Goal: Task Accomplishment & Management: Use online tool/utility

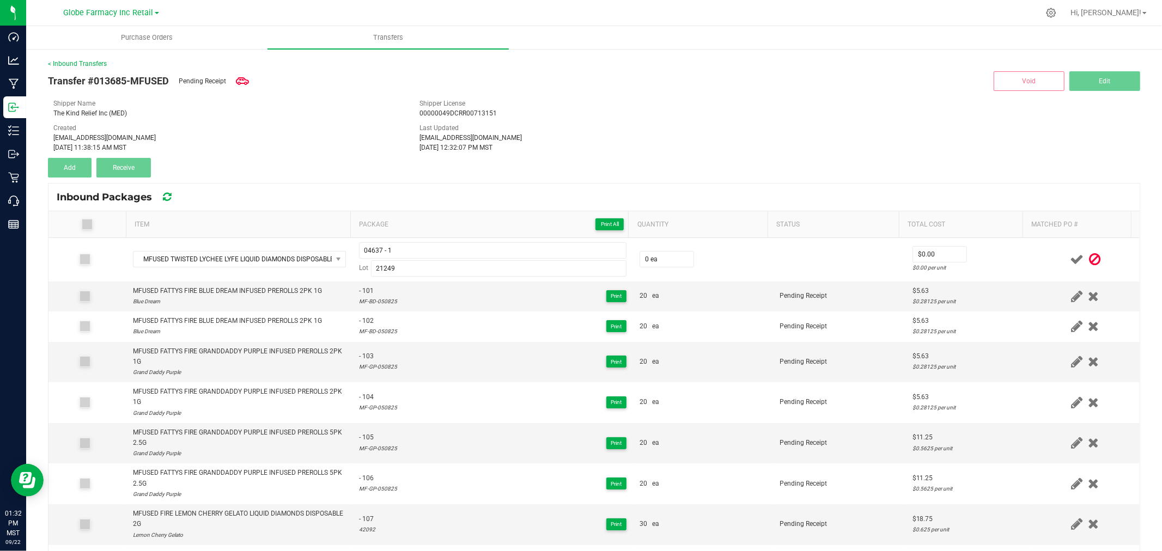
drag, startPoint x: 725, startPoint y: 159, endPoint x: 796, endPoint y: 97, distance: 94.2
click at [729, 154] on div "Transfer #013685-MFUSED Pending Receipt Void Edit Shipper Name The Kind Relief …" at bounding box center [594, 123] width 1092 height 109
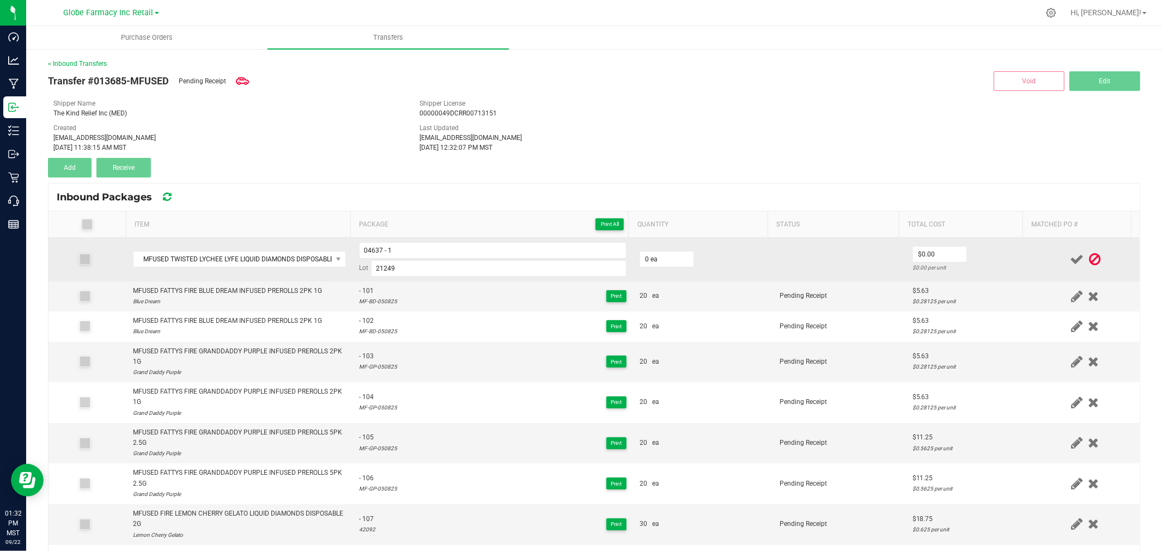
click at [714, 253] on td "0 ea" at bounding box center [703, 260] width 141 height 44
click at [685, 257] on td "0 ea" at bounding box center [703, 260] width 141 height 44
click at [653, 267] on input "0" at bounding box center [666, 259] width 53 height 15
type input "20 ea"
type input "$16.88"
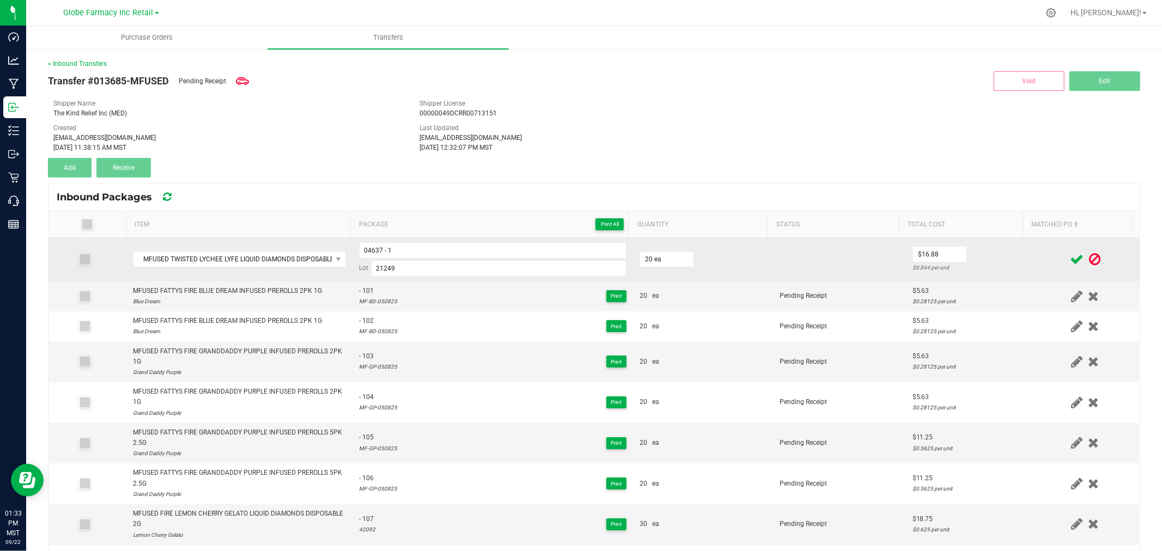
click at [1005, 257] on td "$16.88 $0.844 per unit" at bounding box center [968, 260] width 125 height 44
click at [1070, 258] on icon at bounding box center [1077, 260] width 14 height 14
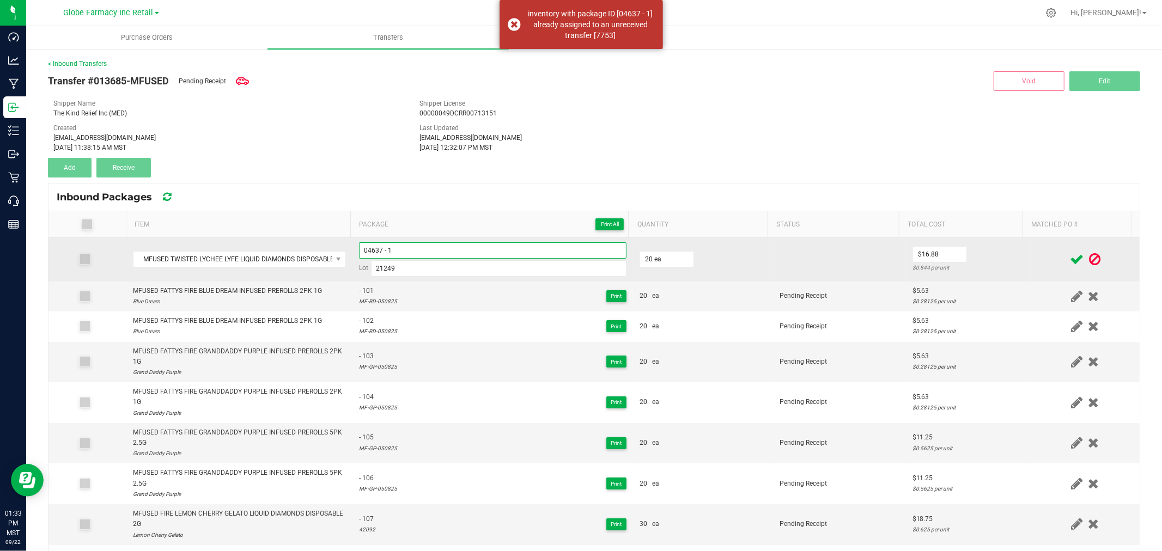
click at [431, 252] on input "04637 - 1" at bounding box center [492, 250] width 267 height 16
type input "04637 - 01"
click at [1037, 257] on div at bounding box center [1085, 260] width 96 height 14
click at [1070, 254] on icon at bounding box center [1077, 260] width 14 height 14
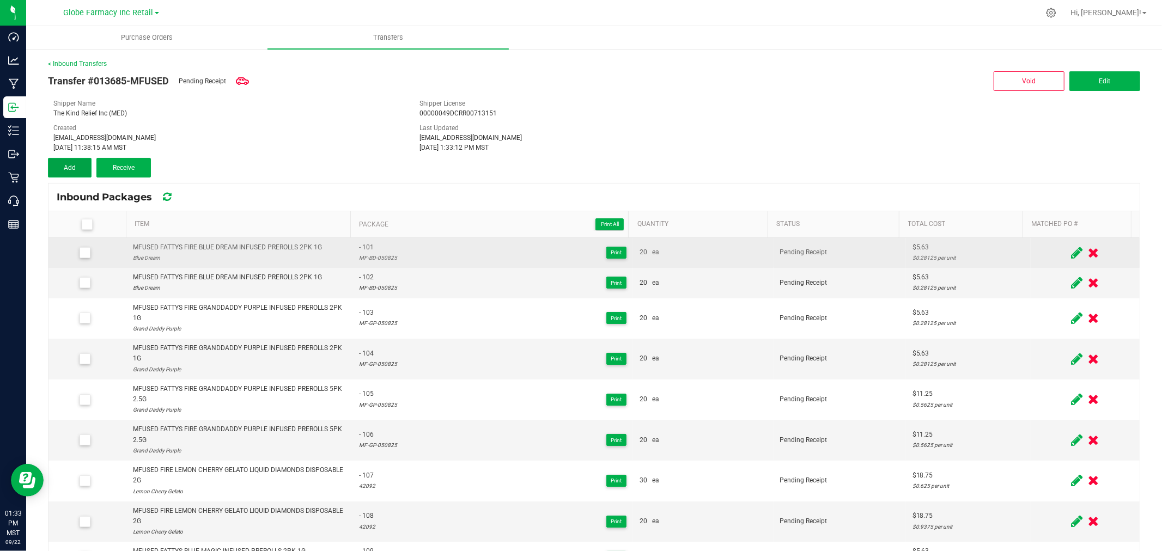
click at [62, 166] on button "Add" at bounding box center [70, 168] width 44 height 20
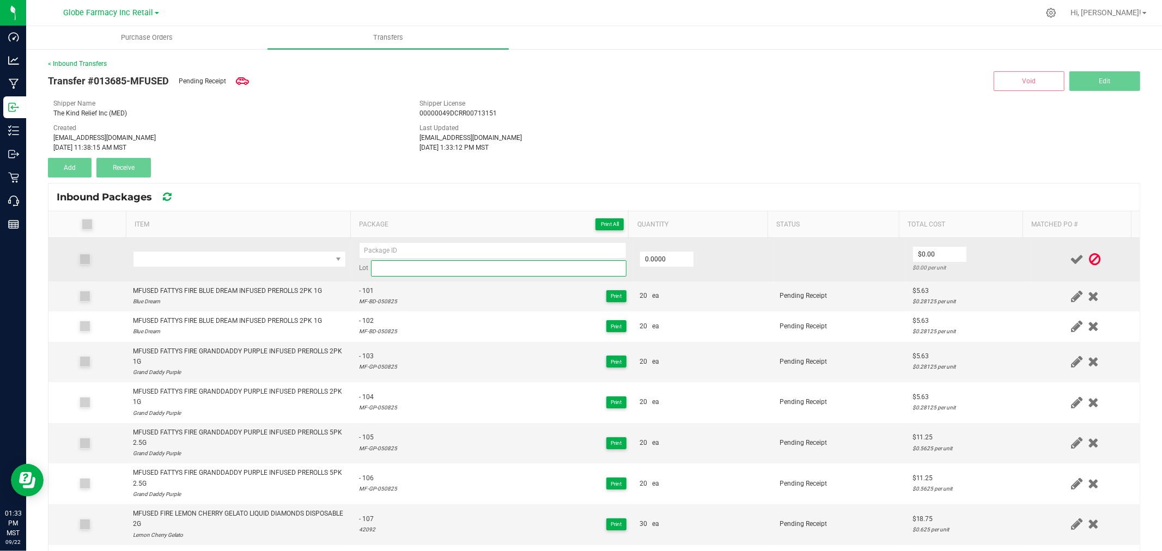
click at [445, 266] on input at bounding box center [498, 268] width 255 height 16
paste input "04637"
type input "04637"
click at [405, 265] on input "04637" at bounding box center [498, 268] width 255 height 16
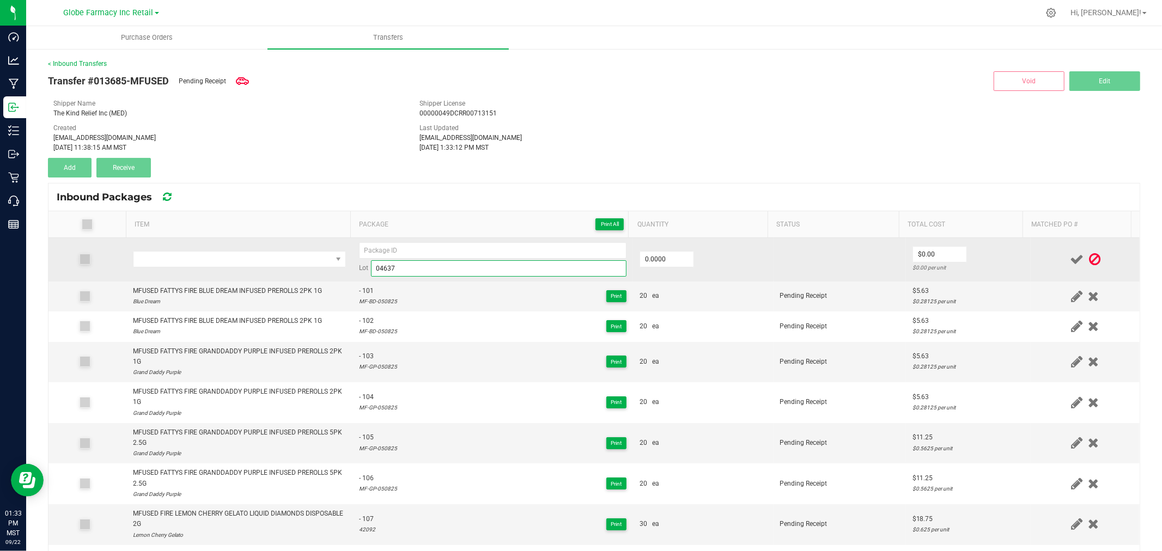
click at [405, 265] on input "04637" at bounding box center [498, 268] width 255 height 16
type input "04637"
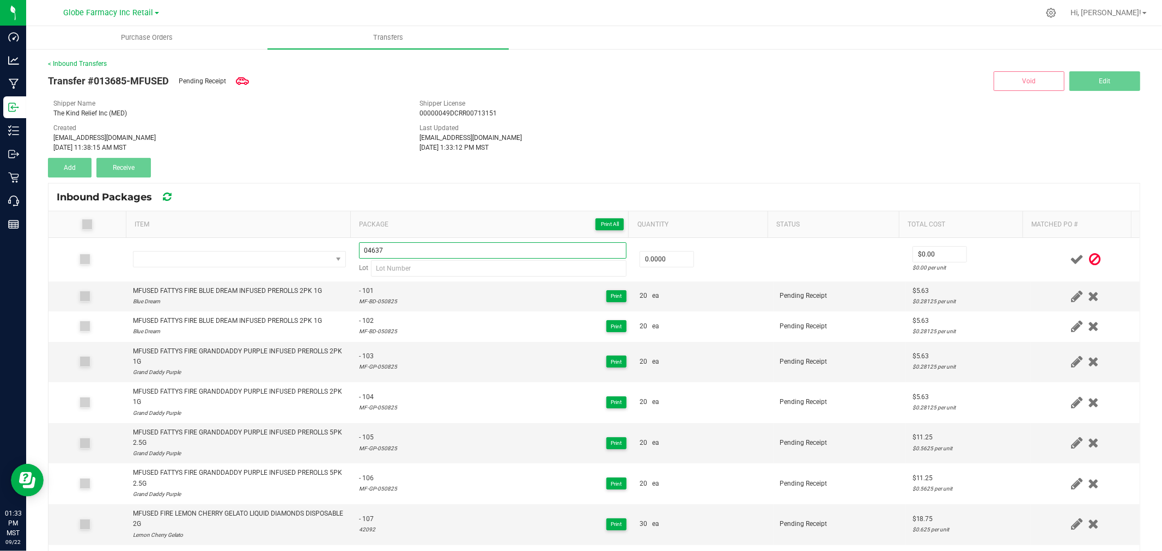
type input "04637"
click at [471, 184] on div "Inbound Packages" at bounding box center [593, 197] width 1091 height 27
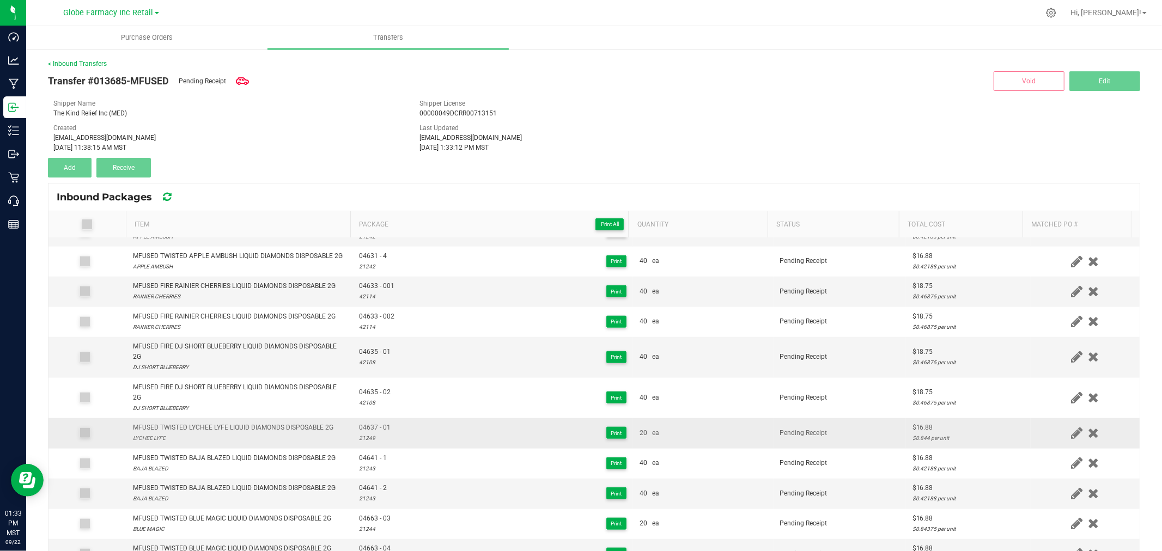
click at [361, 443] on div "21249" at bounding box center [375, 438] width 32 height 10
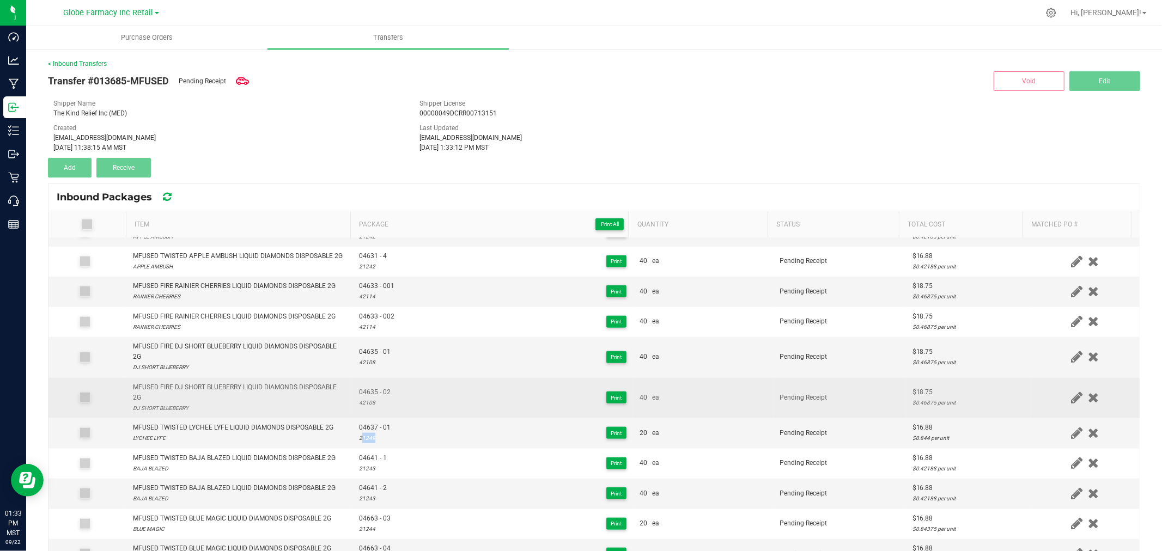
copy div "21249"
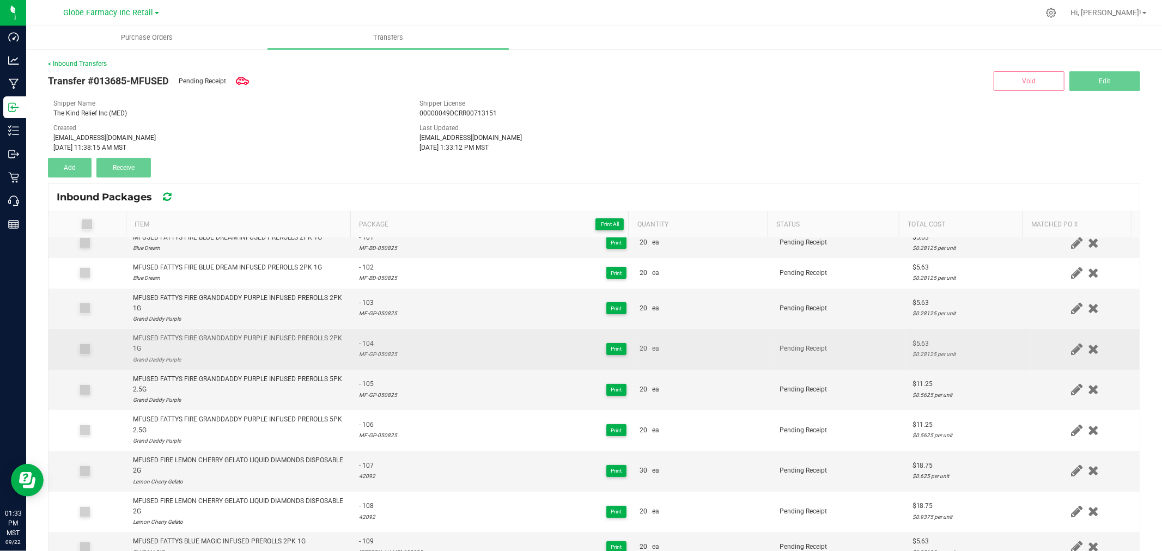
scroll to position [0, 0]
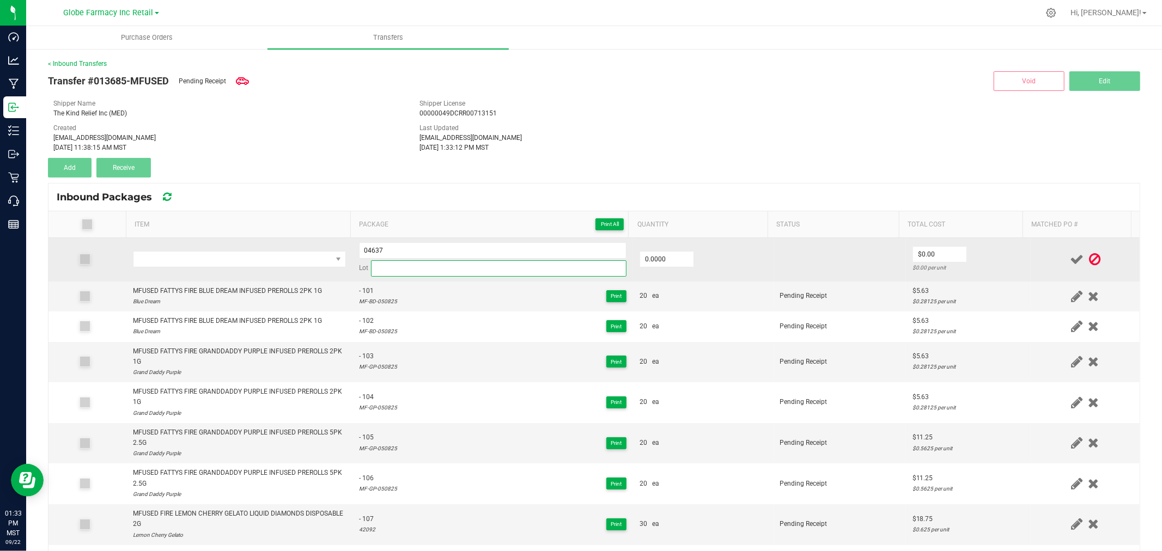
click at [416, 269] on input at bounding box center [498, 268] width 255 height 16
paste input "21249"
type input "21249"
click at [418, 248] on input "04637" at bounding box center [492, 250] width 267 height 16
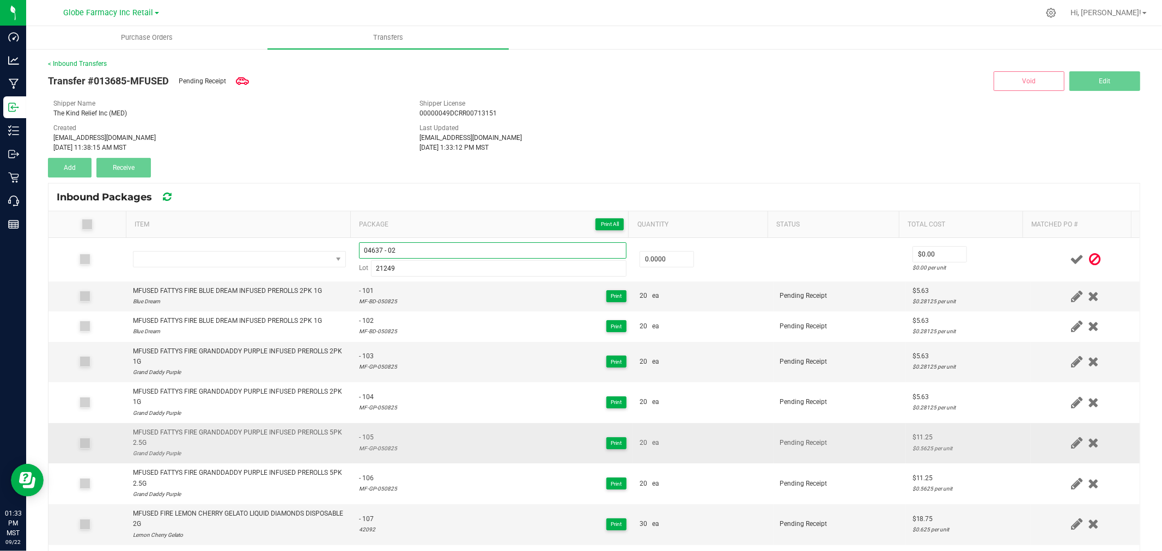
type input "04637 - 02"
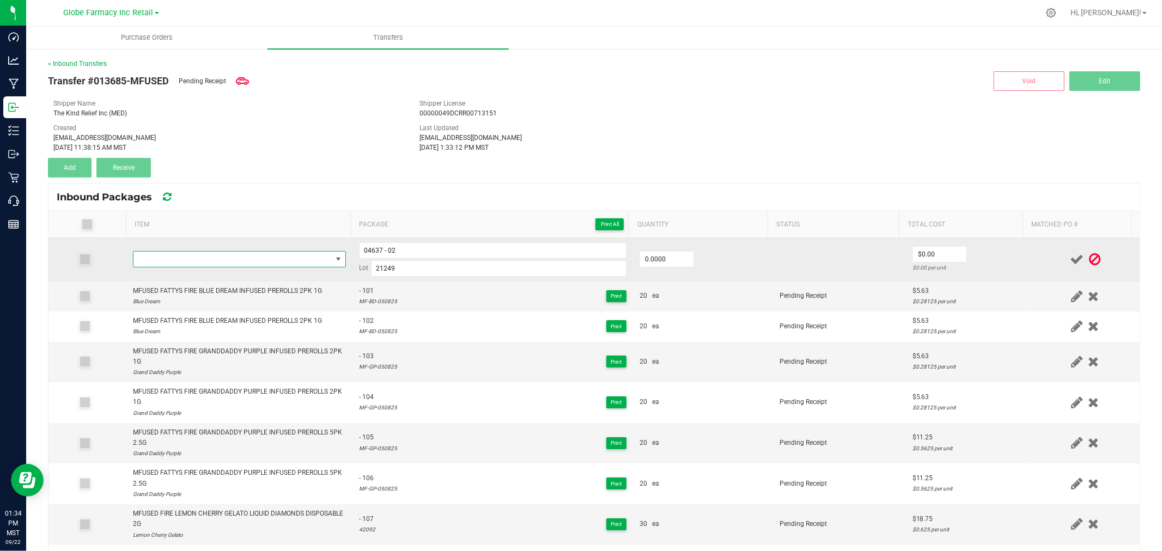
click at [273, 255] on span "NO DATA FOUND" at bounding box center [232, 259] width 198 height 15
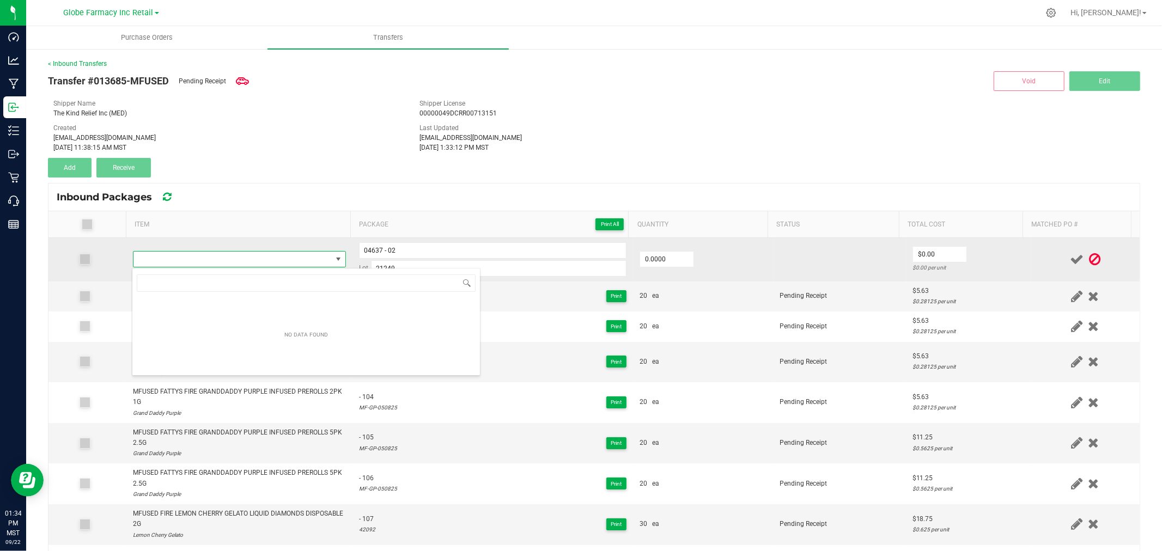
scroll to position [16, 209]
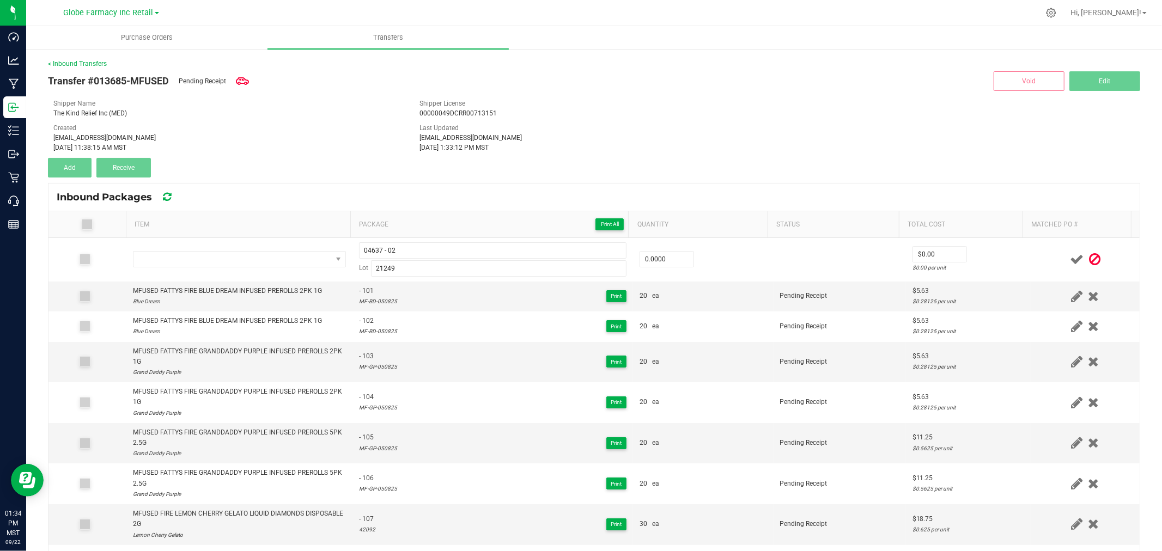
click at [437, 148] on div "Sep 22, 2025 1:33:12 PM MST" at bounding box center [594, 148] width 350 height 10
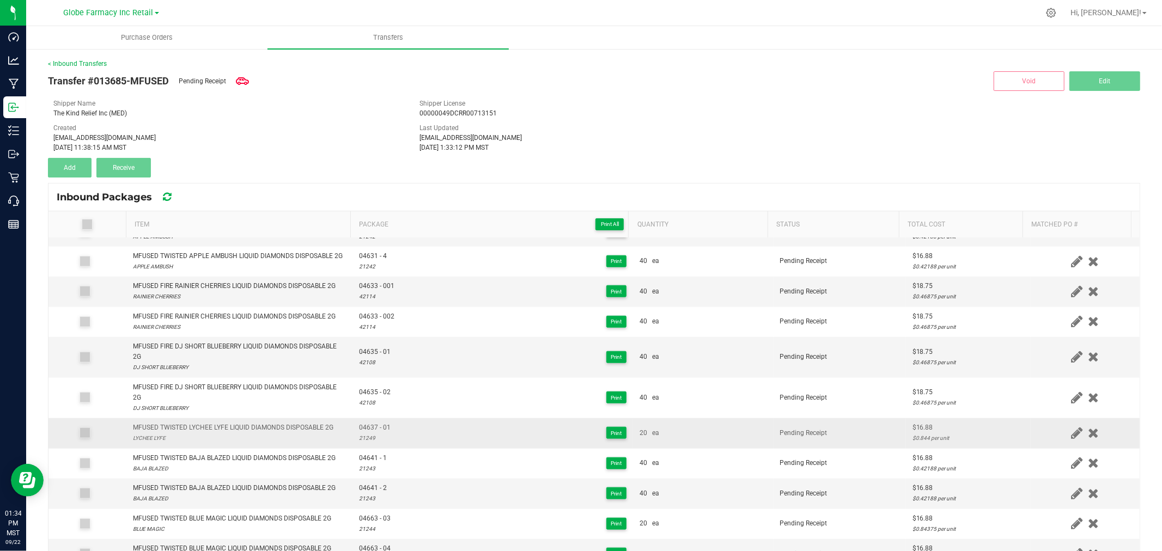
click at [271, 433] on div "MFUSED TWISTED LYCHEE LYFE LIQUID DIAMONDS DISPOSABLE 2G" at bounding box center [233, 428] width 200 height 10
copy div "MFUSED TWISTED LYCHEE LYFE LIQUID DIAMONDS DISPOSABLE 2G"
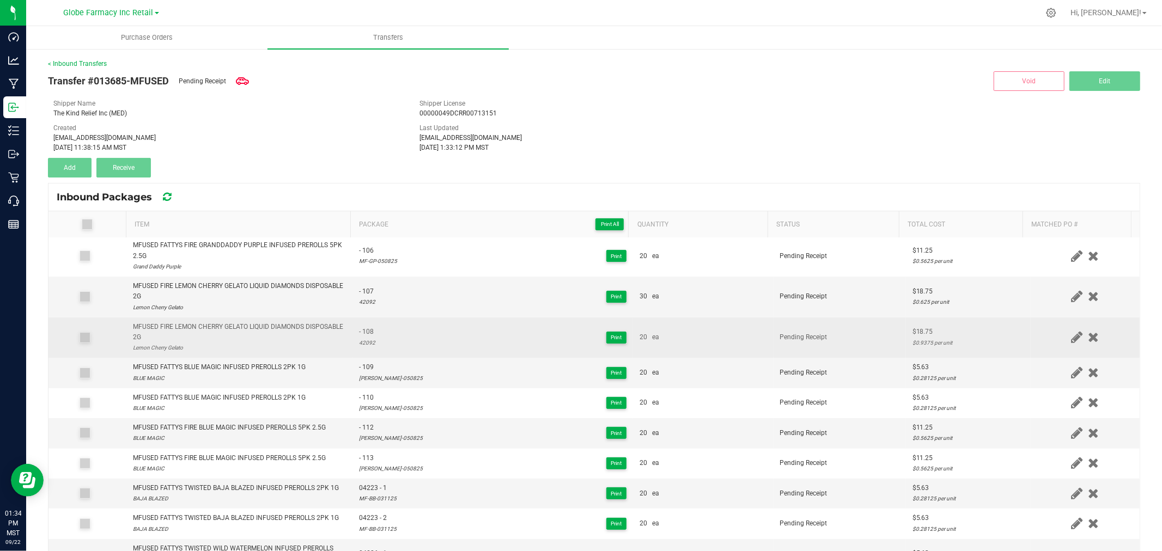
scroll to position [0, 0]
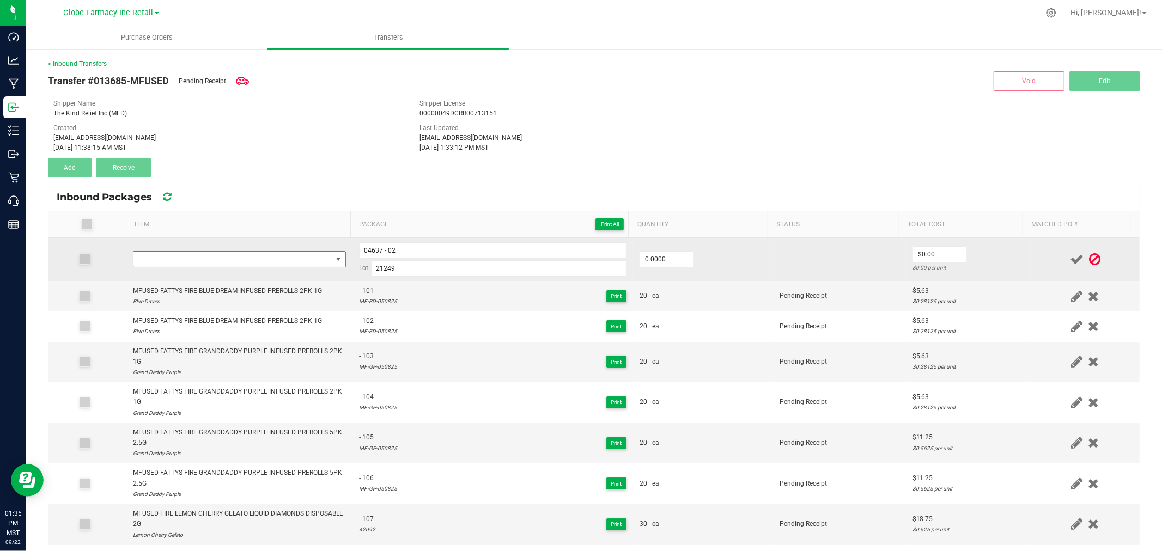
click at [314, 261] on span "NO DATA FOUND" at bounding box center [232, 259] width 198 height 15
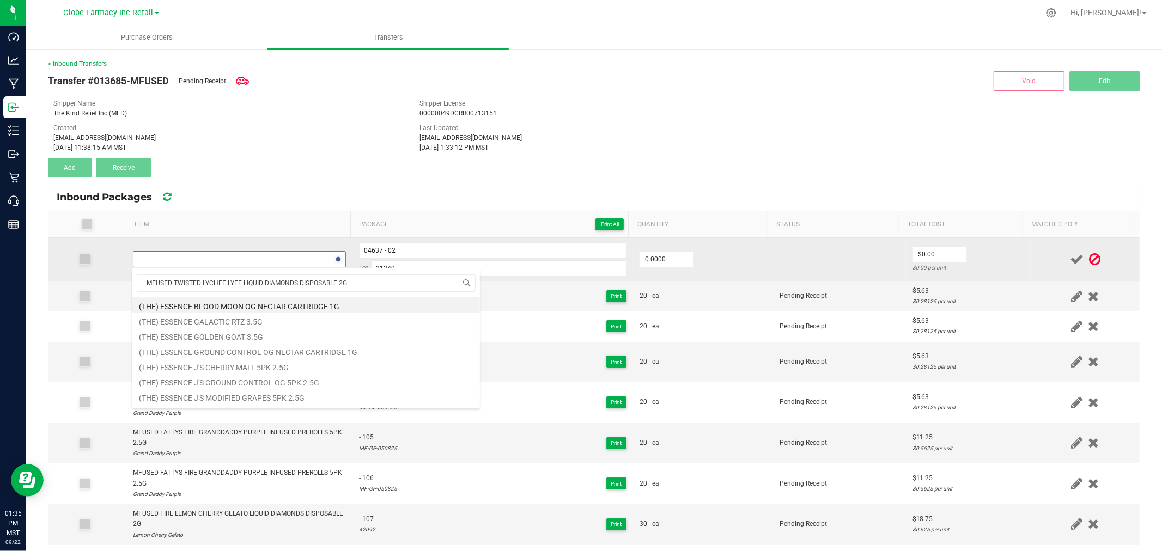
scroll to position [16, 209]
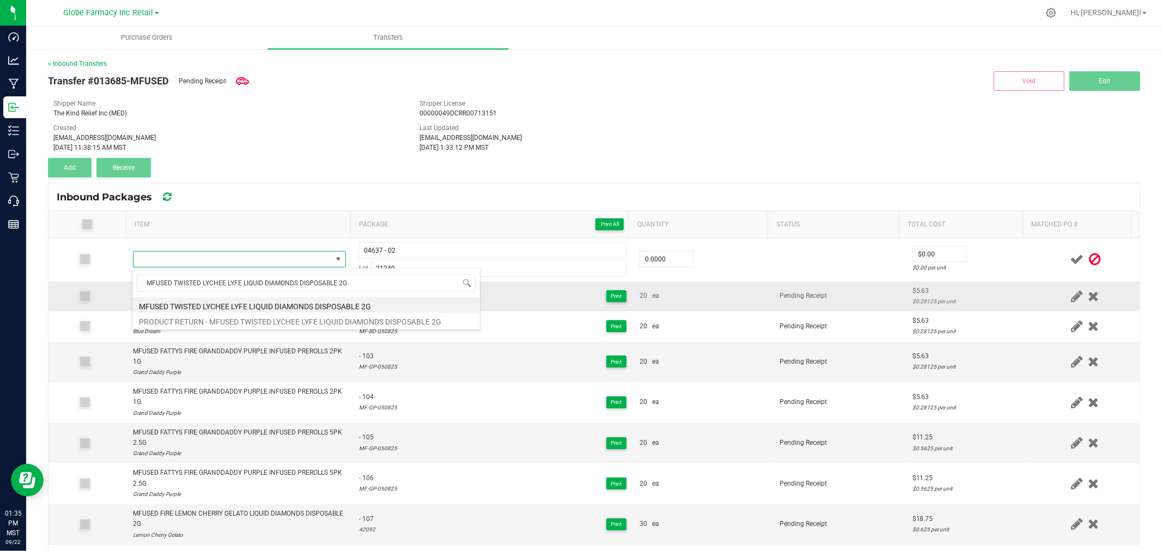
click at [319, 303] on li "MFUSED TWISTED LYCHEE LYFE LIQUID DIAMONDS DISPOSABLE 2G" at bounding box center [306, 304] width 348 height 15
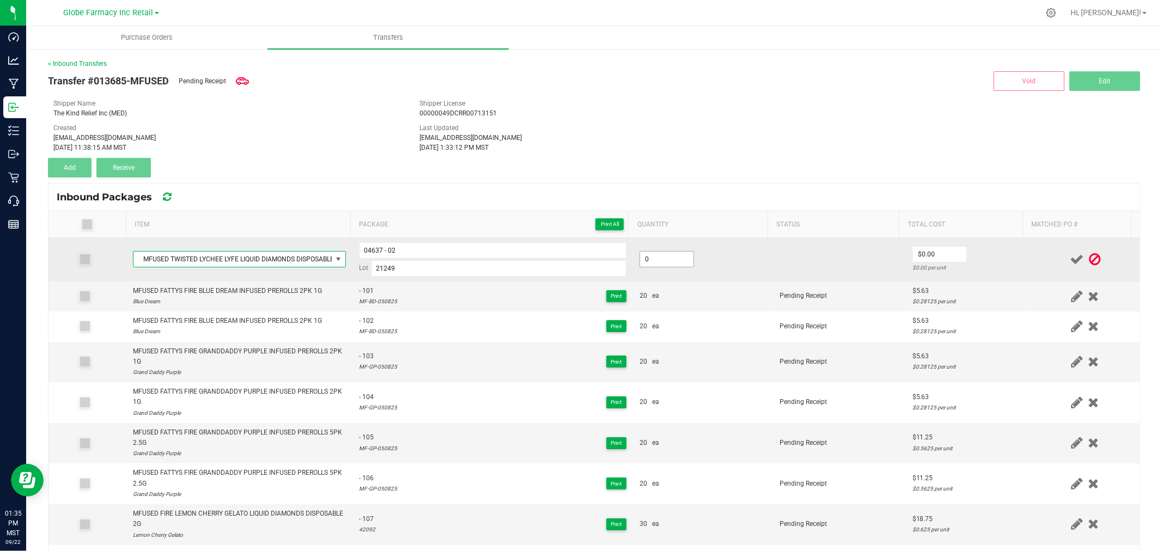
click at [650, 266] on input "0" at bounding box center [666, 259] width 53 height 15
click at [675, 264] on input "0" at bounding box center [666, 259] width 53 height 15
type input "20 ea"
type input "$16.88"
click at [968, 259] on td "$16.88 $0.844 per unit" at bounding box center [968, 260] width 125 height 44
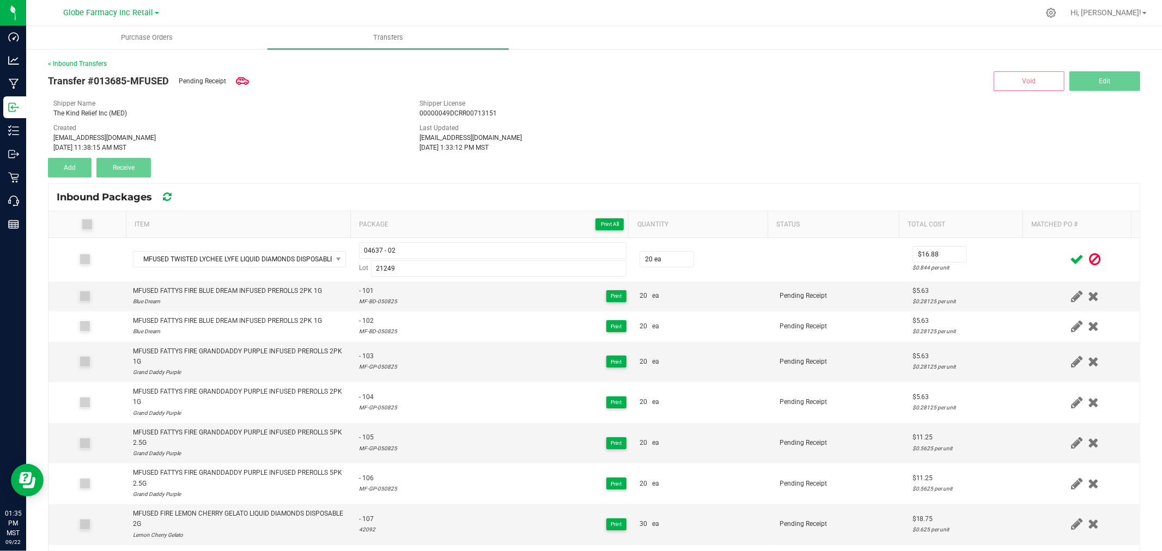
click at [1070, 257] on icon at bounding box center [1077, 260] width 14 height 14
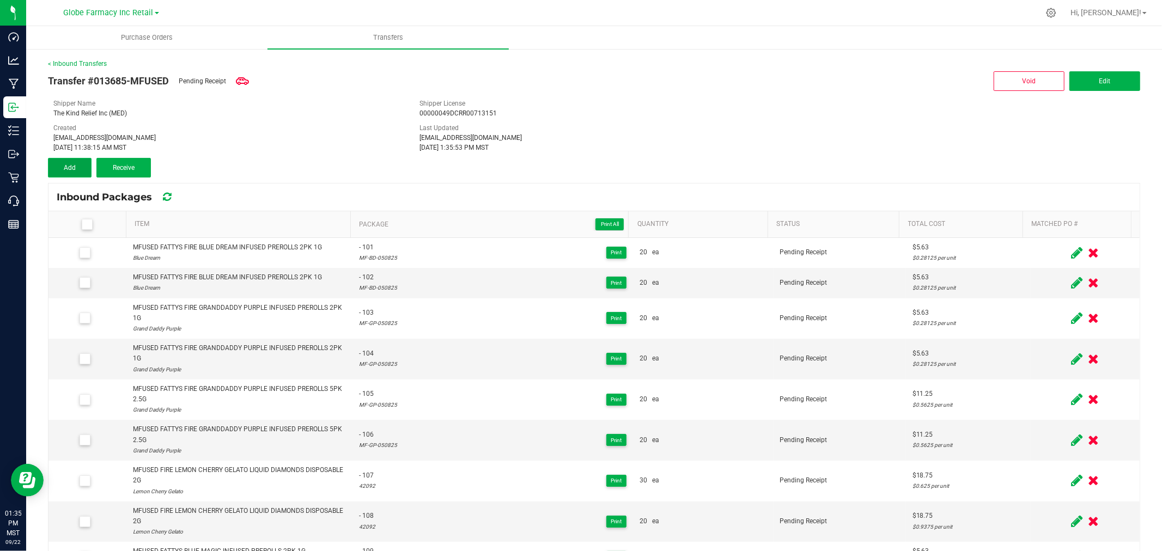
click at [77, 160] on button "Add" at bounding box center [70, 168] width 44 height 20
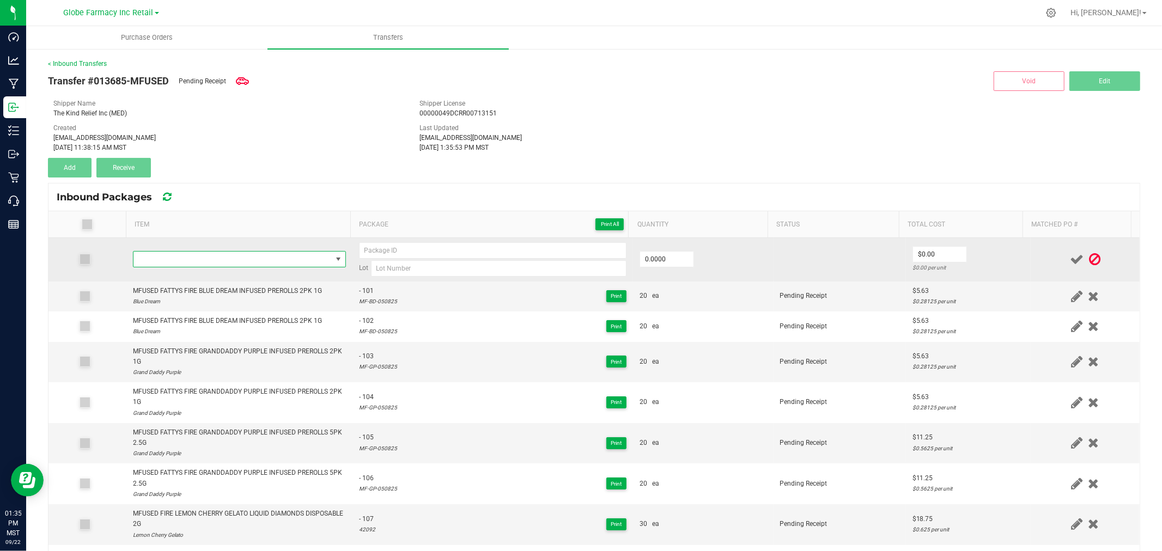
click at [206, 263] on span "NO DATA FOUND" at bounding box center [232, 259] width 198 height 15
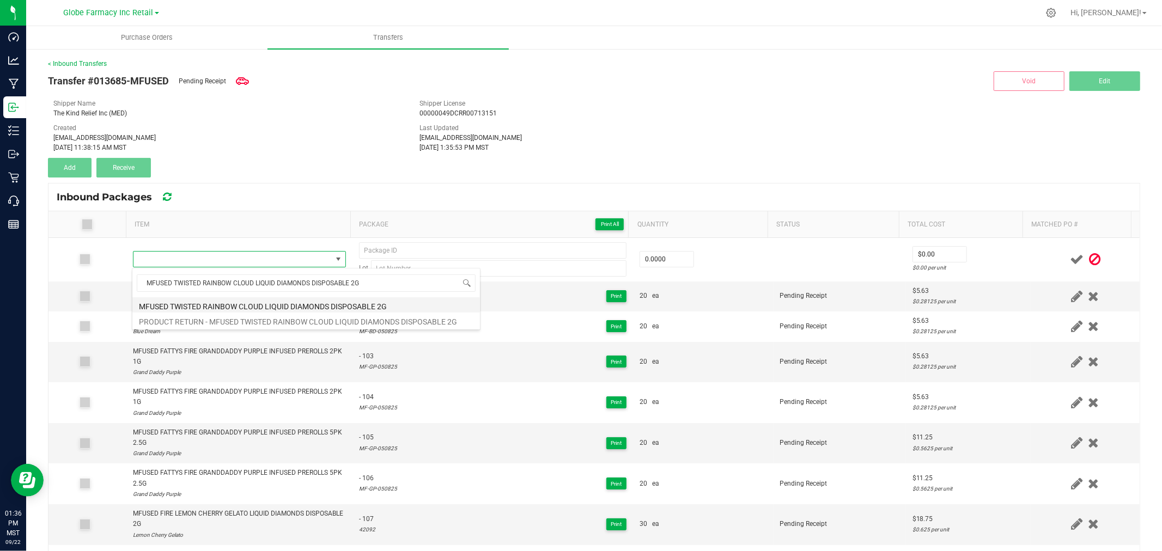
click at [229, 310] on li "MFUSED TWISTED RAINBOW CLOUD LIQUID DIAMONDS DISPOSABLE 2G" at bounding box center [306, 304] width 348 height 15
type input "0 ea"
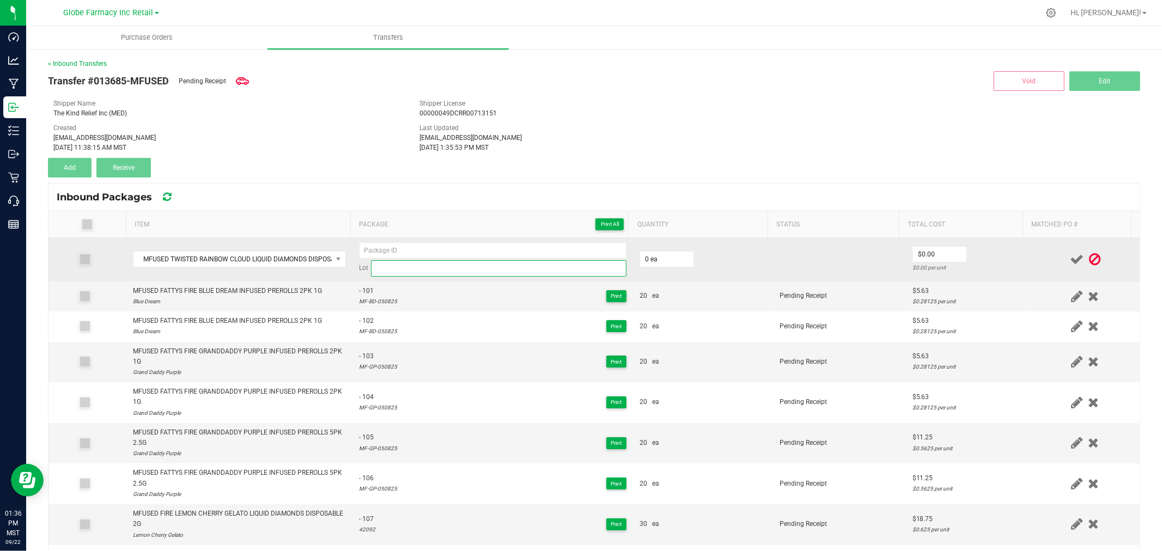
click at [401, 267] on input at bounding box center [498, 268] width 255 height 16
paste input "21250"
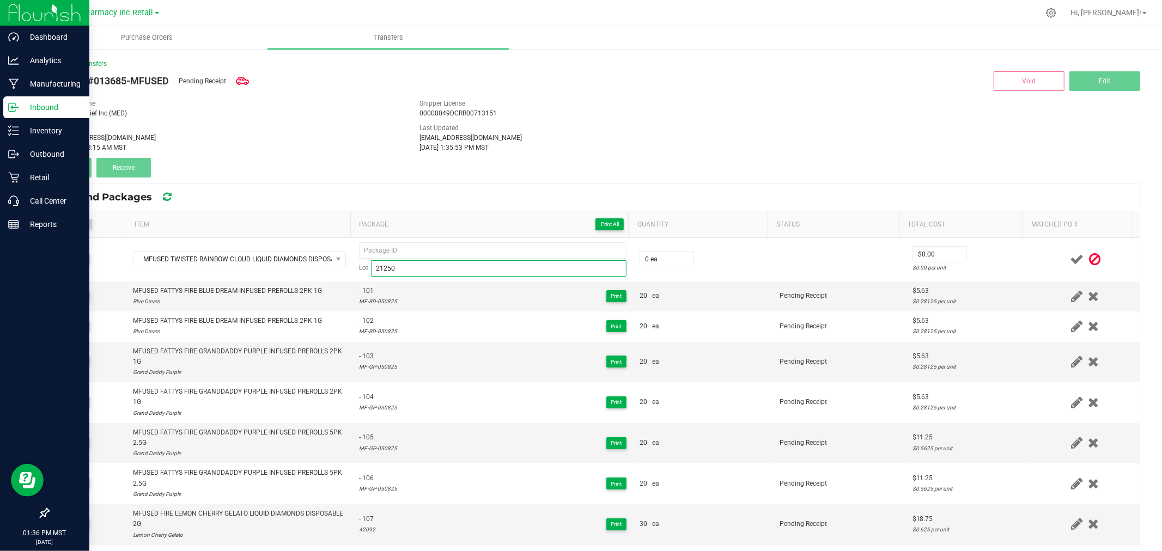
type input "21250"
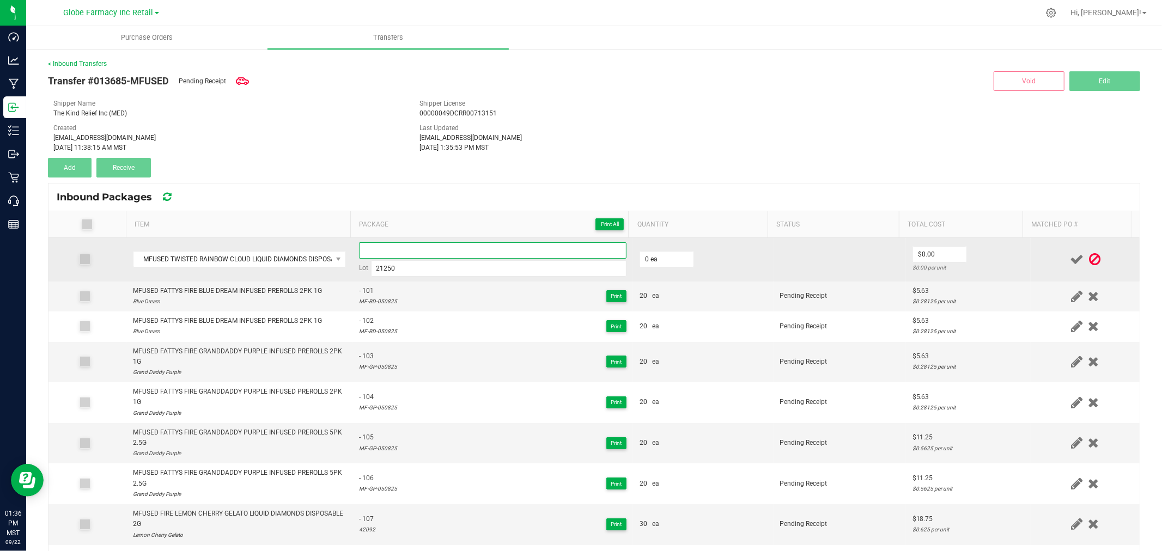
click at [434, 242] on input at bounding box center [492, 250] width 267 height 16
paste input "04666"
type input "04666 - 1"
click at [640, 256] on input "0" at bounding box center [666, 259] width 53 height 15
type input "40 ea"
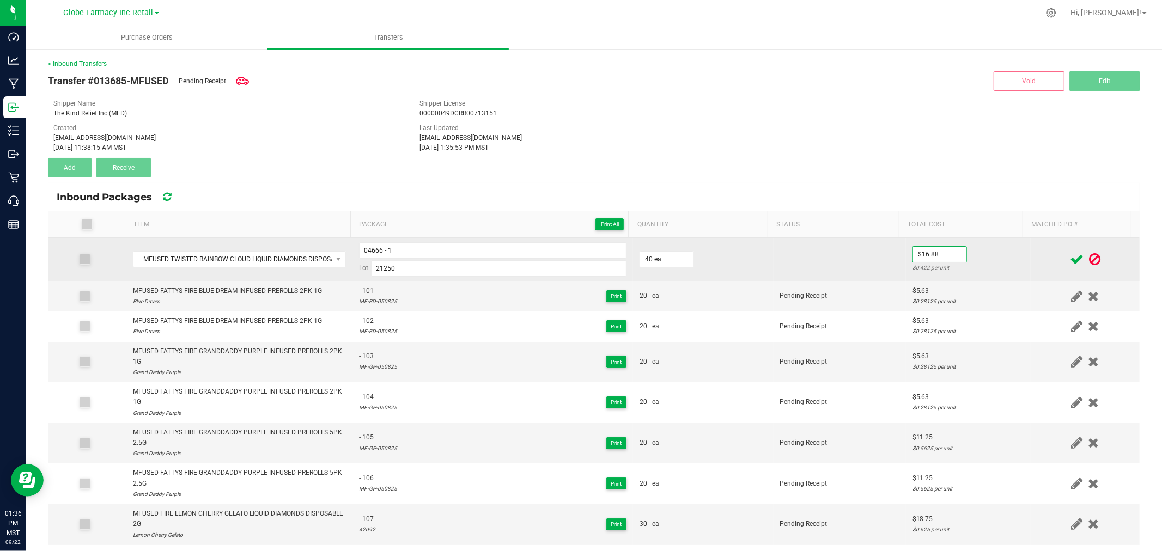
click at [818, 261] on td at bounding box center [839, 260] width 132 height 44
click at [1008, 253] on td "$16.88 $0.422 per unit" at bounding box center [968, 260] width 125 height 44
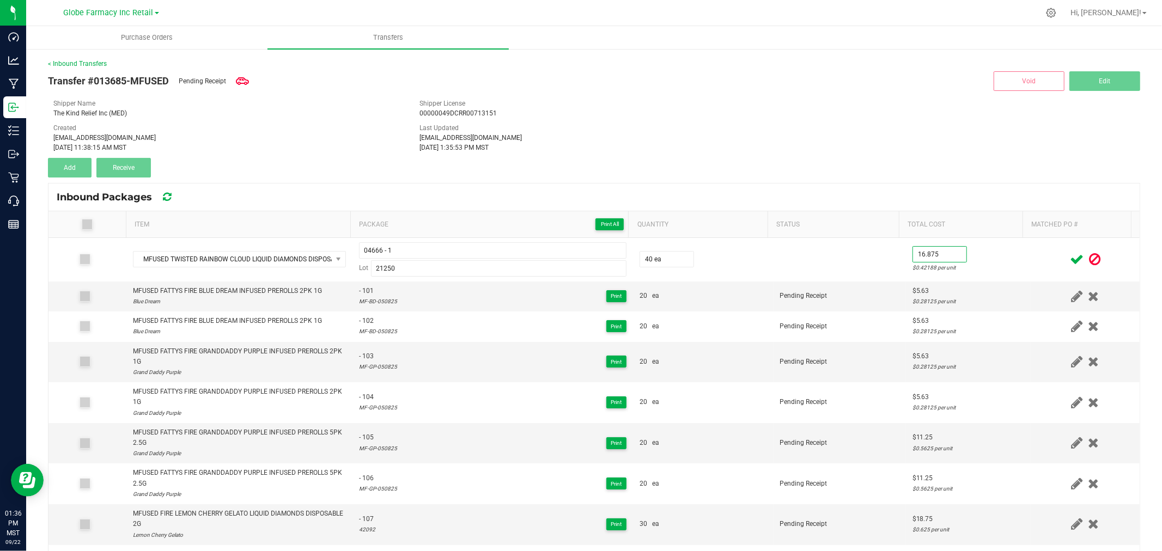
type input "$16.88"
click at [1031, 251] on td at bounding box center [1085, 260] width 109 height 44
click at [1070, 259] on icon at bounding box center [1077, 260] width 14 height 14
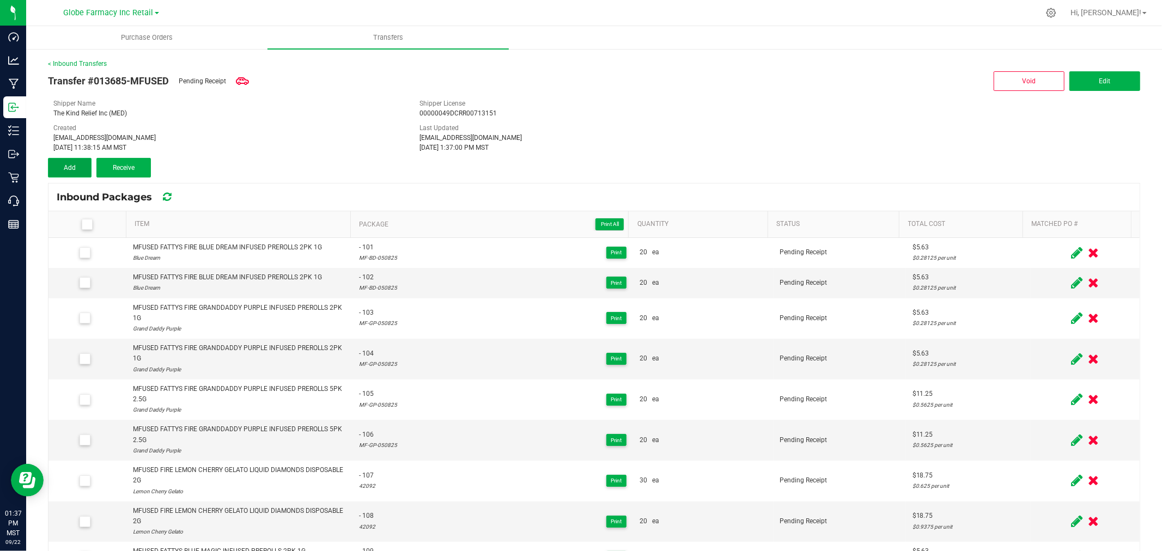
click at [76, 172] on button "Add" at bounding box center [70, 168] width 44 height 20
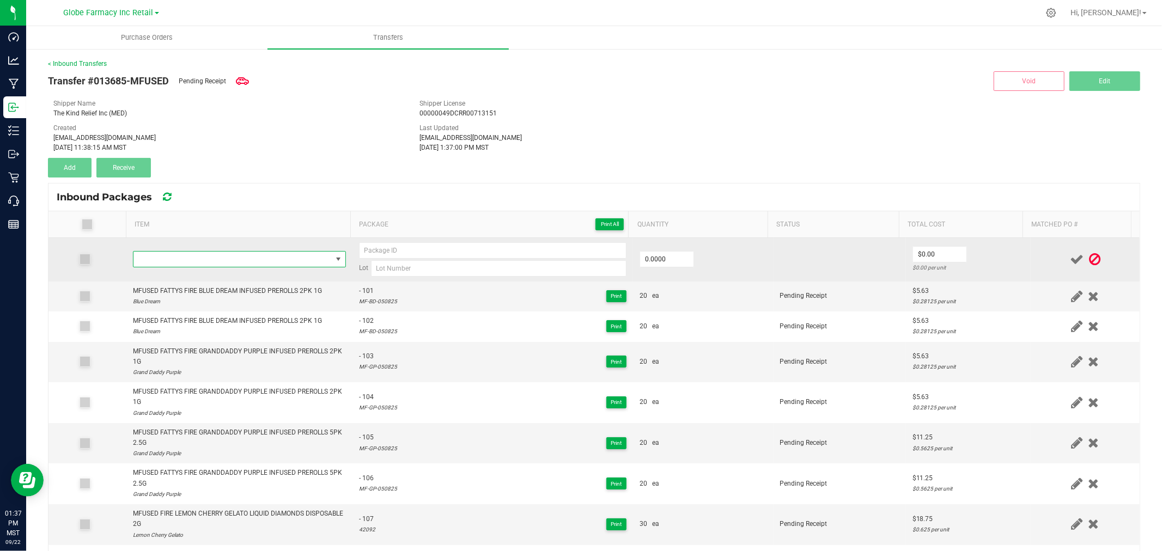
click at [164, 260] on span "NO DATA FOUND" at bounding box center [232, 259] width 198 height 15
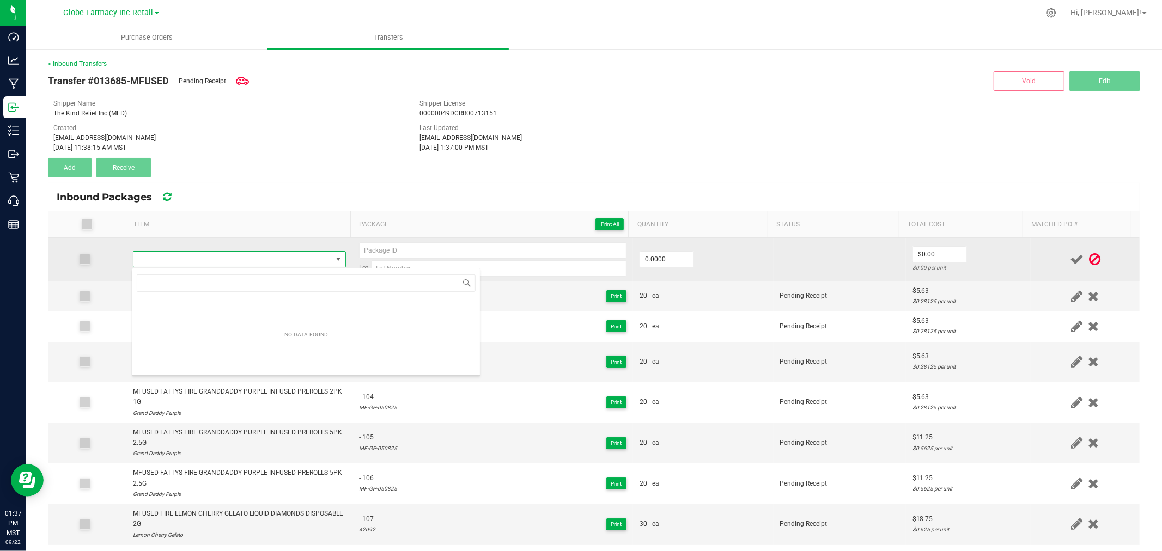
type input "MFUSED TWISTED RAINBOW CLOUD LIQUID DIAMONDS DISPOSABLE 2G"
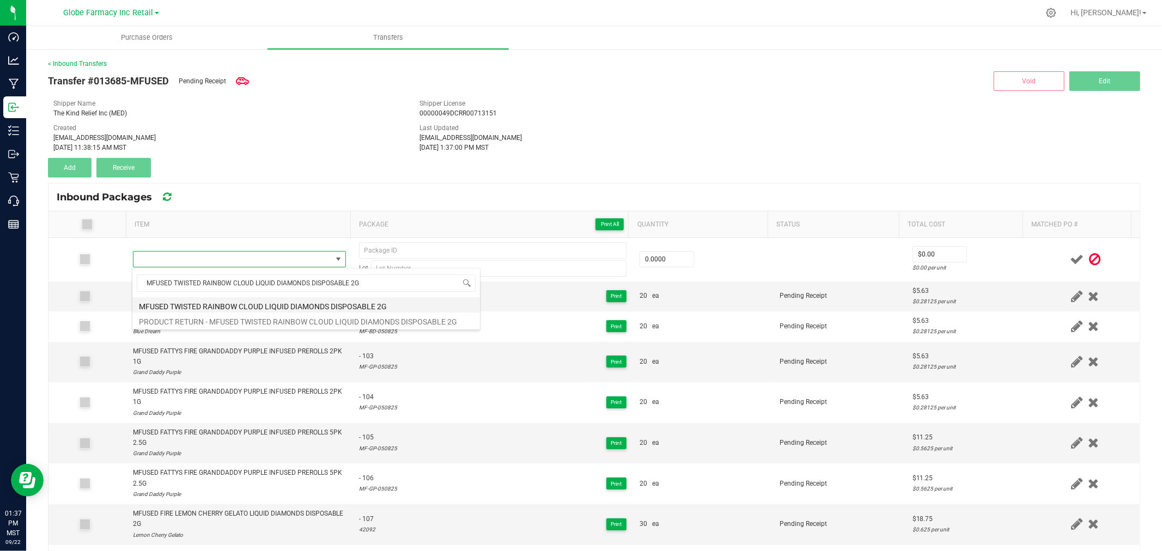
click at [300, 300] on li "MFUSED TWISTED RAINBOW CLOUD LIQUID DIAMONDS DISPOSABLE 2G" at bounding box center [306, 304] width 348 height 15
type input "0 ea"
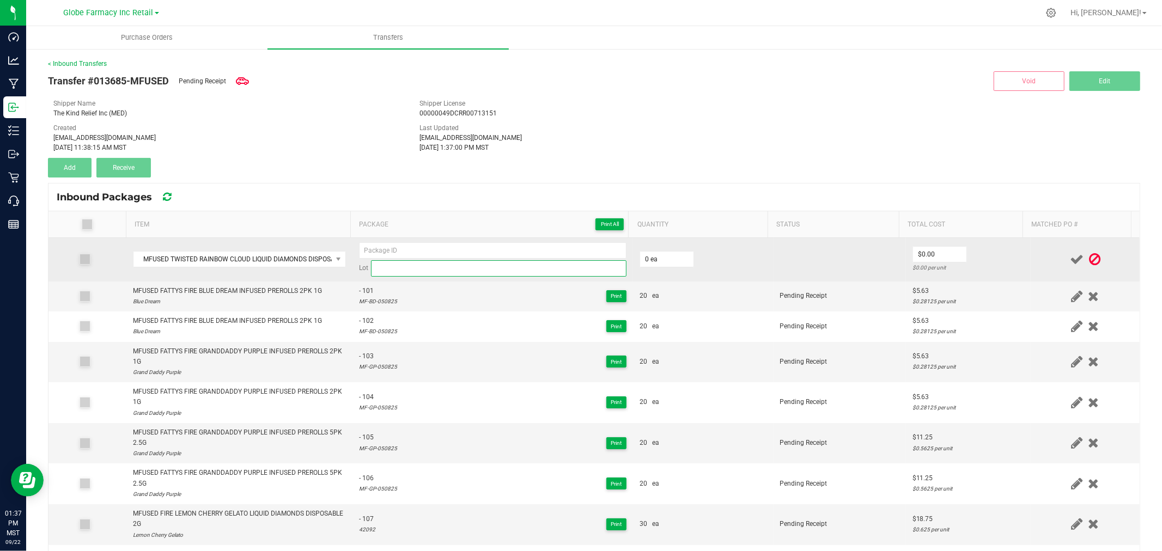
click at [513, 268] on input at bounding box center [498, 268] width 255 height 16
paste input "MFUSED TWISTED RAINBOW CLOUD LIQUID DIAMONDS"
type input "MFUSED TWISTED RAINBOW CLOUD LIQUID DIAMONDS"
click at [513, 268] on input "MFUSED TWISTED RAINBOW CLOUD LIQUID DIAMONDS" at bounding box center [498, 268] width 255 height 16
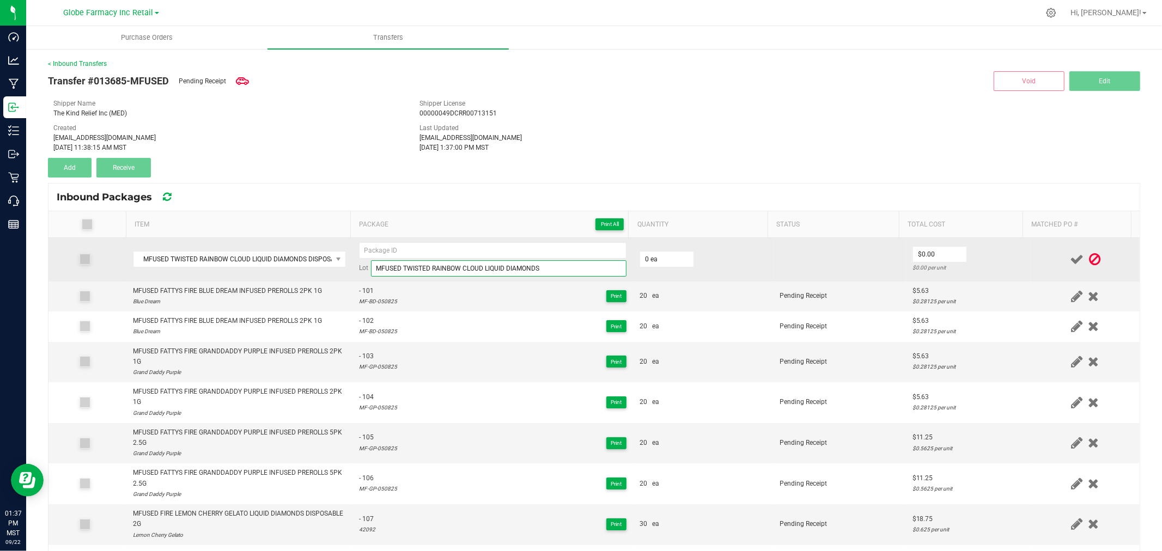
click at [513, 268] on input "MFUSED TWISTED RAINBOW CLOUD LIQUID DIAMONDS" at bounding box center [498, 268] width 255 height 16
click at [461, 247] on input at bounding box center [492, 250] width 267 height 16
paste input "04666"
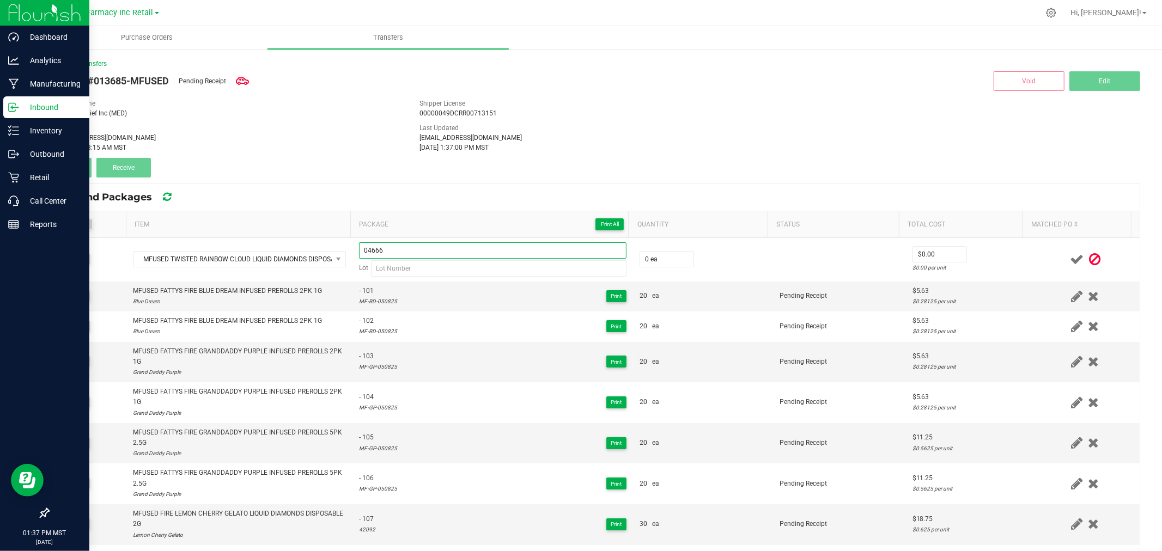
type input "04666"
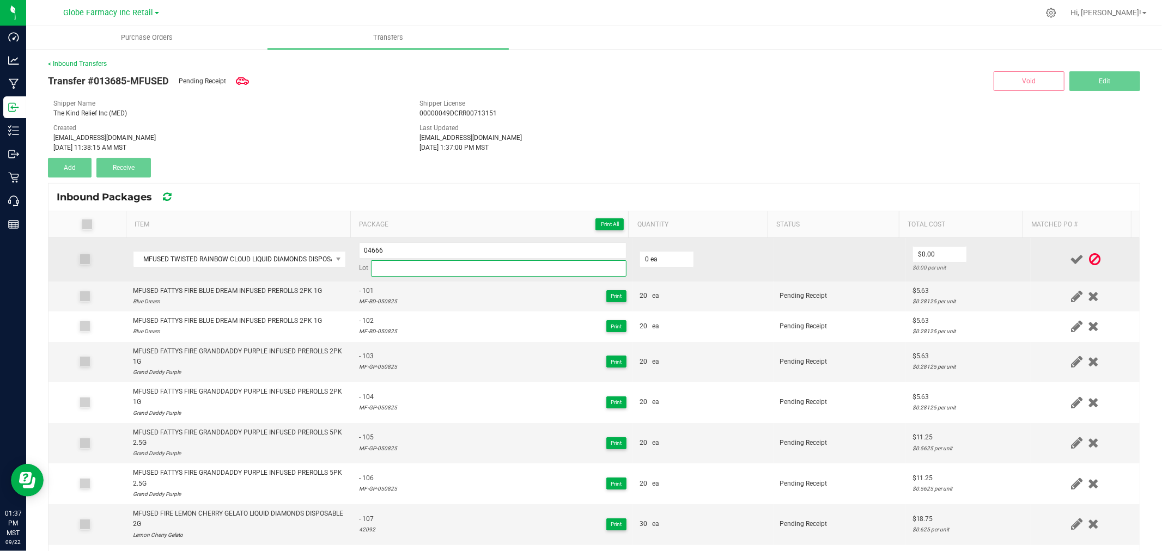
click at [422, 265] on input at bounding box center [498, 268] width 255 height 16
paste input "21250"
type input "21250"
click at [477, 247] on input "04666" at bounding box center [492, 250] width 267 height 16
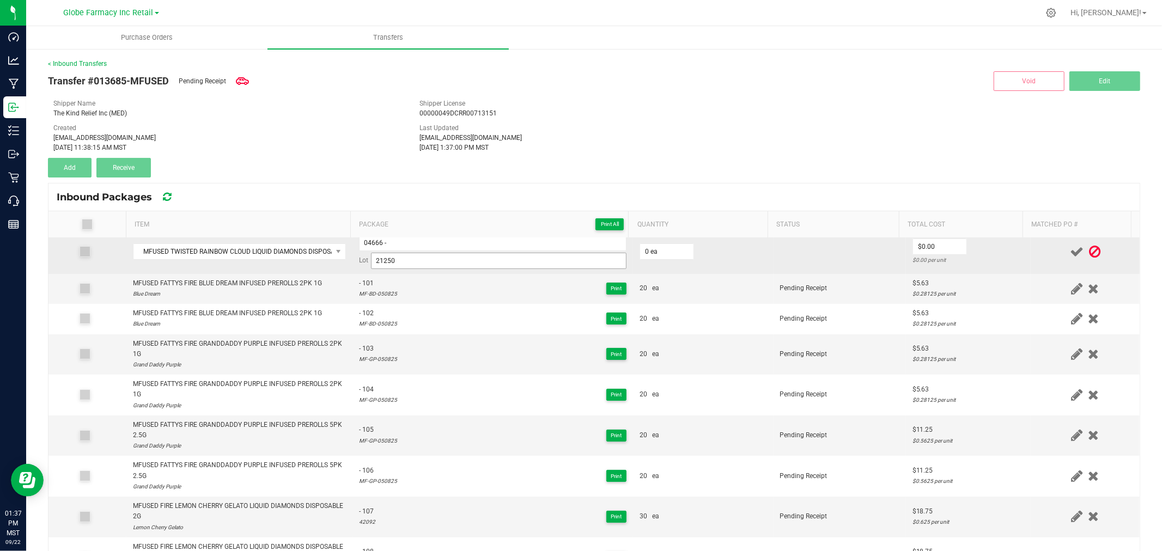
scroll to position [2, 0]
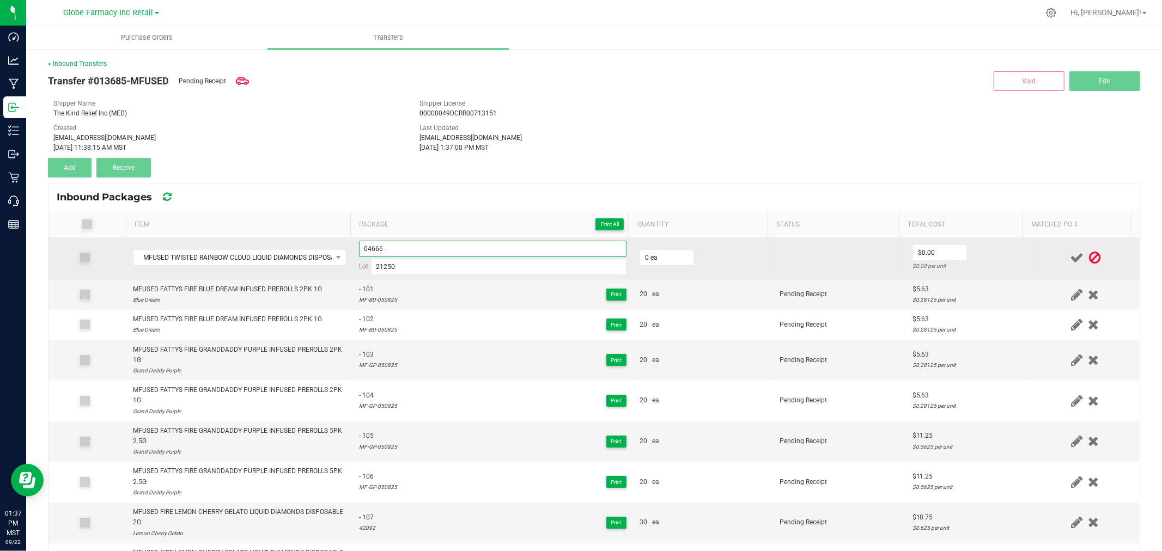
click at [405, 248] on input "04666 -" at bounding box center [492, 249] width 267 height 16
type input "04666 - 2"
click at [672, 265] on input "0" at bounding box center [666, 257] width 53 height 15
type input "40 ea"
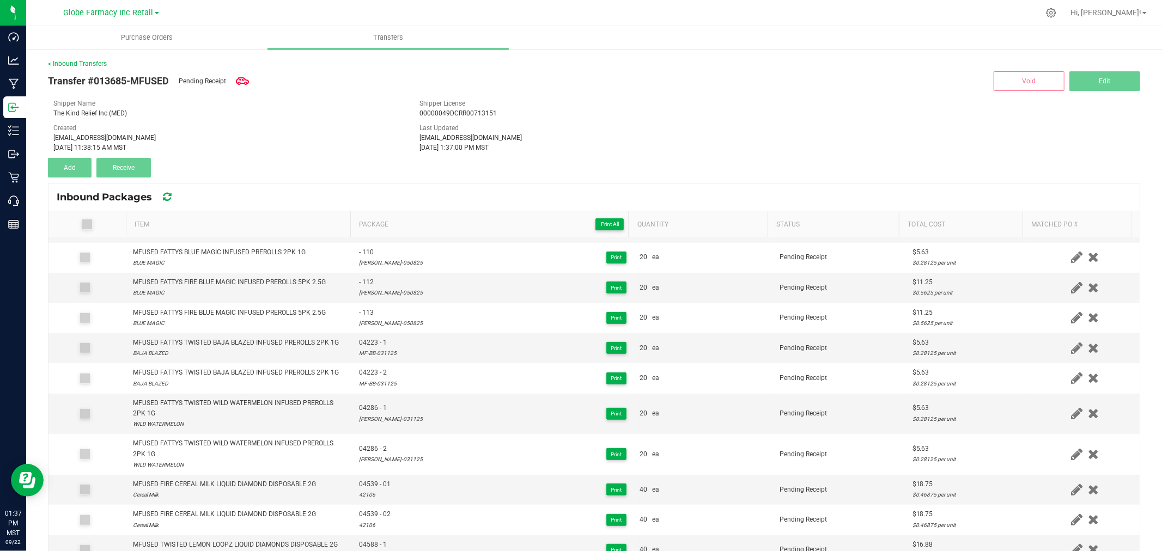
scroll to position [12, 0]
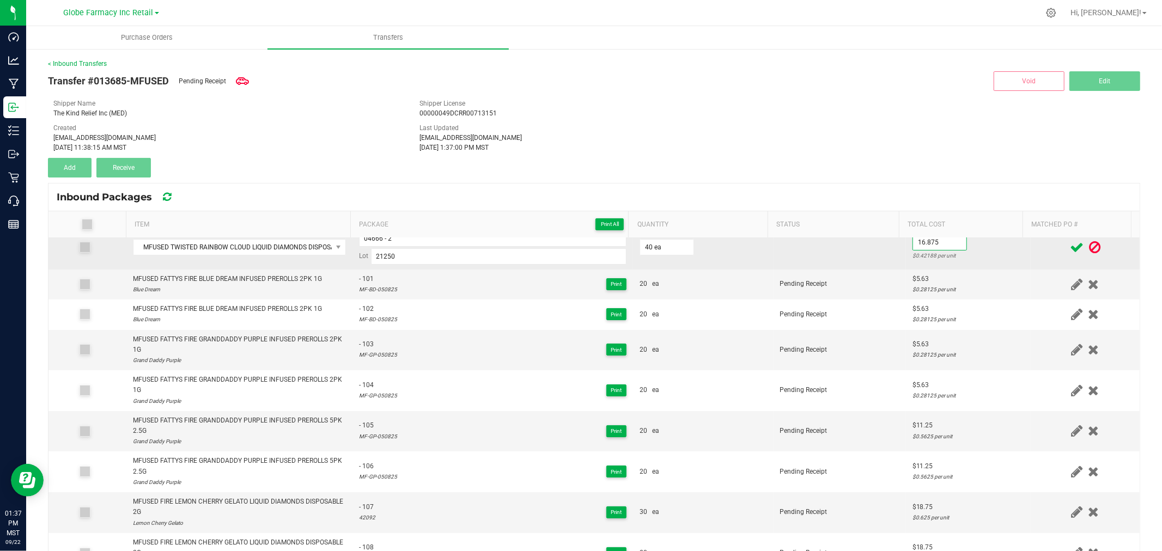
type input "$16.88"
click at [986, 254] on div "$0.42188 per unit" at bounding box center [968, 256] width 112 height 10
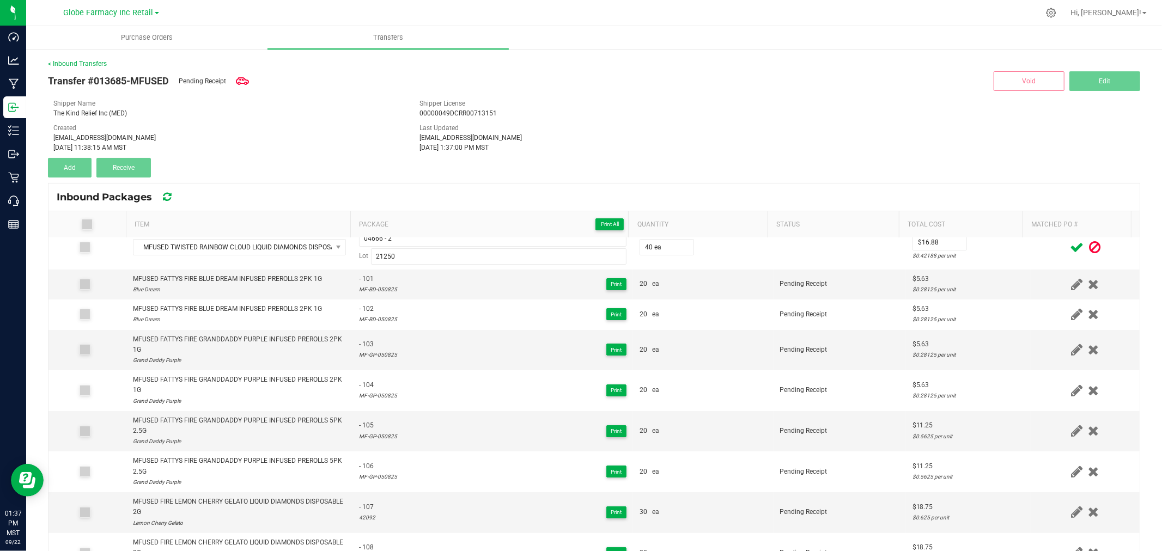
click at [1070, 246] on icon at bounding box center [1077, 248] width 14 height 14
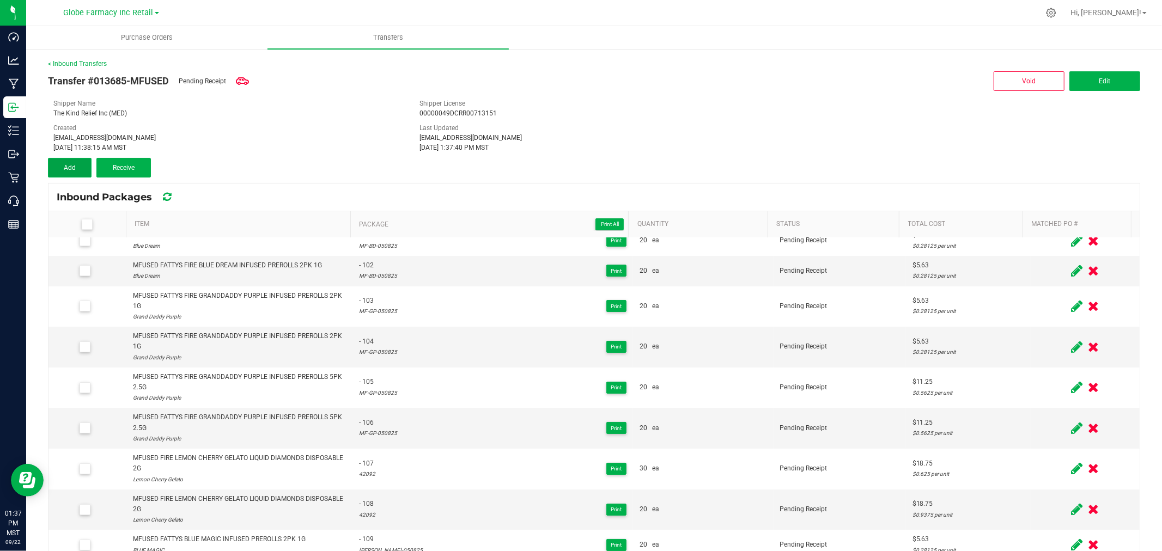
click at [70, 164] on span "Add" at bounding box center [70, 168] width 12 height 8
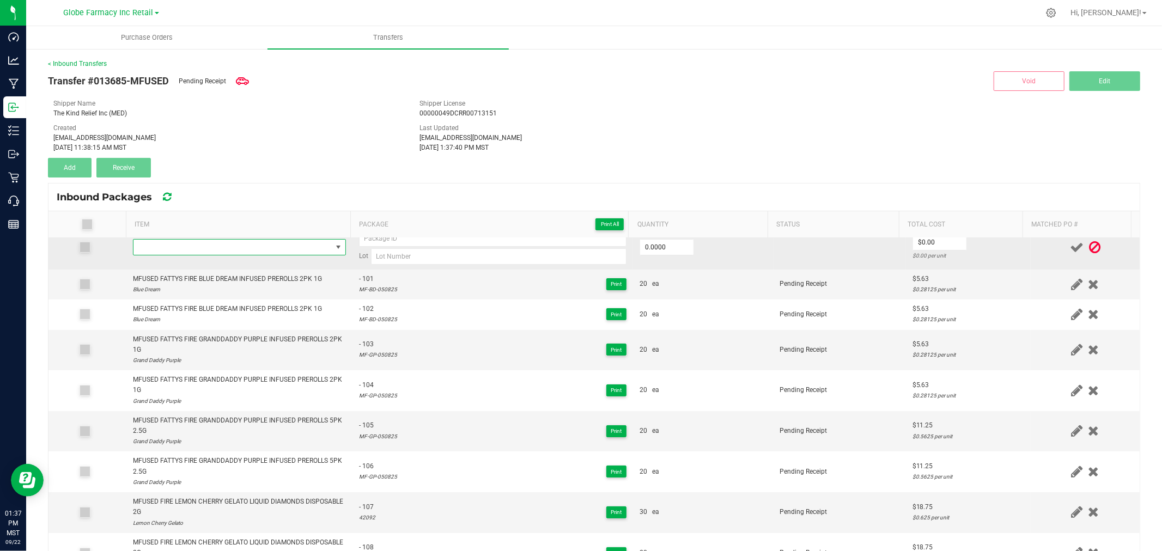
click at [240, 248] on span "NO DATA FOUND" at bounding box center [232, 247] width 198 height 15
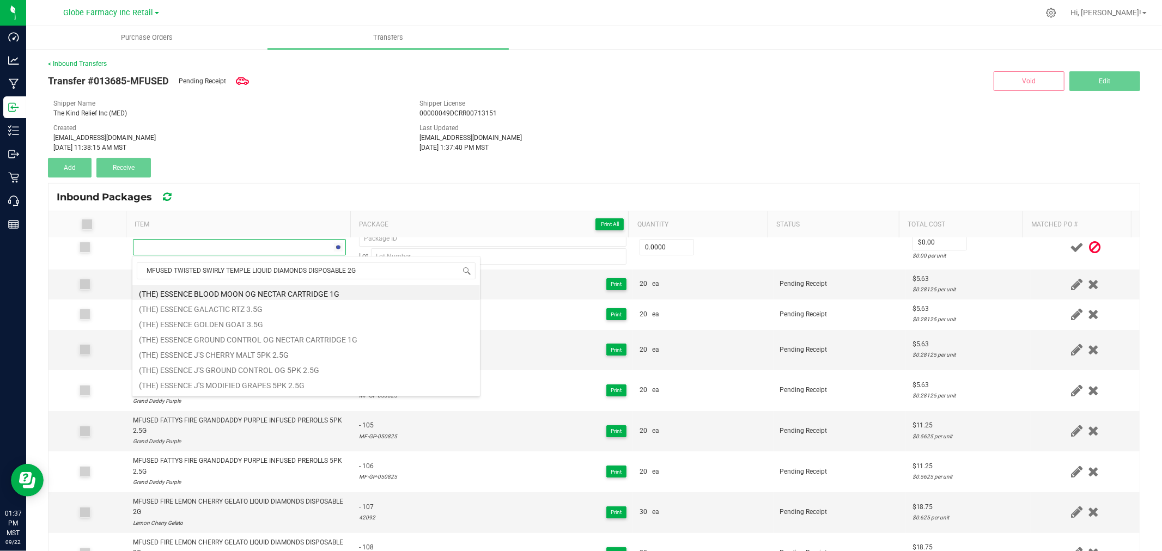
scroll to position [16, 209]
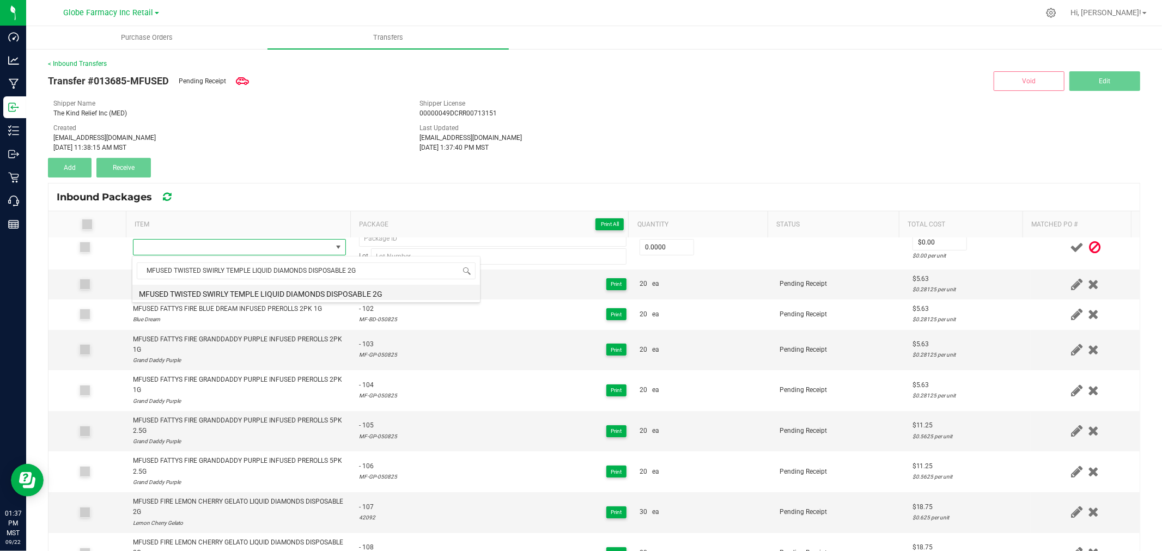
click at [264, 294] on li "MFUSED TWISTED SWIRLY TEMPLE LIQUID DIAMONDS DISPOSABLE 2G" at bounding box center [306, 292] width 348 height 15
type input "0 ea"
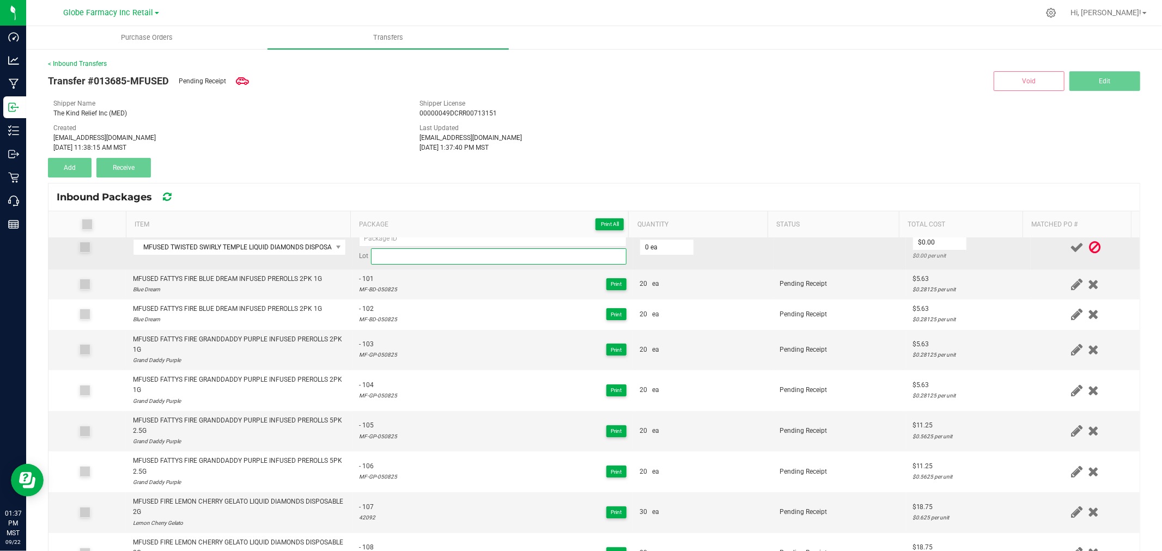
drag, startPoint x: 438, startPoint y: 262, endPoint x: 406, endPoint y: 266, distance: 31.8
click at [438, 262] on input at bounding box center [498, 256] width 255 height 16
paste input "21251"
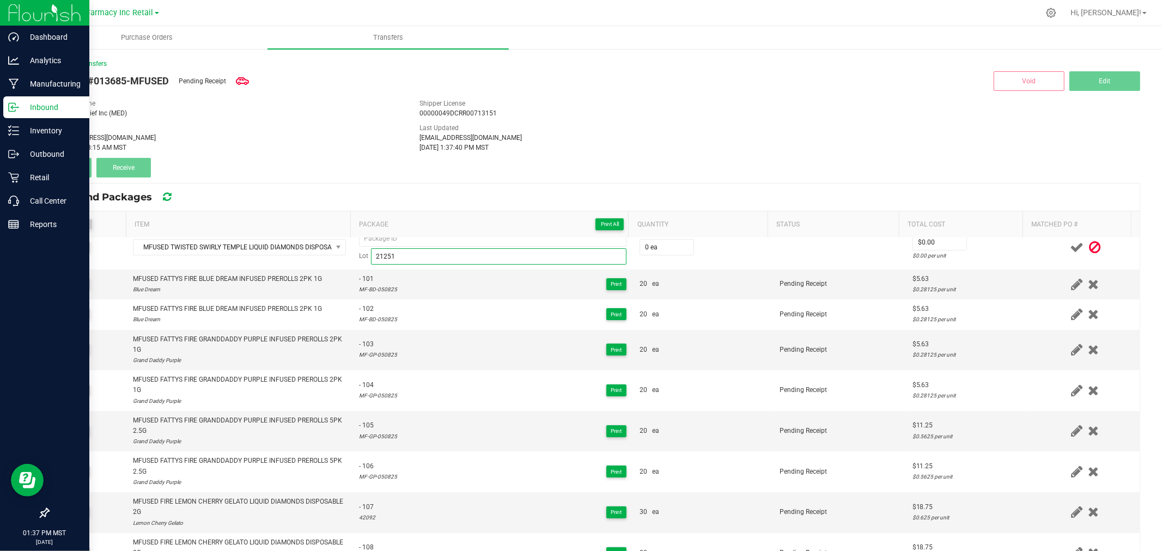
type input "21251"
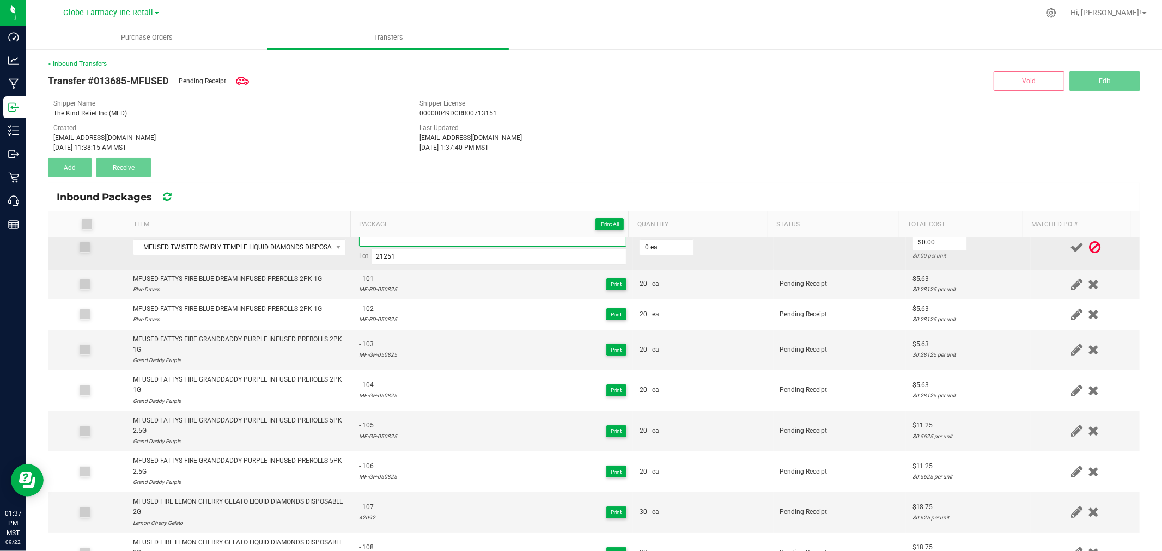
click at [425, 240] on input at bounding box center [492, 238] width 267 height 16
paste input "04556"
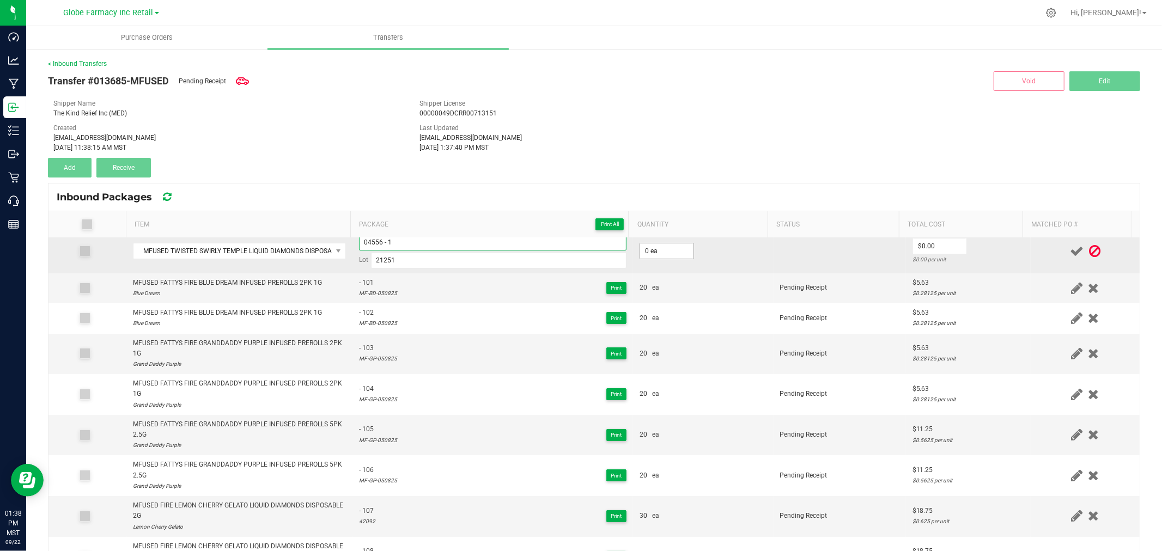
type input "04556 - 1"
click at [648, 252] on input "0" at bounding box center [666, 250] width 53 height 15
type input "30 ea"
type input "$16.88"
click at [981, 246] on td "$16.88 $0.5625 per unit" at bounding box center [968, 252] width 125 height 44
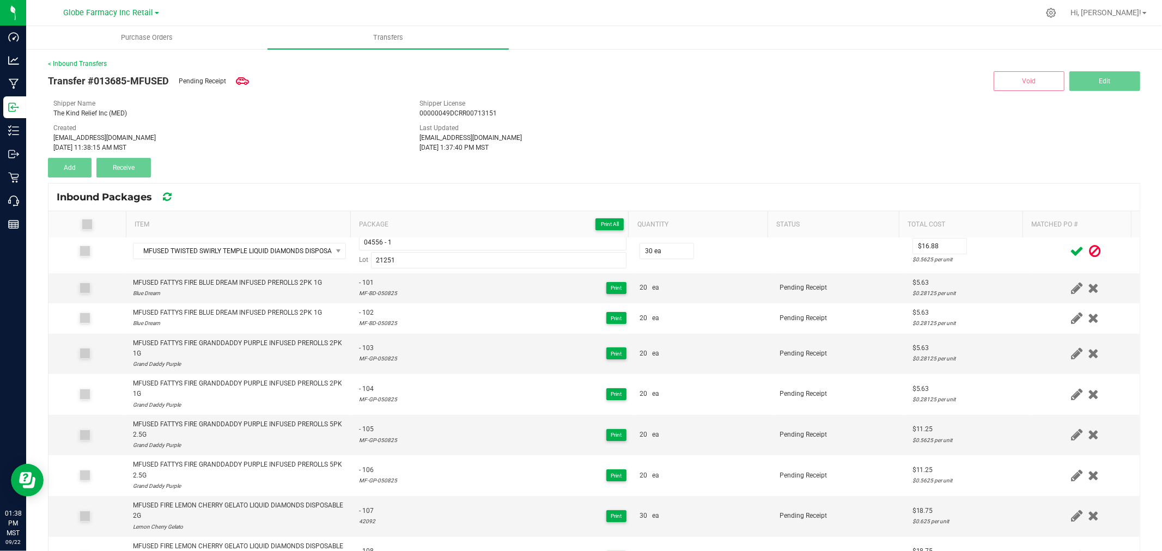
click at [1070, 251] on icon at bounding box center [1077, 252] width 14 height 14
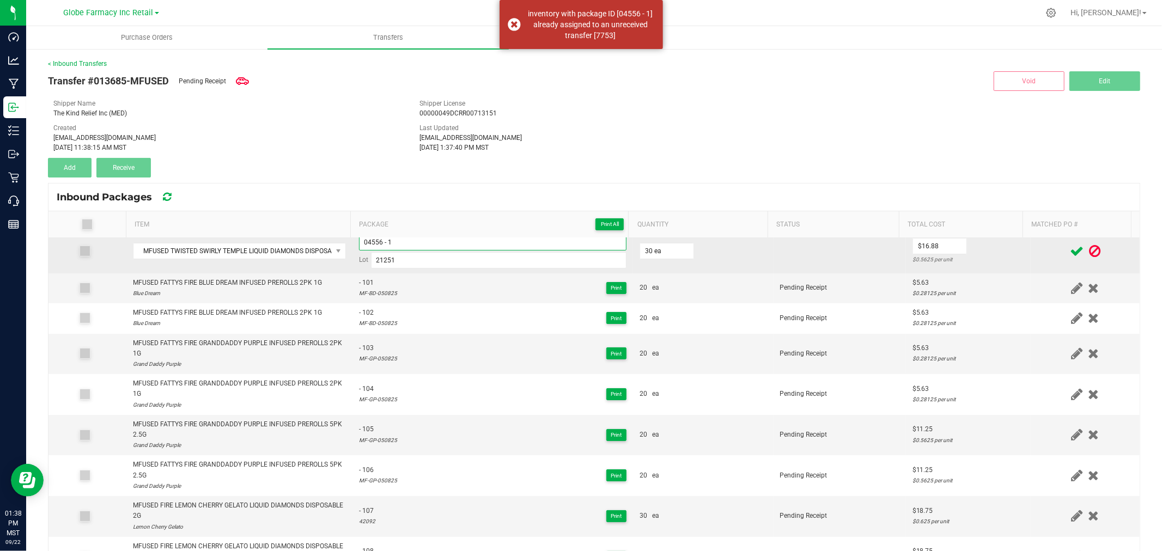
click at [415, 248] on input "04556 - 1" at bounding box center [492, 242] width 267 height 16
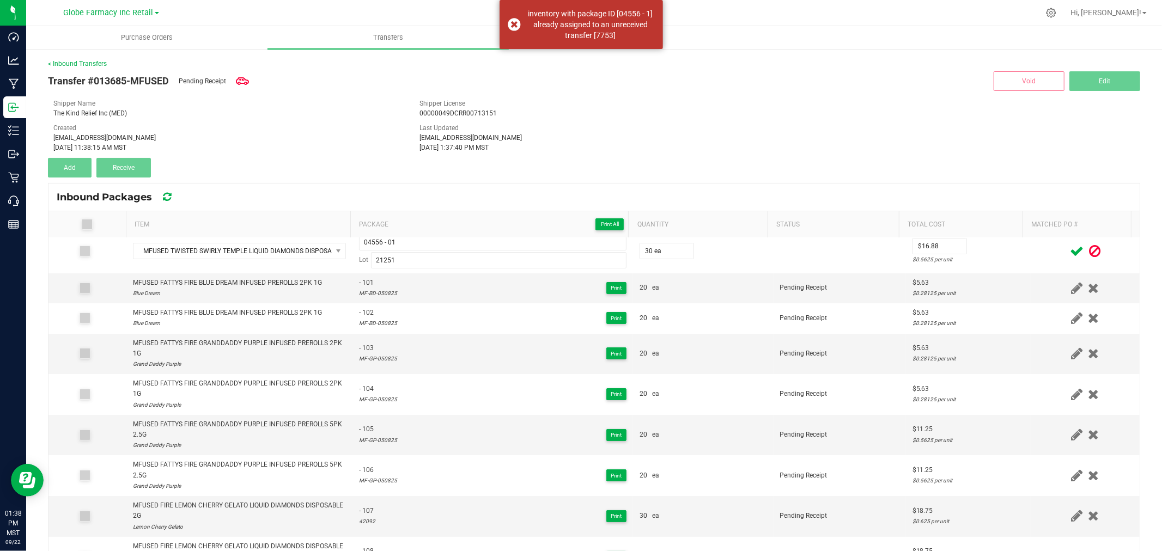
click at [1041, 249] on div at bounding box center [1085, 252] width 96 height 14
click at [1070, 252] on icon at bounding box center [1077, 252] width 14 height 14
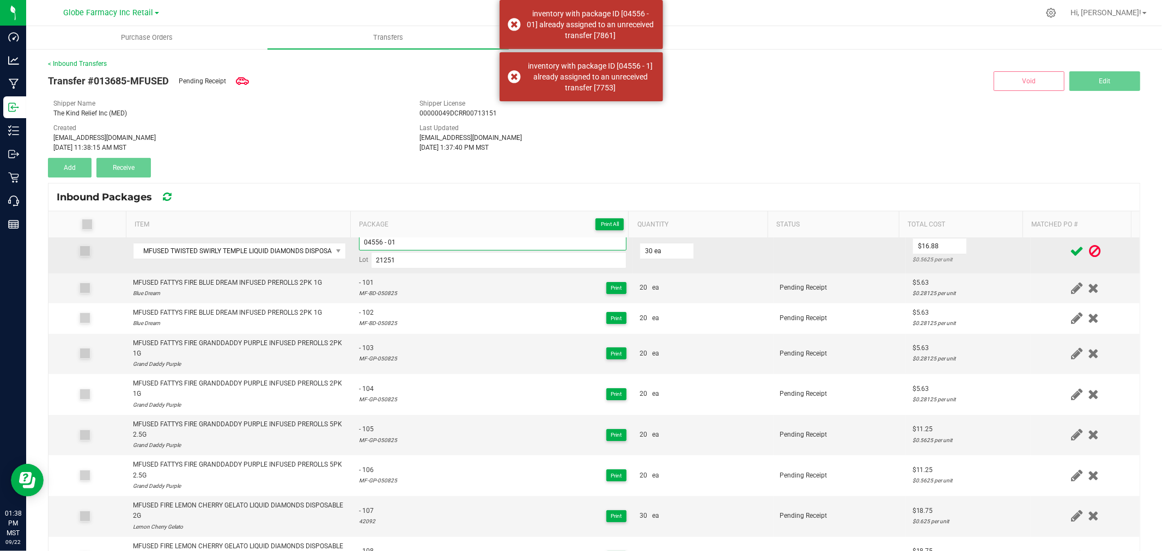
click at [432, 237] on input "04556 - 01" at bounding box center [492, 242] width 267 height 16
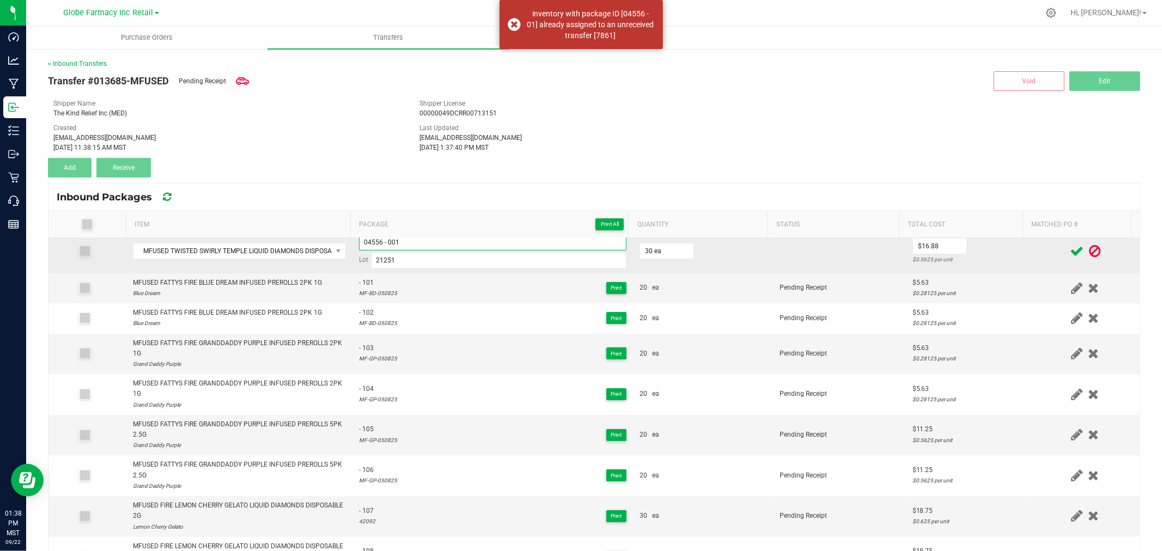
type input "04556 - 001"
click at [990, 251] on td "$16.88 $0.5625 per unit" at bounding box center [968, 252] width 125 height 44
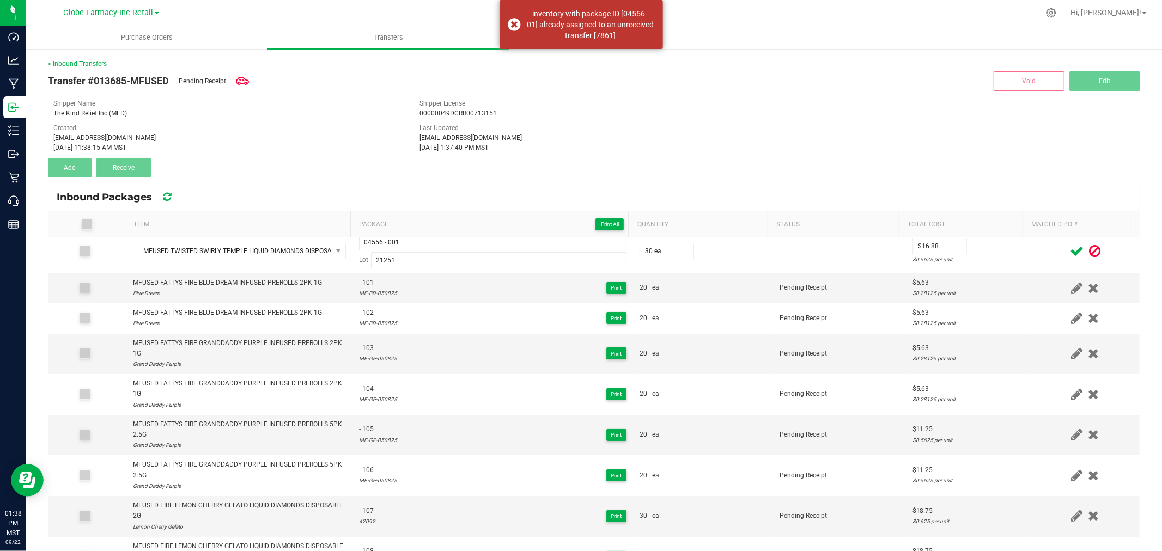
click at [1070, 248] on icon at bounding box center [1077, 252] width 14 height 14
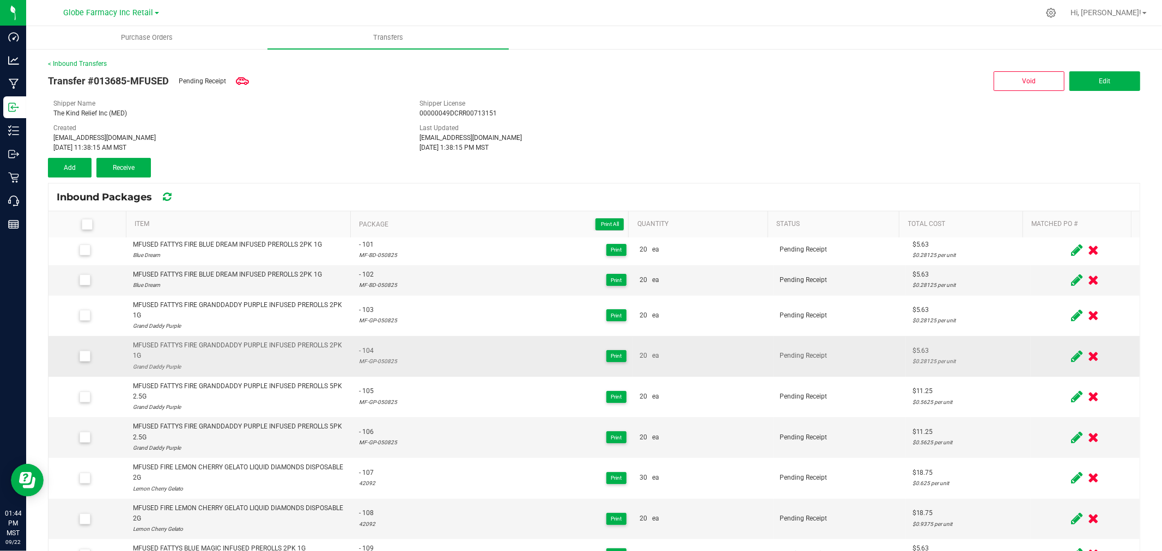
scroll to position [0, 0]
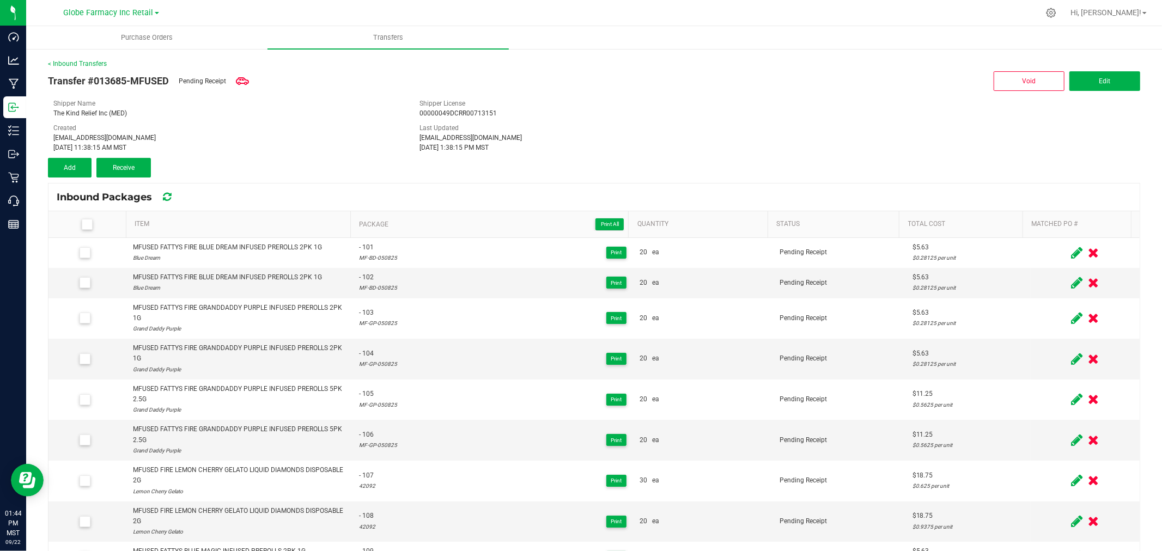
click at [1071, 255] on icon at bounding box center [1076, 253] width 11 height 14
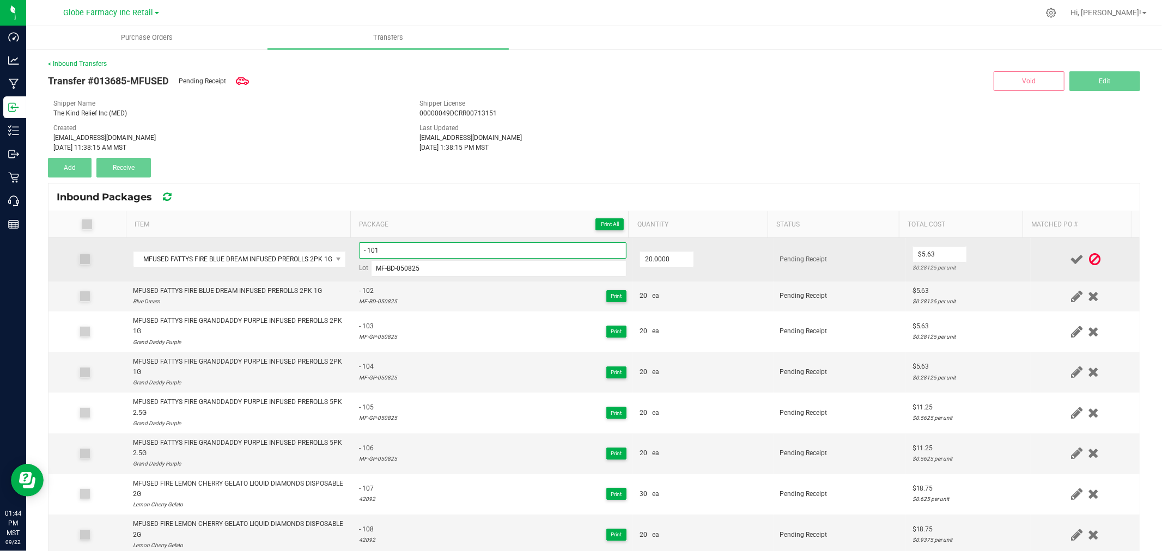
click at [401, 254] on input "- 101" at bounding box center [492, 250] width 267 height 16
click at [726, 260] on td "20.0000" at bounding box center [703, 260] width 141 height 44
click at [562, 249] on input "45363" at bounding box center [492, 250] width 267 height 16
type input "45363 - 1"
click at [1031, 251] on td at bounding box center [1085, 260] width 109 height 44
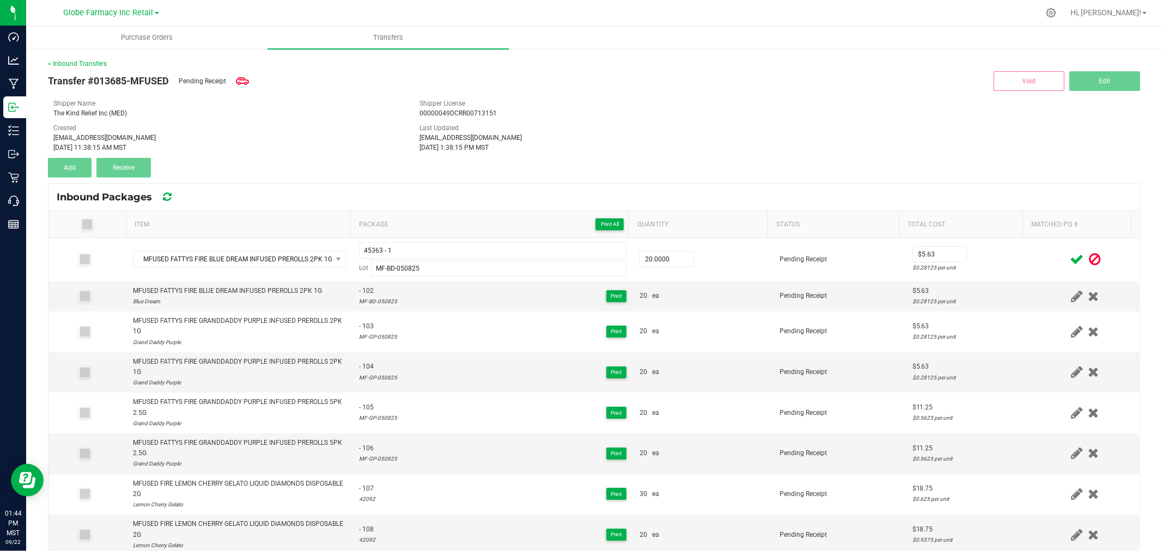
click at [1070, 262] on icon at bounding box center [1077, 260] width 14 height 14
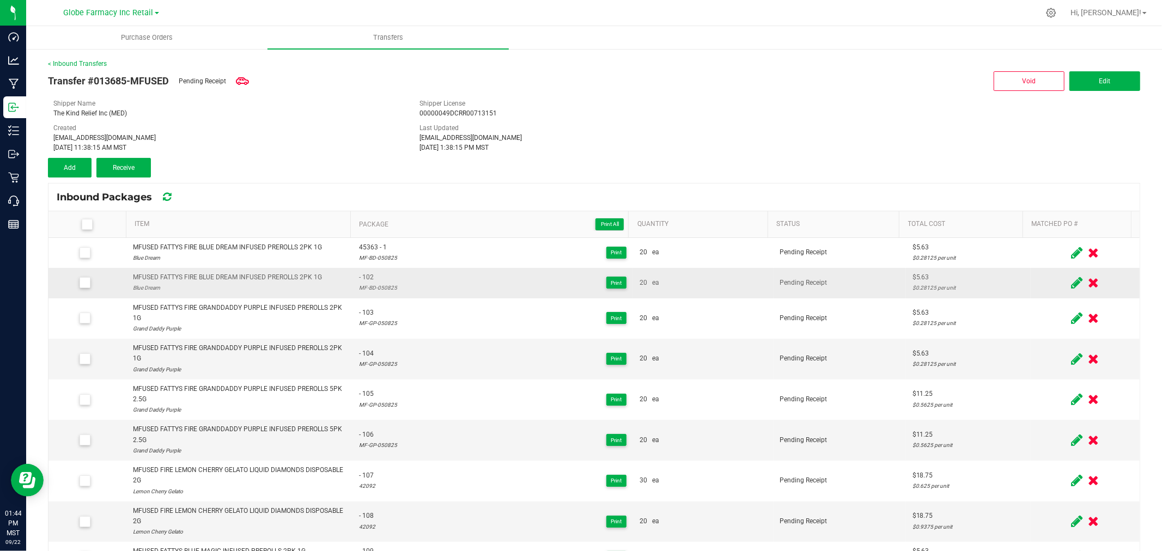
click at [1071, 281] on icon at bounding box center [1076, 283] width 11 height 14
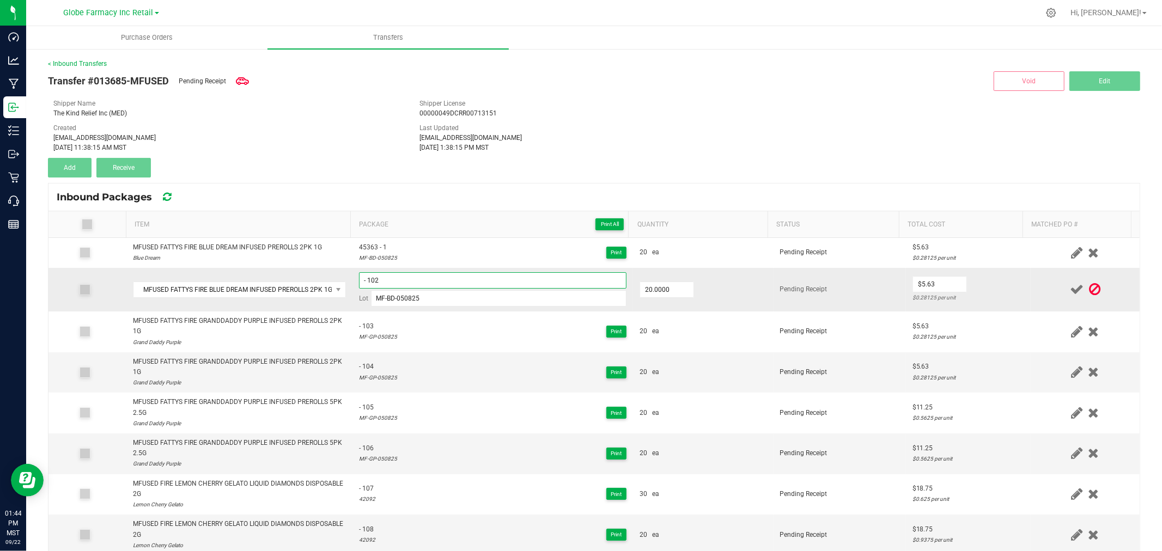
click at [396, 279] on input "- 102" at bounding box center [492, 280] width 267 height 16
paste input "45363 - 1"
type input "45363 - 2"
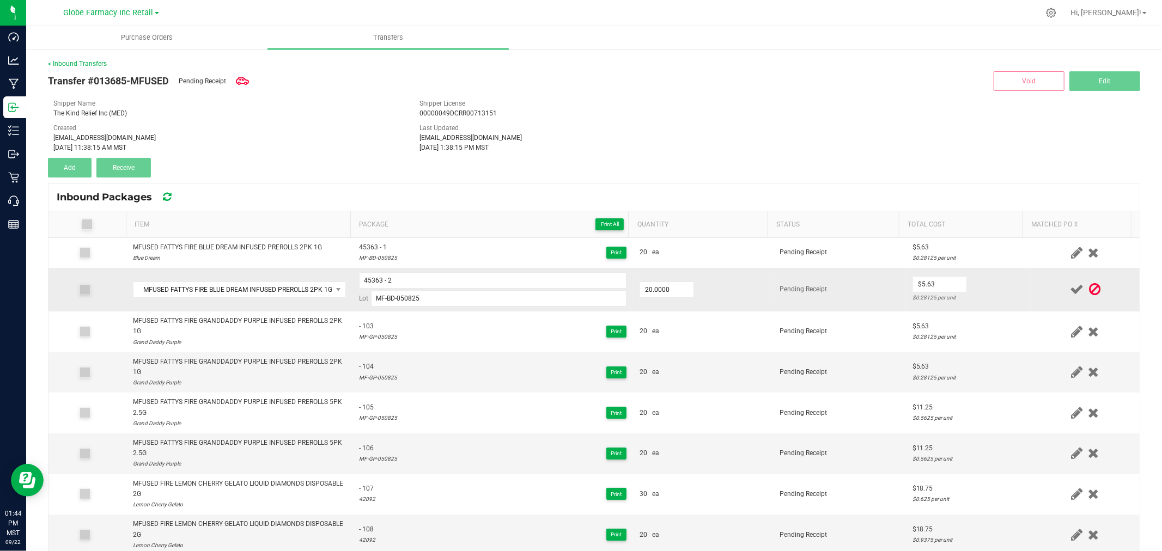
click at [977, 286] on td "$5.63 $0.28125 per unit" at bounding box center [968, 290] width 125 height 44
click at [1070, 291] on icon at bounding box center [1077, 290] width 14 height 14
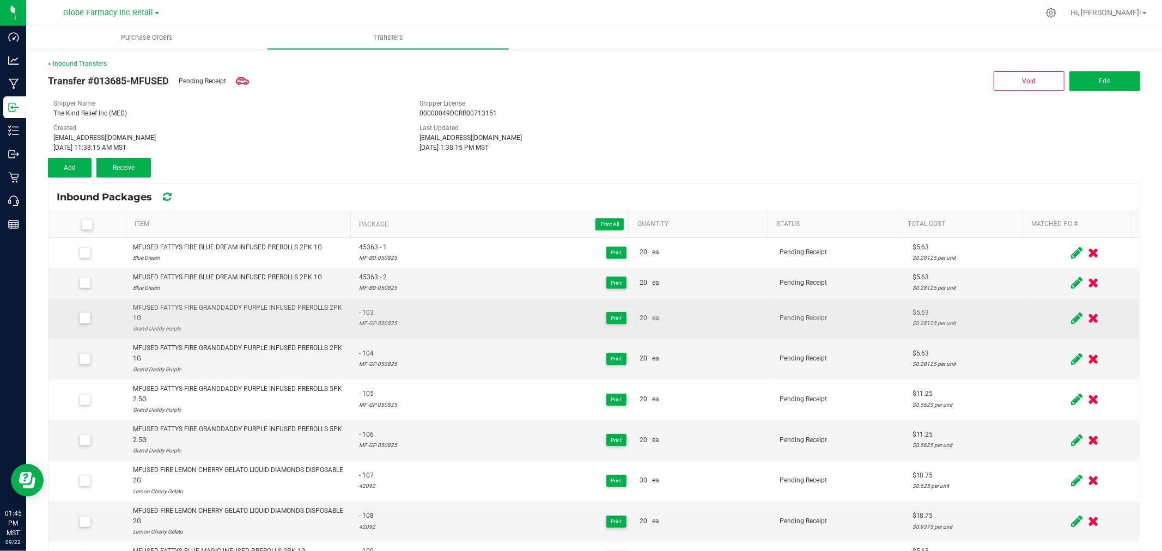
click at [1071, 318] on icon at bounding box center [1076, 319] width 11 height 14
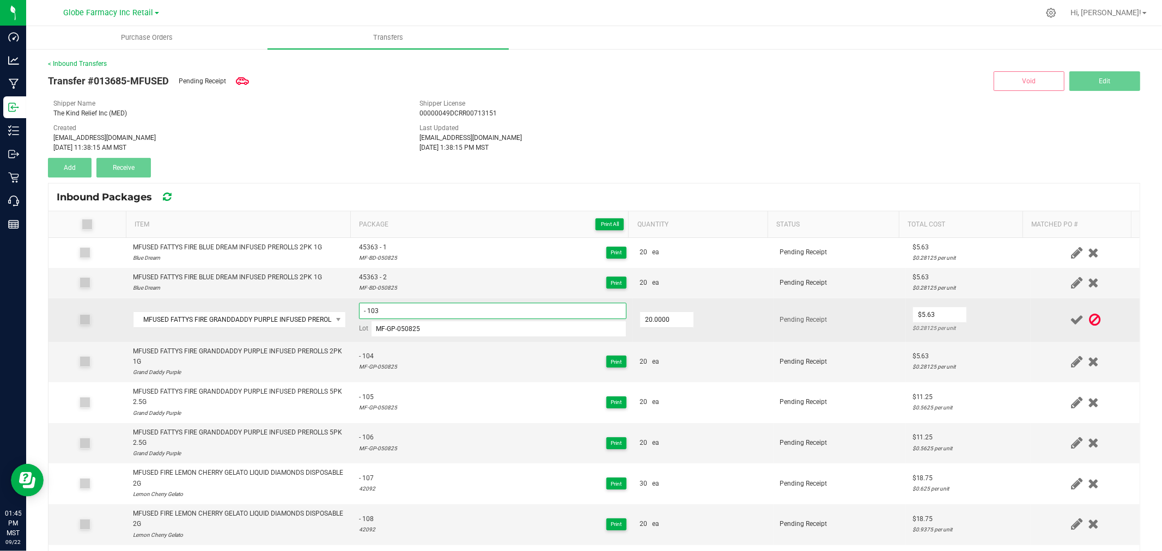
click at [422, 313] on input "- 103" at bounding box center [492, 311] width 267 height 16
type input "45390 - 1"
click at [1003, 313] on td "$5.63 $0.28125 per unit" at bounding box center [968, 320] width 125 height 44
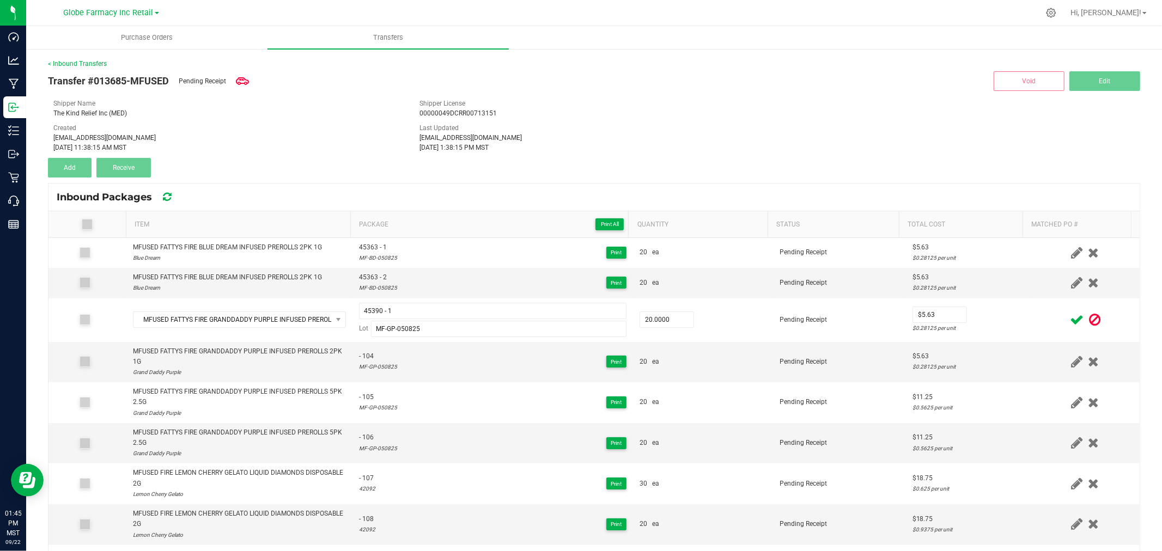
click at [1070, 319] on icon at bounding box center [1077, 320] width 14 height 14
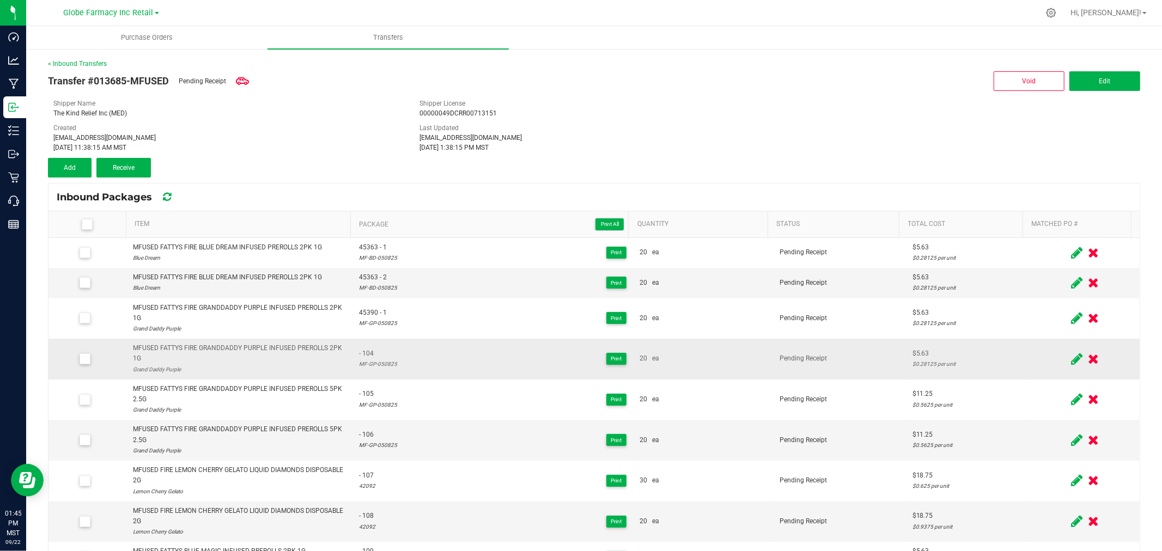
click at [1071, 361] on icon at bounding box center [1076, 359] width 11 height 14
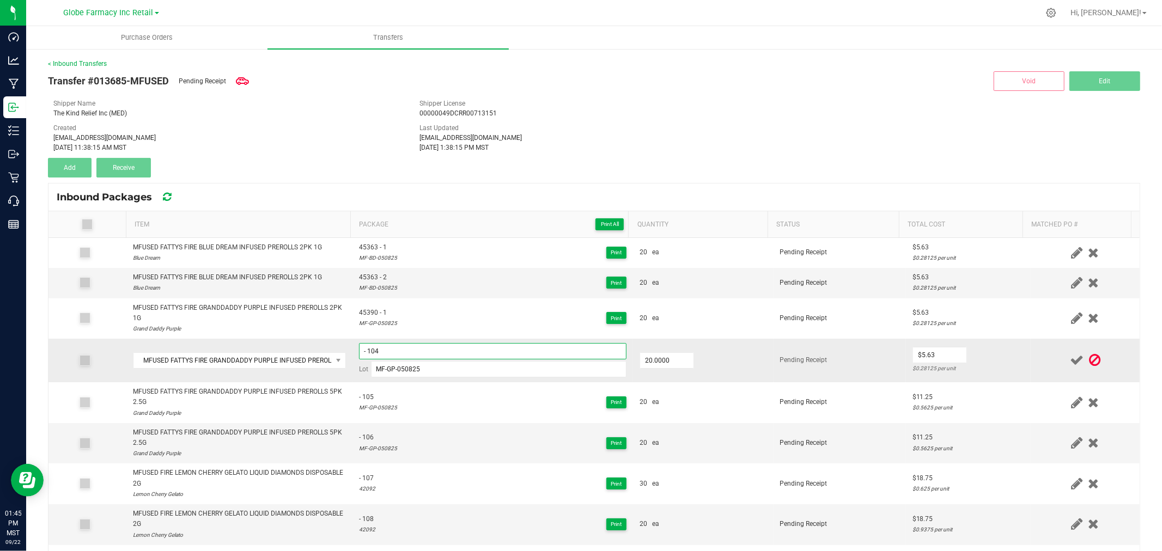
click at [388, 358] on input "- 104" at bounding box center [492, 351] width 267 height 16
paste input "45390 - 1"
type input "45390 - 2"
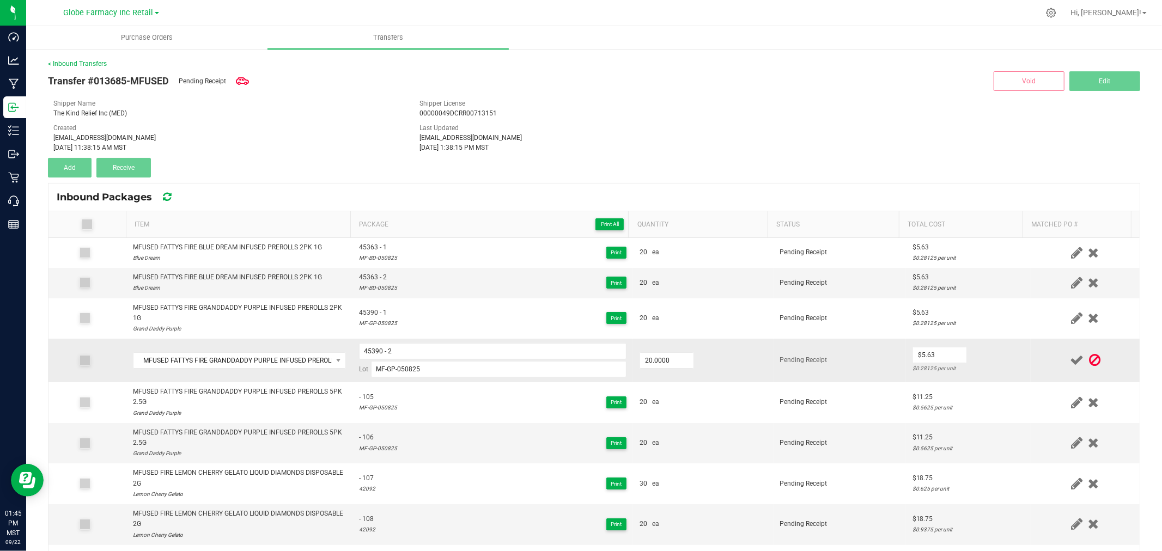
click at [826, 355] on td "Pending Receipt" at bounding box center [839, 361] width 132 height 44
click at [993, 356] on td "$5.63 $0.28125 per unit" at bounding box center [968, 361] width 125 height 44
click at [1070, 360] on icon at bounding box center [1077, 360] width 14 height 14
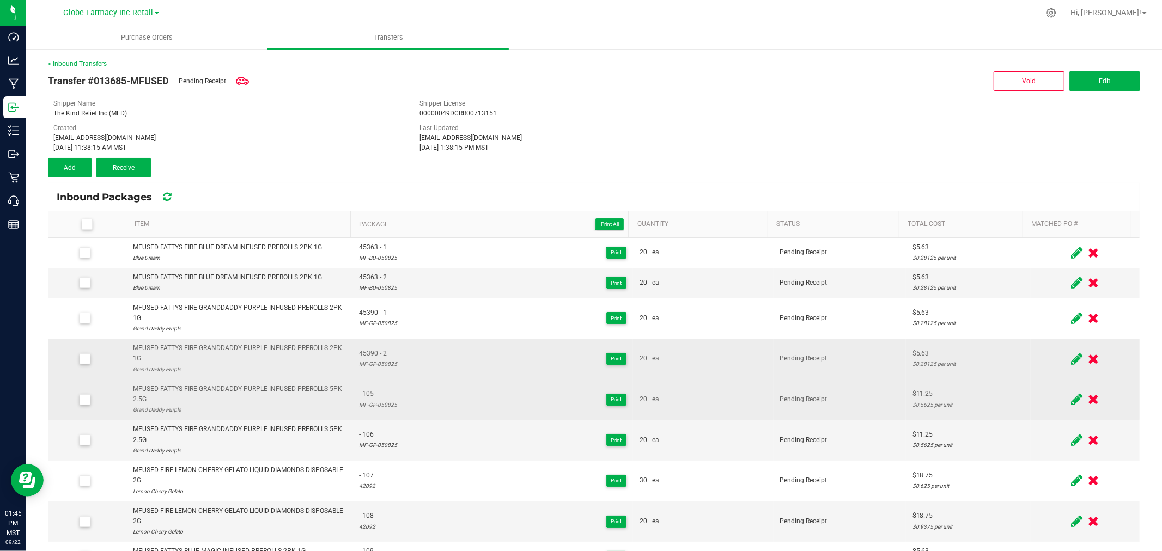
click at [1071, 398] on icon at bounding box center [1076, 400] width 11 height 14
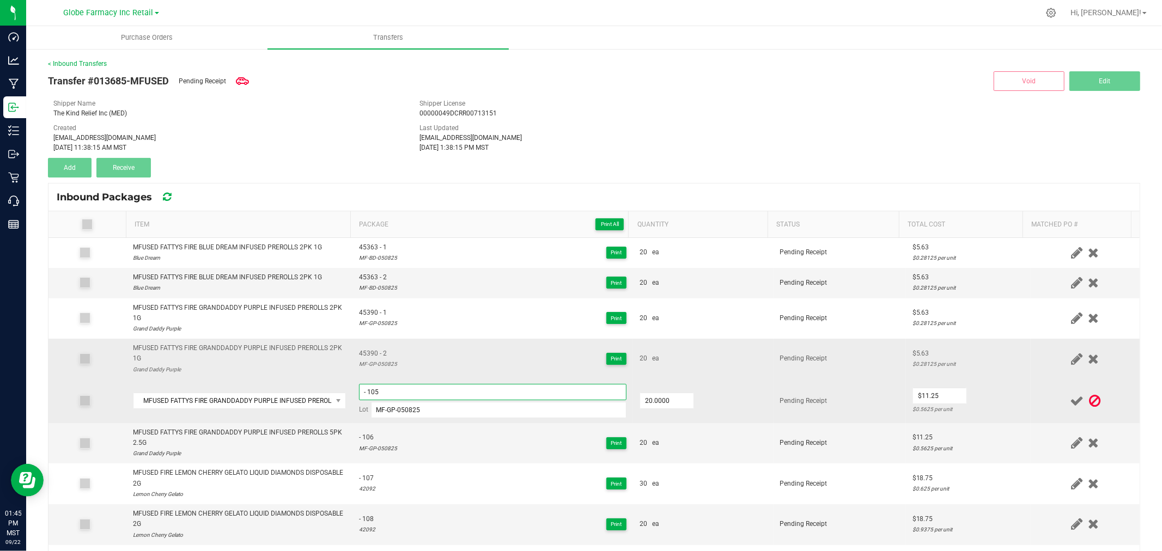
click at [412, 400] on input "- 105" at bounding box center [492, 392] width 267 height 16
type input "45391 - 1"
drag, startPoint x: 1004, startPoint y: 385, endPoint x: 1010, endPoint y: 397, distance: 13.4
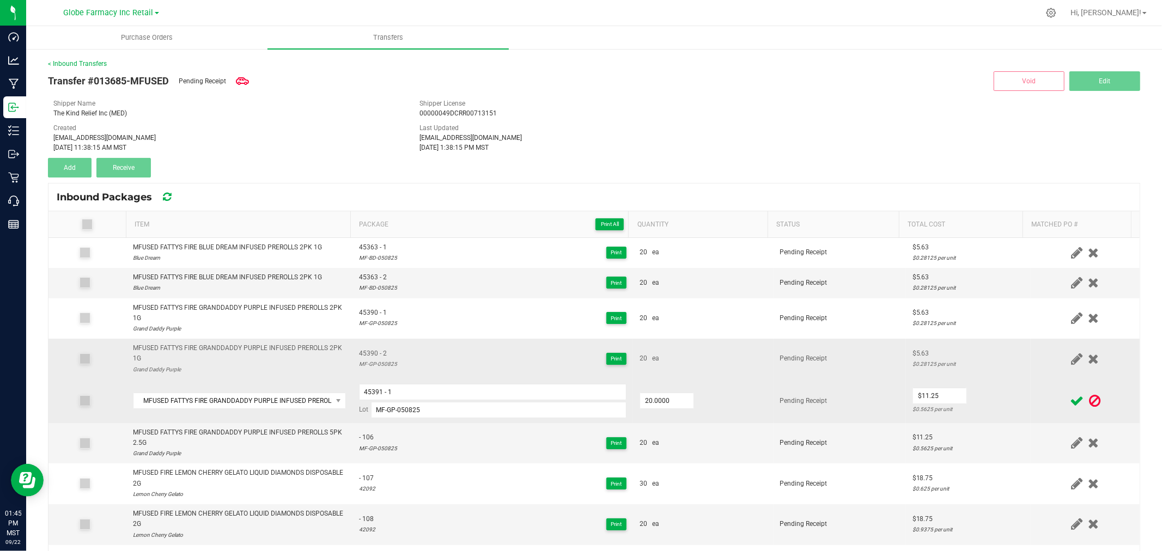
click at [1004, 385] on td "$11.25 $0.5625 per unit" at bounding box center [968, 402] width 125 height 44
click at [1070, 396] on icon at bounding box center [1077, 401] width 14 height 14
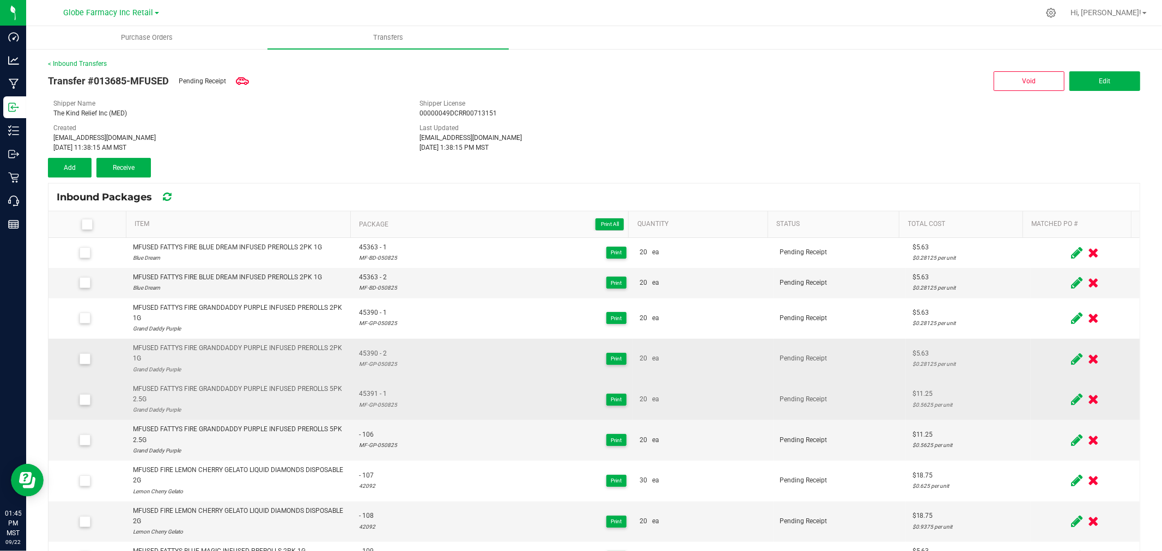
click at [1071, 396] on icon at bounding box center [1076, 400] width 11 height 14
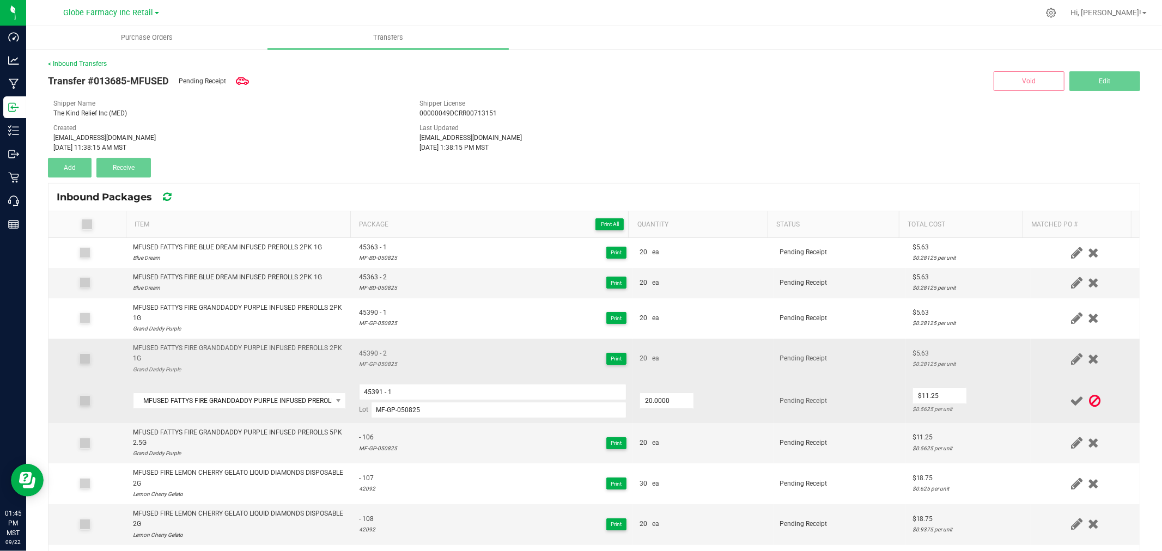
click at [1003, 400] on td "$11.25 $0.5625 per unit" at bounding box center [968, 402] width 125 height 44
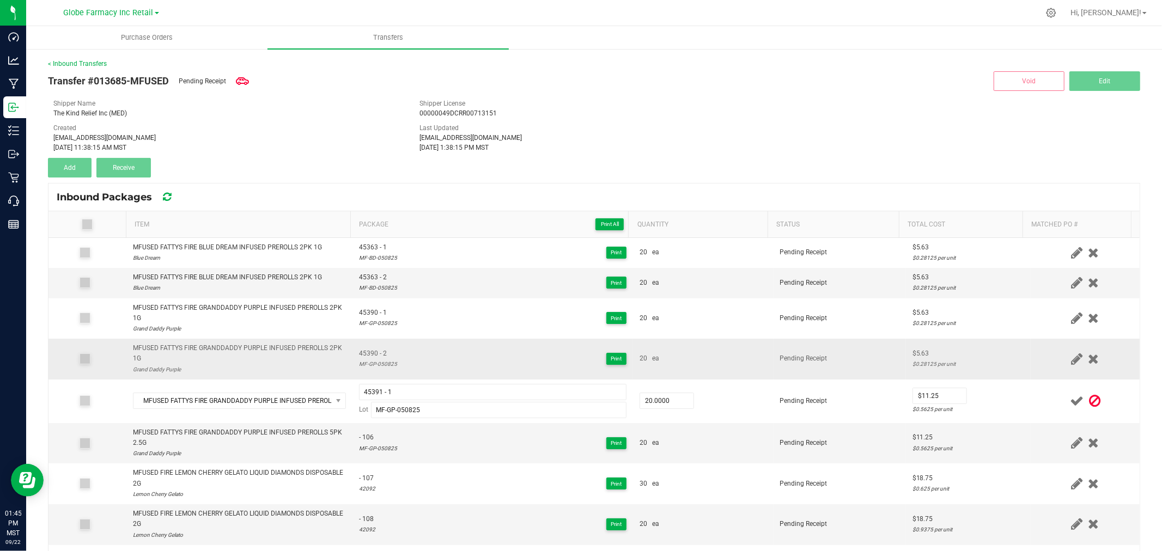
click at [1089, 400] on icon at bounding box center [1094, 401] width 11 height 14
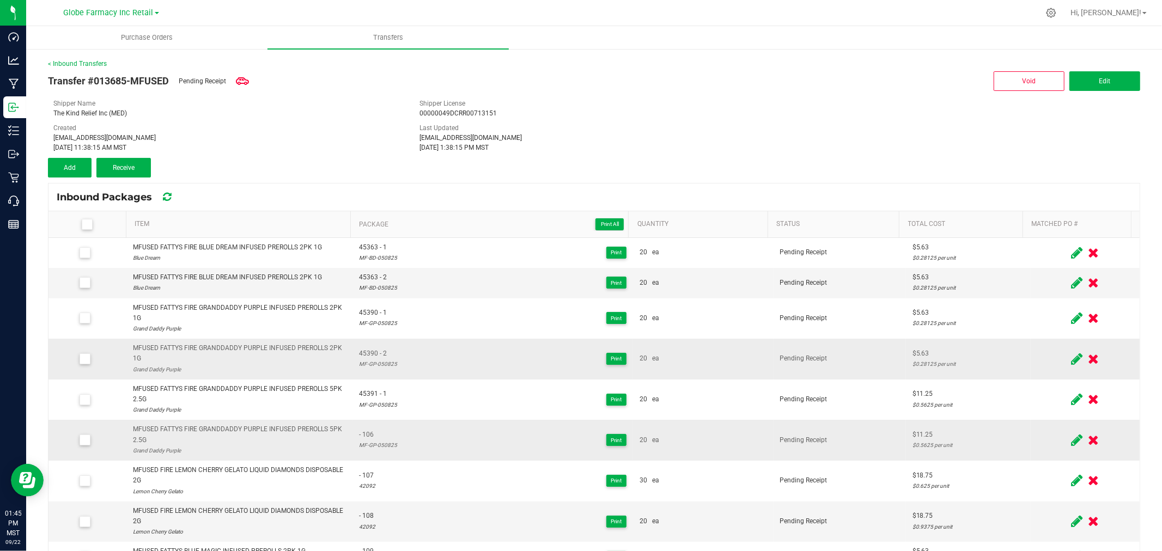
click at [1071, 446] on icon at bounding box center [1076, 441] width 11 height 14
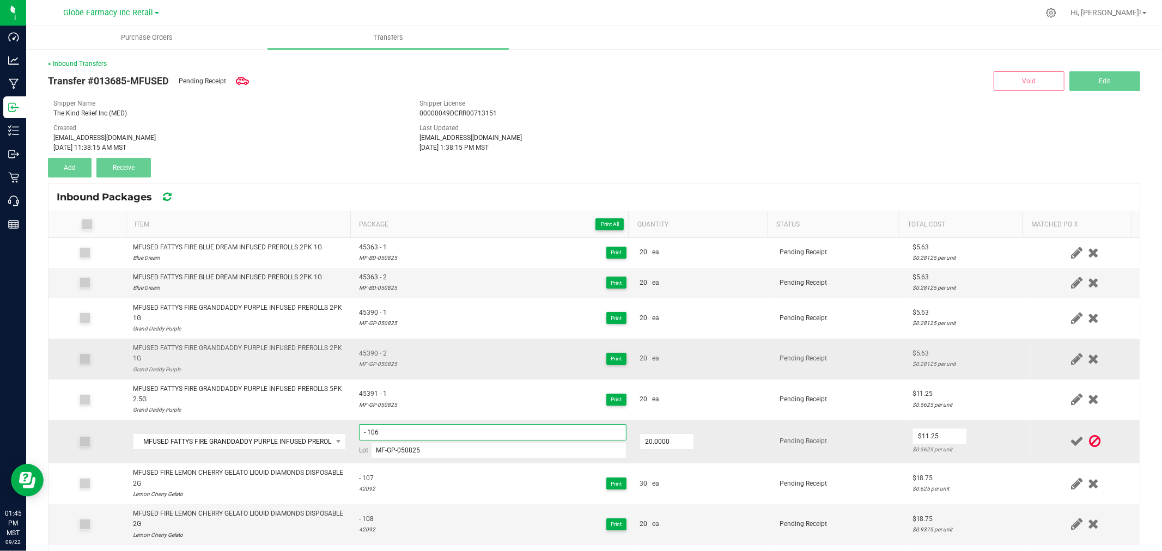
click at [525, 428] on input "- 106" at bounding box center [492, 432] width 267 height 16
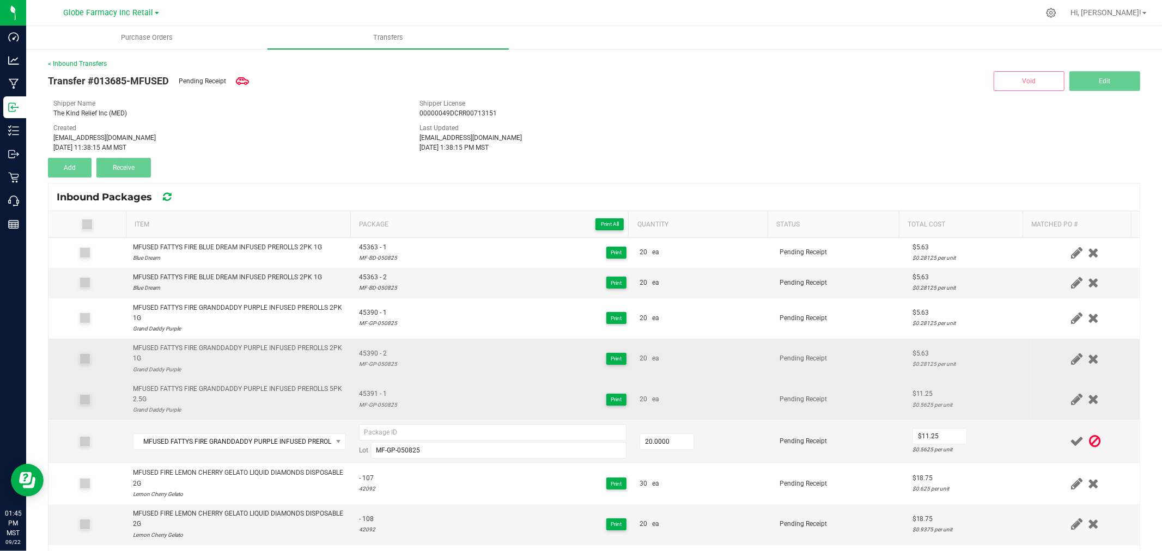
click at [367, 393] on span "45391 - 1" at bounding box center [378, 394] width 38 height 10
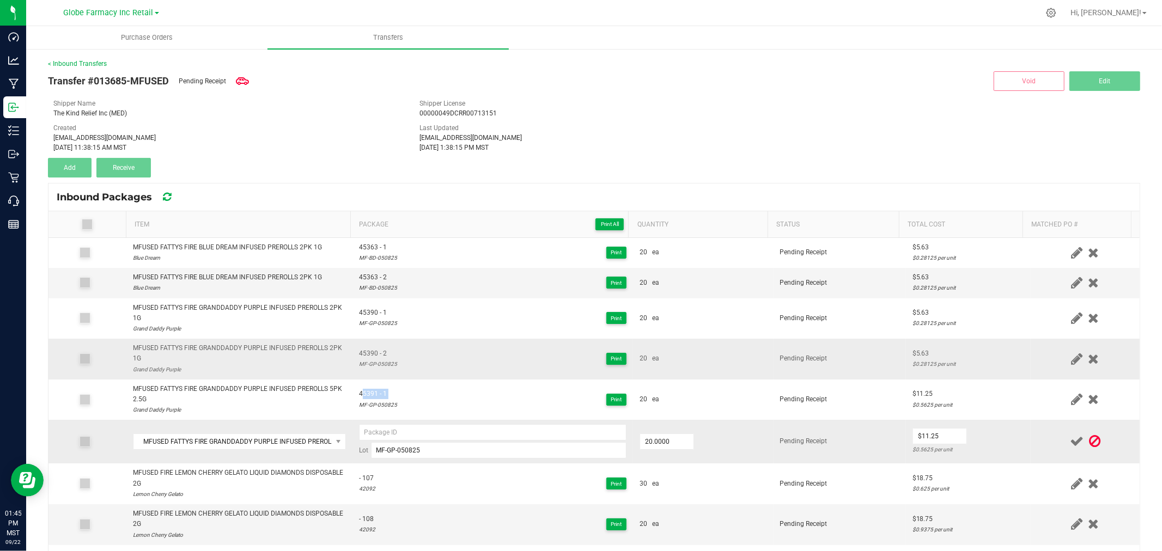
copy span "45391 - 1"
click at [382, 431] on input at bounding box center [492, 432] width 267 height 16
paste input "45391 - 1"
type input "45391 - 2"
drag, startPoint x: 743, startPoint y: 431, endPoint x: 886, endPoint y: 431, distance: 142.7
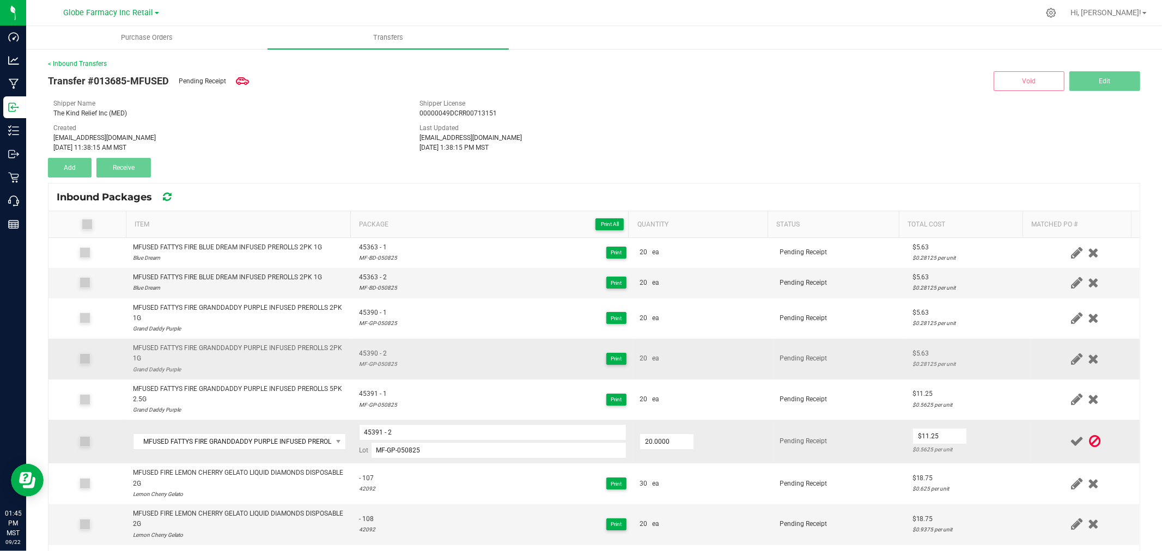
click at [747, 431] on td "20.0000" at bounding box center [703, 442] width 141 height 44
click at [1037, 432] on td at bounding box center [1085, 442] width 109 height 44
click at [1070, 437] on icon at bounding box center [1077, 442] width 14 height 14
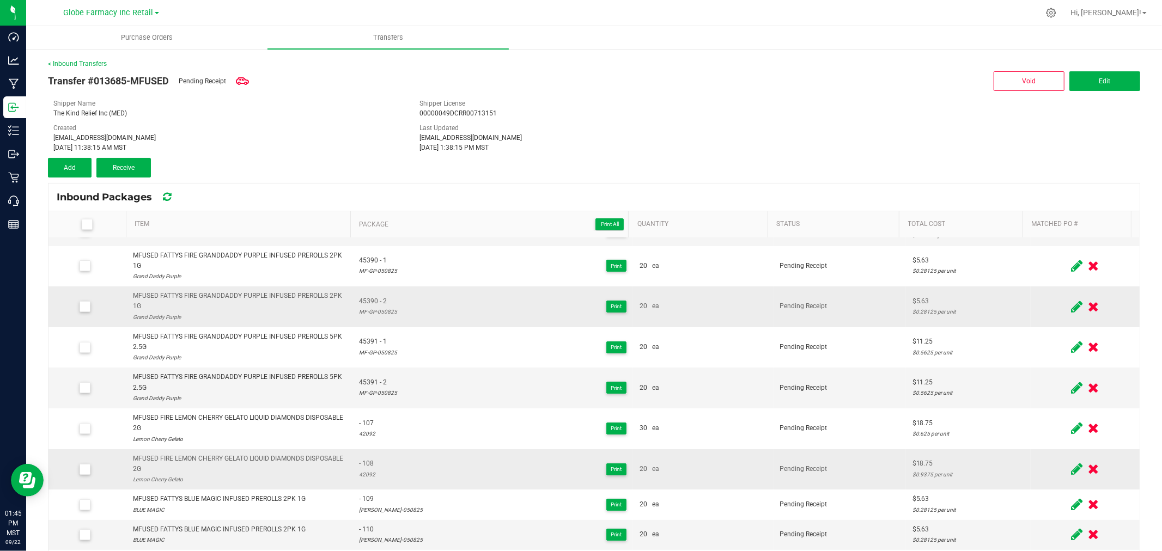
scroll to position [121, 0]
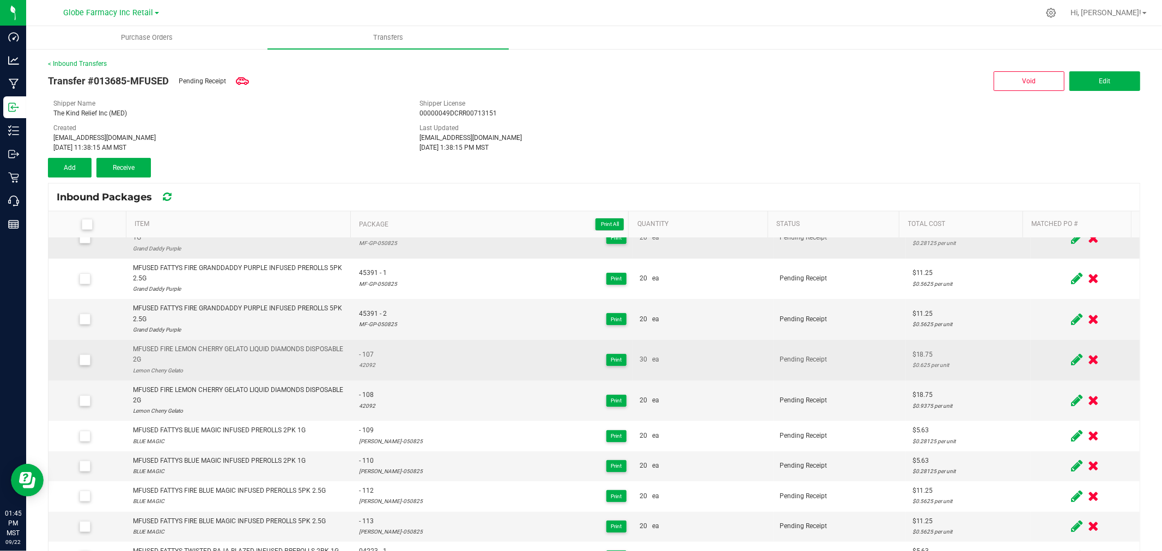
click at [1071, 361] on icon at bounding box center [1076, 360] width 11 height 14
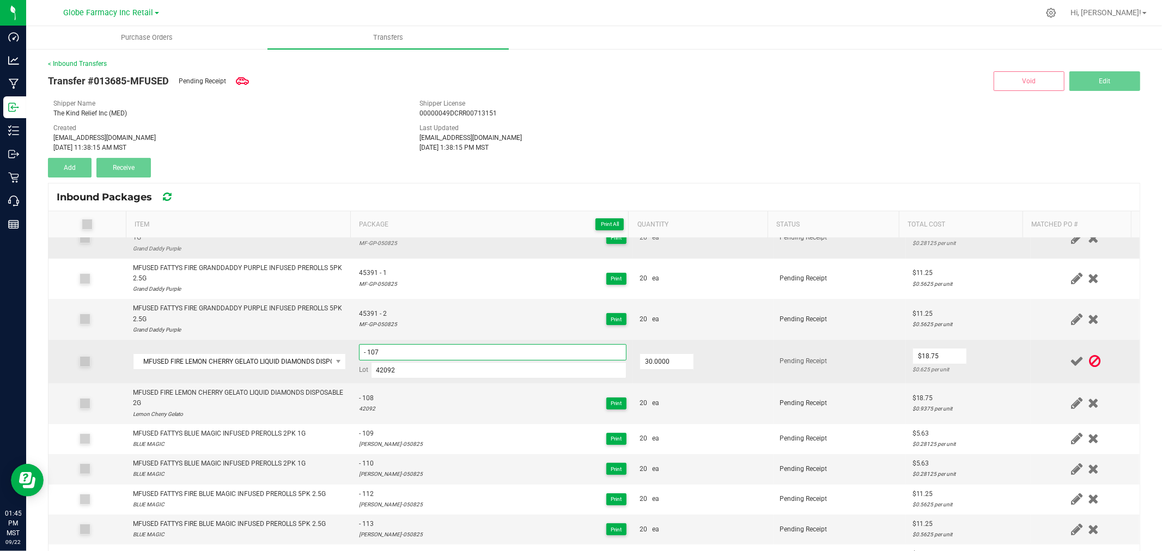
click at [407, 356] on input "- 107" at bounding box center [492, 352] width 267 height 16
type input "04098 - 1"
click at [997, 359] on td "$18.75 $0.625 per unit" at bounding box center [968, 362] width 125 height 44
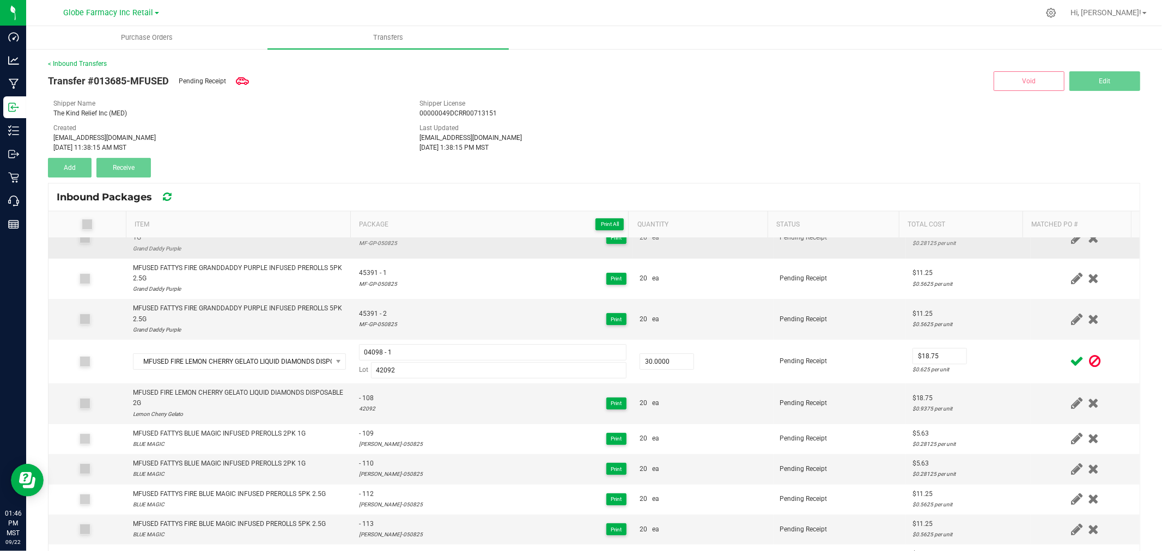
click at [1070, 357] on icon at bounding box center [1077, 362] width 14 height 14
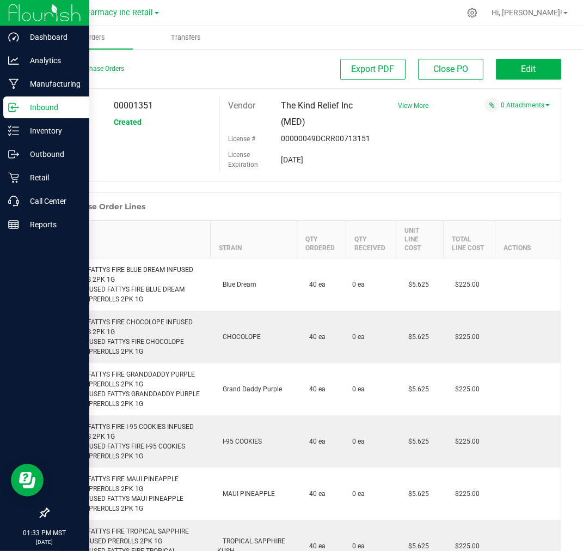
scroll to position [2163, 0]
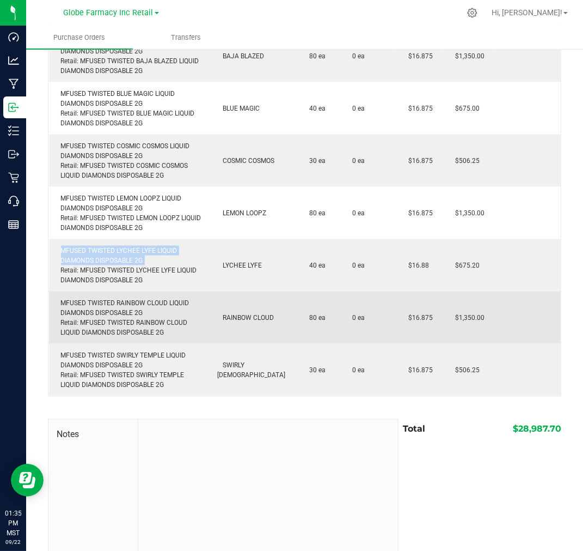
click at [111, 298] on div "MFUSED TWISTED RAINBOW CLOUD LIQUID DIAMONDS DISPOSABLE 2G Retail: MFUSED TWIST…" at bounding box center [130, 317] width 149 height 39
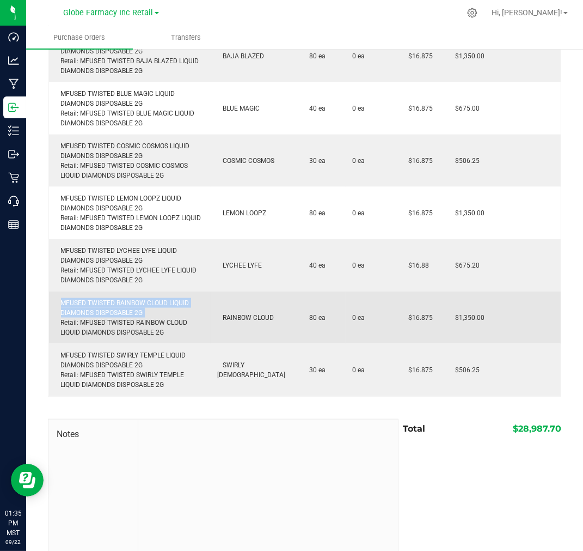
click at [111, 298] on div "MFUSED TWISTED RAINBOW CLOUD LIQUID DIAMONDS DISPOSABLE 2G Retail: MFUSED TWIST…" at bounding box center [130, 317] width 149 height 39
copy div "MFUSED TWISTED RAINBOW CLOUD LIQUID DIAMONDS DISPOSABLE 2G"
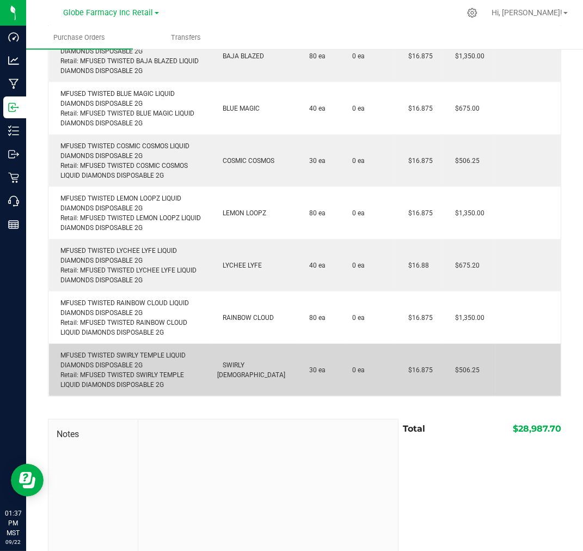
click at [126, 350] on div "MFUSED TWISTED SWIRLY TEMPLE LIQUID DIAMONDS DISPOSABLE 2G Retail: MFUSED TWIST…" at bounding box center [130, 369] width 149 height 39
copy div "MFUSED TWISTED SWIRLY TEMPLE LIQUID DIAMONDS DISPOSABLE 2G"
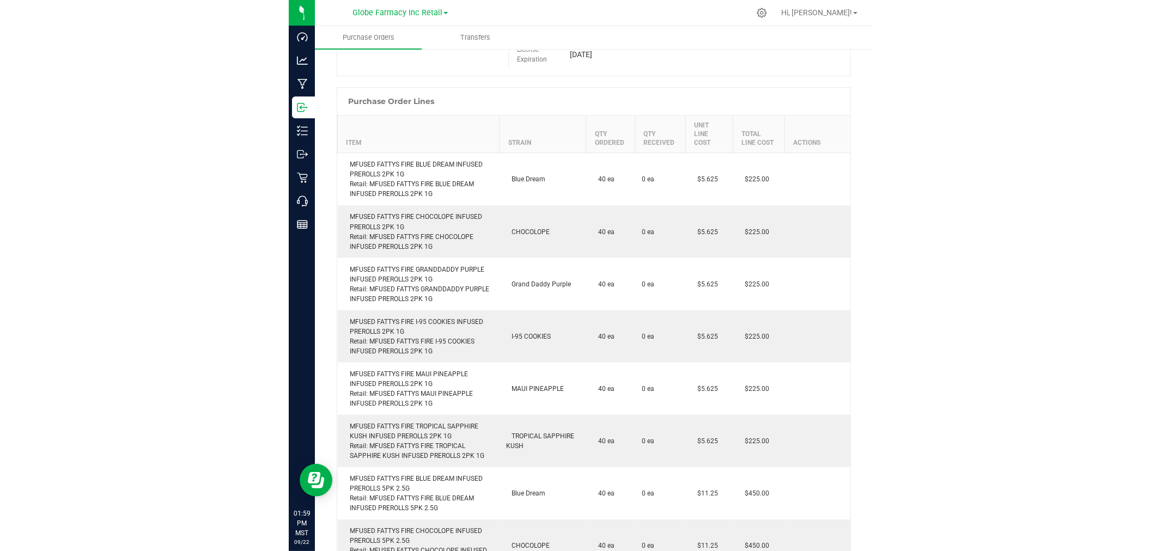
scroll to position [0, 0]
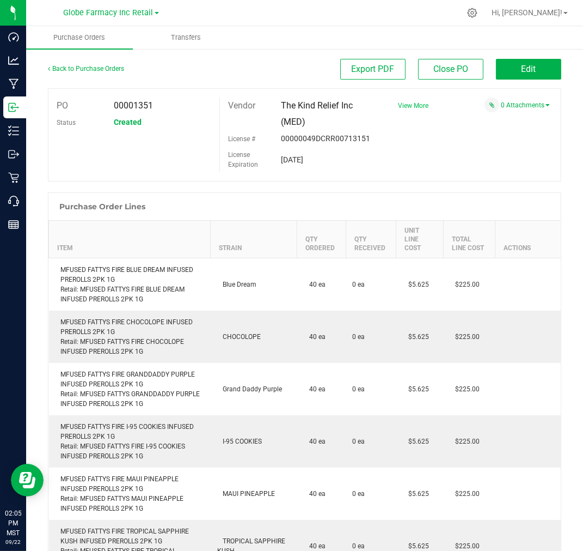
click at [398, 107] on span "View More" at bounding box center [413, 106] width 31 height 8
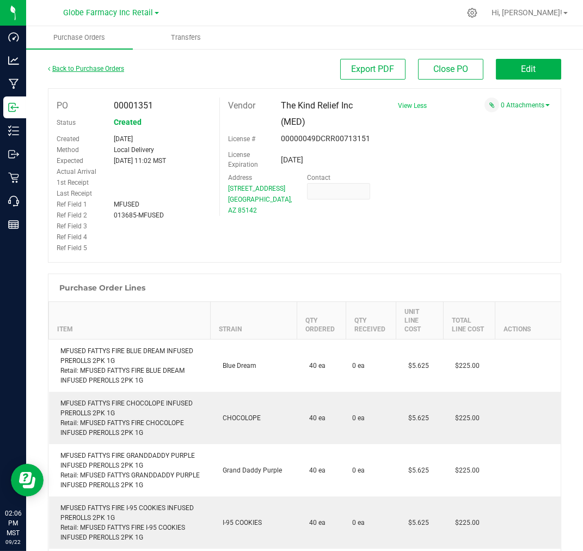
click at [106, 64] on div "Back to Purchase Orders" at bounding box center [112, 69] width 129 height 20
click at [522, 99] on div "0 Attachments" at bounding box center [470, 104] width 160 height 15
click at [519, 102] on link "0 Attachments" at bounding box center [525, 105] width 49 height 8
click at [493, 117] on button "Attach new document" at bounding box center [514, 120] width 71 height 10
click at [403, 129] on div "Select file Drop files here to upload" at bounding box center [473, 137] width 170 height 25
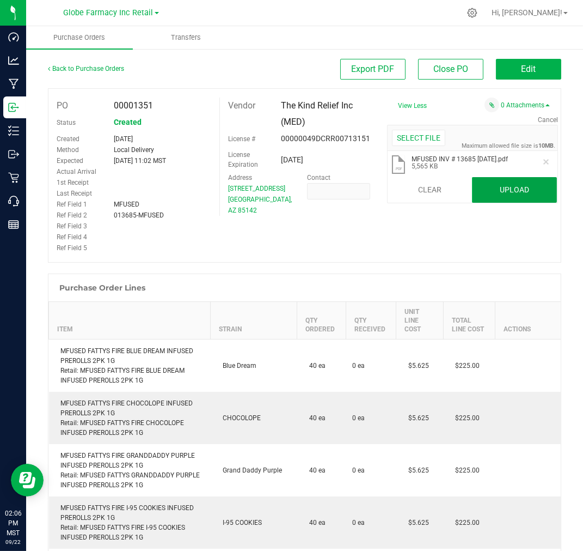
click at [513, 191] on button "Upload" at bounding box center [514, 190] width 85 height 26
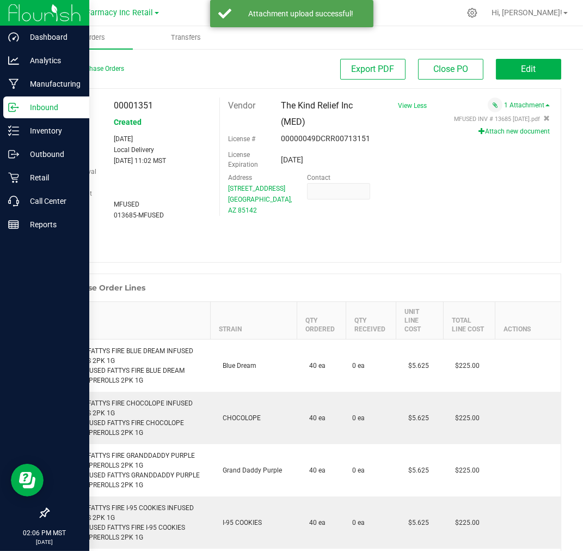
click at [22, 109] on p "Inbound" at bounding box center [51, 107] width 65 height 13
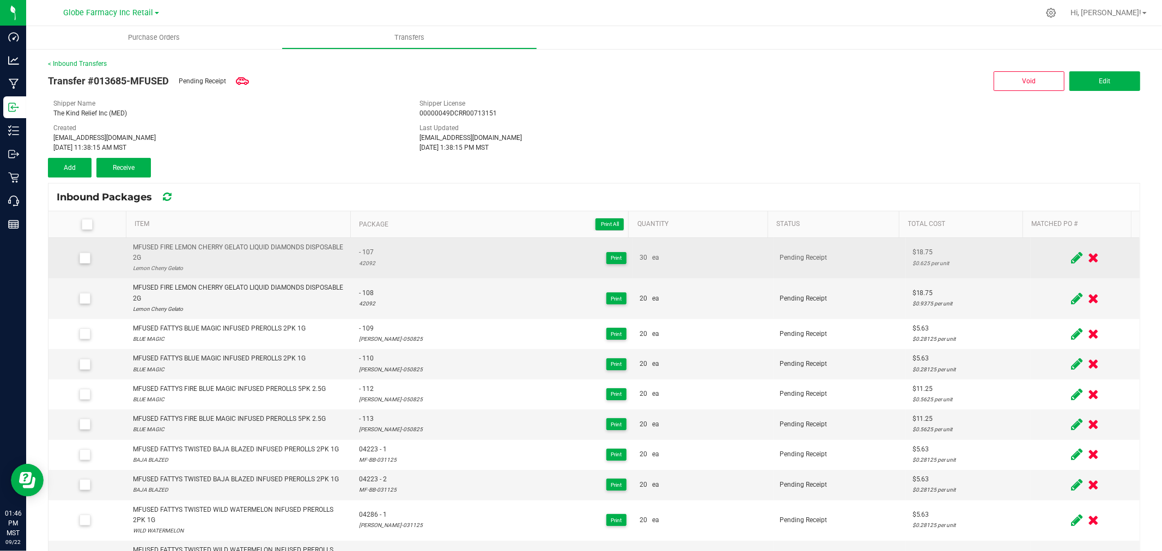
click at [1071, 255] on icon at bounding box center [1076, 258] width 11 height 14
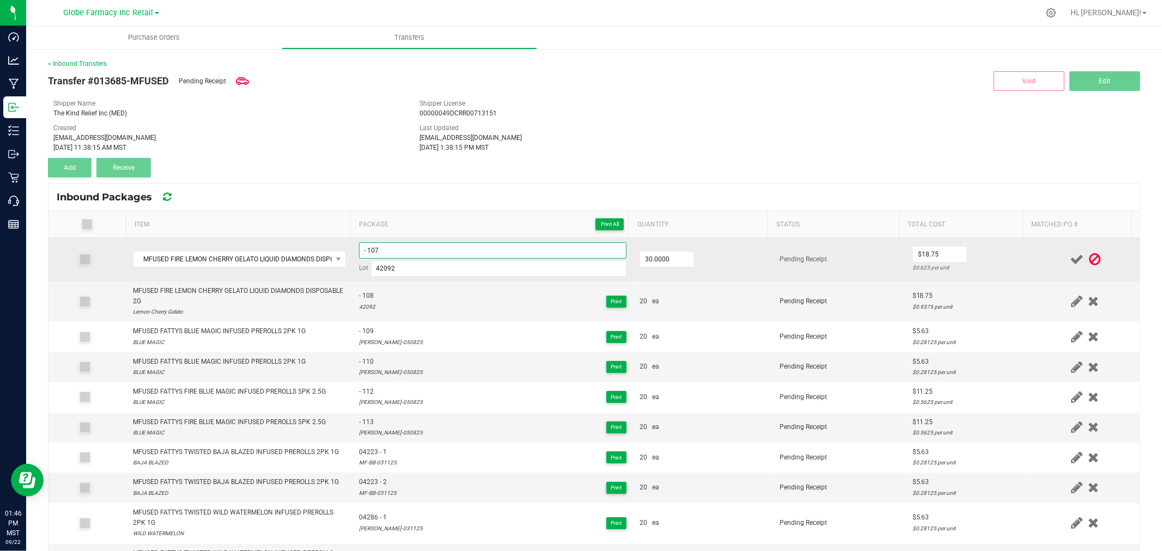
click at [454, 247] on input "- 107" at bounding box center [492, 250] width 267 height 16
click at [459, 243] on input "- 107" at bounding box center [492, 250] width 267 height 16
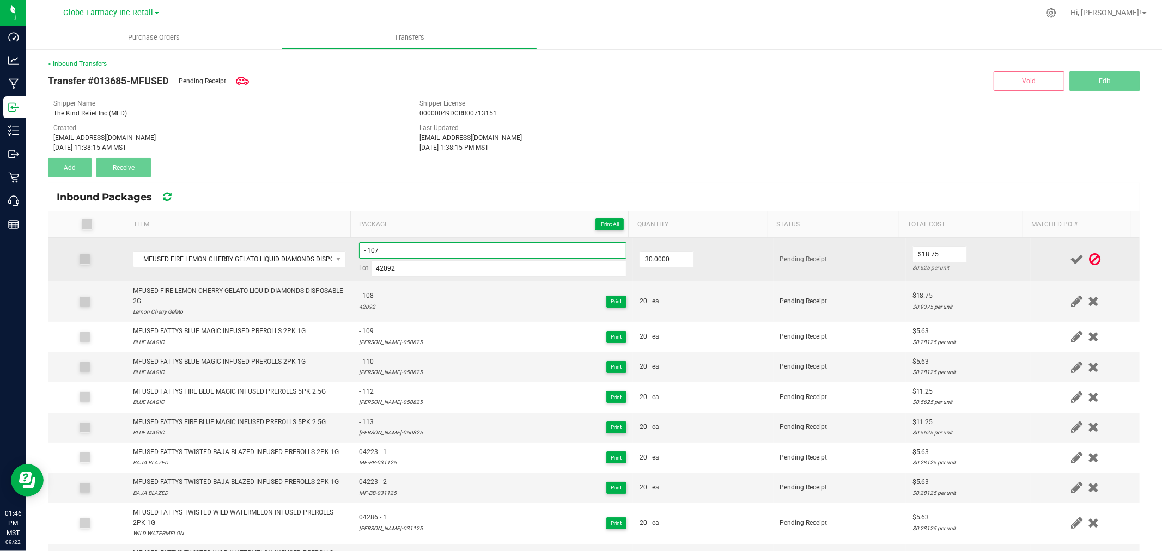
click at [459, 243] on input "- 107" at bounding box center [492, 250] width 267 height 16
paste input "04098 - 1"
type input "04098 - 01"
click at [990, 254] on td "$18.75 $0.625 per unit" at bounding box center [968, 260] width 125 height 44
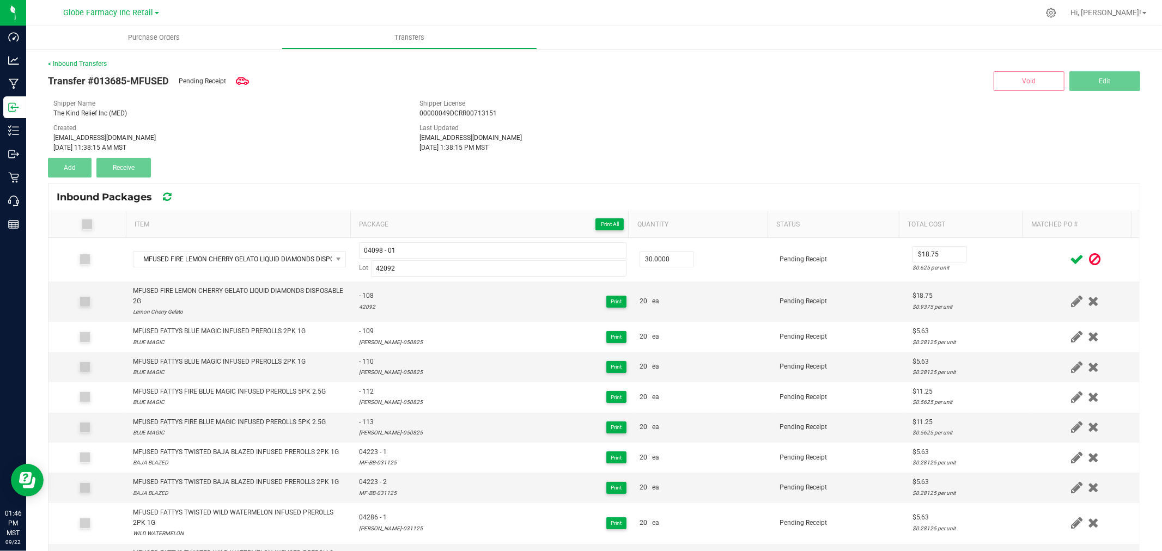
click at [1070, 258] on icon at bounding box center [1077, 260] width 14 height 14
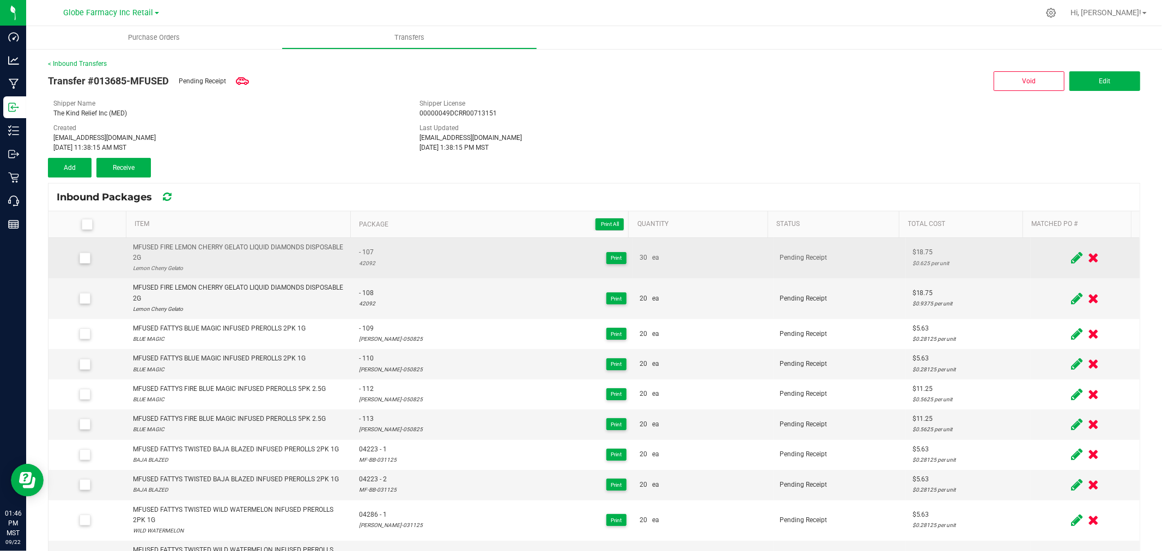
click at [1071, 258] on icon at bounding box center [1076, 258] width 11 height 14
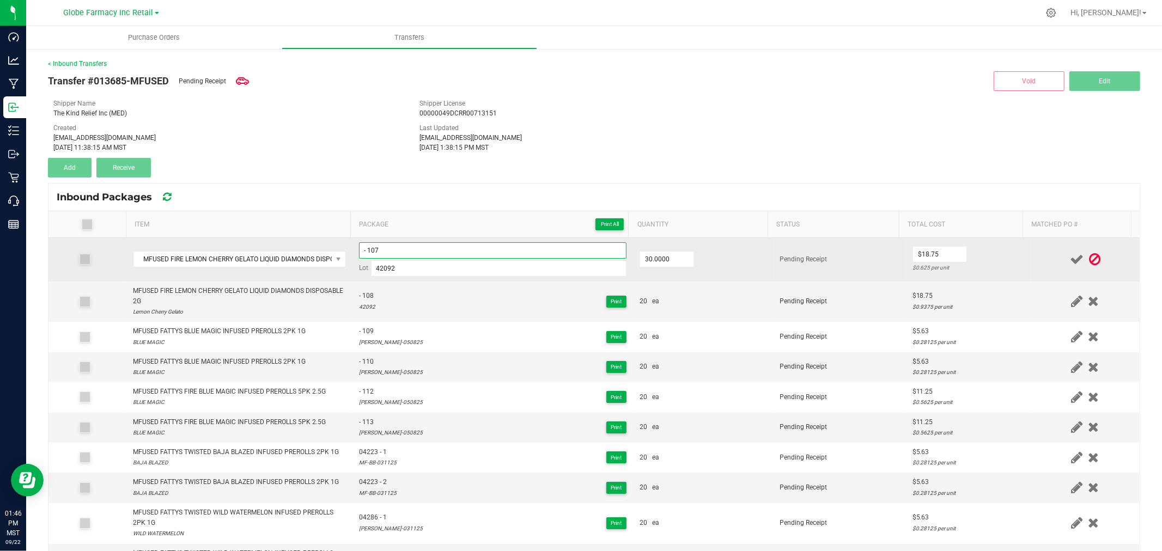
click at [567, 251] on input "- 107" at bounding box center [492, 250] width 267 height 16
paste input "04098 - 1"
type input "04098 - 001"
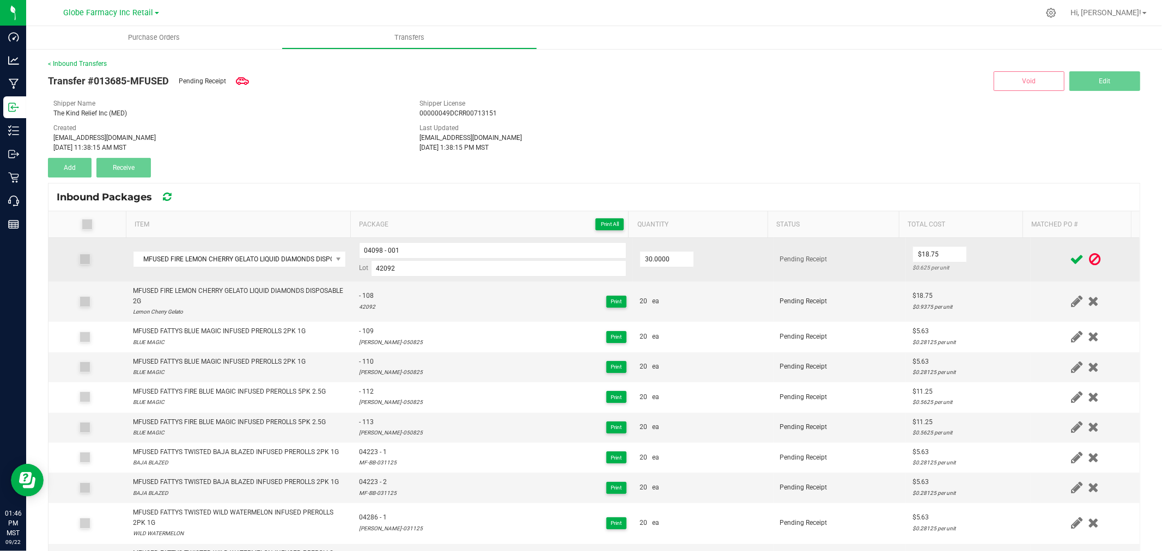
click at [988, 260] on td "$18.75 $0.625 per unit" at bounding box center [968, 260] width 125 height 44
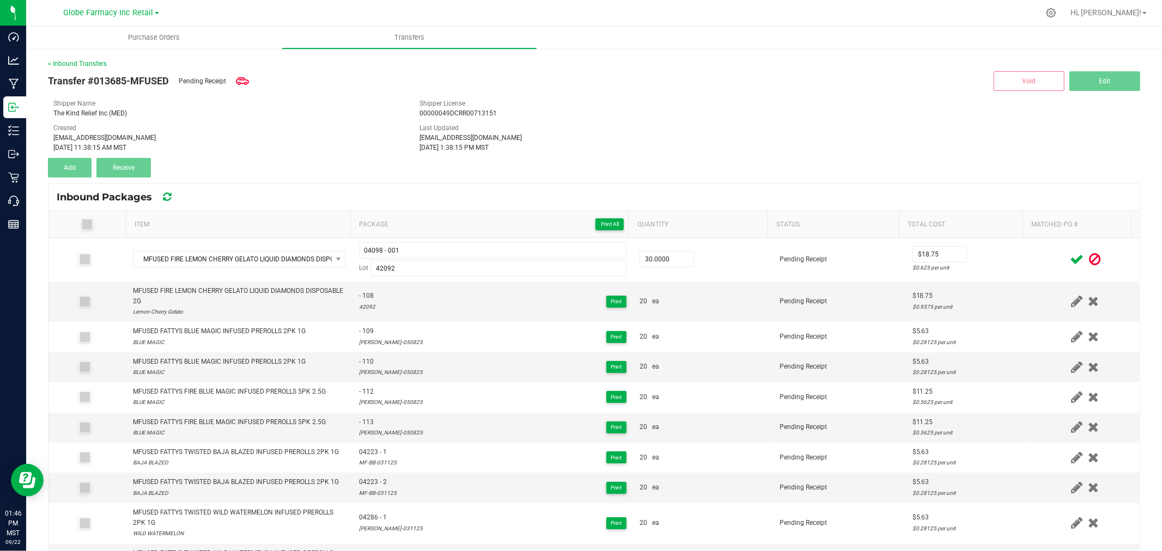
click at [1070, 259] on icon at bounding box center [1077, 260] width 14 height 14
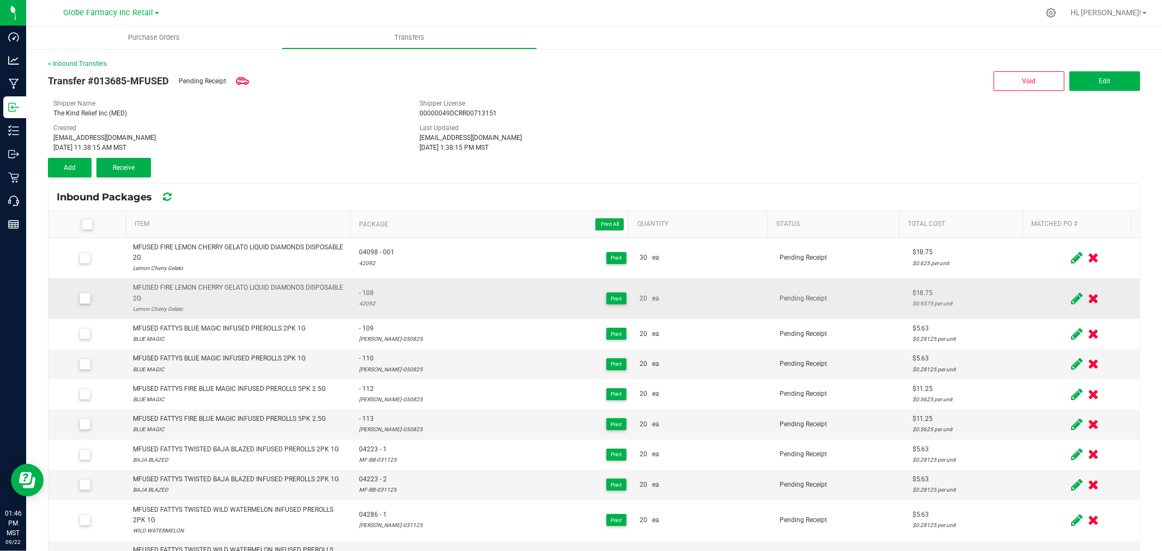
click at [1071, 298] on icon at bounding box center [1076, 299] width 11 height 14
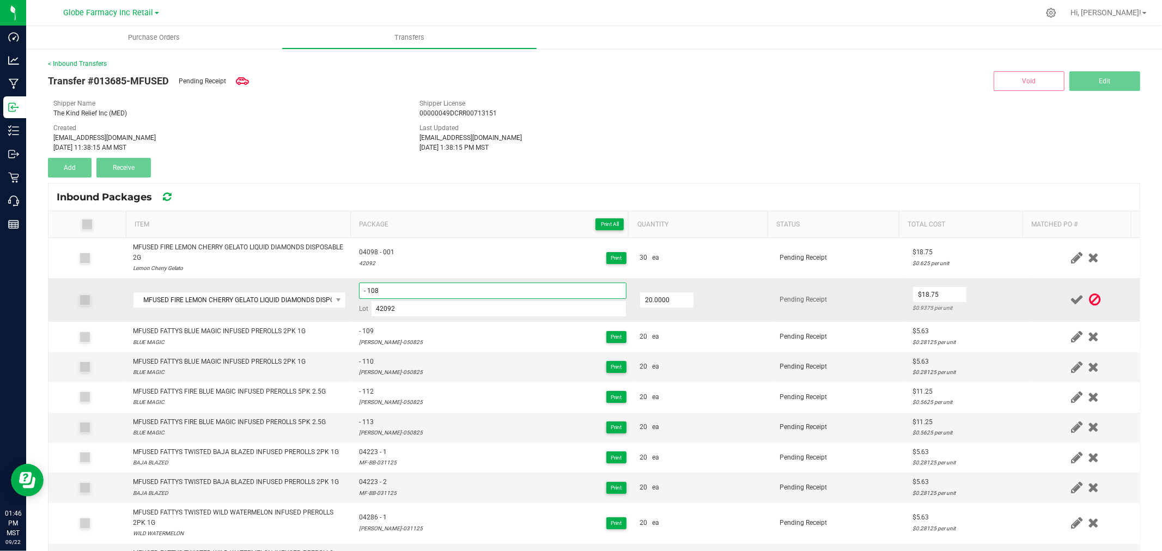
click at [386, 293] on input "- 108" at bounding box center [492, 291] width 267 height 16
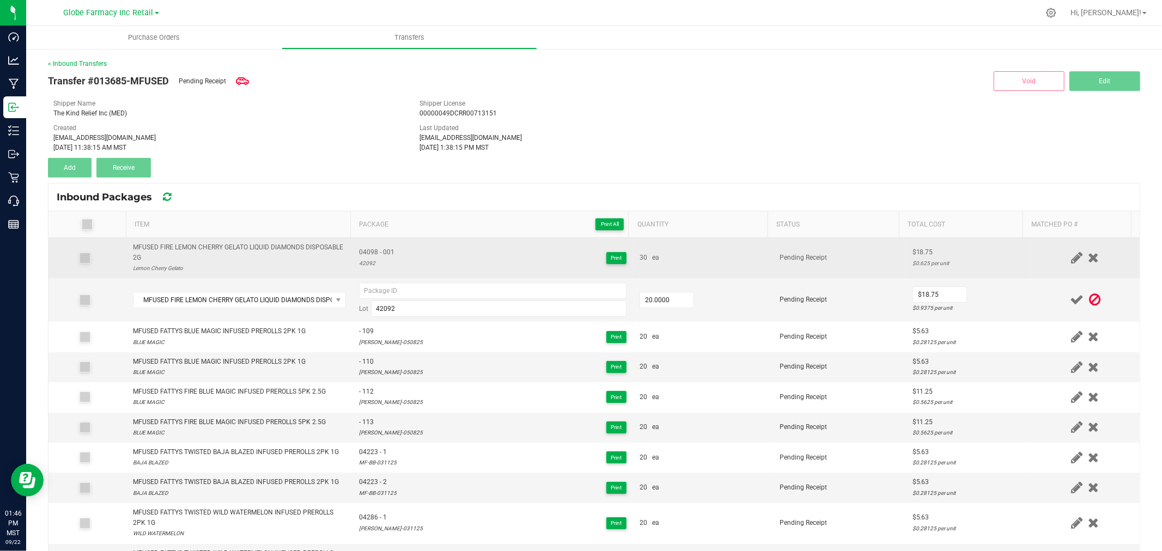
click at [372, 257] on span "04098 - 001" at bounding box center [376, 252] width 35 height 10
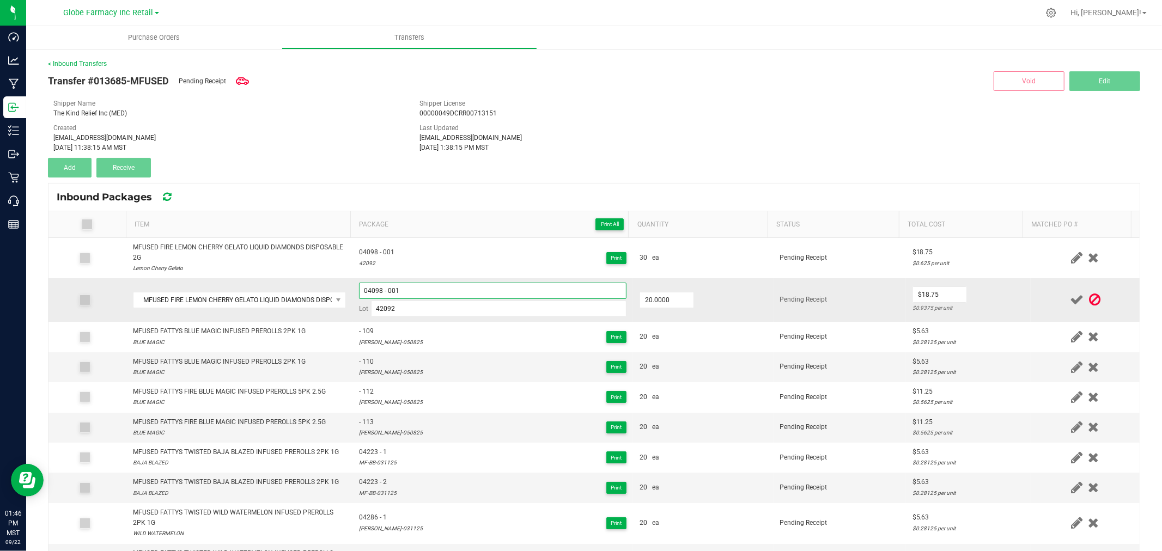
click at [496, 284] on input "04098 - 001" at bounding box center [492, 291] width 267 height 16
type input "04098 - 002"
drag, startPoint x: 856, startPoint y: 284, endPoint x: 986, endPoint y: 282, distance: 130.2
click at [856, 284] on td "Pending Receipt" at bounding box center [839, 300] width 132 height 44
click at [1000, 301] on td "$18.75 $0.9375 per unit" at bounding box center [968, 300] width 125 height 44
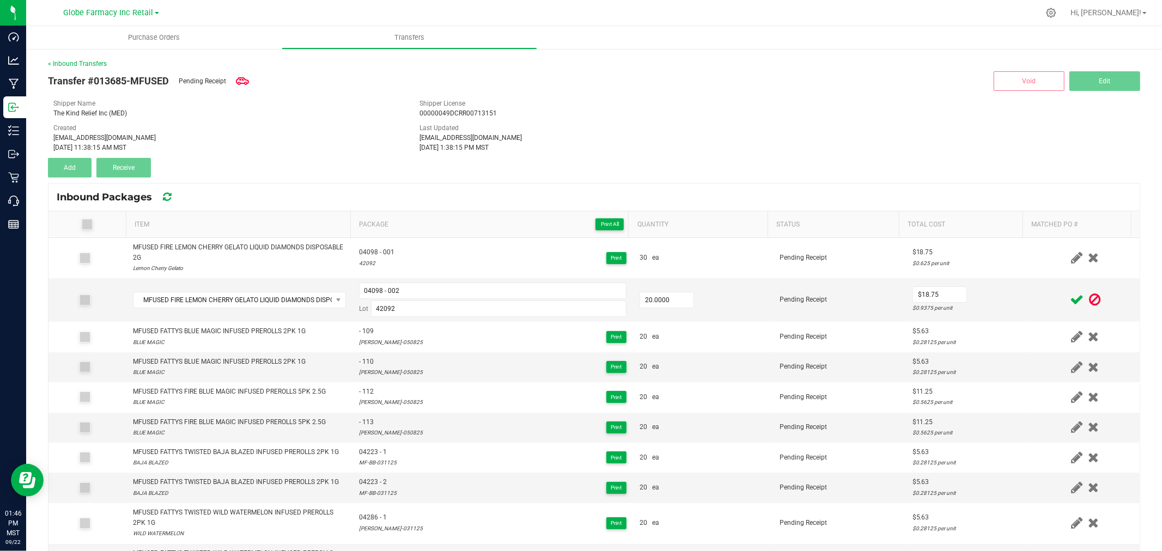
click at [1070, 298] on icon at bounding box center [1077, 300] width 14 height 14
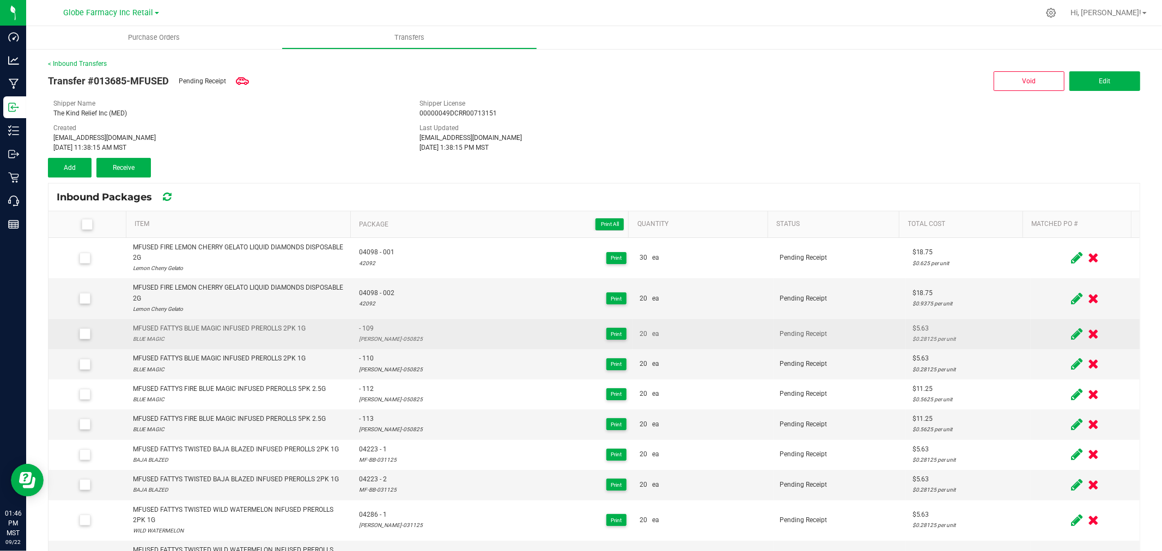
click at [267, 329] on div "MFUSED FATTYS BLUE MAGIC INFUSED PREROLLS 2PK 1G" at bounding box center [219, 329] width 173 height 10
copy div "MFUSED FATTYS BLUE MAGIC INFUSED PREROLLS 2PK 1G"
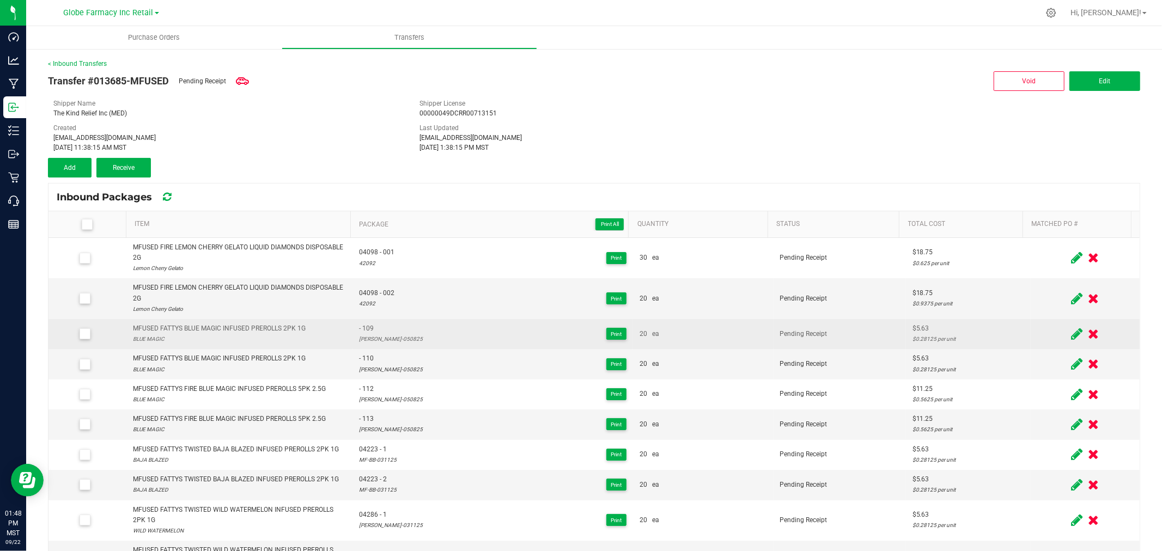
drag, startPoint x: 1055, startPoint y: 336, endPoint x: 1037, endPoint y: 336, distance: 17.4
click at [1071, 336] on icon at bounding box center [1076, 334] width 11 height 14
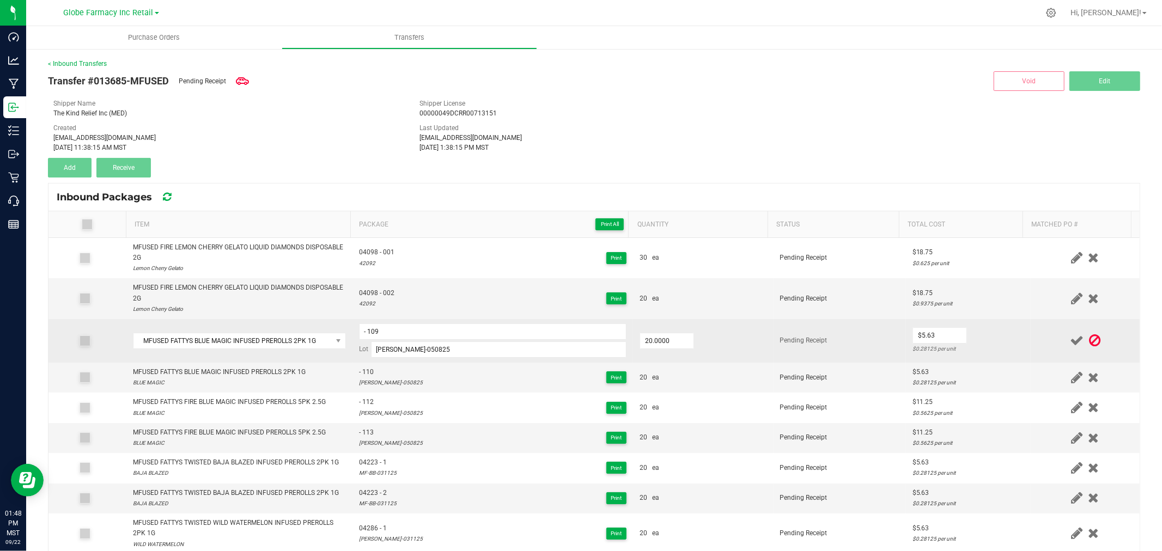
click at [500, 322] on td "- 109 Lot MF-BM-050825" at bounding box center [492, 341] width 281 height 44
click at [496, 327] on input "- 109" at bounding box center [492, 332] width 267 height 16
type input "45363 - 1"
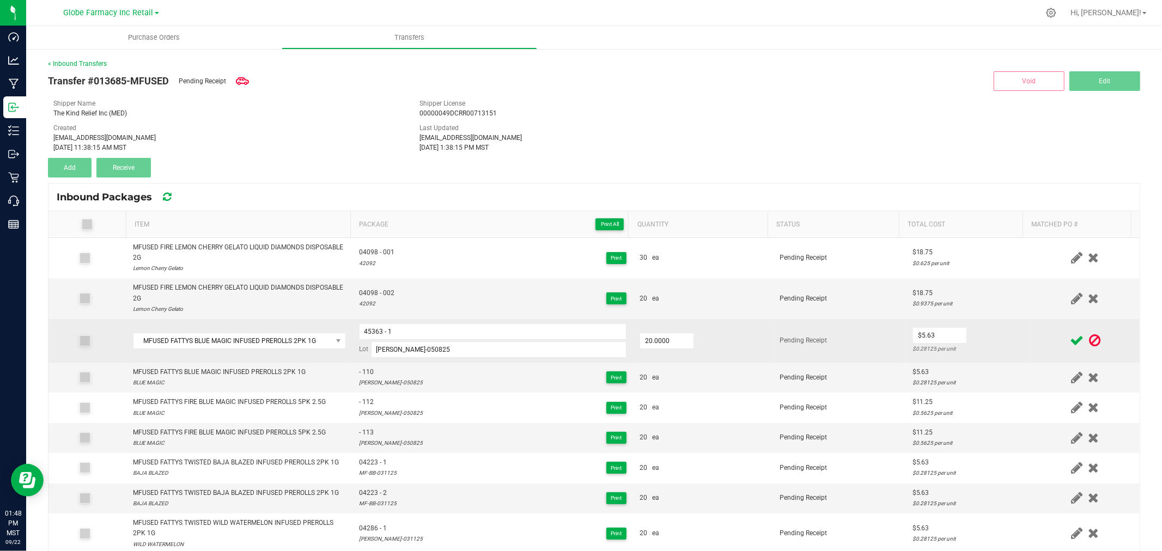
click at [1031, 329] on td at bounding box center [1085, 341] width 109 height 44
click at [1067, 338] on span at bounding box center [1076, 340] width 19 height 21
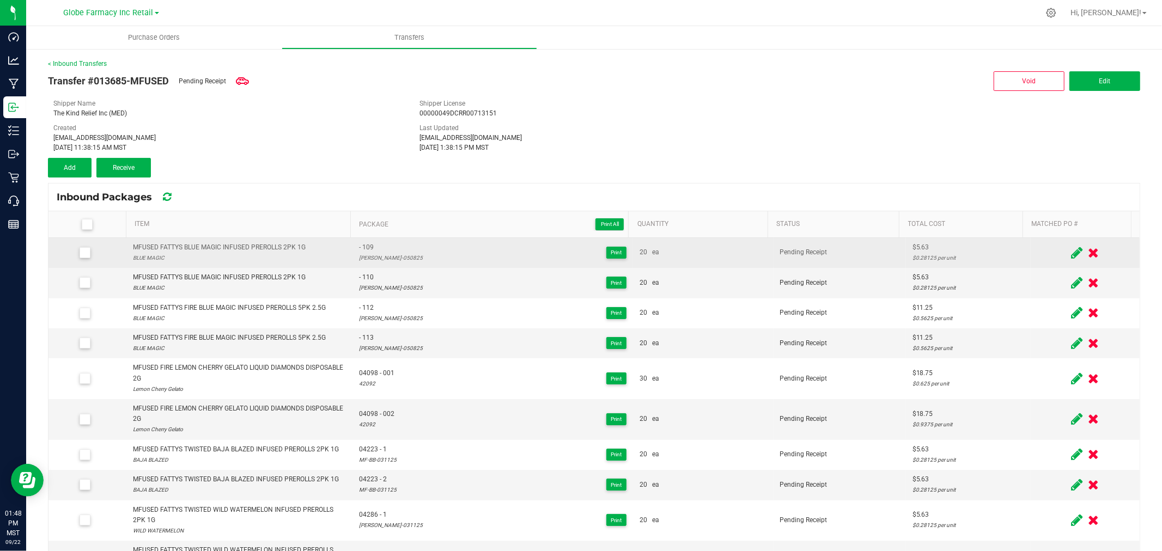
click at [1071, 248] on icon at bounding box center [1076, 253] width 11 height 14
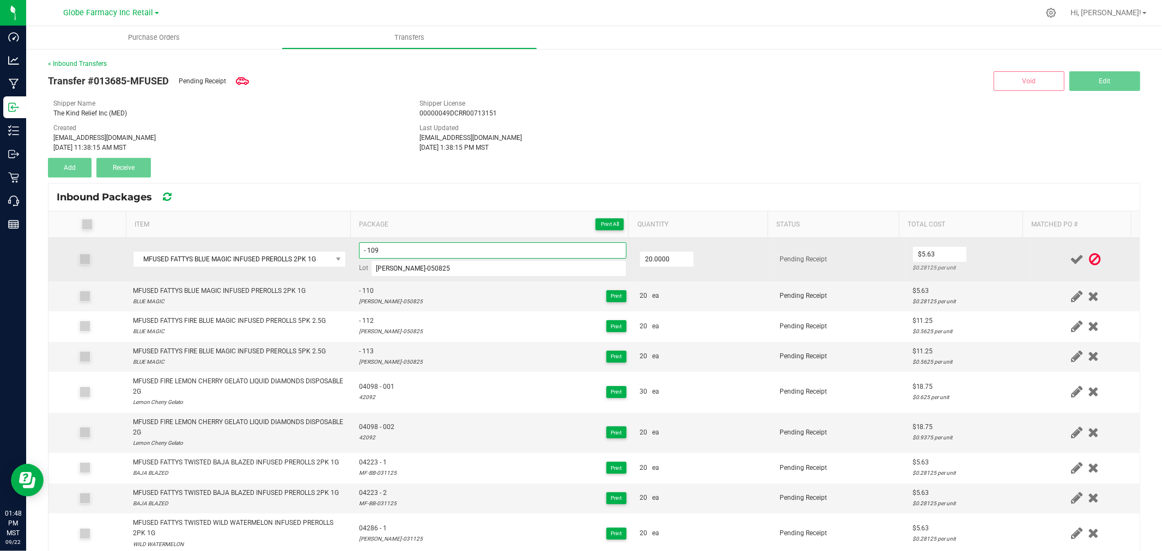
click at [553, 251] on input "- 109" at bounding box center [492, 250] width 267 height 16
paste input "45363 - 1"
type input "45363 - 01"
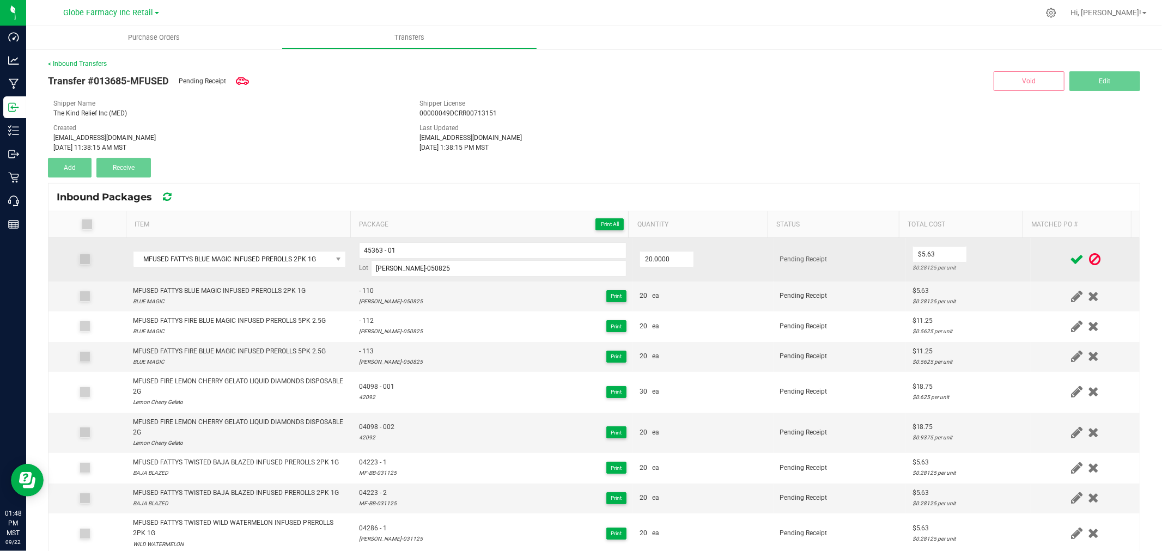
click at [985, 252] on td "$5.63 $0.28125 per unit" at bounding box center [968, 260] width 125 height 44
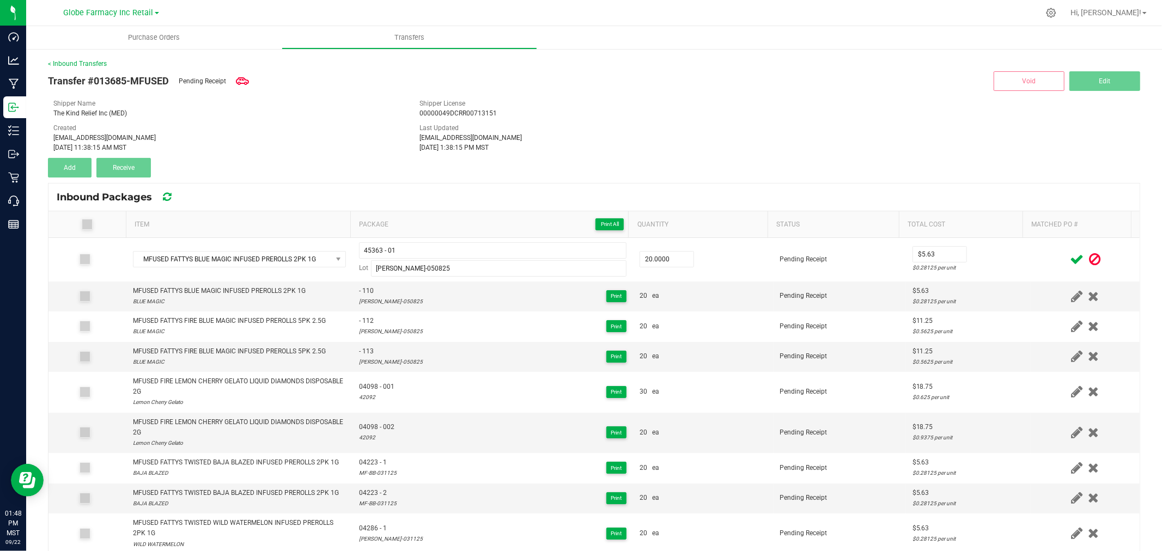
click at [1070, 259] on icon at bounding box center [1077, 260] width 14 height 14
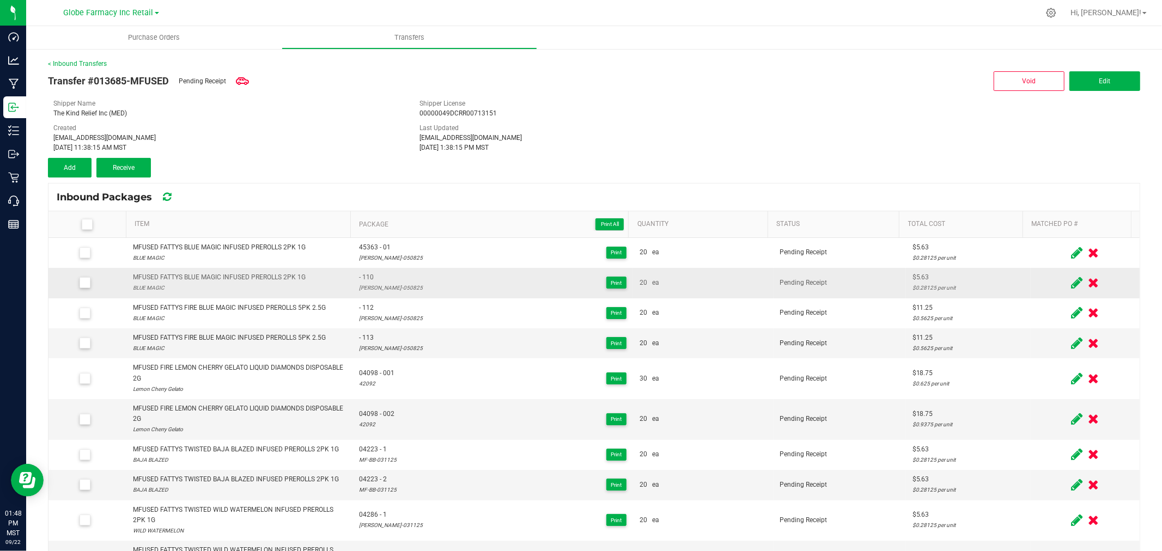
click at [1071, 280] on icon at bounding box center [1076, 283] width 11 height 14
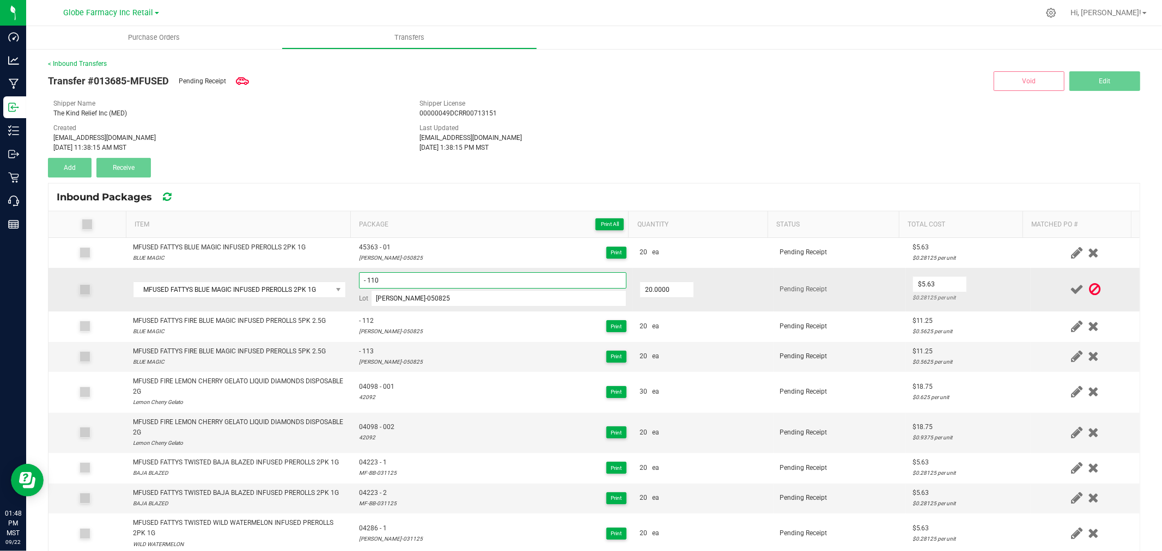
click at [471, 287] on input "- 110" at bounding box center [492, 280] width 267 height 16
paste input "45363 - 1"
type input "45363 - 02"
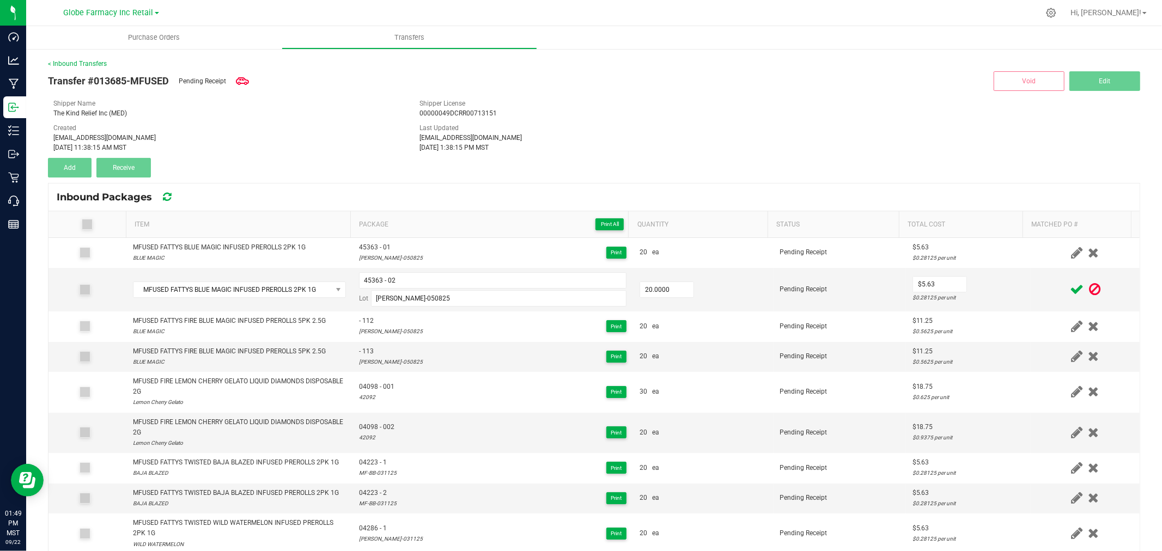
click at [1031, 296] on td at bounding box center [1085, 290] width 109 height 44
click at [1070, 295] on icon at bounding box center [1077, 290] width 14 height 14
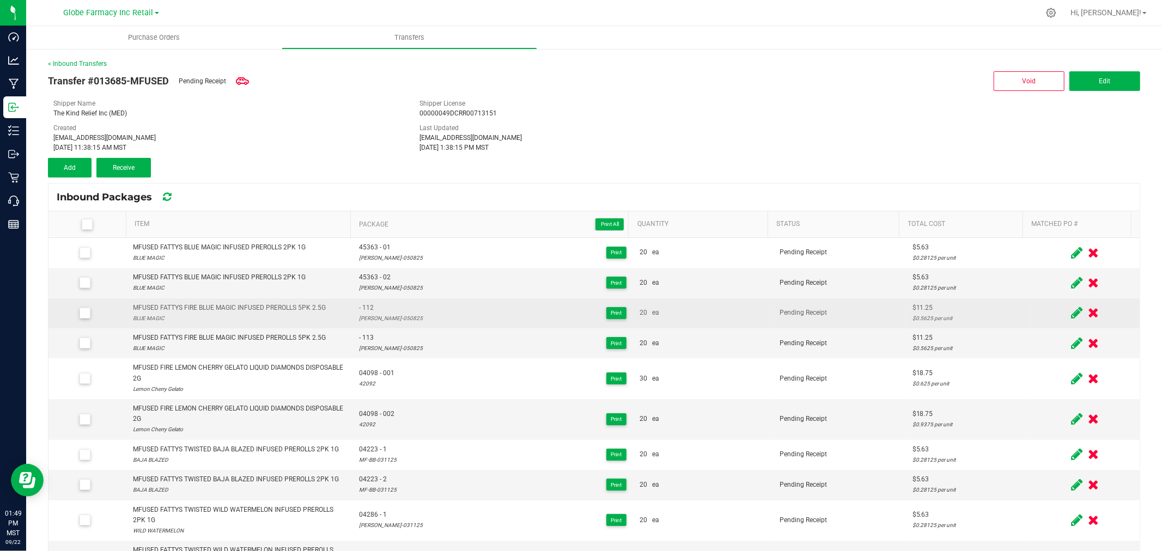
click at [1071, 308] on icon at bounding box center [1076, 313] width 11 height 14
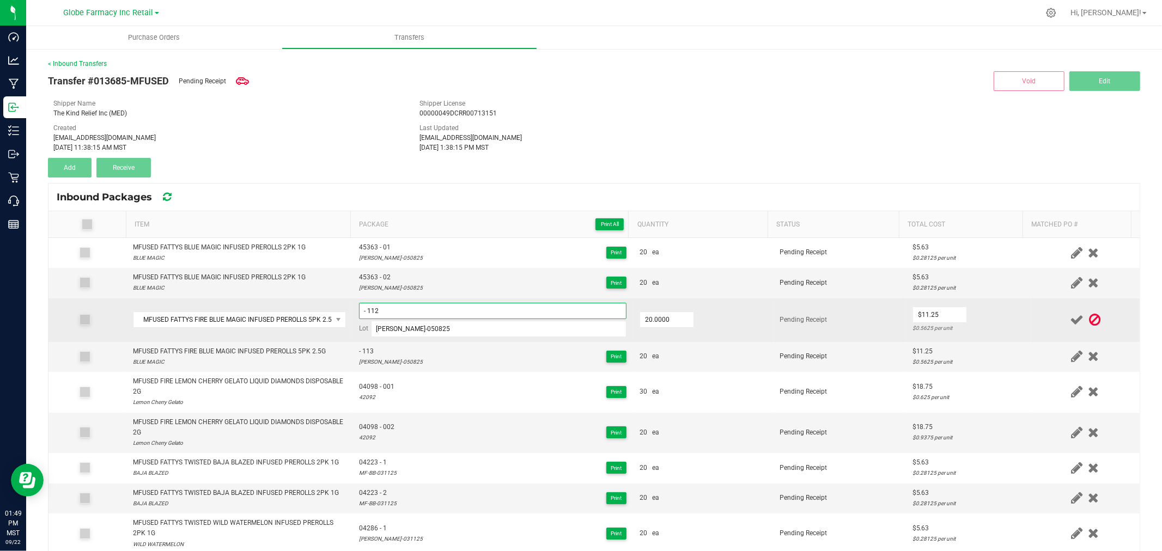
click at [416, 311] on input "- 112" at bounding box center [492, 311] width 267 height 16
type input "45393 - 1"
click at [984, 319] on td "$11.25 $0.5625 per unit" at bounding box center [968, 320] width 125 height 44
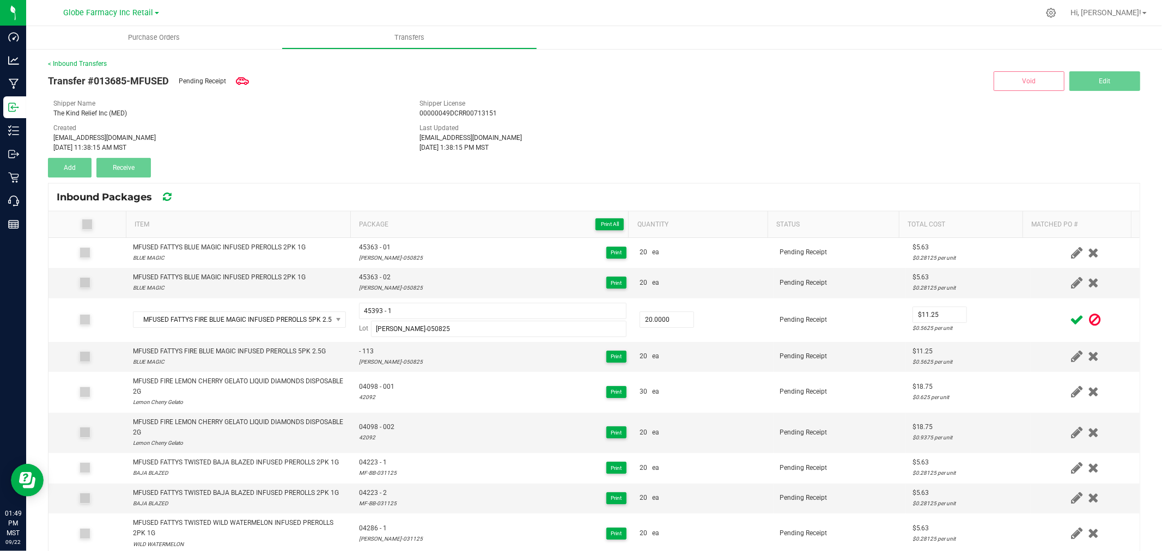
click at [1070, 315] on icon at bounding box center [1077, 320] width 14 height 14
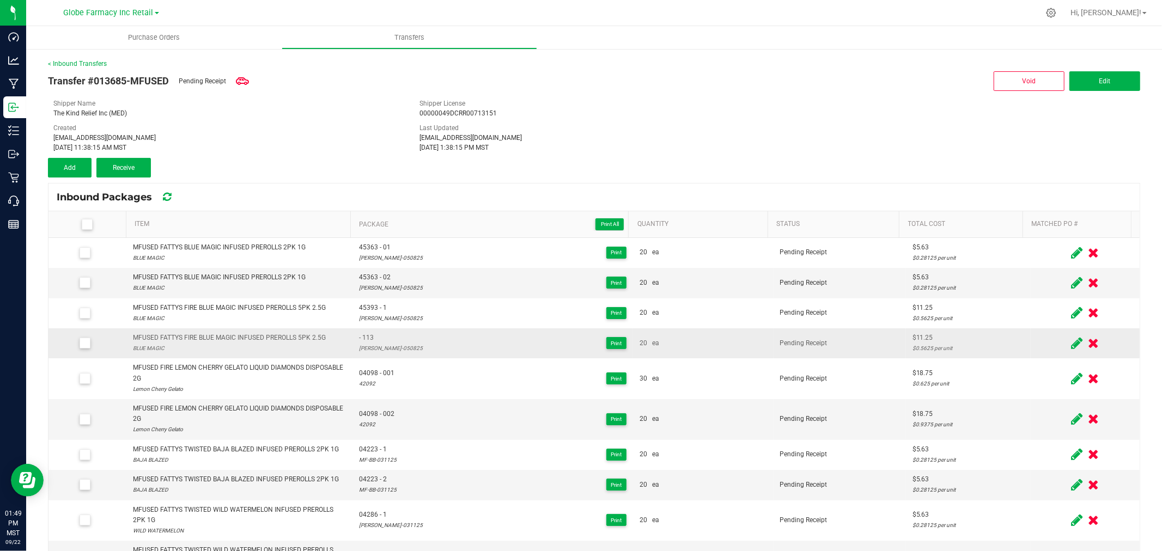
click at [1071, 340] on icon at bounding box center [1076, 344] width 11 height 14
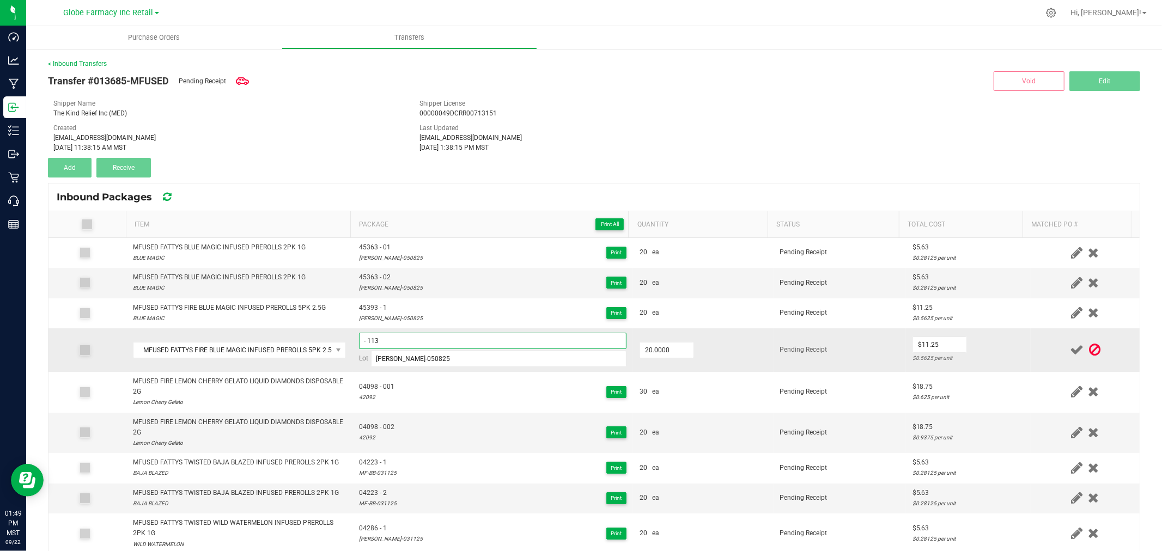
click at [487, 339] on input "- 113" at bounding box center [492, 341] width 267 height 16
paste input "45393 - 1"
type input "45393 - 2"
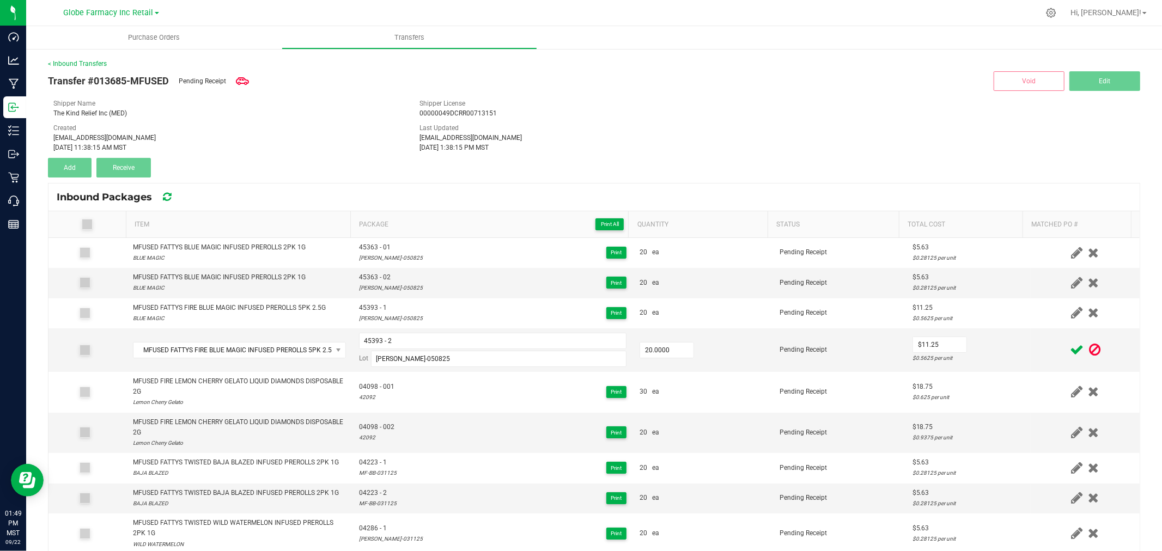
drag, startPoint x: 1029, startPoint y: 351, endPoint x: 1035, endPoint y: 352, distance: 5.6
click at [1037, 352] on div at bounding box center [1085, 350] width 96 height 14
click at [1070, 347] on icon at bounding box center [1077, 350] width 14 height 14
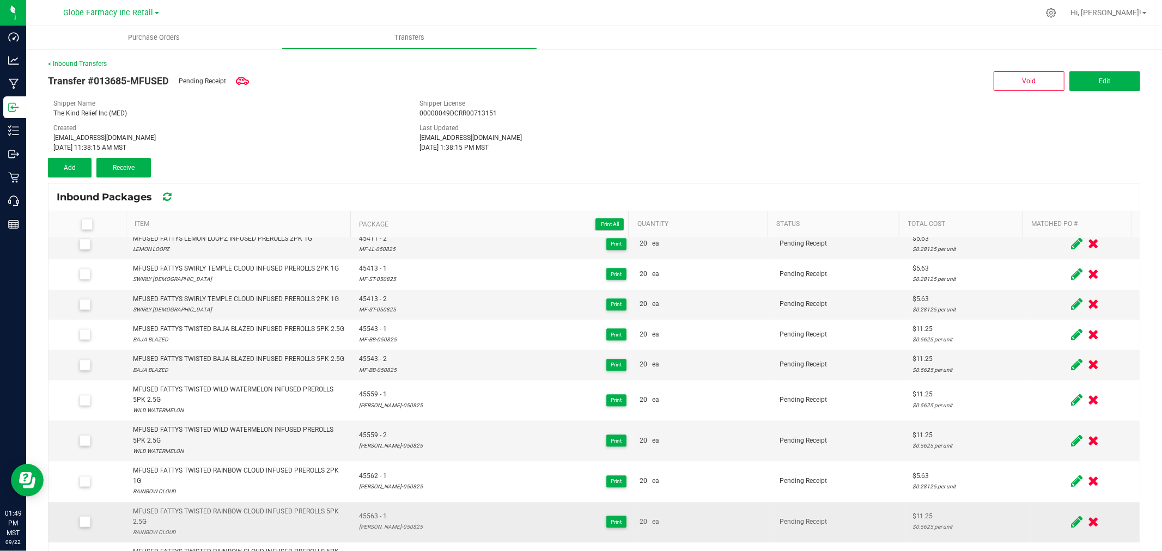
scroll to position [2407, 0]
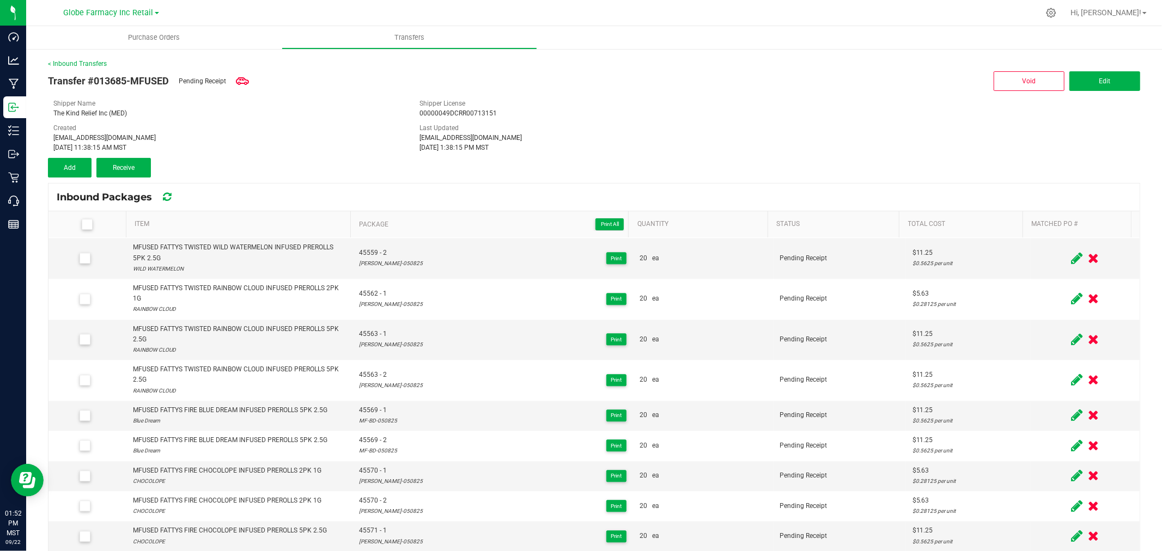
click at [244, 187] on div "Inbound Packages" at bounding box center [593, 197] width 1091 height 27
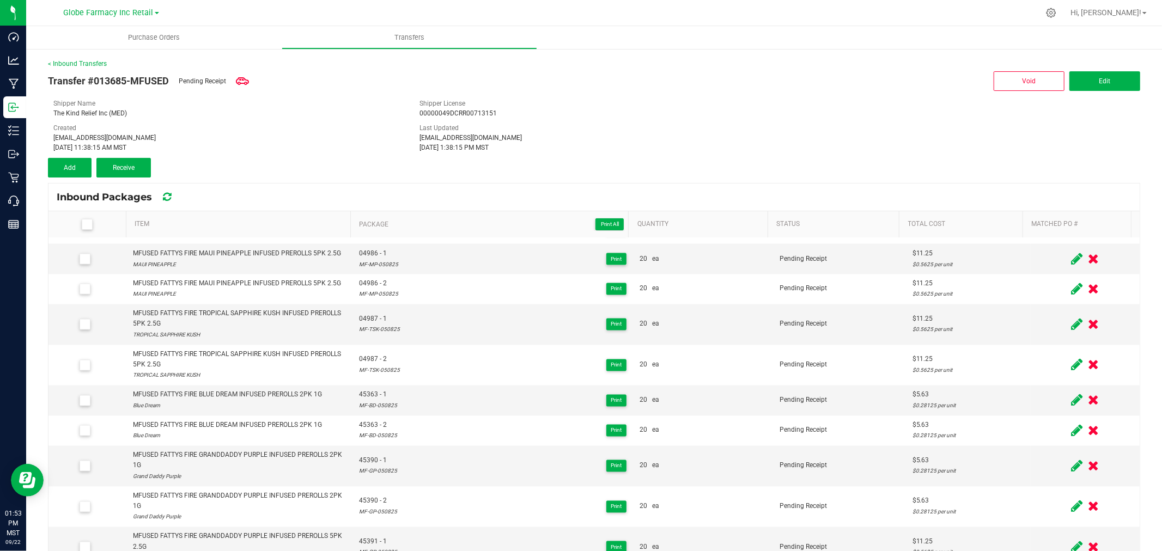
scroll to position [2367, 0]
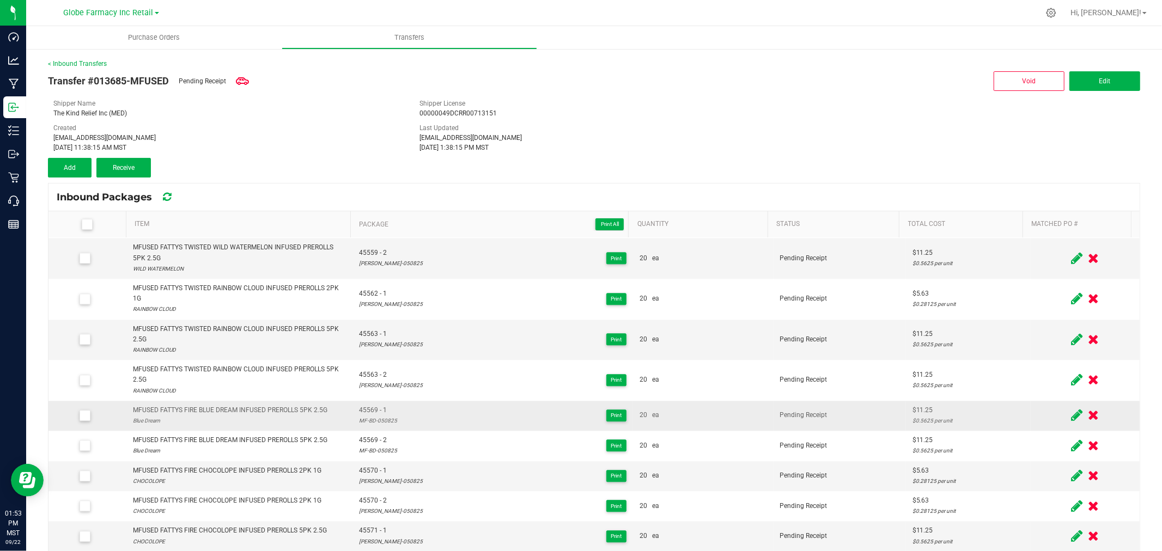
click at [1068, 426] on span at bounding box center [1076, 415] width 17 height 21
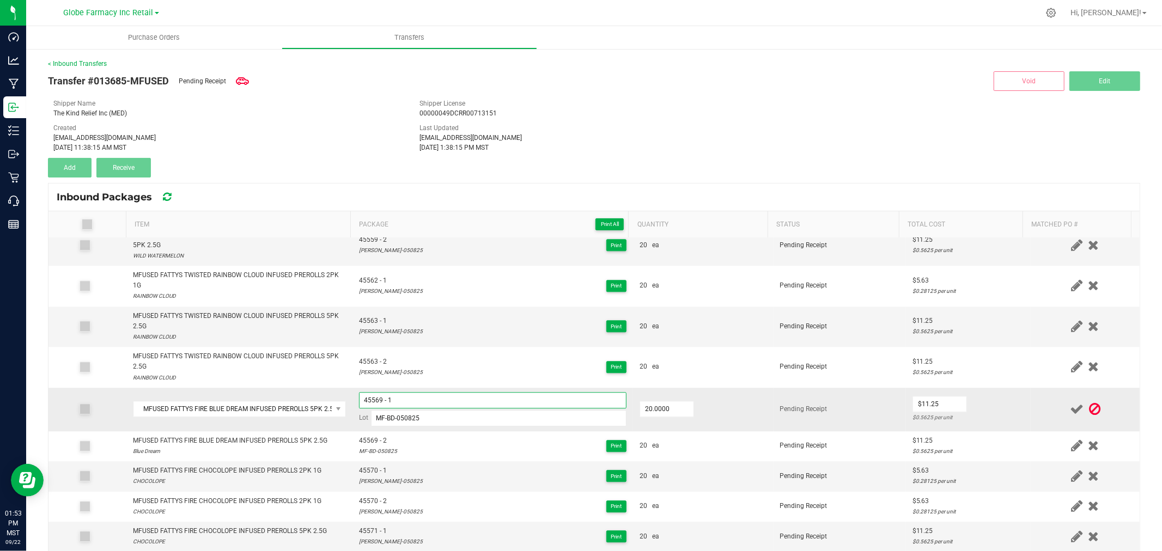
click at [398, 409] on input "45569 - 1" at bounding box center [492, 400] width 267 height 16
type input "45568 - 1"
click at [970, 431] on td "$11.25 $0.5625 per unit" at bounding box center [968, 410] width 125 height 44
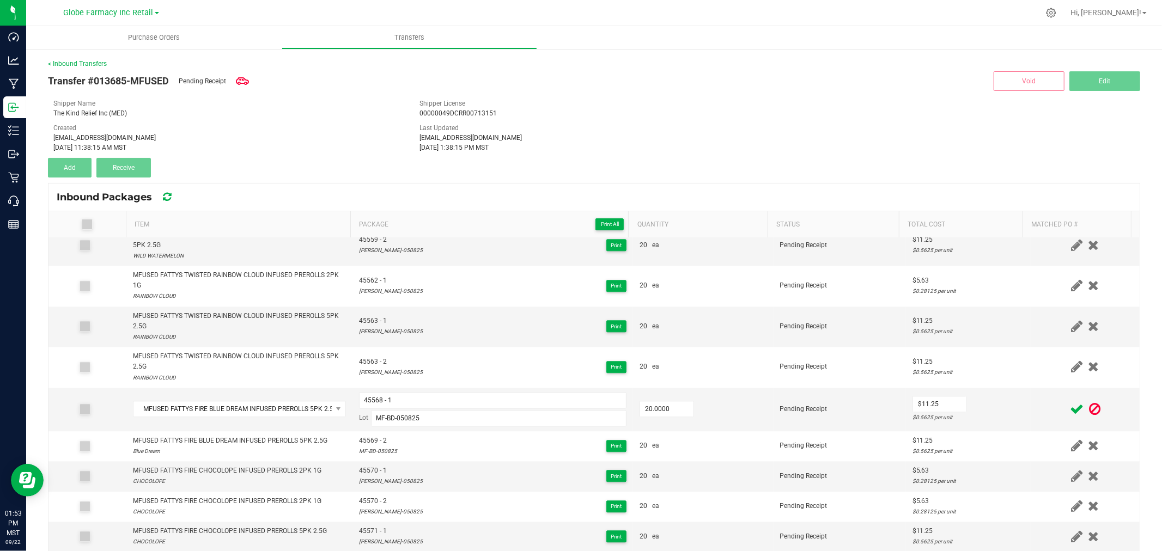
click at [1070, 416] on icon at bounding box center [1077, 410] width 14 height 14
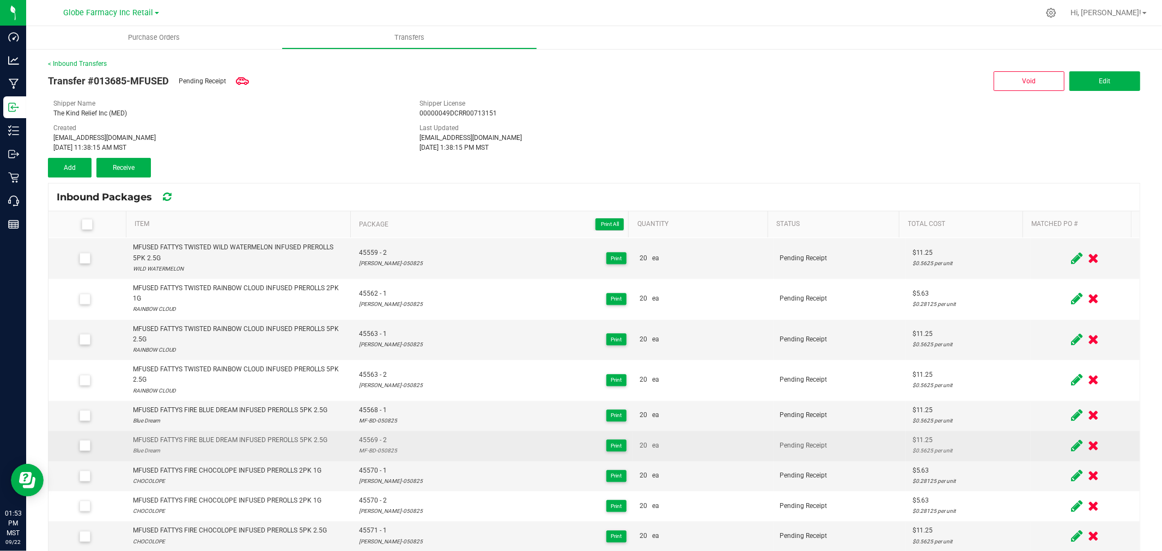
click at [1071, 453] on icon at bounding box center [1076, 446] width 11 height 14
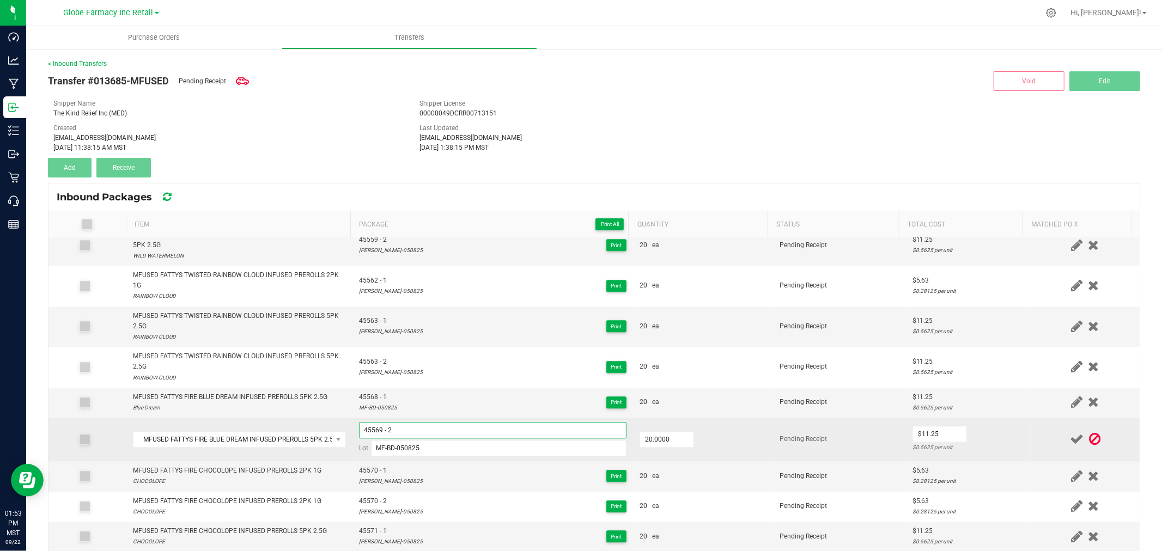
click at [384, 438] on input "45569 - 2" at bounding box center [492, 430] width 267 height 16
paste input "8 - 1"
type input "45568 - 2"
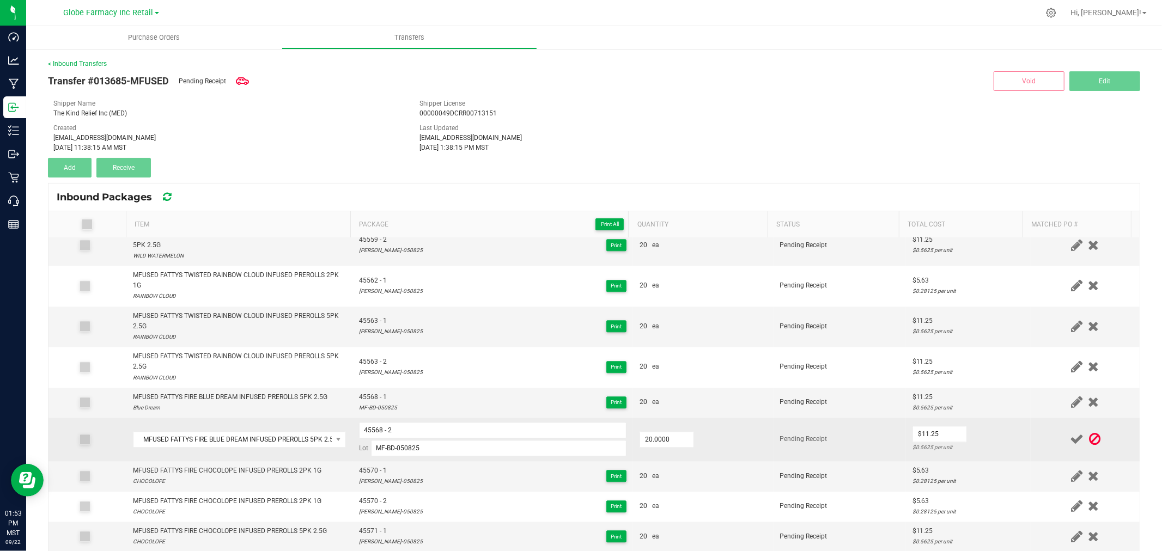
click at [1000, 461] on td "$11.25 $0.5625 per unit" at bounding box center [968, 440] width 125 height 44
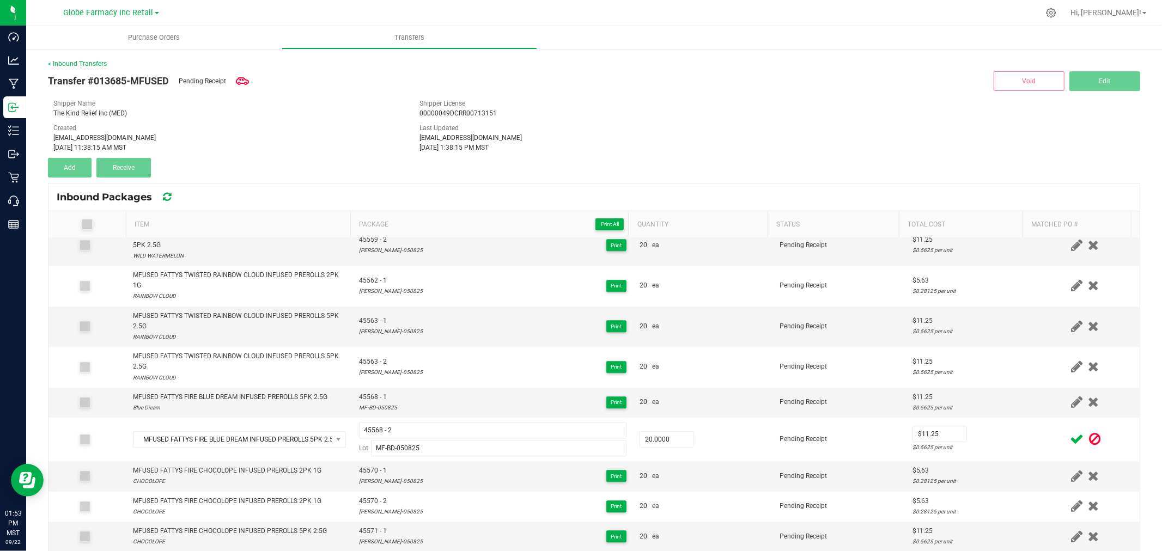
click at [1070, 446] on icon at bounding box center [1077, 439] width 14 height 14
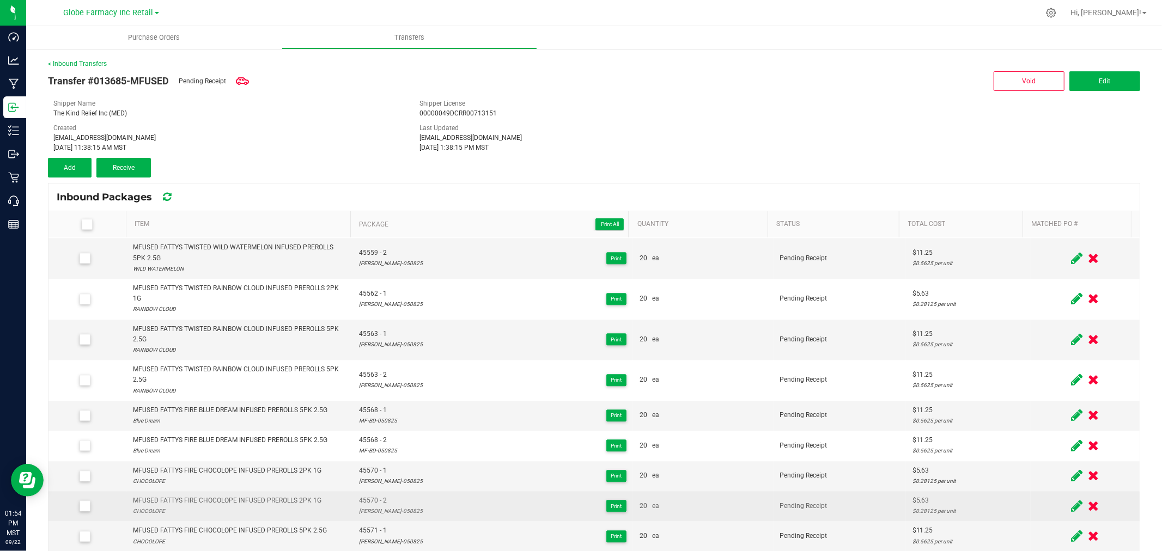
scroll to position [2407, 0]
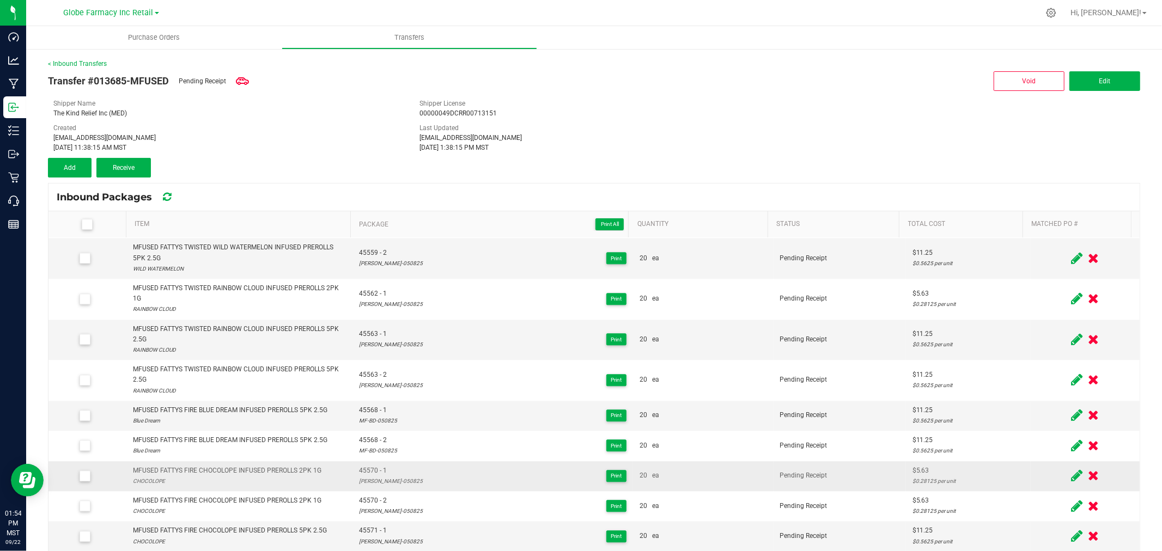
click at [1071, 477] on icon at bounding box center [1076, 476] width 11 height 14
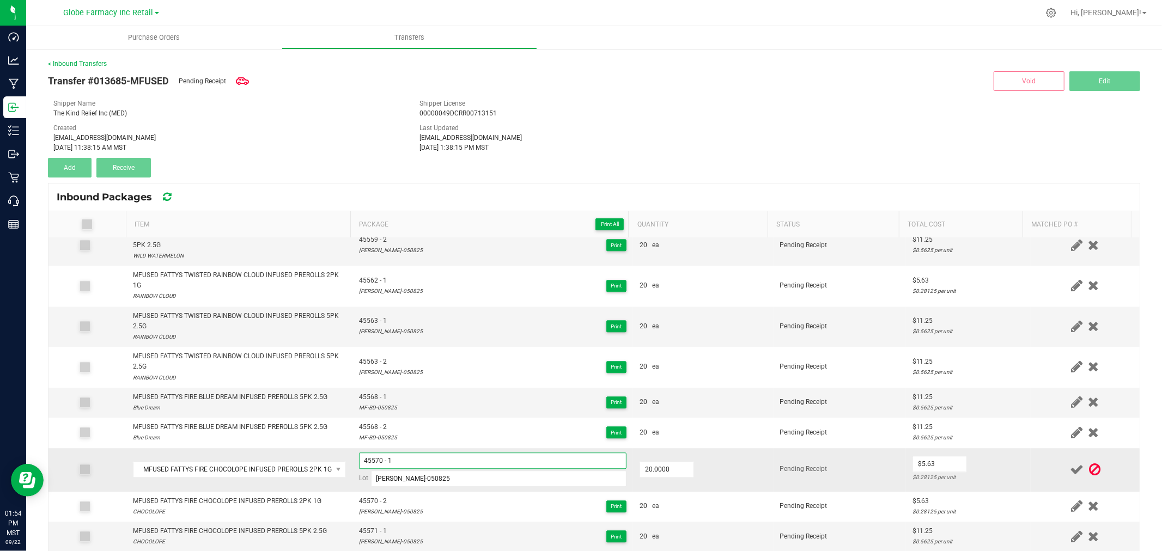
click at [395, 469] on input "45570 - 1" at bounding box center [492, 461] width 267 height 16
type input "45391 - 1"
click at [1031, 485] on td at bounding box center [1085, 470] width 109 height 44
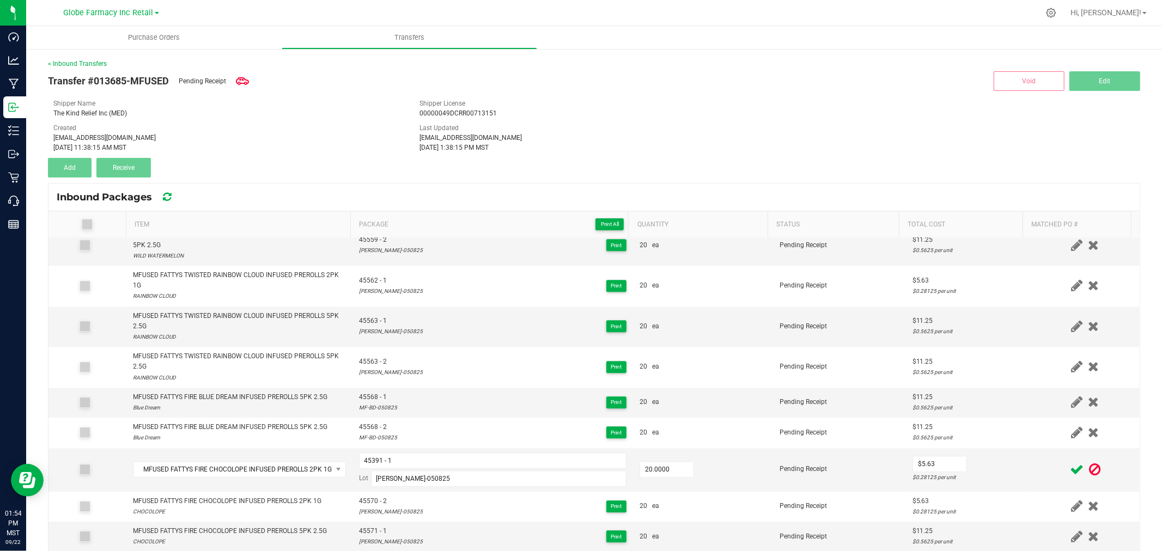
click at [1070, 477] on icon at bounding box center [1077, 470] width 14 height 14
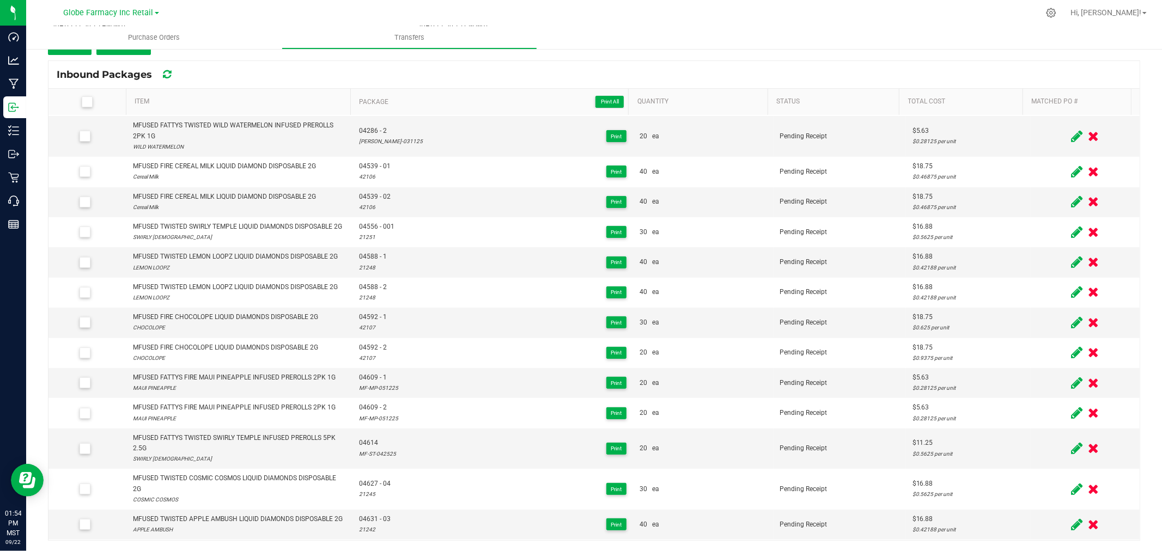
scroll to position [2407, 0]
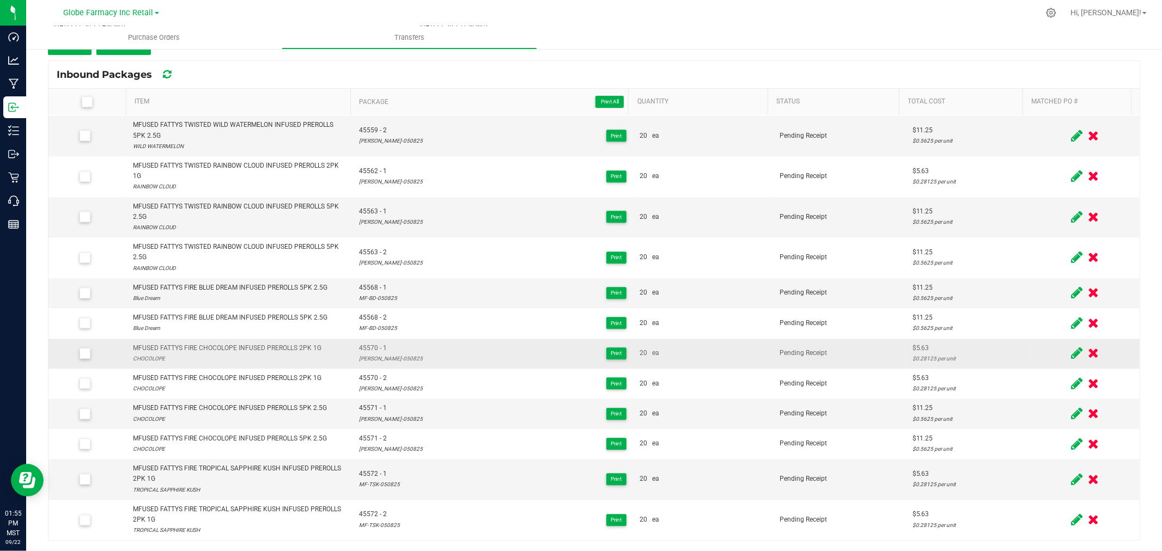
click at [1071, 356] on icon at bounding box center [1076, 353] width 11 height 14
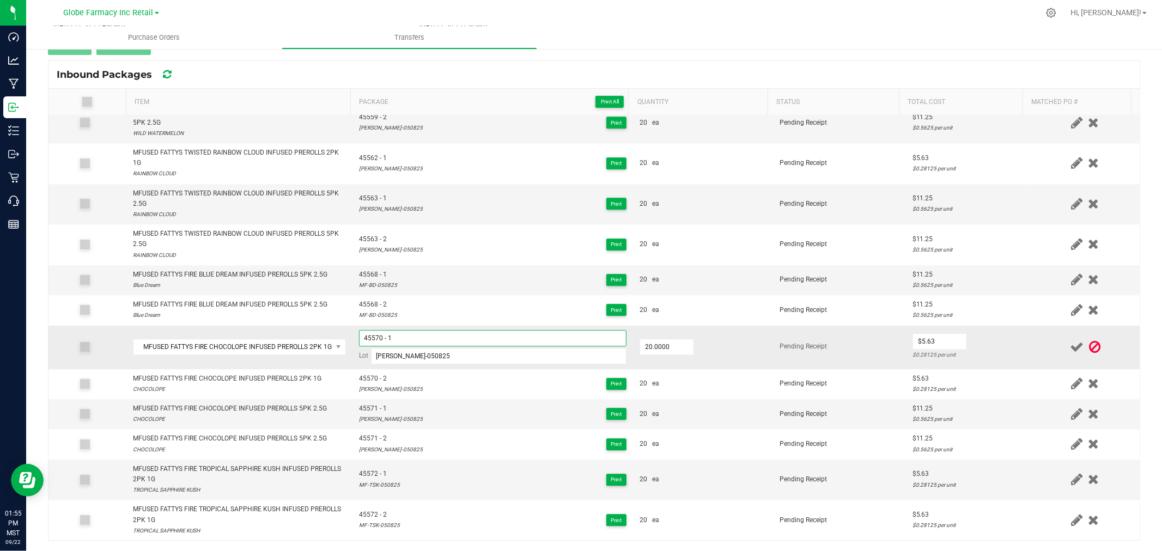
click at [476, 346] on input "45570 - 1" at bounding box center [492, 338] width 267 height 16
click at [821, 346] on td "Pending Receipt" at bounding box center [839, 348] width 132 height 44
click at [994, 352] on td "$5.63 $0.28125 per unit" at bounding box center [968, 348] width 125 height 44
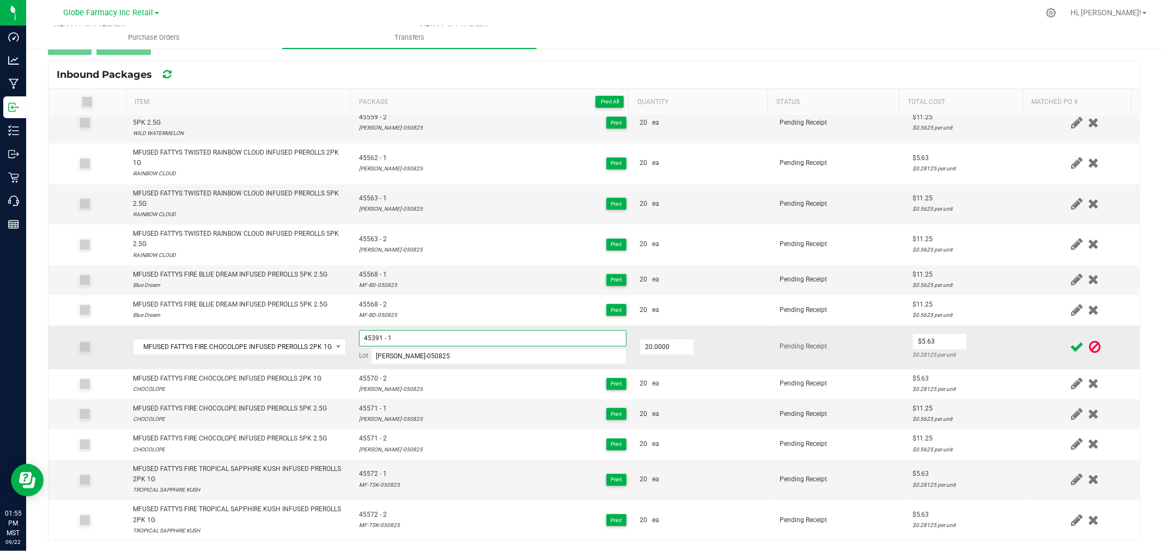
click at [479, 346] on input "45391 - 1" at bounding box center [492, 338] width 267 height 16
type input "45391 - 01"
click at [1070, 354] on icon at bounding box center [1077, 347] width 14 height 14
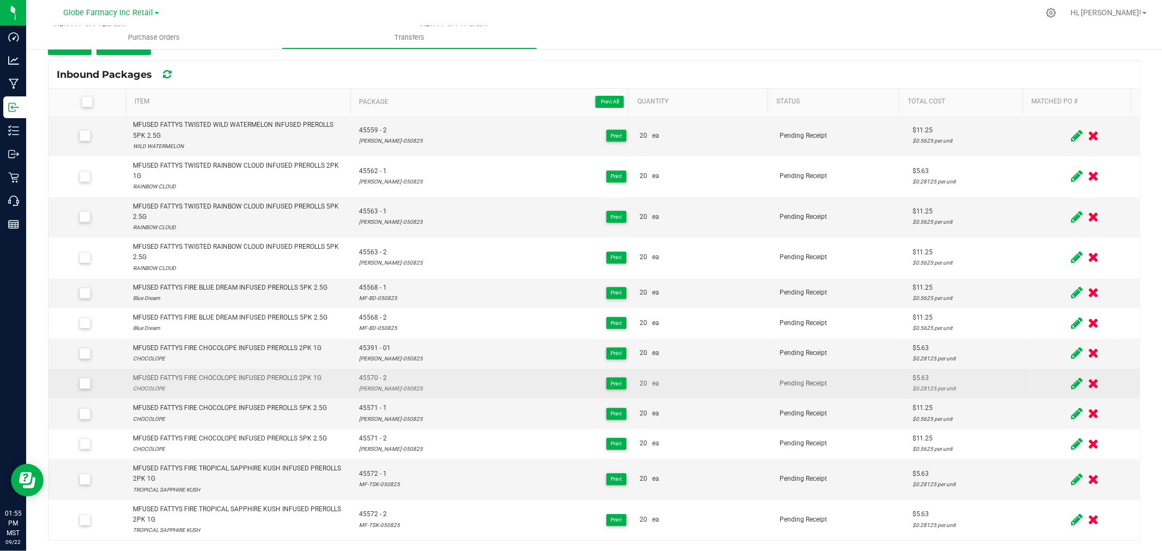
click at [1071, 387] on icon at bounding box center [1076, 384] width 11 height 14
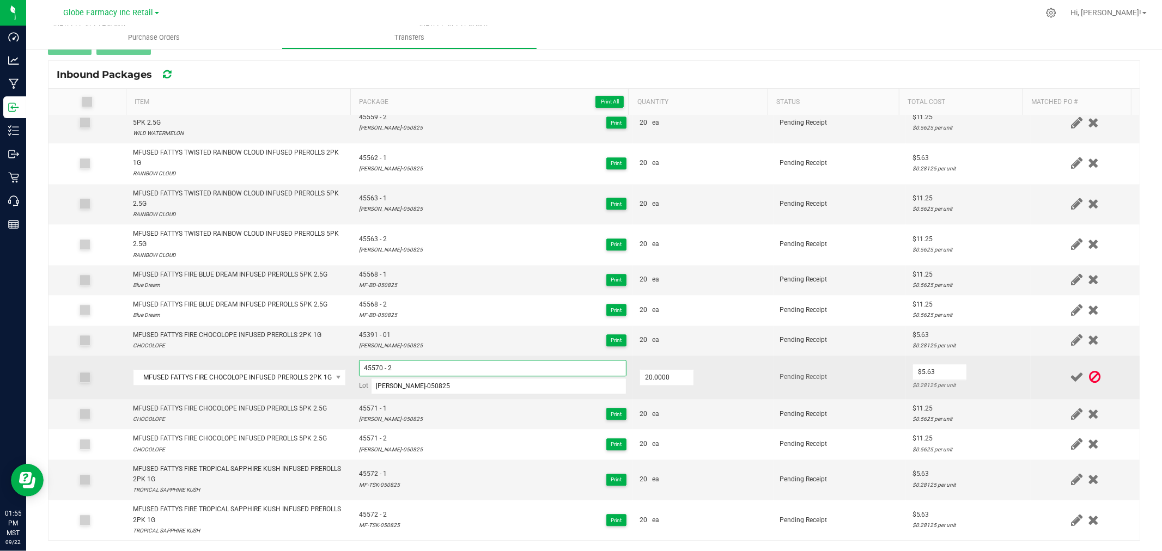
click at [382, 376] on input "45570 - 2" at bounding box center [492, 368] width 267 height 16
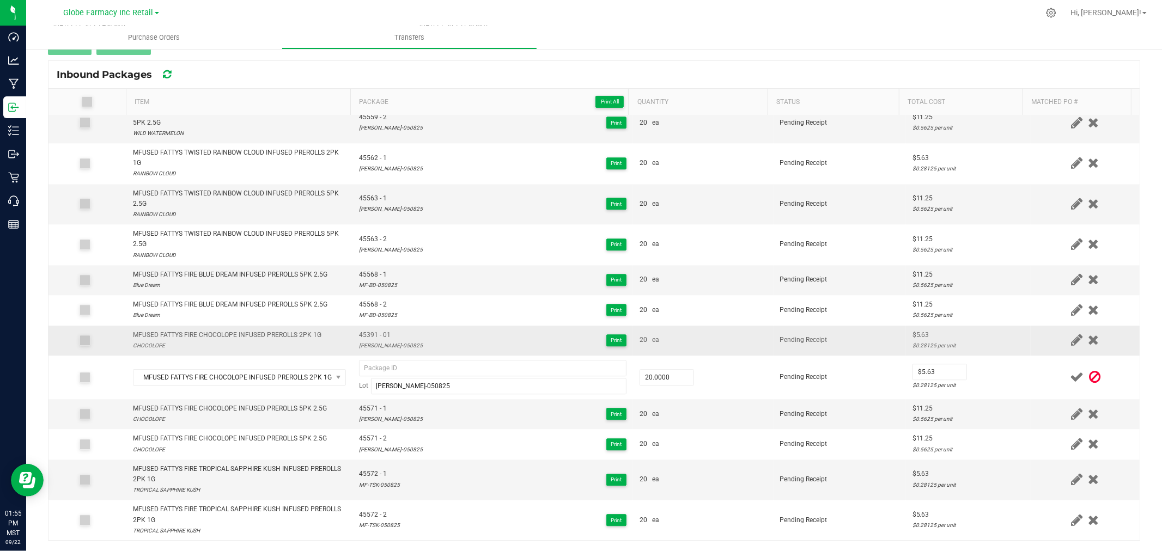
click at [378, 340] on span "45391 - 01" at bounding box center [391, 335] width 64 height 10
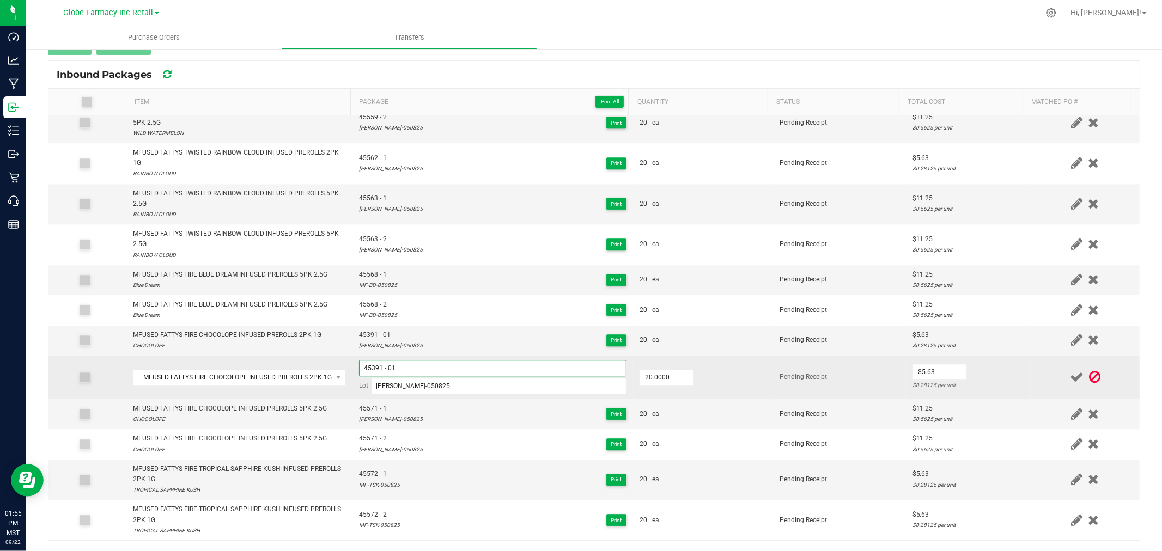
click at [421, 376] on input "45391 - 01" at bounding box center [492, 368] width 267 height 16
type input "45391 - 02"
click at [978, 381] on td "$5.63 $0.28125 per unit" at bounding box center [968, 378] width 125 height 44
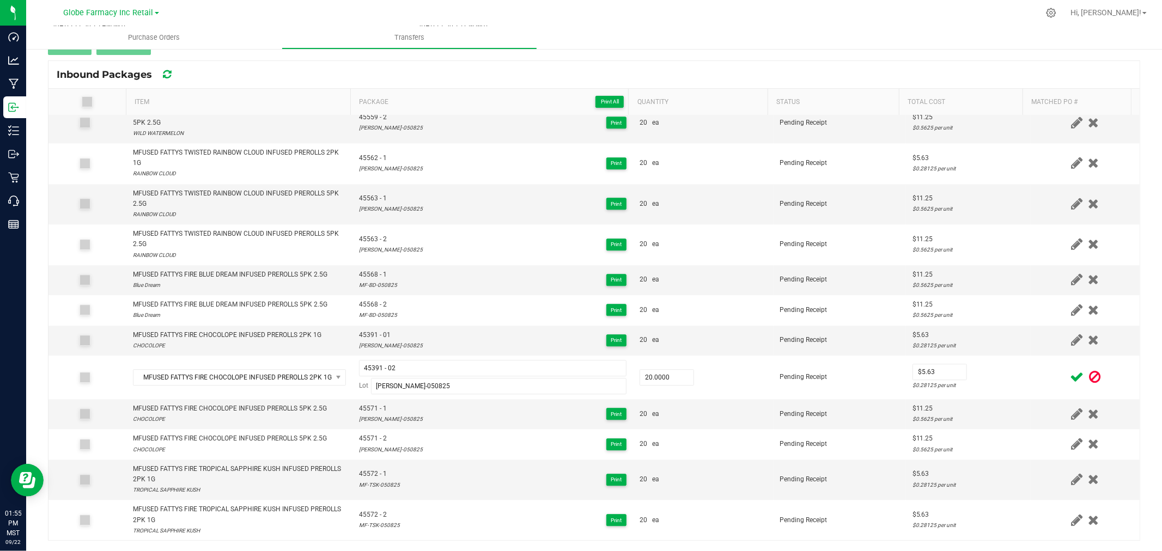
click at [1070, 384] on icon at bounding box center [1077, 377] width 14 height 14
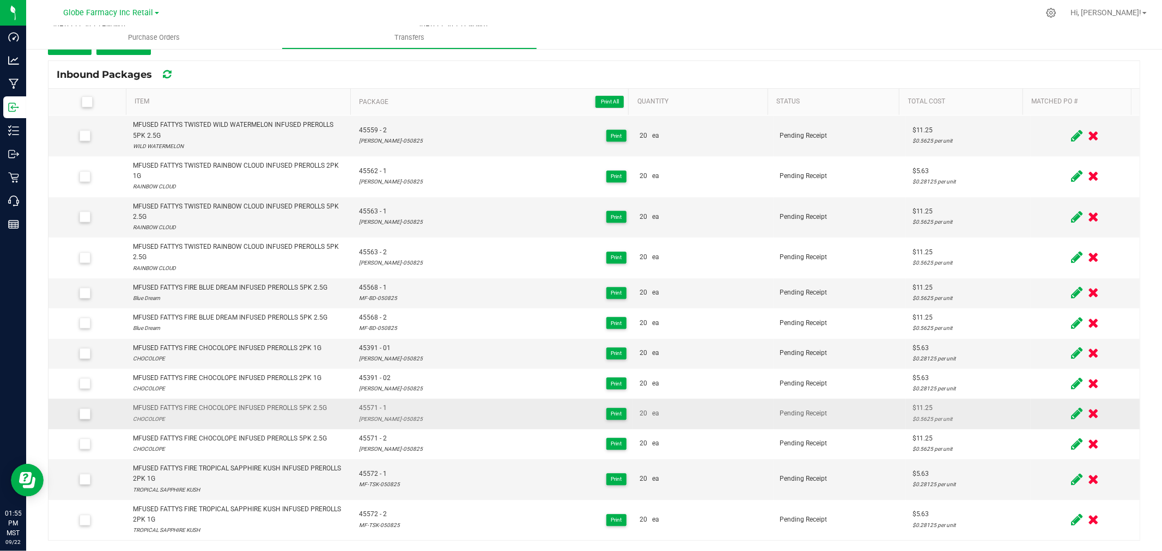
click at [1071, 416] on icon at bounding box center [1076, 414] width 11 height 14
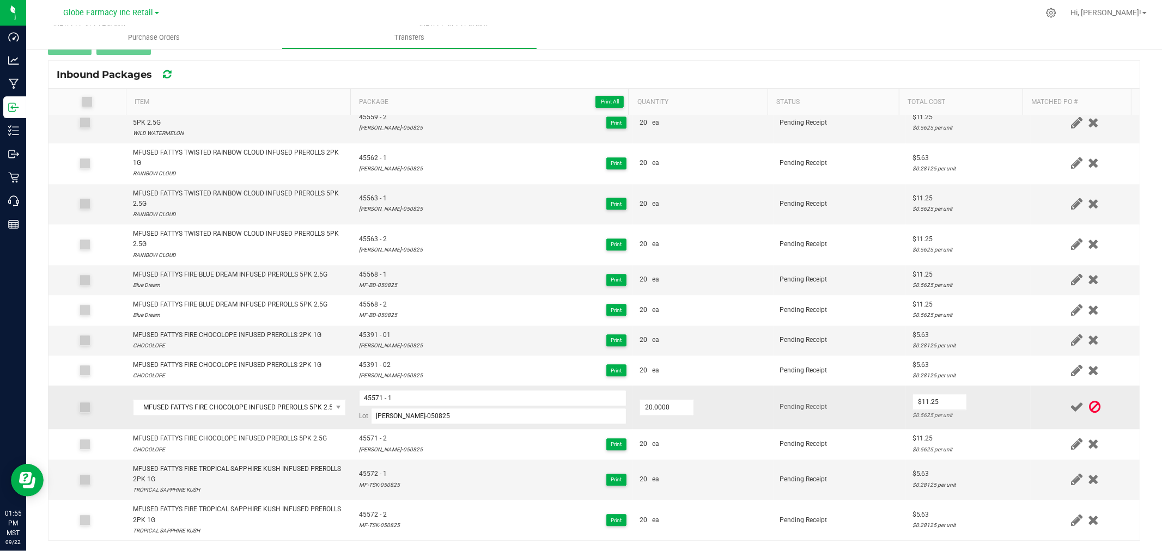
click at [1089, 414] on icon at bounding box center [1094, 407] width 11 height 14
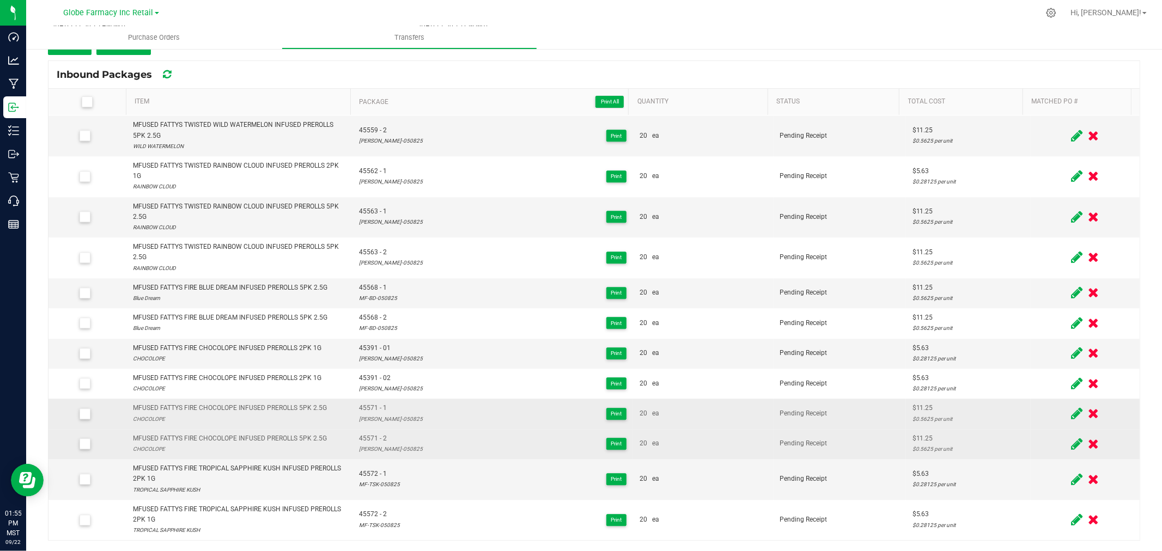
scroll to position [1112, 0]
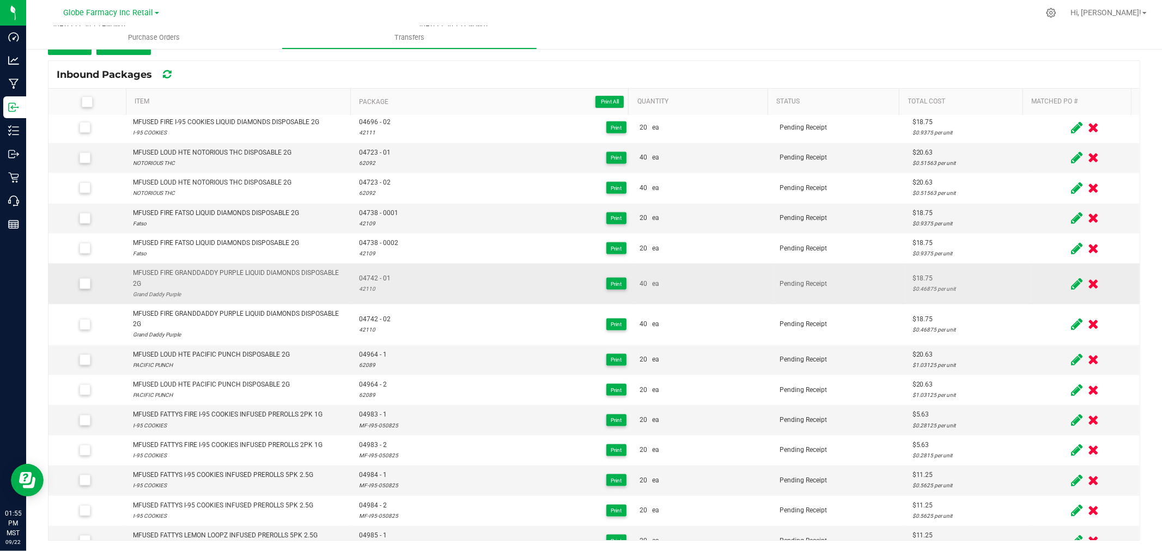
click at [1037, 291] on div at bounding box center [1085, 284] width 96 height 14
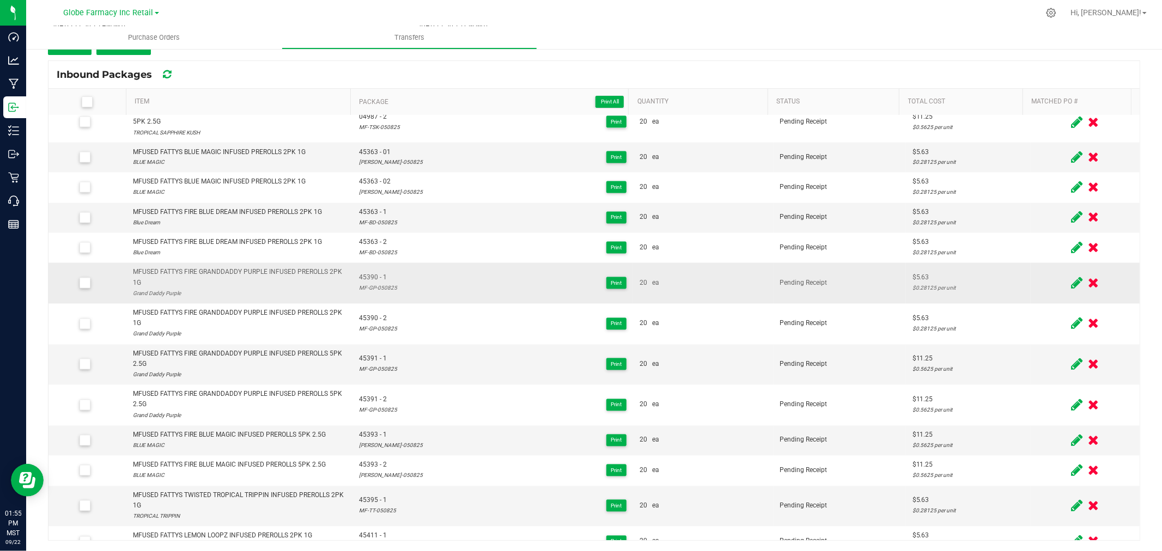
click at [1068, 294] on span at bounding box center [1076, 283] width 17 height 21
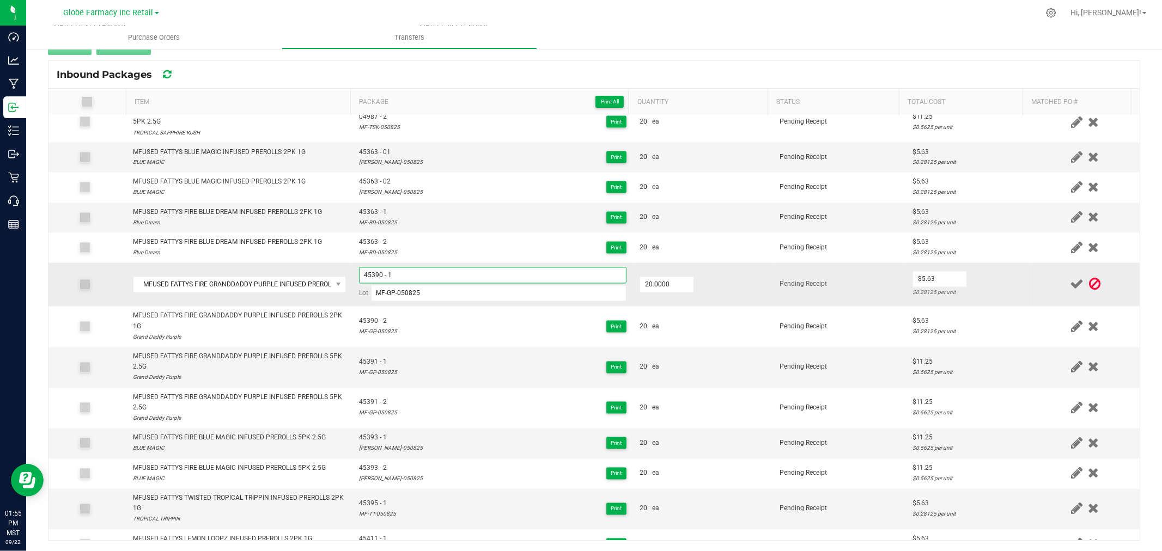
click at [485, 284] on input "45390 - 1" at bounding box center [492, 275] width 267 height 16
click at [993, 307] on td "$5.63 $0.28125 per unit" at bounding box center [968, 285] width 125 height 44
click at [1089, 291] on icon at bounding box center [1094, 285] width 11 height 14
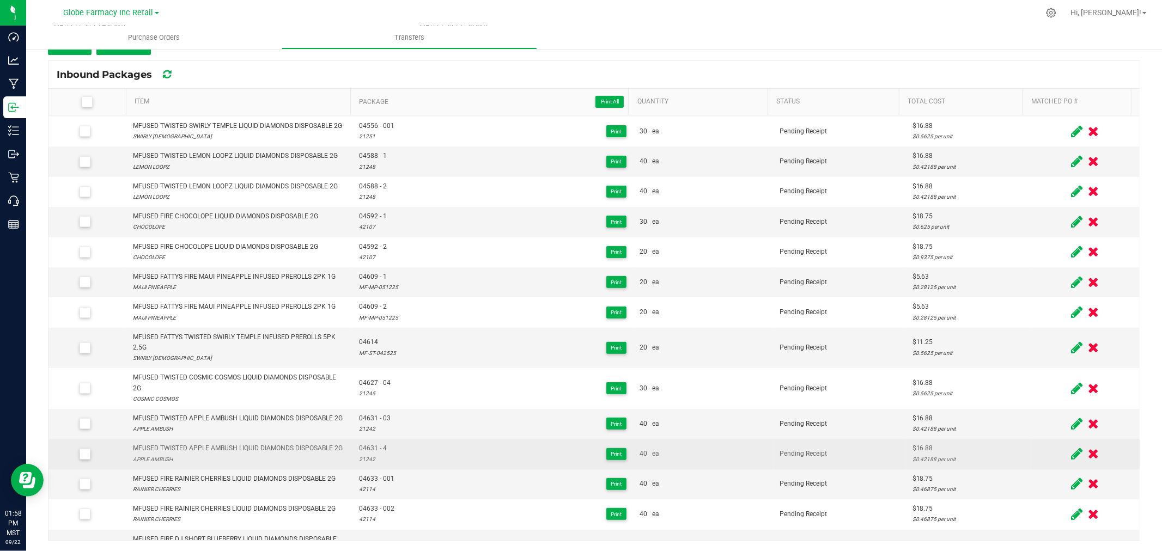
scroll to position [363, 0]
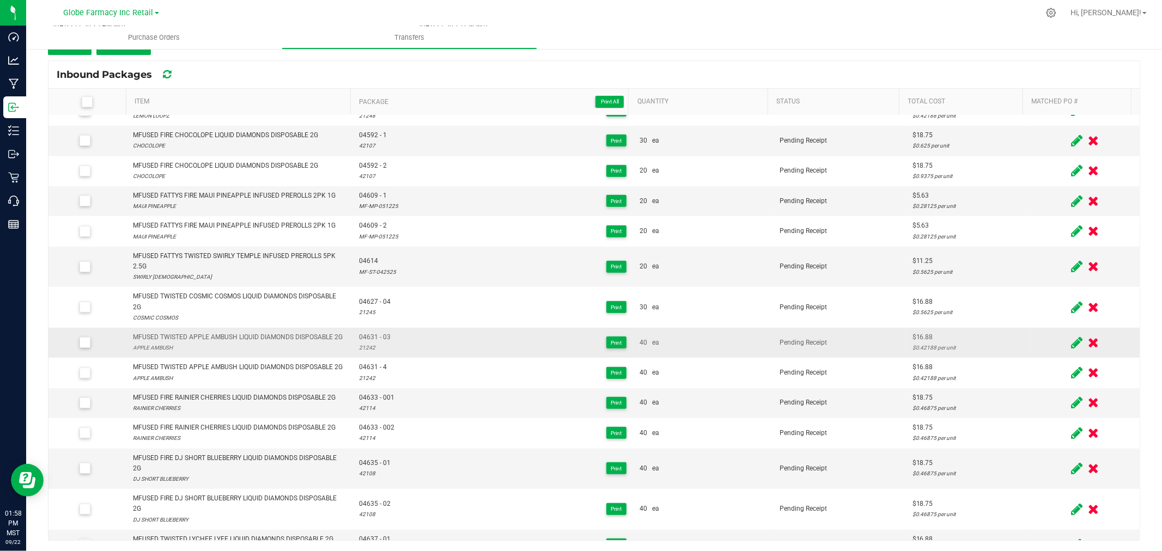
click at [1071, 350] on icon at bounding box center [1076, 343] width 11 height 14
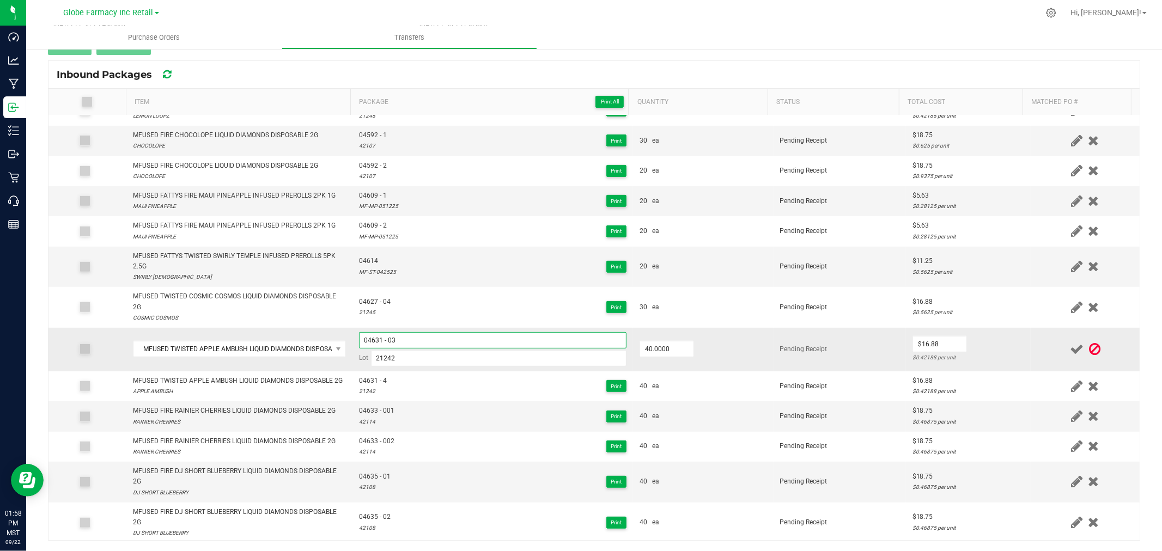
click at [461, 349] on input "04631 - 03" at bounding box center [492, 340] width 267 height 16
type input "45752 - 1"
click at [1037, 356] on div at bounding box center [1085, 350] width 96 height 14
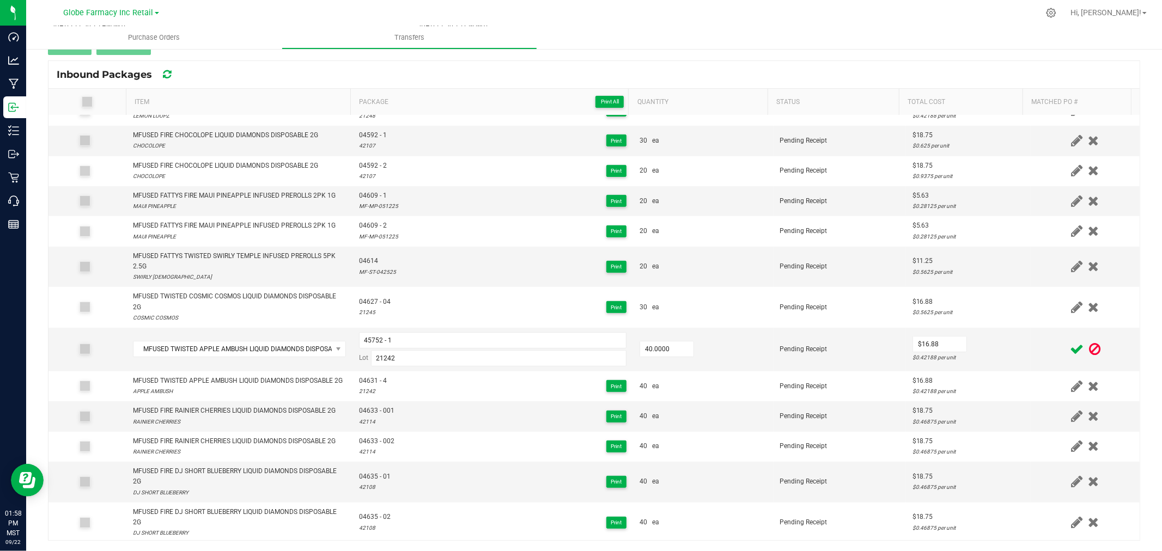
click at [1070, 356] on icon at bounding box center [1077, 350] width 14 height 14
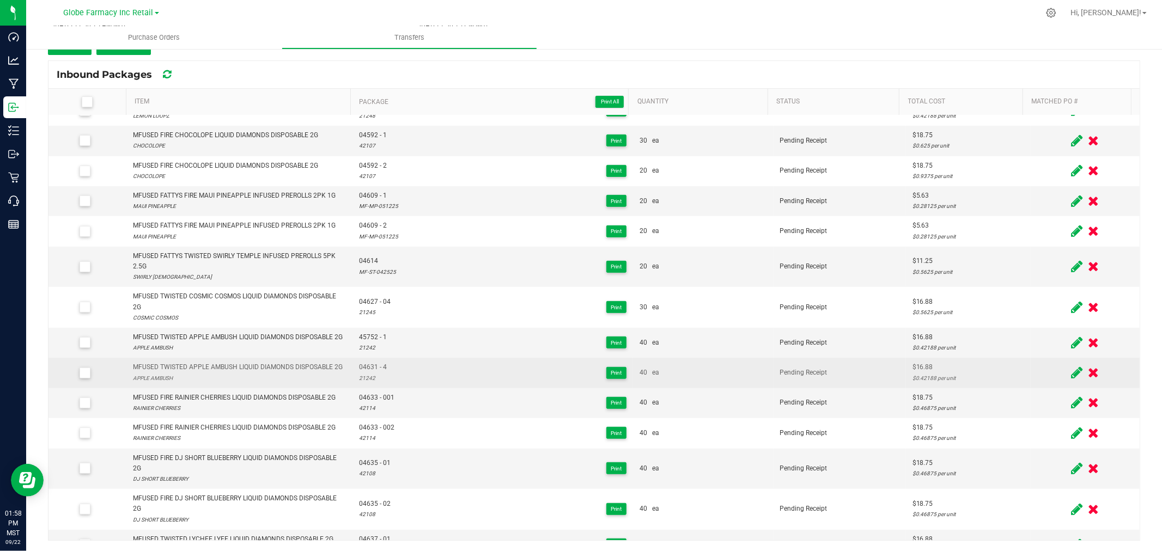
click at [1068, 383] on span at bounding box center [1076, 372] width 17 height 21
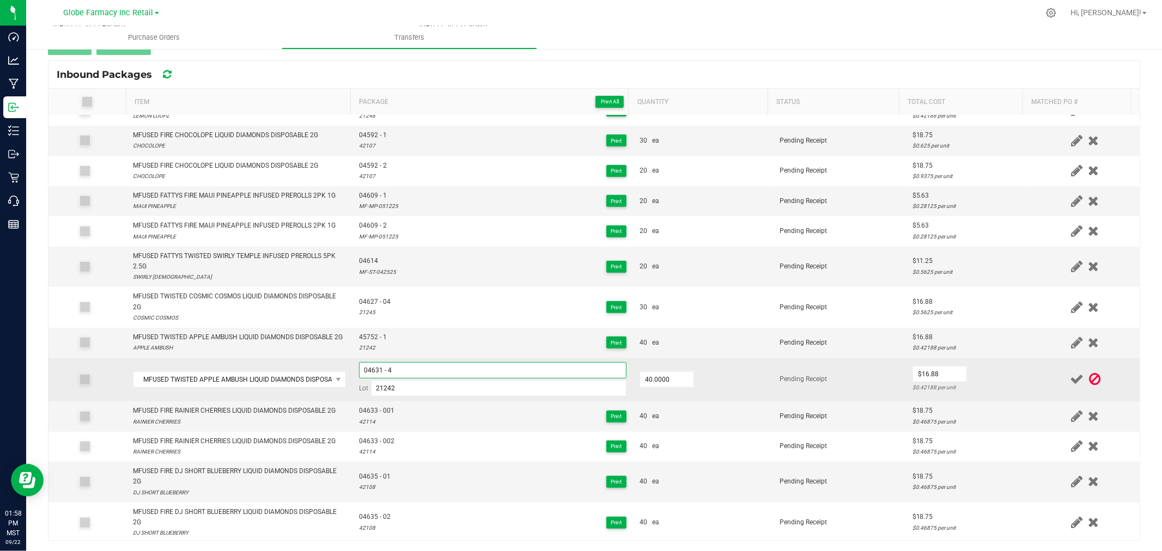
click at [550, 379] on input "04631 - 4" at bounding box center [492, 370] width 267 height 16
paste input "45752 - 1"
type input "45752 - 2"
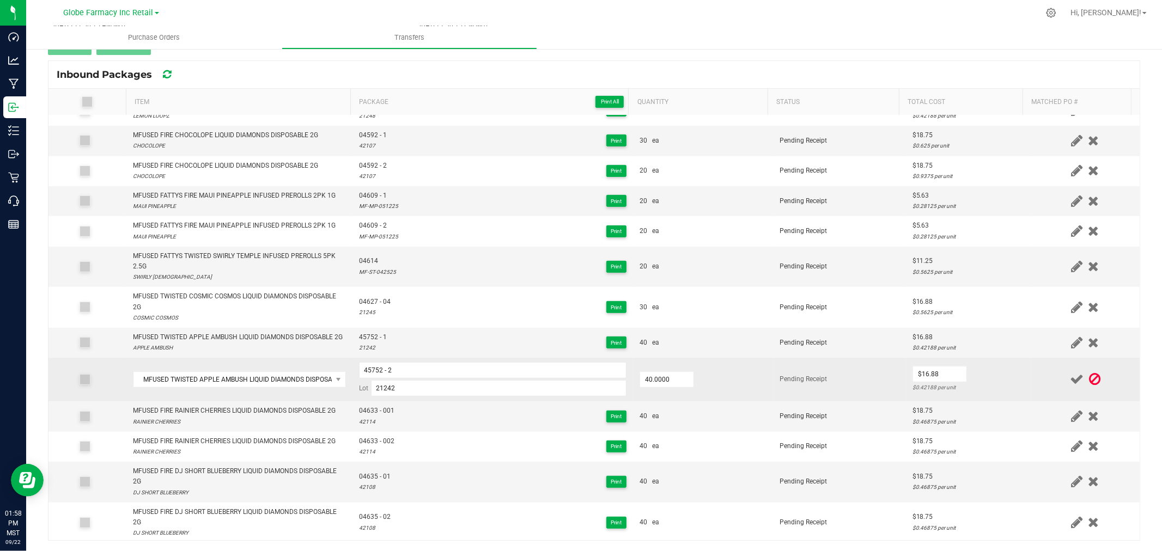
click at [1001, 397] on td "$16.88 $0.42188 per unit" at bounding box center [968, 380] width 125 height 44
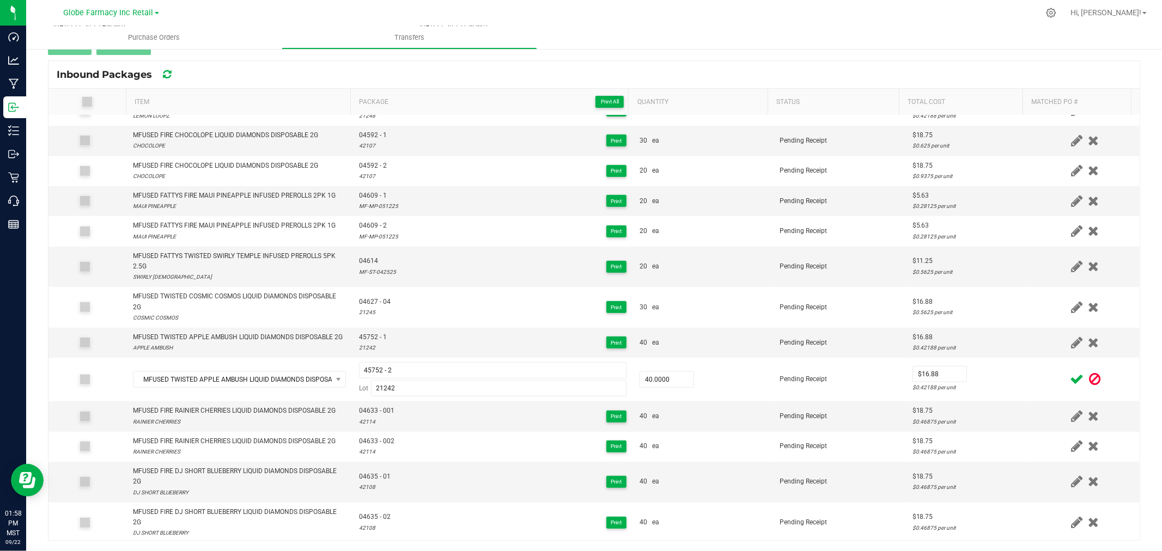
click at [1070, 386] on icon at bounding box center [1077, 380] width 14 height 14
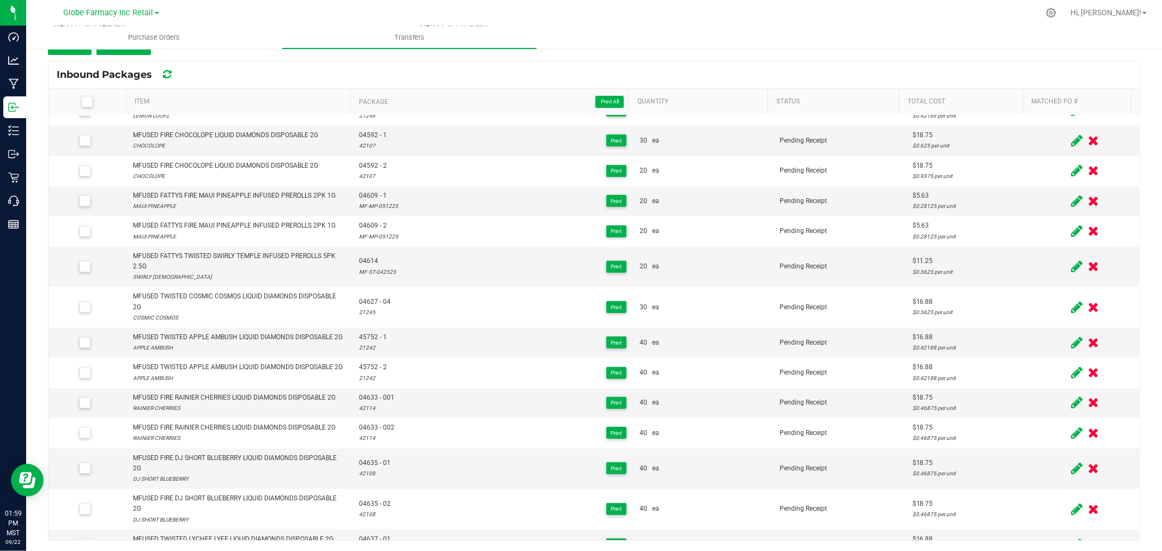
click at [82, 101] on span at bounding box center [87, 101] width 11 height 11
click at [0, 0] on input "checkbox" at bounding box center [0, 0] width 0 height 0
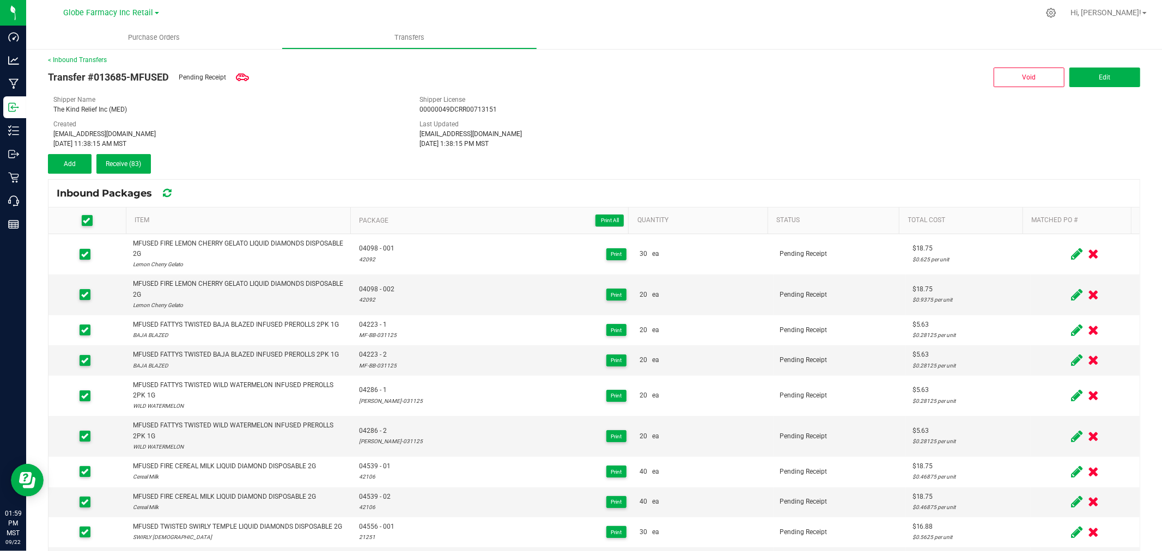
scroll to position [0, 0]
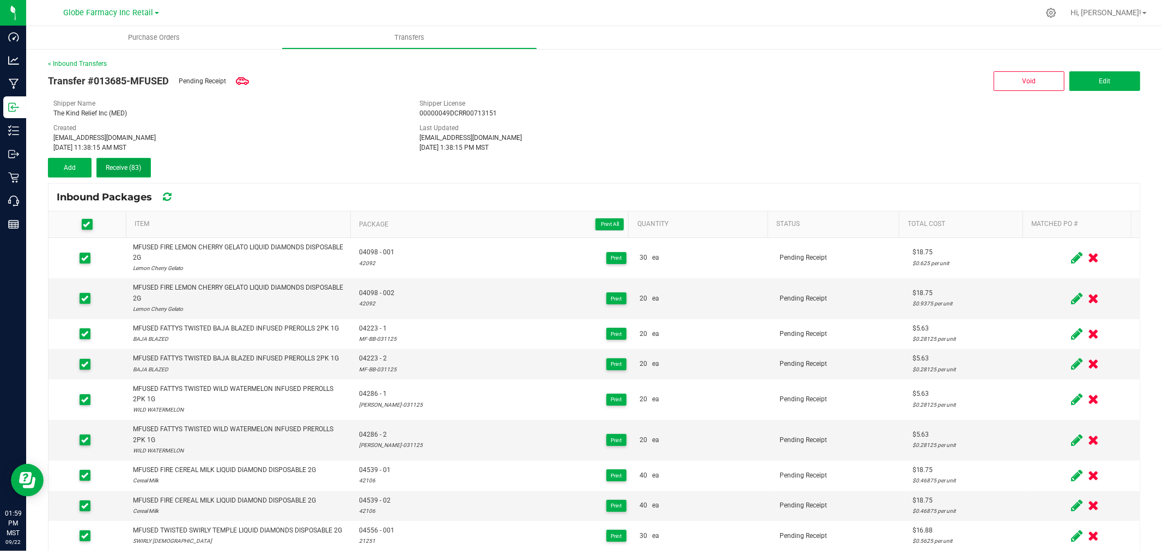
click at [123, 169] on span "Receive (83)" at bounding box center [123, 168] width 35 height 8
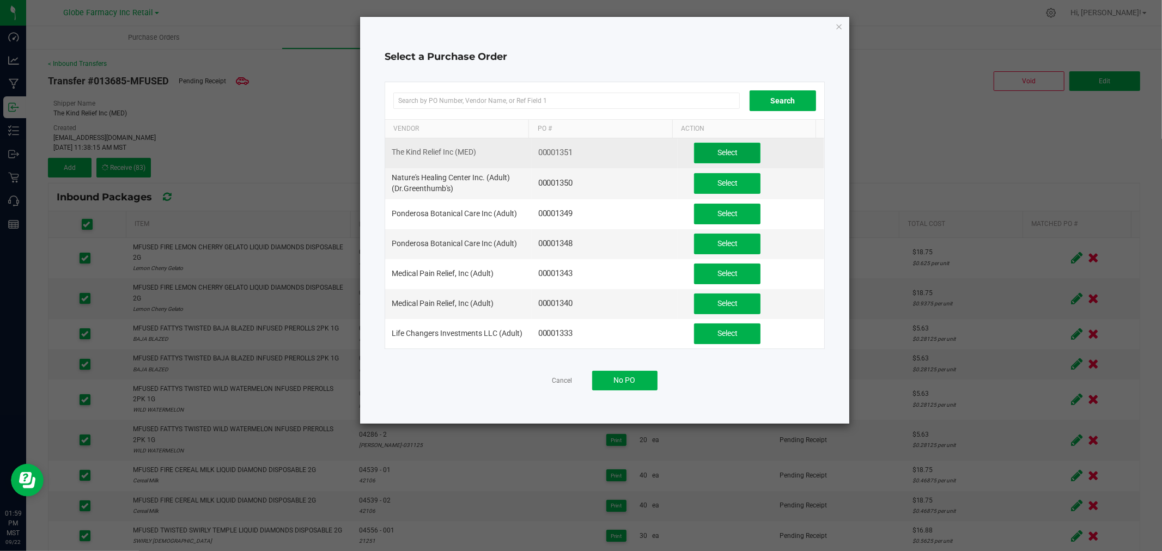
click at [720, 157] on span "Select" at bounding box center [727, 152] width 20 height 9
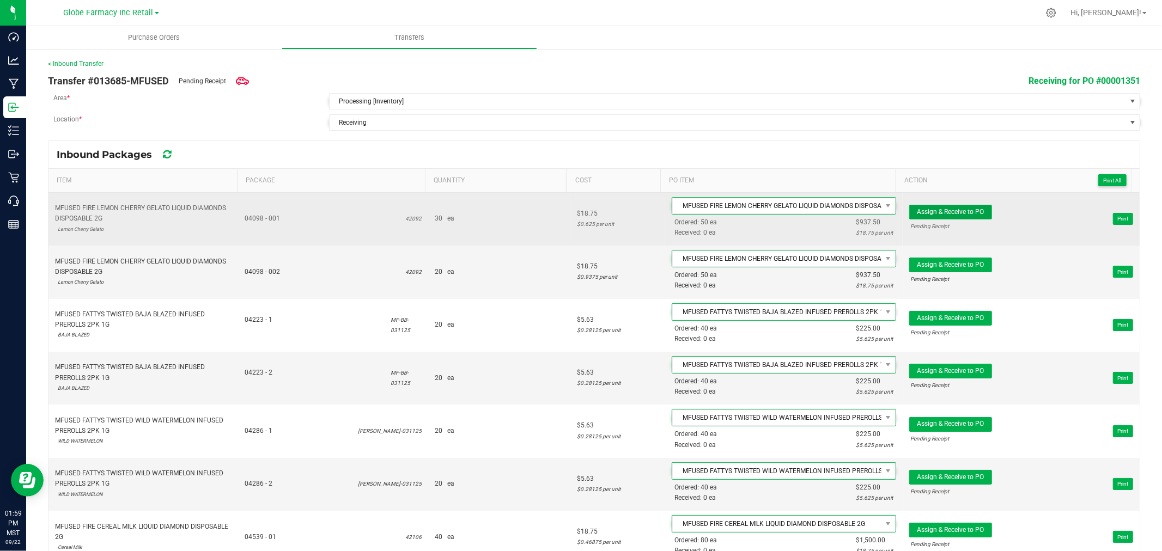
click at [939, 210] on span "Assign & Receive to PO" at bounding box center [950, 212] width 67 height 8
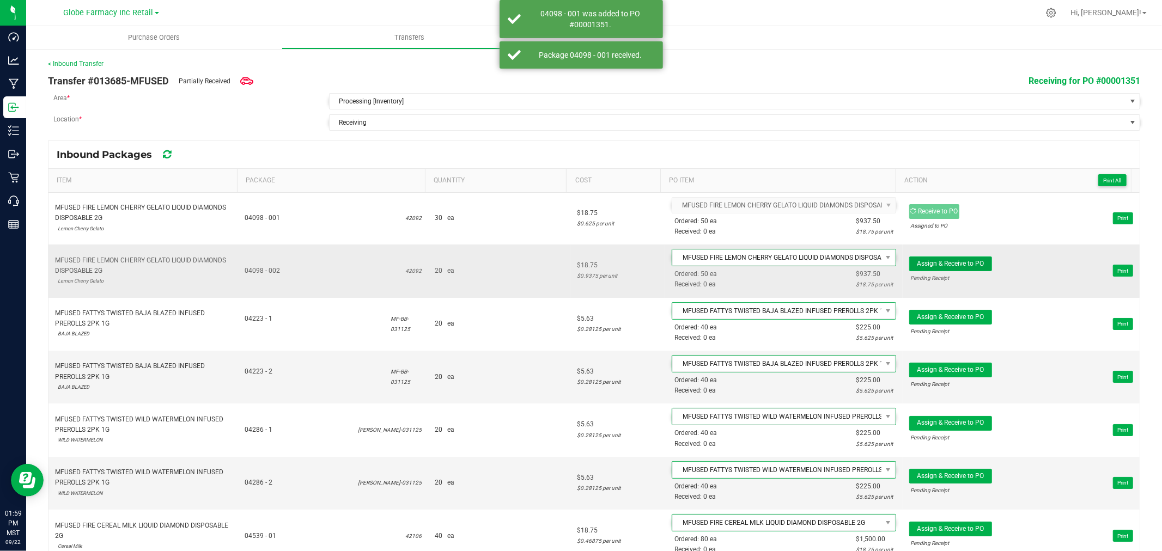
click at [940, 263] on span "Assign & Receive to PO" at bounding box center [950, 264] width 67 height 8
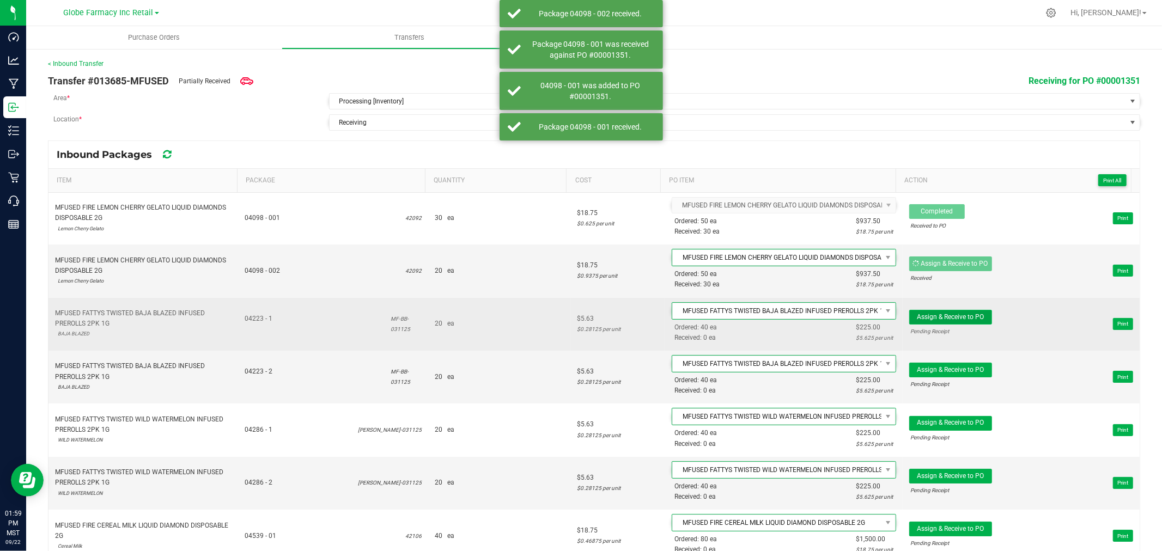
click at [946, 320] on span "Assign & Receive to PO" at bounding box center [950, 317] width 67 height 8
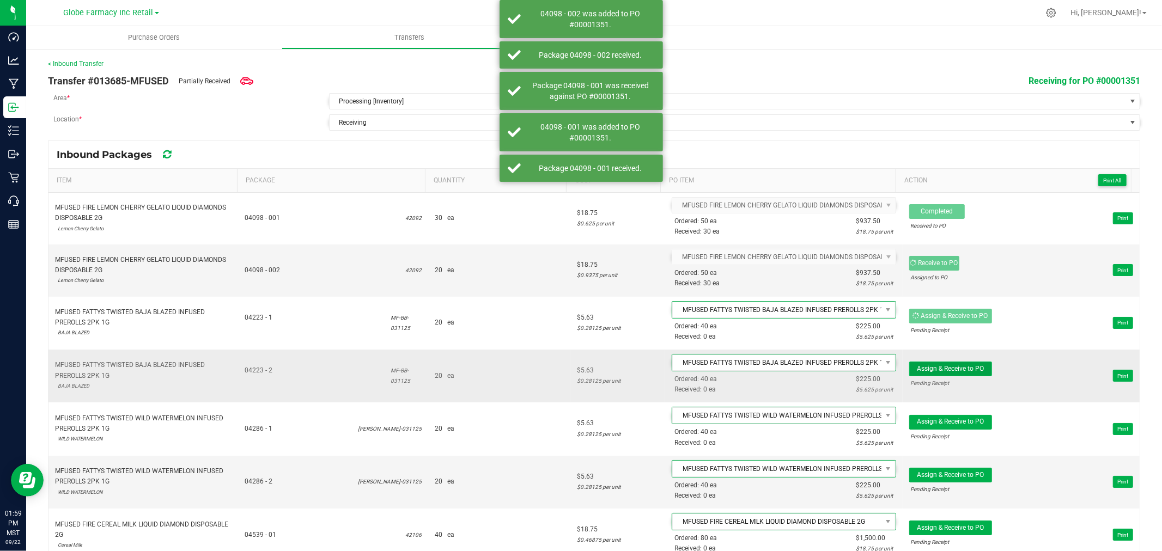
click at [943, 371] on span "Assign & Receive to PO" at bounding box center [950, 369] width 67 height 8
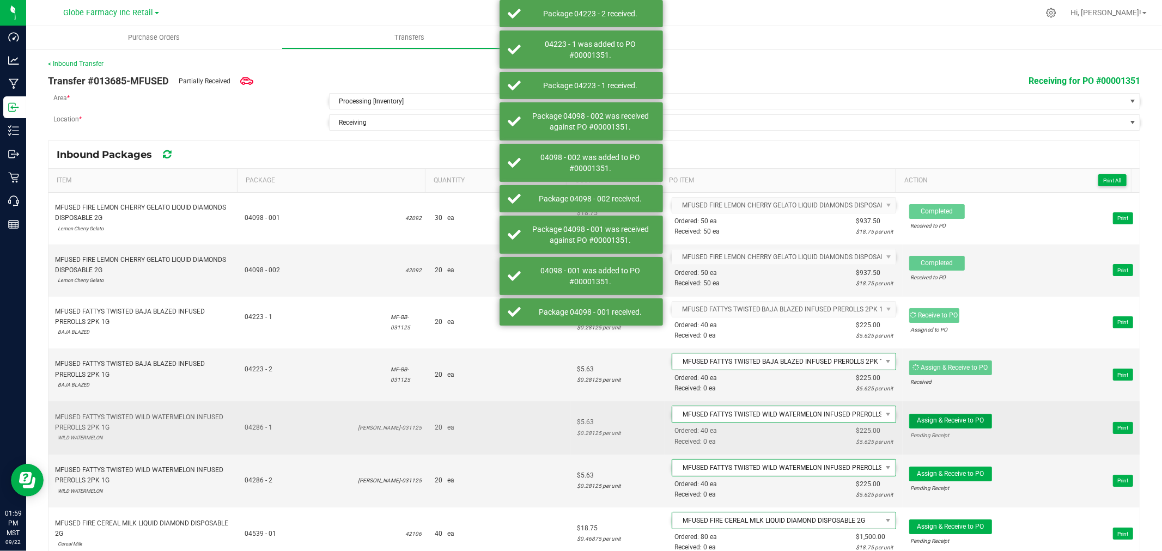
click at [950, 428] on button "Assign & Receive to PO" at bounding box center [950, 421] width 83 height 15
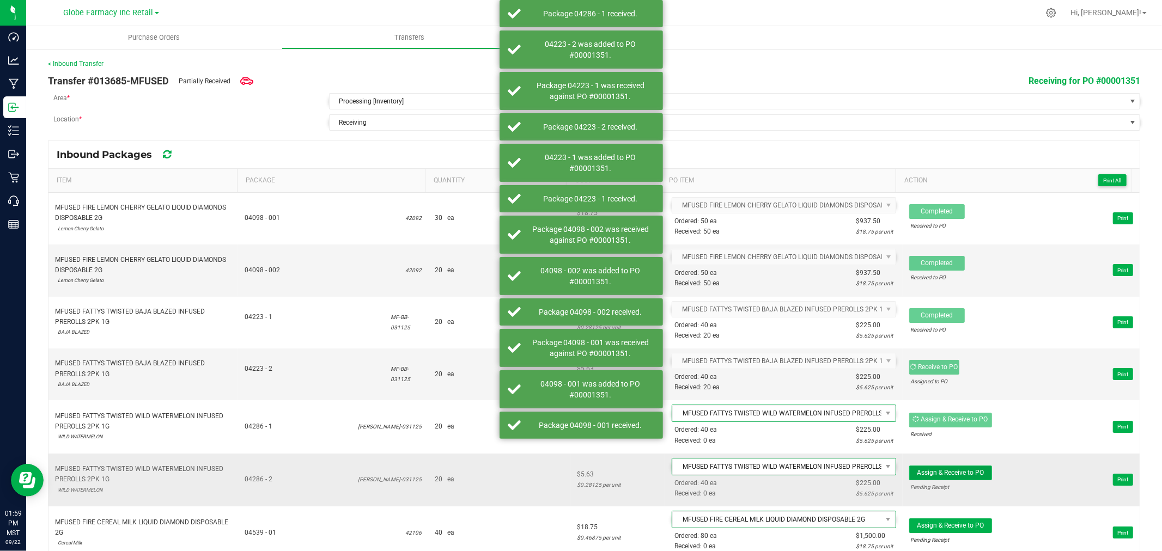
click at [950, 472] on span "Assign & Receive to PO" at bounding box center [950, 473] width 67 height 8
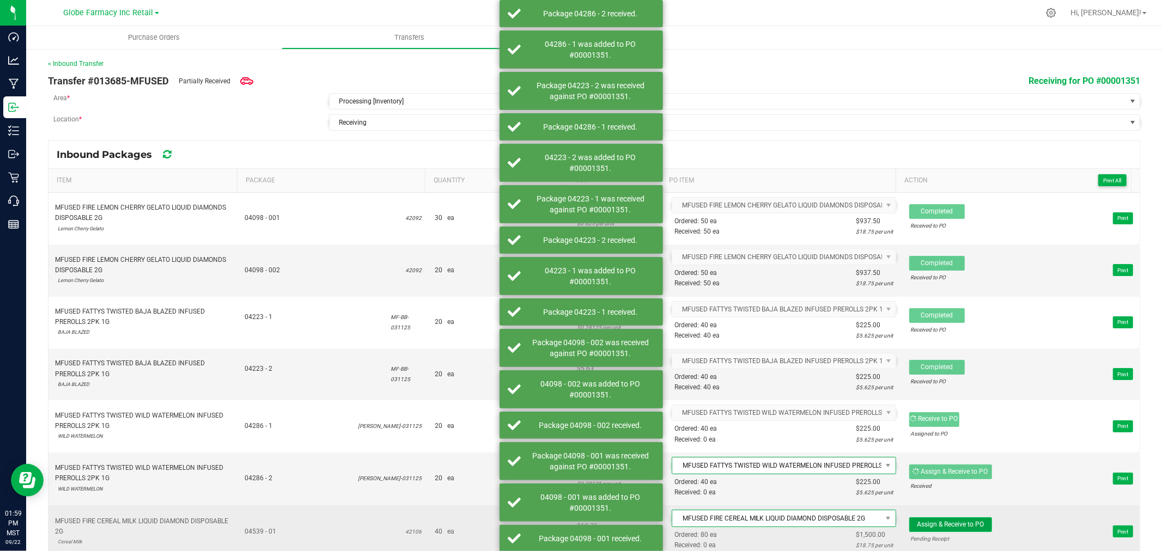
click at [959, 523] on span "Assign & Receive to PO" at bounding box center [950, 525] width 67 height 8
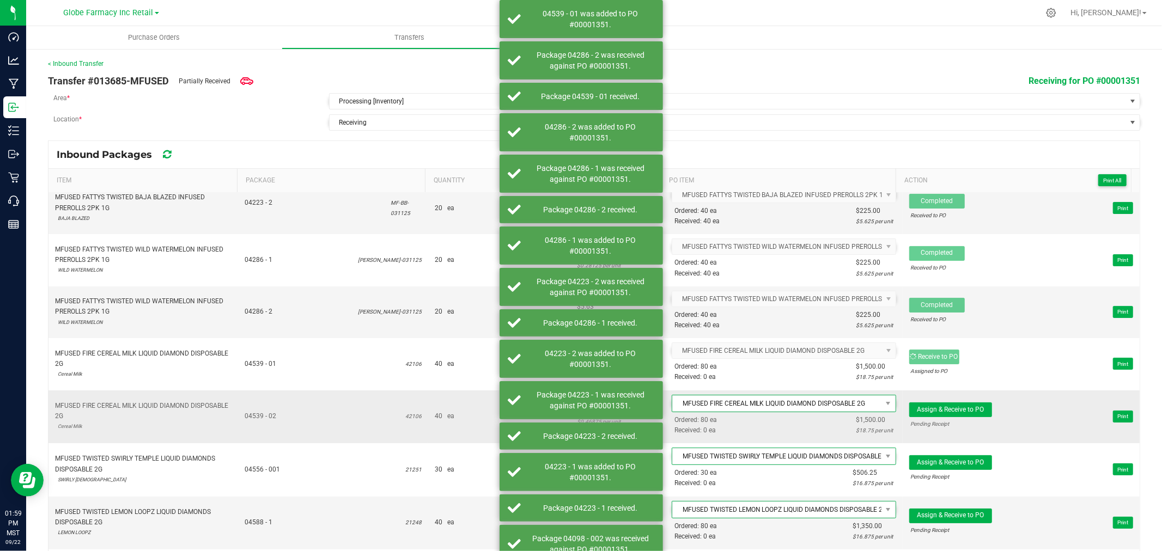
scroll to position [181, 0]
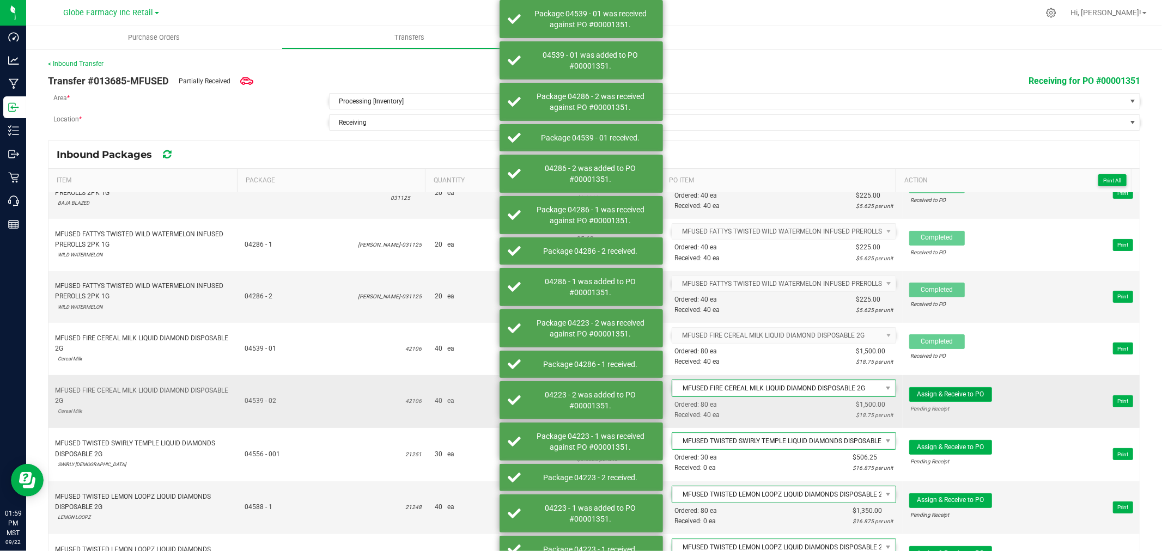
click at [956, 394] on span "Assign & Receive to PO" at bounding box center [950, 395] width 67 height 8
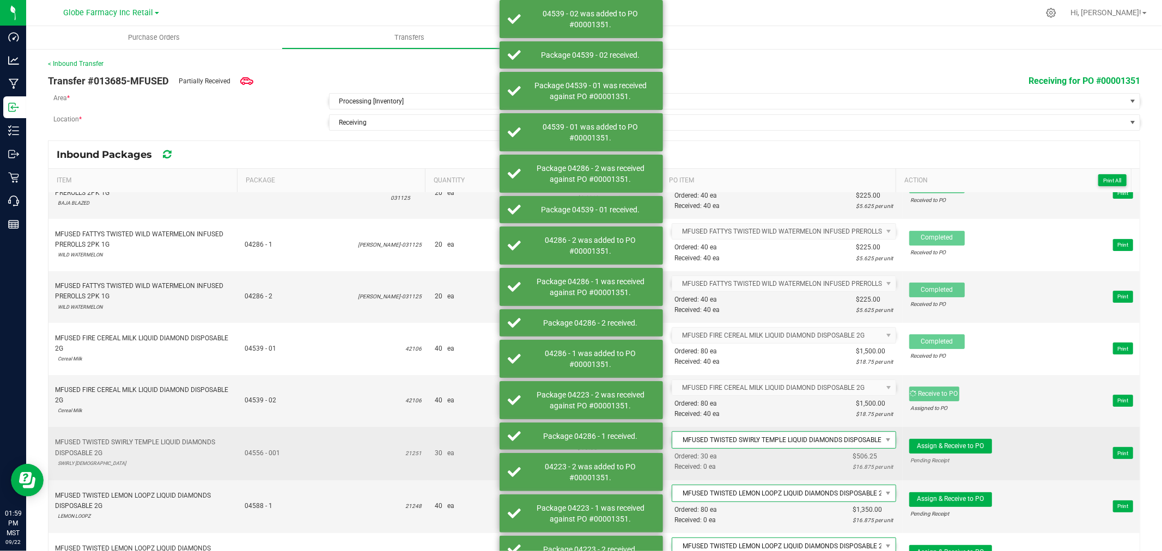
drag, startPoint x: 953, startPoint y: 441, endPoint x: 950, endPoint y: 477, distance: 35.5
click at [953, 445] on span "Assign & Receive to PO Pending Receipt Print" at bounding box center [1021, 453] width 224 height 33
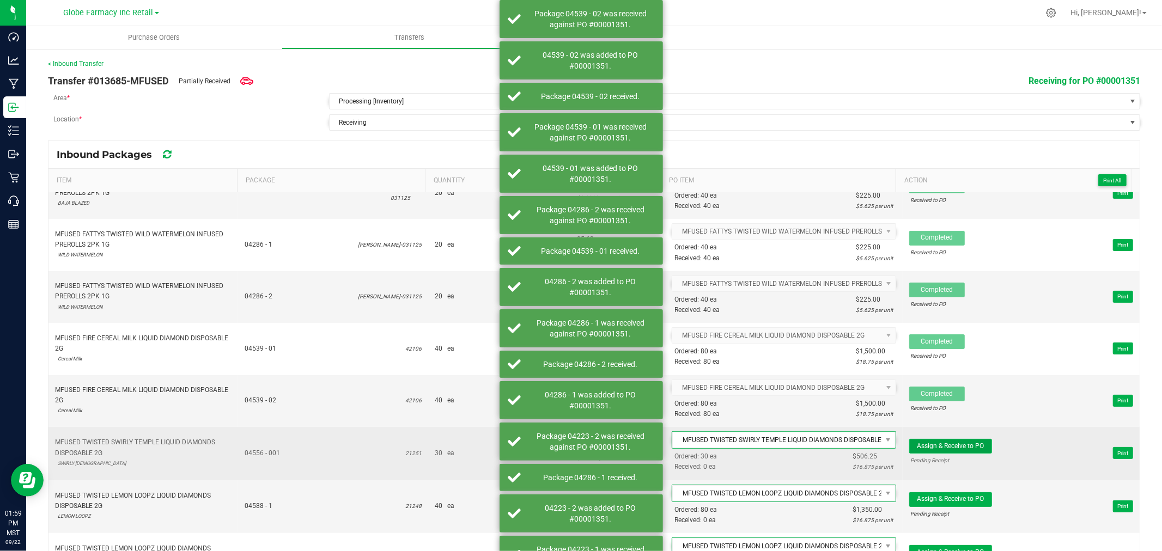
click at [946, 450] on span "Assign & Receive to PO" at bounding box center [950, 446] width 67 height 8
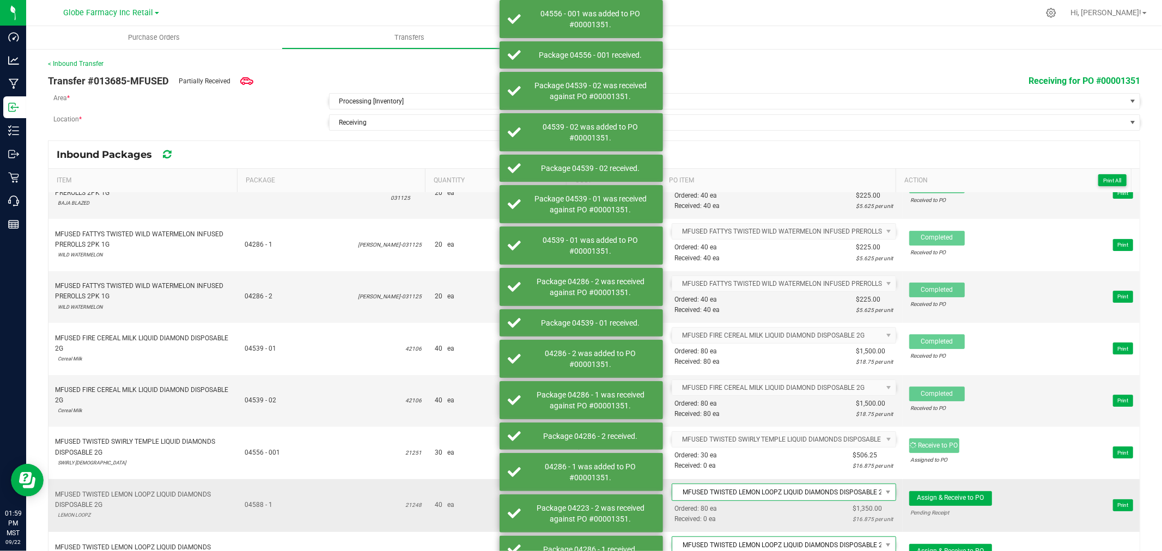
click at [932, 510] on div "Pending Receipt" at bounding box center [951, 513] width 80 height 10
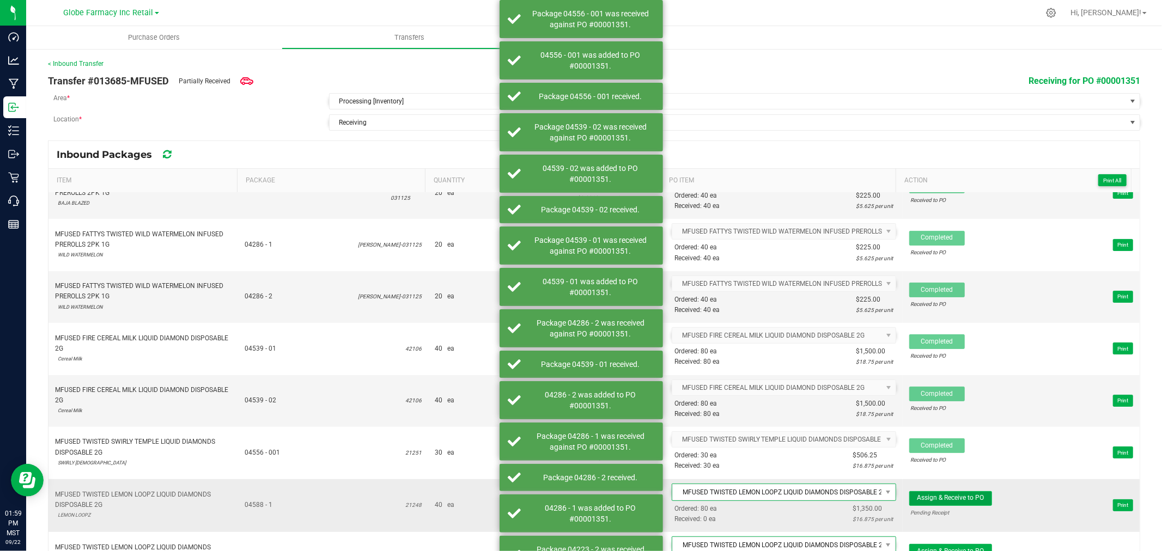
click at [936, 502] on span "Assign & Receive to PO" at bounding box center [950, 498] width 67 height 8
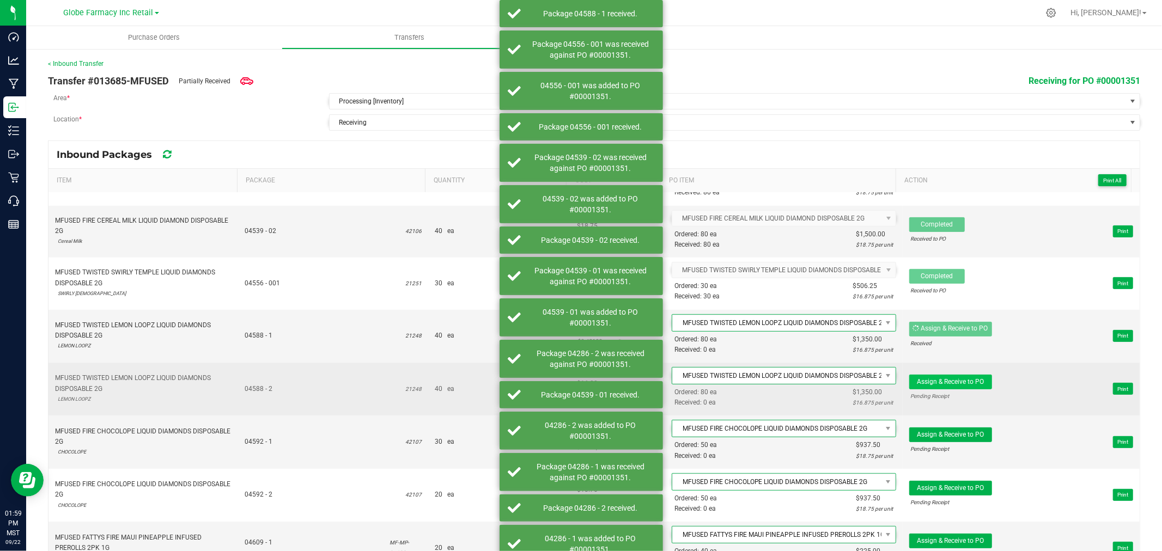
scroll to position [363, 0]
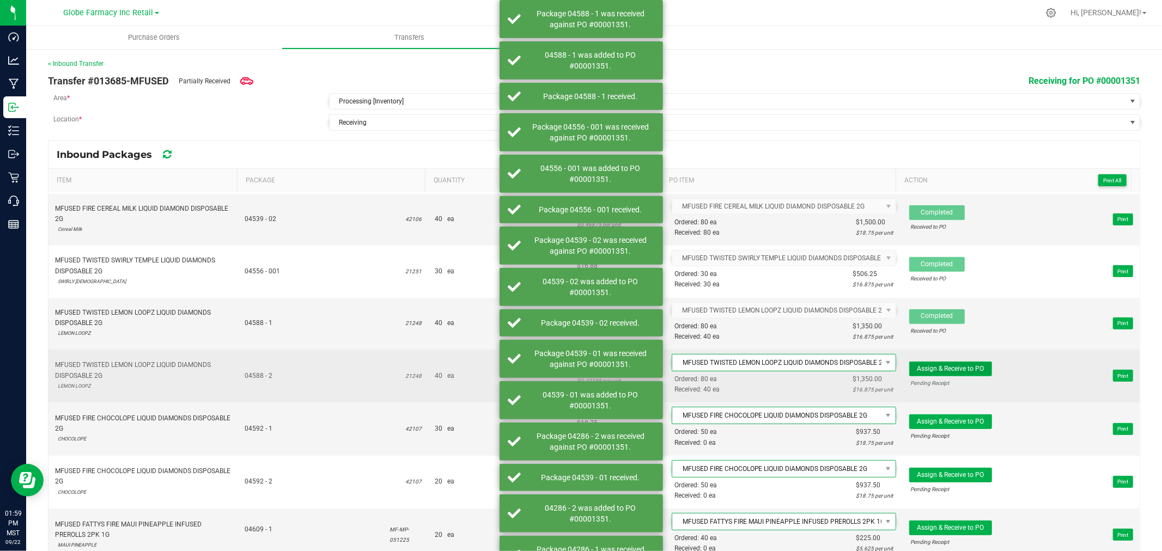
click at [956, 368] on span "Assign & Receive to PO" at bounding box center [950, 369] width 67 height 8
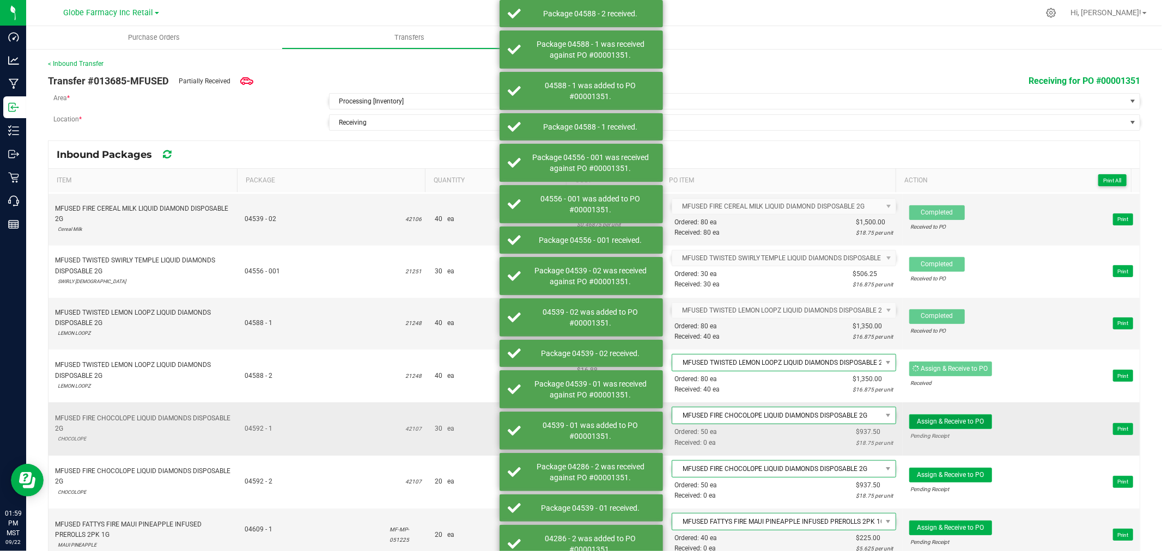
click at [965, 428] on button "Assign & Receive to PO" at bounding box center [950, 422] width 83 height 15
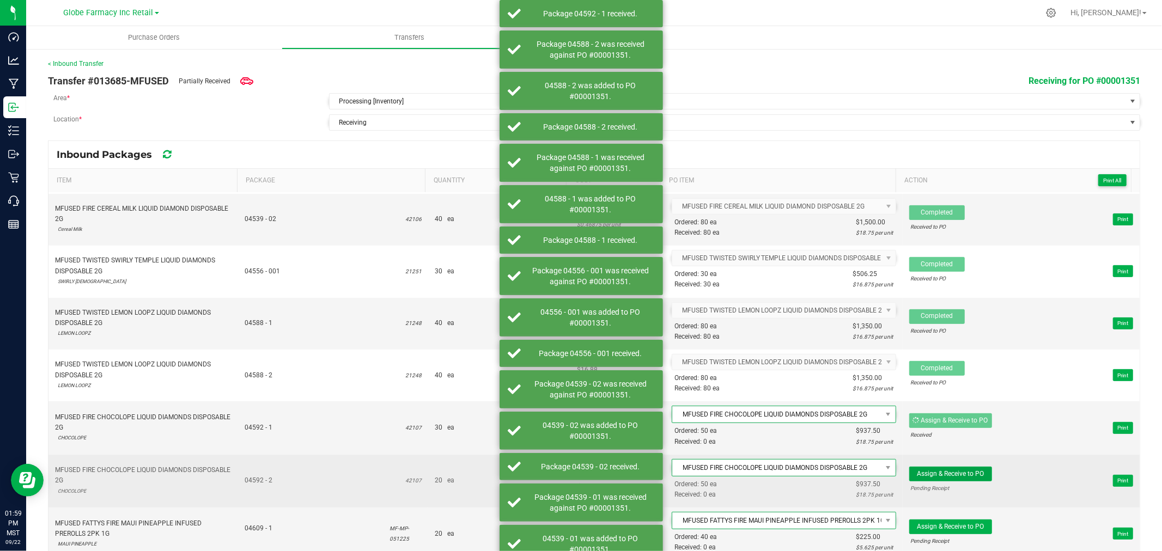
drag, startPoint x: 965, startPoint y: 470, endPoint x: 964, endPoint y: 493, distance: 24.0
click at [964, 473] on button "Assign & Receive to PO" at bounding box center [950, 474] width 83 height 15
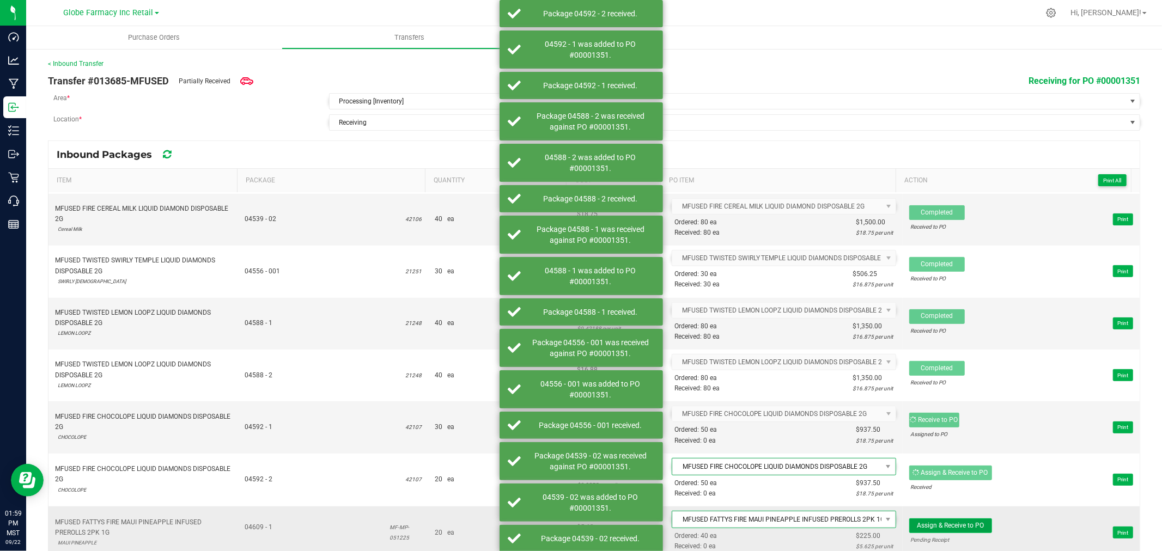
drag, startPoint x: 960, startPoint y: 522, endPoint x: 960, endPoint y: 528, distance: 6.5
click at [960, 528] on button "Assign & Receive to PO" at bounding box center [950, 526] width 83 height 15
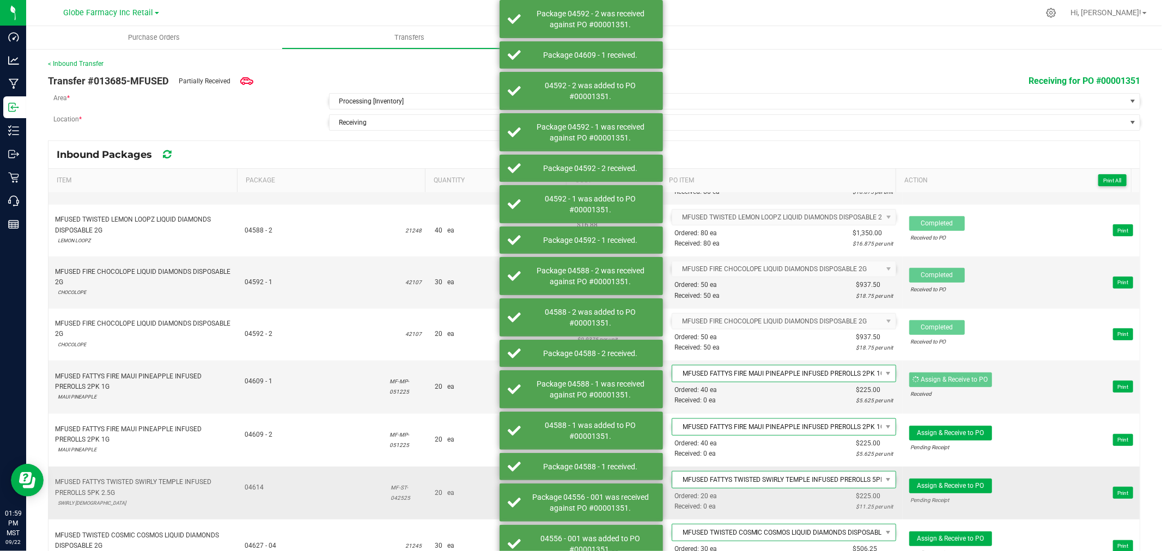
scroll to position [545, 0]
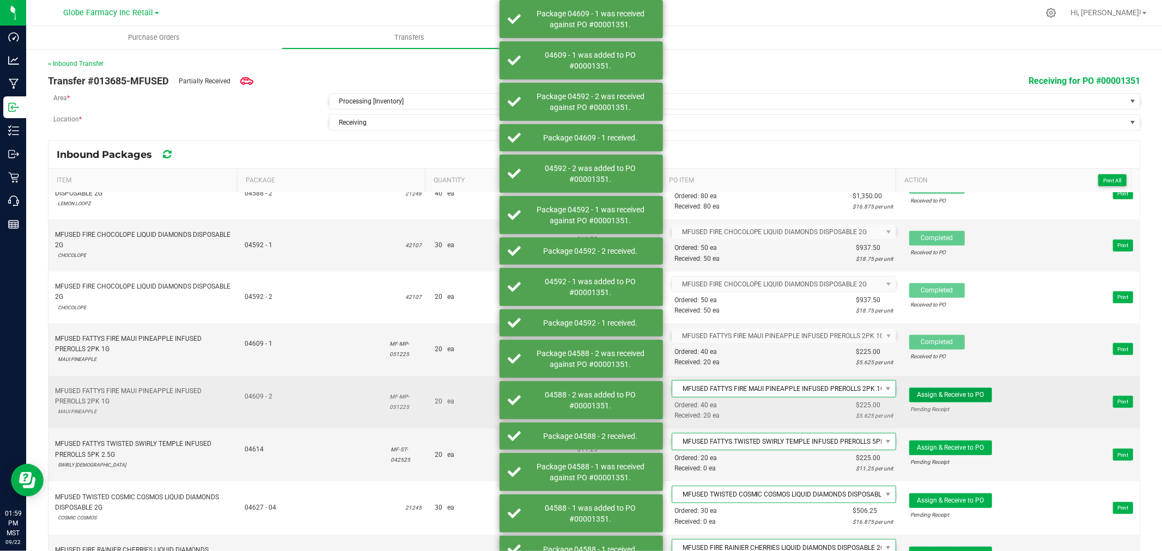
click at [917, 399] on span "Assign & Receive to PO" at bounding box center [950, 395] width 67 height 8
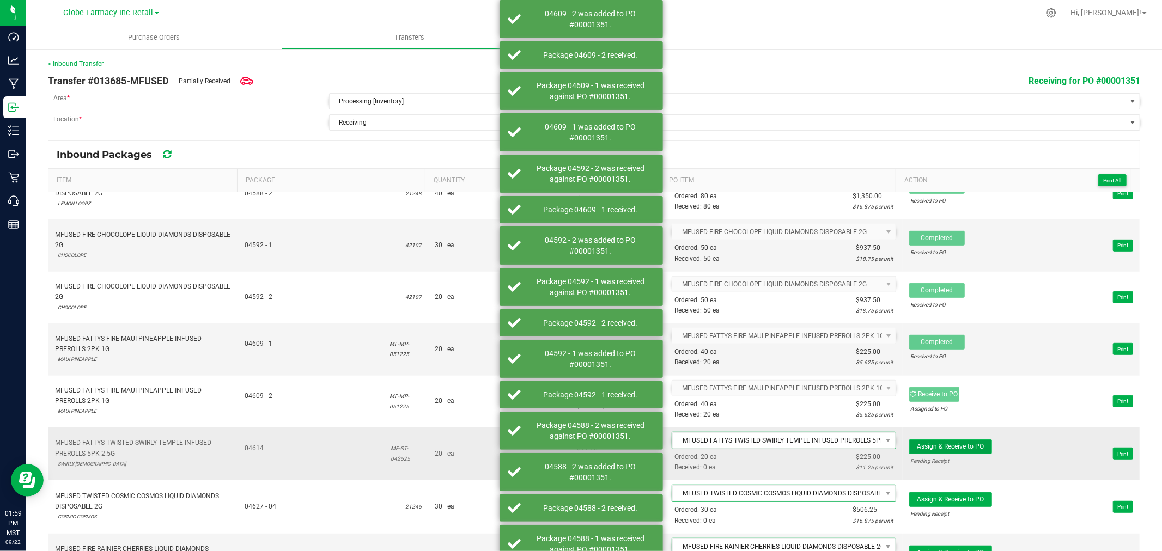
click at [945, 449] on span "Assign & Receive to PO" at bounding box center [950, 447] width 67 height 8
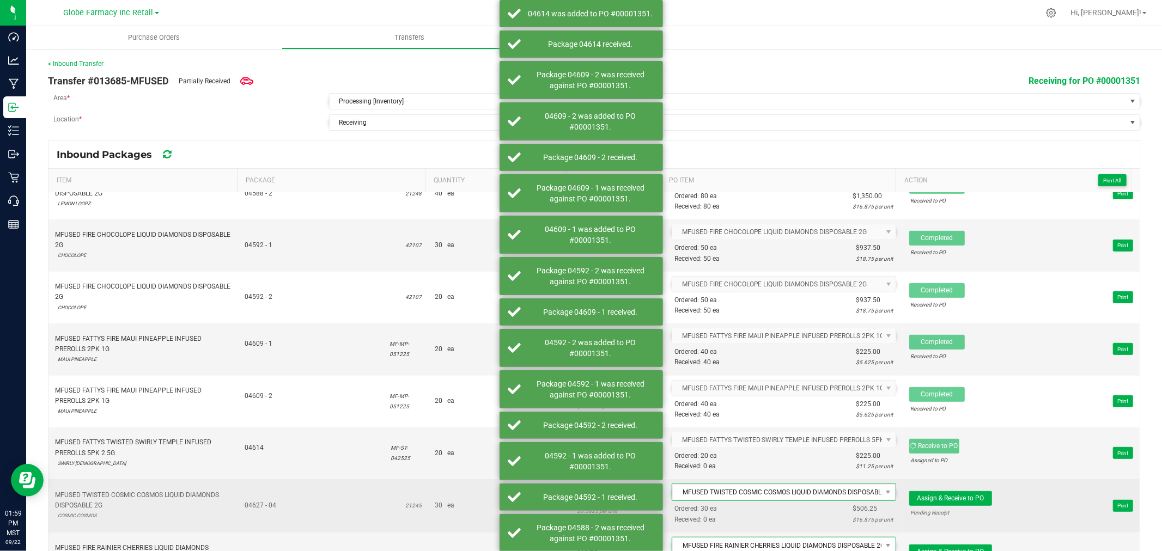
click at [961, 511] on span "Assign & Receive to PO Pending Receipt" at bounding box center [950, 505] width 83 height 28
click at [961, 500] on span "Assign & Receive to PO" at bounding box center [950, 499] width 67 height 8
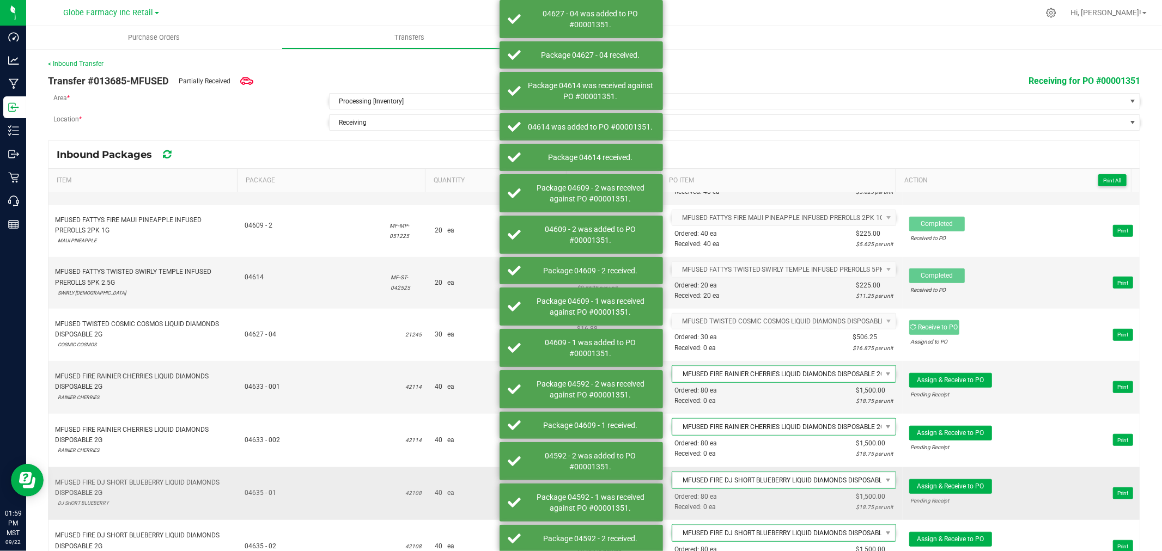
scroll to position [726, 0]
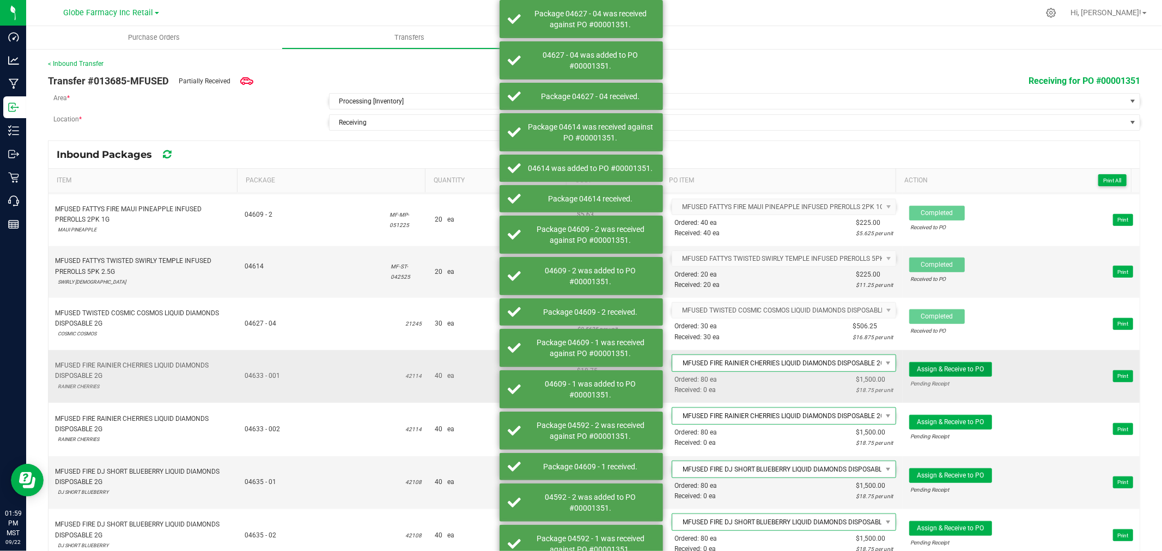
click at [932, 373] on span "Assign & Receive to PO" at bounding box center [950, 369] width 67 height 8
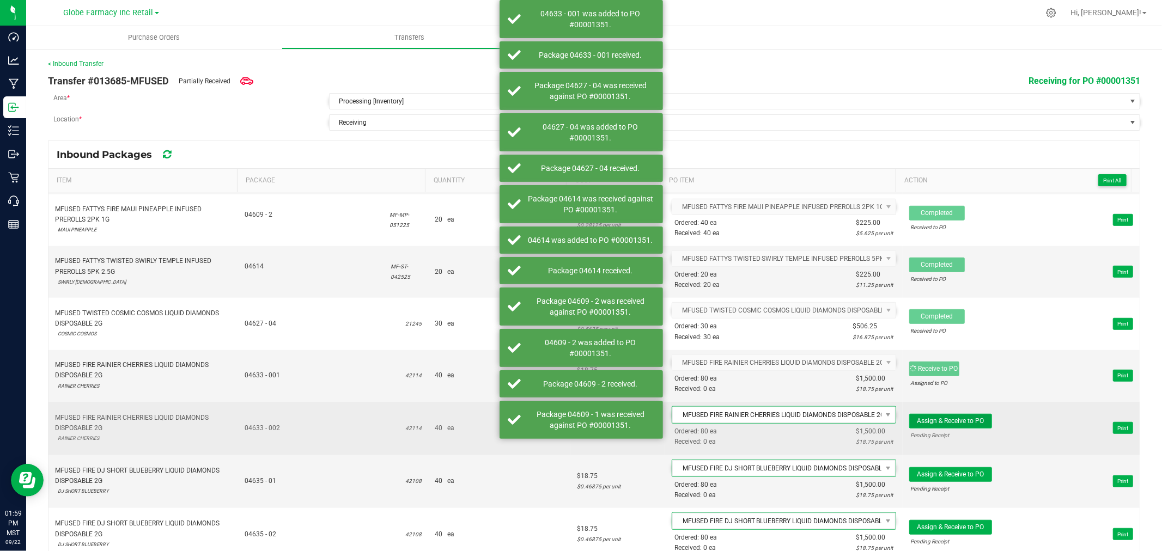
click at [949, 419] on button "Assign & Receive to PO" at bounding box center [950, 421] width 83 height 15
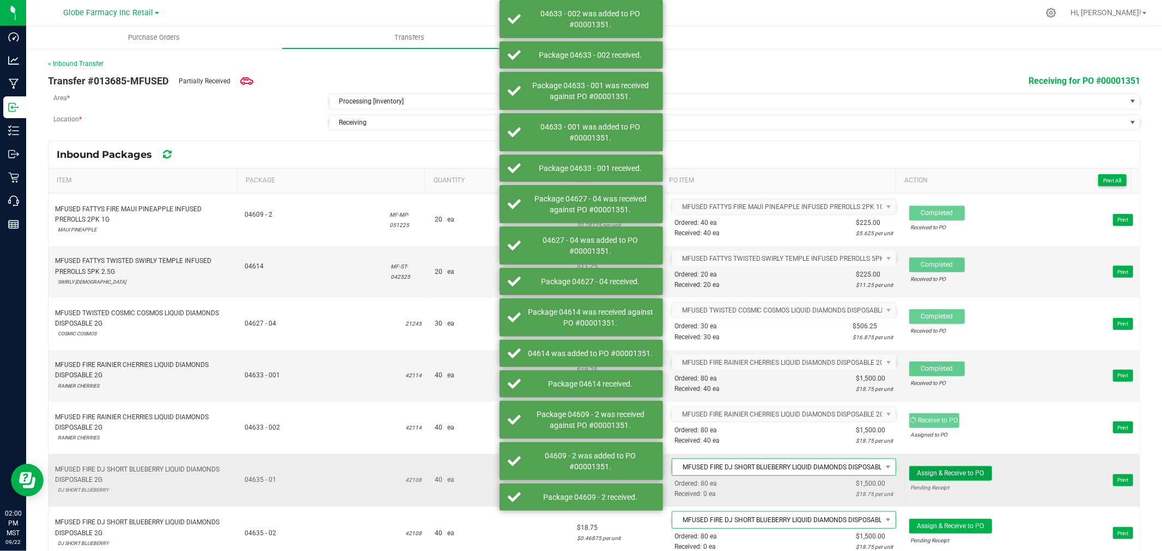
click at [927, 470] on button "Assign & Receive to PO" at bounding box center [950, 473] width 83 height 15
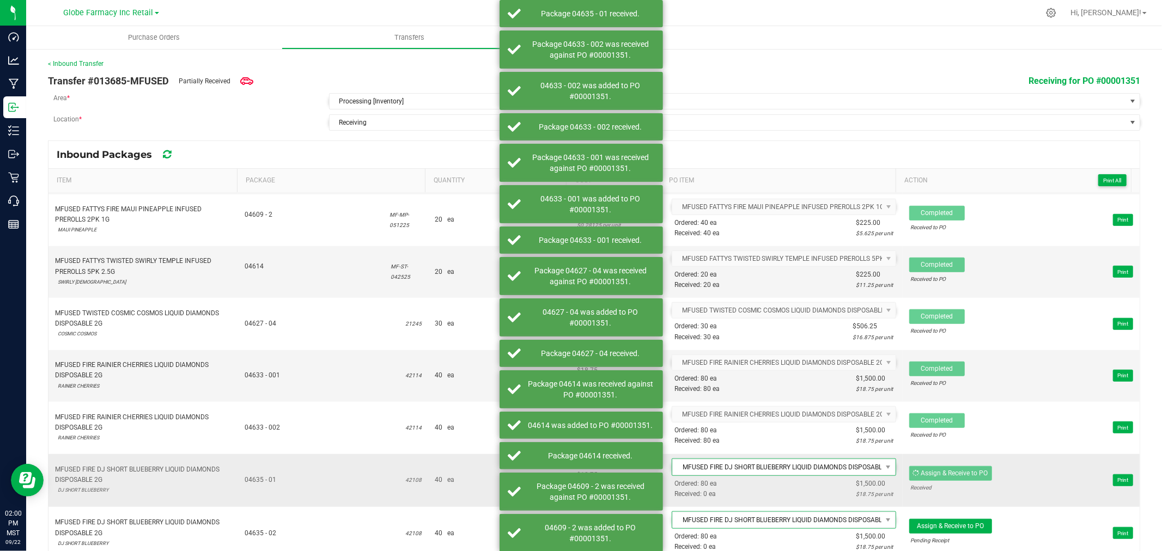
scroll to position [787, 0]
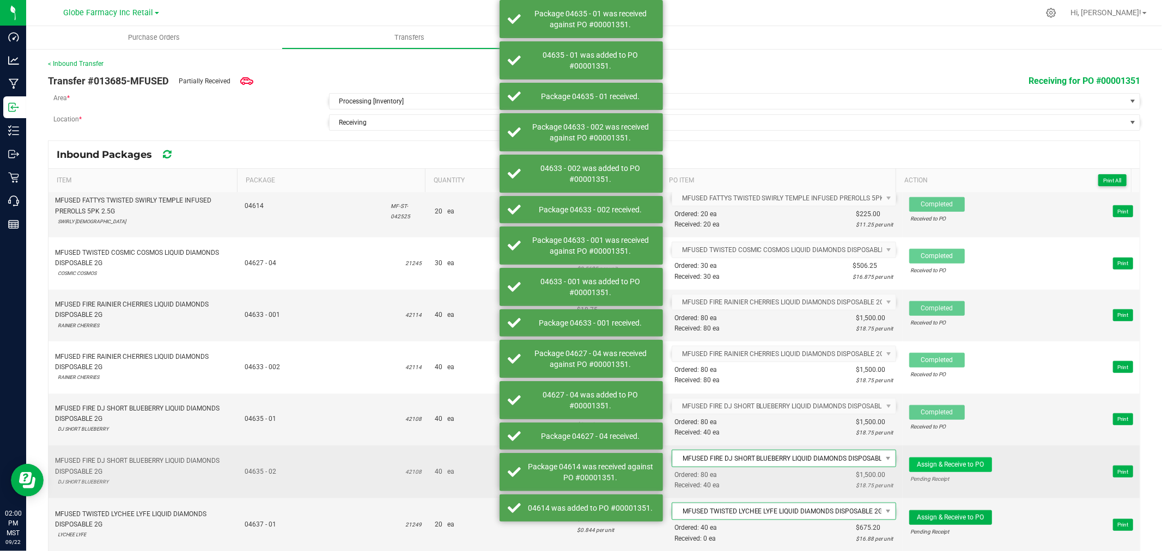
drag, startPoint x: 935, startPoint y: 476, endPoint x: 936, endPoint y: 465, distance: 10.9
click at [935, 476] on span "Assign & Receive to PO Pending Receipt" at bounding box center [950, 472] width 83 height 28
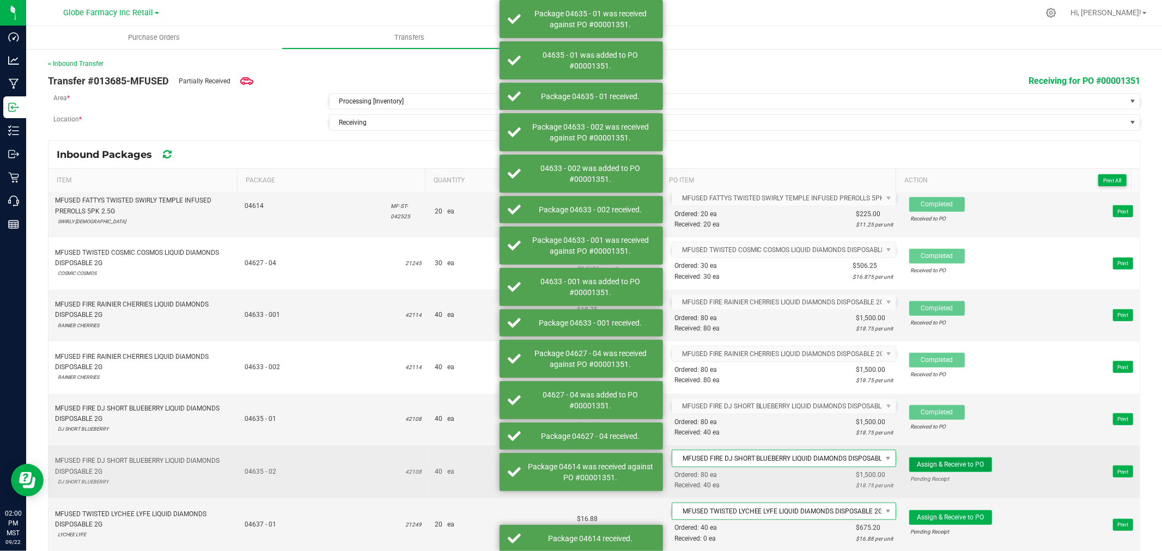
click at [937, 465] on span "Assign & Receive to PO" at bounding box center [950, 465] width 67 height 8
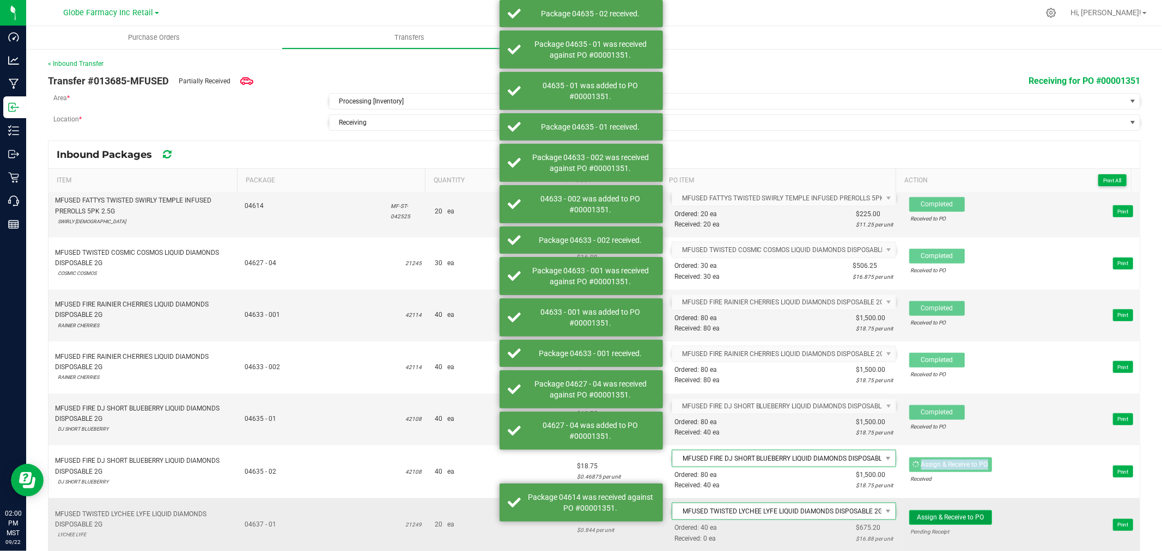
click at [944, 515] on button "Assign & Receive to PO" at bounding box center [950, 517] width 83 height 15
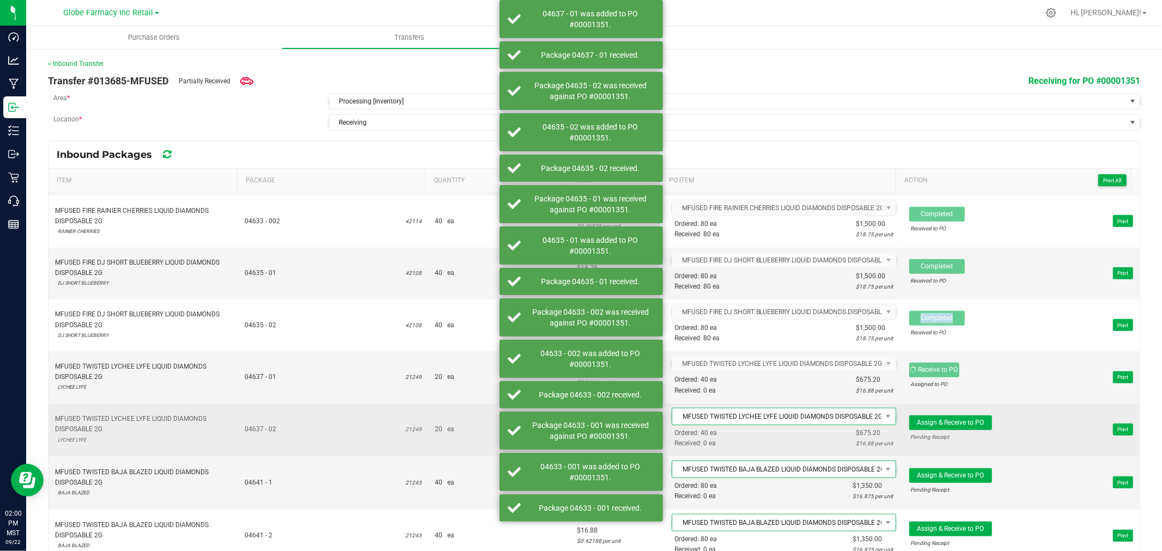
scroll to position [968, 0]
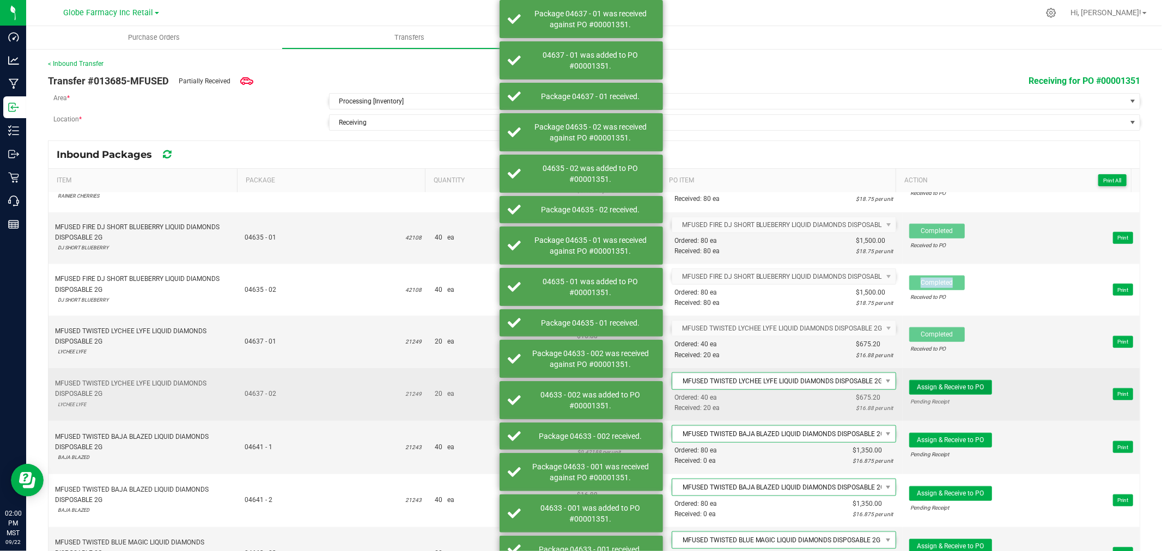
click at [927, 391] on span "Assign & Receive to PO" at bounding box center [950, 387] width 67 height 8
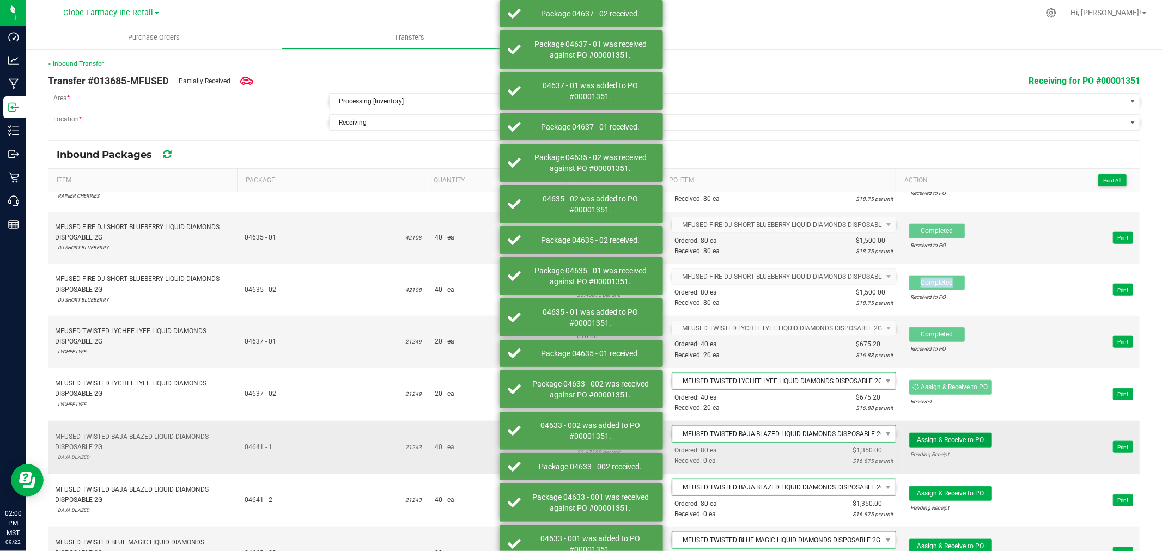
click at [938, 441] on span "Assign & Receive to PO" at bounding box center [950, 440] width 67 height 8
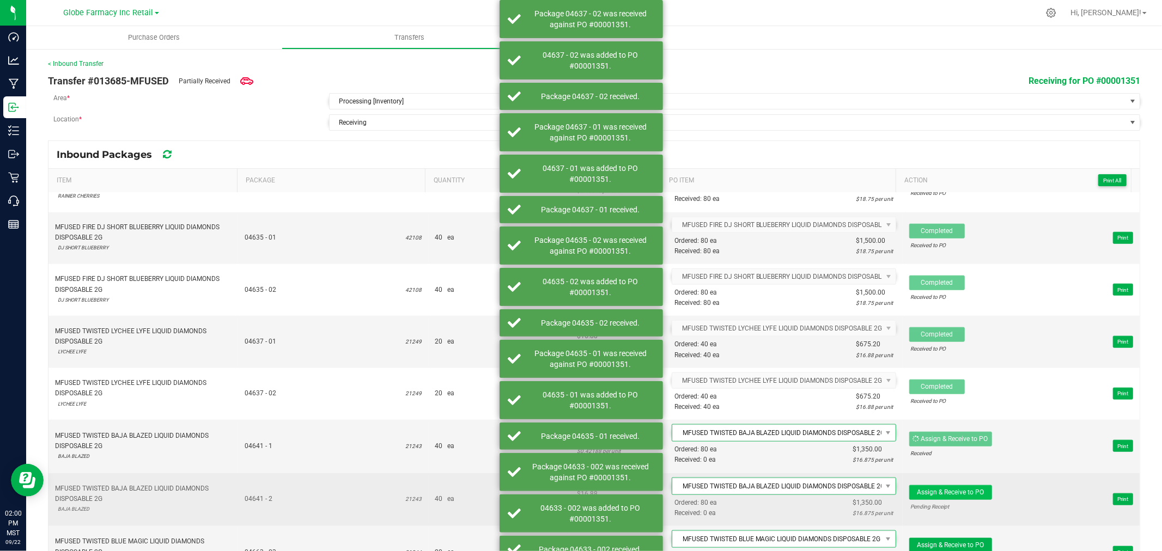
click at [938, 489] on td "Assign & Receive to PO Pending Receipt Print" at bounding box center [1021, 499] width 237 height 53
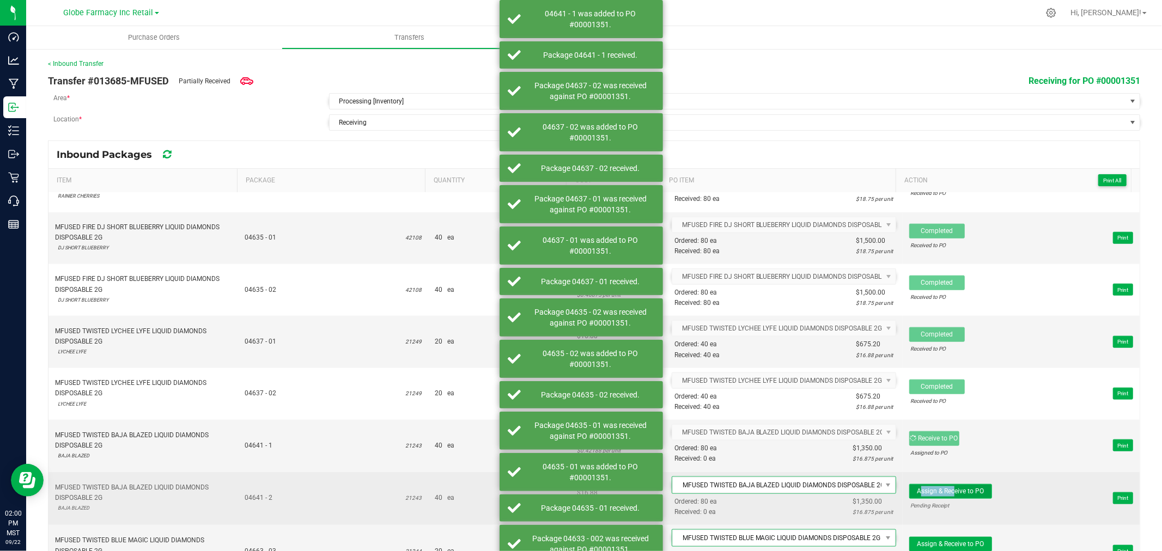
click at [937, 493] on span "Assign & Receive to PO" at bounding box center [950, 491] width 67 height 8
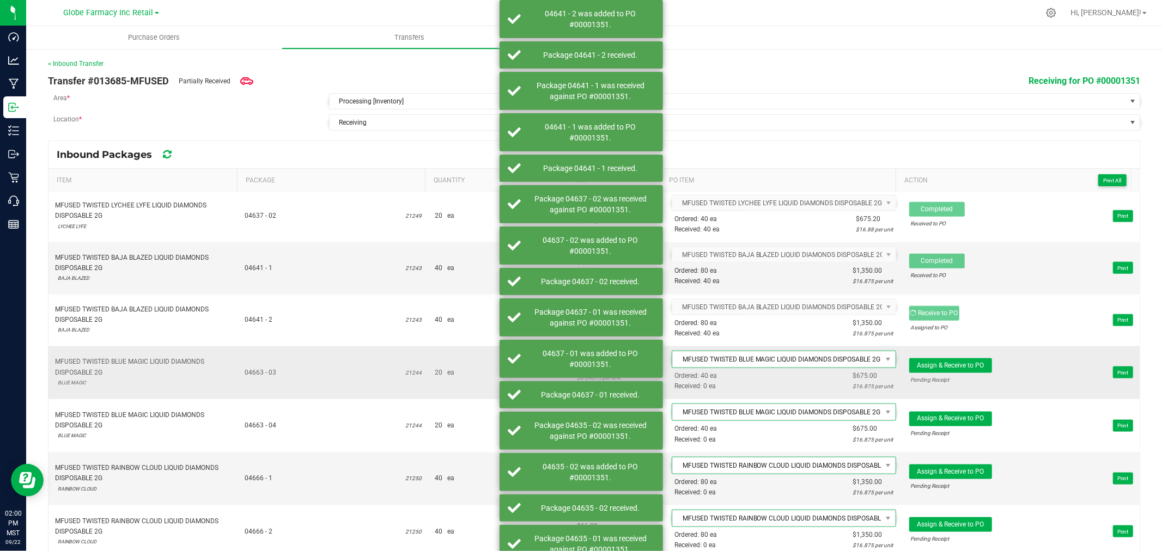
scroll to position [1150, 0]
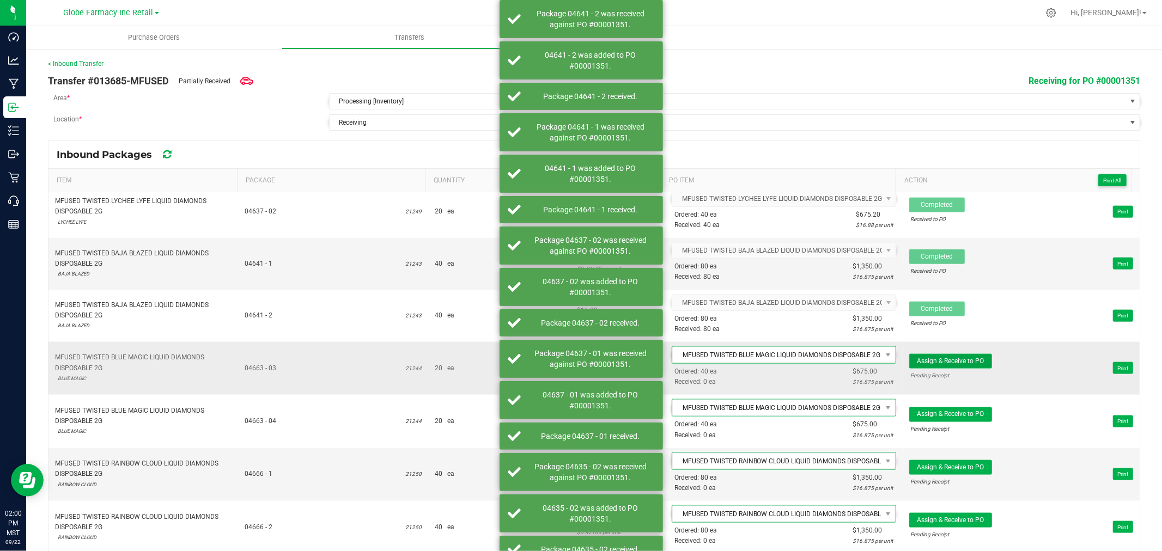
click at [946, 364] on span "Assign & Receive to PO" at bounding box center [950, 361] width 67 height 8
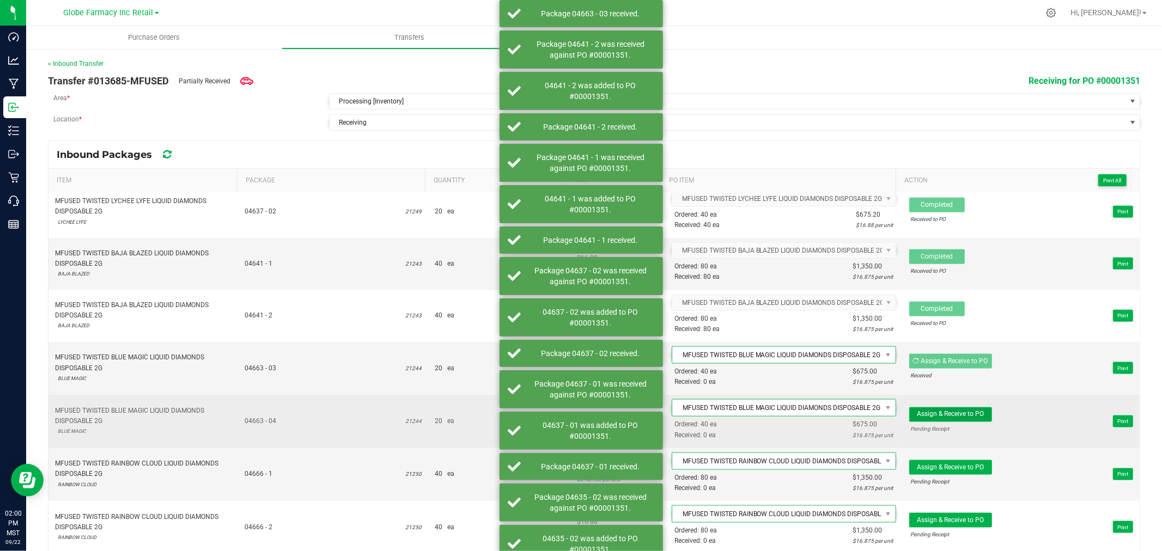
click at [963, 418] on span "Assign & Receive to PO" at bounding box center [950, 414] width 67 height 8
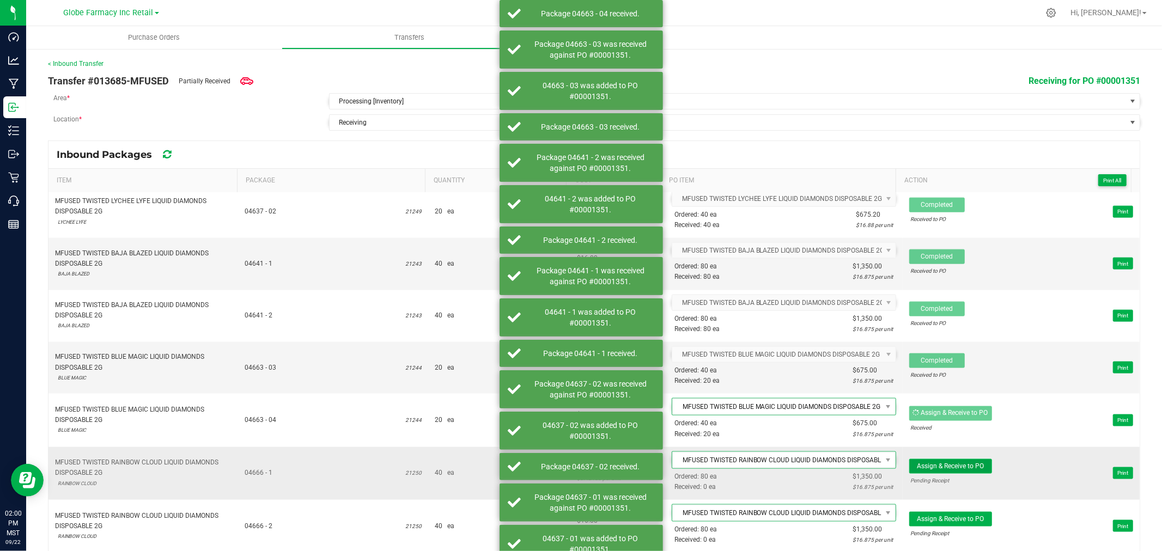
click at [968, 470] on span "Assign & Receive to PO" at bounding box center [950, 466] width 67 height 8
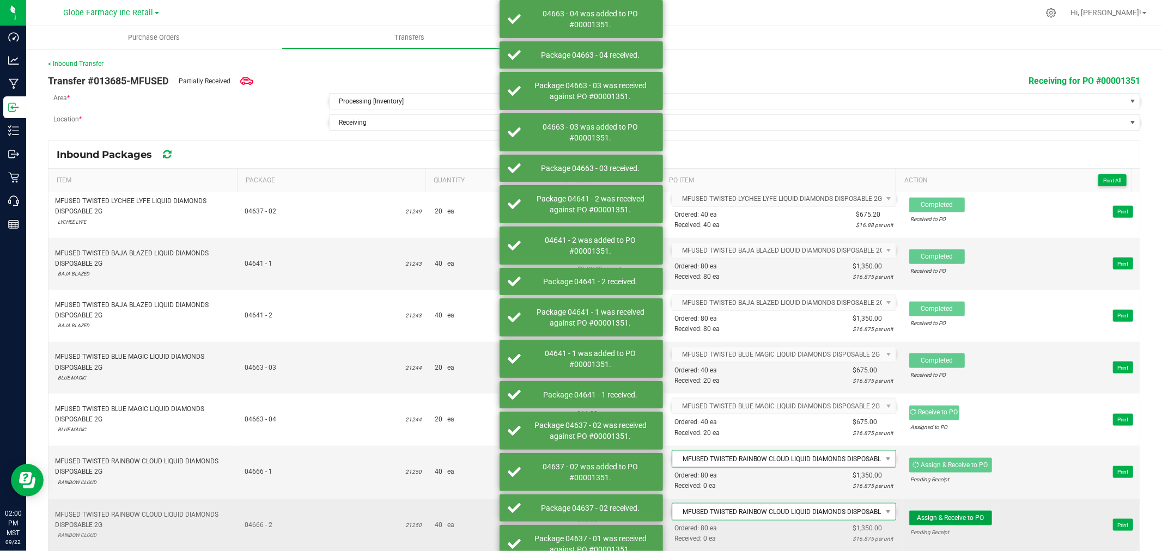
click at [956, 522] on span "Assign & Receive to PO" at bounding box center [950, 518] width 67 height 8
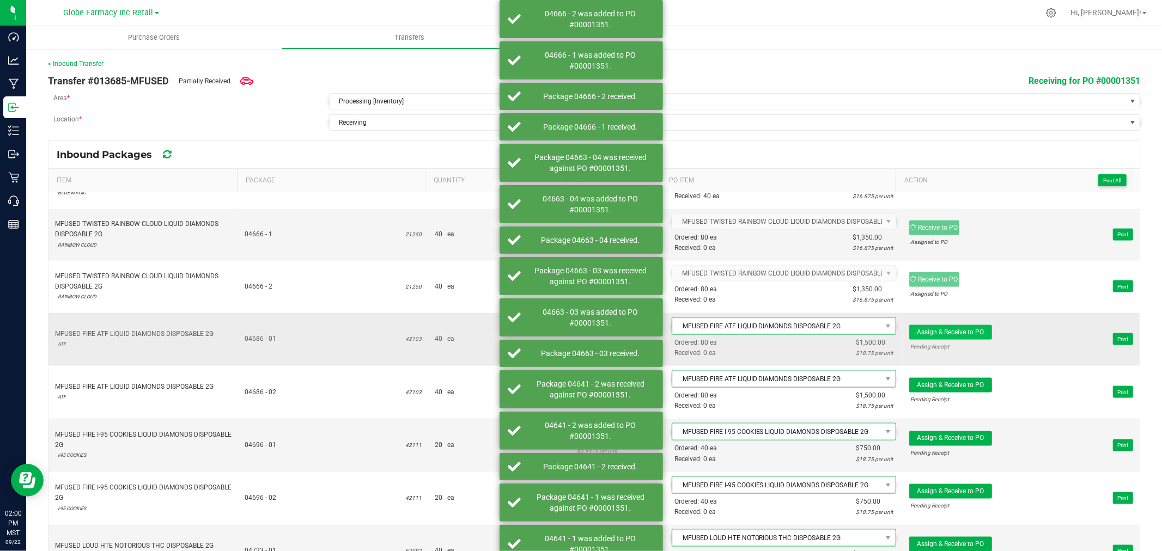
scroll to position [1392, 0]
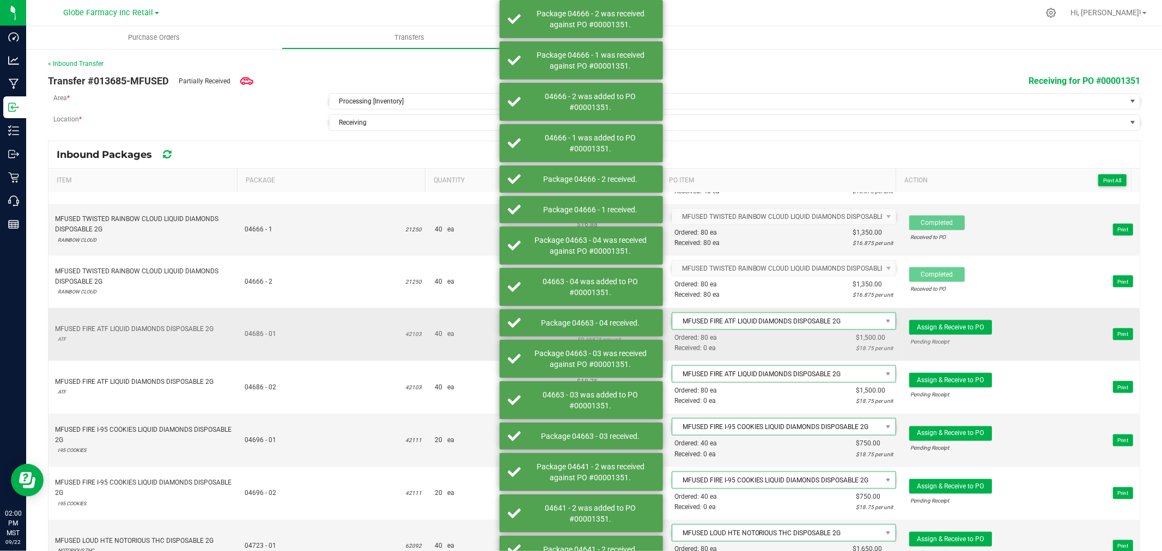
click at [944, 324] on span "Assign & Receive to PO Pending Receipt Print" at bounding box center [1021, 334] width 224 height 33
click at [945, 326] on button "Assign & Receive to PO" at bounding box center [950, 327] width 83 height 15
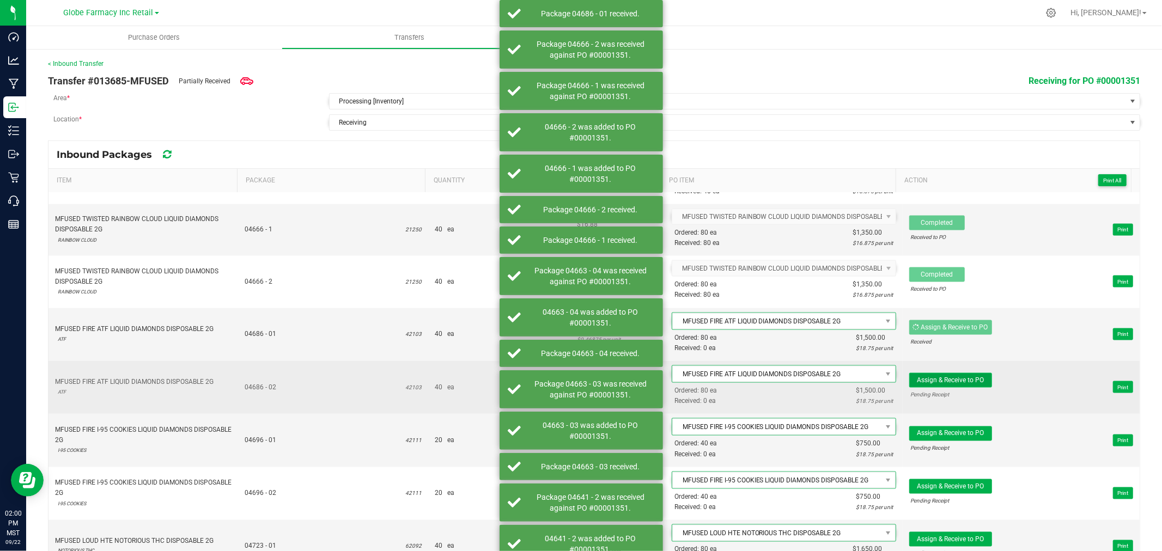
click at [950, 379] on button "Assign & Receive to PO" at bounding box center [950, 380] width 83 height 15
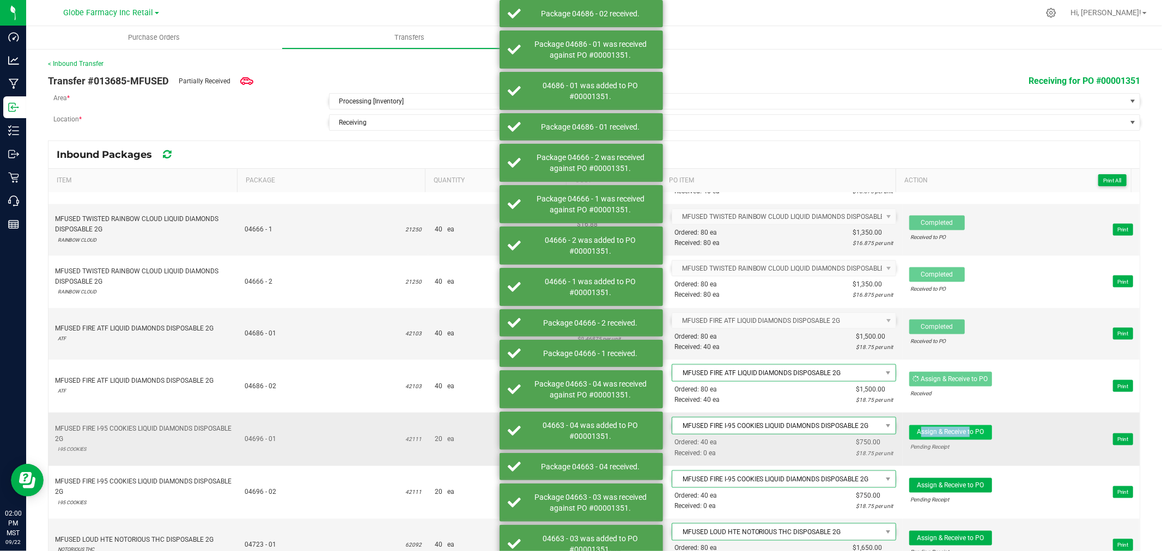
click at [954, 431] on span "Assign & Receive to PO Pending Receipt Print" at bounding box center [1021, 439] width 224 height 33
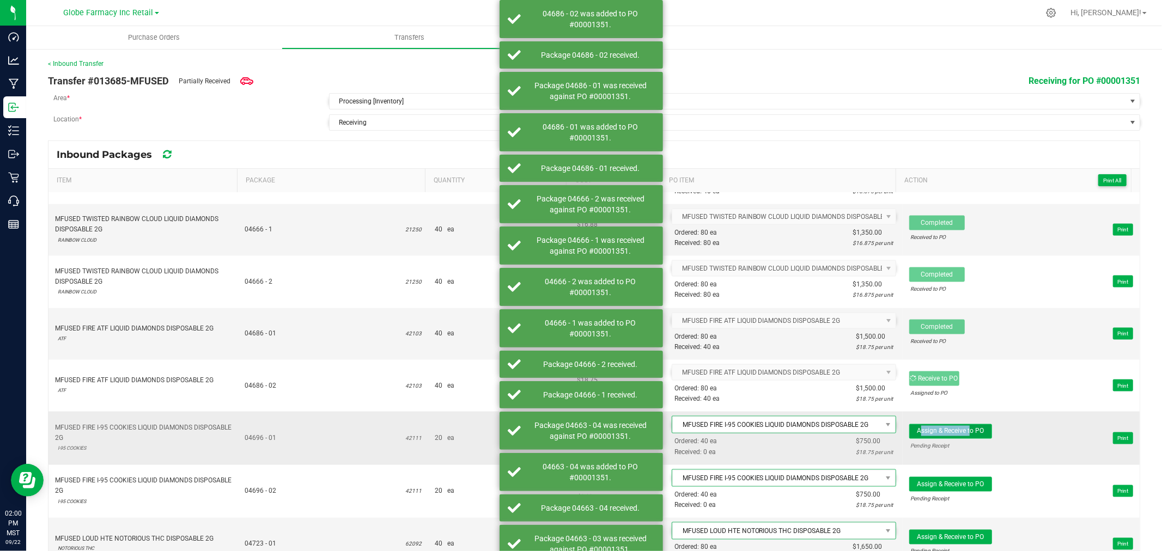
click at [954, 431] on button "Assign & Receive to PO" at bounding box center [950, 431] width 83 height 15
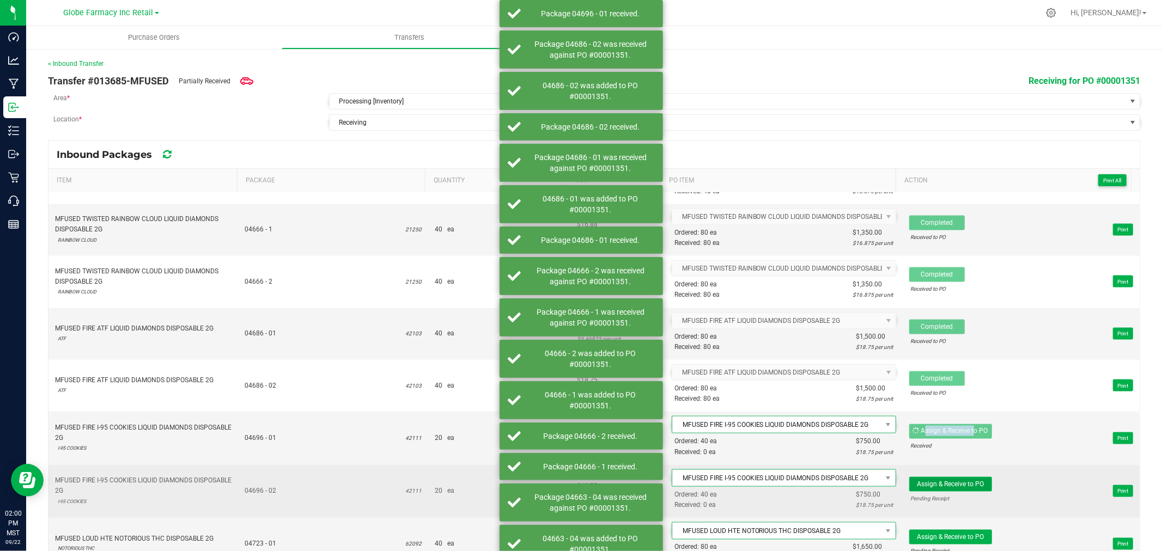
click at [954, 485] on span "Assign & Receive to PO" at bounding box center [950, 484] width 67 height 8
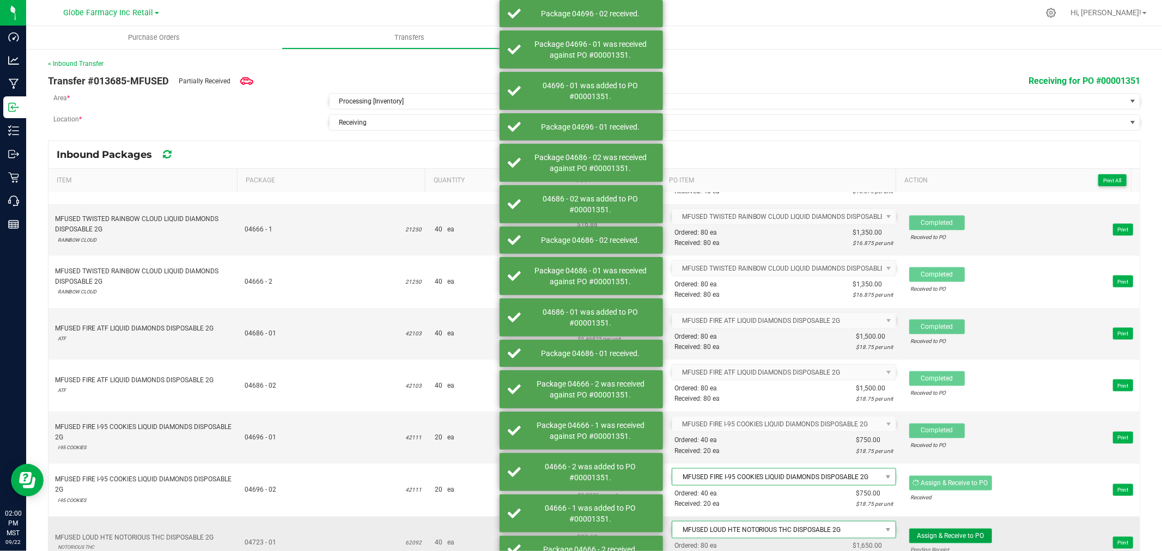
click at [948, 535] on button "Assign & Receive to PO" at bounding box center [950, 536] width 83 height 15
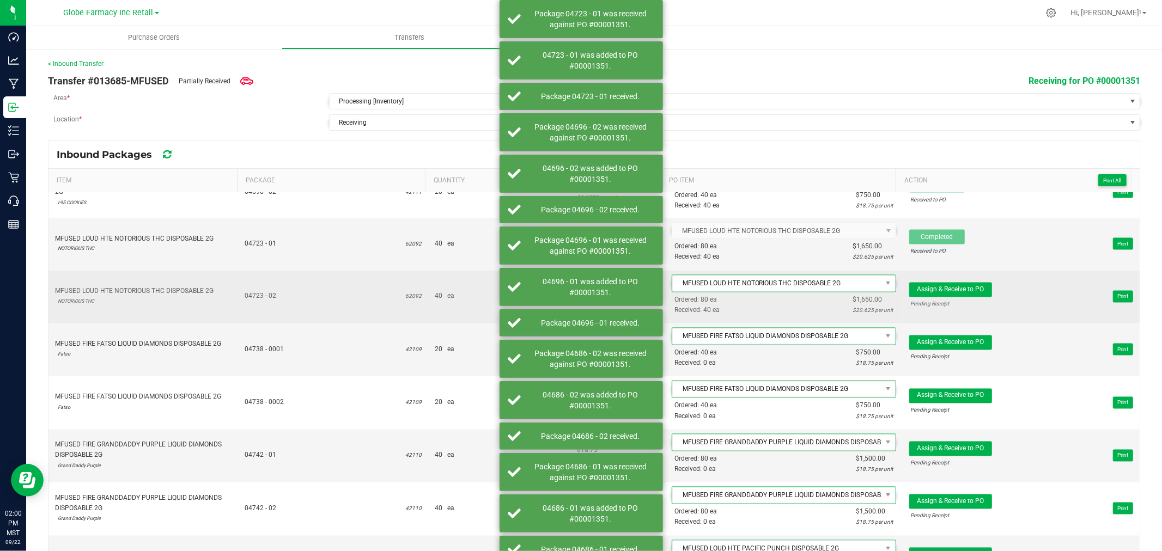
scroll to position [1694, 0]
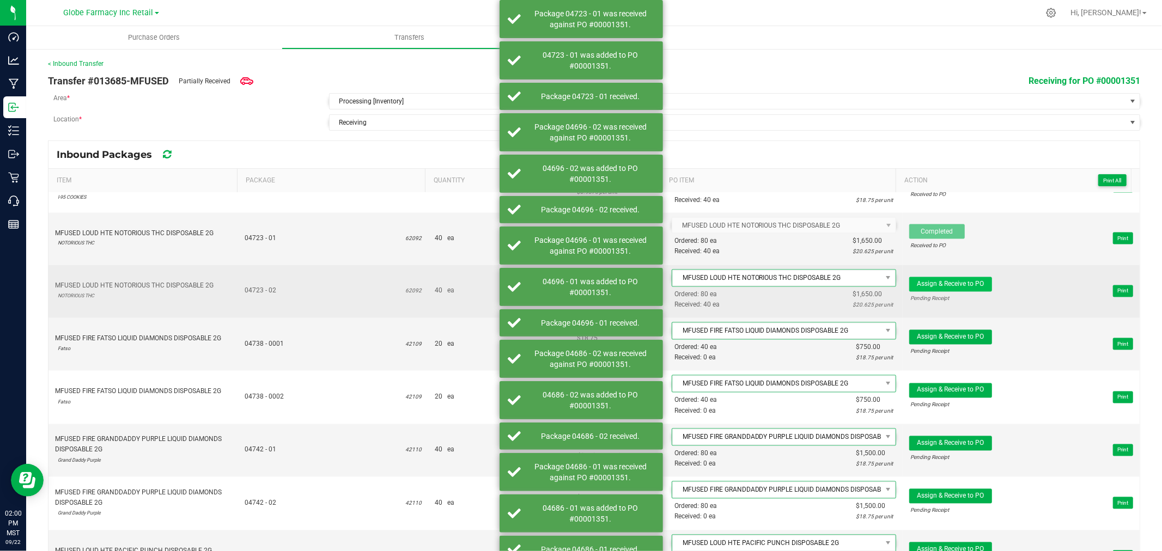
click at [966, 282] on span "Assign & Receive to PO Pending Receipt Print" at bounding box center [1021, 291] width 224 height 33
click at [970, 288] on span "Assign & Receive to PO" at bounding box center [950, 285] width 67 height 8
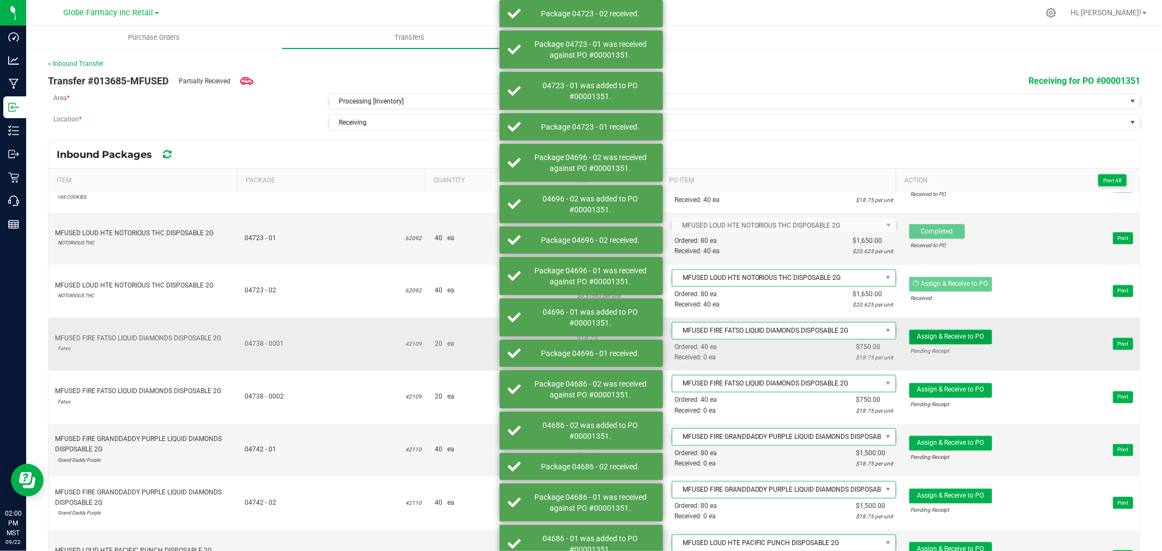
click at [967, 341] on span "Assign & Receive to PO" at bounding box center [950, 337] width 67 height 8
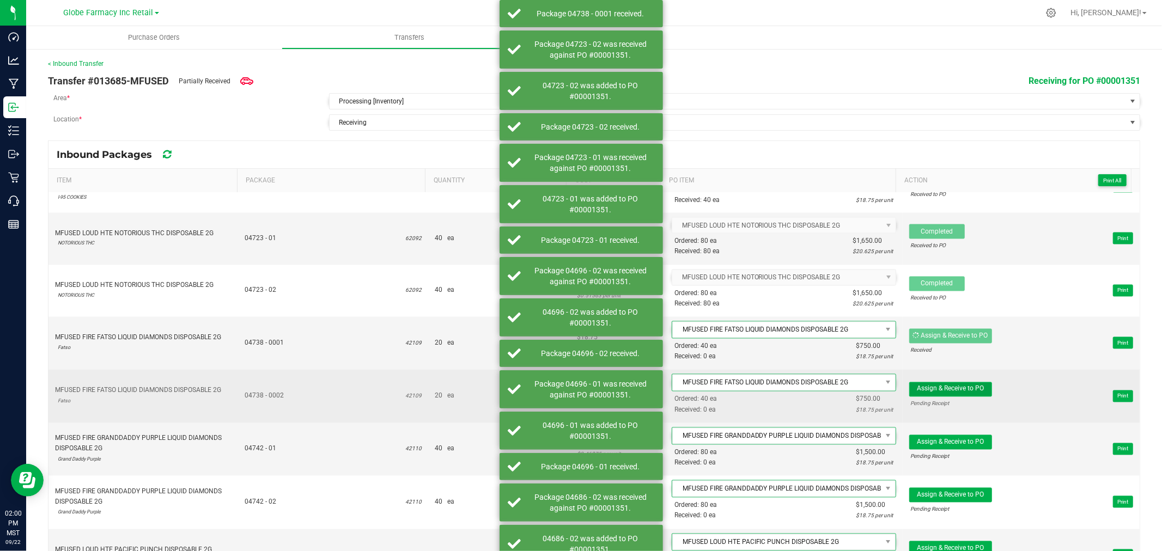
click at [967, 393] on span "Assign & Receive to PO" at bounding box center [950, 389] width 67 height 8
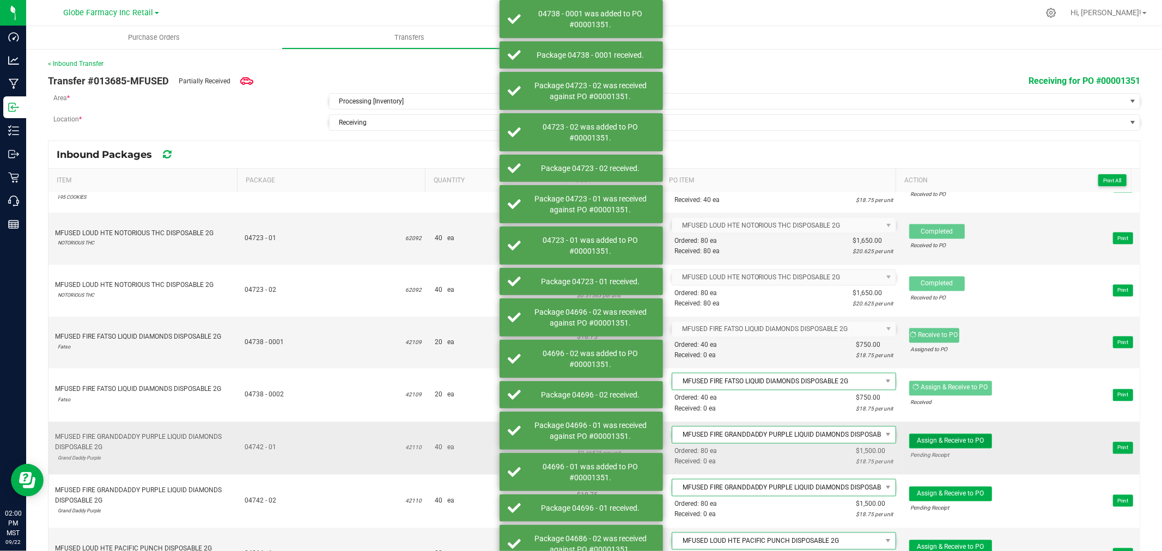
click at [950, 445] on span "Assign & Receive to PO" at bounding box center [950, 441] width 67 height 8
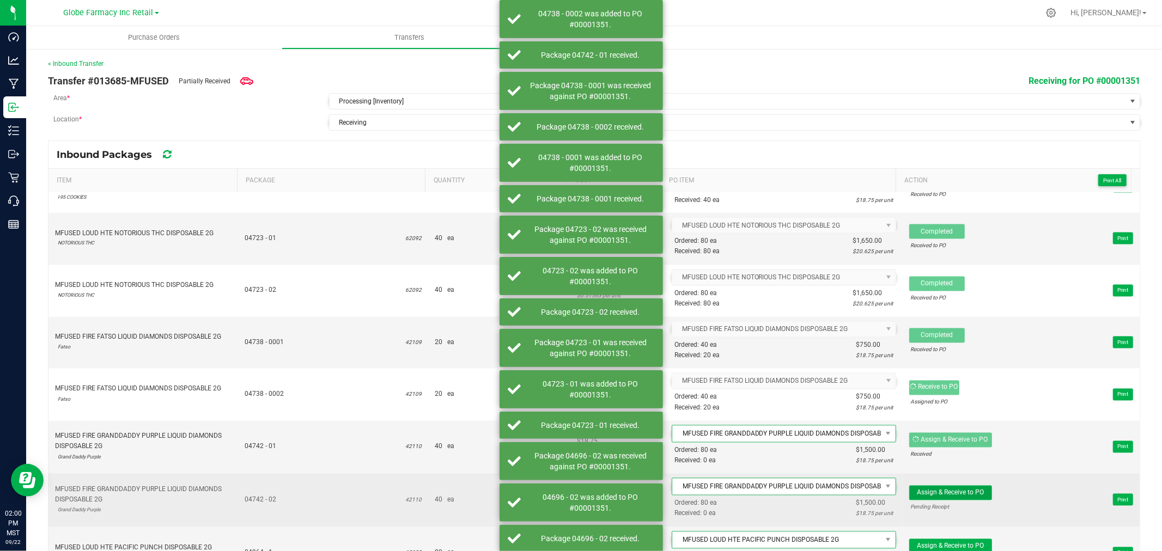
click at [938, 497] on span "Assign & Receive to PO" at bounding box center [950, 493] width 67 height 8
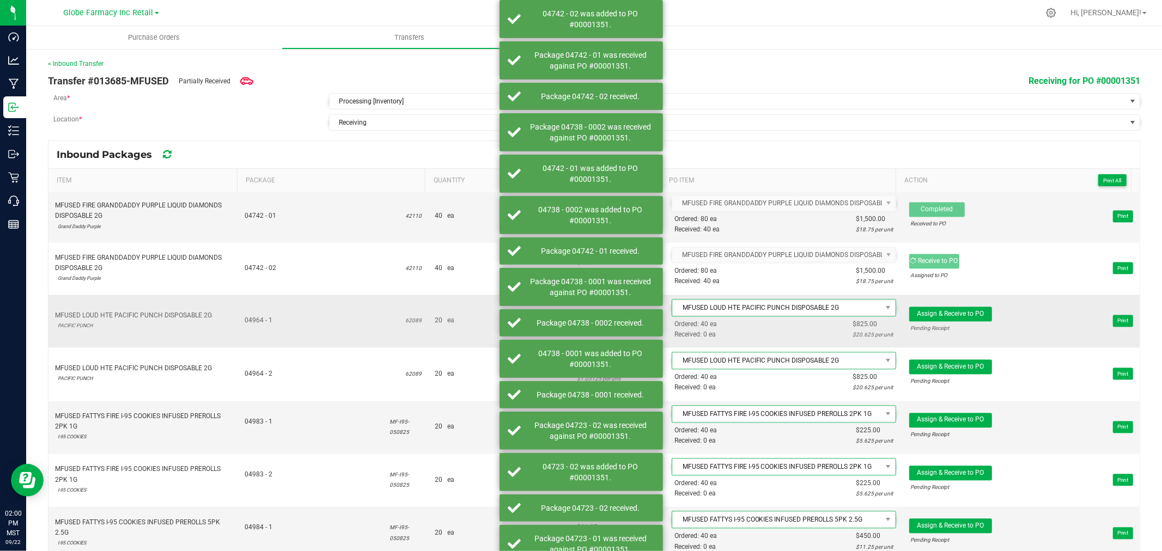
scroll to position [1936, 0]
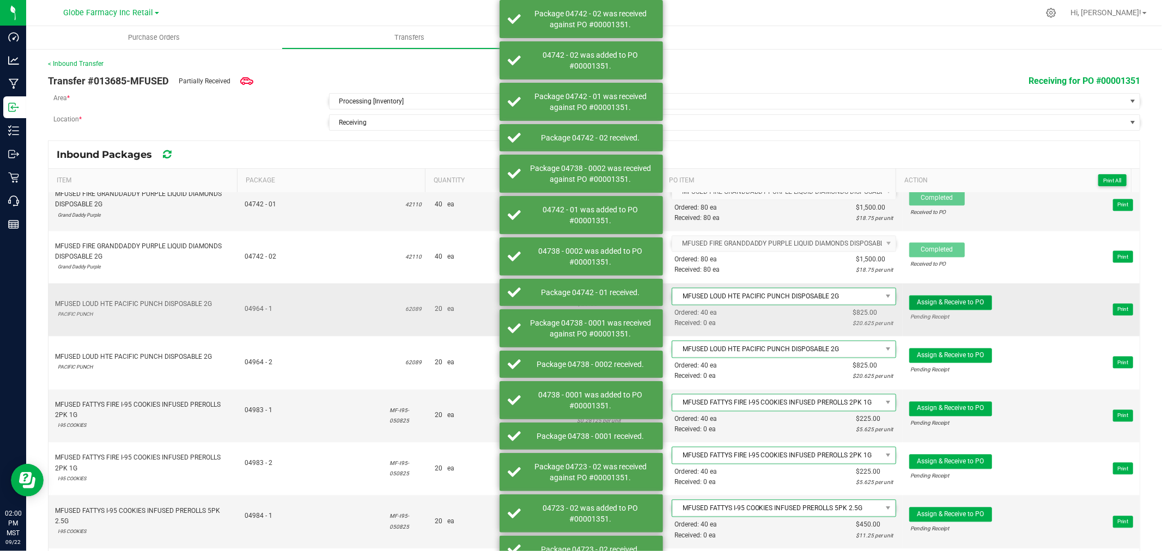
click at [916, 303] on button "Assign & Receive to PO" at bounding box center [950, 302] width 83 height 15
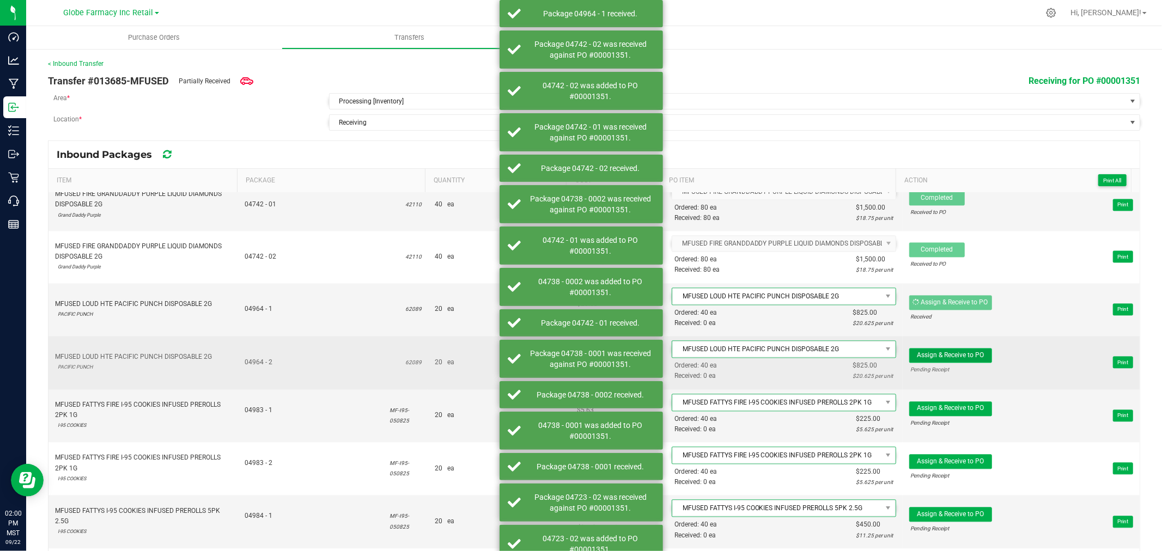
click at [928, 363] on button "Assign & Receive to PO" at bounding box center [950, 355] width 83 height 15
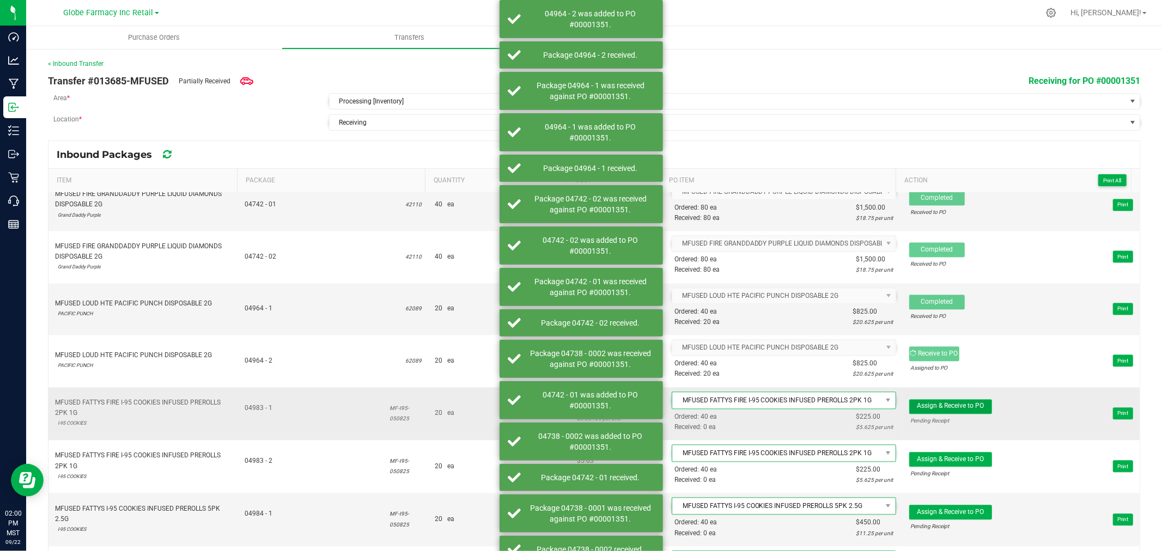
click at [936, 410] on span "Assign & Receive to PO" at bounding box center [950, 406] width 67 height 8
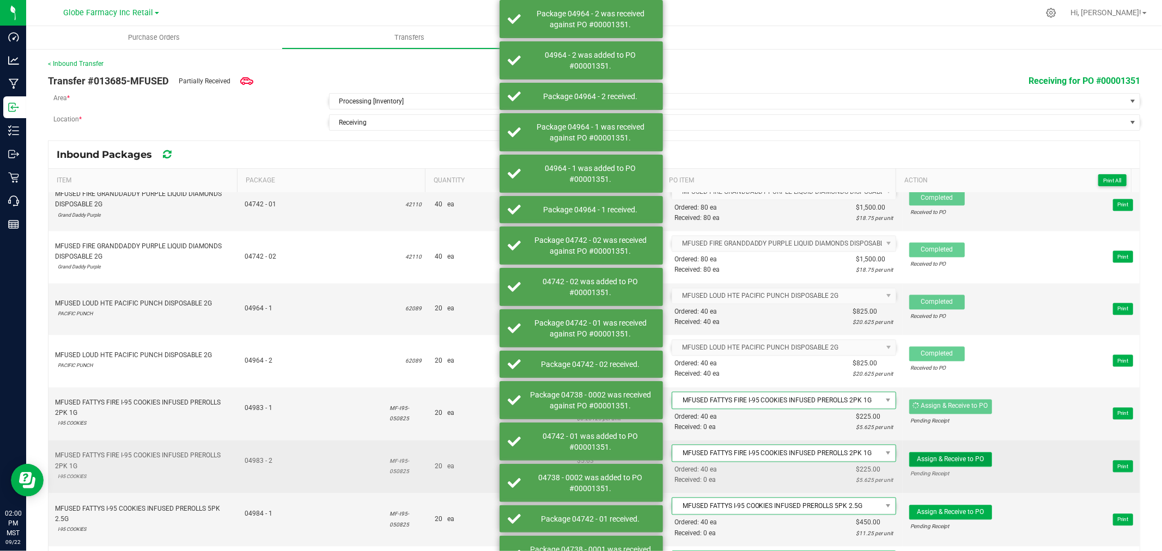
click at [937, 462] on span "Assign & Receive to PO" at bounding box center [950, 459] width 67 height 8
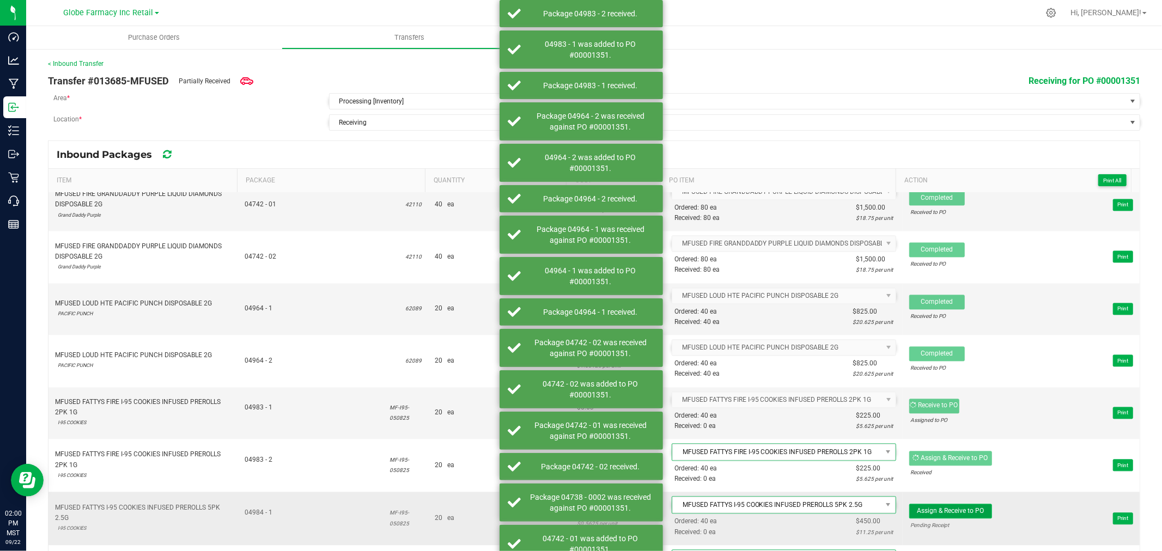
click at [943, 515] on span "Assign & Receive to PO" at bounding box center [950, 511] width 67 height 8
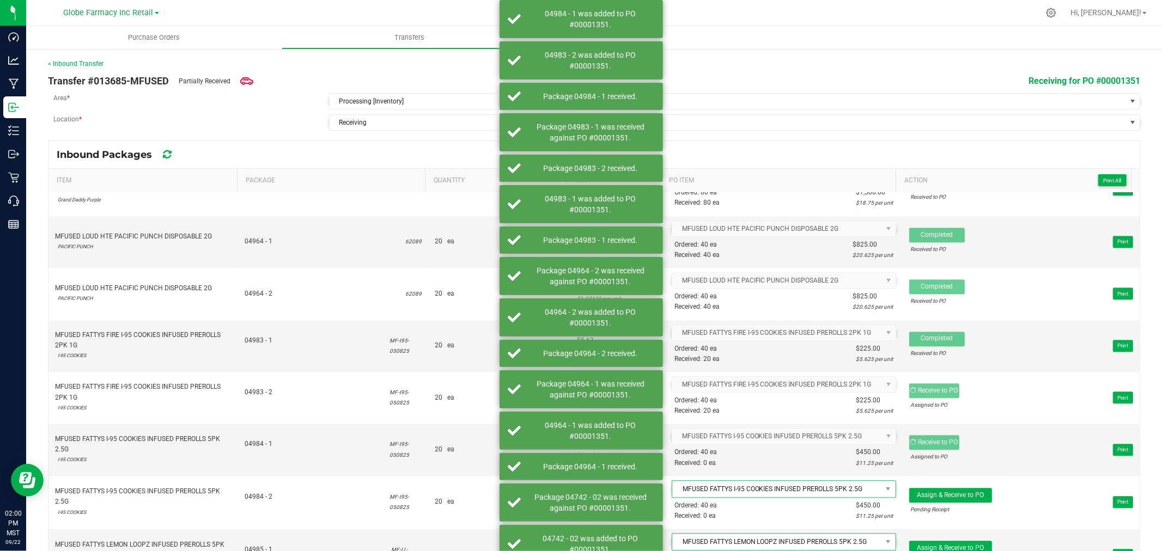
scroll to position [2179, 0]
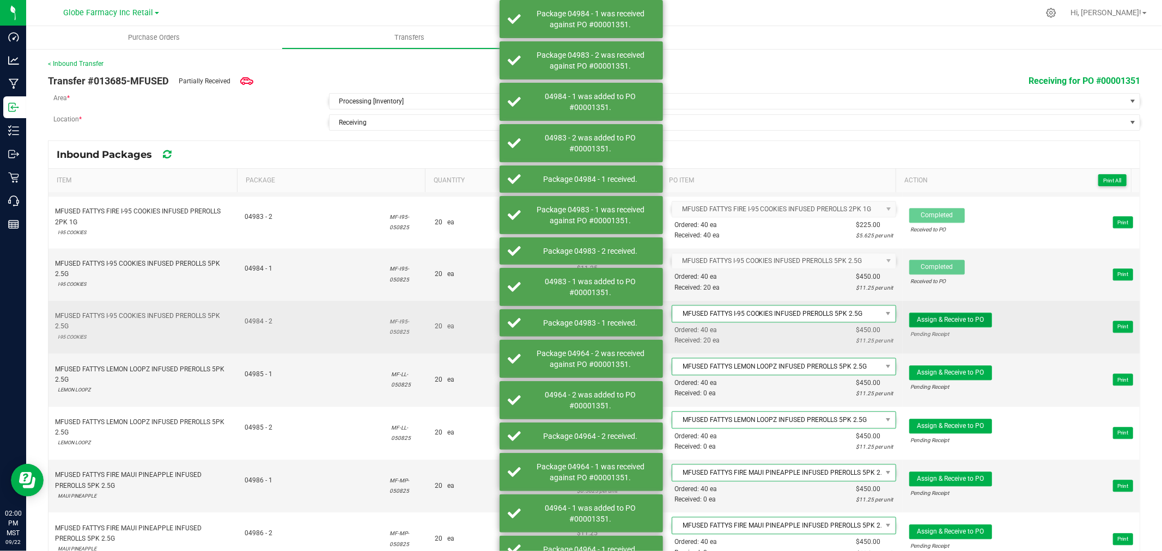
click at [925, 319] on button "Assign & Receive to PO" at bounding box center [950, 320] width 83 height 15
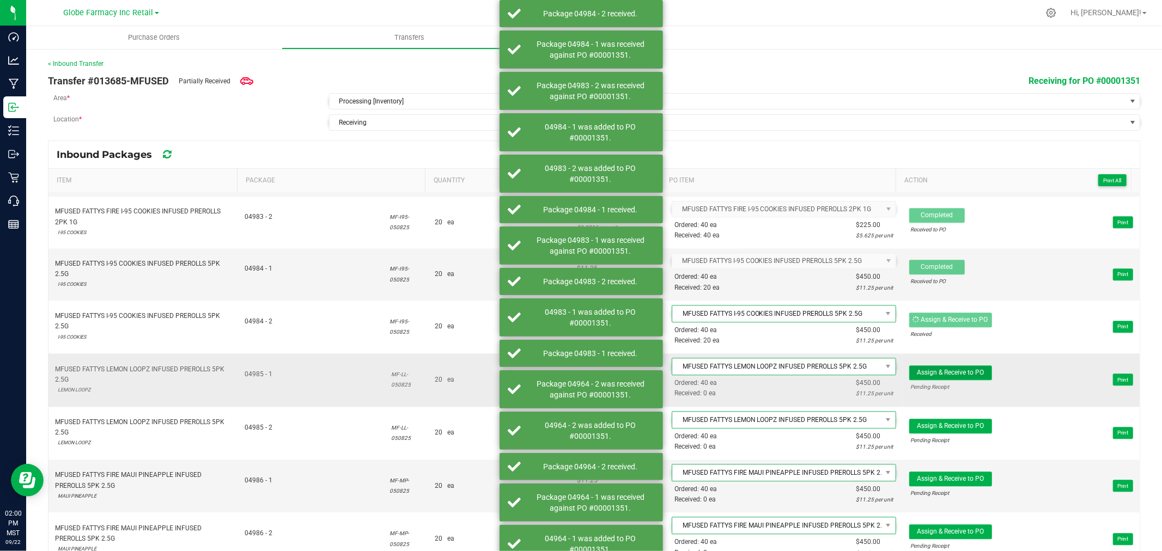
click at [939, 373] on button "Assign & Receive to PO" at bounding box center [950, 372] width 83 height 15
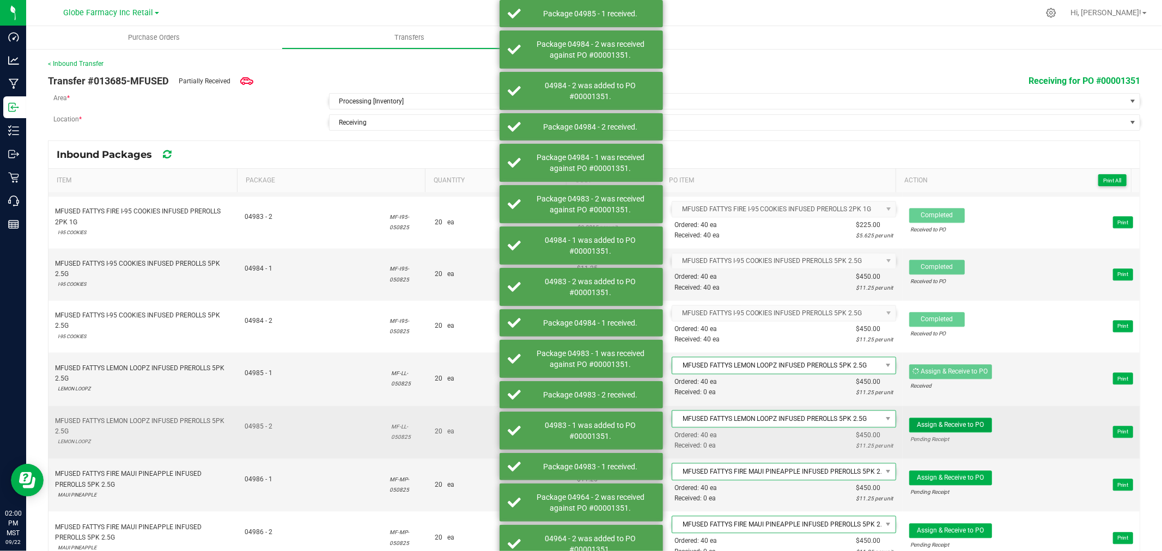
click at [939, 426] on button "Assign & Receive to PO" at bounding box center [950, 425] width 83 height 15
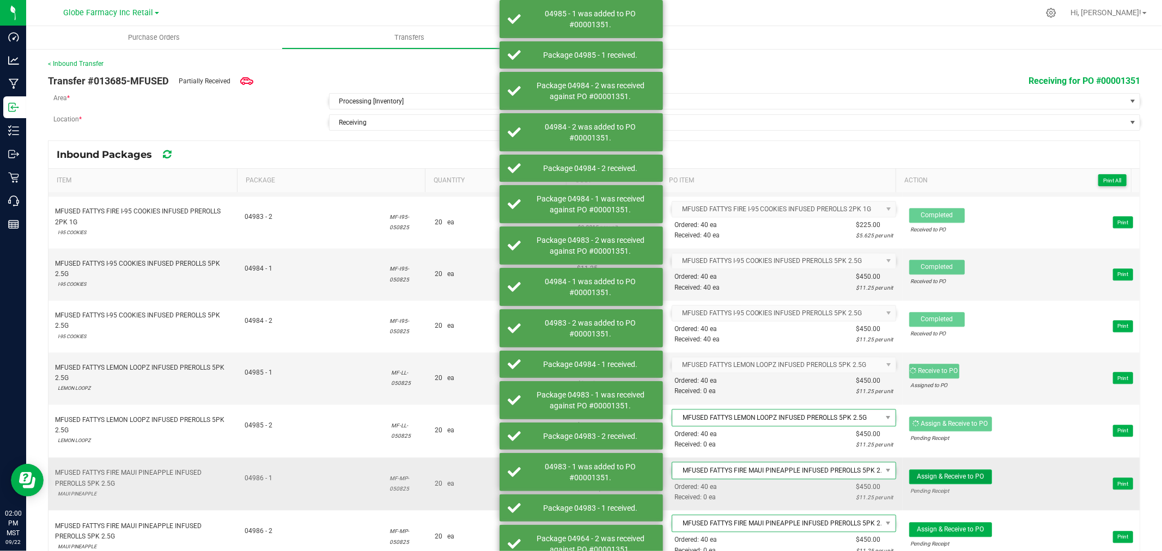
click at [940, 480] on button "Assign & Receive to PO" at bounding box center [950, 477] width 83 height 15
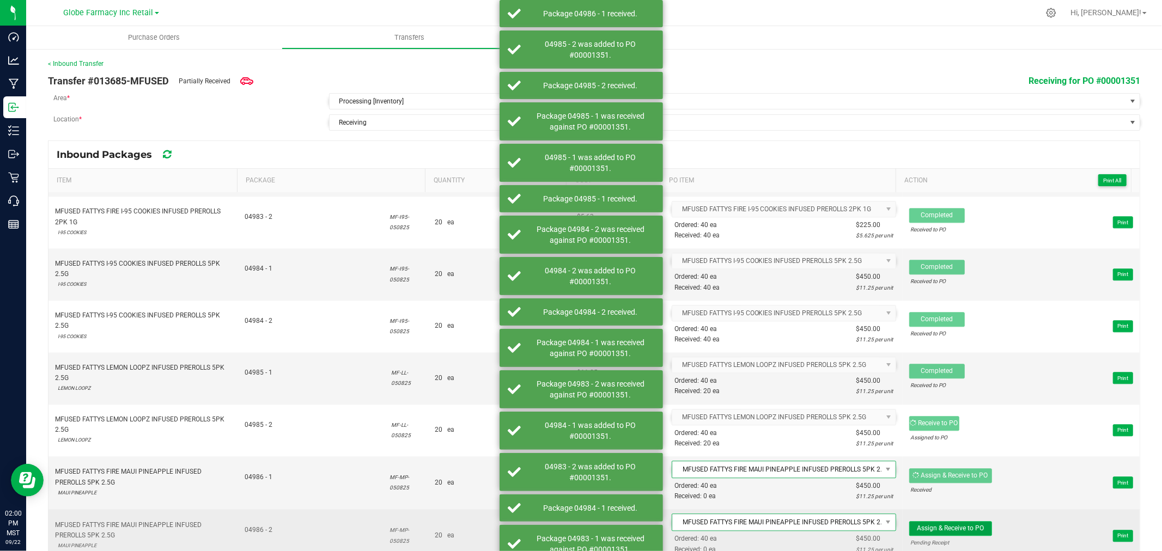
click at [932, 532] on span "Assign & Receive to PO" at bounding box center [950, 529] width 67 height 8
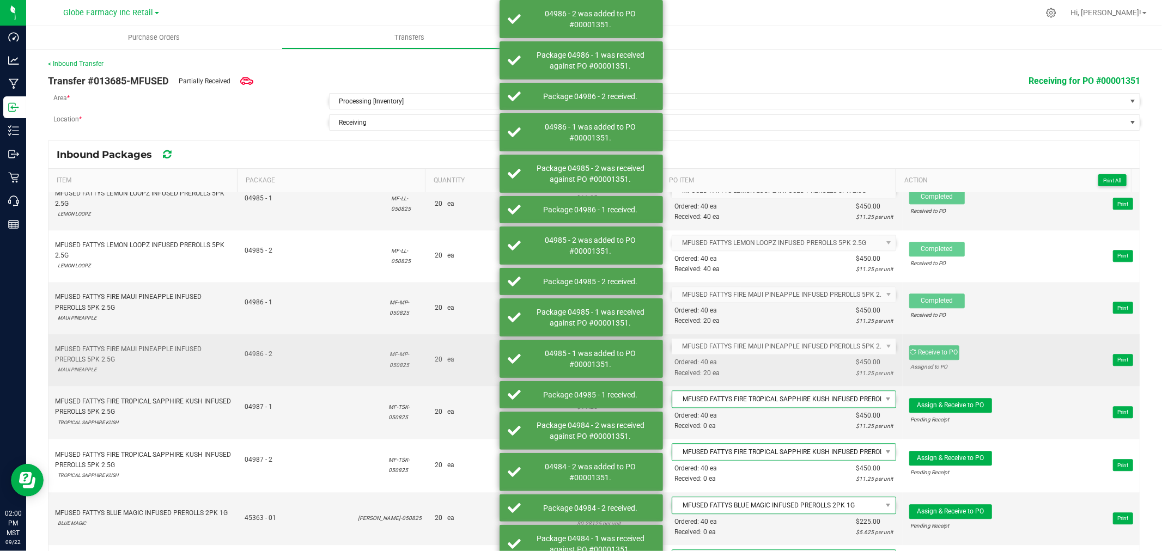
scroll to position [2360, 0]
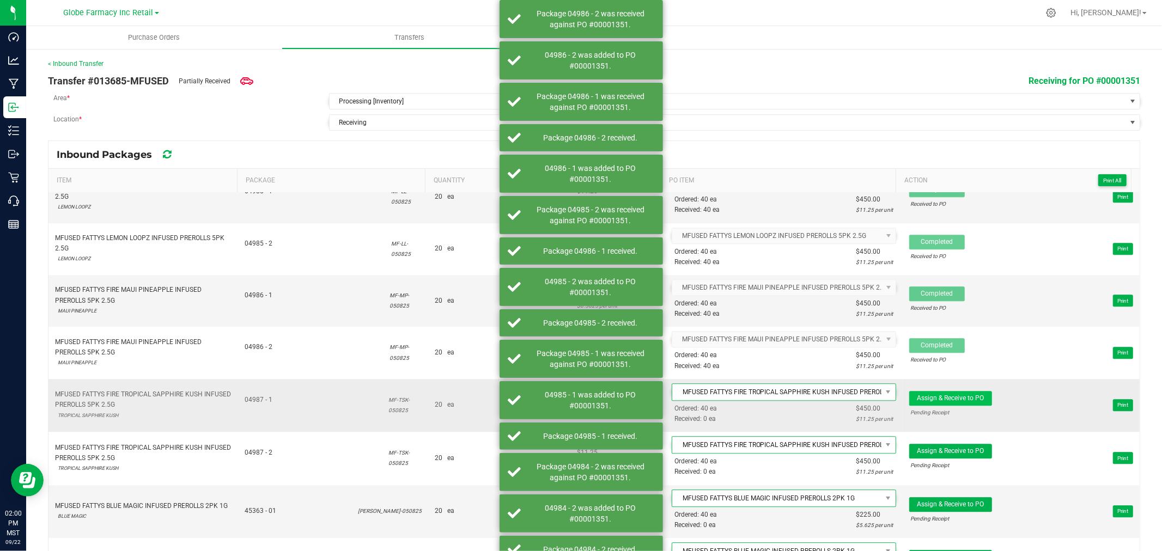
click at [977, 406] on span "Assign & Receive to PO Pending Receipt Print" at bounding box center [1021, 405] width 224 height 33
click at [977, 406] on button "Assign & Receive to PO" at bounding box center [950, 398] width 83 height 15
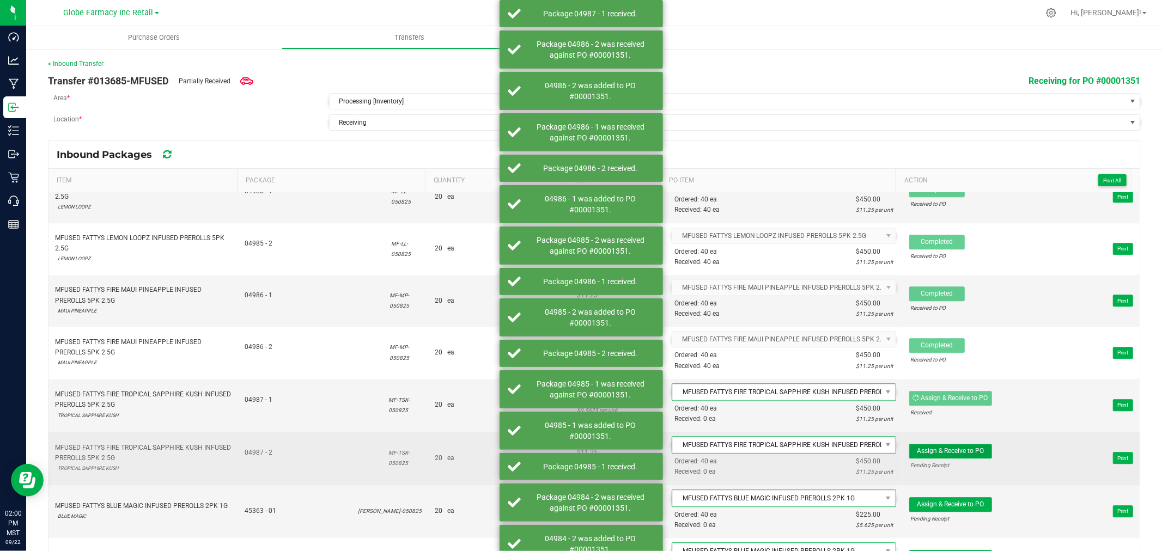
click at [947, 455] on span "Assign & Receive to PO" at bounding box center [950, 451] width 67 height 8
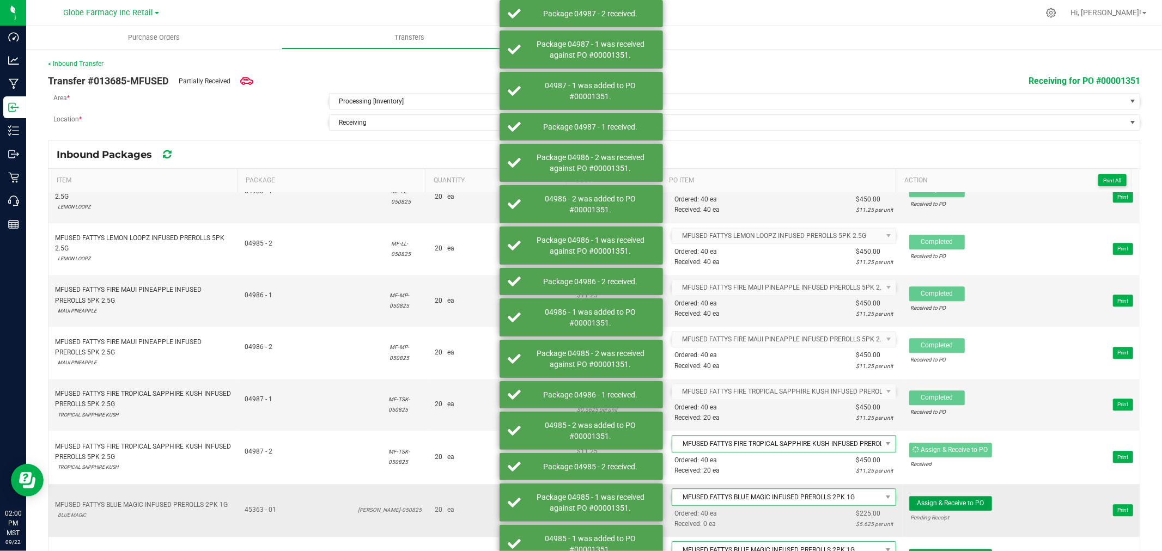
click at [938, 507] on span "Assign & Receive to PO" at bounding box center [950, 503] width 67 height 8
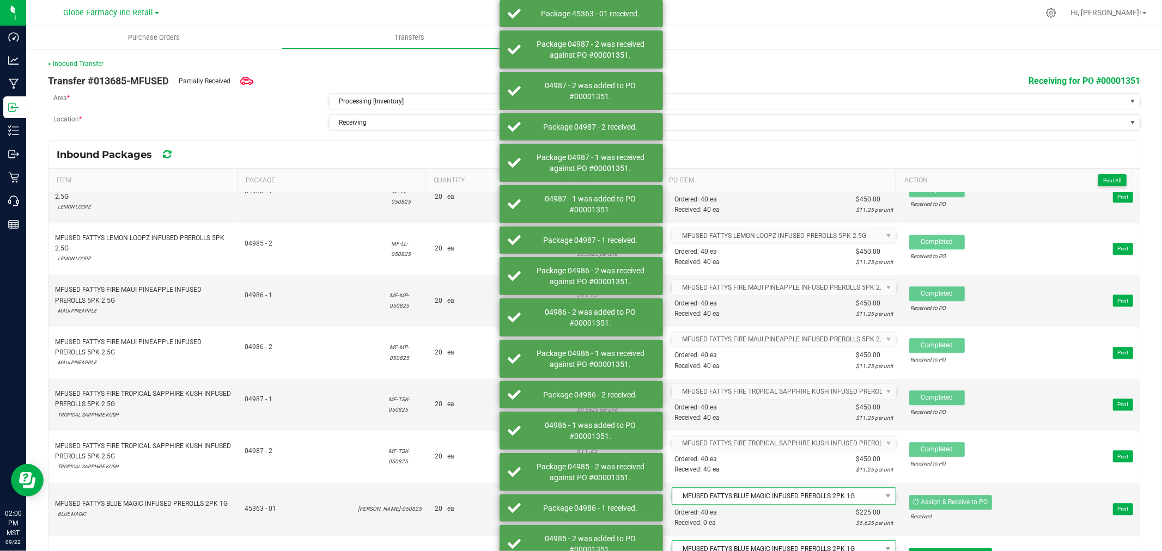
scroll to position [2541, 0]
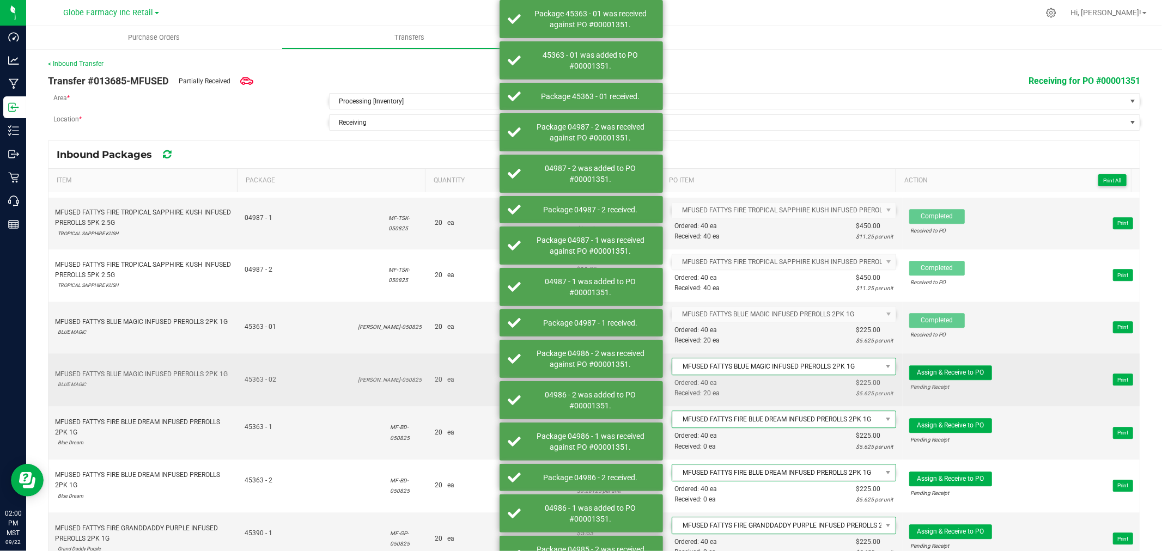
click at [935, 376] on span "Assign & Receive to PO" at bounding box center [950, 373] width 67 height 8
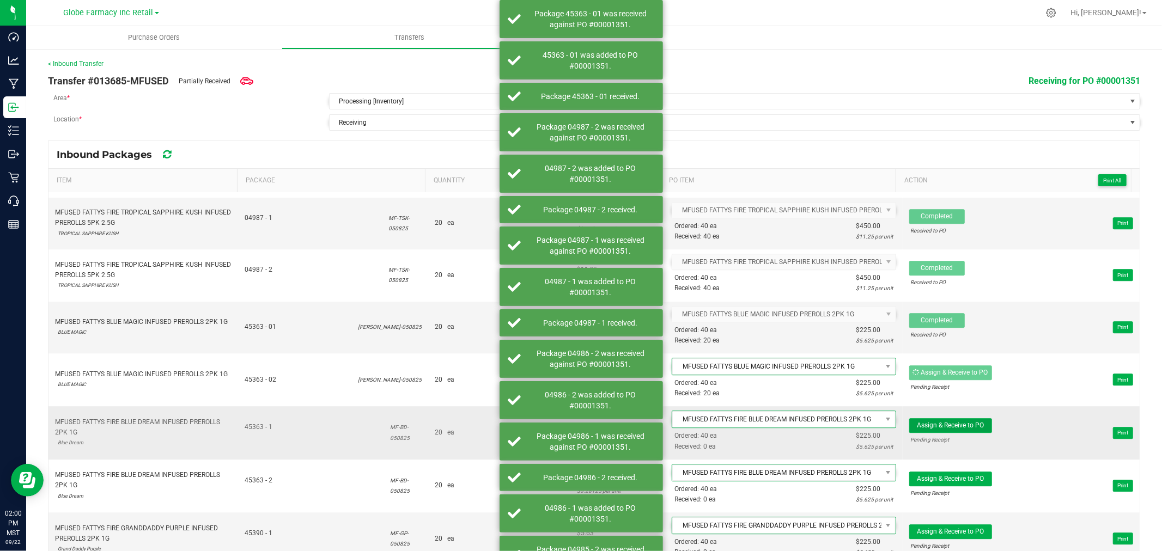
drag, startPoint x: 948, startPoint y: 429, endPoint x: 949, endPoint y: 443, distance: 14.2
click at [948, 431] on button "Assign & Receive to PO" at bounding box center [950, 425] width 83 height 15
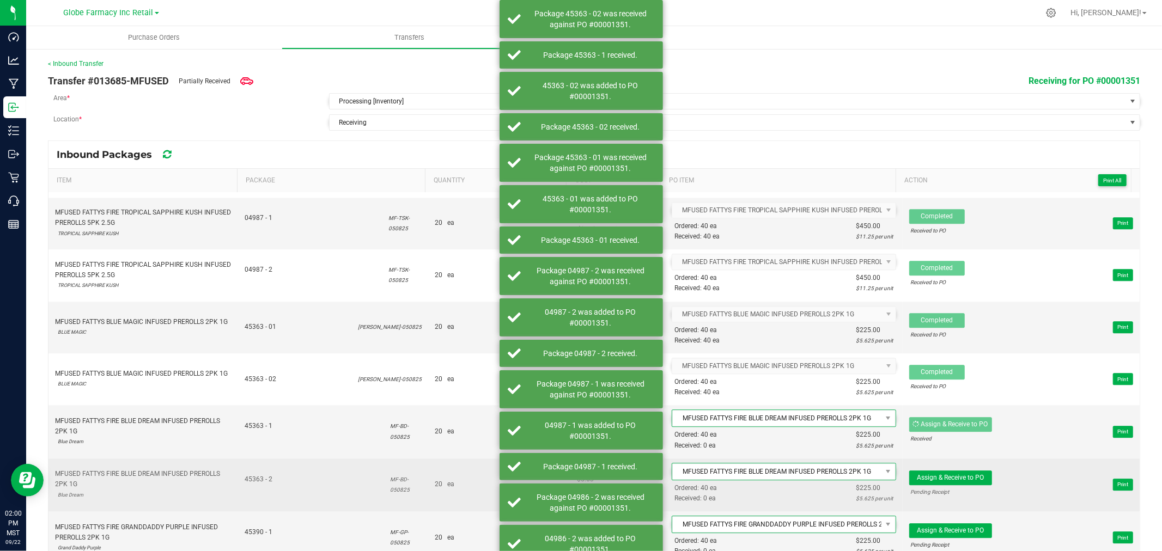
click at [949, 474] on td "Assign & Receive to PO Pending Receipt Print" at bounding box center [1021, 485] width 237 height 53
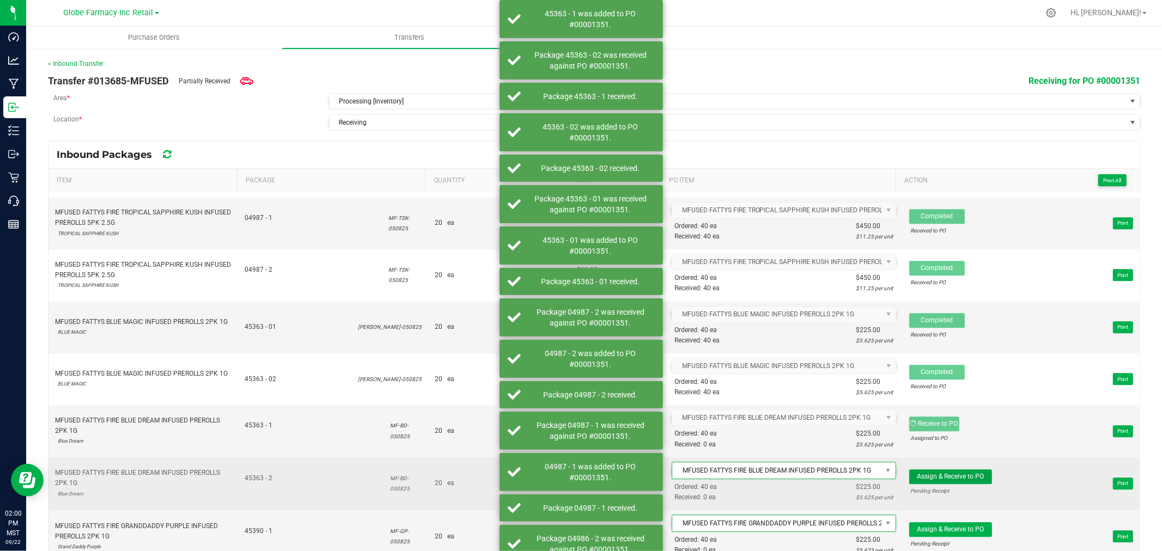
drag, startPoint x: 946, startPoint y: 483, endPoint x: 941, endPoint y: 497, distance: 14.8
click at [944, 484] on button "Assign & Receive to PO" at bounding box center [950, 477] width 83 height 15
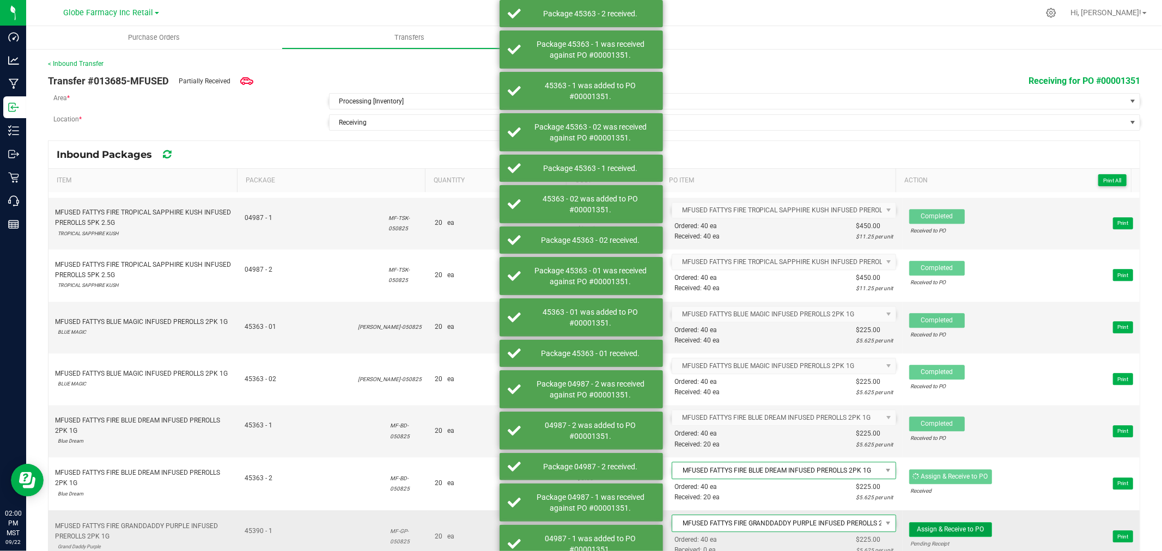
click at [927, 533] on span "Assign & Receive to PO" at bounding box center [950, 530] width 67 height 8
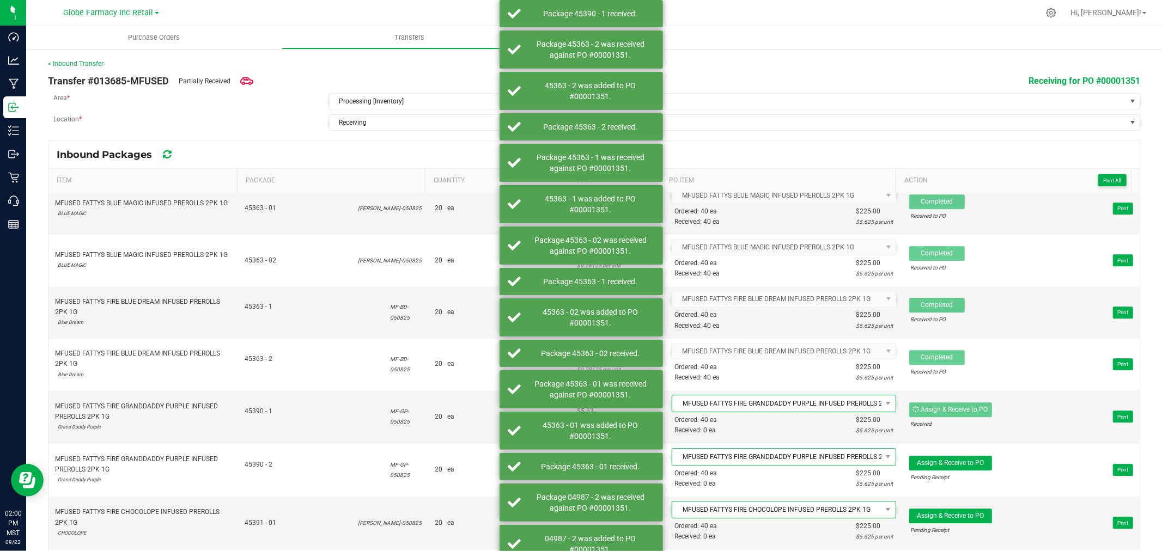
scroll to position [2844, 0]
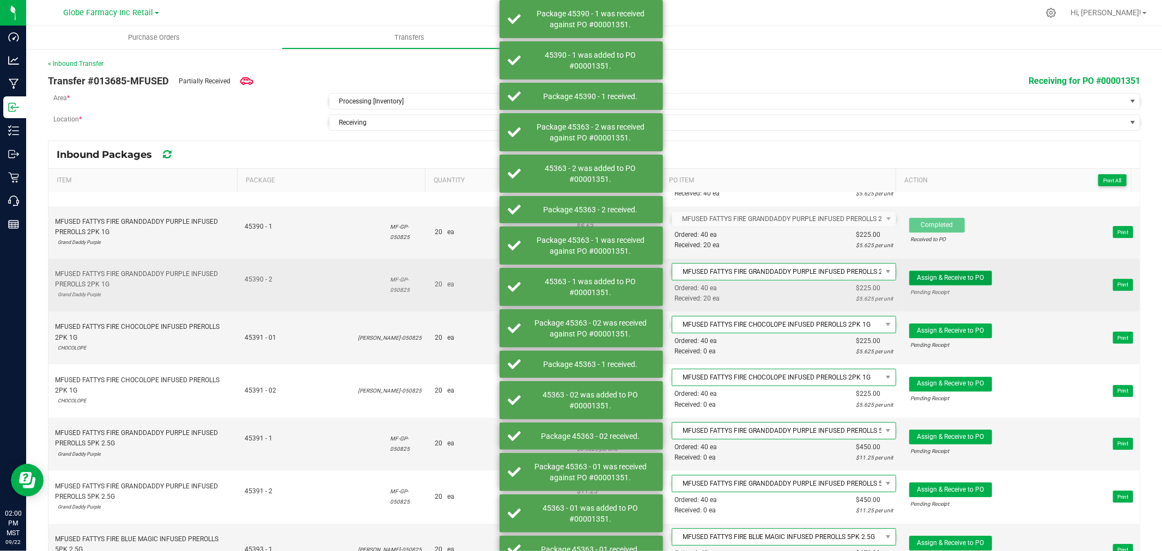
click at [924, 282] on span "Assign & Receive to PO" at bounding box center [950, 278] width 67 height 8
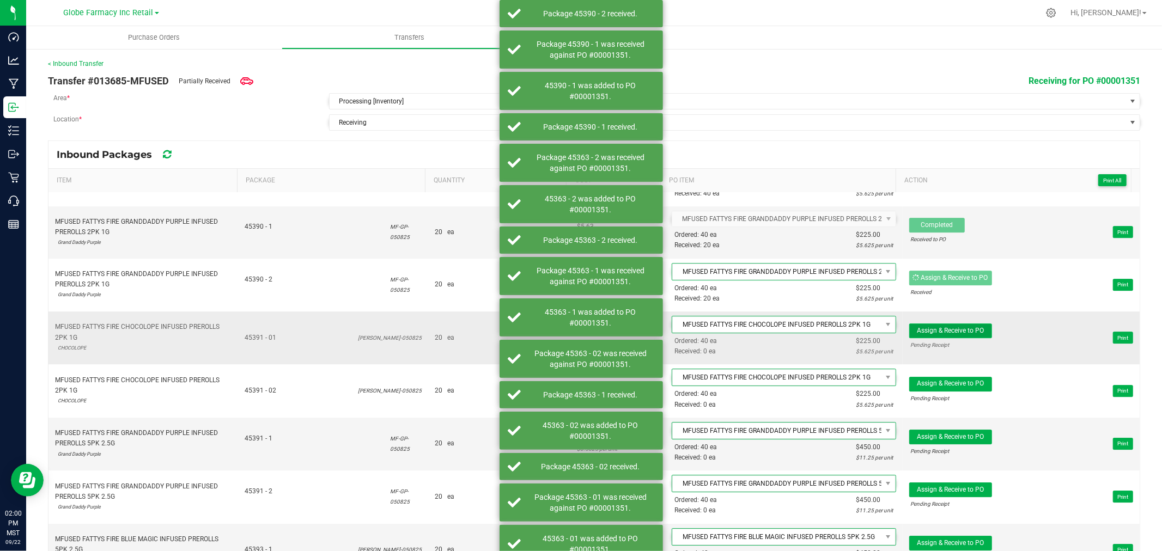
click at [924, 334] on button "Assign & Receive to PO" at bounding box center [950, 331] width 83 height 15
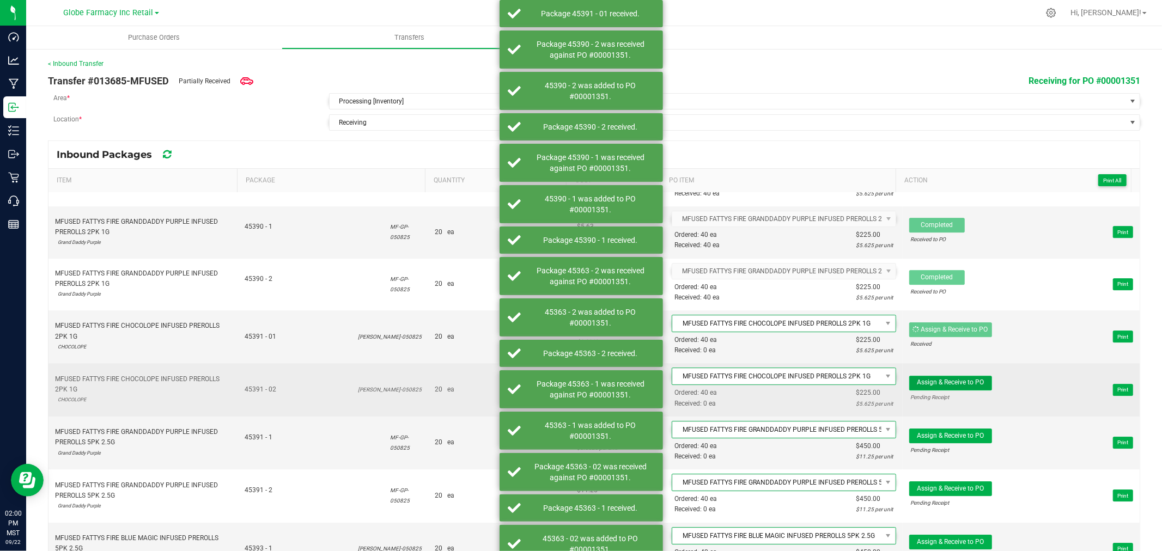
click at [936, 386] on span "Assign & Receive to PO" at bounding box center [950, 383] width 67 height 8
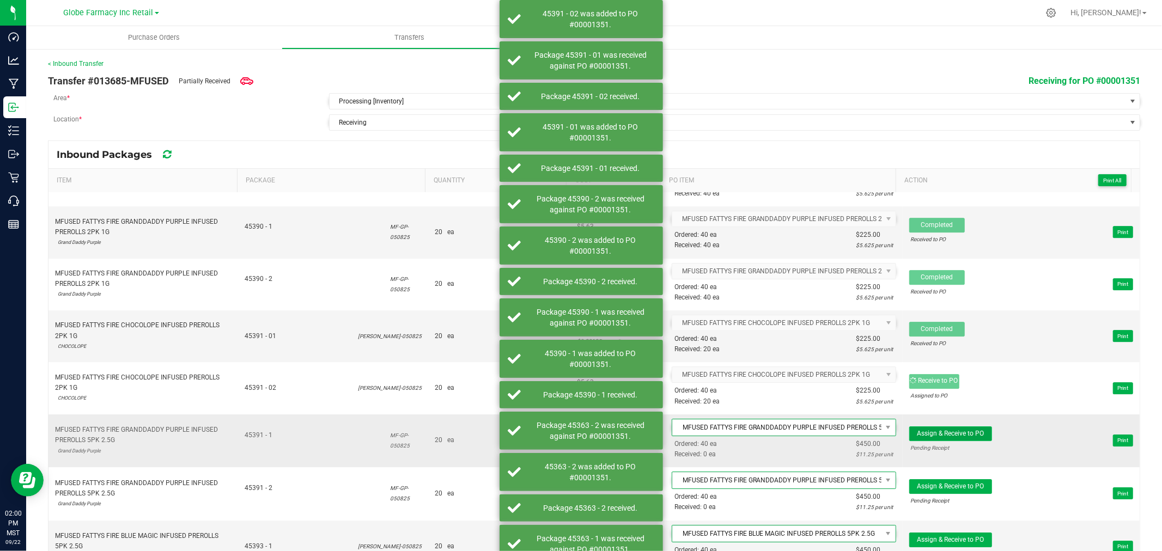
click at [938, 437] on span "Assign & Receive to PO" at bounding box center [950, 434] width 67 height 8
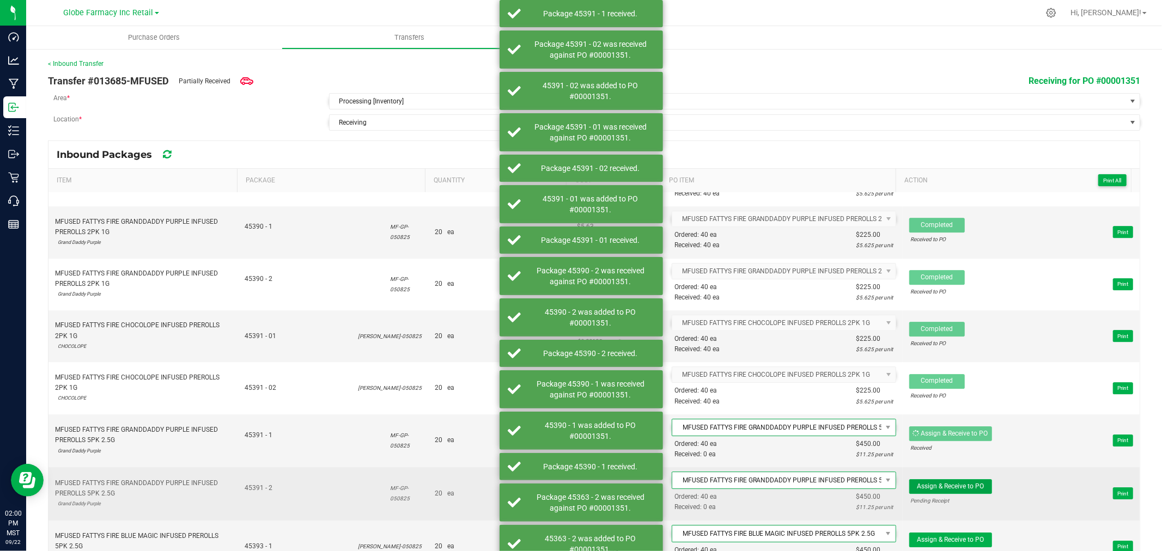
drag, startPoint x: 928, startPoint y: 503, endPoint x: 922, endPoint y: 520, distance: 17.4
click at [928, 504] on span "Assign & Receive to PO Pending Receipt" at bounding box center [950, 493] width 83 height 28
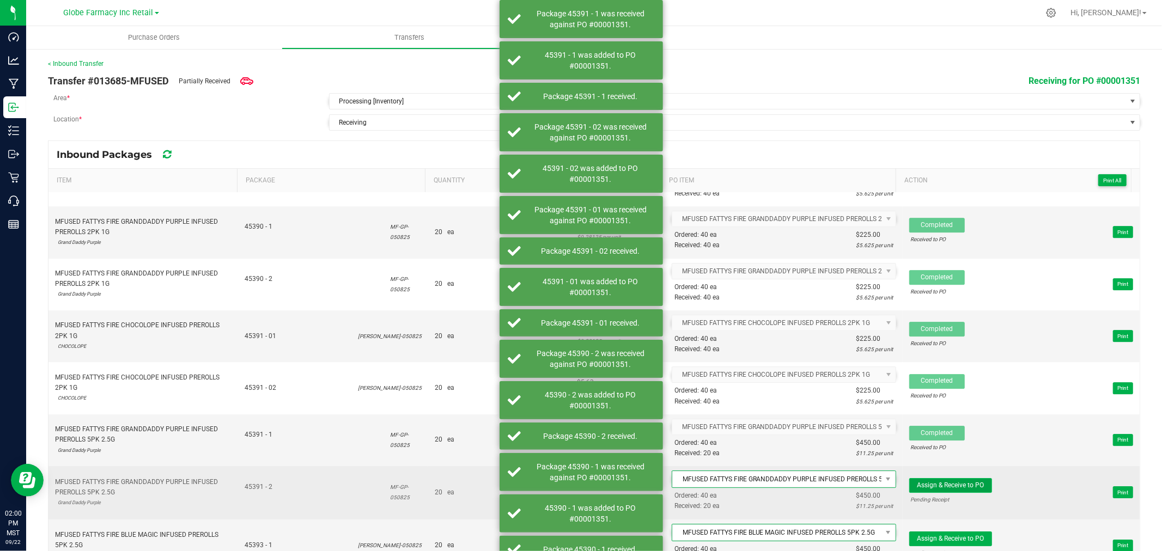
click at [928, 489] on span "Assign & Receive to PO" at bounding box center [950, 485] width 67 height 8
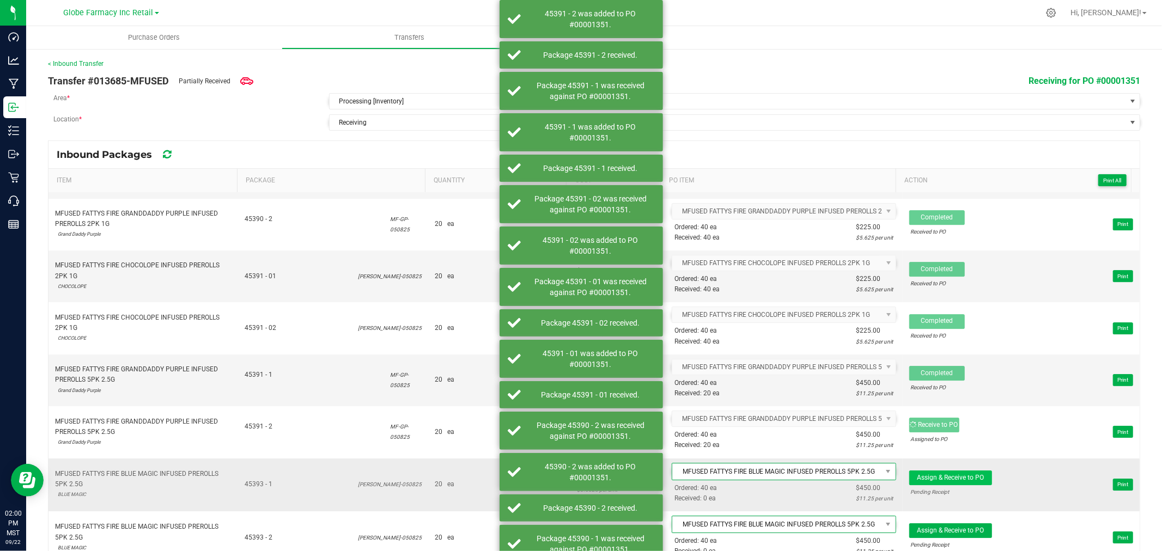
scroll to position [2905, 0]
click at [941, 481] on span "Assign & Receive to PO" at bounding box center [950, 477] width 67 height 8
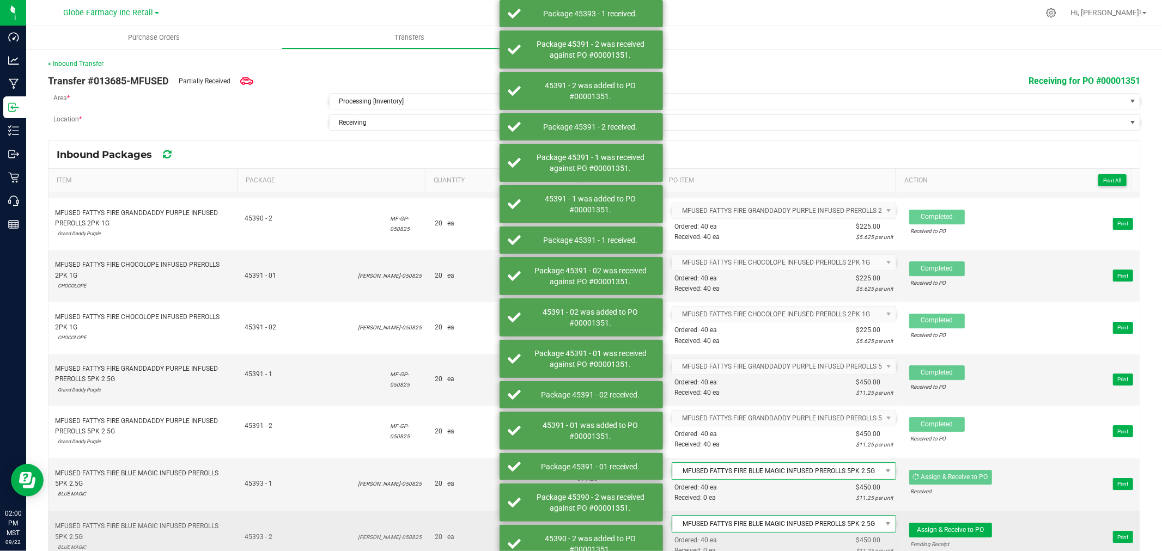
click at [952, 527] on td "Assign & Receive to PO Pending Receipt Print" at bounding box center [1021, 537] width 237 height 53
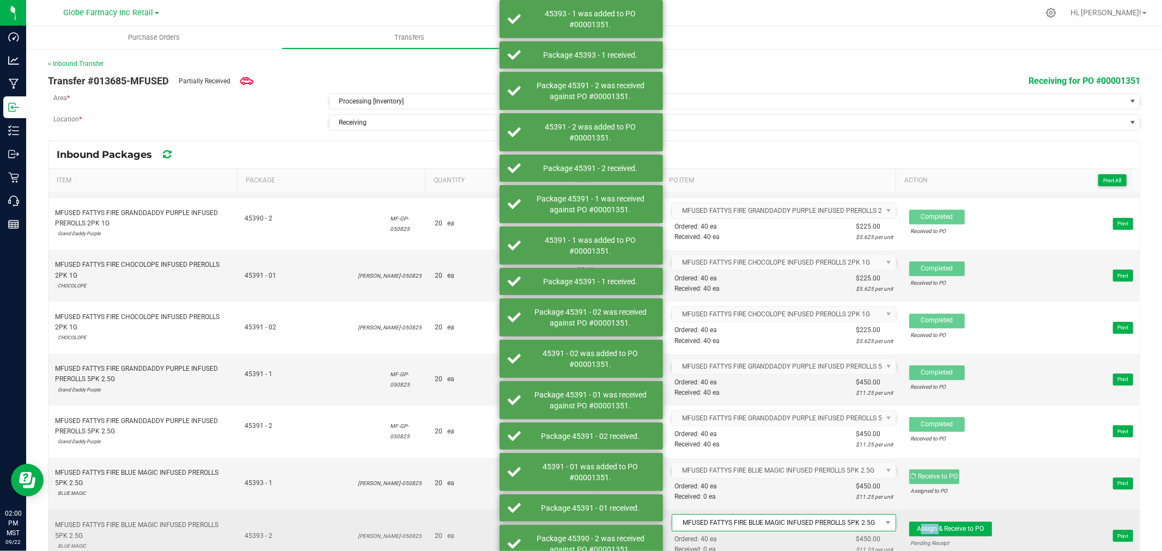
click at [952, 530] on td "Assign & Receive to PO Pending Receipt Print" at bounding box center [1021, 536] width 237 height 53
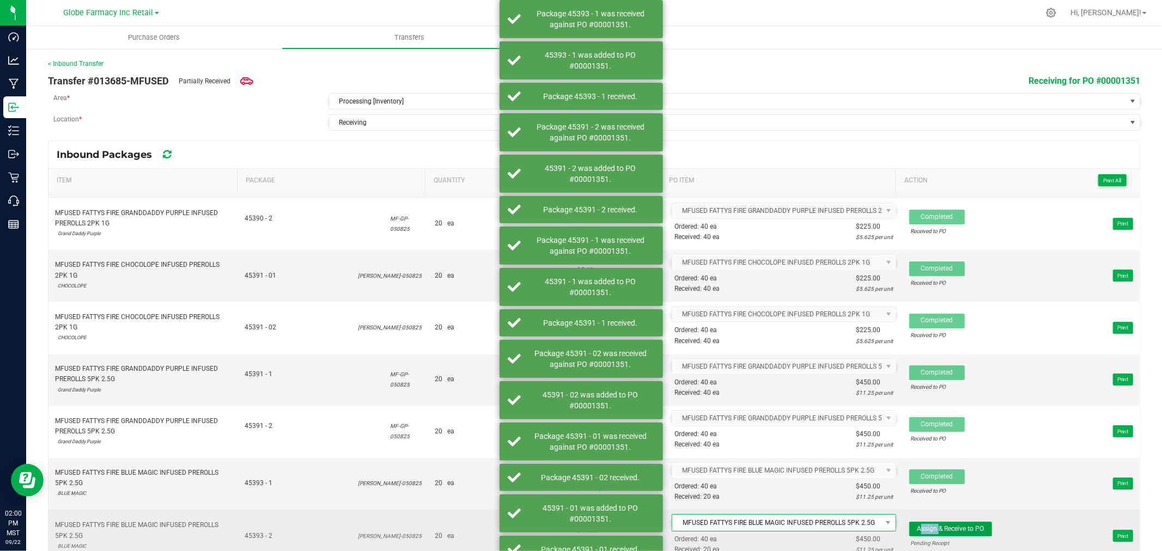
click at [955, 533] on span "Assign & Receive to PO" at bounding box center [950, 529] width 67 height 8
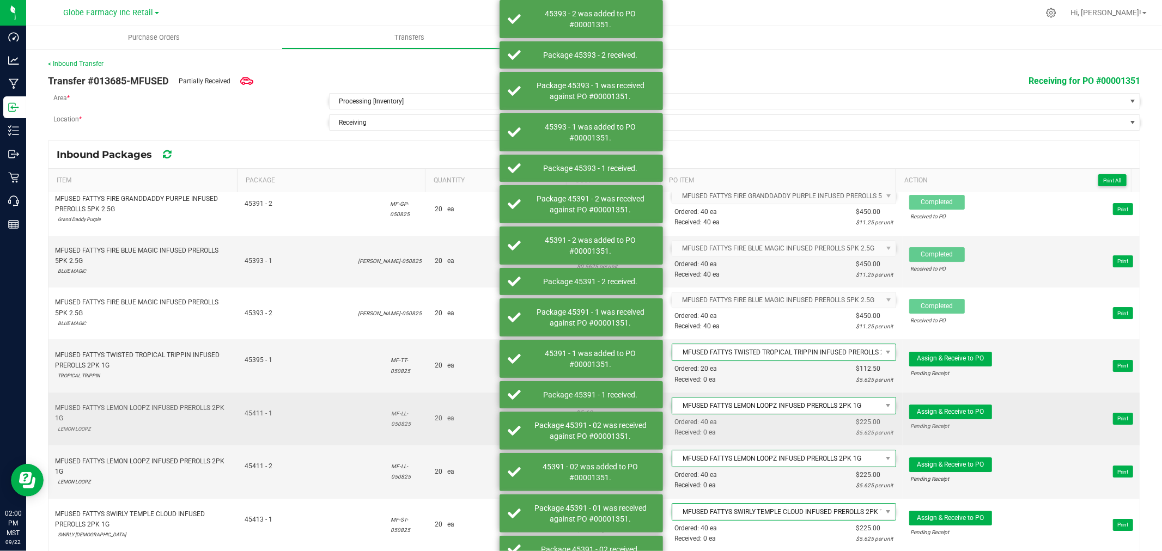
scroll to position [3147, 0]
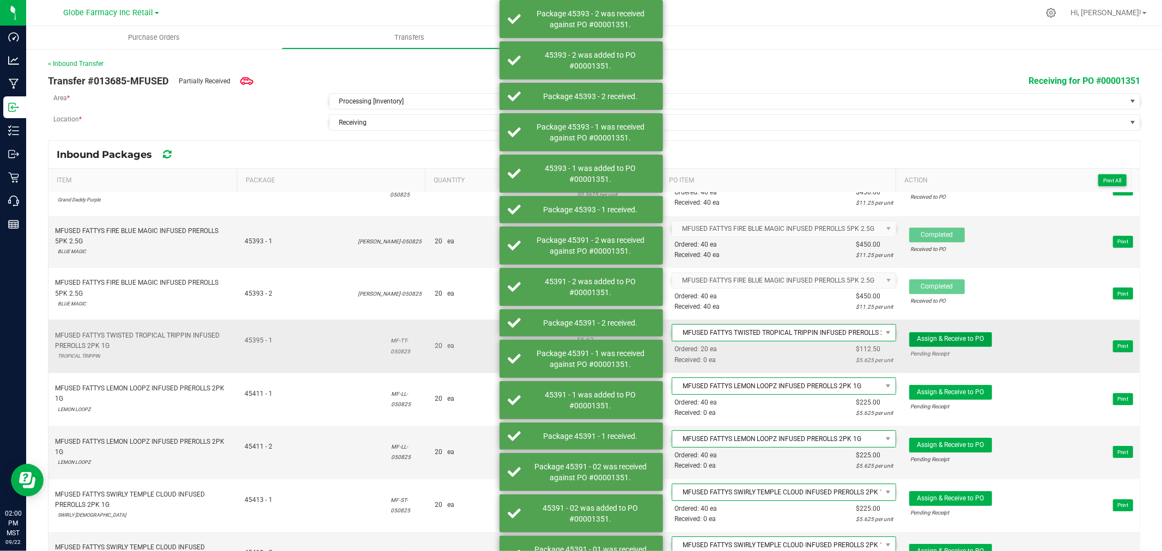
click at [946, 343] on span "Assign & Receive to PO" at bounding box center [950, 339] width 67 height 8
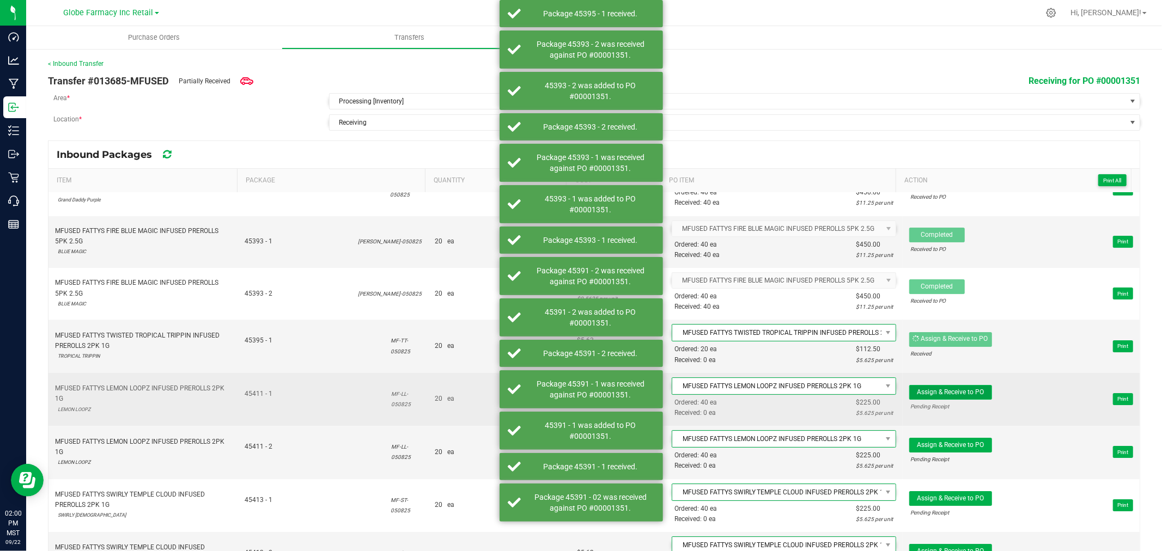
click at [970, 396] on span "Assign & Receive to PO" at bounding box center [950, 392] width 67 height 8
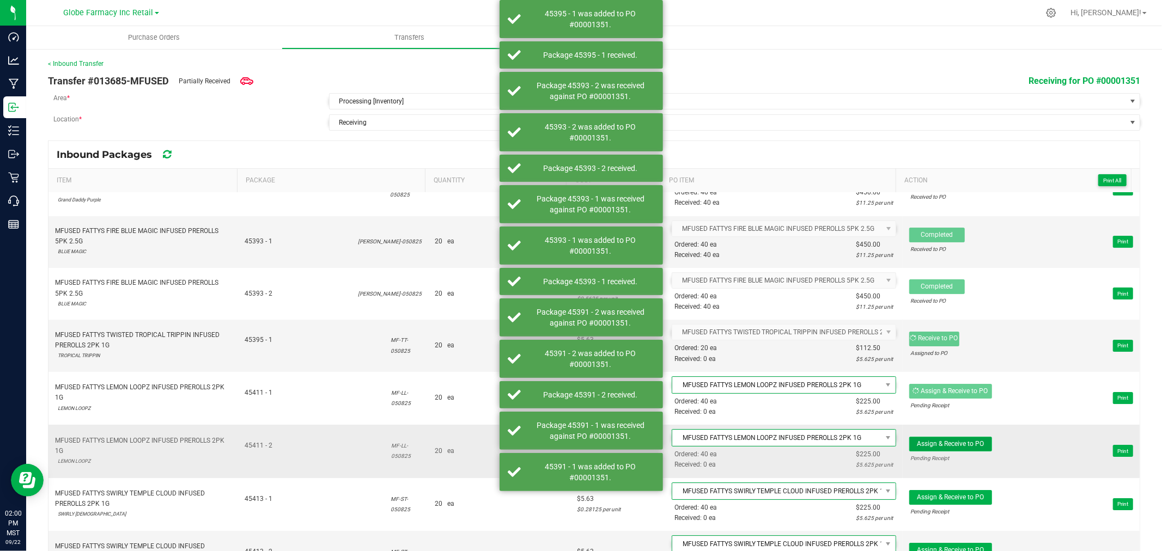
click at [961, 448] on button "Assign & Receive to PO" at bounding box center [950, 444] width 83 height 15
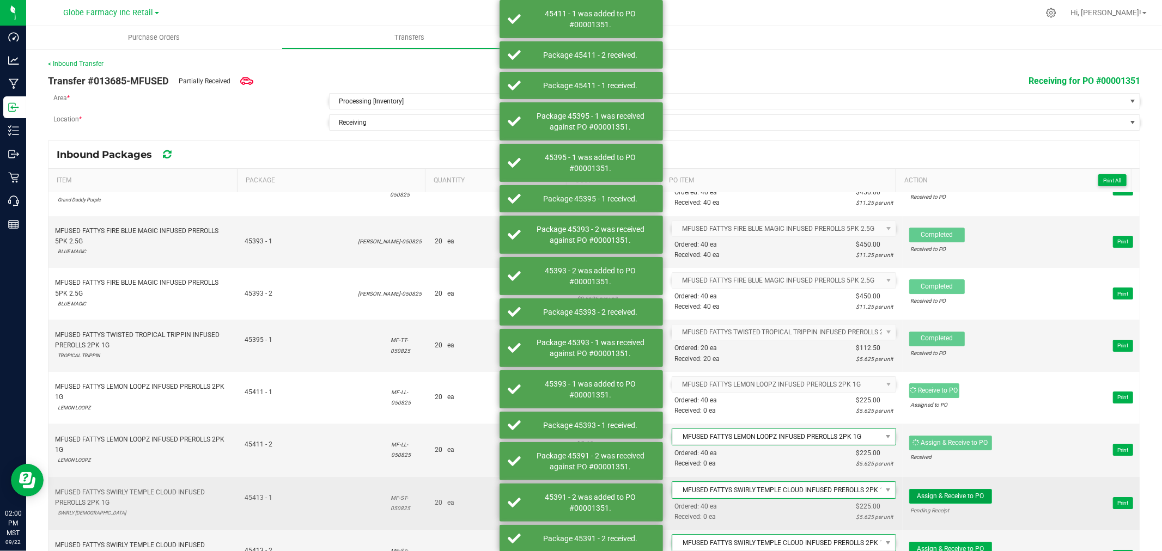
click at [950, 500] on span "Assign & Receive to PO" at bounding box center [950, 496] width 67 height 8
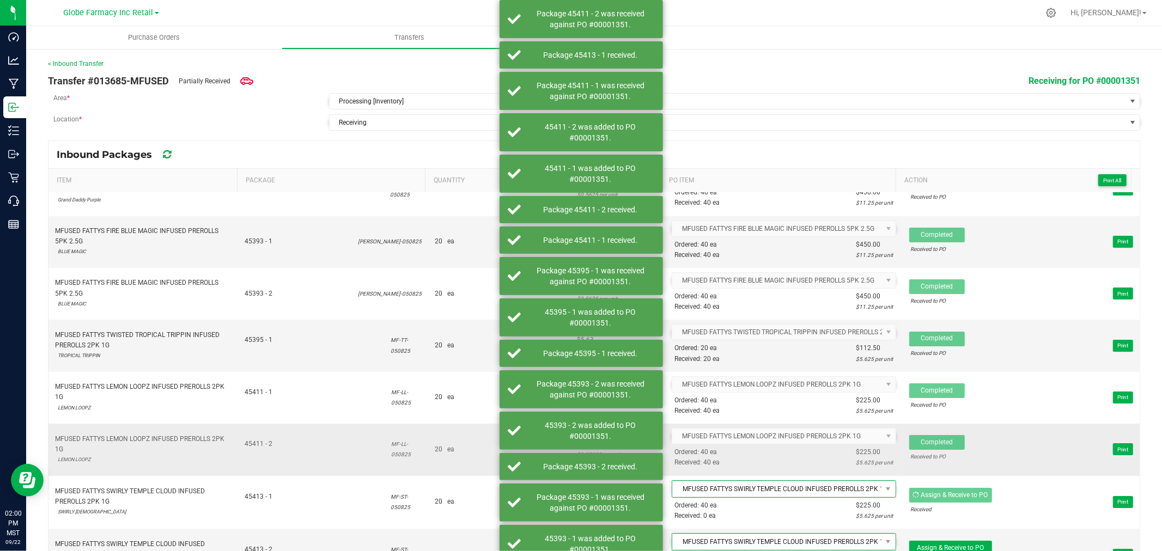
scroll to position [3389, 0]
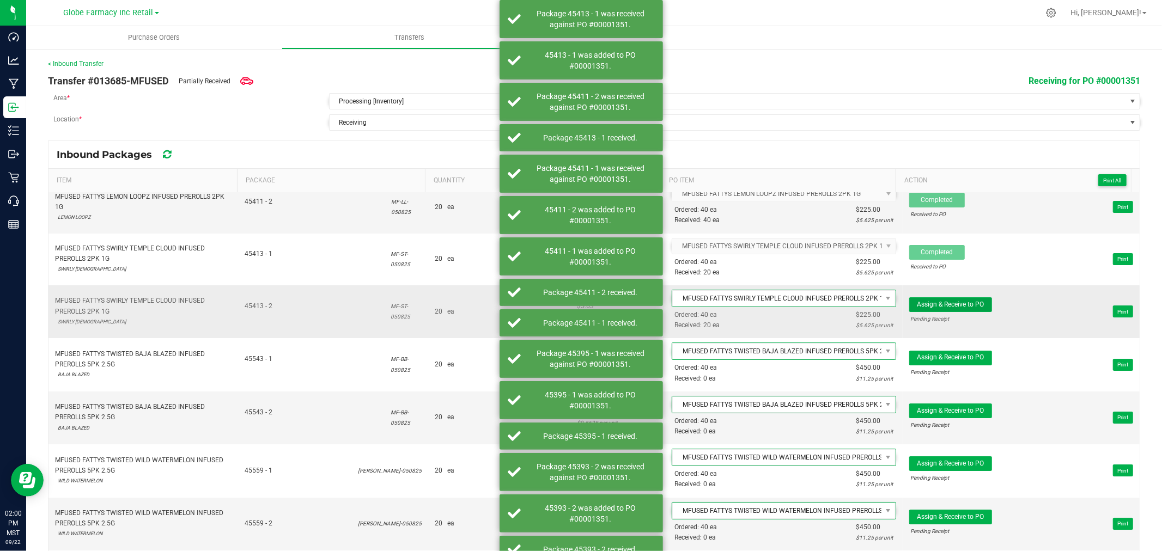
drag, startPoint x: 956, startPoint y: 312, endPoint x: 958, endPoint y: 325, distance: 12.6
click at [956, 308] on span "Assign & Receive to PO" at bounding box center [950, 305] width 67 height 8
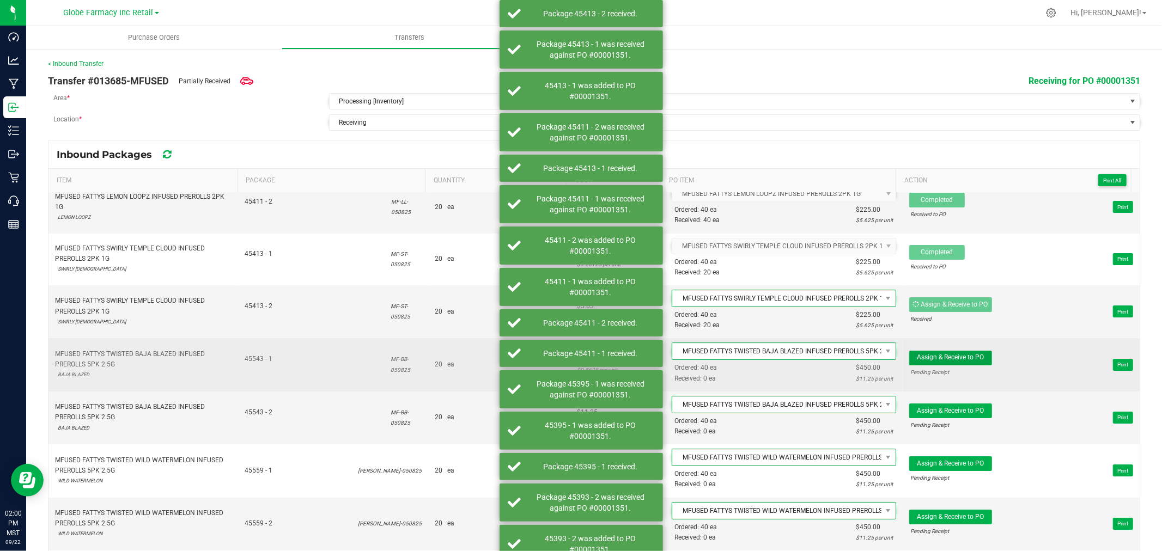
click at [961, 363] on button "Assign & Receive to PO" at bounding box center [950, 358] width 83 height 15
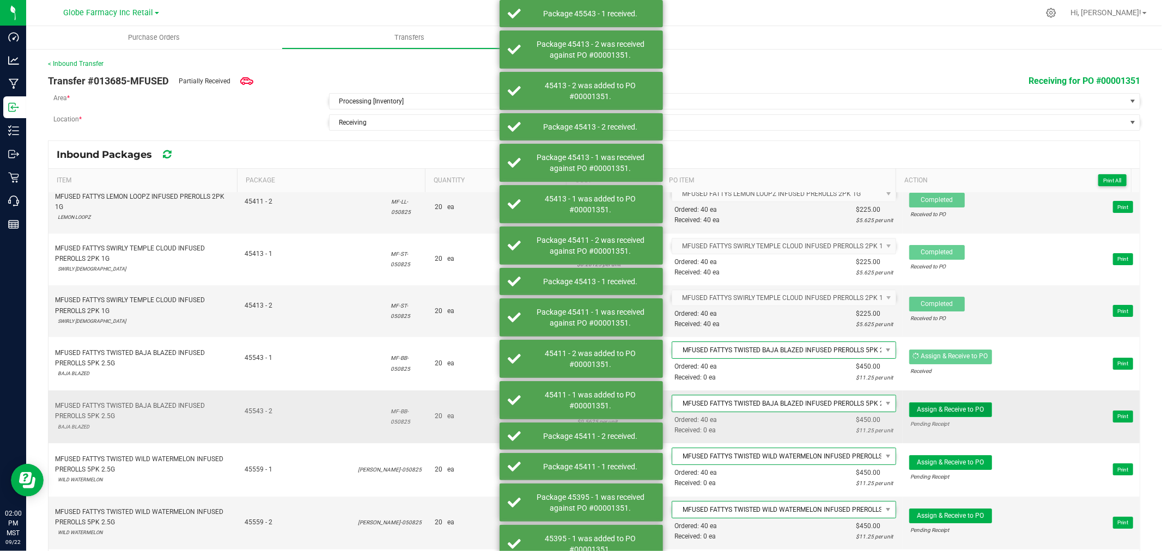
click at [962, 417] on button "Assign & Receive to PO" at bounding box center [950, 410] width 83 height 15
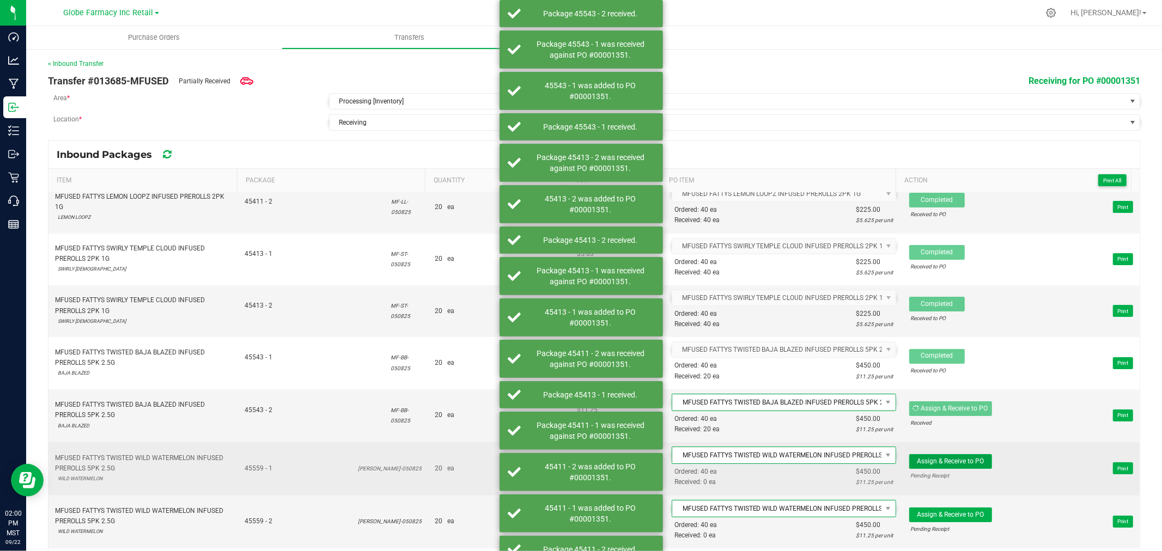
drag, startPoint x: 952, startPoint y: 470, endPoint x: 949, endPoint y: 487, distance: 17.6
click at [952, 465] on span "Assign & Receive to PO" at bounding box center [950, 462] width 67 height 8
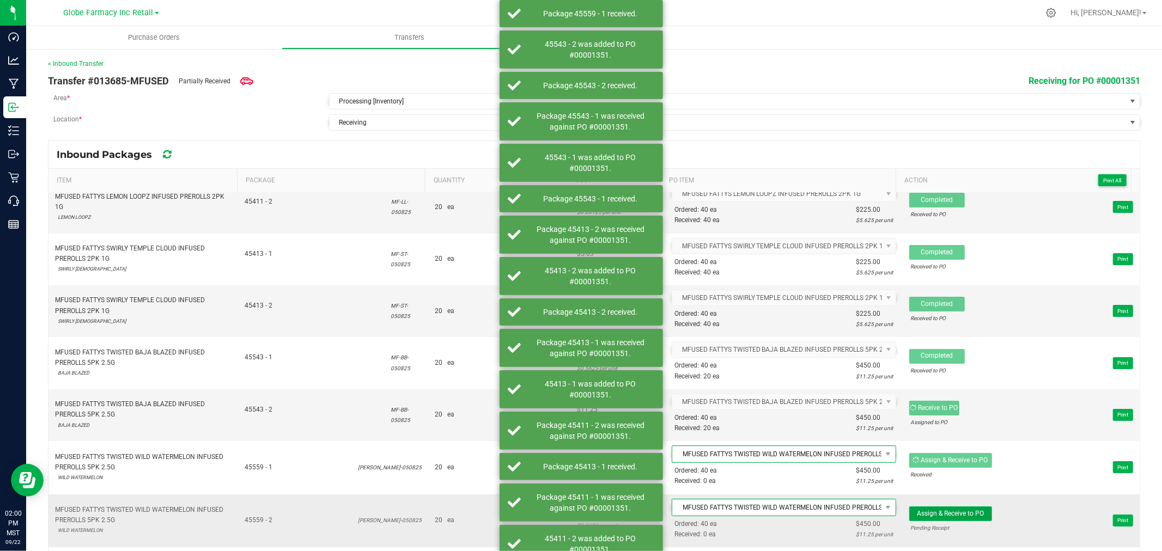
click at [946, 521] on button "Assign & Receive to PO" at bounding box center [950, 514] width 83 height 15
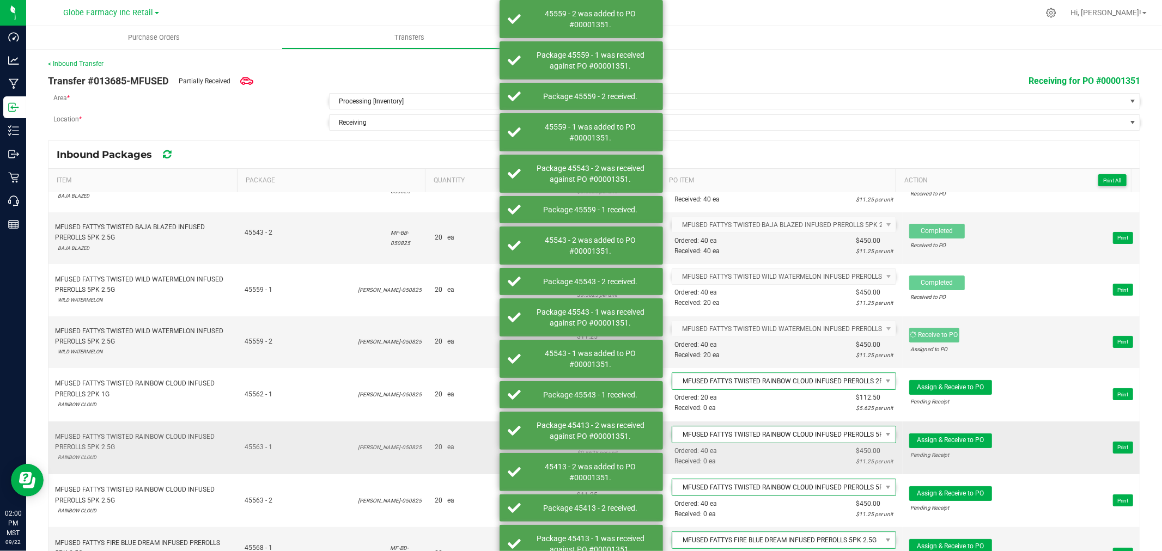
scroll to position [3570, 0]
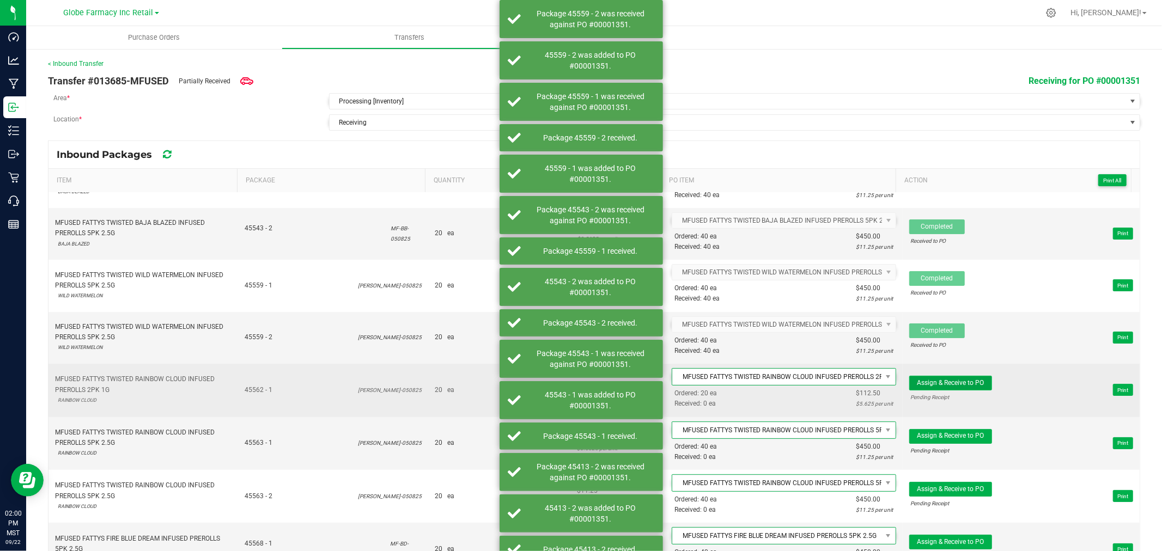
click at [940, 387] on span "Assign & Receive to PO" at bounding box center [950, 383] width 67 height 8
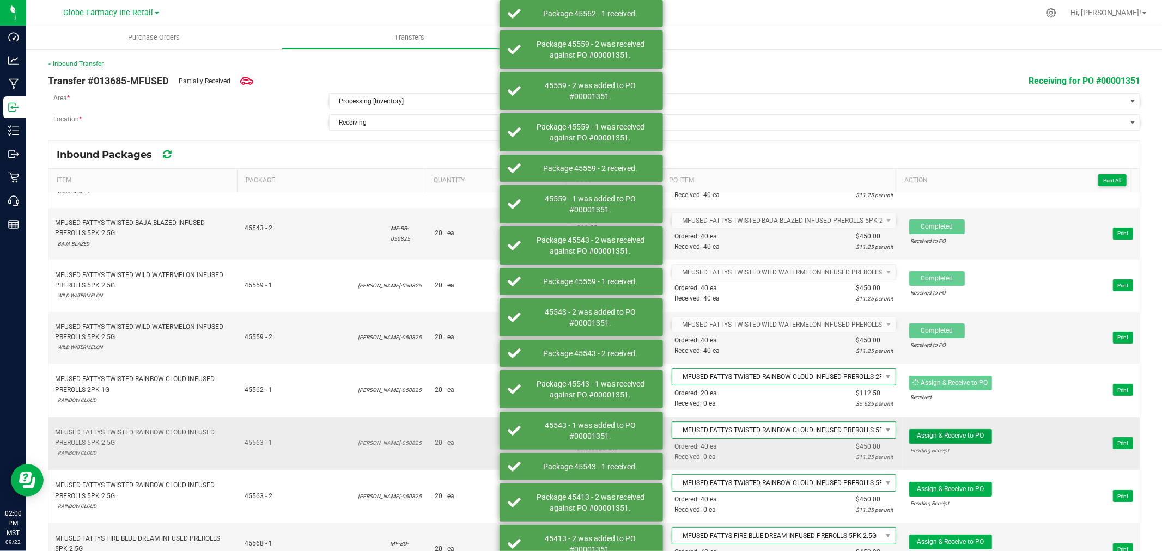
click at [950, 440] on span "Assign & Receive to PO" at bounding box center [950, 436] width 67 height 8
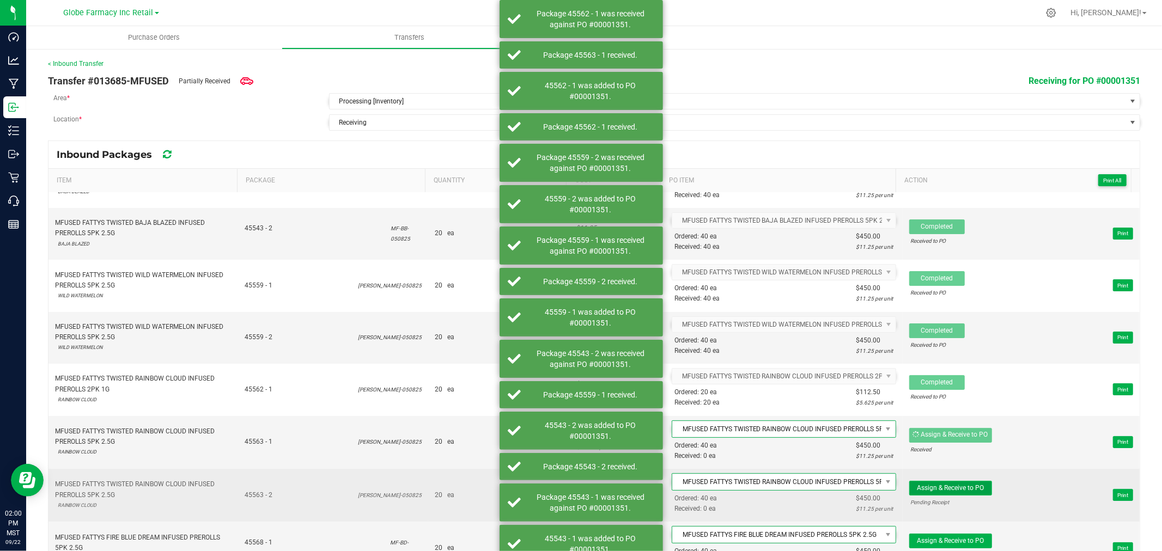
click at [949, 494] on button "Assign & Receive to PO" at bounding box center [950, 488] width 83 height 15
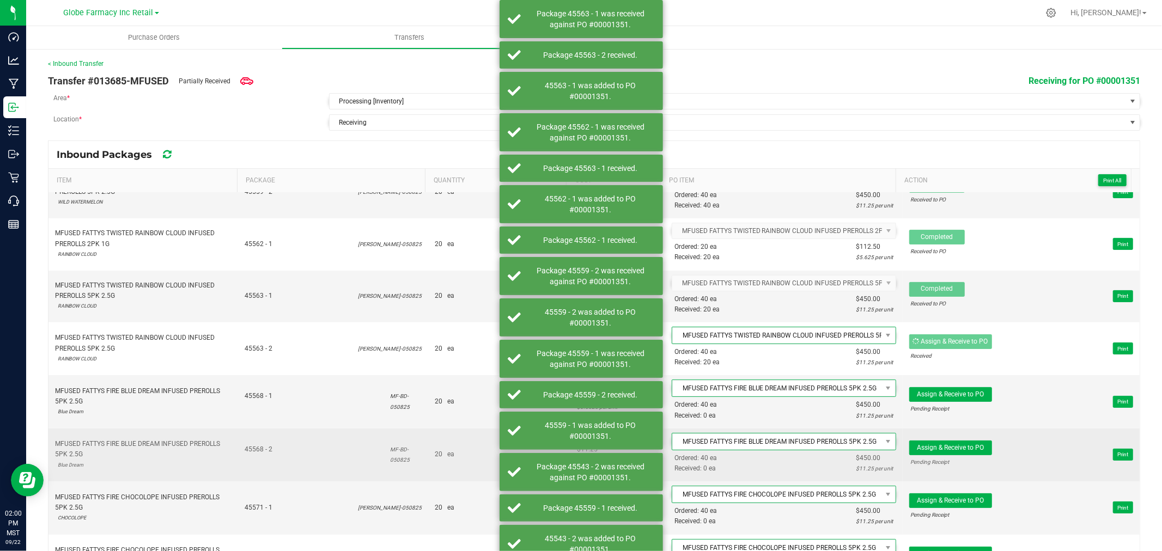
scroll to position [3752, 0]
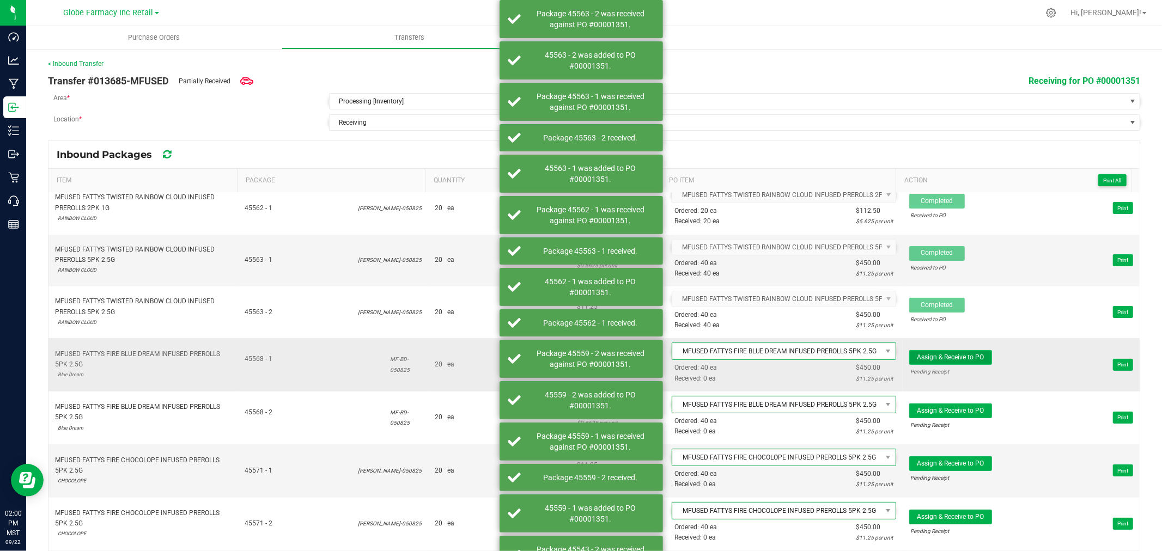
click at [956, 361] on span "Assign & Receive to PO" at bounding box center [950, 357] width 67 height 8
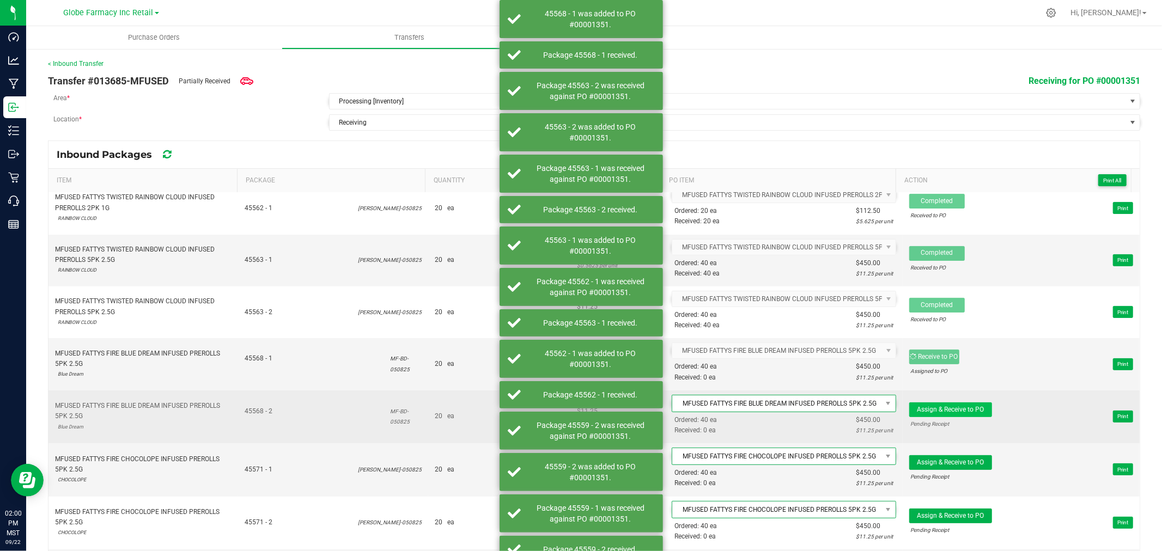
click at [963, 429] on span "Assign & Receive to PO Pending Receipt" at bounding box center [950, 417] width 83 height 28
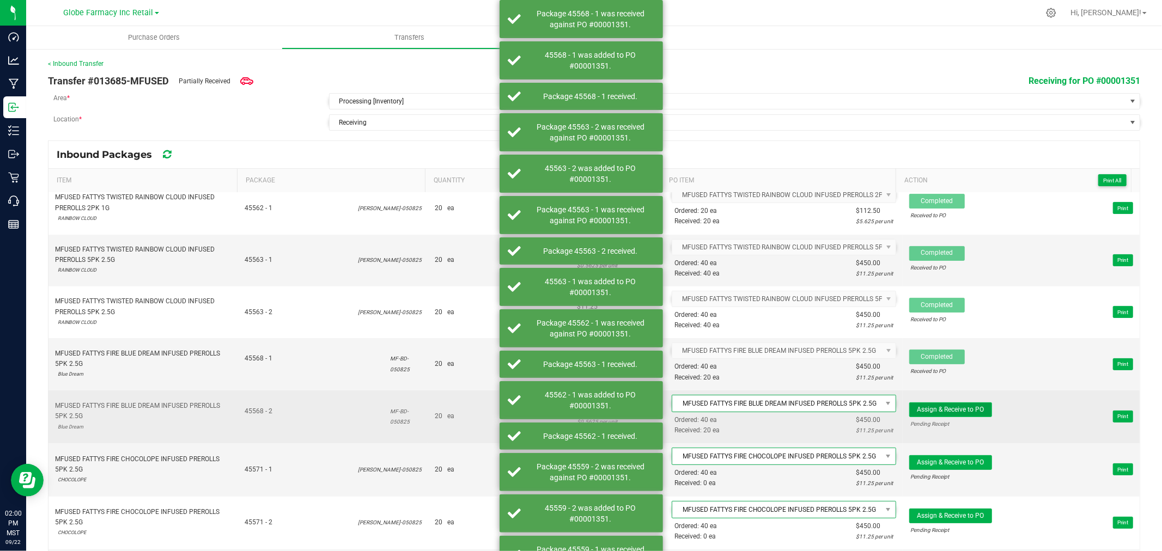
click at [954, 413] on span "Assign & Receive to PO" at bounding box center [950, 410] width 67 height 8
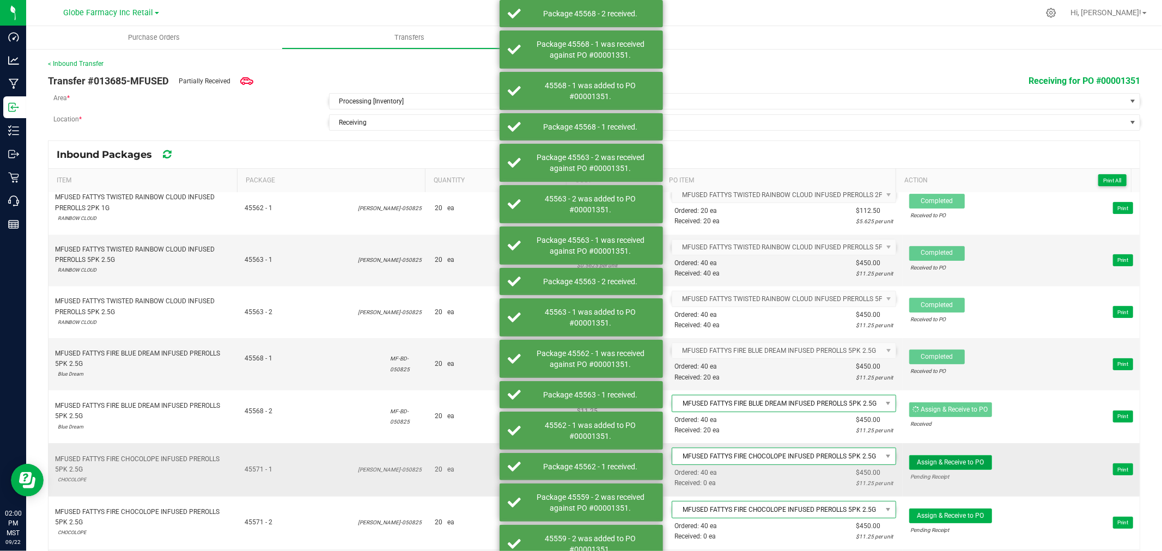
click at [954, 466] on span "Assign & Receive to PO" at bounding box center [950, 463] width 67 height 8
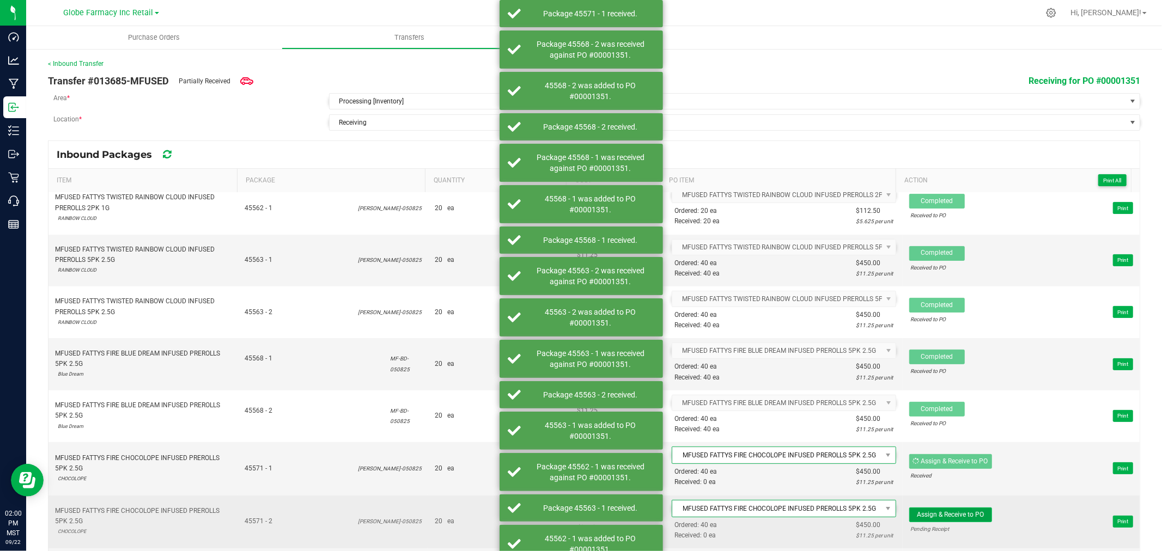
click at [941, 519] on span "Assign & Receive to PO" at bounding box center [950, 515] width 67 height 8
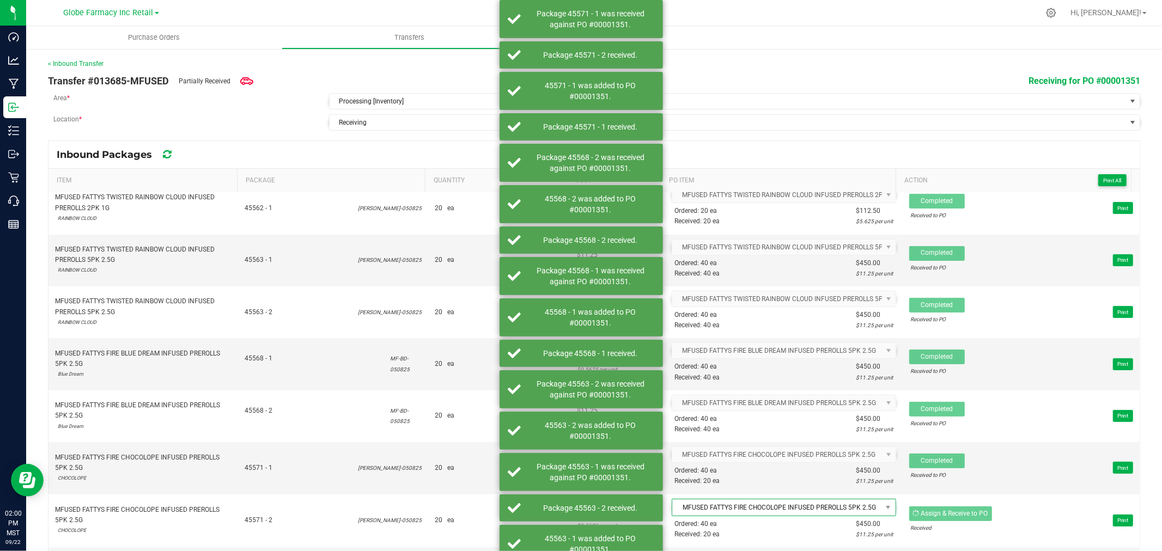
scroll to position [3934, 0]
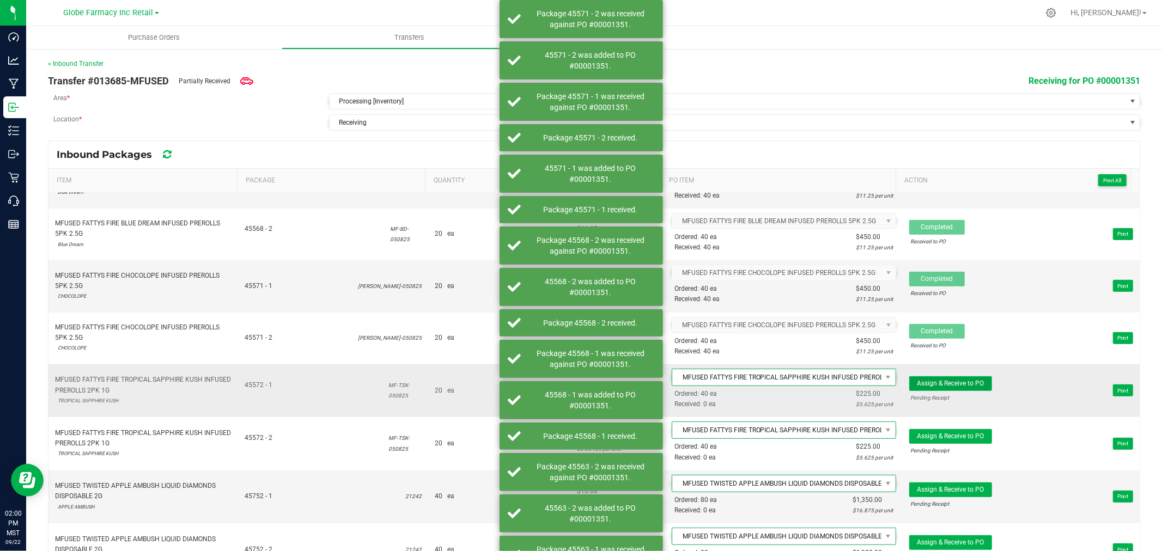
click at [943, 391] on button "Assign & Receive to PO" at bounding box center [950, 383] width 83 height 15
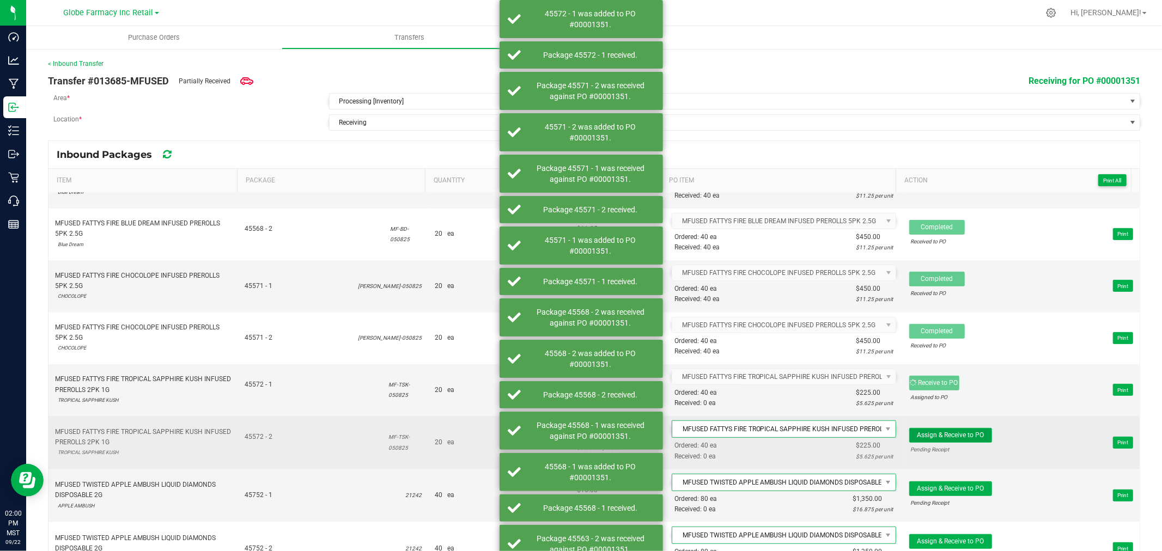
click at [952, 439] on span "Assign & Receive to PO" at bounding box center [950, 435] width 67 height 8
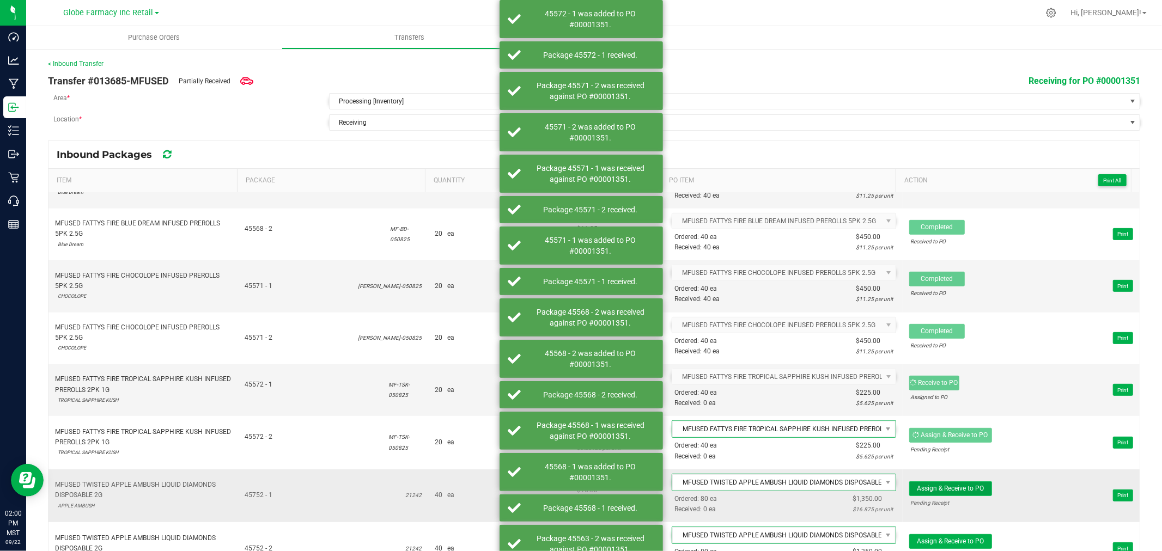
drag, startPoint x: 949, startPoint y: 499, endPoint x: 948, endPoint y: 508, distance: 8.3
click at [949, 492] on span "Assign & Receive to PO" at bounding box center [950, 489] width 67 height 8
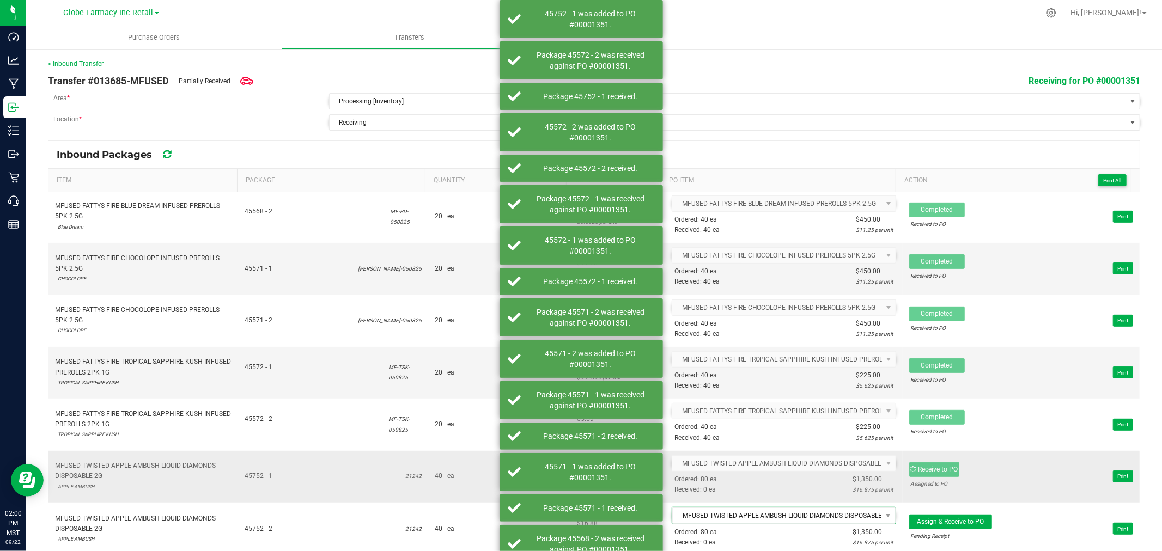
scroll to position [3964, 0]
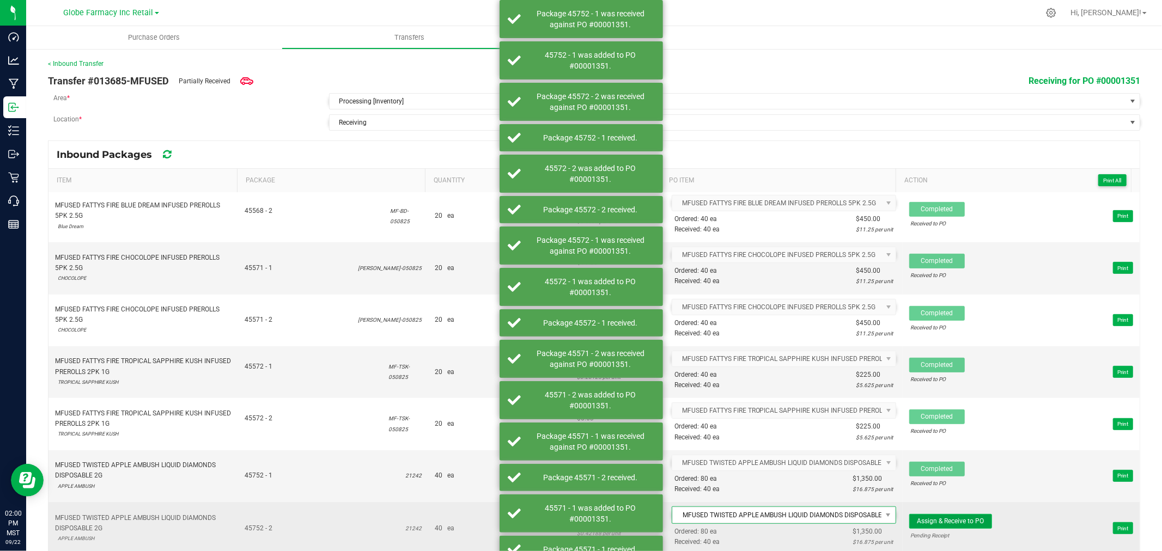
click at [956, 519] on span "Assign & Receive to PO" at bounding box center [950, 521] width 67 height 8
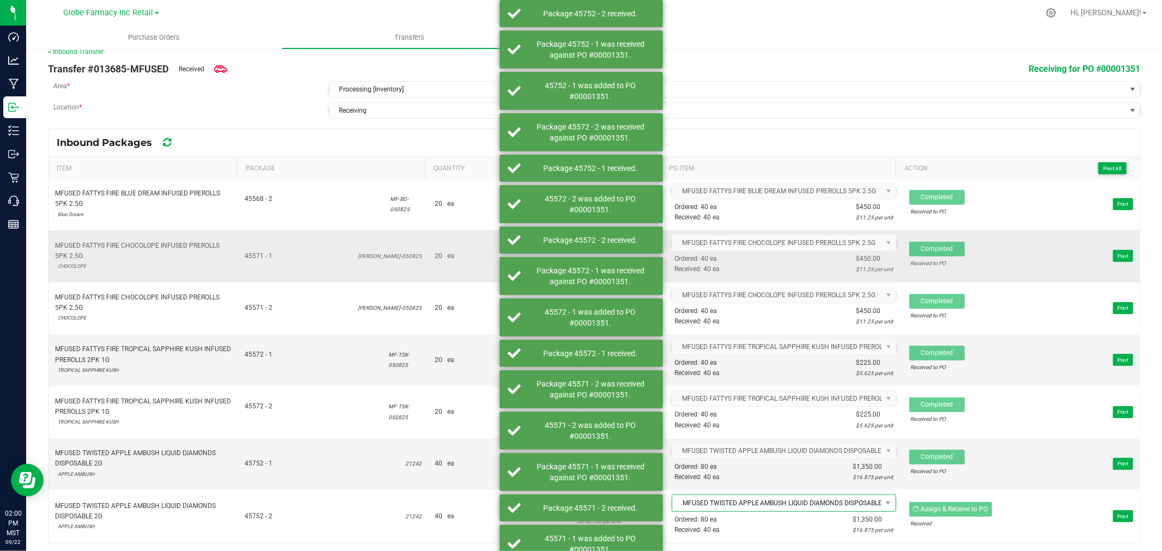
scroll to position [3963, 0]
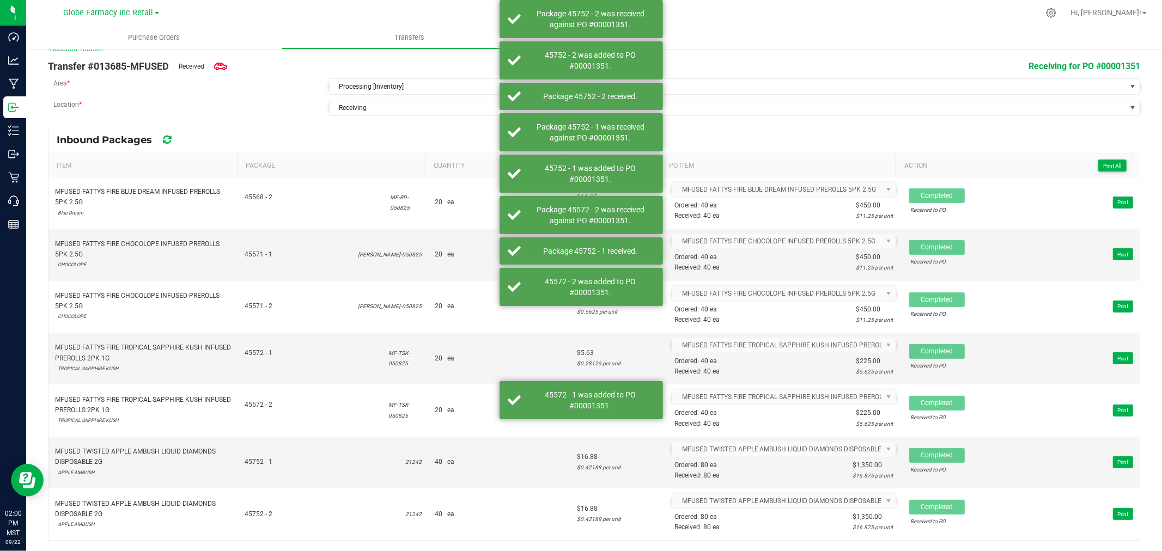
click at [1104, 159] on th "Action Print All" at bounding box center [1012, 166] width 235 height 24
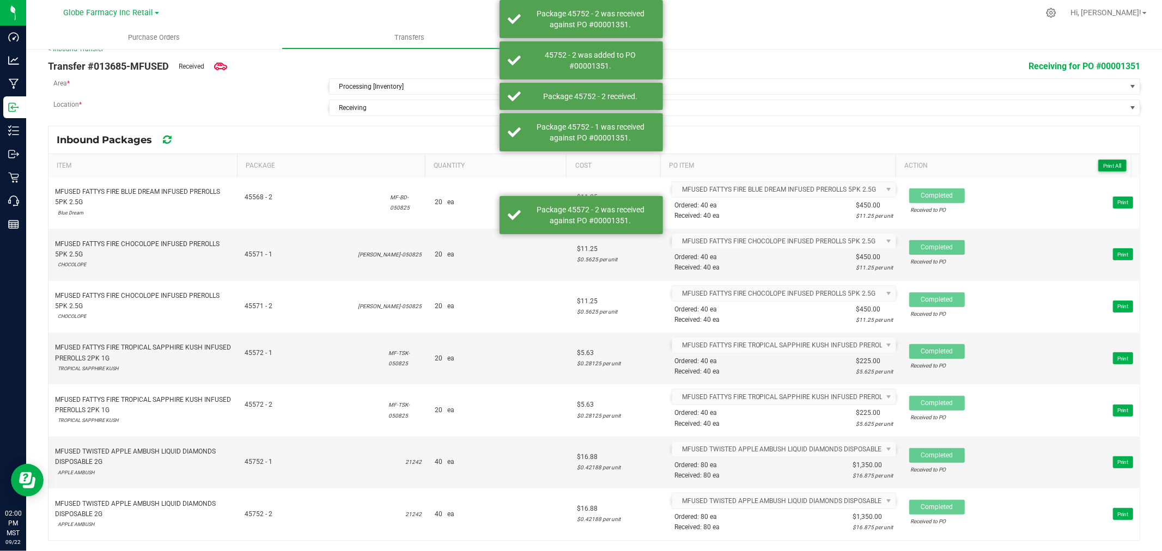
click at [1103, 165] on span "Print All" at bounding box center [1112, 166] width 18 height 6
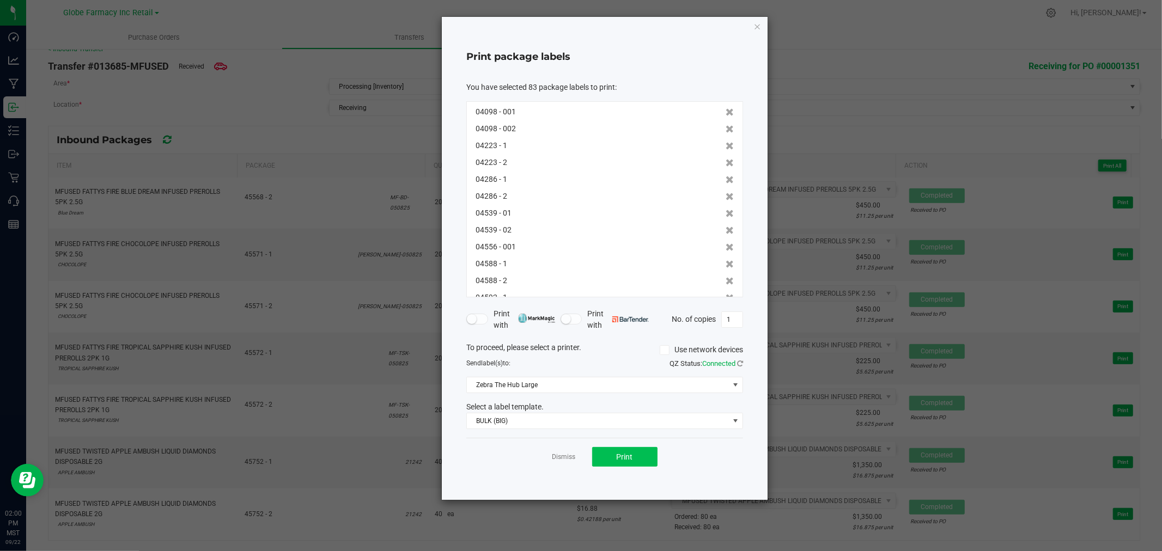
click at [617, 466] on div "Dismiss Print" at bounding box center [604, 457] width 277 height 38
click at [617, 461] on span "Print" at bounding box center [625, 457] width 16 height 9
click at [754, 28] on icon "button" at bounding box center [757, 26] width 8 height 13
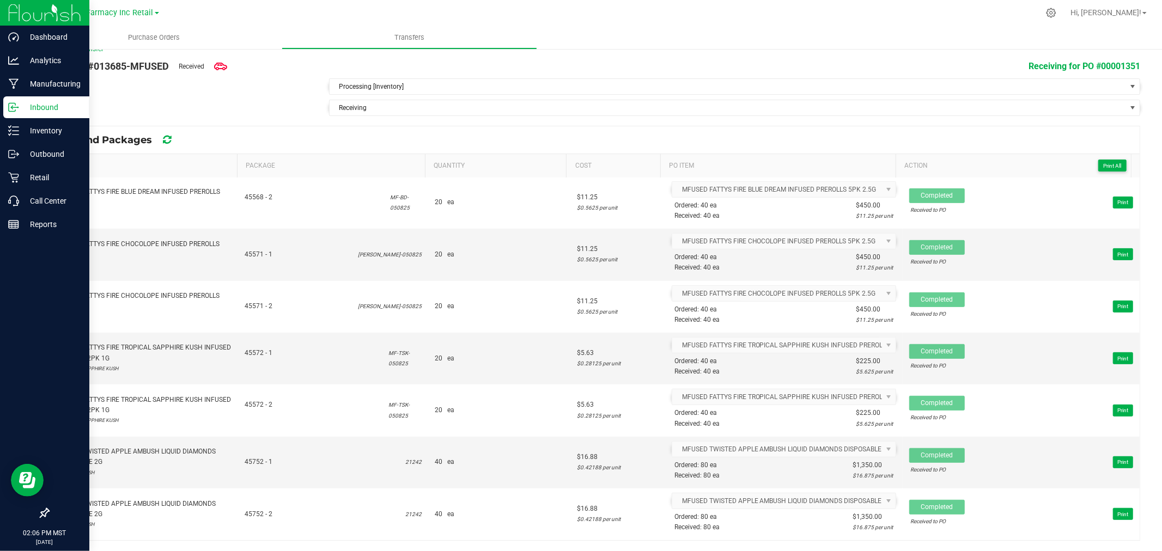
click at [21, 105] on p "Inbound" at bounding box center [51, 107] width 65 height 13
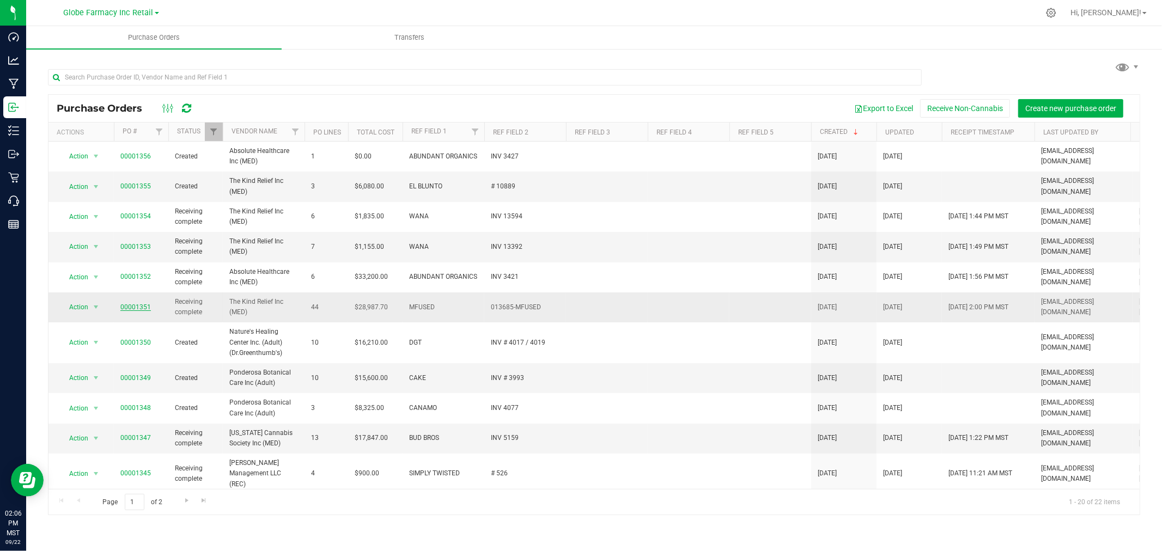
click at [145, 309] on link "00001351" at bounding box center [135, 307] width 31 height 8
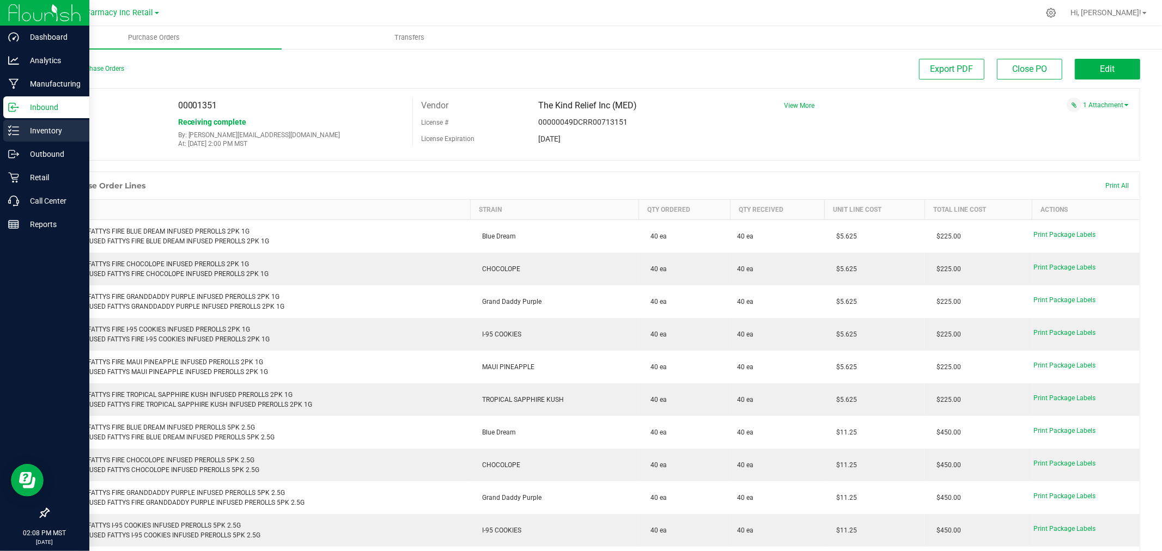
click at [40, 133] on p "Inventory" at bounding box center [51, 130] width 65 height 13
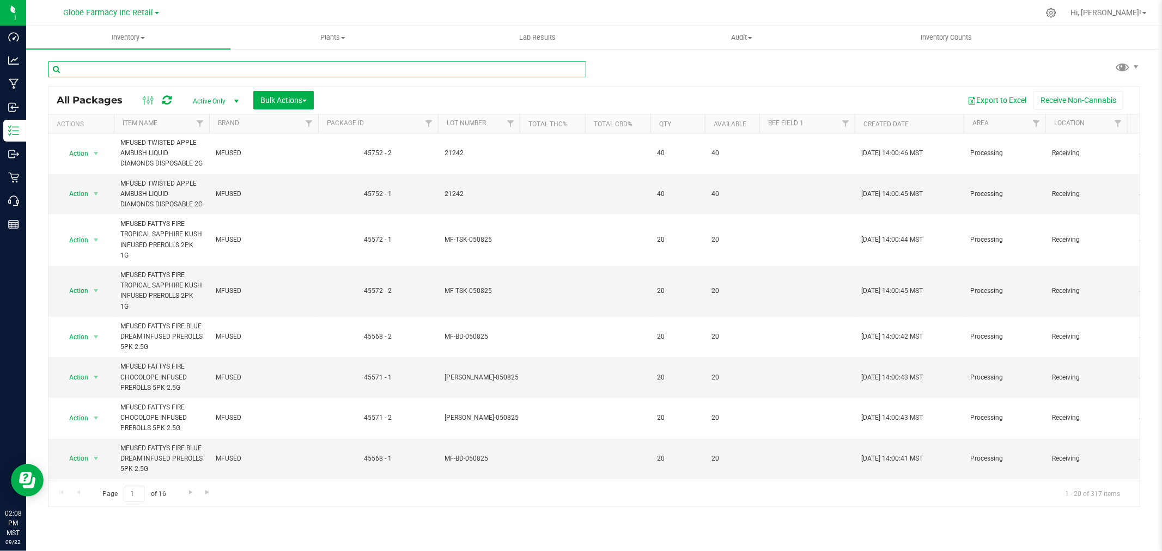
click at [233, 62] on input "text" at bounding box center [317, 69] width 538 height 16
paste input "21242"
type input "21242"
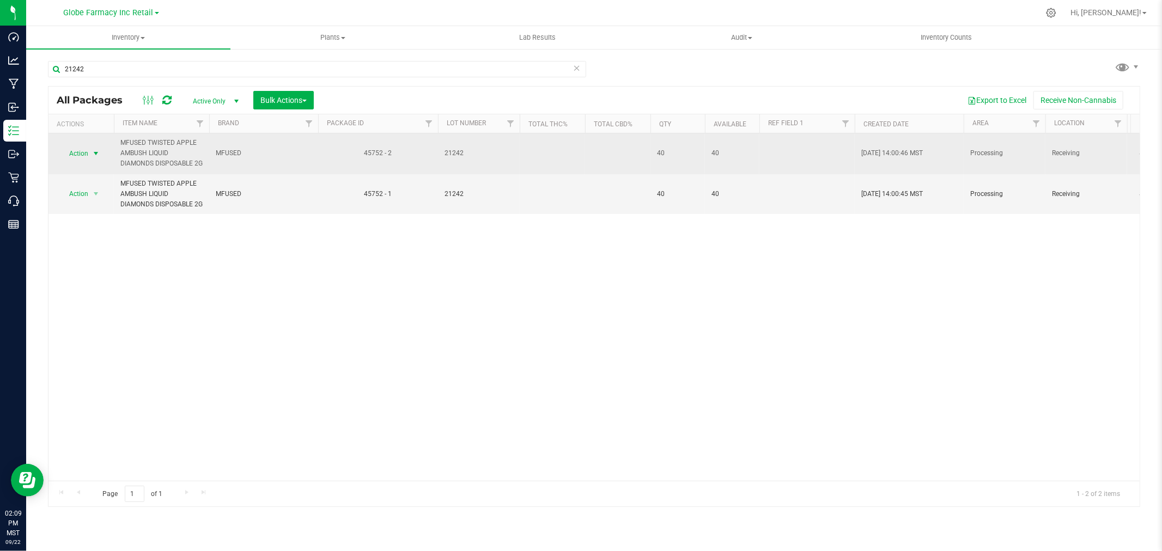
click at [74, 159] on span "Action" at bounding box center [73, 153] width 29 height 15
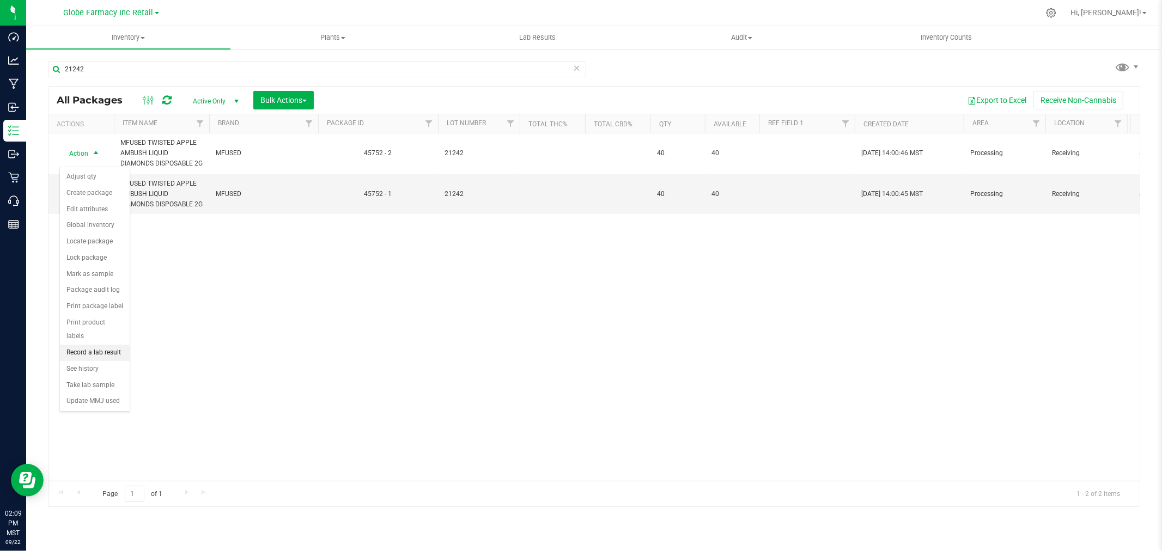
click at [103, 348] on li "Record a lab result" at bounding box center [95, 353] width 70 height 16
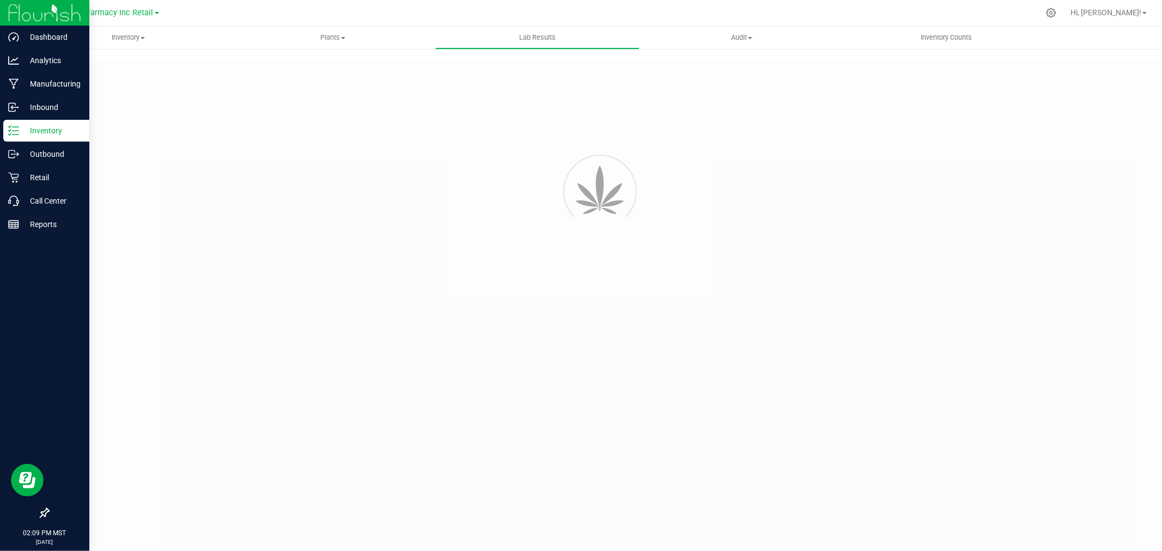
type input "45752 - 2"
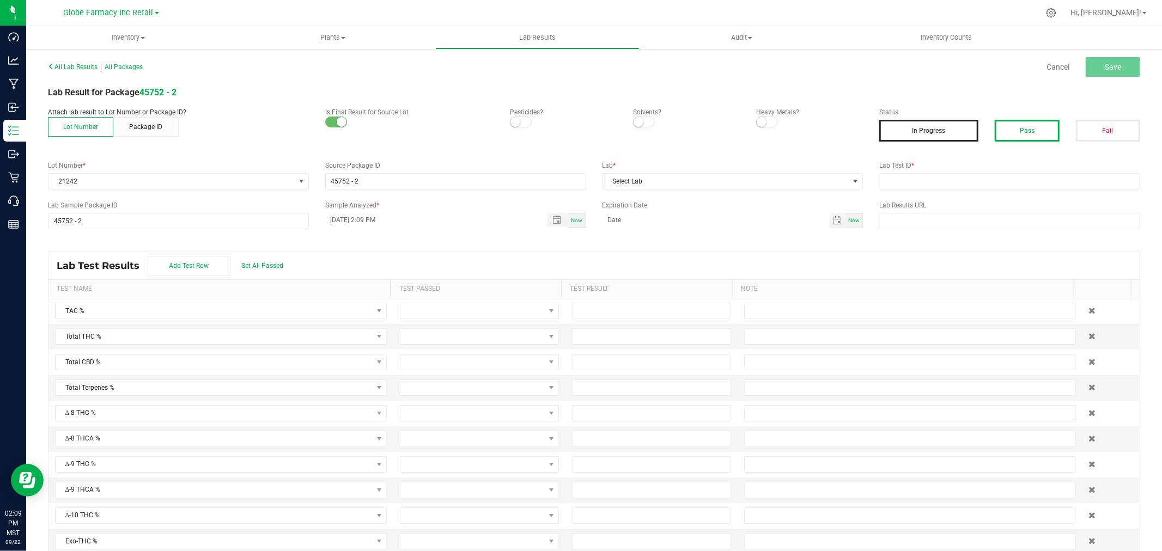
drag, startPoint x: 992, startPoint y: 119, endPoint x: 997, endPoint y: 123, distance: 5.8
click at [995, 120] on button "Pass" at bounding box center [1027, 131] width 64 height 22
drag, startPoint x: 986, startPoint y: 199, endPoint x: 971, endPoint y: 186, distance: 20.1
click at [985, 199] on div "All Lab Results | All Packages Cancel Save Lab Result for Package 45752 - 2 Att…" at bounding box center [594, 311] width 1092 height 504
click at [967, 182] on input "text" at bounding box center [1009, 181] width 261 height 16
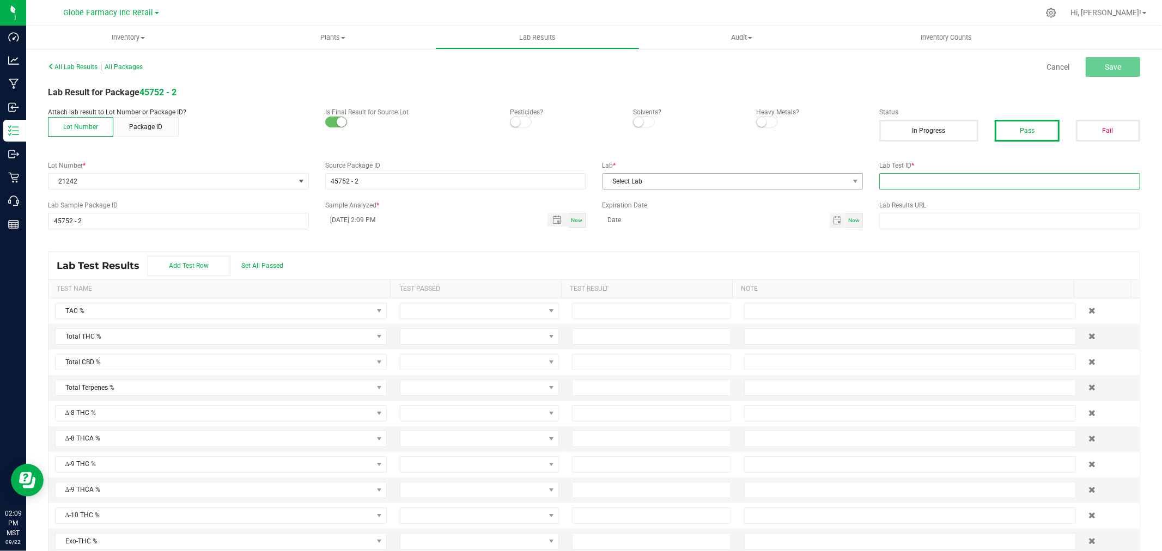
paste input "2505FSL0213.1122"
type input "2505FSL0213.1122"
click at [649, 177] on span "Select Lab" at bounding box center [726, 181] width 246 height 15
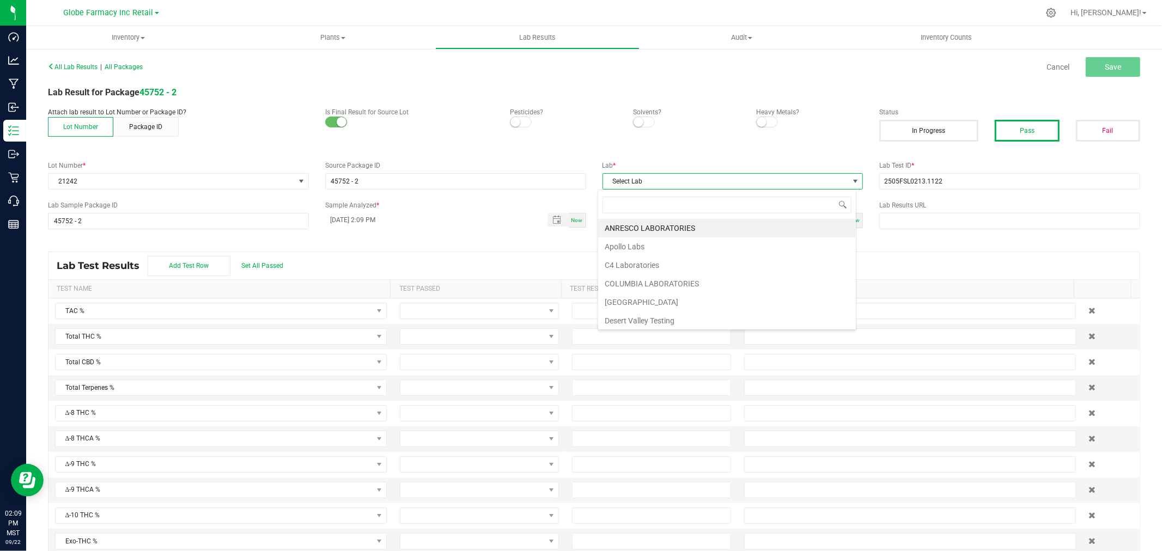
scroll to position [16, 258]
type input "FULL"
click at [646, 227] on li "Full Spectrum Lab" at bounding box center [727, 228] width 258 height 19
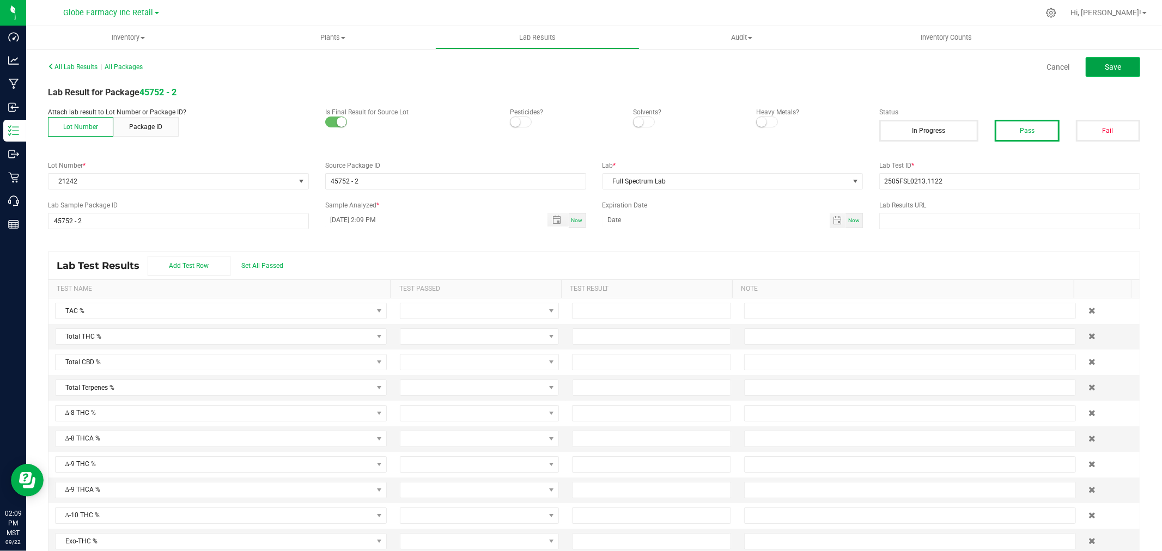
click at [1091, 63] on button "Save" at bounding box center [1113, 67] width 54 height 20
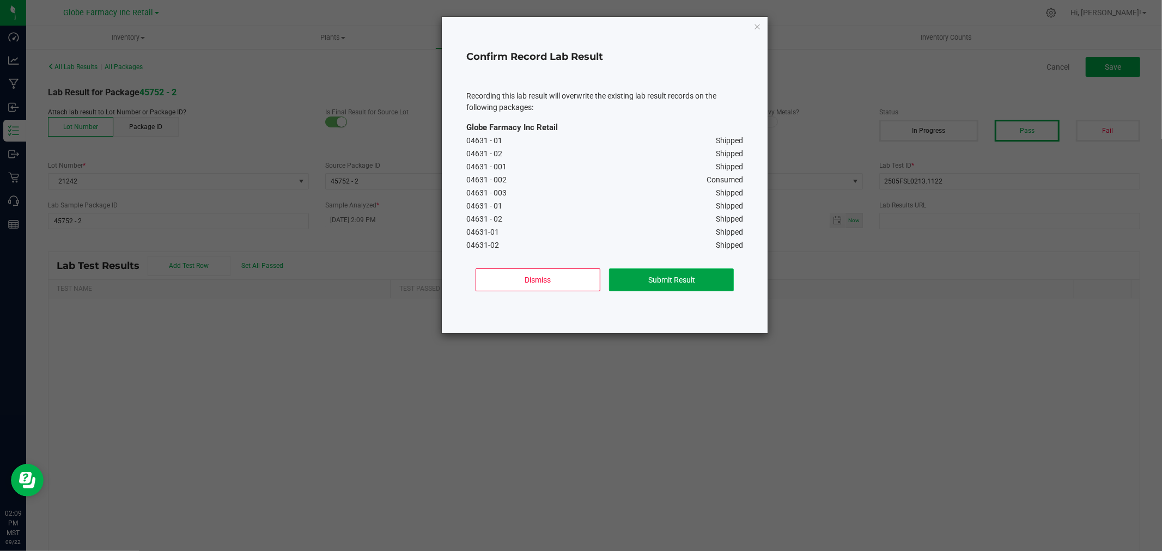
click at [681, 287] on button "Submit Result" at bounding box center [671, 280] width 125 height 23
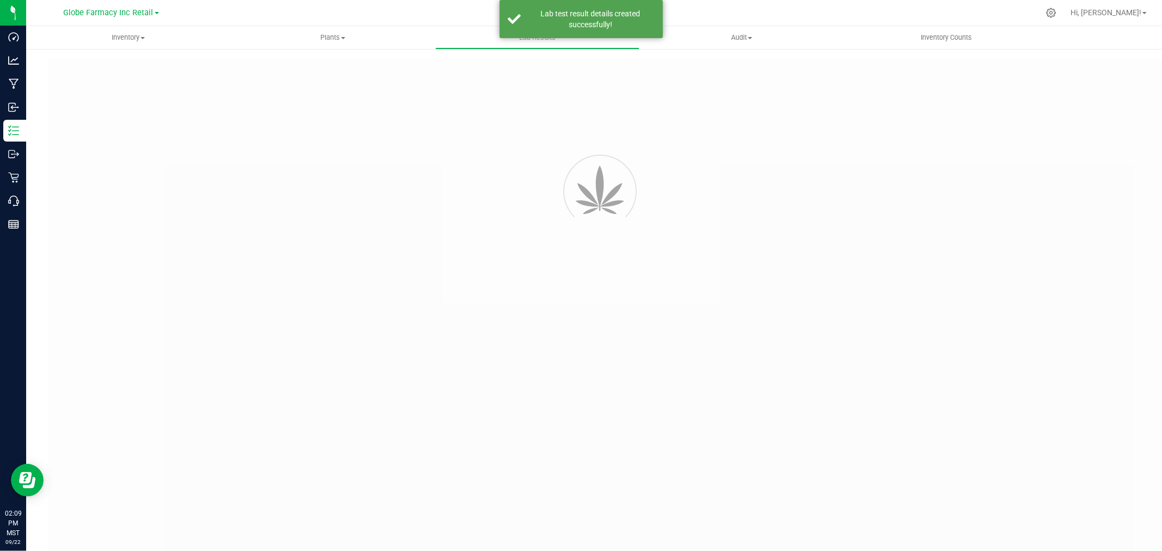
type input "45752 - 2"
type input "2505FSL0213.1122"
type input "45752 - 2"
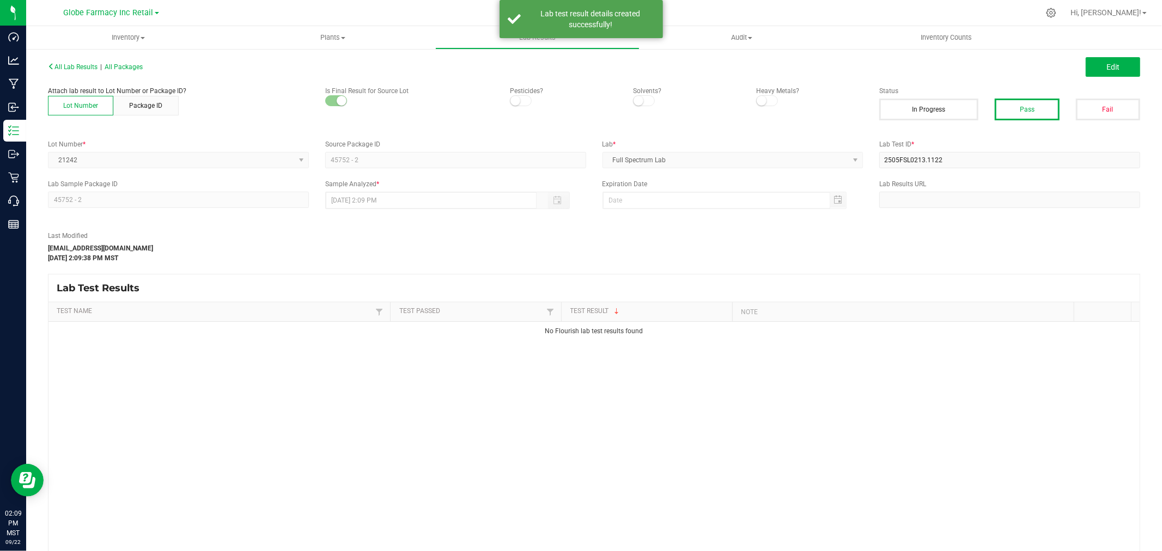
click at [1106, 67] on span "Edit" at bounding box center [1112, 67] width 13 height 9
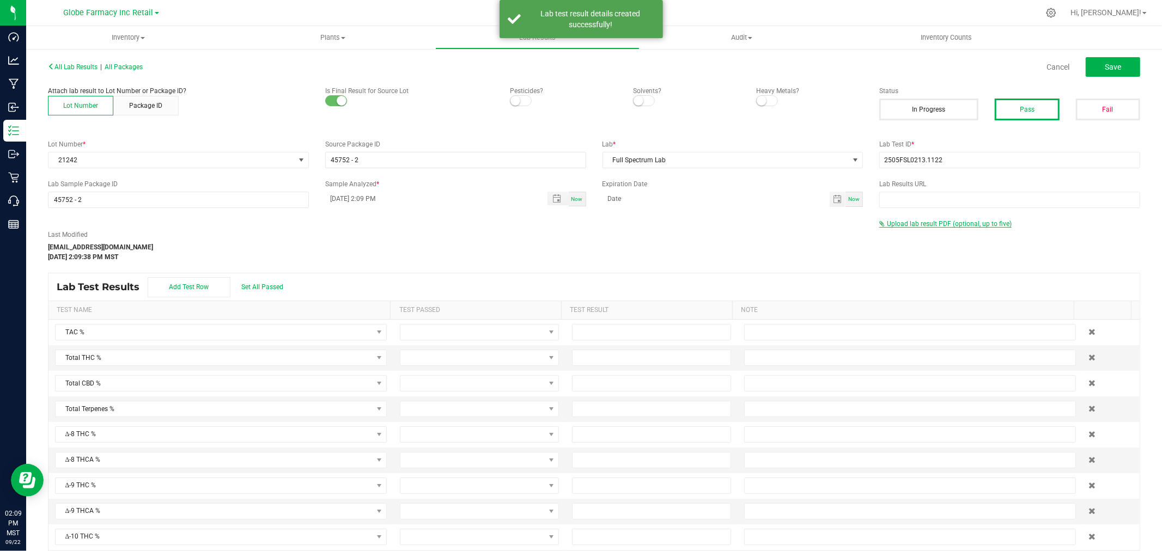
drag, startPoint x: 943, startPoint y: 223, endPoint x: 908, endPoint y: 228, distance: 35.1
click at [943, 222] on span "Upload lab result PDF (optional, up to five)" at bounding box center [949, 224] width 125 height 8
click at [907, 236] on div "Select file" at bounding box center [910, 242] width 53 height 16
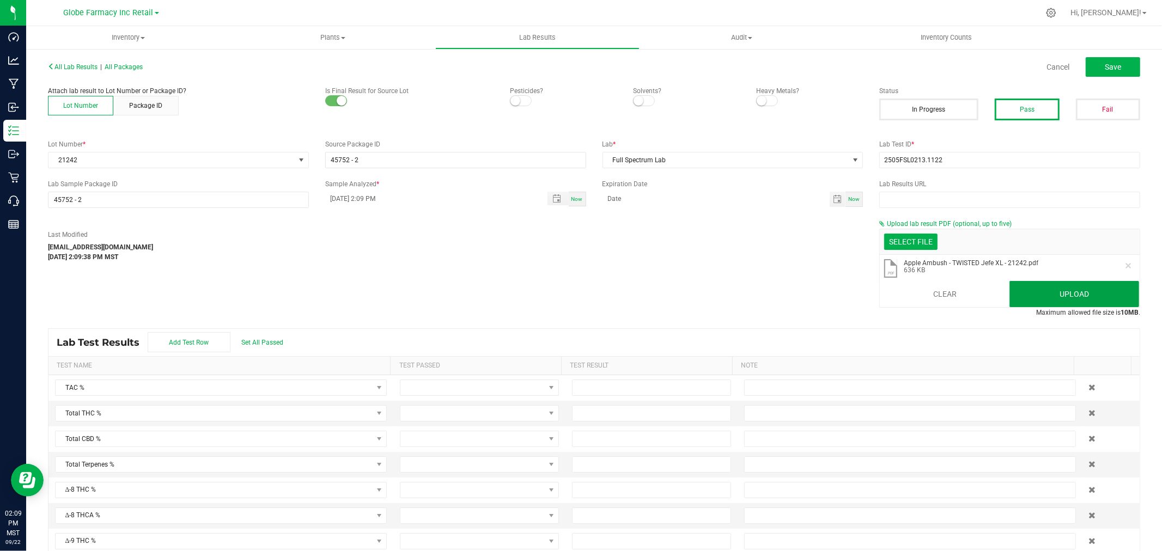
click at [1092, 303] on button "Upload" at bounding box center [1074, 294] width 130 height 26
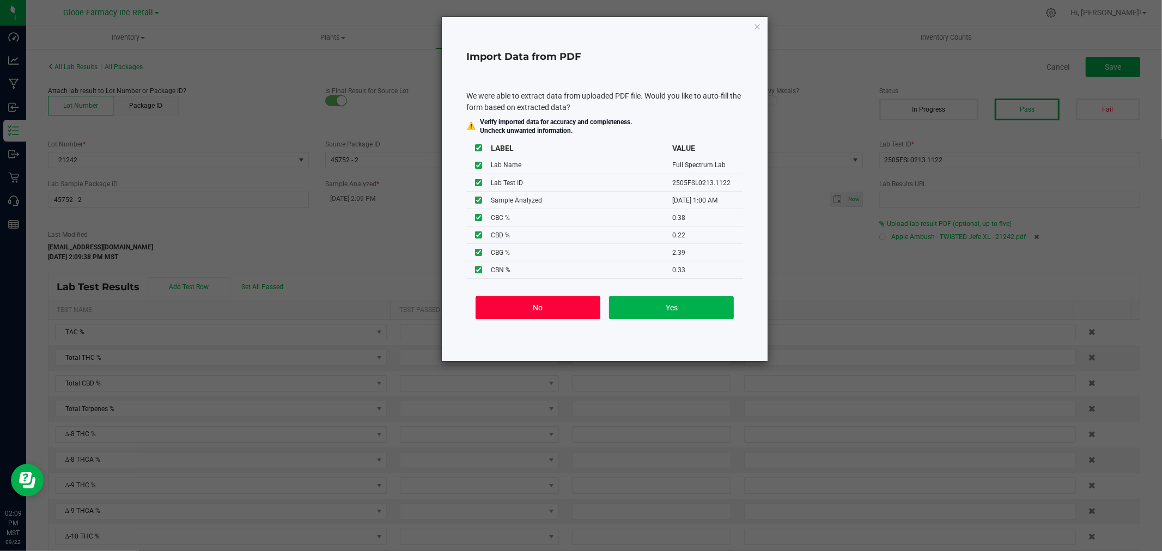
click at [534, 317] on button "No" at bounding box center [538, 307] width 125 height 23
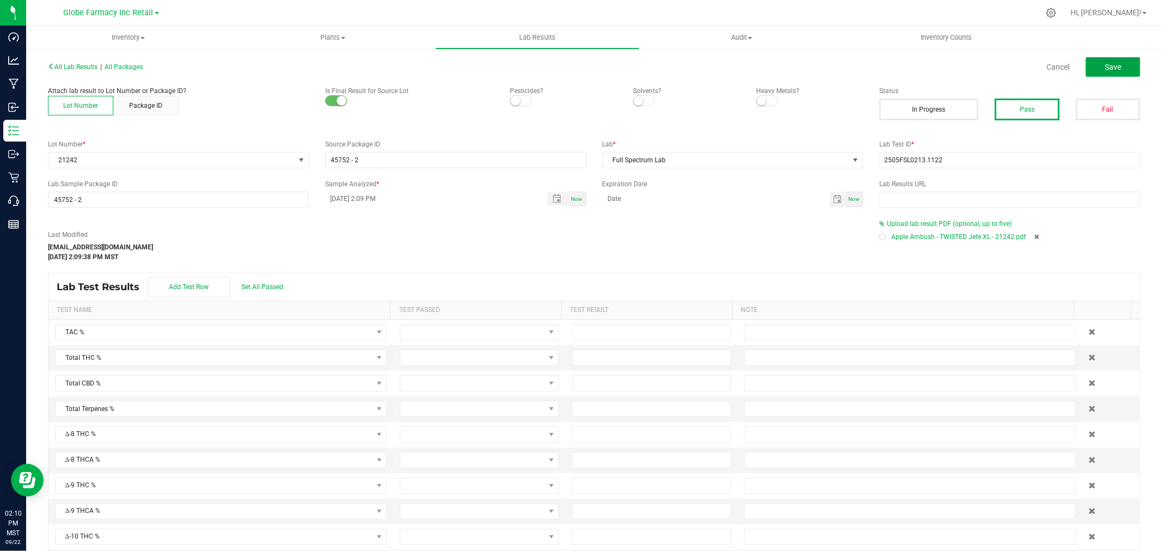
click at [1105, 68] on span "Save" at bounding box center [1113, 67] width 16 height 9
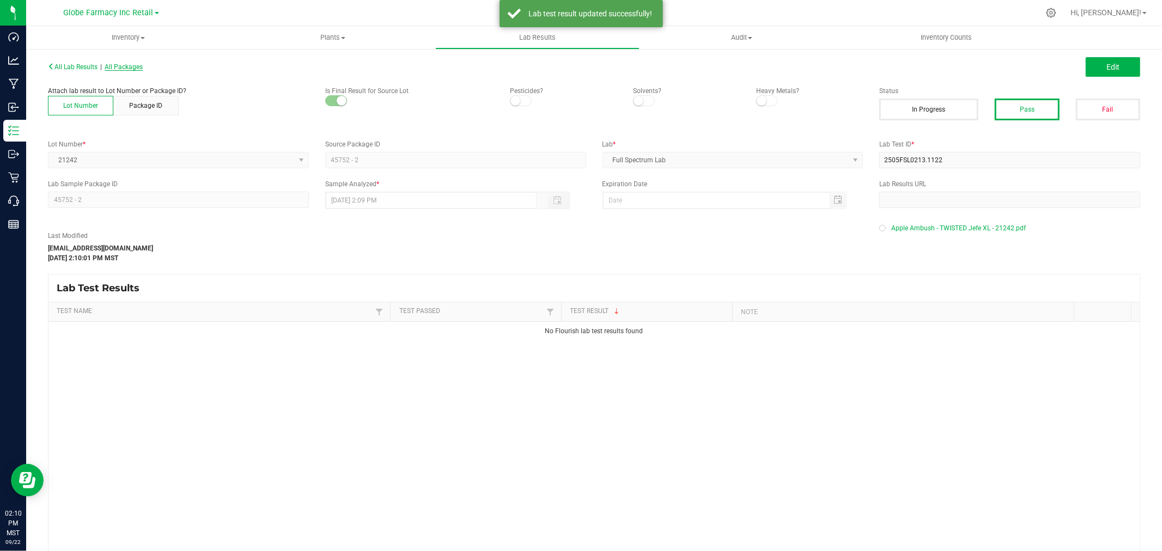
click at [132, 66] on span "All Packages" at bounding box center [124, 67] width 38 height 8
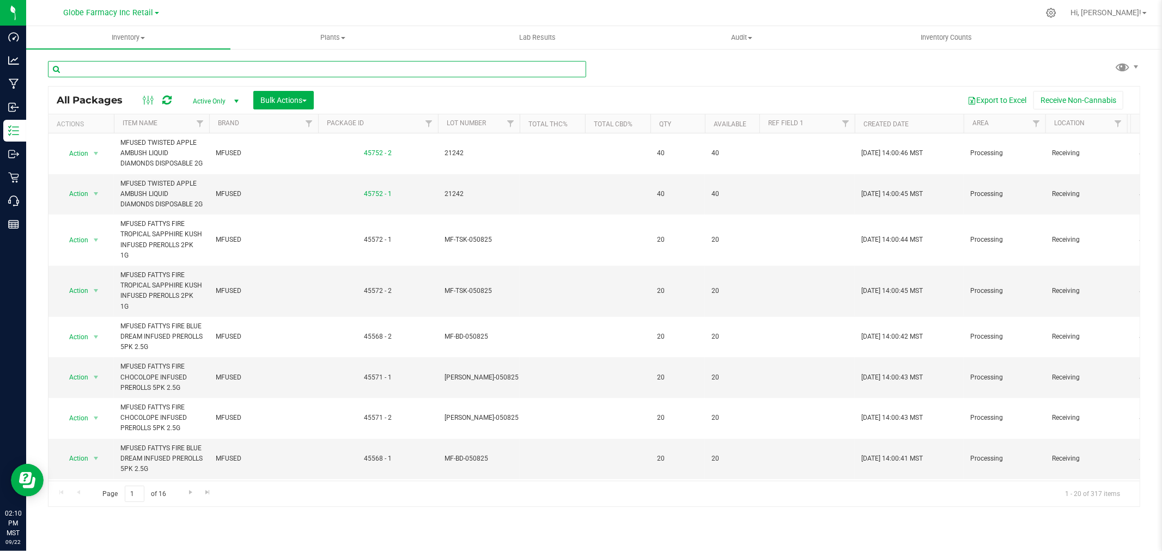
click at [388, 71] on input "text" at bounding box center [317, 69] width 538 height 16
paste input "42103"
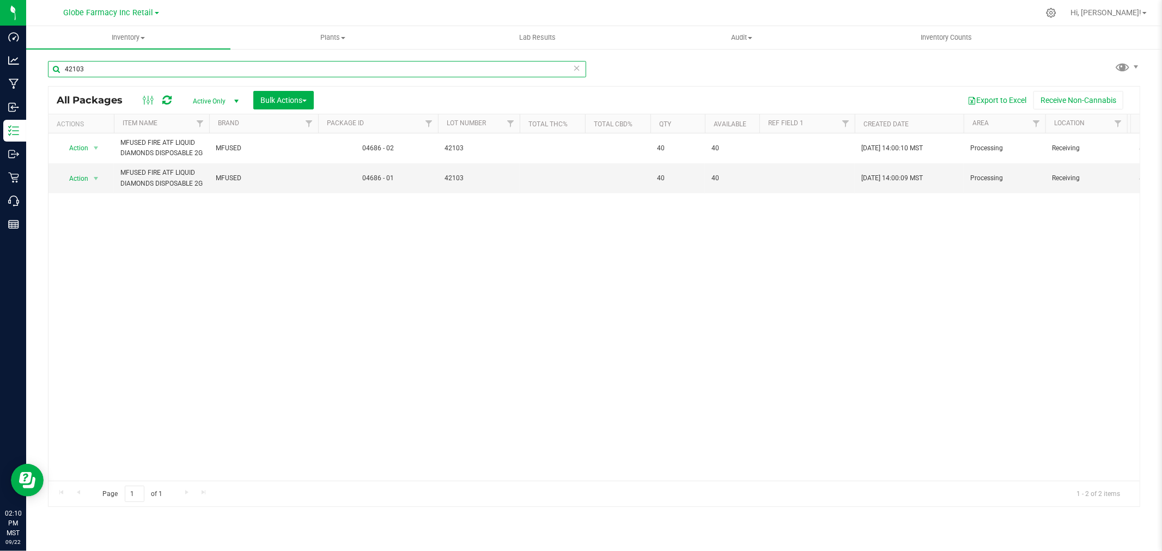
click at [155, 75] on input "42103" at bounding box center [317, 69] width 538 height 16
click at [155, 74] on input "42103" at bounding box center [317, 69] width 538 height 16
paste input "2505FSL0213.1135"
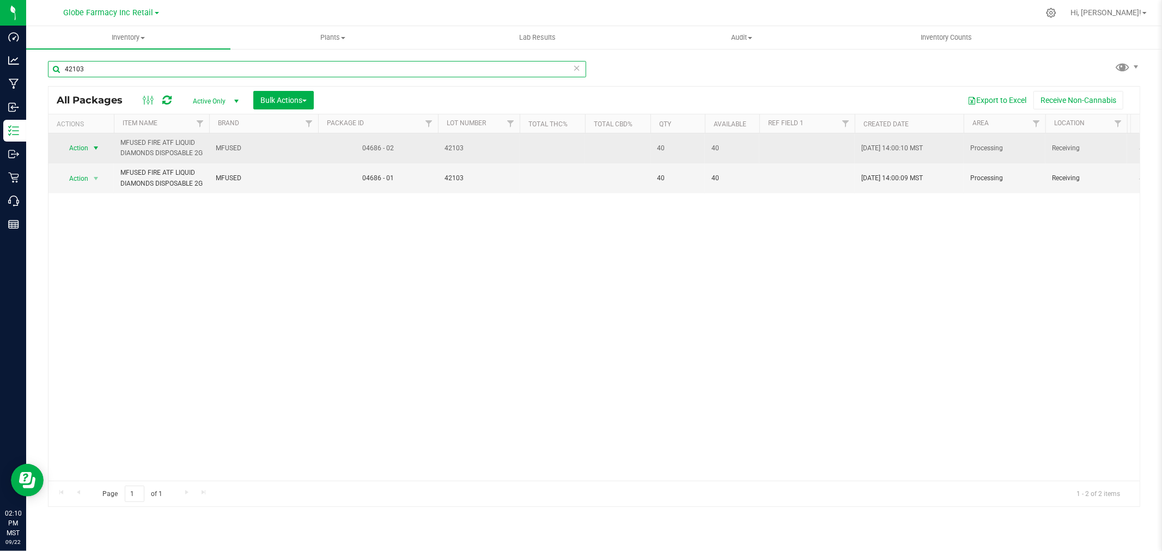
type input "42103"
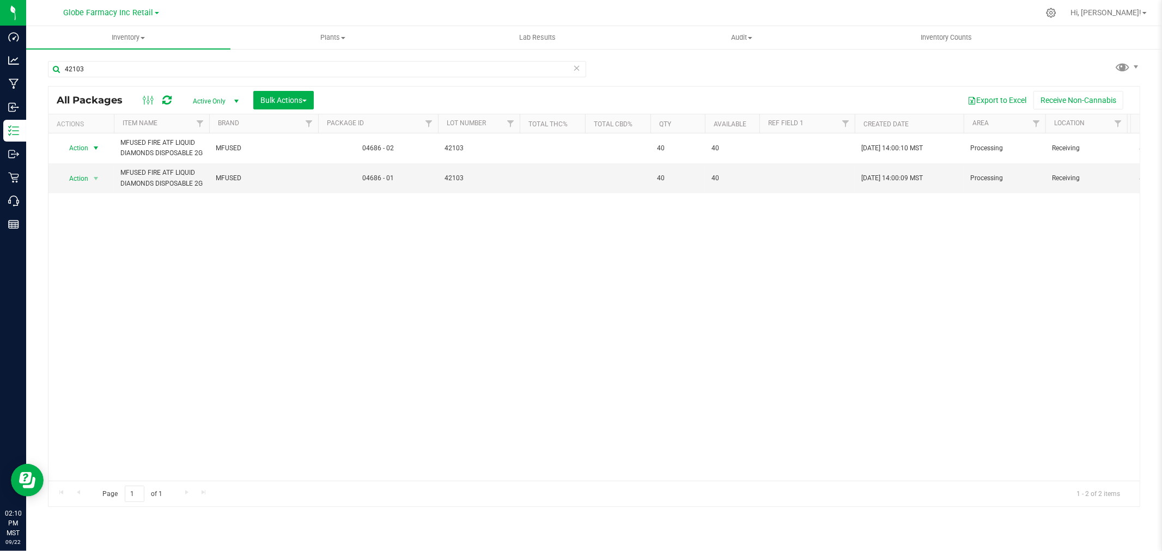
drag, startPoint x: 88, startPoint y: 154, endPoint x: 89, endPoint y: 166, distance: 12.6
click at [88, 153] on span "Action" at bounding box center [73, 148] width 29 height 15
click at [92, 345] on li "Record a lab result" at bounding box center [95, 348] width 70 height 16
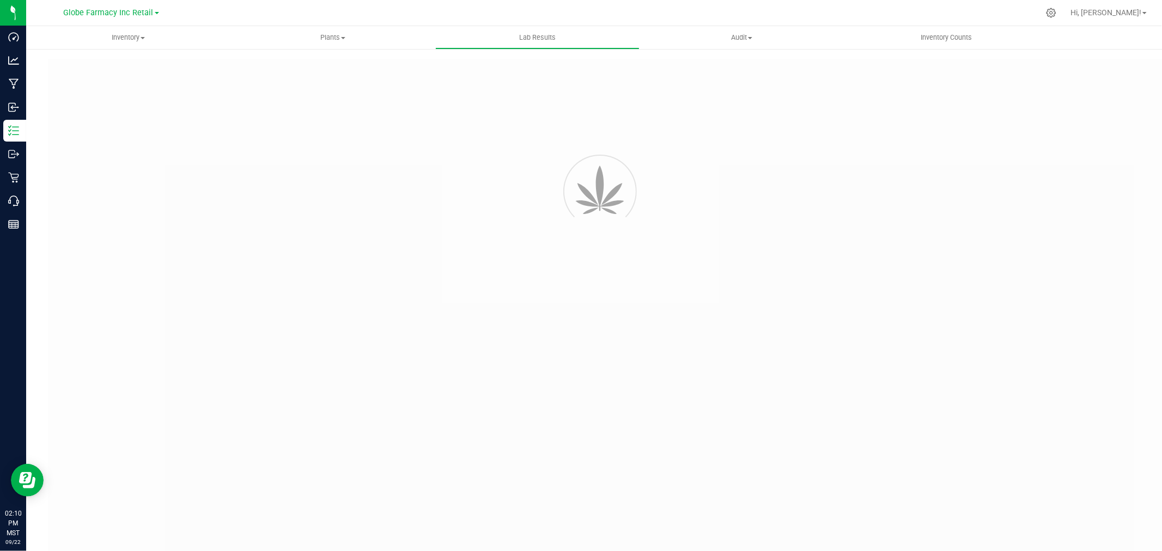
type input "04686 - 02"
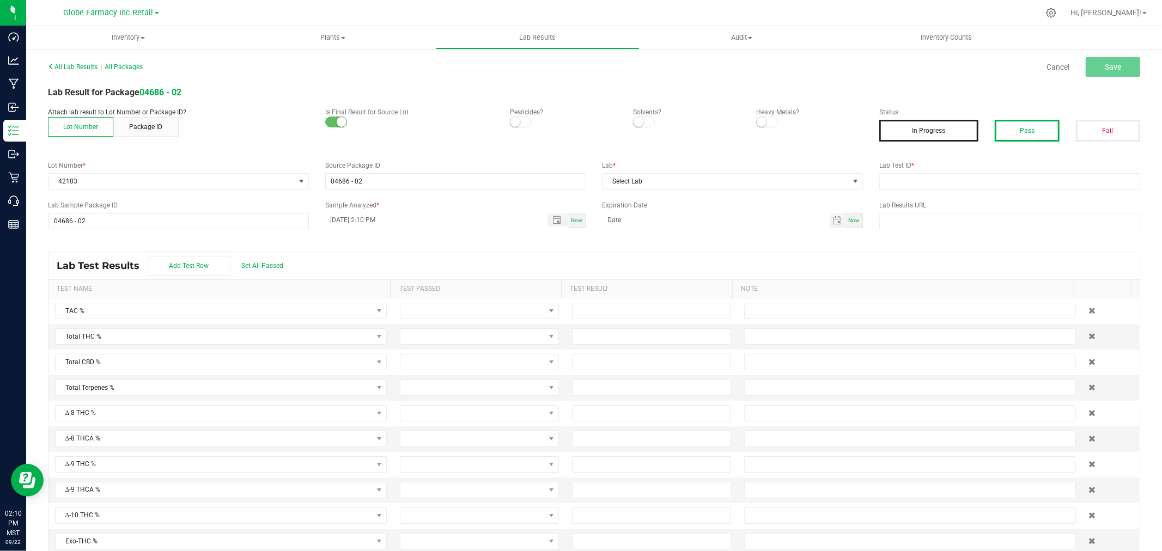
click at [1016, 126] on button "Pass" at bounding box center [1027, 131] width 64 height 22
click at [974, 186] on input "text" at bounding box center [1009, 181] width 261 height 16
paste input "2505FSL0213.1135"
type input "2505FSL0213.1135"
click at [646, 174] on span "Select Lab" at bounding box center [726, 181] width 246 height 15
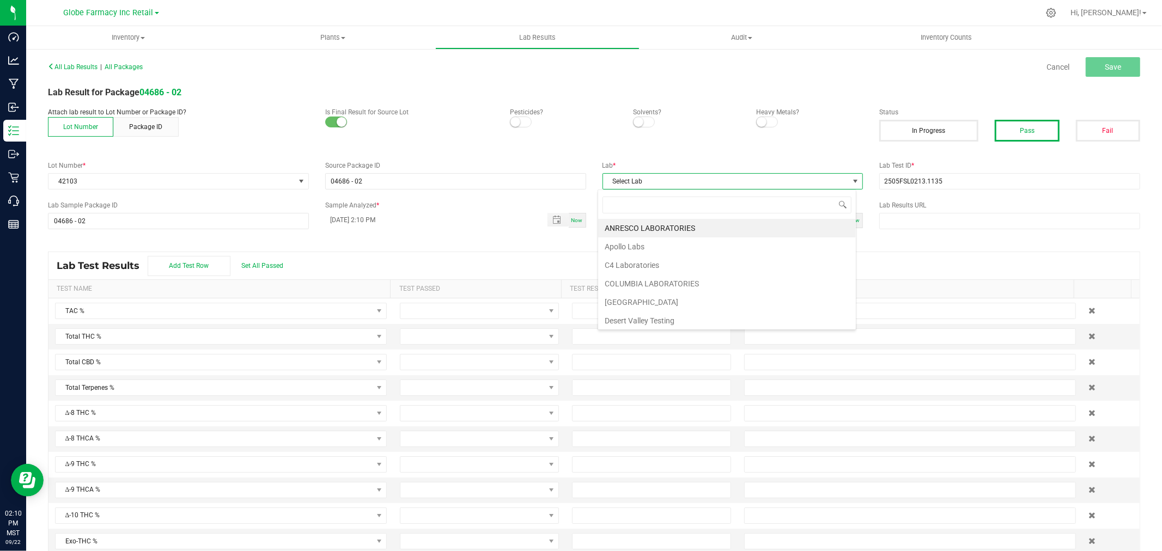
scroll to position [16, 258]
type input "FULL"
click at [641, 222] on li "Full Spectrum Lab" at bounding box center [727, 228] width 258 height 19
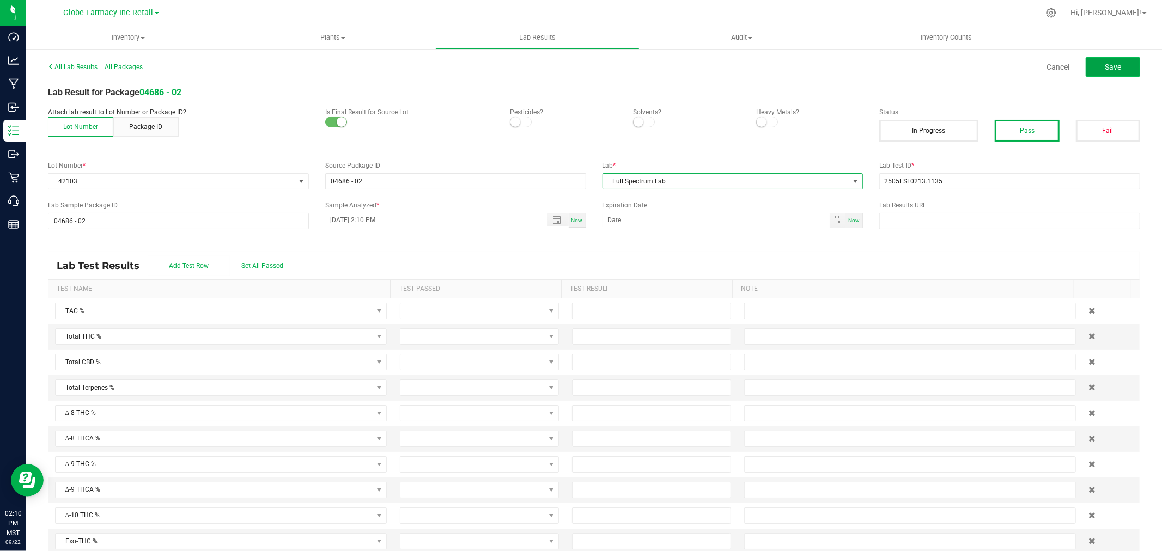
click at [1095, 71] on button "Save" at bounding box center [1113, 67] width 54 height 20
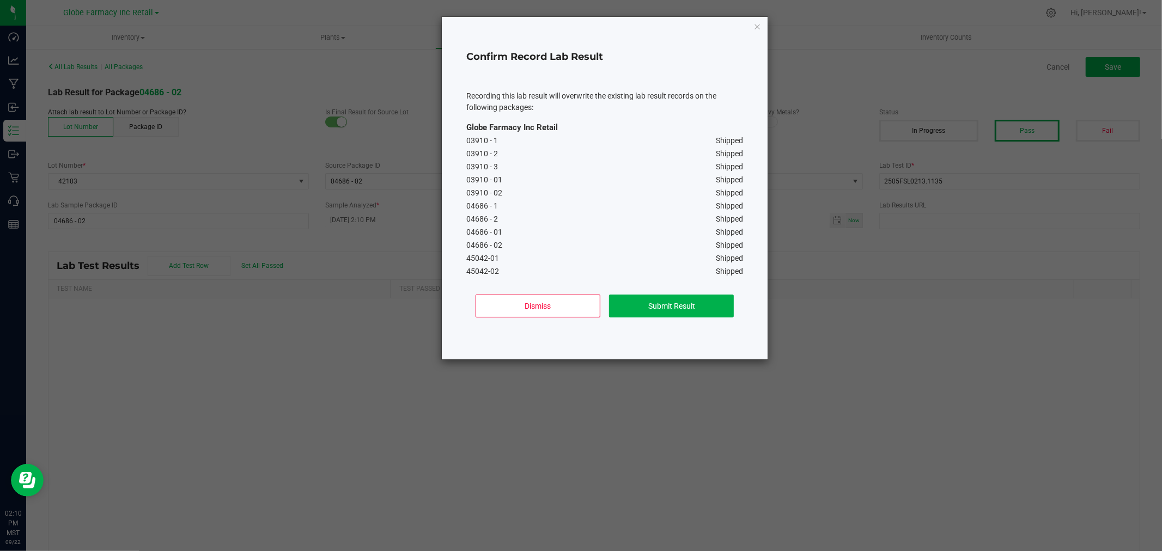
click at [668, 292] on div "Dismiss Submit Result" at bounding box center [604, 310] width 277 height 49
click at [670, 297] on button "Submit Result" at bounding box center [671, 306] width 125 height 23
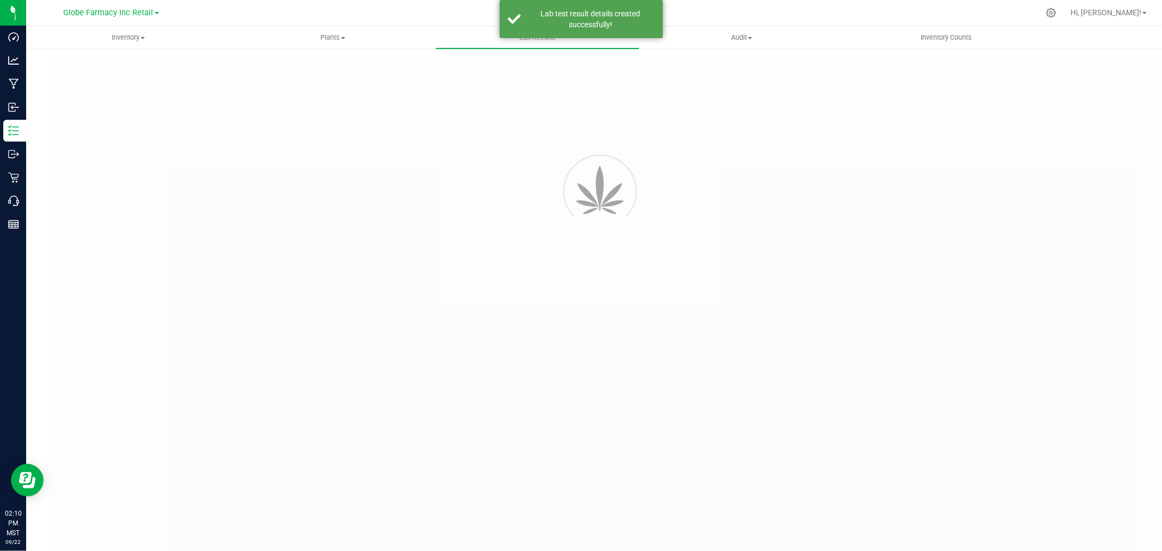
type input "04686 - 02"
type input "2505FSL0213.1135"
type input "04686 - 02"
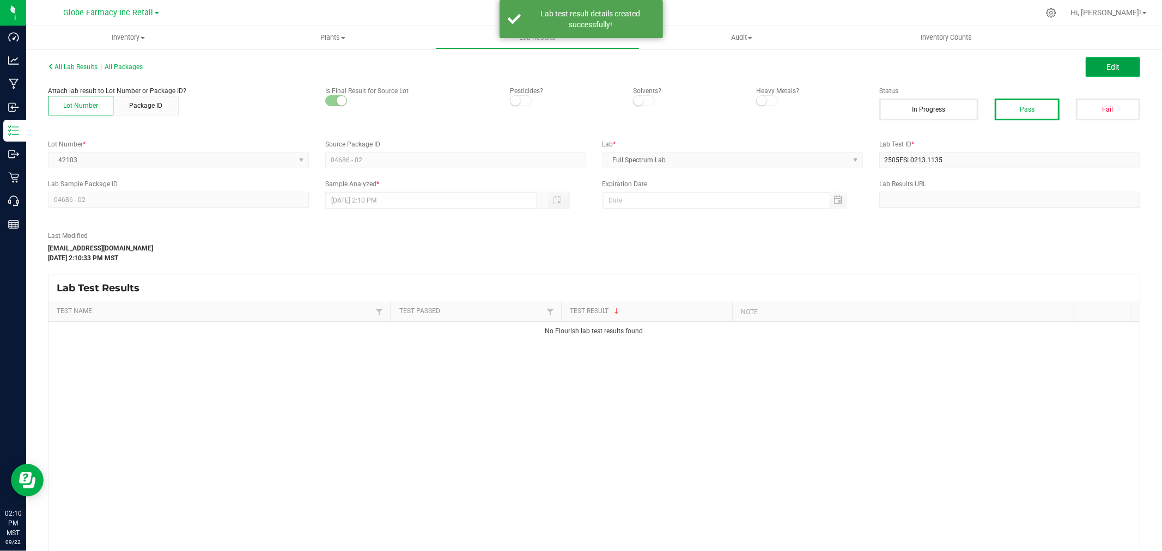
click at [1093, 64] on button "Edit" at bounding box center [1113, 67] width 54 height 20
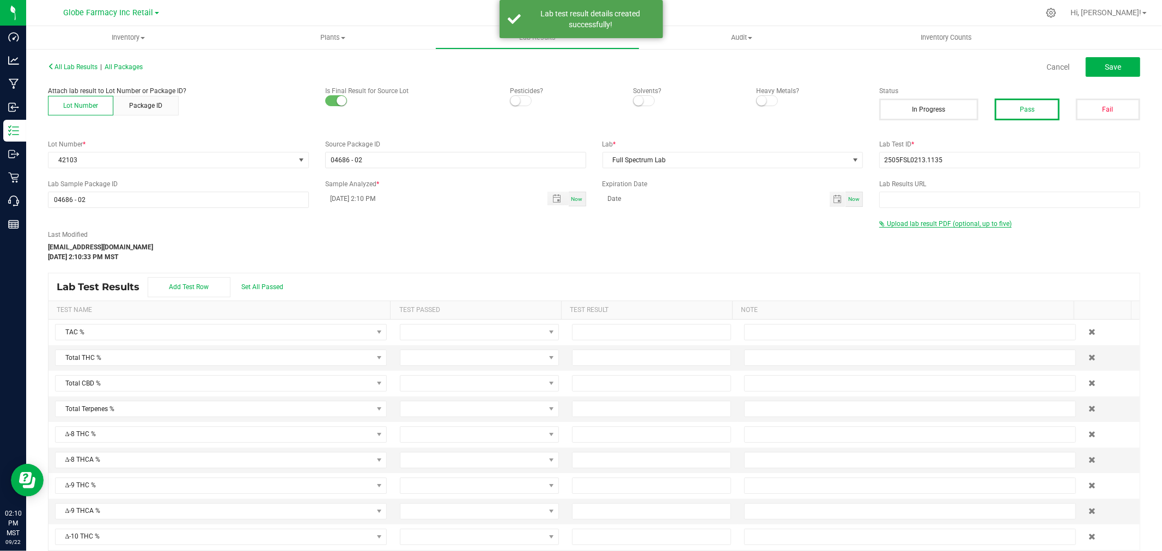
click at [903, 224] on span "Upload lab result PDF (optional, up to five)" at bounding box center [949, 224] width 125 height 8
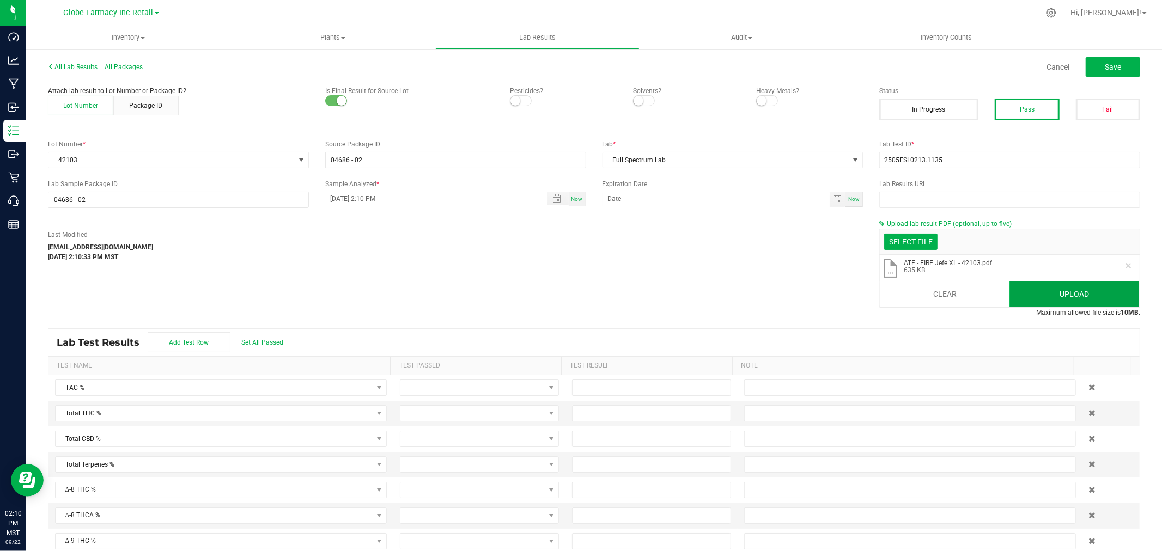
click at [1056, 284] on button "Upload" at bounding box center [1074, 294] width 130 height 26
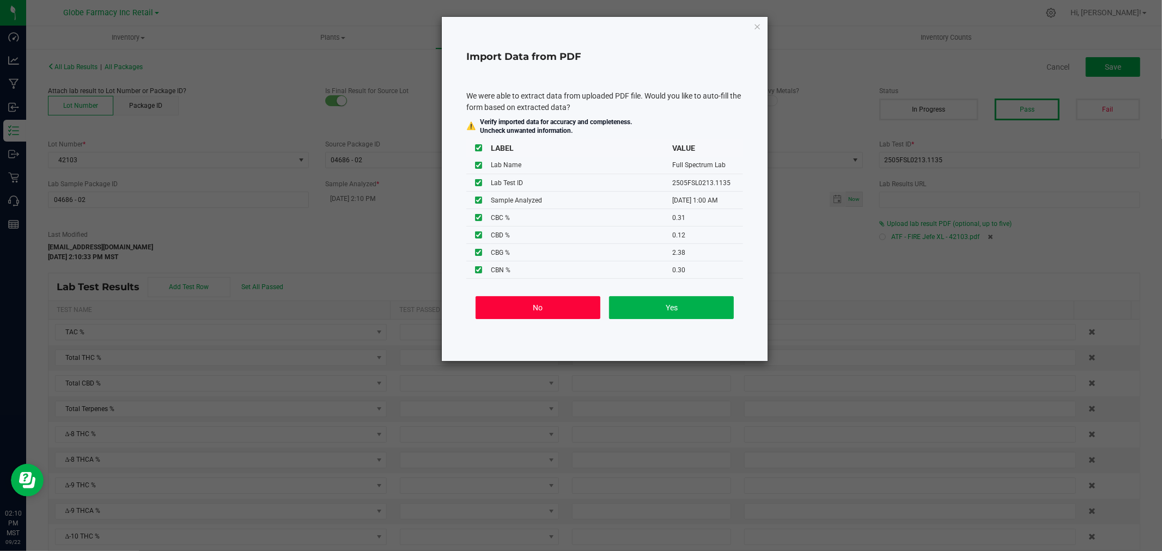
click at [541, 300] on button "No" at bounding box center [538, 307] width 125 height 23
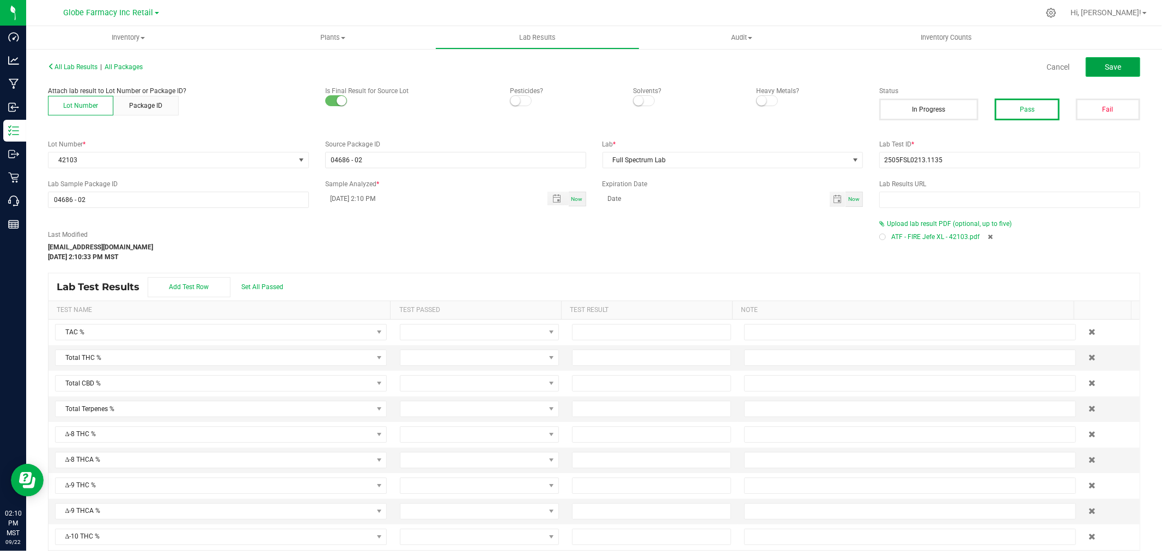
click at [1095, 58] on button "Save" at bounding box center [1113, 67] width 54 height 20
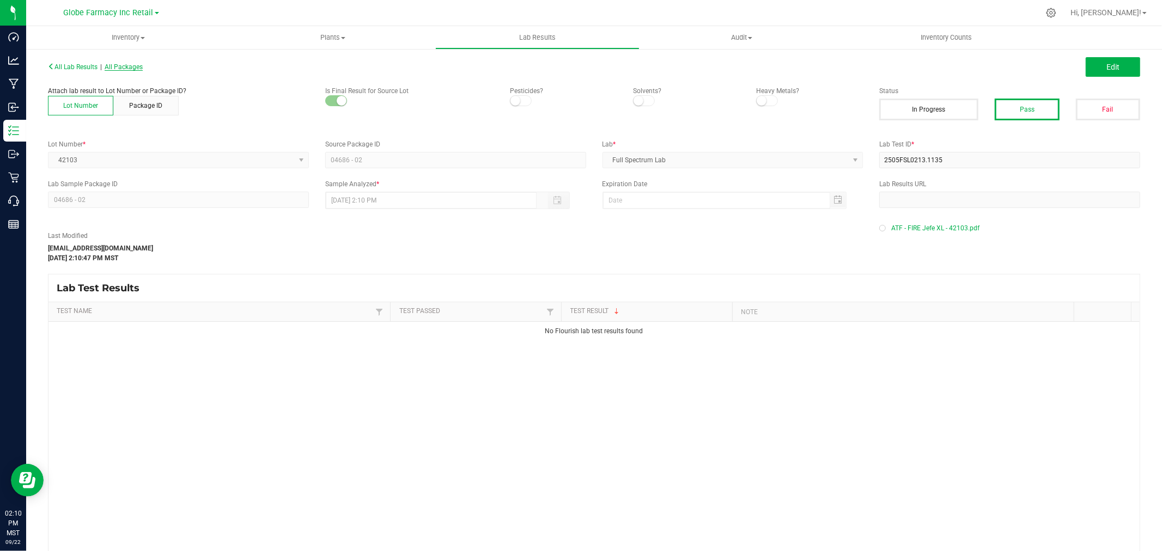
click at [123, 67] on span "All Packages" at bounding box center [124, 67] width 38 height 8
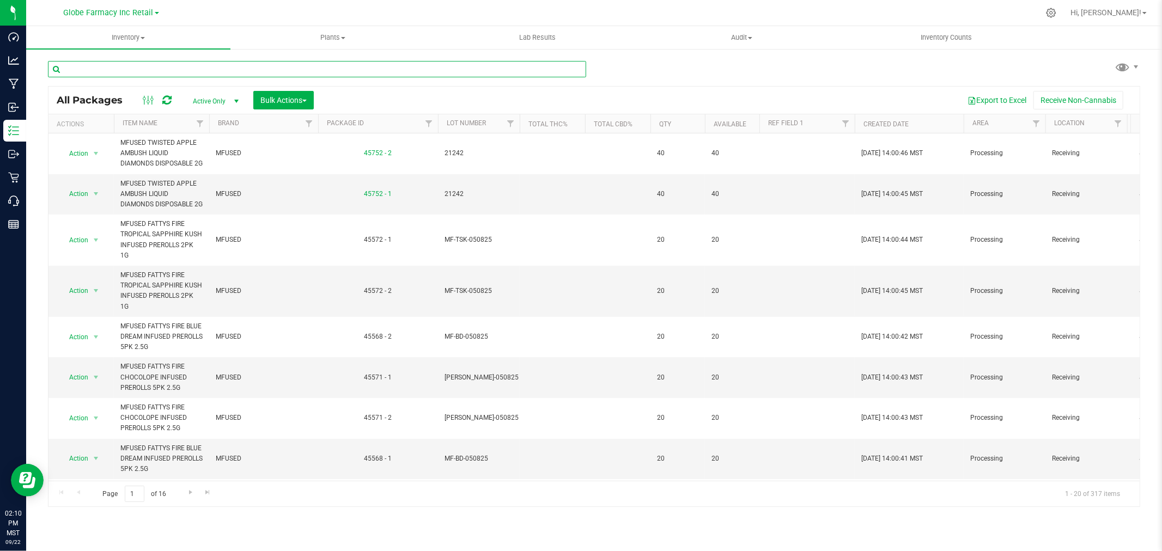
paste input "2505FSL0213.1135"
click at [160, 72] on input "text" at bounding box center [317, 69] width 538 height 16
type input "2505FSL0213.1135"
click at [285, 63] on input "text" at bounding box center [317, 69] width 538 height 16
paste input "MF-BB-031125"
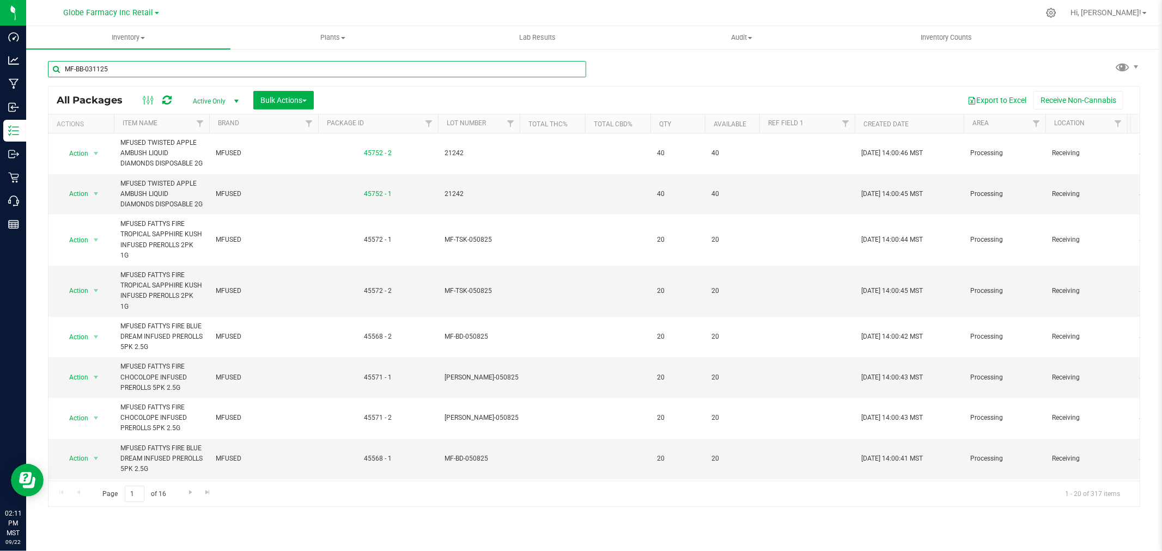
type input "MF-BB-031125"
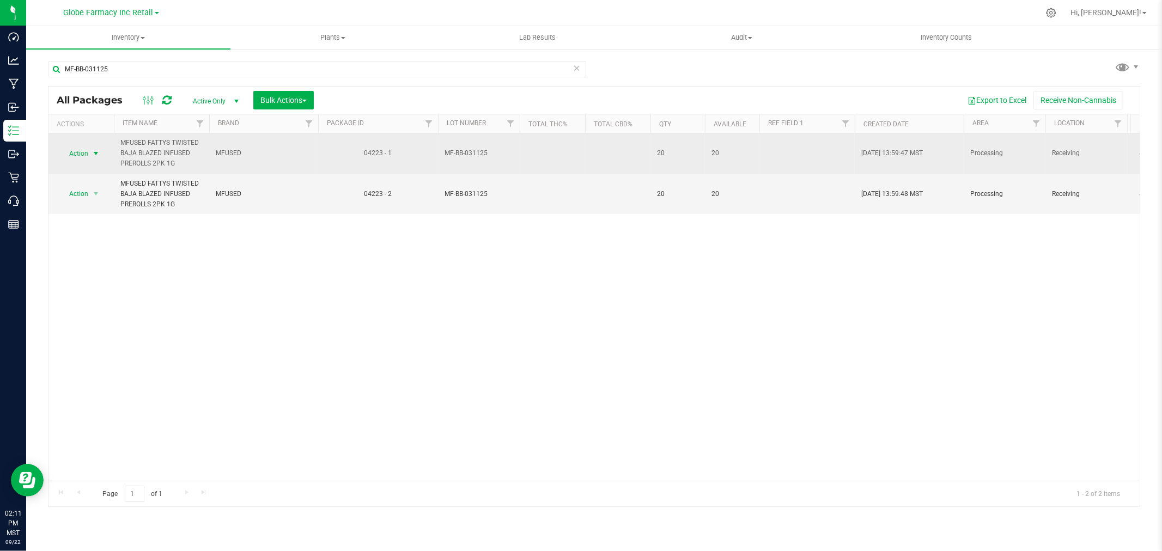
click at [82, 156] on span "Action" at bounding box center [73, 153] width 29 height 15
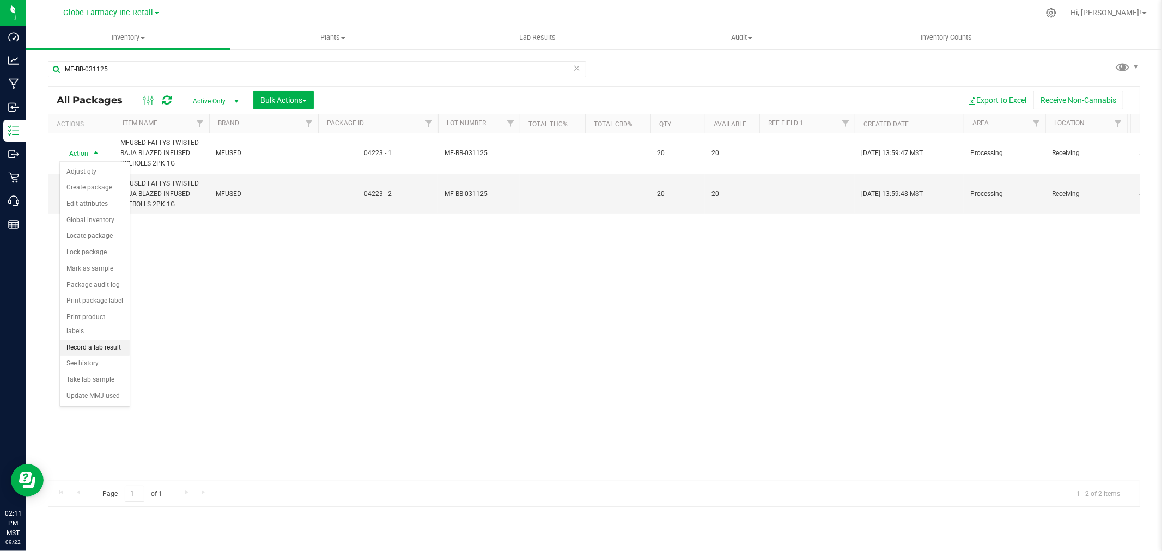
click at [106, 349] on li "Record a lab result" at bounding box center [95, 348] width 70 height 16
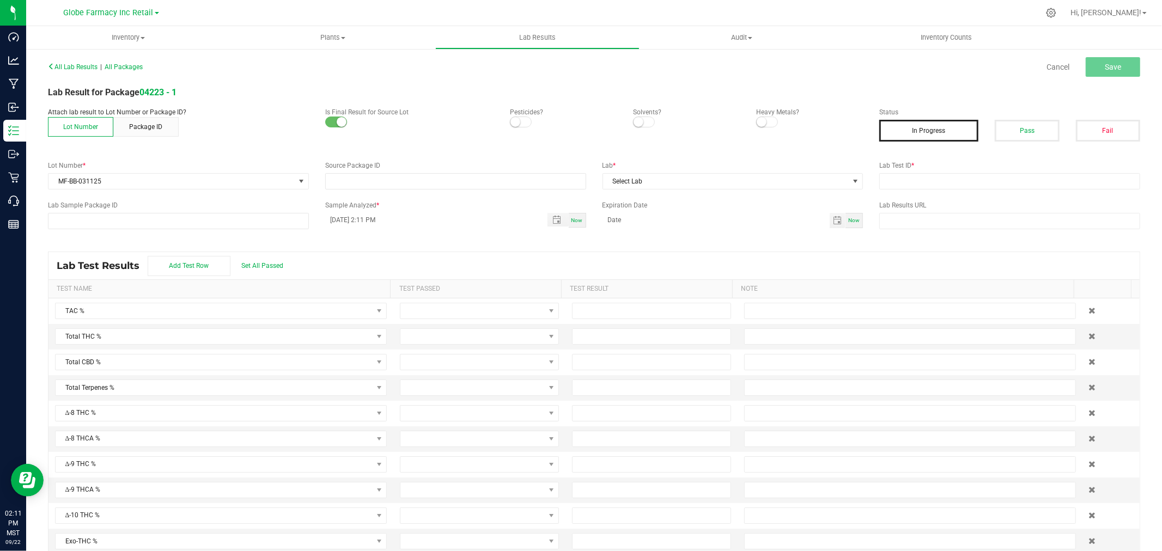
type input "04223 - 1"
click at [1031, 144] on div "Status In Progress Pass Fail" at bounding box center [1009, 128] width 277 height 42
click at [1036, 129] on button "Pass" at bounding box center [1027, 131] width 64 height 22
click at [1027, 193] on div "All Lab Results | All Packages Cancel Save Lab Result for Package 04223 - 1 Att…" at bounding box center [594, 311] width 1092 height 504
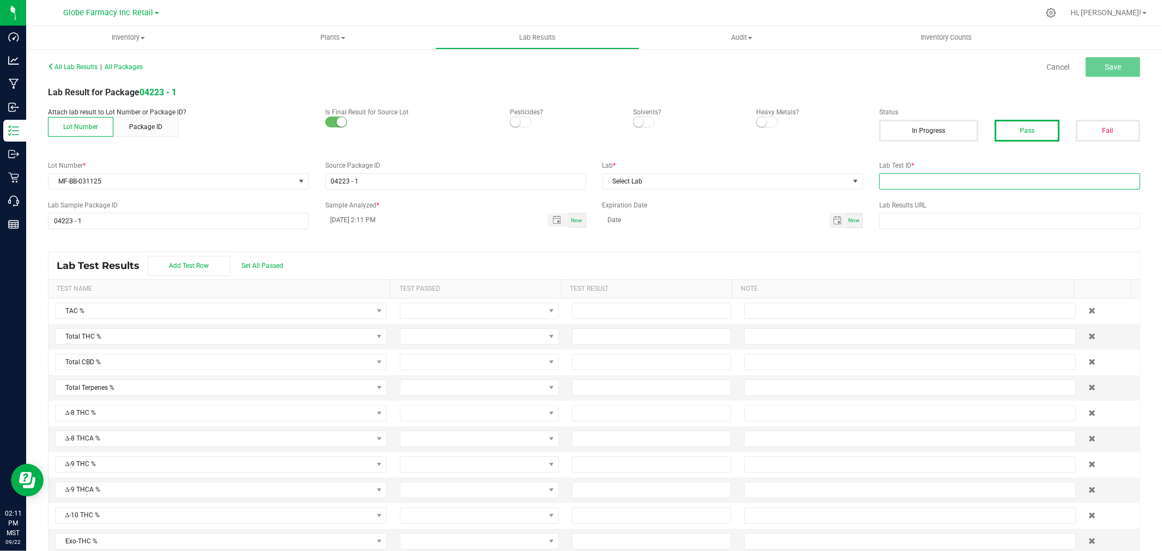
paste input "TE50321001-001"
click at [1022, 183] on input "text" at bounding box center [1009, 181] width 261 height 16
type input "TE50321001-001"
click at [714, 182] on span "Select Lab" at bounding box center [726, 181] width 246 height 15
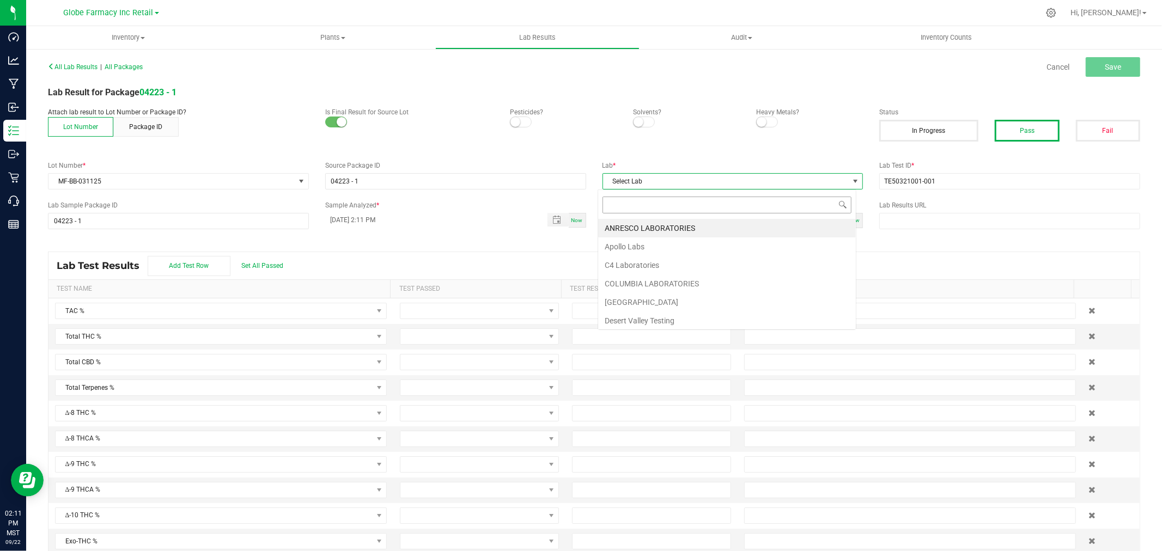
scroll to position [16, 258]
type input "KAY"
click at [654, 220] on li "KAYCHA LABS" at bounding box center [727, 228] width 258 height 19
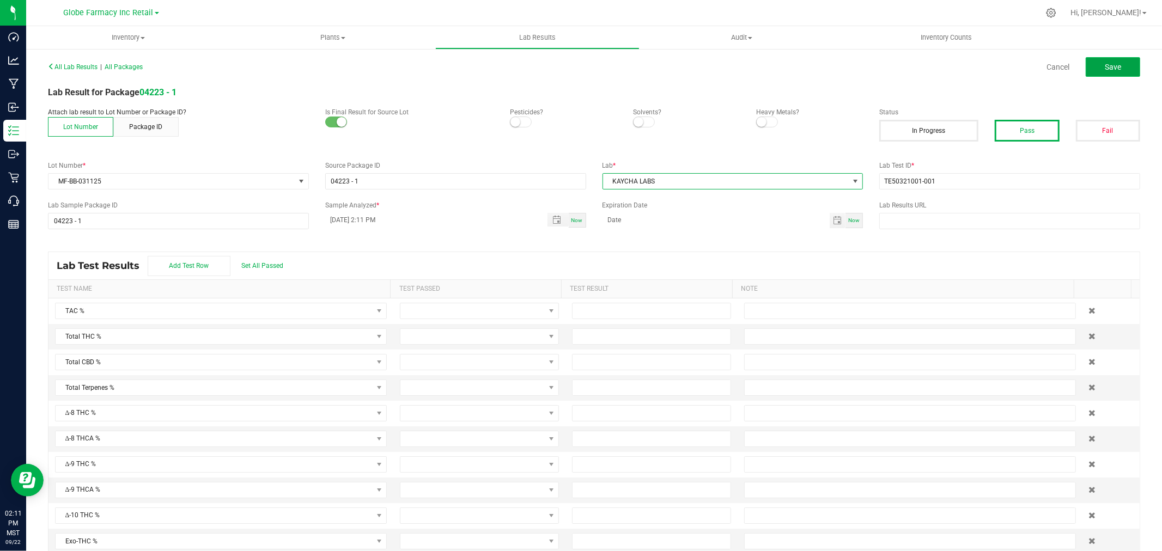
click at [1091, 61] on button "Save" at bounding box center [1113, 67] width 54 height 20
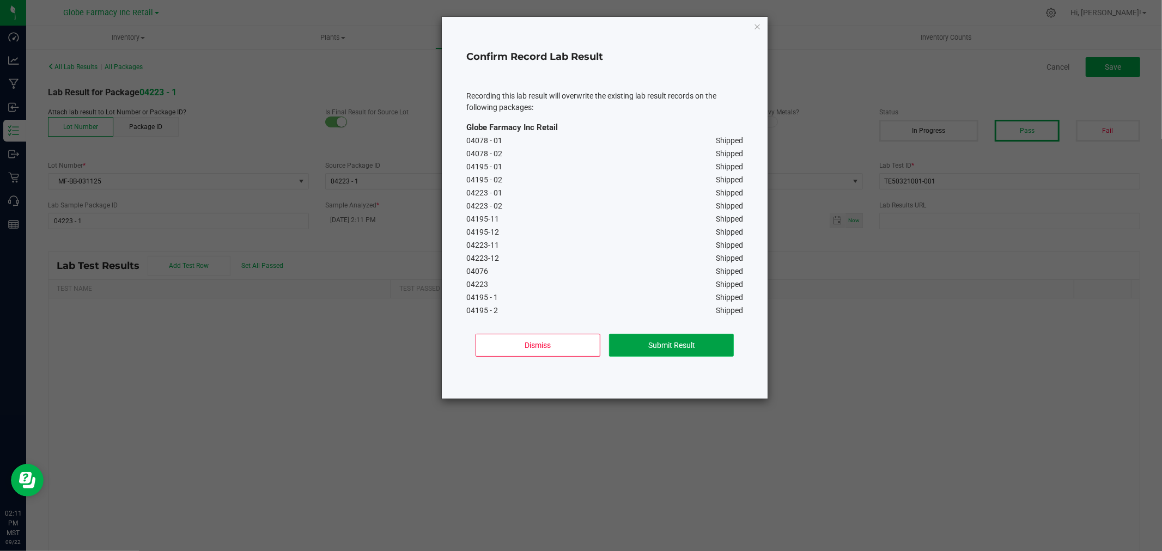
click at [697, 351] on button "Submit Result" at bounding box center [671, 345] width 125 height 23
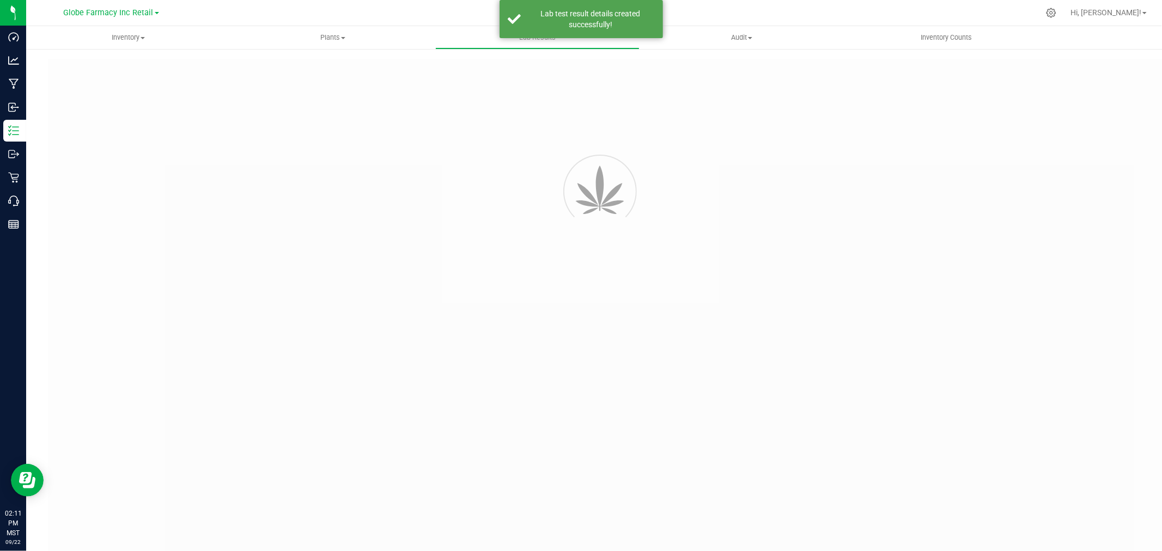
type input "04223 - 1"
type input "TE50321001-001"
type input "04223 - 1"
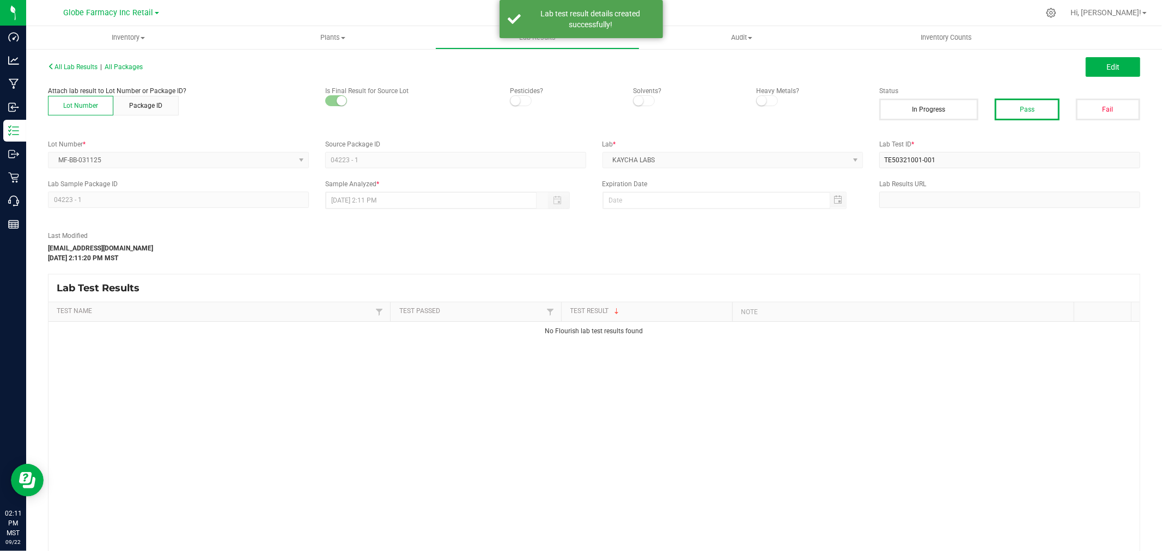
click at [1107, 77] on div "All Lab Results | All Packages Edit" at bounding box center [594, 66] width 1108 height 27
click at [1107, 69] on span "Edit" at bounding box center [1112, 67] width 13 height 9
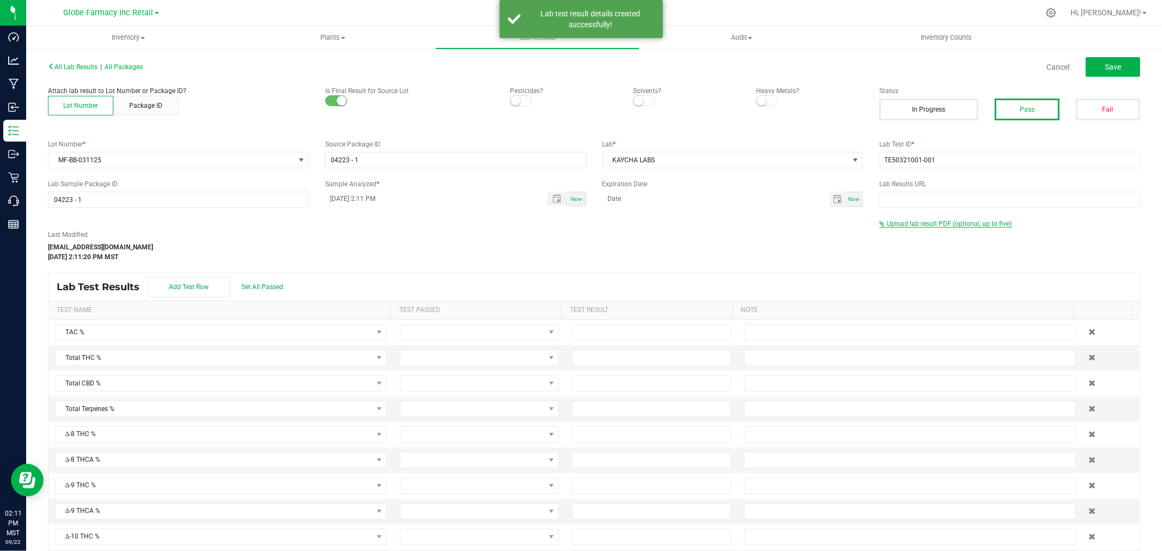
click at [942, 227] on span "Upload lab result PDF (optional, up to five)" at bounding box center [945, 224] width 132 height 8
click at [924, 229] on div "Select file Drop files here to upload" at bounding box center [1009, 242] width 261 height 26
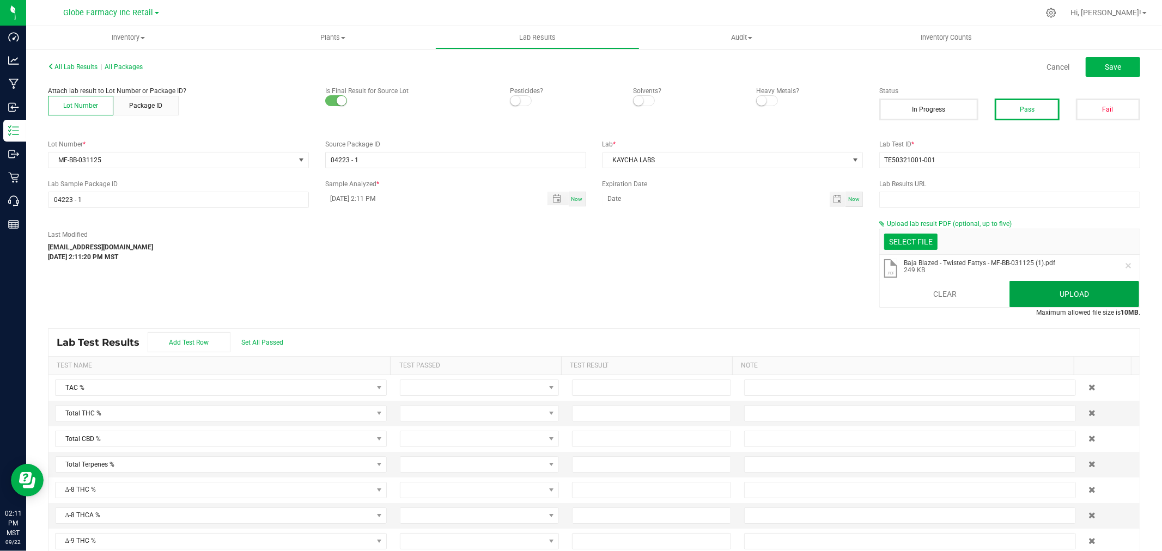
click at [1086, 292] on button "Upload" at bounding box center [1074, 294] width 130 height 26
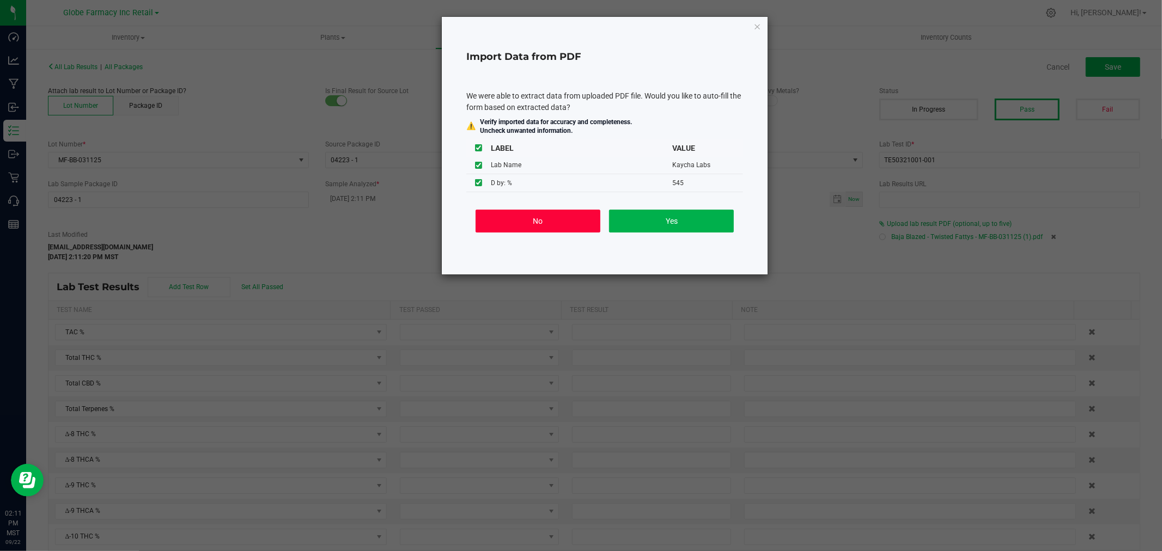
click at [549, 220] on button "No" at bounding box center [538, 221] width 125 height 23
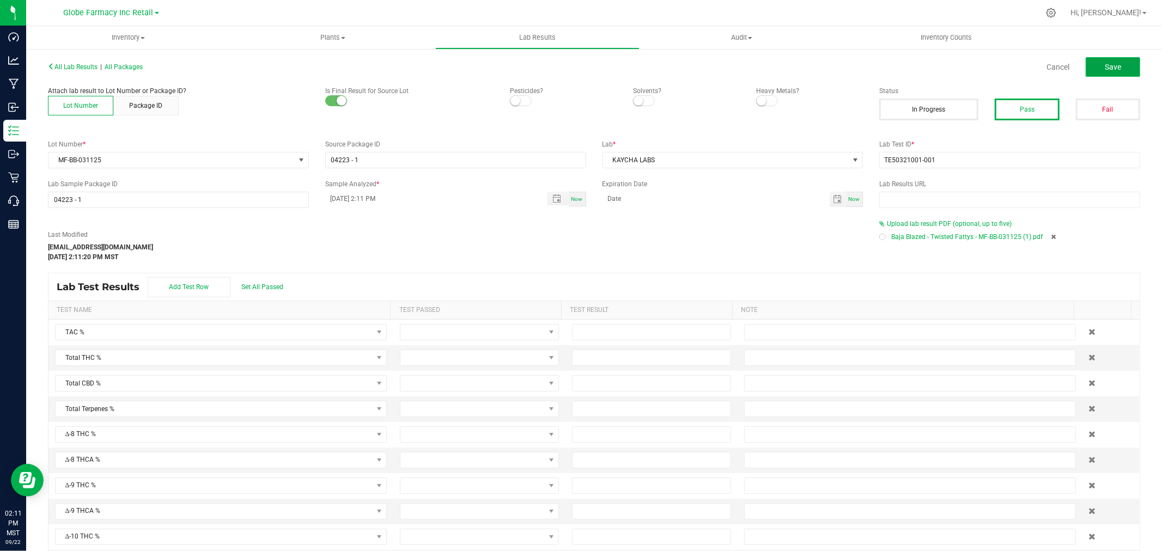
click at [1115, 59] on button "Save" at bounding box center [1113, 67] width 54 height 20
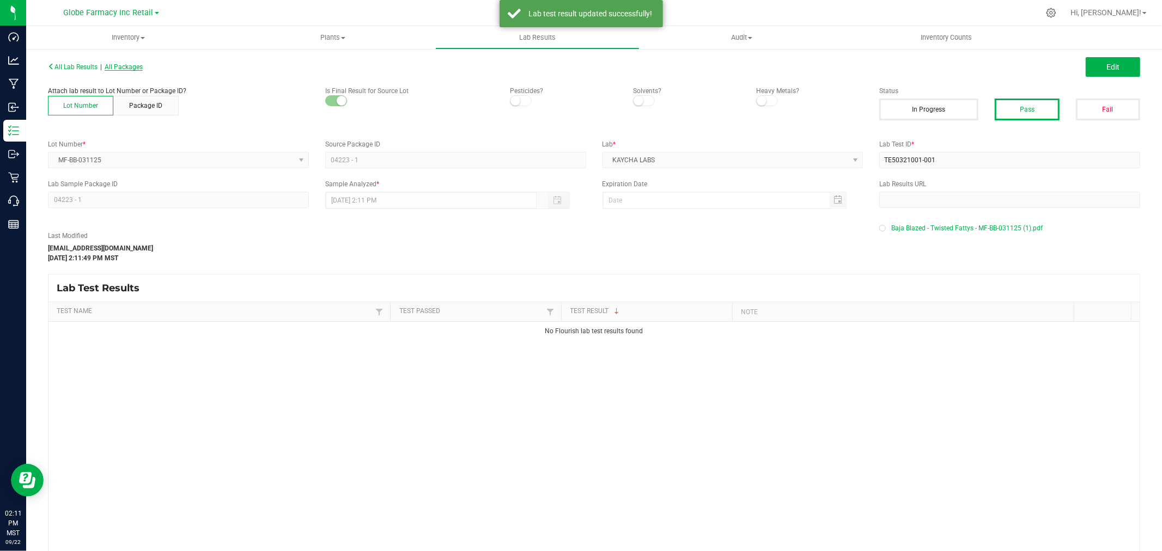
click at [131, 64] on span "All Packages" at bounding box center [124, 67] width 38 height 8
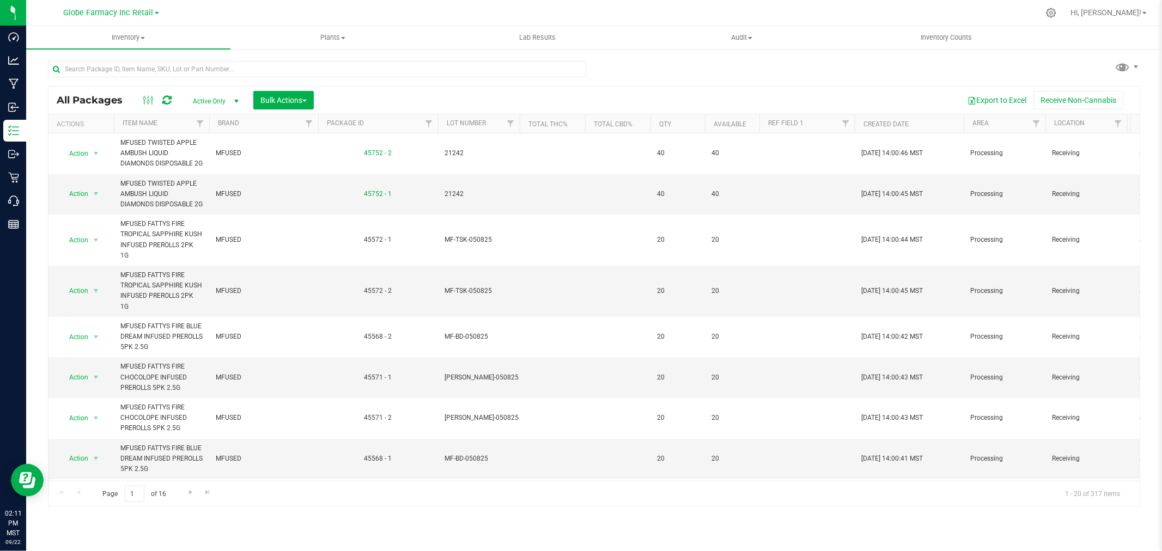
click at [297, 57] on div at bounding box center [321, 68] width 546 height 35
click at [298, 63] on input "text" at bounding box center [317, 69] width 538 height 16
paste input "MF-BB-050825"
type input "MF-BB-050825"
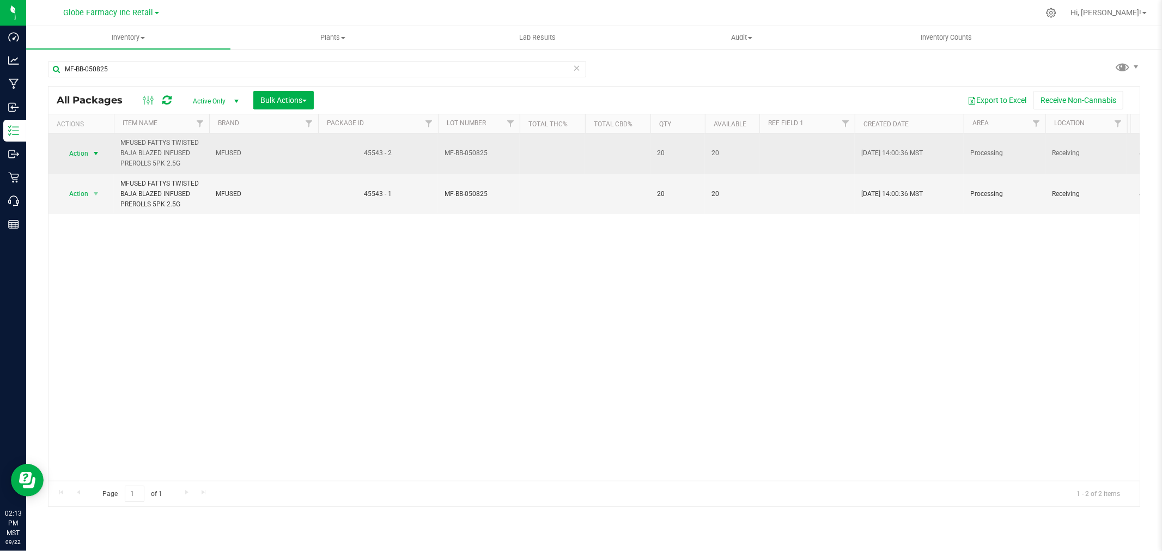
click at [94, 153] on span "select" at bounding box center [96, 153] width 9 height 9
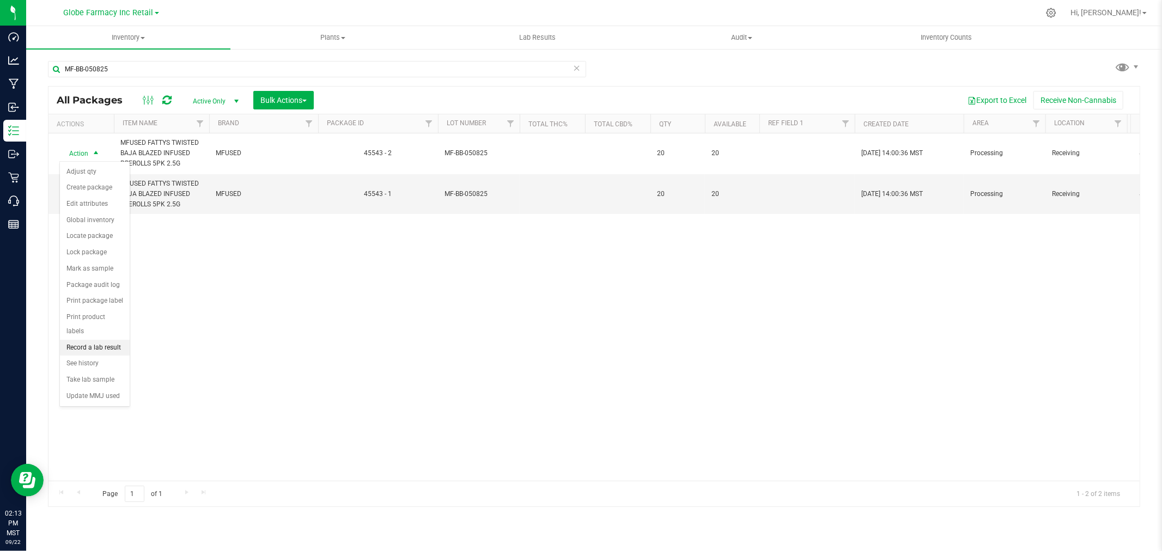
click at [99, 347] on li "Record a lab result" at bounding box center [95, 348] width 70 height 16
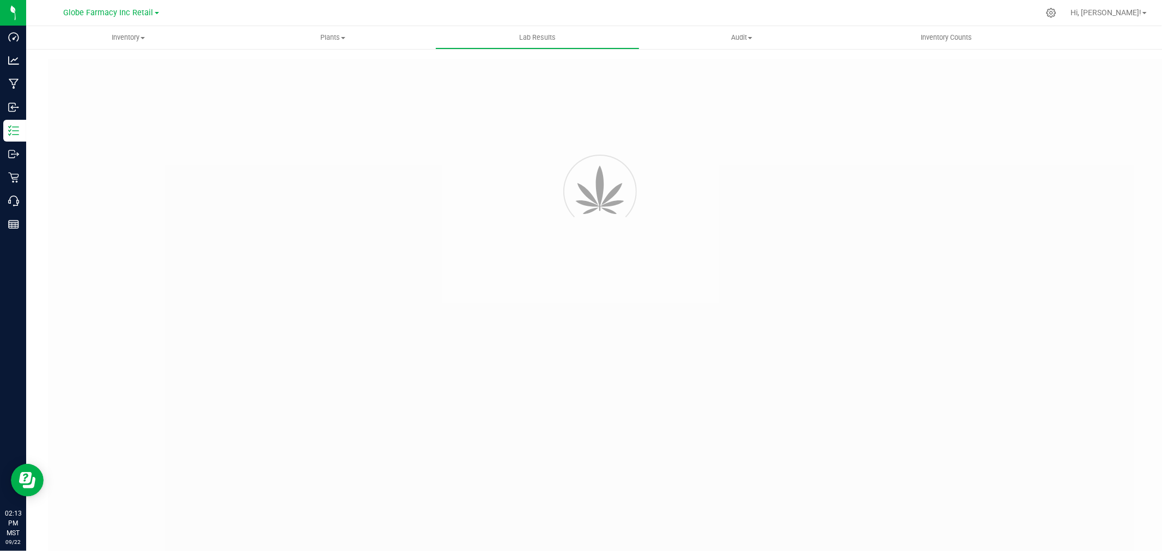
type input "45543 - 2"
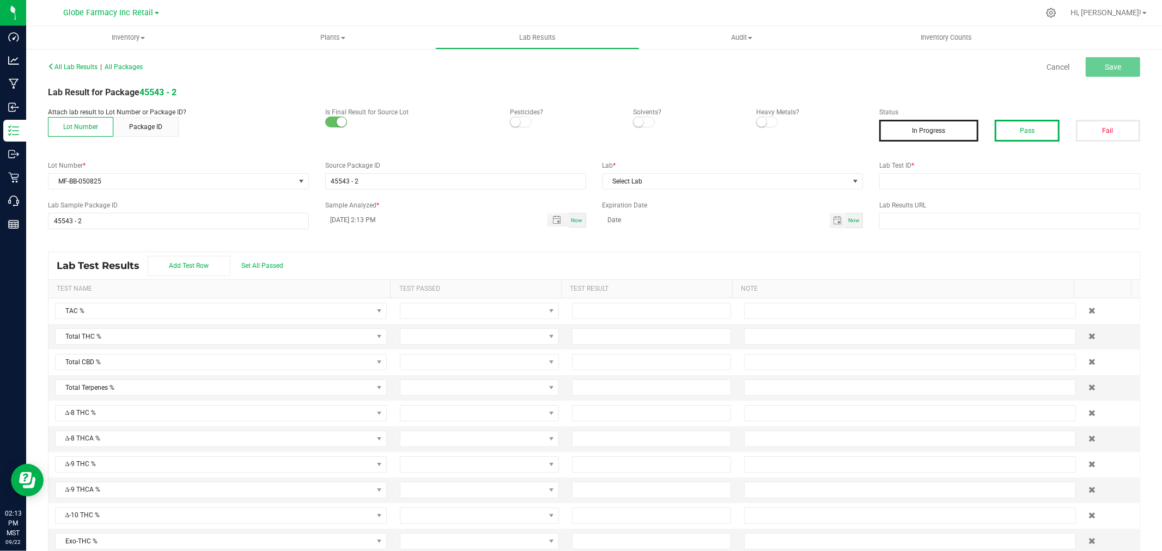
click at [995, 133] on button "Pass" at bounding box center [1027, 131] width 64 height 22
click at [961, 191] on div "All Lab Results | All Packages Cancel Save Lab Result for Package 45543 - 2 Att…" at bounding box center [594, 311] width 1092 height 504
click at [959, 184] on input "text" at bounding box center [1009, 181] width 261 height 16
paste input "TE50512001-006"
type input "TE50512001-006"
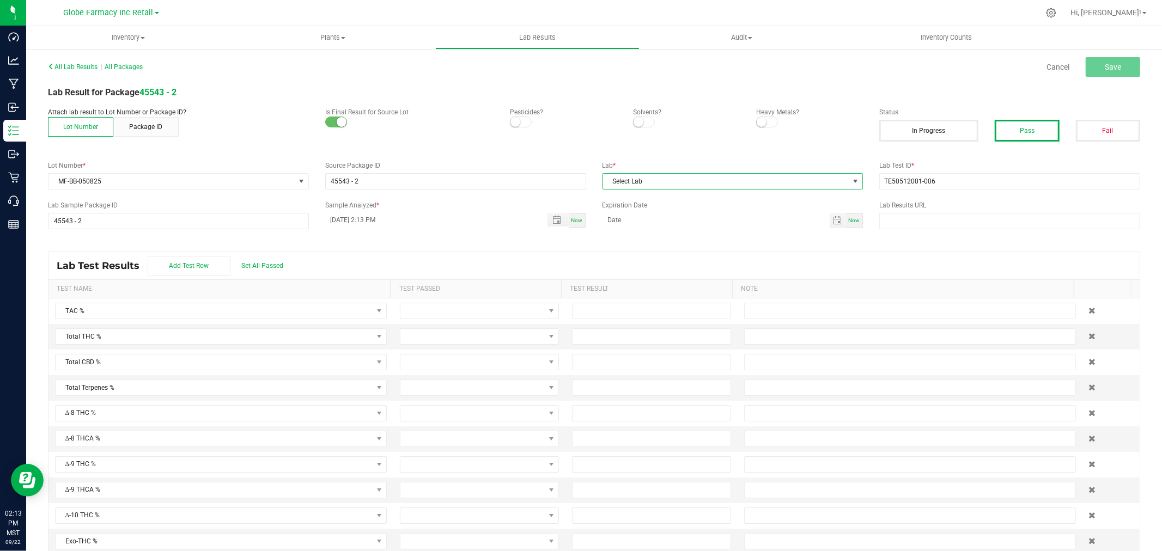
click at [732, 187] on span "Select Lab" at bounding box center [726, 181] width 246 height 15
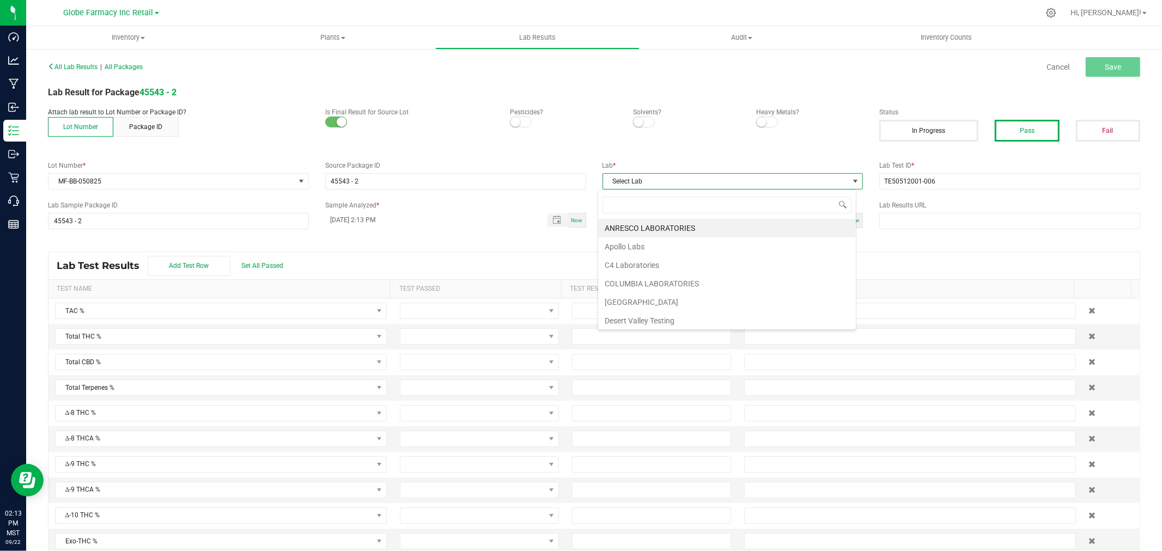
scroll to position [16, 258]
type input "kay"
click at [636, 225] on li "KAYCHA LABS" at bounding box center [727, 228] width 258 height 19
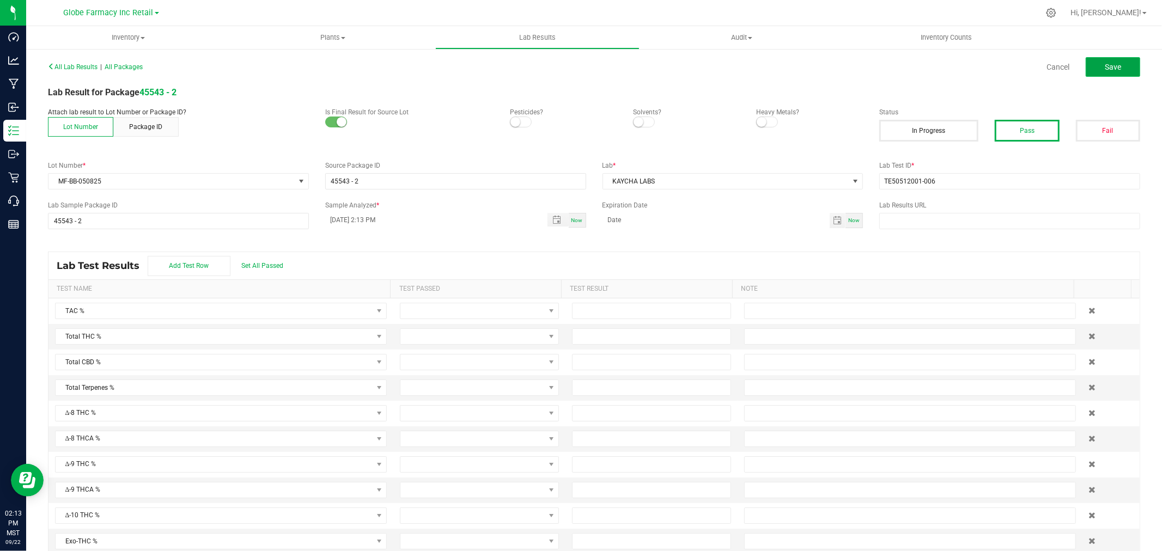
click at [1086, 58] on button "Save" at bounding box center [1113, 67] width 54 height 20
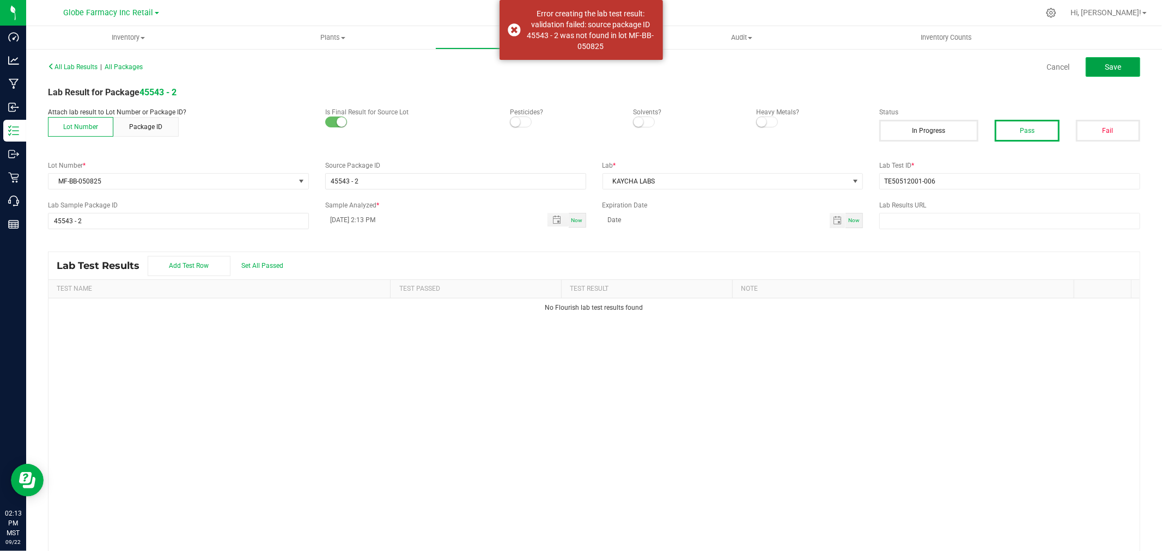
click at [1119, 65] on button "Save" at bounding box center [1113, 67] width 54 height 20
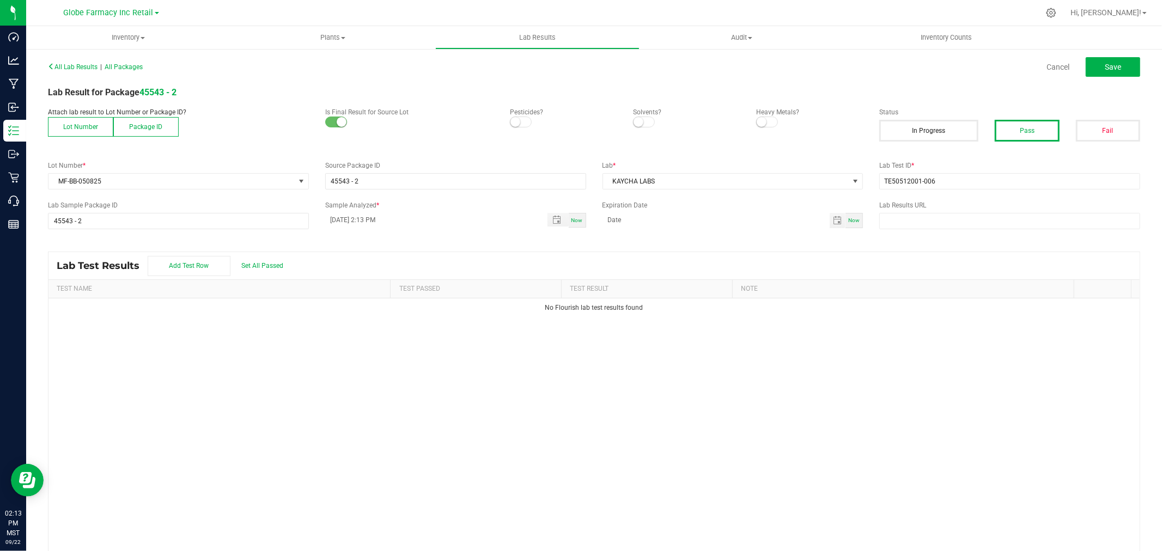
click at [137, 123] on button "Package ID" at bounding box center [145, 127] width 65 height 20
click at [659, 175] on input "TE50512001-006" at bounding box center [732, 181] width 261 height 16
click at [1108, 36] on ul "Inventory All packages All inventory Waste log Create inventory Plants All plan…" at bounding box center [607, 37] width 1162 height 23
click at [1114, 60] on button "Save" at bounding box center [1113, 67] width 54 height 20
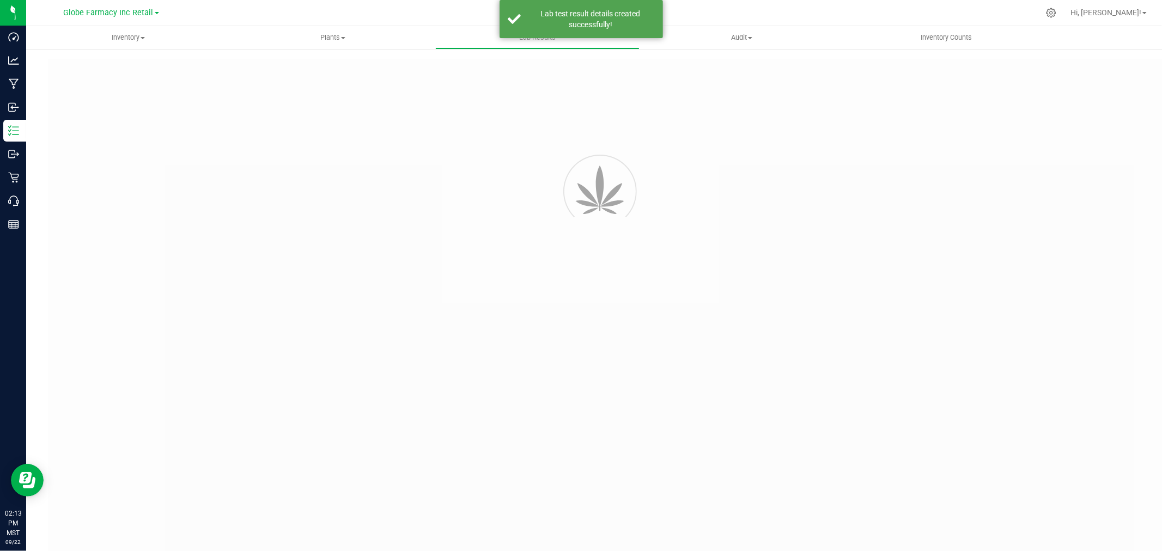
type input "45543 - 2"
type input "TE50512001-006"
type input "45543 - 2"
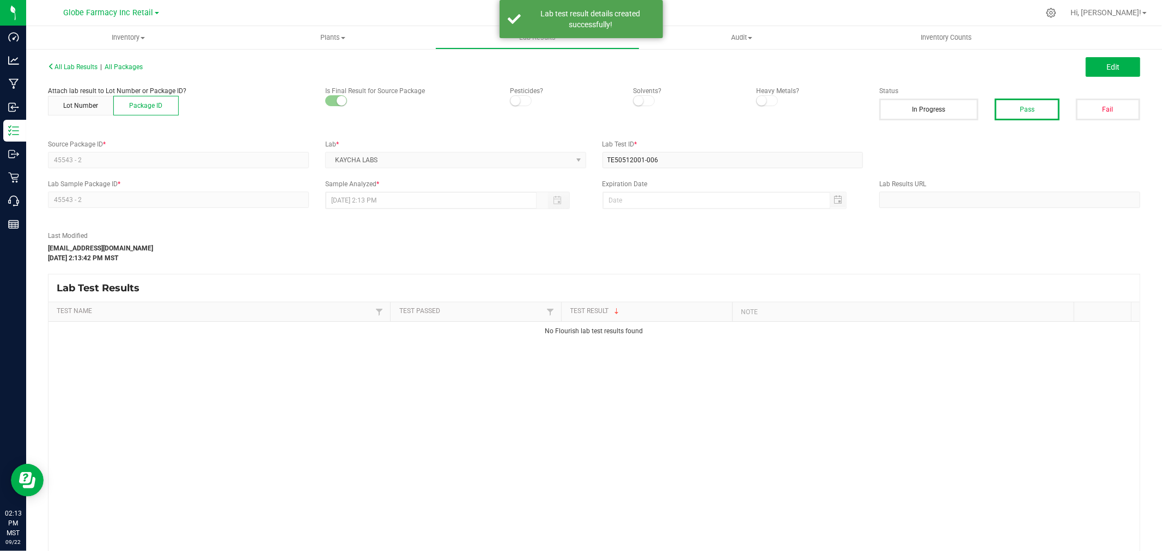
click at [1133, 61] on div "Edit" at bounding box center [871, 67] width 554 height 20
click at [1110, 59] on button "Edit" at bounding box center [1113, 67] width 54 height 20
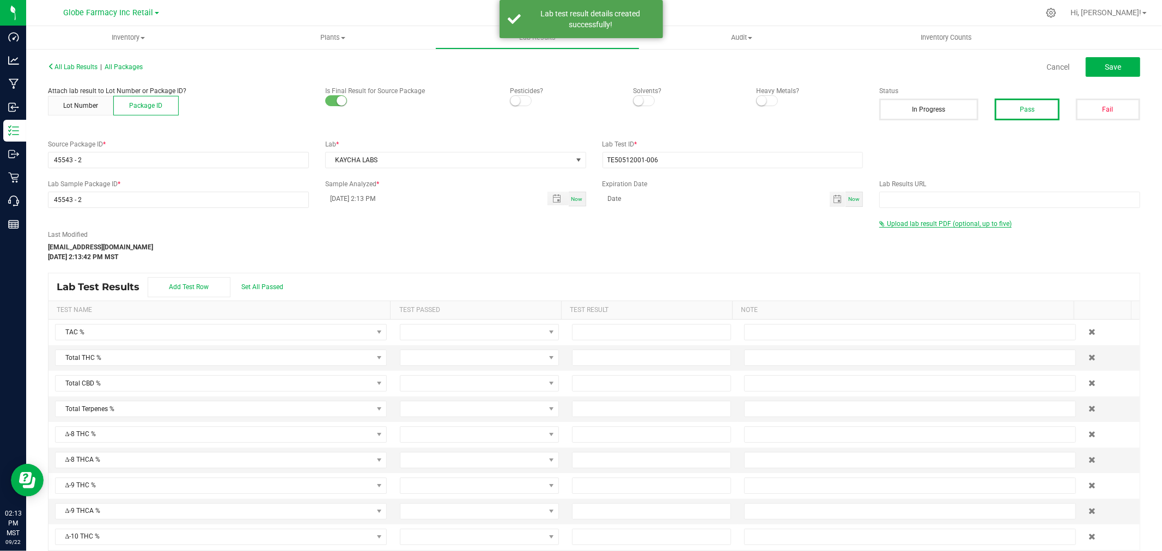
click at [906, 225] on span "Upload lab result PDF (optional, up to five)" at bounding box center [949, 224] width 125 height 8
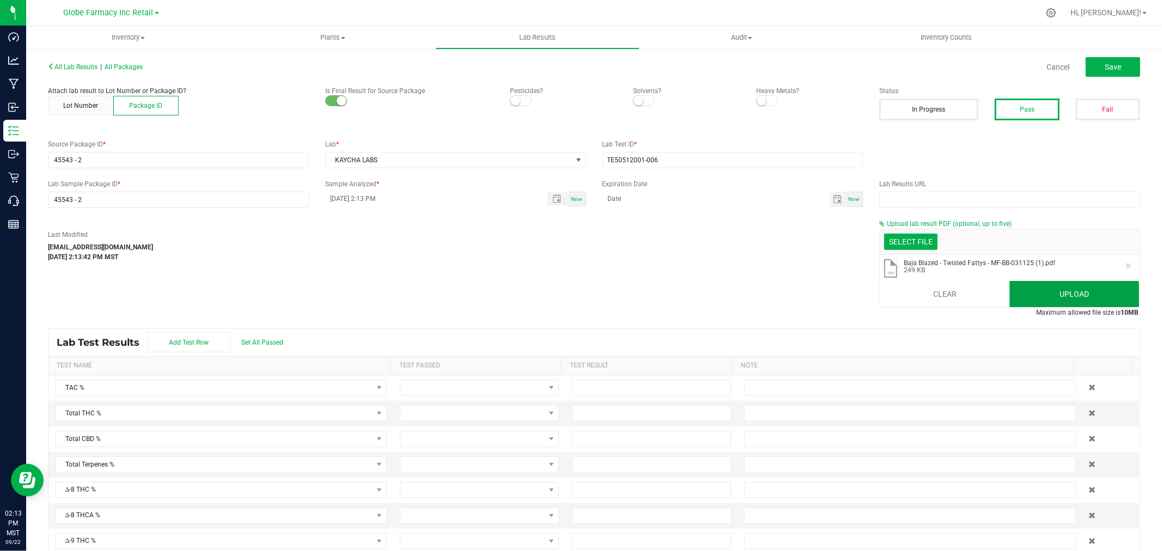
click at [1074, 288] on button "Upload" at bounding box center [1074, 294] width 130 height 26
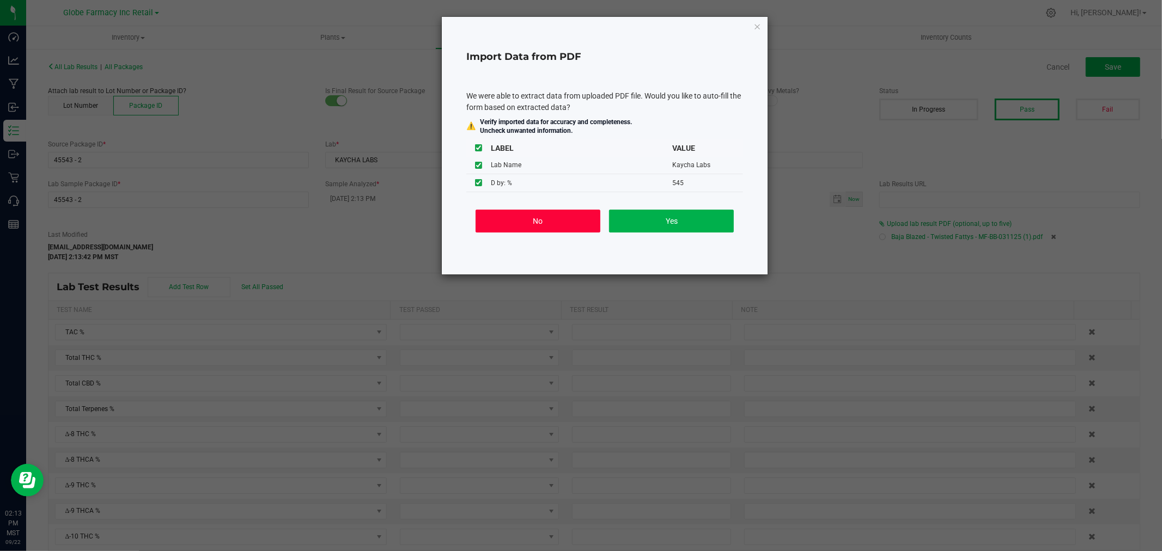
click at [523, 223] on button "No" at bounding box center [538, 221] width 125 height 23
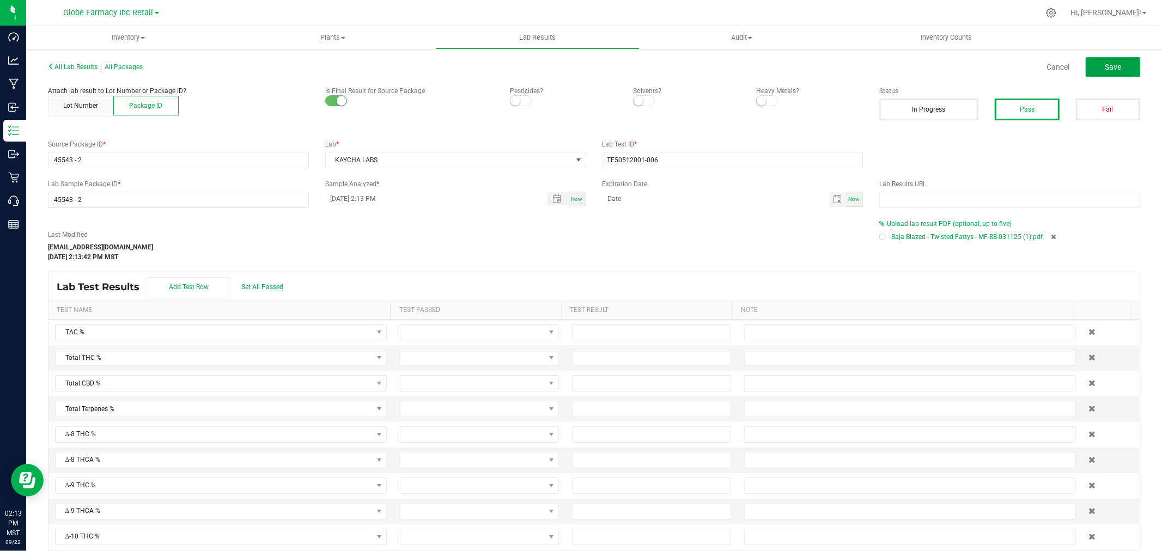
click at [1114, 71] on button "Save" at bounding box center [1113, 67] width 54 height 20
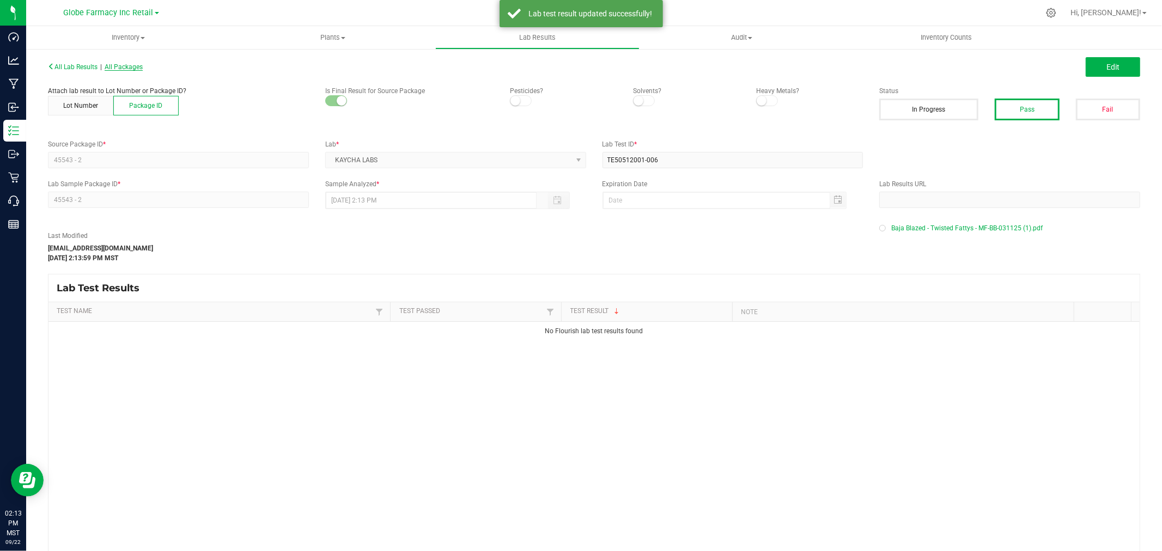
click at [134, 69] on span "All Packages" at bounding box center [124, 67] width 38 height 8
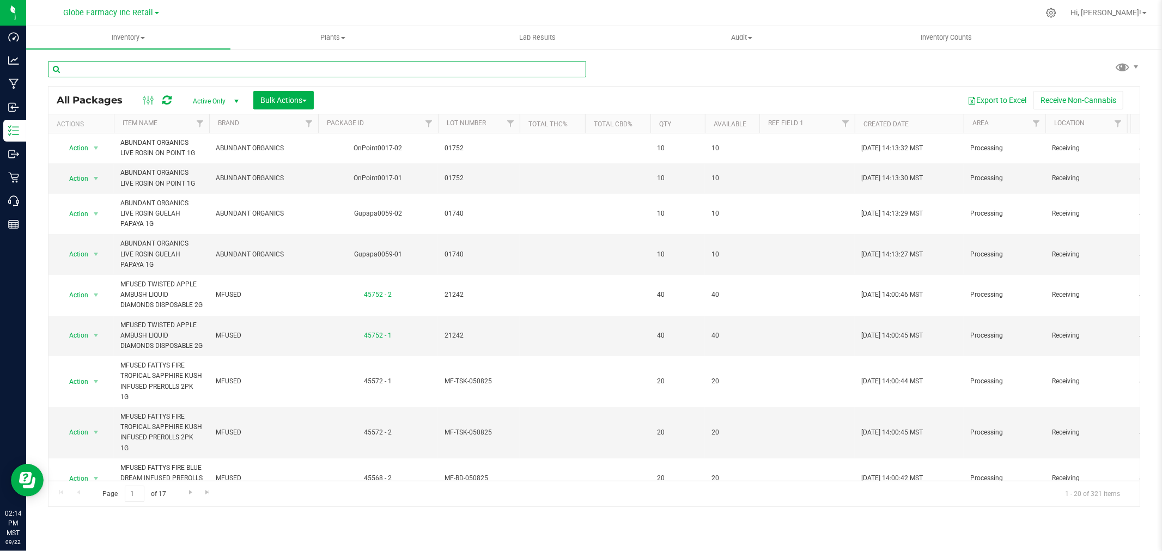
click at [248, 73] on input "text" at bounding box center [317, 69] width 538 height 16
paste input "MF-BB-050825"
type input "MF-BB-050825"
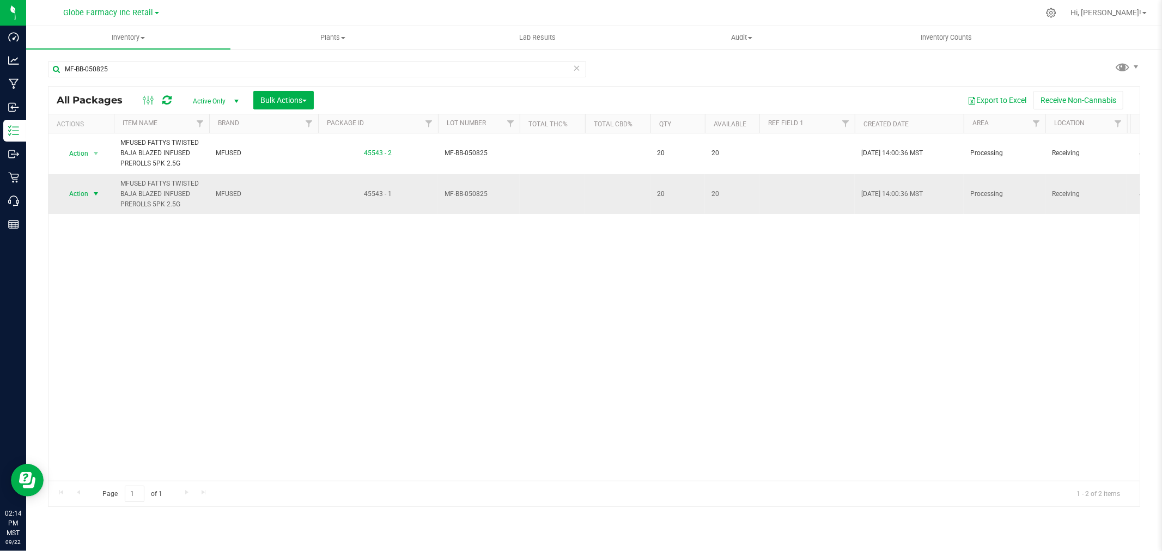
click at [93, 196] on span "select" at bounding box center [96, 194] width 9 height 9
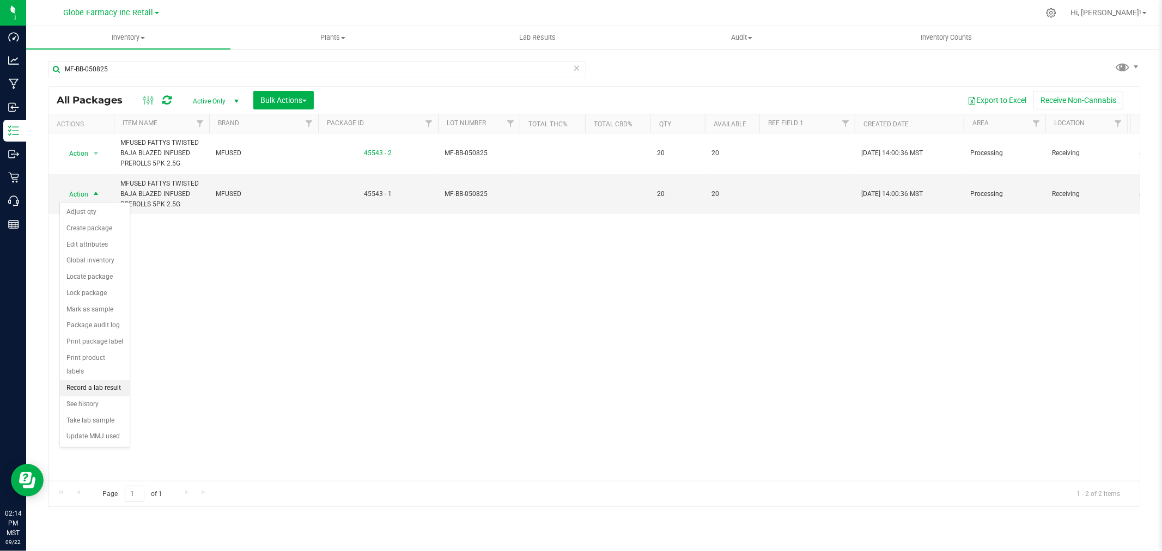
click at [88, 390] on li "Record a lab result" at bounding box center [95, 388] width 70 height 16
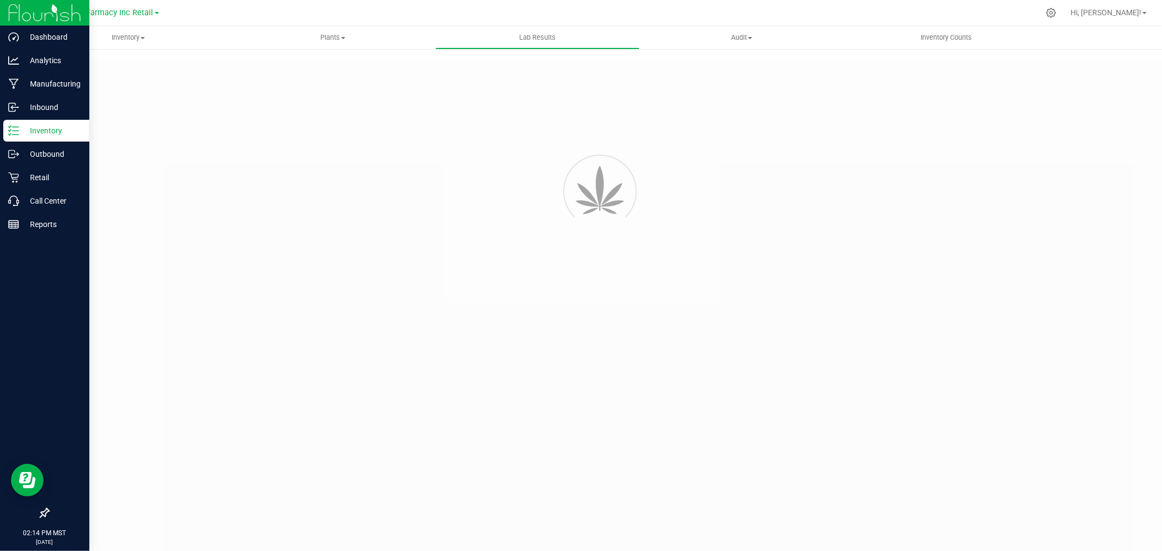
type input "45543 - 1"
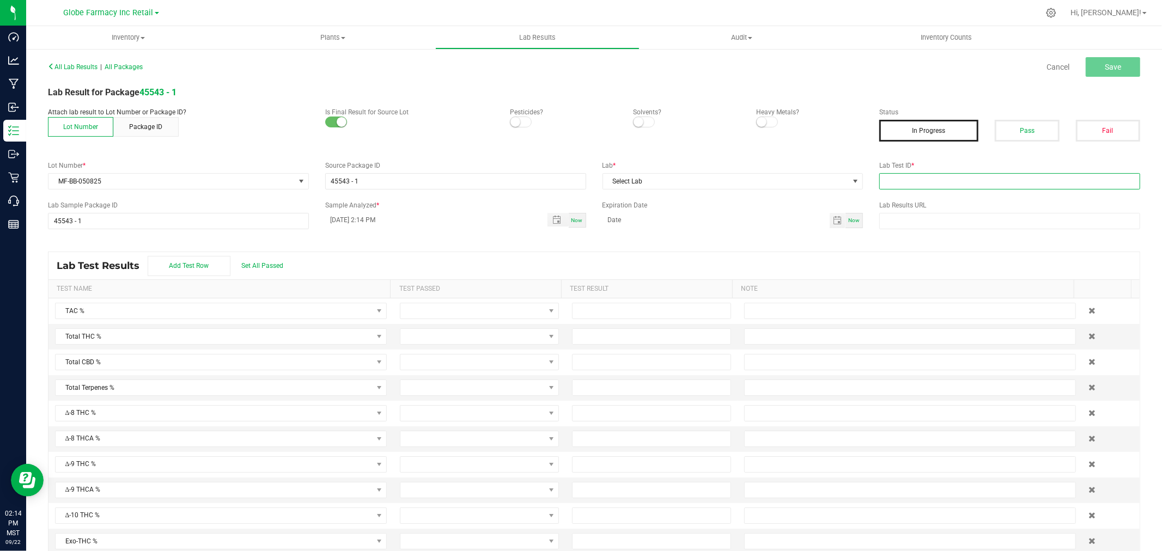
drag, startPoint x: 1003, startPoint y: 174, endPoint x: 974, endPoint y: 176, distance: 29.5
click at [1002, 175] on input "text" at bounding box center [1009, 181] width 261 height 16
paste input "TE50512001-006"
type input "TE50512001-006"
click at [748, 175] on span "Select Lab" at bounding box center [726, 181] width 246 height 15
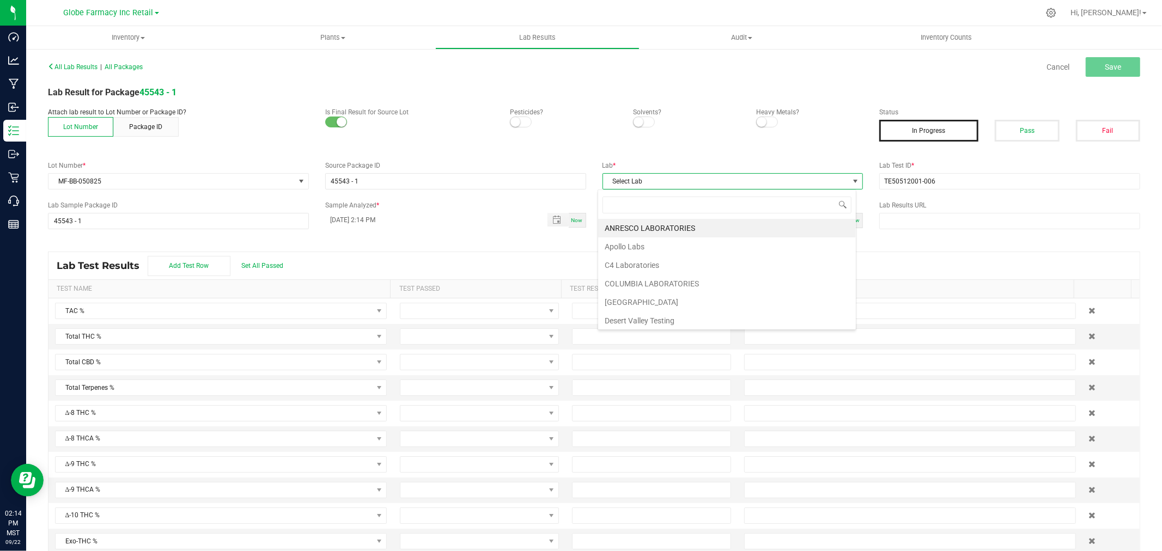
scroll to position [16, 258]
type input "kay"
click at [639, 228] on li "KAYCHA LABS" at bounding box center [727, 228] width 258 height 19
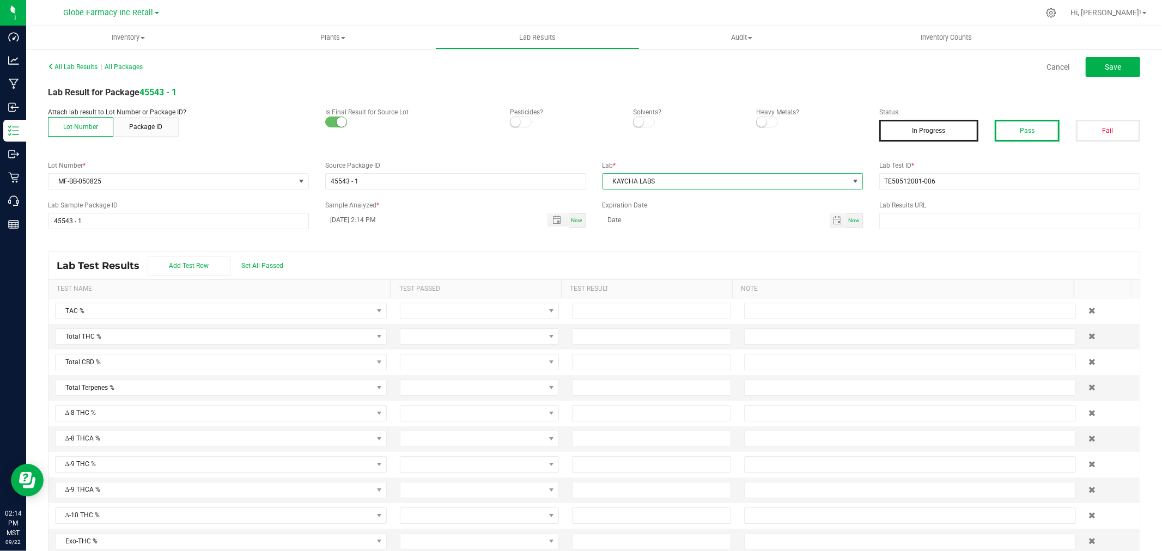
click at [1001, 126] on button "Pass" at bounding box center [1027, 131] width 64 height 22
click at [959, 225] on input "text" at bounding box center [1009, 221] width 261 height 16
click at [1100, 60] on button "Save" at bounding box center [1113, 67] width 54 height 20
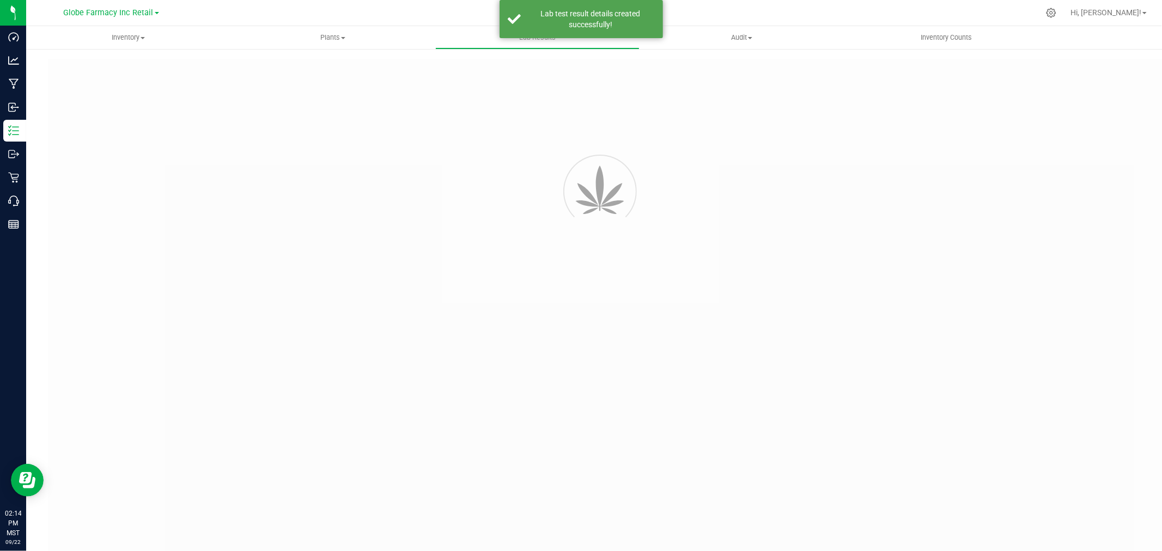
type input "45543 - 1"
type input "TE50512001-006"
type input "45543 - 1"
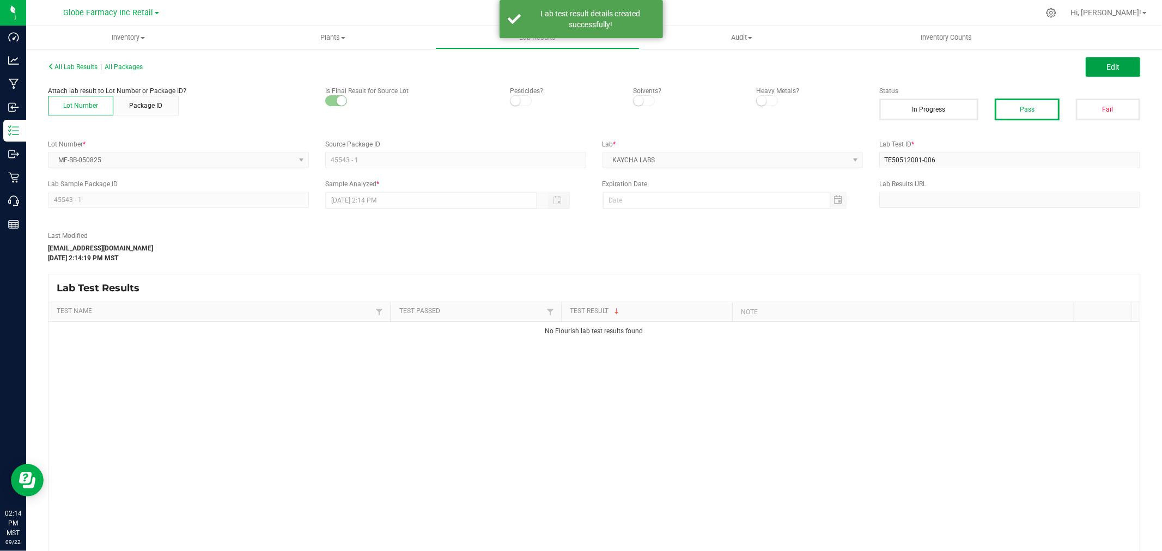
click at [1106, 68] on span "Edit" at bounding box center [1112, 67] width 13 height 9
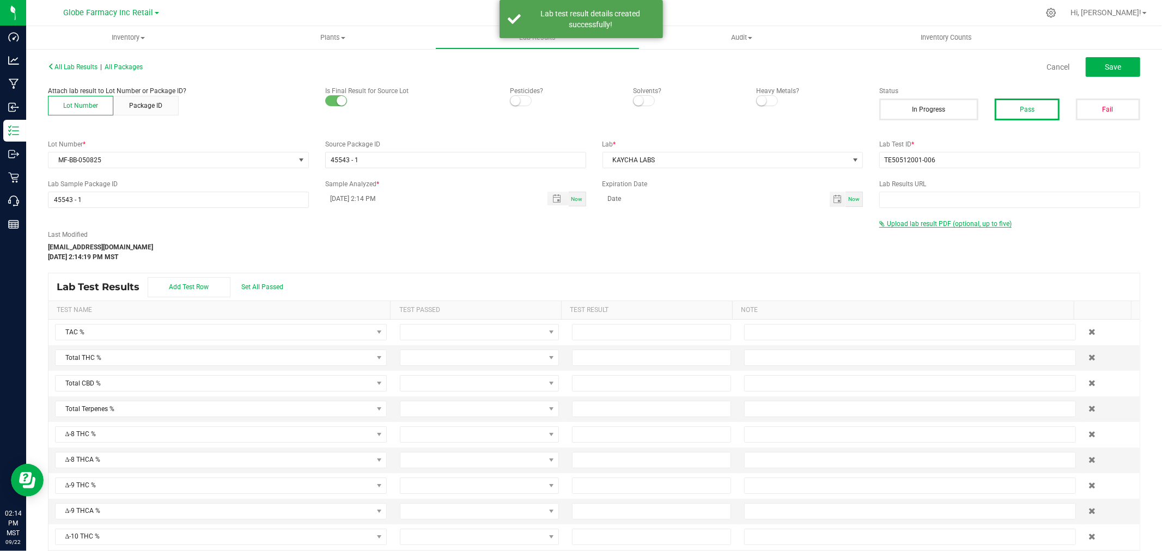
click at [923, 225] on span "Upload lab result PDF (optional, up to five)" at bounding box center [949, 224] width 125 height 8
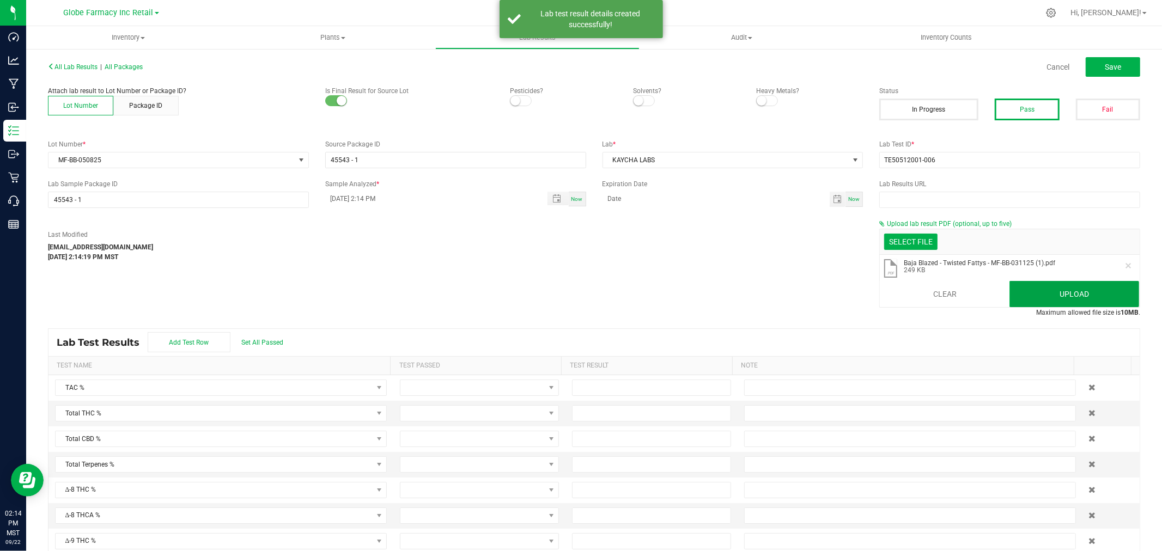
click at [1066, 283] on button "Upload" at bounding box center [1074, 294] width 130 height 26
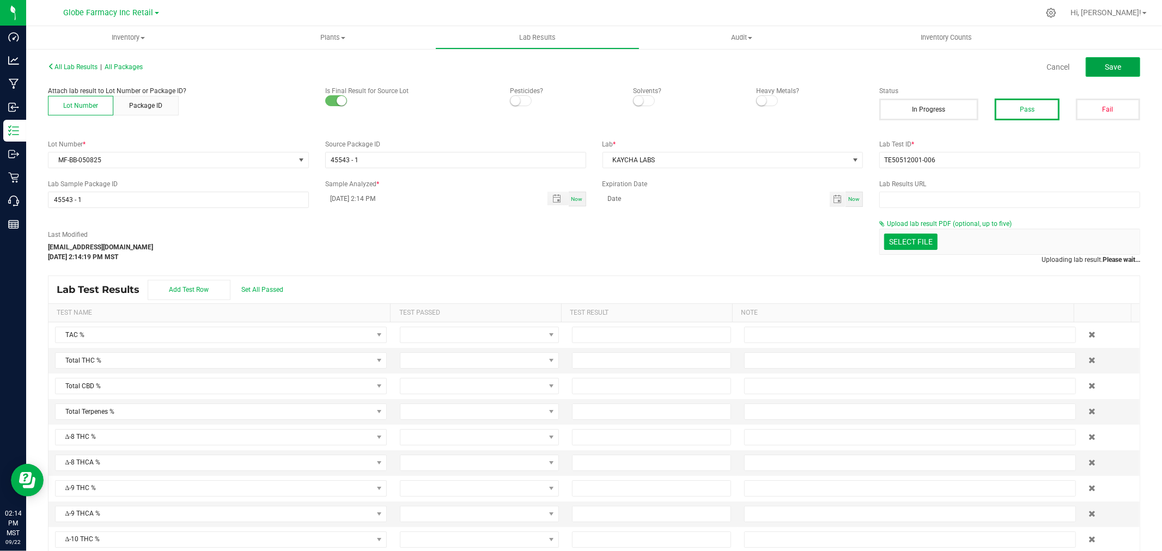
click at [1099, 61] on button "Save" at bounding box center [1113, 67] width 54 height 20
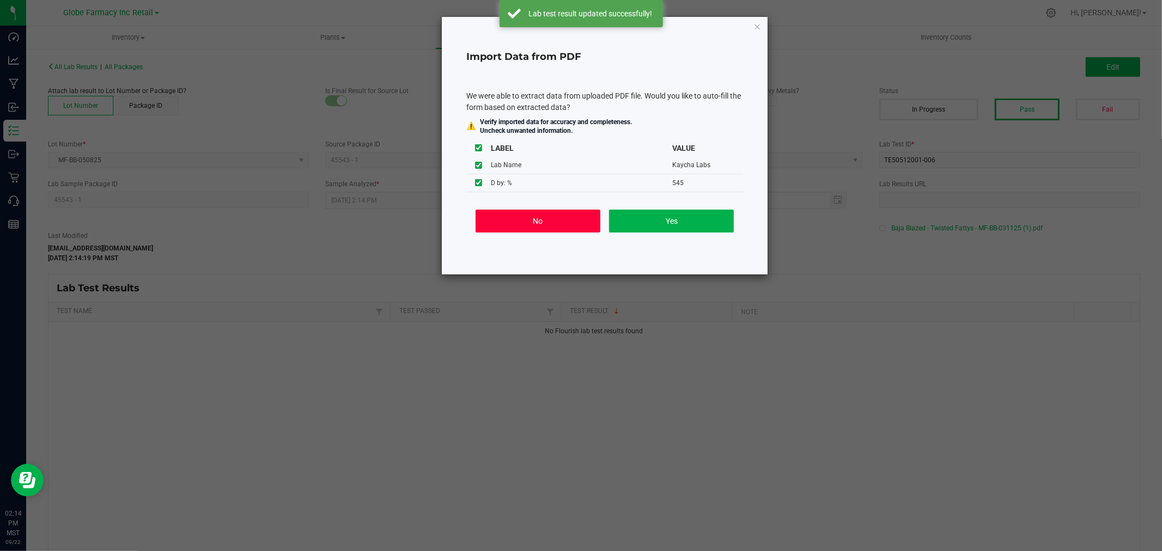
click at [535, 220] on button "No" at bounding box center [538, 221] width 125 height 23
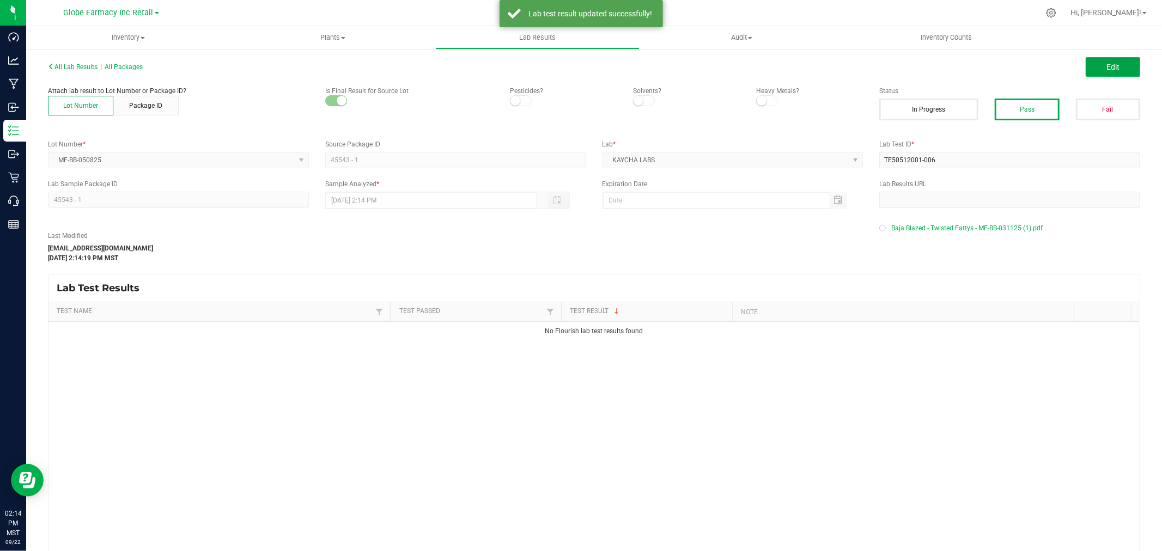
click at [1113, 63] on button "Edit" at bounding box center [1113, 67] width 54 height 20
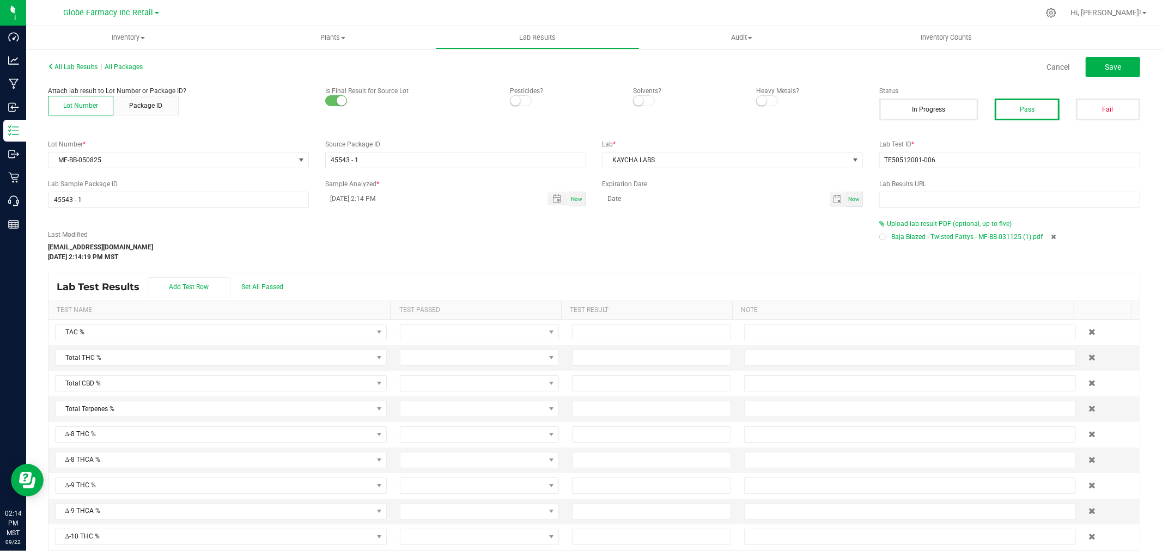
click at [1058, 236] on div "Baja Blazed - Twisted Fattys - MF-BB-031125 (1).pdf" at bounding box center [1009, 237] width 261 height 16
click at [1051, 236] on icon at bounding box center [1053, 237] width 5 height 7
click at [944, 183] on label "Lab Results URL" at bounding box center [1009, 184] width 261 height 10
click at [895, 222] on span "Upload lab result PDF (optional, up to five)" at bounding box center [949, 224] width 125 height 8
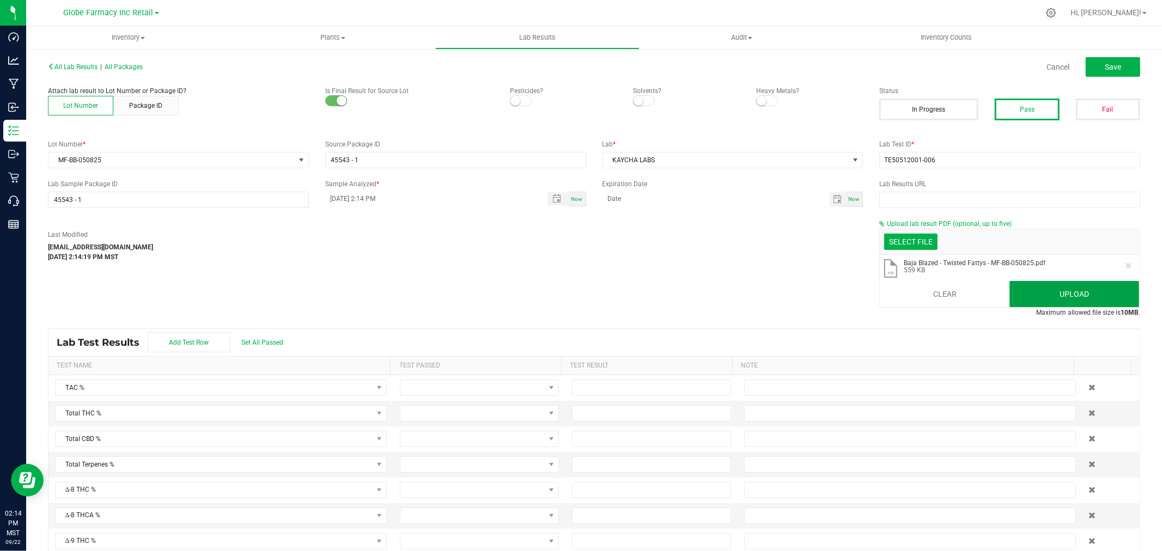
click at [1039, 285] on button "Upload" at bounding box center [1074, 294] width 130 height 26
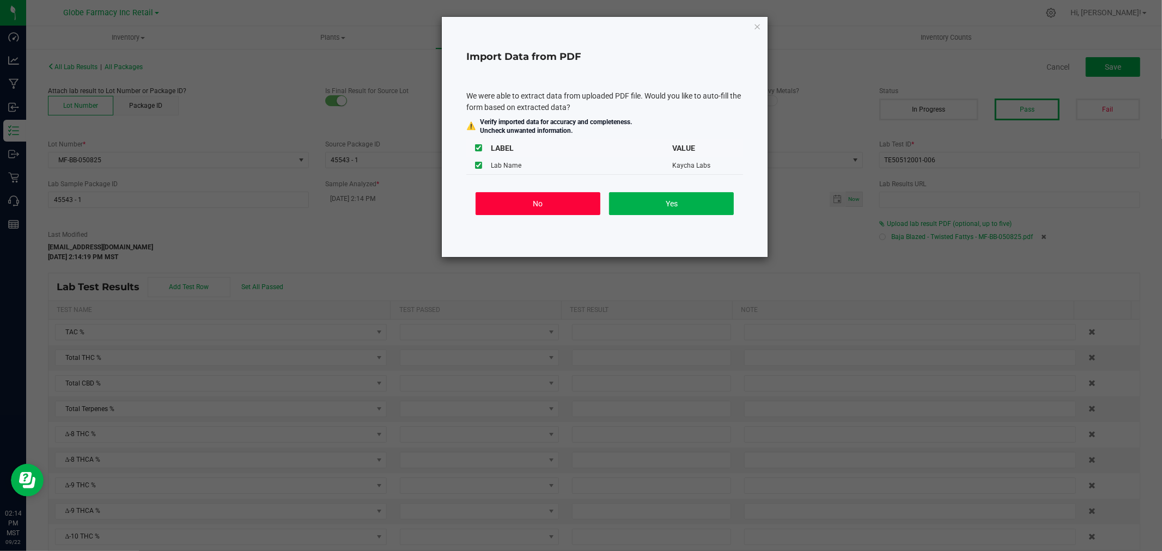
click at [514, 212] on button "No" at bounding box center [538, 203] width 125 height 23
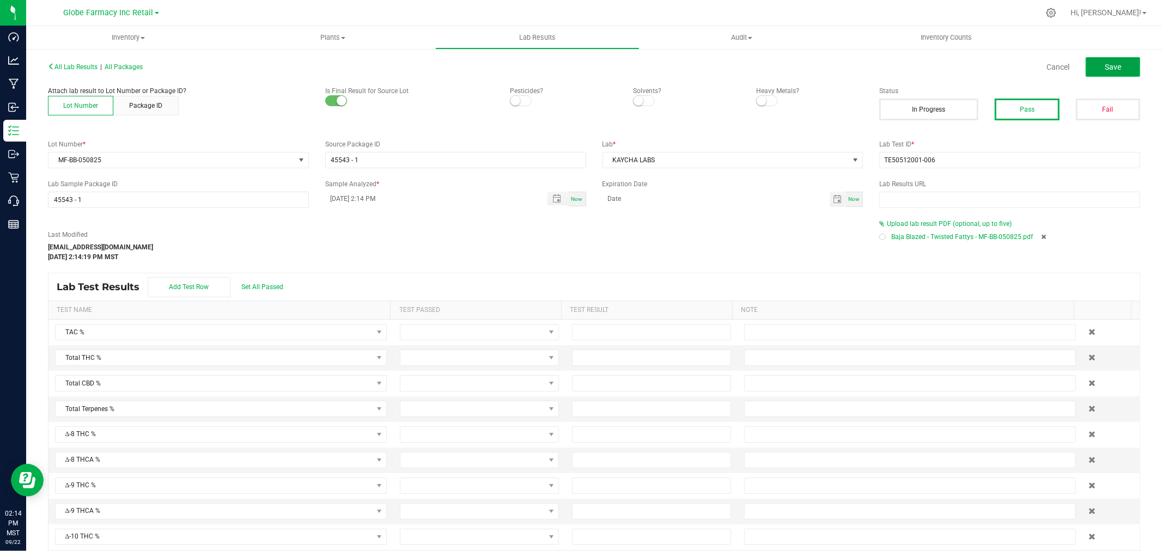
click at [1086, 63] on button "Save" at bounding box center [1113, 67] width 54 height 20
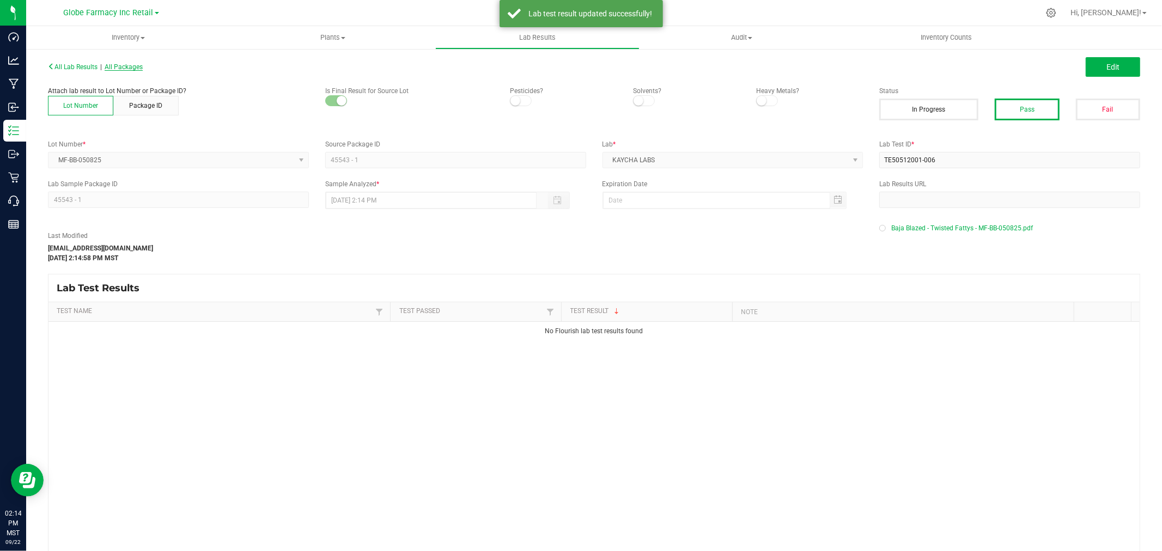
click at [118, 68] on span "All Packages" at bounding box center [124, 67] width 38 height 8
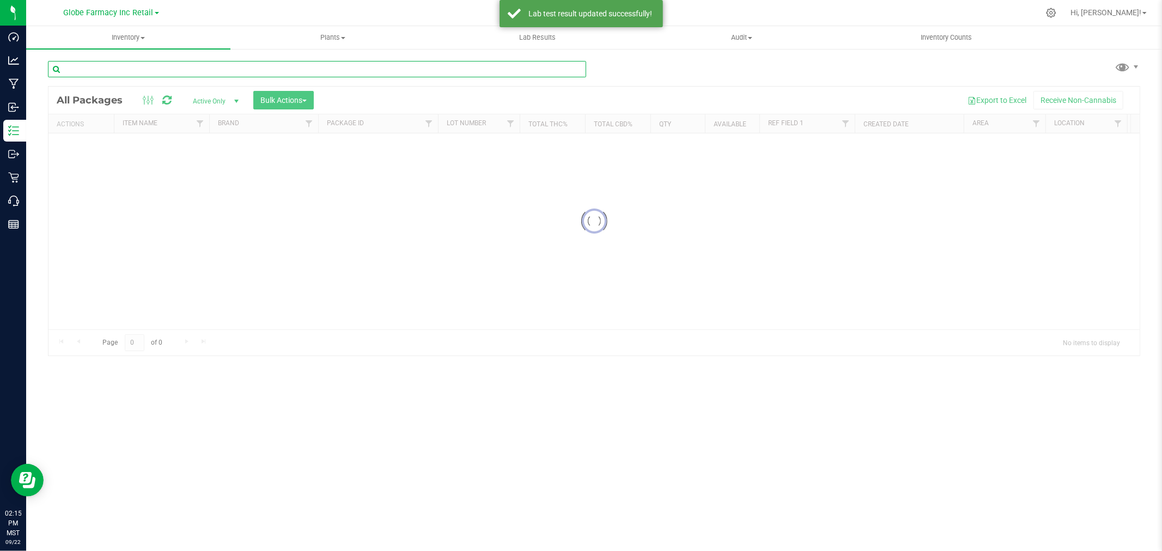
click at [253, 71] on div "Inventory All packages All inventory Waste log Create inventory Plants All plan…" at bounding box center [594, 288] width 1136 height 525
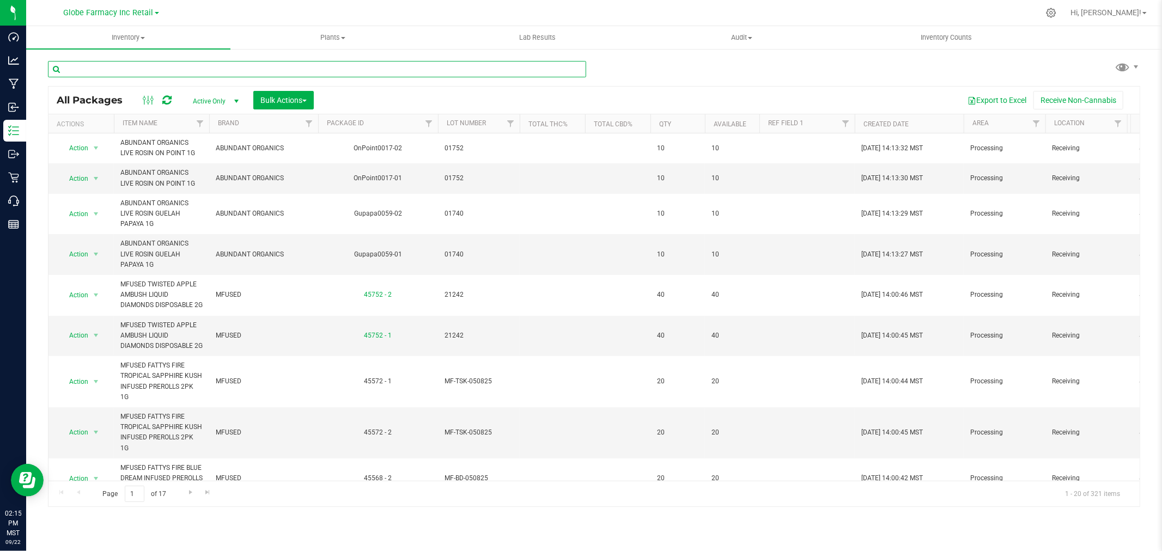
click at [296, 66] on input "text" at bounding box center [317, 69] width 538 height 16
paste input "MF-BB-031125"
type input "MF-BB-031125"
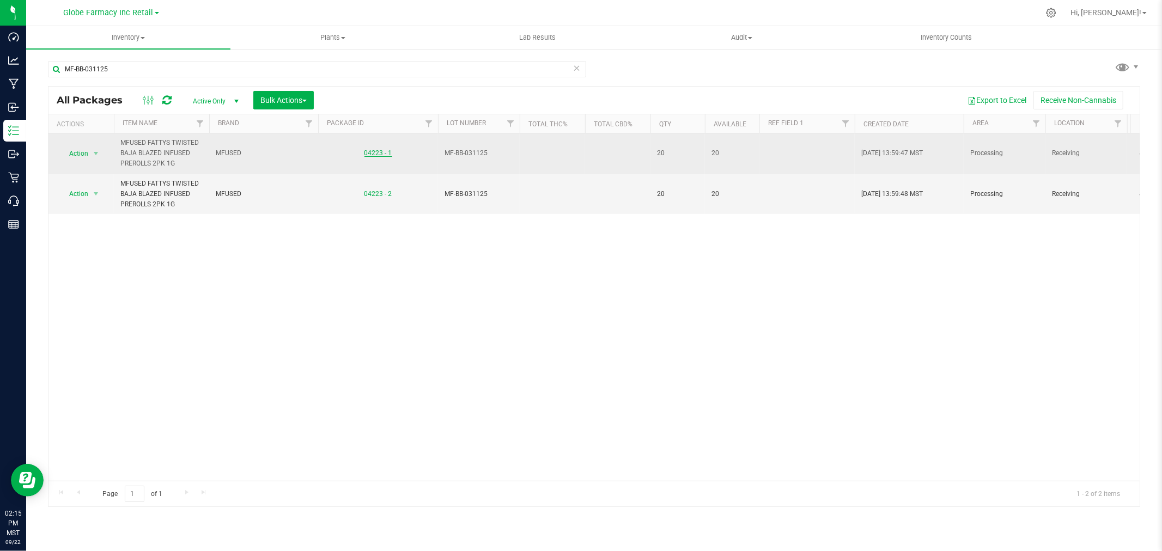
click at [373, 151] on link "04223 - 1" at bounding box center [378, 153] width 28 height 8
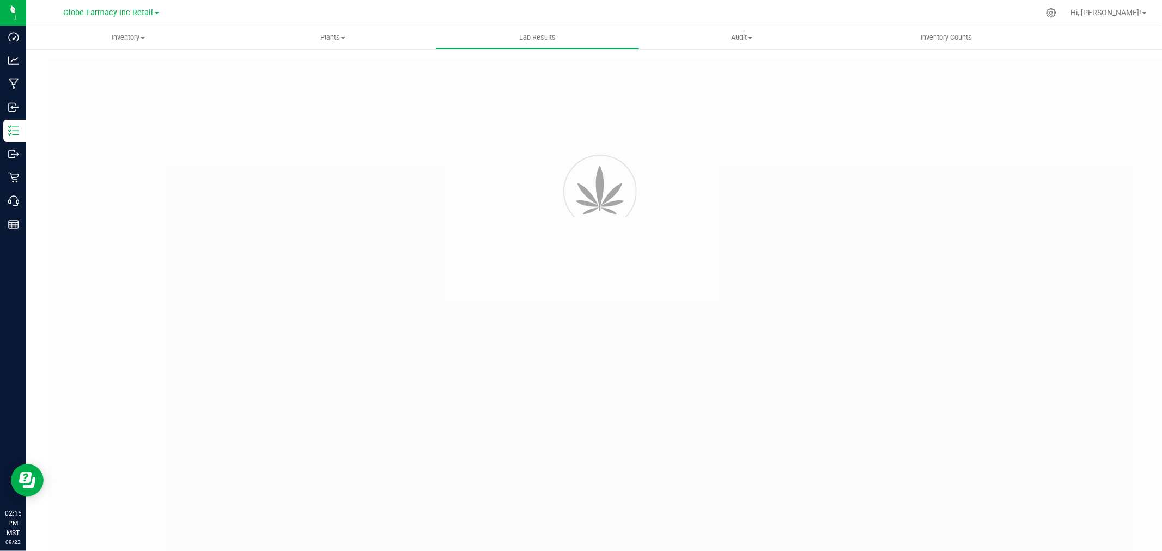
type input "04223 - 1"
type input "TE50321001-001"
type input "04223 - 1"
type input "09/22/2025 2:11 PM"
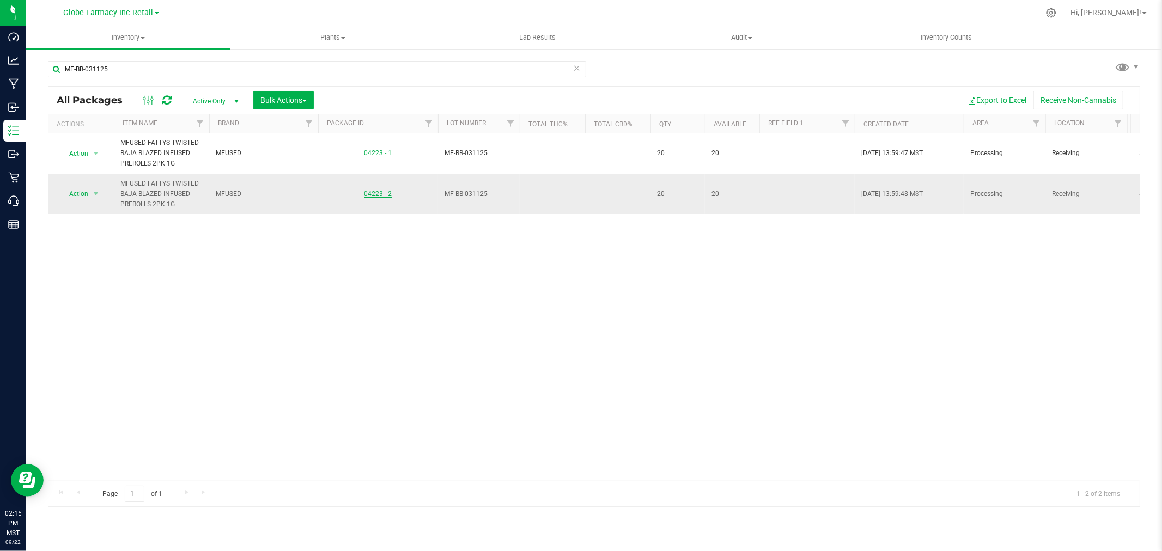
click at [382, 193] on link "04223 - 2" at bounding box center [378, 194] width 28 height 8
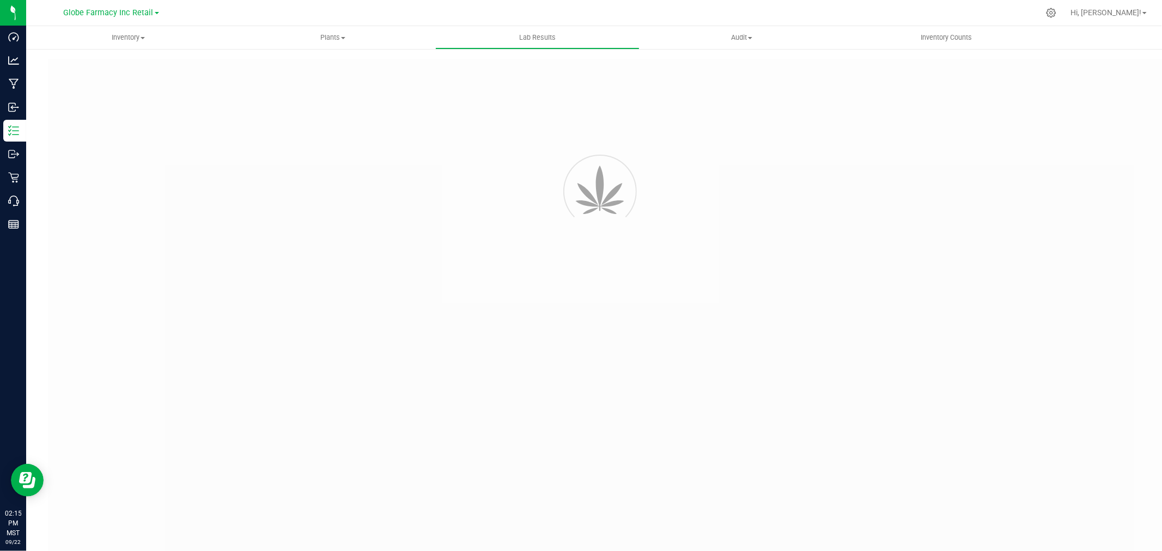
type input "04223 - 1"
type input "TE50321001-001"
type input "04223 - 1"
type input "09/22/2025 2:11 PM"
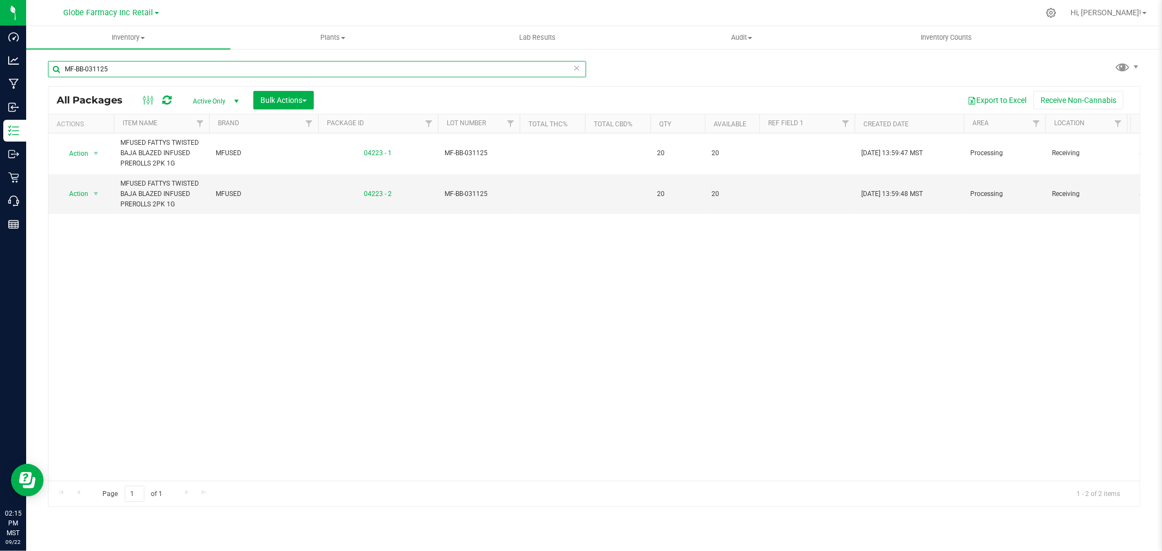
click at [239, 68] on input "MF-BB-031125" at bounding box center [317, 69] width 538 height 16
click at [240, 68] on input "MF-BB-031125" at bounding box center [317, 69] width 538 height 16
paste input "508"
type input "MF-BB-050825"
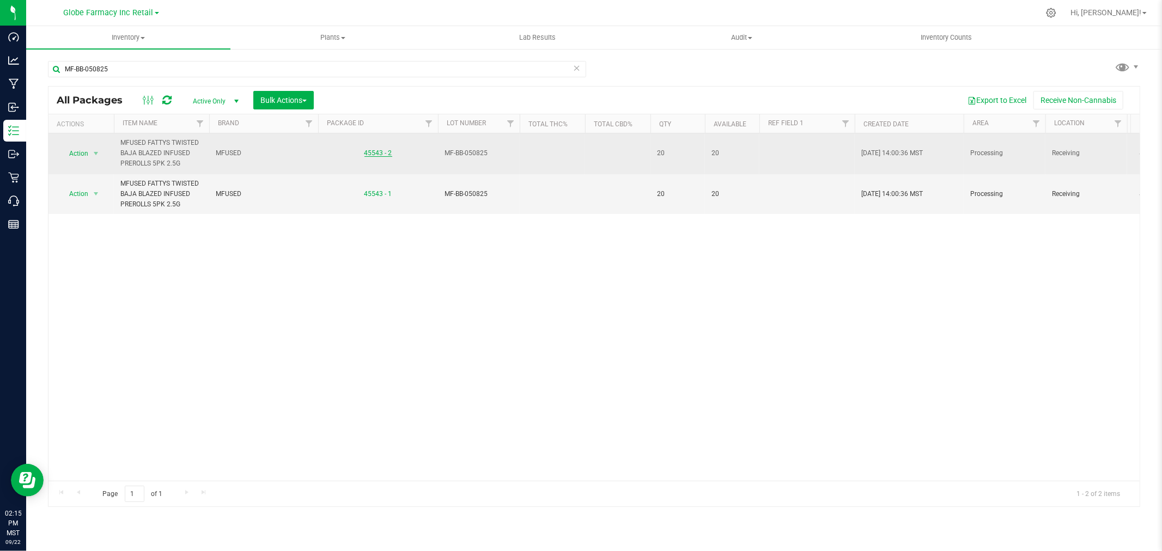
click at [380, 150] on link "45543 - 2" at bounding box center [378, 153] width 28 height 8
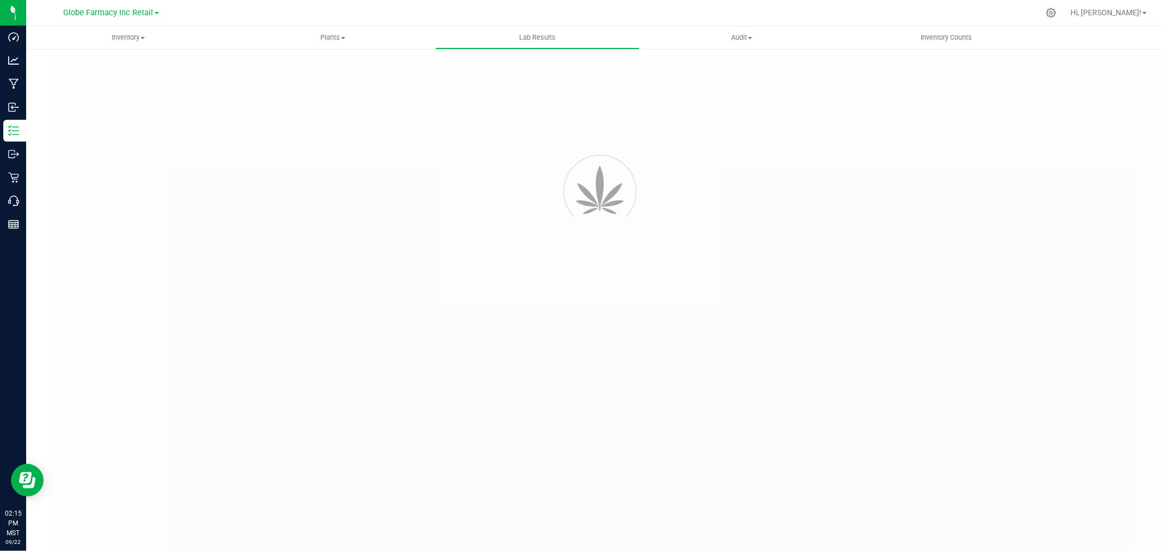
type input "45543 - 2"
type input "TE50512001-006"
type input "45543 - 2"
type input "09/22/2025 2:13 PM"
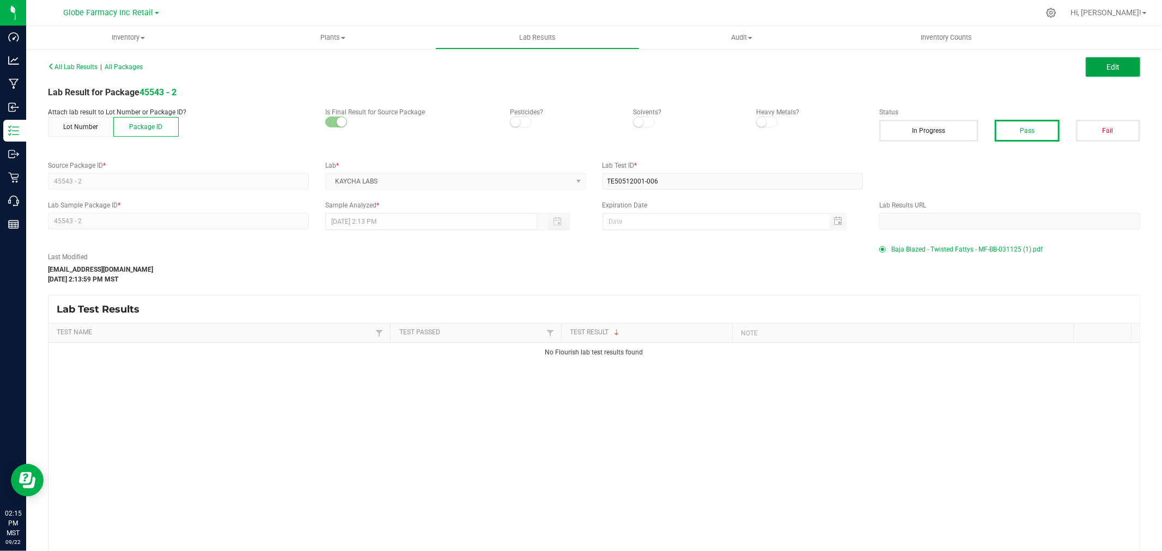
click at [1126, 63] on button "Edit" at bounding box center [1113, 67] width 54 height 20
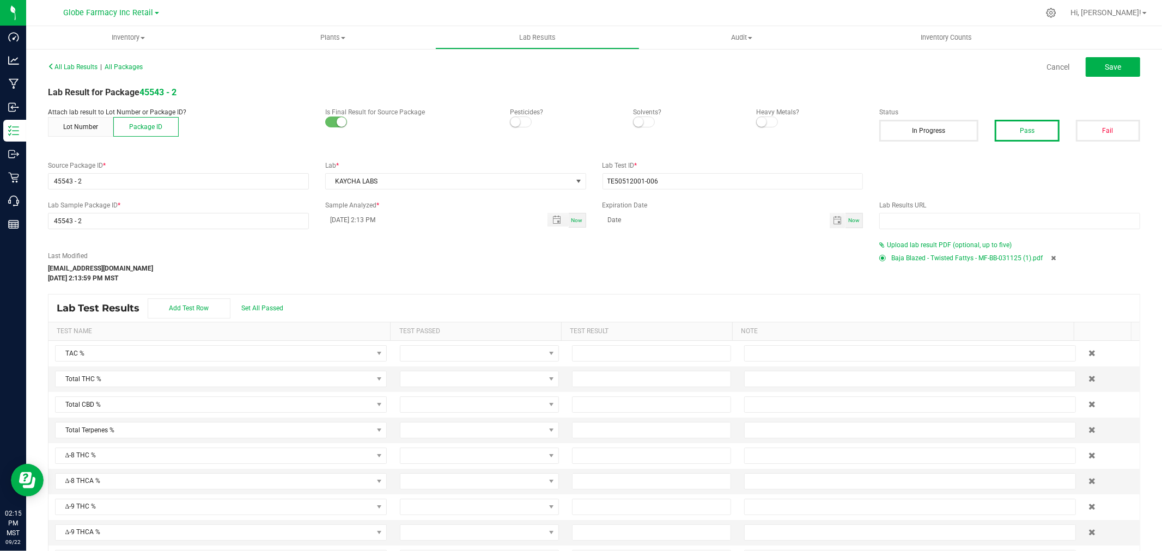
click at [1051, 260] on icon at bounding box center [1053, 258] width 5 height 7
click at [949, 224] on input "text" at bounding box center [1009, 221] width 261 height 16
paste input "MF-BB-050825"
type input "MF-BB-050825"
click at [921, 244] on span "Upload lab result PDF (optional, up to five)" at bounding box center [949, 245] width 125 height 8
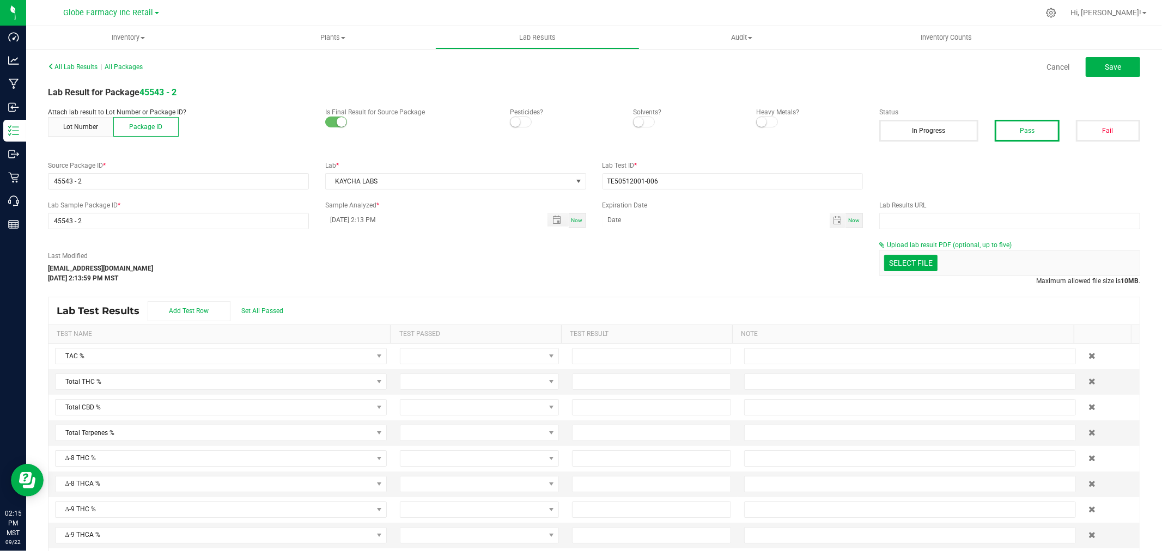
click at [871, 259] on div "Upload lab result PDF (optional, up to five) Select file Drop files here to upl…" at bounding box center [1009, 263] width 277 height 46
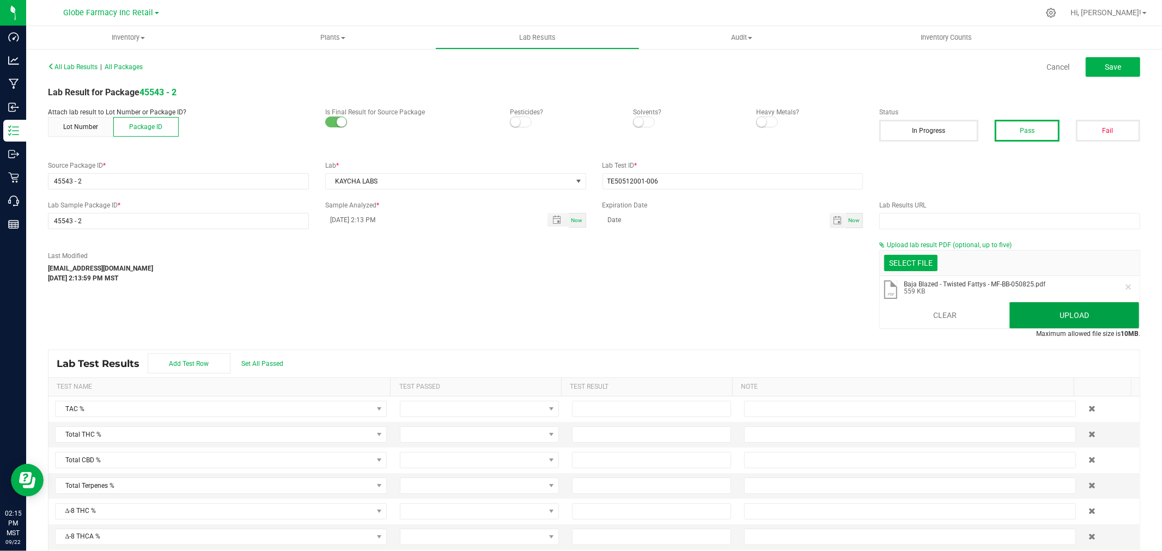
click at [1037, 316] on button "Upload" at bounding box center [1074, 315] width 130 height 26
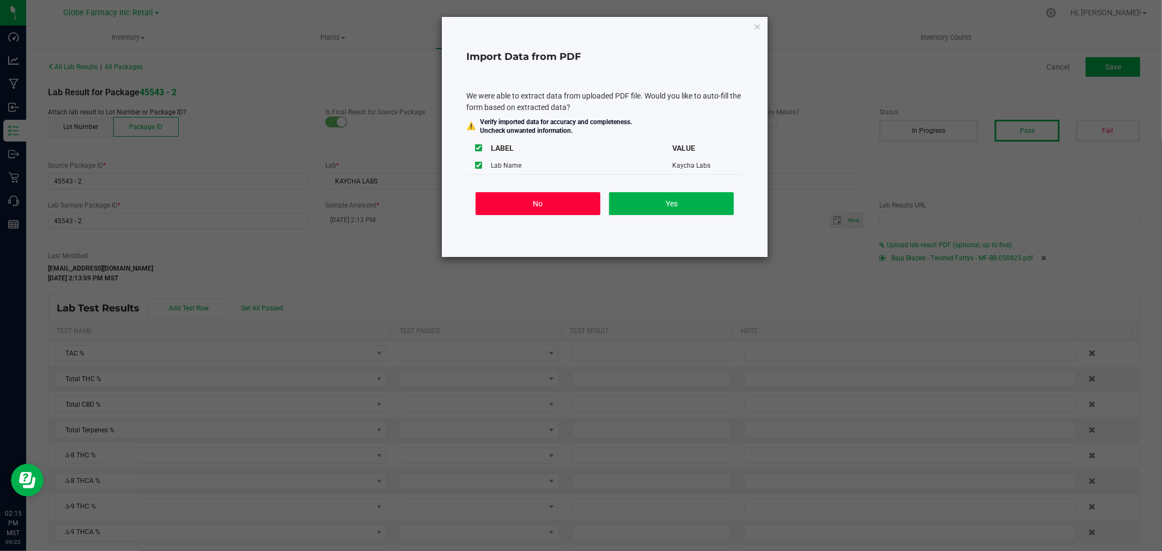
click at [524, 212] on button "No" at bounding box center [538, 203] width 125 height 23
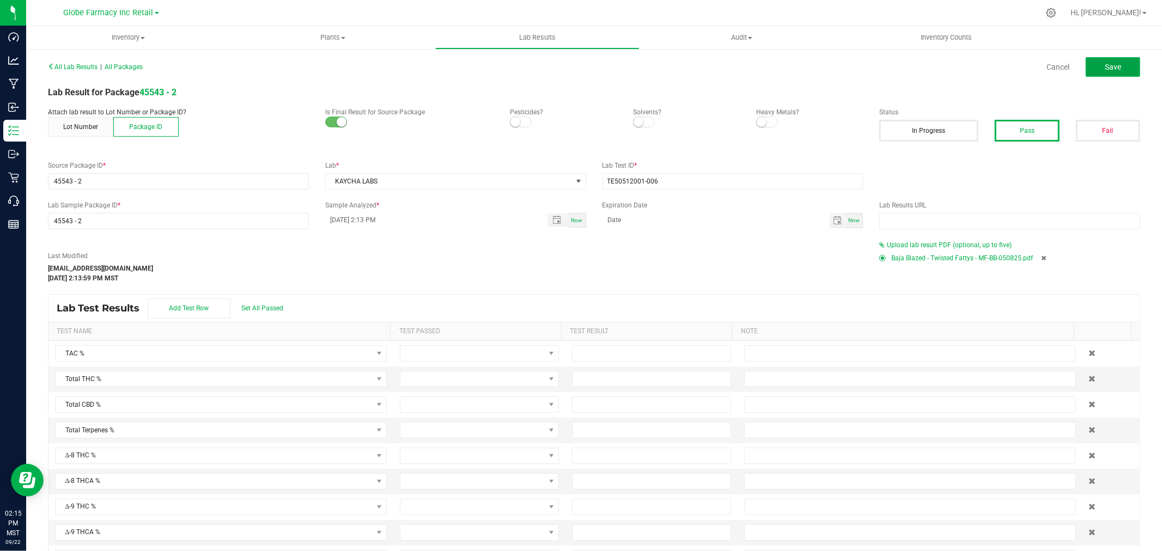
click at [1103, 61] on button "Save" at bounding box center [1113, 67] width 54 height 20
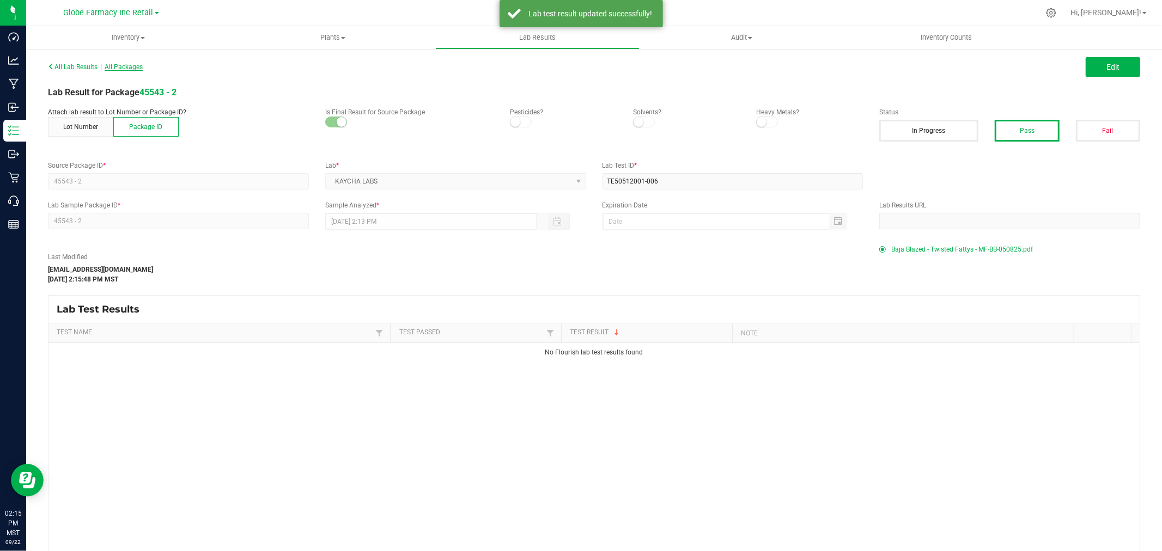
click at [123, 65] on span "All Packages" at bounding box center [124, 67] width 38 height 8
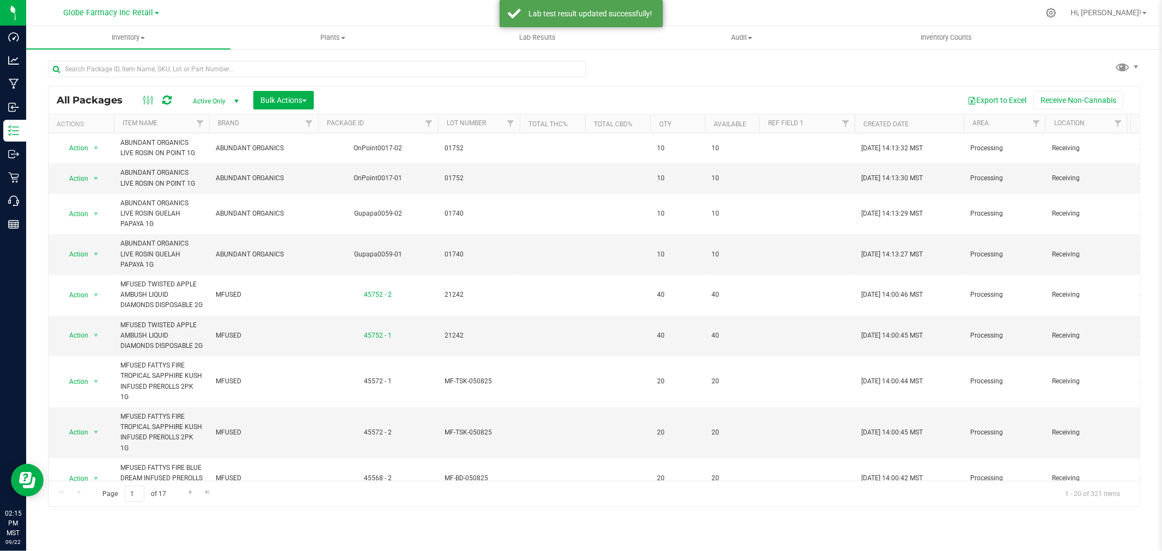
click at [197, 52] on div at bounding box center [321, 68] width 546 height 35
paste input "21243"
click at [199, 63] on input "text" at bounding box center [317, 69] width 538 height 16
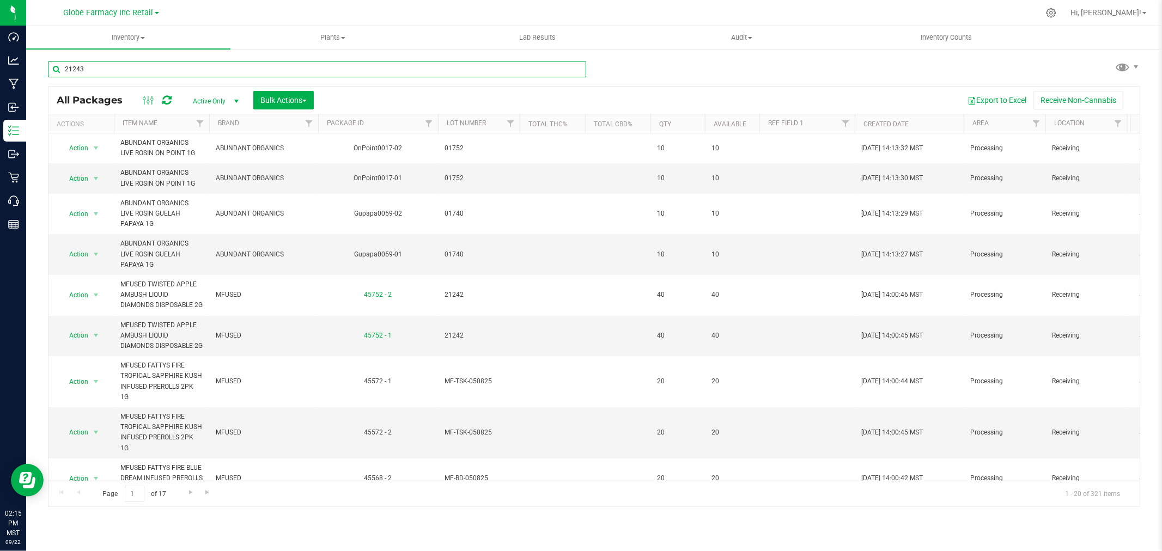
type input "21243"
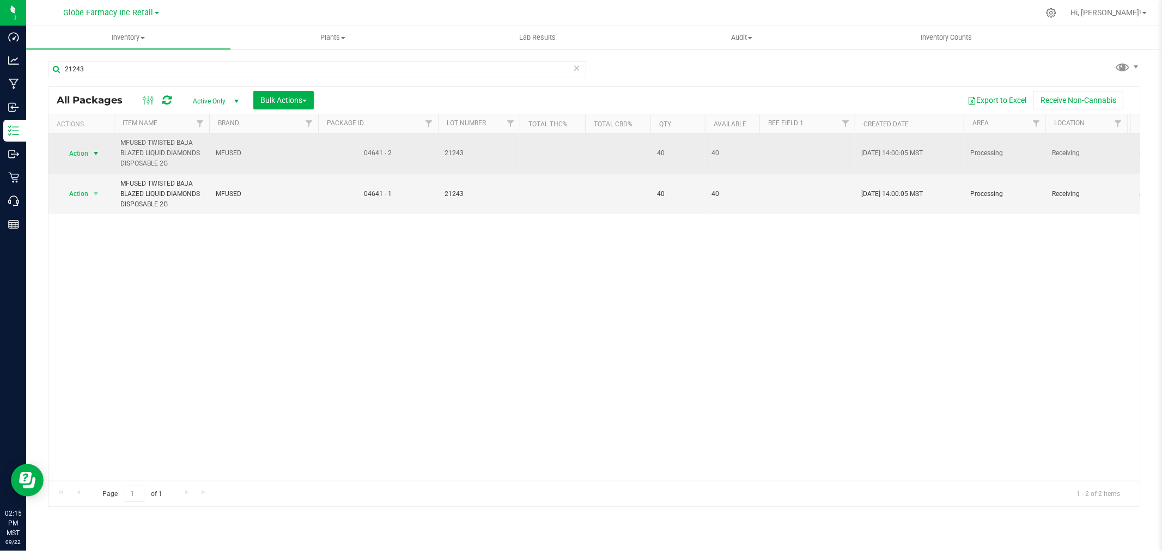
click at [100, 154] on span "select" at bounding box center [96, 153] width 9 height 9
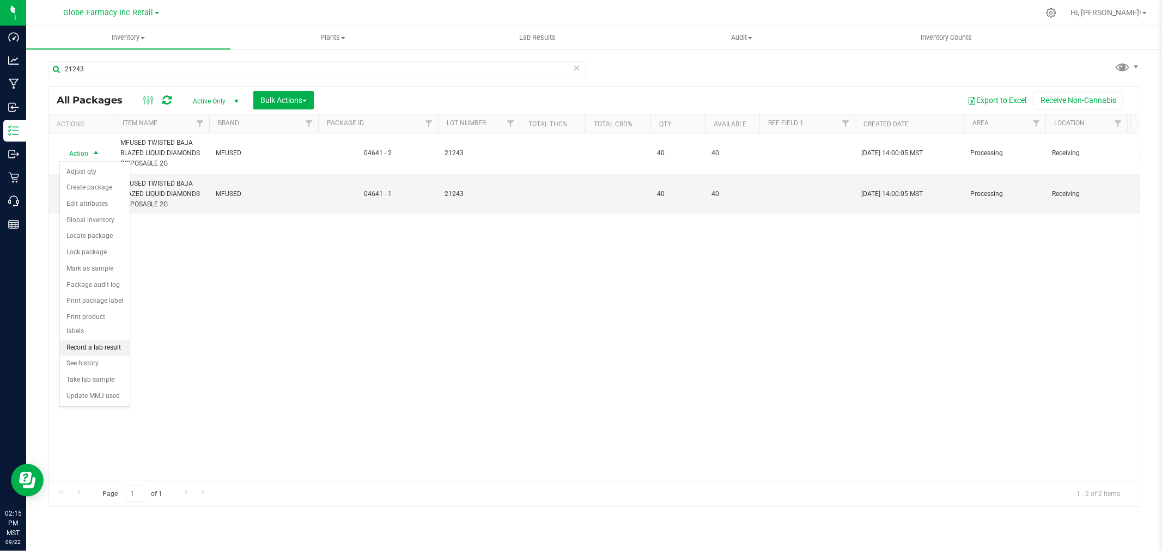
click at [106, 348] on li "Record a lab result" at bounding box center [95, 348] width 70 height 16
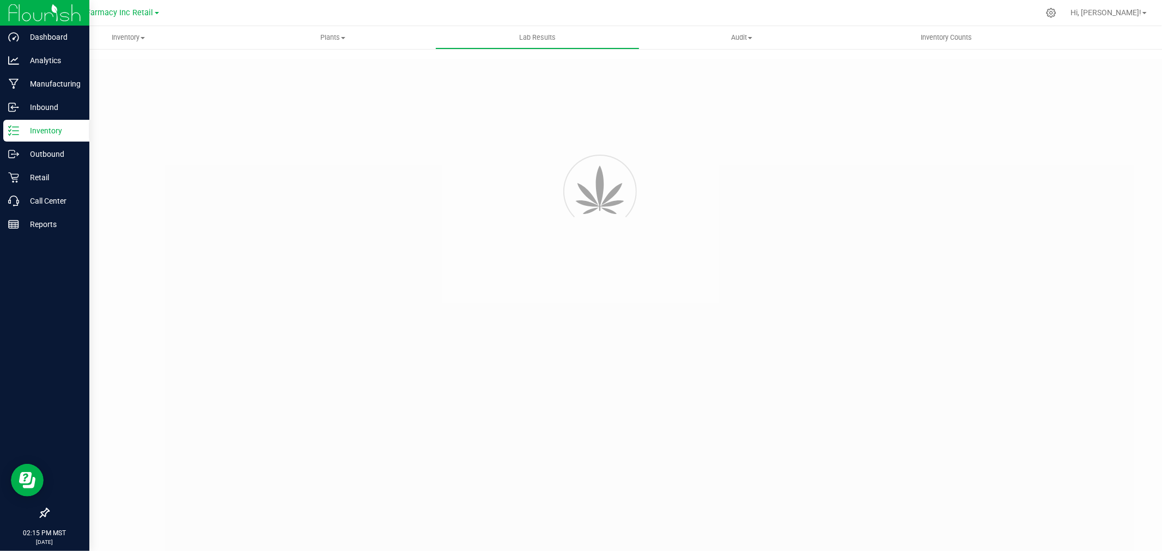
type input "04641 - 2"
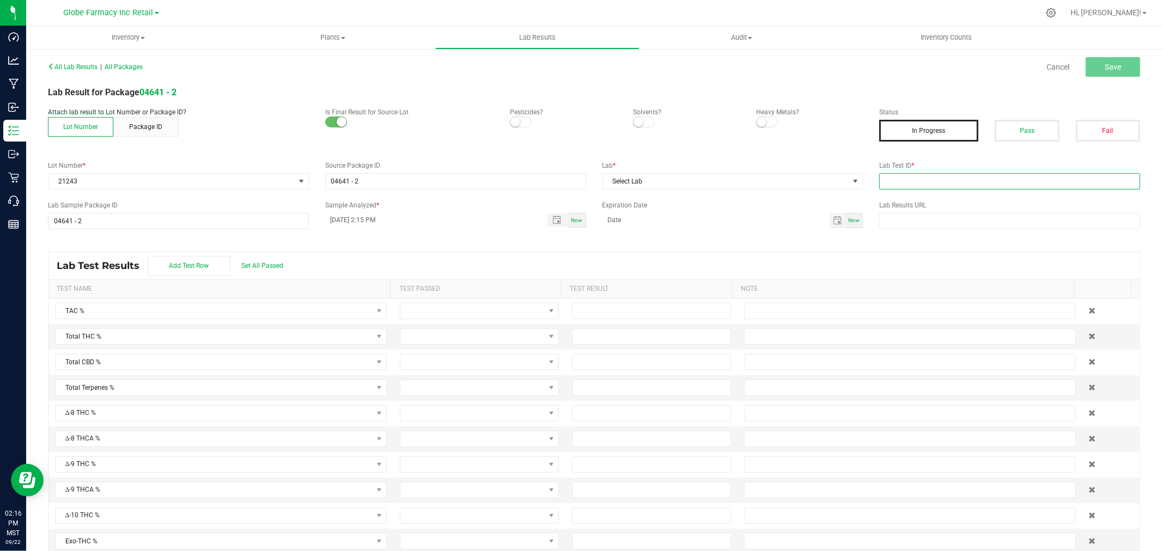
click at [931, 175] on input "text" at bounding box center [1009, 181] width 261 height 16
paste input "2505FSL0213.1149"
type input "2505FSL0213.1149"
click at [1049, 124] on button "Pass" at bounding box center [1027, 131] width 64 height 22
click at [750, 181] on span "Select Lab" at bounding box center [726, 181] width 246 height 15
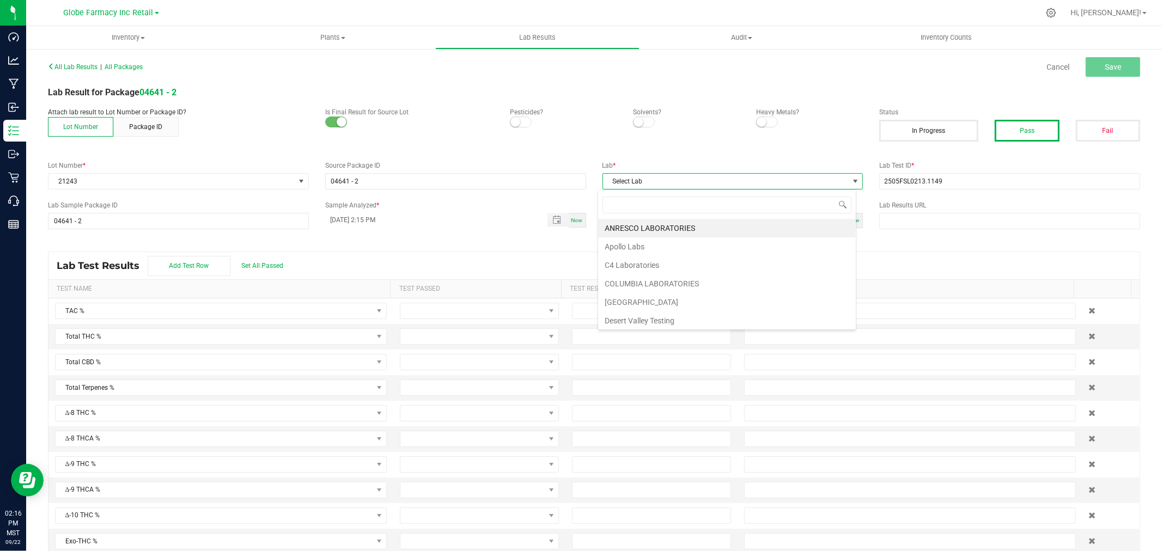
scroll to position [16, 258]
type input "full"
click at [641, 242] on div "All Lab Results | All Packages Cancel Save Lab Result for Package 04641 - 2 Att…" at bounding box center [594, 311] width 1092 height 504
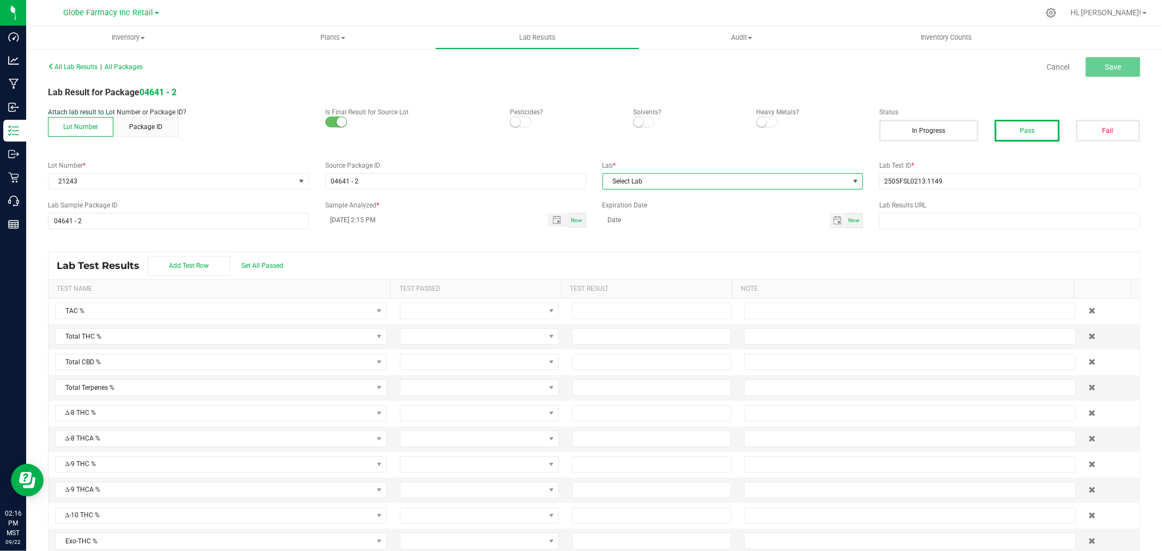
click at [661, 183] on span "Select Lab" at bounding box center [726, 181] width 246 height 15
type input "full"
click at [645, 230] on li "Full Spectrum Lab" at bounding box center [727, 228] width 258 height 19
click at [1099, 60] on button "Save" at bounding box center [1113, 67] width 54 height 20
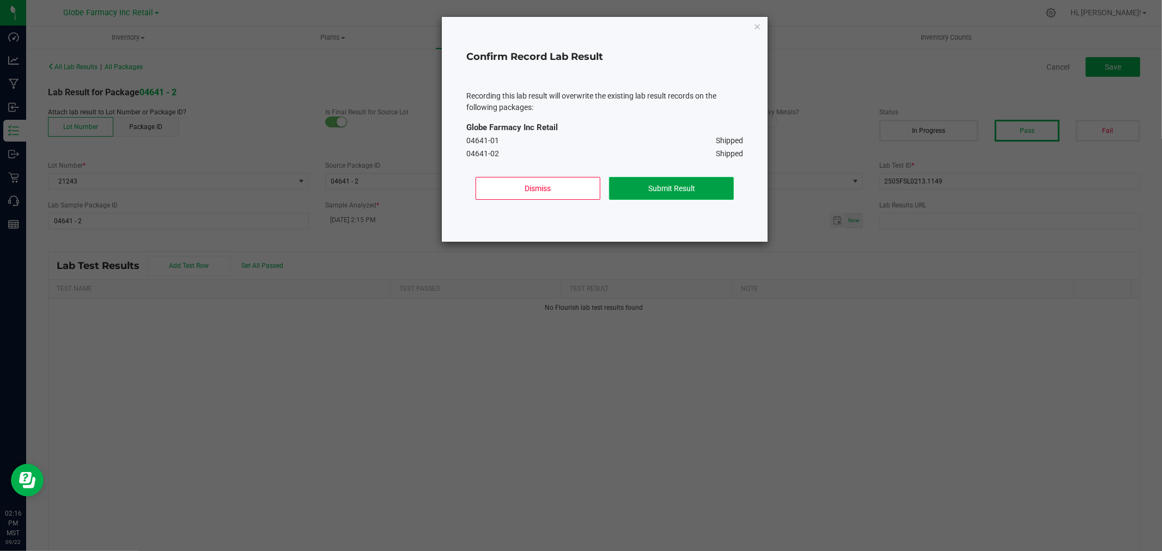
click at [666, 189] on button "Submit Result" at bounding box center [671, 188] width 125 height 23
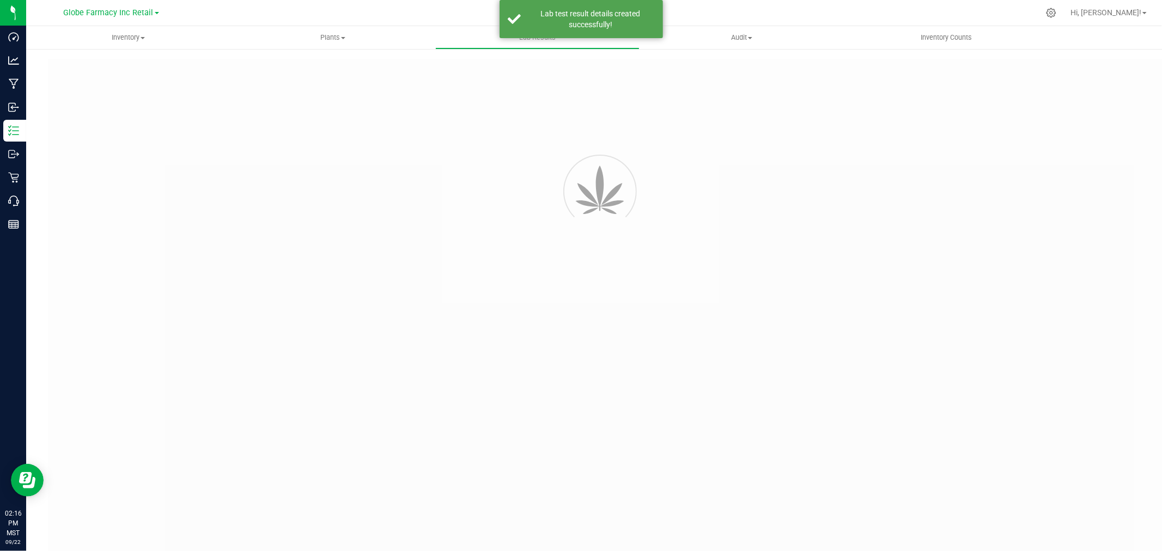
type input "04641 - 2"
type input "2505FSL0213.1149"
type input "04641 - 2"
type input "09/22/2025 2:15 PM"
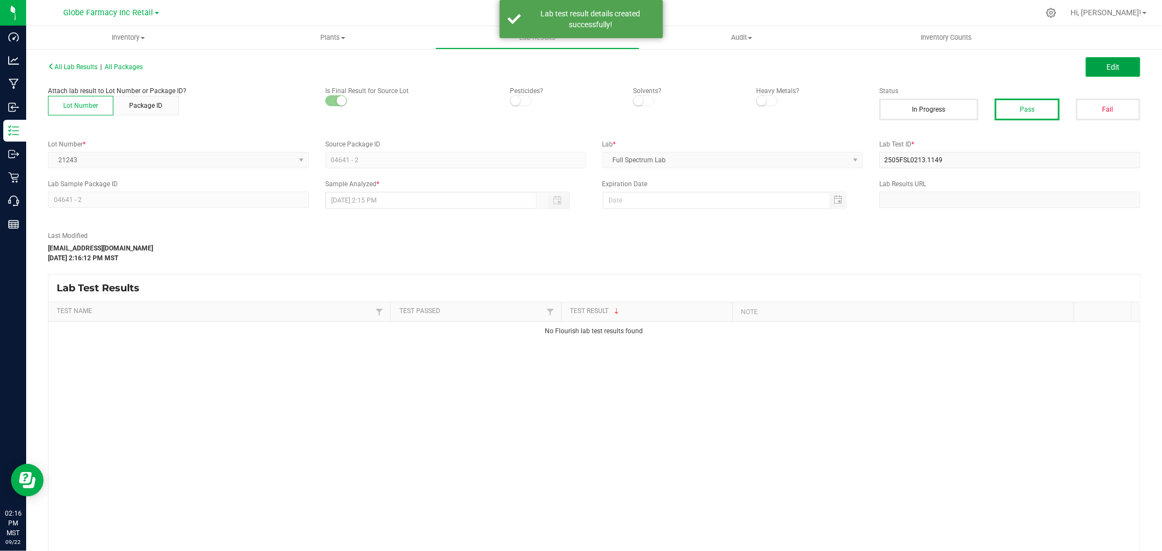
click at [1117, 65] on button "Edit" at bounding box center [1113, 67] width 54 height 20
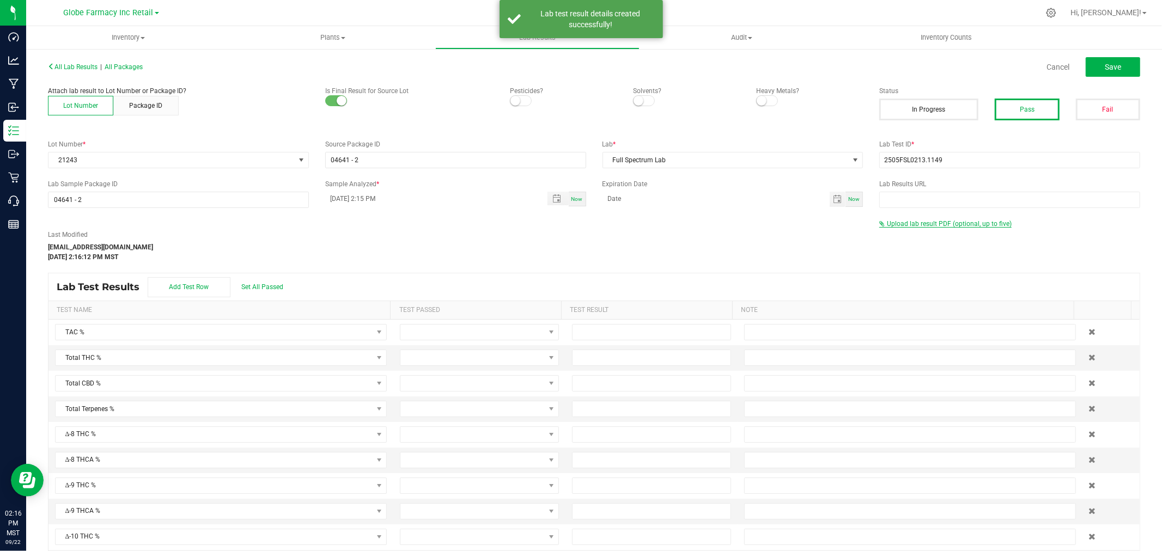
drag, startPoint x: 937, startPoint y: 220, endPoint x: 909, endPoint y: 228, distance: 30.0
click at [936, 220] on span "Upload lab result PDF (optional, up to five)" at bounding box center [949, 224] width 125 height 8
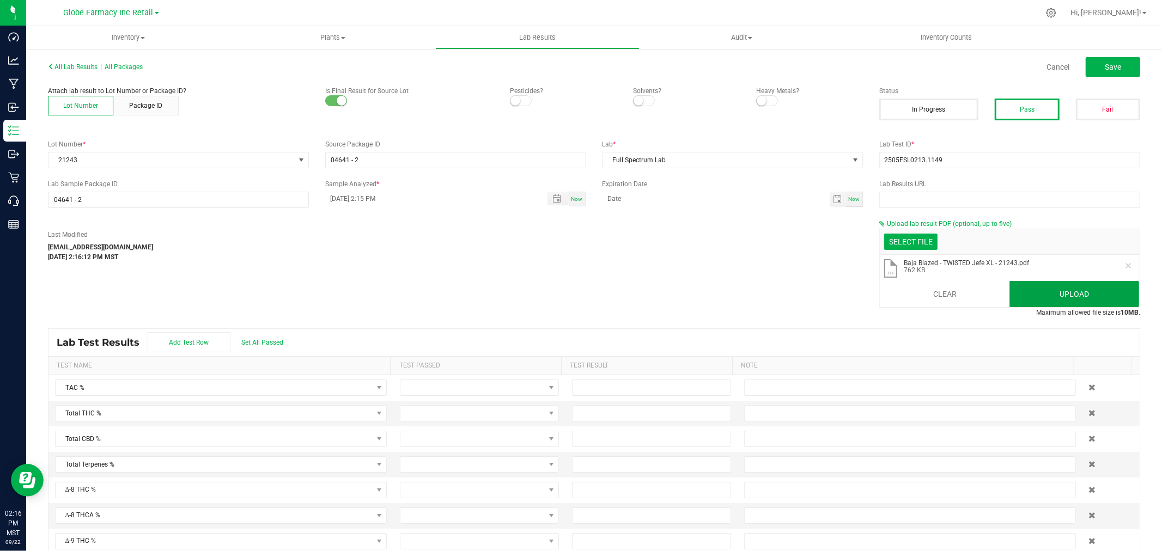
click at [1025, 290] on button "Upload" at bounding box center [1074, 294] width 130 height 26
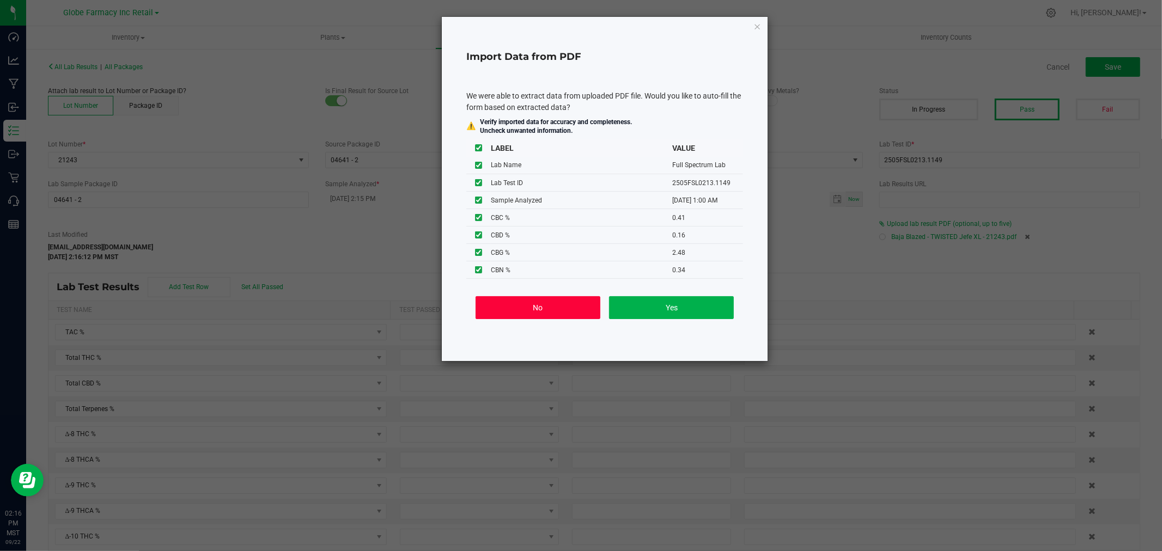
click at [553, 307] on button "No" at bounding box center [538, 307] width 125 height 23
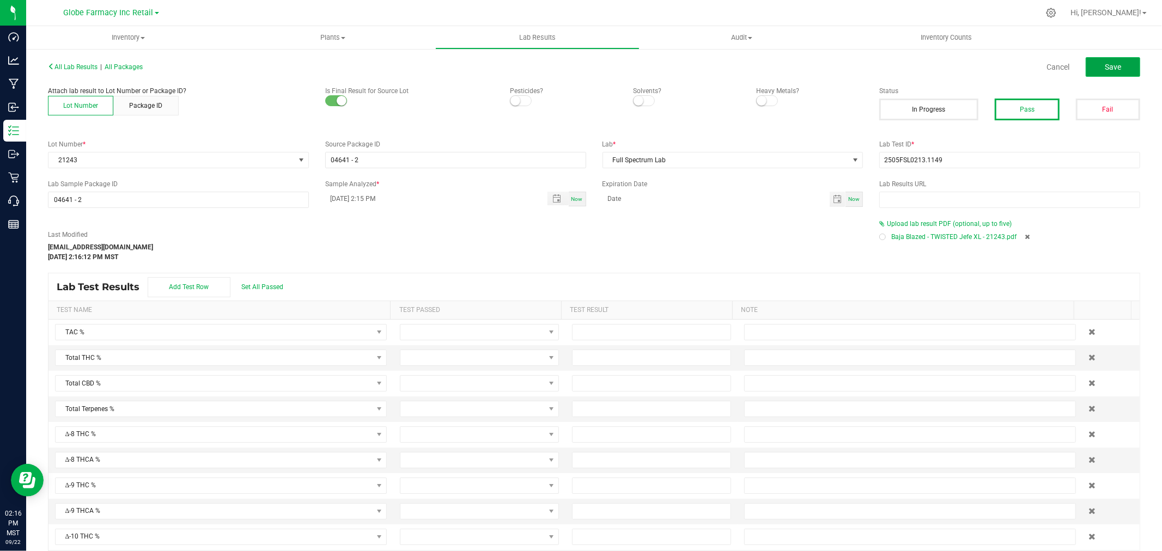
click at [1105, 71] on span "Save" at bounding box center [1113, 67] width 16 height 9
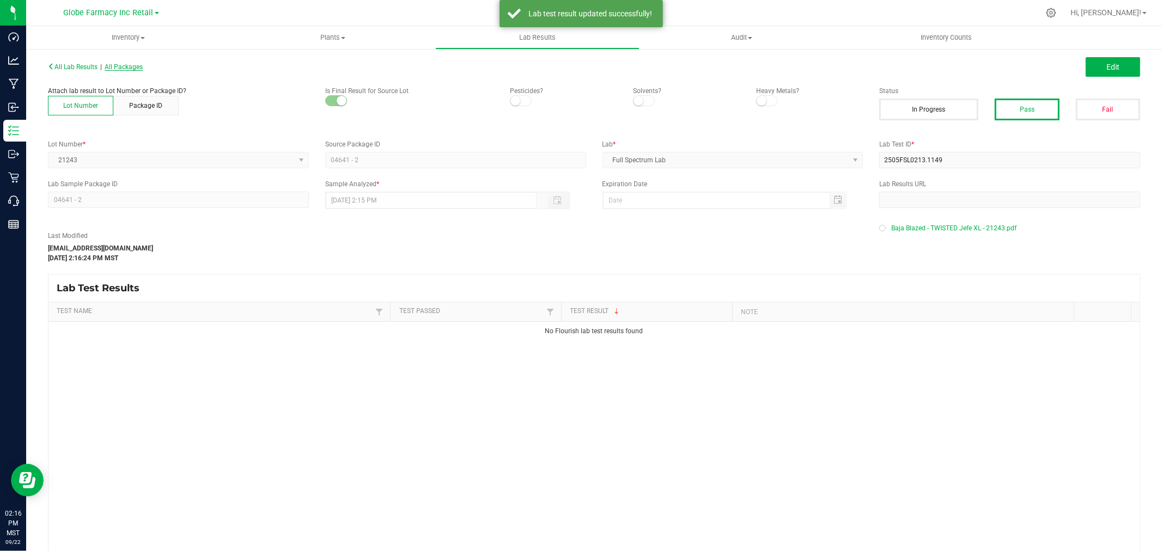
click at [141, 66] on span "All Packages" at bounding box center [124, 67] width 38 height 8
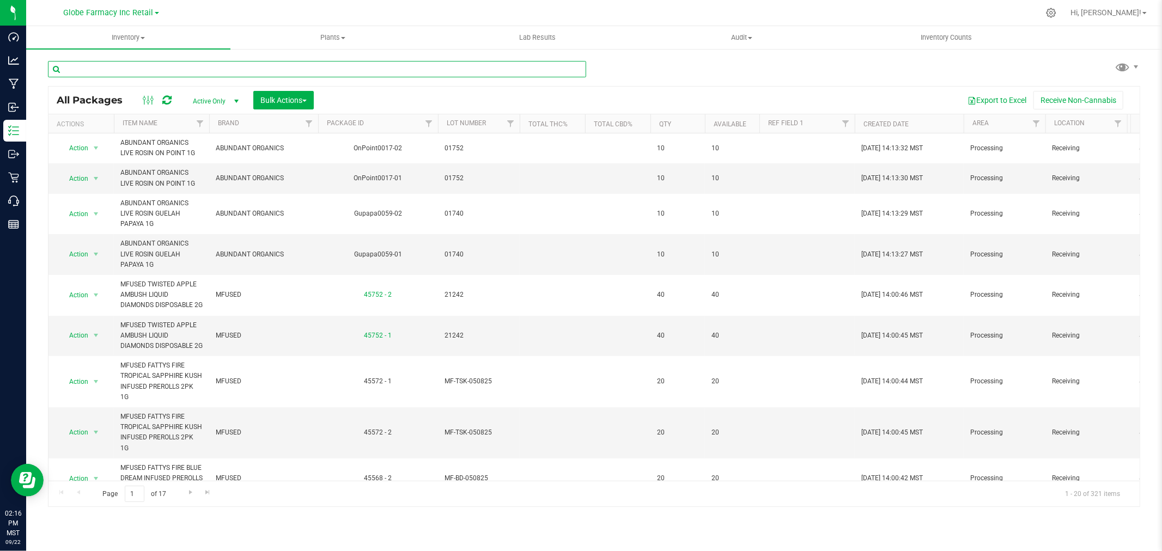
click at [327, 65] on input "text" at bounding box center [317, 69] width 538 height 16
paste input "2505FSL0213.1149"
type input "2505FSL0213.1149"
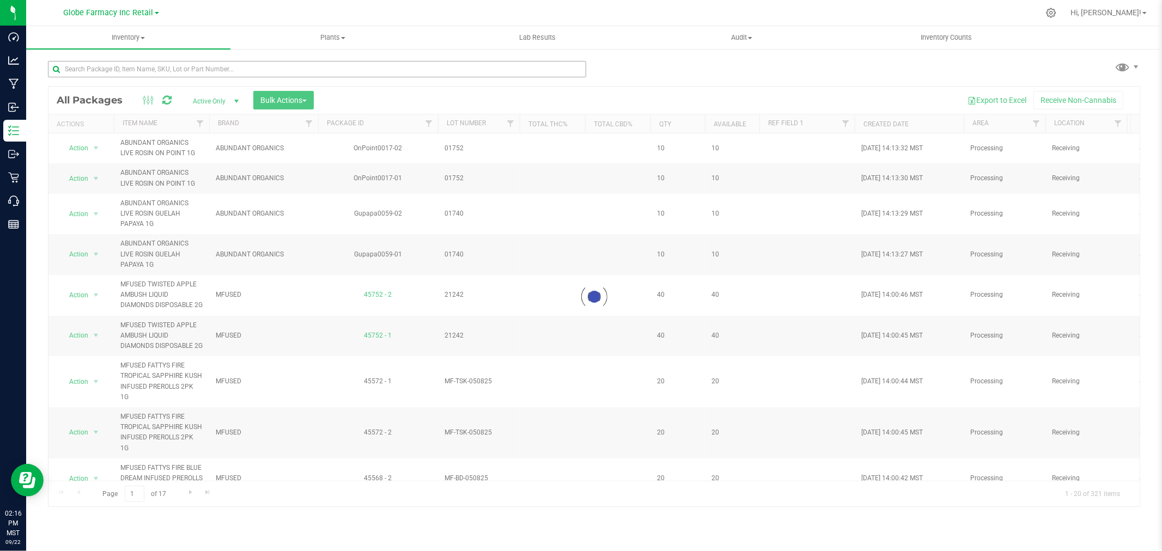
click at [206, 53] on div at bounding box center [321, 68] width 546 height 35
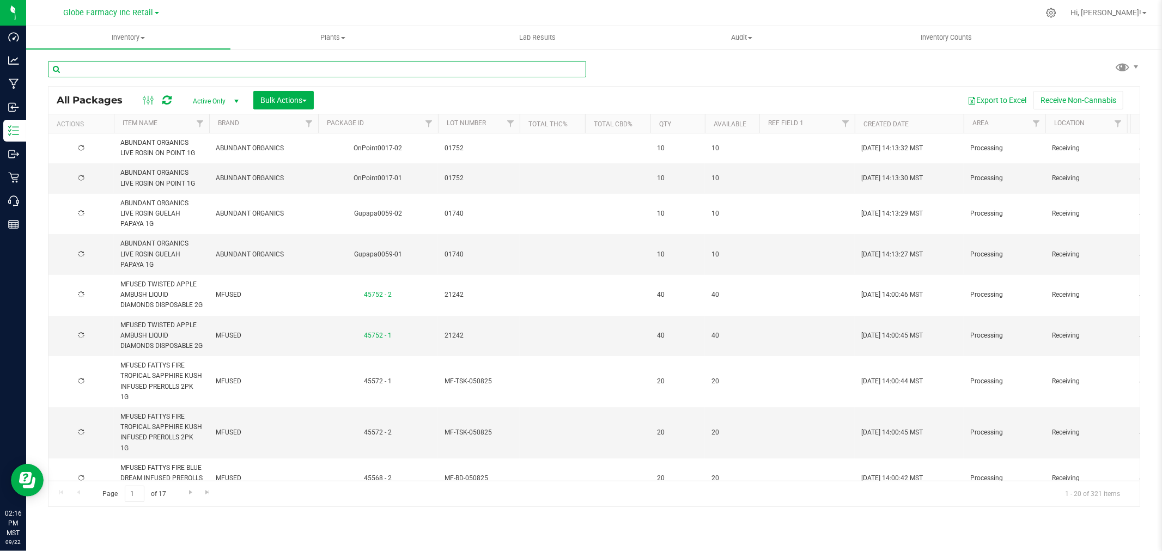
click at [210, 68] on input "text" at bounding box center [317, 69] width 538 height 16
paste input "MF-BD-050825"
type input "MF-BD-050825"
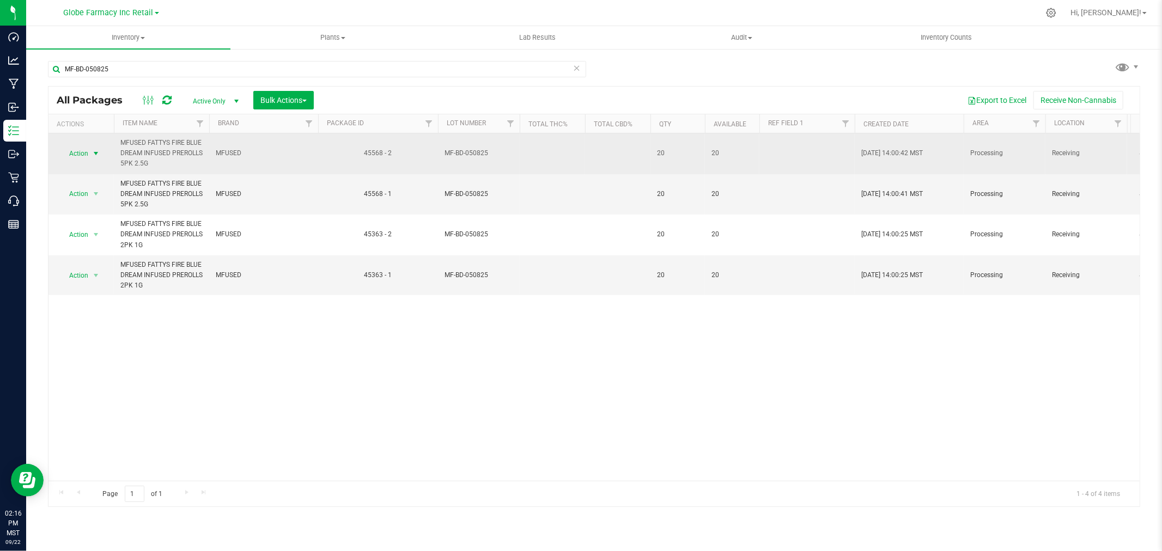
click at [89, 150] on span "select" at bounding box center [96, 153] width 14 height 15
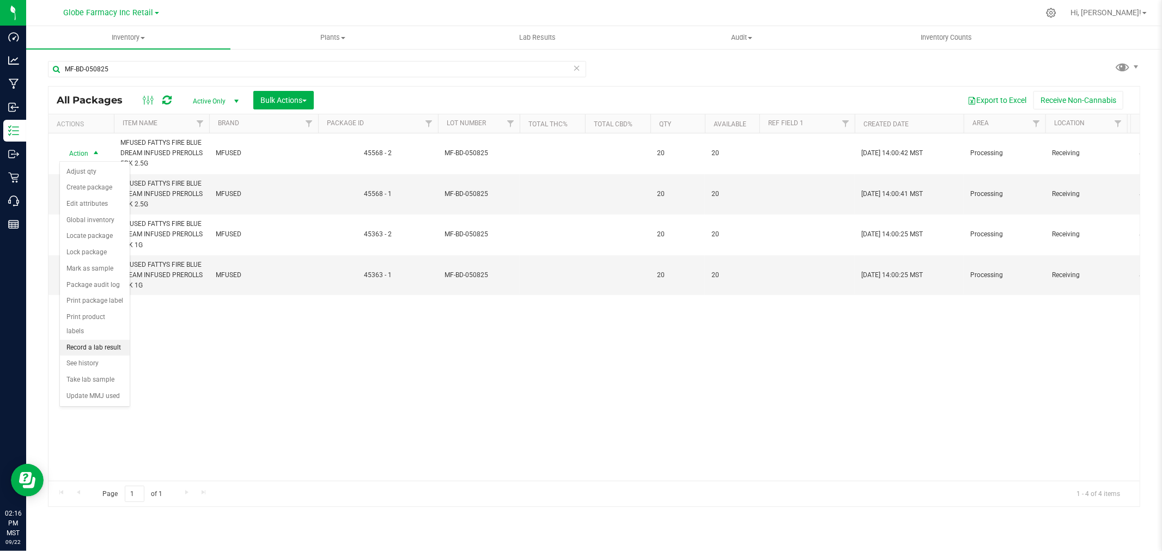
click at [106, 345] on li "Record a lab result" at bounding box center [95, 348] width 70 height 16
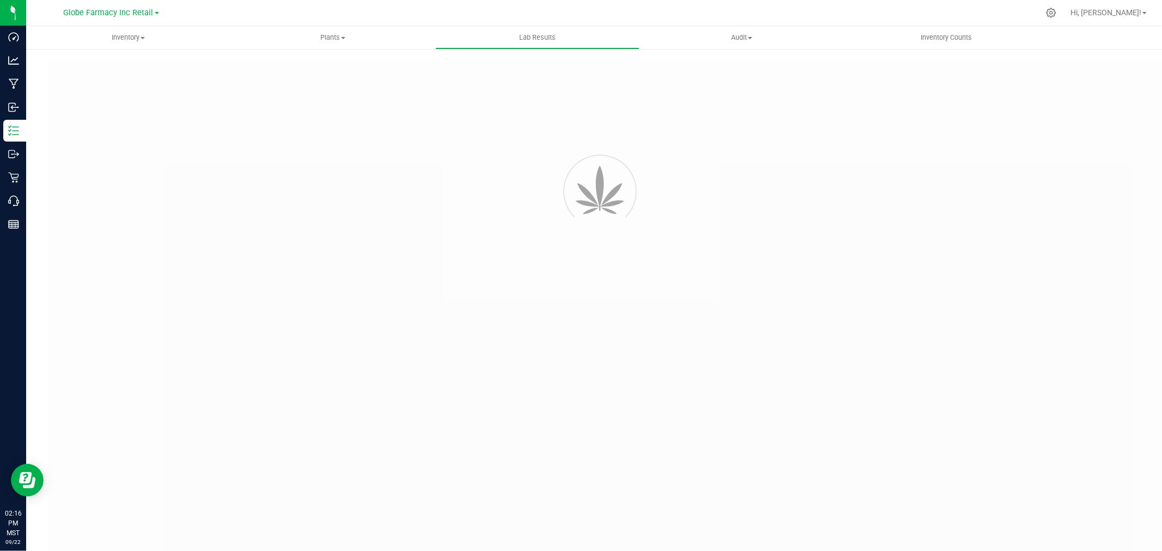
type input "45568 - 2"
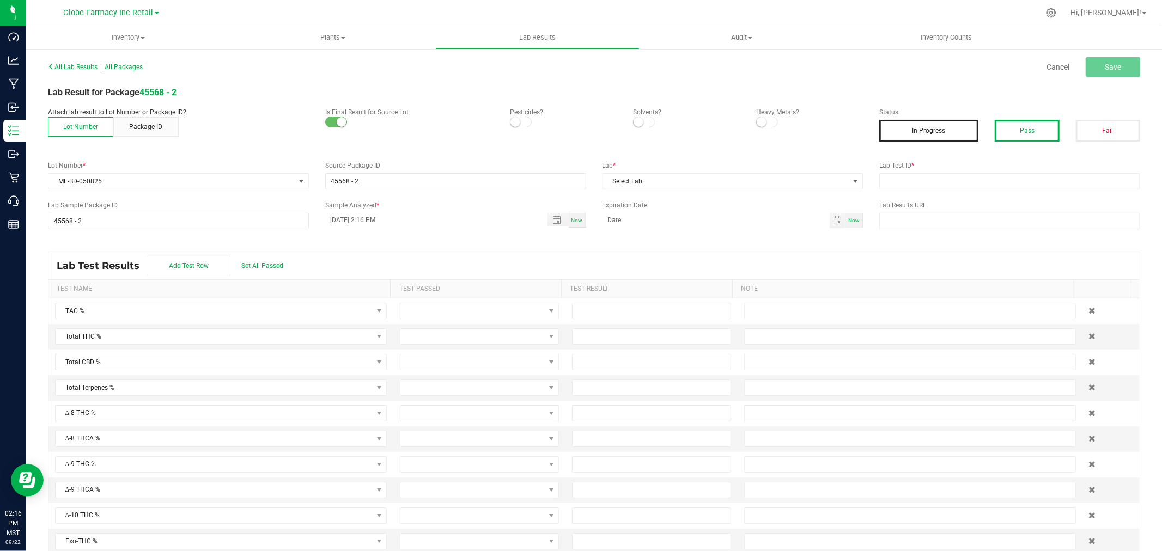
click at [1019, 120] on button "Pass" at bounding box center [1027, 131] width 64 height 22
drag, startPoint x: 990, startPoint y: 183, endPoint x: 974, endPoint y: 183, distance: 16.3
click at [990, 184] on input "text" at bounding box center [1009, 181] width 261 height 16
paste input "TE50512001-012"
type input "TE50512001-012"
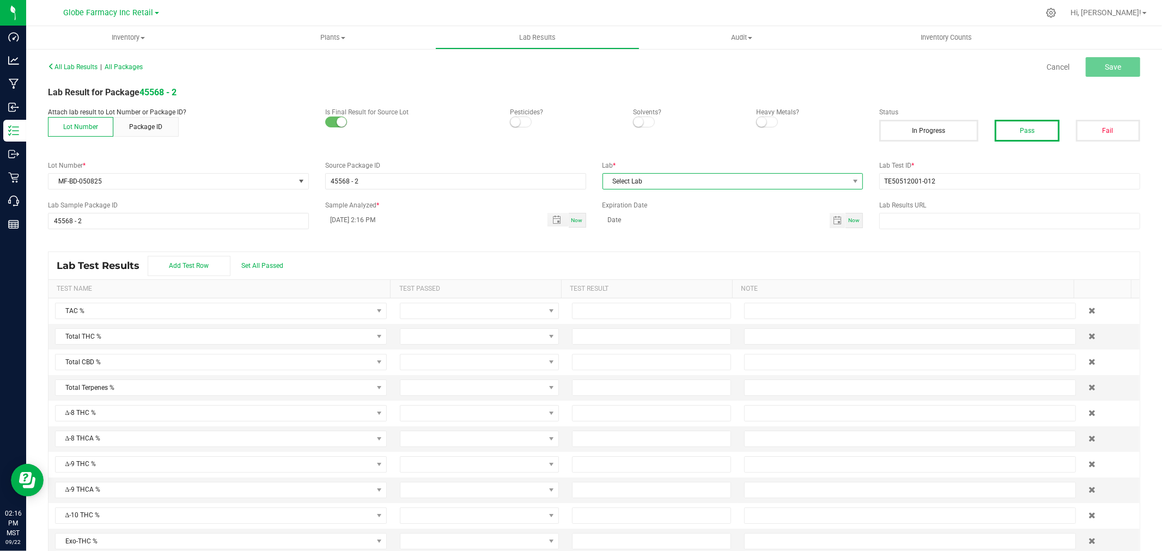
click at [709, 181] on span "Select Lab" at bounding box center [726, 181] width 246 height 15
type input "kay"
click at [638, 228] on li "KAYCHA LABS" at bounding box center [727, 228] width 258 height 19
click at [1092, 64] on button "Save" at bounding box center [1113, 67] width 54 height 20
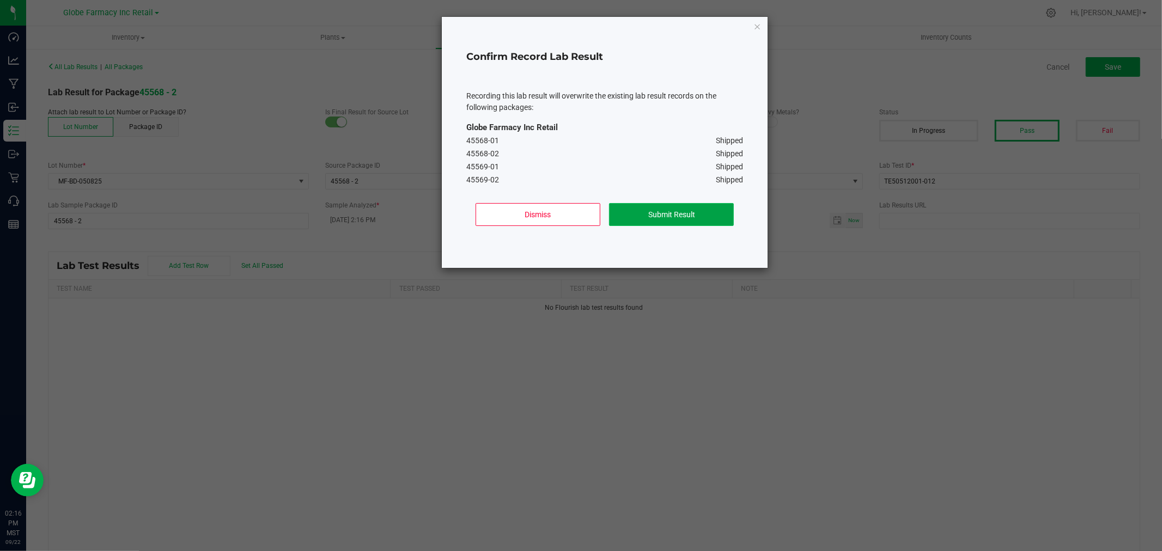
click at [671, 213] on button "Submit Result" at bounding box center [671, 214] width 125 height 23
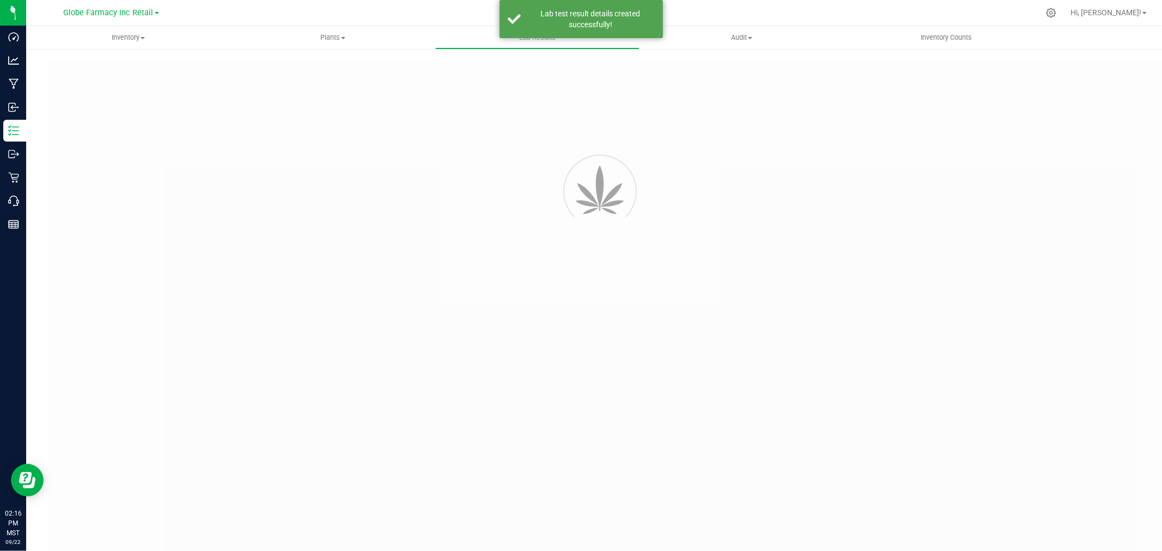
type input "45568 - 2"
type input "TE50512001-012"
type input "45568 - 2"
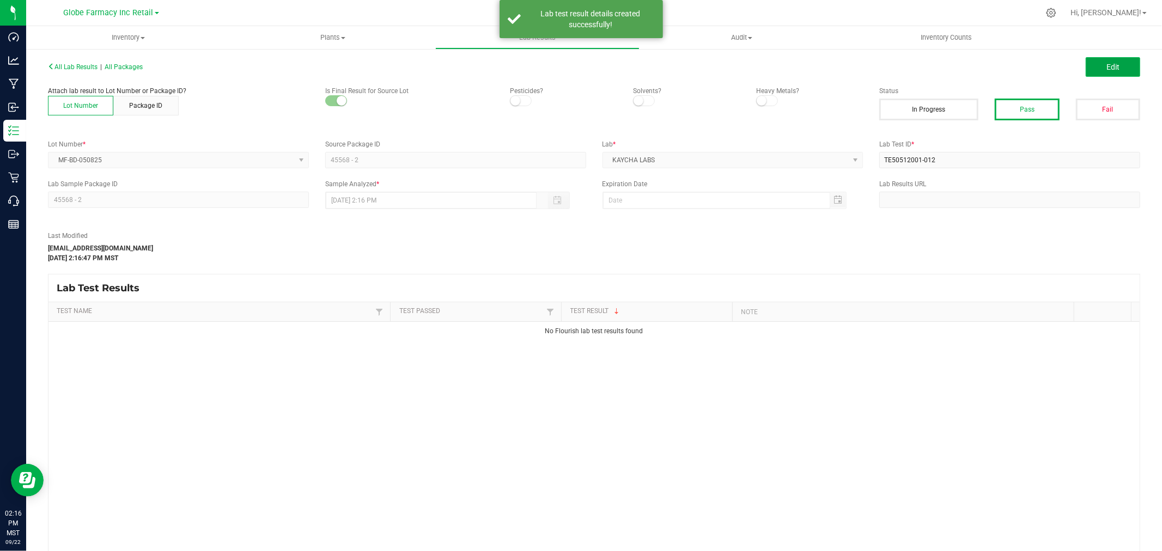
click at [1086, 64] on button "Edit" at bounding box center [1113, 67] width 54 height 20
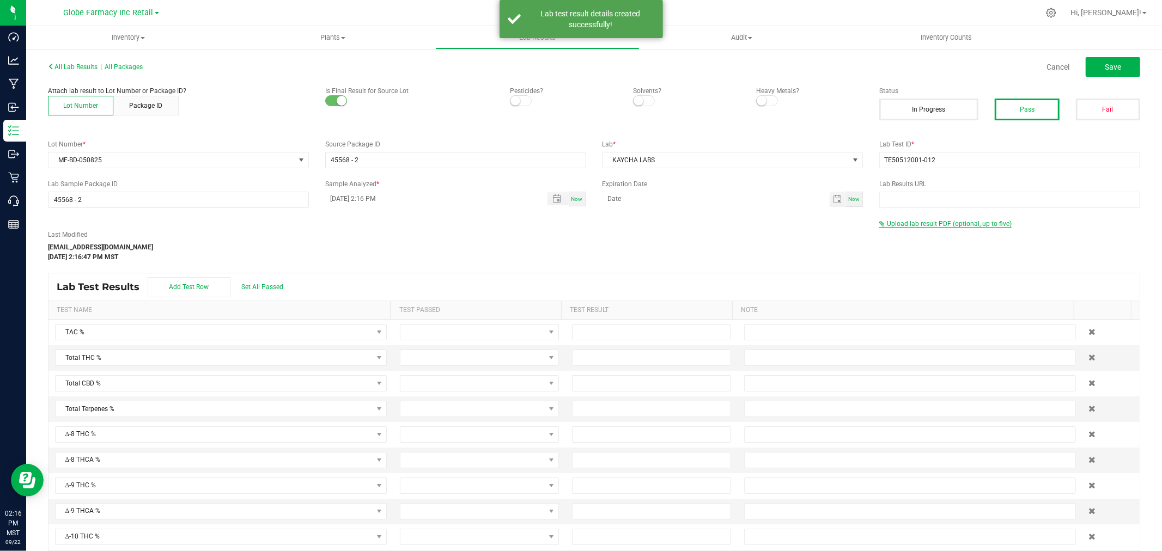
click at [933, 220] on span "Upload lab result PDF (optional, up to five)" at bounding box center [949, 224] width 125 height 8
click at [903, 233] on div "Select file Drop files here to upload" at bounding box center [1010, 241] width 260 height 25
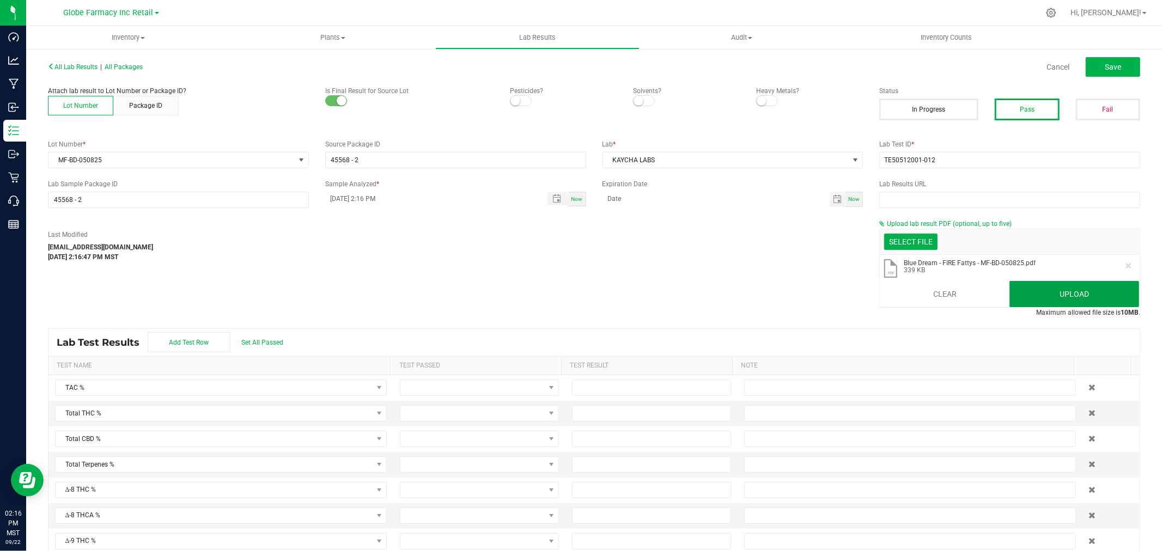
click at [1059, 297] on button "Upload" at bounding box center [1074, 294] width 130 height 26
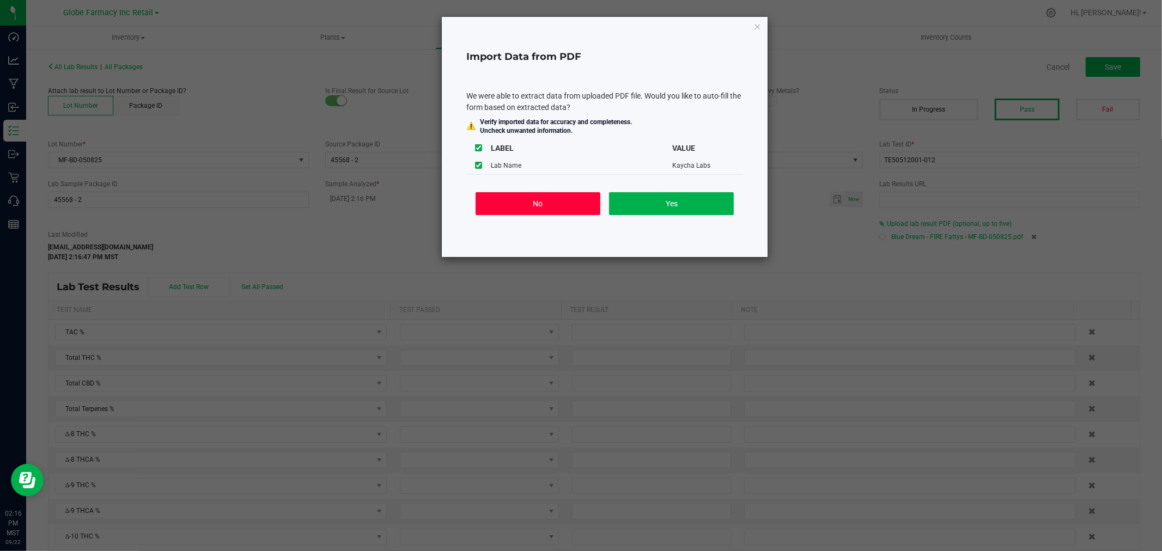
click at [543, 202] on button "No" at bounding box center [538, 203] width 125 height 23
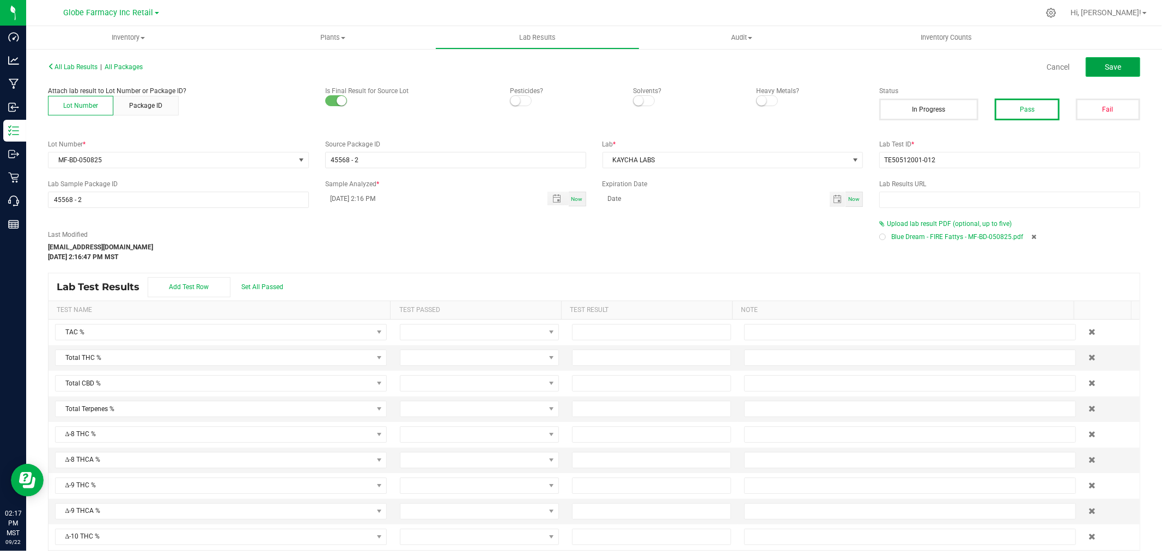
click at [1087, 60] on button "Save" at bounding box center [1113, 67] width 54 height 20
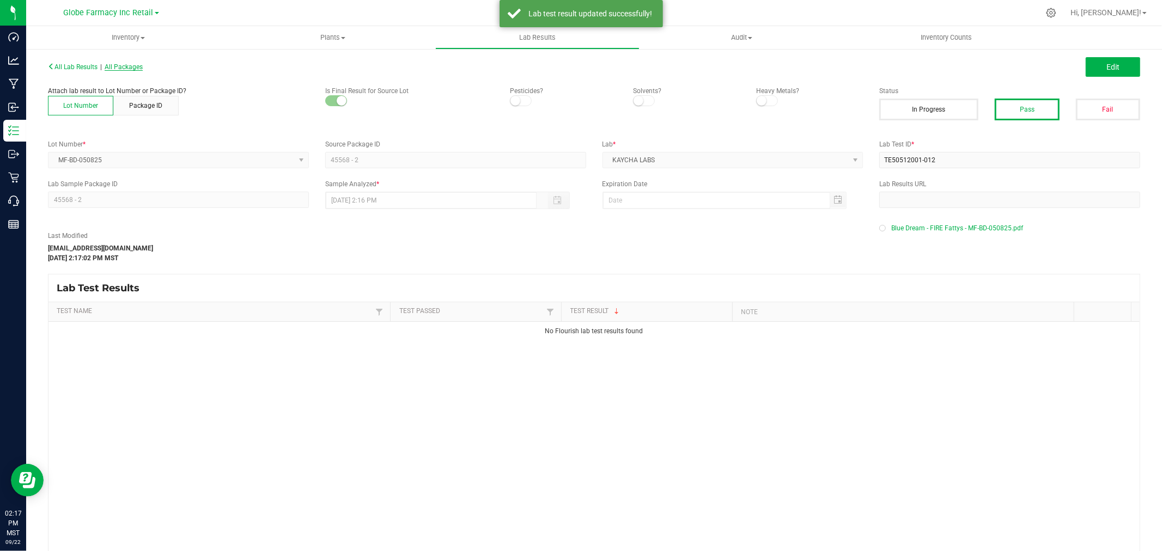
click at [135, 70] on span "All Packages" at bounding box center [124, 67] width 38 height 8
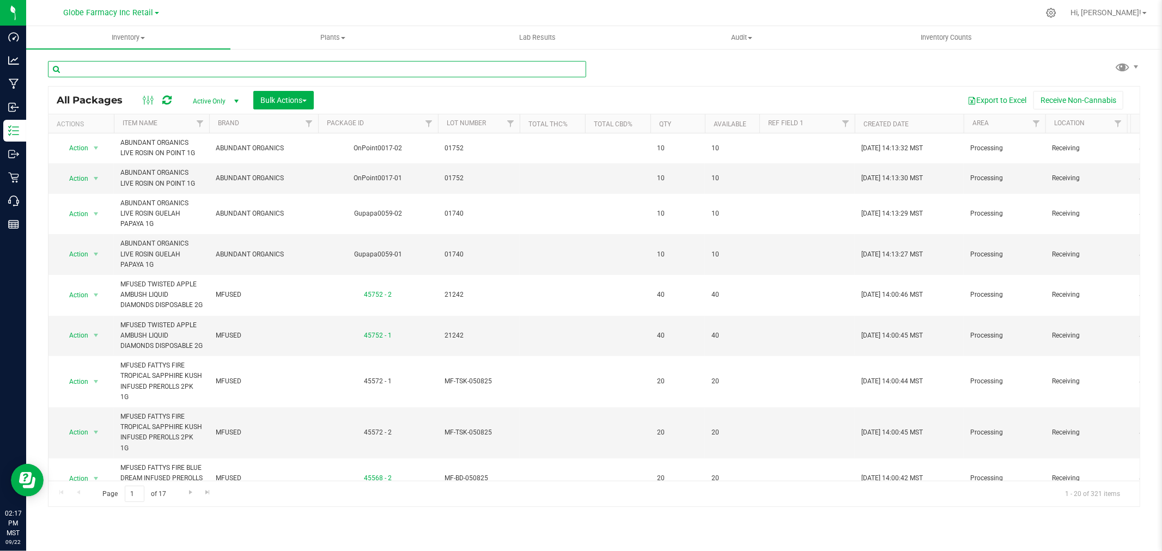
click at [167, 72] on input "text" at bounding box center [317, 69] width 538 height 16
paste input "TE50512001-012"
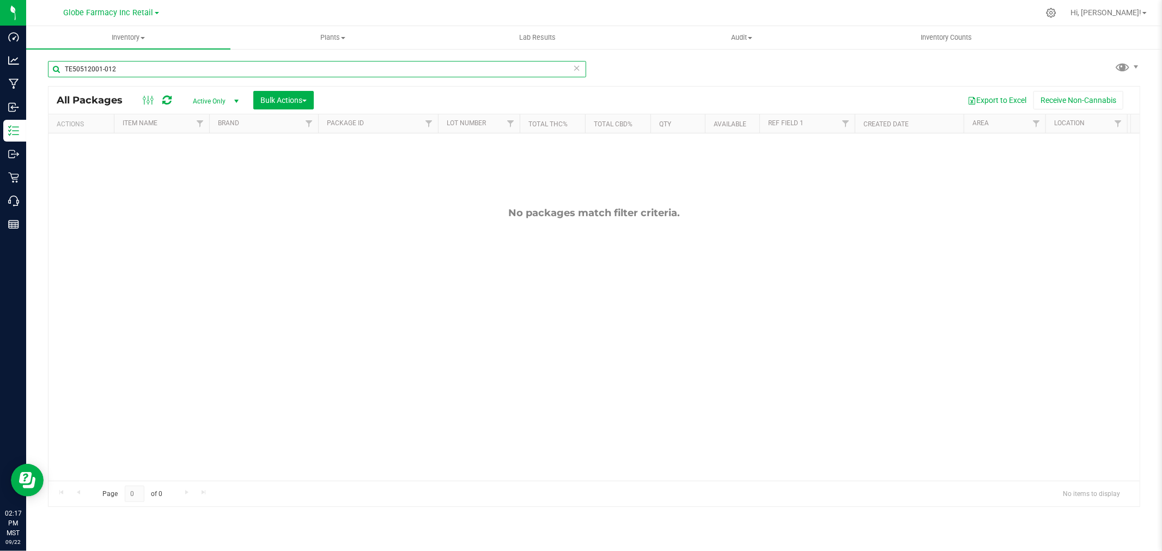
click at [215, 66] on input "TE50512001-012" at bounding box center [317, 69] width 538 height 16
paste input "MF-BM-050825"
type input "MF-BM-050825"
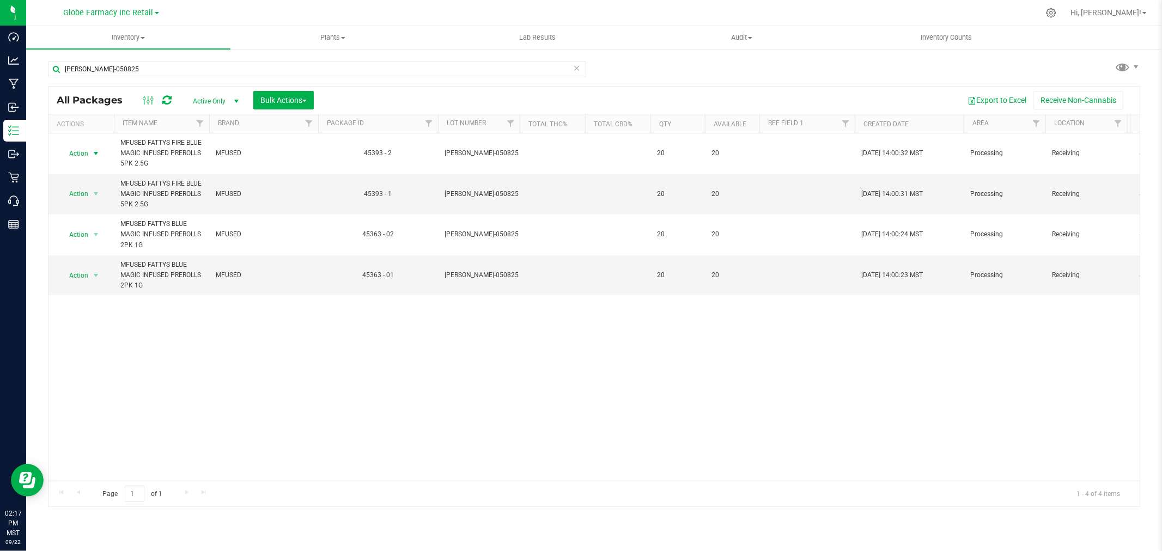
drag, startPoint x: 96, startPoint y: 151, endPoint x: 96, endPoint y: 172, distance: 20.7
click at [96, 151] on span "select" at bounding box center [96, 153] width 9 height 9
click at [104, 351] on li "Record a lab result" at bounding box center [95, 348] width 70 height 16
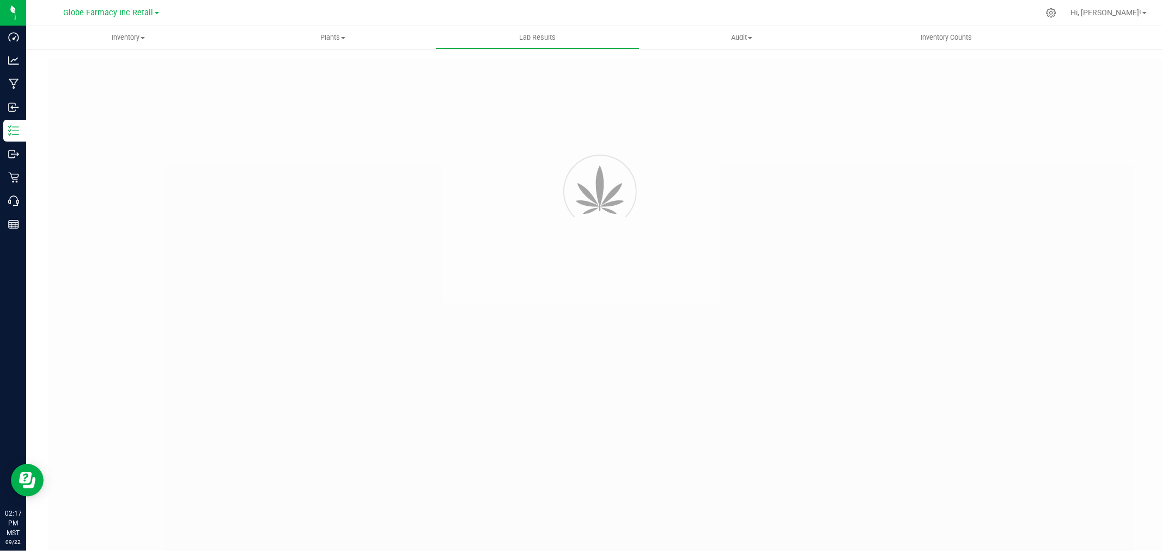
type input "45393 - 2"
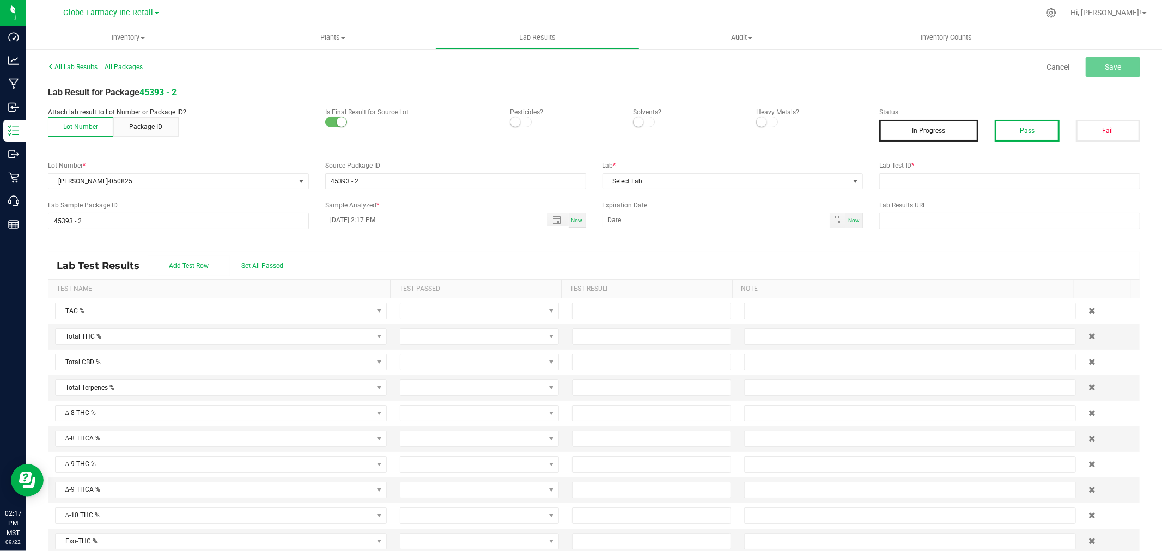
drag, startPoint x: 1004, startPoint y: 108, endPoint x: 1028, endPoint y: 128, distance: 30.9
click at [1004, 108] on label "Status" at bounding box center [1009, 112] width 261 height 10
click at [1028, 128] on button "Pass" at bounding box center [1027, 131] width 64 height 22
click at [1012, 187] on input "text" at bounding box center [1009, 181] width 261 height 16
paste input "TE50512001-001"
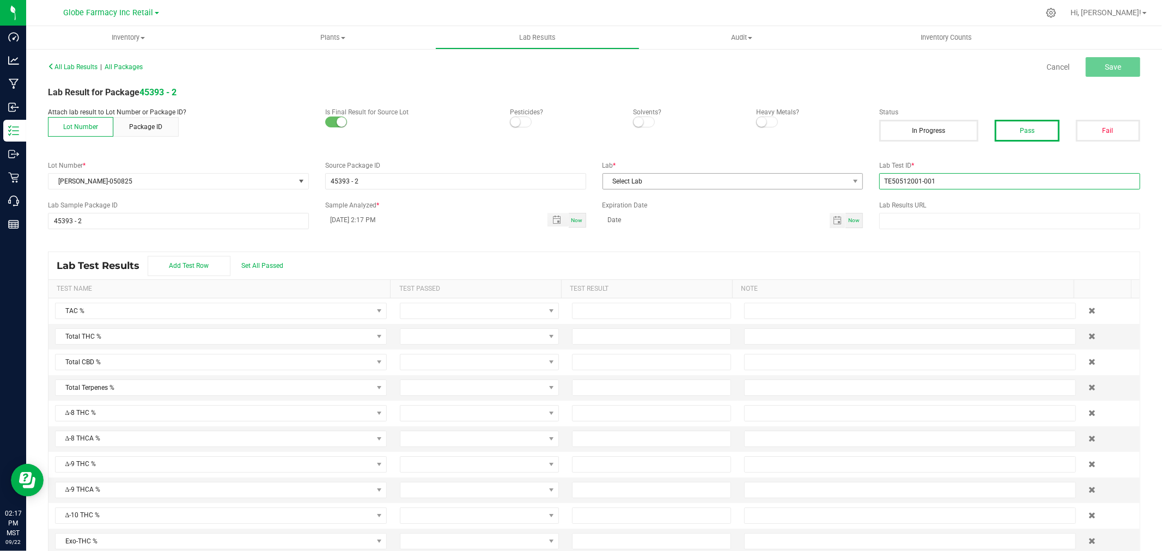
type input "TE50512001-001"
drag, startPoint x: 716, startPoint y: 187, endPoint x: 676, endPoint y: 175, distance: 41.5
click at [716, 187] on span "Select Lab" at bounding box center [726, 181] width 246 height 15
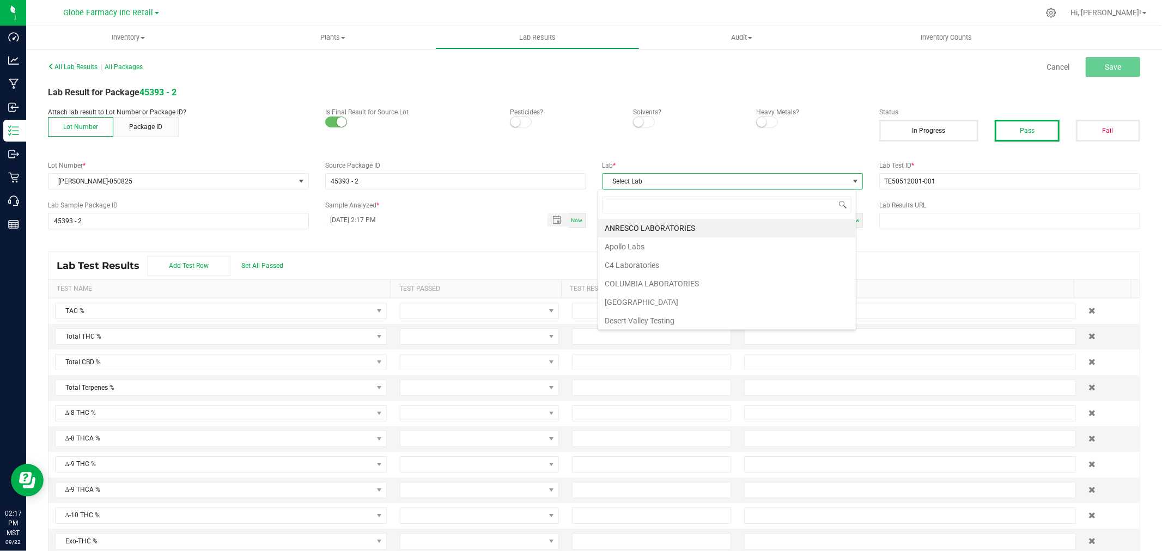
scroll to position [16, 258]
type input "kay"
click at [629, 225] on li "KAYCHA LABS" at bounding box center [727, 228] width 258 height 19
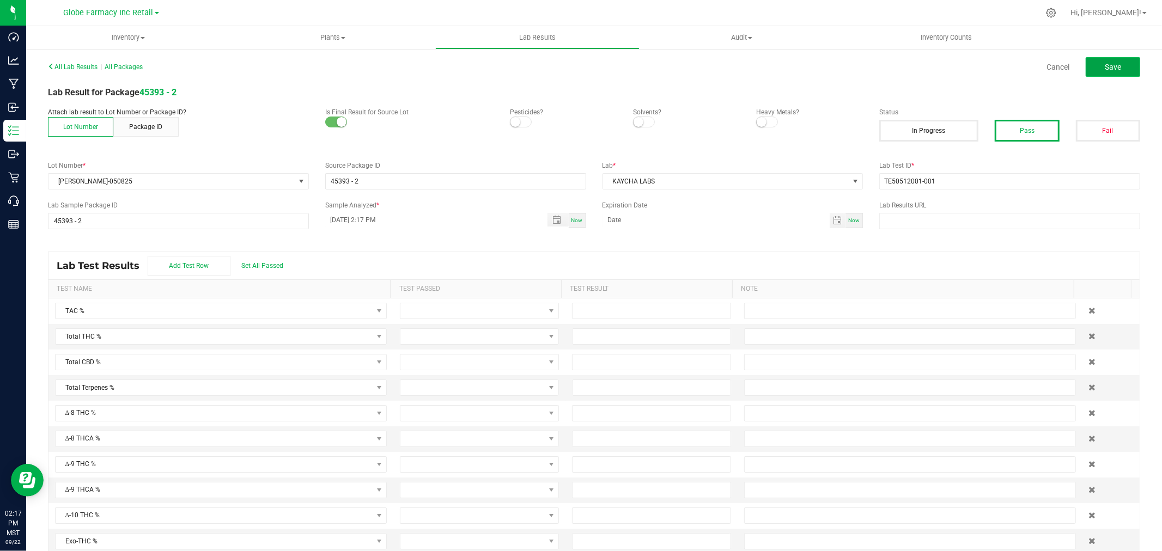
click at [1099, 72] on button "Save" at bounding box center [1113, 67] width 54 height 20
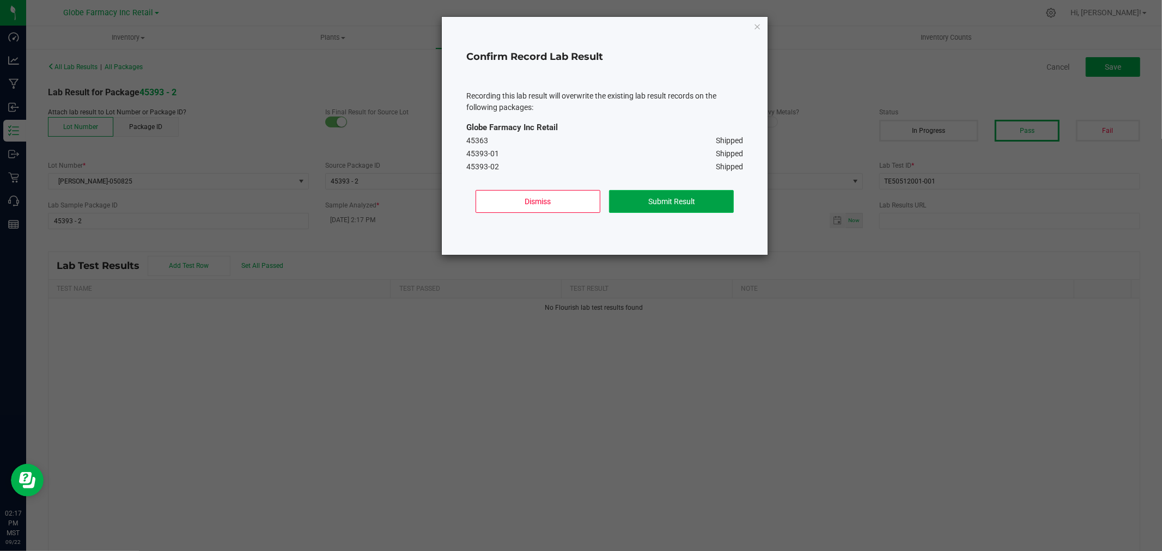
click at [618, 197] on button "Submit Result" at bounding box center [671, 201] width 125 height 23
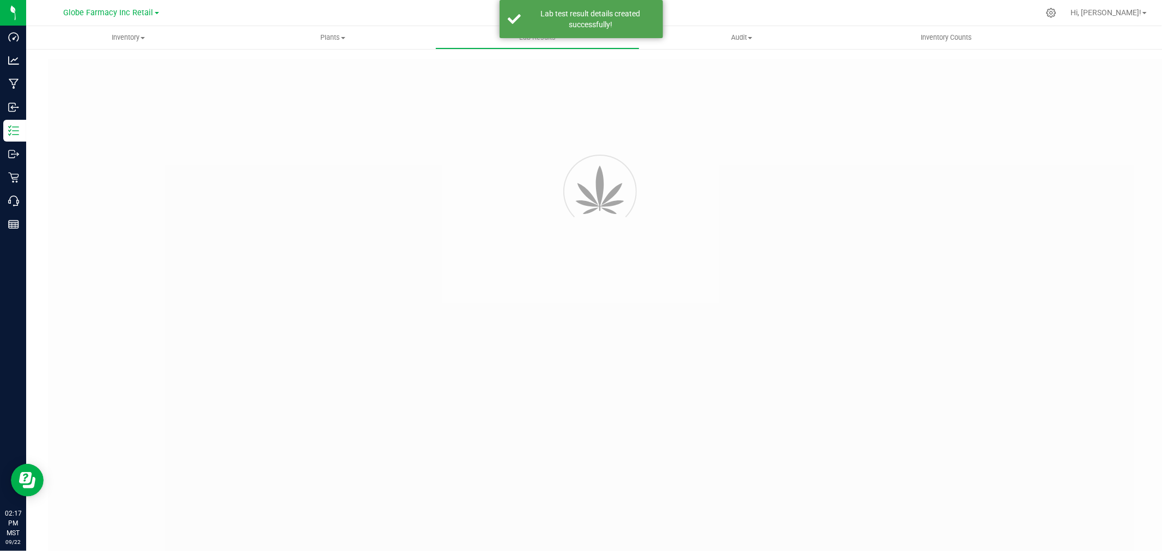
type input "45393 - 2"
type input "TE50512001-001"
type input "45393 - 2"
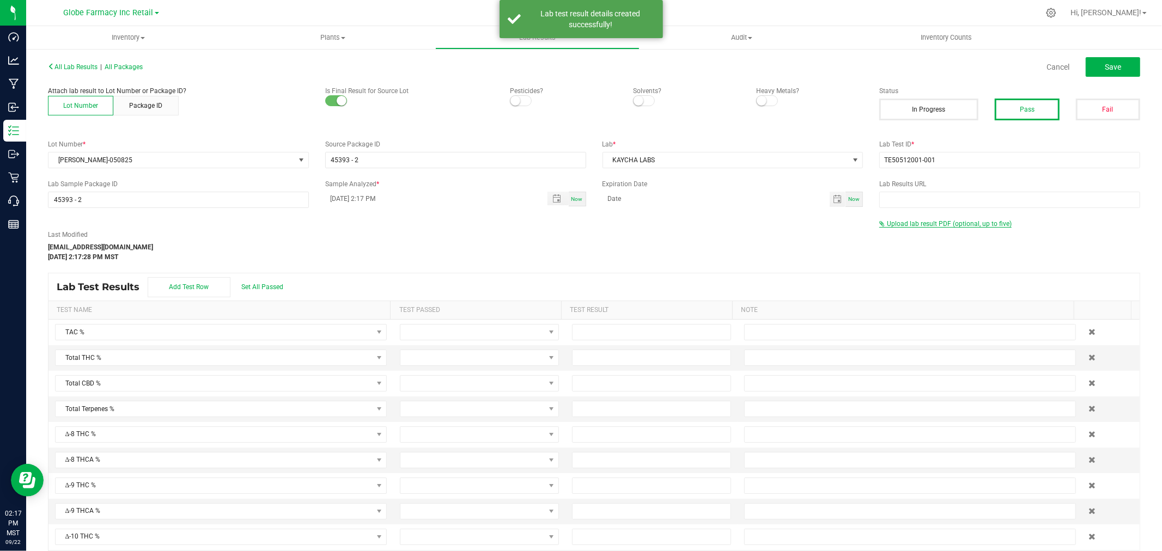
click at [917, 224] on span "Upload lab result PDF (optional, up to five)" at bounding box center [949, 224] width 125 height 8
drag, startPoint x: 912, startPoint y: 227, endPoint x: 881, endPoint y: 248, distance: 37.3
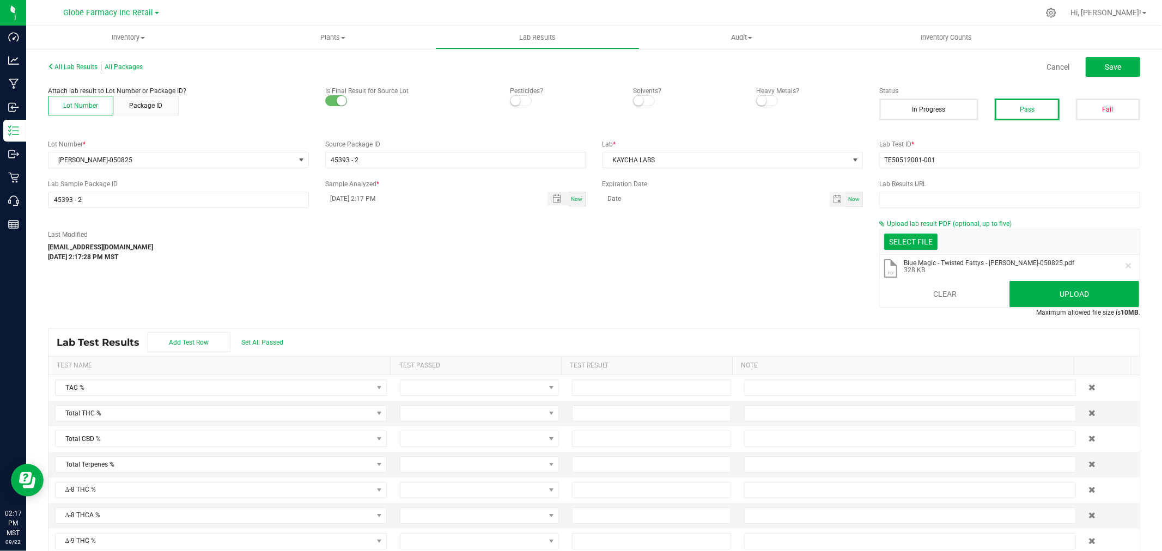
click at [1046, 280] on li ".pdf Blue Magic - Twisted Fattys - MF-BM-050825.pdf 328 KB" at bounding box center [1010, 269] width 260 height 28
click at [1049, 286] on button "Upload" at bounding box center [1074, 294] width 130 height 26
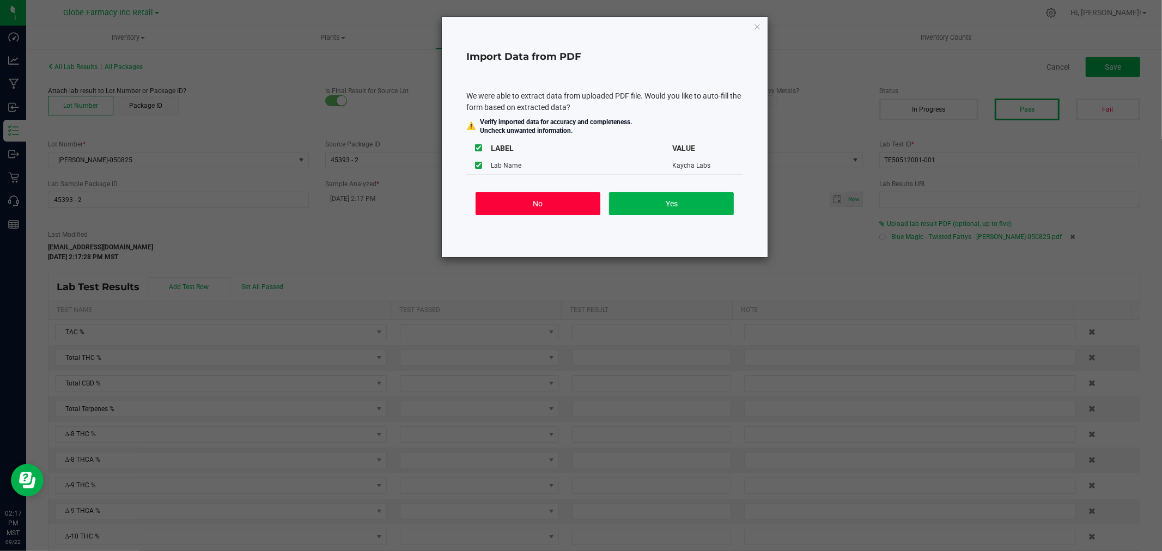
click at [547, 199] on button "No" at bounding box center [538, 203] width 125 height 23
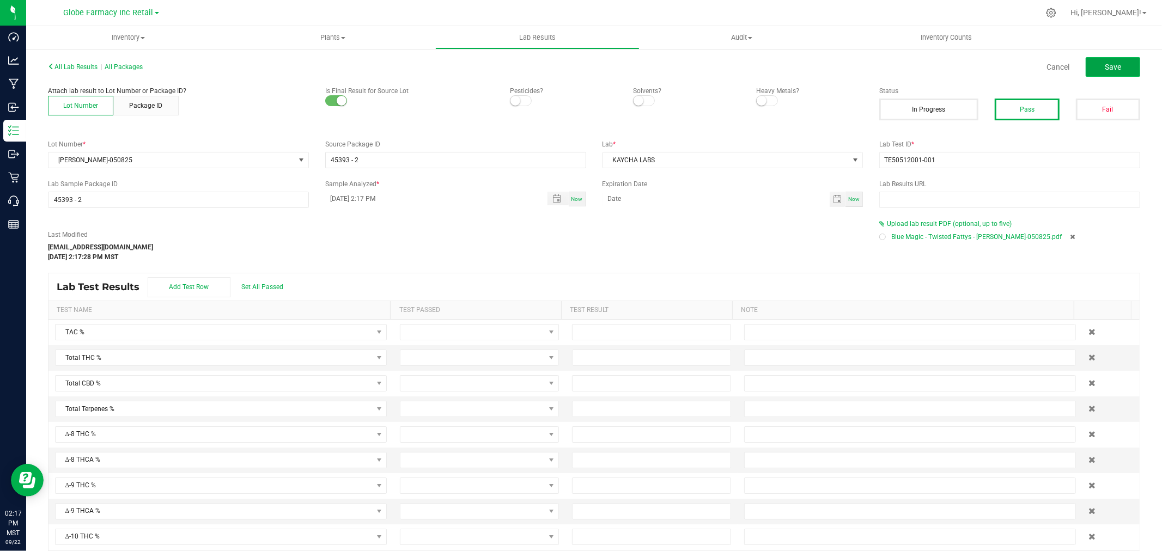
click at [1108, 71] on span "Save" at bounding box center [1113, 67] width 16 height 9
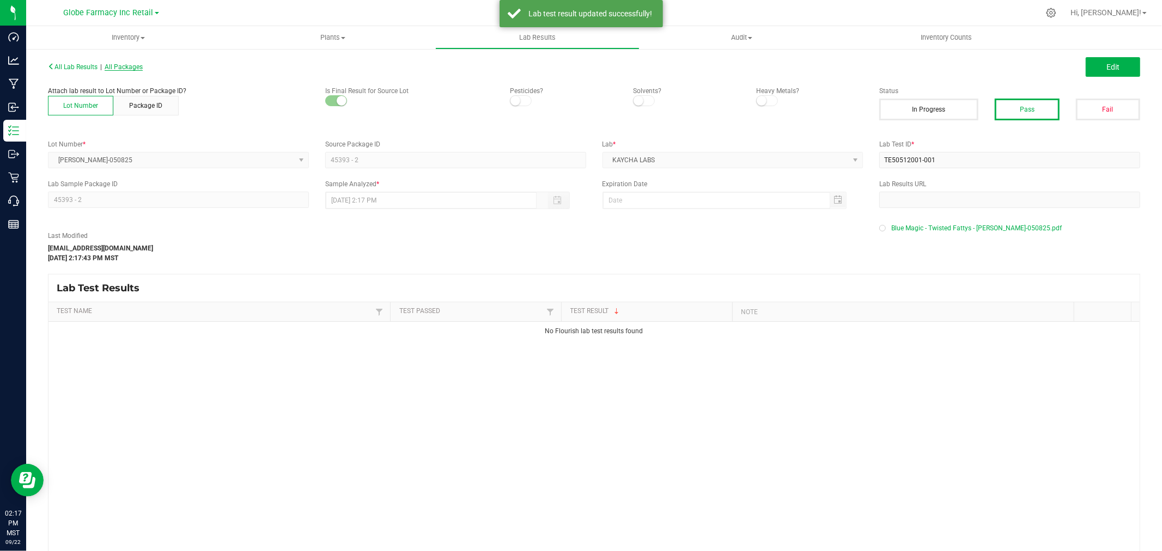
click at [143, 64] on span "All Packages" at bounding box center [124, 67] width 38 height 8
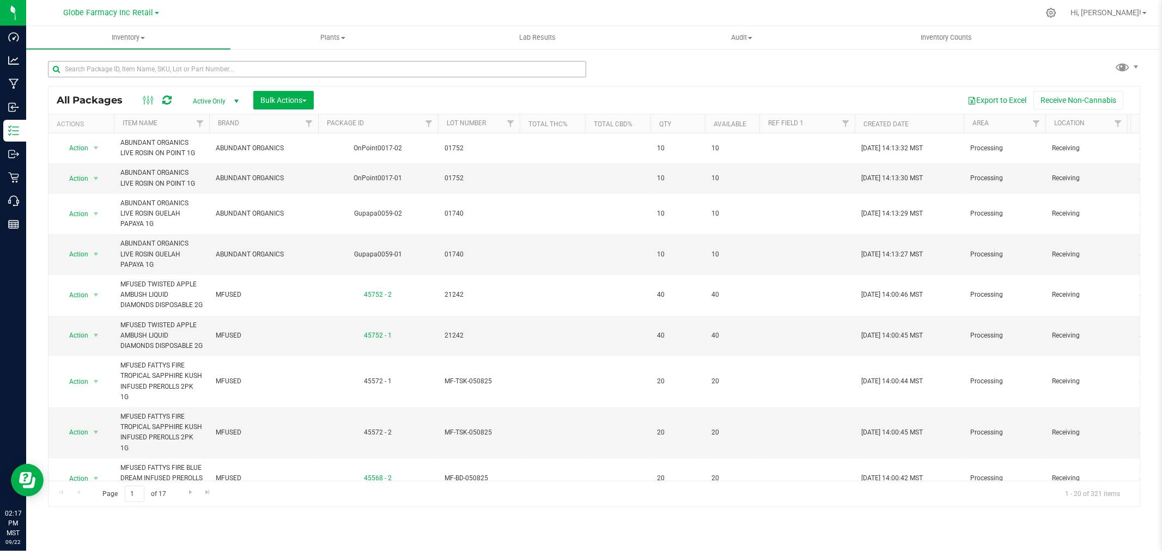
drag, startPoint x: 282, startPoint y: 78, endPoint x: 276, endPoint y: 72, distance: 8.1
click at [279, 77] on div at bounding box center [317, 73] width 538 height 25
click at [276, 72] on input "text" at bounding box center [317, 69] width 538 height 16
paste input "21236"
type input "21236"
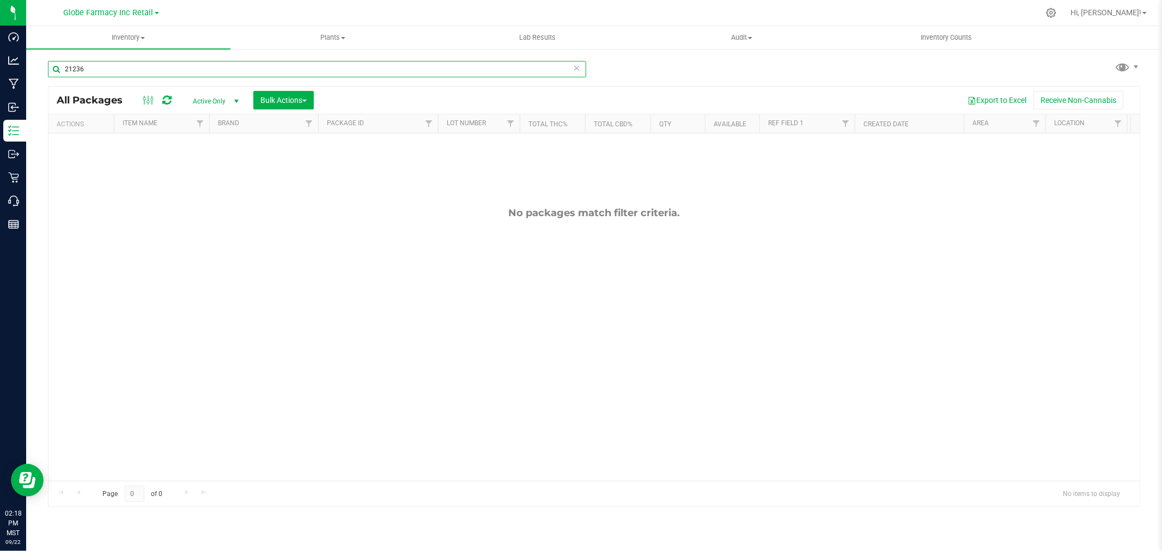
click at [95, 73] on input "21236" at bounding box center [317, 69] width 538 height 16
click at [97, 74] on input "21236" at bounding box center [317, 69] width 538 height 16
paste input "4210"
type input "42106"
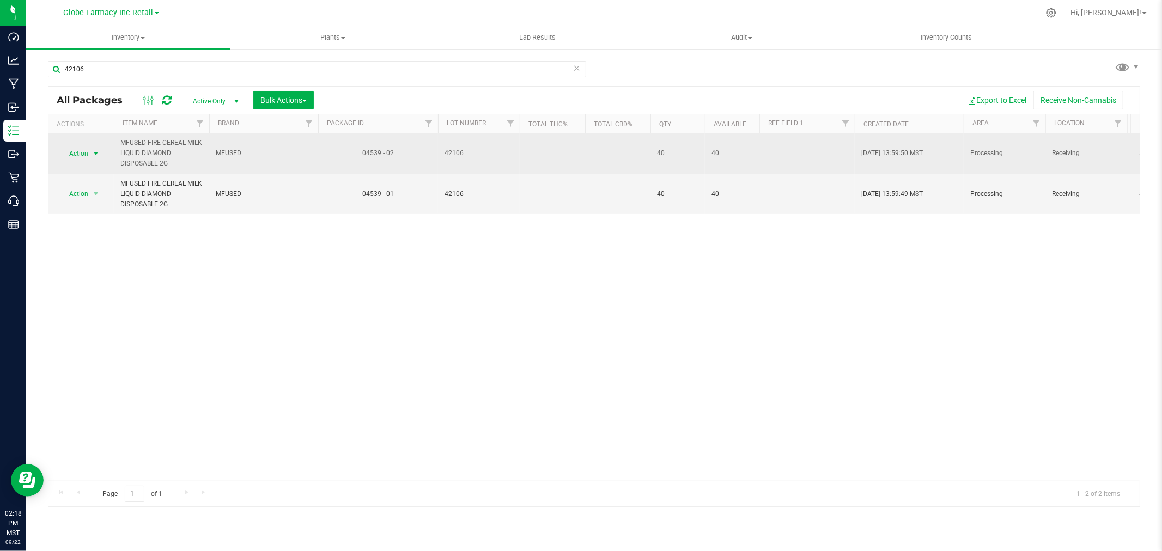
click at [92, 151] on span "select" at bounding box center [96, 153] width 9 height 9
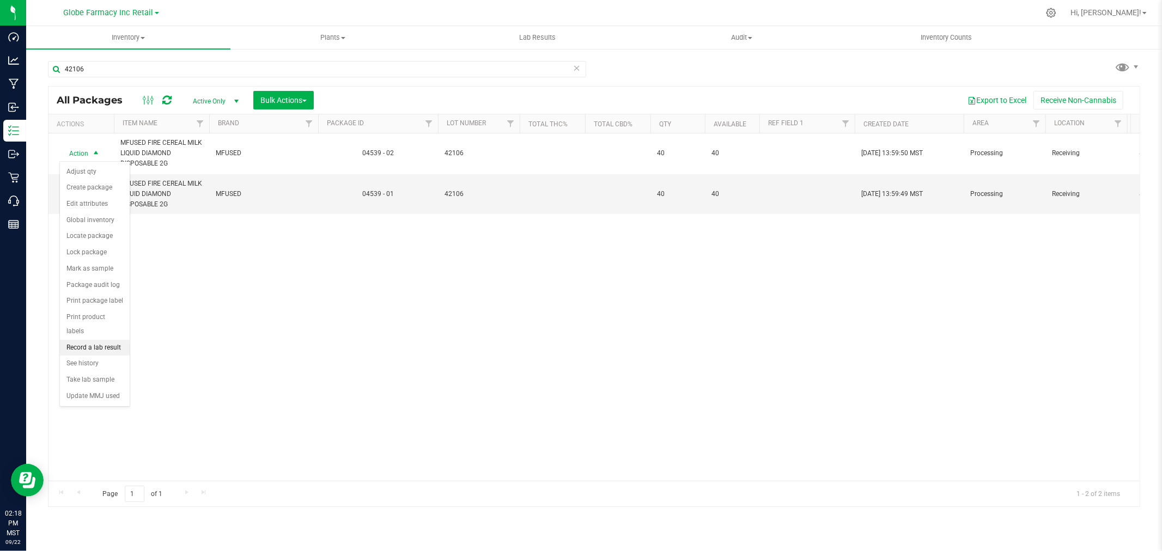
click at [82, 346] on li "Record a lab result" at bounding box center [95, 348] width 70 height 16
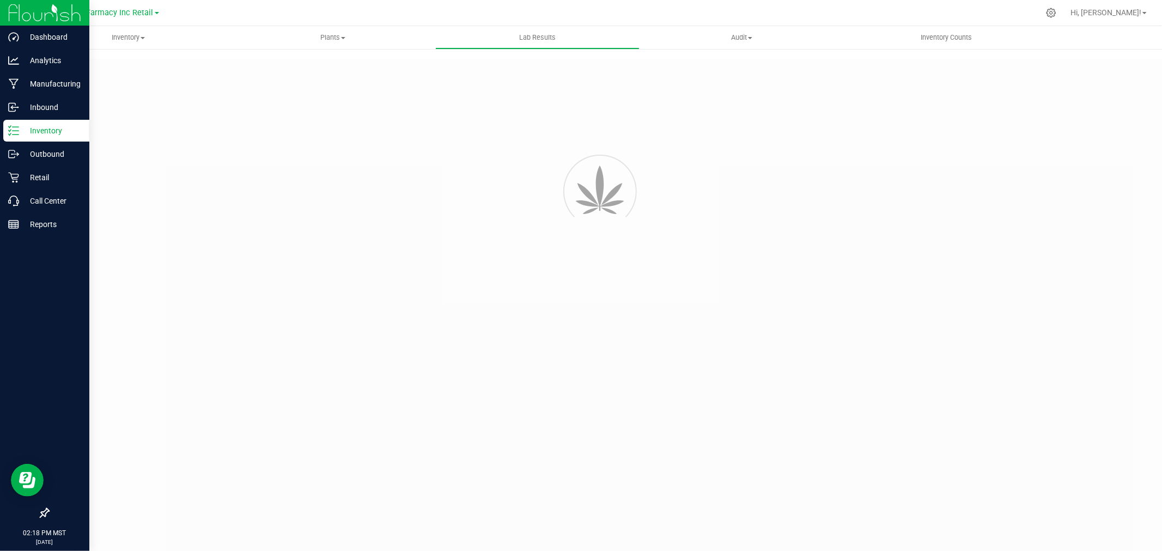
type input "04539 - 02"
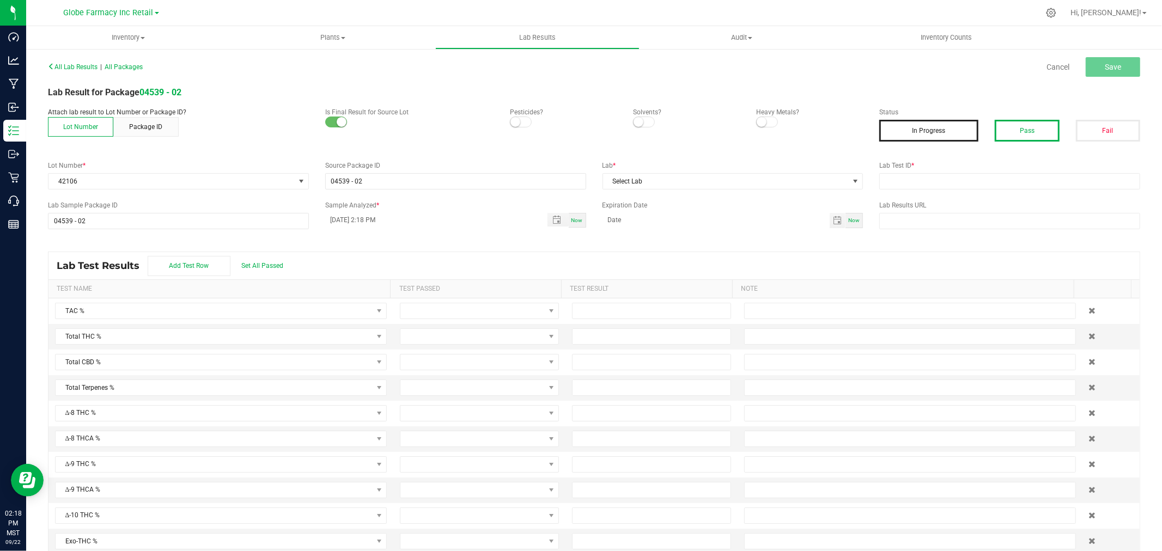
click at [1016, 129] on button "Pass" at bounding box center [1027, 131] width 64 height 22
click at [918, 170] on div "Lab Test ID *" at bounding box center [1009, 175] width 277 height 29
paste input "2505FSL0213.1138"
click at [919, 178] on input "text" at bounding box center [1009, 181] width 261 height 16
type input "2505FSL0213.1138"
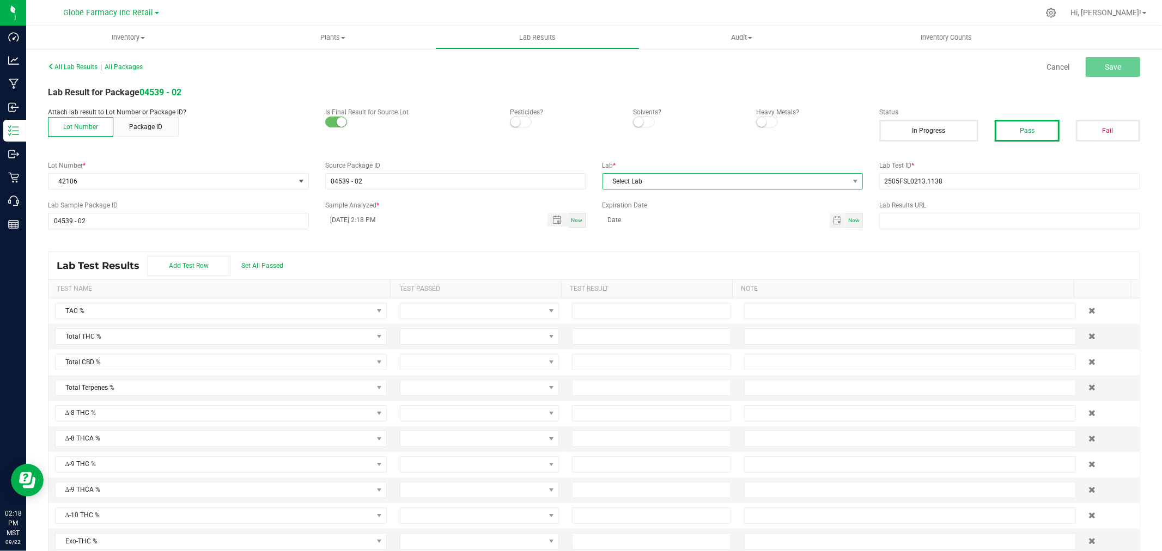
click at [696, 183] on span "Select Lab" at bounding box center [726, 181] width 246 height 15
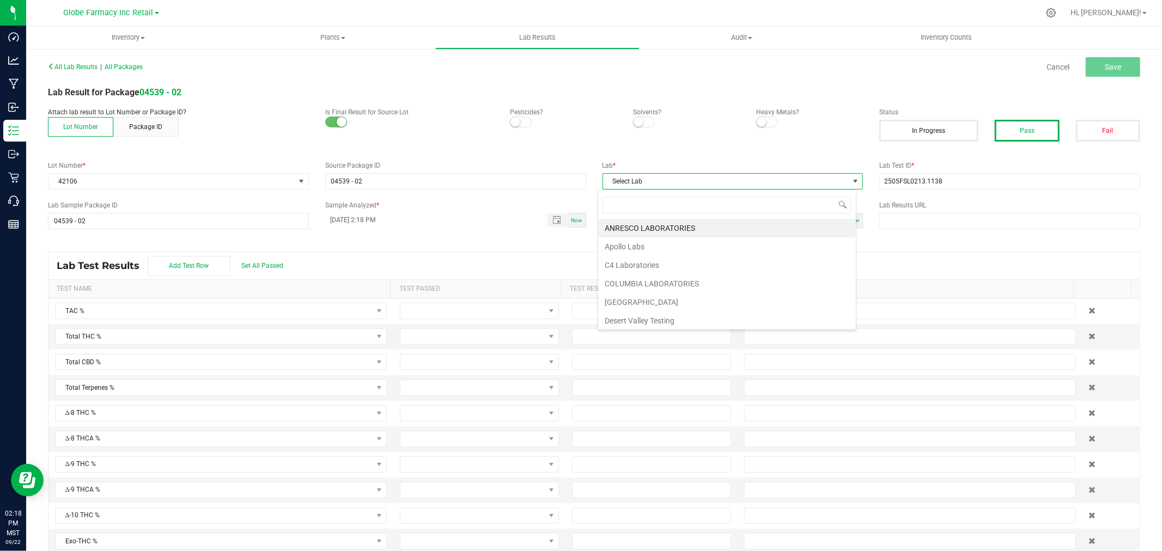
scroll to position [16, 258]
type input "full"
click at [656, 233] on li "Full Spectrum Lab" at bounding box center [727, 228] width 258 height 19
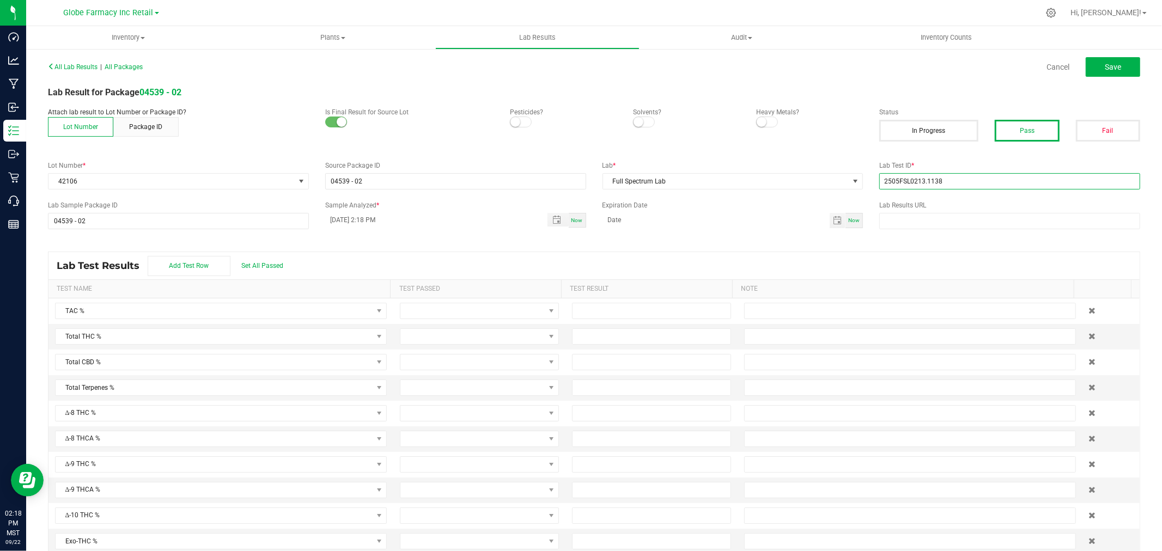
click at [954, 181] on input "2505FSL0213.1138" at bounding box center [1009, 181] width 261 height 16
click at [1086, 58] on button "Save" at bounding box center [1113, 67] width 54 height 20
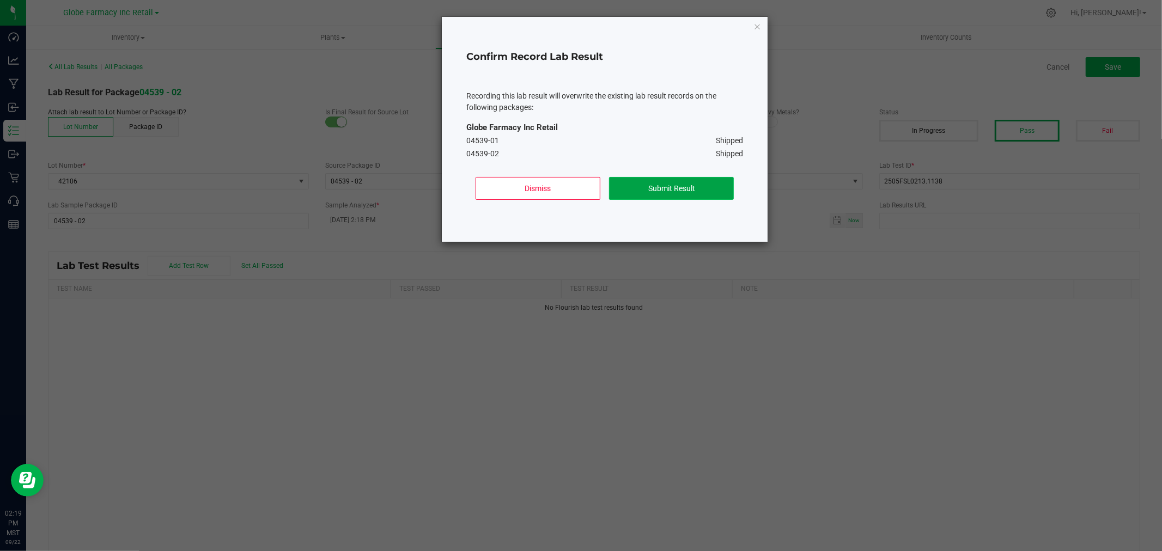
click at [711, 195] on button "Submit Result" at bounding box center [671, 188] width 125 height 23
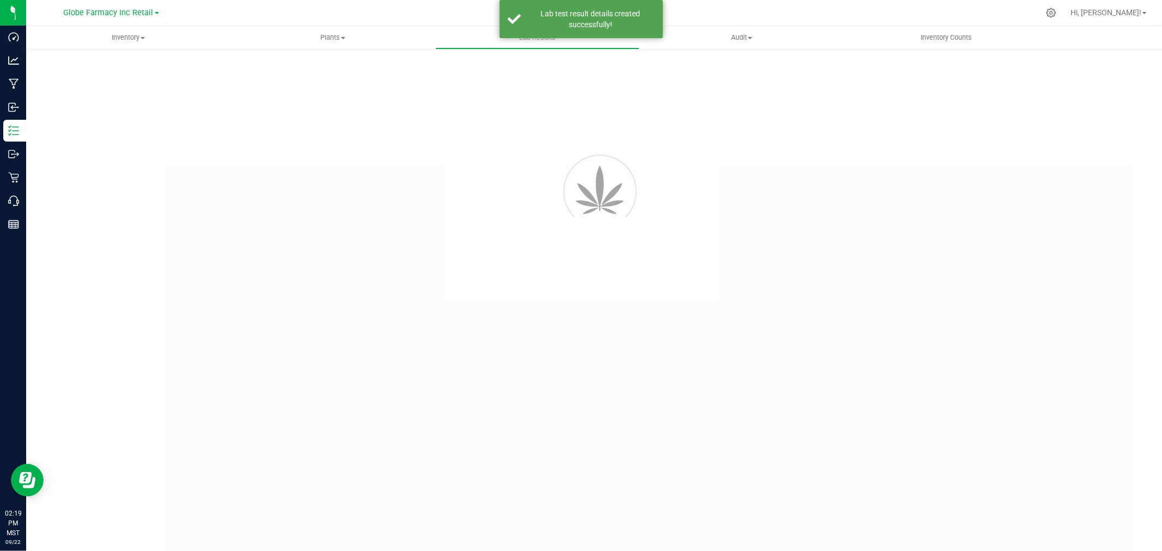
type input "04539 - 02"
type input "2505FSL0213.1138"
type input "04539 - 02"
type input "09/22/2025 2:18 PM"
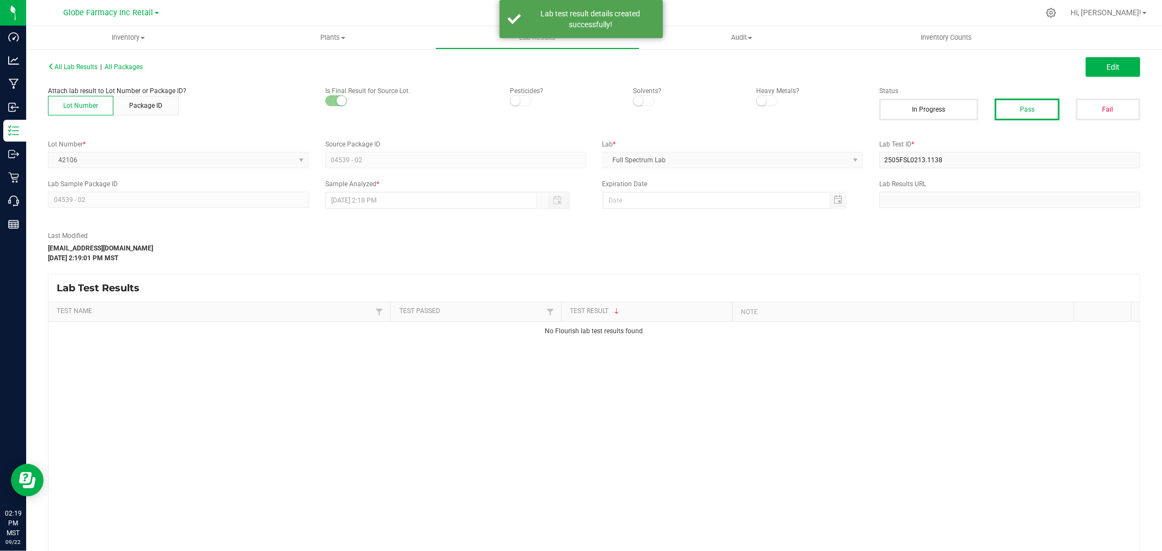
click at [1107, 63] on span "Edit" at bounding box center [1112, 67] width 13 height 9
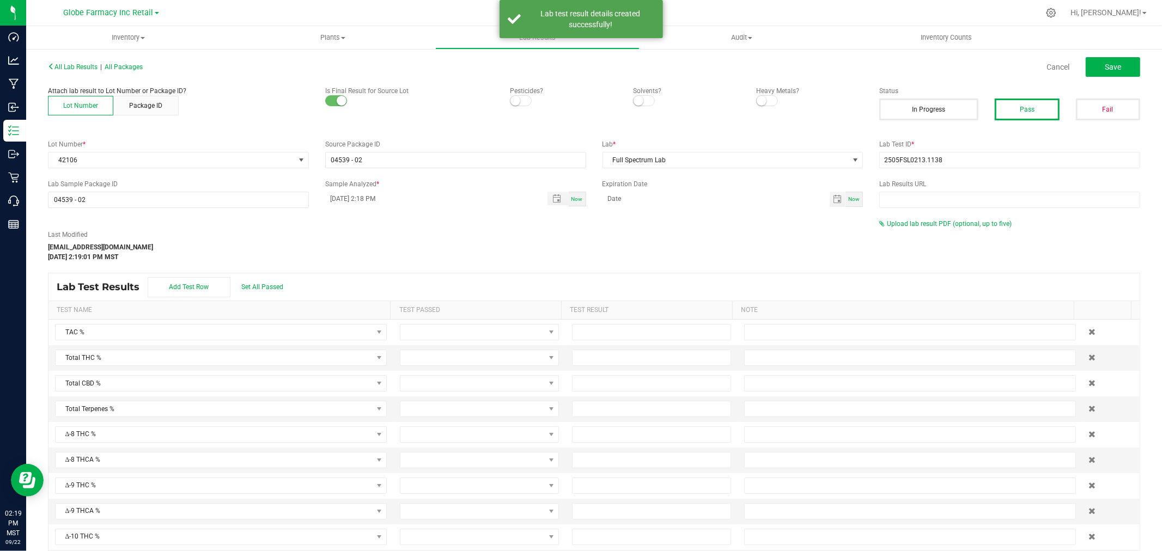
click at [939, 234] on div "Last Modified katieg@earthshealing.org Sep 22, 2025 2:19:01 PM MST Upload lab r…" at bounding box center [594, 240] width 1108 height 43
drag, startPoint x: 934, startPoint y: 230, endPoint x: 930, endPoint y: 225, distance: 5.8
click at [930, 225] on div "Last Modified katieg@earthshealing.org Sep 22, 2025 2:19:01 PM MST Upload lab r…" at bounding box center [594, 240] width 1108 height 43
click at [930, 225] on span "Upload lab result PDF (optional, up to five)" at bounding box center [949, 224] width 125 height 8
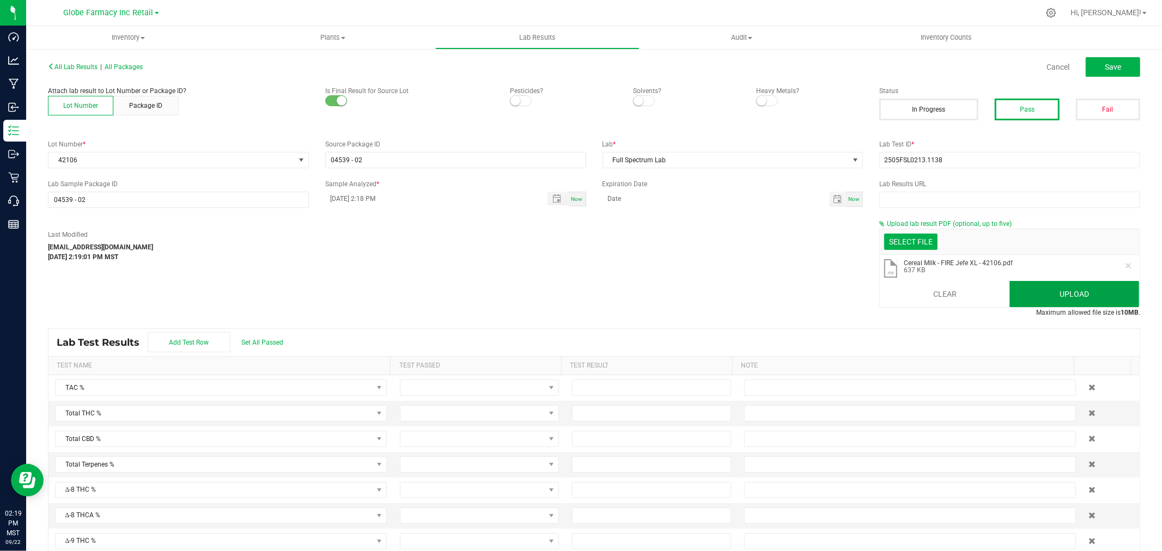
click at [1036, 289] on button "Upload" at bounding box center [1074, 294] width 130 height 26
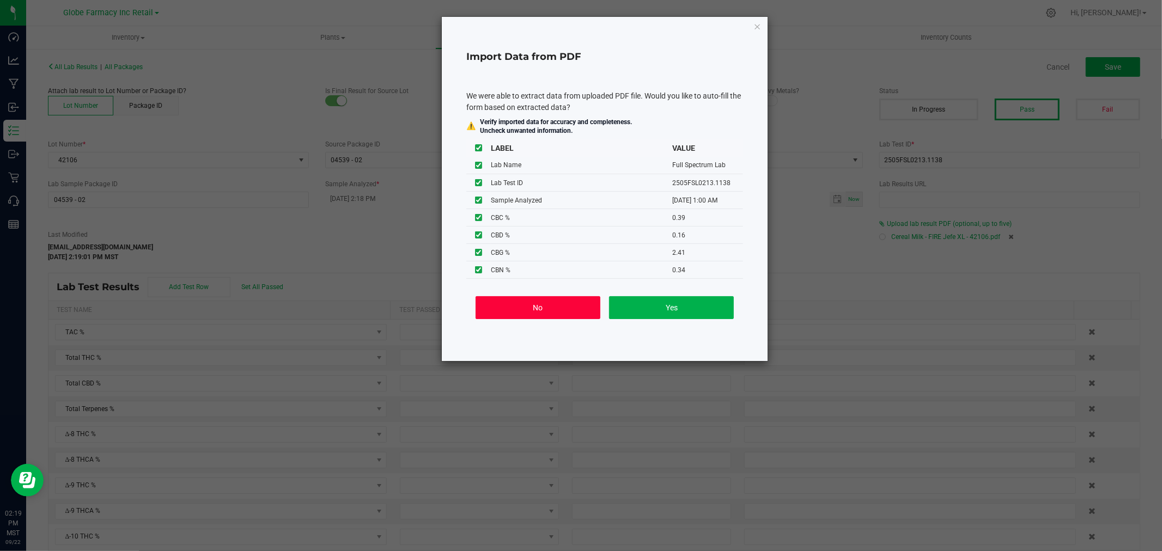
click at [543, 307] on button "No" at bounding box center [538, 307] width 125 height 23
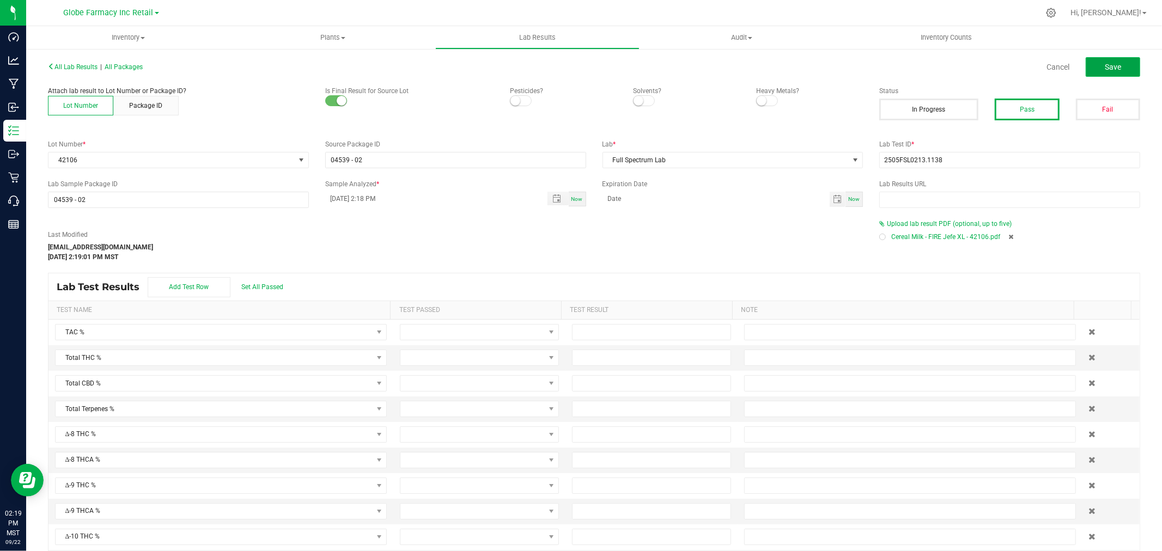
click at [1113, 62] on button "Save" at bounding box center [1113, 67] width 54 height 20
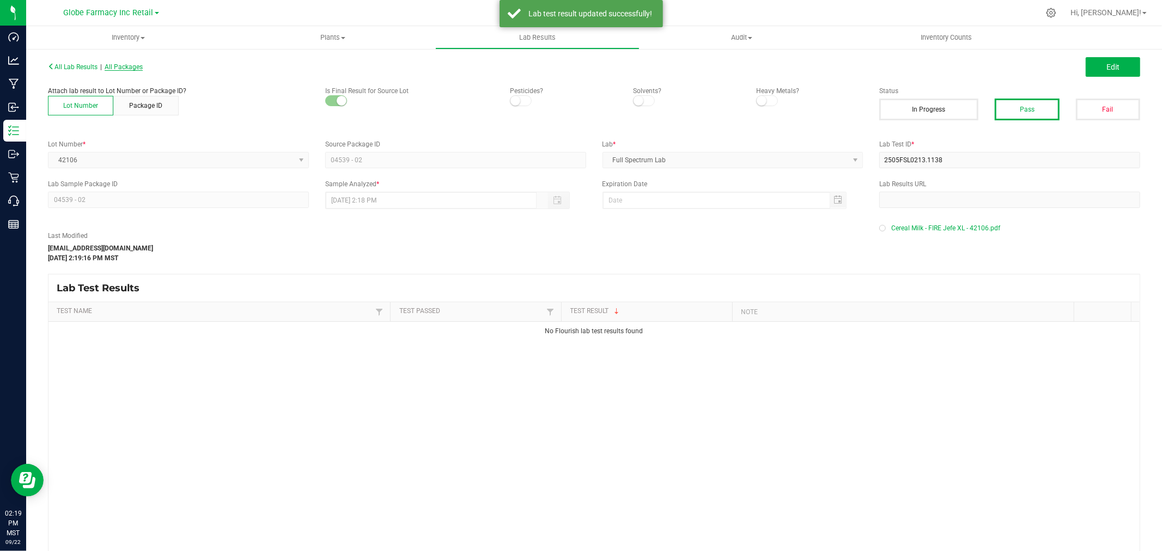
click at [123, 70] on span "All Packages" at bounding box center [124, 67] width 38 height 8
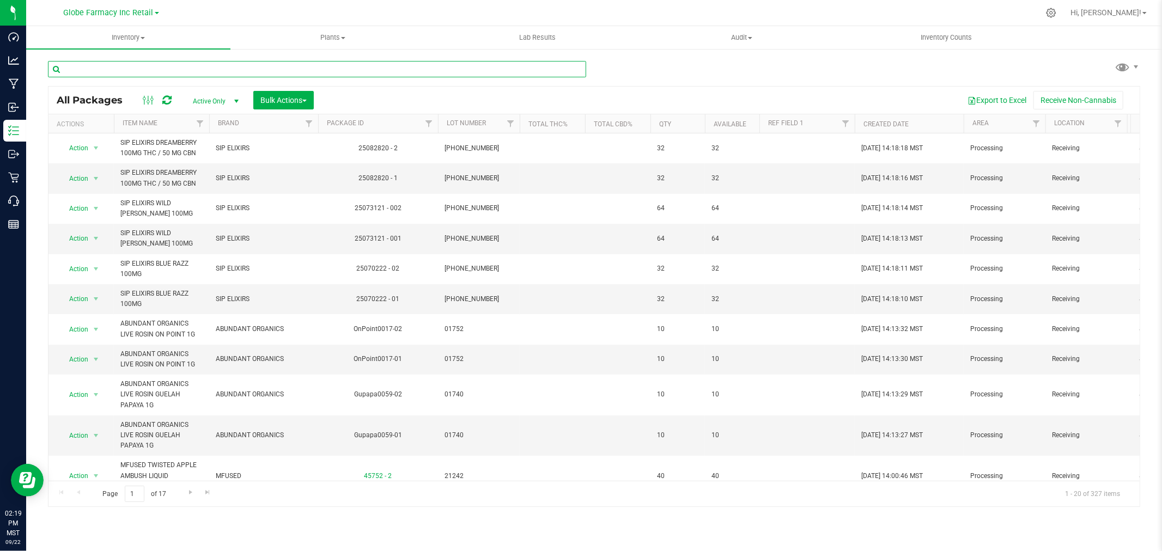
click at [282, 64] on input "text" at bounding box center [317, 69] width 538 height 16
paste input "42106"
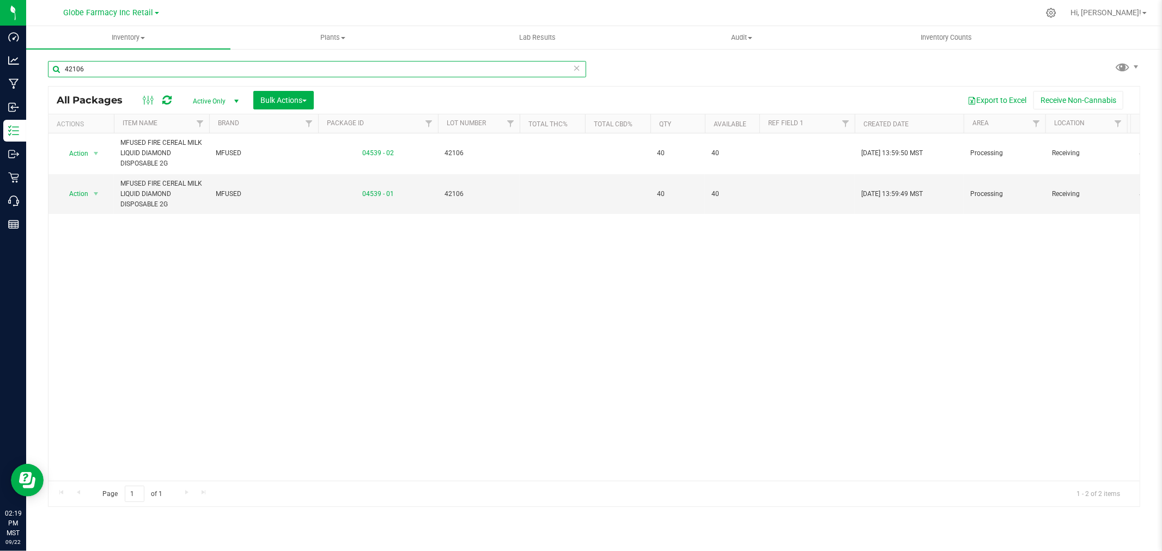
click at [186, 66] on input "42106" at bounding box center [317, 69] width 538 height 16
paste input "MF-CL-050825"
type input "MF-CL-050825"
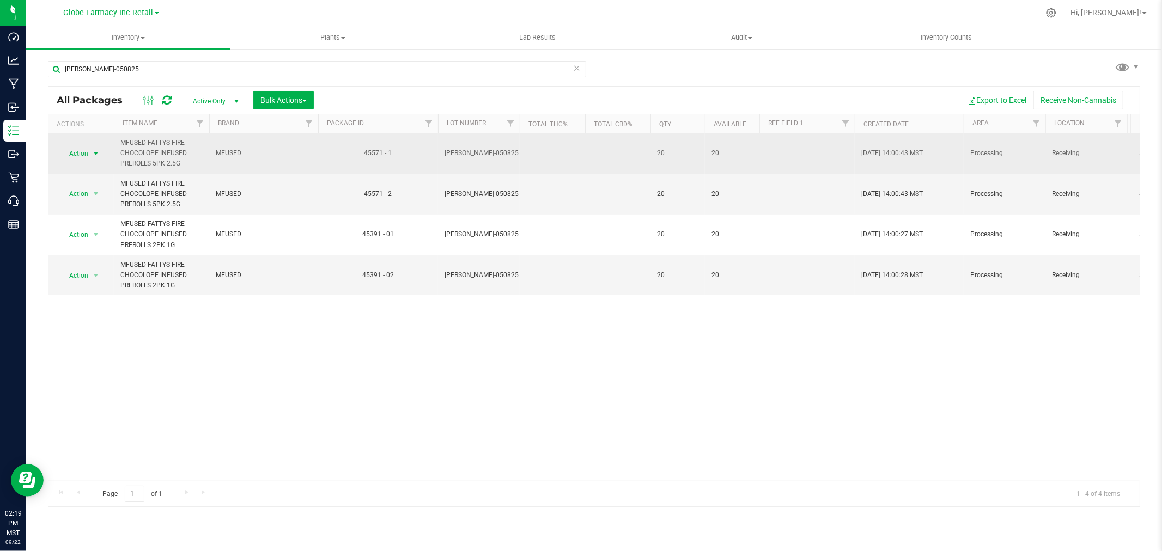
click at [96, 150] on span "select" at bounding box center [96, 153] width 9 height 9
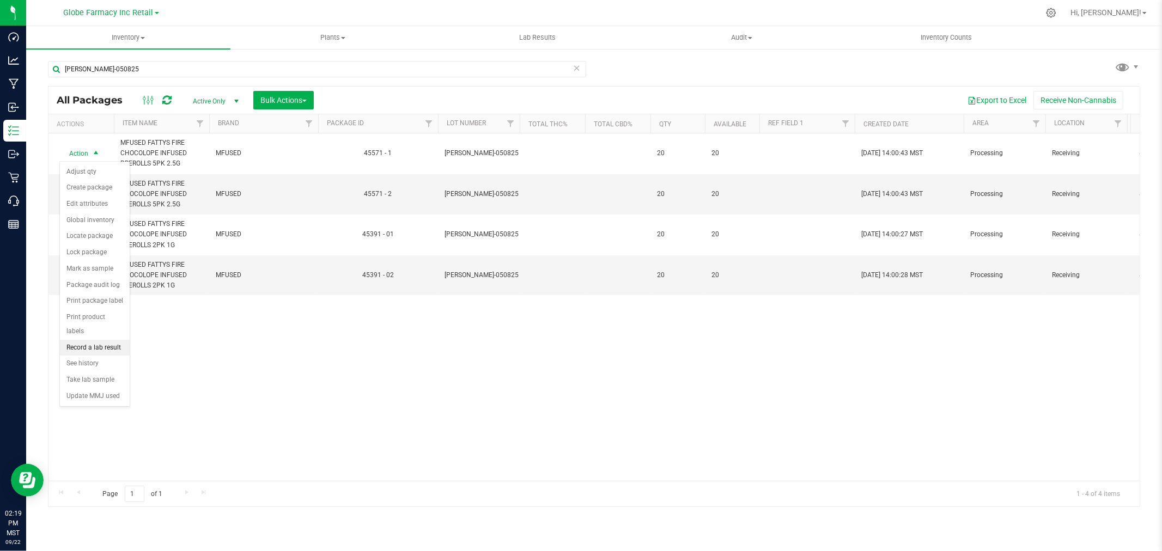
click at [113, 346] on li "Record a lab result" at bounding box center [95, 348] width 70 height 16
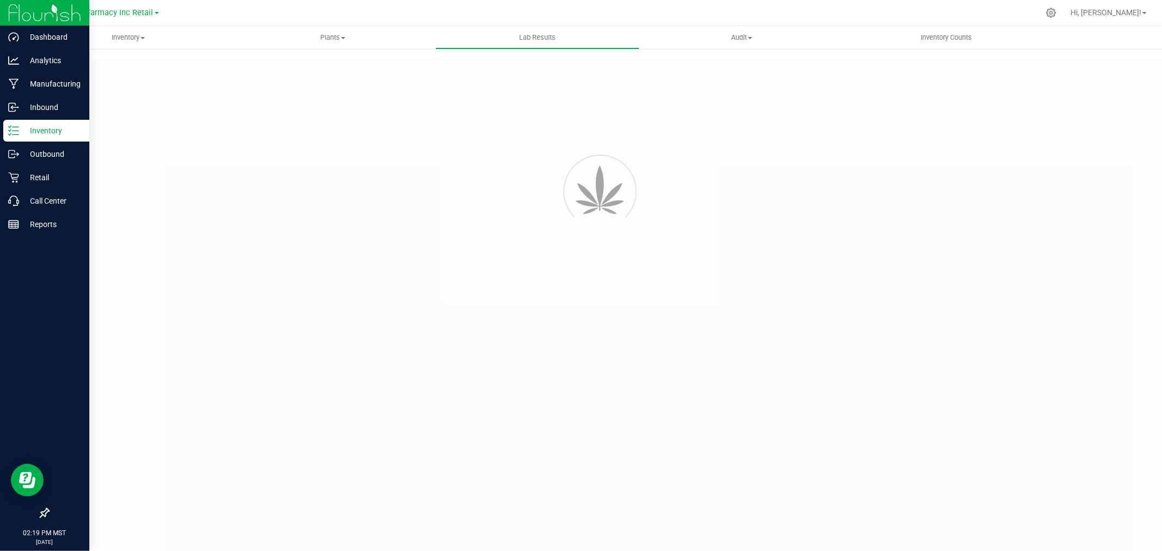
type input "45571 - 1"
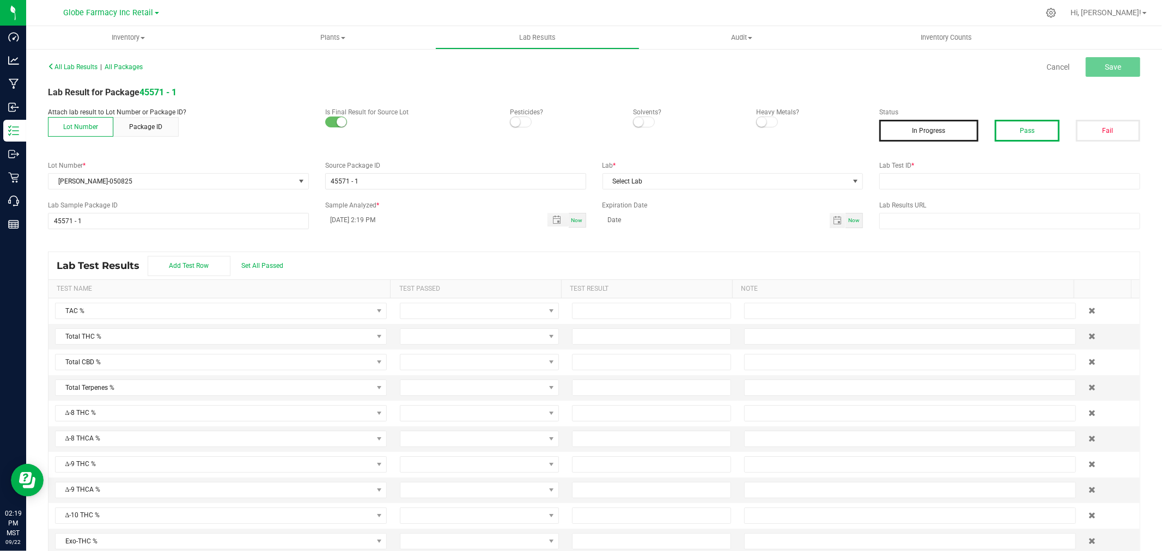
drag, startPoint x: 1019, startPoint y: 121, endPoint x: 1020, endPoint y: 126, distance: 5.7
click at [1019, 121] on button "Pass" at bounding box center [1027, 131] width 64 height 22
click at [1044, 164] on div "All Lab Results | All Packages Cancel Save Lab Result for Package 45571 - 1 Att…" at bounding box center [594, 311] width 1092 height 504
click at [1044, 179] on input "text" at bounding box center [1009, 181] width 261 height 16
paste input "TE50512001-013"
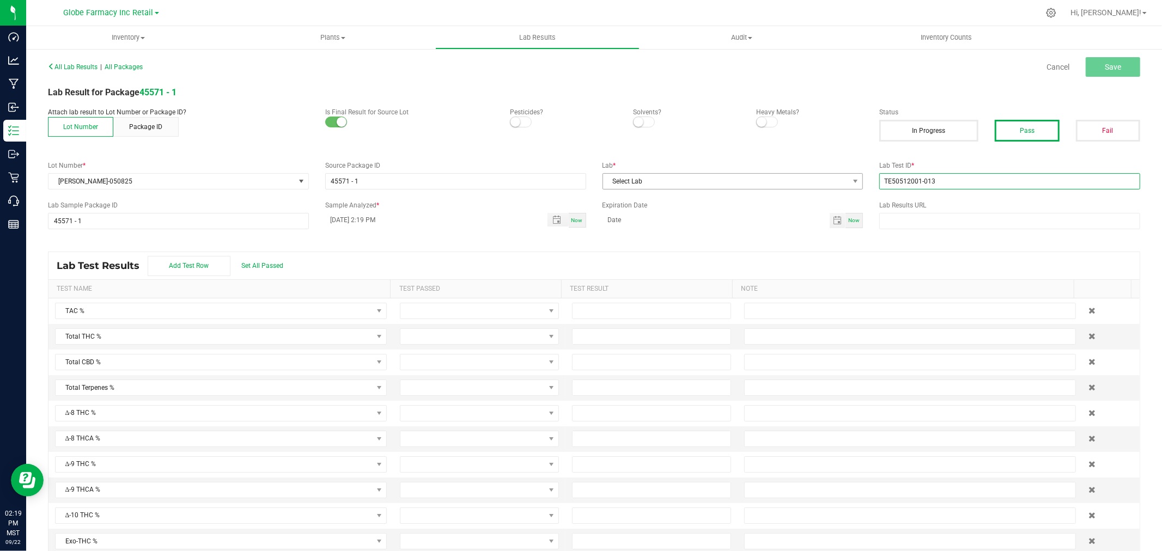
type input "TE50512001-013"
click at [706, 178] on span "Select Lab" at bounding box center [726, 181] width 246 height 15
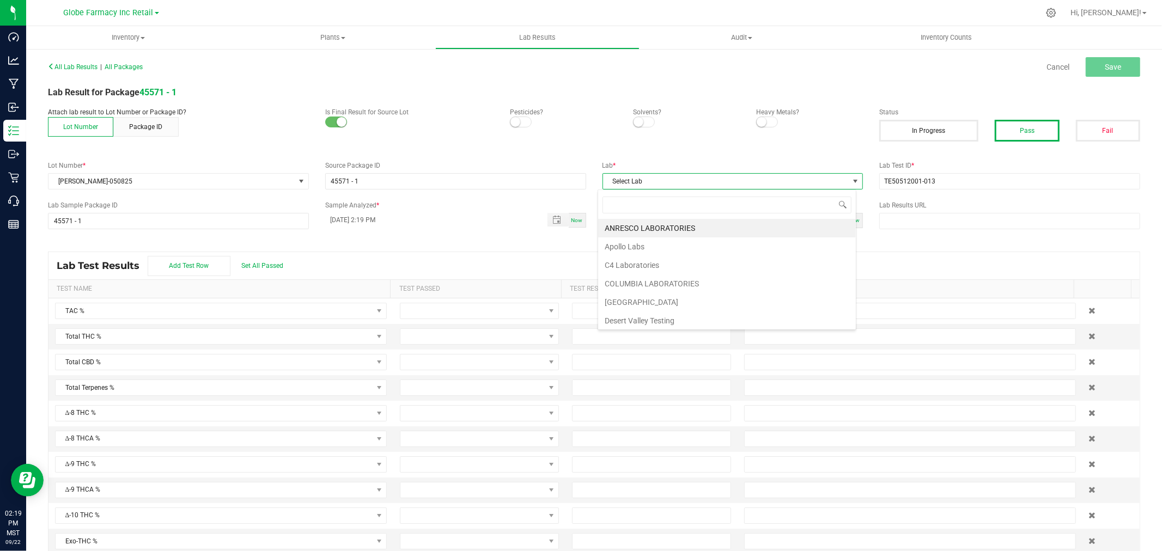
scroll to position [16, 258]
type input "kay"
click at [646, 231] on li "KAYCHA LABS" at bounding box center [727, 228] width 258 height 19
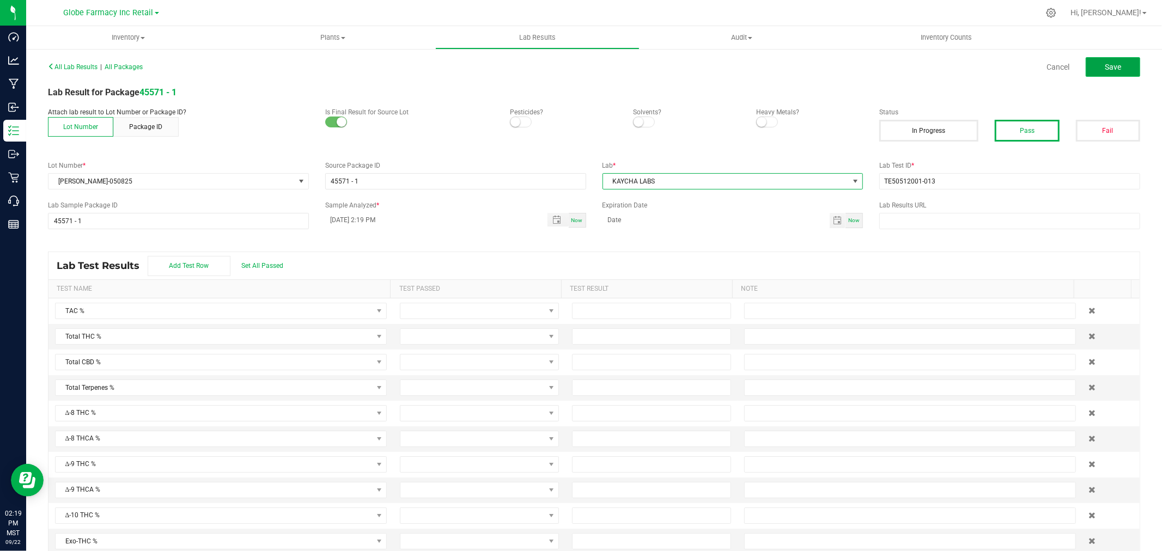
click at [1127, 68] on button "Save" at bounding box center [1113, 67] width 54 height 20
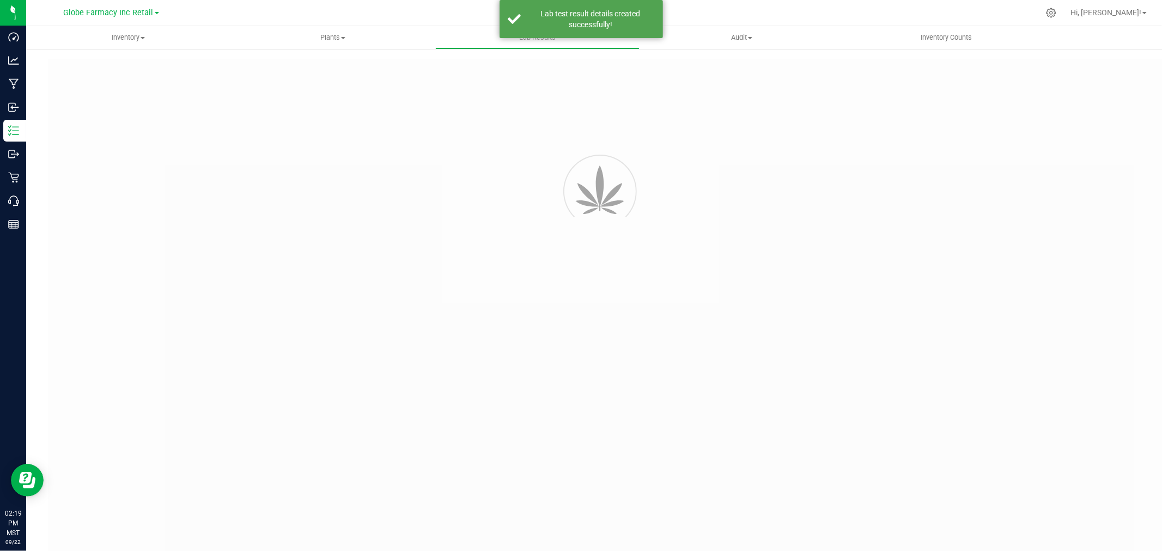
type input "45571 - 1"
type input "TE50512001-013"
type input "45571 - 1"
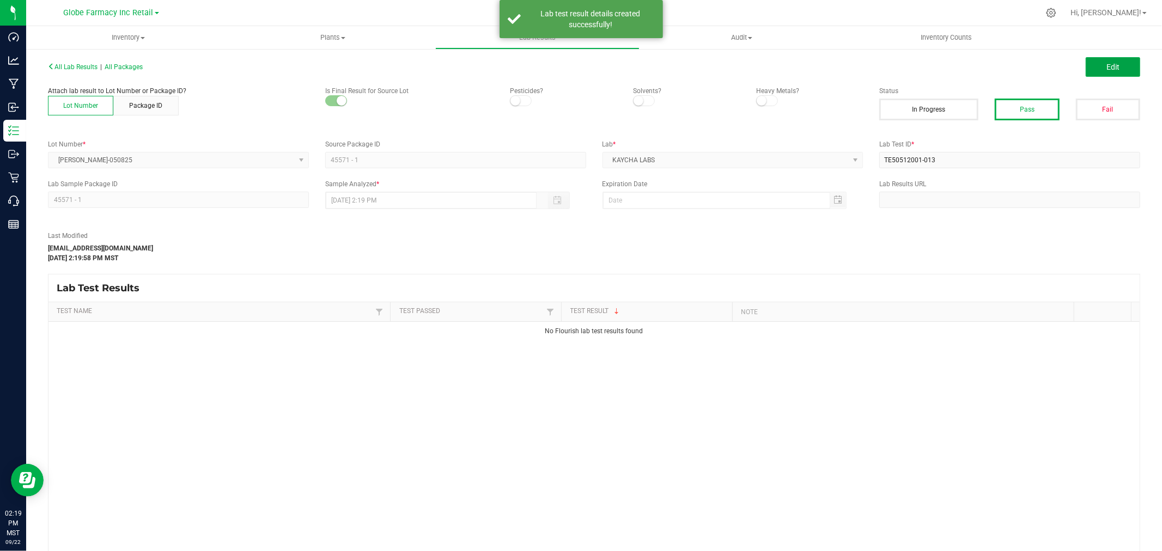
click at [1106, 68] on span "Edit" at bounding box center [1112, 67] width 13 height 9
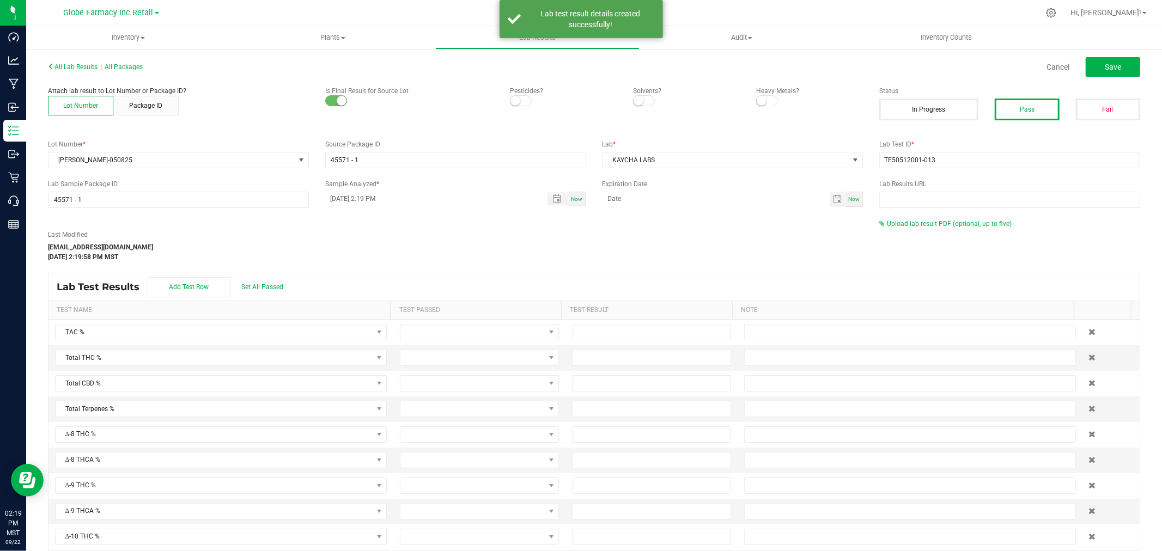
click at [913, 228] on div "Upload lab result PDF (optional, up to five)" at bounding box center [1009, 224] width 261 height 10
click at [912, 224] on span "Upload lab result PDF (optional, up to five)" at bounding box center [949, 224] width 125 height 8
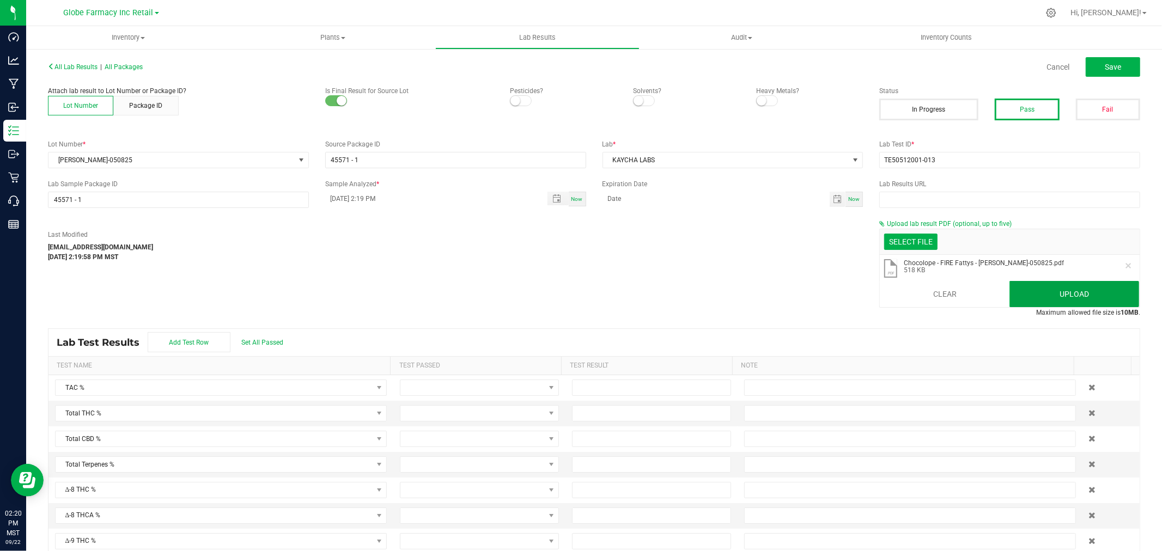
click at [1052, 293] on button "Upload" at bounding box center [1074, 294] width 130 height 26
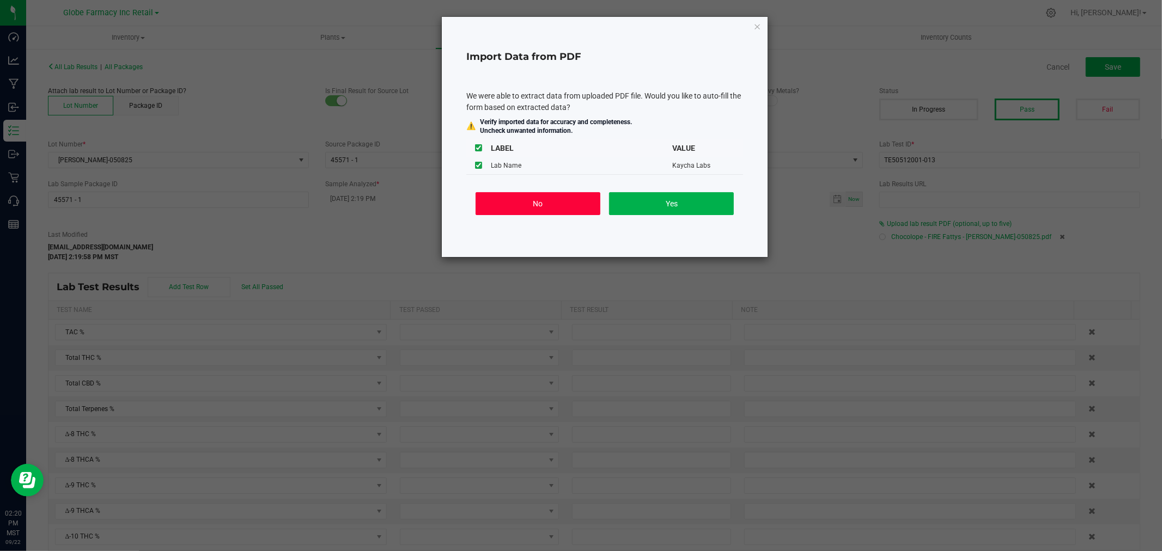
click at [546, 208] on button "No" at bounding box center [538, 203] width 125 height 23
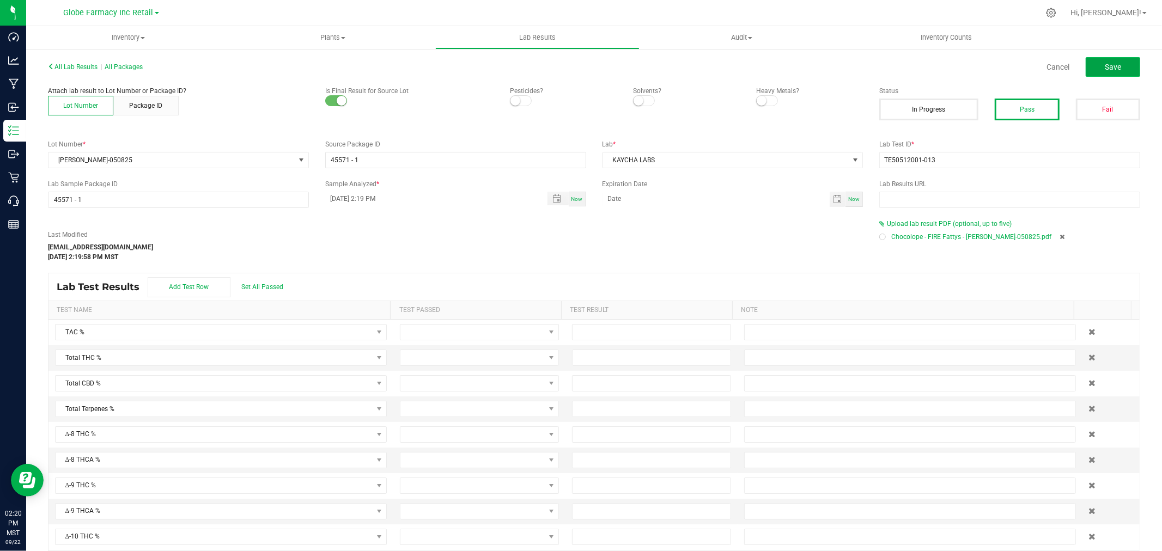
click at [1114, 57] on button "Save" at bounding box center [1113, 67] width 54 height 20
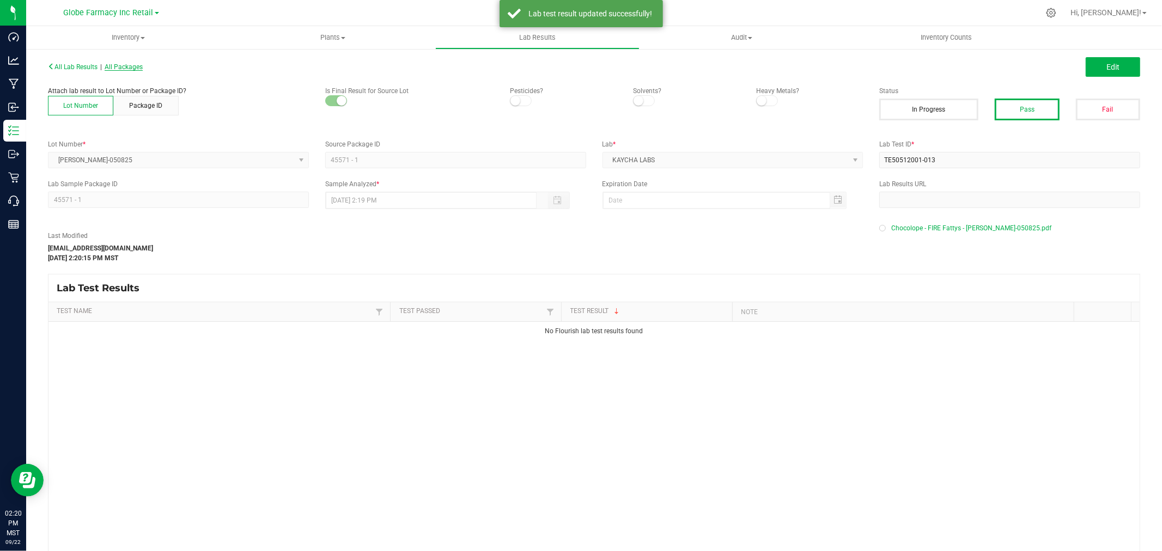
click at [138, 70] on span "All Packages" at bounding box center [124, 67] width 38 height 8
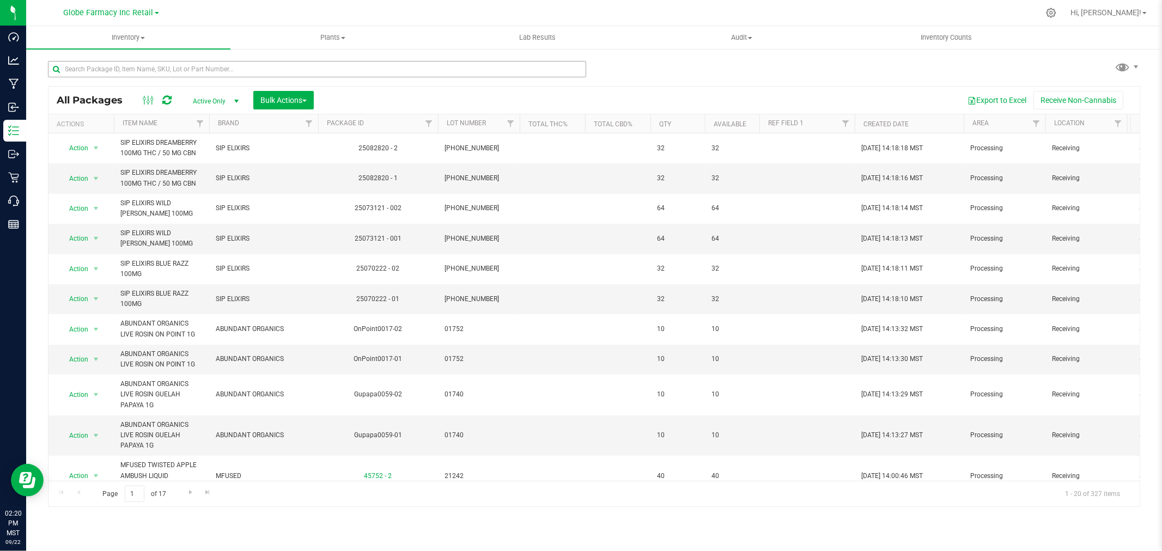
click at [229, 77] on div at bounding box center [317, 73] width 538 height 25
click at [233, 71] on input "text" at bounding box center [317, 69] width 538 height 16
paste input "42107"
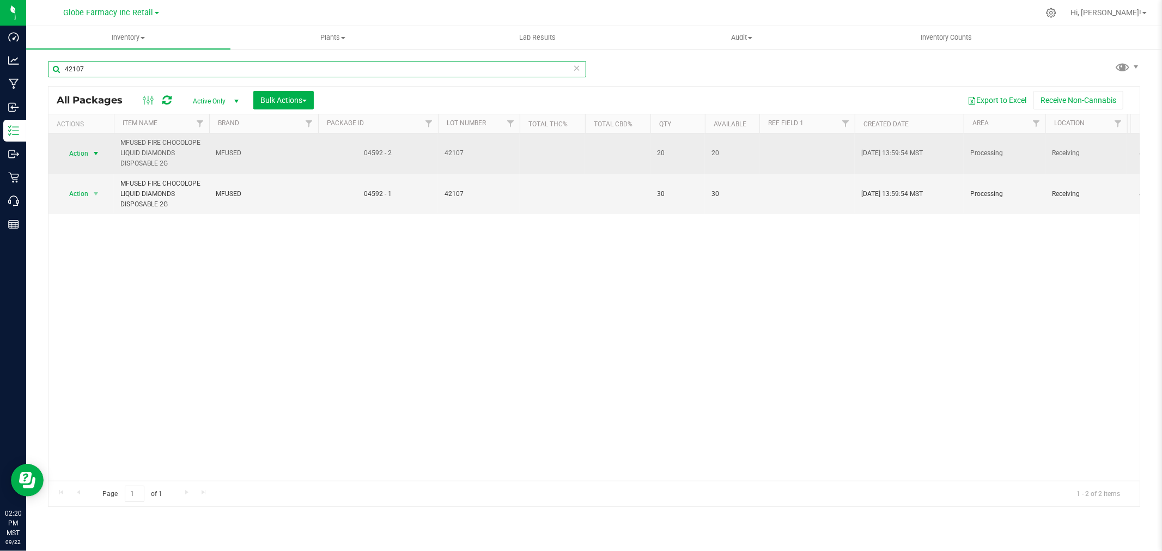
type input "42107"
click at [94, 154] on span "select" at bounding box center [96, 153] width 9 height 9
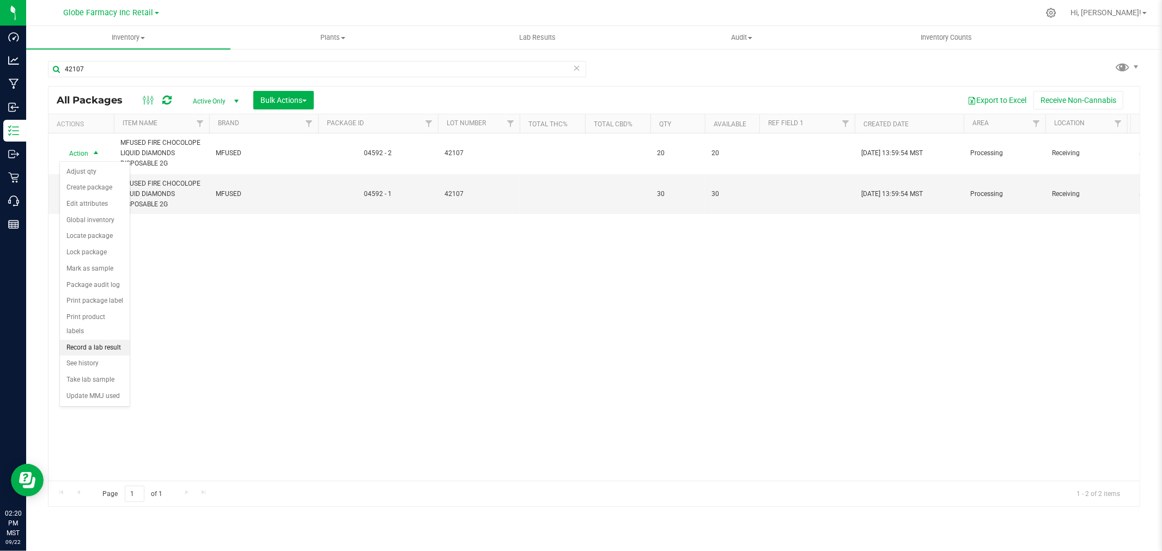
click at [94, 343] on li "Record a lab result" at bounding box center [95, 348] width 70 height 16
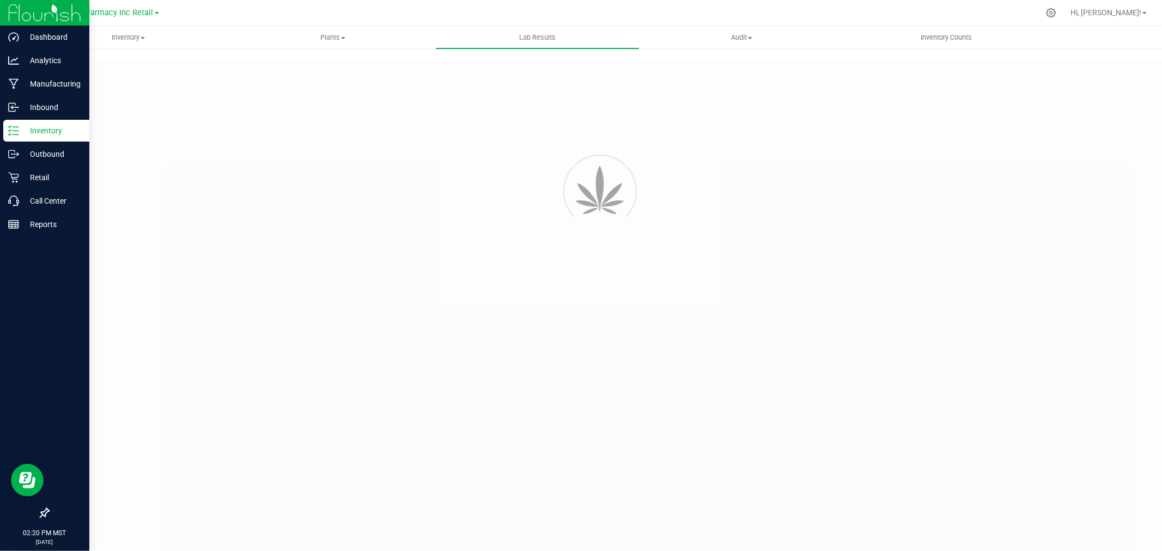
type input "04592 - 2"
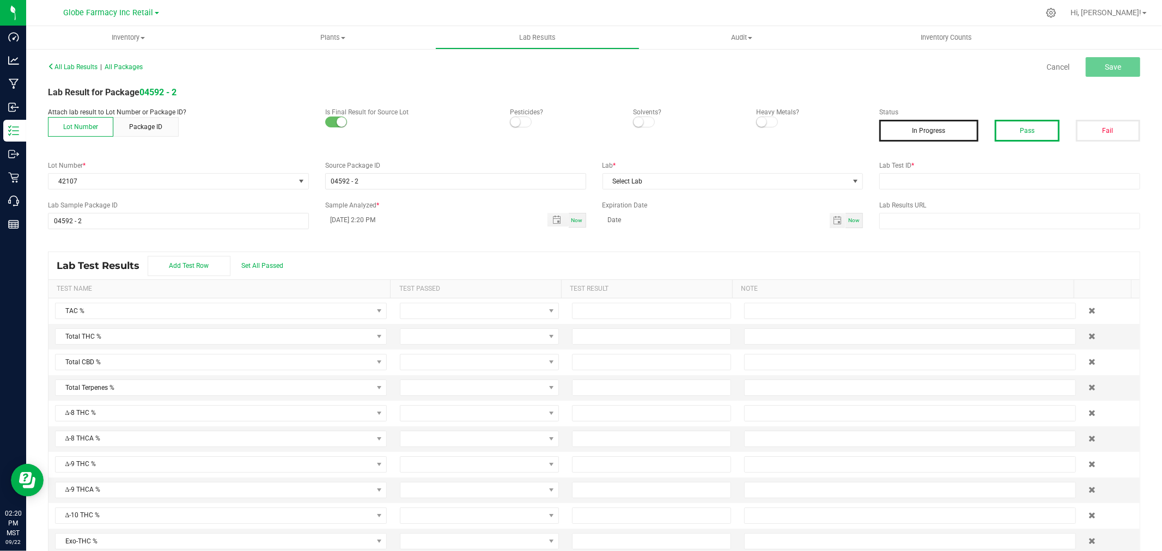
click at [1041, 132] on button "Pass" at bounding box center [1027, 131] width 64 height 22
click at [1005, 175] on div "Lab Test ID *" at bounding box center [1009, 175] width 277 height 29
click at [970, 185] on input "text" at bounding box center [1009, 181] width 261 height 16
paste input "2505FSL0213.1139"
type input "2505FSL0213.1139"
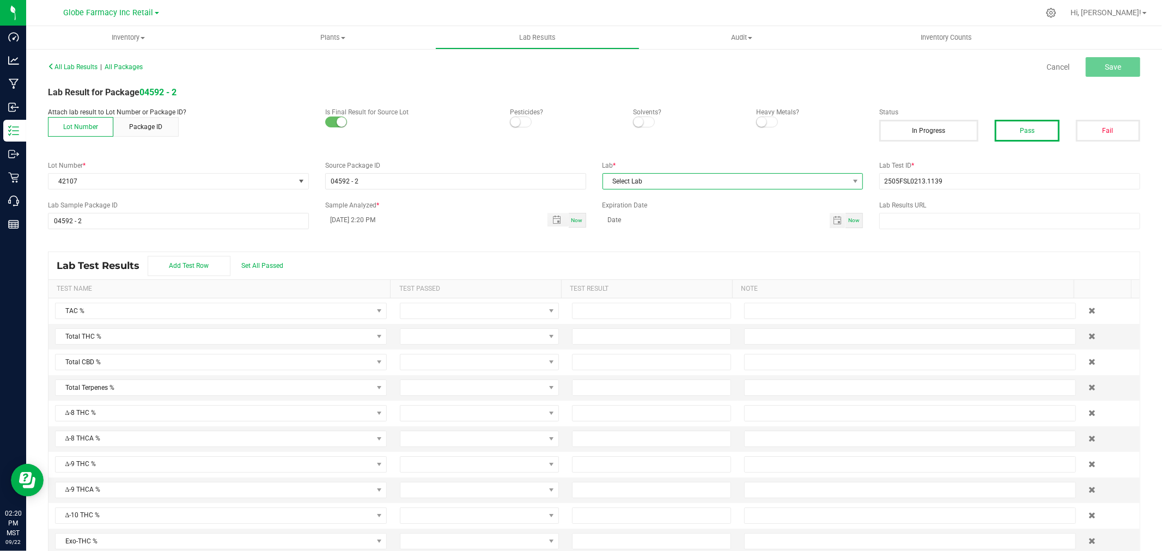
click at [759, 186] on span "Select Lab" at bounding box center [726, 181] width 246 height 15
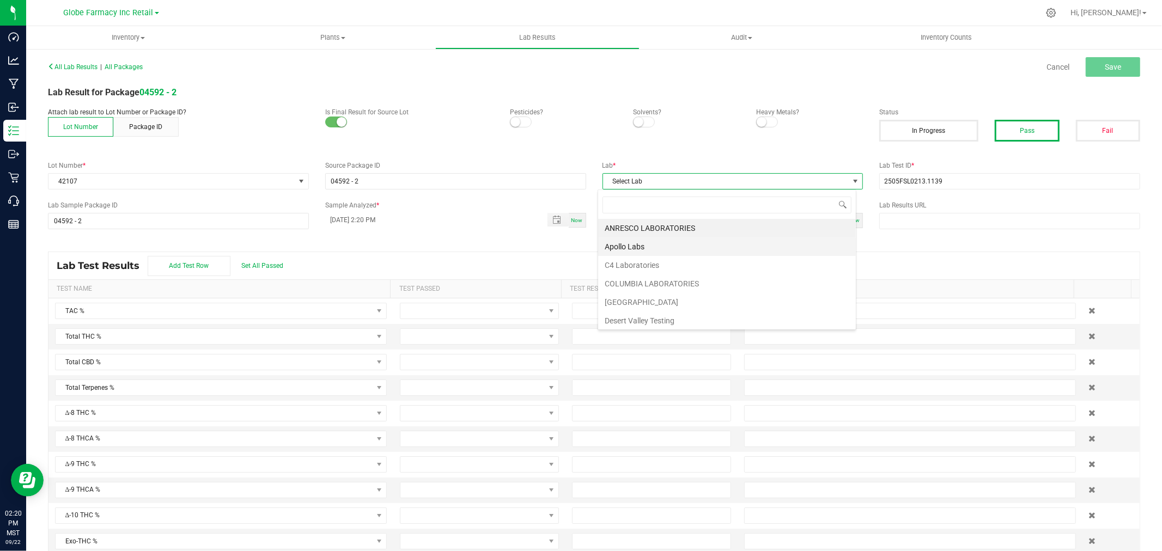
scroll to position [16, 258]
type input "full"
click at [644, 225] on li "Full Spectrum Lab" at bounding box center [727, 228] width 258 height 19
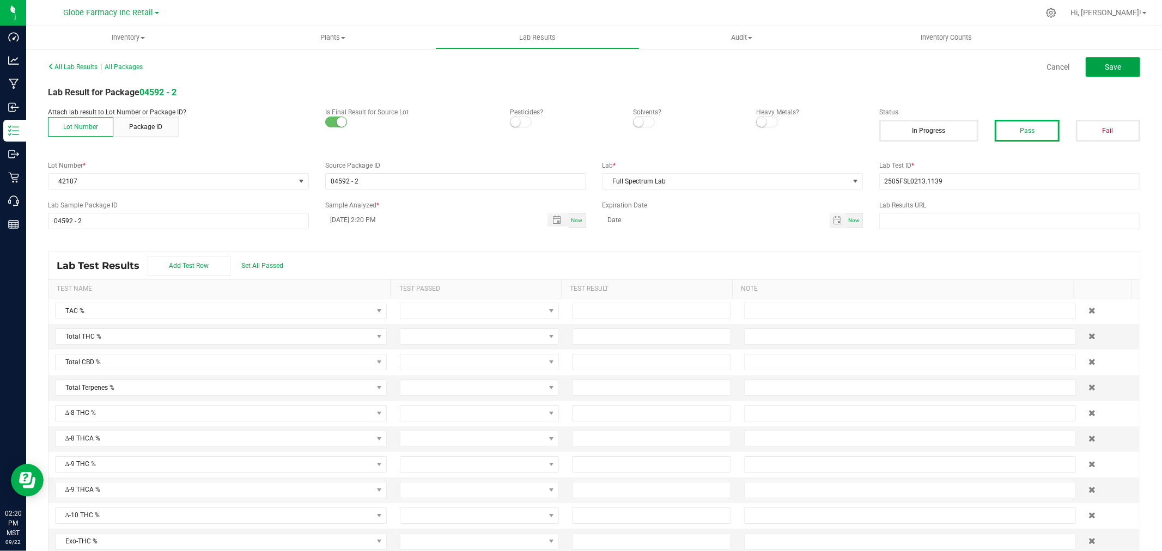
click at [1105, 66] on span "Save" at bounding box center [1113, 67] width 16 height 9
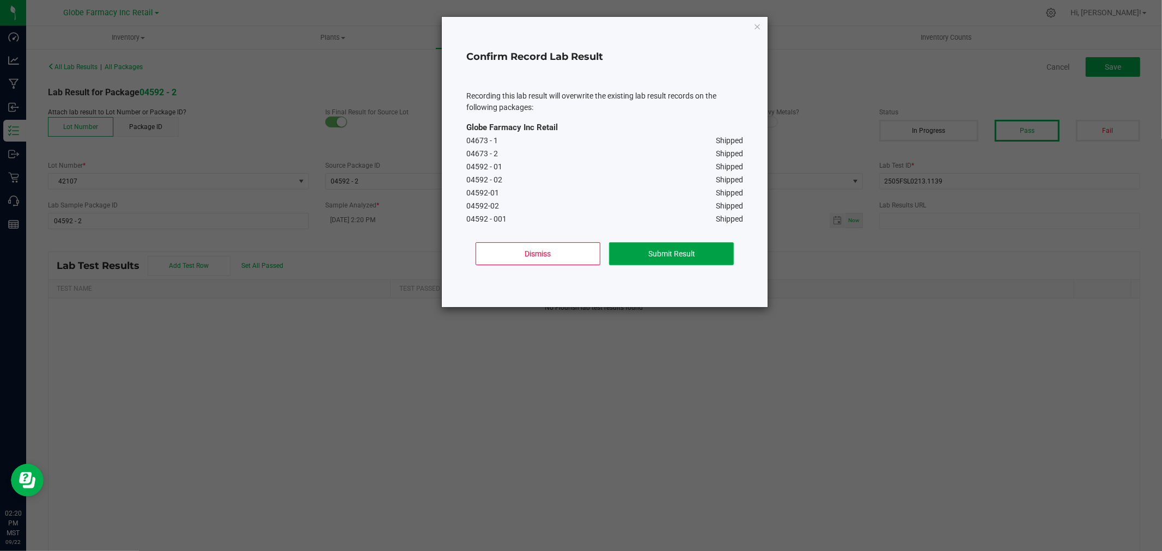
click at [661, 258] on button "Submit Result" at bounding box center [671, 253] width 125 height 23
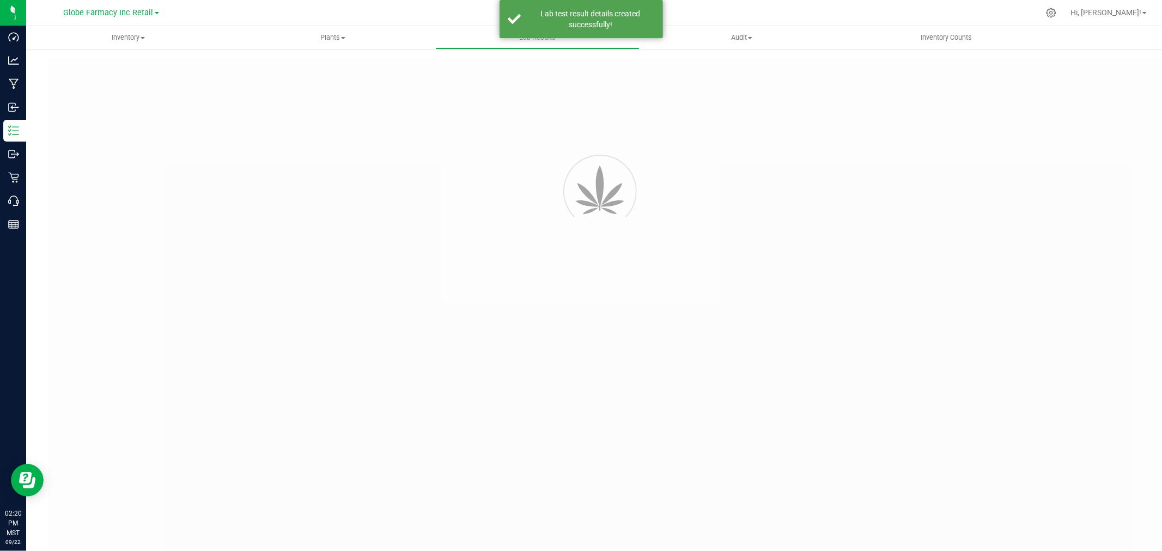
type input "04592 - 2"
type input "2505FSL0213.1139"
type input "04592 - 2"
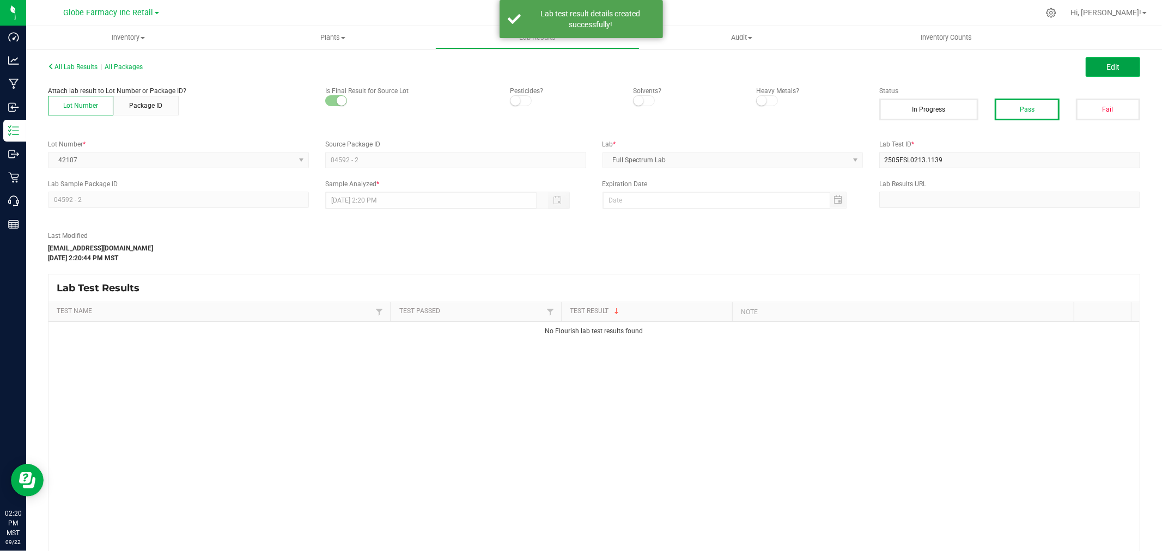
click at [1106, 67] on span "Edit" at bounding box center [1112, 67] width 13 height 9
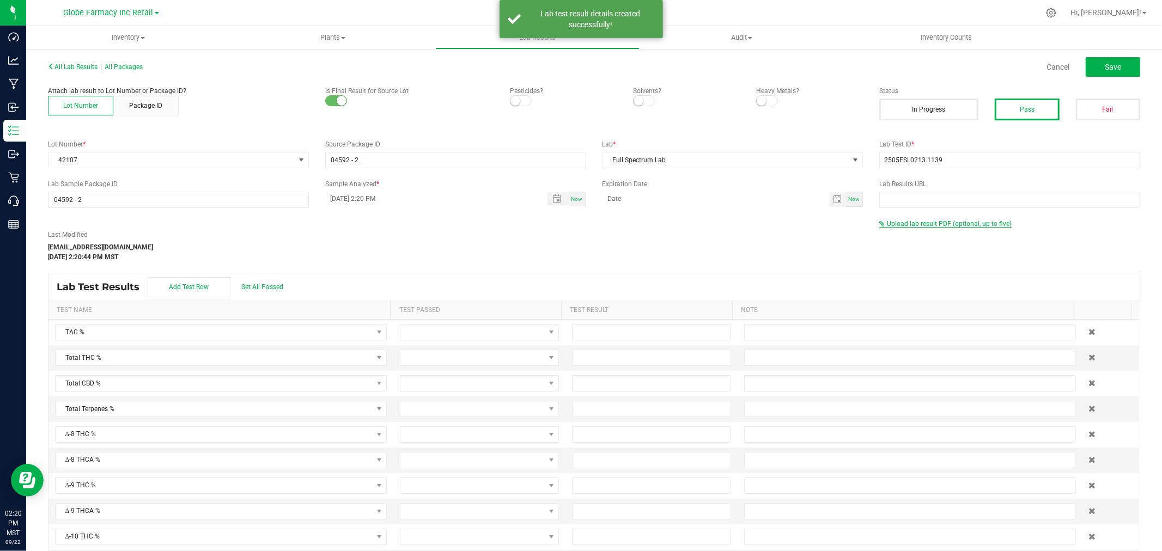
click at [919, 222] on span "Upload lab result PDF (optional, up to five)" at bounding box center [949, 224] width 125 height 8
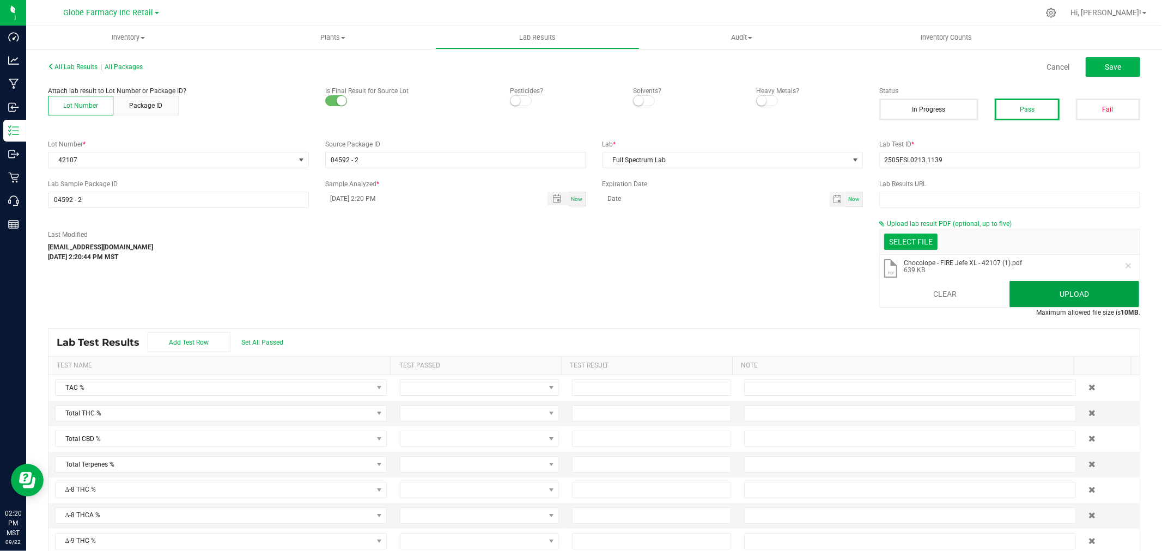
click at [1023, 298] on button "Upload" at bounding box center [1074, 294] width 130 height 26
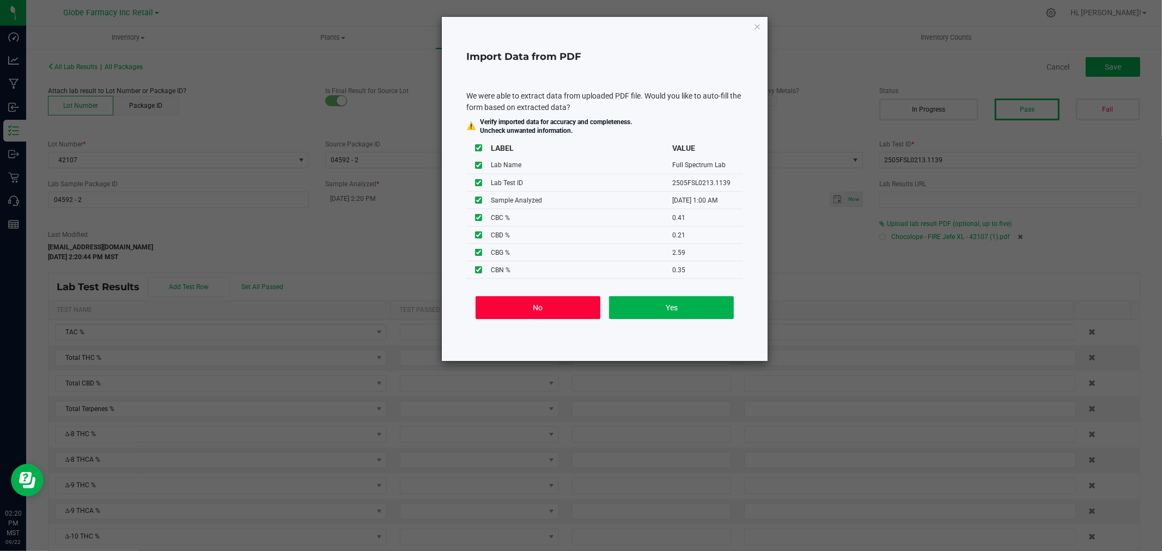
click at [514, 304] on button "No" at bounding box center [538, 307] width 125 height 23
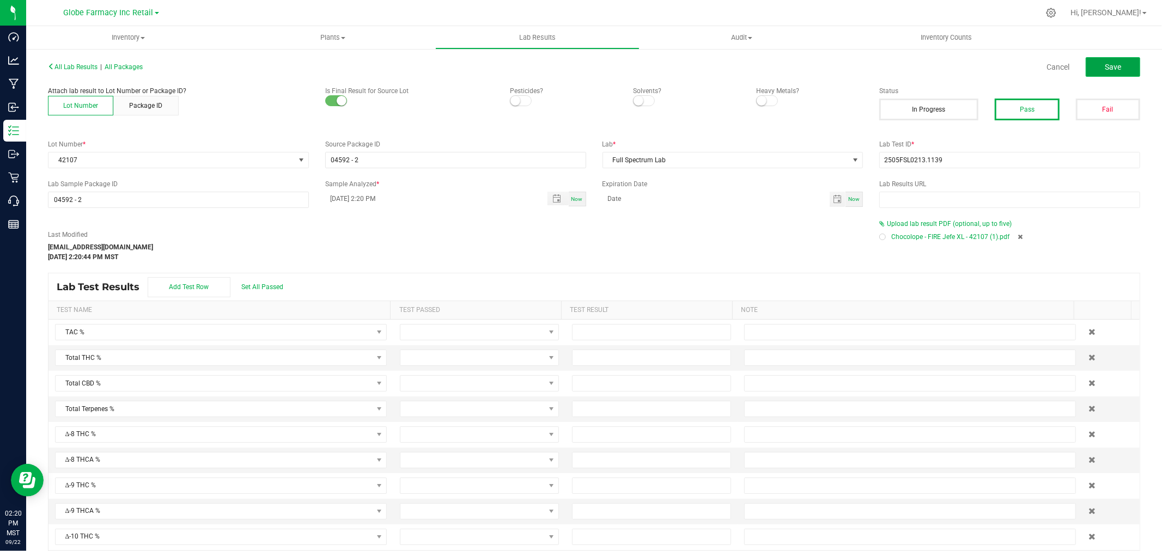
click at [1087, 68] on button "Save" at bounding box center [1113, 67] width 54 height 20
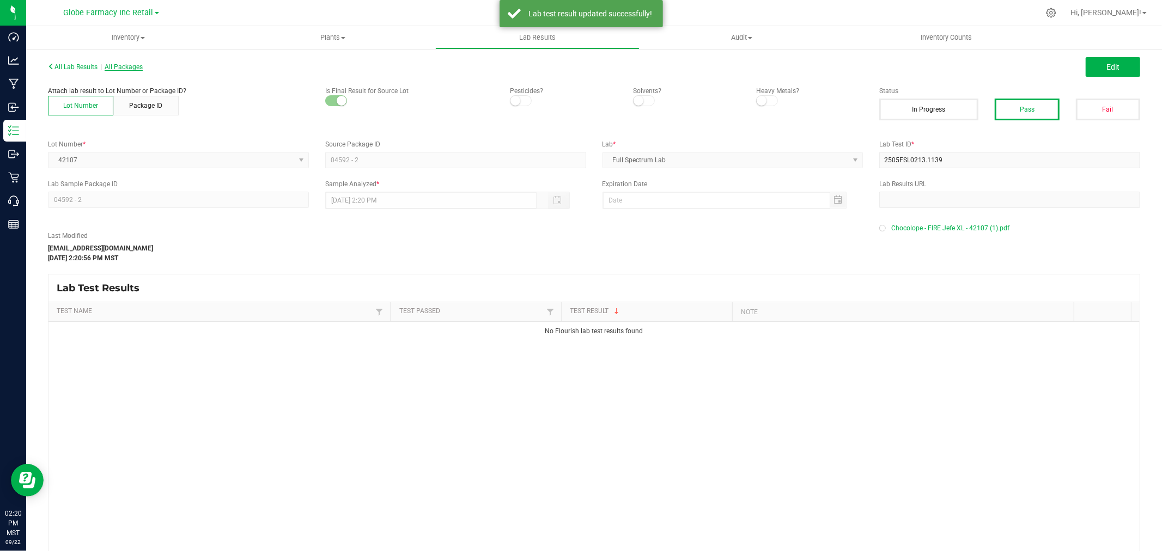
click at [130, 64] on span "All Packages" at bounding box center [124, 67] width 38 height 8
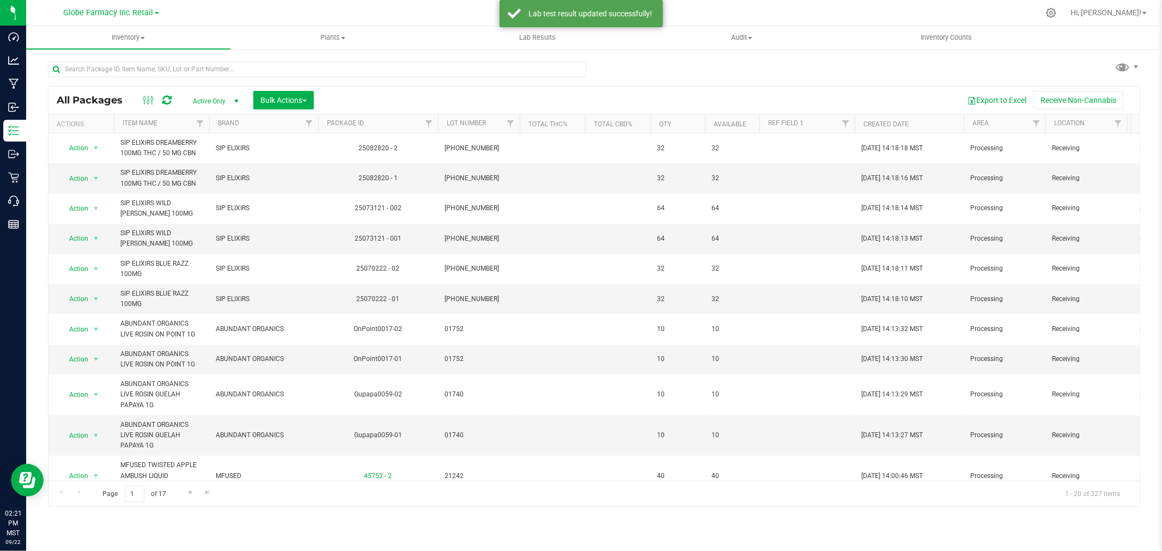
click at [214, 82] on div at bounding box center [317, 73] width 538 height 25
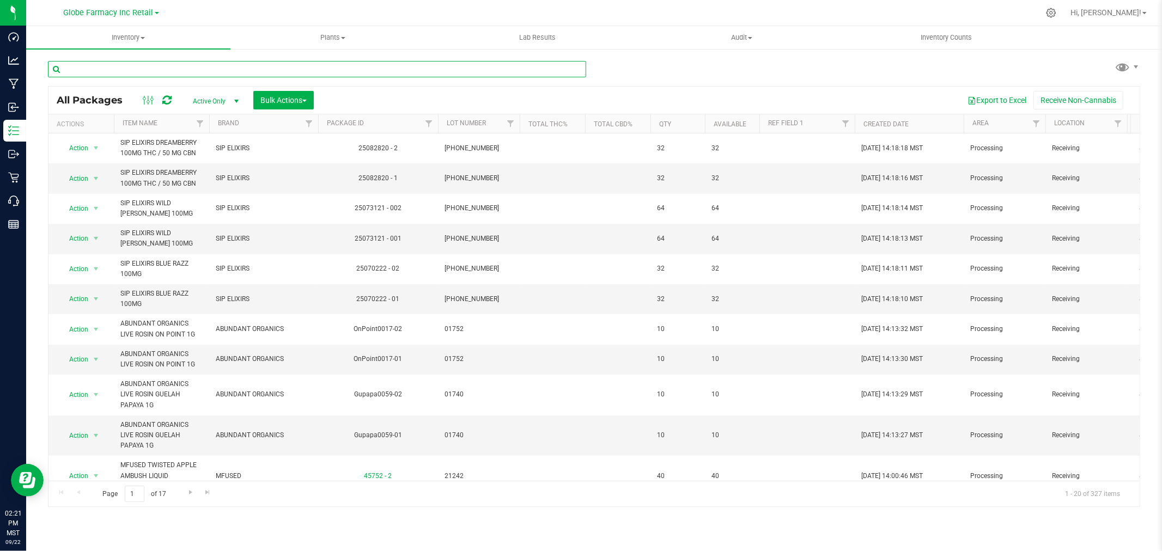
click at [218, 75] on input "text" at bounding box center [317, 69] width 538 height 16
paste input "21245"
type input "21245"
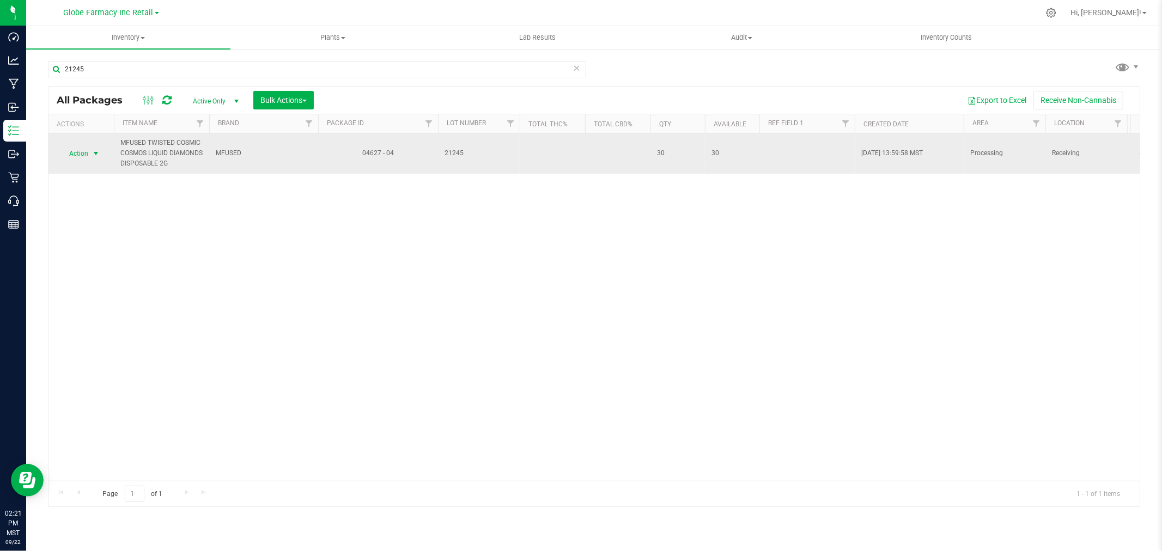
click at [88, 161] on span "Action" at bounding box center [73, 153] width 29 height 15
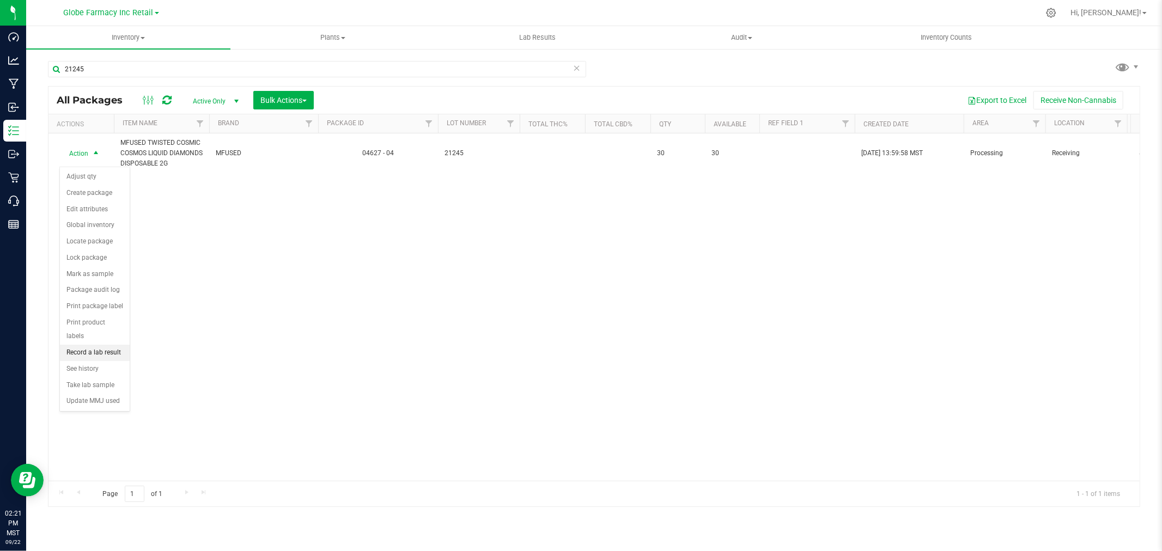
click at [107, 355] on li "Record a lab result" at bounding box center [95, 353] width 70 height 16
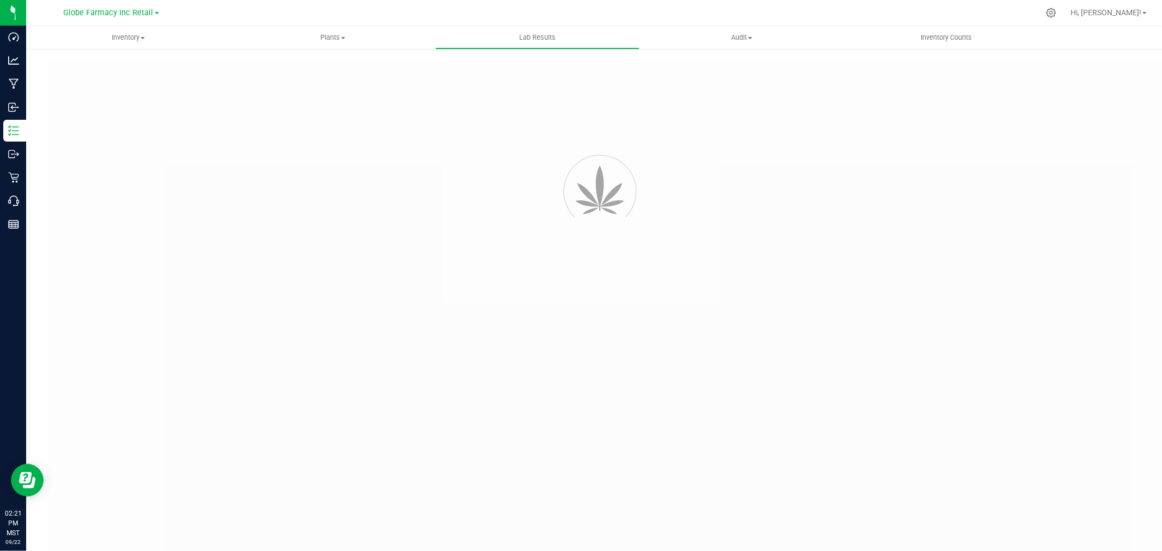
type input "04627 - 04"
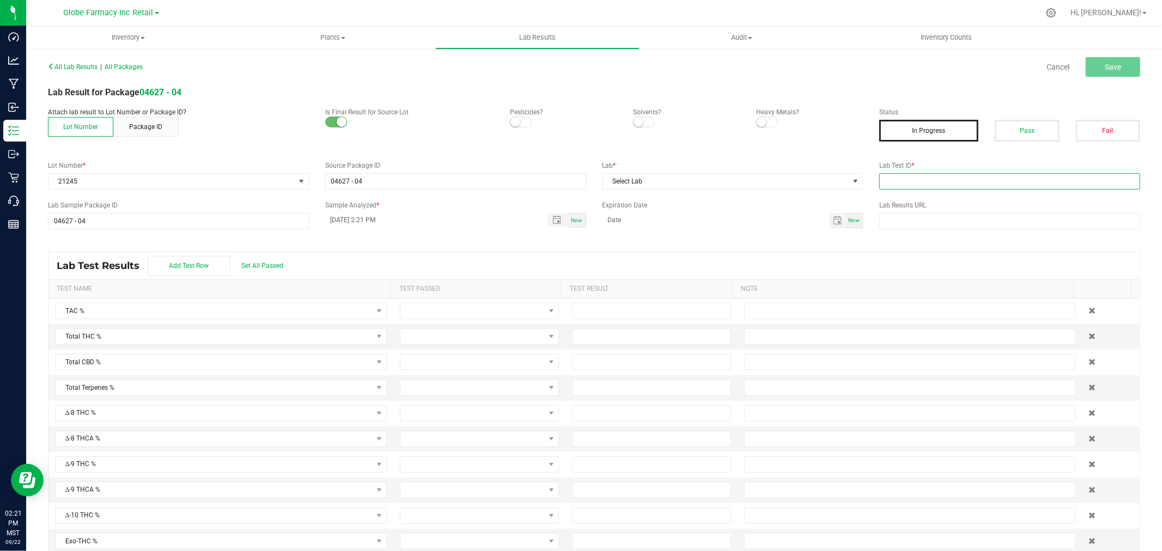
click at [1000, 182] on input "text" at bounding box center [1009, 181] width 261 height 16
paste input "2505FSL0213.1125"
type input "2505FSL0213.1125"
click at [1008, 130] on button "Pass" at bounding box center [1027, 131] width 64 height 22
click at [722, 181] on span "Select Lab" at bounding box center [726, 181] width 246 height 15
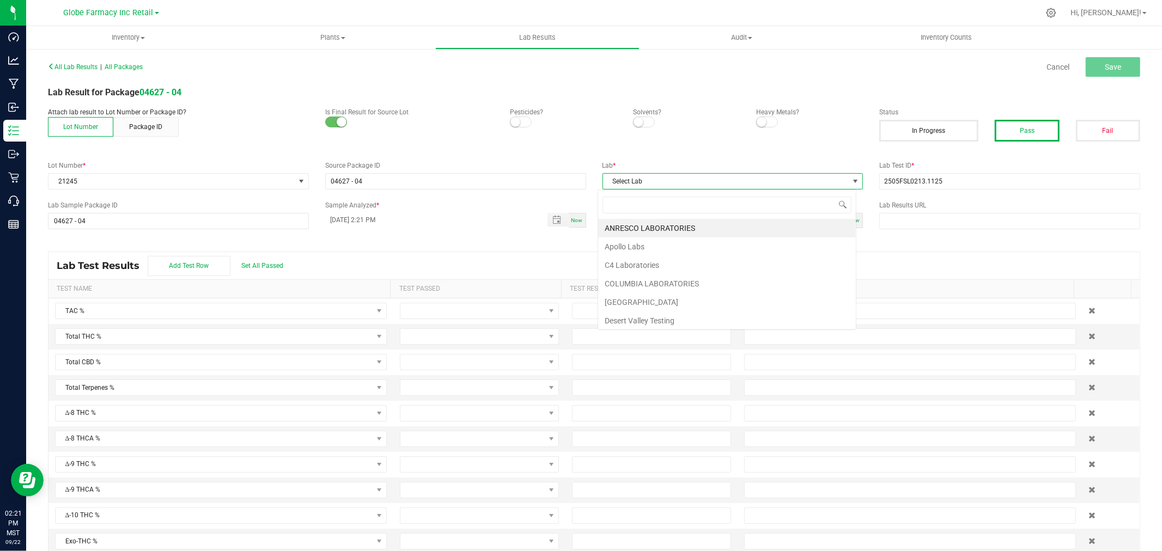
scroll to position [16, 258]
type input "full"
click at [654, 236] on li "Full Spectrum Lab" at bounding box center [727, 228] width 258 height 19
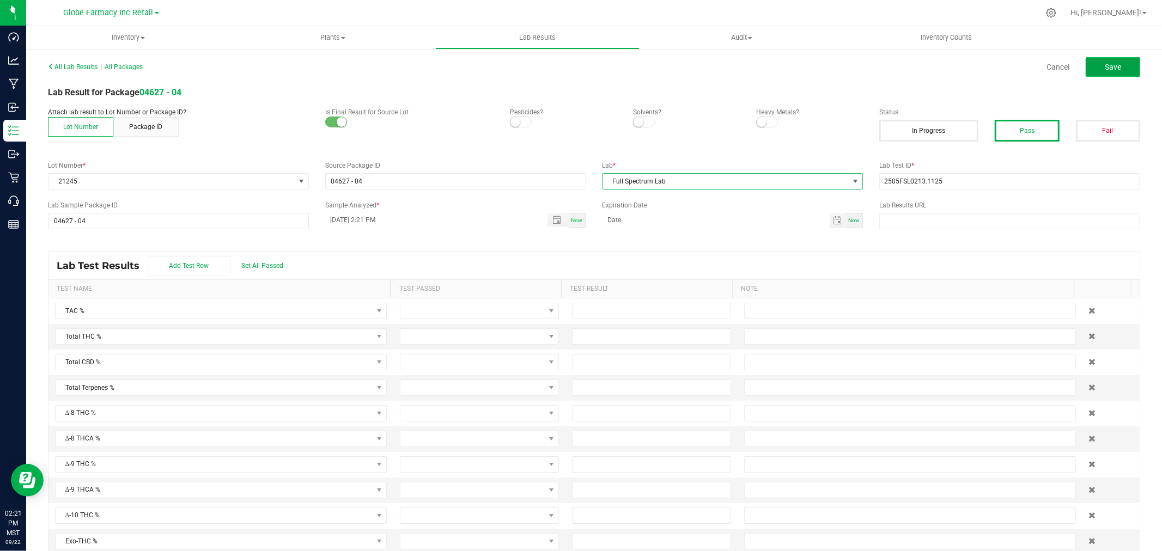
click at [1123, 71] on button "Save" at bounding box center [1113, 67] width 54 height 20
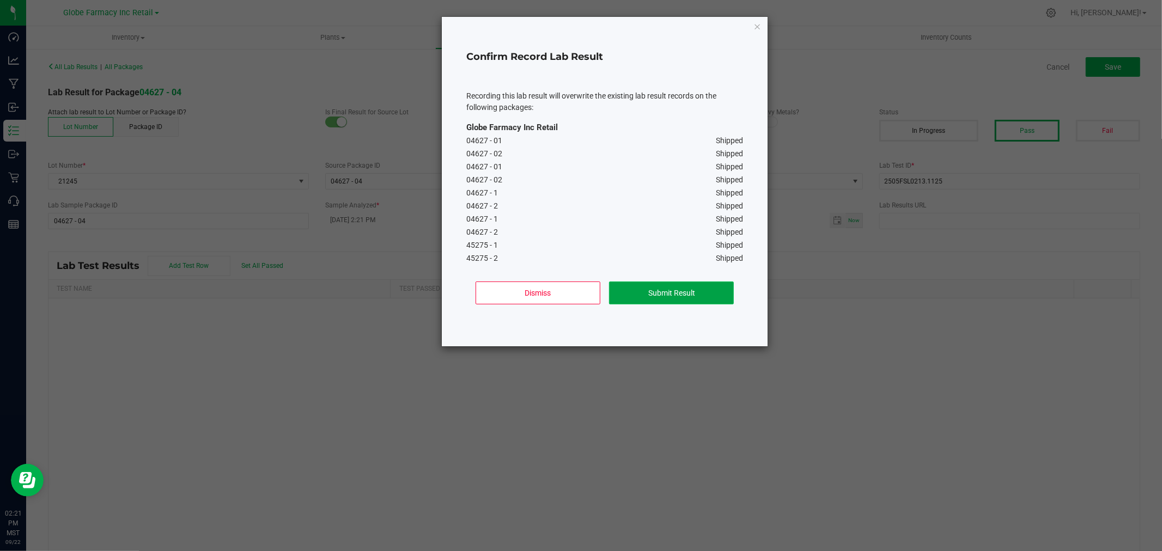
click at [676, 296] on button "Submit Result" at bounding box center [671, 293] width 125 height 23
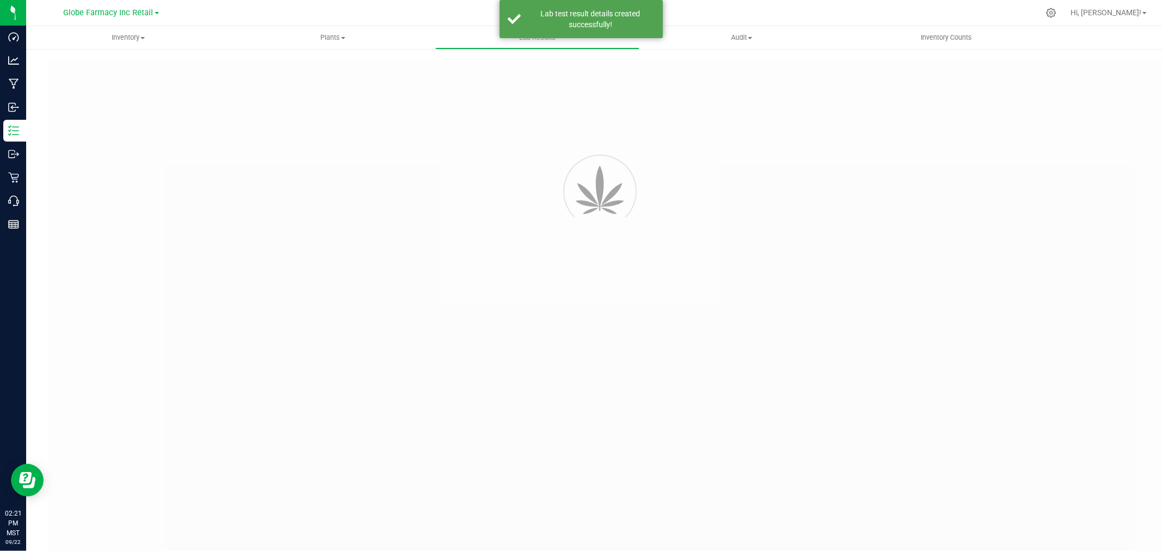
type input "04627 - 04"
type input "2505FSL0213.1125"
type input "04627 - 04"
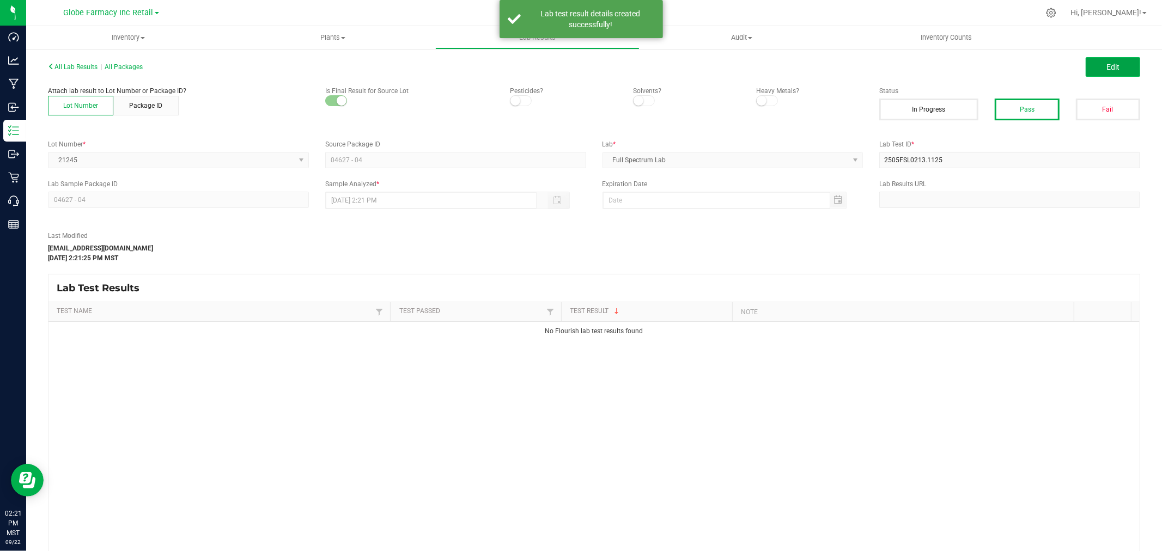
click at [1129, 72] on button "Edit" at bounding box center [1113, 67] width 54 height 20
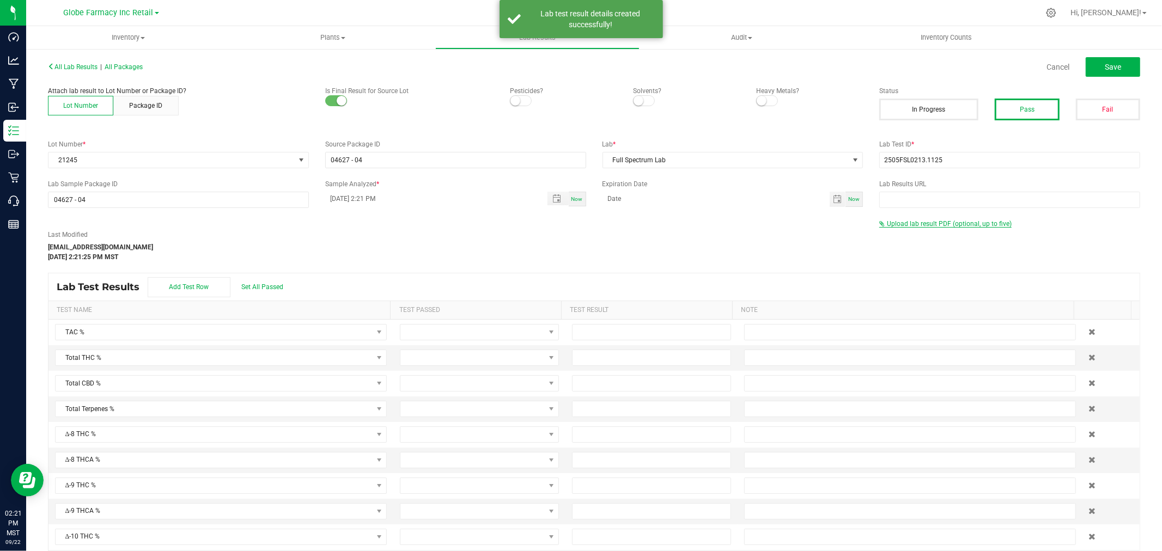
click at [924, 222] on span "Upload lab result PDF (optional, up to five)" at bounding box center [949, 224] width 125 height 8
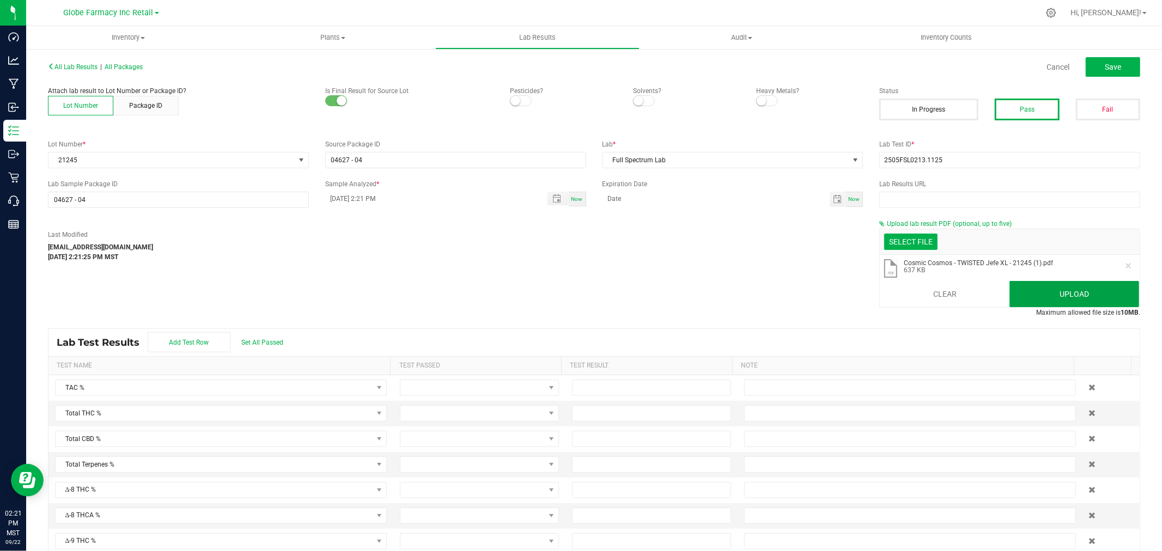
click at [1054, 295] on button "Upload" at bounding box center [1074, 294] width 130 height 26
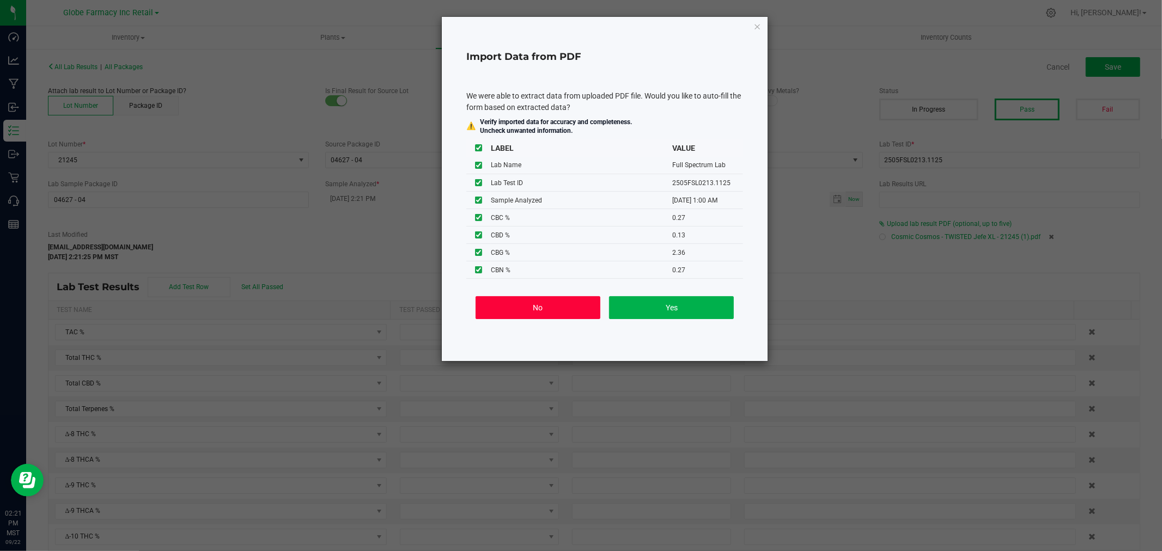
click at [526, 307] on button "No" at bounding box center [538, 307] width 125 height 23
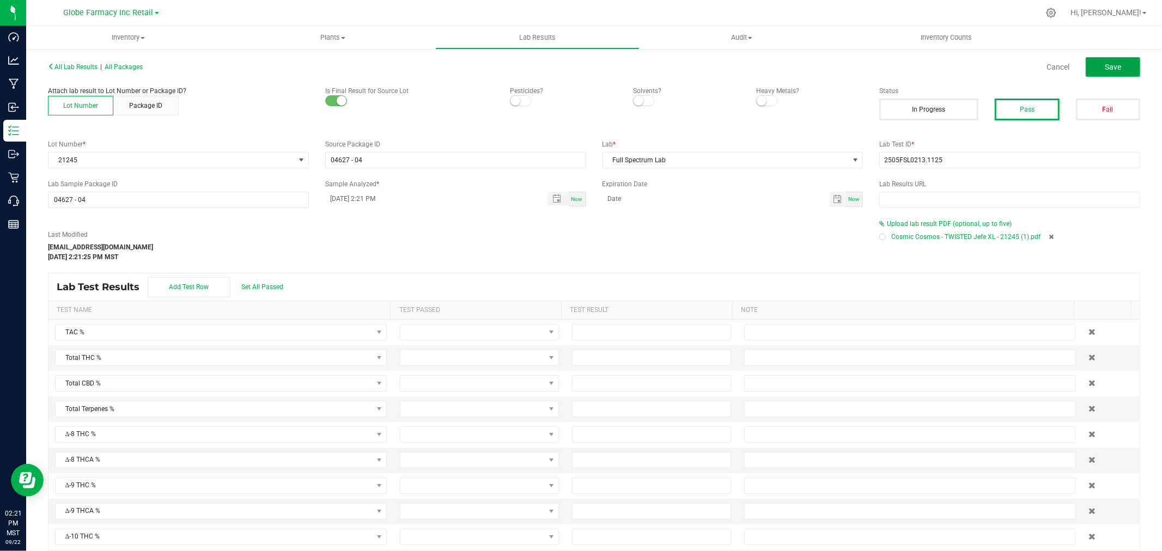
click at [1106, 63] on span "Save" at bounding box center [1113, 67] width 16 height 9
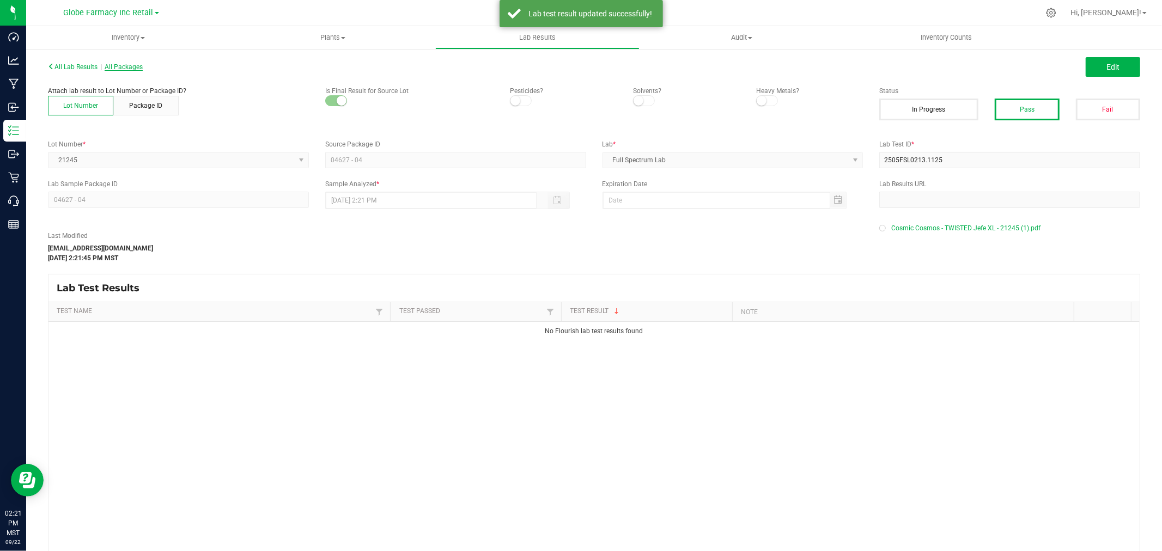
click at [125, 64] on span "All Packages" at bounding box center [124, 67] width 38 height 8
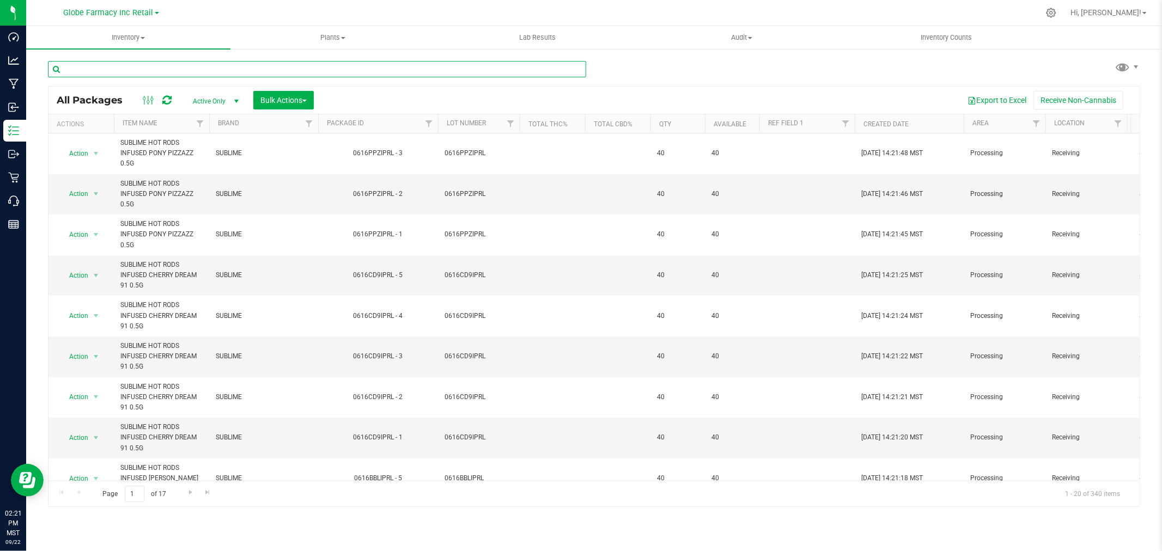
click at [196, 73] on input "text" at bounding box center [317, 69] width 538 height 16
paste input "42108"
type input "42108"
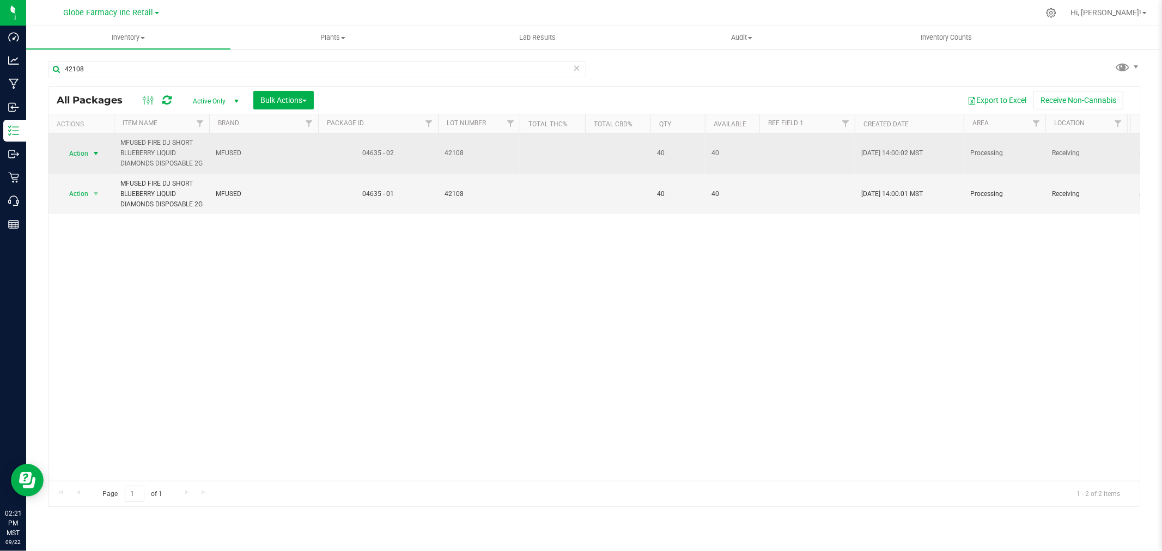
click at [87, 156] on span "Action" at bounding box center [73, 153] width 29 height 15
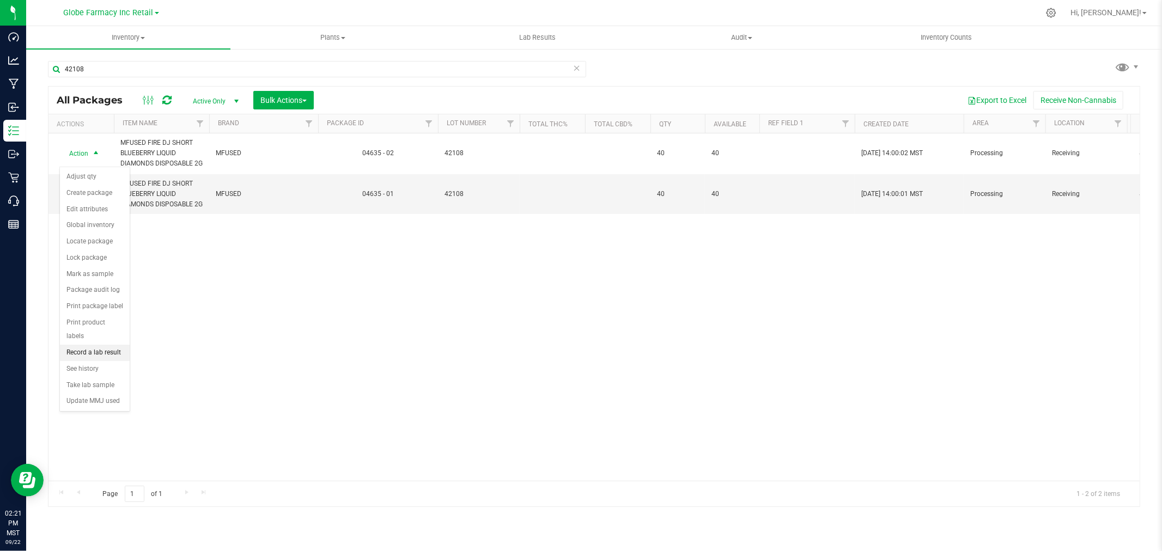
click at [68, 349] on li "Record a lab result" at bounding box center [95, 353] width 70 height 16
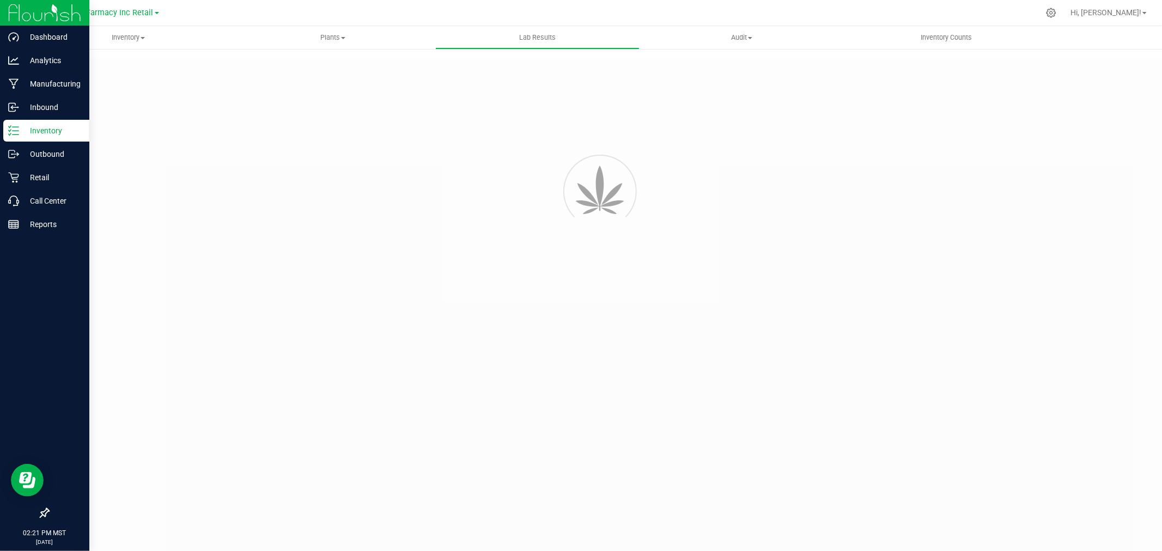
type input "04635 - 02"
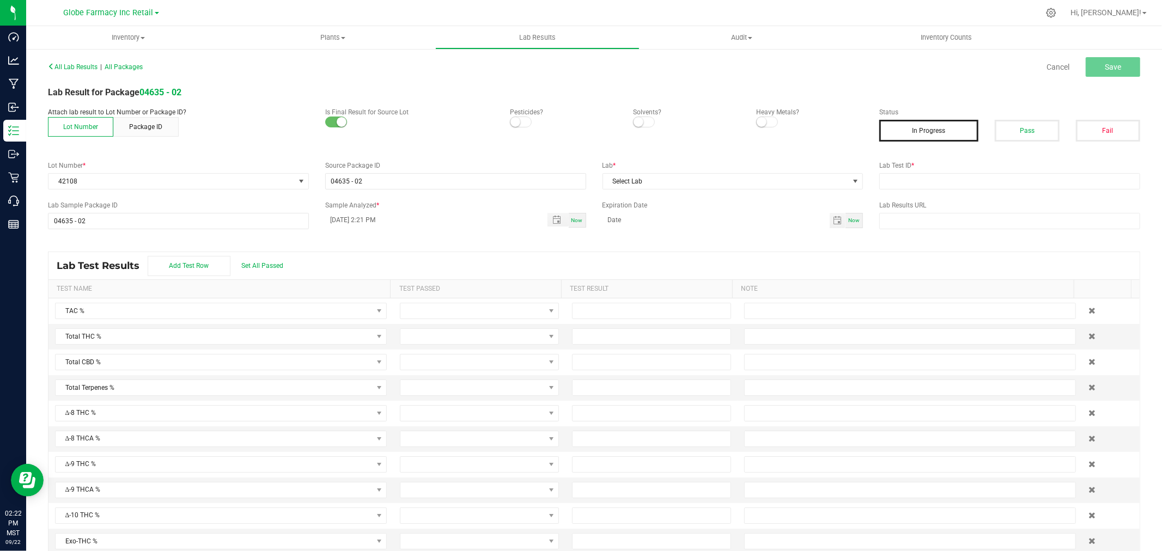
click at [977, 131] on div "In Progress" at bounding box center [928, 131] width 115 height 22
click at [997, 131] on button "Pass" at bounding box center [1027, 131] width 64 height 22
click at [991, 180] on input "text" at bounding box center [1009, 181] width 261 height 16
paste input "2505FSL0213.1140"
type input "2505FSL0213.1140"
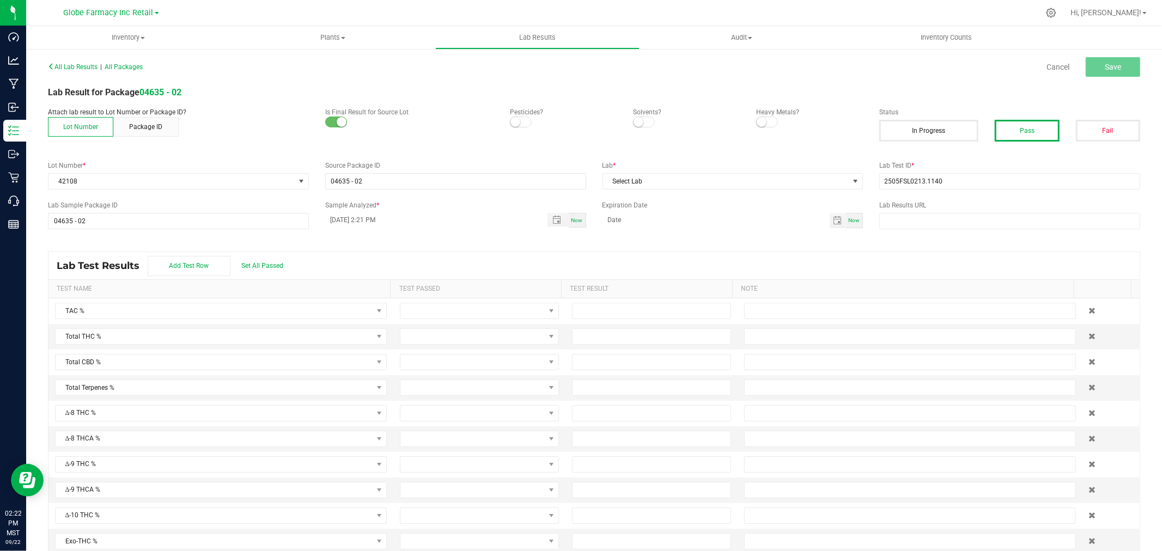
click at [749, 191] on div "All Lab Results | All Packages Cancel Save Lab Result for Package 04635 - 02 At…" at bounding box center [594, 311] width 1092 height 504
click at [743, 186] on span "Select Lab" at bounding box center [726, 181] width 246 height 15
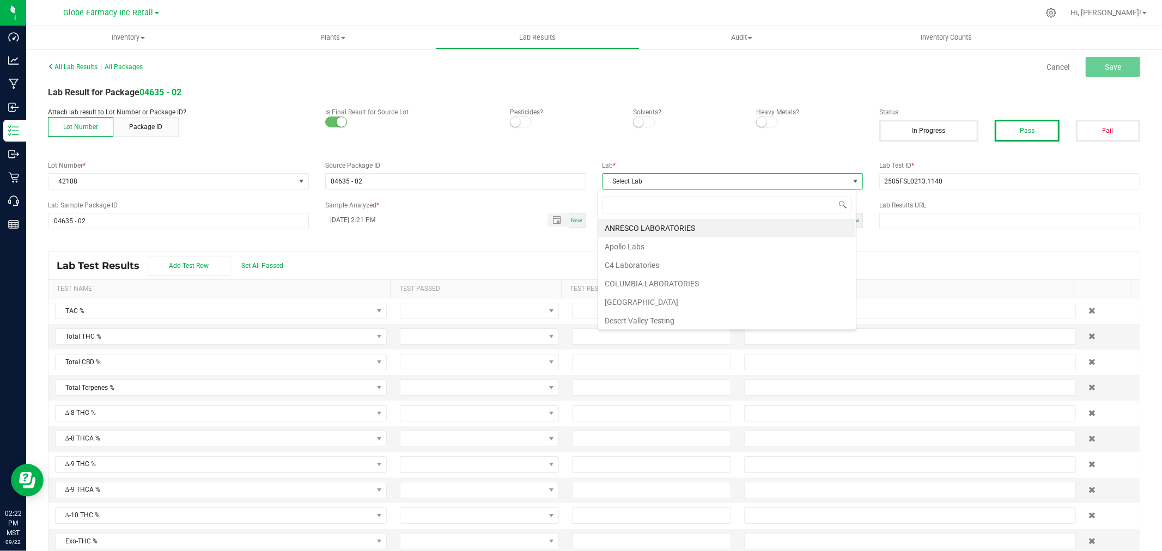
scroll to position [16, 258]
type input "full"
drag, startPoint x: 638, startPoint y: 227, endPoint x: 735, endPoint y: 214, distance: 98.4
click at [638, 227] on li "Full Spectrum Lab" at bounding box center [727, 228] width 258 height 19
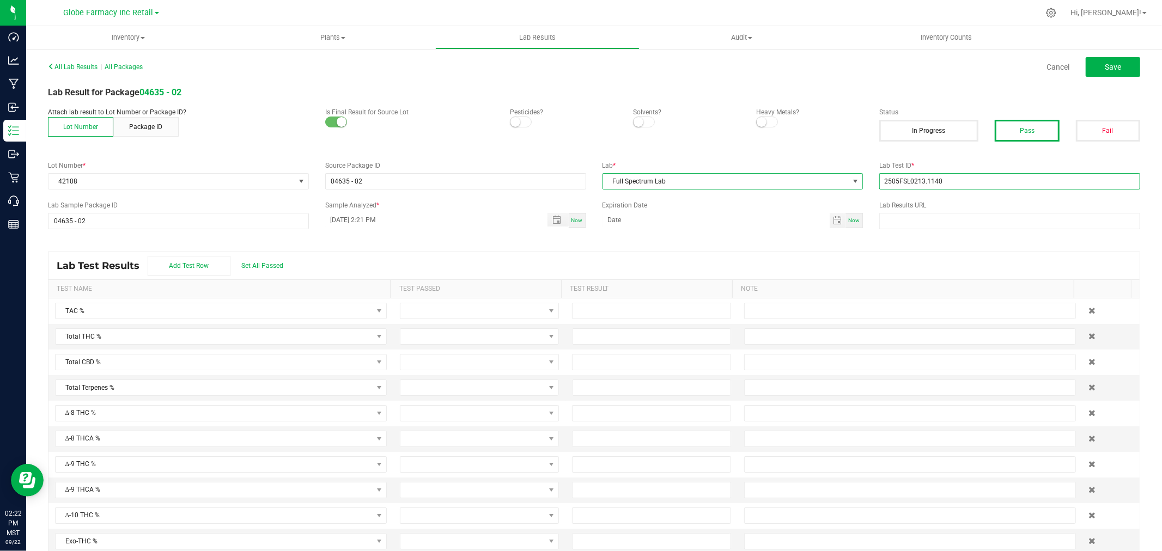
click at [879, 181] on input "2505FSL0213.1140" at bounding box center [1009, 181] width 261 height 16
type input "2505FSL0213.1140"
click at [1105, 63] on span "Save" at bounding box center [1113, 67] width 16 height 9
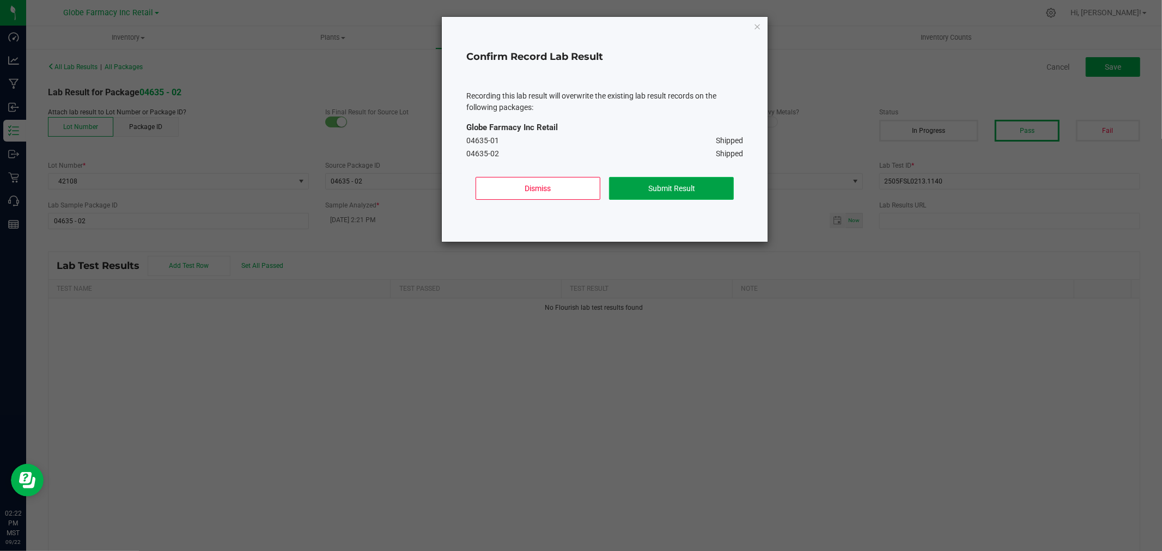
click at [697, 184] on button "Submit Result" at bounding box center [671, 188] width 125 height 23
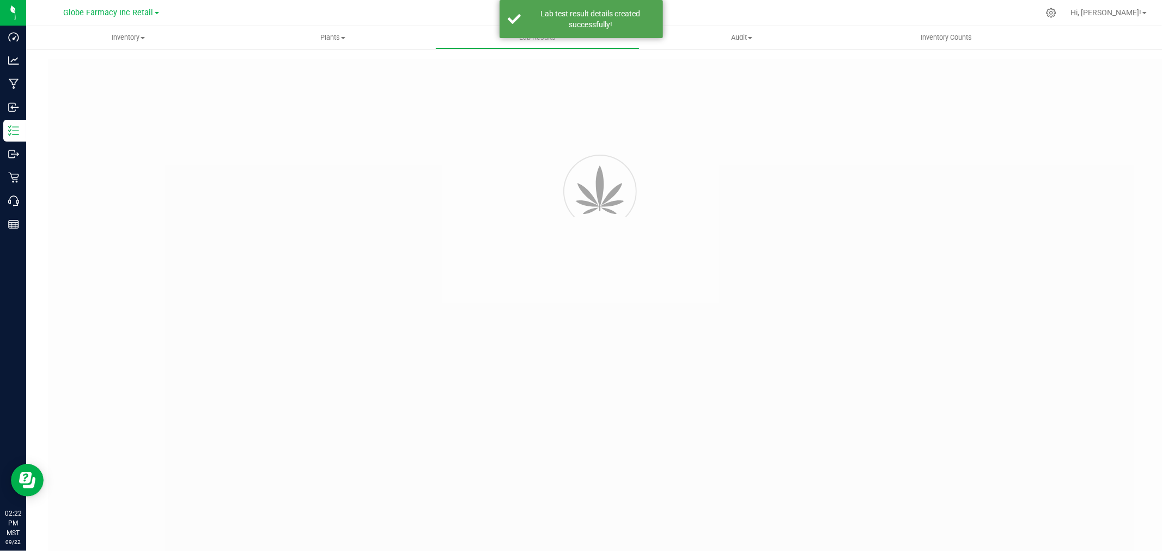
type input "04635 - 02"
type input "2505FSL0213.1140"
type input "04635 - 02"
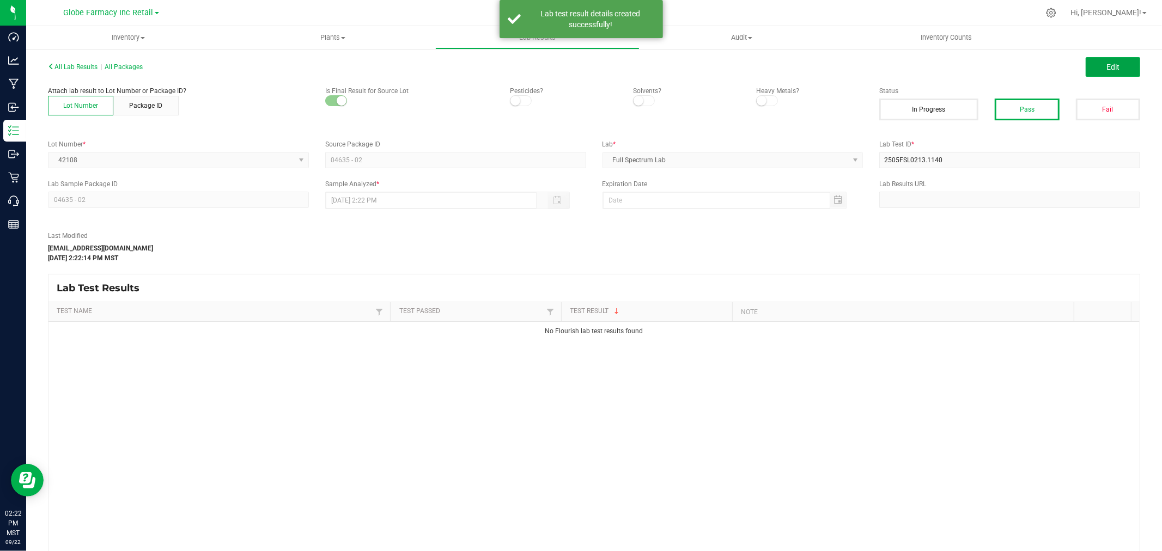
click at [1106, 66] on span "Edit" at bounding box center [1112, 67] width 13 height 9
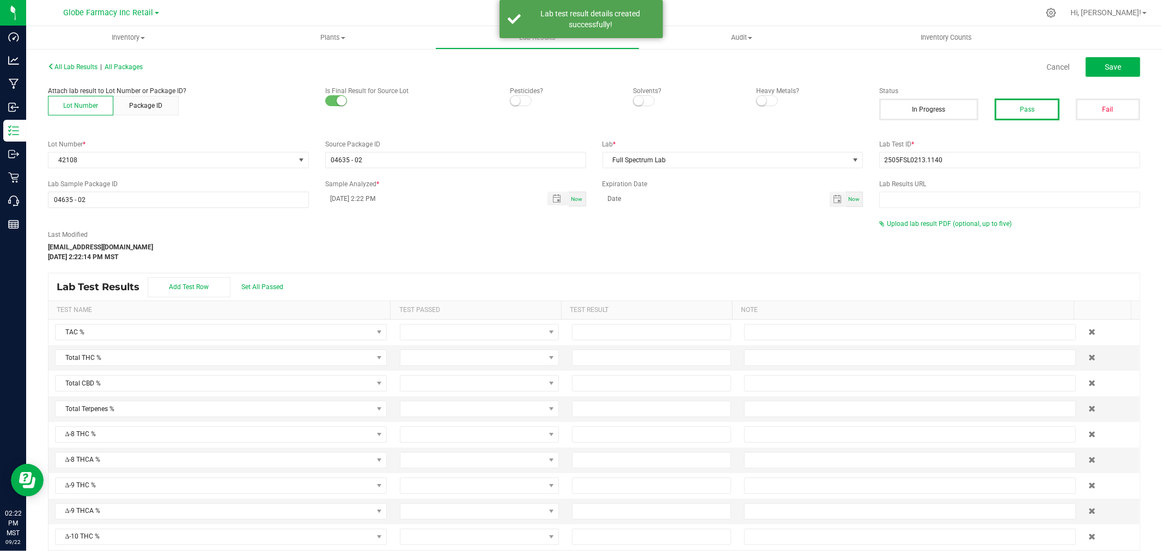
click at [956, 228] on div "Upload lab result PDF (optional, up to five)" at bounding box center [1009, 224] width 261 height 10
click at [892, 225] on span "Upload lab result PDF (optional, up to five)" at bounding box center [949, 224] width 125 height 8
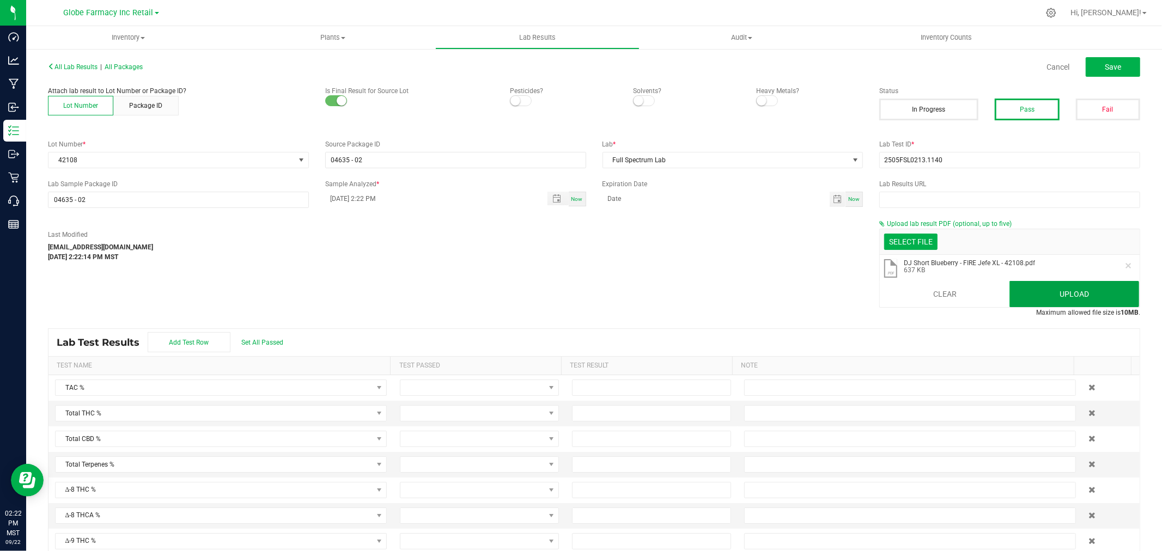
click at [1050, 291] on button "Upload" at bounding box center [1074, 294] width 130 height 26
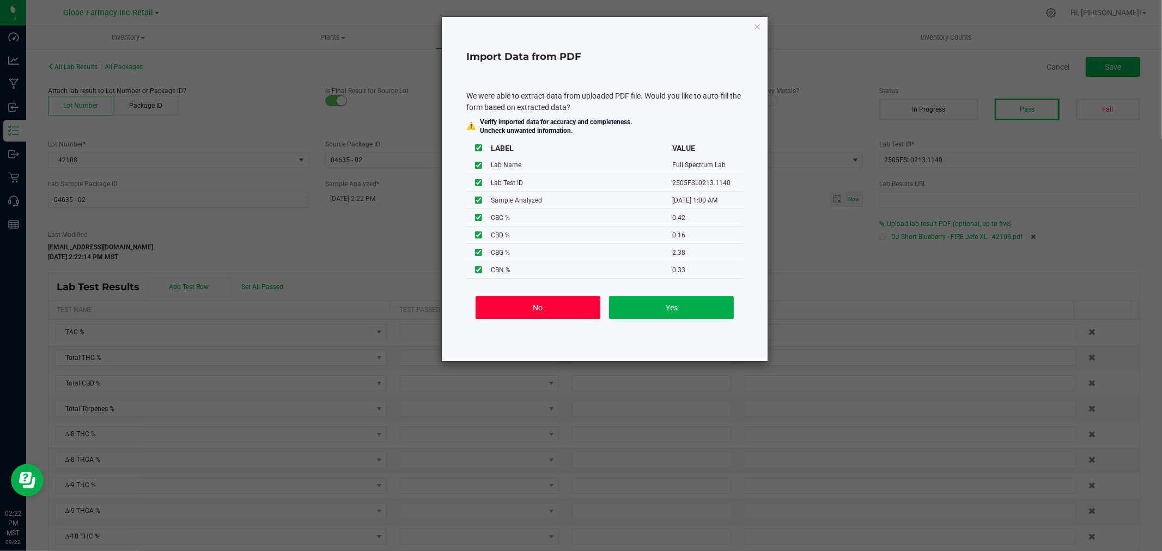
click at [525, 302] on button "No" at bounding box center [538, 307] width 125 height 23
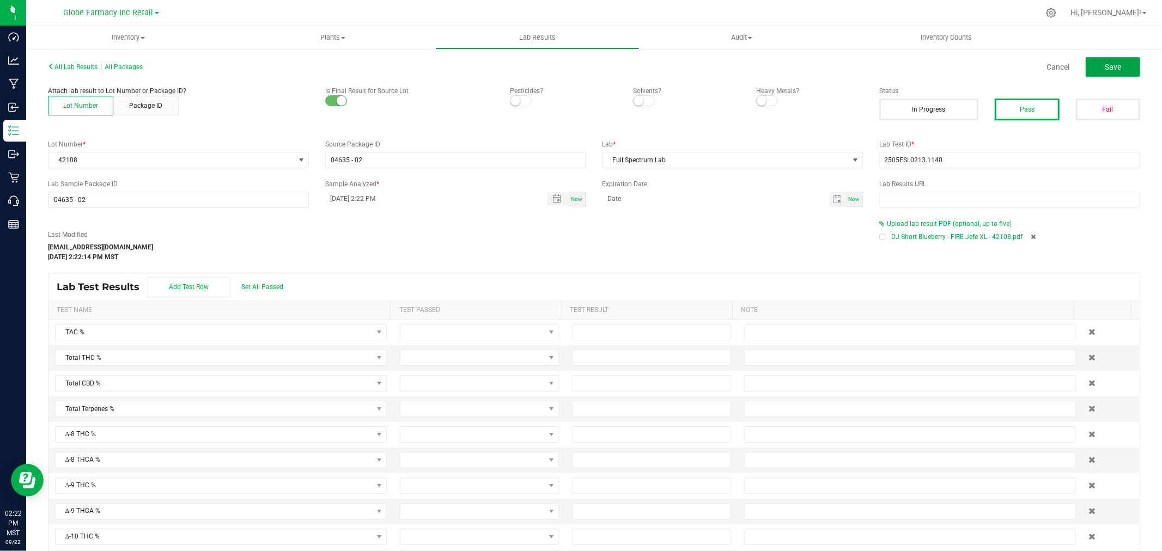
click at [1109, 63] on span "Save" at bounding box center [1113, 67] width 16 height 9
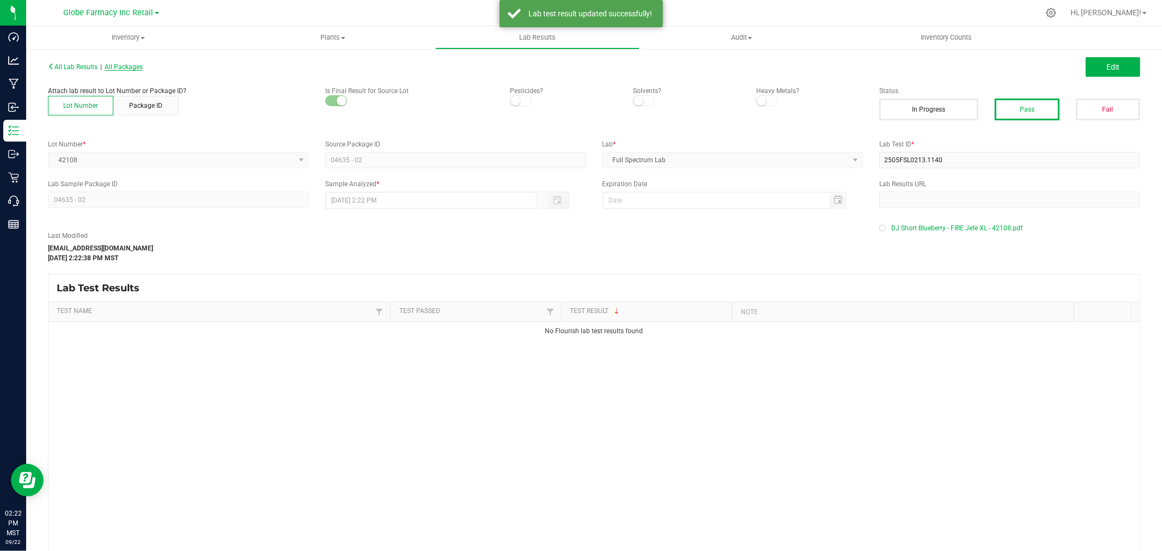
click at [132, 70] on span "All Packages" at bounding box center [124, 67] width 38 height 8
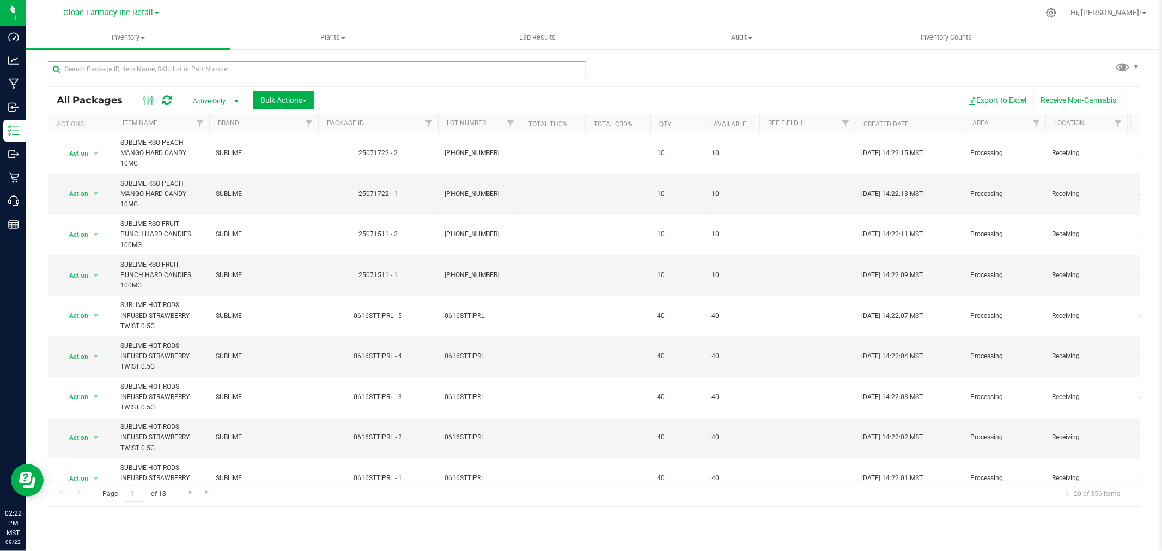
drag, startPoint x: 217, startPoint y: 50, endPoint x: 220, endPoint y: 69, distance: 19.8
click at [218, 50] on div "All Packages Active Only Active Only Lab Samples Locked All Bulk Actions Add to…" at bounding box center [594, 214] width 1136 height 332
paste input "2505FSL0213.1140"
click at [220, 69] on input "2505FSL0213.1140" at bounding box center [317, 69] width 538 height 16
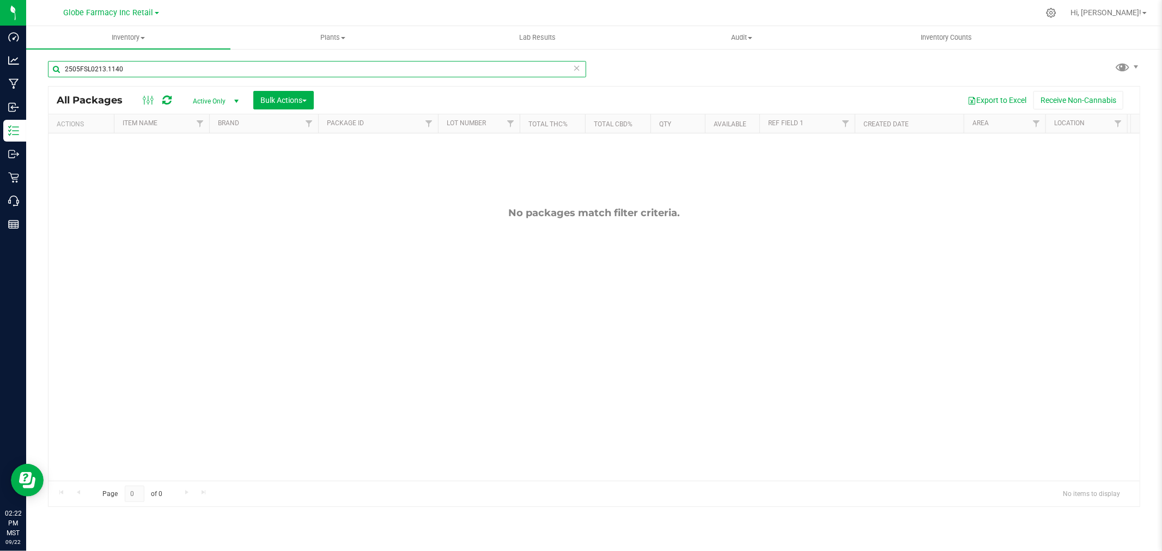
drag, startPoint x: 198, startPoint y: 72, endPoint x: -89, endPoint y: 71, distance: 287.1
click at [0, 71] on html "Dashboard Analytics Manufacturing Inbound Inventory Outbound Retail Call Center…" at bounding box center [581, 275] width 1162 height 551
type input "42109"
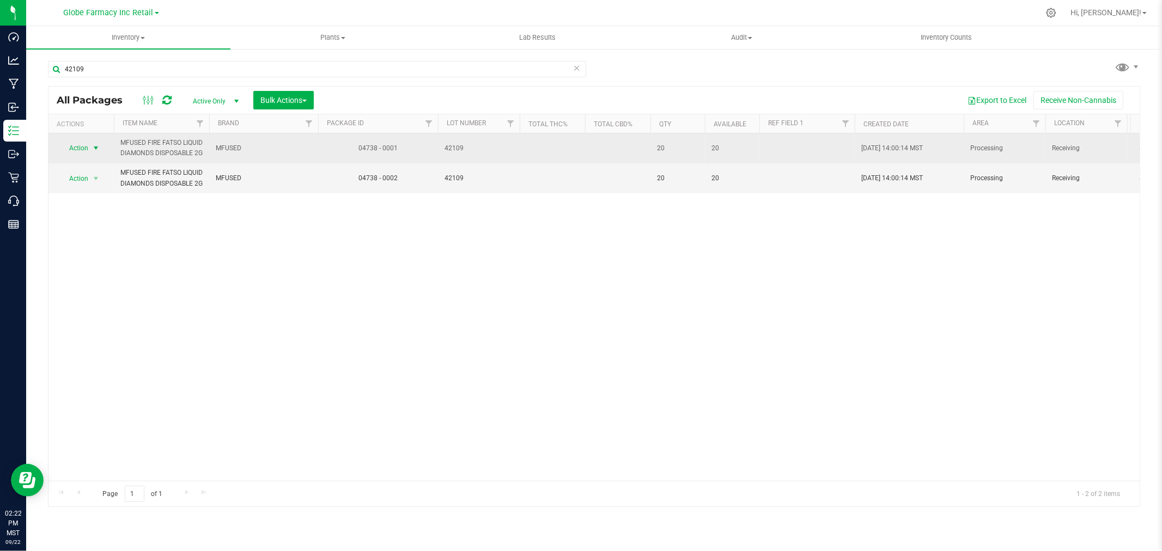
click at [88, 153] on span "Action" at bounding box center [73, 148] width 29 height 15
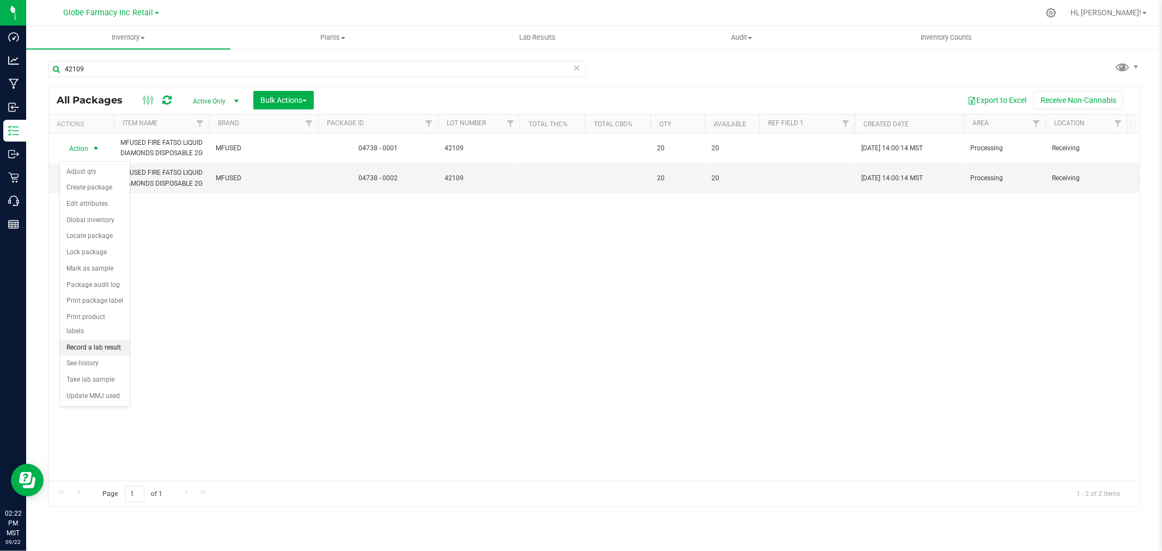
click at [93, 351] on li "Record a lab result" at bounding box center [95, 348] width 70 height 16
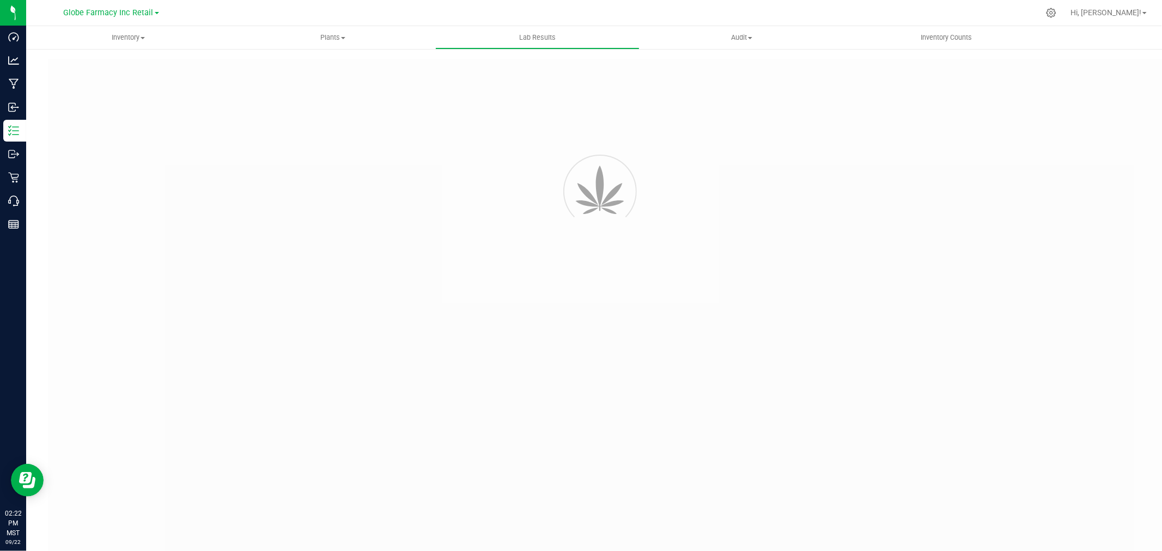
type input "04738 - 0001"
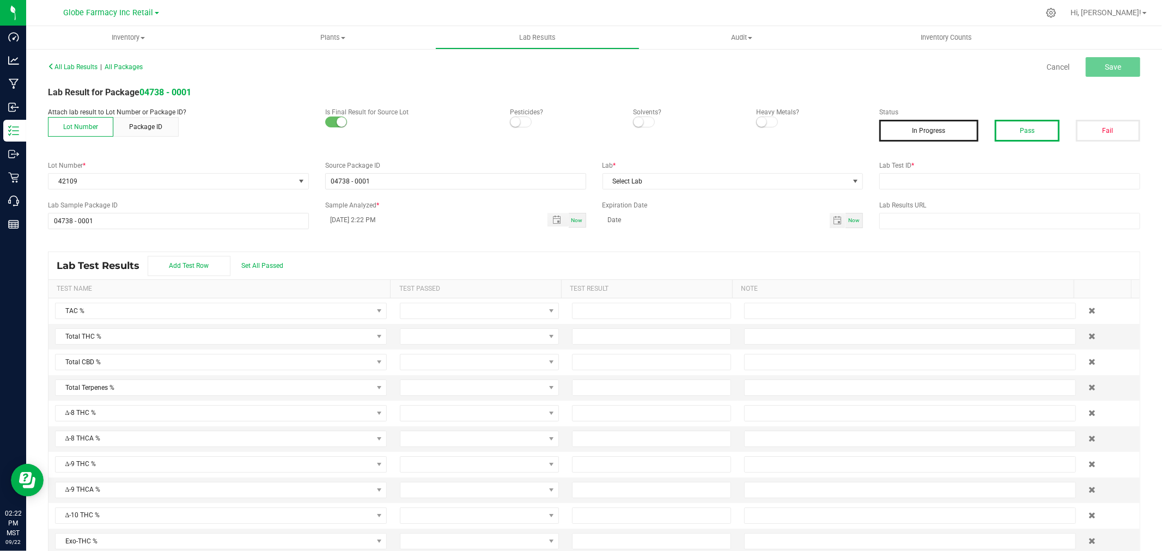
click at [1011, 132] on button "Pass" at bounding box center [1027, 131] width 64 height 22
drag, startPoint x: 973, startPoint y: 178, endPoint x: 916, endPoint y: 179, distance: 56.6
click at [972, 179] on input "text" at bounding box center [1009, 181] width 261 height 16
paste input "2505FSL0213.1140"
type input "2505FSL0213.1140"
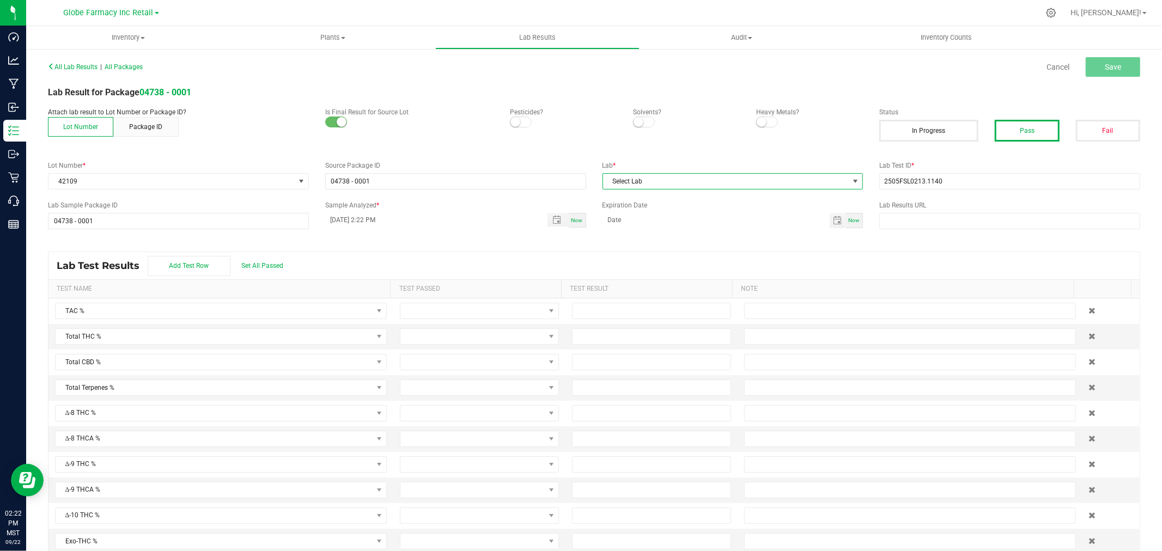
click at [723, 187] on span "Select Lab" at bounding box center [726, 181] width 246 height 15
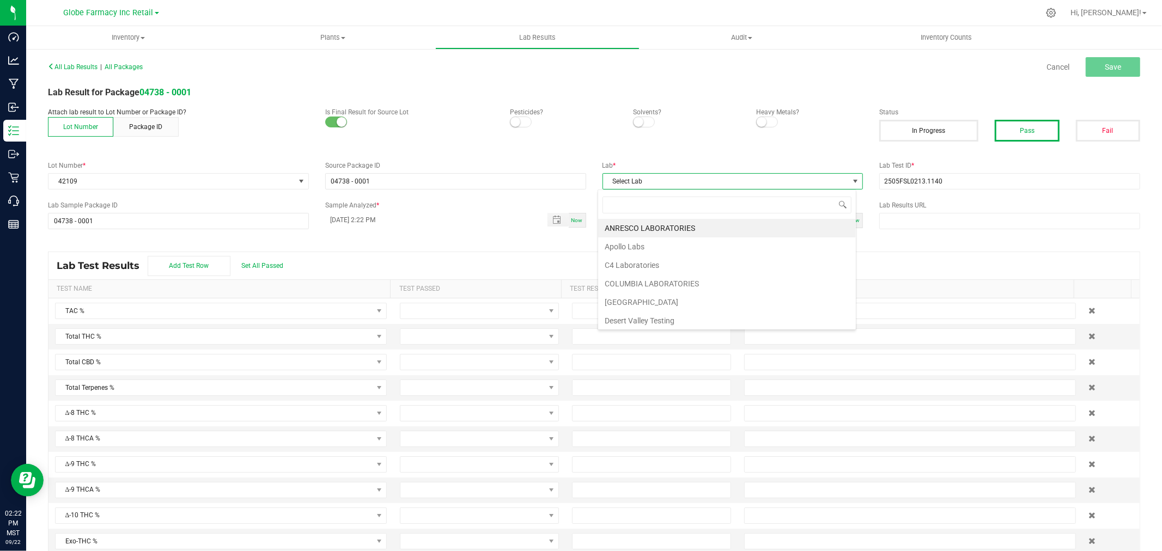
scroll to position [16, 258]
type input "full"
click at [637, 233] on li "Full Spectrum Lab" at bounding box center [727, 228] width 258 height 19
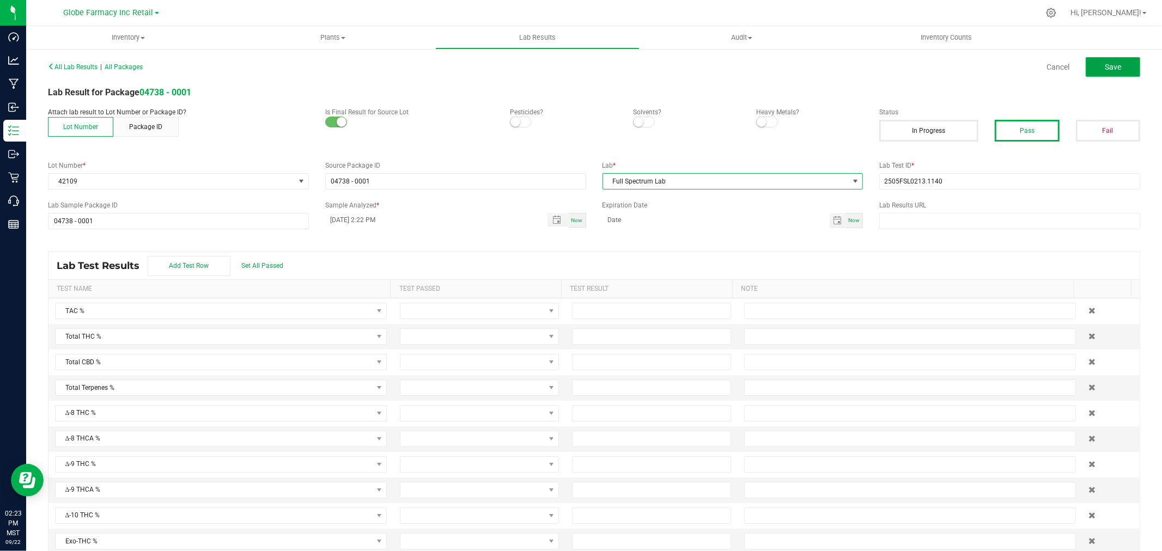
click at [1101, 73] on button "Save" at bounding box center [1113, 67] width 54 height 20
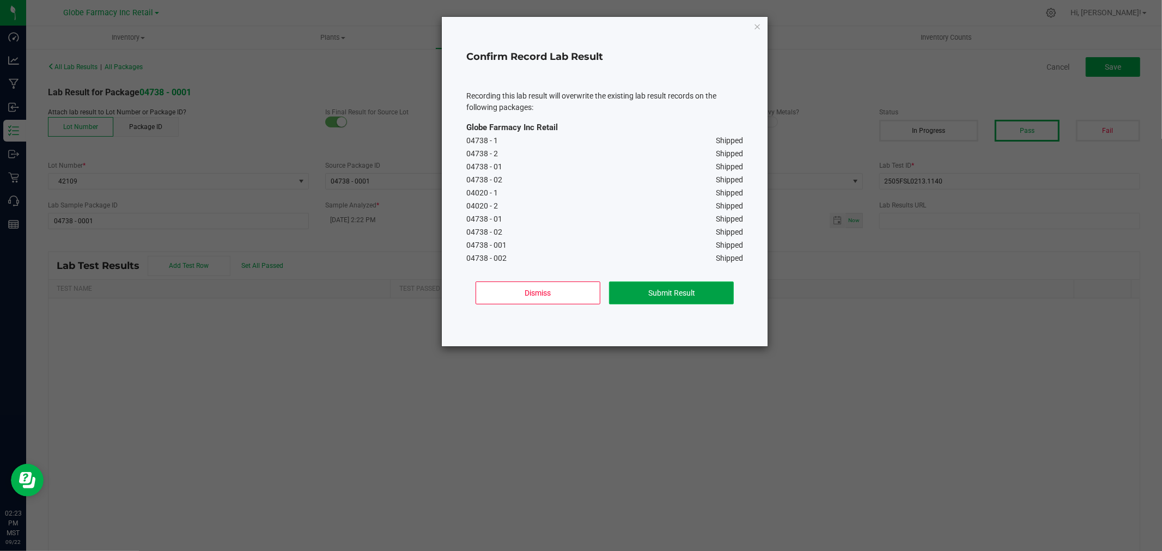
click at [653, 292] on button "Submit Result" at bounding box center [671, 293] width 125 height 23
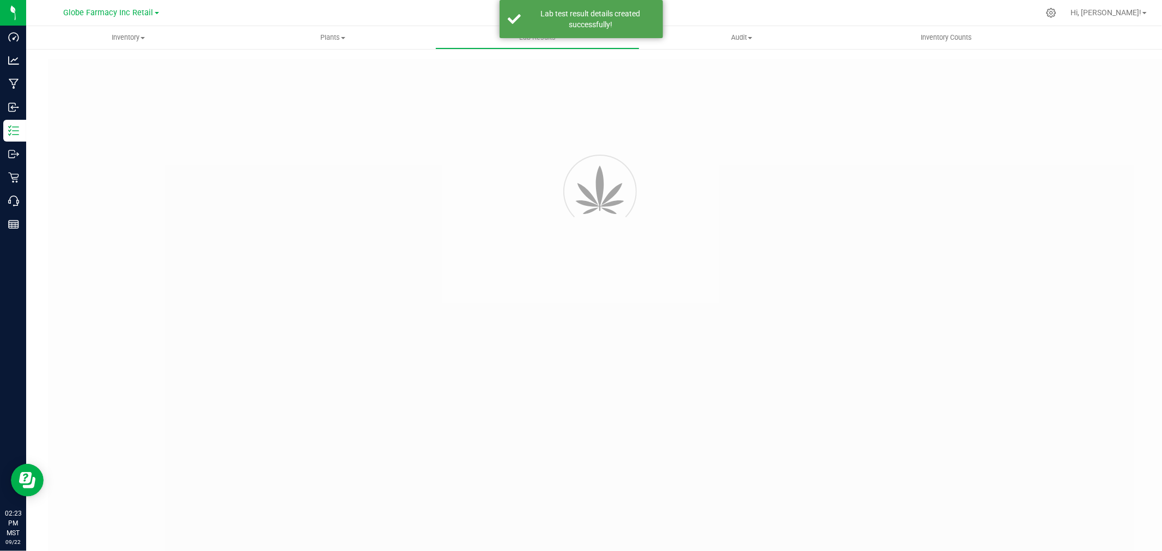
type input "04738 - 0001"
type input "2505FSL0213.1140"
type input "04738 - 0001"
type input "[DATE] 2:22 PM"
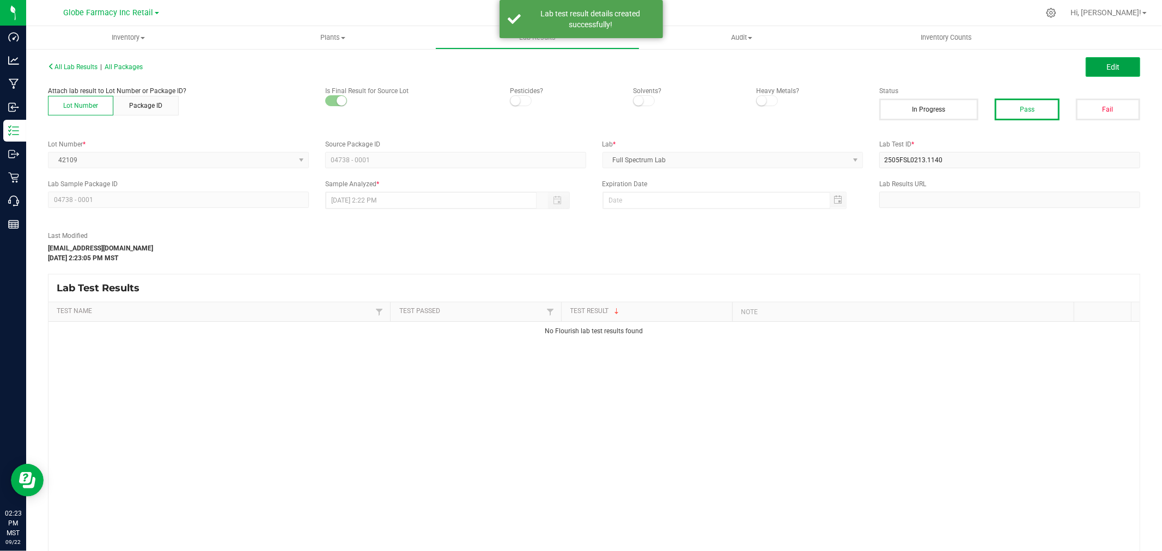
click at [1096, 74] on button "Edit" at bounding box center [1113, 67] width 54 height 20
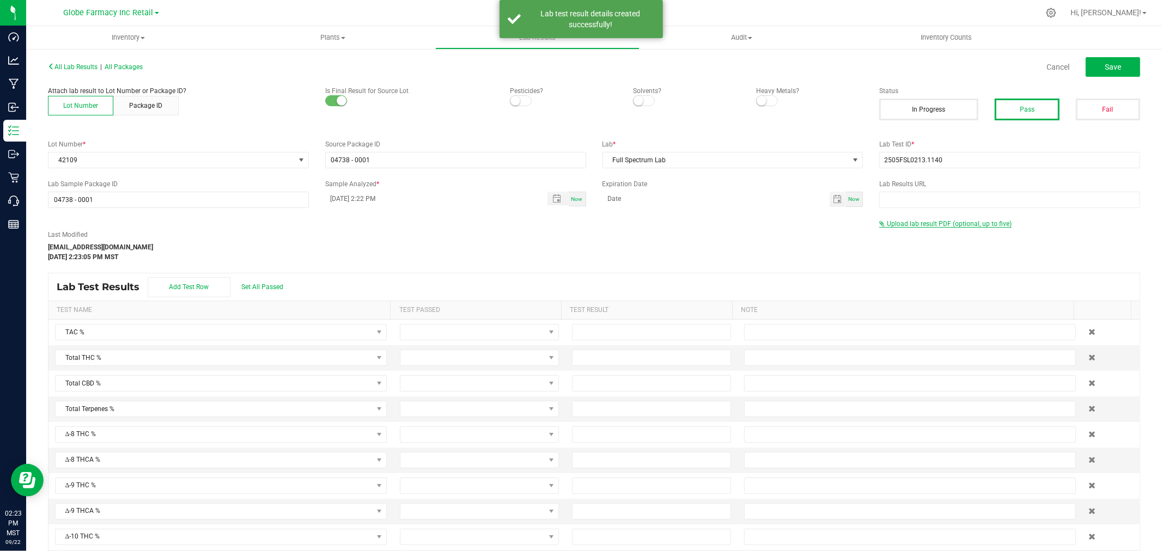
click at [906, 222] on span "Upload lab result PDF (optional, up to five)" at bounding box center [949, 224] width 125 height 8
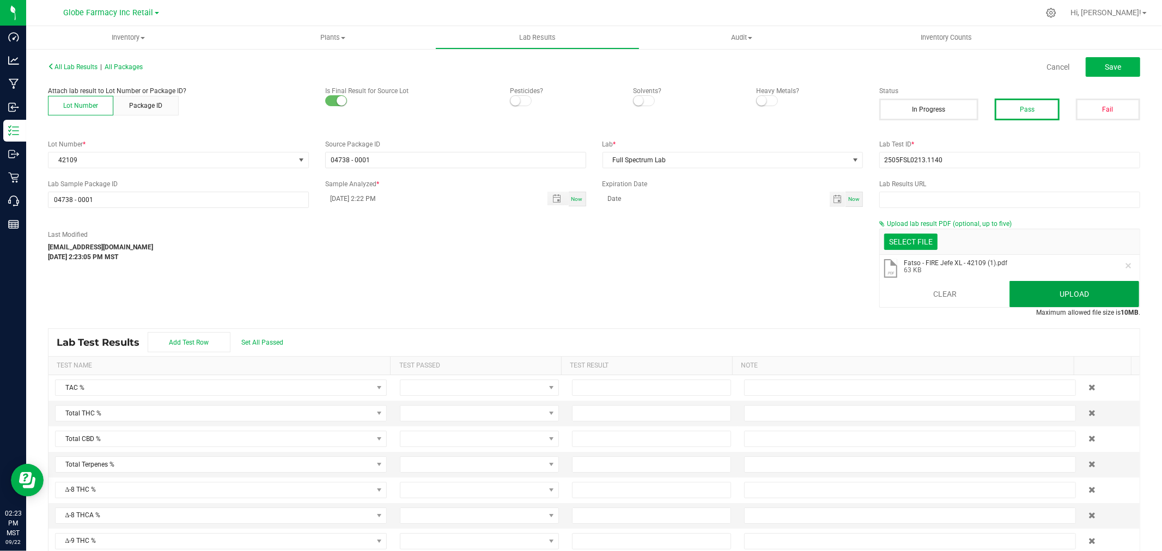
click at [1017, 295] on button "Upload" at bounding box center [1074, 294] width 130 height 26
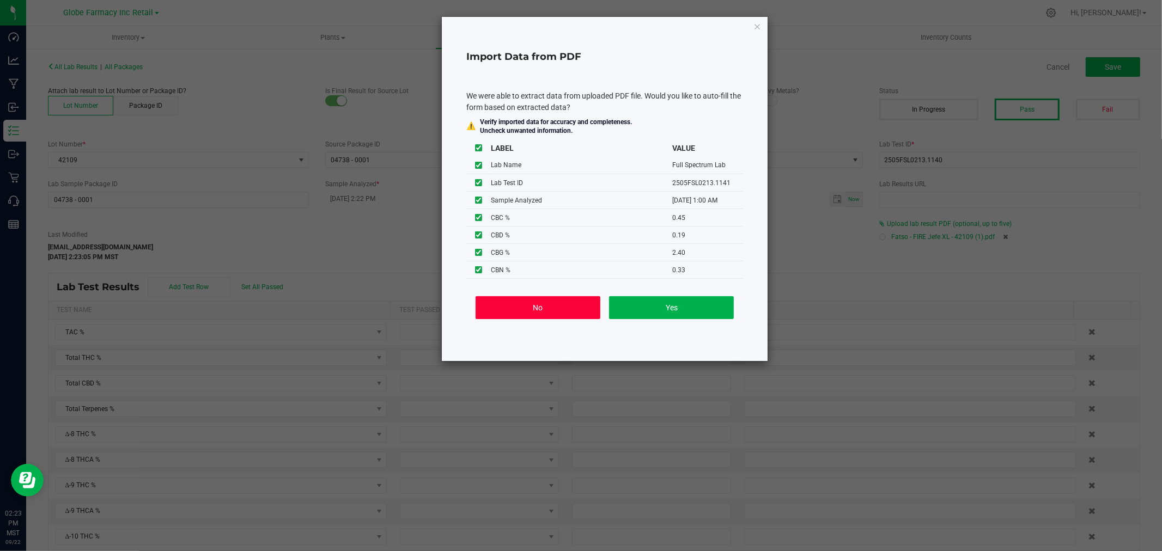
click at [530, 312] on button "No" at bounding box center [538, 307] width 125 height 23
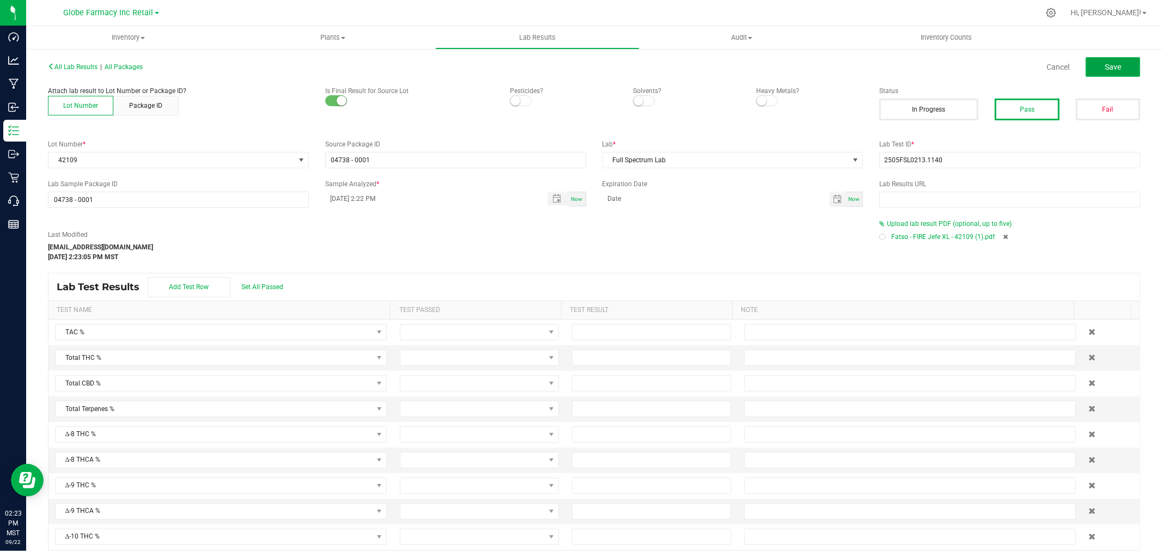
click at [1093, 68] on button "Save" at bounding box center [1113, 67] width 54 height 20
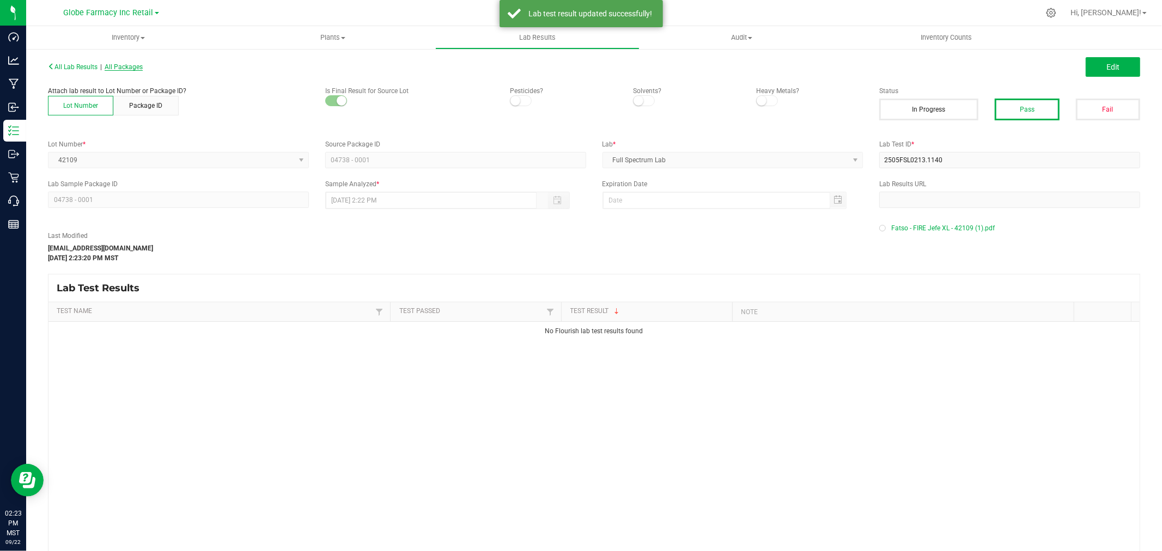
click at [132, 63] on span "All Packages" at bounding box center [124, 67] width 38 height 8
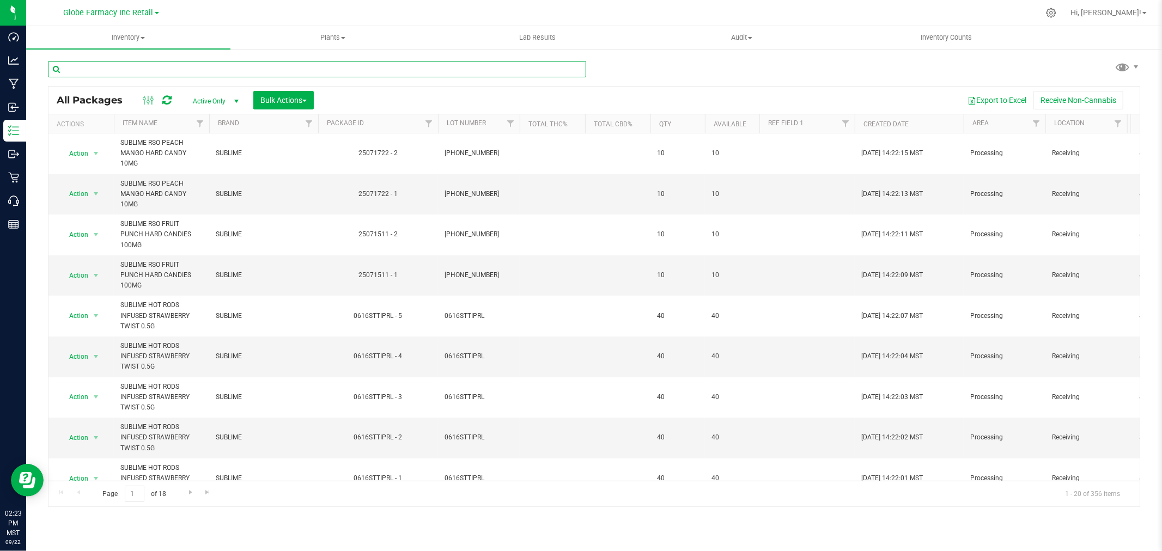
click at [340, 62] on input "text" at bounding box center [317, 69] width 538 height 16
paste input "2505FSL0213.1140"
type input "2505FSL0213.1140"
click at [200, 62] on input "text" at bounding box center [317, 69] width 538 height 16
paste input "MF-GP-050825"
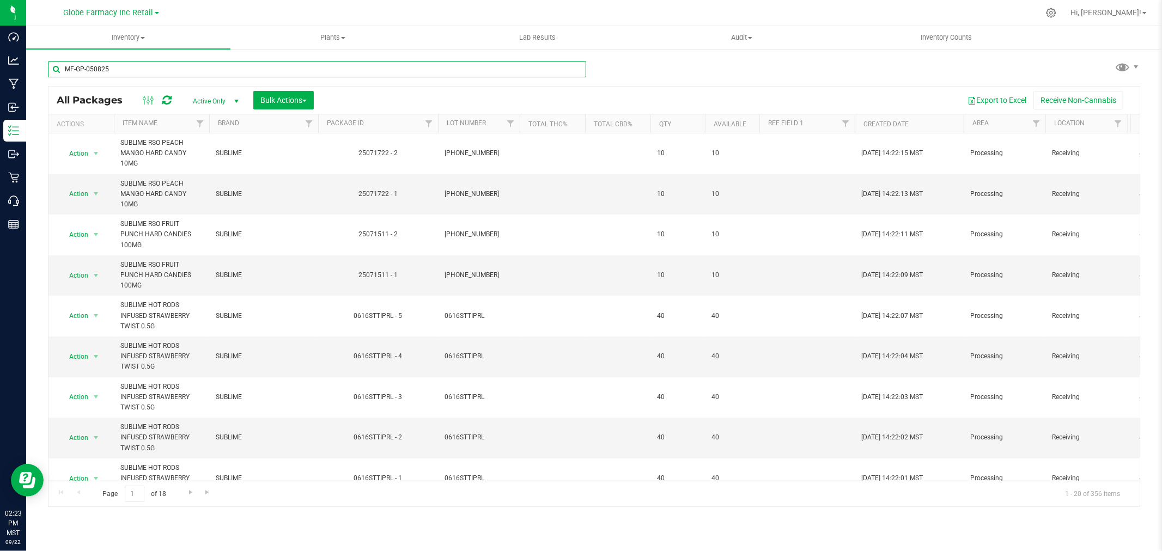
type input "MF-GP-050825"
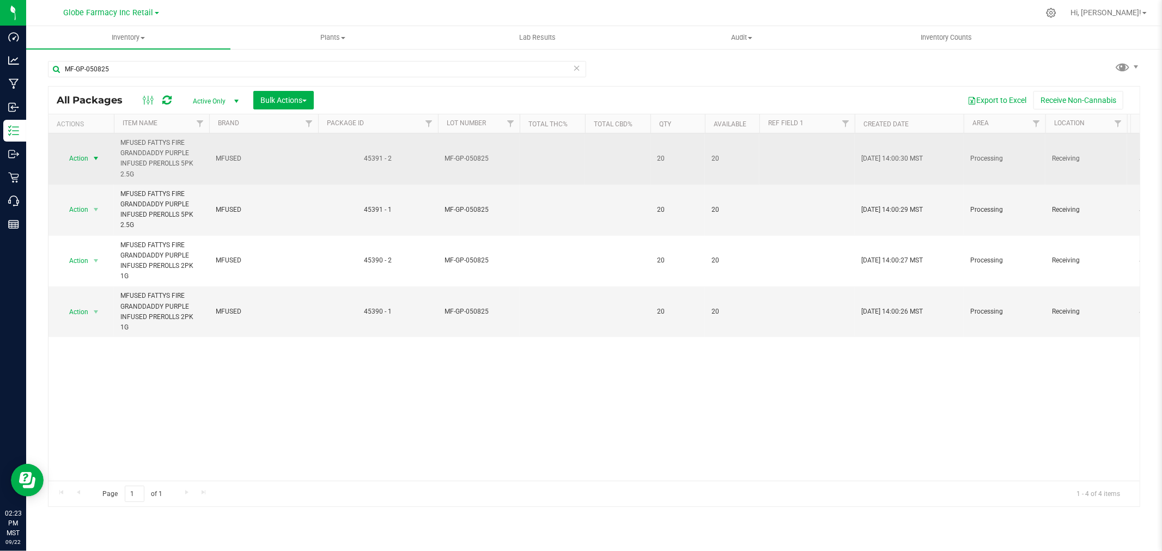
click at [93, 162] on span "select" at bounding box center [96, 158] width 9 height 9
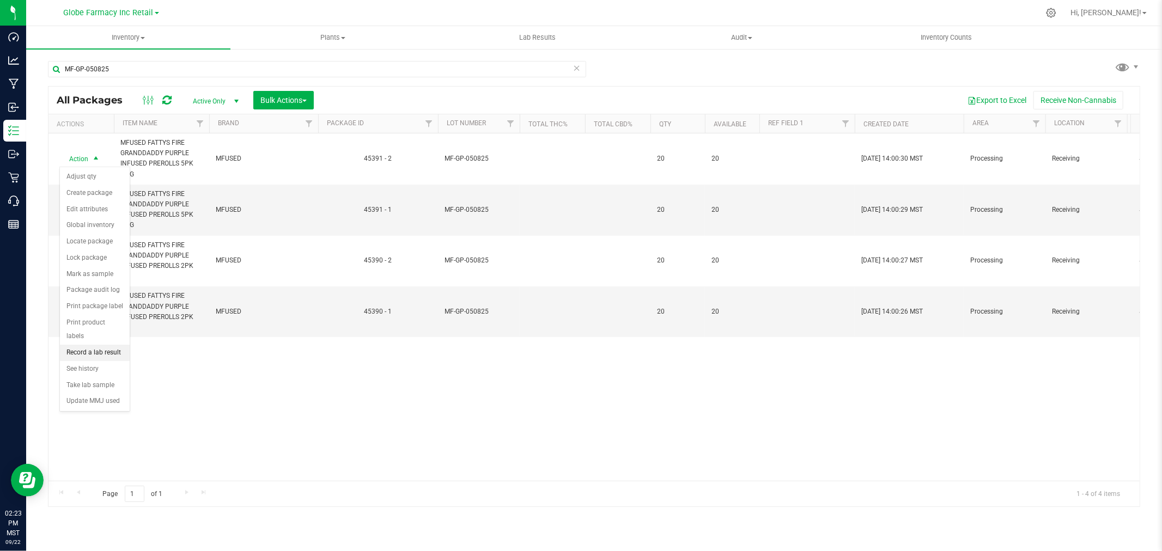
click at [82, 352] on li "Record a lab result" at bounding box center [95, 353] width 70 height 16
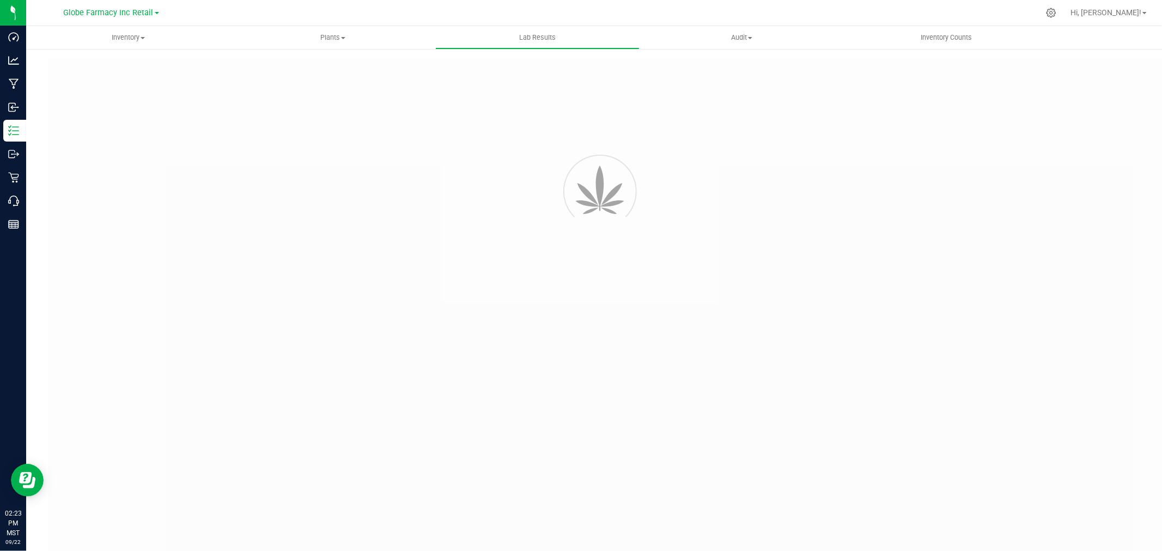
type input "45391 - 2"
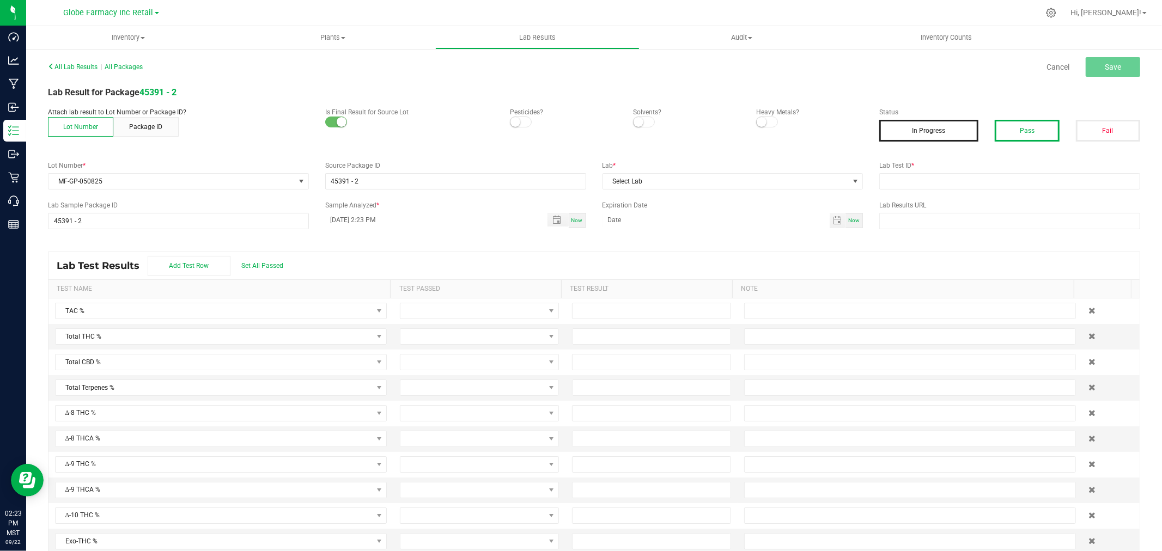
click at [1029, 124] on button "Pass" at bounding box center [1027, 131] width 64 height 22
click at [1004, 195] on div "All Lab Results | All Packages Cancel Save Lab Result for Package 45391 - 2 Att…" at bounding box center [594, 311] width 1092 height 504
click at [993, 186] on input "text" at bounding box center [1009, 181] width 261 height 16
paste input "TE50512001-010"
type input "TE50512001-010"
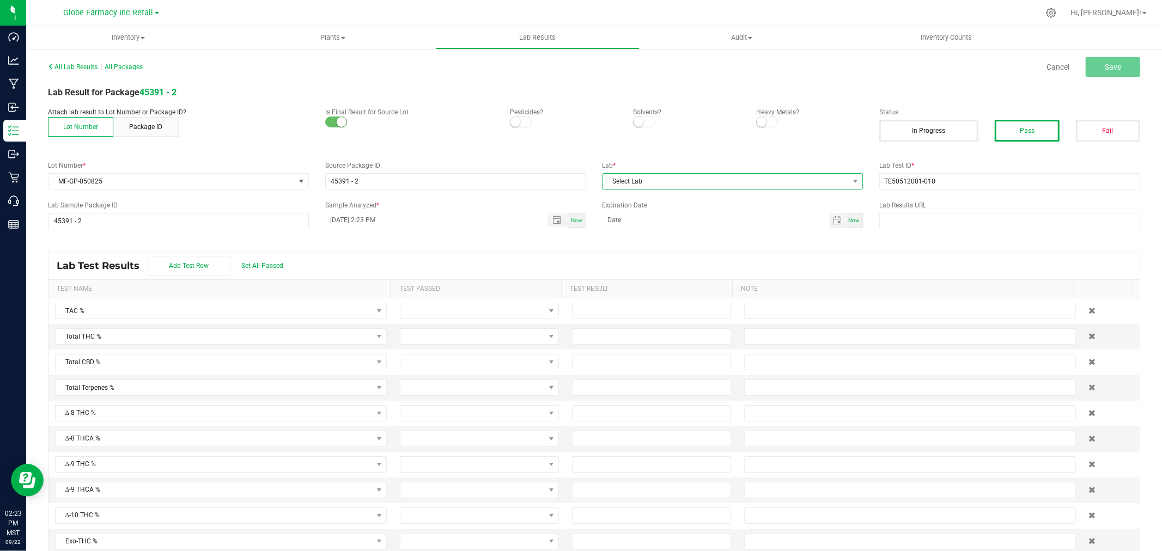
click at [756, 186] on span "Select Lab" at bounding box center [726, 181] width 246 height 15
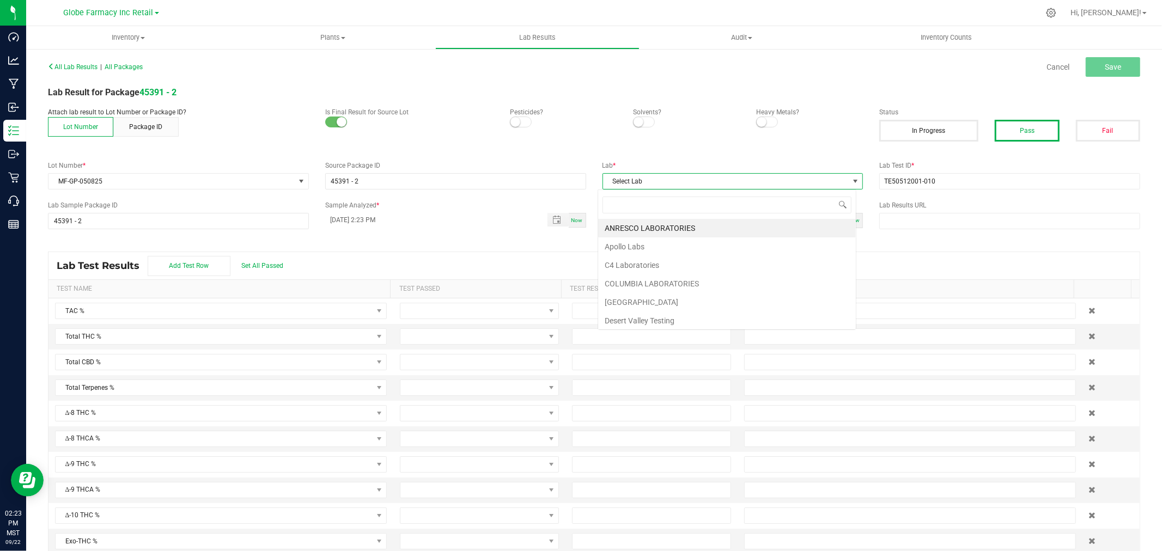
scroll to position [16, 258]
type input "[PERSON_NAME]"
click at [640, 227] on li "KAYCHA LABS" at bounding box center [727, 228] width 258 height 19
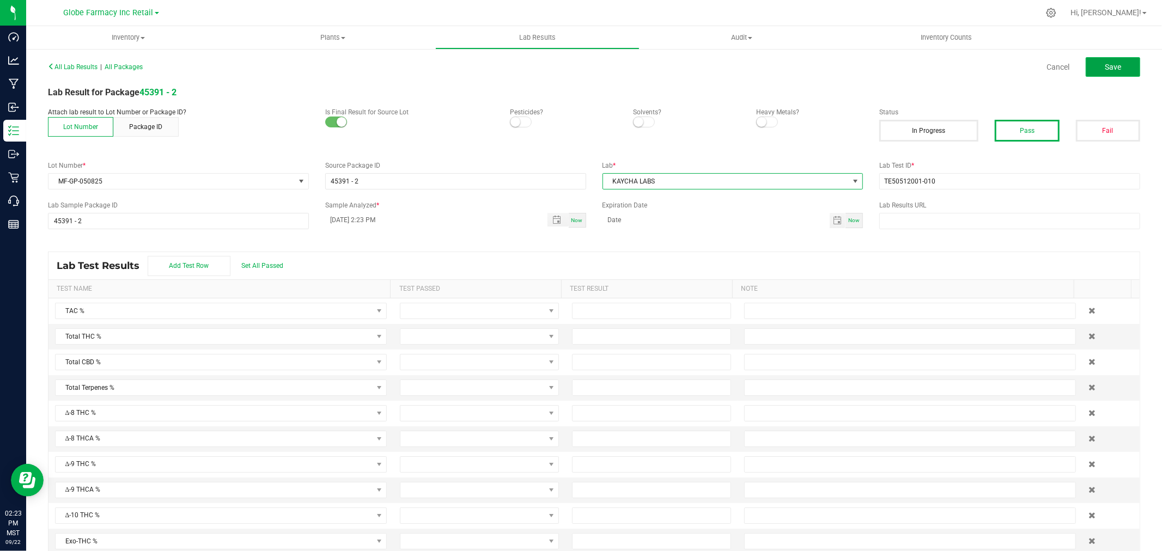
click at [1098, 58] on button "Save" at bounding box center [1113, 67] width 54 height 20
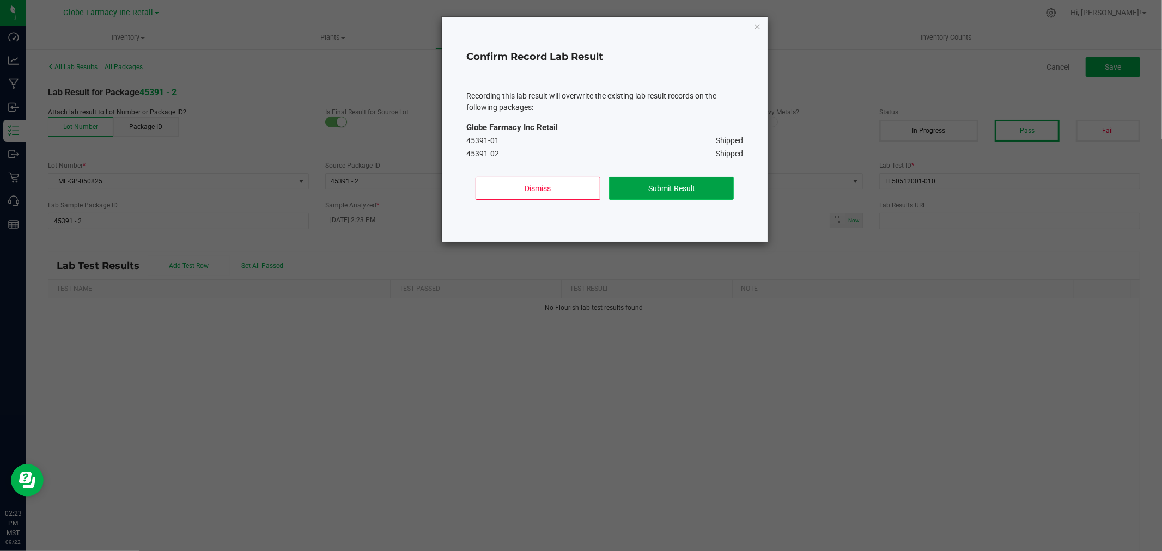
click at [657, 186] on button "Submit Result" at bounding box center [671, 188] width 125 height 23
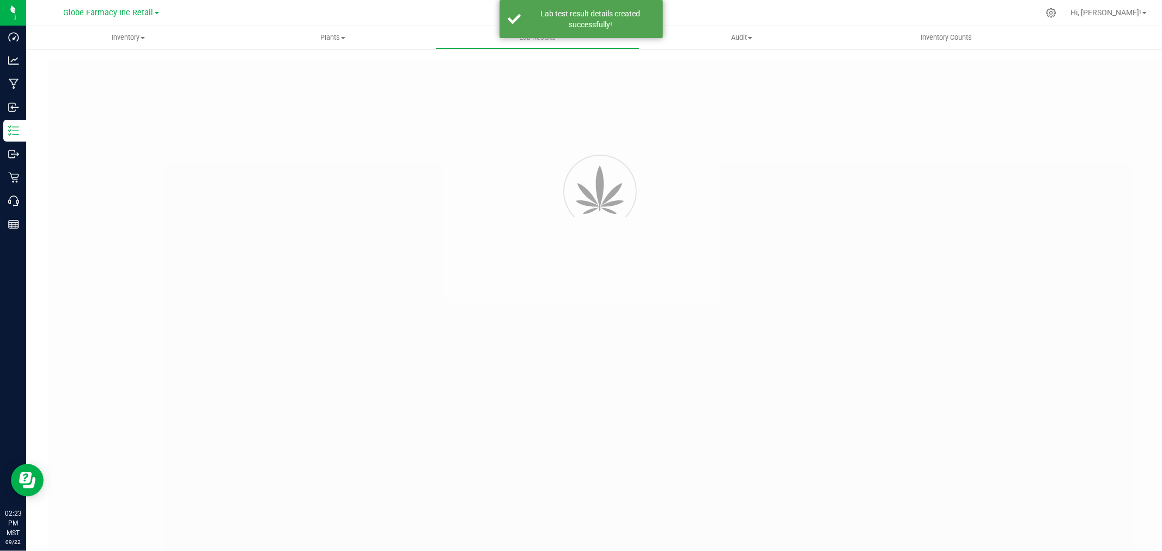
type input "45391 - 2"
type input "TE50512001-010"
type input "45391 - 2"
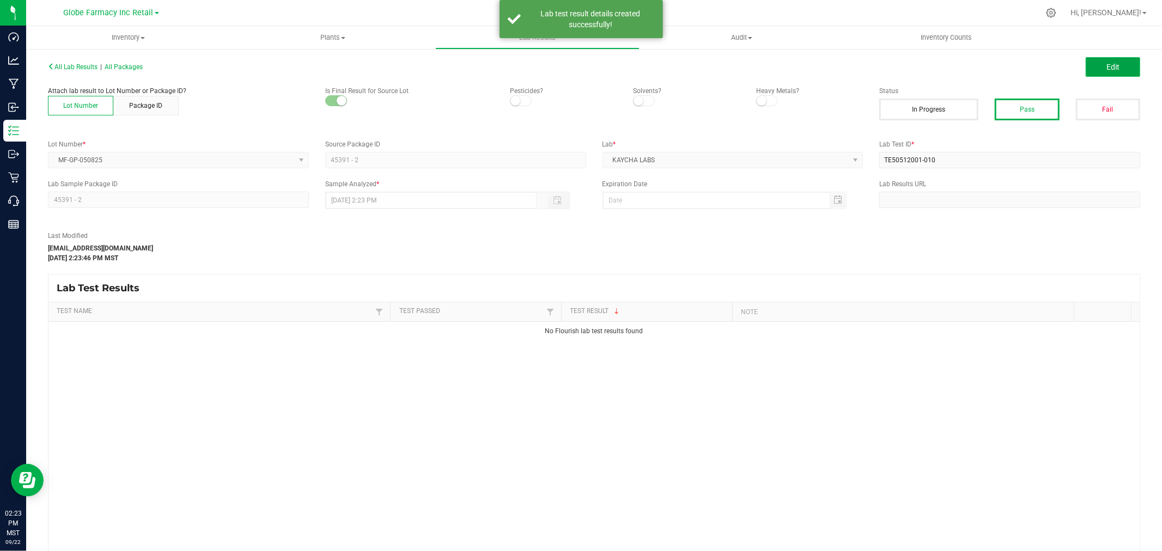
click at [1106, 63] on span "Edit" at bounding box center [1112, 67] width 13 height 9
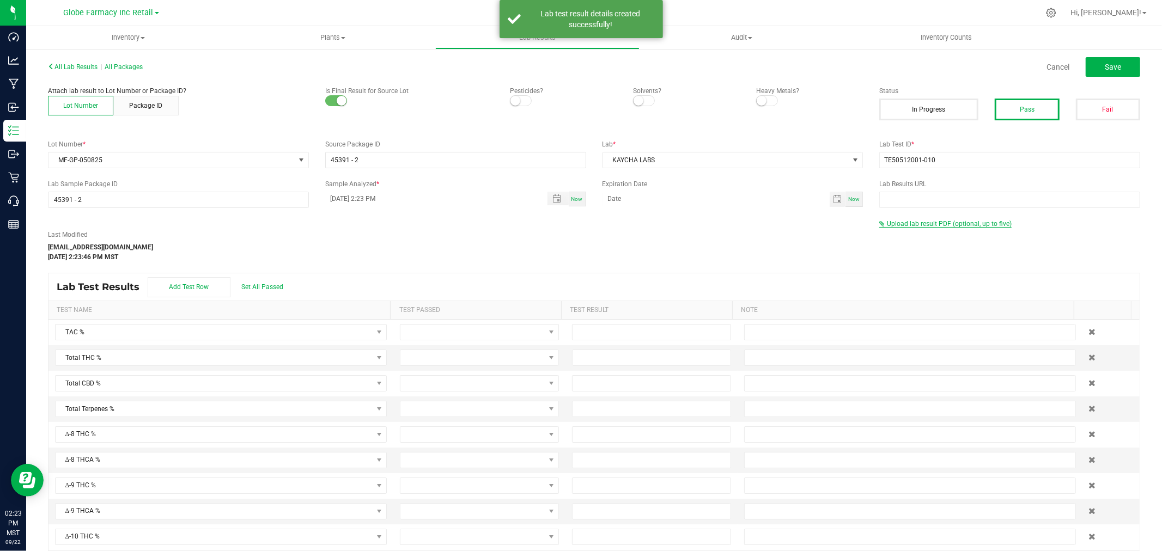
click at [892, 224] on span "Upload lab result PDF (optional, up to five)" at bounding box center [949, 224] width 125 height 8
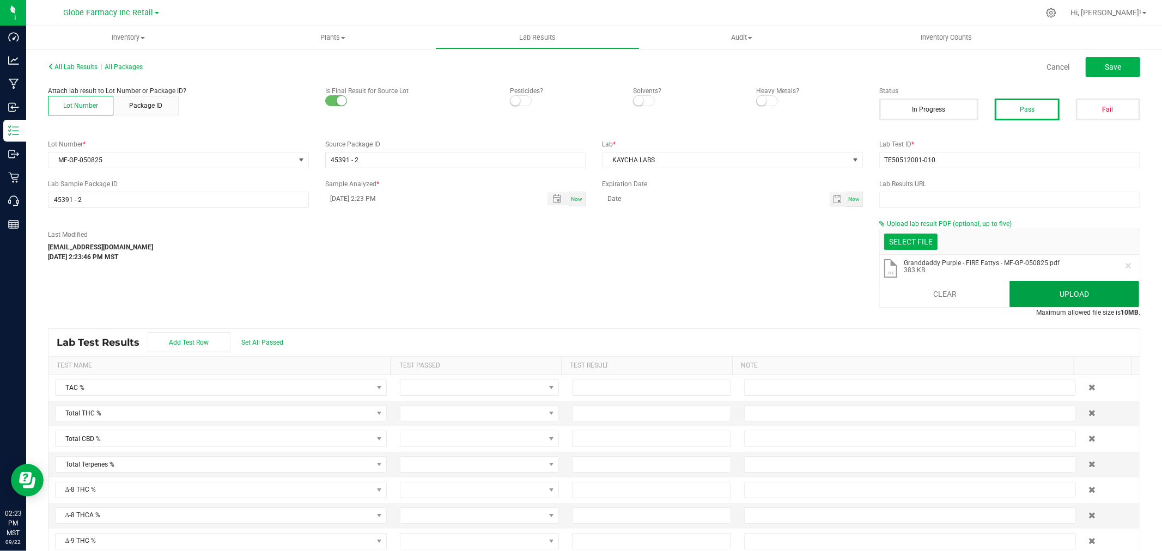
click at [1075, 306] on button "Upload" at bounding box center [1074, 294] width 130 height 26
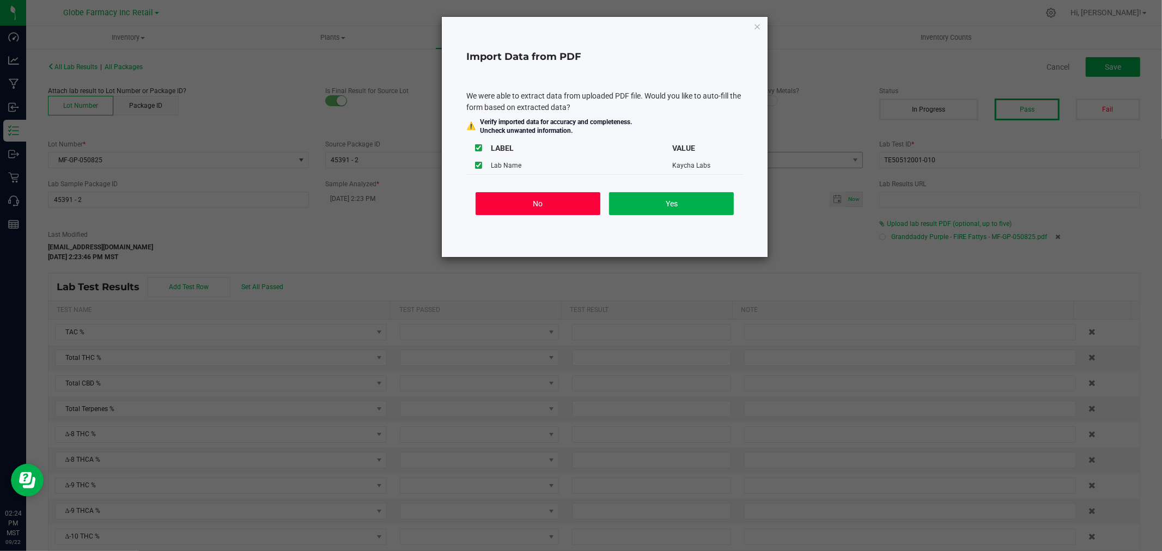
drag, startPoint x: 562, startPoint y: 209, endPoint x: 712, endPoint y: 162, distance: 157.3
click at [562, 208] on button "No" at bounding box center [538, 203] width 125 height 23
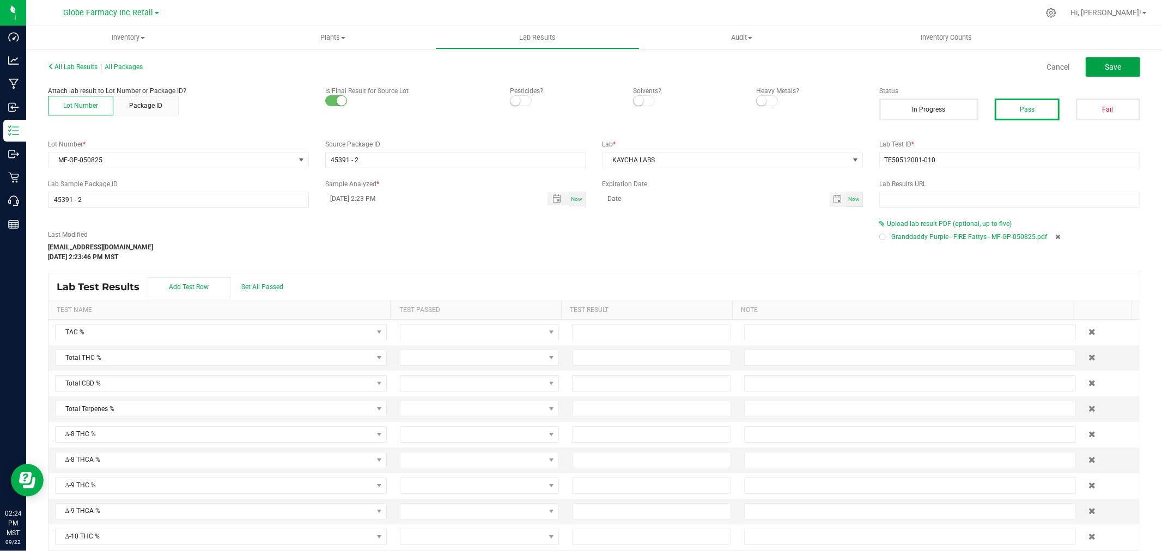
click at [1109, 61] on button "Save" at bounding box center [1113, 67] width 54 height 20
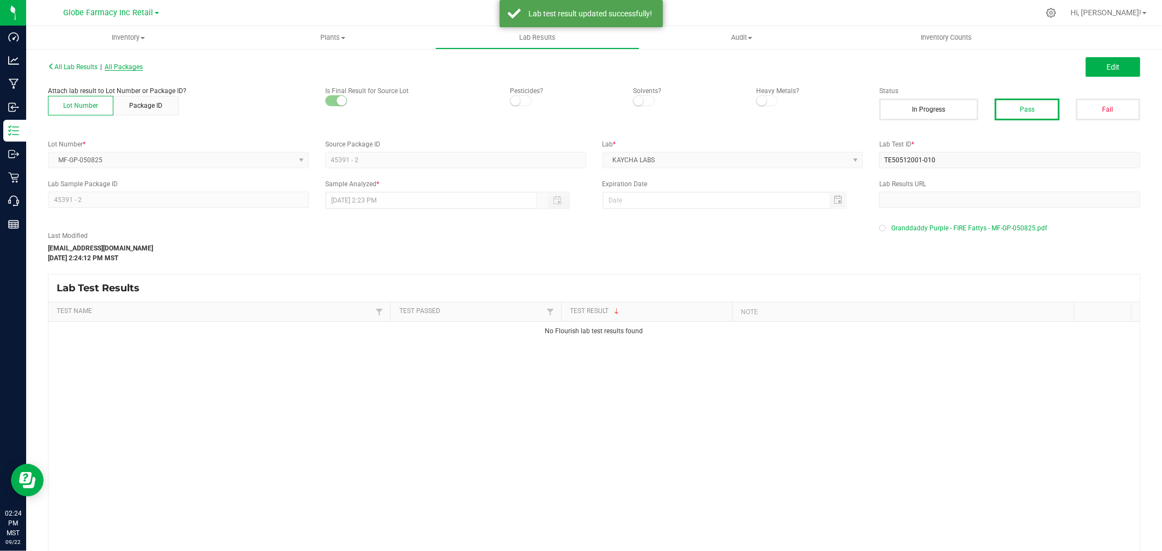
click at [126, 69] on span "All Packages" at bounding box center [124, 67] width 38 height 8
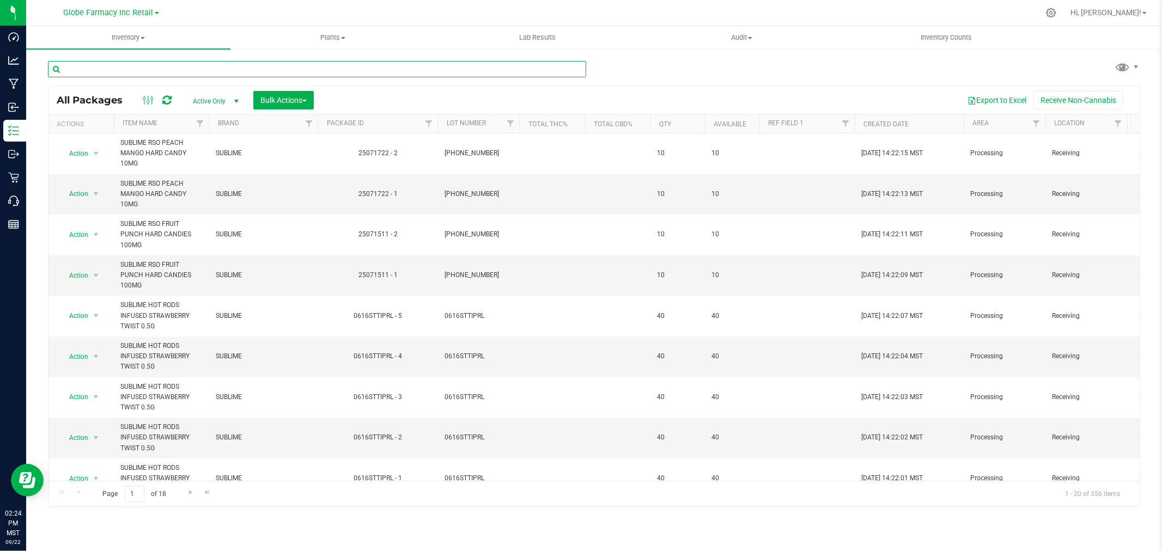
click at [247, 66] on input "text" at bounding box center [317, 69] width 538 height 16
paste input "MF-GP-050825"
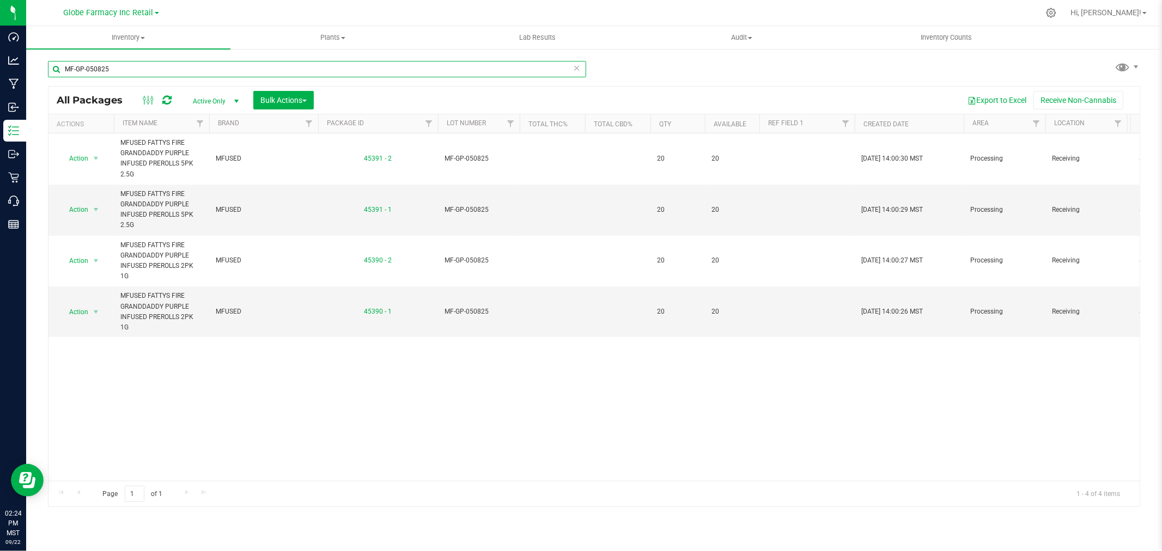
click at [135, 65] on input "MF-GP-050825" at bounding box center [317, 69] width 538 height 16
click at [138, 65] on input "MF-GP-050825" at bounding box center [317, 69] width 538 height 16
paste input "MF-GP-"
paste input "text"
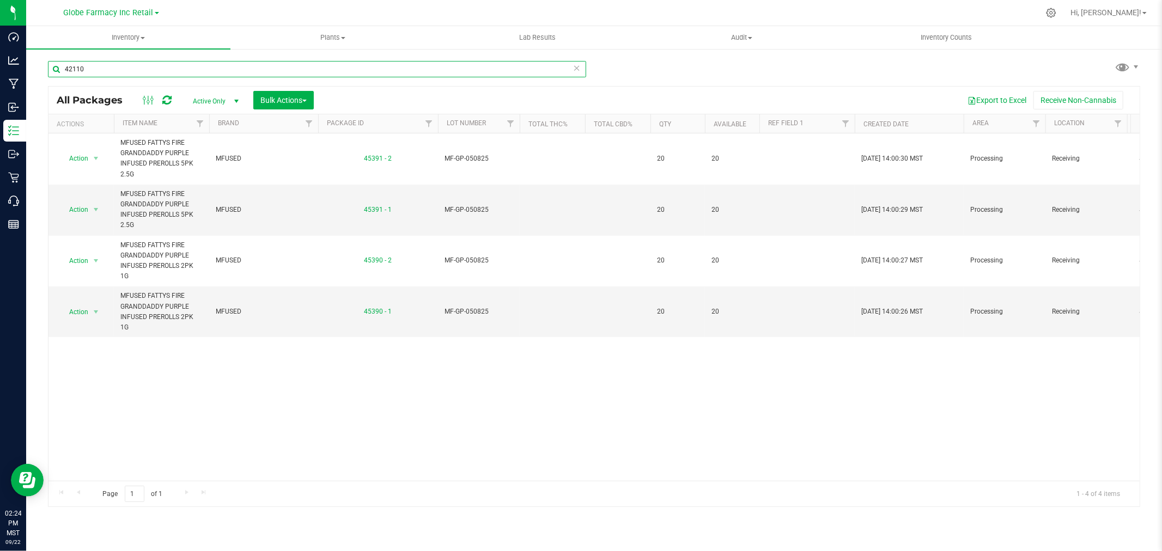
type input "42110"
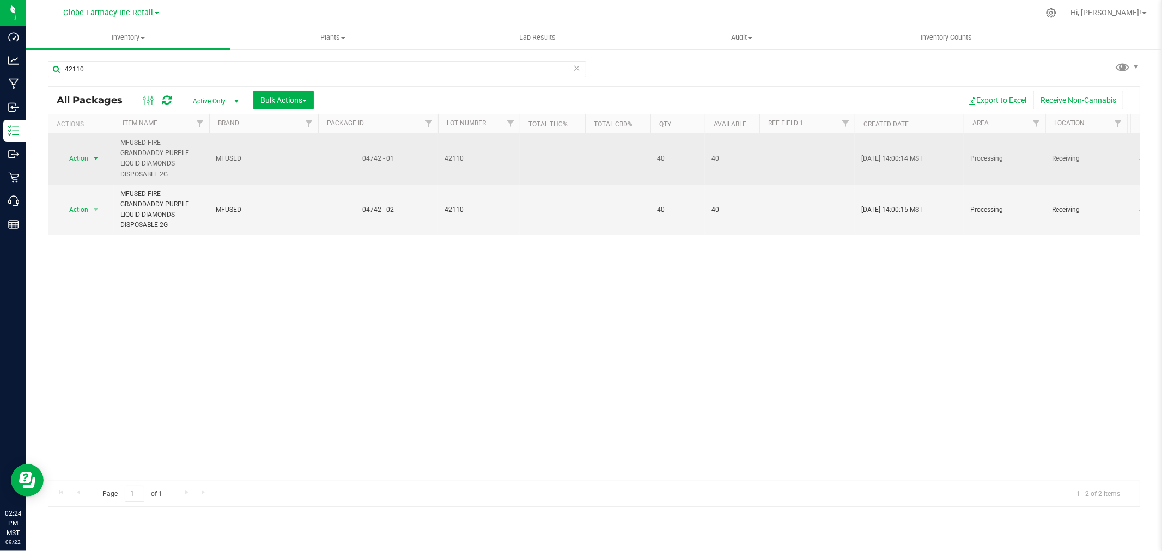
click at [90, 162] on span "select" at bounding box center [96, 158] width 14 height 15
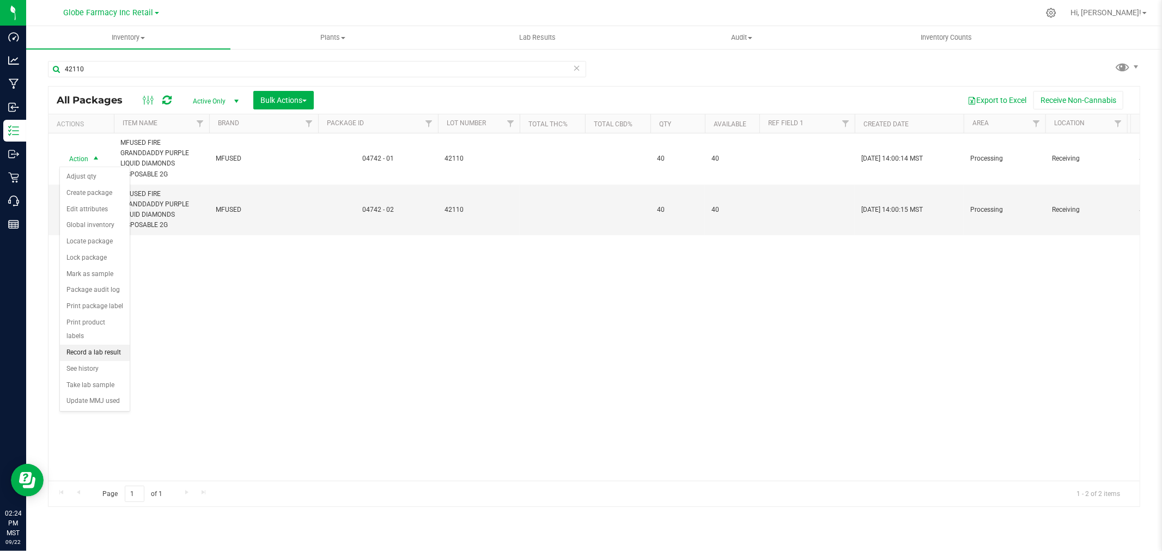
click at [72, 361] on li "Record a lab result" at bounding box center [95, 353] width 70 height 16
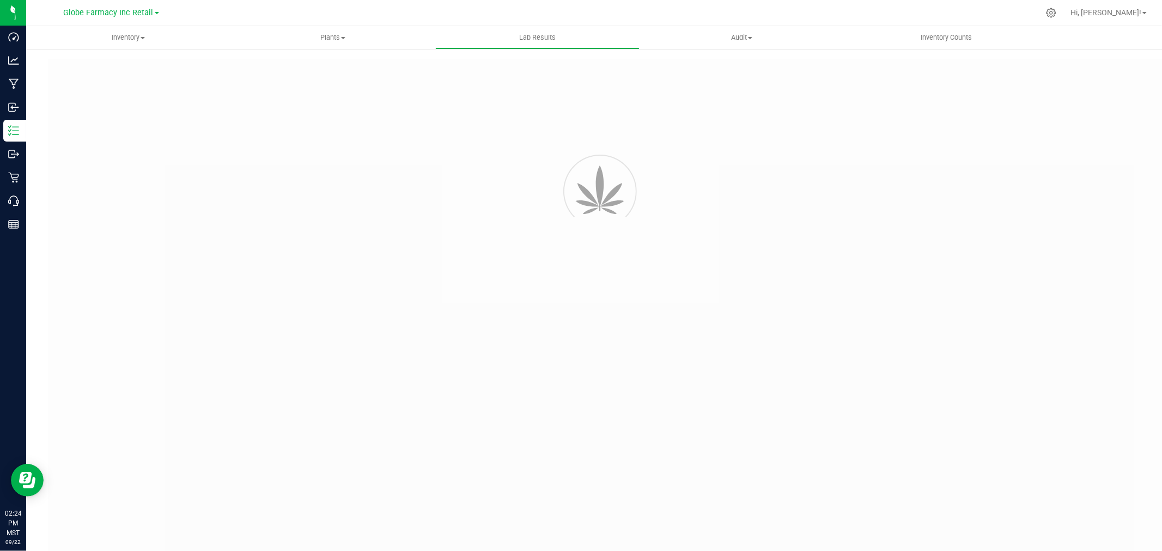
type input "04742 - 01"
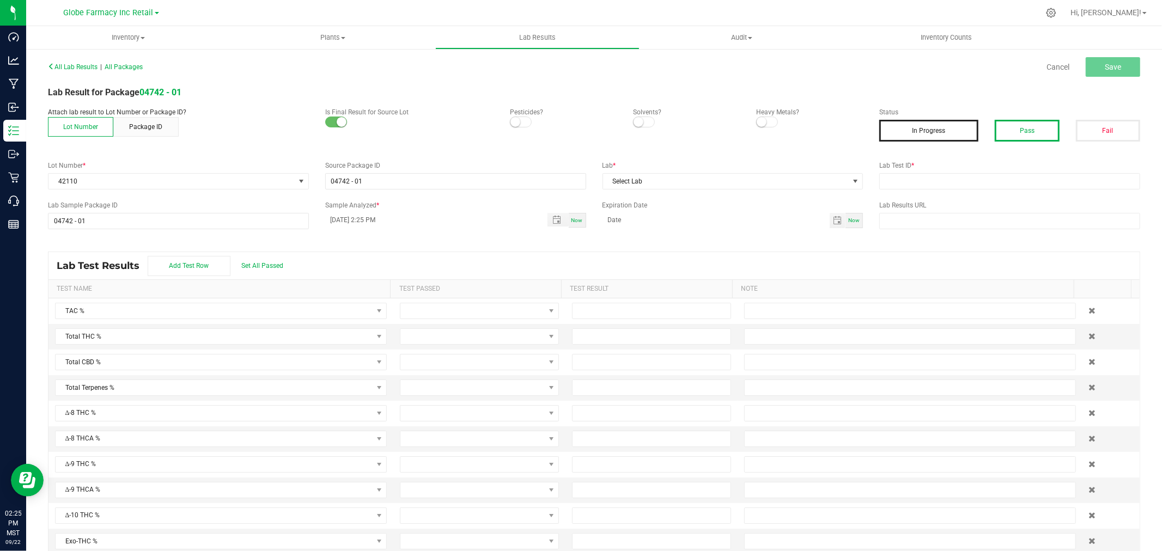
click at [1048, 126] on button "Pass" at bounding box center [1027, 131] width 64 height 22
click at [1020, 191] on div "All Lab Results | All Packages Cancel Save Lab Result for Package 04742 - 01 At…" at bounding box center [594, 311] width 1092 height 504
click at [1008, 180] on input "text" at bounding box center [1009, 181] width 261 height 16
paste input "2505FSL0213.1142"
type input "2505FSL0213.1142"
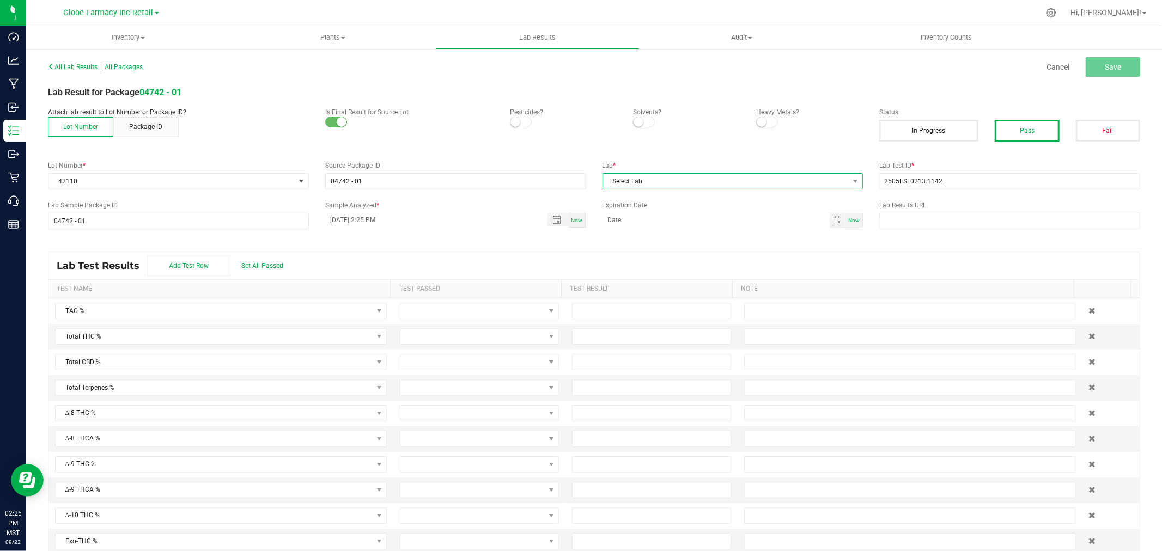
click at [687, 180] on span "Select Lab" at bounding box center [726, 181] width 246 height 15
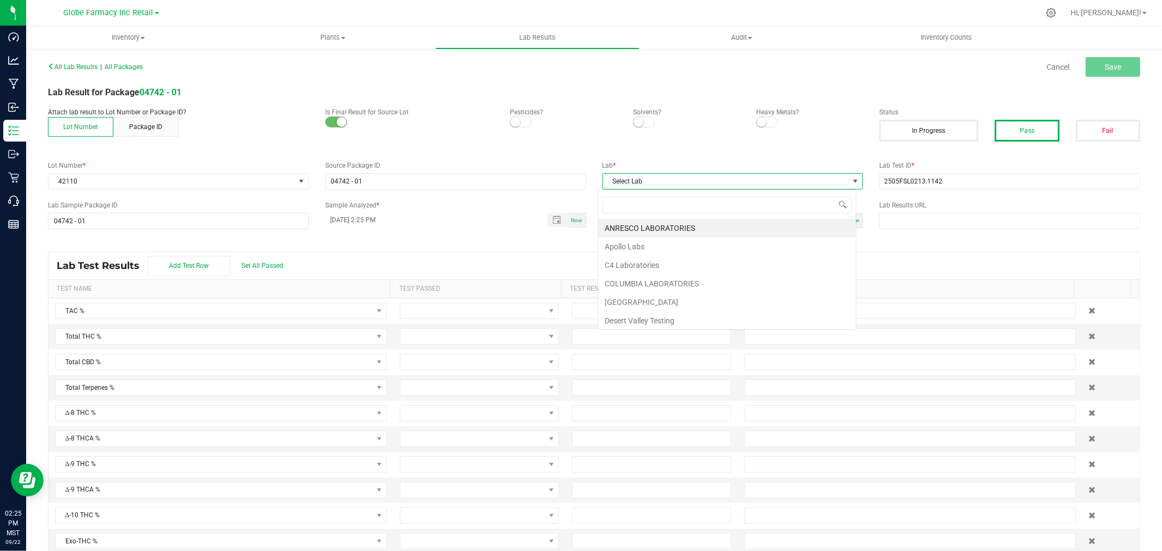
scroll to position [16, 258]
type input "full"
click at [645, 227] on li "Full Spectrum Lab" at bounding box center [727, 228] width 258 height 19
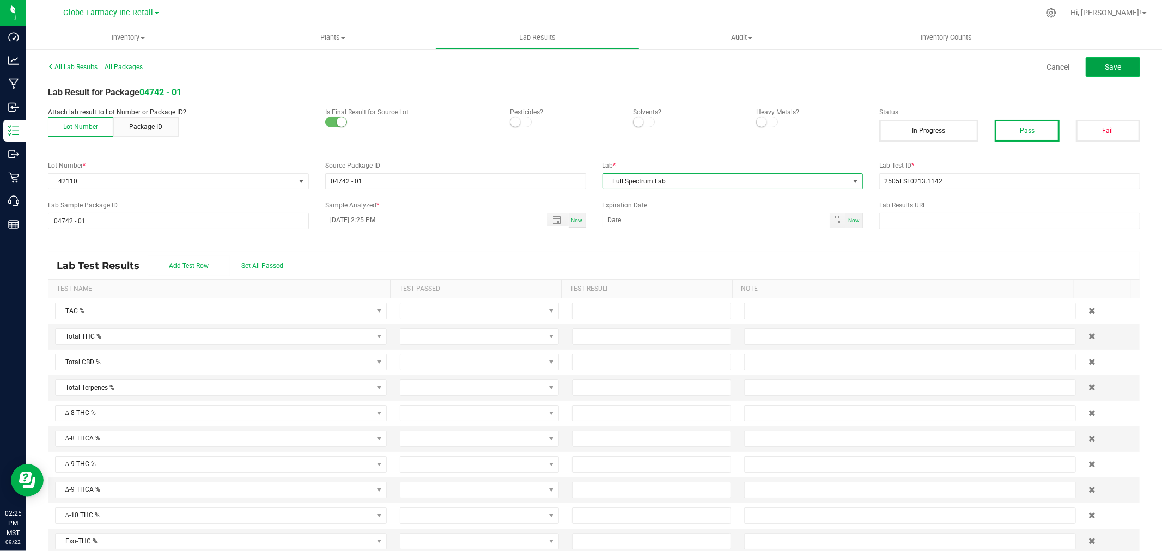
click at [1105, 69] on span "Save" at bounding box center [1113, 67] width 16 height 9
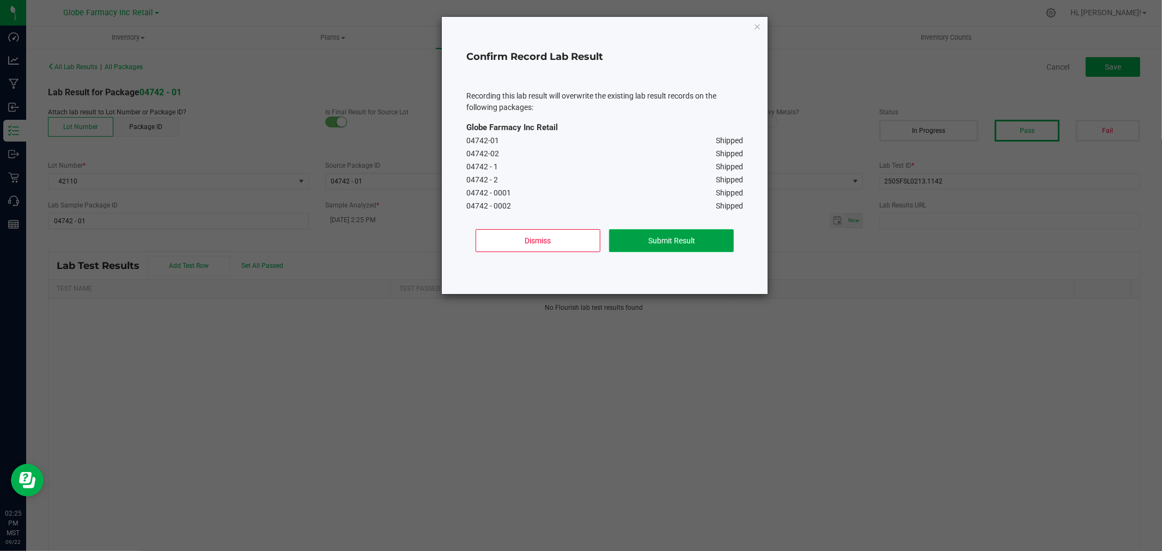
click at [657, 241] on button "Submit Result" at bounding box center [671, 240] width 125 height 23
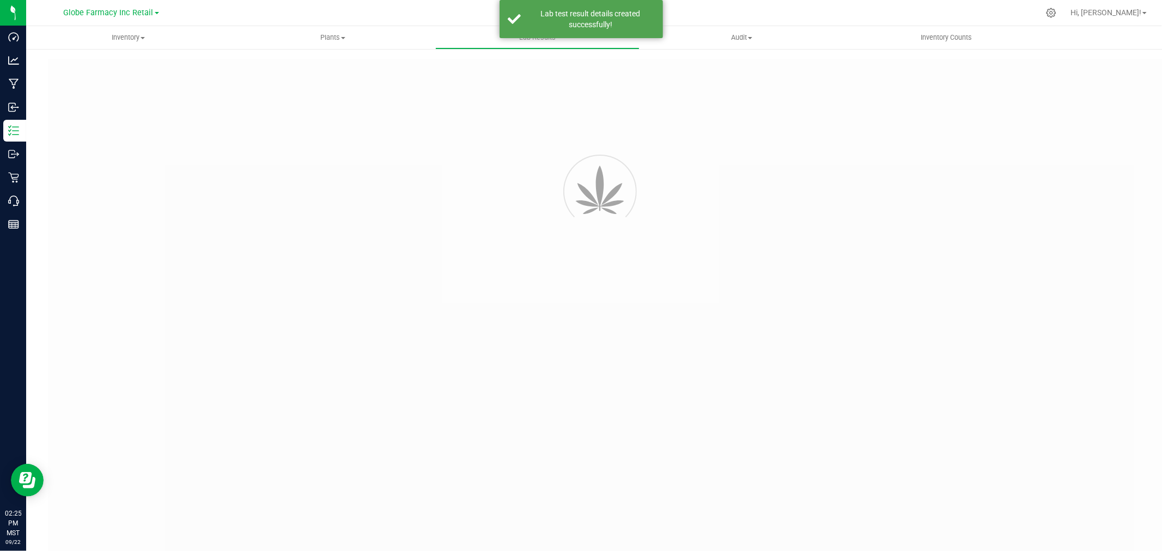
type input "04742 - 01"
type input "2505FSL0213.1142"
type input "04742 - 01"
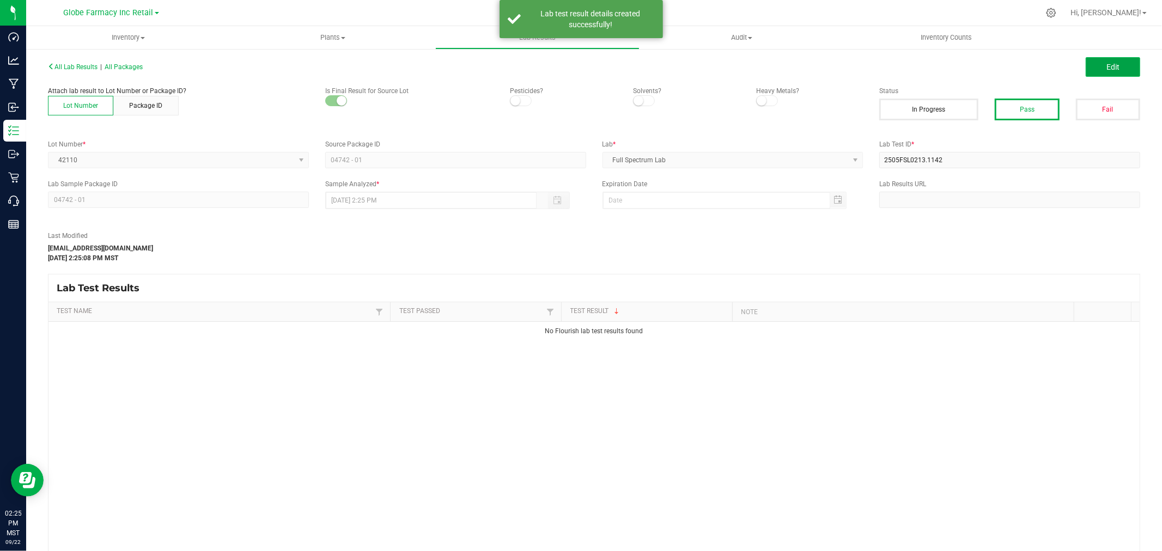
click at [1094, 63] on button "Edit" at bounding box center [1113, 67] width 54 height 20
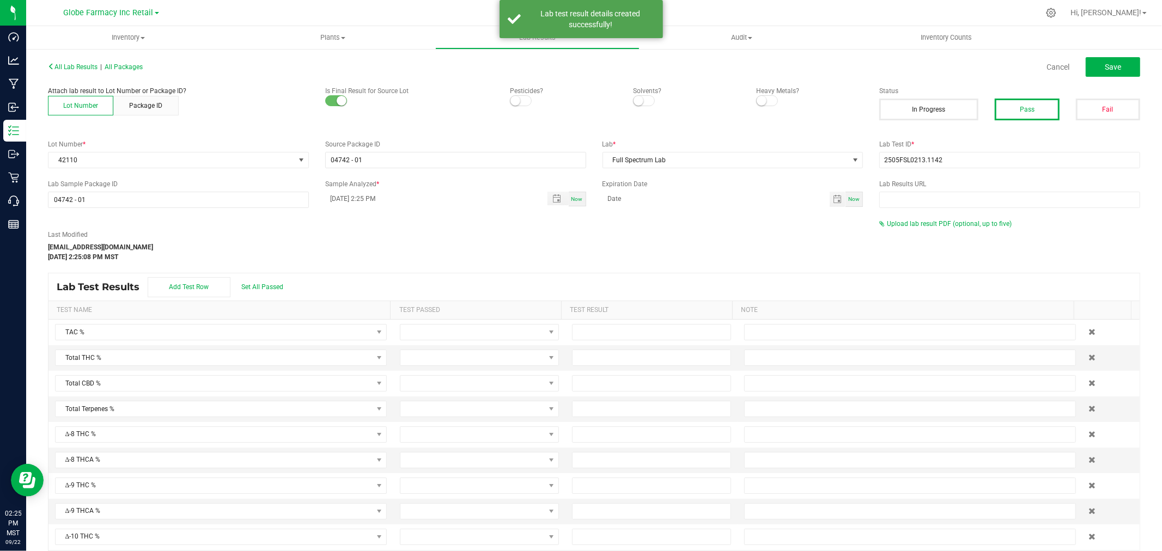
click at [917, 230] on div "Last Modified katieg@earthshealing.org Sep 22, 2025 2:25:08 PM MST Upload lab r…" at bounding box center [594, 240] width 1108 height 43
click at [916, 227] on div "Upload lab result PDF (optional, up to five)" at bounding box center [1009, 224] width 261 height 10
click at [911, 222] on span "Upload lab result PDF (optional, up to five)" at bounding box center [949, 224] width 125 height 8
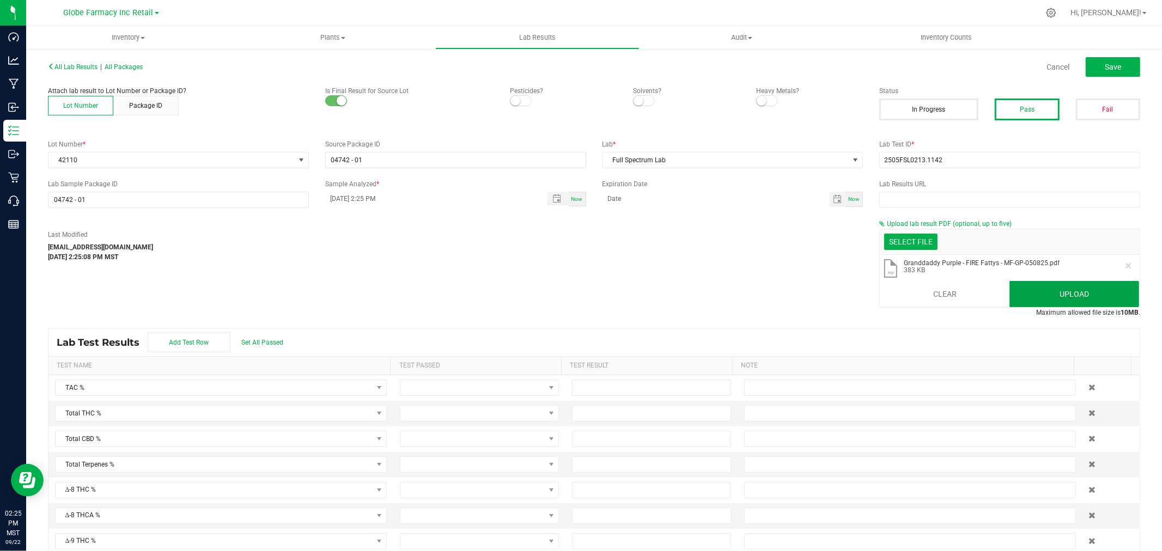
click at [1027, 293] on button "Upload" at bounding box center [1074, 294] width 130 height 26
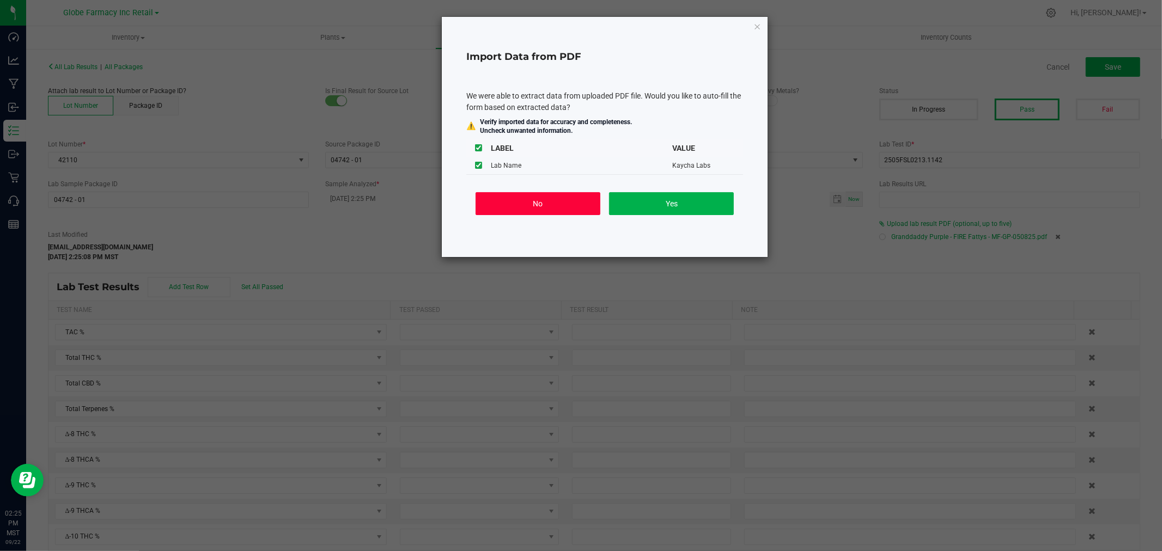
click at [510, 203] on button "No" at bounding box center [538, 203] width 125 height 23
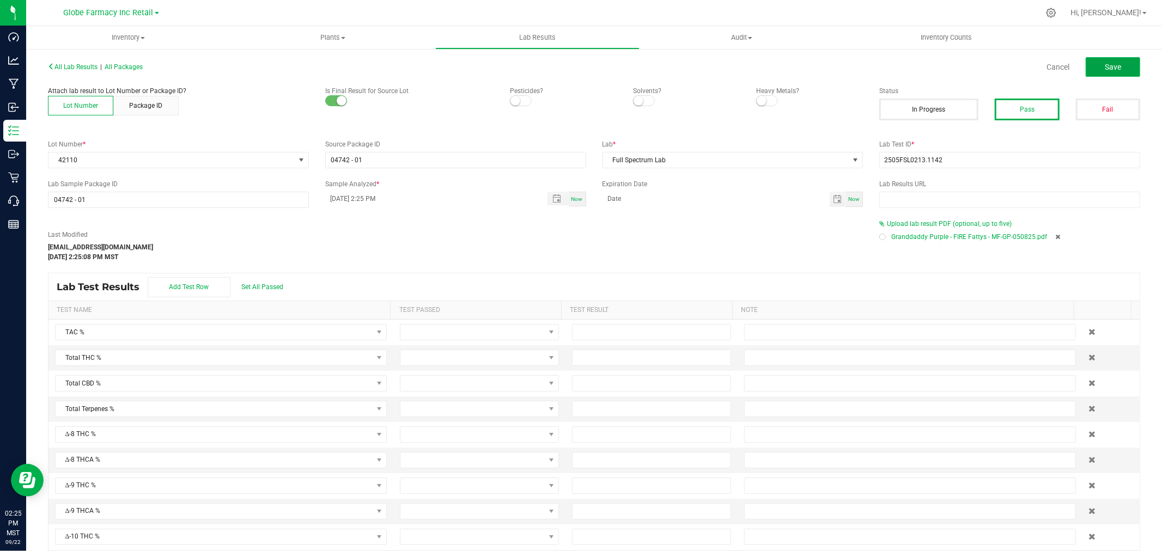
click at [1105, 64] on span "Save" at bounding box center [1113, 67] width 16 height 9
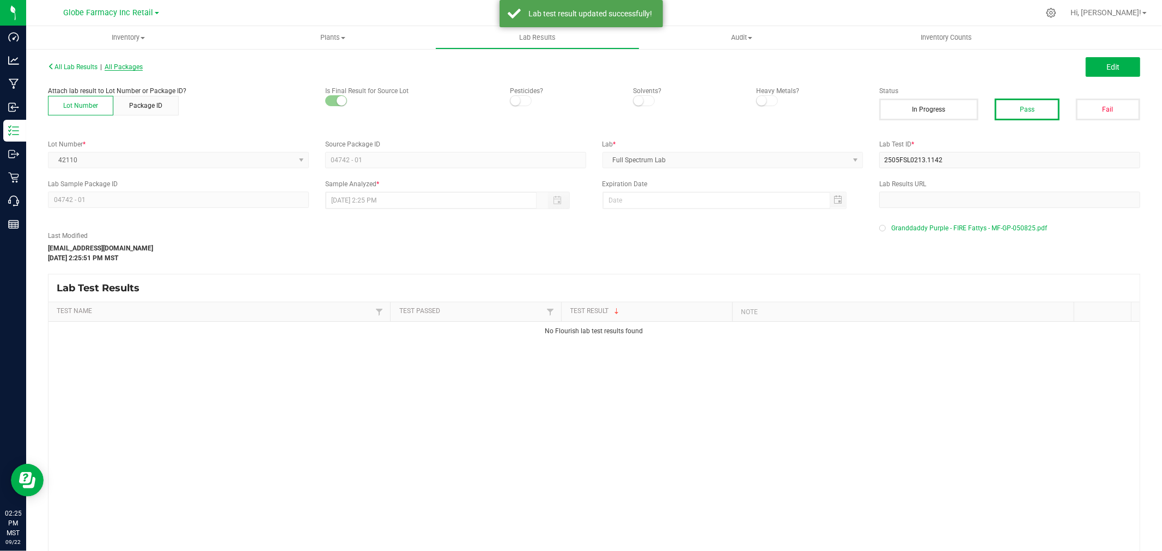
click at [132, 68] on span "All Packages" at bounding box center [124, 67] width 38 height 8
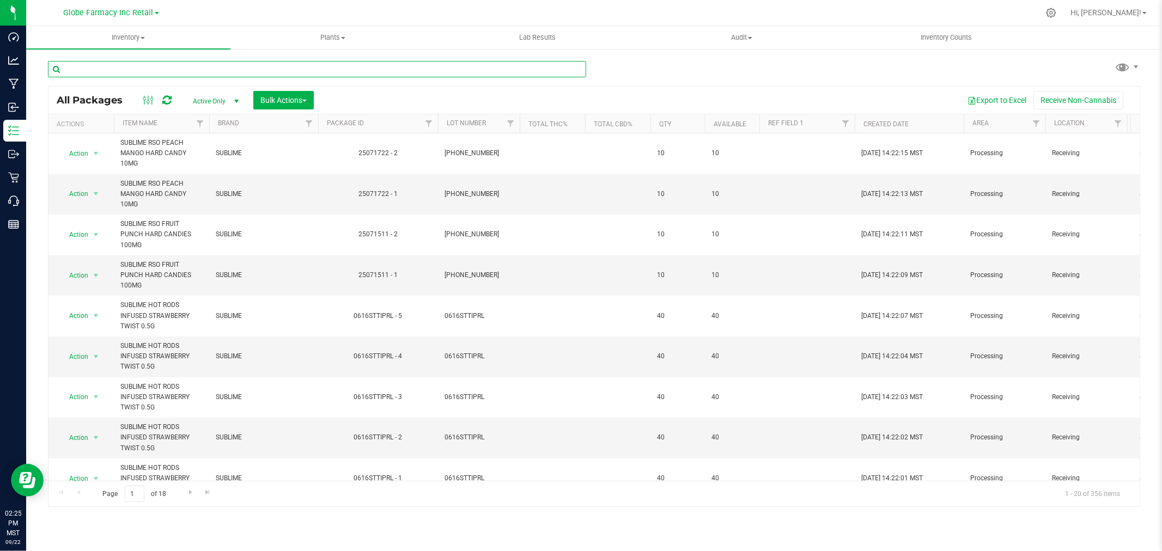
click at [142, 74] on input "text" at bounding box center [317, 69] width 538 height 16
paste input "2505FSL0213.1142"
type input "2505FSL0213.1142"
click at [253, 68] on input "text" at bounding box center [317, 69] width 538 height 16
paste input "MF-I95-050825"
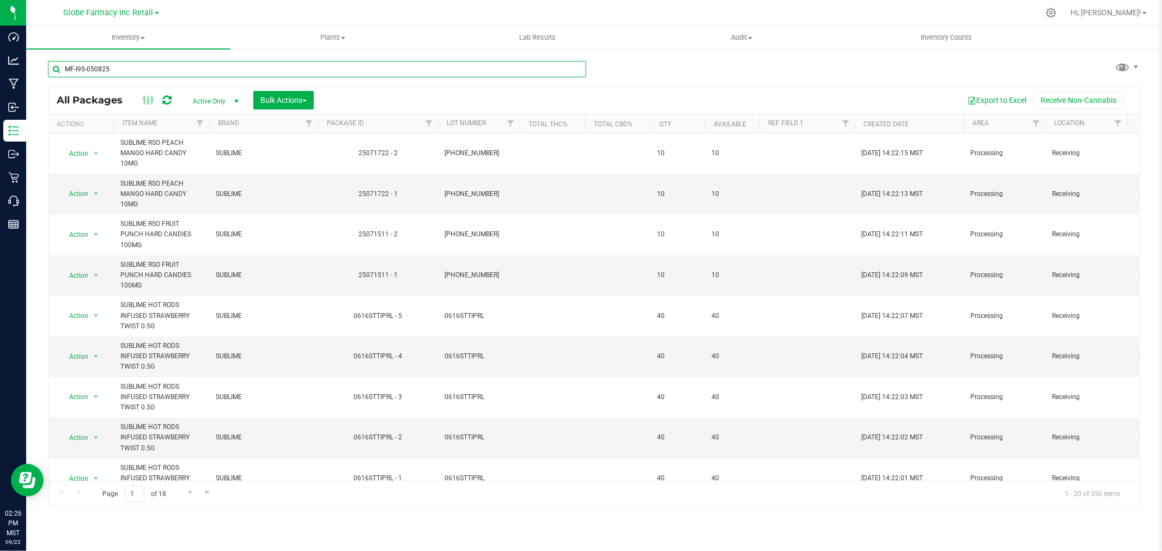
type input "MF-I95-050825"
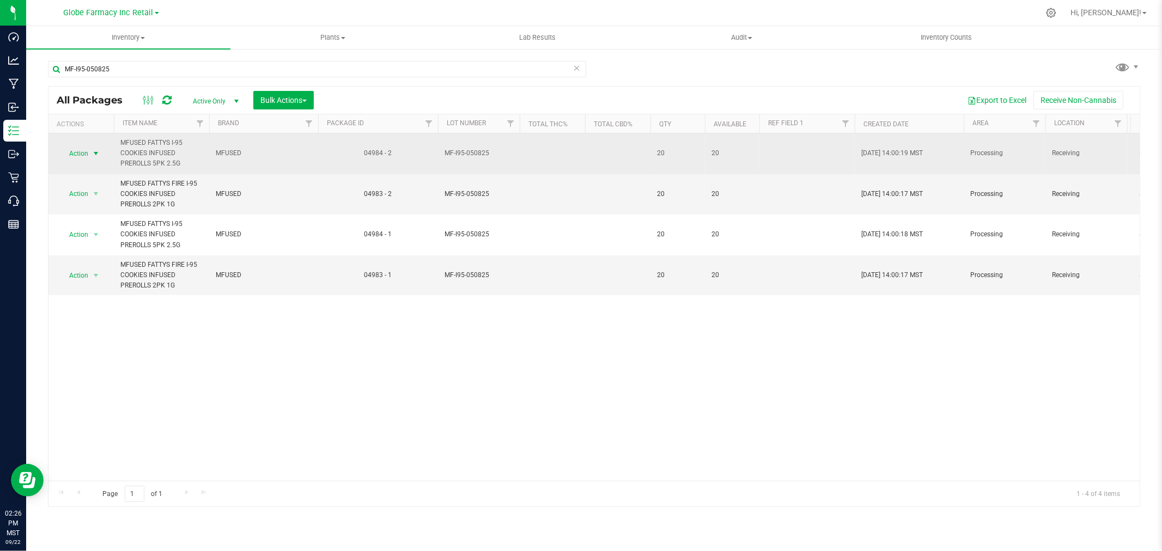
click at [81, 153] on span "Action" at bounding box center [73, 153] width 29 height 15
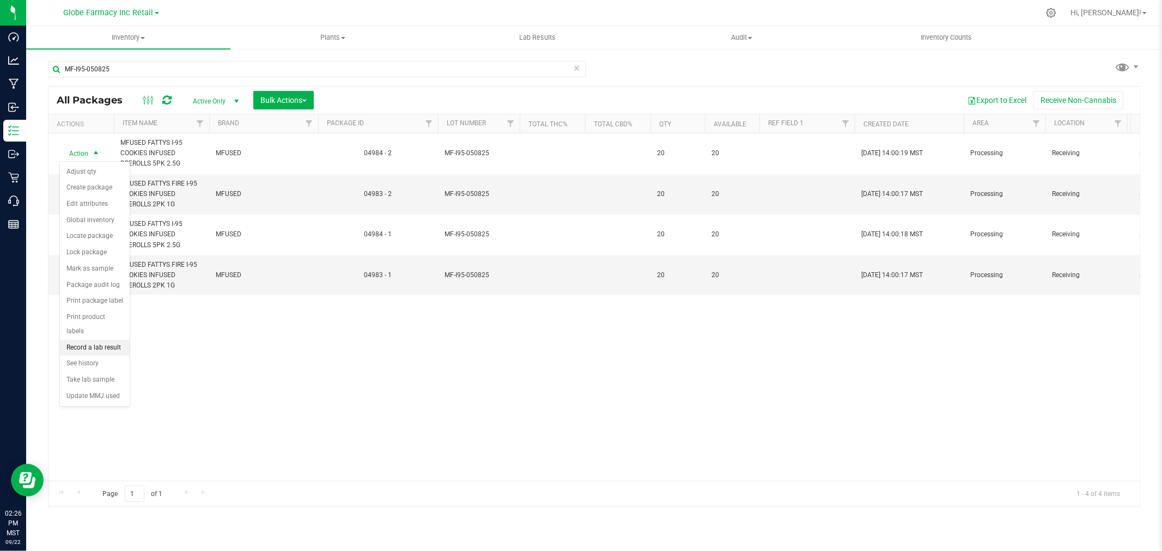
click at [100, 345] on li "Record a lab result" at bounding box center [95, 348] width 70 height 16
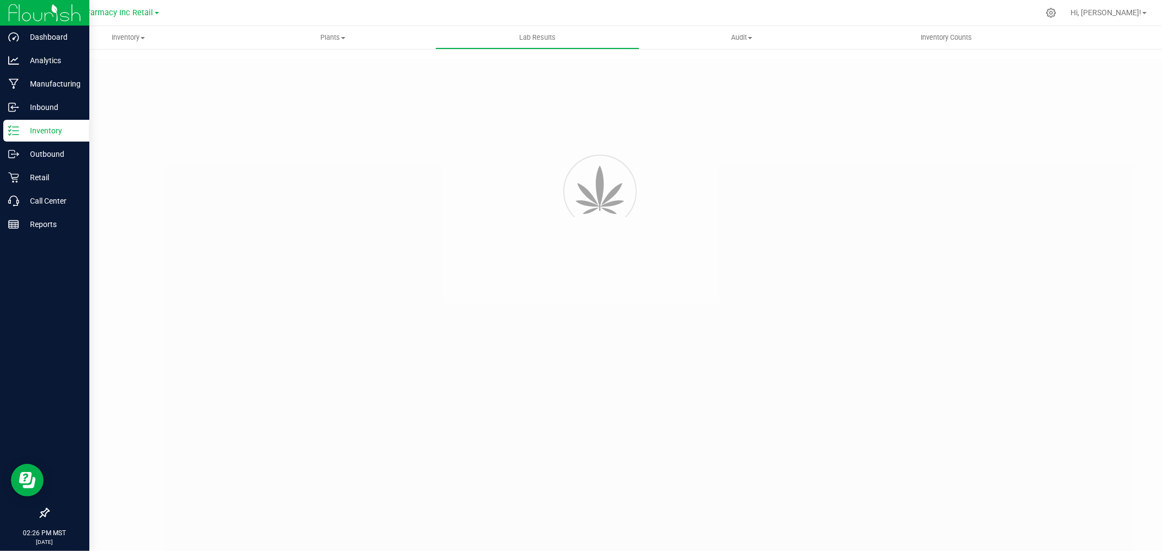
type input "04984 - 2"
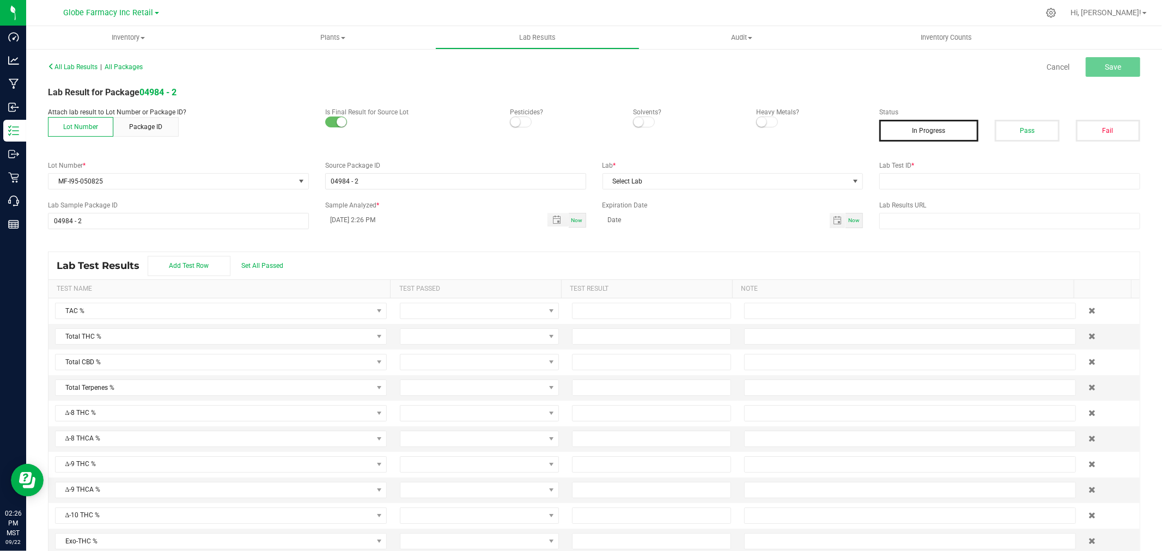
click at [916, 169] on label "Lab Test ID *" at bounding box center [1009, 166] width 261 height 10
click at [917, 172] on div "Lab Test ID *" at bounding box center [1009, 175] width 277 height 29
click at [916, 174] on input "text" at bounding box center [1009, 181] width 261 height 16
paste input "TE50512001-014"
type input "TE50512001-014"
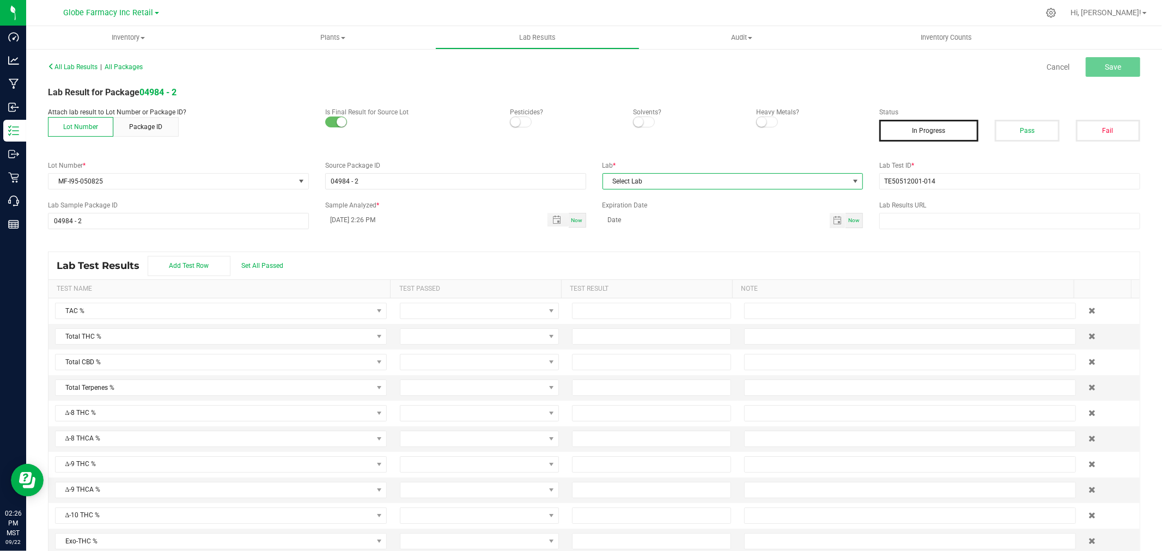
click at [770, 178] on span "Select Lab" at bounding box center [726, 181] width 246 height 15
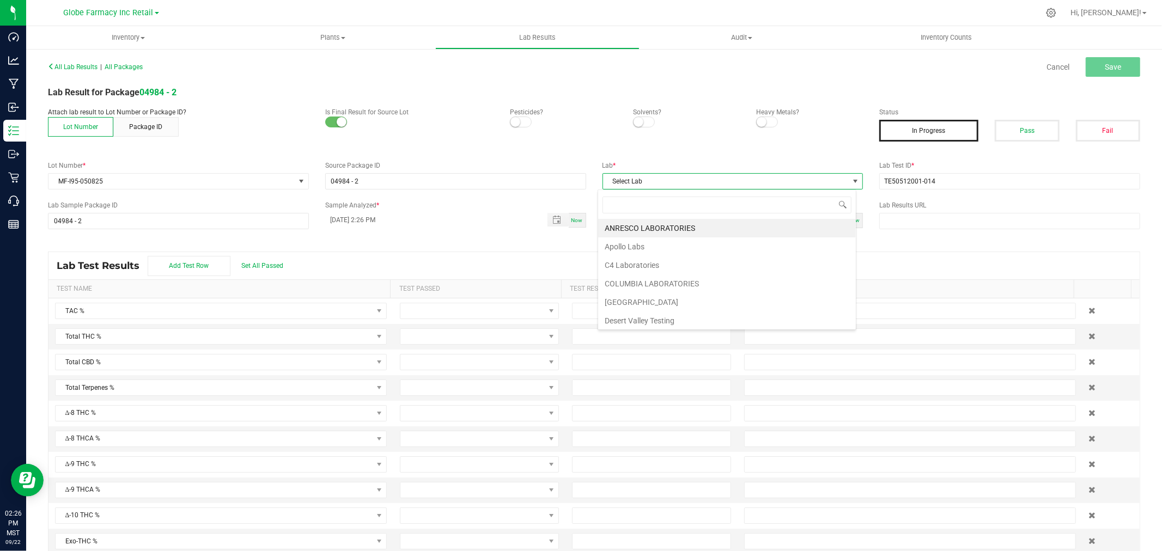
scroll to position [16, 258]
type input "[PERSON_NAME]"
click at [653, 228] on li "KAYCHA LABS" at bounding box center [727, 228] width 258 height 19
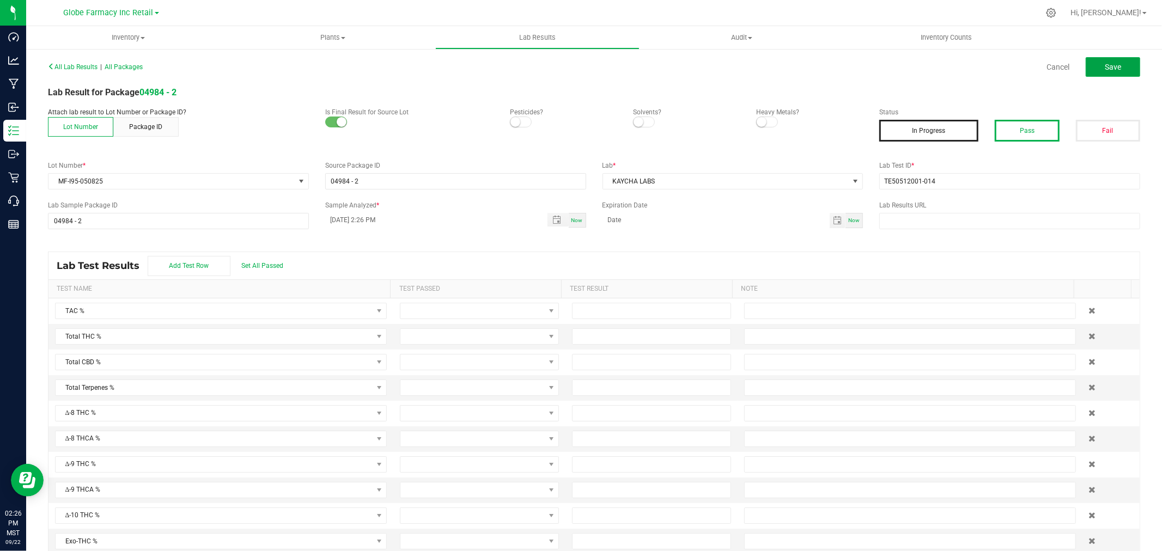
drag, startPoint x: 1098, startPoint y: 68, endPoint x: 1021, endPoint y: 124, distance: 94.8
click at [1035, 113] on div "All Lab Results | All Packages Cancel Save Lab Result for Package 04984 - 2 Att…" at bounding box center [594, 311] width 1092 height 504
click at [1020, 124] on button "Pass" at bounding box center [1027, 131] width 64 height 22
click at [1110, 58] on button "Save" at bounding box center [1113, 67] width 54 height 20
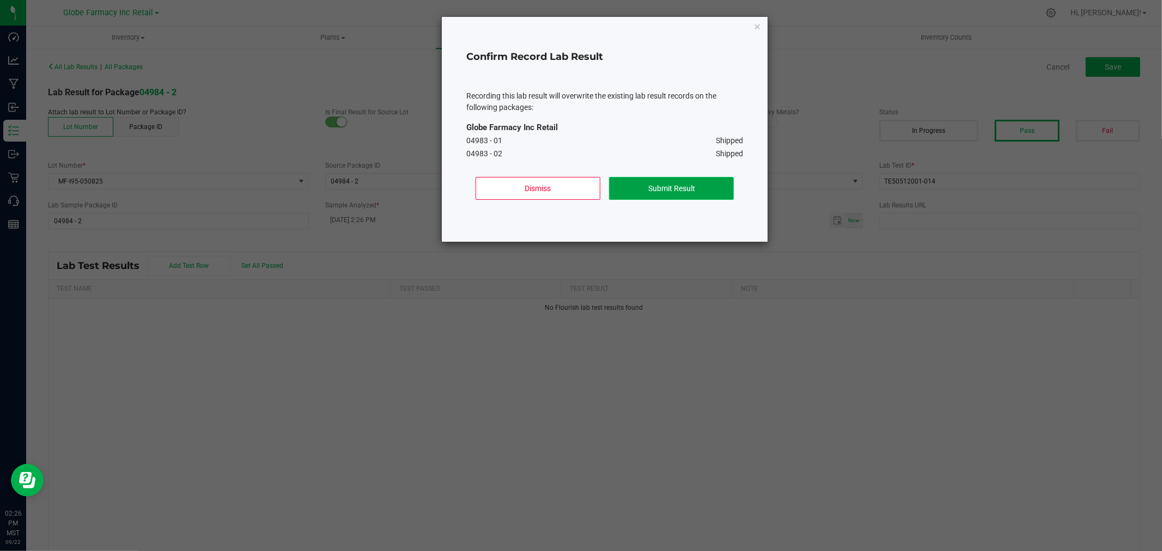
click at [672, 193] on button "Submit Result" at bounding box center [671, 188] width 125 height 23
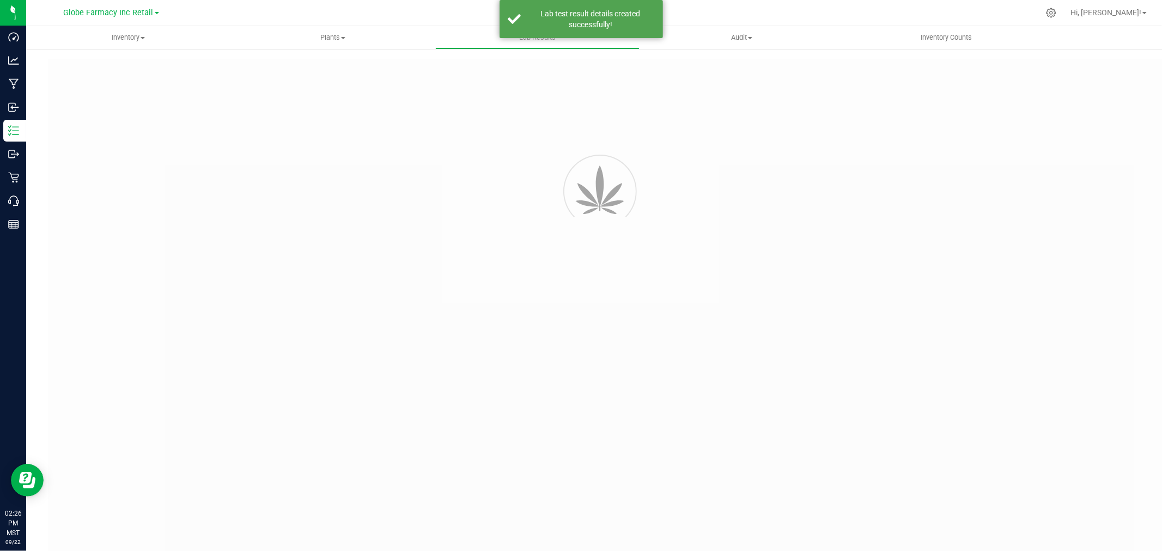
type input "04984 - 2"
type input "TE50512001-014"
type input "04984 - 2"
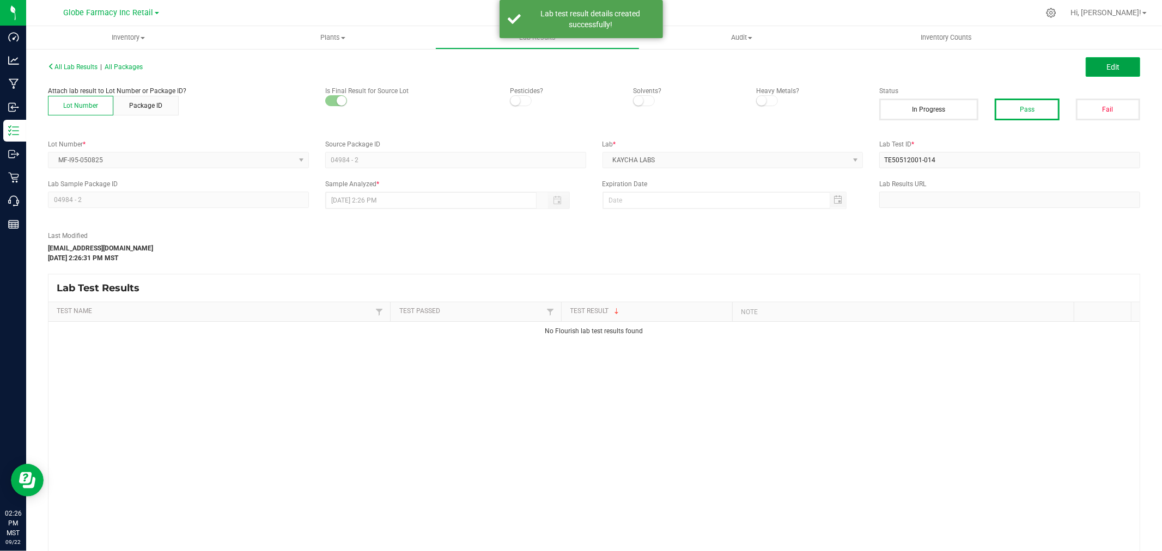
click at [1107, 63] on span "Edit" at bounding box center [1112, 67] width 13 height 9
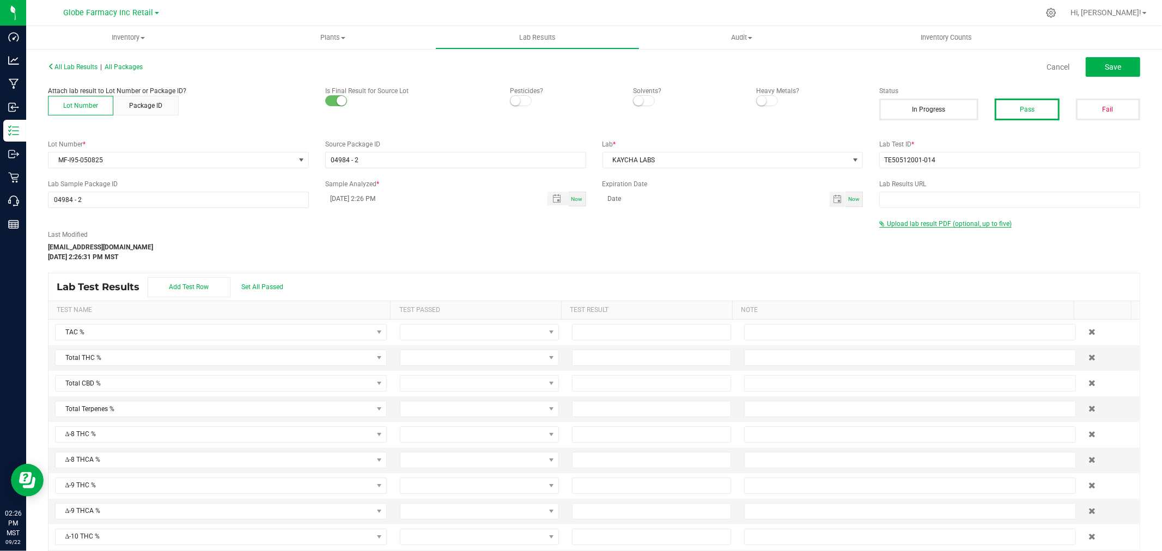
click at [911, 220] on span "Upload lab result PDF (optional, up to five)" at bounding box center [949, 224] width 125 height 8
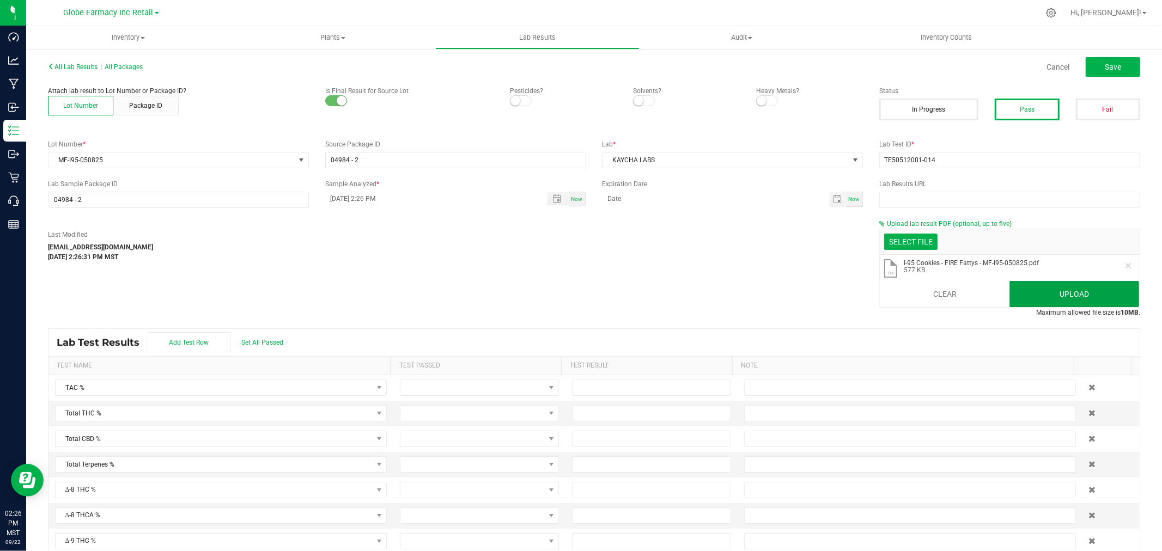
click at [1077, 294] on button "Upload" at bounding box center [1074, 294] width 130 height 26
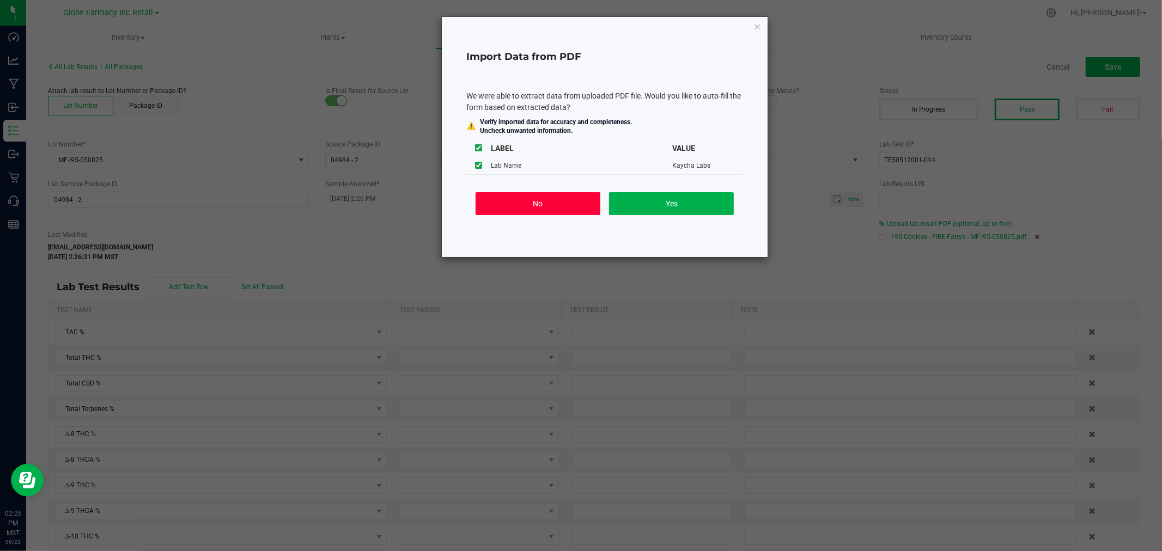
click at [556, 209] on button "No" at bounding box center [538, 203] width 125 height 23
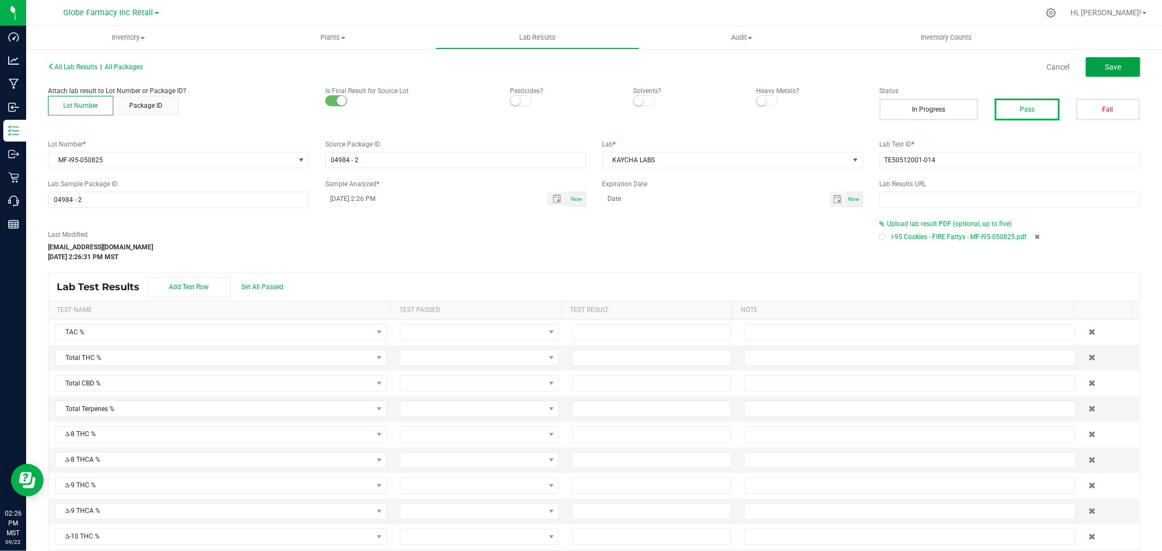
click at [1109, 63] on span "Save" at bounding box center [1113, 67] width 16 height 9
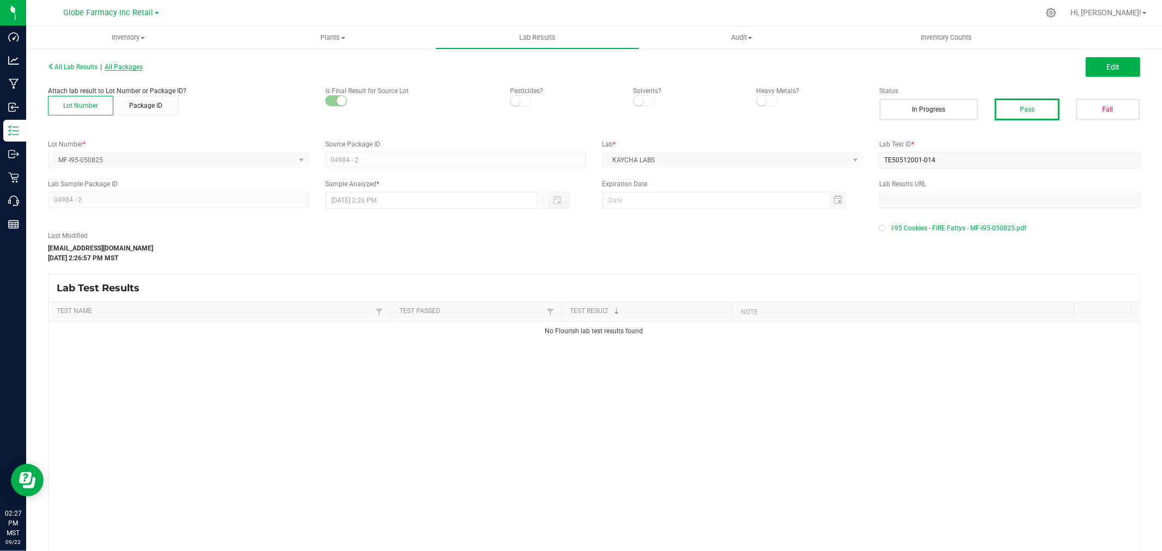
click at [138, 64] on span "All Packages" at bounding box center [124, 67] width 38 height 8
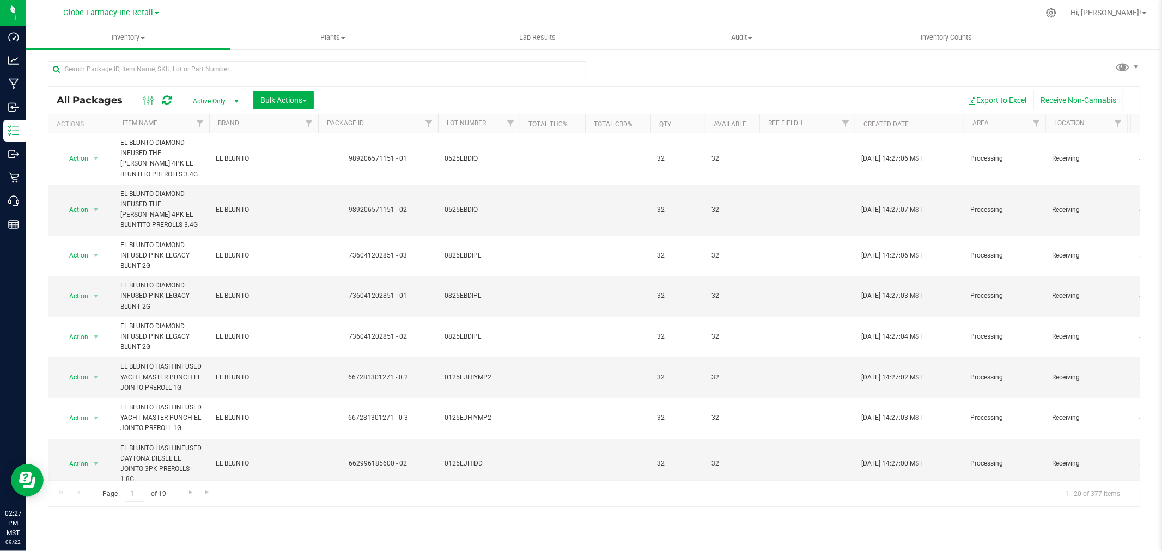
click at [272, 78] on div at bounding box center [317, 73] width 538 height 25
click at [273, 75] on input "text" at bounding box center [317, 69] width 538 height 16
paste input "TE50512001-014"
type input "TE50512001-014"
type input "42111"
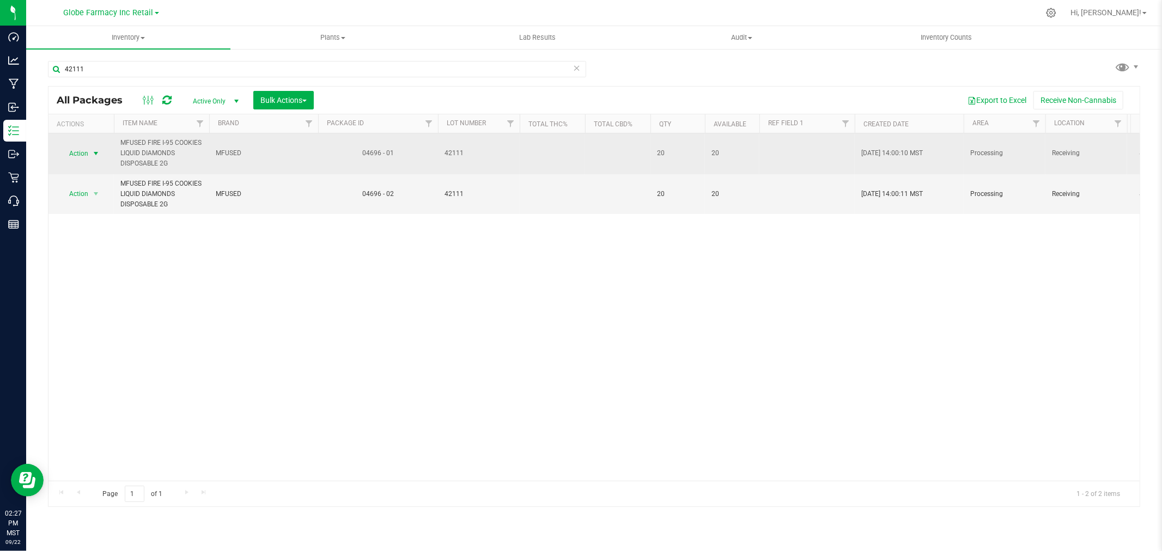
click at [84, 156] on span "Action" at bounding box center [73, 153] width 29 height 15
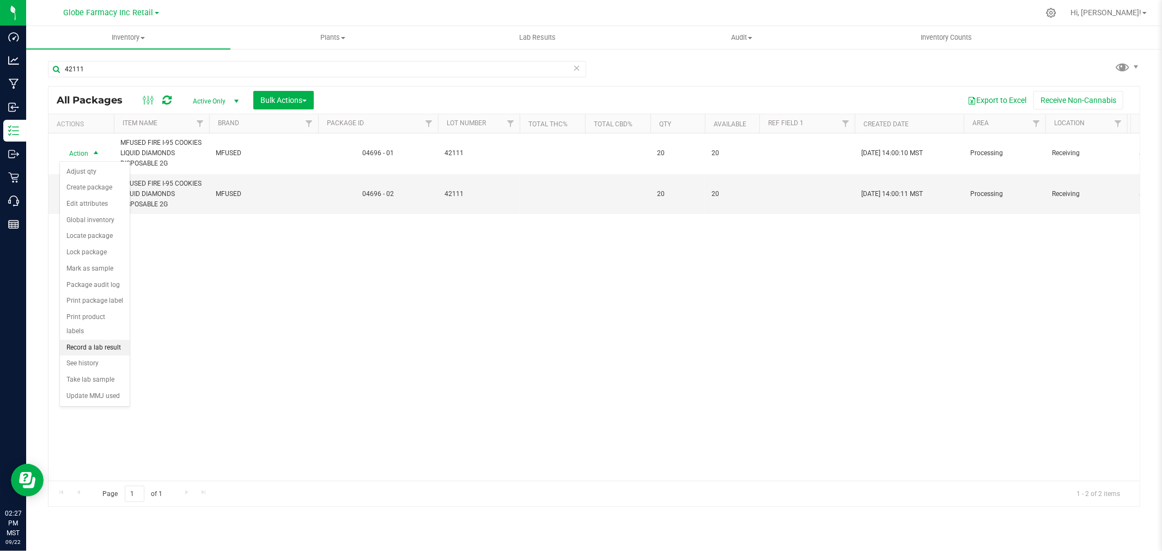
click at [101, 349] on li "Record a lab result" at bounding box center [95, 348] width 70 height 16
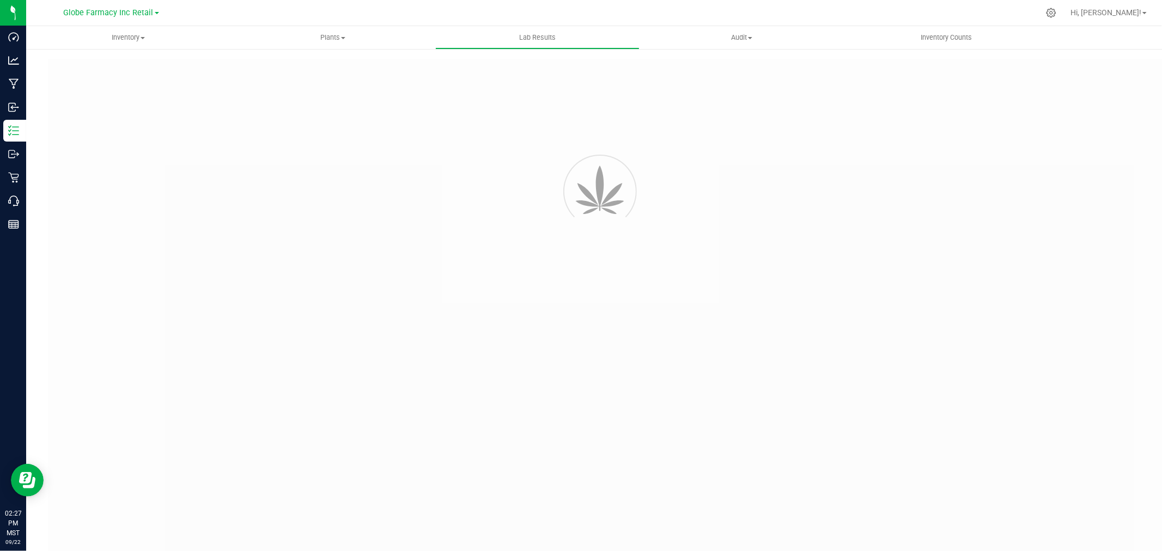
type input "04696 - 01"
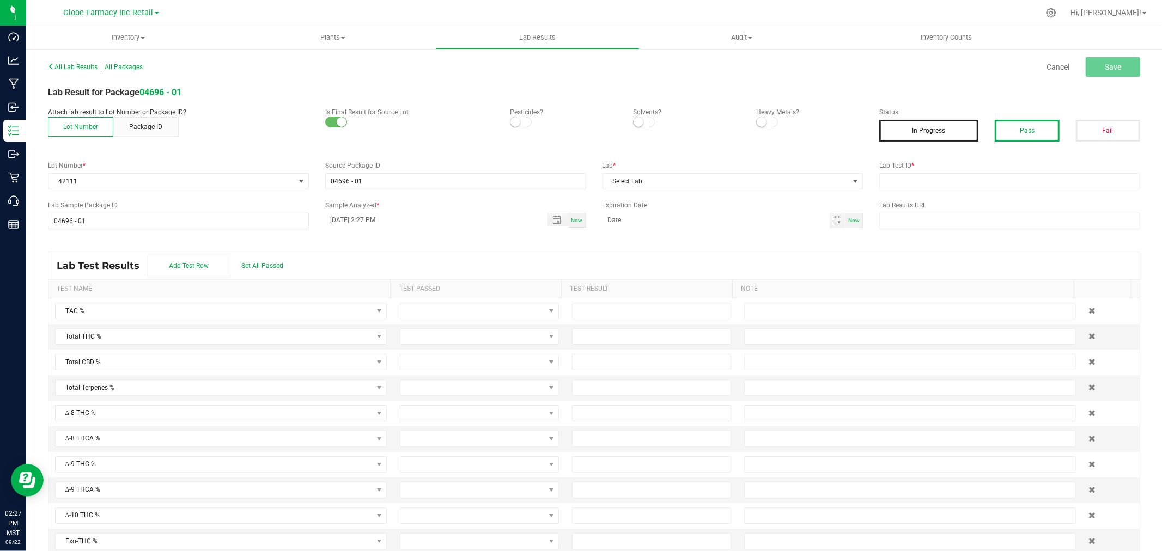
click at [1008, 133] on button "Pass" at bounding box center [1027, 131] width 64 height 22
click at [967, 179] on input "text" at bounding box center [1009, 181] width 261 height 16
paste input "2505FSL0213.1143"
type input "2505FSL0213.1143"
click at [781, 178] on span "Select Lab" at bounding box center [726, 181] width 246 height 15
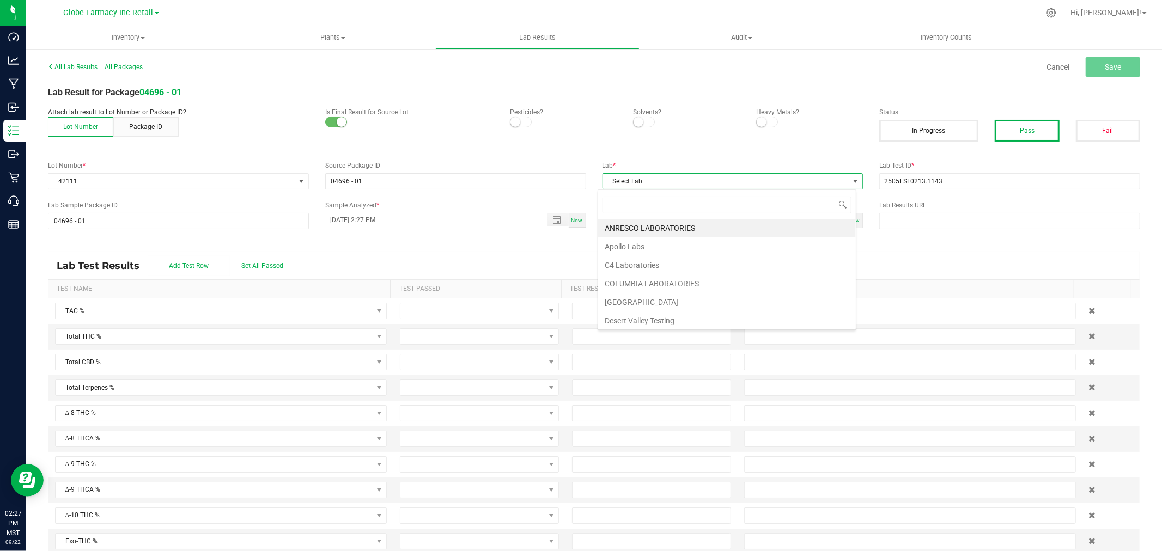
scroll to position [16, 258]
type input "full"
click at [633, 228] on li "Full Spectrum Lab" at bounding box center [727, 228] width 258 height 19
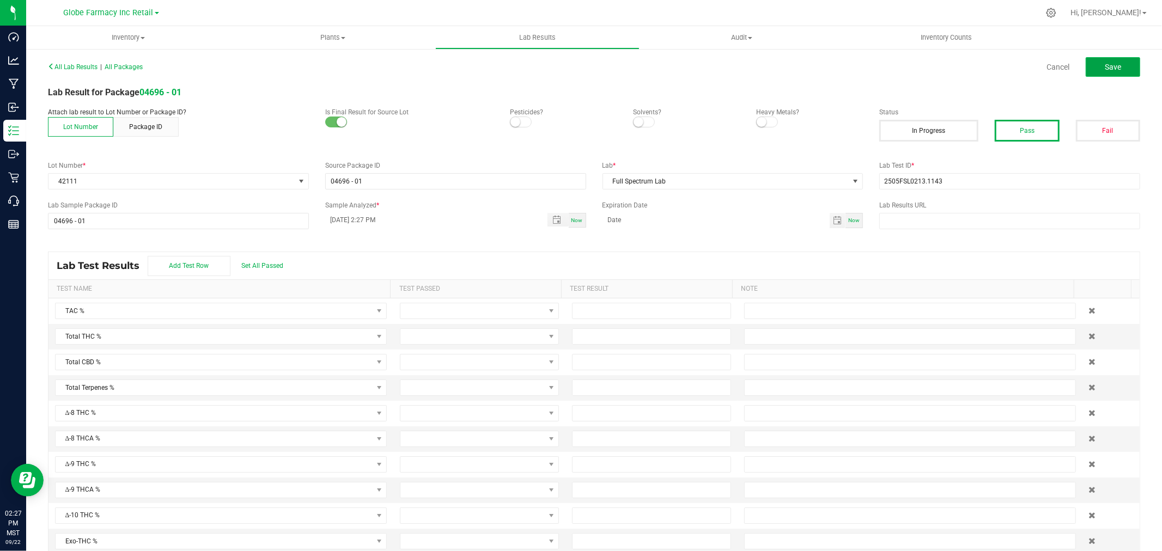
click at [1105, 63] on span "Save" at bounding box center [1113, 67] width 16 height 9
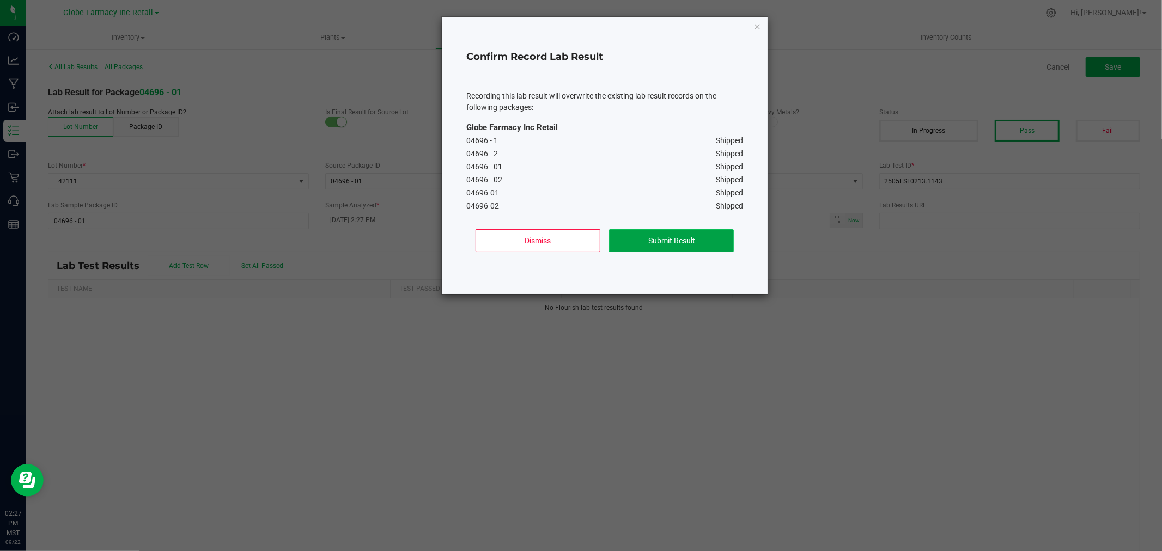
click at [698, 242] on button "Submit Result" at bounding box center [671, 240] width 125 height 23
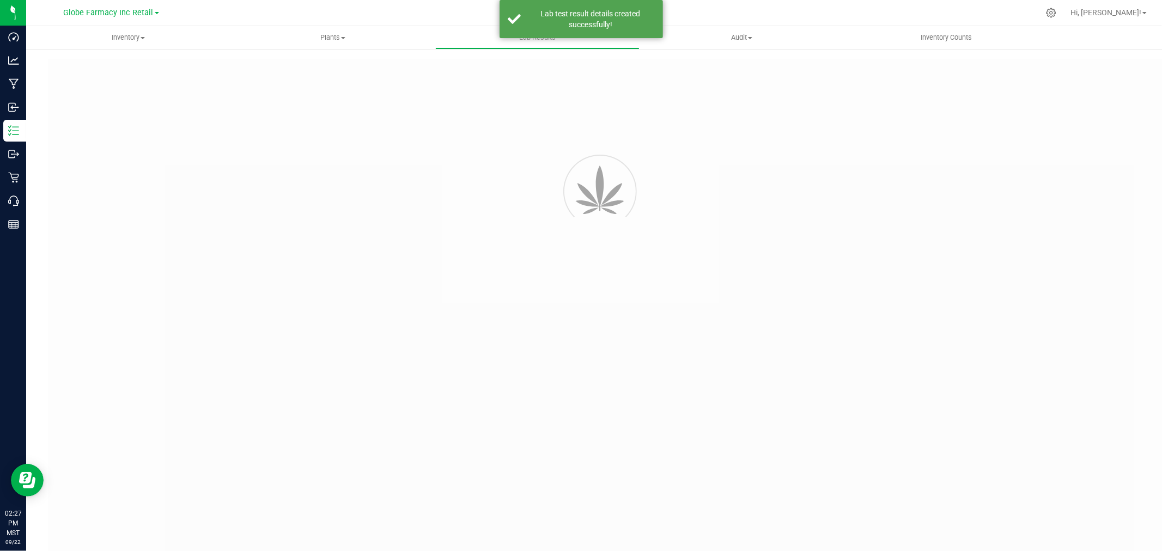
type input "04696 - 01"
type input "2505FSL0213.1143"
type input "04696 - 01"
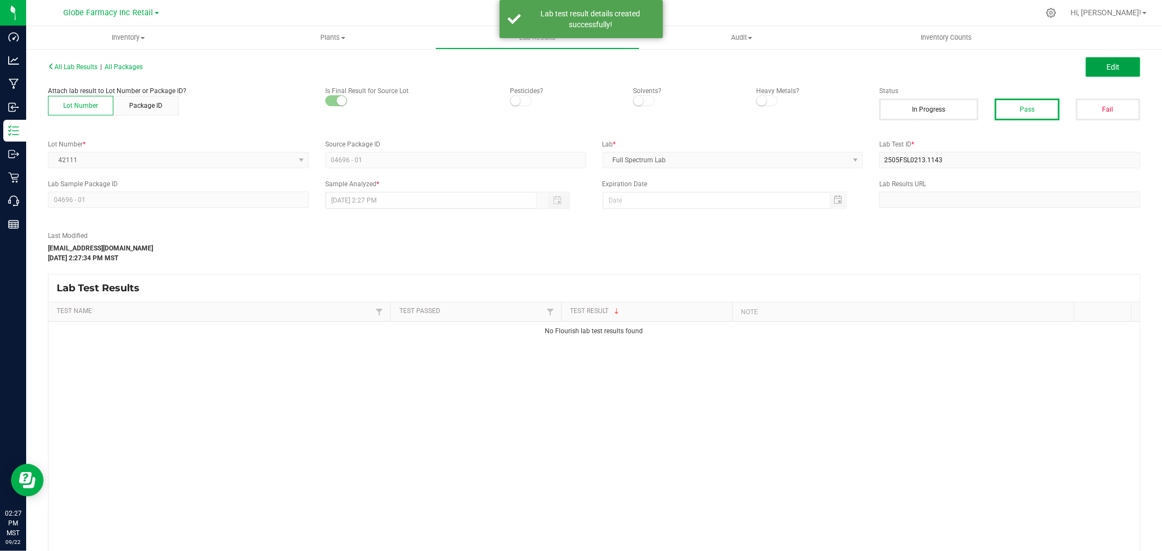
click at [1090, 74] on button "Edit" at bounding box center [1113, 67] width 54 height 20
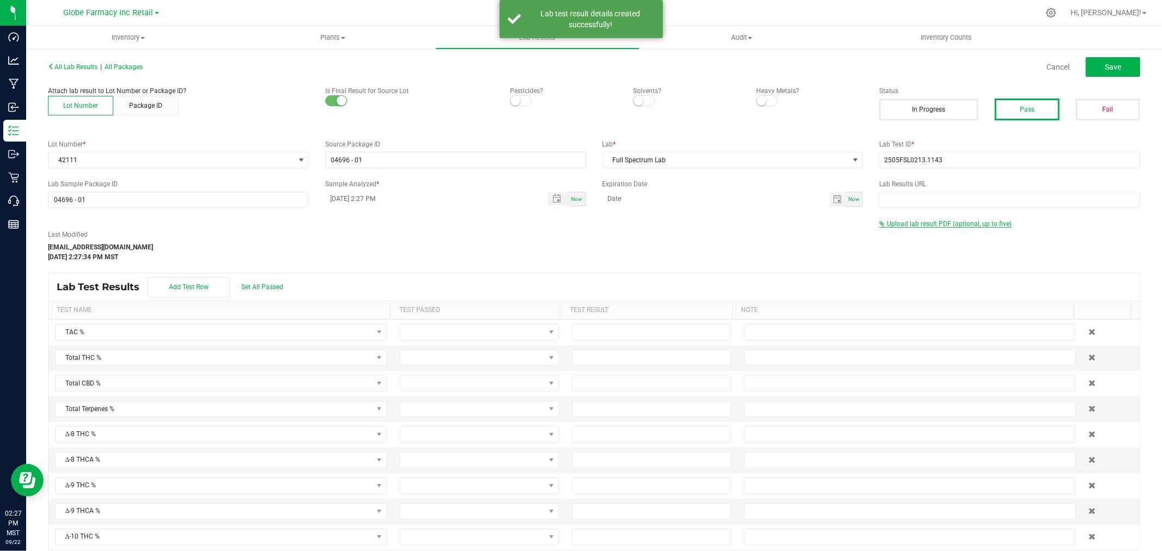
click at [924, 221] on span "Upload lab result PDF (optional, up to five)" at bounding box center [949, 224] width 125 height 8
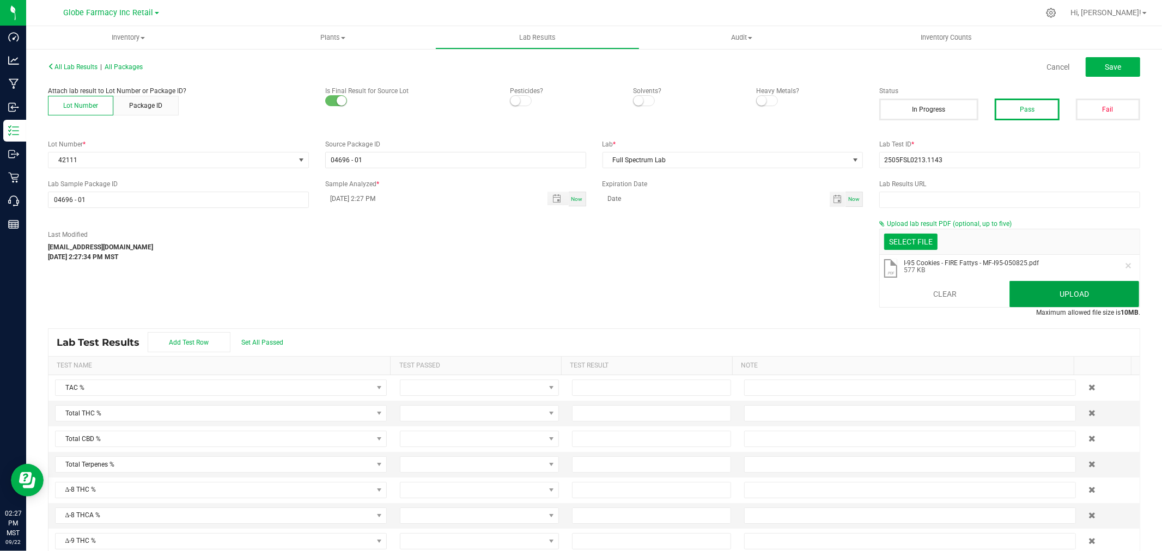
click at [1068, 292] on button "Upload" at bounding box center [1074, 294] width 130 height 26
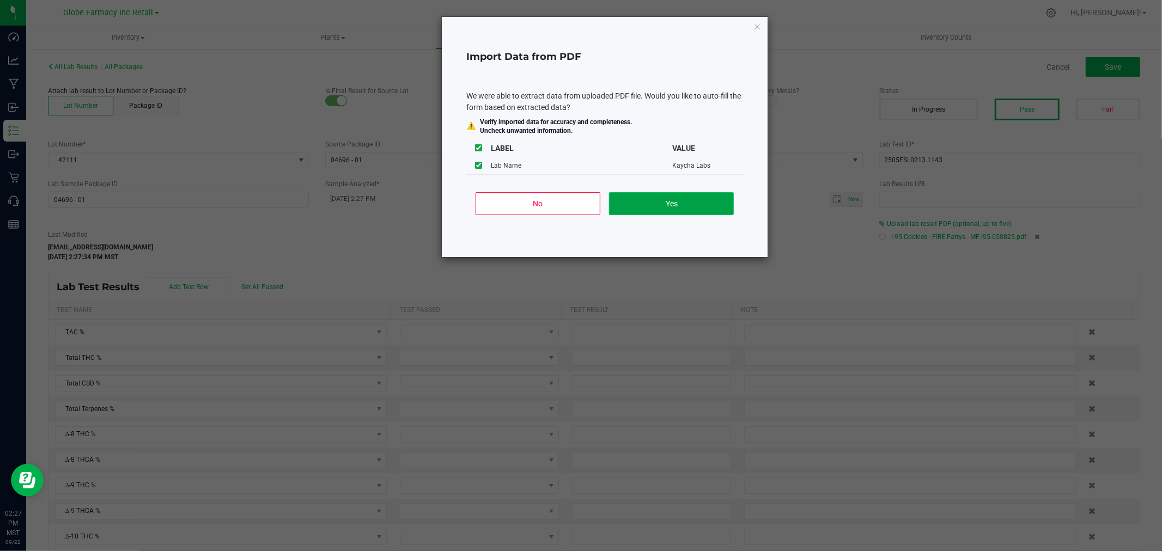
click at [705, 202] on button "Yes" at bounding box center [671, 203] width 125 height 23
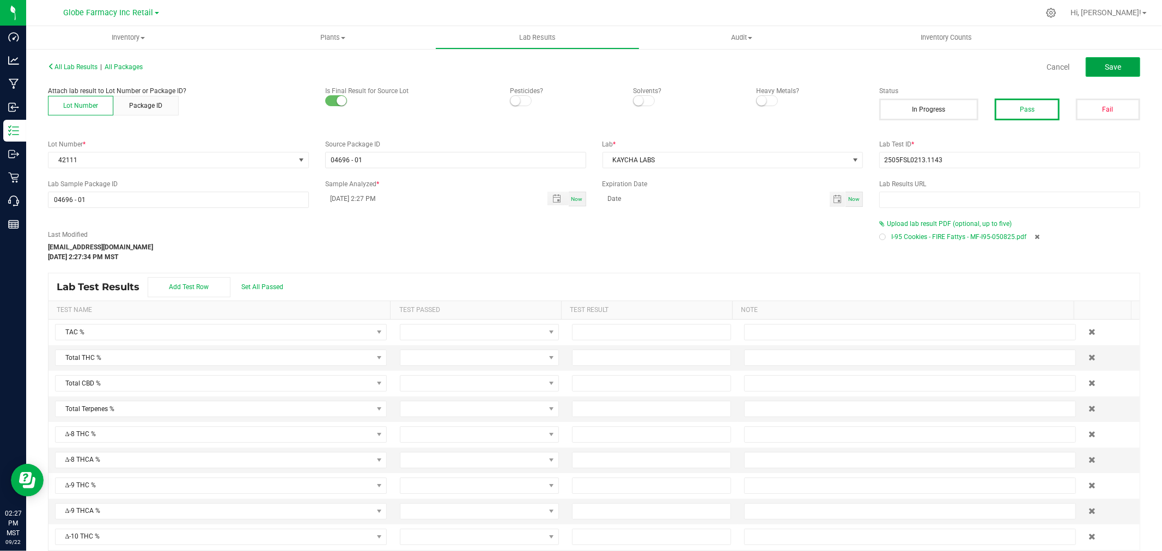
click at [1118, 62] on button "Save" at bounding box center [1113, 67] width 54 height 20
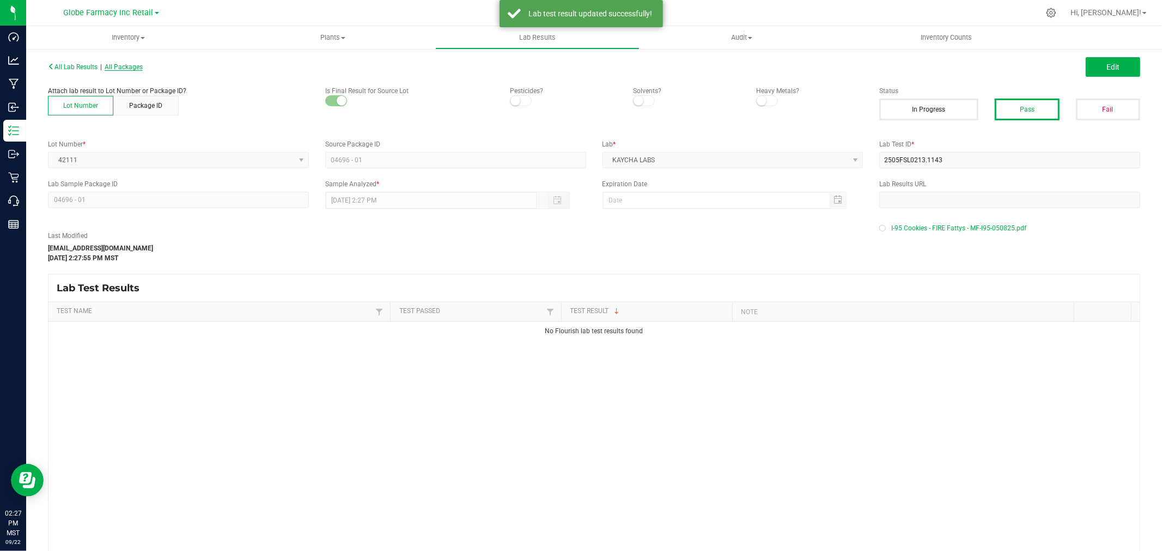
click at [134, 66] on span "All Packages" at bounding box center [124, 67] width 38 height 8
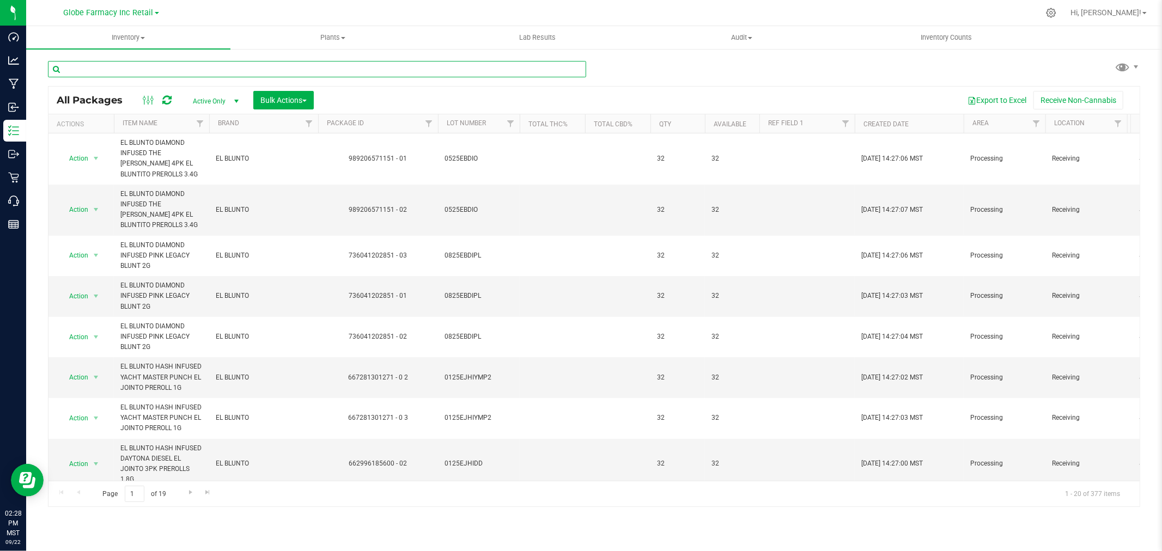
click at [158, 63] on input "text" at bounding box center [317, 69] width 538 height 16
paste input "2505FSL0213.1143"
type input "2505FSL0213.1143"
type input "42092"
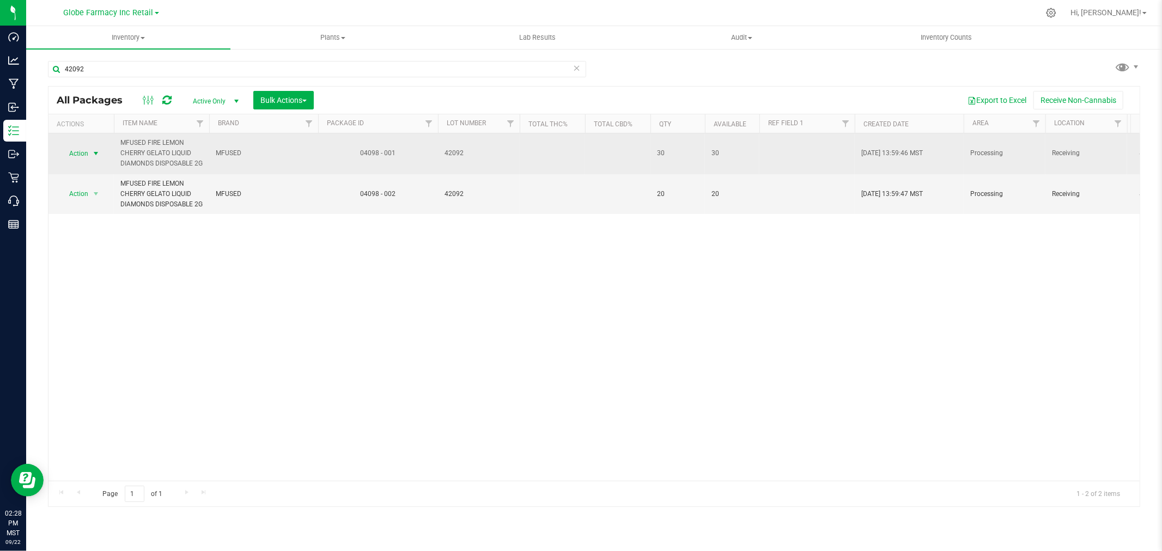
click at [100, 158] on span "select" at bounding box center [96, 153] width 9 height 9
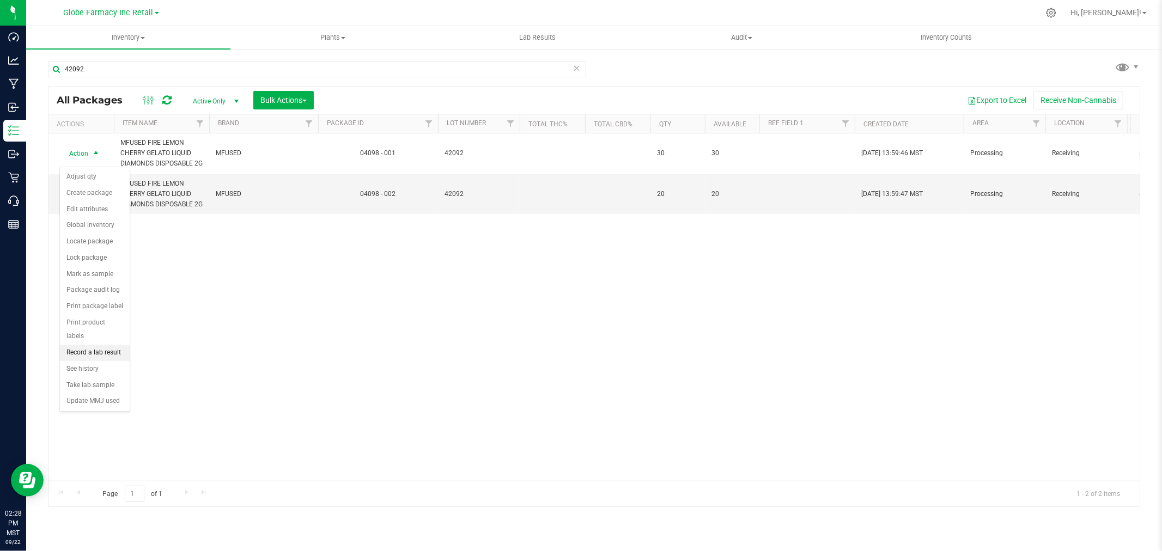
click at [106, 351] on li "Record a lab result" at bounding box center [95, 353] width 70 height 16
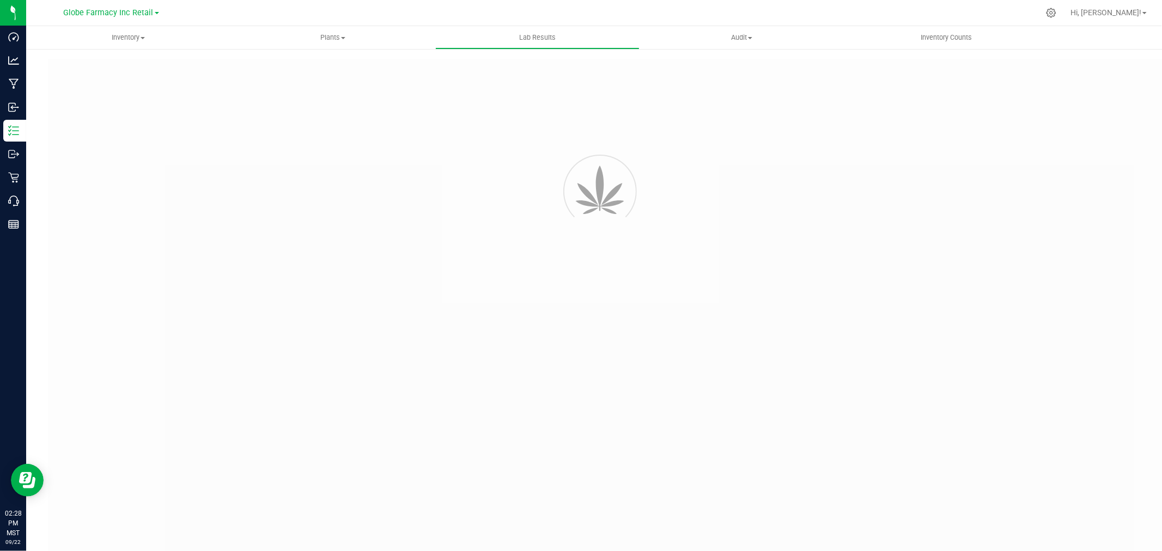
type input "04098 - 001"
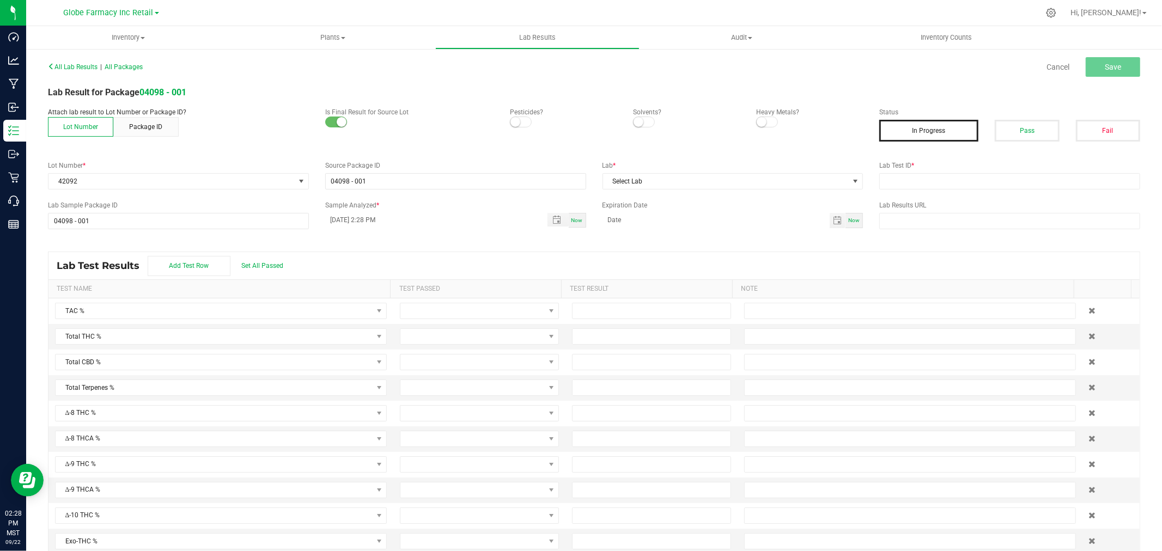
drag, startPoint x: 1025, startPoint y: 135, endPoint x: 1023, endPoint y: 151, distance: 15.9
click at [1026, 136] on button "Pass" at bounding box center [1027, 131] width 64 height 22
click at [974, 212] on div "Lab Results URL" at bounding box center [1009, 214] width 277 height 29
click at [970, 176] on input "text" at bounding box center [1009, 181] width 261 height 16
paste input "42092"
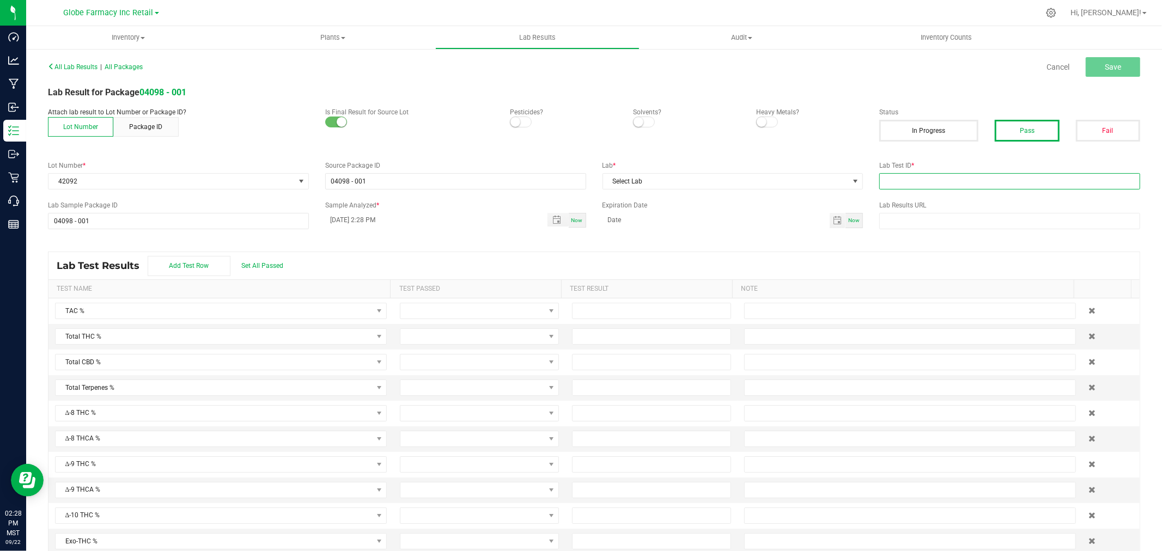
type input "42092"
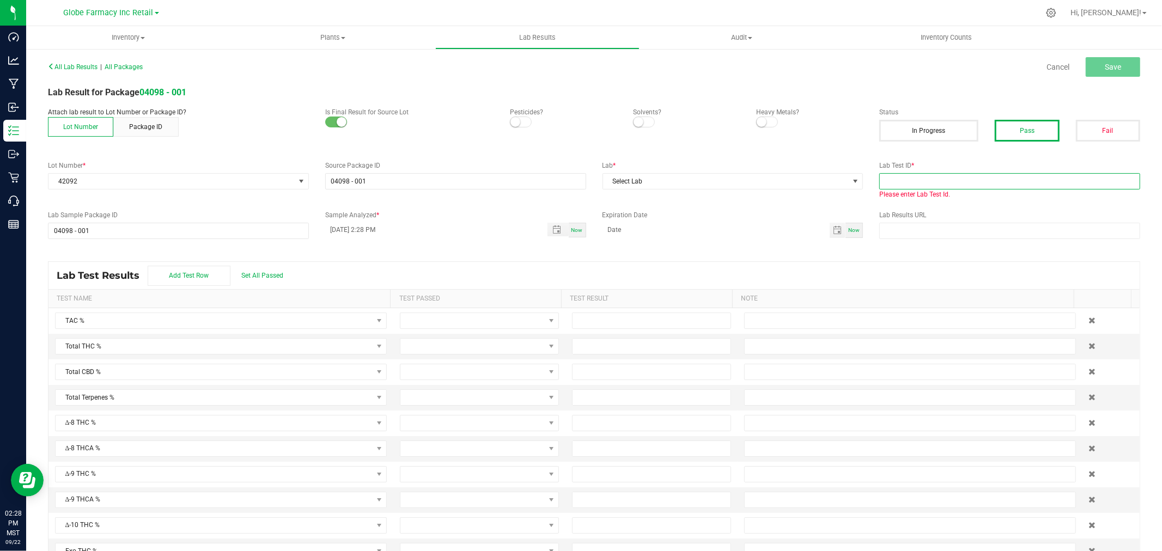
click at [984, 176] on input "text" at bounding box center [1009, 181] width 261 height 16
paste input "2502FSL0053.0266"
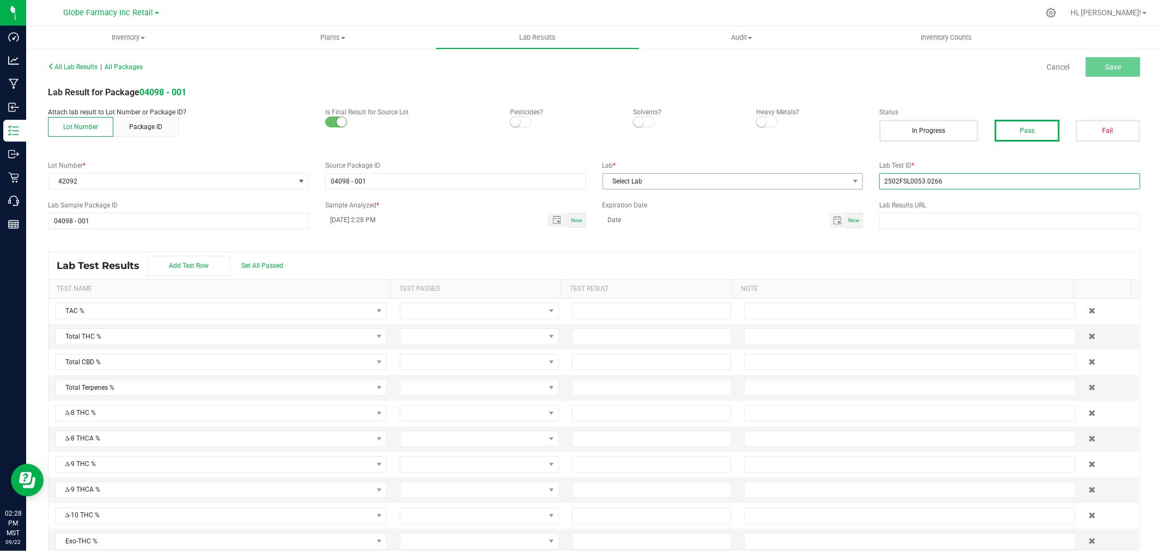
type input "2502FSL0053.0266"
click at [625, 189] on span "Select Lab" at bounding box center [732, 181] width 261 height 16
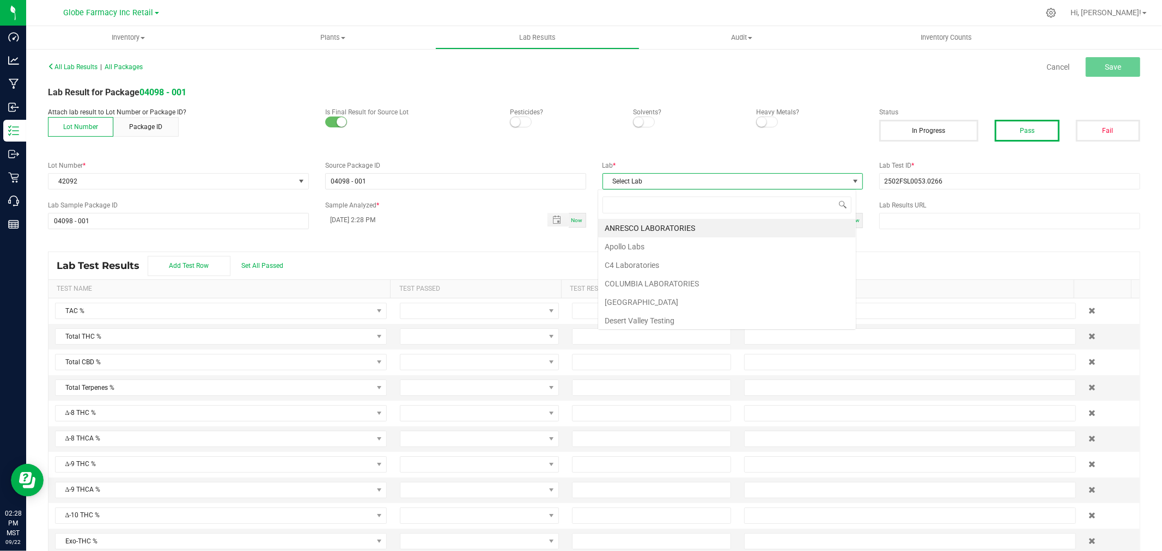
scroll to position [16, 258]
type input "full"
click at [642, 228] on li "Full Spectrum Lab" at bounding box center [727, 228] width 258 height 19
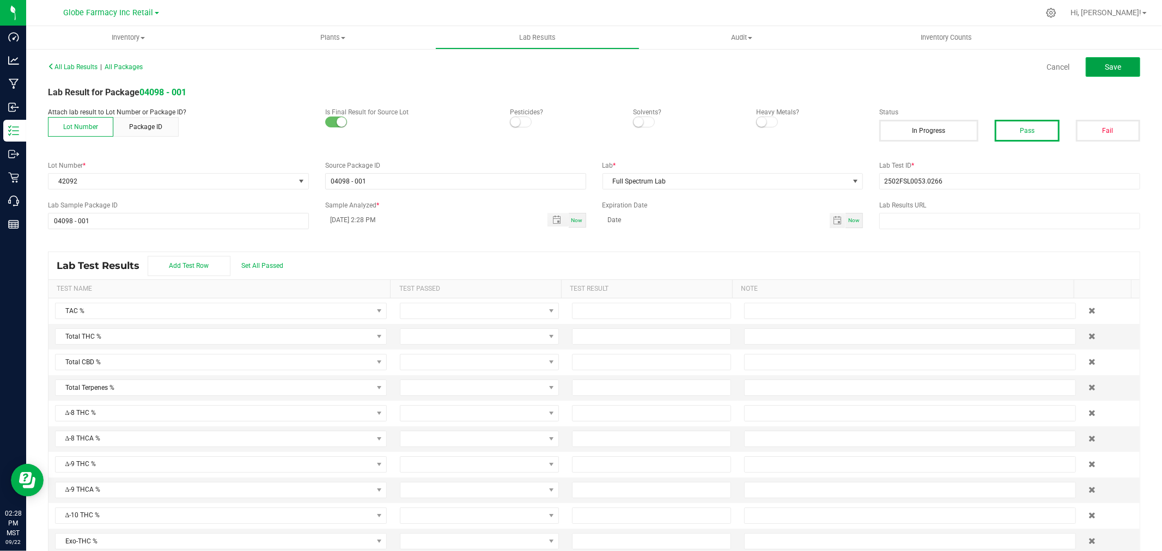
click at [1130, 62] on button "Save" at bounding box center [1113, 67] width 54 height 20
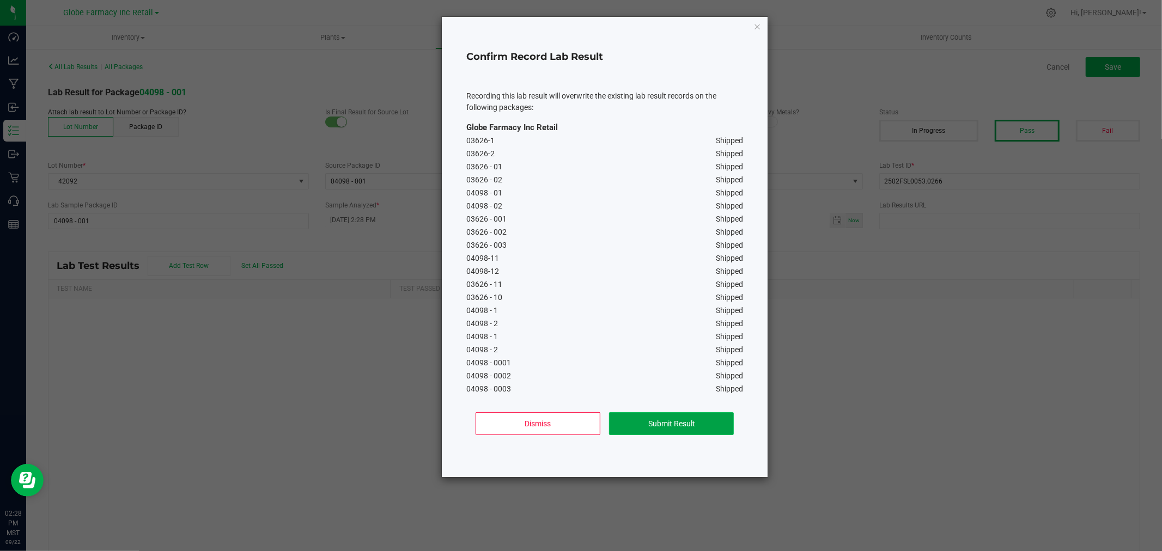
click at [693, 424] on button "Submit Result" at bounding box center [671, 423] width 125 height 23
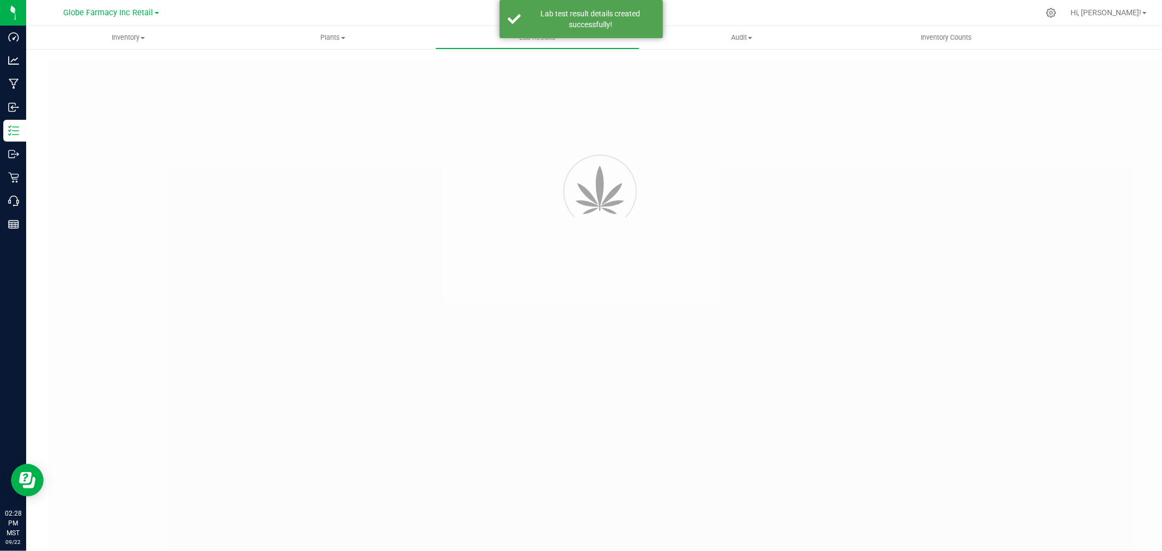
type input "04098 - 001"
type input "2502FSL0053.0266"
type input "04098 - 001"
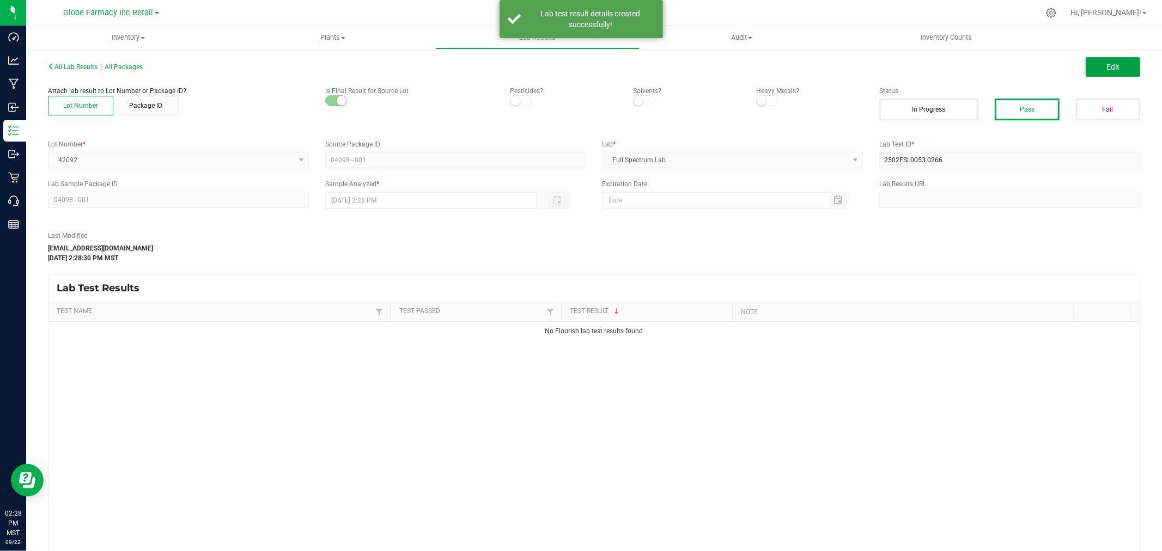
click at [1106, 67] on span "Edit" at bounding box center [1112, 67] width 13 height 9
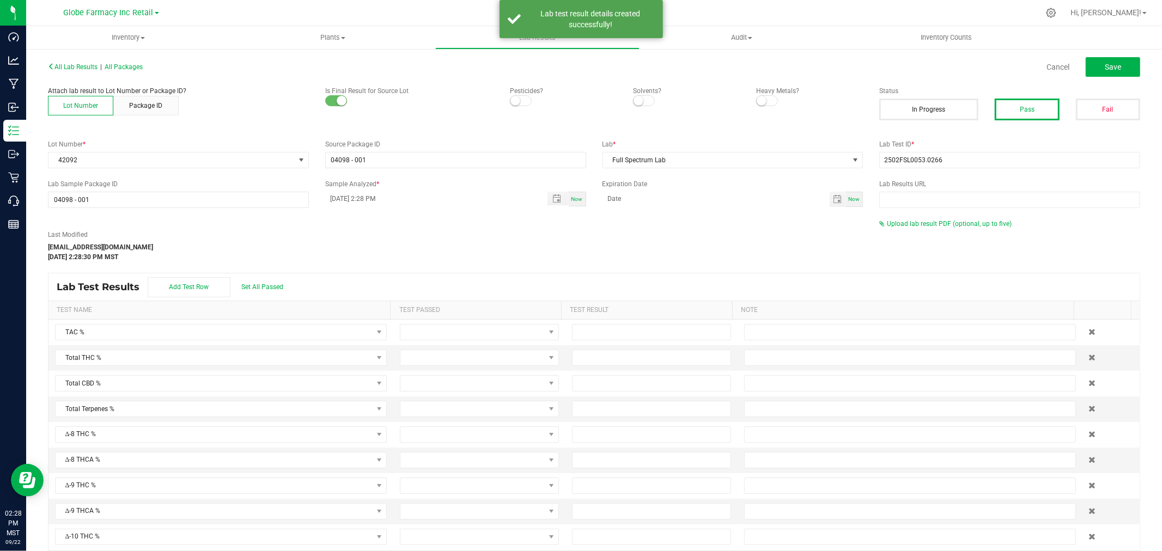
click at [930, 211] on div "All Lab Results | All Packages Cancel Save Attach lab result to Lot Number or P…" at bounding box center [594, 322] width 1092 height 526
click at [929, 223] on span "Upload lab result PDF (optional, up to five)" at bounding box center [949, 224] width 125 height 8
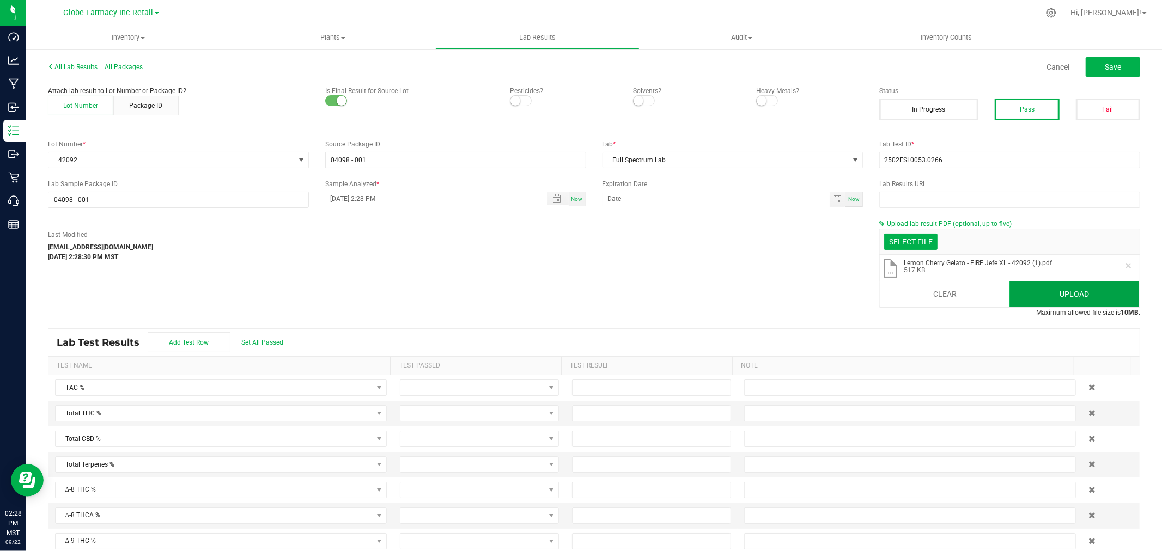
click at [1036, 294] on button "Upload" at bounding box center [1074, 294] width 130 height 26
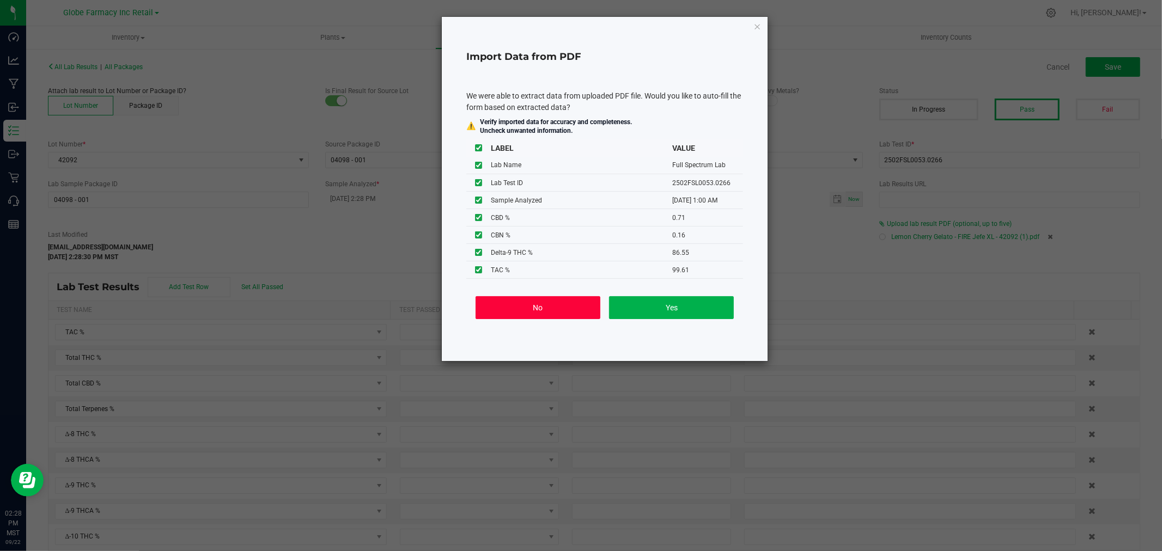
click at [567, 307] on button "No" at bounding box center [538, 307] width 125 height 23
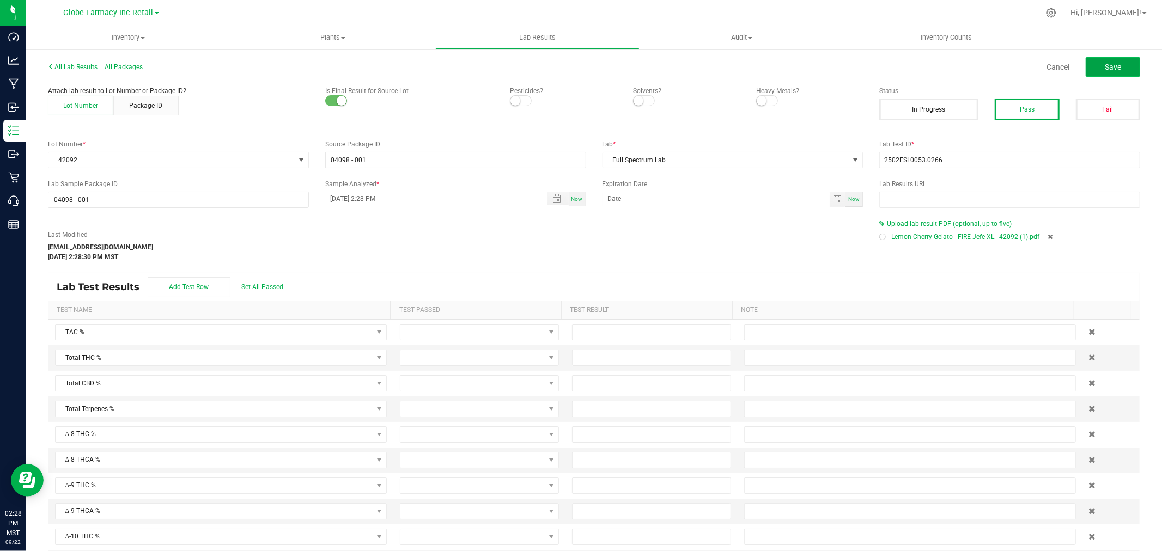
click at [1105, 64] on span "Save" at bounding box center [1113, 67] width 16 height 9
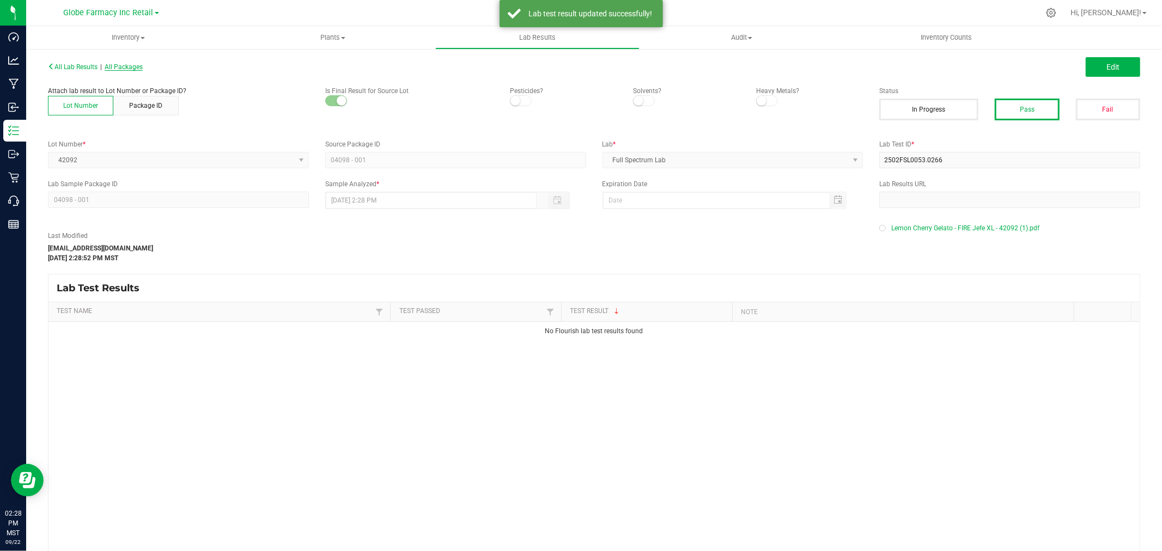
click at [121, 63] on span "All Packages" at bounding box center [124, 67] width 38 height 8
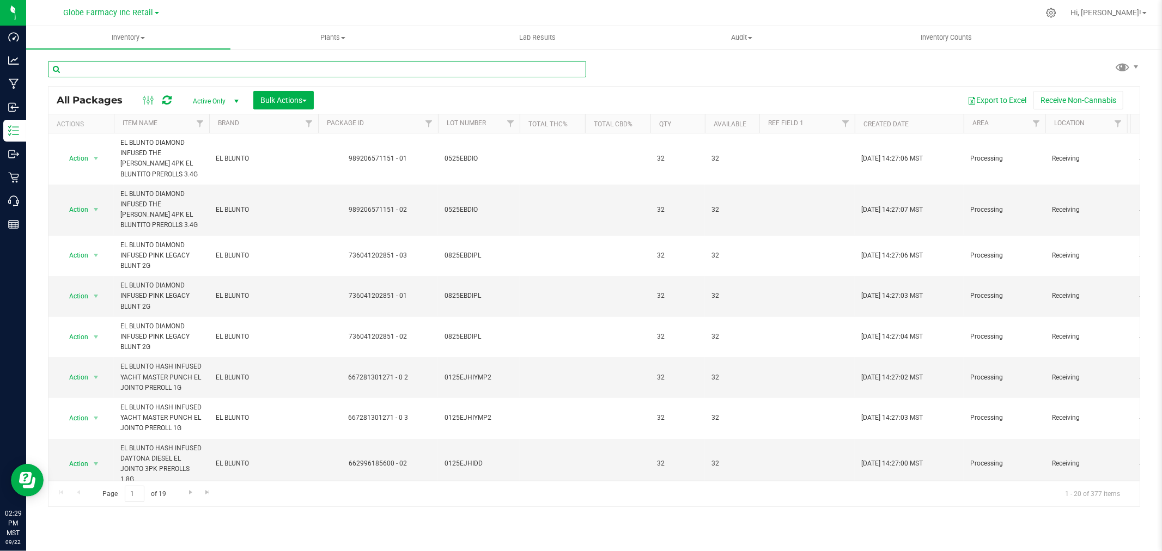
click at [258, 72] on input "text" at bounding box center [317, 69] width 538 height 16
paste input "2502FSL0053.0266"
type input "2502FSL0053.0266"
click at [324, 60] on div at bounding box center [321, 68] width 546 height 35
click at [318, 72] on input "text" at bounding box center [317, 69] width 538 height 16
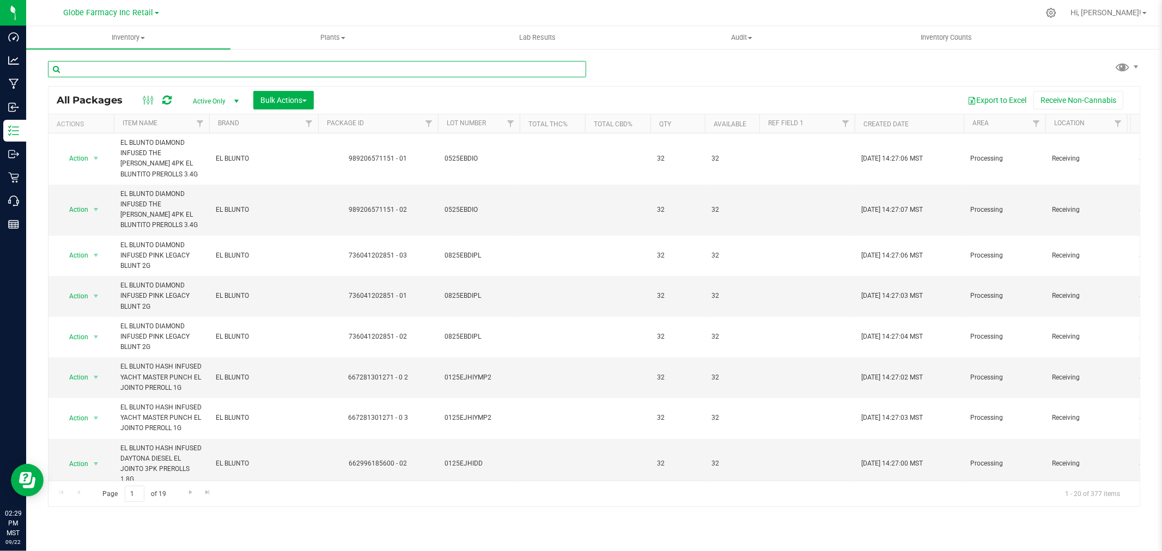
paste input "MF-LL-050825"
type input "MF-LL-050825"
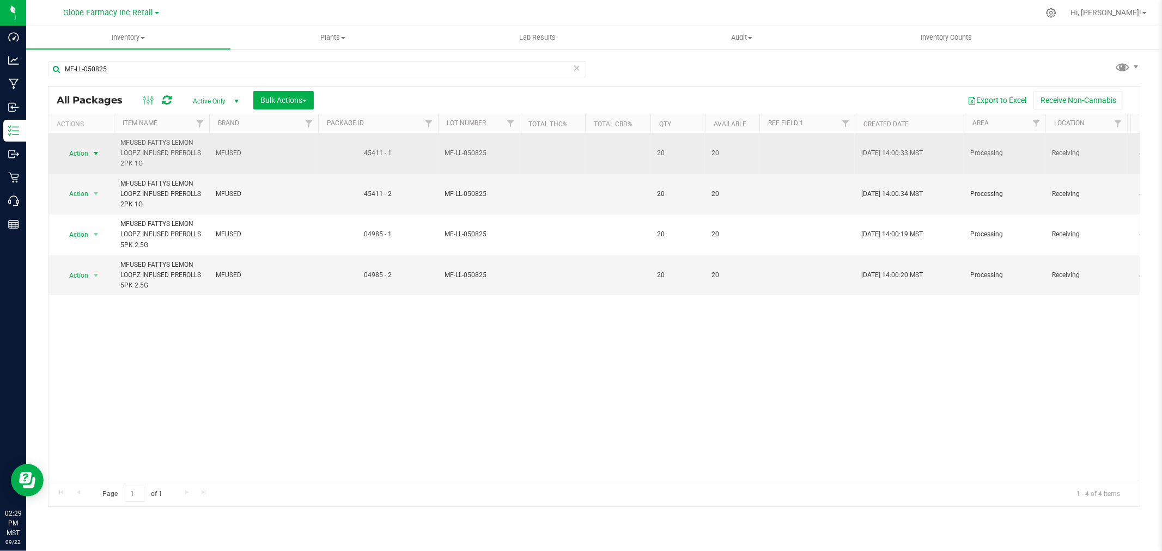
click at [95, 150] on span "select" at bounding box center [96, 153] width 9 height 9
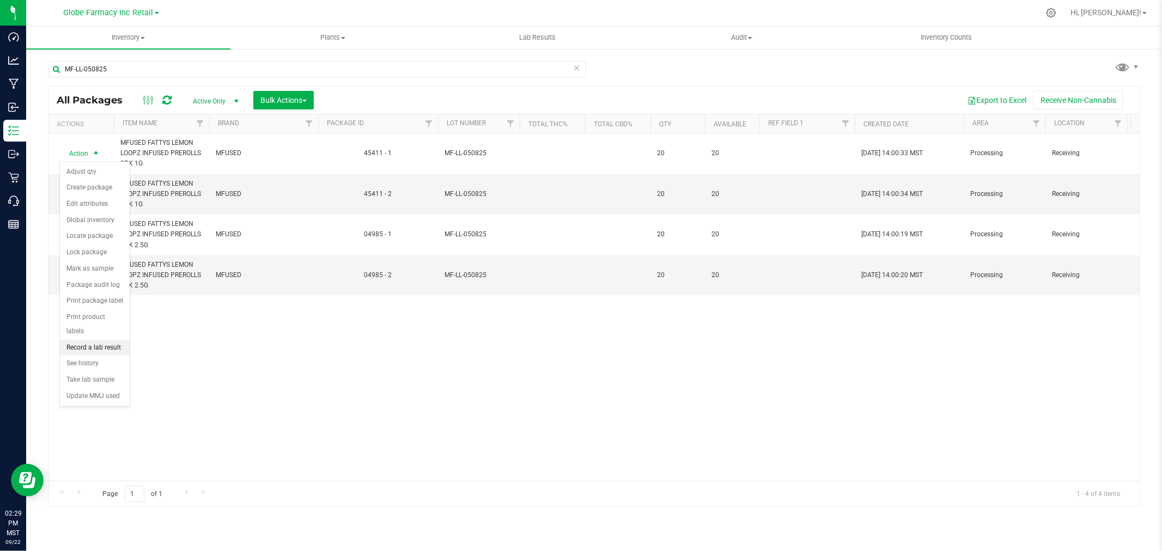
click at [100, 346] on li "Record a lab result" at bounding box center [95, 348] width 70 height 16
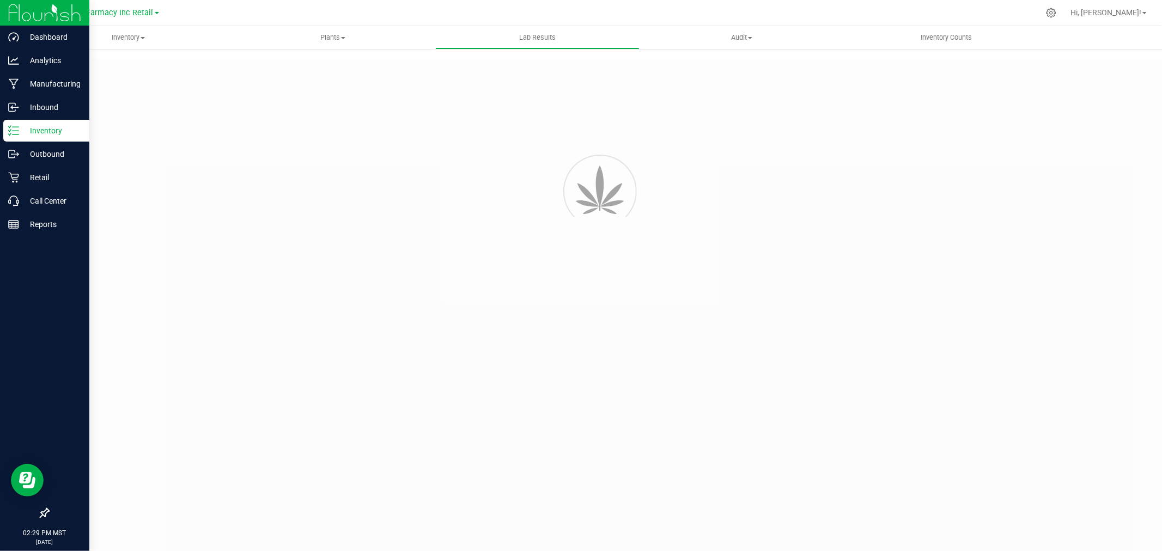
type input "45411 - 1"
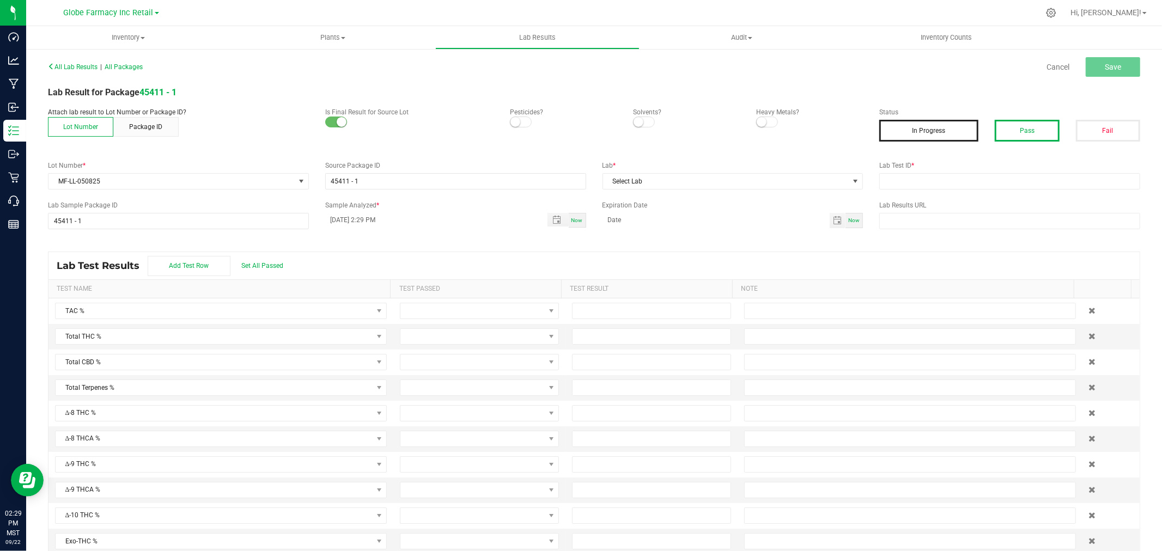
drag, startPoint x: 1023, startPoint y: 121, endPoint x: 1005, endPoint y: 190, distance: 70.4
click at [1024, 121] on button "Pass" at bounding box center [1027, 131] width 64 height 22
click at [1005, 190] on div "All Lab Results | All Packages Cancel Save Lab Result for Package 45411 - 1 Att…" at bounding box center [594, 311] width 1092 height 504
click at [1001, 184] on input "text" at bounding box center [1009, 181] width 261 height 16
paste input "MF-LL-050825"
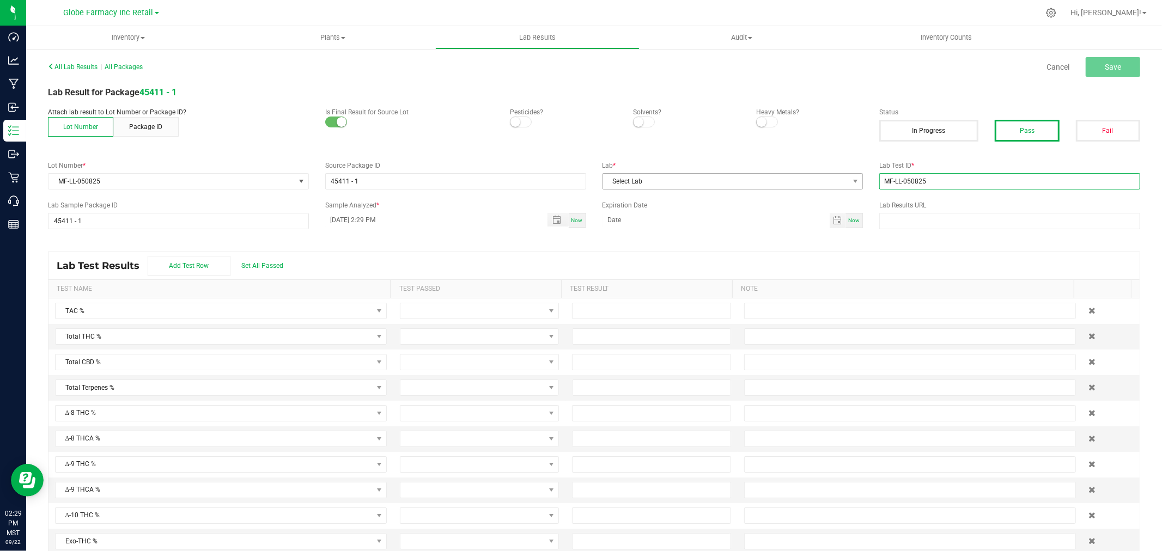
type input "MF-LL-050825"
click at [822, 183] on span "Select Lab" at bounding box center [726, 181] width 246 height 15
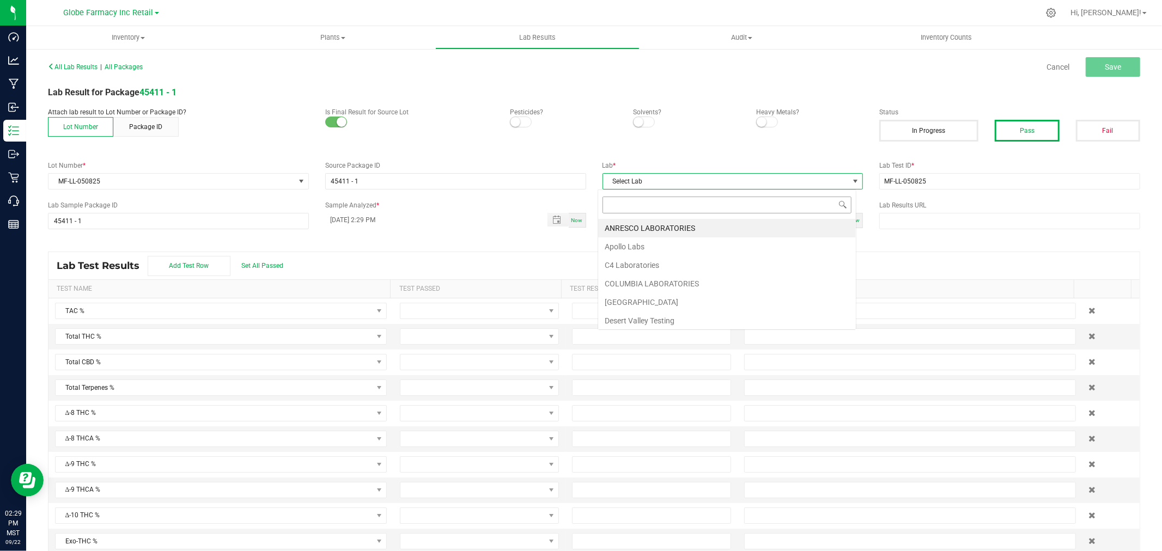
scroll to position [16, 258]
type input "[PERSON_NAME]"
click at [635, 231] on li "KAYCHA LABS" at bounding box center [727, 228] width 258 height 19
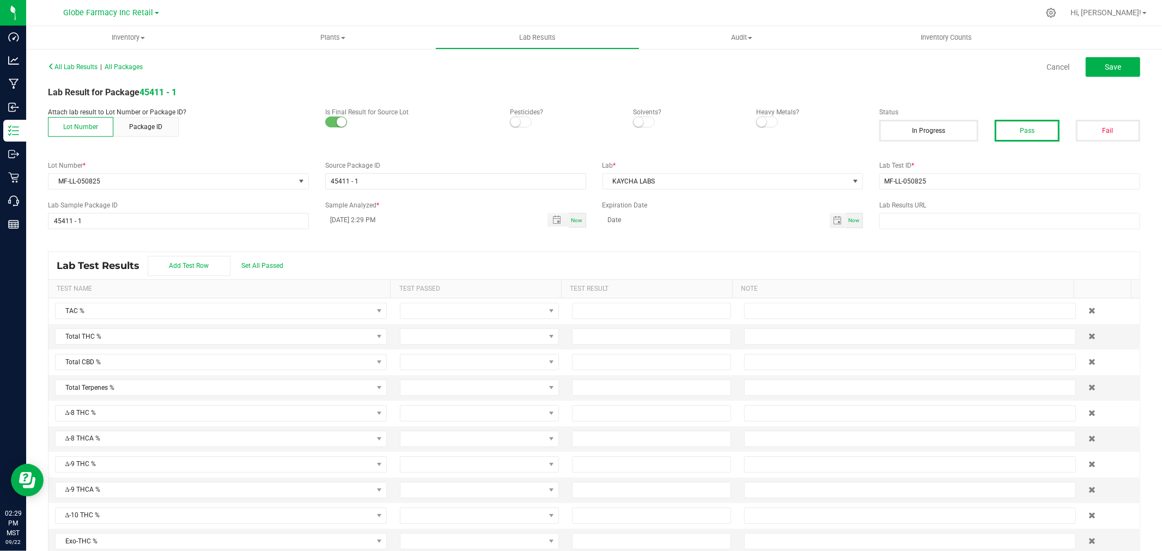
click at [1013, 131] on button "Pass" at bounding box center [1027, 131] width 64 height 22
click at [1095, 69] on button "Save" at bounding box center [1113, 67] width 54 height 20
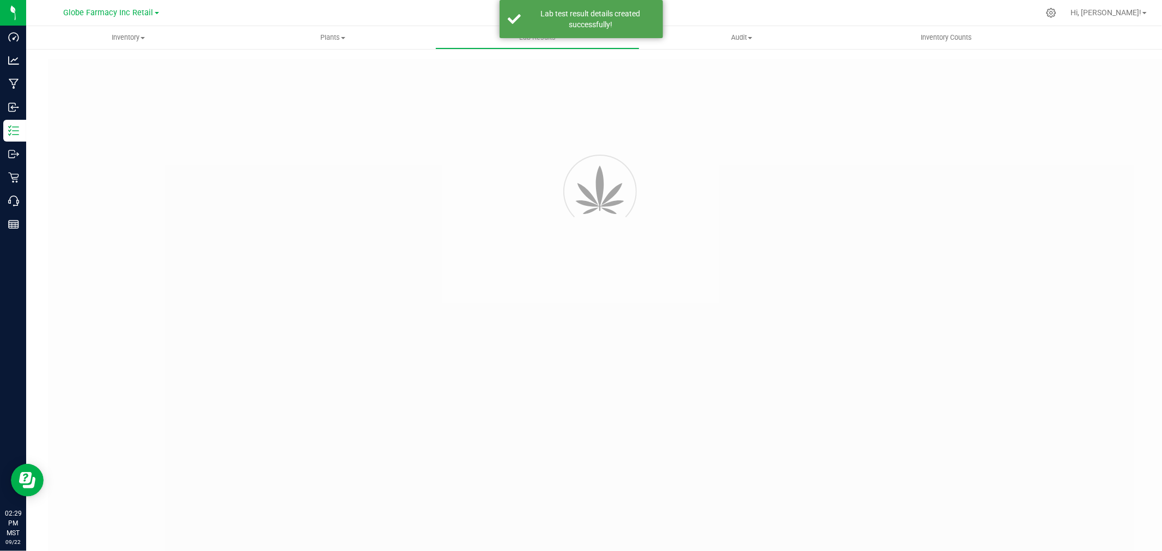
type input "45411 - 1"
type input "MF-LL-050825"
type input "45411 - 1"
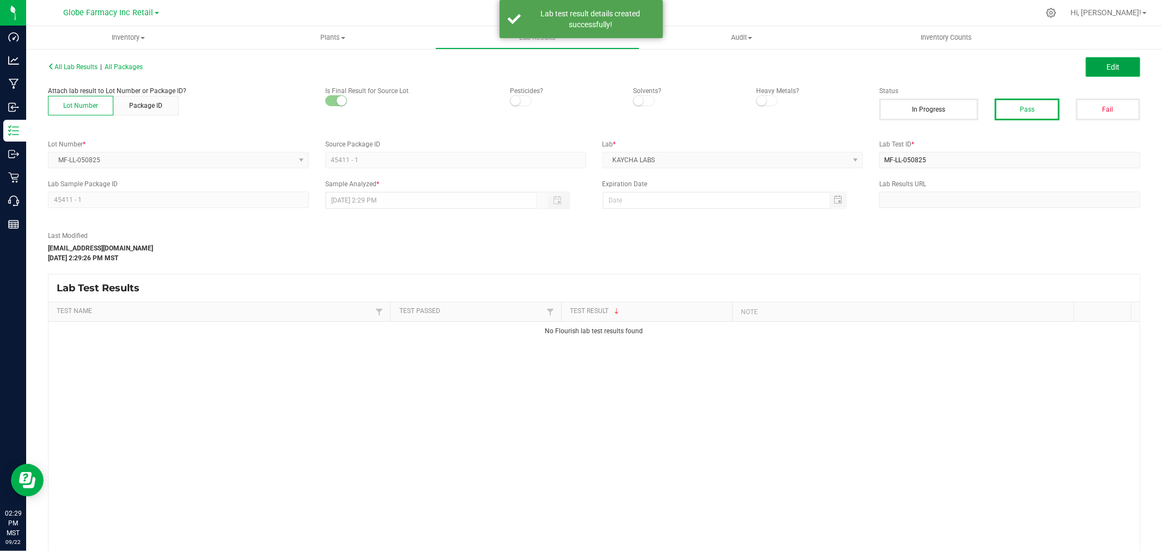
click at [1088, 65] on button "Edit" at bounding box center [1113, 67] width 54 height 20
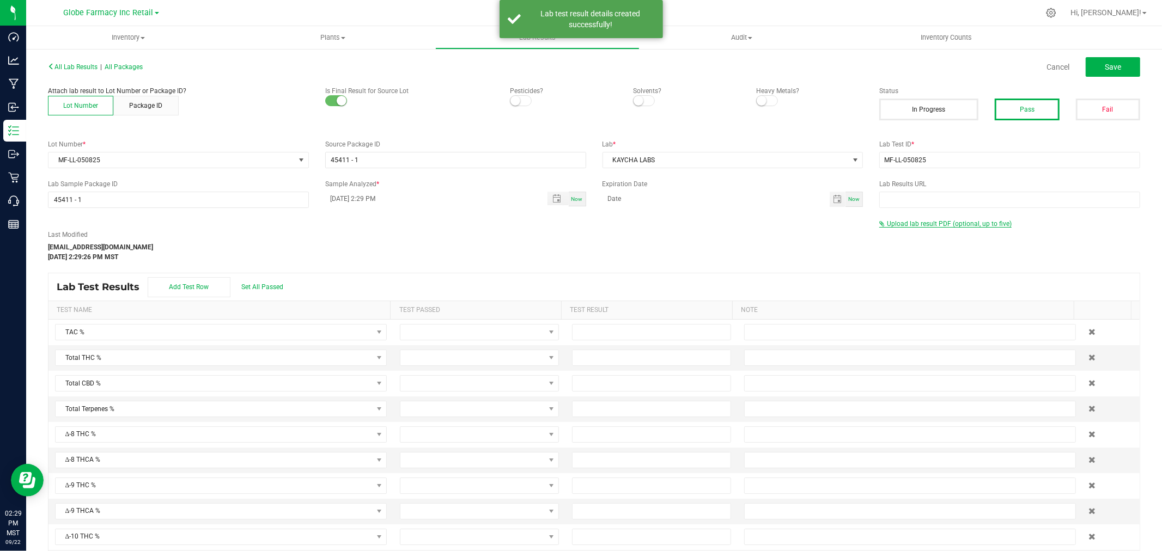
click at [915, 226] on span "Upload lab result PDF (optional, up to five)" at bounding box center [949, 224] width 125 height 8
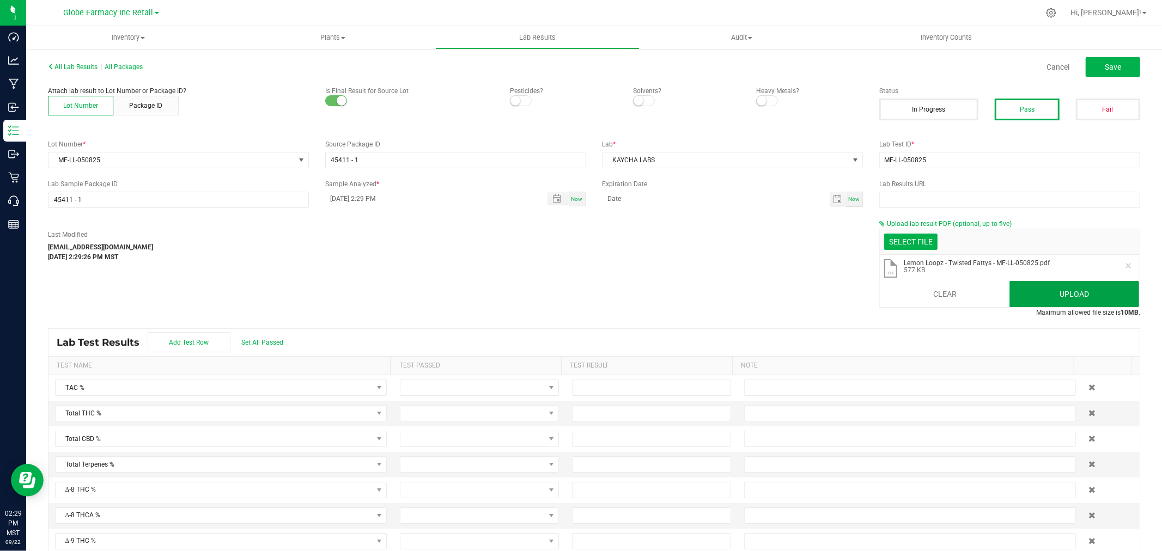
click at [1037, 289] on button "Upload" at bounding box center [1074, 294] width 130 height 26
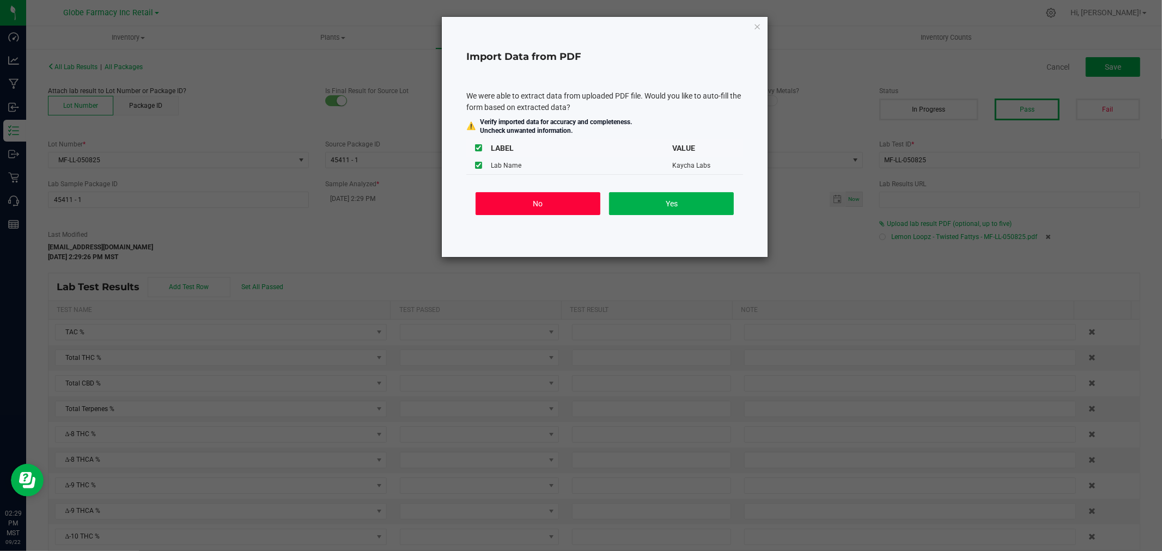
drag, startPoint x: 507, startPoint y: 203, endPoint x: 514, endPoint y: 202, distance: 6.7
click at [507, 203] on button "No" at bounding box center [538, 203] width 125 height 23
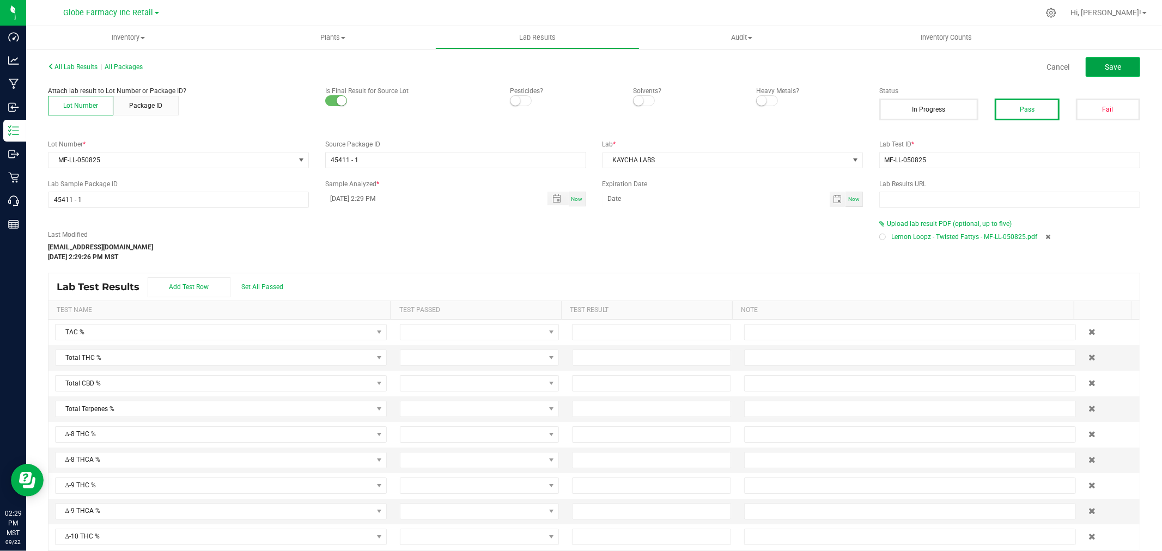
click at [1123, 60] on button "Save" at bounding box center [1113, 67] width 54 height 20
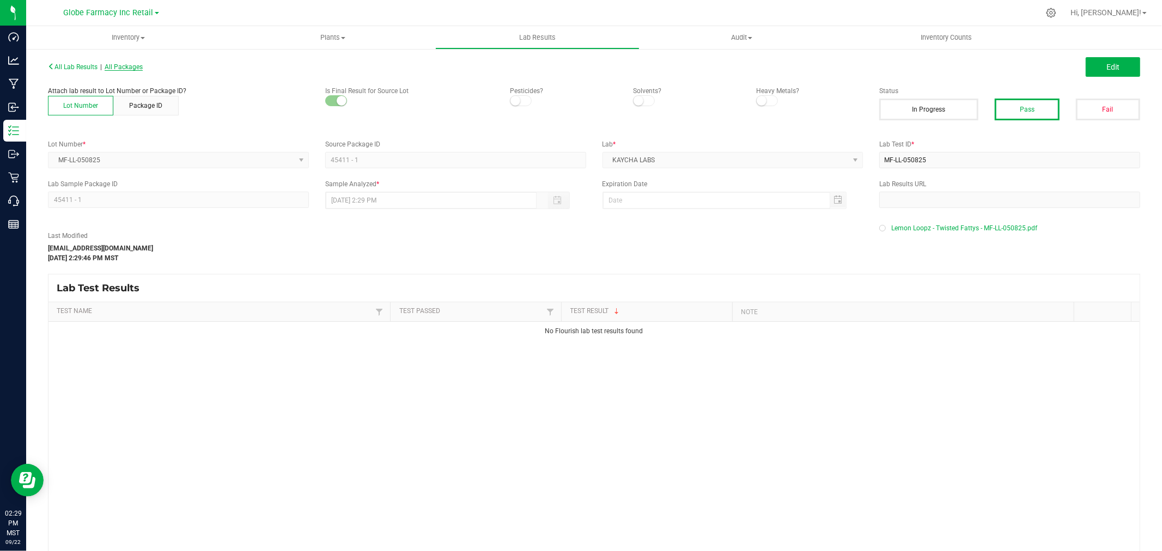
click at [120, 65] on span "All Packages" at bounding box center [124, 67] width 38 height 8
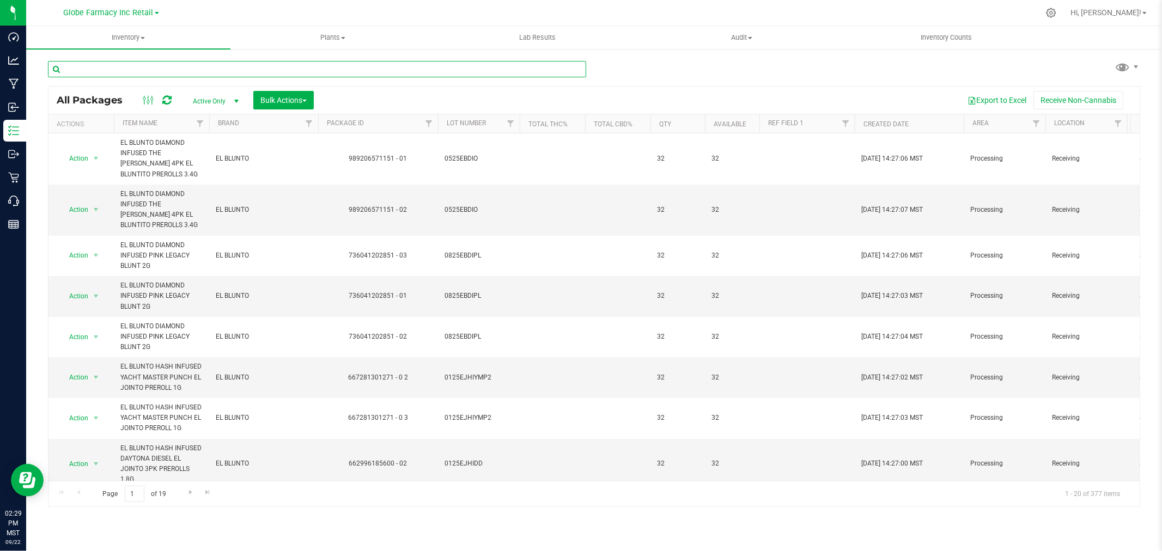
click at [150, 72] on input "text" at bounding box center [317, 69] width 538 height 16
paste input "MF-LL-050825"
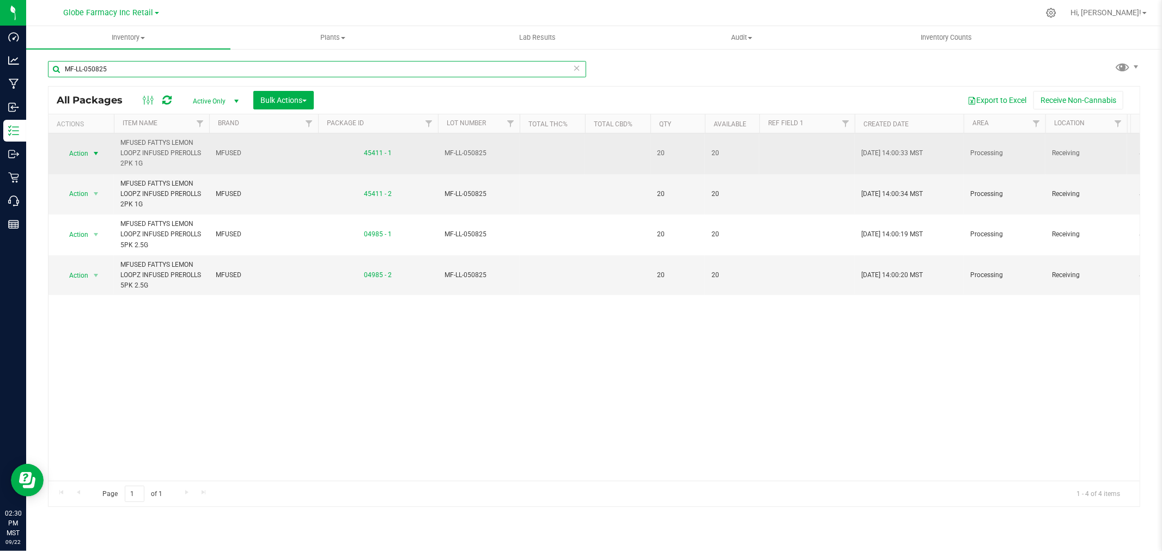
type input "MF-LL-050825"
click at [96, 155] on span "select" at bounding box center [96, 153] width 9 height 9
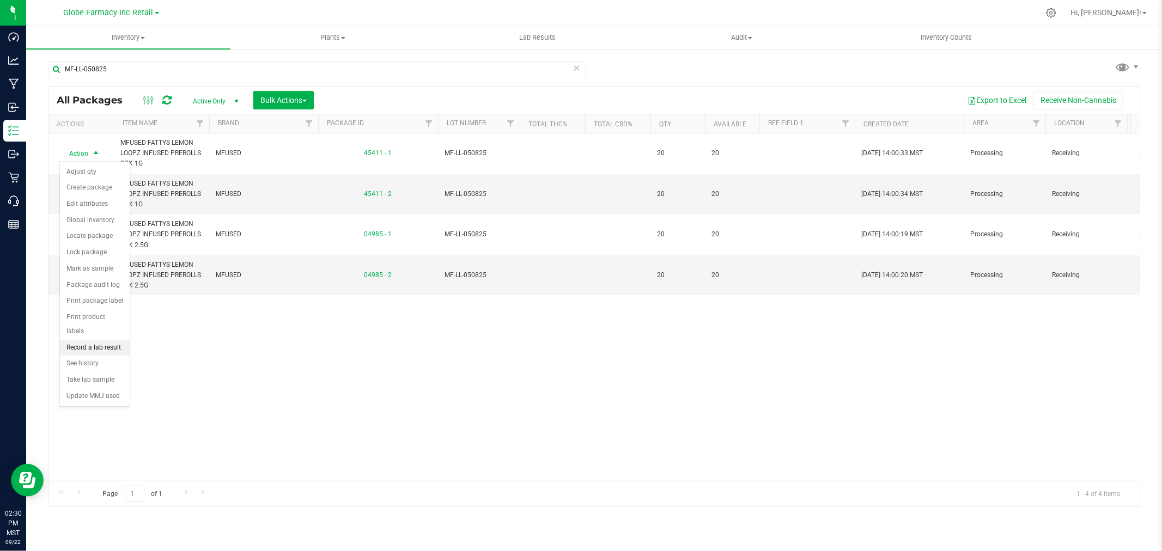
click at [113, 350] on li "Record a lab result" at bounding box center [95, 348] width 70 height 16
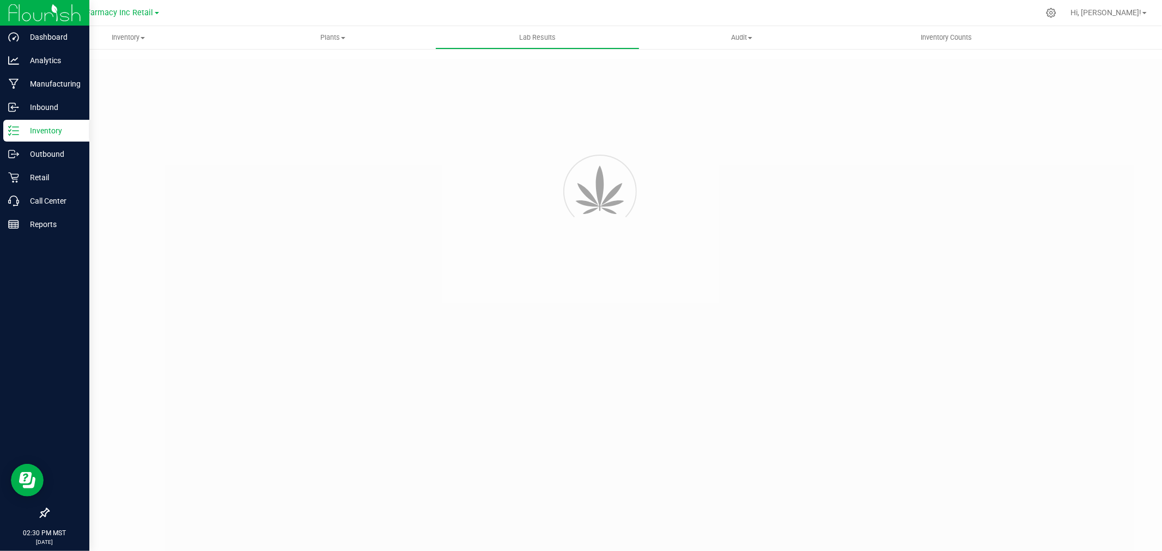
type input "45411 - 1"
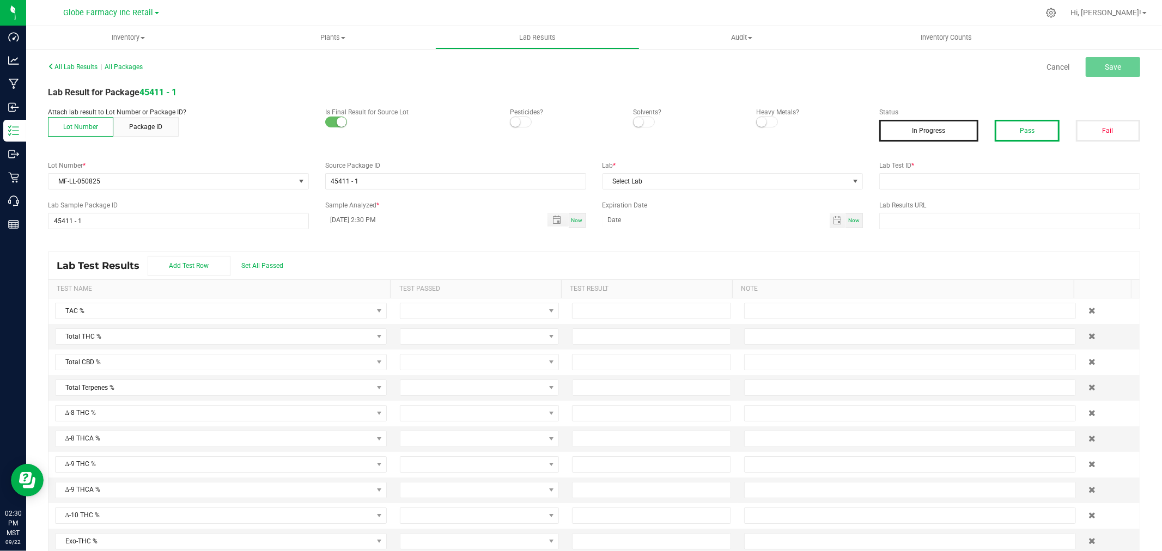
click at [1026, 137] on button "Pass" at bounding box center [1027, 131] width 64 height 22
click at [988, 185] on input "text" at bounding box center [1009, 181] width 261 height 16
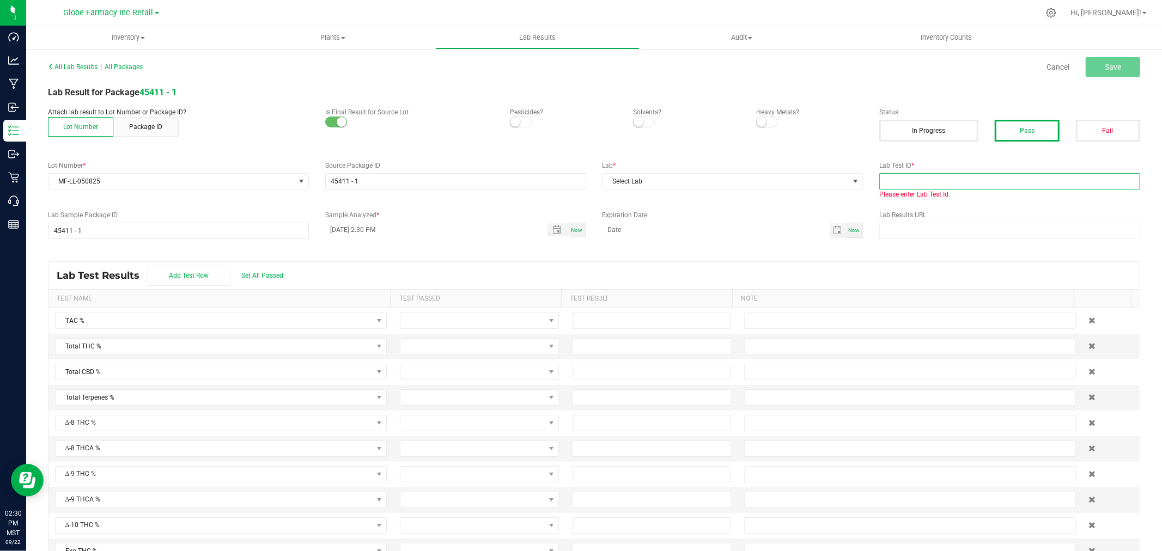
click at [1000, 184] on input "text" at bounding box center [1009, 181] width 261 height 16
paste input "2505FSL0213.1128"
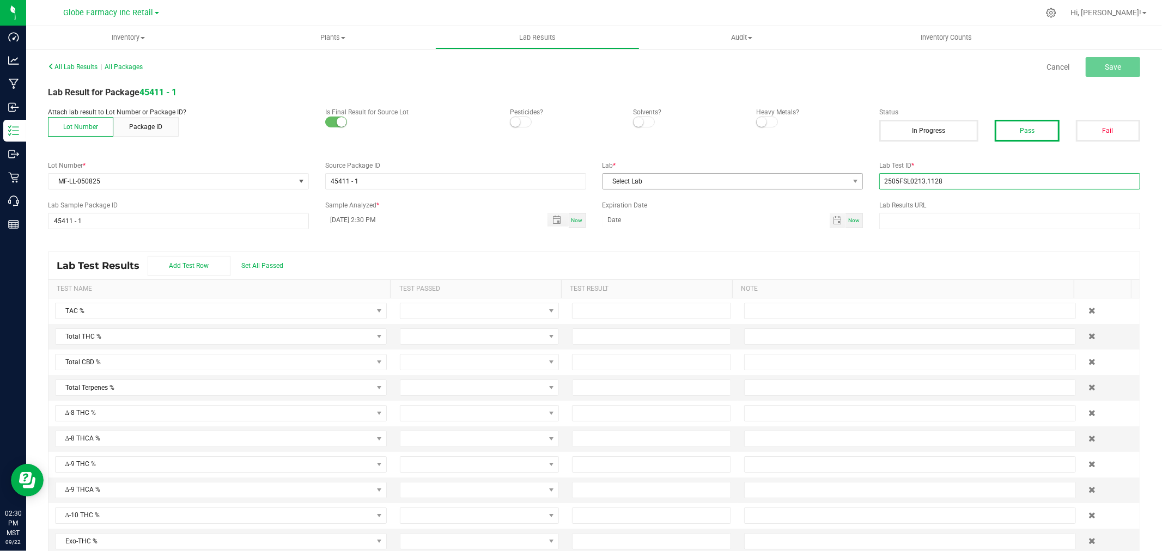
type input "2505FSL0213.1128"
click at [665, 173] on span "Select Lab" at bounding box center [732, 181] width 261 height 16
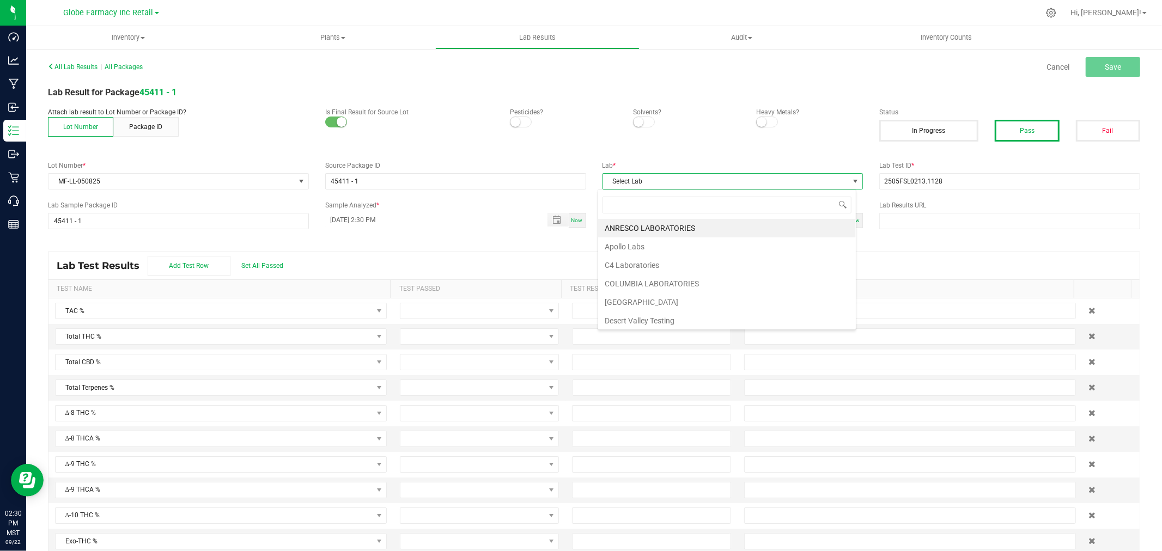
scroll to position [16, 258]
type input "full"
click at [659, 228] on li "Full Spectrum Lab" at bounding box center [727, 228] width 258 height 19
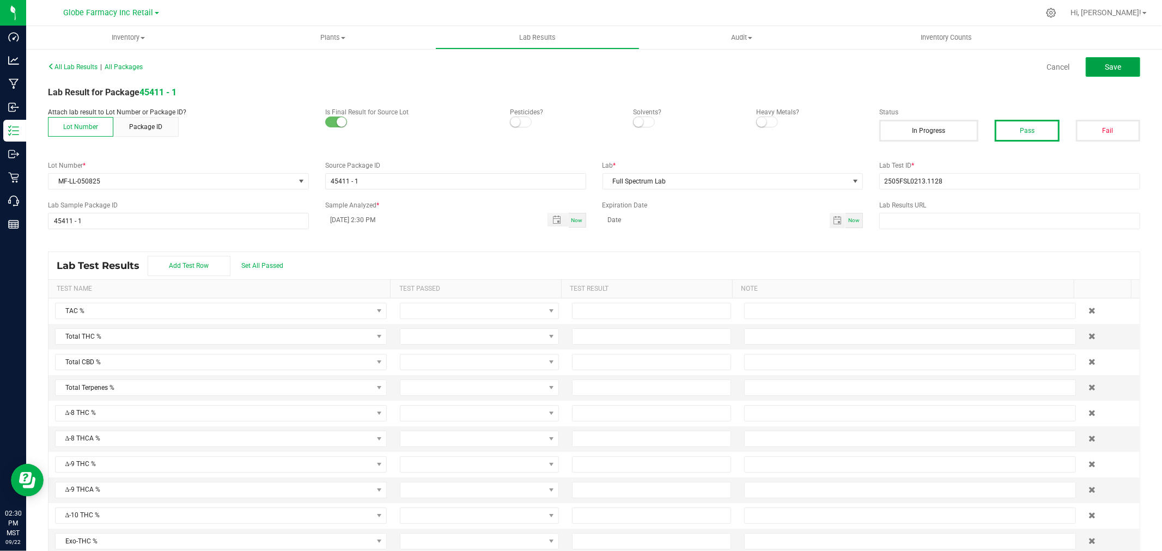
click at [1105, 64] on span "Save" at bounding box center [1113, 67] width 16 height 9
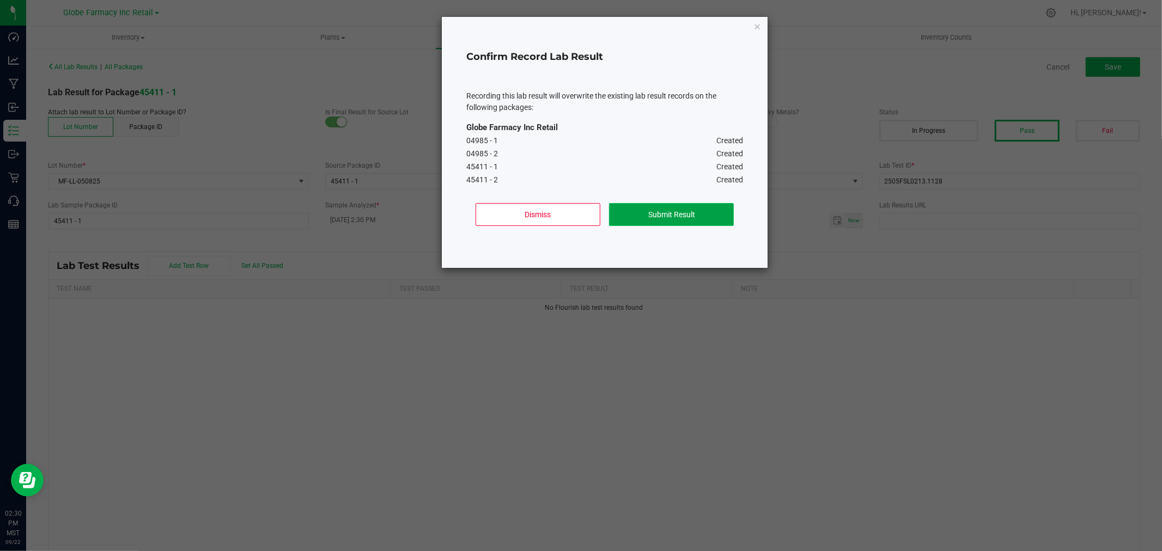
click at [692, 211] on button "Submit Result" at bounding box center [671, 214] width 125 height 23
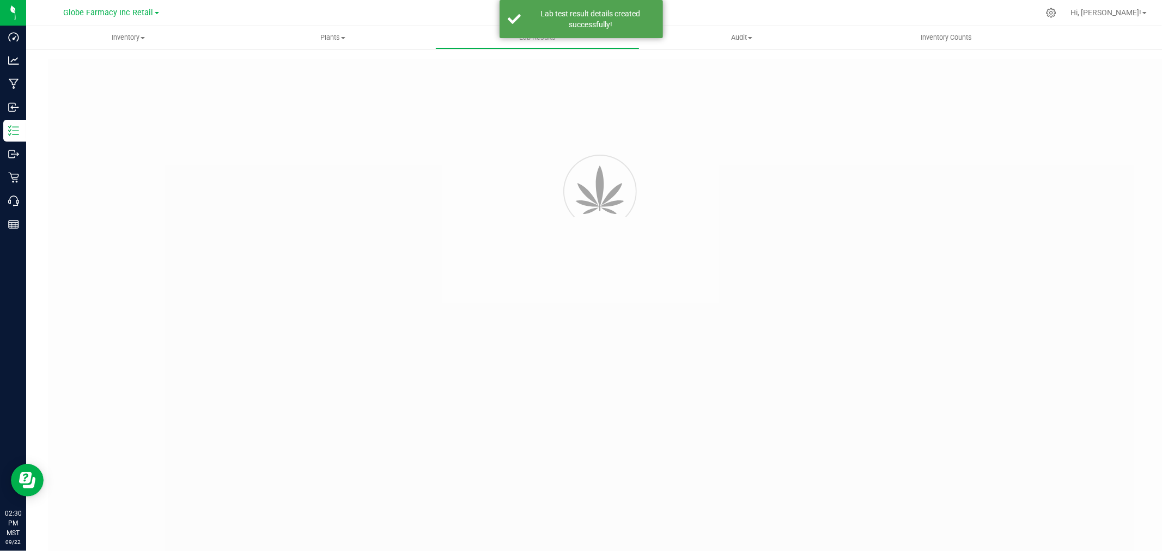
click at [1105, 67] on div at bounding box center [616, 321] width 1136 height 525
type input "45411 - 1"
type input "2505FSL0213.1128"
type input "45411 - 1"
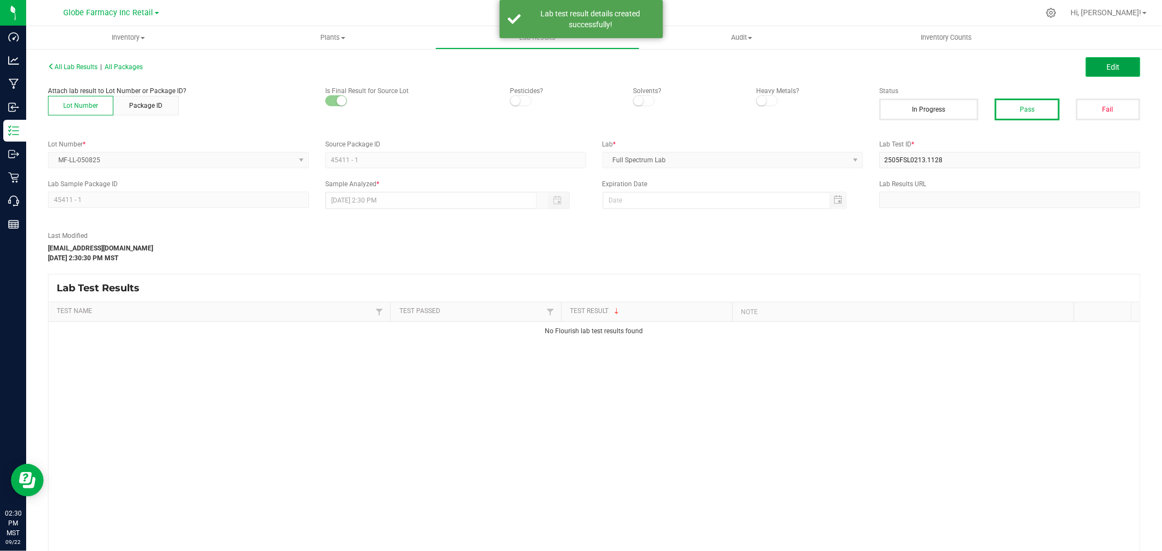
click at [1106, 67] on span "Edit" at bounding box center [1112, 67] width 13 height 9
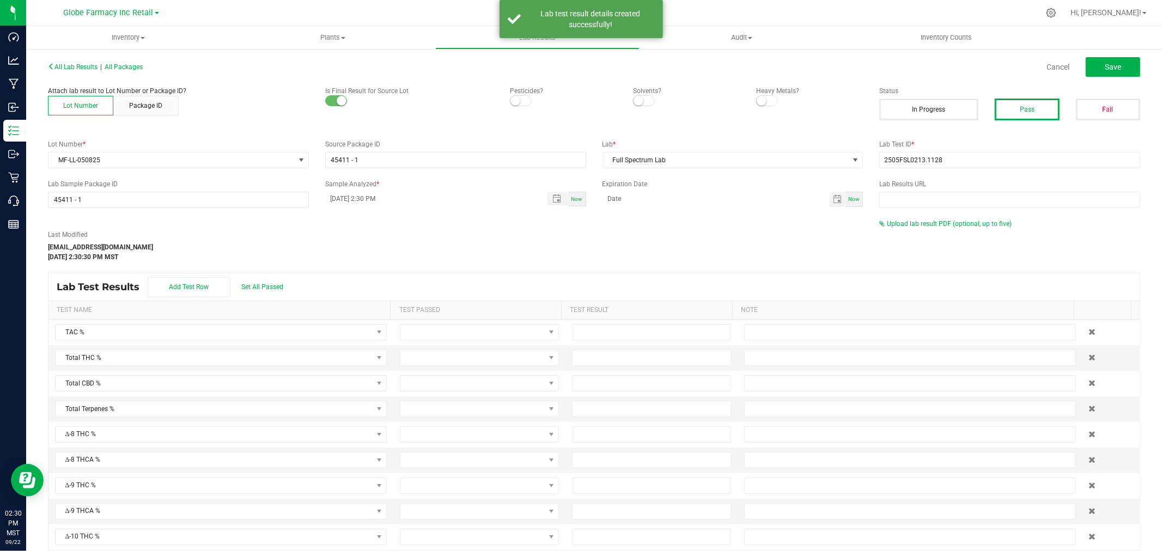
click at [914, 218] on div "All Lab Results | All Packages Cancel Save Attach lab result to Lot Number or P…" at bounding box center [594, 322] width 1092 height 526
click at [913, 220] on span "Upload lab result PDF (optional, up to five)" at bounding box center [949, 224] width 125 height 8
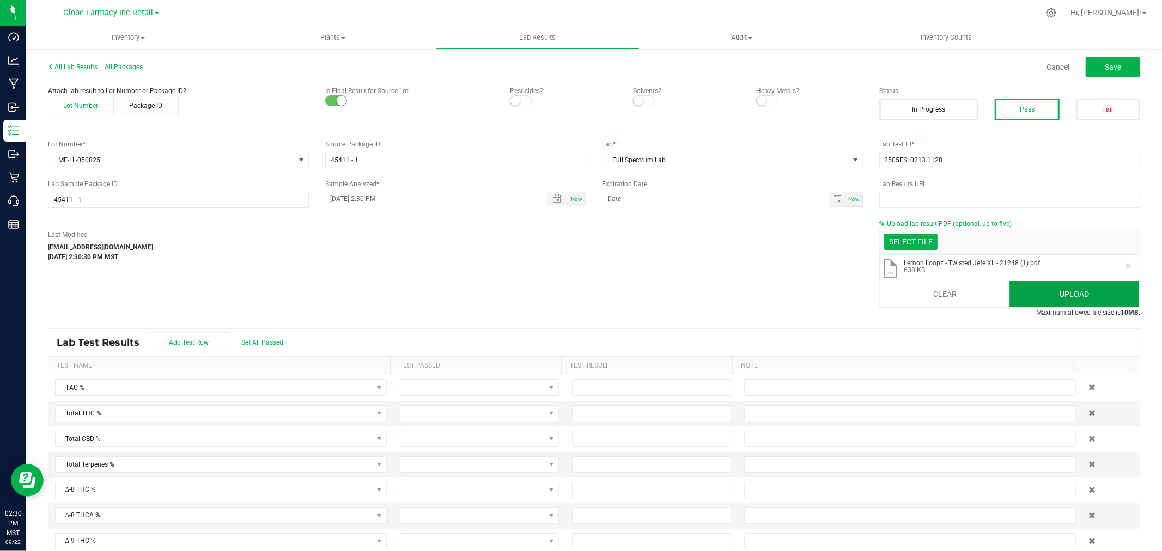
click at [1053, 290] on button "Upload" at bounding box center [1074, 294] width 130 height 26
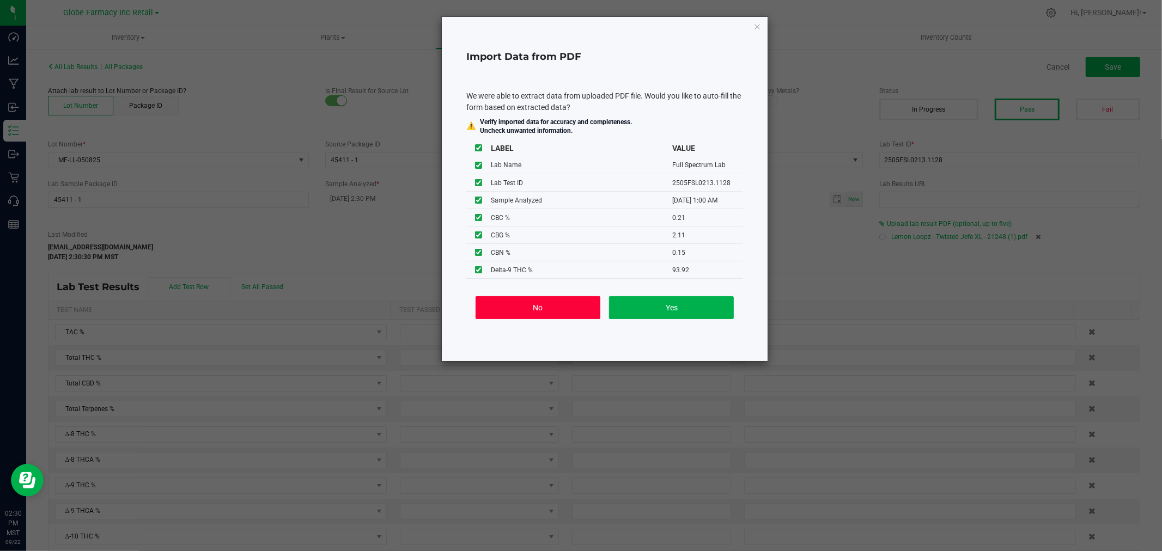
click at [534, 309] on button "No" at bounding box center [538, 307] width 125 height 23
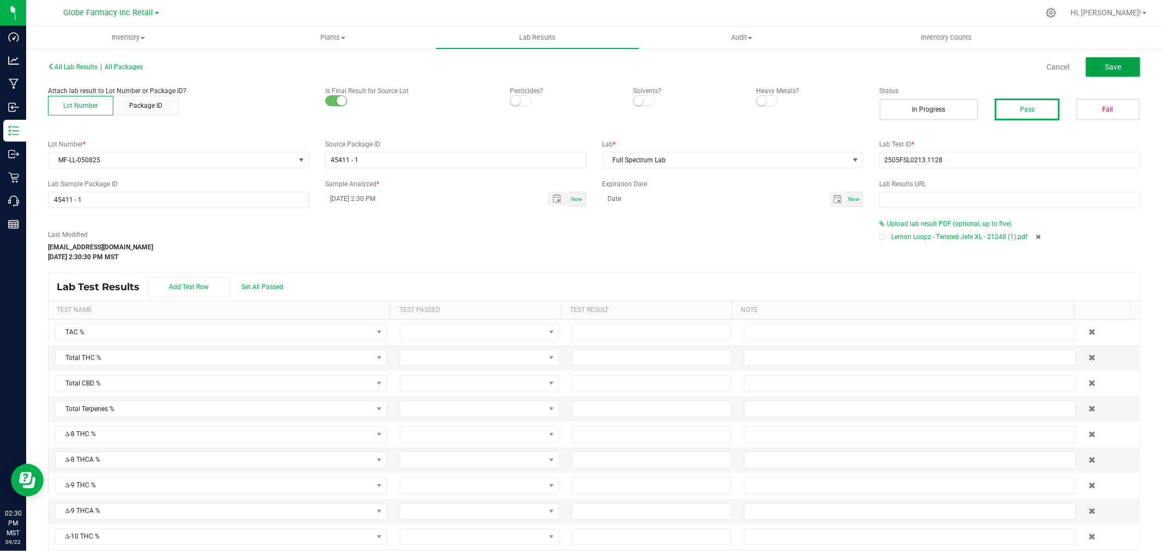
click at [1110, 63] on span "Save" at bounding box center [1113, 67] width 16 height 9
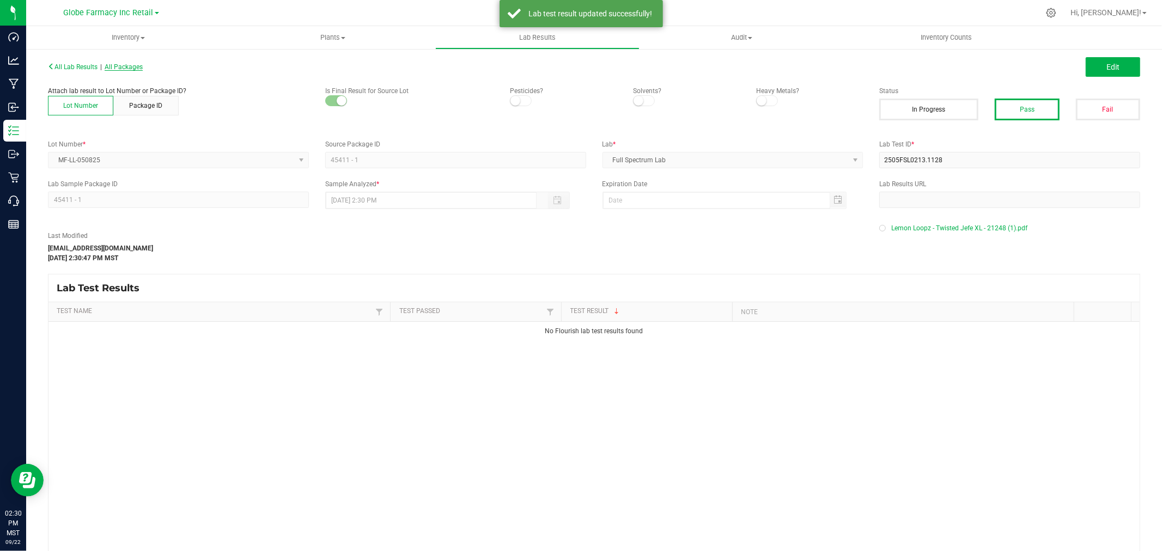
click at [129, 65] on span "All Packages" at bounding box center [124, 67] width 38 height 8
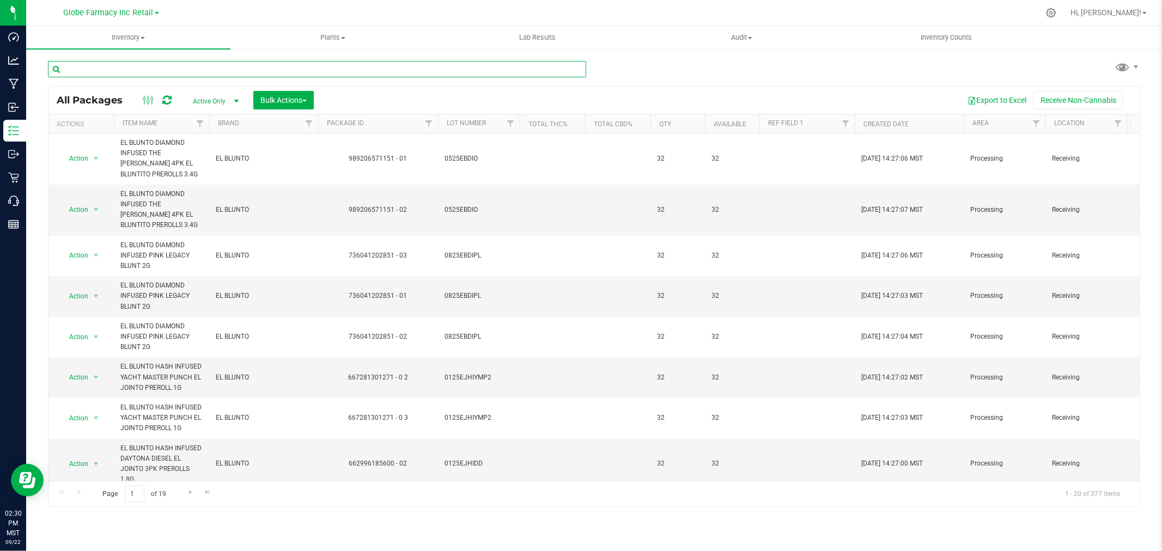
click at [190, 65] on input "text" at bounding box center [317, 69] width 538 height 16
paste input "2505FSL0213.1128"
type input "2505FSL0213.1128"
click at [194, 76] on input "text" at bounding box center [317, 69] width 538 height 16
type input "21249"
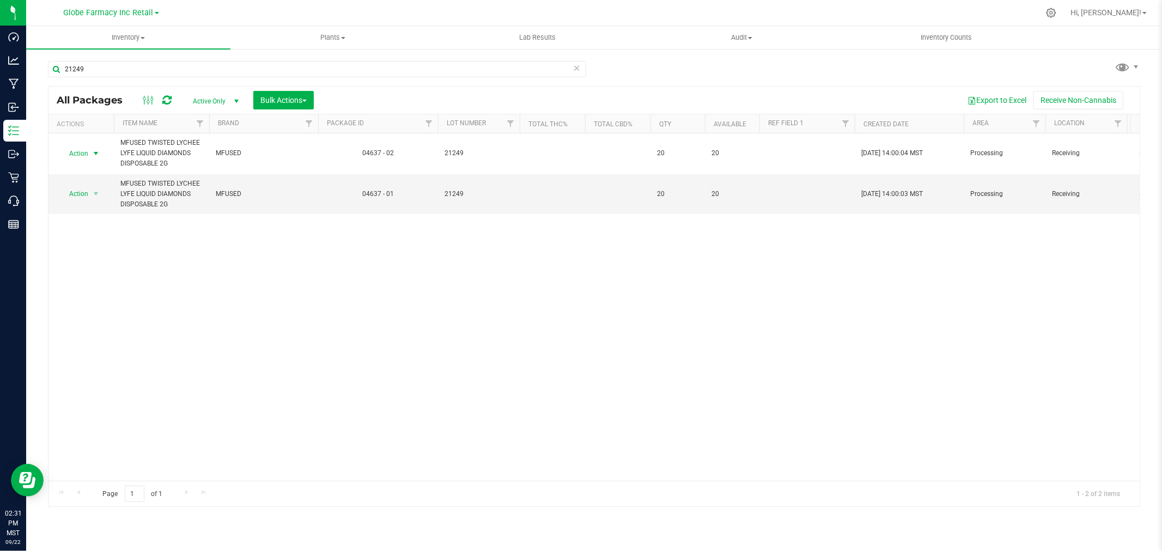
click at [92, 151] on span "select" at bounding box center [96, 153] width 9 height 9
click at [109, 346] on li "Record a lab result" at bounding box center [95, 348] width 70 height 16
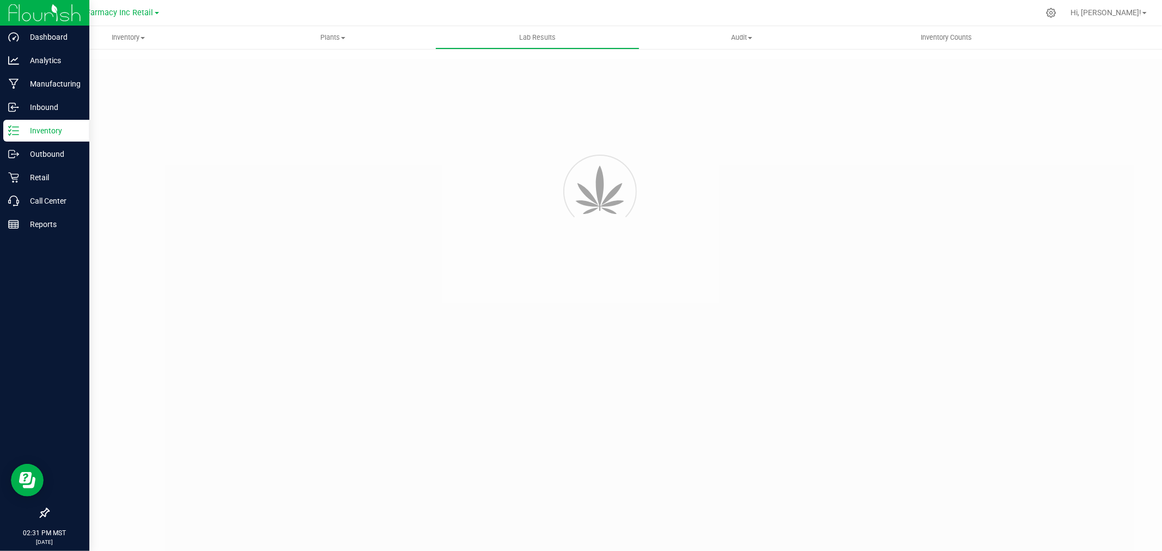
type input "04637 - 02"
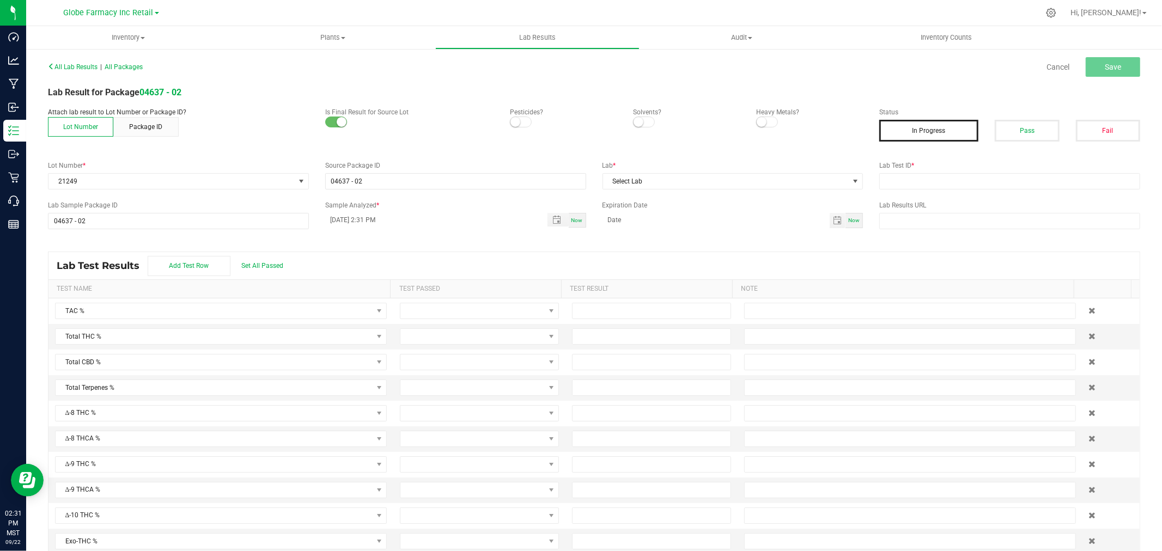
drag, startPoint x: 1009, startPoint y: 145, endPoint x: 1014, endPoint y: 134, distance: 11.9
click at [1010, 143] on div "Status In Progress Pass Fail" at bounding box center [1009, 128] width 277 height 42
click at [1014, 134] on button "Pass" at bounding box center [1027, 131] width 64 height 22
click at [998, 183] on input "text" at bounding box center [1009, 181] width 261 height 16
paste input "2505FSL0213.1129"
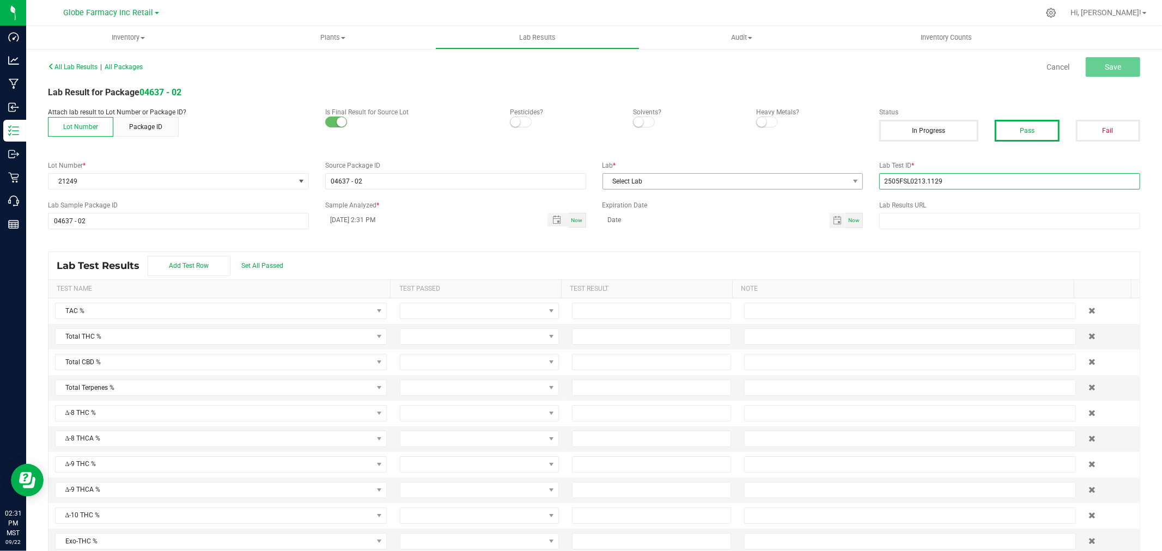
type input "2505FSL0213.1129"
click at [822, 184] on span "Select Lab" at bounding box center [726, 181] width 246 height 15
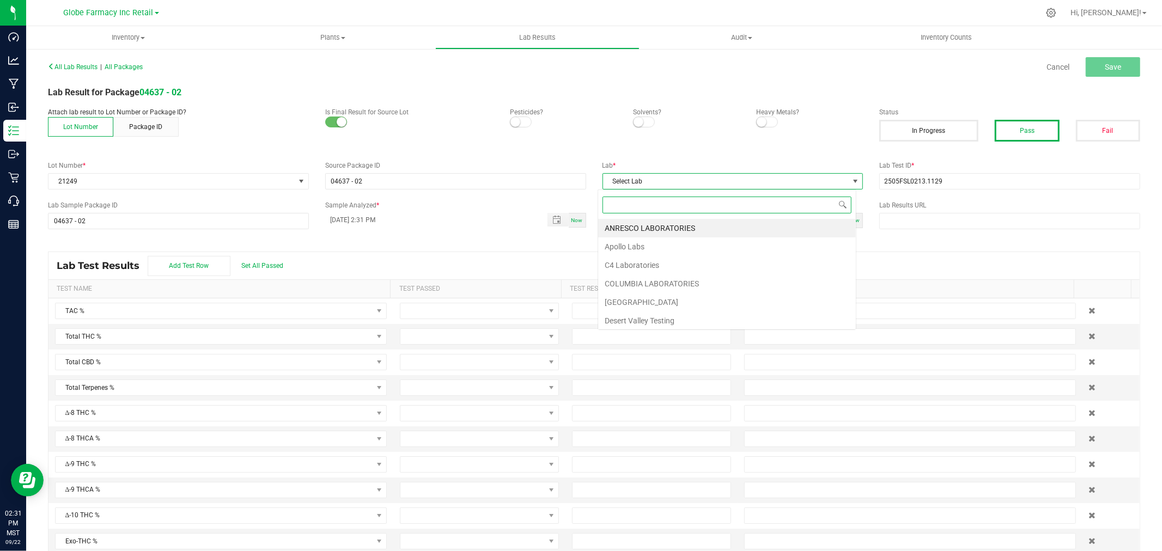
scroll to position [16, 258]
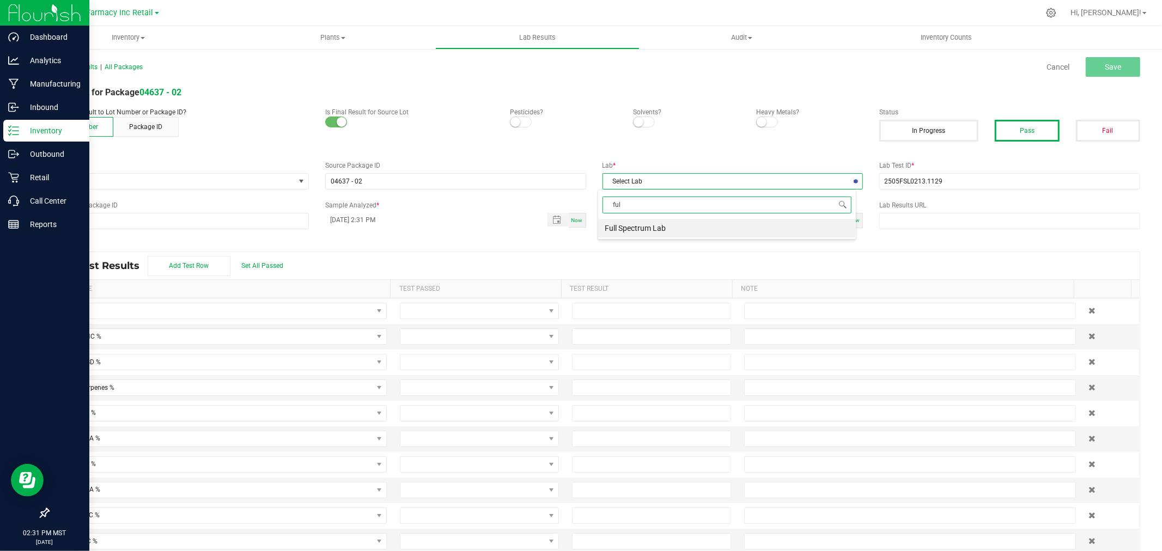
type input "full"
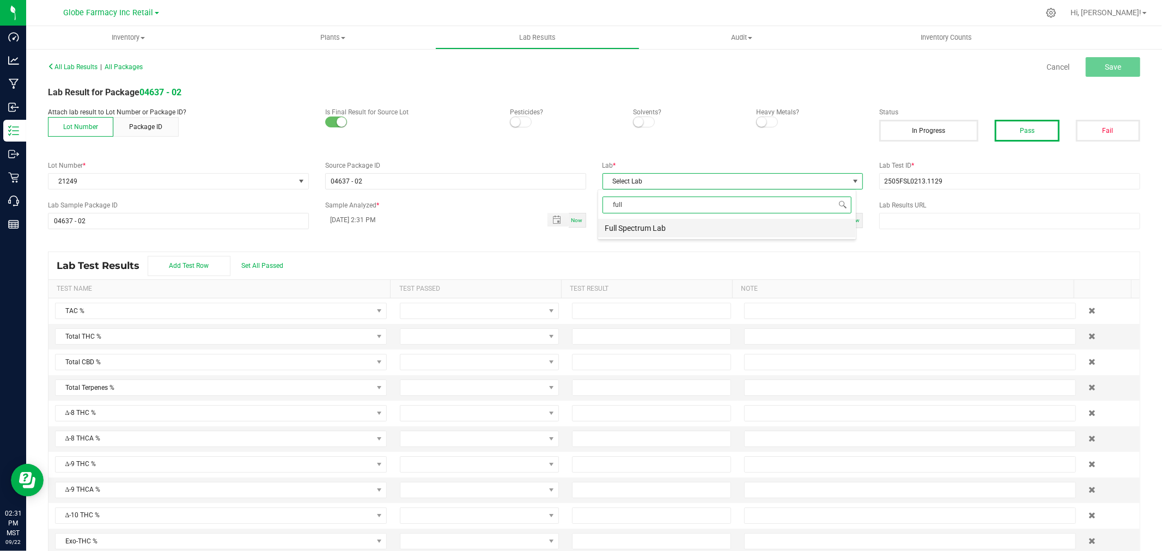
click at [640, 229] on li "Full Spectrum Lab" at bounding box center [727, 228] width 258 height 19
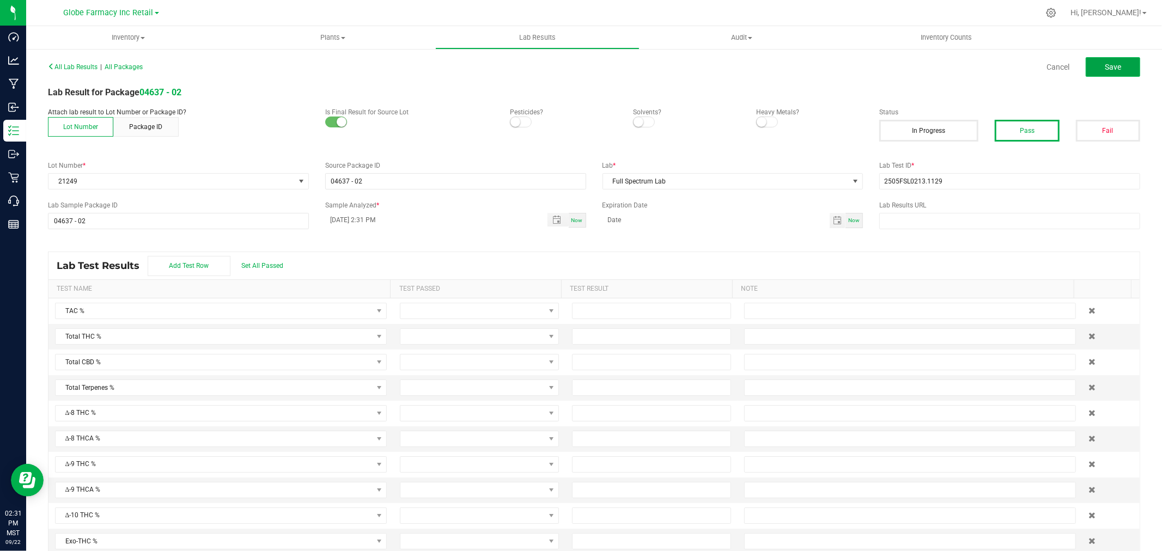
click at [1105, 66] on span "Save" at bounding box center [1113, 67] width 16 height 9
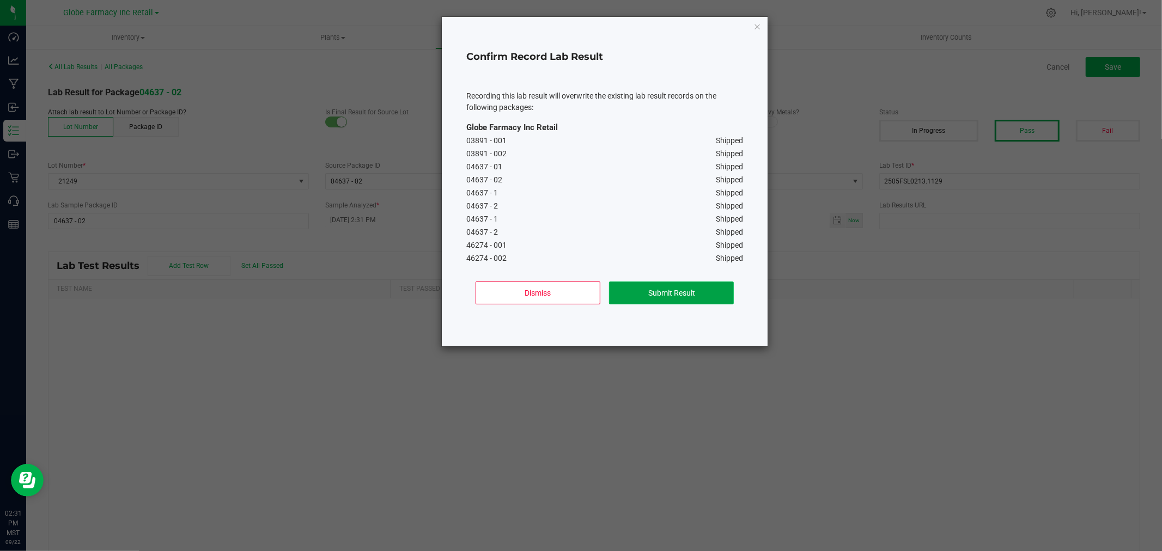
click at [653, 286] on button "Submit Result" at bounding box center [671, 293] width 125 height 23
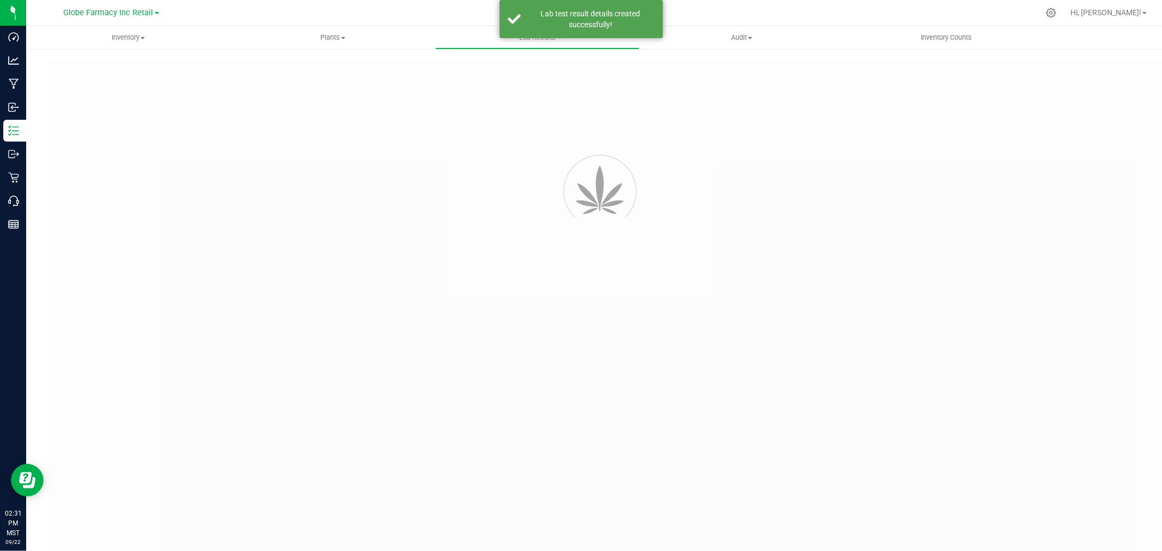
type input "04637 - 02"
type input "2505FSL0213.1129"
type input "04637 - 02"
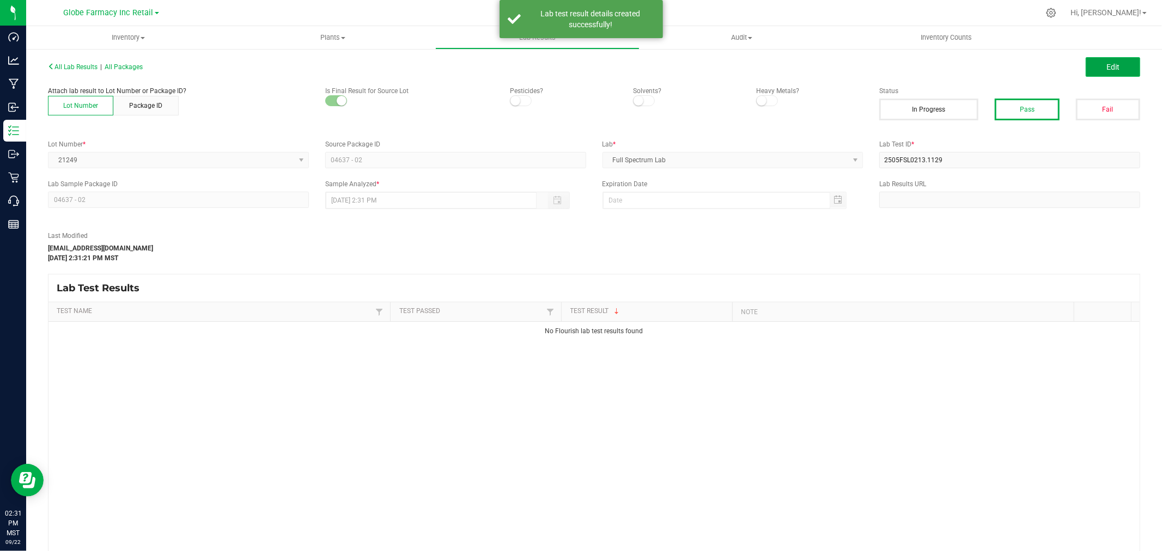
click at [1108, 65] on span "Edit" at bounding box center [1112, 67] width 13 height 9
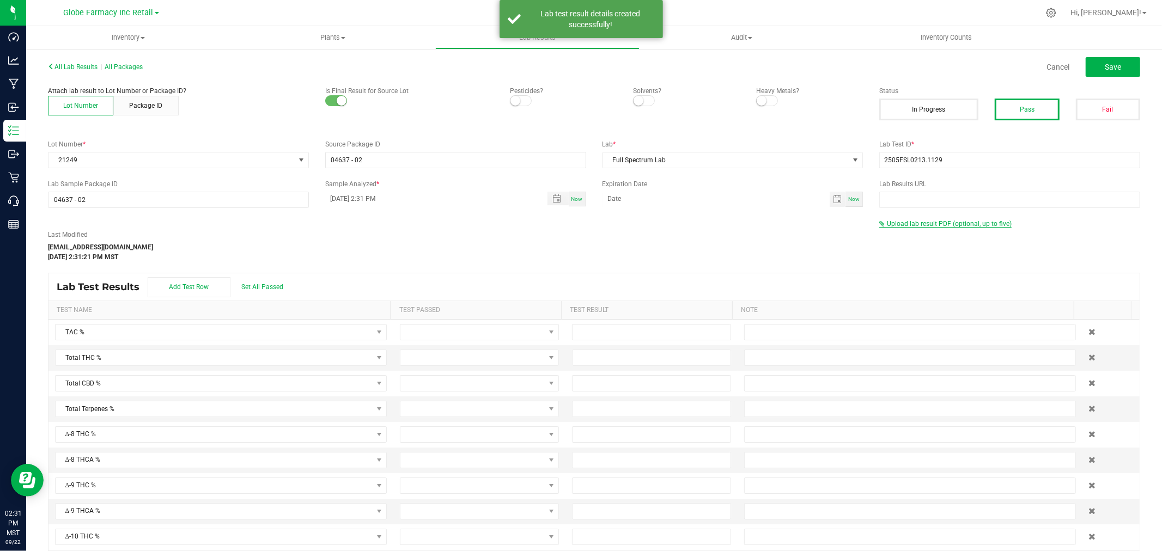
click at [911, 227] on span "Upload lab result PDF (optional, up to five)" at bounding box center [945, 224] width 132 height 8
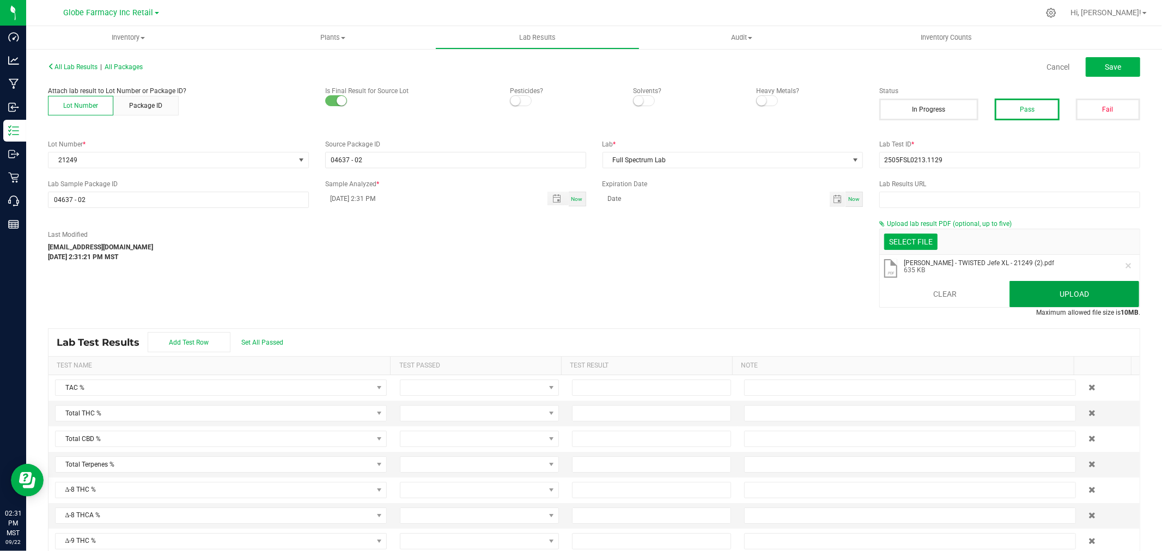
click at [1042, 293] on button "Upload" at bounding box center [1074, 294] width 130 height 26
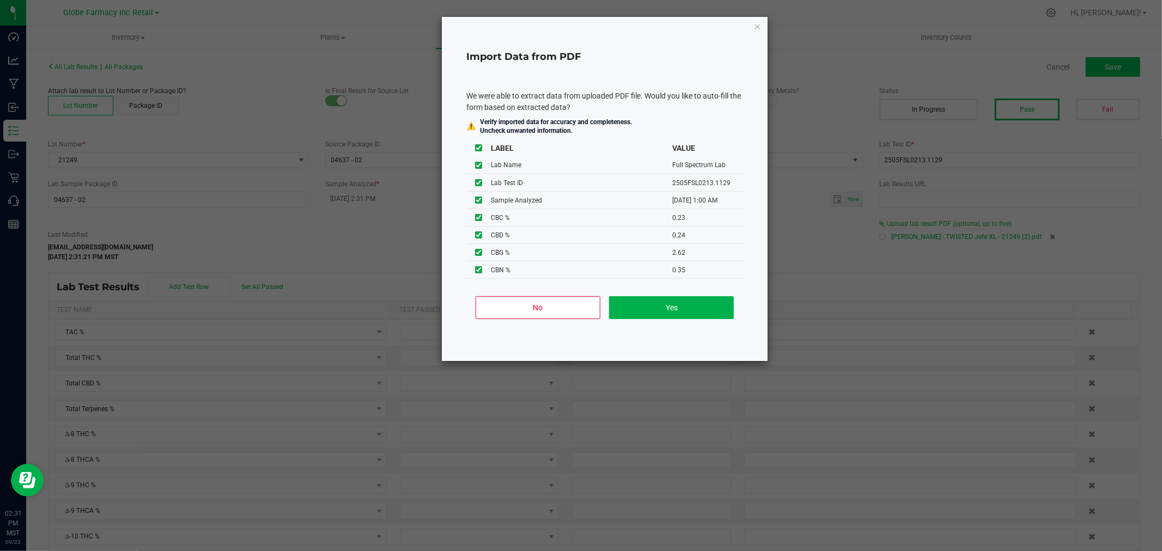
click at [1105, 65] on ngb-modal-window "Import Data from PDF We were able to extract data from uploaded PDF file. Would…" at bounding box center [585, 275] width 1170 height 551
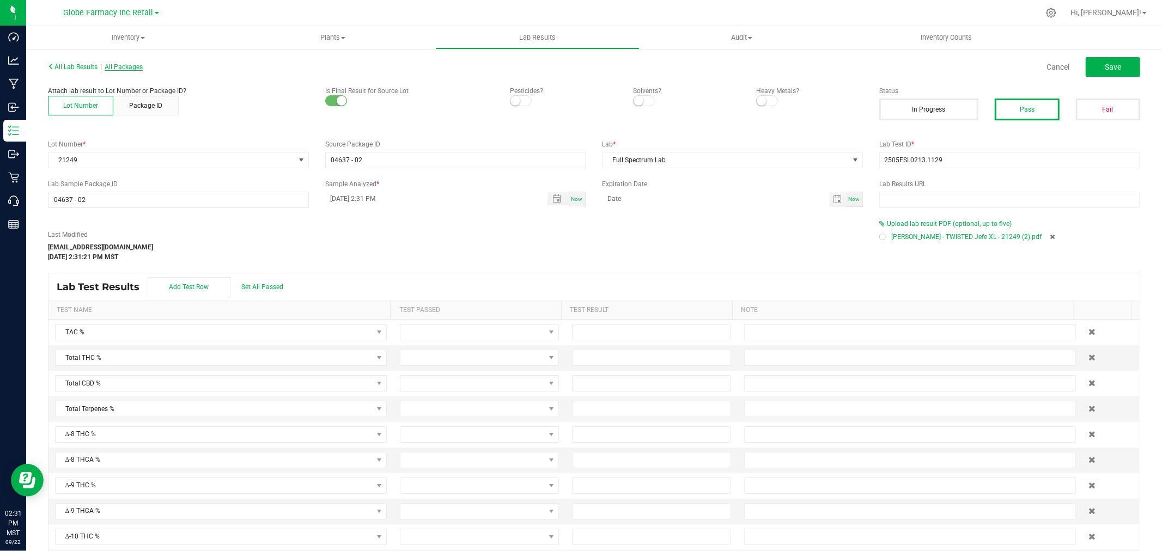
click at [123, 67] on span "All Packages" at bounding box center [124, 67] width 38 height 8
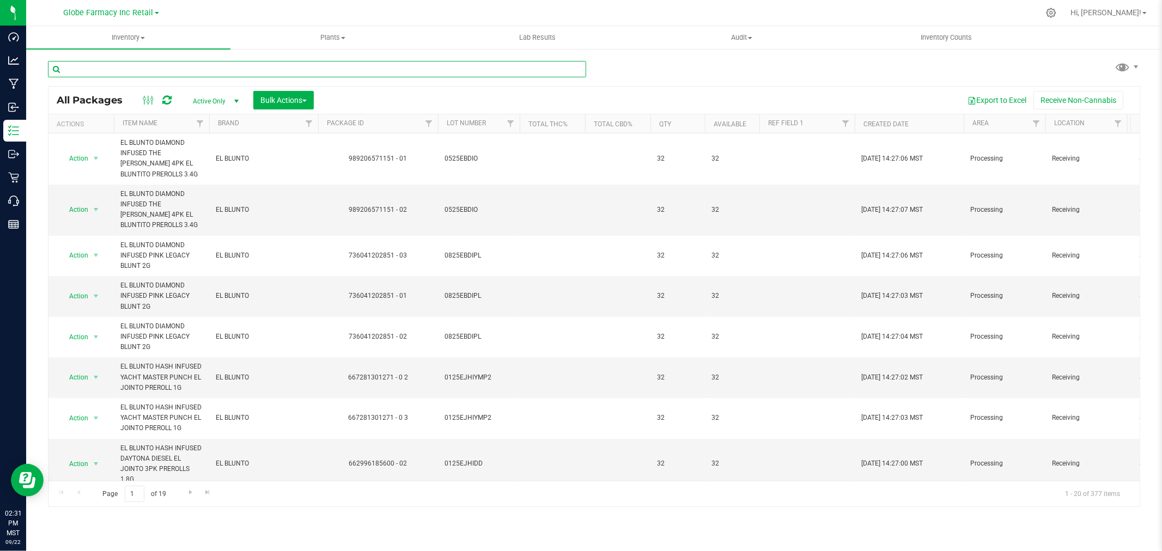
click at [291, 66] on input "text" at bounding box center [317, 69] width 538 height 16
paste input "2505FSL0213.1129"
type input "2505FSL0213.1129"
click at [352, 75] on input "text" at bounding box center [317, 69] width 538 height 16
paste input "(MF-MP-050825"
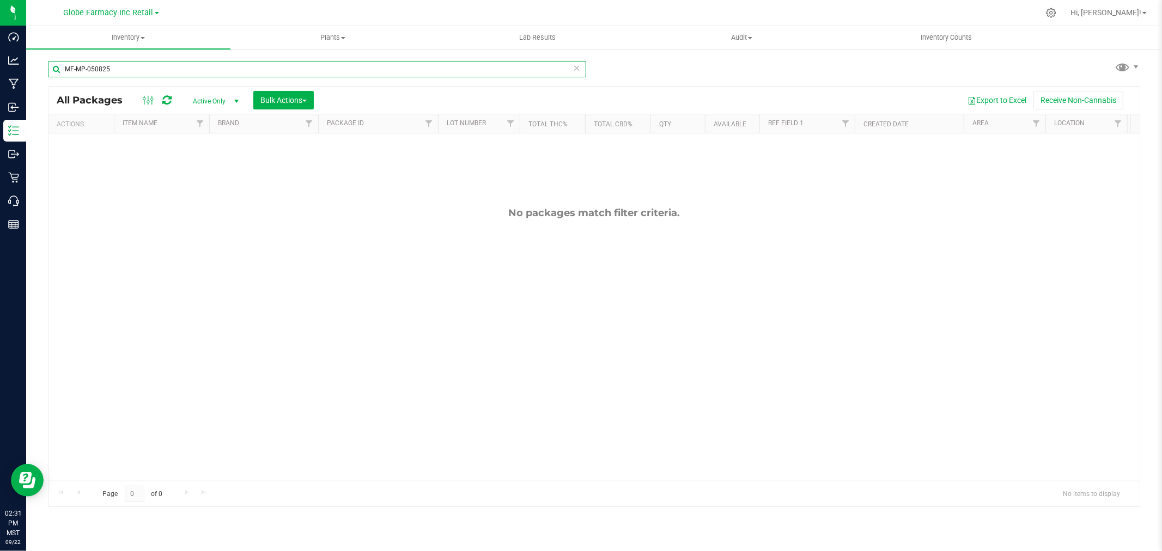
type input "MF-MP-050825"
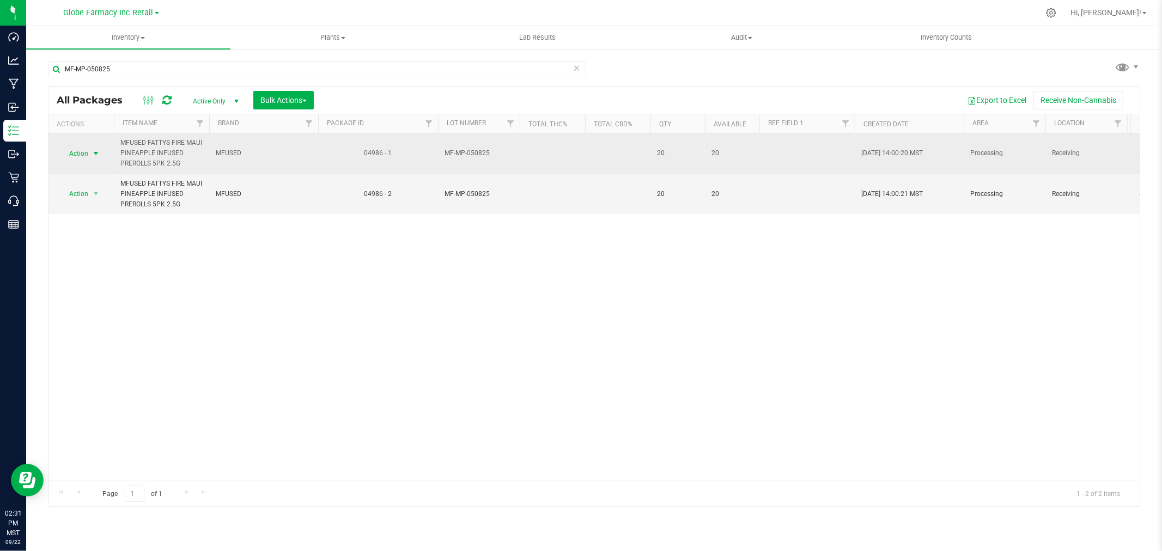
click at [78, 148] on span "Action" at bounding box center [73, 153] width 29 height 15
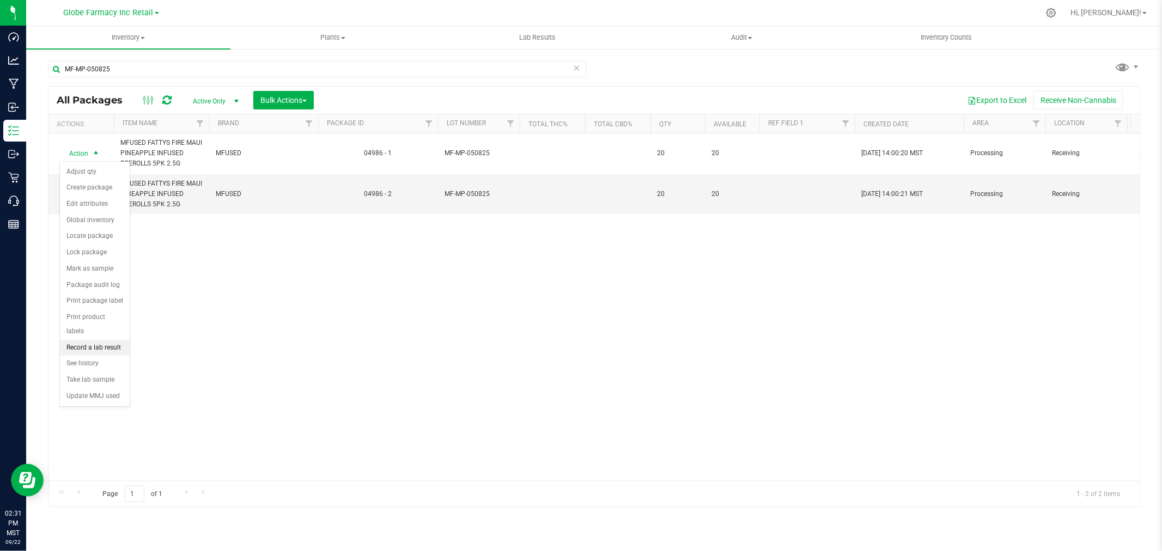
click at [90, 346] on li "Record a lab result" at bounding box center [95, 348] width 70 height 16
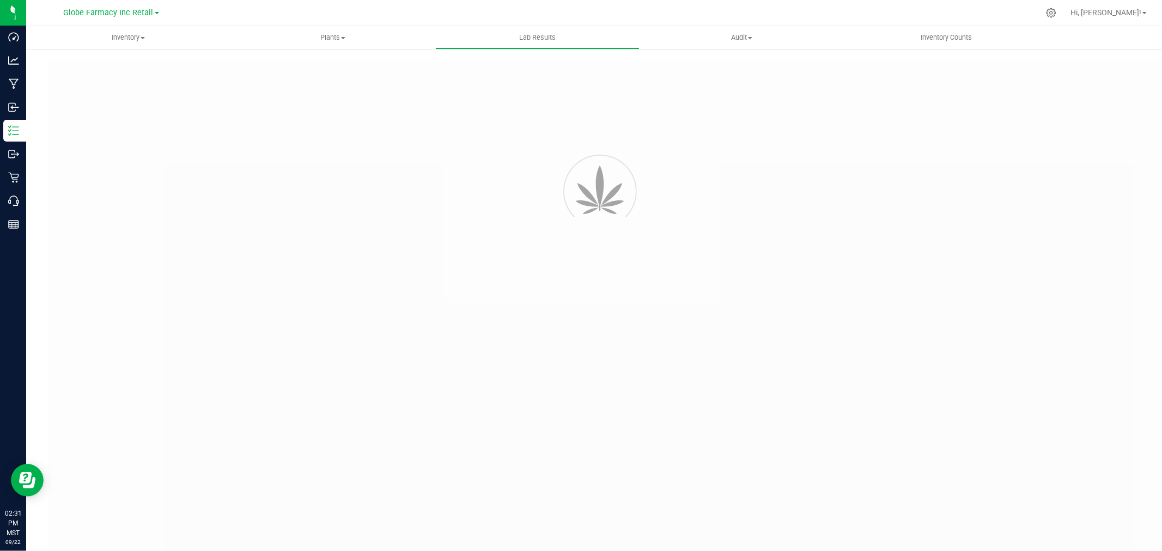
type input "04986 - 1"
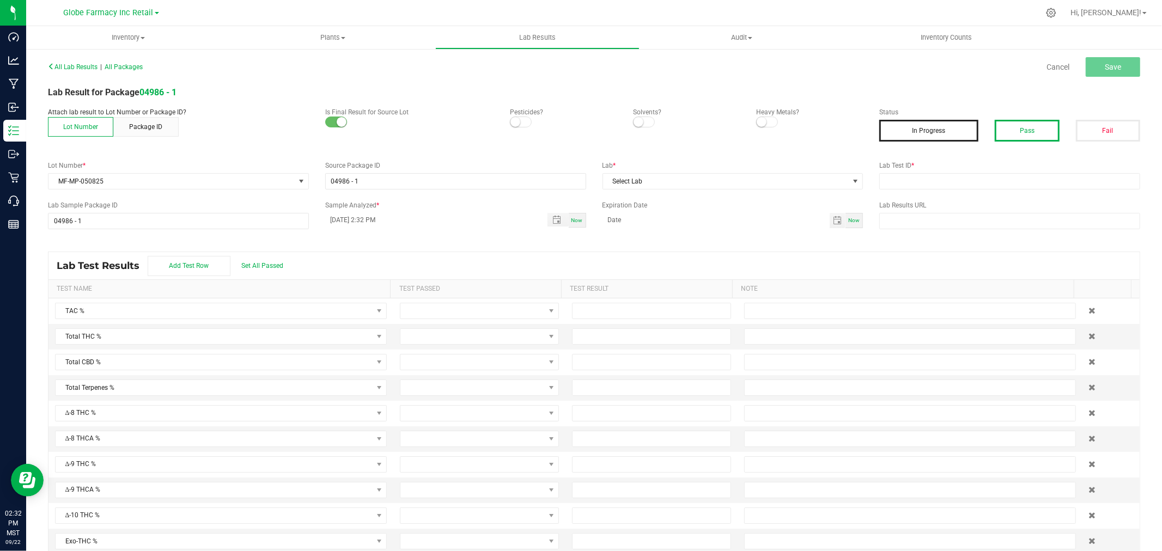
click at [1023, 120] on button "Pass" at bounding box center [1027, 131] width 64 height 22
click at [1012, 163] on label "Lab Test ID *" at bounding box center [1009, 166] width 261 height 10
click at [1012, 180] on input "text" at bounding box center [1009, 181] width 261 height 16
paste input "TE50512001-009"
type input "TE50512001-009"
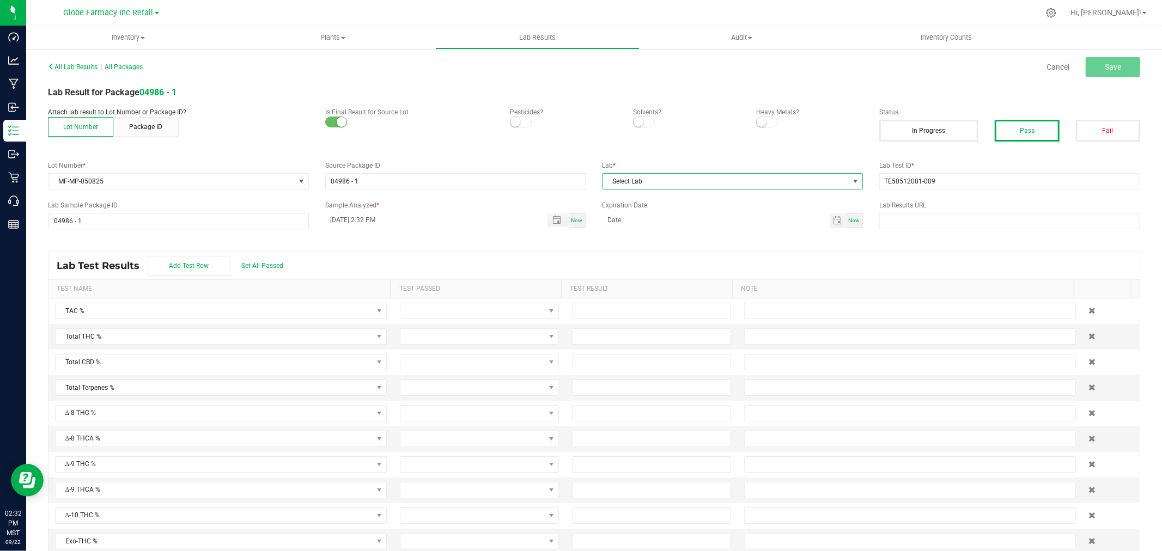
click at [719, 181] on span "Select Lab" at bounding box center [726, 181] width 246 height 15
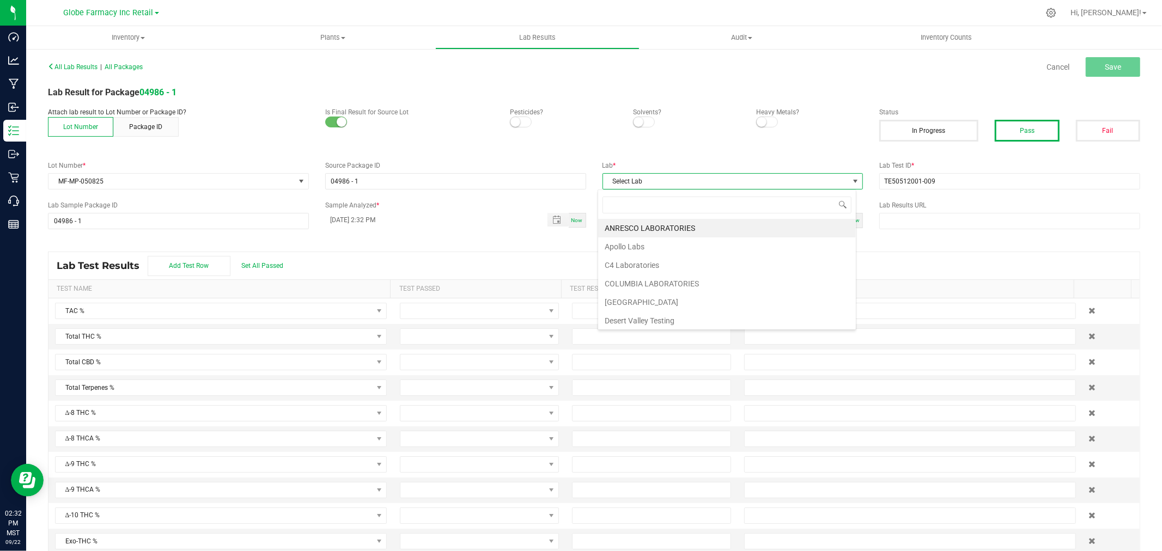
scroll to position [16, 258]
type input "[PERSON_NAME]"
click at [621, 225] on li "KAYCHA LABS" at bounding box center [727, 228] width 258 height 19
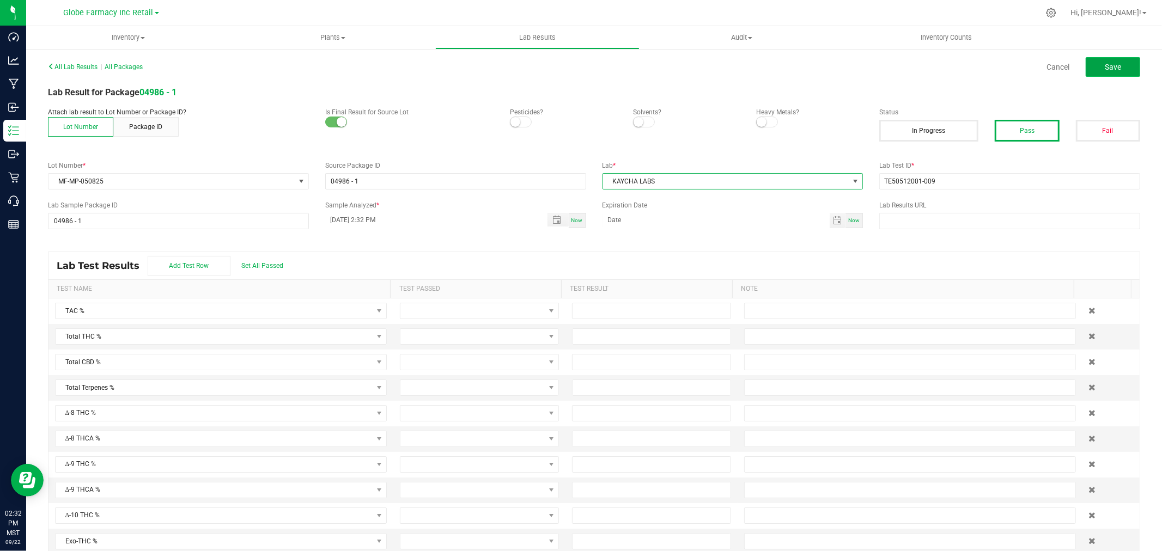
click at [1105, 68] on span "Save" at bounding box center [1113, 67] width 16 height 9
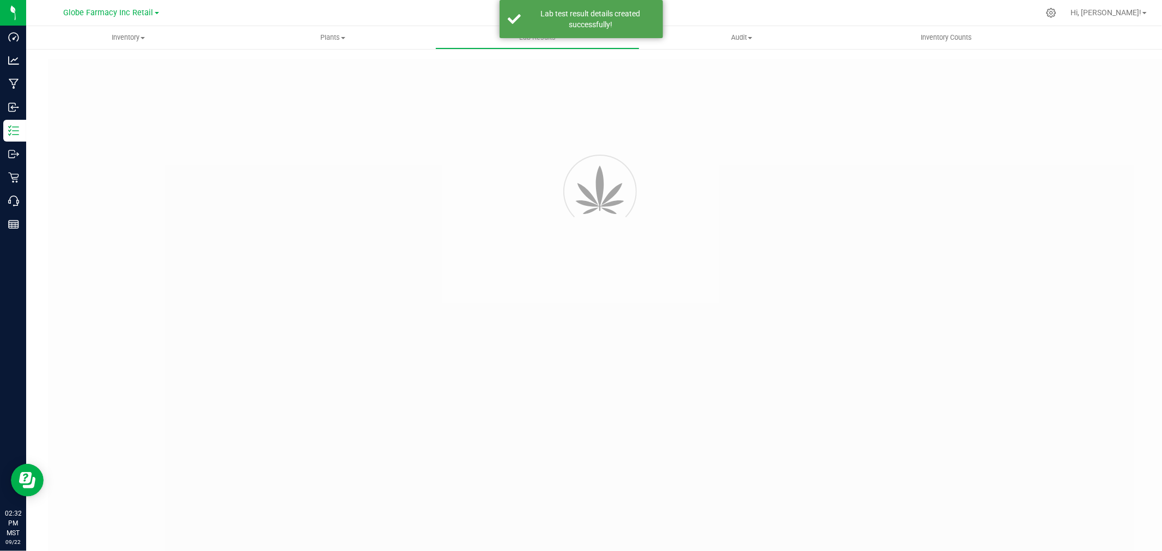
type input "04986 - 1"
type input "TE50512001-009"
type input "04986 - 1"
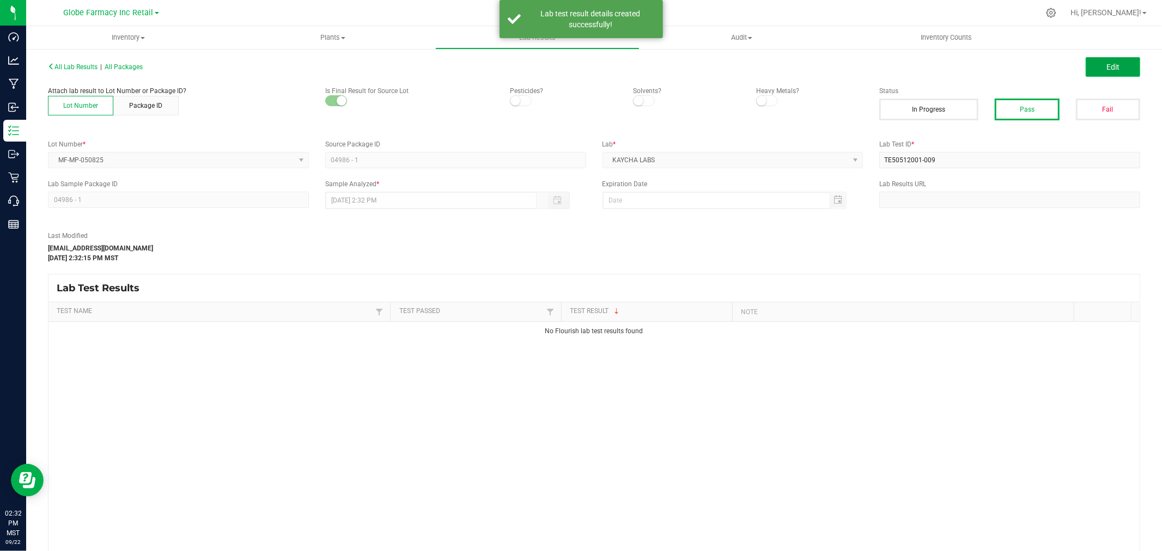
click at [1106, 64] on span "Edit" at bounding box center [1112, 67] width 13 height 9
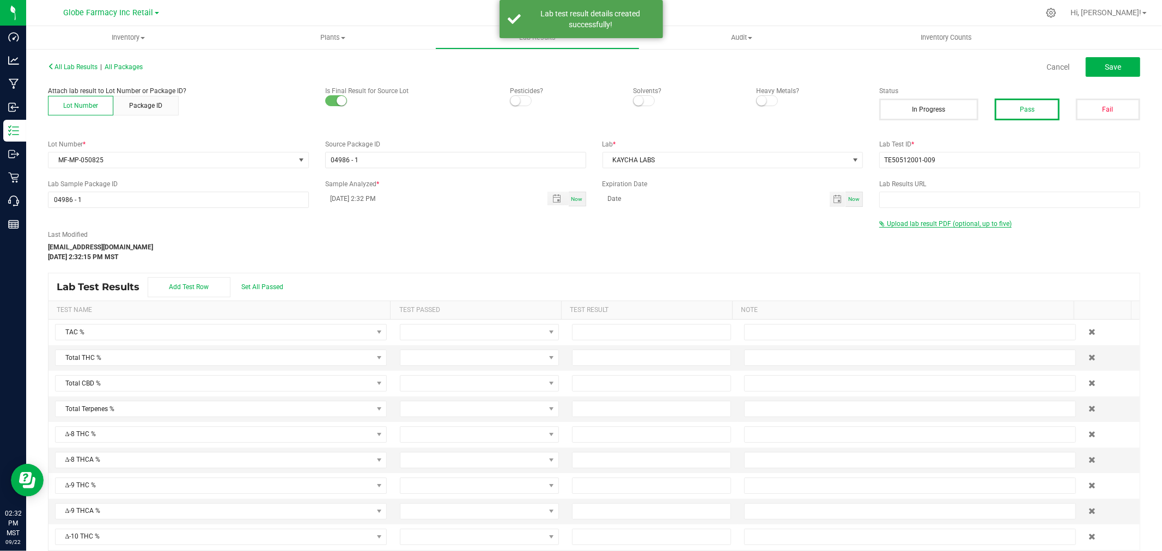
click at [907, 225] on span "Upload lab result PDF (optional, up to five)" at bounding box center [949, 224] width 125 height 8
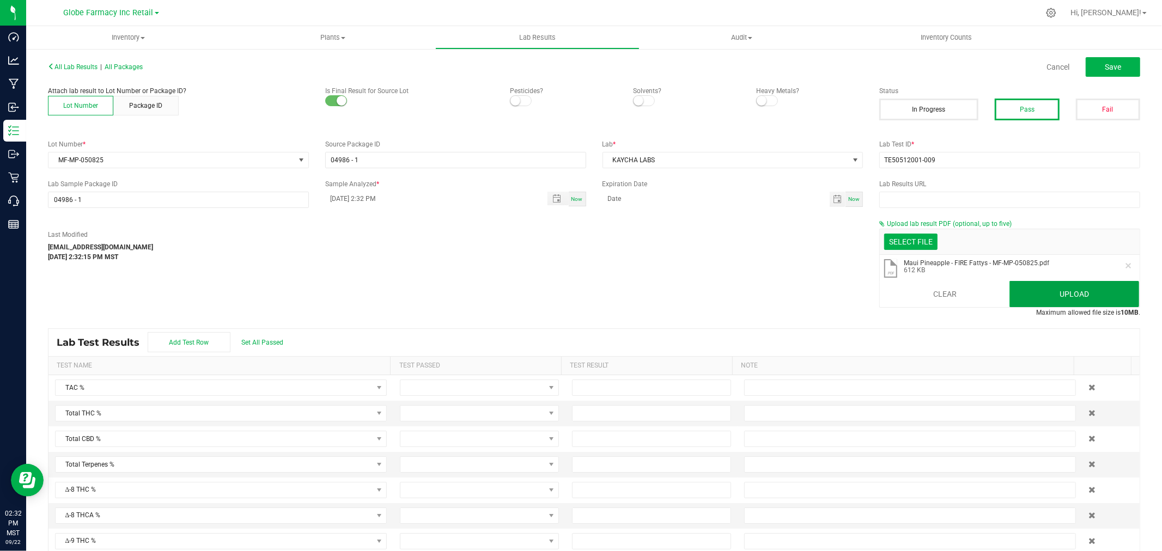
click at [1073, 295] on button "Upload" at bounding box center [1074, 294] width 130 height 26
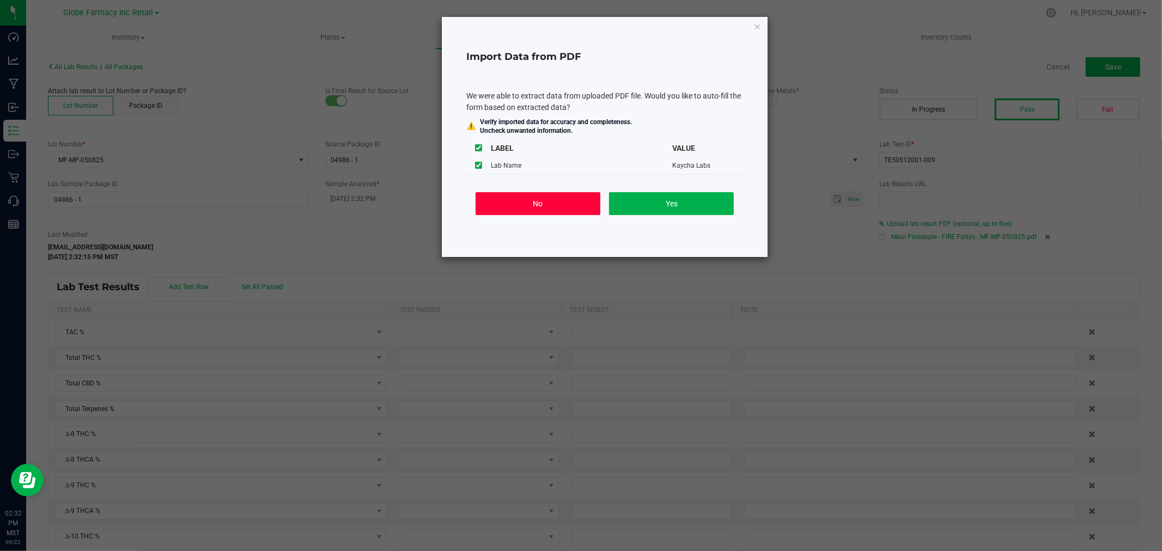
click at [547, 210] on button "No" at bounding box center [538, 203] width 125 height 23
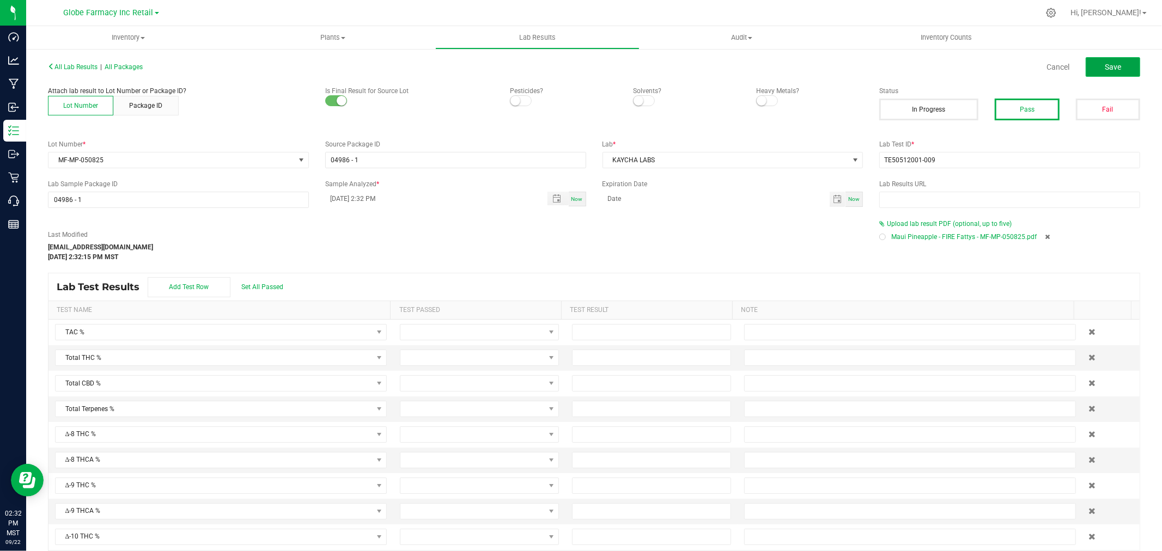
click at [1105, 63] on span "Save" at bounding box center [1113, 67] width 16 height 9
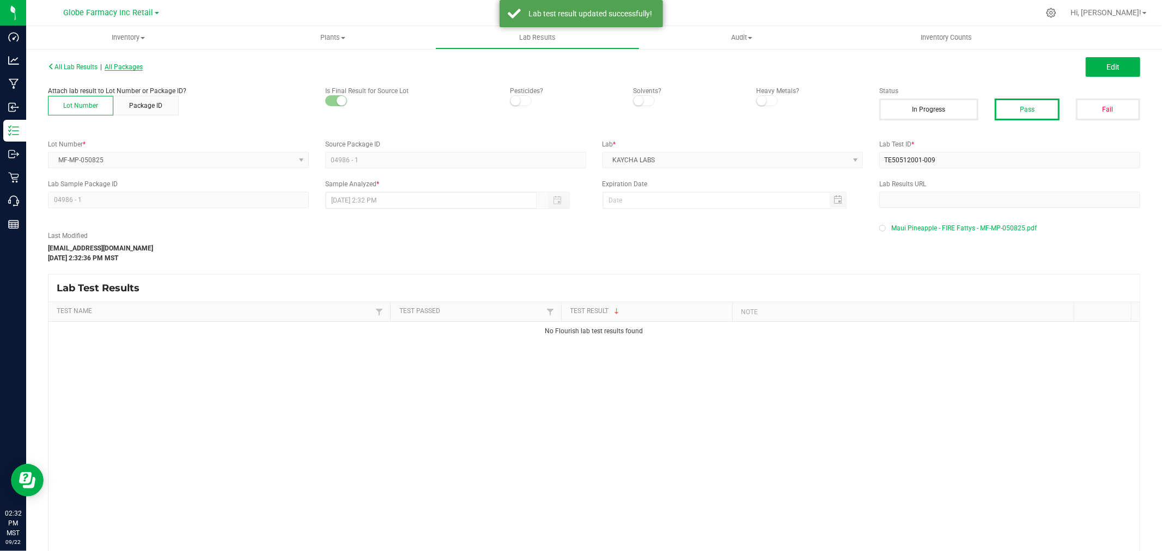
click at [141, 63] on span "All Packages" at bounding box center [124, 67] width 38 height 8
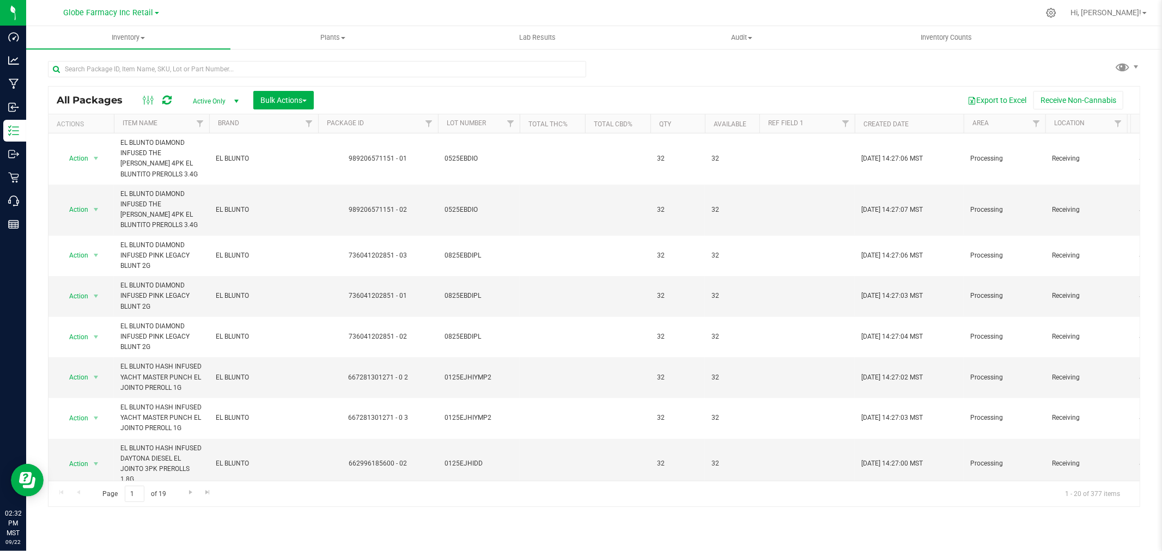
click at [344, 77] on div at bounding box center [317, 73] width 538 height 25
click at [345, 66] on input "text" at bounding box center [317, 69] width 538 height 16
paste input "TE50512001-009"
type input "TE50512001-009"
click at [342, 63] on input "text" at bounding box center [317, 69] width 538 height 16
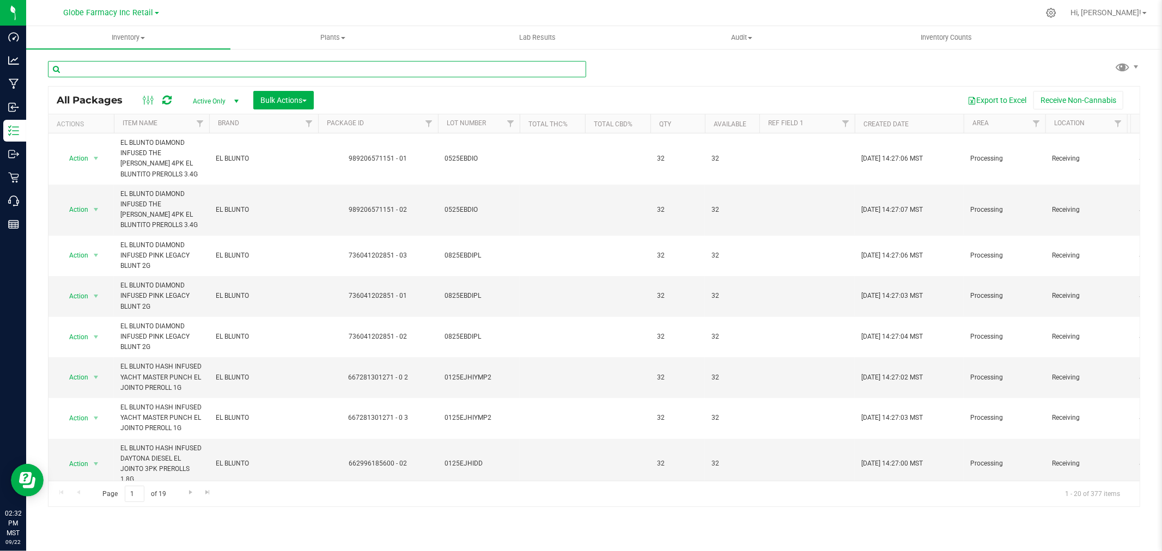
paste input "MF-MP-051225"
type input "MF-MP-051225"
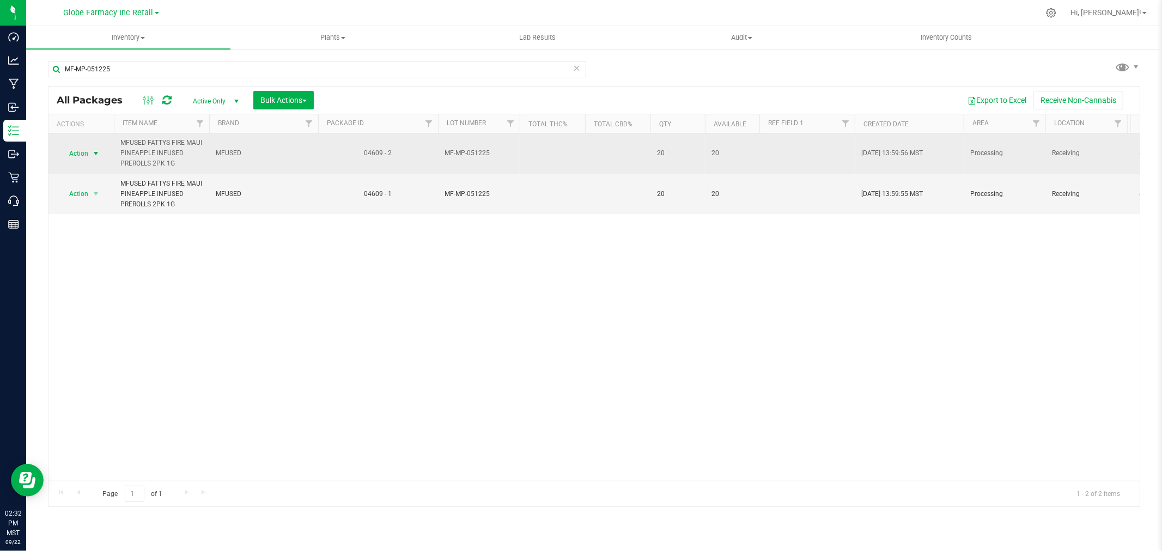
click at [95, 151] on span "select" at bounding box center [96, 153] width 9 height 9
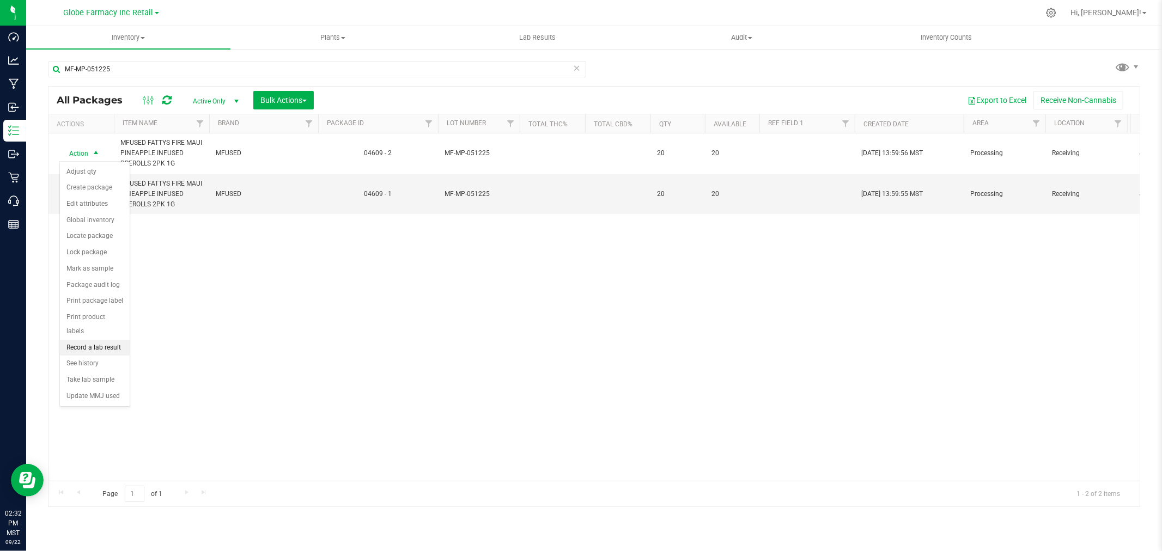
click at [99, 350] on li "Record a lab result" at bounding box center [95, 348] width 70 height 16
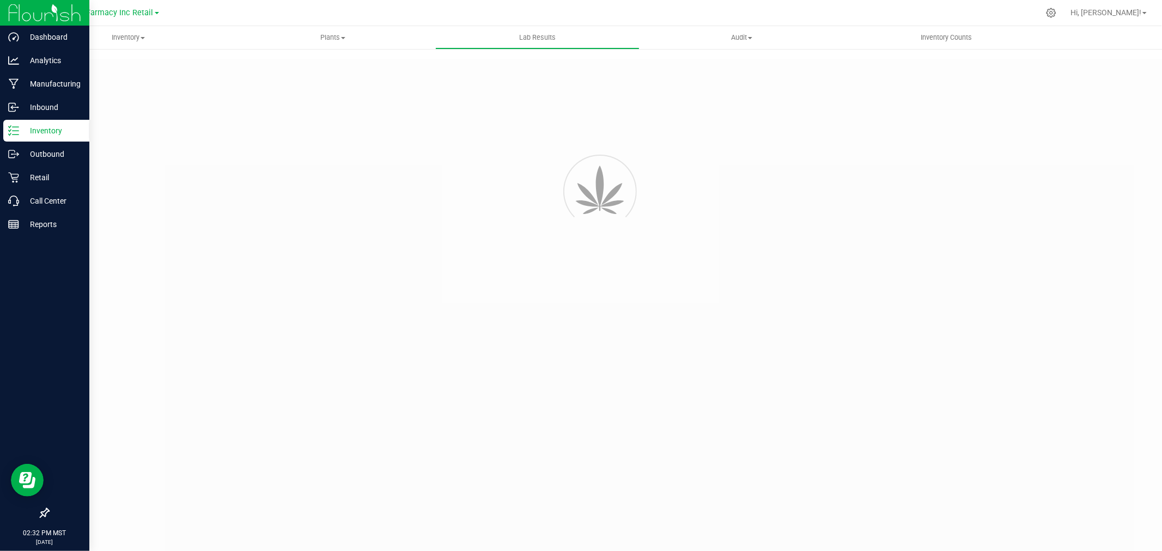
type input "04609 - 2"
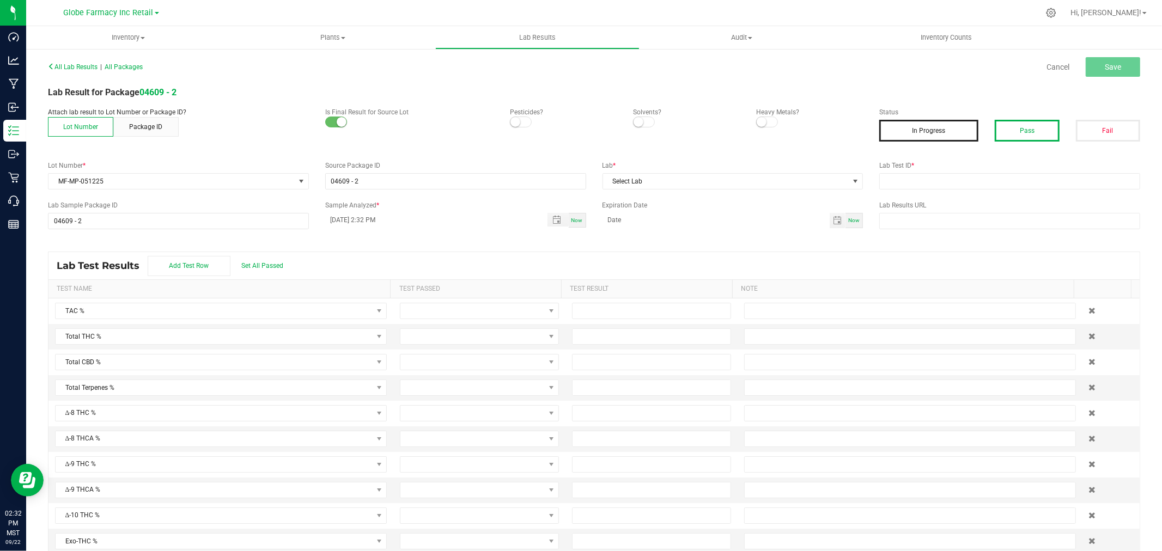
click at [1033, 137] on button "Pass" at bounding box center [1027, 131] width 64 height 22
click at [946, 180] on input "text" at bounding box center [1009, 181] width 261 height 16
paste input "TE50513004-005"
type input "TE50513004-005"
click at [739, 180] on span "Select Lab" at bounding box center [726, 181] width 246 height 15
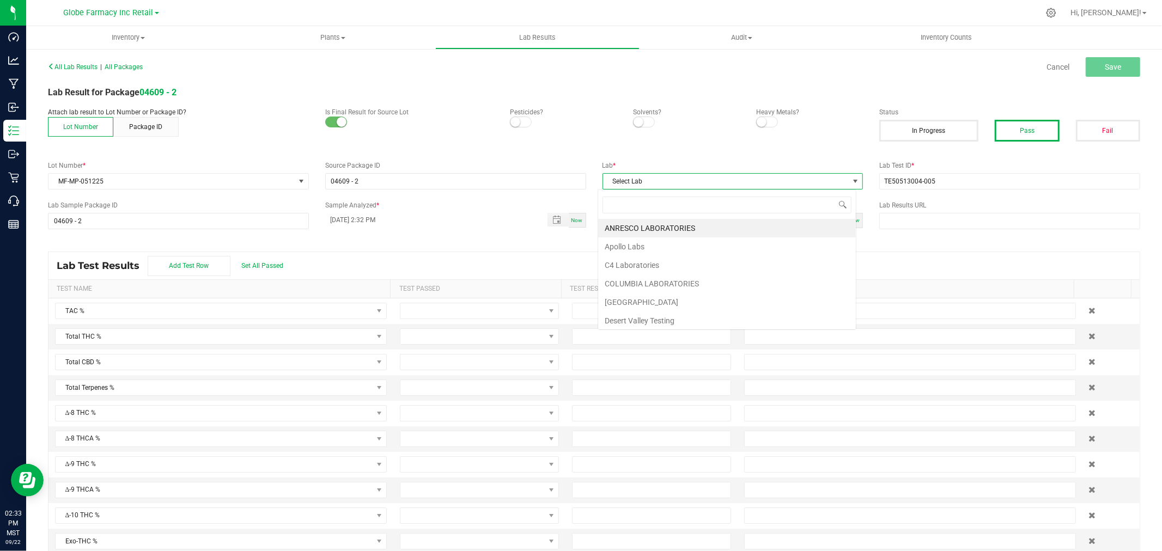
scroll to position [16, 258]
type input "[PERSON_NAME]"
click at [621, 217] on span "[PERSON_NAME]" at bounding box center [727, 205] width 258 height 26
click at [621, 224] on li "KAYCHA LABS" at bounding box center [727, 228] width 258 height 19
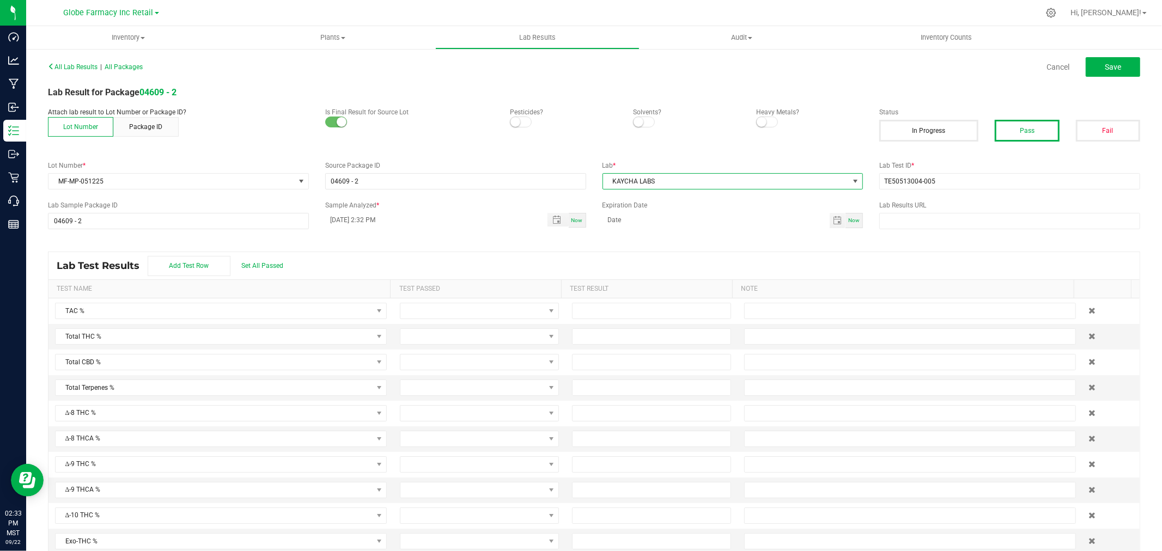
click at [1095, 80] on div "All Lab Results | All Packages Cancel Save" at bounding box center [594, 66] width 1108 height 27
click at [1104, 71] on button "Save" at bounding box center [1113, 67] width 54 height 20
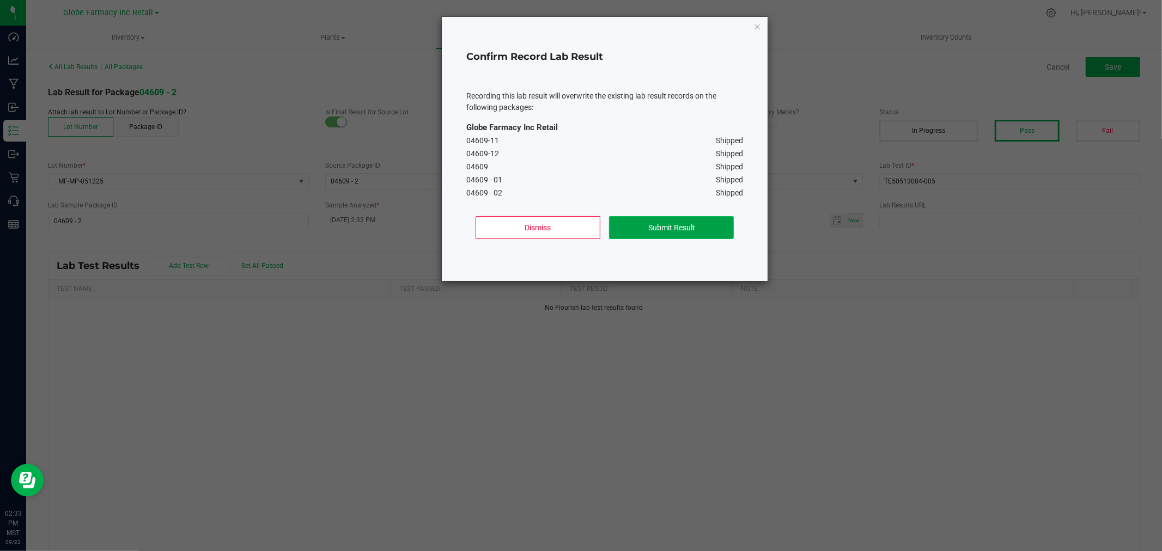
click at [649, 229] on button "Submit Result" at bounding box center [671, 227] width 125 height 23
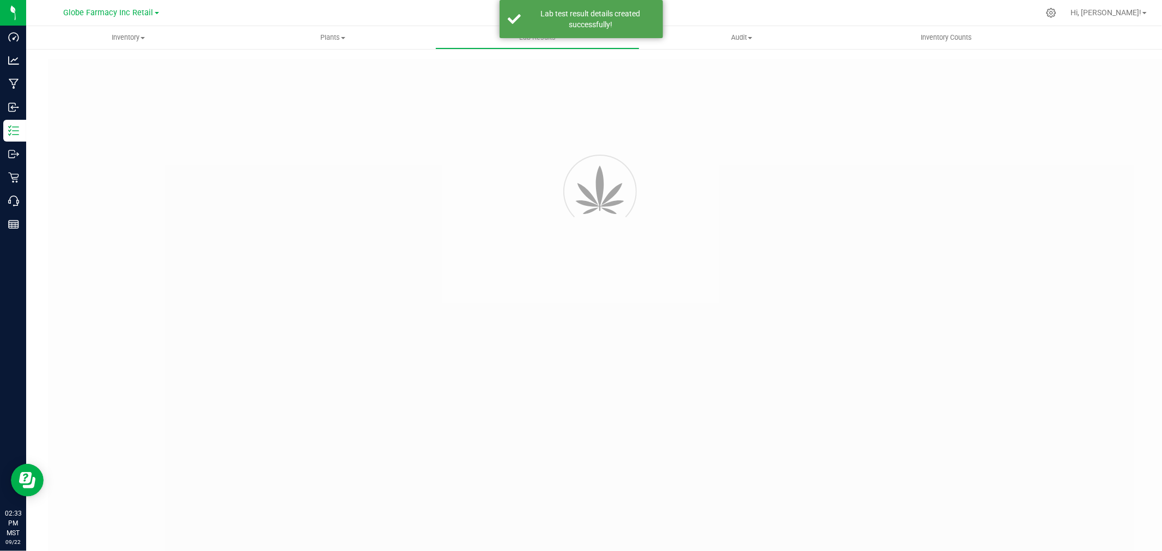
type input "04609 - 2"
type input "TE50513004-005"
type input "04609 - 2"
type input "09/22/2025 2:32 PM"
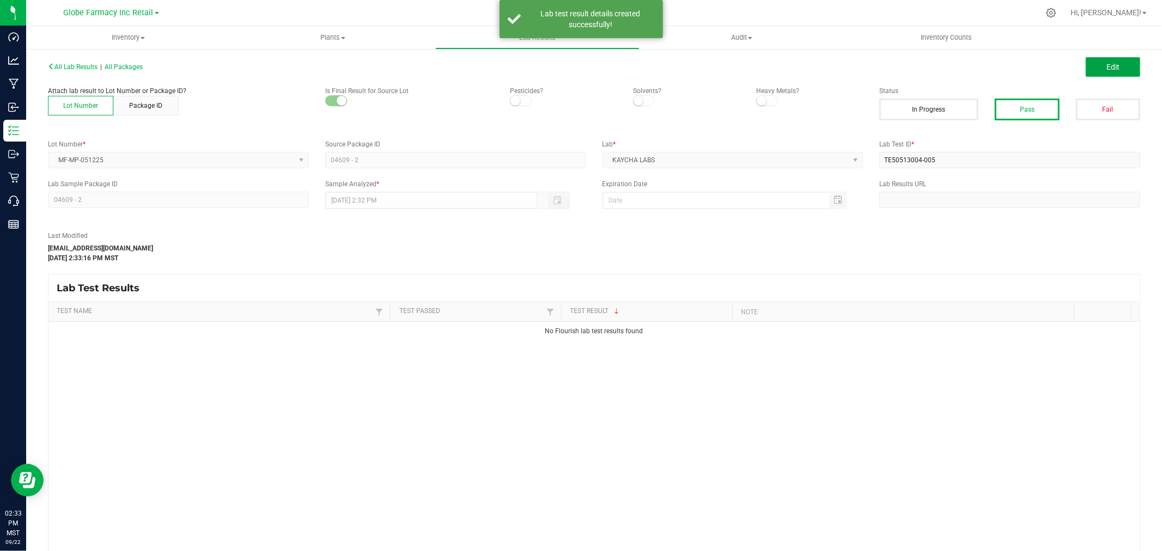
click at [1087, 66] on button "Edit" at bounding box center [1113, 67] width 54 height 20
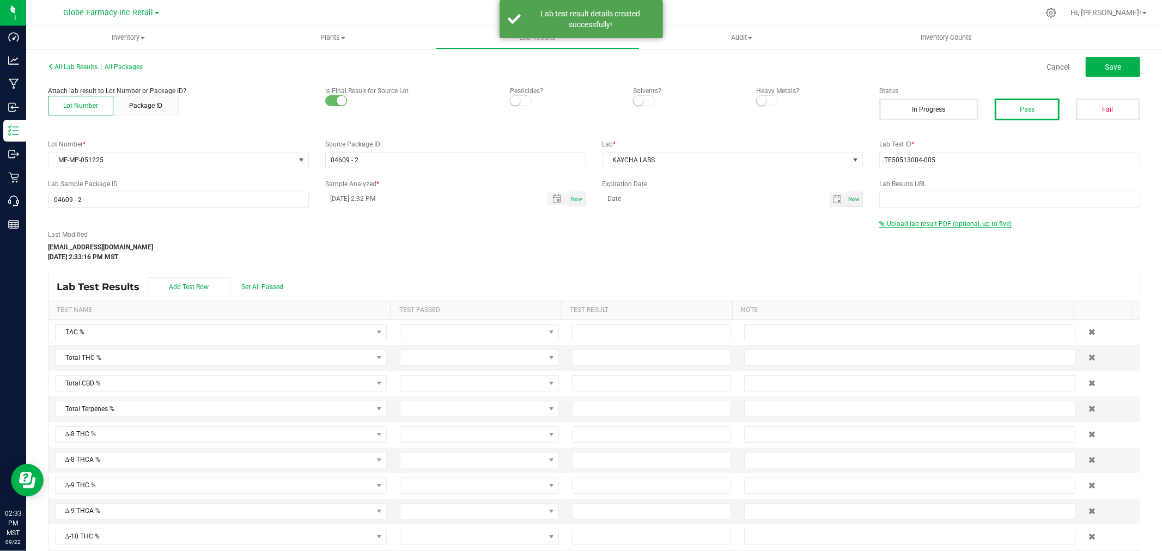
click at [903, 224] on span "Upload lab result PDF (optional, up to five)" at bounding box center [949, 224] width 125 height 8
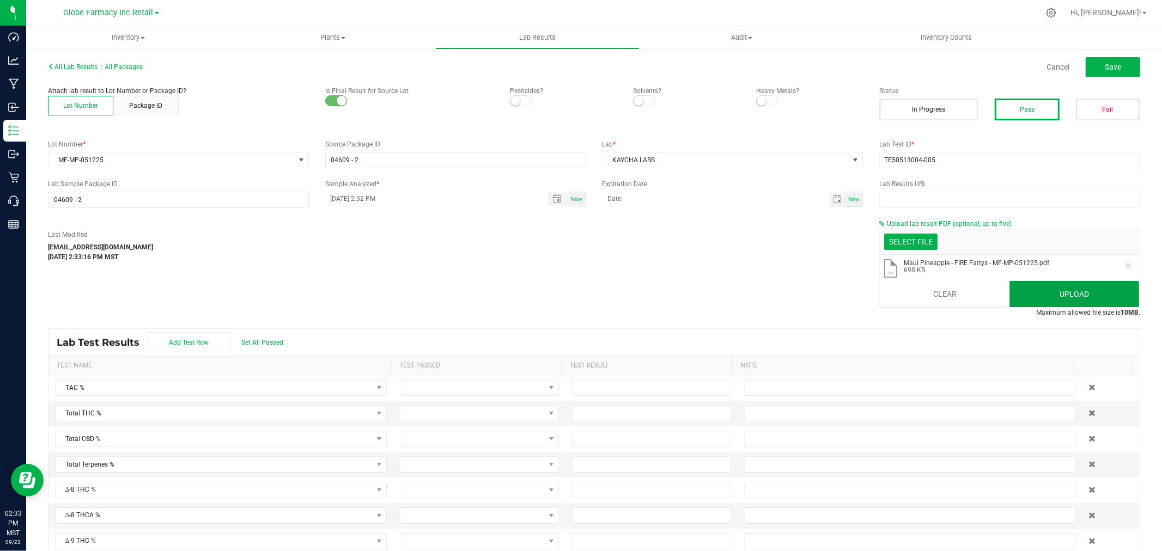
click at [1029, 298] on button "Upload" at bounding box center [1074, 294] width 130 height 26
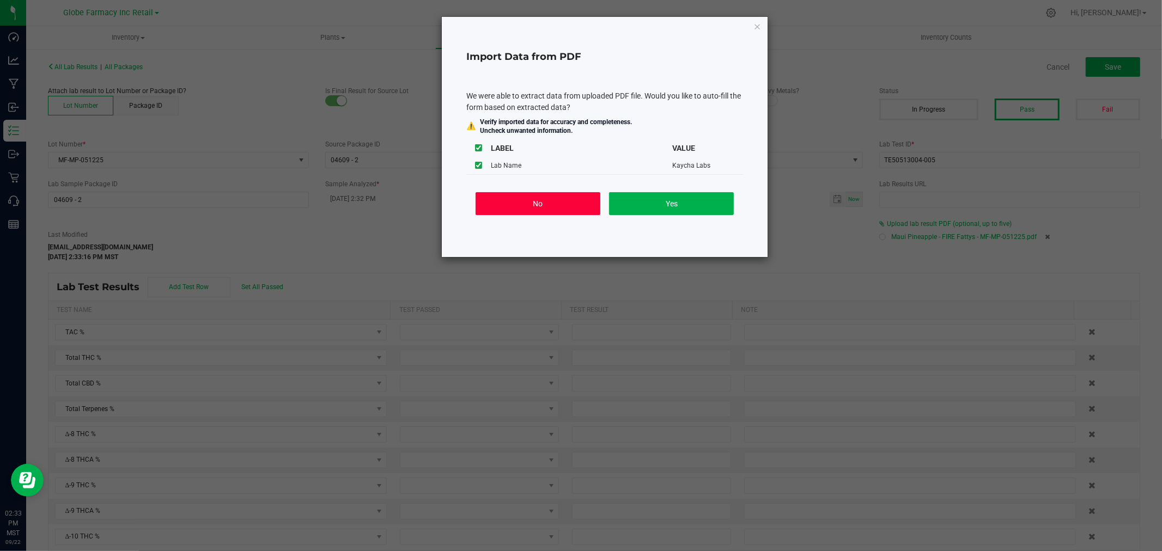
click at [522, 203] on button "No" at bounding box center [538, 203] width 125 height 23
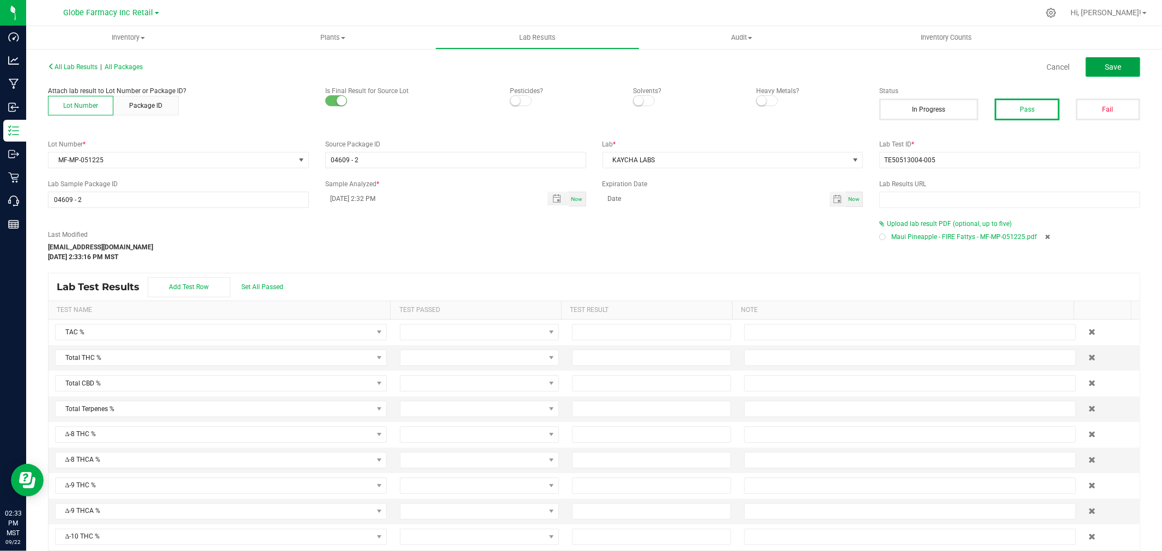
click at [1109, 69] on span "Save" at bounding box center [1113, 67] width 16 height 9
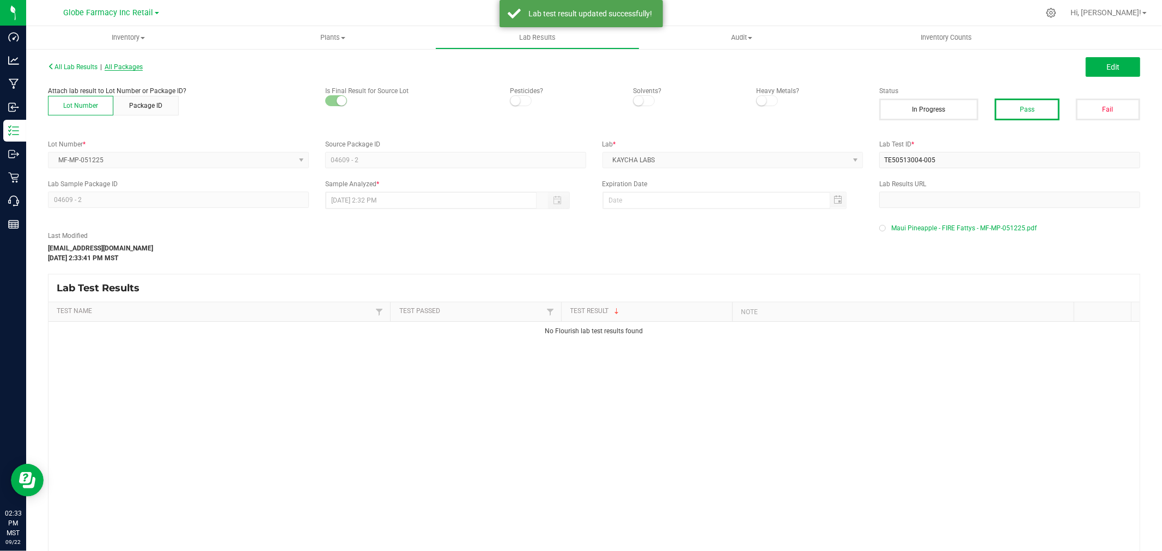
click at [115, 63] on span "All Packages" at bounding box center [124, 67] width 38 height 8
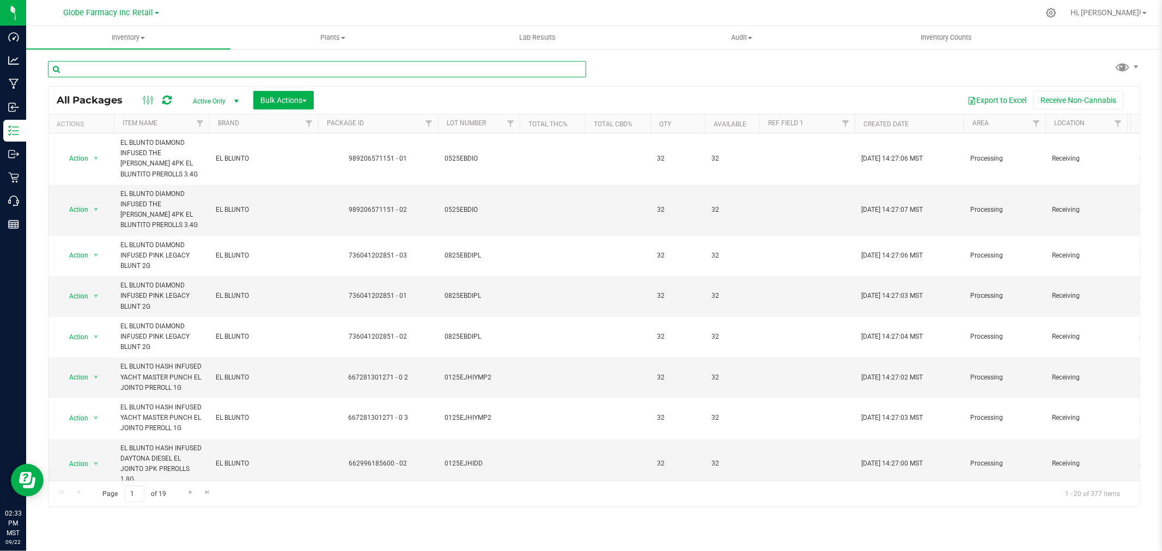
click at [227, 72] on input "text" at bounding box center [317, 69] width 538 height 16
paste input "TE50513004-005"
type input "TE50513004-005"
click at [240, 71] on input "text" at bounding box center [317, 69] width 538 height 16
paste input "62092"
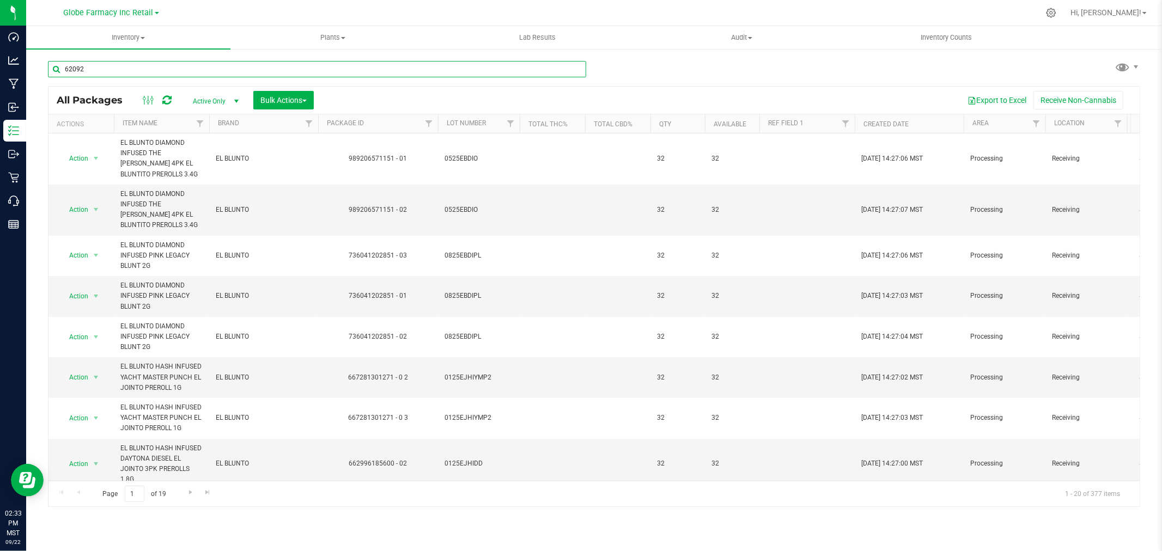
type input "62092"
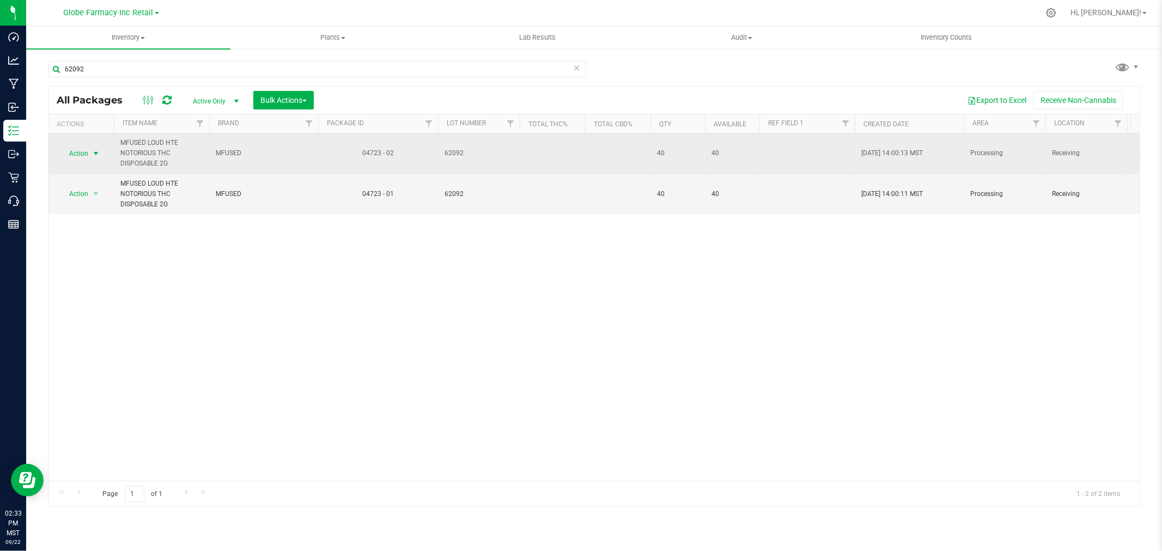
click at [96, 154] on span "select" at bounding box center [96, 153] width 9 height 9
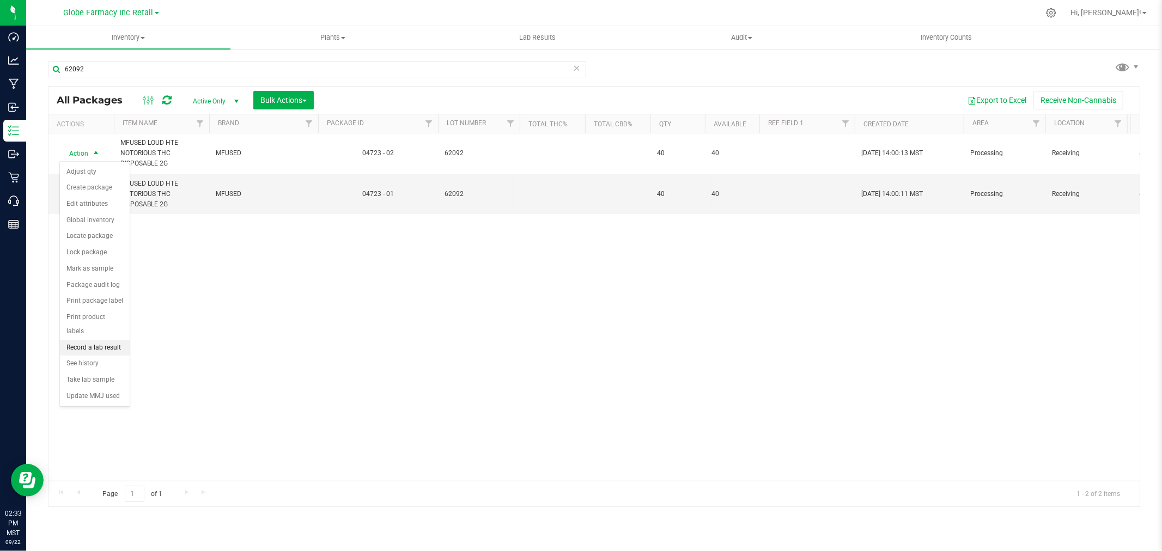
click at [83, 345] on li "Record a lab result" at bounding box center [95, 348] width 70 height 16
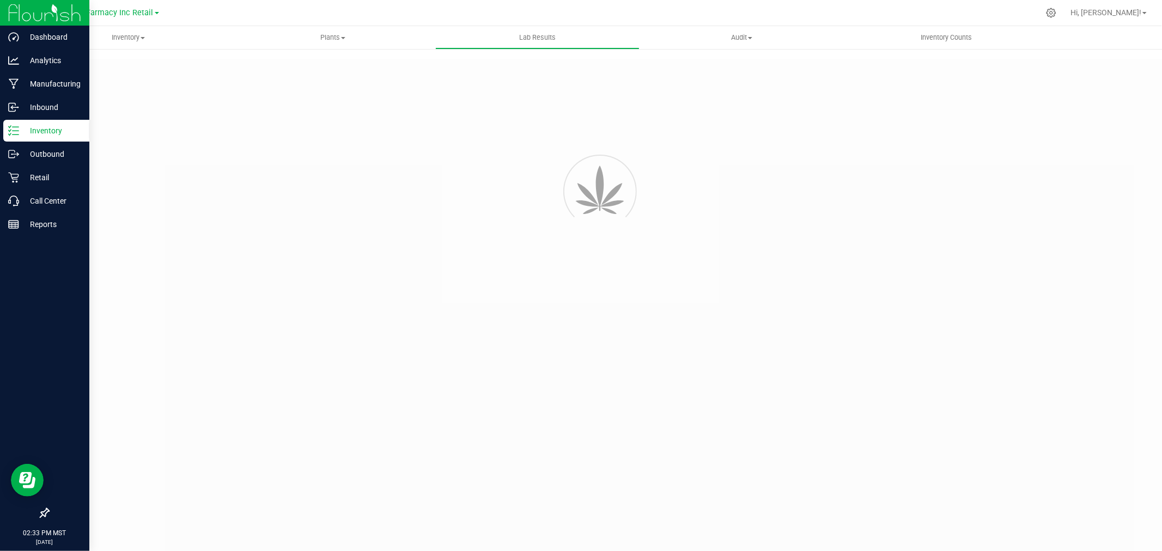
type input "04723 - 02"
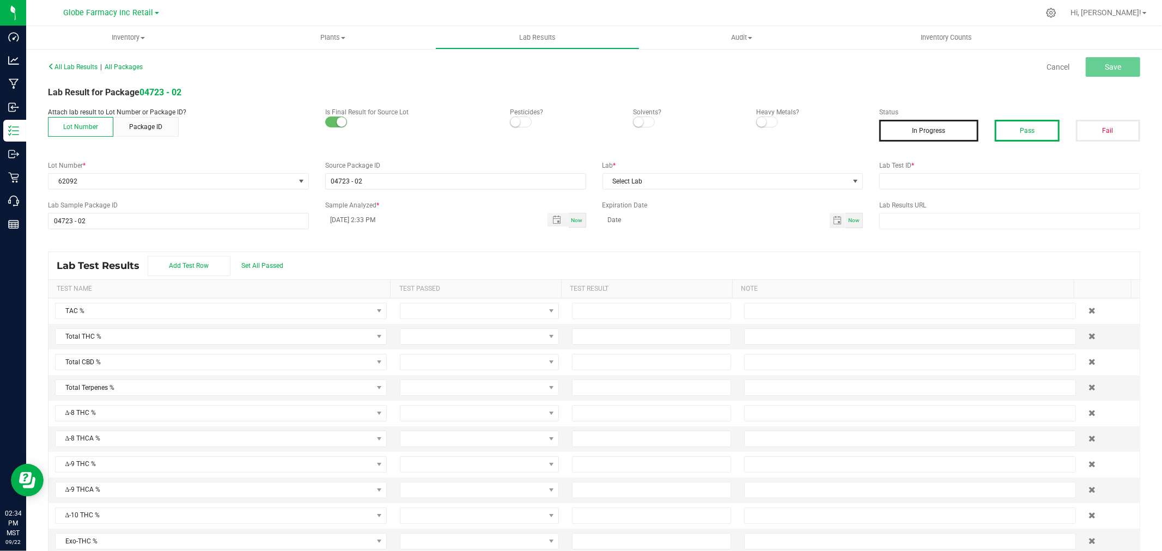
click at [1005, 131] on button "Pass" at bounding box center [1027, 131] width 64 height 22
drag, startPoint x: 941, startPoint y: 186, endPoint x: 890, endPoint y: 183, distance: 51.3
click at [941, 186] on input "text" at bounding box center [1009, 181] width 261 height 16
paste input "2505FSL0218.1183"
type input "2505FSL0218.1183"
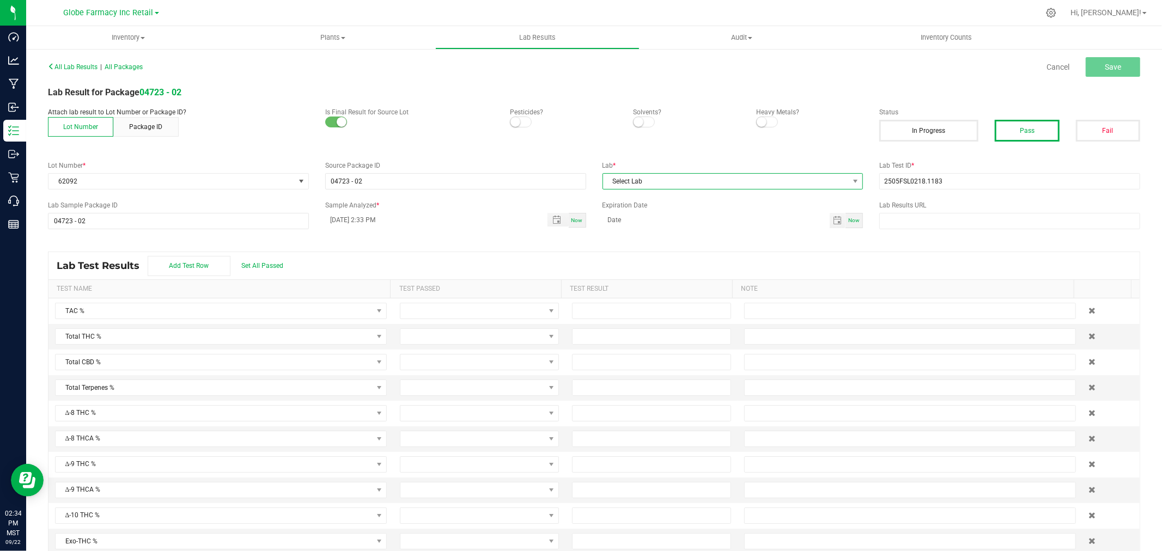
click at [753, 181] on span "Select Lab" at bounding box center [726, 181] width 246 height 15
type input "full"
click at [658, 224] on li "Full Spectrum Lab" at bounding box center [727, 228] width 258 height 19
click at [1114, 57] on button "Save" at bounding box center [1113, 67] width 54 height 20
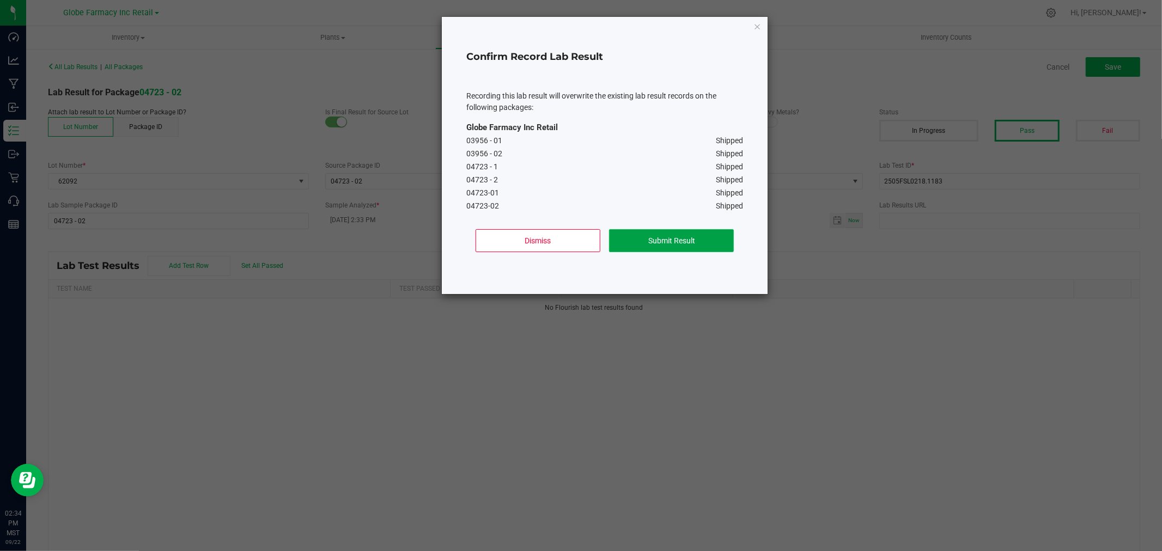
click at [628, 229] on button "Submit Result" at bounding box center [671, 240] width 125 height 23
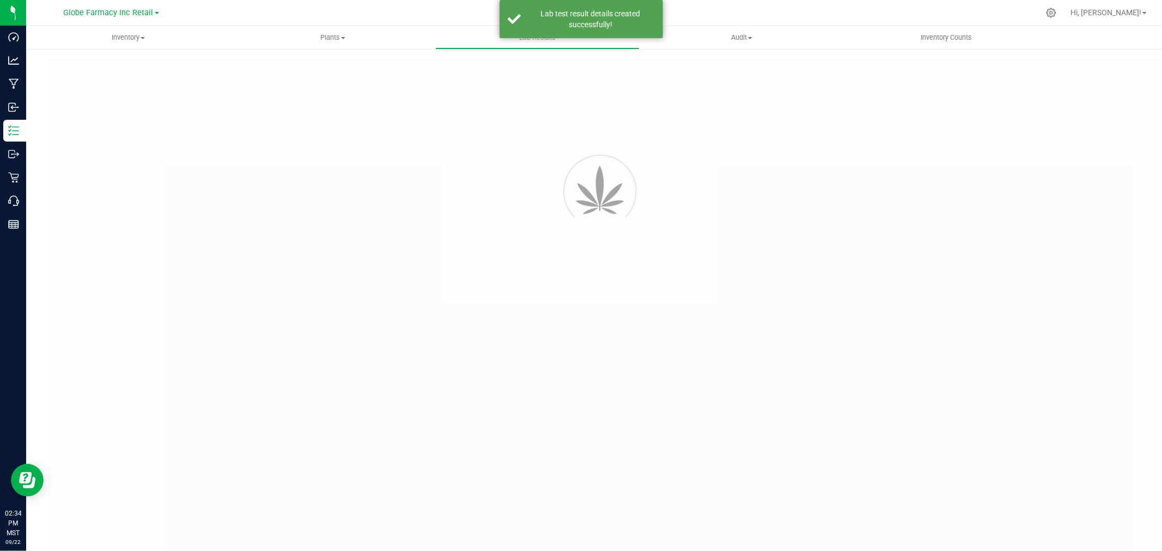
type input "04723 - 02"
type input "2505FSL0218.1183"
type input "04723 - 02"
type input "[DATE] 2:33 PM"
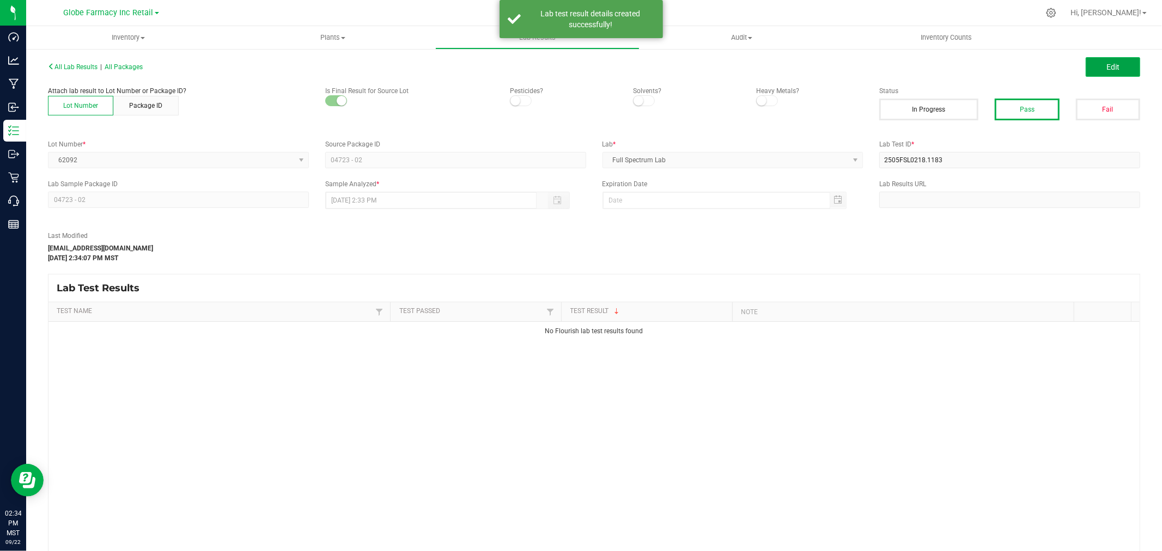
click at [1119, 63] on button "Edit" at bounding box center [1113, 67] width 54 height 20
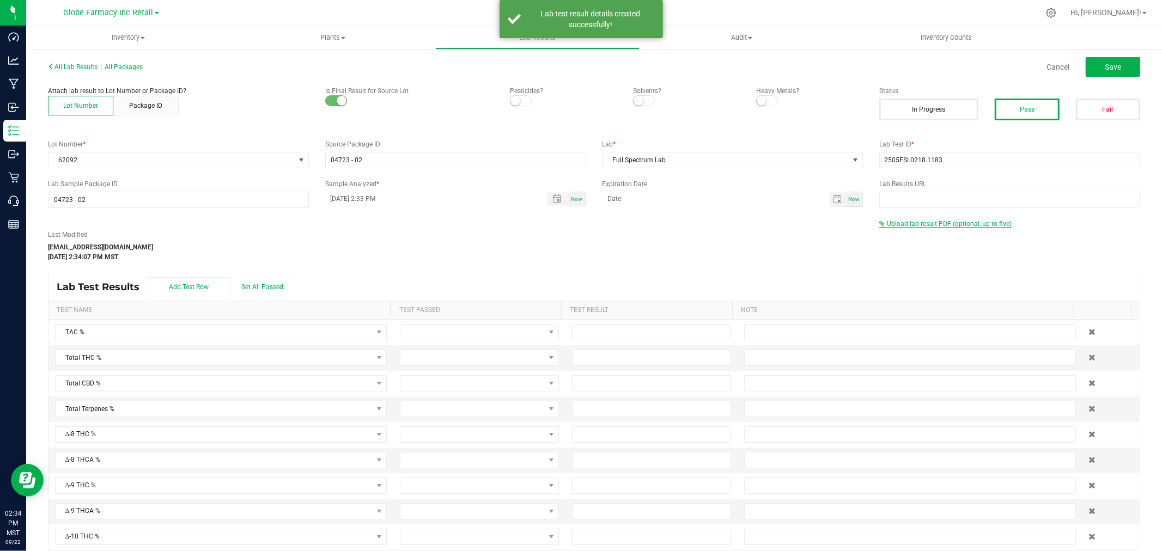
click at [944, 226] on span "Upload lab result PDF (optional, up to five)" at bounding box center [949, 224] width 125 height 8
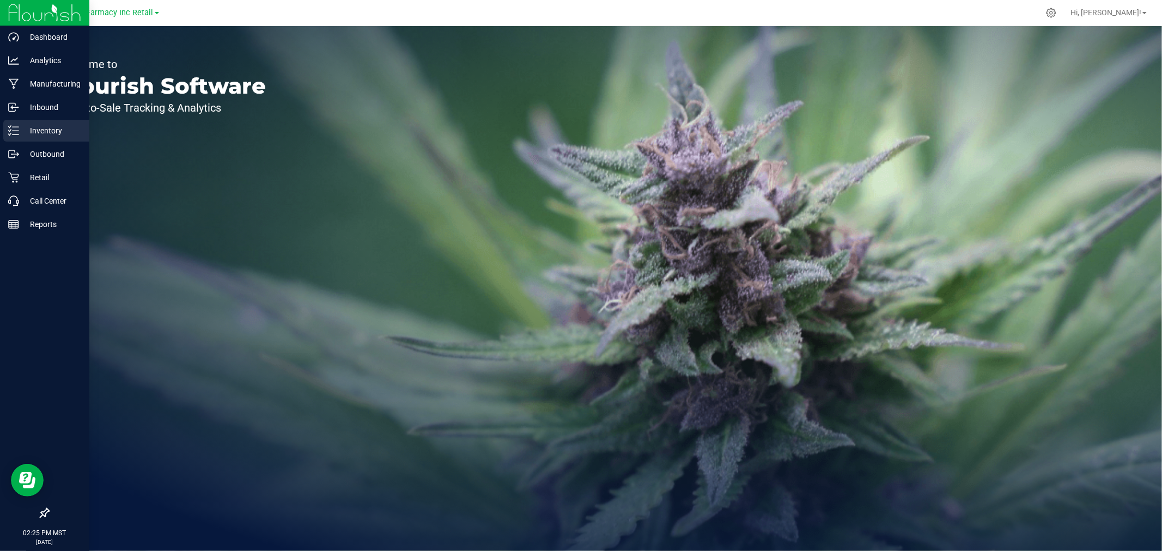
click at [31, 129] on p "Inventory" at bounding box center [51, 130] width 65 height 13
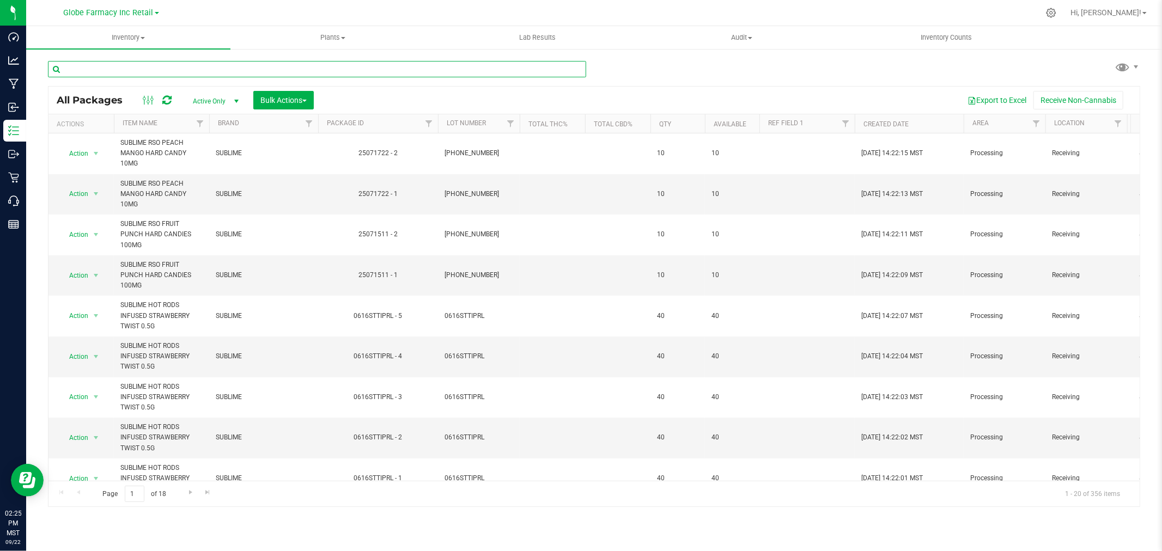
click at [258, 67] on input "text" at bounding box center [317, 69] width 538 height 16
type input "story"
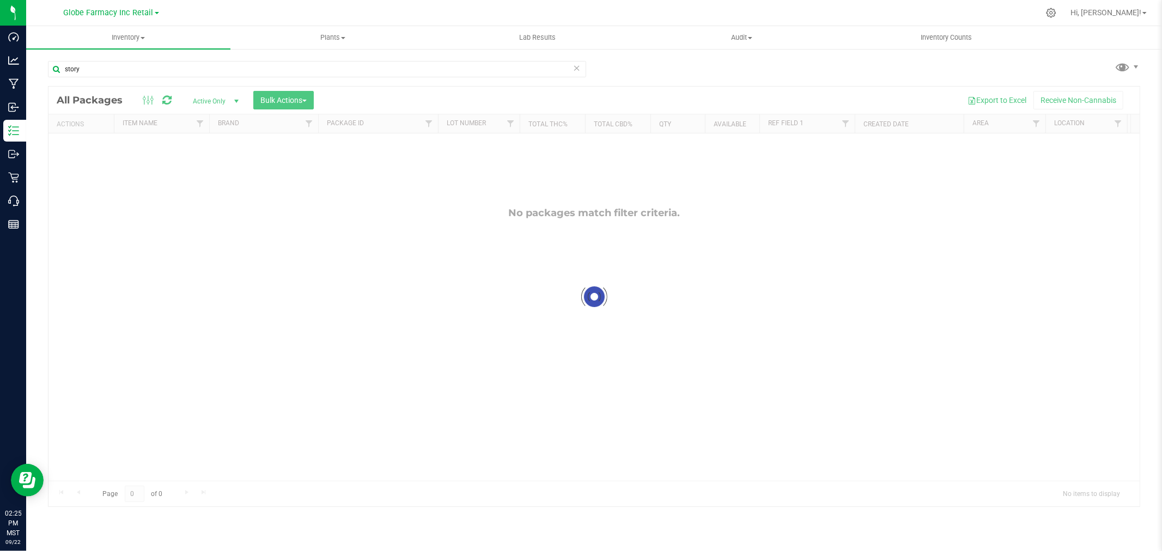
click at [225, 101] on span "Active Only" at bounding box center [214, 101] width 60 height 15
click at [202, 163] on li "All" at bounding box center [213, 168] width 59 height 16
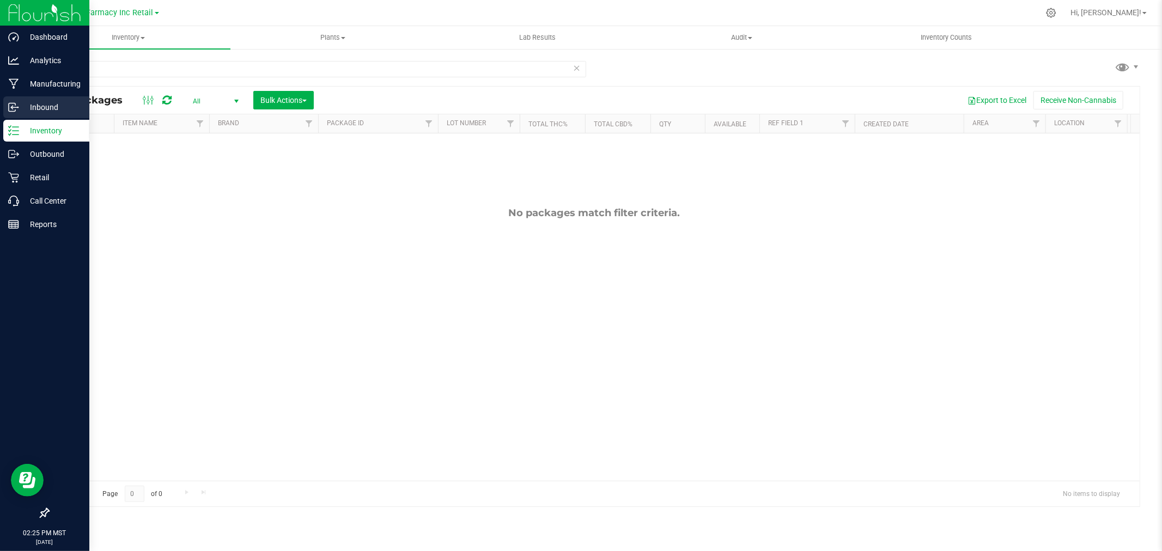
drag, startPoint x: 29, startPoint y: 107, endPoint x: 69, endPoint y: 87, distance: 44.8
click at [29, 107] on p "Inbound" at bounding box center [51, 107] width 65 height 13
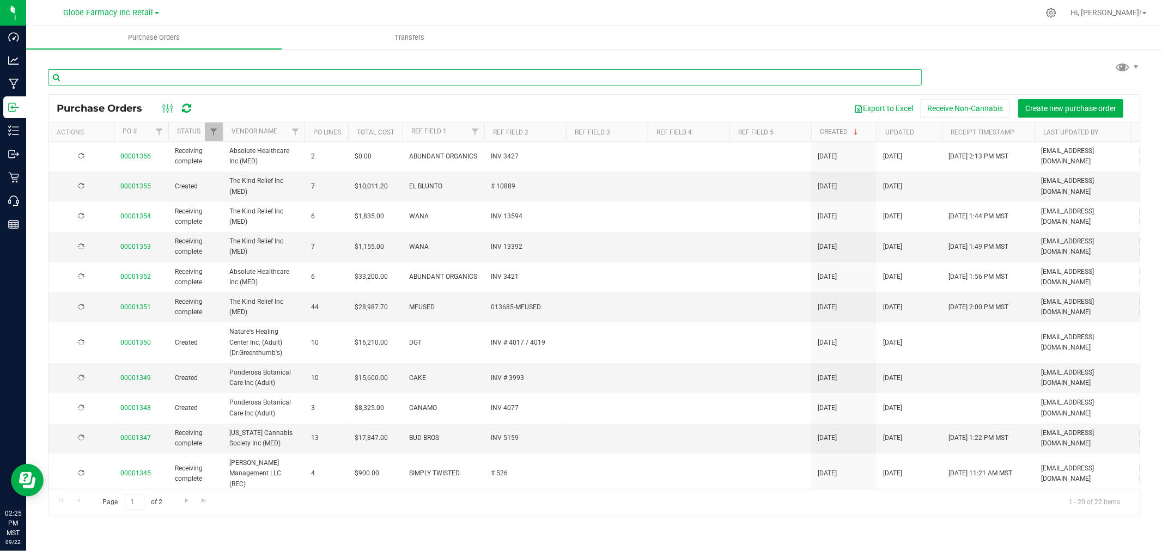
click at [138, 71] on input "text" at bounding box center [485, 77] width 874 height 16
type input "fadeco"
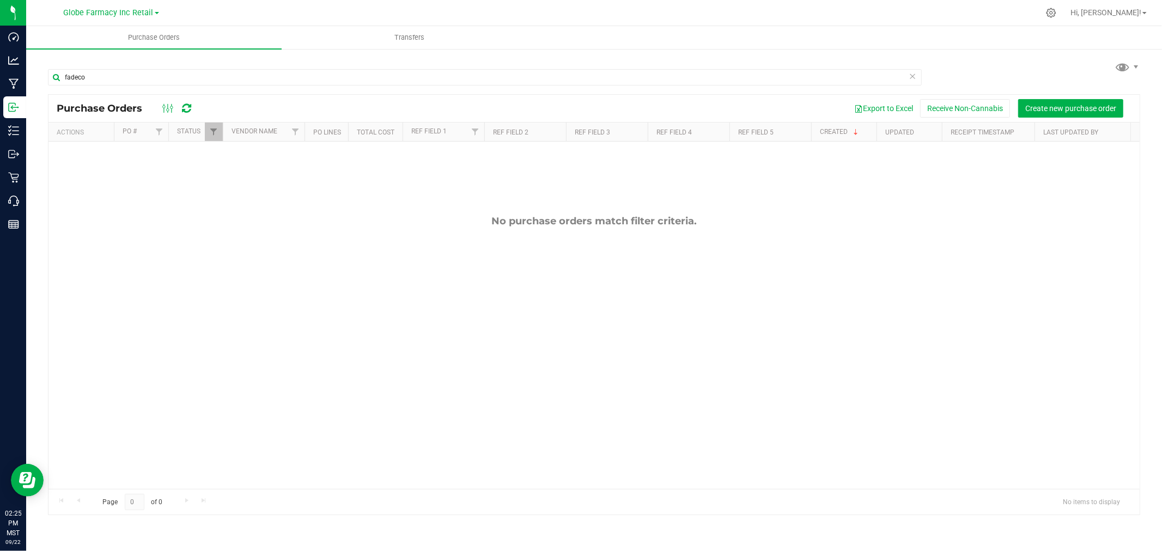
click at [202, 136] on th "Status" at bounding box center [195, 132] width 54 height 19
click at [192, 135] on link "Status" at bounding box center [195, 131] width 36 height 8
click at [222, 137] on div at bounding box center [223, 132] width 5 height 19
click at [214, 137] on link "Filter" at bounding box center [214, 132] width 18 height 19
click at [229, 205] on span "Closed" at bounding box center [238, 208] width 20 height 7
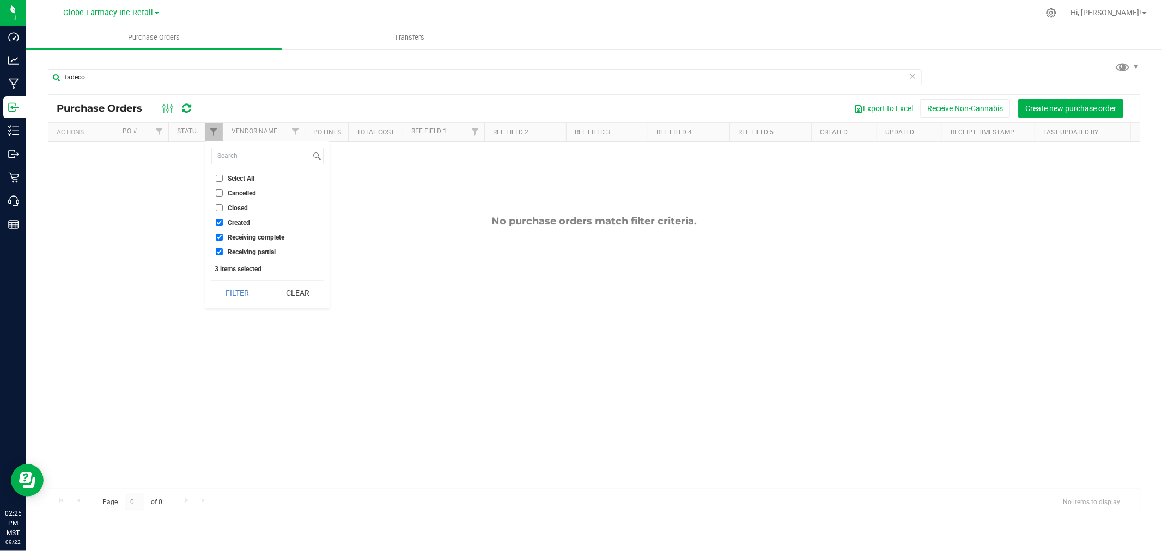
click at [223, 204] on input "Closed" at bounding box center [219, 207] width 7 height 7
checkbox input "true"
click at [222, 292] on button "Filter" at bounding box center [237, 293] width 52 height 24
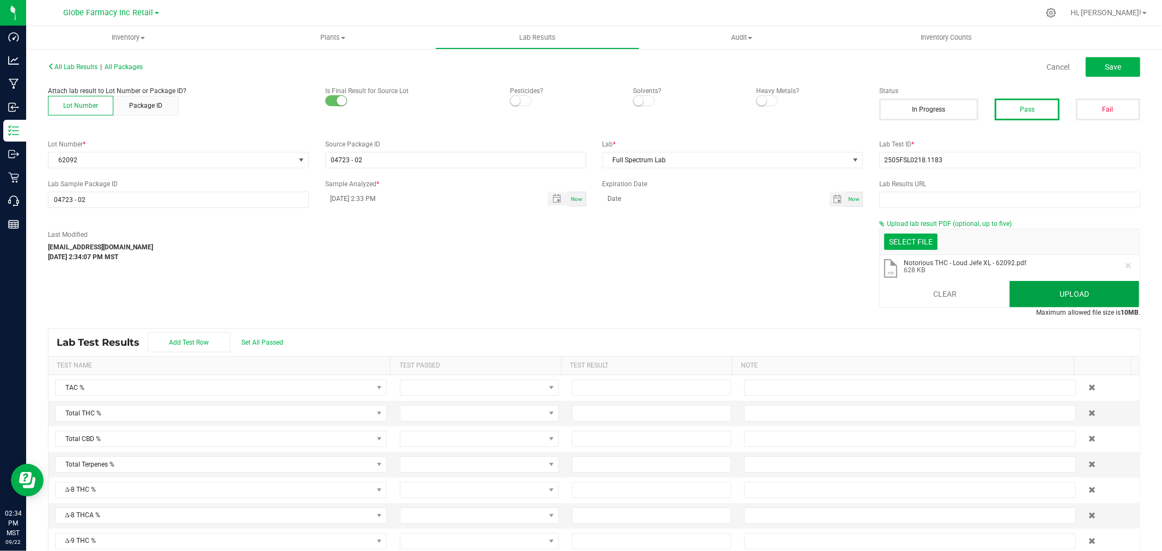
click at [1094, 292] on button "Upload" at bounding box center [1074, 294] width 130 height 26
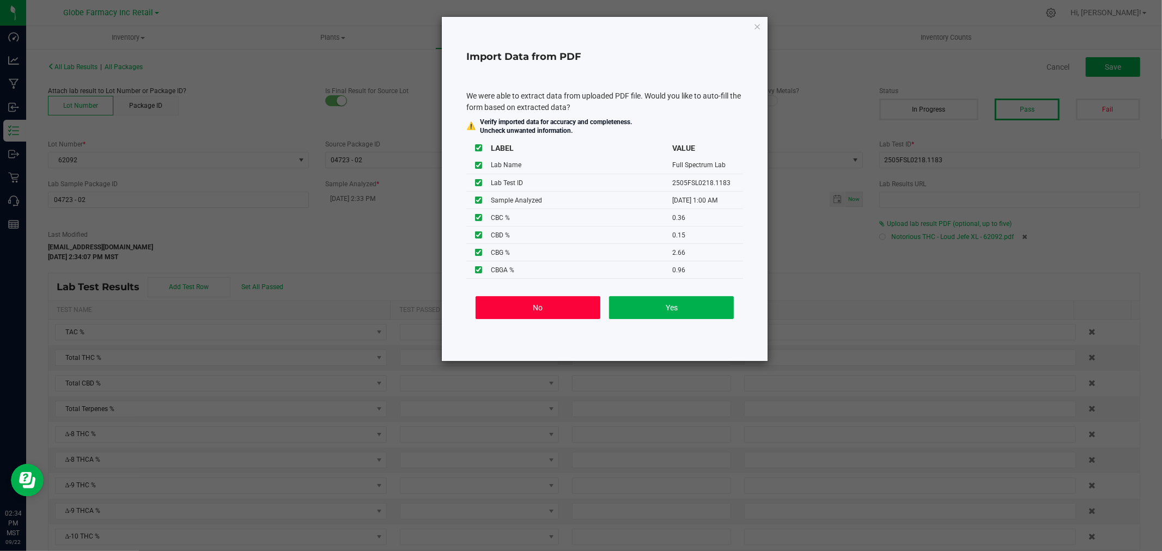
click at [556, 298] on button "No" at bounding box center [538, 307] width 125 height 23
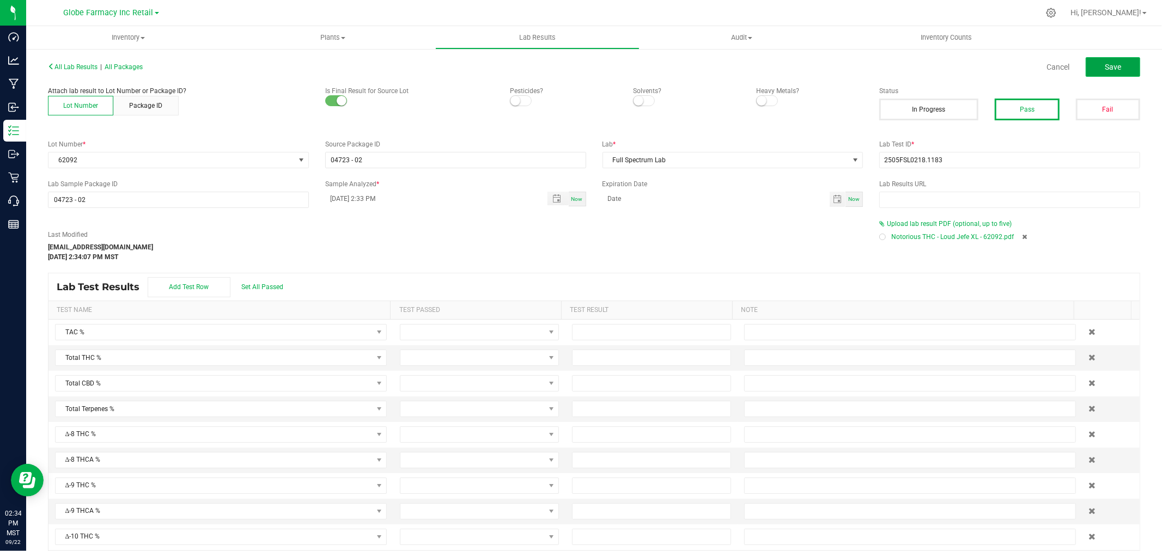
click at [1105, 65] on span "Save" at bounding box center [1113, 67] width 16 height 9
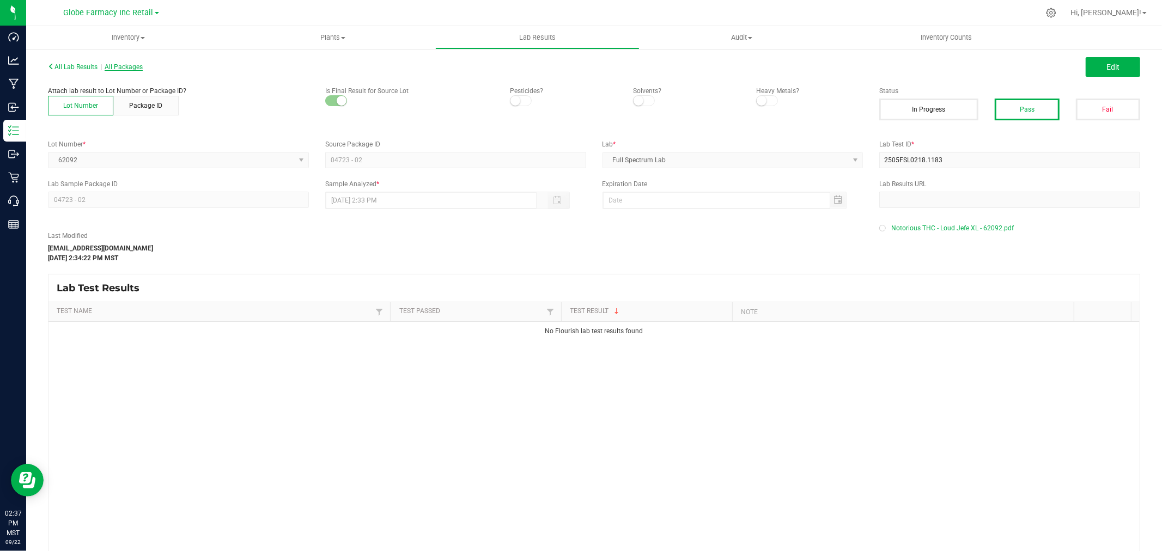
click at [133, 69] on span "All Packages" at bounding box center [124, 67] width 38 height 8
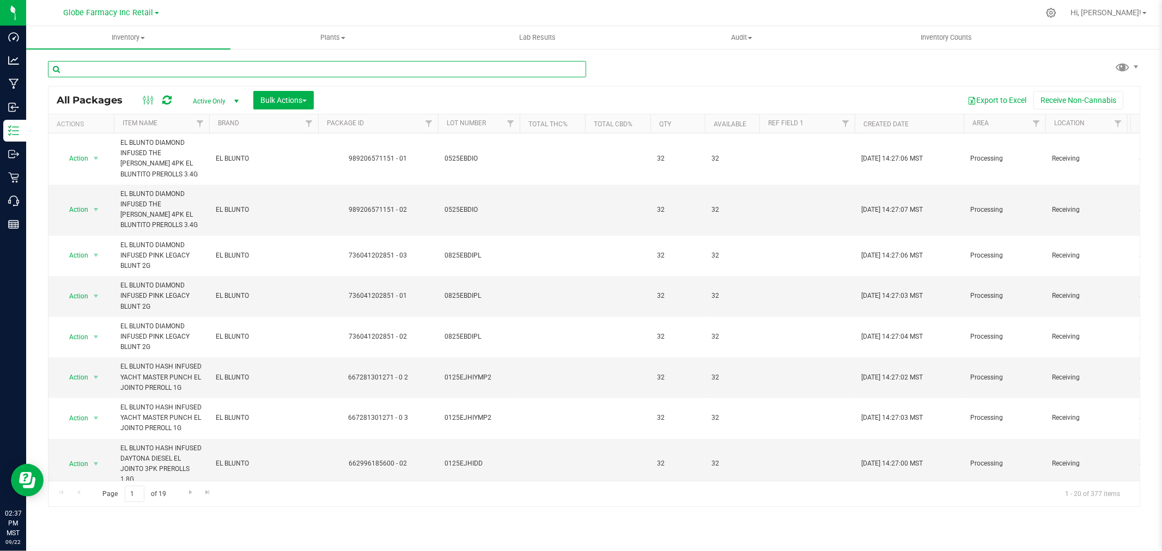
click at [499, 75] on input "text" at bounding box center [317, 69] width 538 height 16
type input "62092"
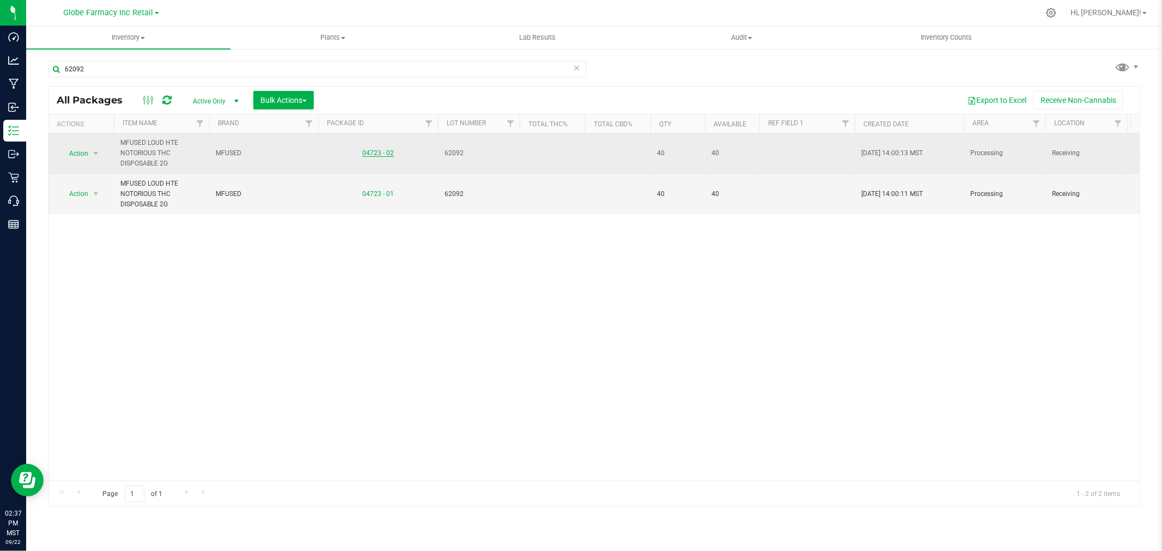
click at [370, 150] on link "04723 - 02" at bounding box center [378, 153] width 32 height 8
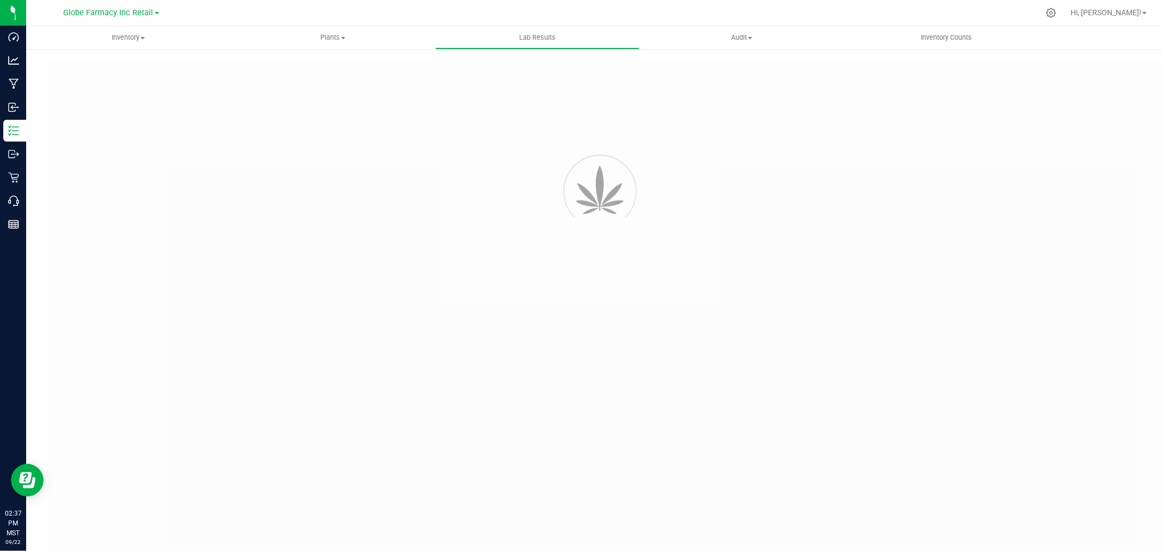
type input "04723 - 02"
type input "2505FSL0218.1183"
type input "04723 - 02"
type input "[DATE] 2:33 PM"
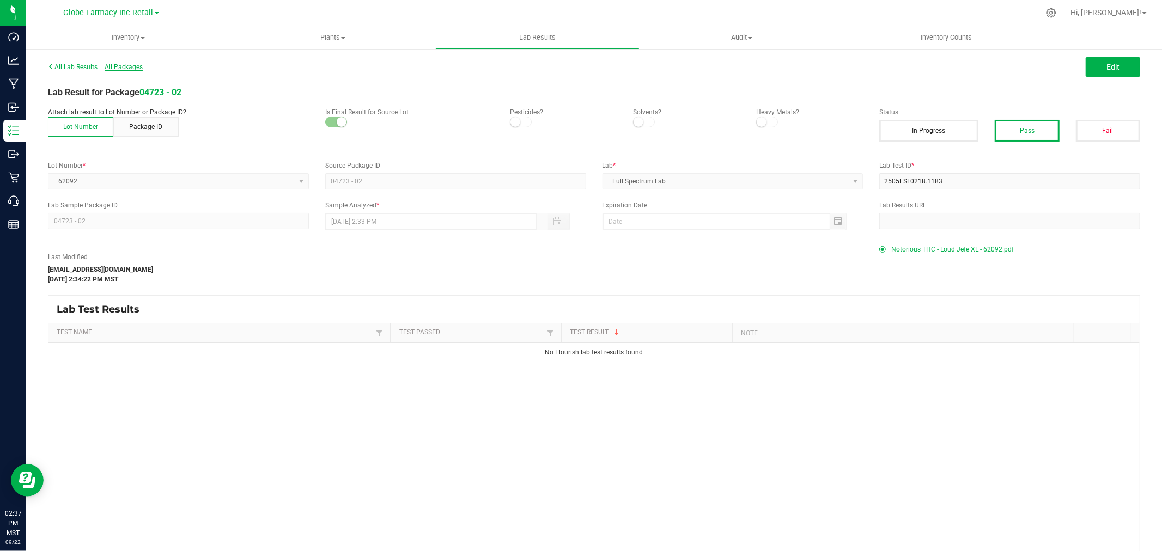
click at [125, 63] on span "All Packages" at bounding box center [124, 67] width 38 height 8
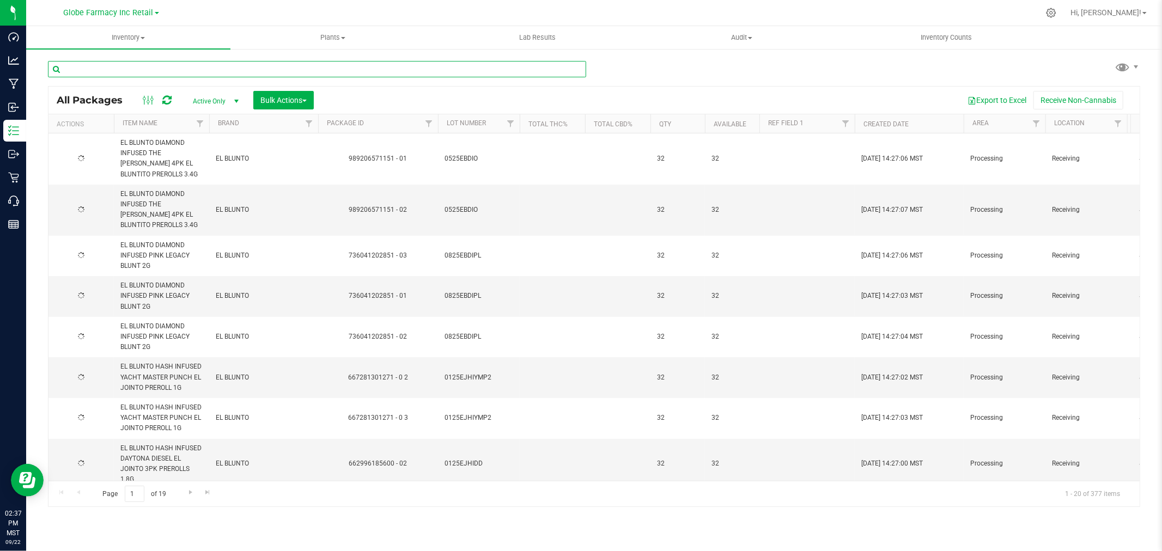
click at [240, 69] on input "text" at bounding box center [317, 69] width 538 height 16
paste input "2505FSL0218.1183"
type input "2505FSL0218.1183"
type input "62089"
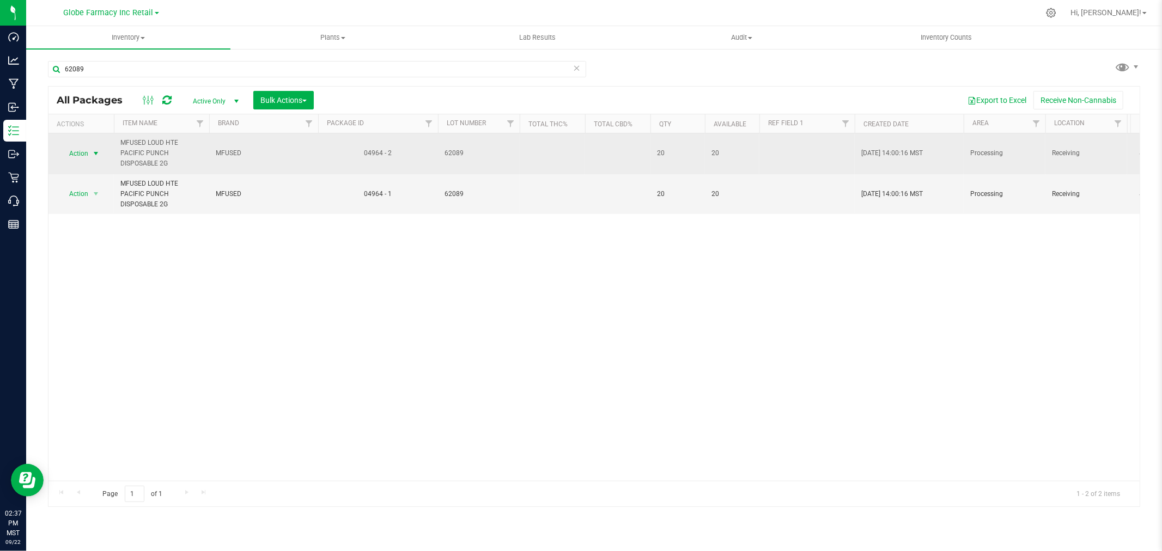
click at [95, 153] on span "select" at bounding box center [96, 153] width 9 height 9
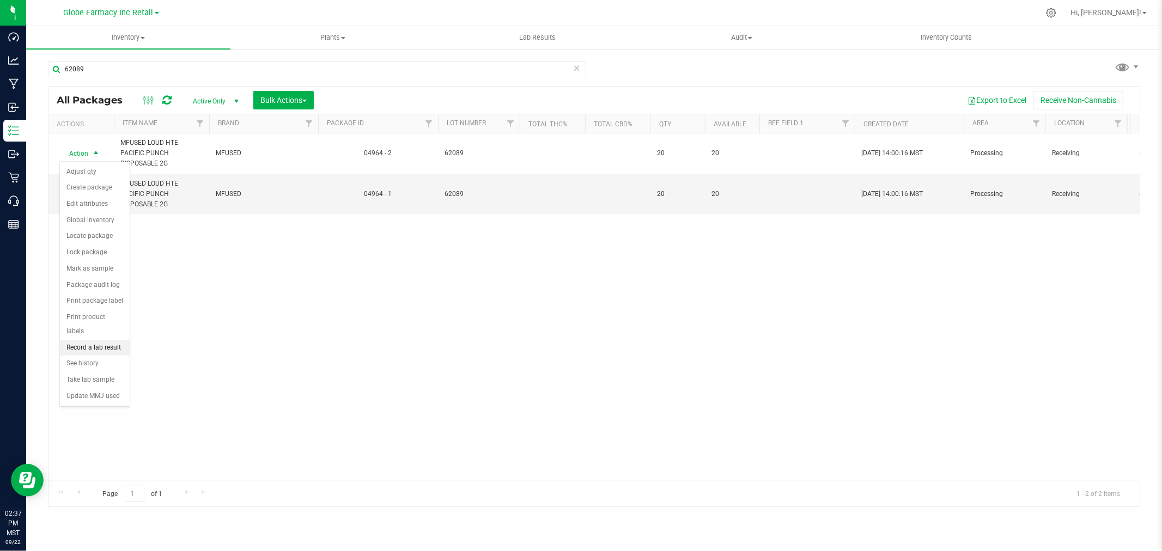
click at [84, 350] on li "Record a lab result" at bounding box center [95, 348] width 70 height 16
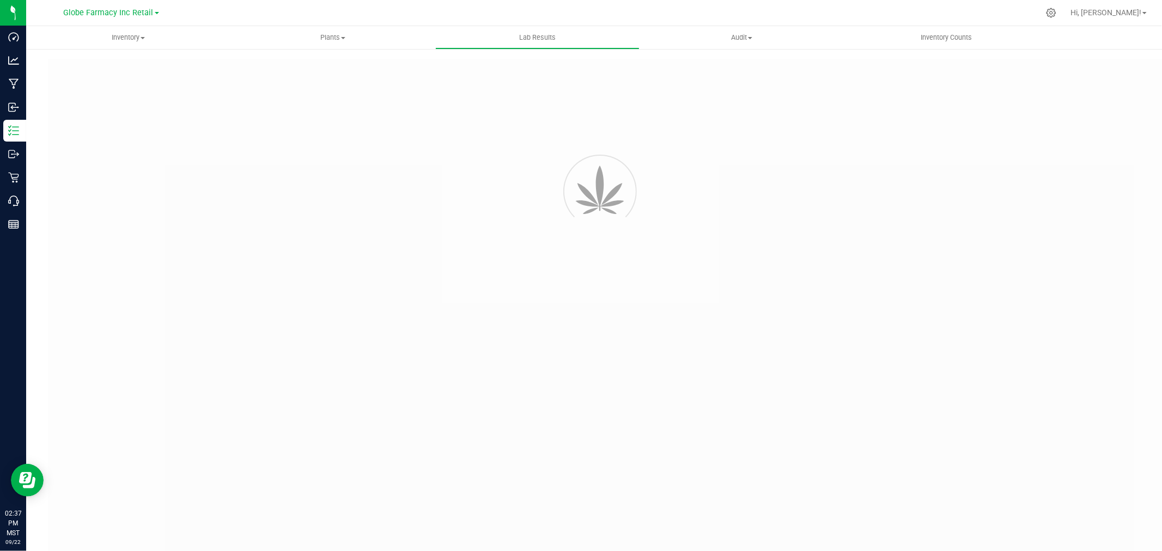
type input "04964 - 2"
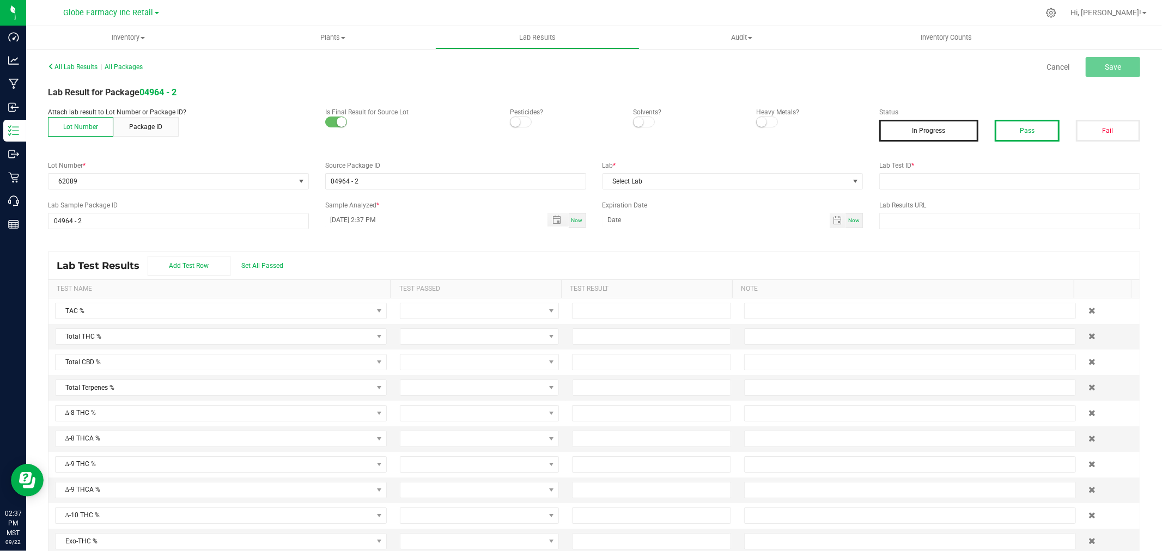
click at [1008, 120] on button "Pass" at bounding box center [1027, 131] width 64 height 22
click at [938, 178] on input "text" at bounding box center [1009, 181] width 261 height 16
paste input "2505FSL0218.1179"
type input "2505FSL0218.1179"
click at [727, 174] on span "Select Lab" at bounding box center [726, 181] width 246 height 15
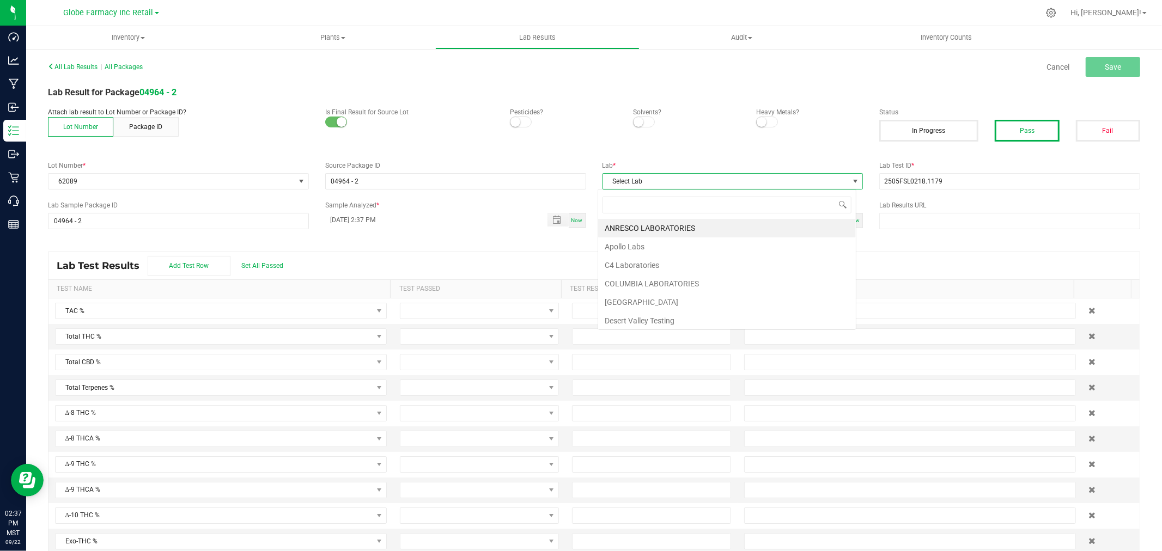
scroll to position [16, 258]
type input "full"
click at [635, 225] on li "Full Spectrum Lab" at bounding box center [727, 228] width 258 height 19
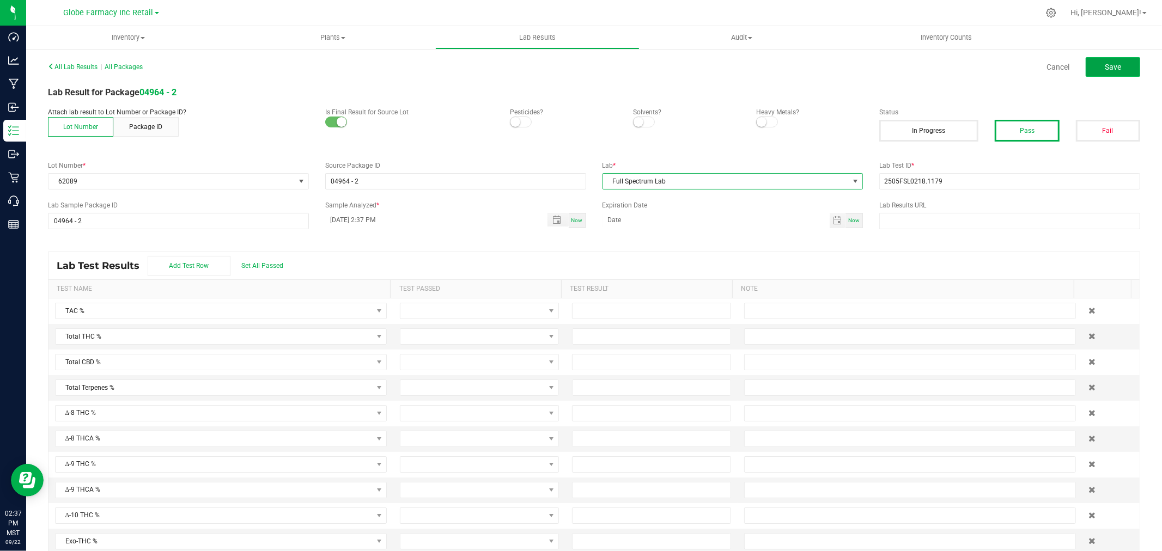
click at [1105, 63] on span "Save" at bounding box center [1113, 67] width 16 height 9
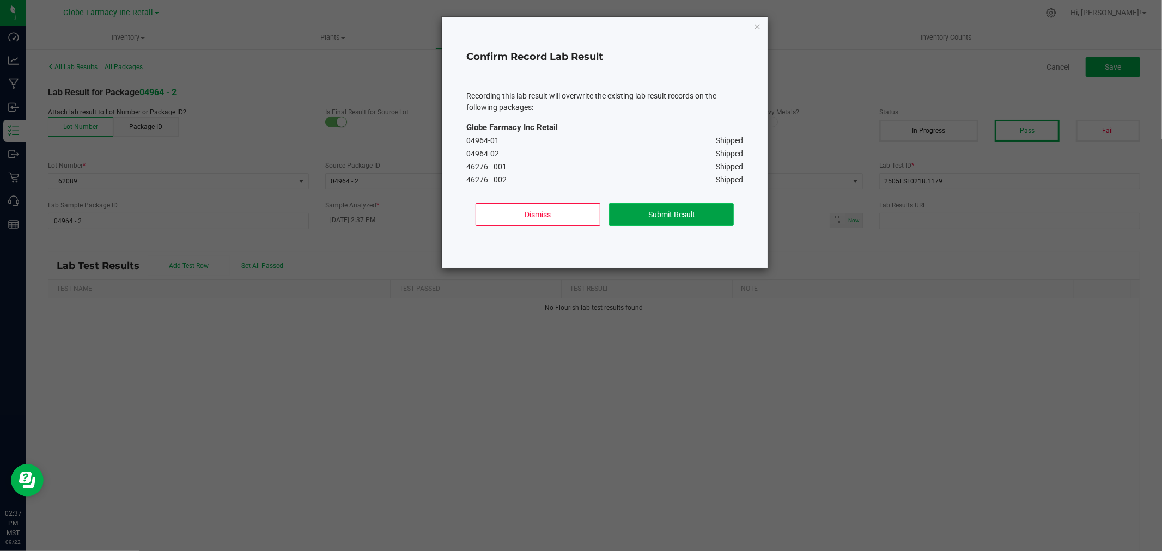
click at [684, 213] on button "Submit Result" at bounding box center [671, 214] width 125 height 23
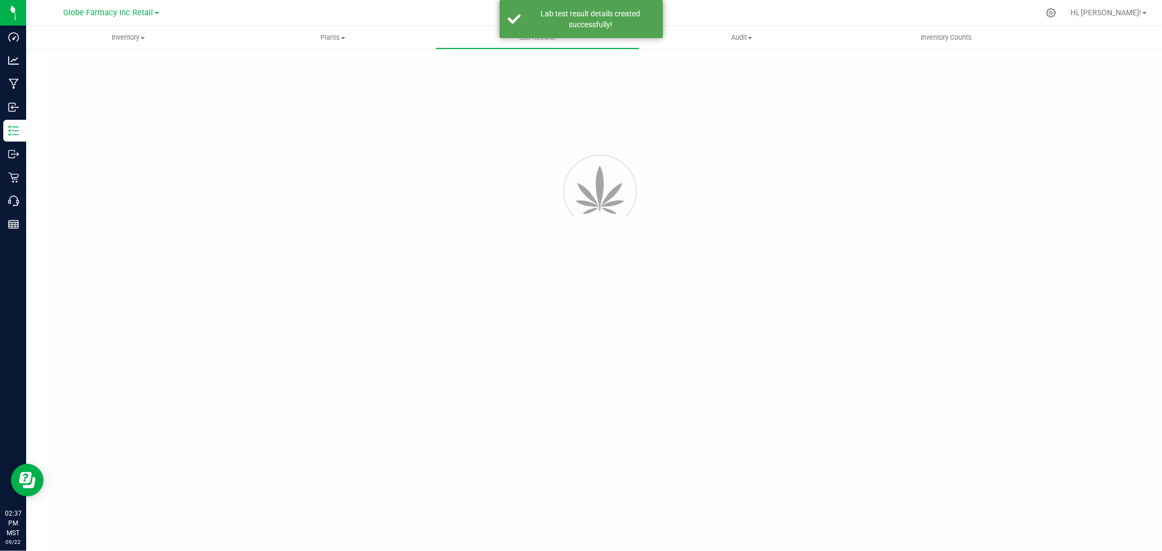
type input "04964 - 2"
type input "2505FSL0218.1179"
type input "04964 - 2"
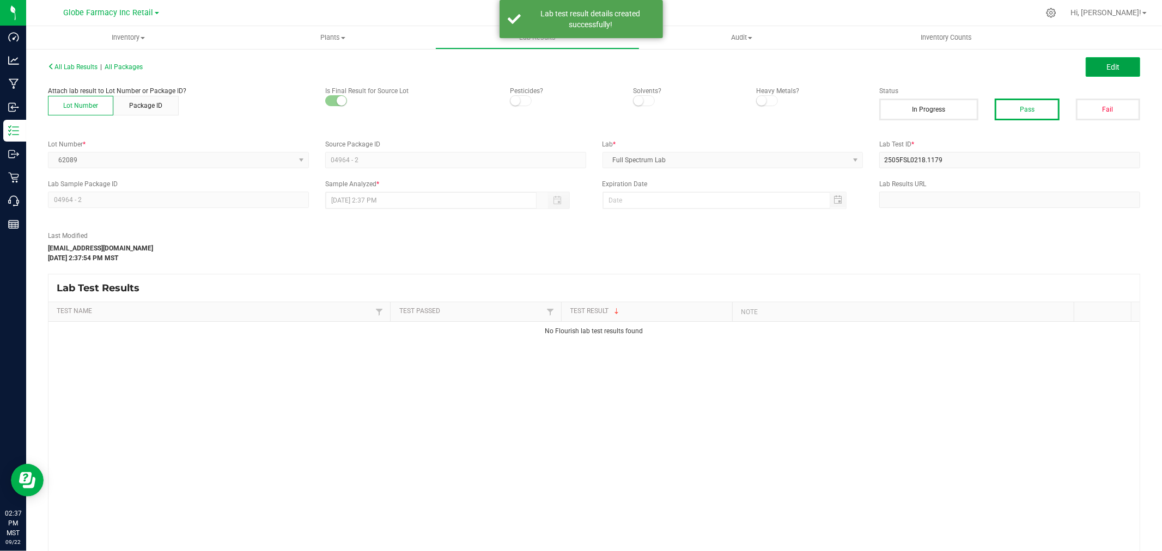
click at [1092, 68] on button "Edit" at bounding box center [1113, 67] width 54 height 20
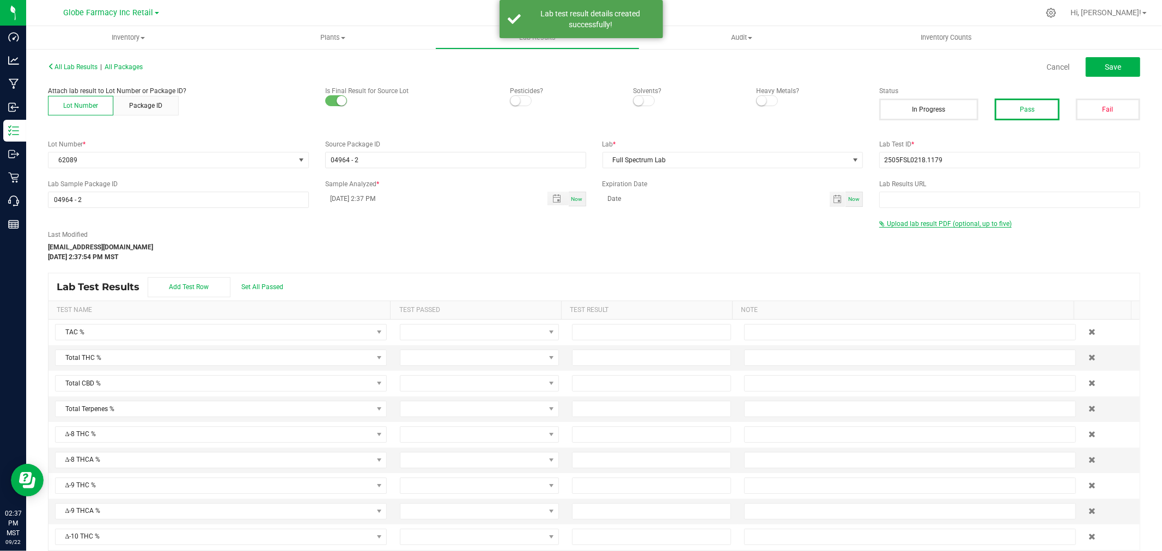
click at [902, 224] on span "Upload lab result PDF (optional, up to five)" at bounding box center [949, 224] width 125 height 8
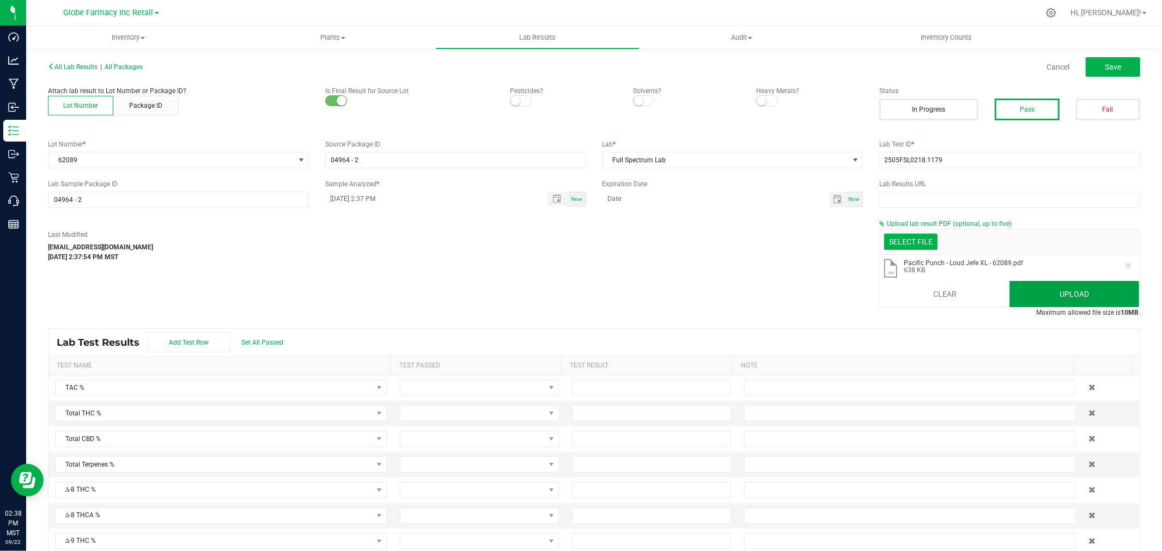
click at [1029, 295] on button "Upload" at bounding box center [1074, 294] width 130 height 26
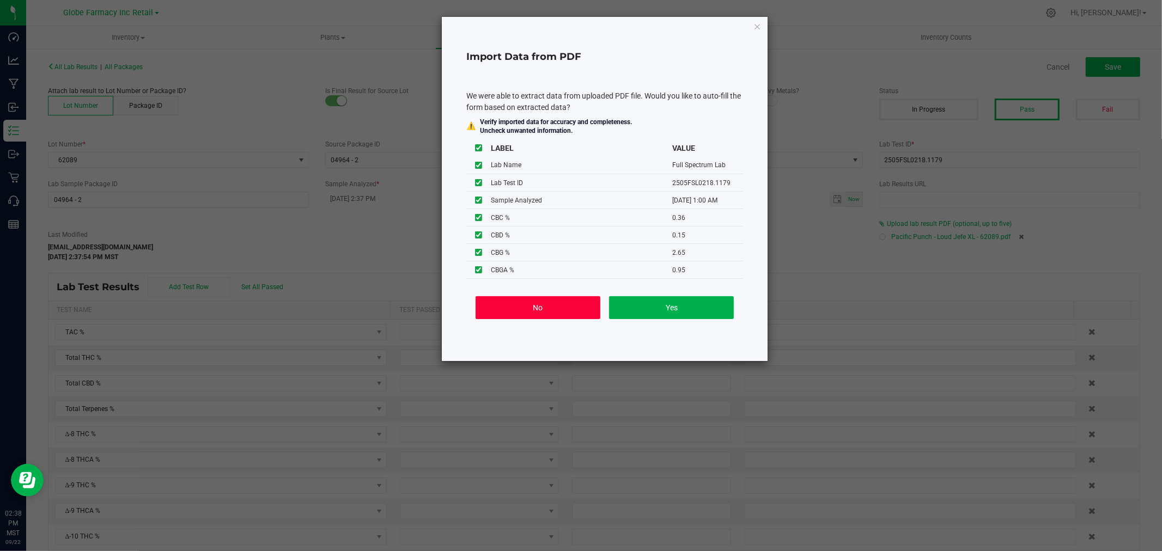
click at [520, 315] on button "No" at bounding box center [538, 307] width 125 height 23
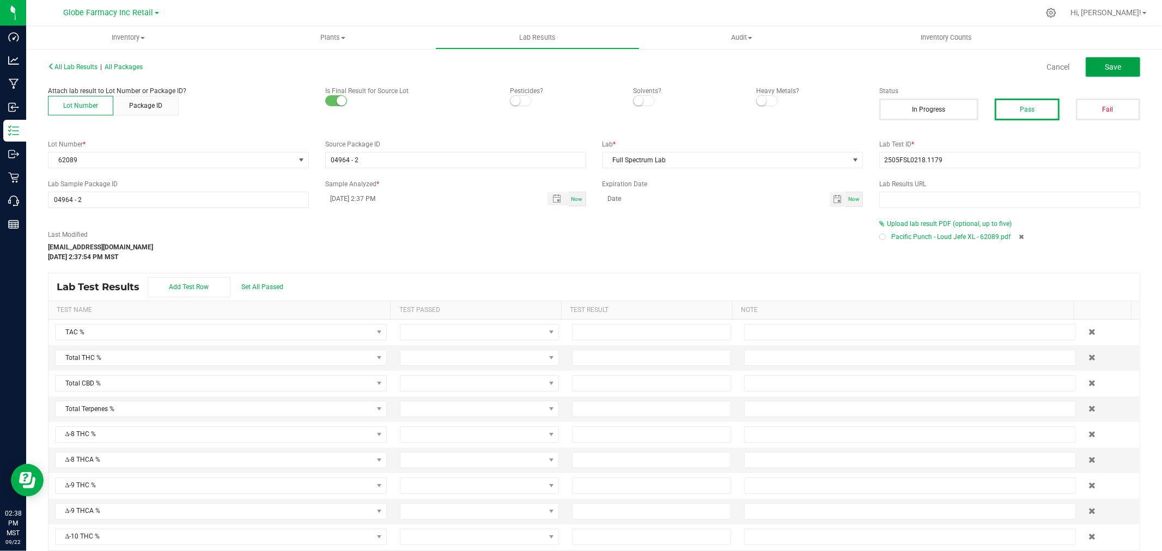
click at [1105, 64] on span "Save" at bounding box center [1113, 67] width 16 height 9
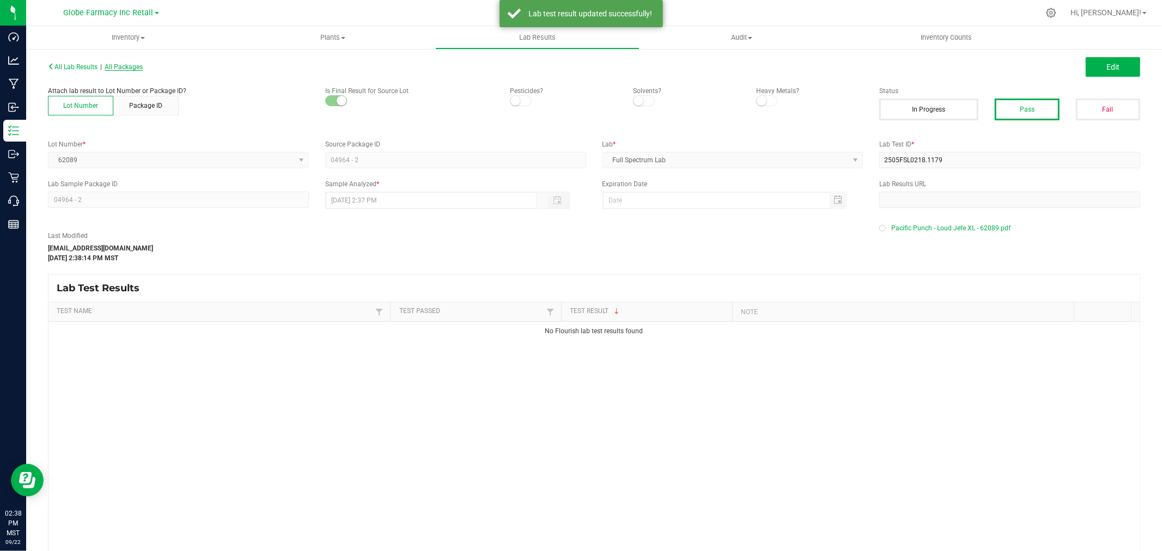
click at [123, 66] on span "All Packages" at bounding box center [124, 67] width 38 height 8
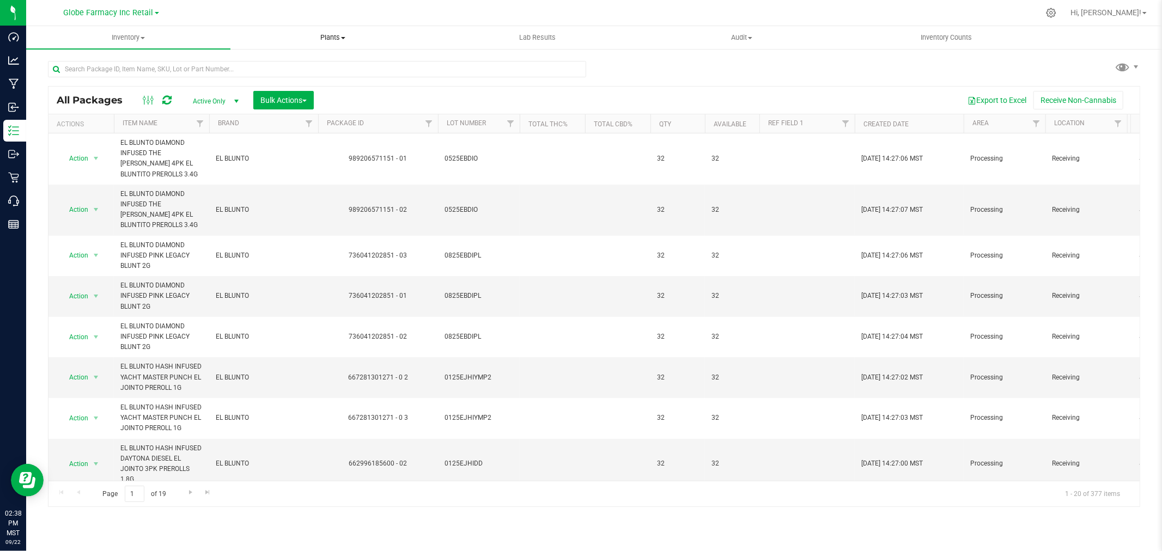
click at [240, 40] on span "Plants" at bounding box center [332, 38] width 203 height 10
click at [241, 64] on span "All plants" at bounding box center [261, 65] width 63 height 9
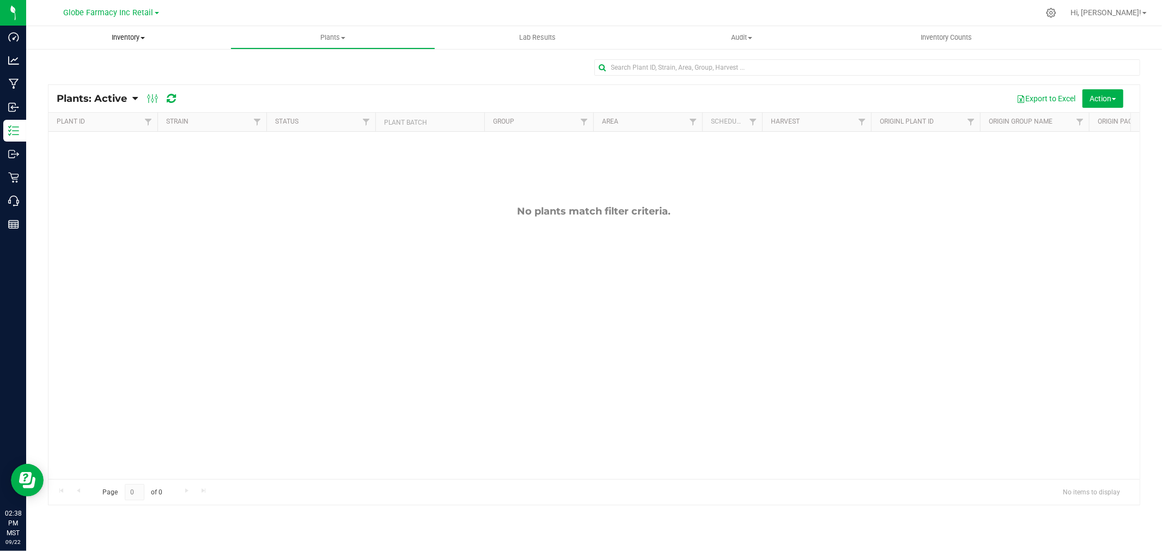
click at [145, 36] on span "Inventory" at bounding box center [128, 38] width 204 height 10
click at [75, 63] on span "All packages" at bounding box center [63, 65] width 75 height 9
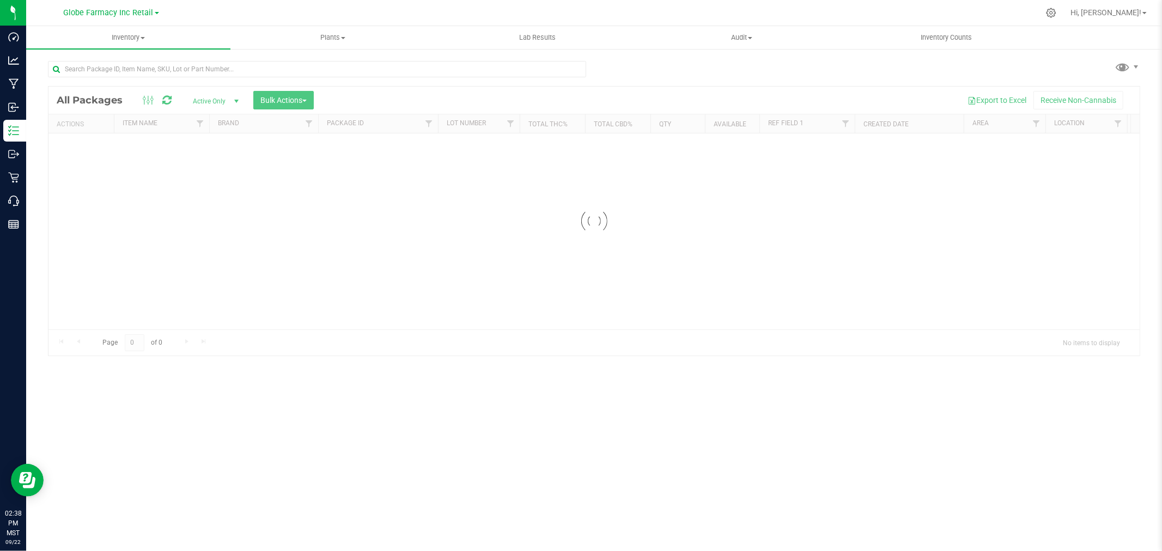
click at [182, 78] on div at bounding box center [317, 73] width 538 height 25
click at [184, 69] on input "text" at bounding box center [317, 69] width 538 height 16
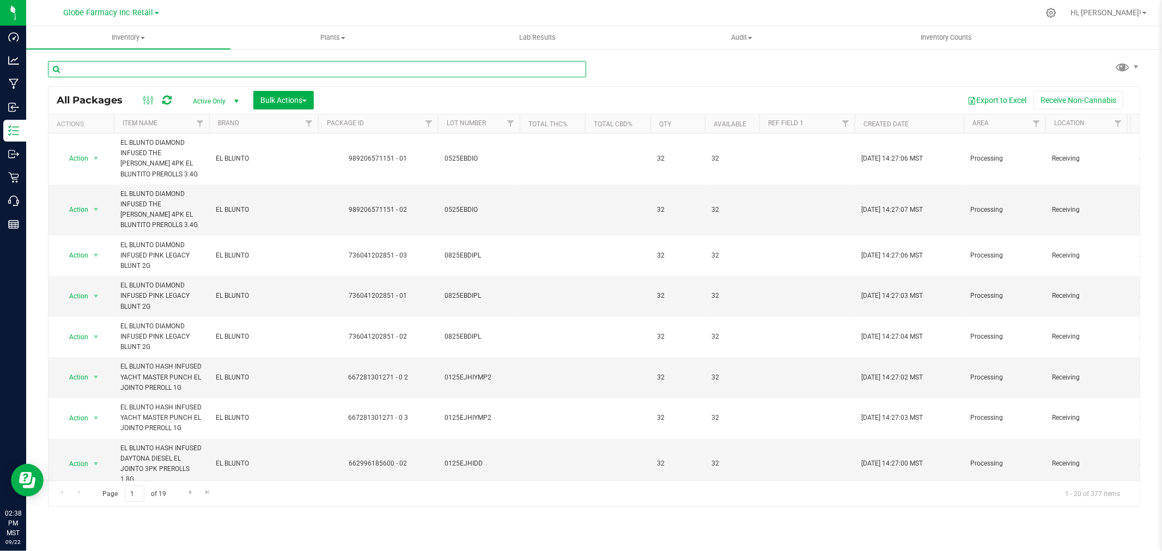
paste input "[PERSON_NAME]-050825"
type input "[PERSON_NAME]-050825"
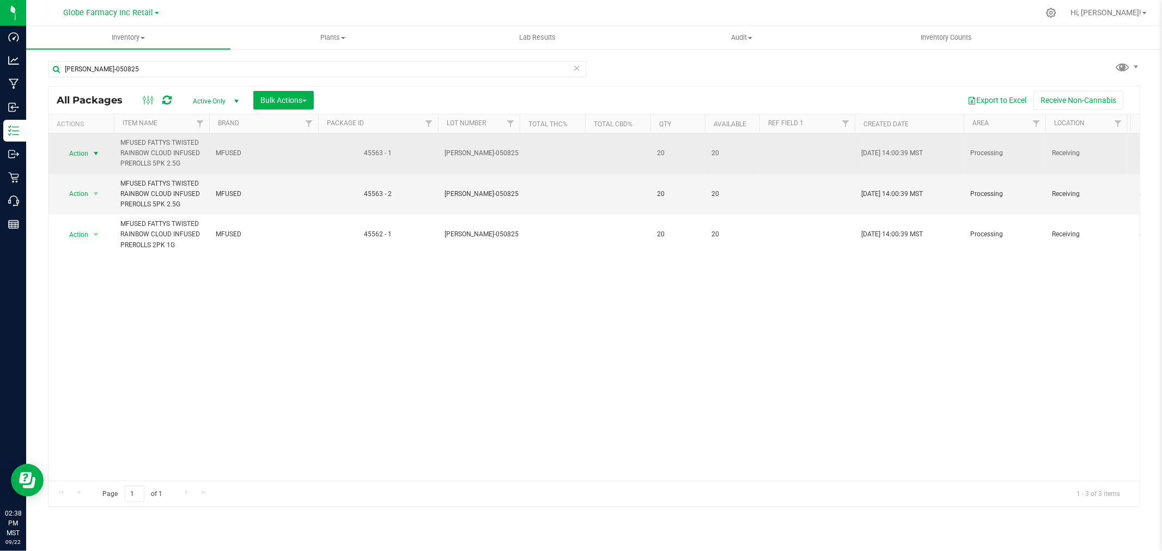
click at [101, 154] on span "select" at bounding box center [96, 153] width 14 height 15
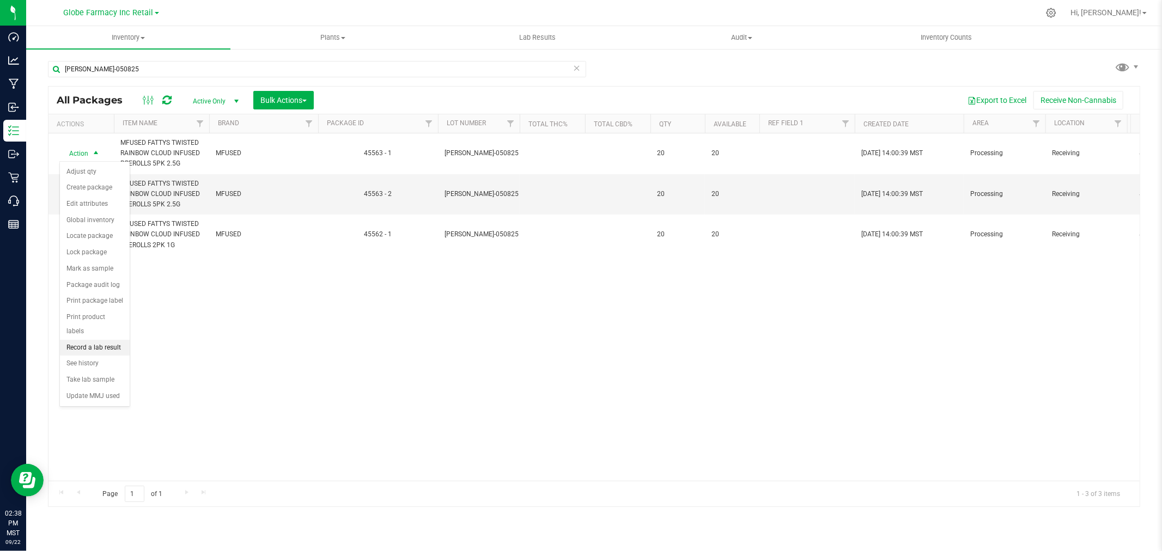
click at [97, 351] on li "Record a lab result" at bounding box center [95, 348] width 70 height 16
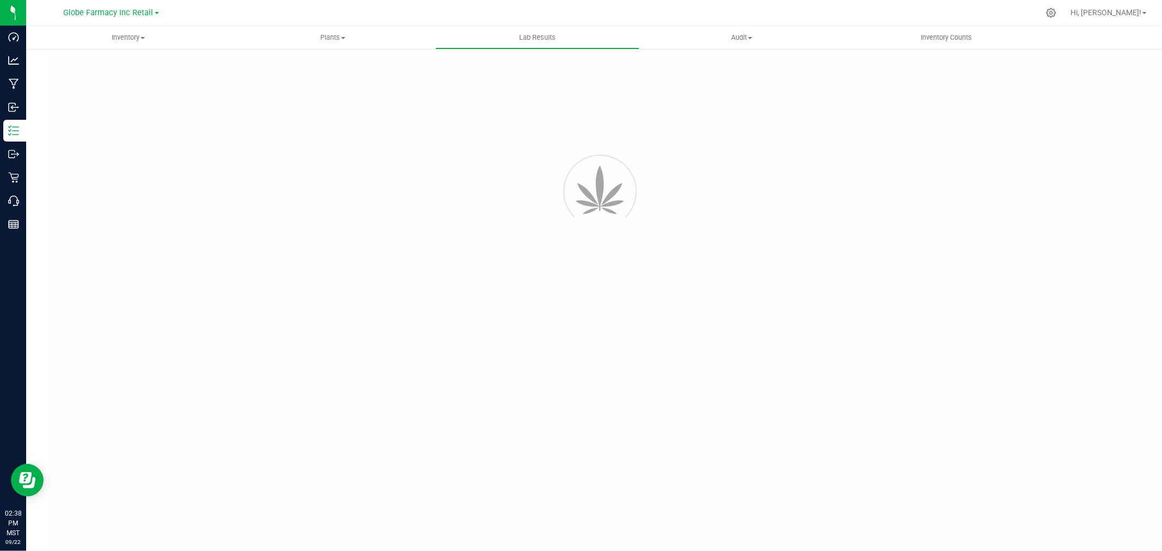
type input "45563 - 1"
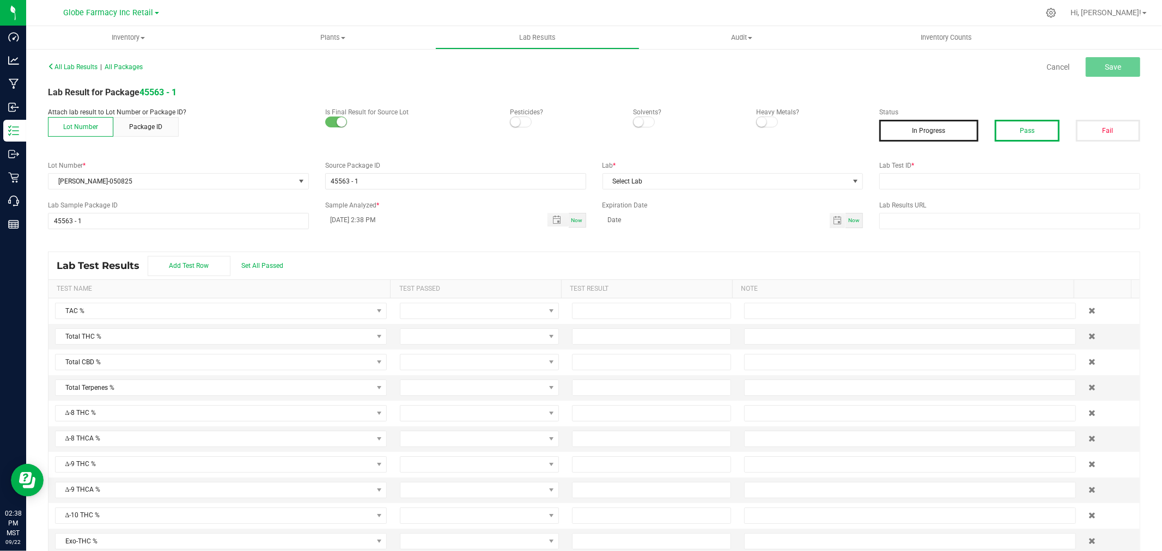
click at [1007, 127] on button "Pass" at bounding box center [1027, 131] width 64 height 22
click at [970, 181] on input "text" at bounding box center [1009, 181] width 261 height 16
paste input ": TE50512001-008"
type input "TE50512001-008"
click at [642, 183] on span "Select Lab" at bounding box center [726, 181] width 246 height 15
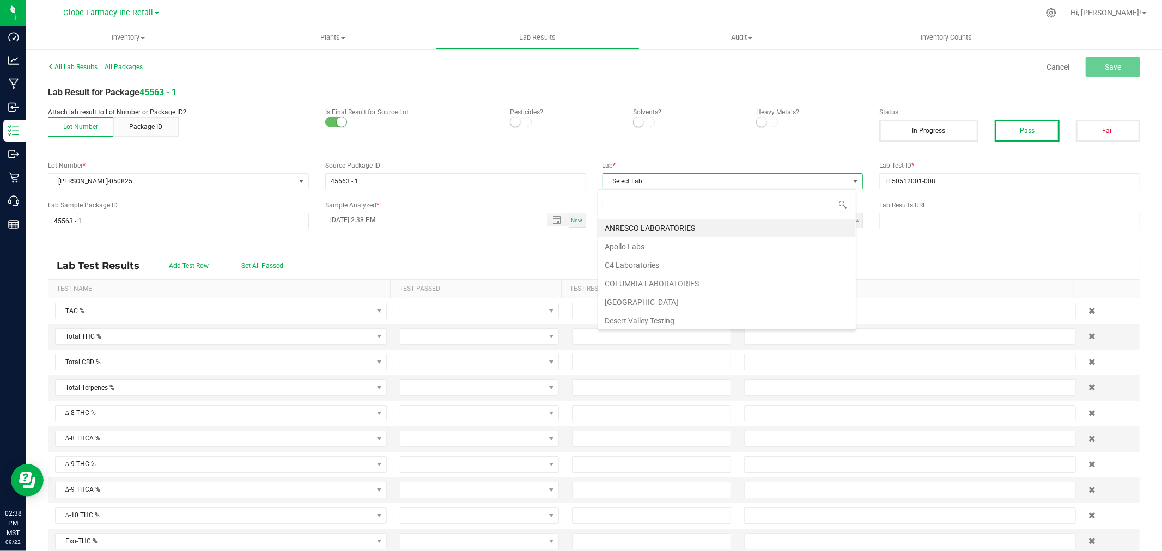
scroll to position [16, 258]
type input "[PERSON_NAME]"
click at [644, 232] on li "KAYCHA LABS" at bounding box center [727, 228] width 258 height 19
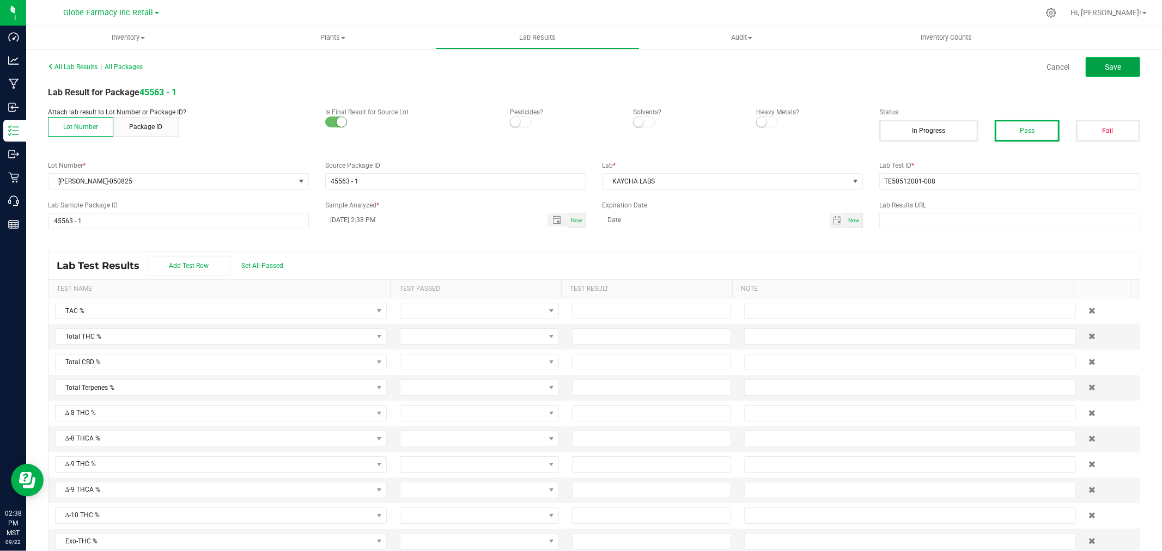
click at [1088, 67] on button "Save" at bounding box center [1113, 67] width 54 height 20
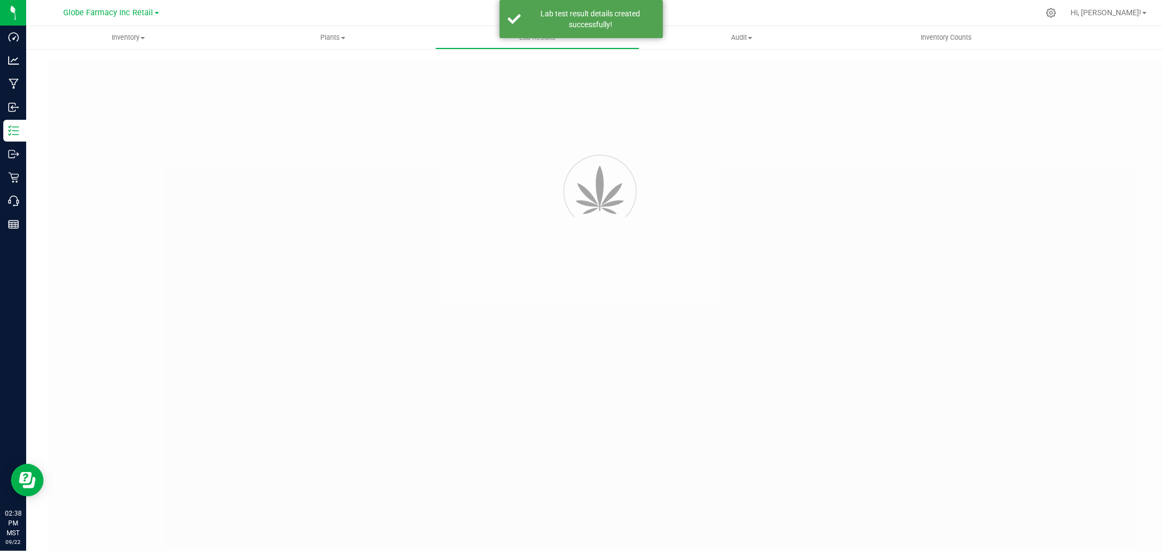
type input "45563 - 1"
type input "TE50512001-008"
type input "45563 - 1"
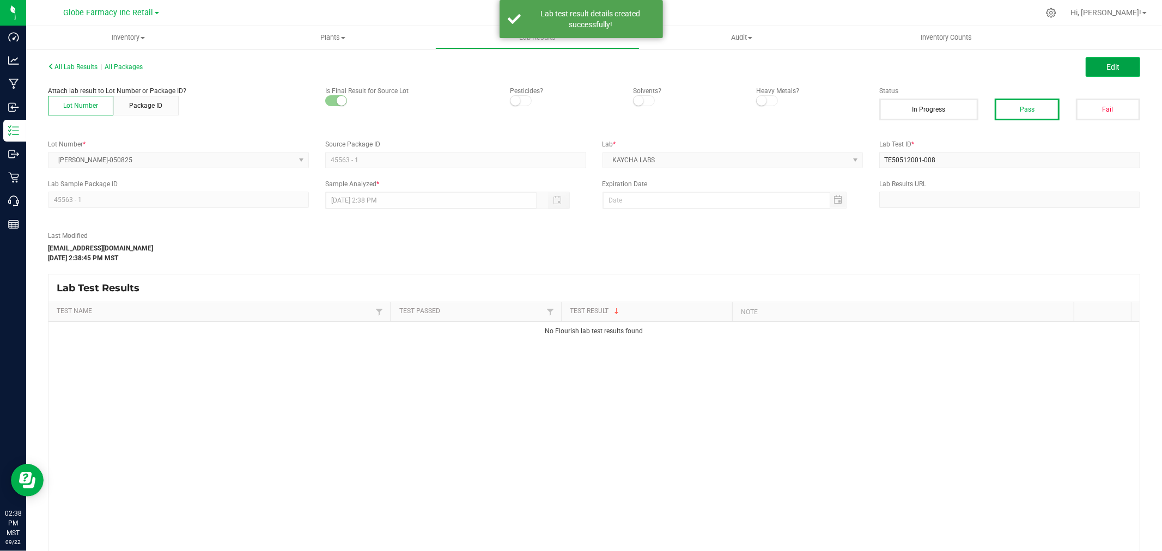
click at [1114, 71] on button "Edit" at bounding box center [1113, 67] width 54 height 20
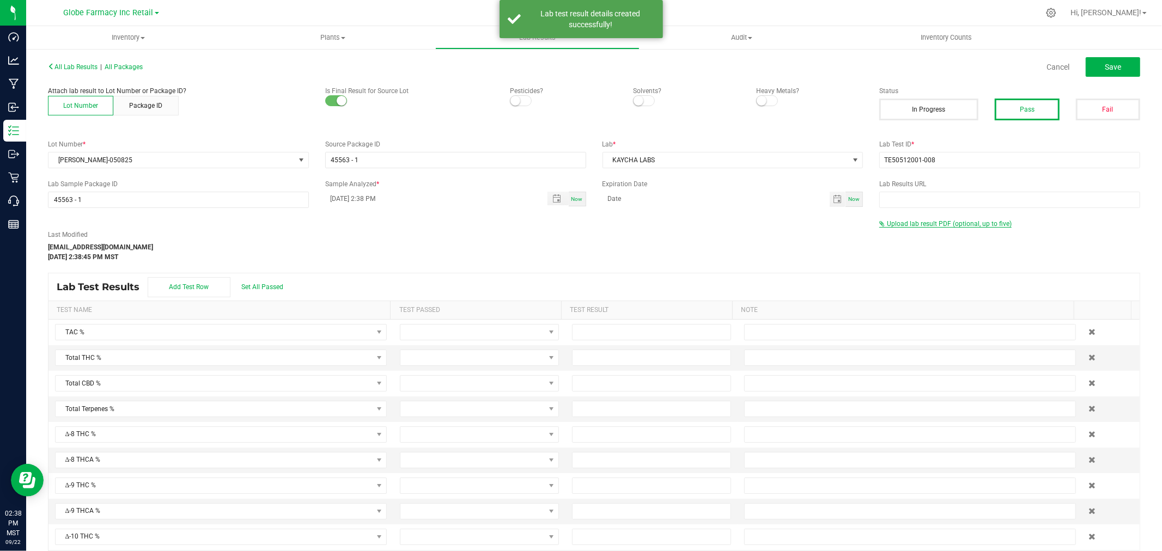
click at [907, 227] on span "Upload lab result PDF (optional, up to five)" at bounding box center [945, 224] width 132 height 8
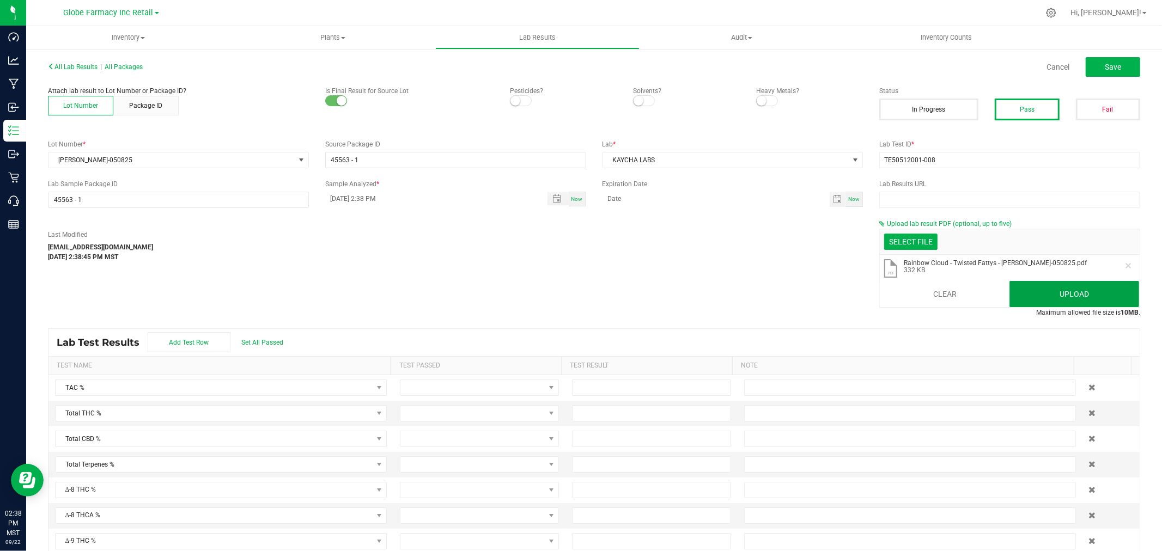
click at [1085, 295] on button "Upload" at bounding box center [1074, 294] width 130 height 26
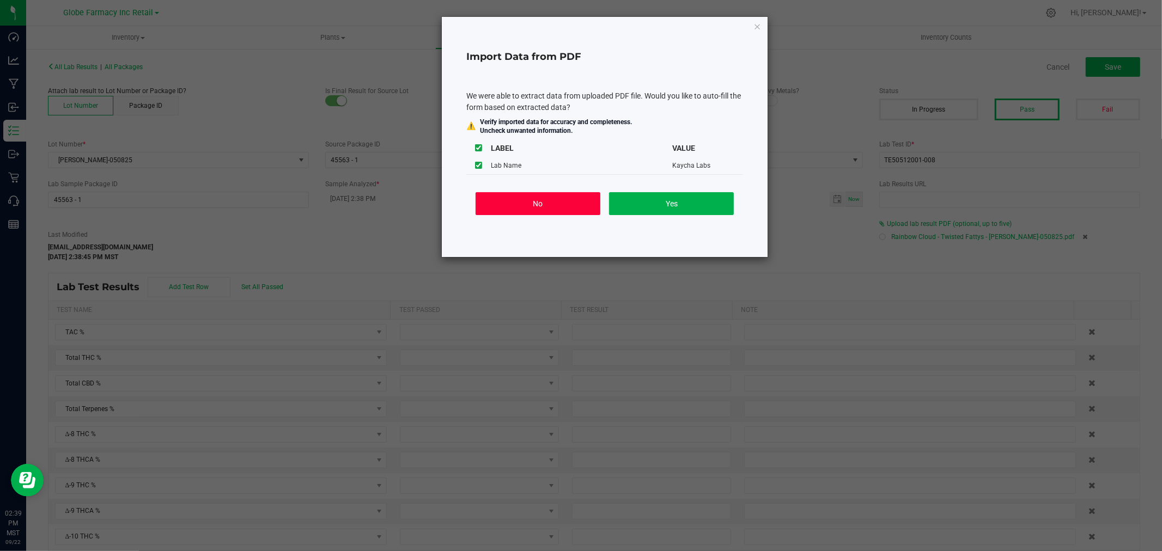
click at [538, 203] on button "No" at bounding box center [538, 203] width 125 height 23
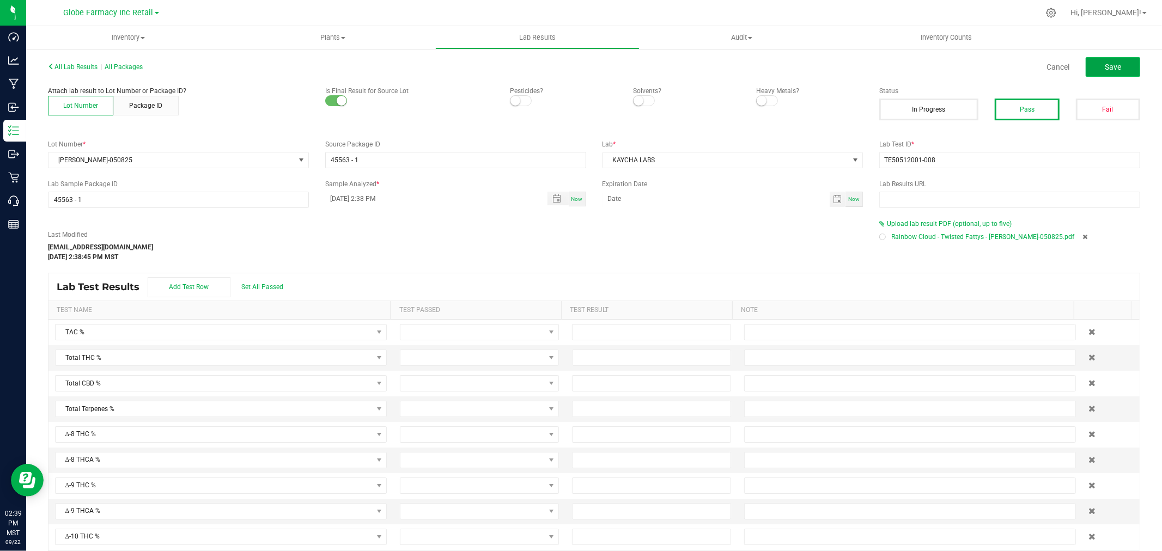
click at [1105, 68] on span "Save" at bounding box center [1113, 67] width 16 height 9
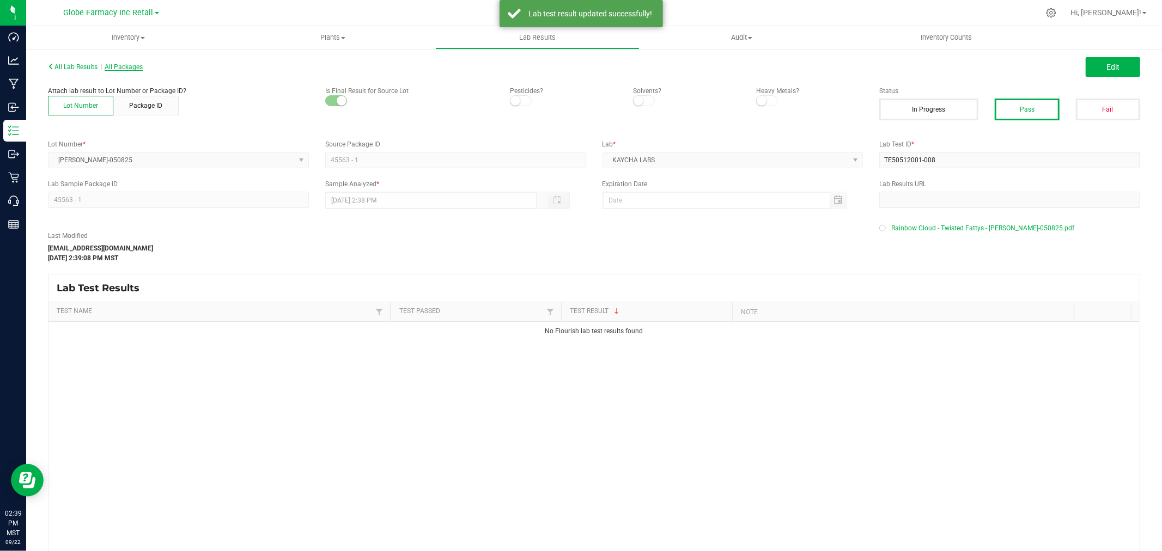
click at [136, 66] on span "All Packages" at bounding box center [124, 67] width 38 height 8
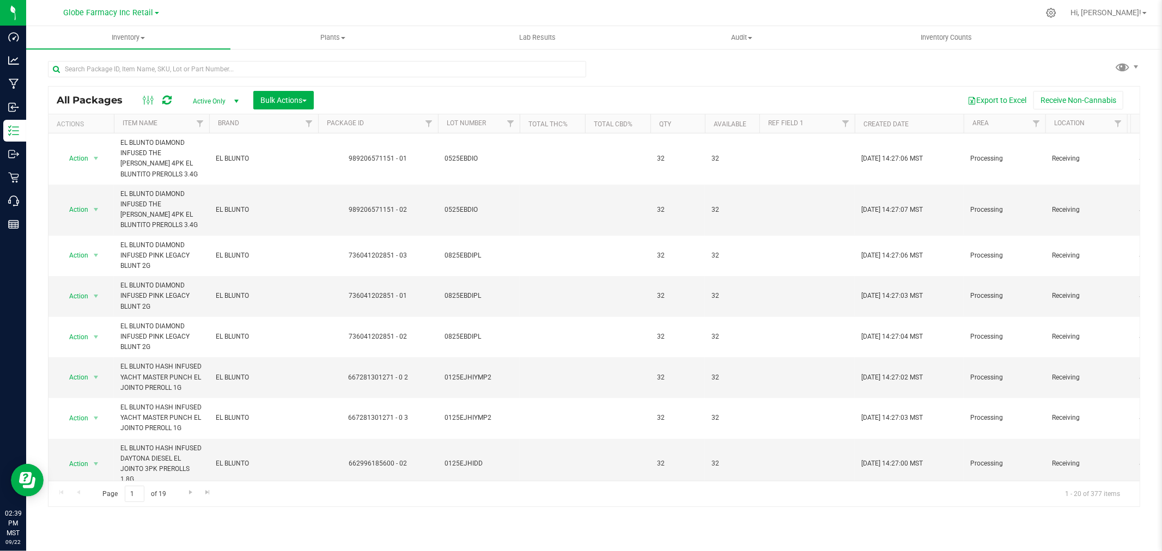
click at [126, 58] on div at bounding box center [321, 68] width 546 height 35
click at [127, 65] on input "text" at bounding box center [317, 69] width 538 height 16
paste input "21250"
type input "21250"
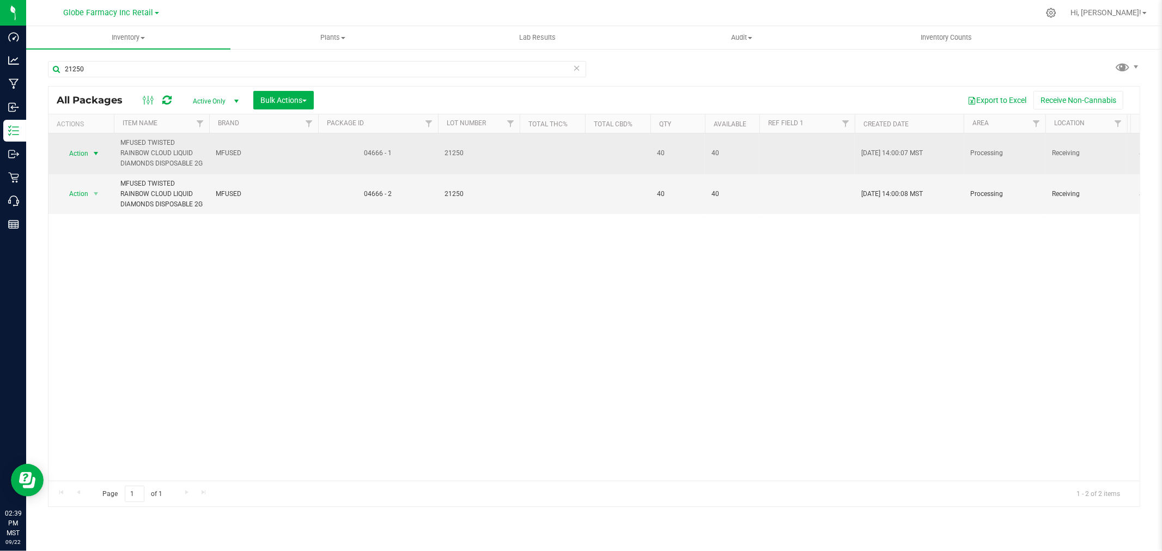
click at [90, 158] on span "select" at bounding box center [96, 153] width 14 height 15
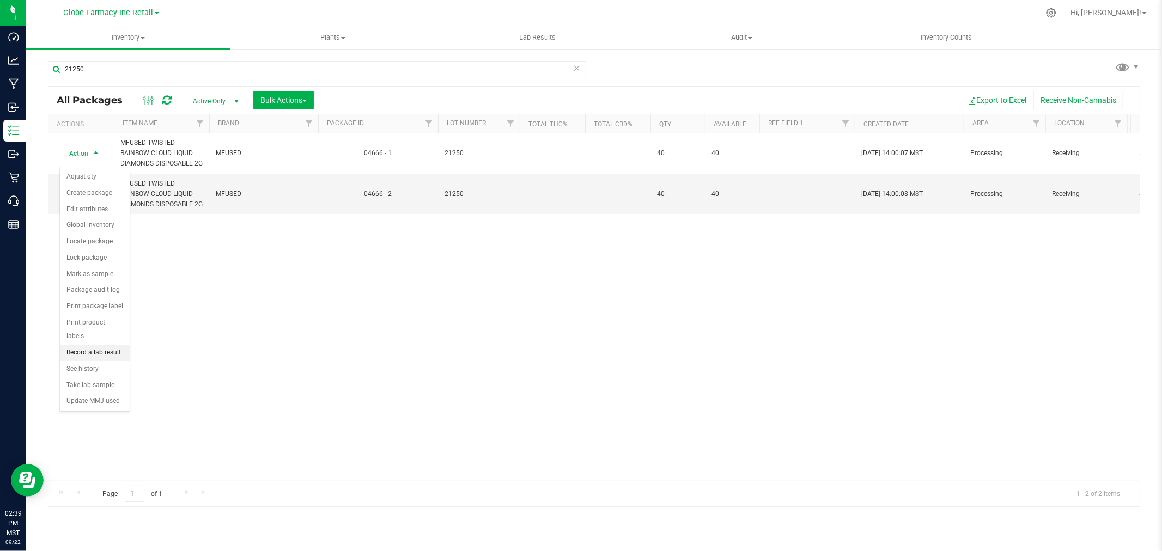
click at [94, 356] on li "Record a lab result" at bounding box center [95, 353] width 70 height 16
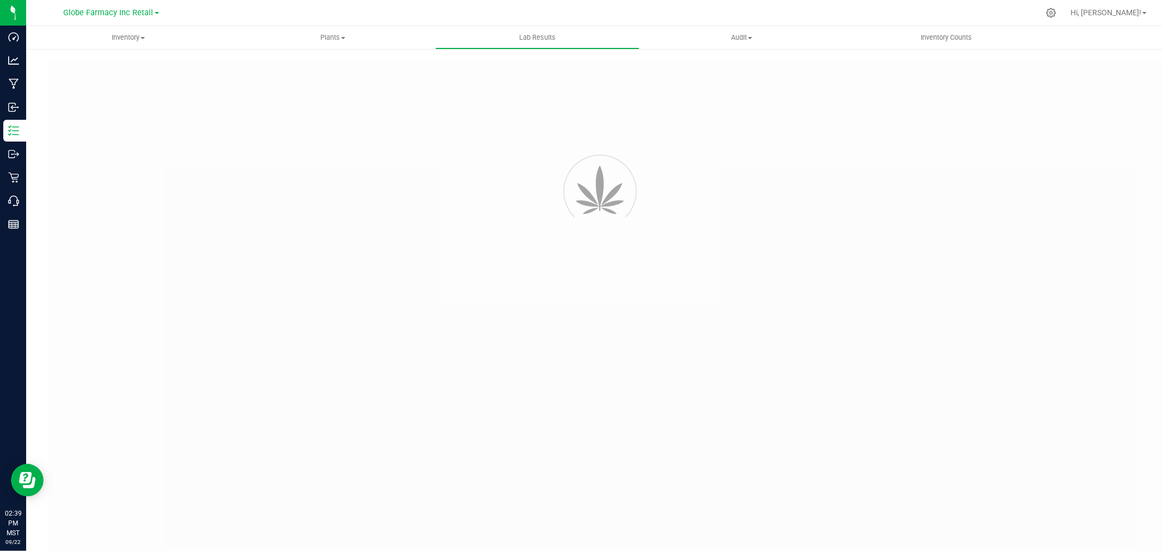
type input "04666 - 1"
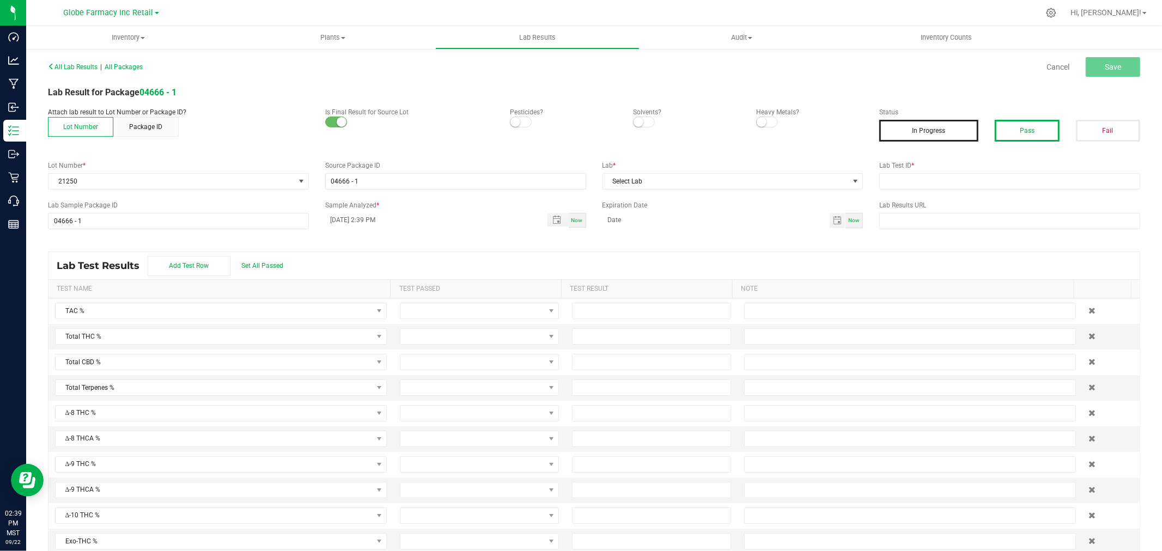
click at [999, 126] on button "Pass" at bounding box center [1027, 131] width 64 height 22
click at [887, 193] on div "All Lab Results | All Packages Cancel Save Lab Result for Package 04666 - 1 Att…" at bounding box center [594, 311] width 1092 height 504
click at [893, 178] on input "text" at bounding box center [1009, 181] width 261 height 16
paste input "2505FSL0213.1149"
type input "2505FSL0213.1149"
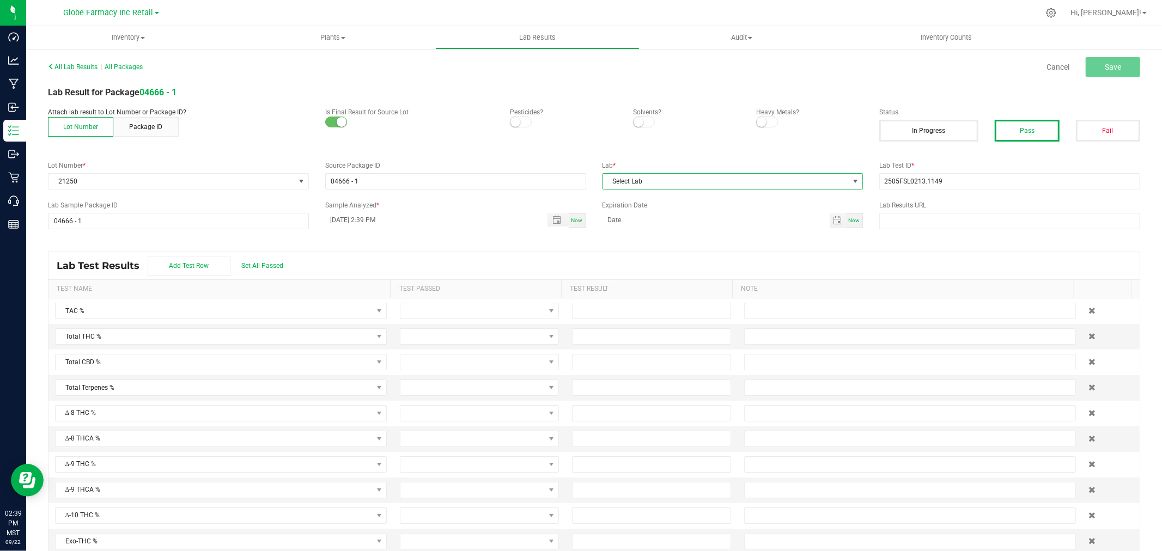
click at [736, 175] on span "Select Lab" at bounding box center [726, 181] width 246 height 15
type input "full"
click at [651, 229] on li "Full Spectrum Lab" at bounding box center [727, 228] width 258 height 19
click at [1105, 66] on span "Save" at bounding box center [1113, 67] width 16 height 9
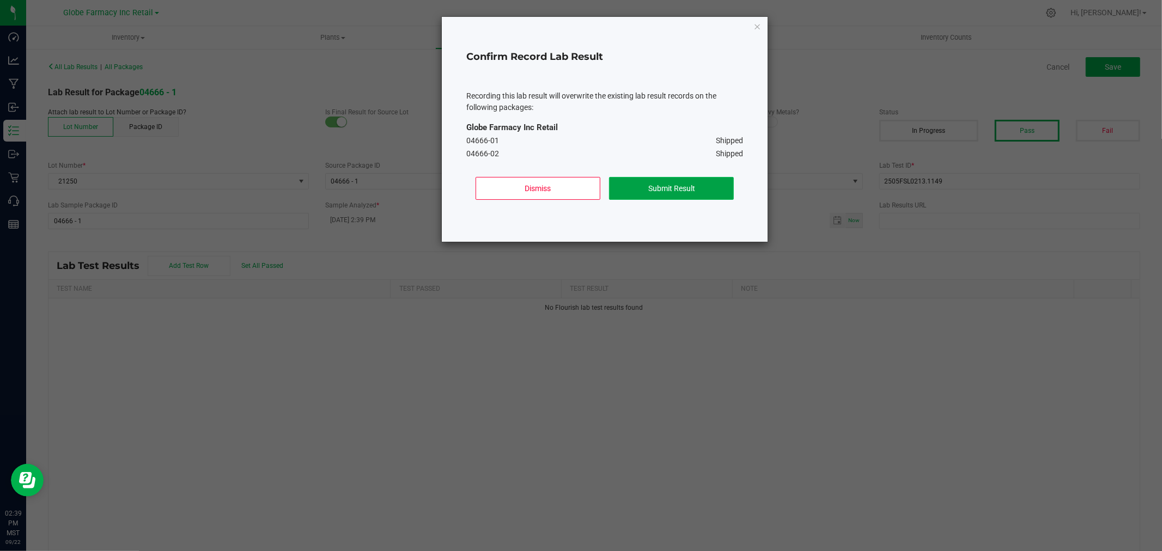
click at [658, 184] on button "Submit Result" at bounding box center [671, 188] width 125 height 23
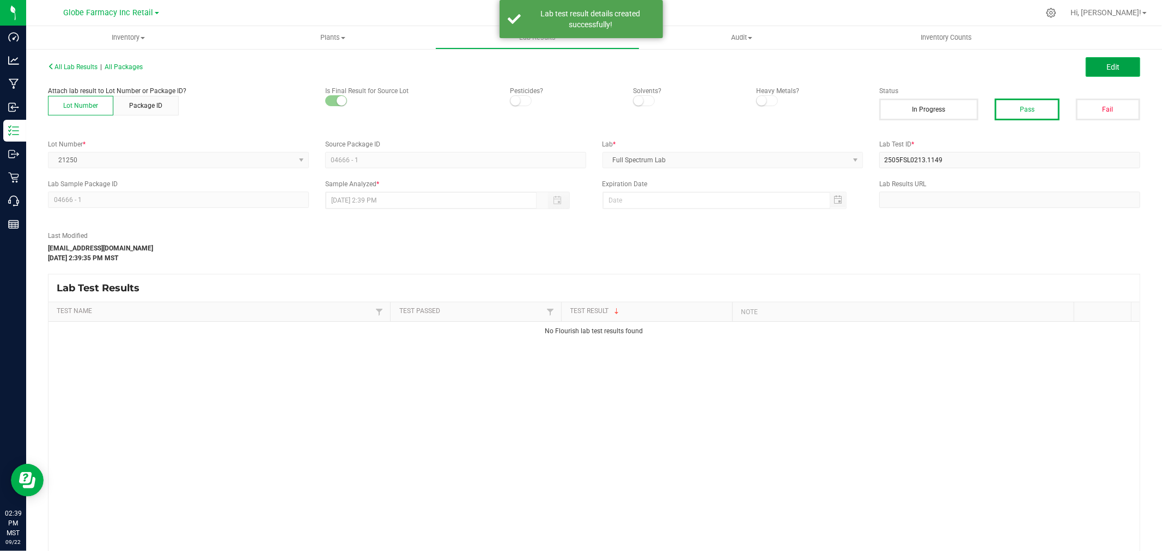
click at [1114, 64] on button "Edit" at bounding box center [1113, 67] width 54 height 20
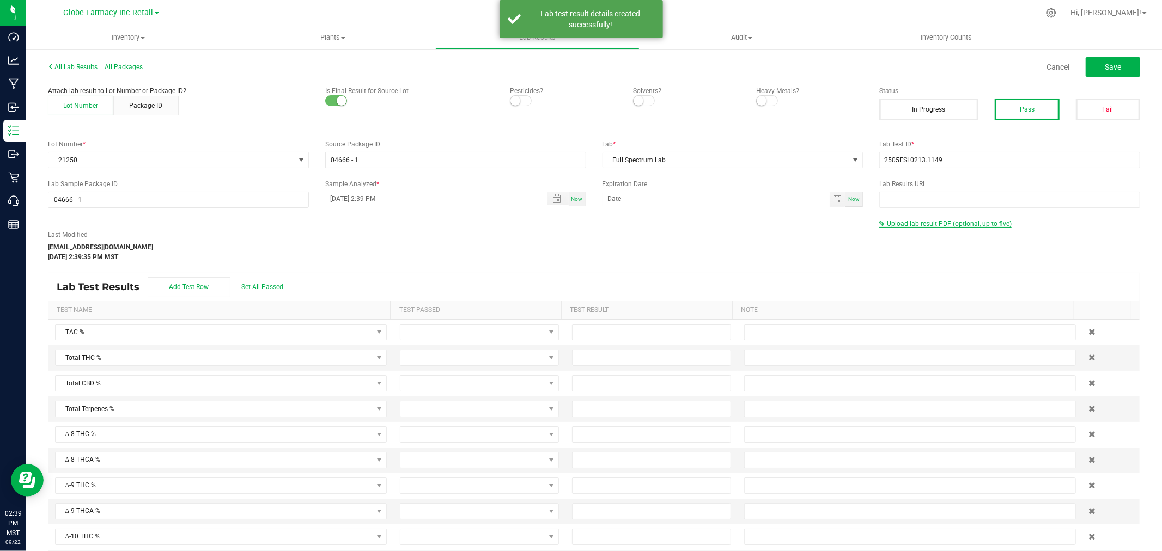
click at [906, 224] on span "Upload lab result PDF (optional, up to five)" at bounding box center [949, 224] width 125 height 8
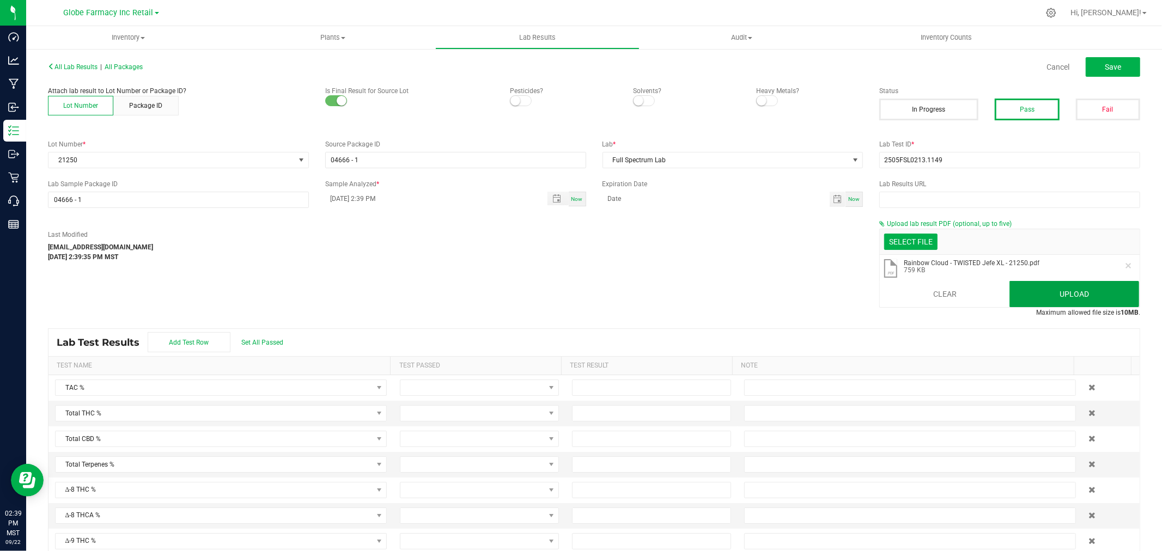
click at [1087, 290] on button "Upload" at bounding box center [1074, 294] width 130 height 26
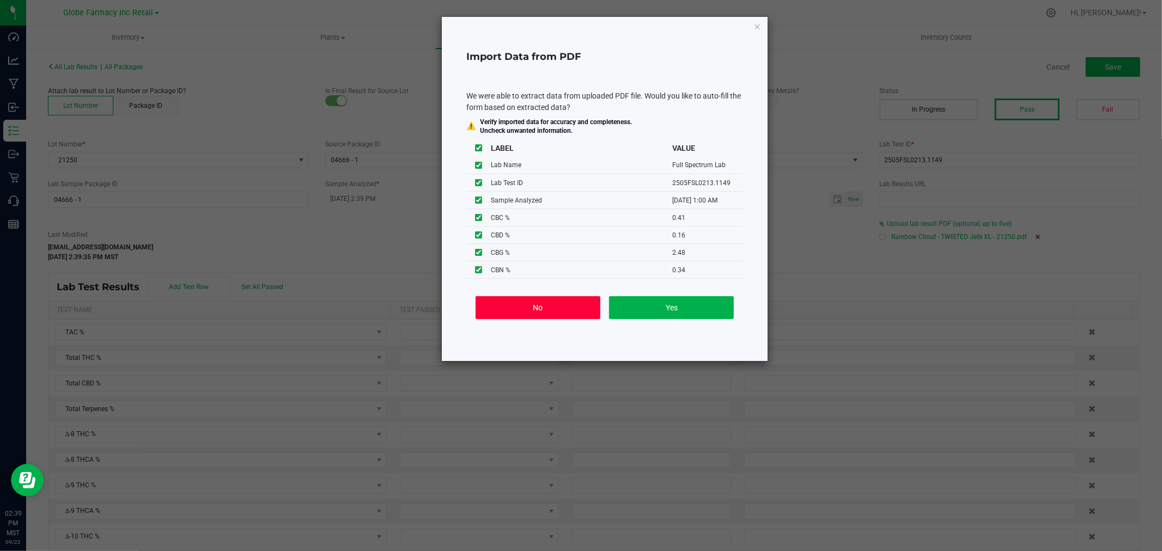
click at [514, 310] on button "No" at bounding box center [538, 307] width 125 height 23
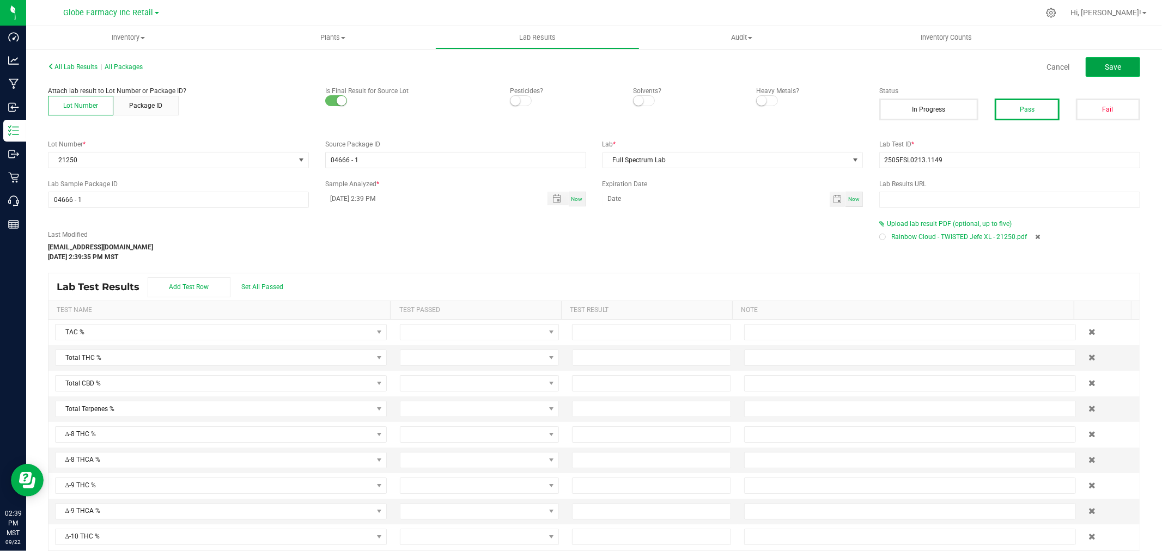
click at [1108, 63] on span "Save" at bounding box center [1113, 67] width 16 height 9
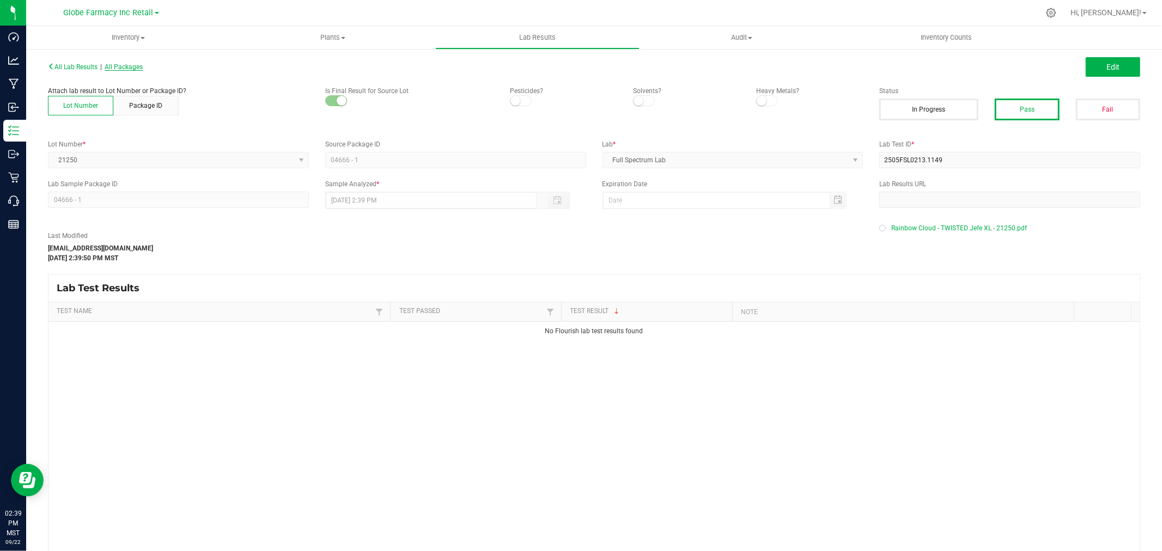
click at [120, 63] on span "All Packages" at bounding box center [124, 67] width 38 height 8
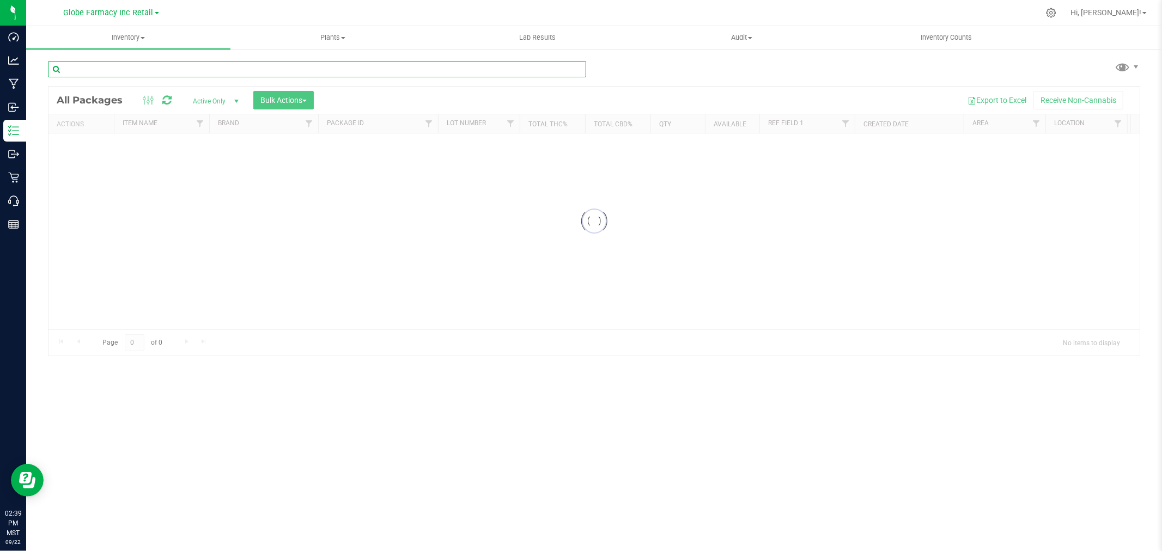
click at [237, 68] on input "text" at bounding box center [317, 69] width 538 height 16
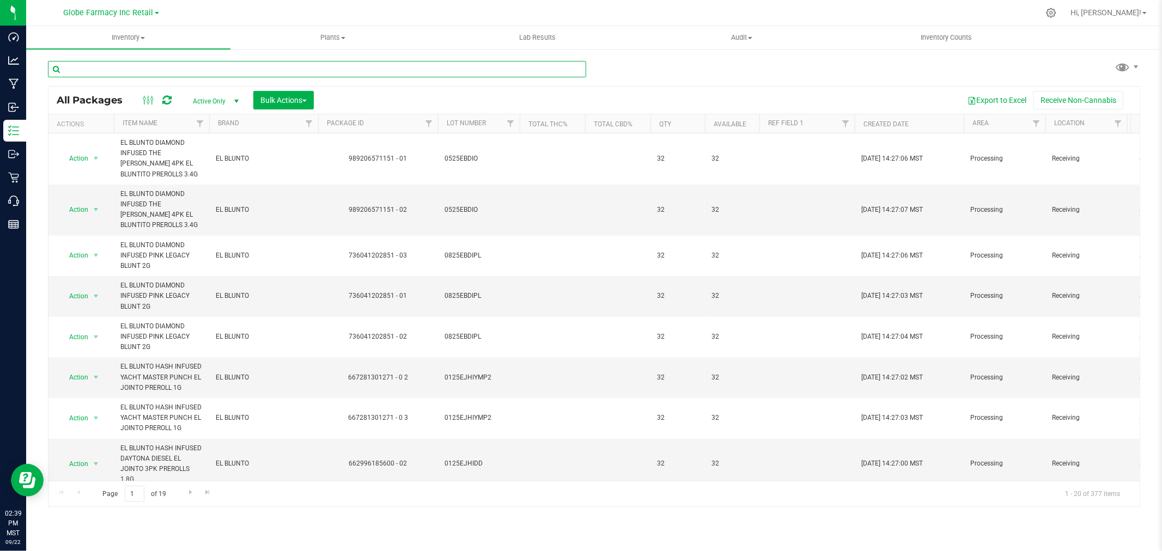
paste input "42114"
type input "42114"
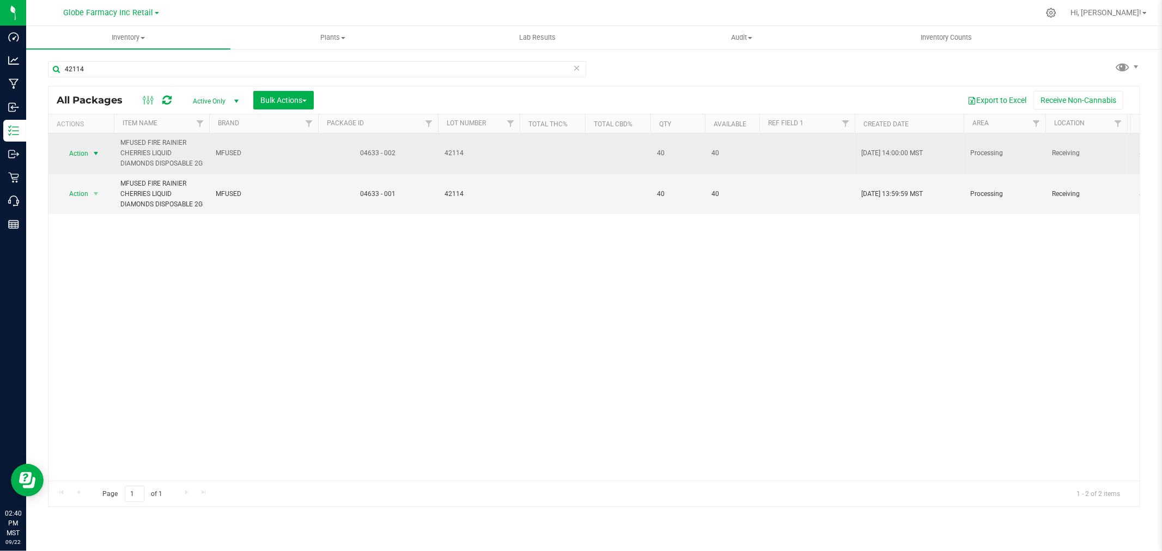
click at [93, 157] on span "select" at bounding box center [96, 153] width 9 height 9
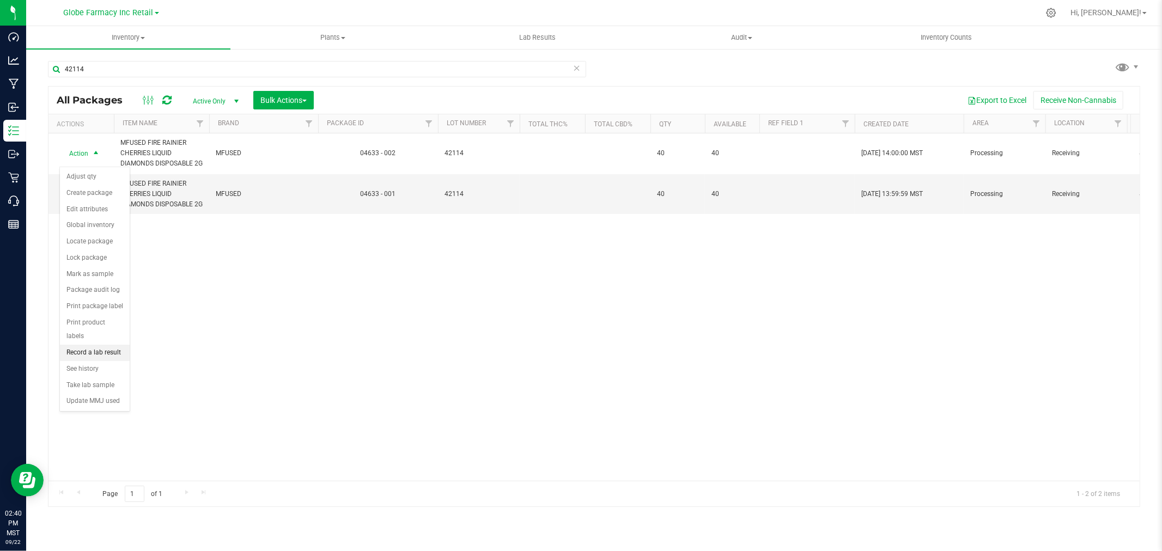
click at [98, 353] on li "Record a lab result" at bounding box center [95, 353] width 70 height 16
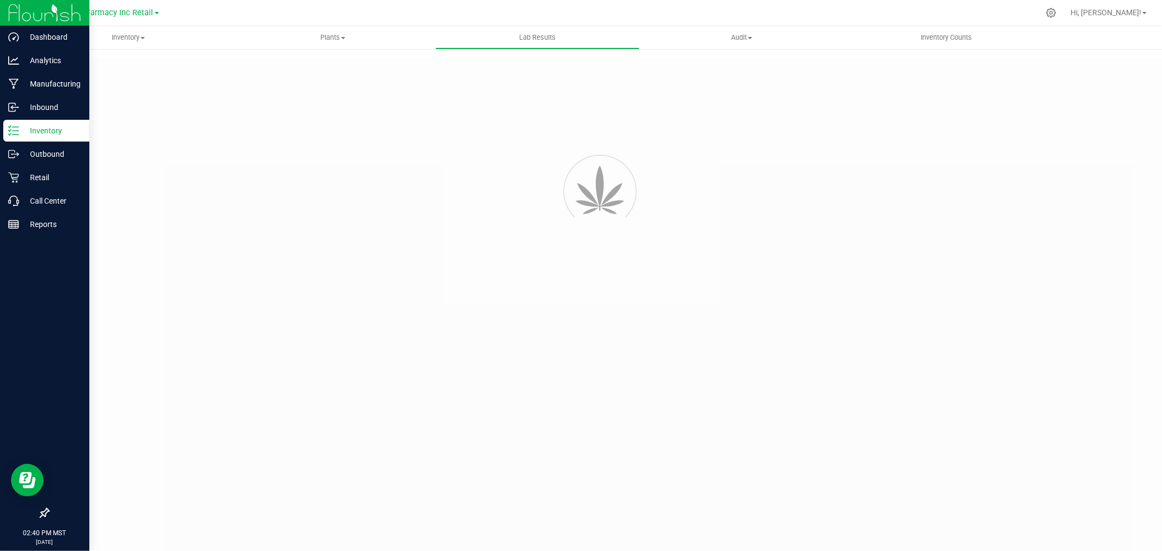
type input "04633 - 002"
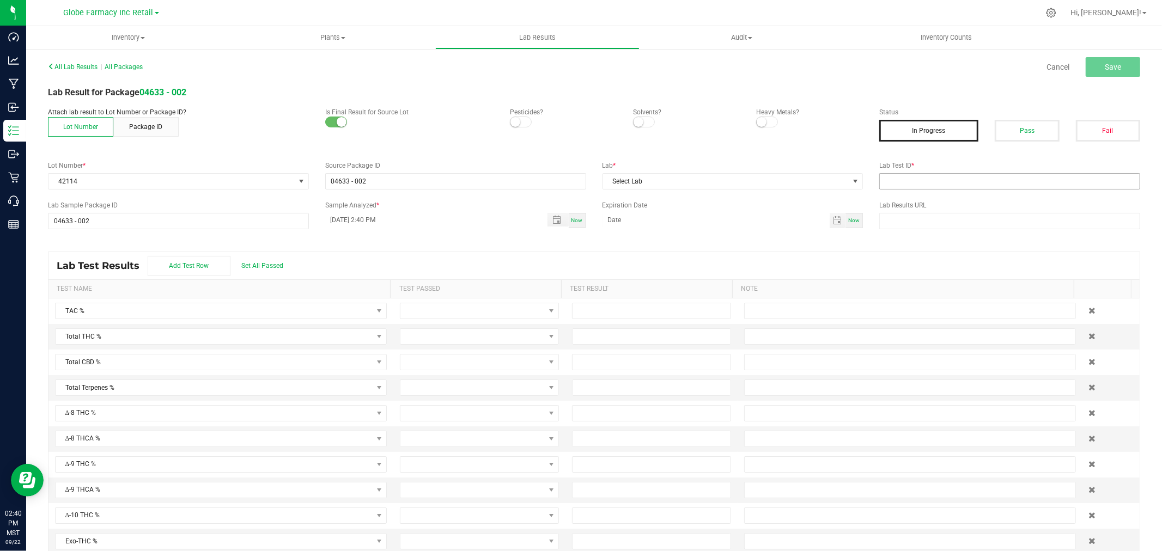
drag, startPoint x: 944, startPoint y: 170, endPoint x: 946, endPoint y: 177, distance: 7.3
click at [944, 170] on label "Lab Test ID *" at bounding box center [1009, 166] width 261 height 10
click at [946, 180] on input "text" at bounding box center [1009, 181] width 261 height 16
paste input "2505FSL0213.1146"
type input "2505FSL0213.1146"
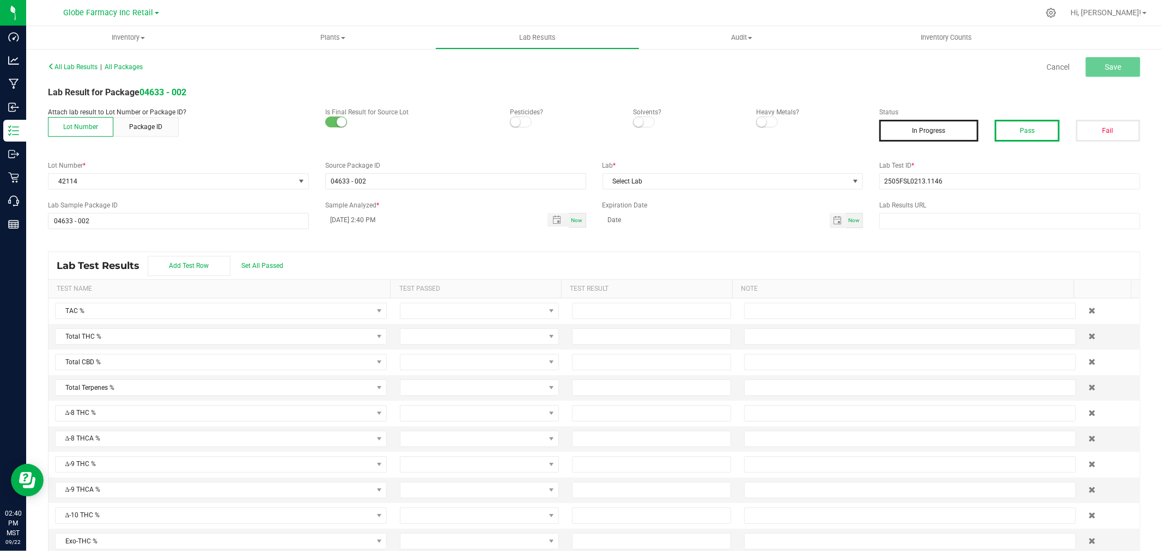
click at [1036, 120] on button "Pass" at bounding box center [1027, 131] width 64 height 22
click at [787, 162] on label "Lab *" at bounding box center [732, 166] width 261 height 10
click at [759, 184] on span "Select Lab" at bounding box center [726, 181] width 246 height 15
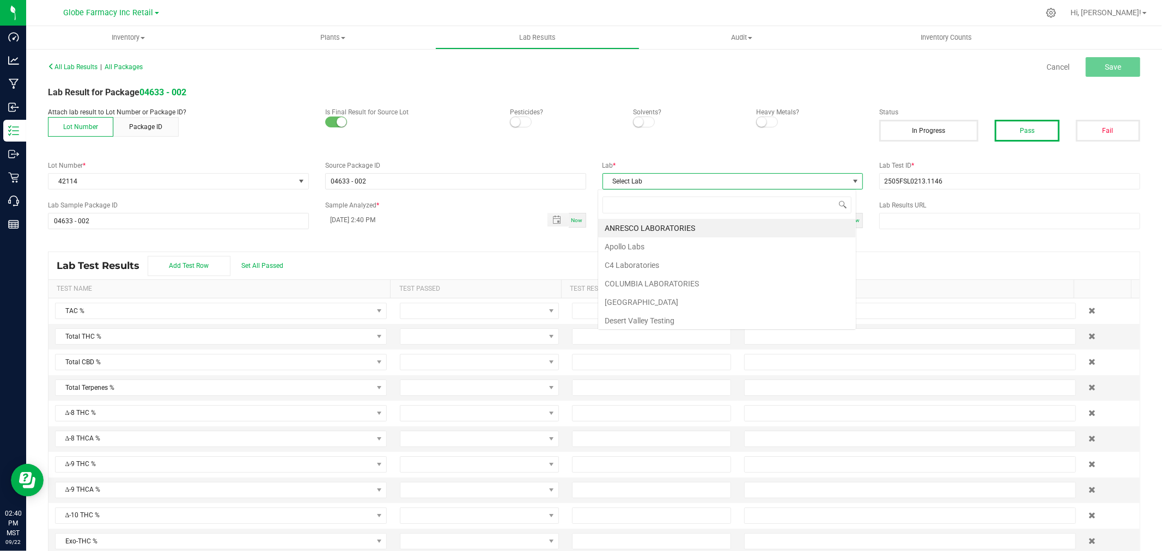
scroll to position [16, 258]
type input "full"
click at [652, 234] on li "Full Spectrum Lab" at bounding box center [727, 228] width 258 height 19
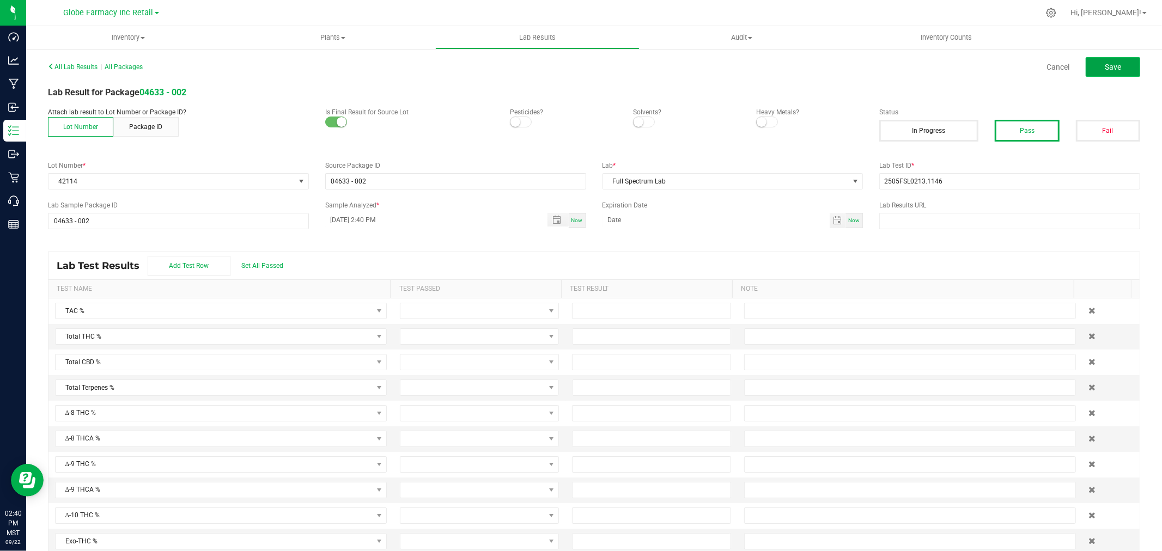
click at [1105, 69] on span "Save" at bounding box center [1113, 67] width 16 height 9
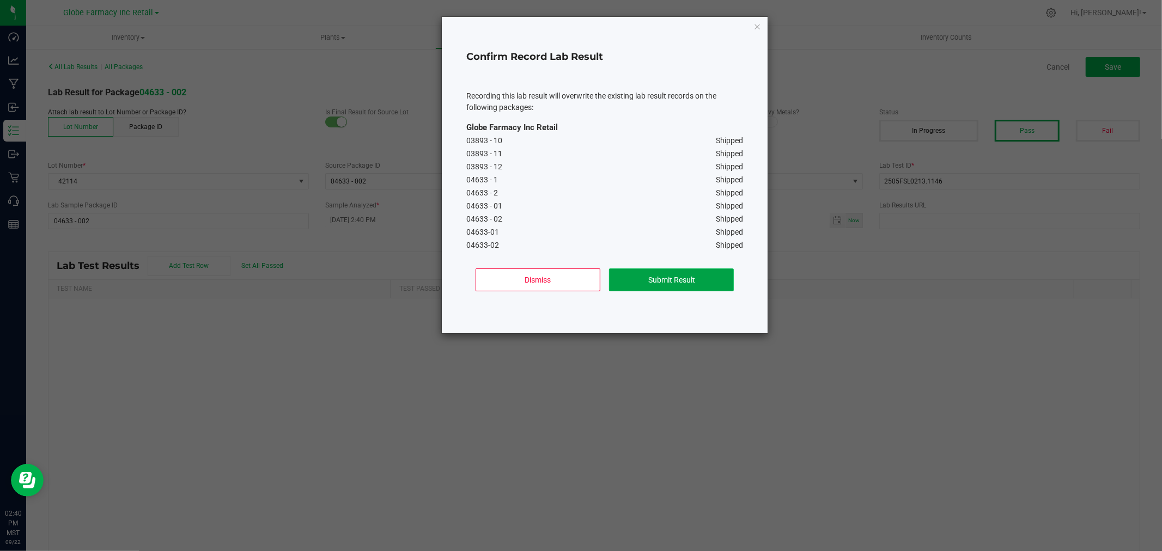
click at [710, 281] on button "Submit Result" at bounding box center [671, 280] width 125 height 23
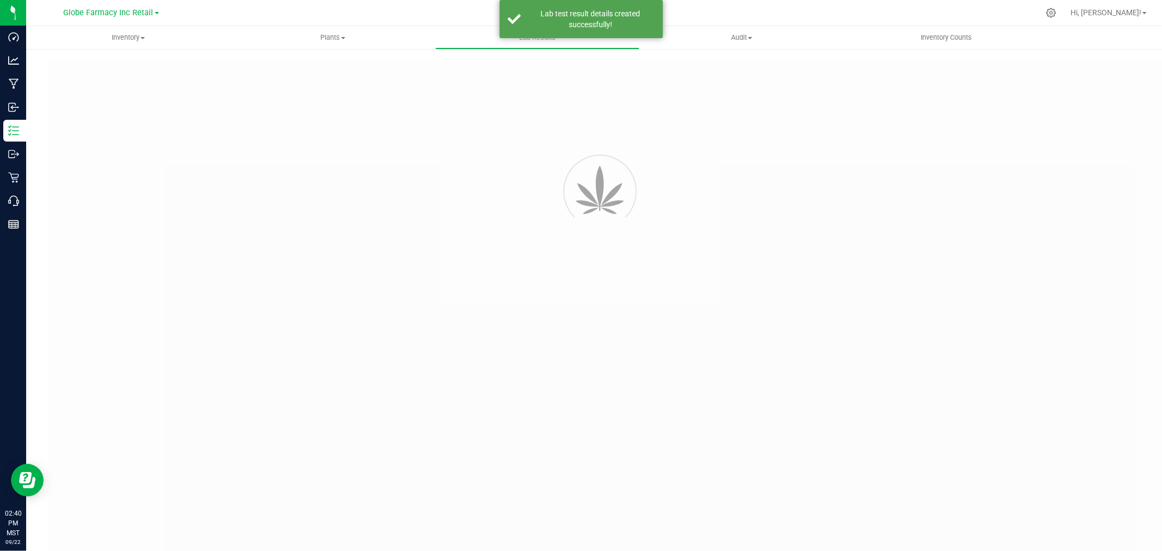
type input "04633 - 002"
type input "2505FSL0213.1146"
type input "04633 - 002"
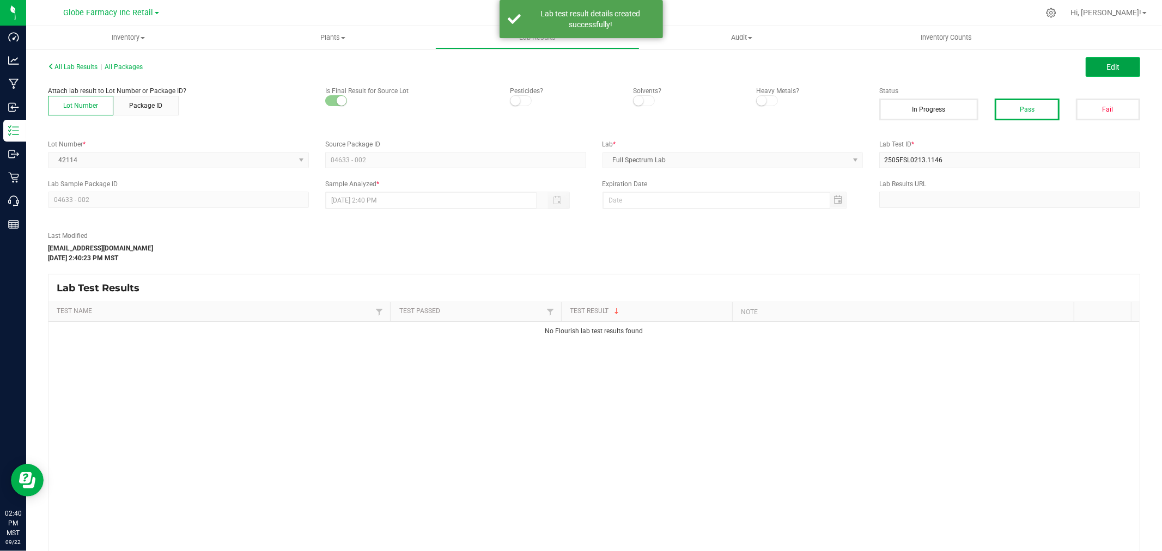
click at [1106, 64] on span "Edit" at bounding box center [1112, 67] width 13 height 9
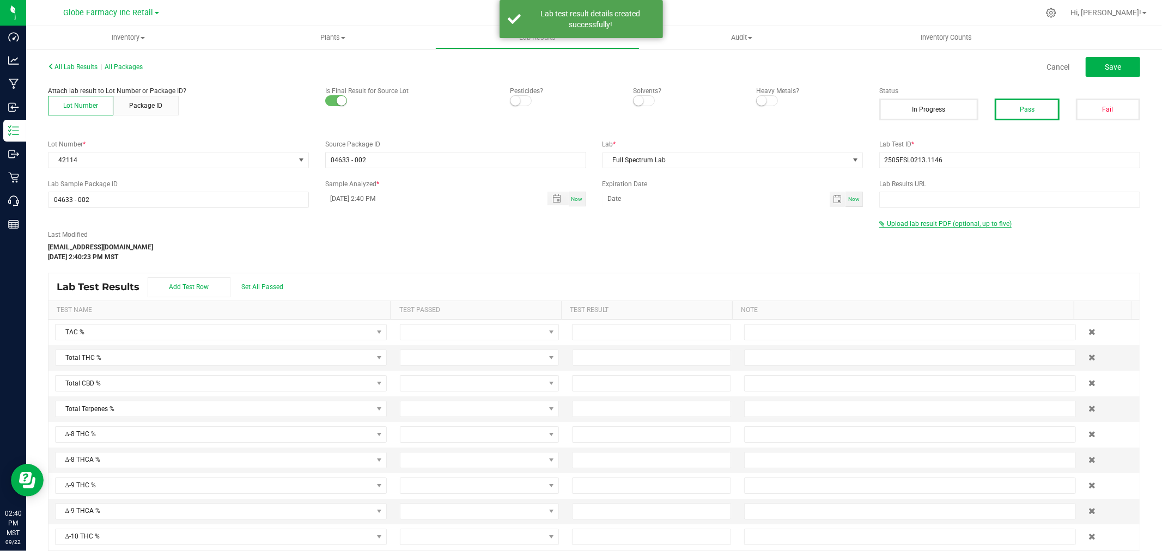
click at [927, 223] on span "Upload lab result PDF (optional, up to five)" at bounding box center [949, 224] width 125 height 8
click at [914, 234] on div "Select file Drop files here to upload" at bounding box center [1010, 241] width 260 height 25
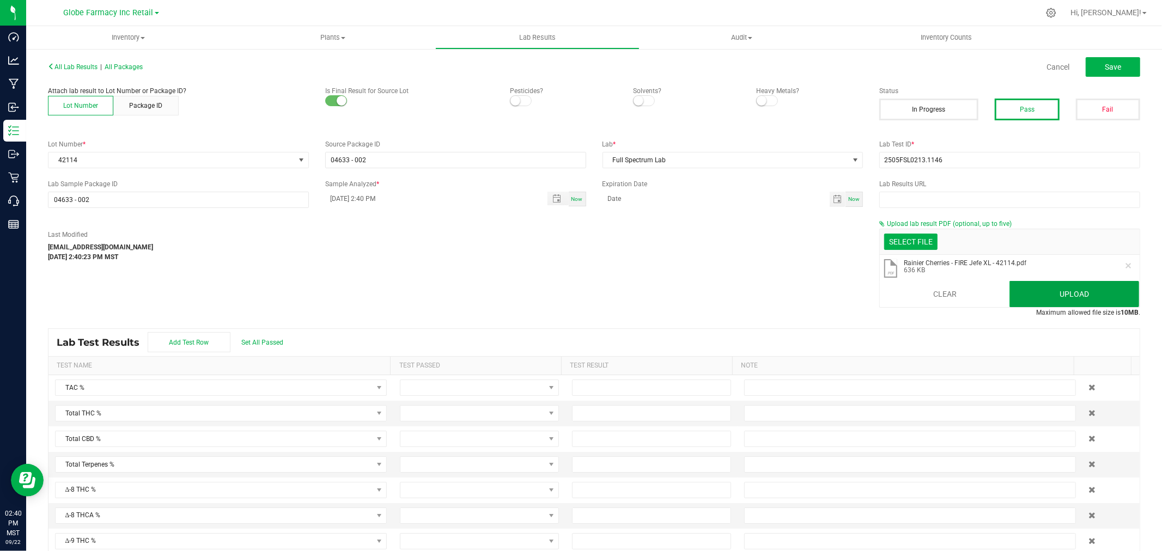
click at [1025, 294] on button "Upload" at bounding box center [1074, 294] width 130 height 26
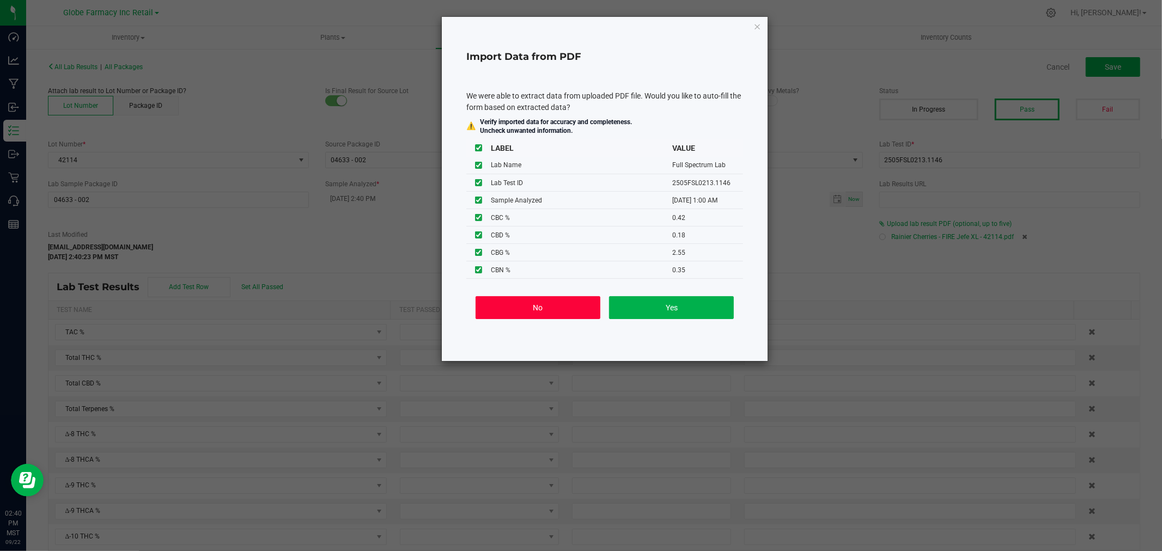
click at [538, 307] on button "No" at bounding box center [538, 307] width 125 height 23
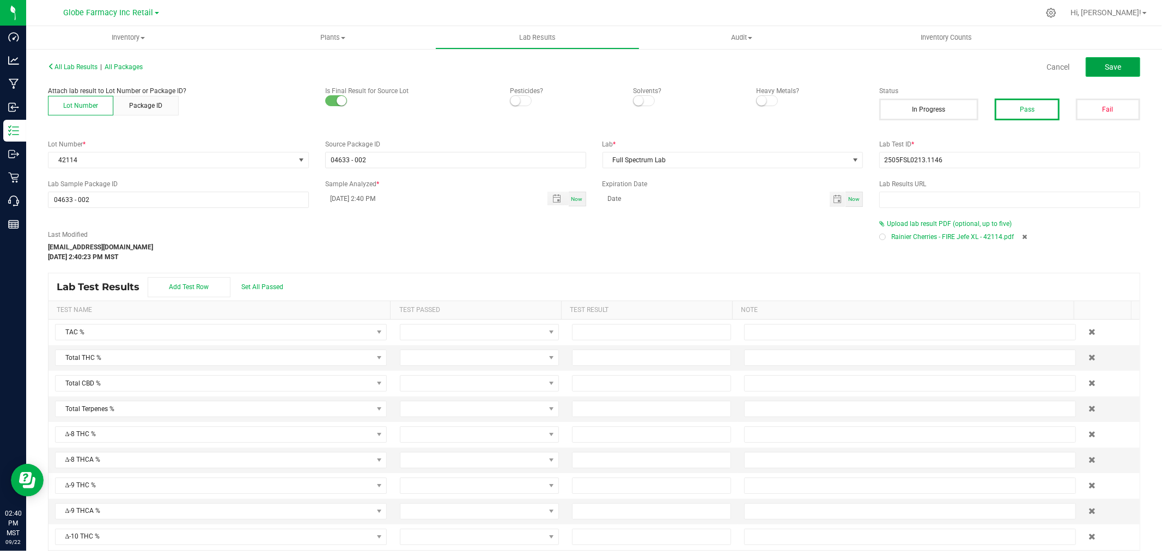
click at [1113, 63] on button "Save" at bounding box center [1113, 67] width 54 height 20
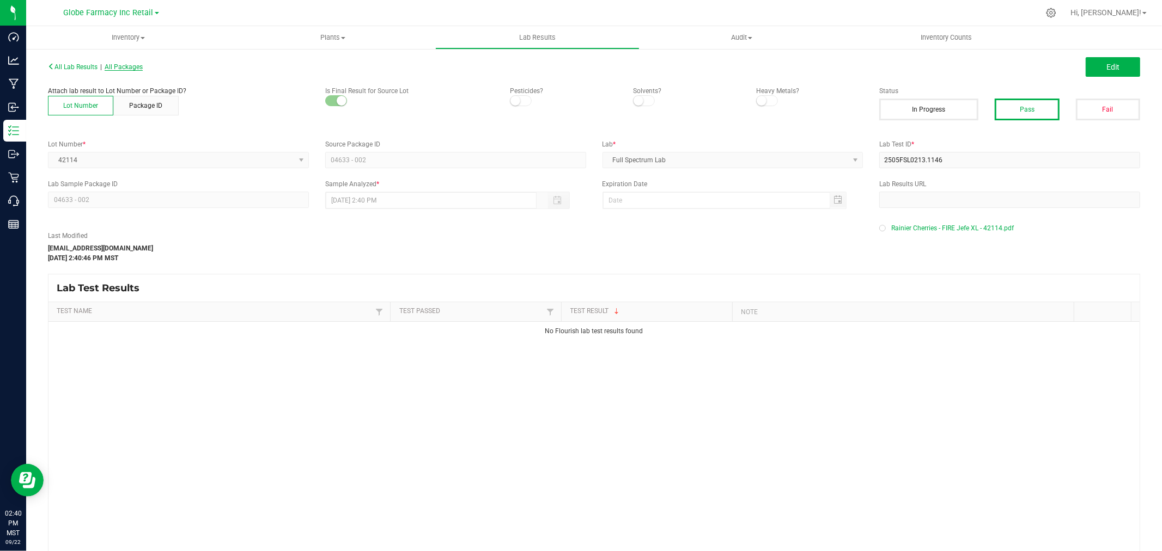
click at [137, 64] on span "All Packages" at bounding box center [124, 67] width 38 height 8
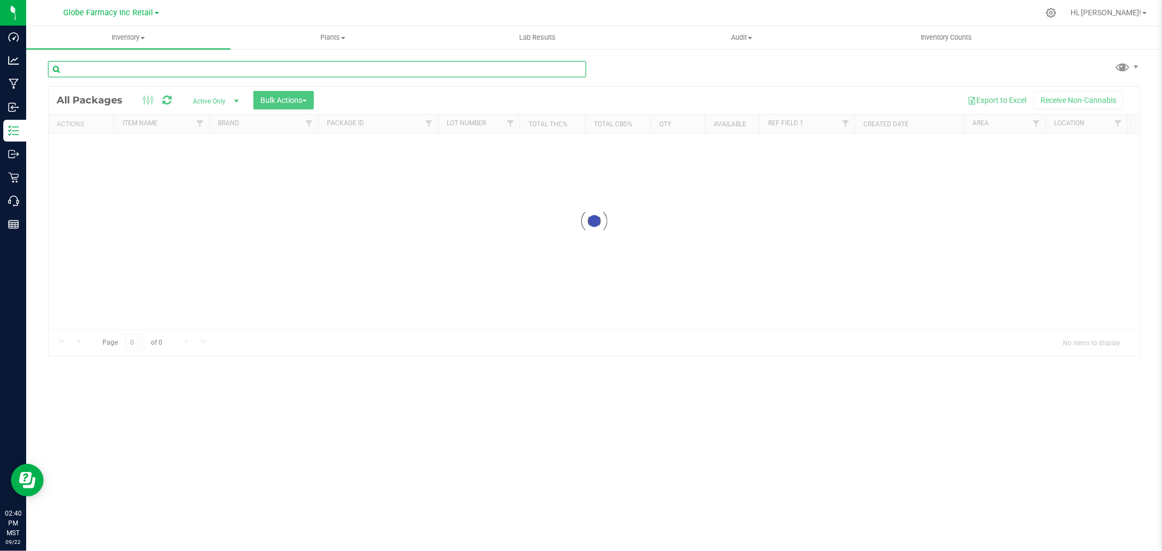
click at [352, 68] on input "text" at bounding box center [317, 69] width 538 height 16
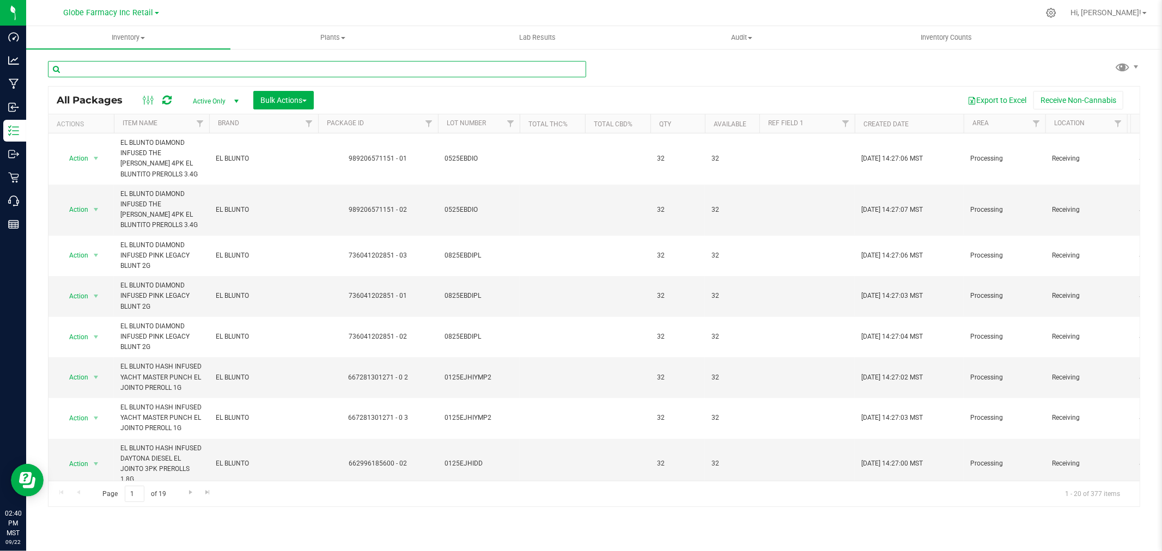
click at [334, 71] on input "text" at bounding box center [317, 69] width 538 height 16
paste input "MF-ST-042525"
type input "MF-ST-042525"
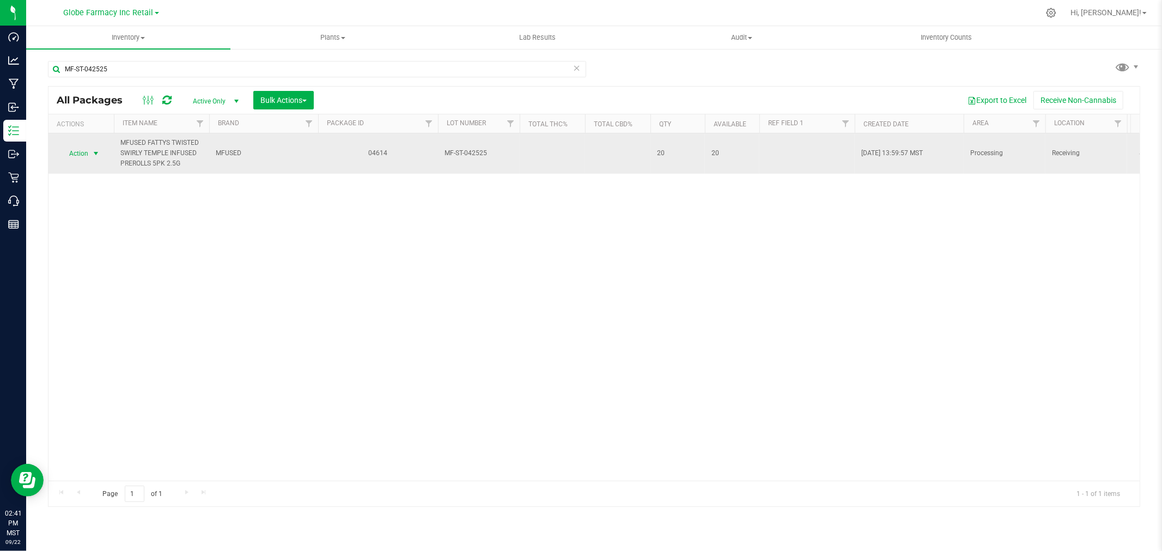
click at [93, 154] on span "select" at bounding box center [96, 153] width 9 height 9
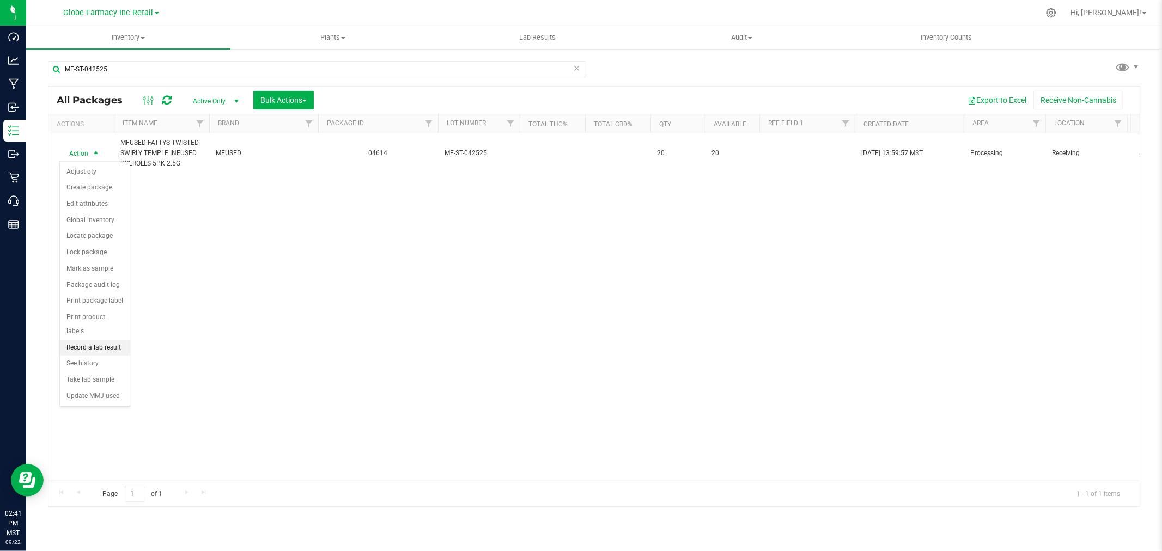
click at [106, 348] on li "Record a lab result" at bounding box center [95, 348] width 70 height 16
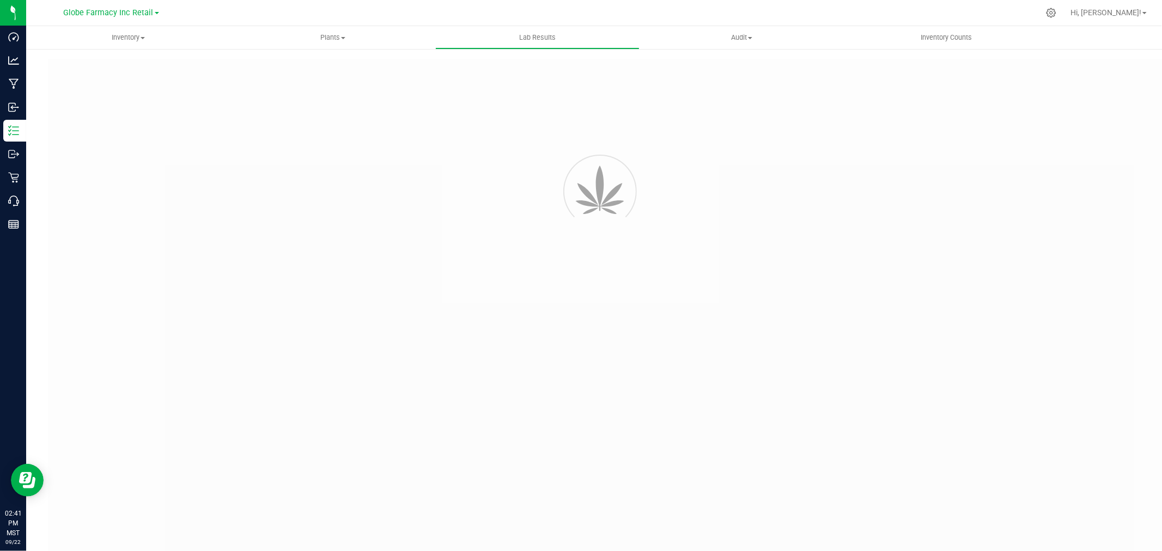
type input "04614"
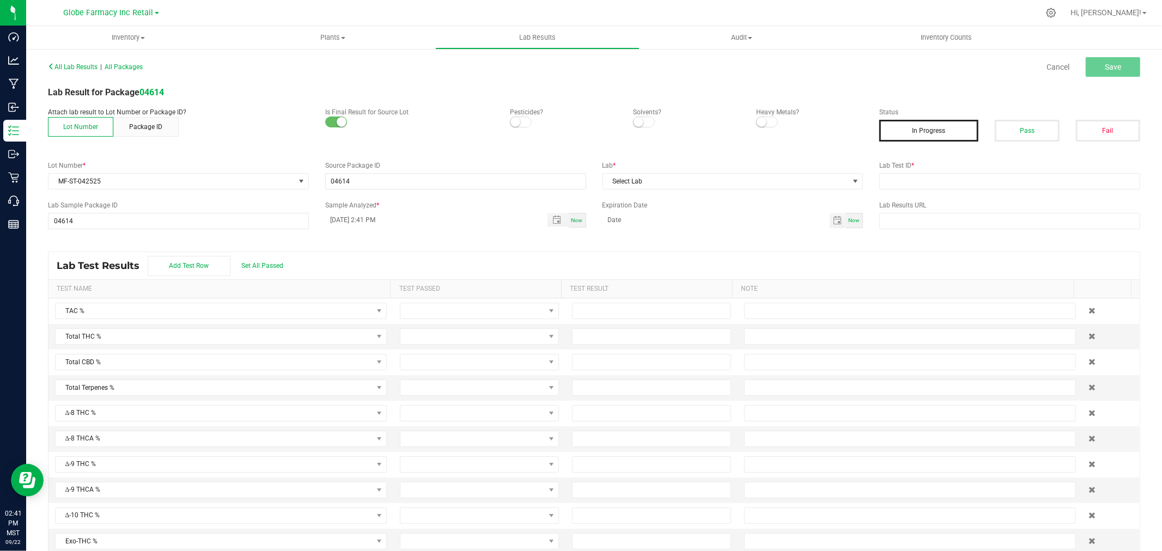
click at [1030, 126] on button "Pass" at bounding box center [1027, 131] width 64 height 22
click at [1032, 180] on input "text" at bounding box center [1009, 181] width 261 height 16
paste input "TE50428001-012"
type input "TE50428001-012"
click at [673, 182] on span "Select Lab" at bounding box center [726, 181] width 246 height 15
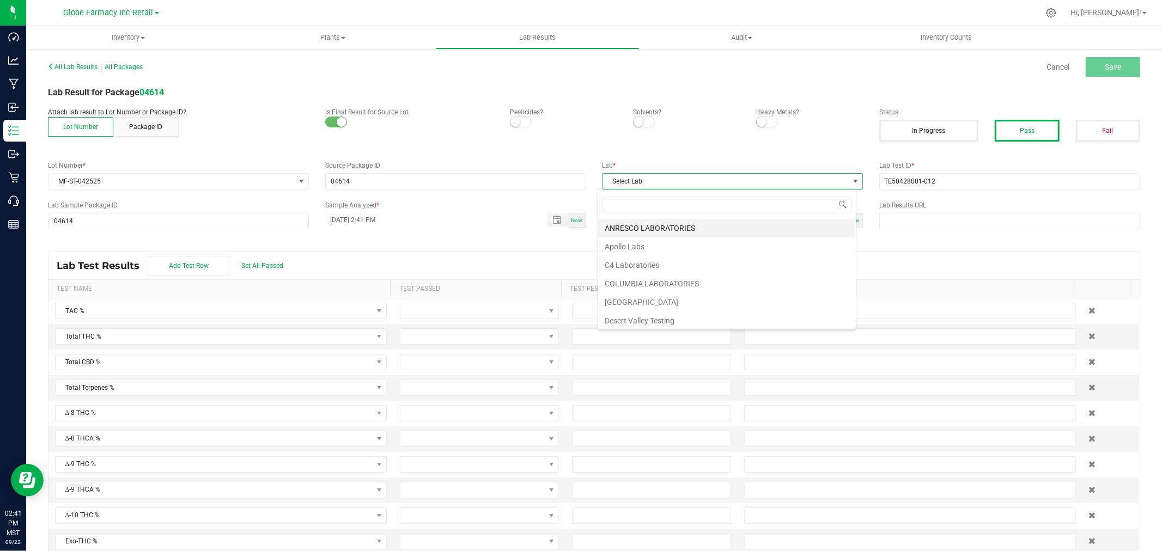
scroll to position [16, 258]
type input "[PERSON_NAME]"
click at [635, 227] on li "KAYCHA LABS" at bounding box center [727, 228] width 258 height 19
click at [1086, 62] on button "Save" at bounding box center [1113, 67] width 54 height 20
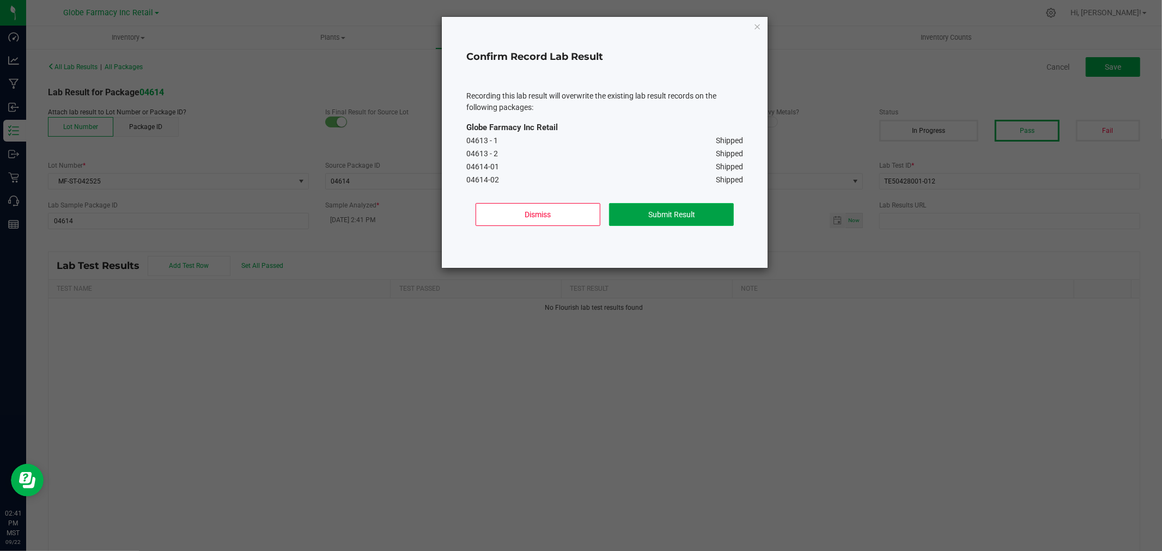
click at [679, 211] on button "Submit Result" at bounding box center [671, 214] width 125 height 23
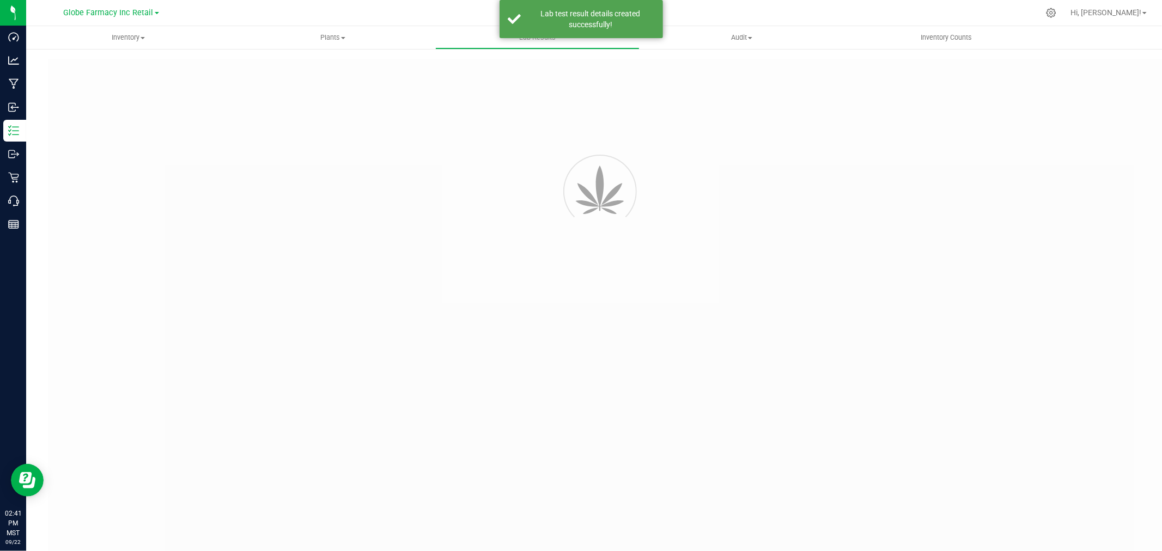
type input "04614"
type input "TE50428001-012"
type input "04614"
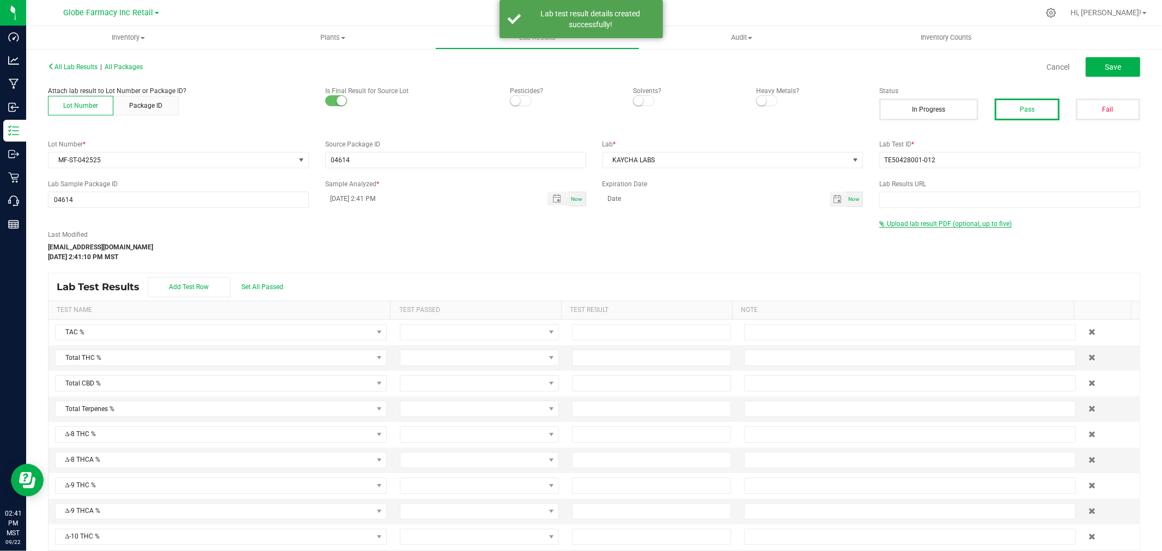
drag, startPoint x: 927, startPoint y: 224, endPoint x: 921, endPoint y: 228, distance: 7.6
click at [927, 224] on span "Upload lab result PDF (optional, up to five)" at bounding box center [949, 224] width 125 height 8
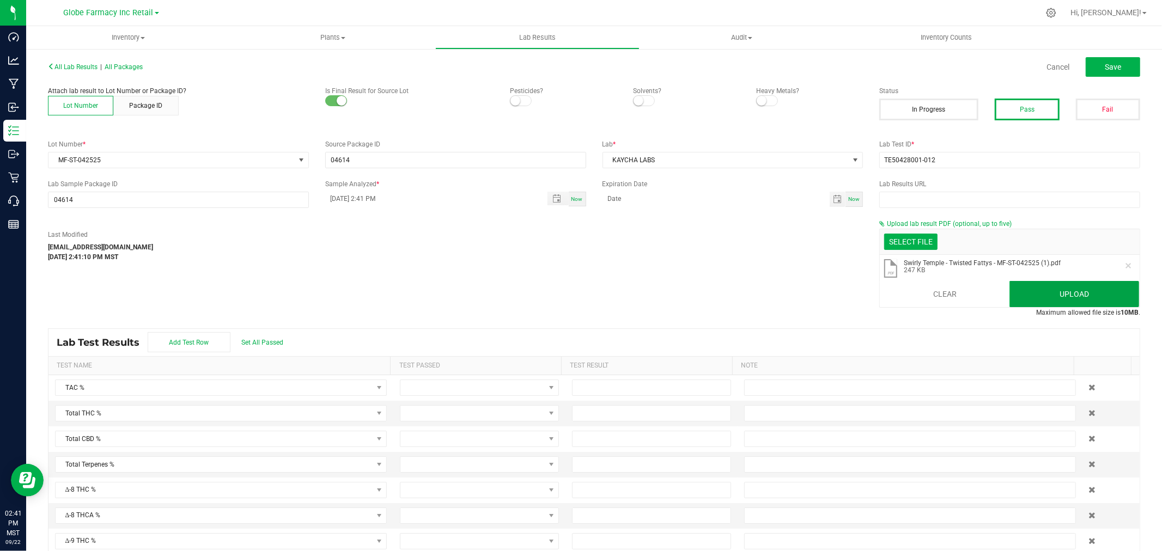
click at [1058, 297] on button "Upload" at bounding box center [1074, 294] width 130 height 26
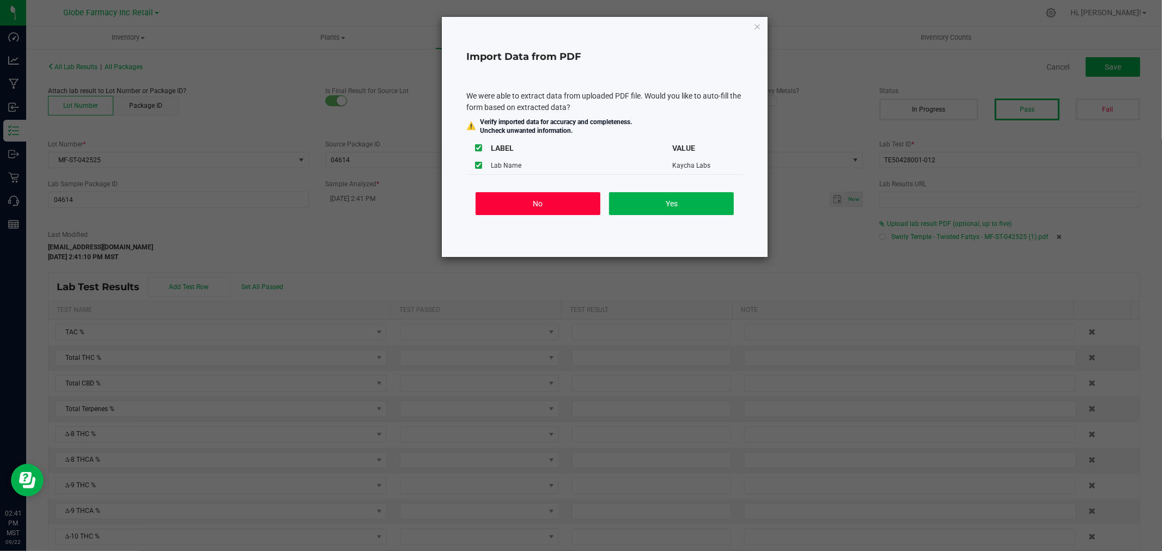
click at [546, 207] on button "No" at bounding box center [538, 203] width 125 height 23
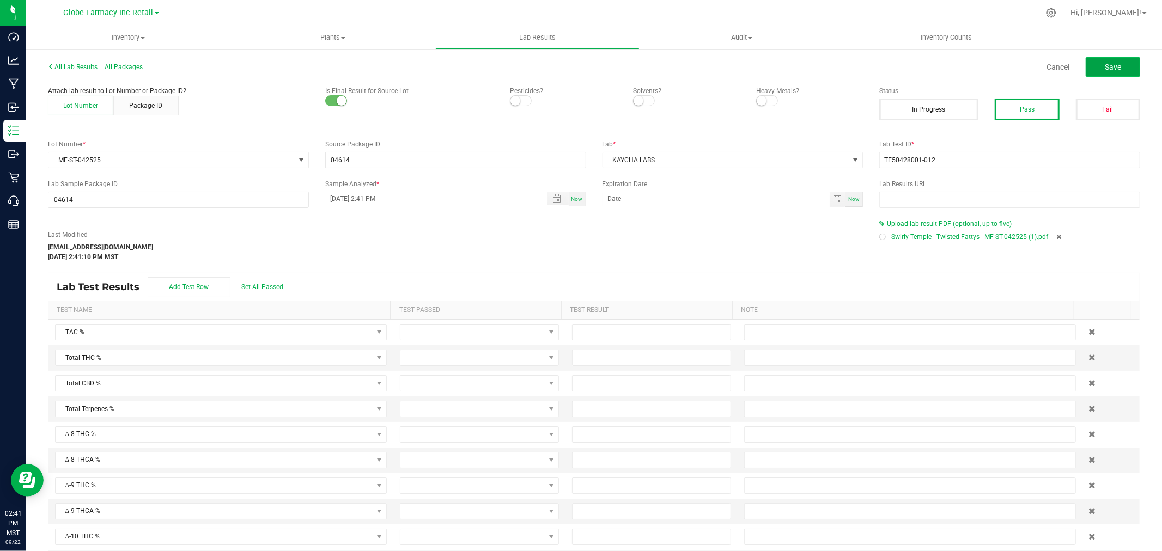
click at [1118, 66] on button "Save" at bounding box center [1113, 67] width 54 height 20
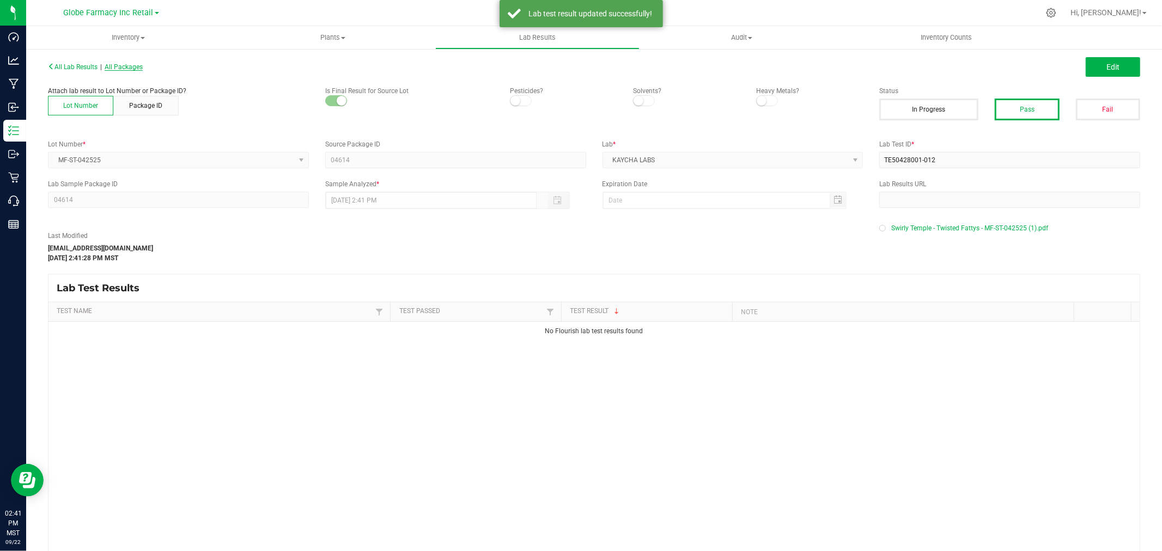
click at [128, 66] on span "All Packages" at bounding box center [124, 67] width 38 height 8
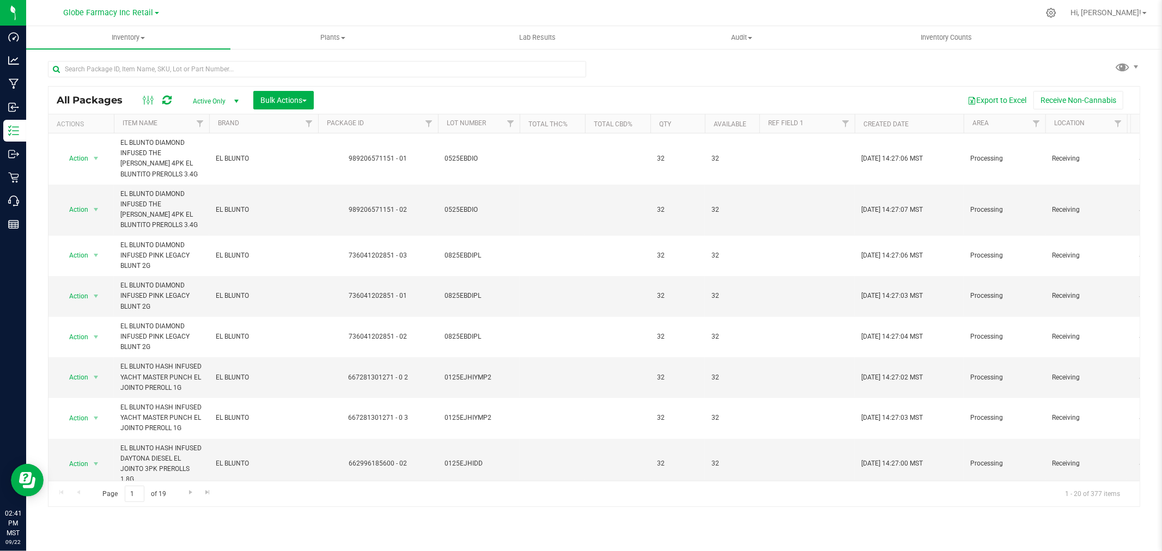
click at [264, 60] on div at bounding box center [321, 68] width 546 height 35
click at [265, 72] on input "text" at bounding box center [317, 69] width 538 height 16
paste input "MF-ST-050825"
type input "MF-ST-050825"
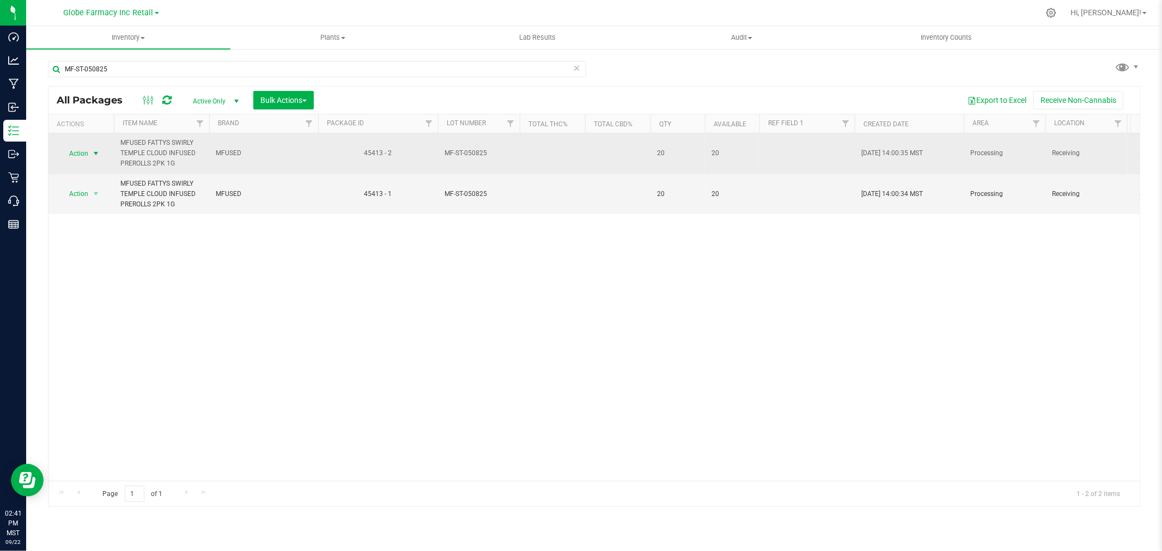
drag, startPoint x: 92, startPoint y: 150, endPoint x: 99, endPoint y: 159, distance: 12.0
click at [92, 150] on span "select" at bounding box center [96, 153] width 9 height 9
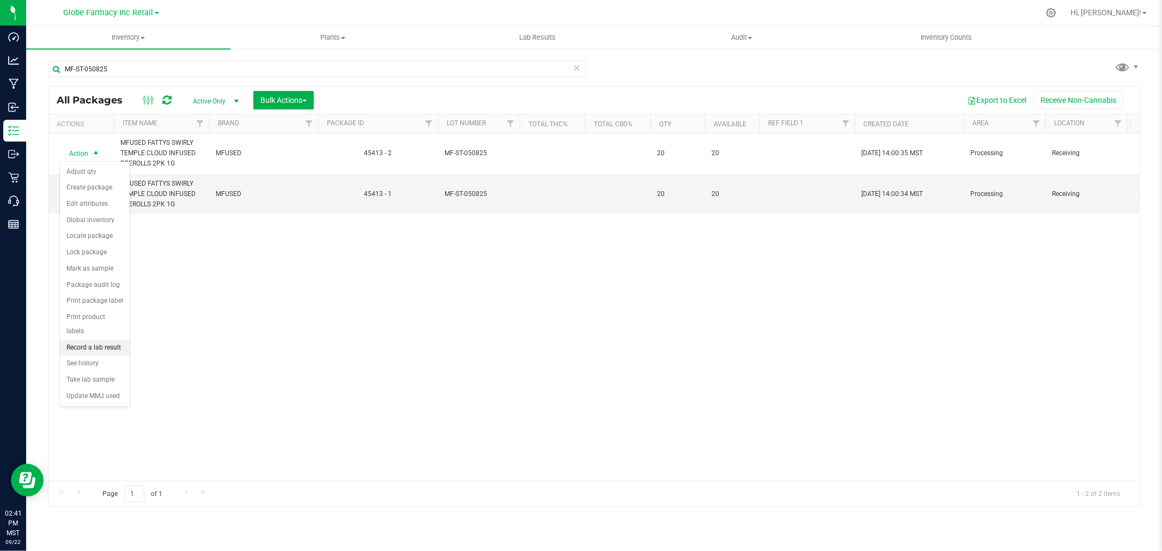
click at [88, 345] on li "Record a lab result" at bounding box center [95, 348] width 70 height 16
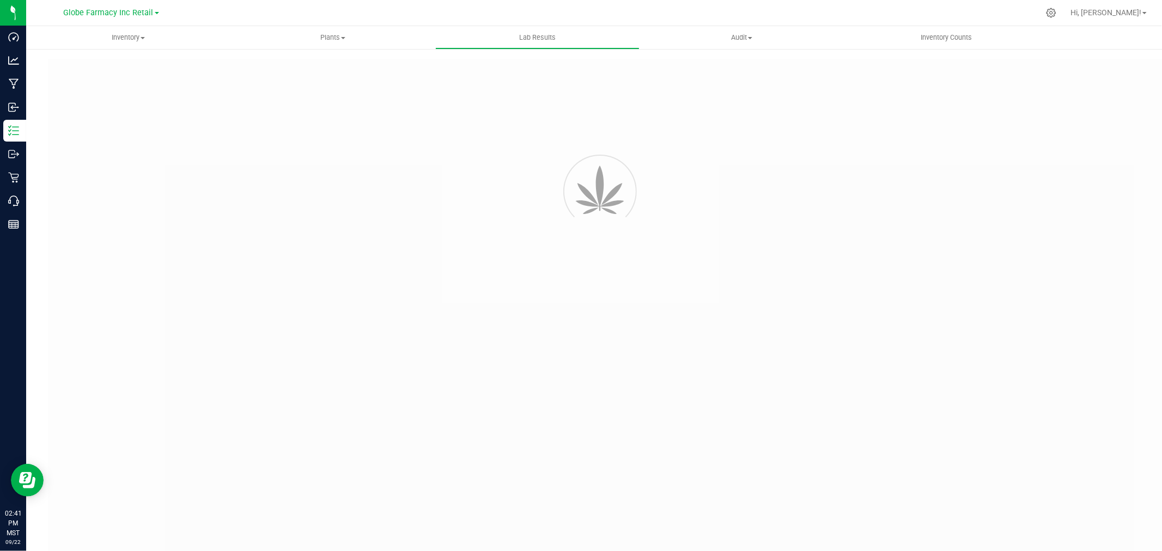
type input "45413 - 2"
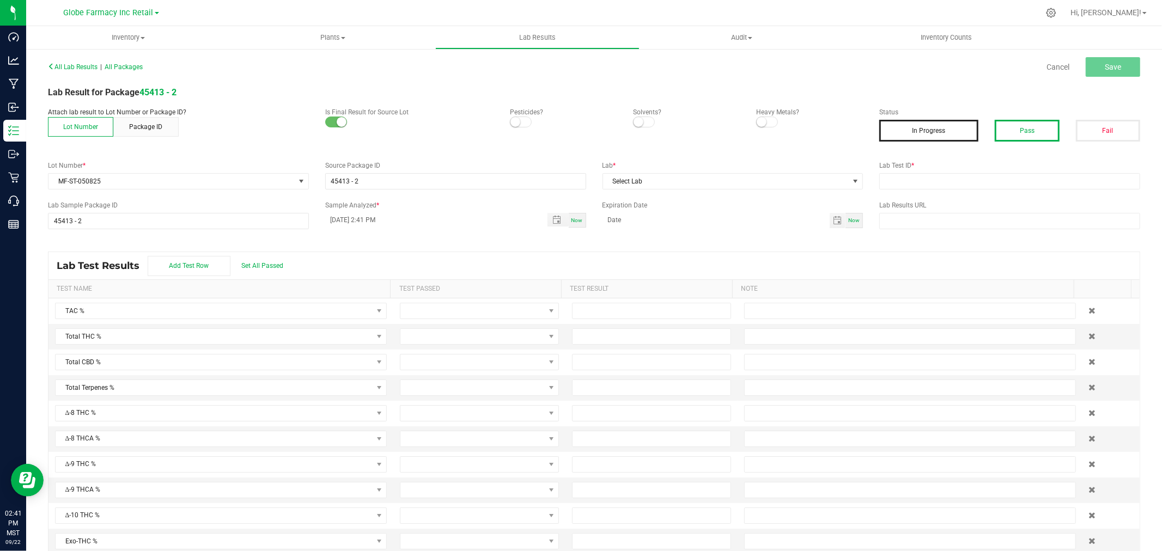
click at [1021, 126] on button "Pass" at bounding box center [1027, 131] width 64 height 22
click at [1017, 176] on input "text" at bounding box center [1009, 181] width 261 height 16
paste input "TE50512001-007"
type input "TE50512001-007"
click at [743, 188] on span "Select Lab" at bounding box center [726, 181] width 246 height 15
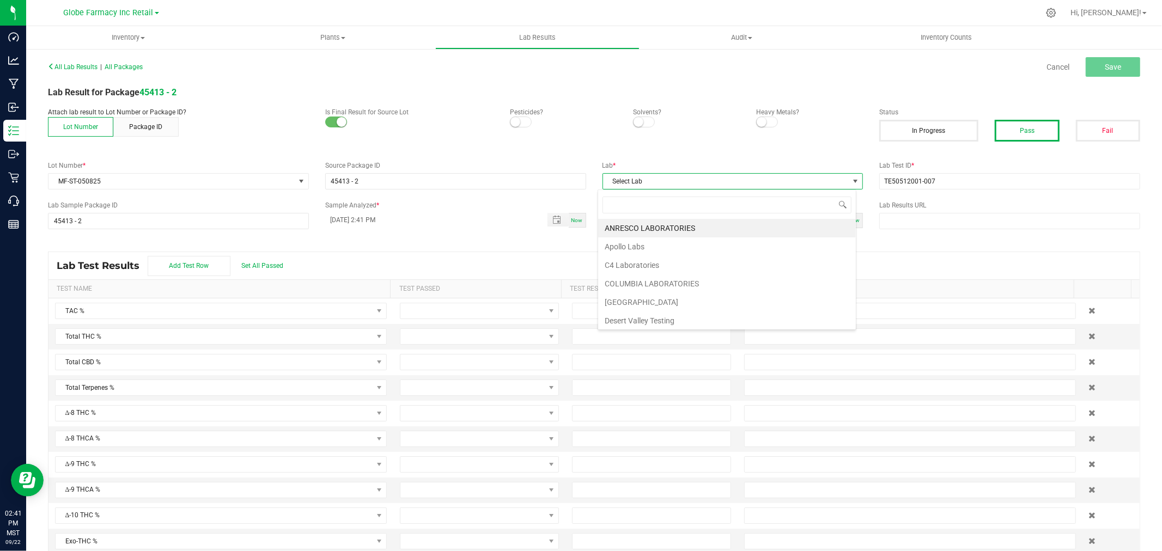
scroll to position [16, 258]
type input "[PERSON_NAME]"
click at [632, 227] on li "KAYCHA LABS" at bounding box center [727, 228] width 258 height 19
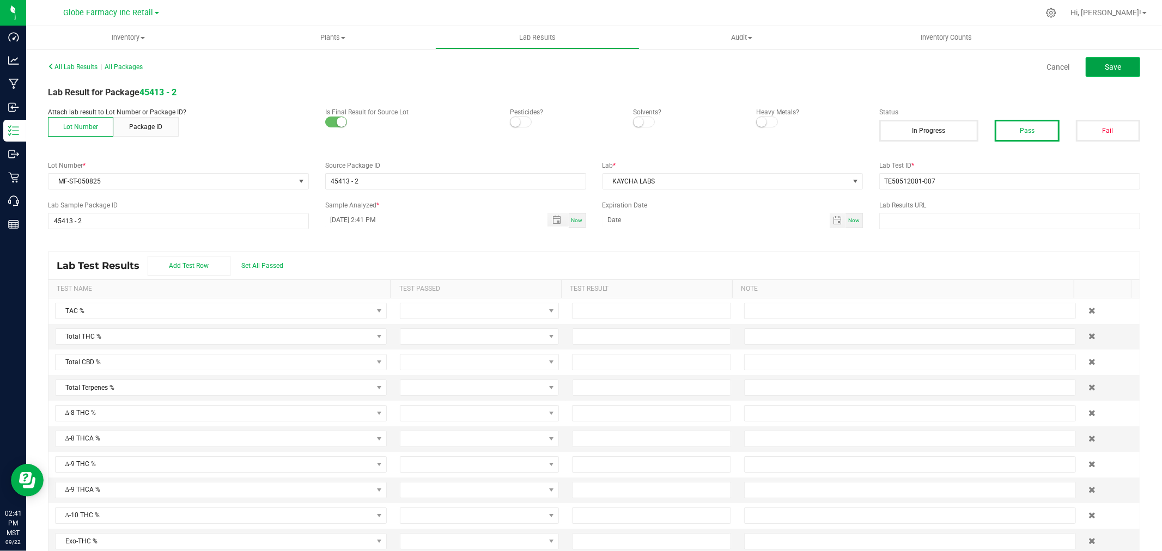
click at [1114, 58] on button "Save" at bounding box center [1113, 67] width 54 height 20
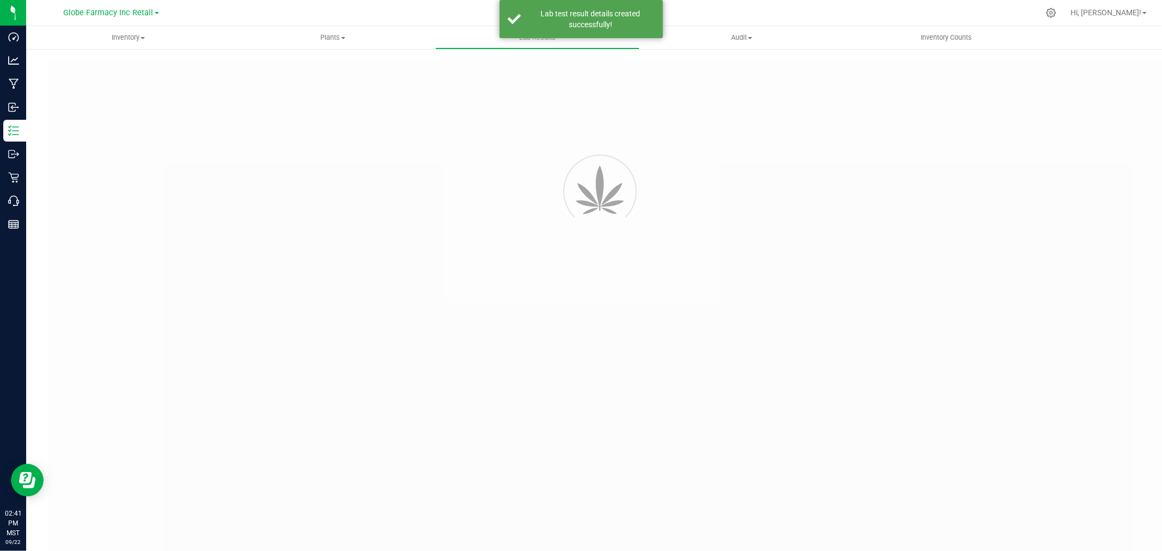
type input "45413 - 2"
type input "TE50512001-007"
type input "45413 - 2"
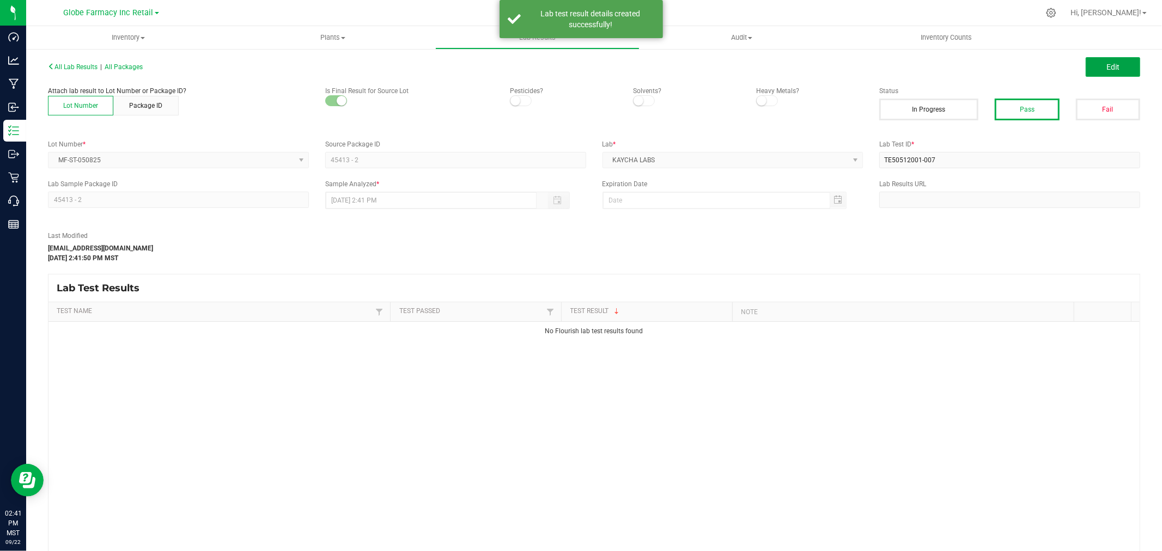
click at [1106, 66] on span "Edit" at bounding box center [1112, 67] width 13 height 9
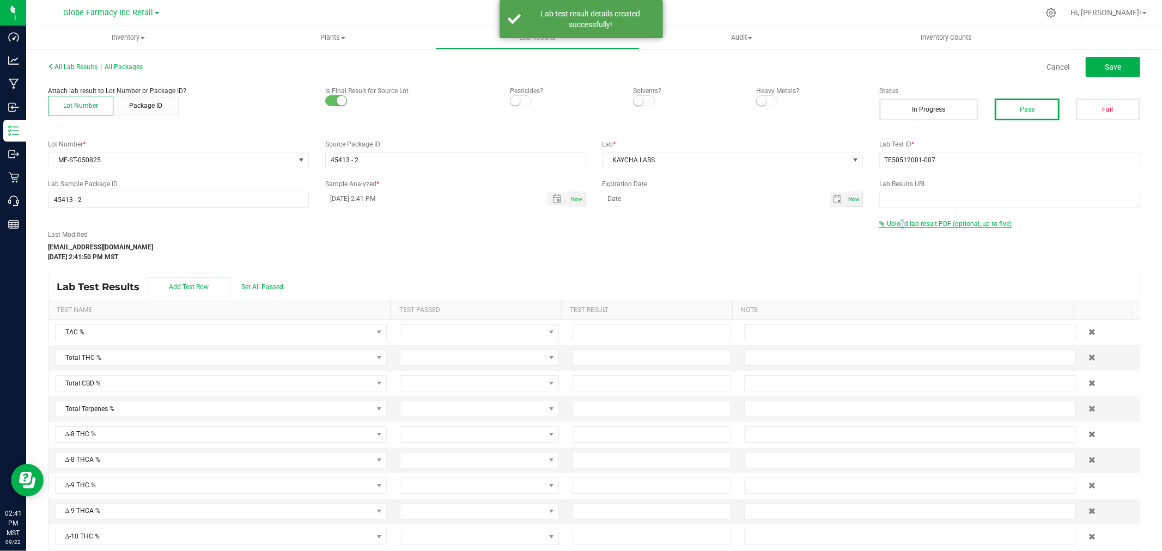
drag, startPoint x: 892, startPoint y: 218, endPoint x: 895, endPoint y: 227, distance: 8.6
click at [894, 219] on div "All Lab Results | All Packages Cancel Save Attach lab result to Lot Number or P…" at bounding box center [594, 322] width 1092 height 526
click at [895, 227] on span "Upload lab result PDF (optional, up to five)" at bounding box center [945, 224] width 132 height 8
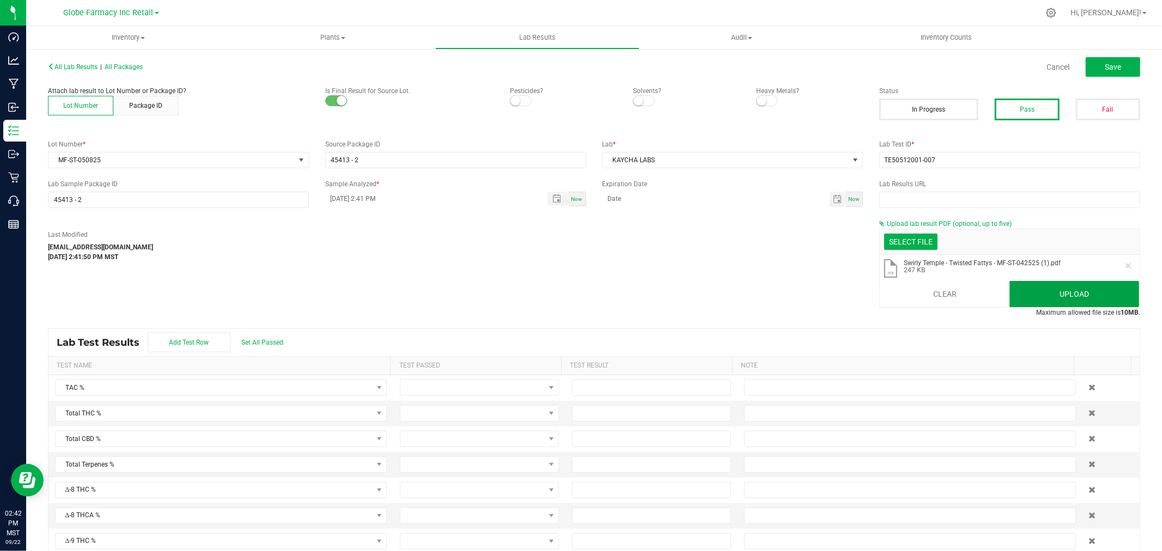
click at [1036, 296] on button "Upload" at bounding box center [1074, 294] width 130 height 26
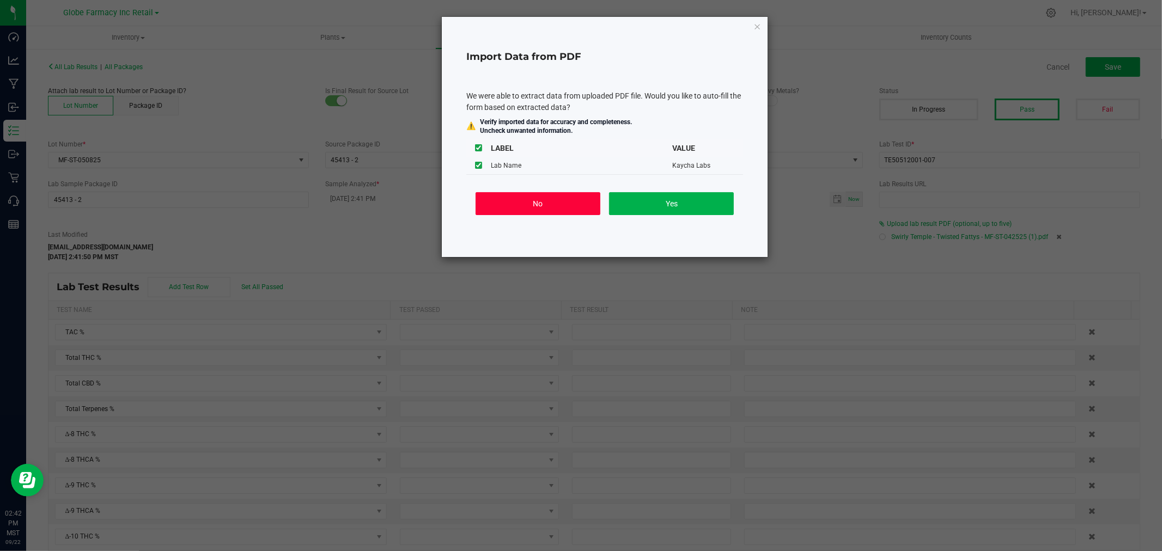
click at [538, 208] on button "No" at bounding box center [538, 203] width 125 height 23
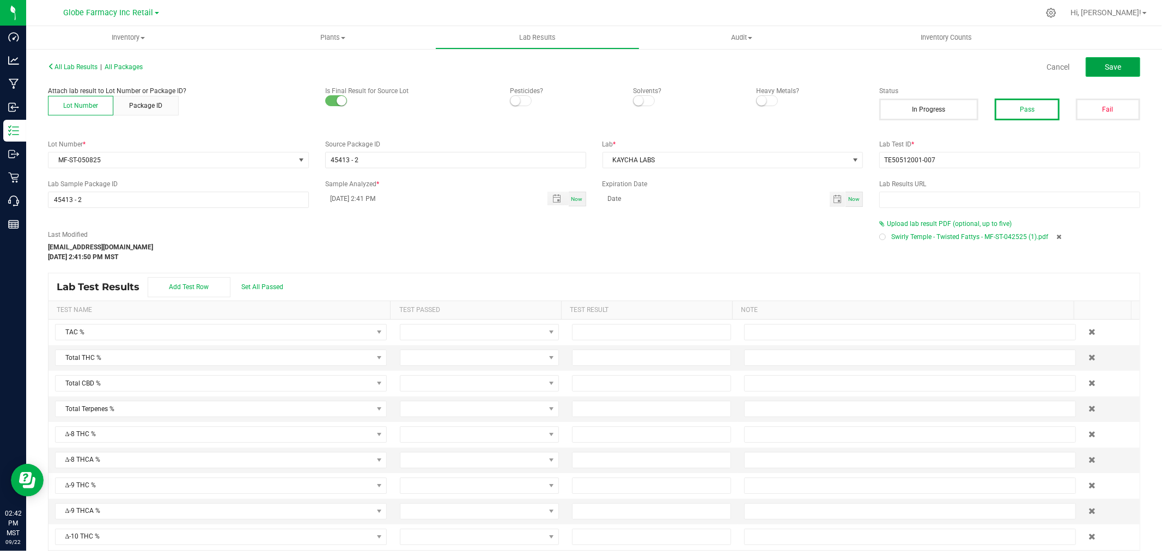
click at [1105, 68] on span "Save" at bounding box center [1113, 67] width 16 height 9
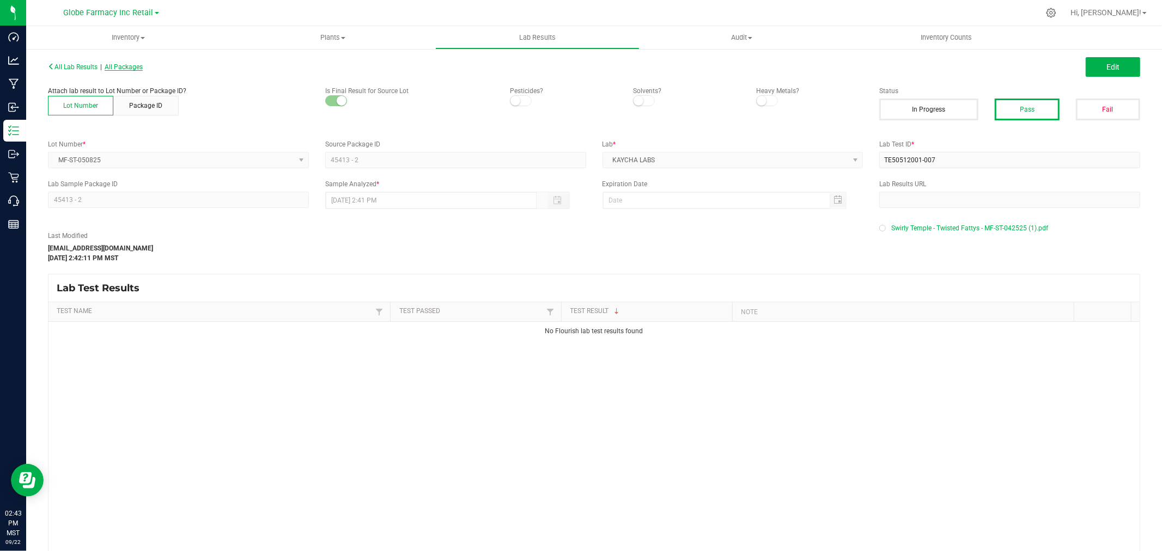
click at [128, 67] on span "All Packages" at bounding box center [124, 67] width 38 height 8
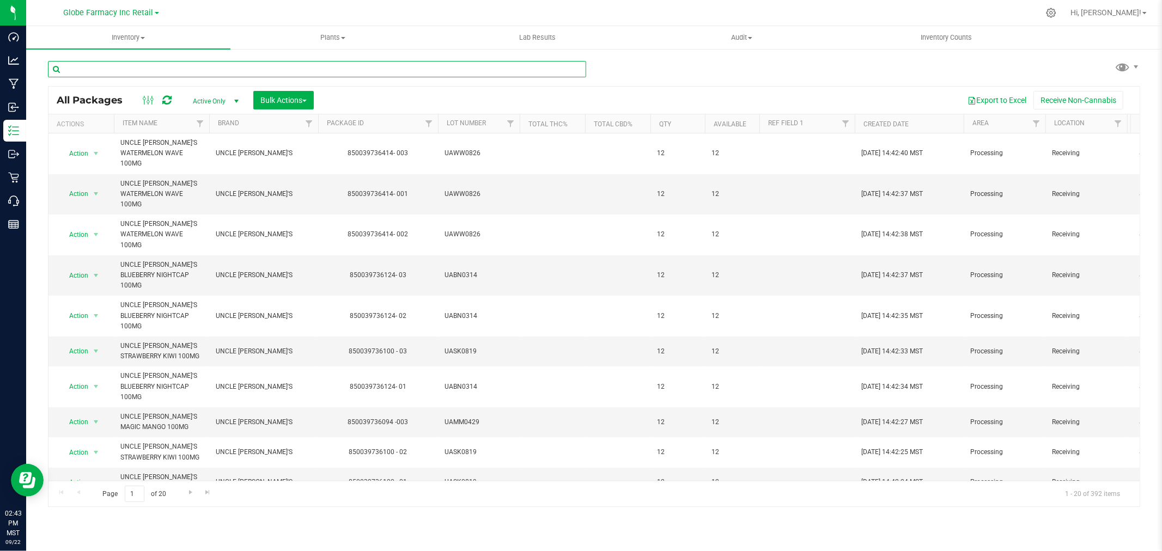
click at [204, 70] on input "text" at bounding box center [317, 69] width 538 height 16
paste input "TE50512001-007"
type input "TE50512001-007"
click at [168, 57] on div at bounding box center [321, 68] width 546 height 35
click at [166, 69] on input "text" at bounding box center [317, 69] width 538 height 16
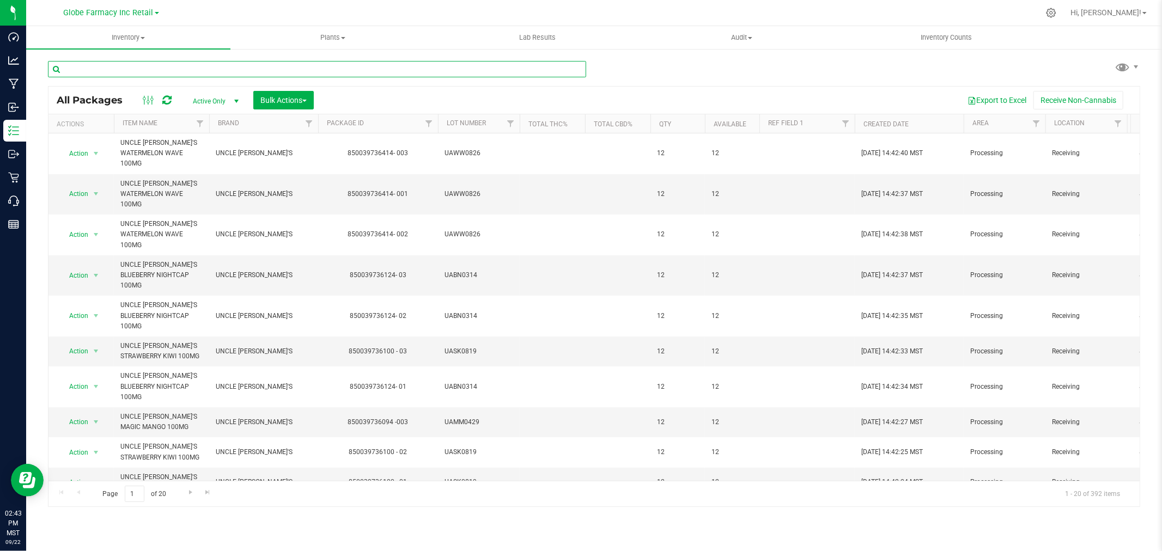
paste input "21251"
type input "21251"
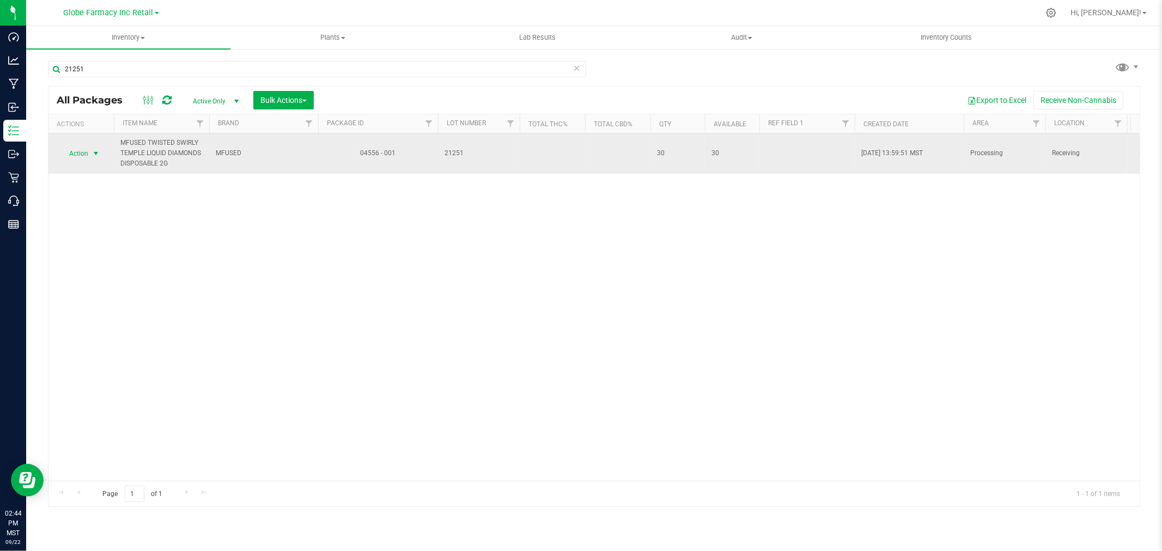
click at [98, 147] on span "select" at bounding box center [96, 153] width 14 height 15
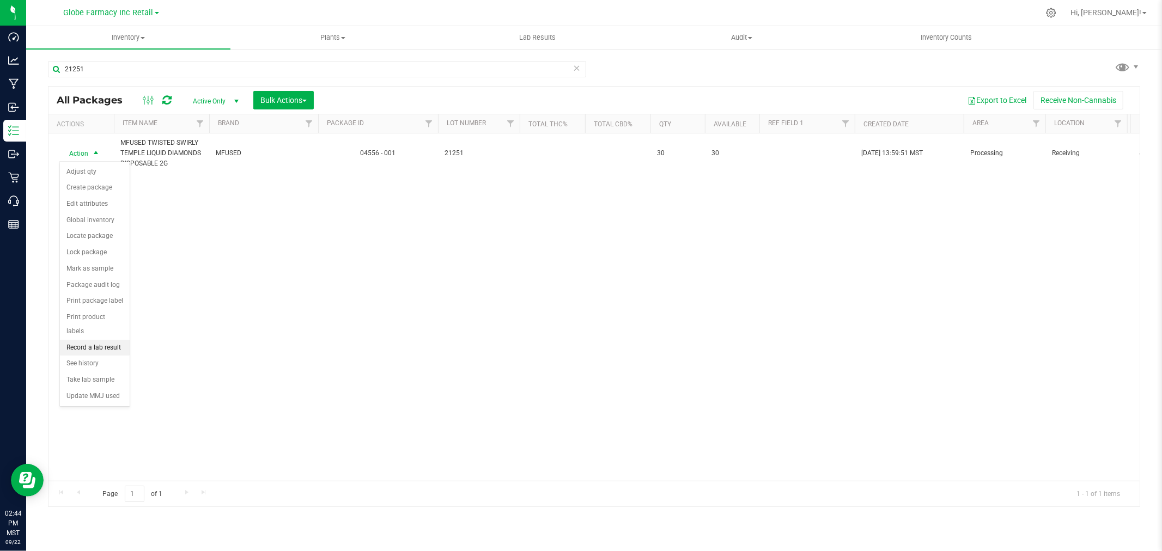
click at [96, 349] on li "Record a lab result" at bounding box center [95, 348] width 70 height 16
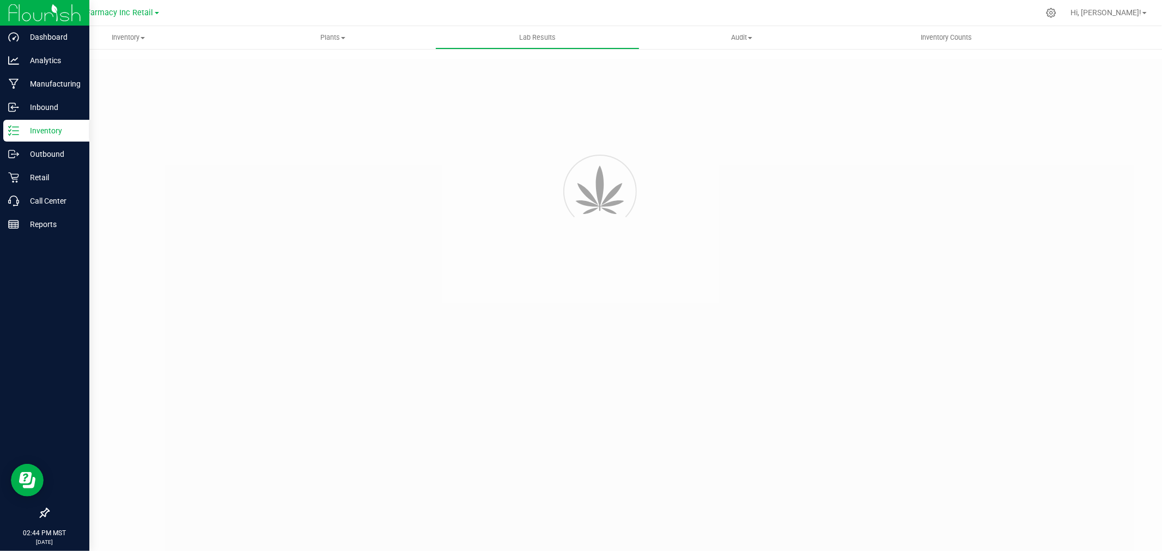
type input "04556 - 001"
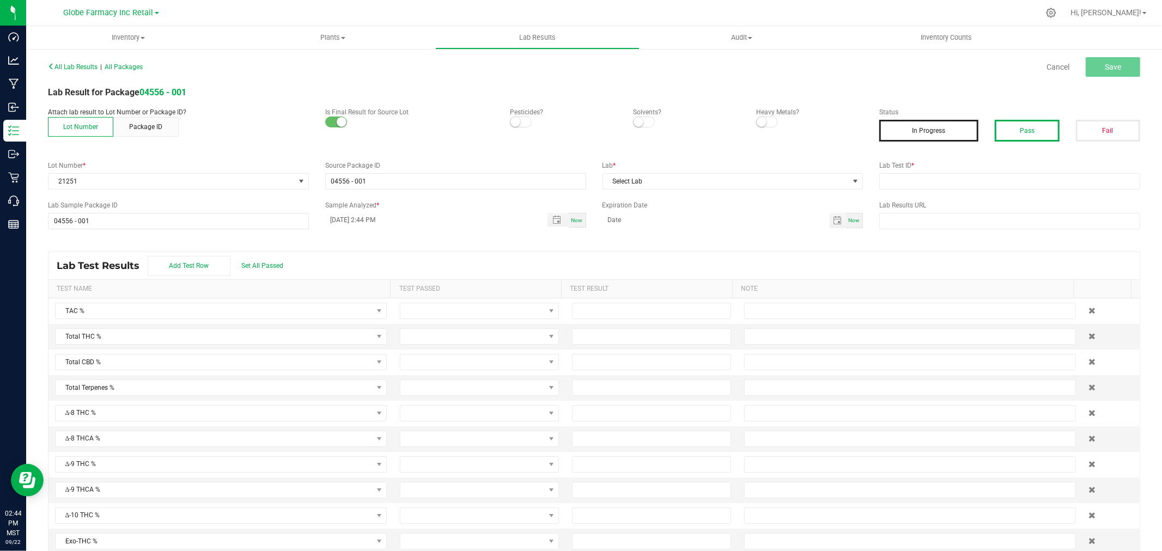
click at [1013, 135] on button "Pass" at bounding box center [1027, 131] width 64 height 22
click at [1009, 171] on div "Lab Test ID *" at bounding box center [1009, 175] width 277 height 29
click at [1005, 178] on input "text" at bounding box center [1009, 181] width 261 height 16
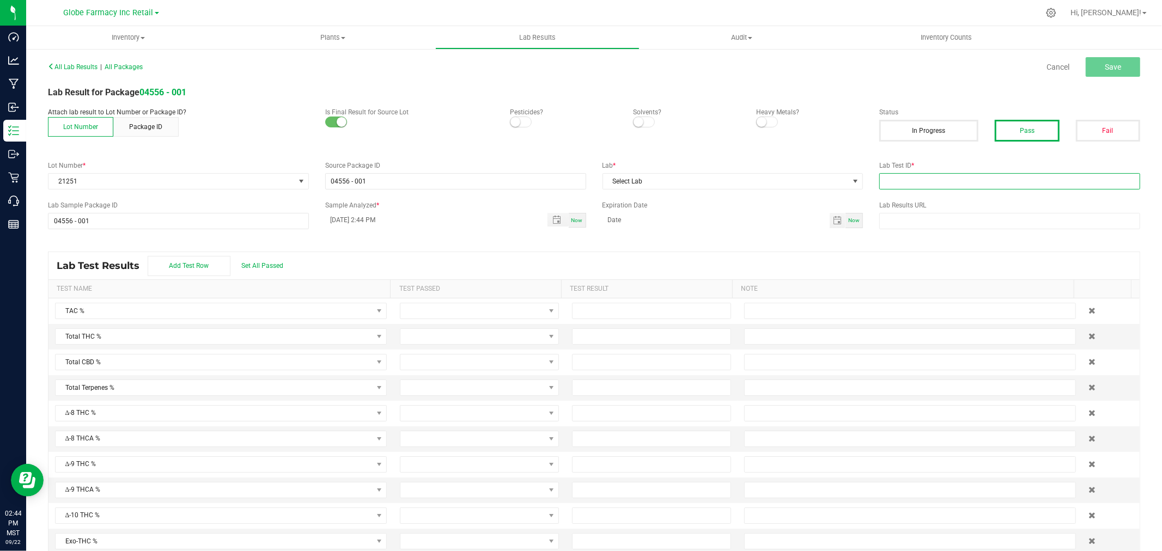
paste input "2505FSL0213.1131"
type input "2505FSL0213.1131"
click at [715, 175] on span "Select Lab" at bounding box center [726, 181] width 246 height 15
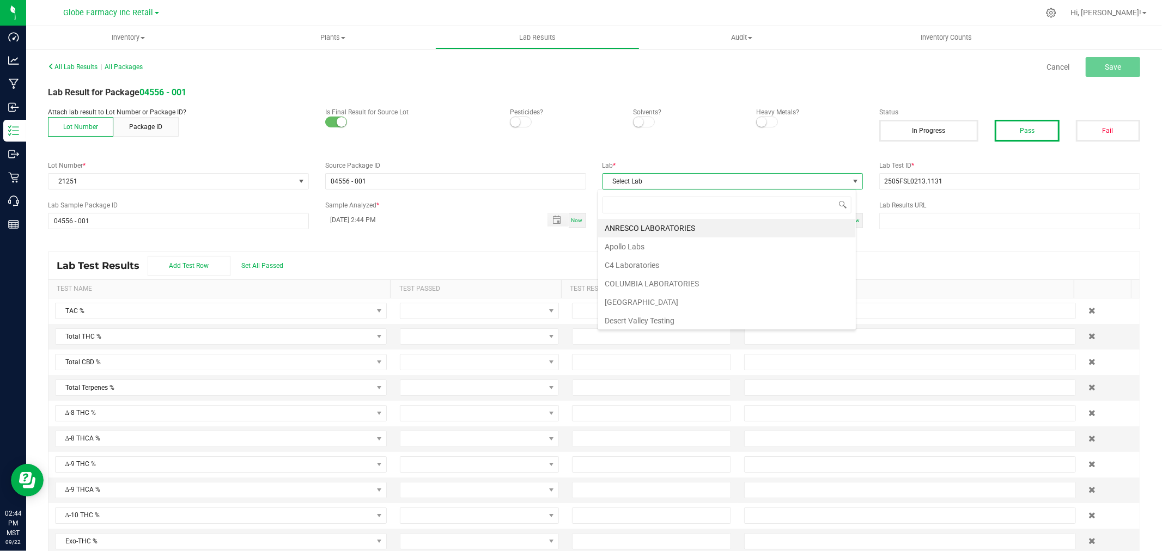
scroll to position [16, 258]
type input "full"
click at [633, 225] on li "Full Spectrum Lab" at bounding box center [727, 228] width 258 height 19
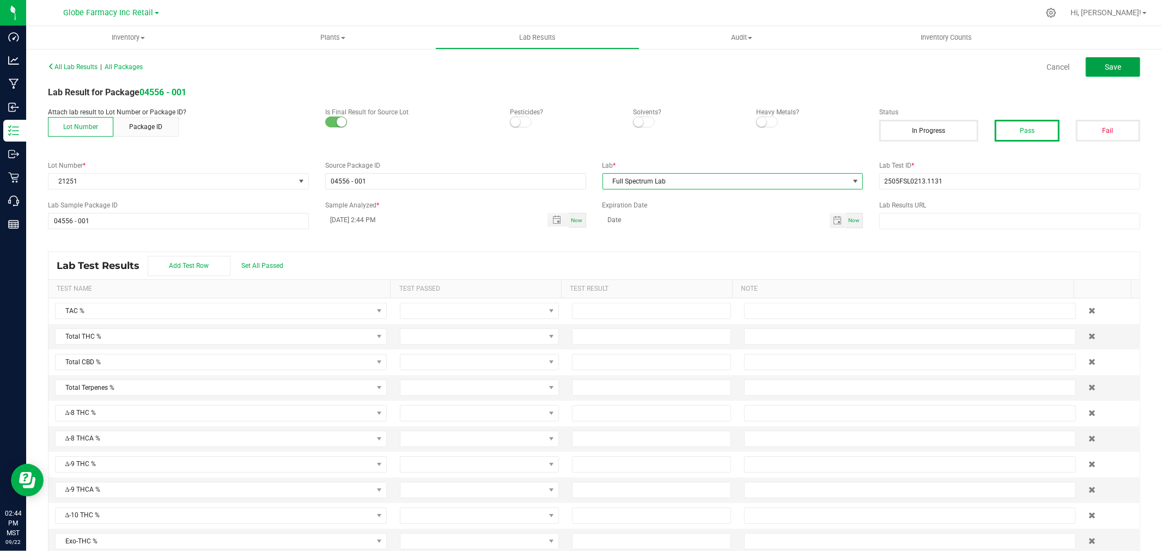
click at [1105, 70] on span "Save" at bounding box center [1113, 67] width 16 height 9
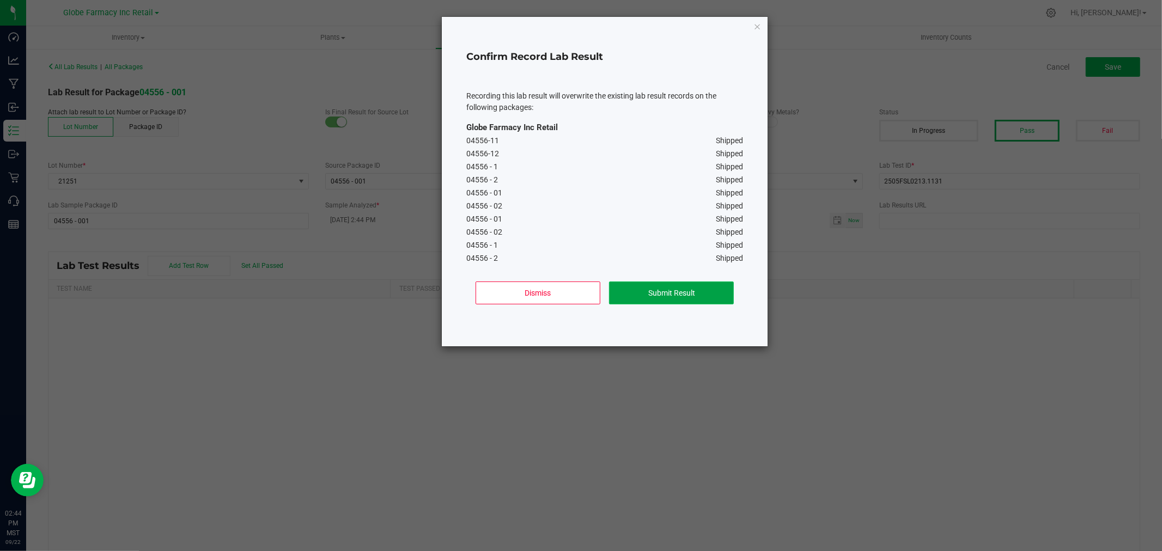
click at [665, 292] on button "Submit Result" at bounding box center [671, 293] width 125 height 23
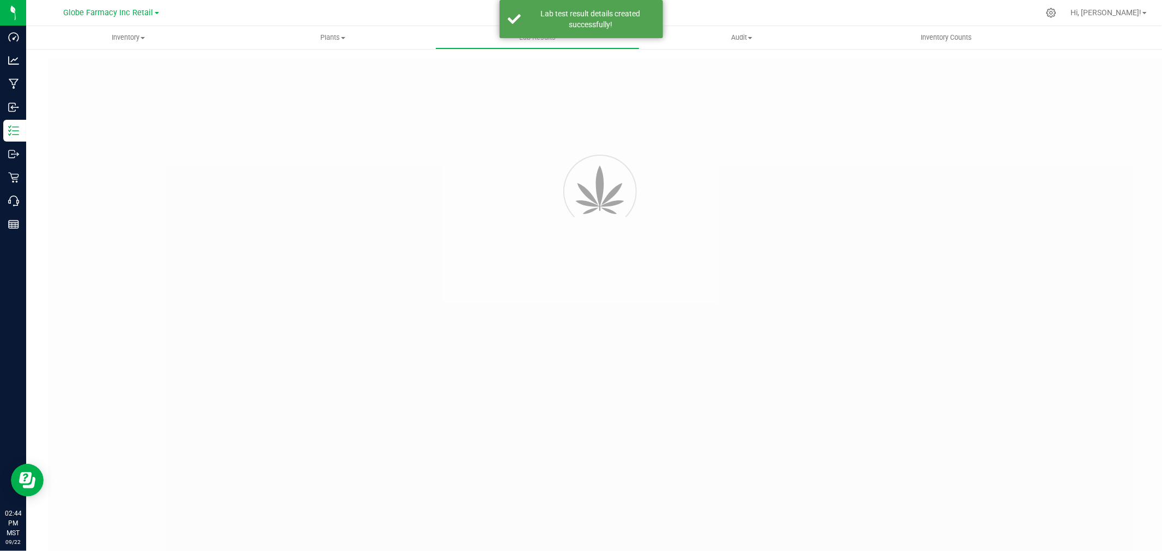
type input "04556 - 001"
type input "2505FSL0213.1131"
type input "04556 - 001"
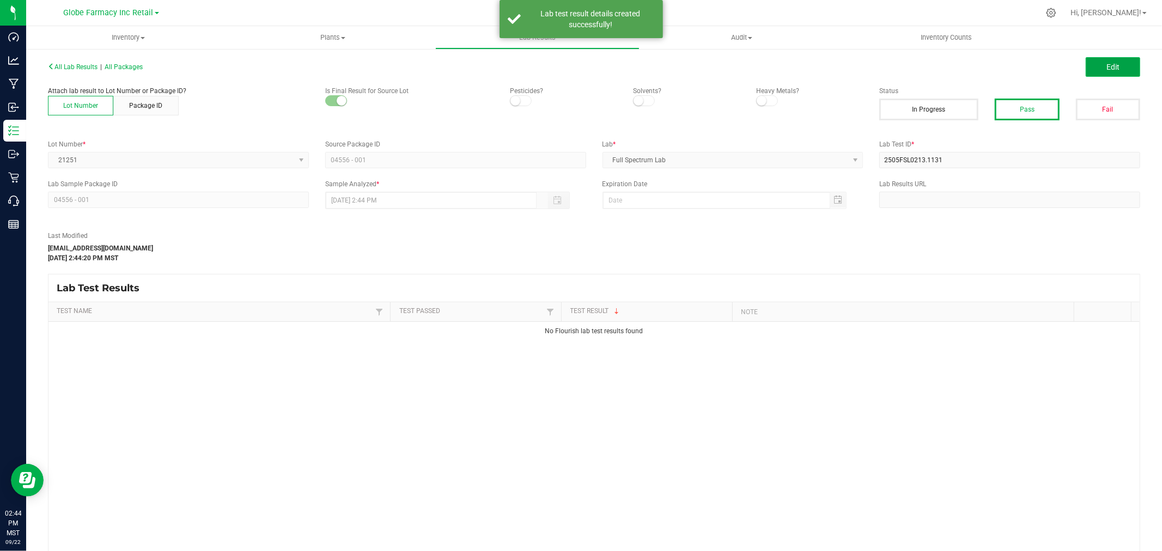
click at [1109, 65] on span "Edit" at bounding box center [1112, 67] width 13 height 9
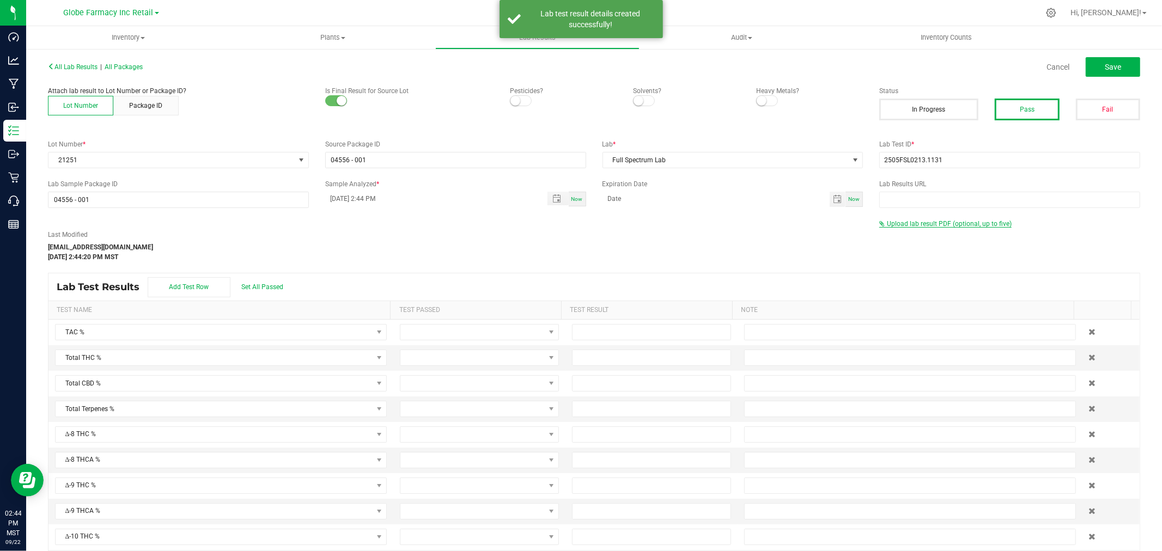
click at [901, 224] on span "Upload lab result PDF (optional, up to five)" at bounding box center [949, 224] width 125 height 8
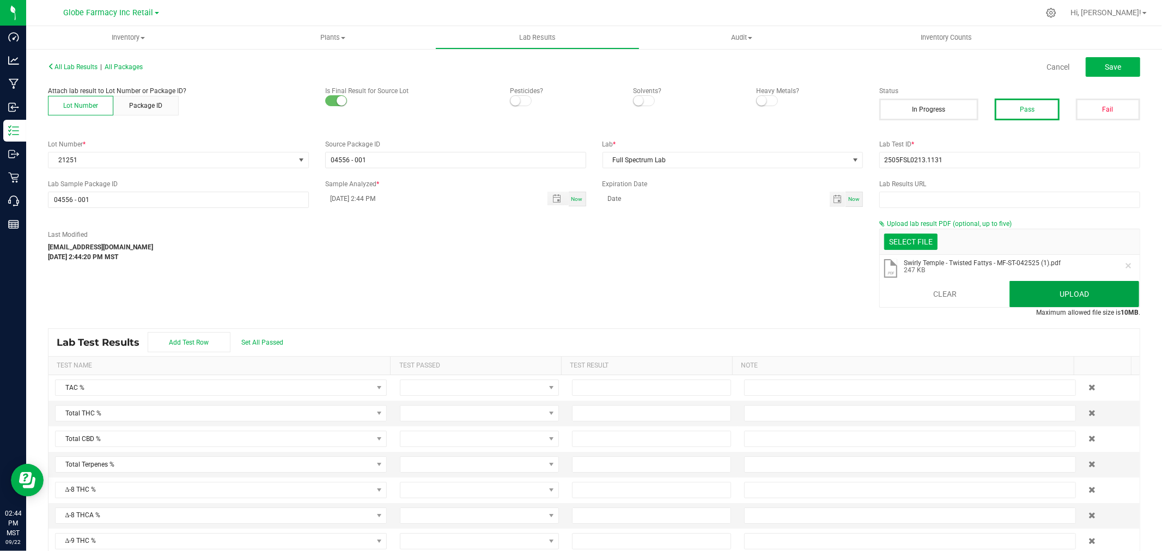
click at [1110, 293] on button "Upload" at bounding box center [1074, 294] width 130 height 26
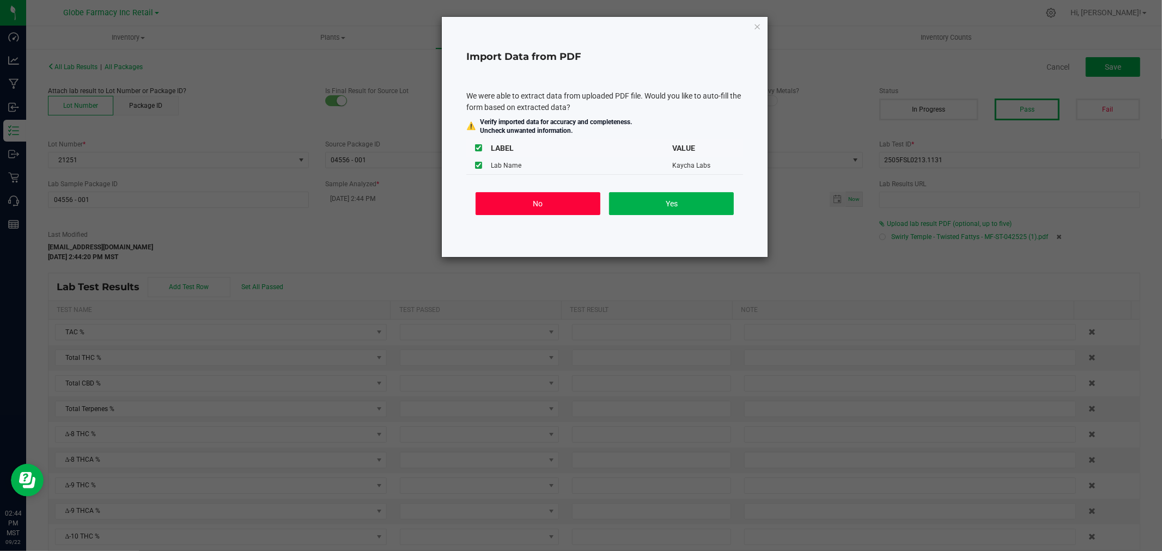
click at [495, 199] on button "No" at bounding box center [538, 203] width 125 height 23
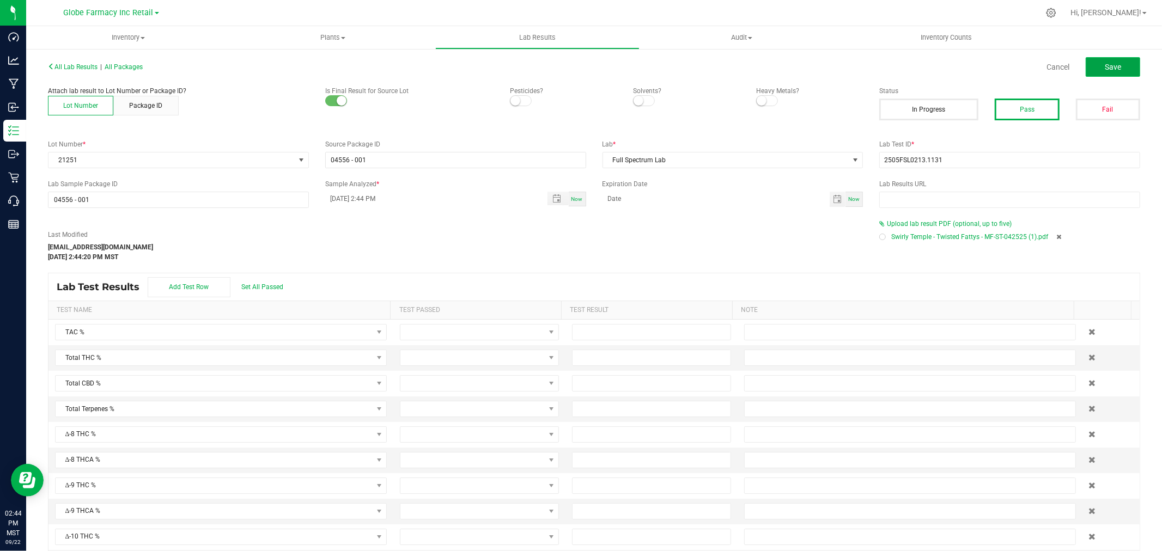
click at [1105, 67] on span "Save" at bounding box center [1113, 67] width 16 height 9
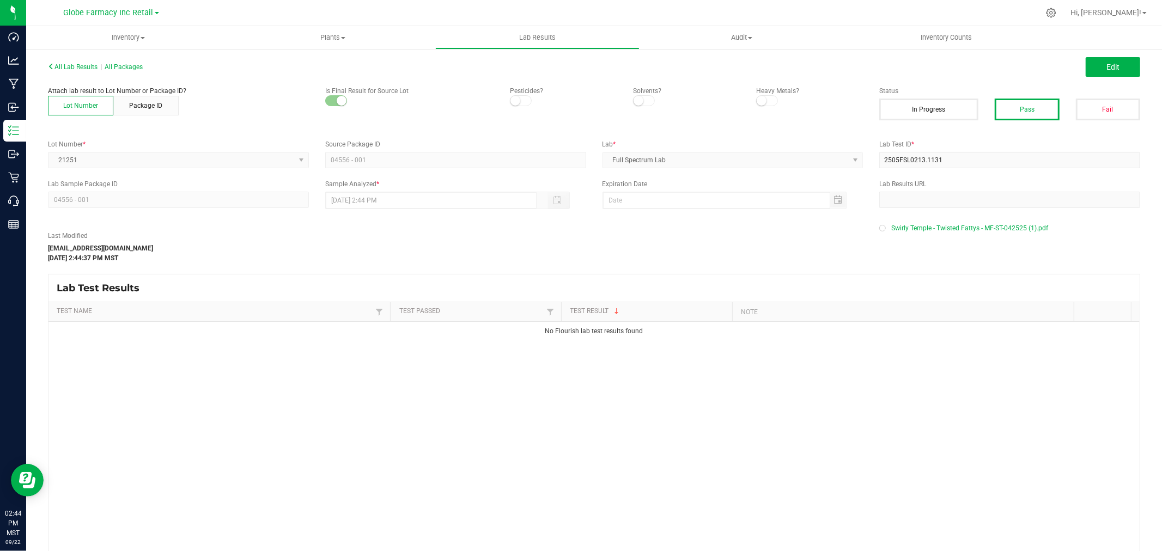
click at [124, 60] on div "All Lab Results | All Packages Edit" at bounding box center [594, 66] width 1108 height 27
click at [124, 62] on div "All Lab Results | All Packages" at bounding box center [317, 67] width 554 height 10
click at [124, 63] on span "All Packages" at bounding box center [124, 67] width 38 height 8
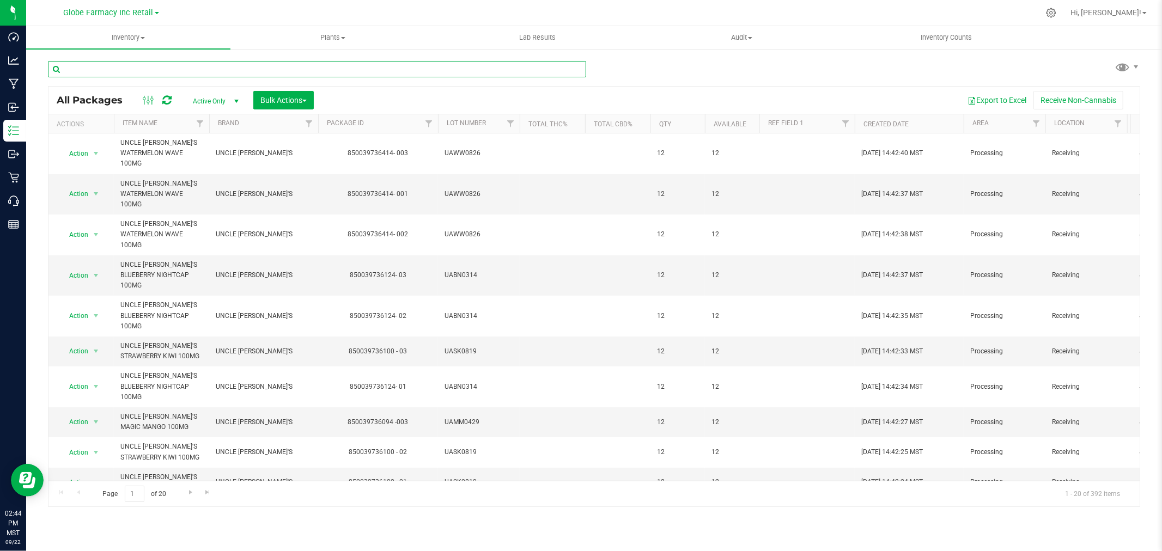
click at [269, 66] on input "text" at bounding box center [317, 69] width 538 height 16
click at [269, 69] on input "text" at bounding box center [317, 69] width 538 height 16
paste input "MF-TSK-050825"
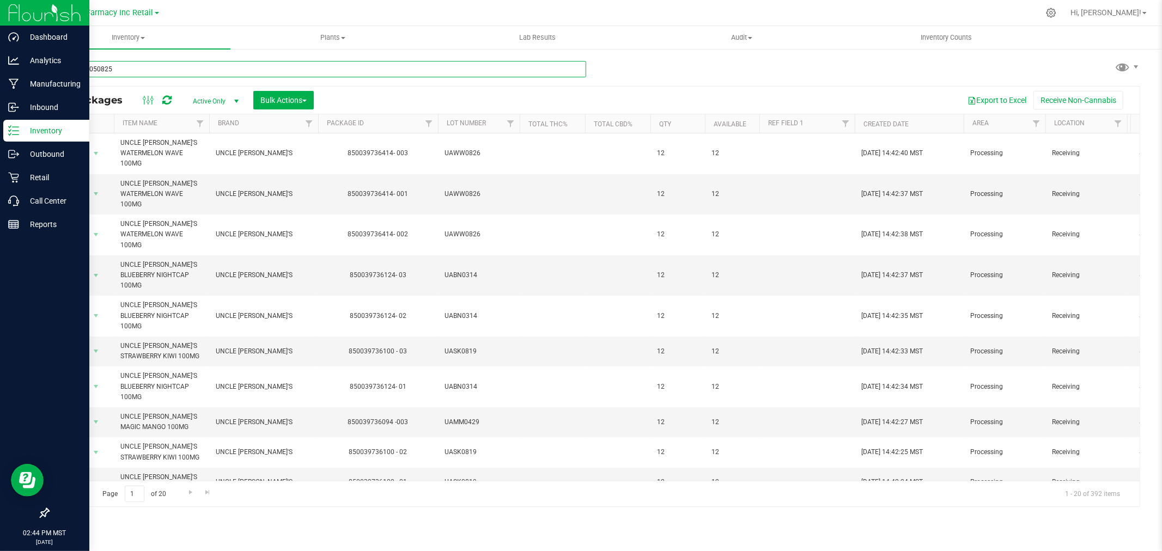
type input "MF-TSK-050825"
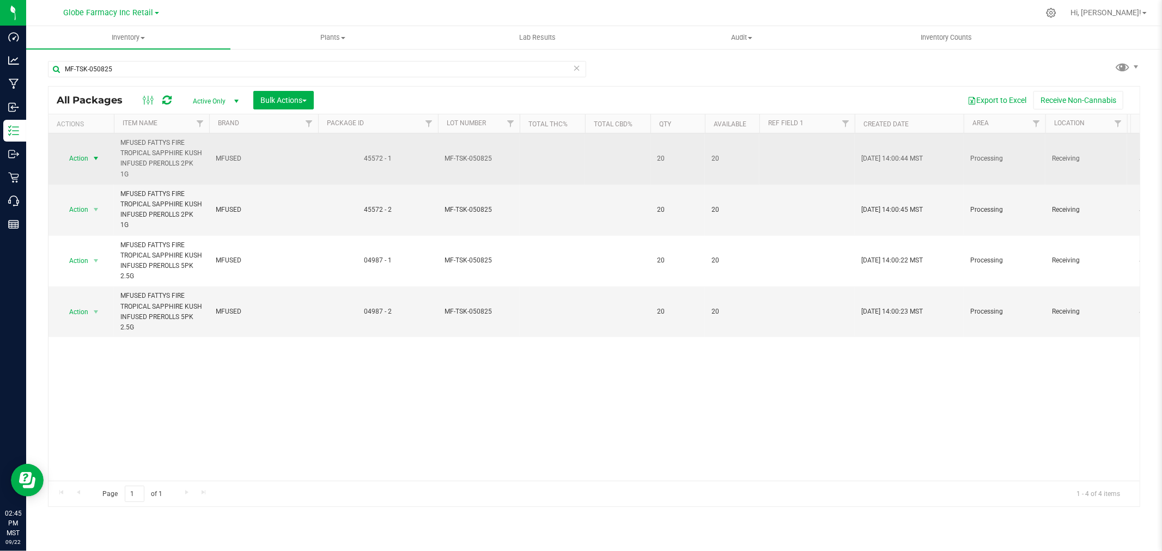
click at [93, 158] on span "select" at bounding box center [96, 158] width 9 height 9
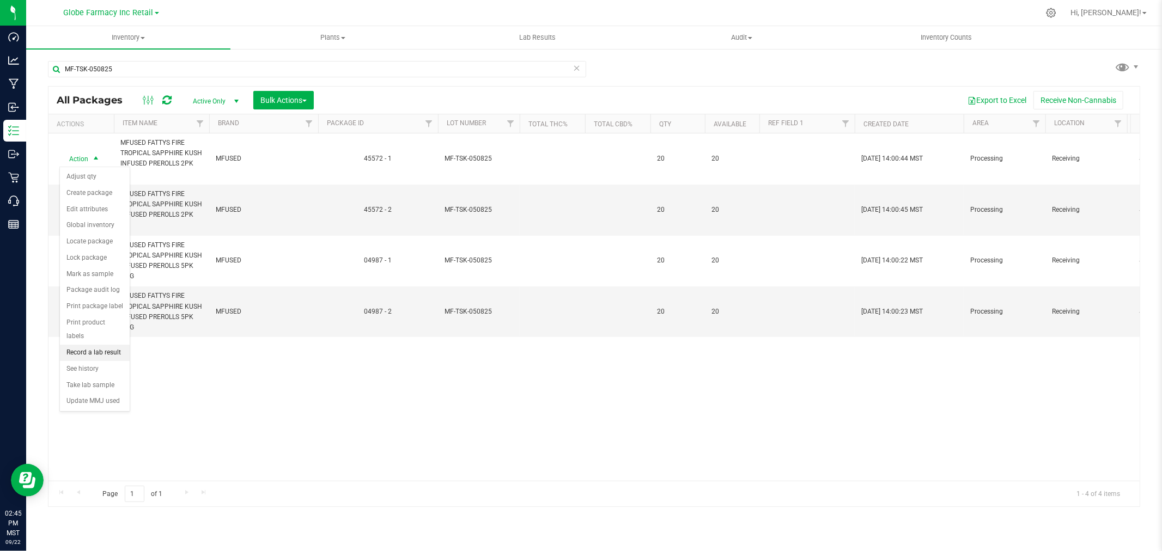
click at [96, 349] on li "Record a lab result" at bounding box center [95, 353] width 70 height 16
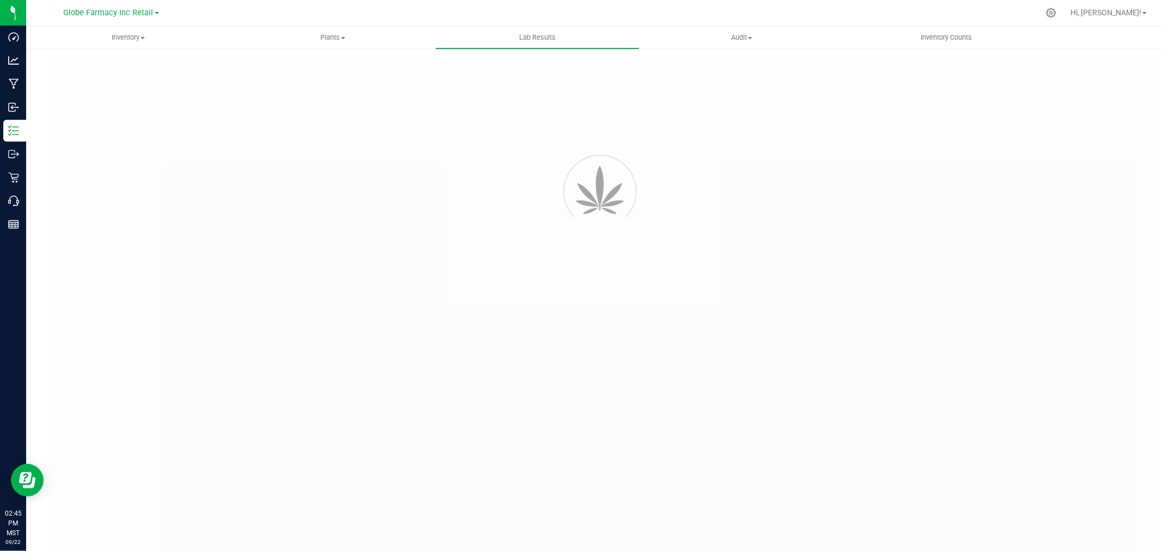
type input "45572 - 1"
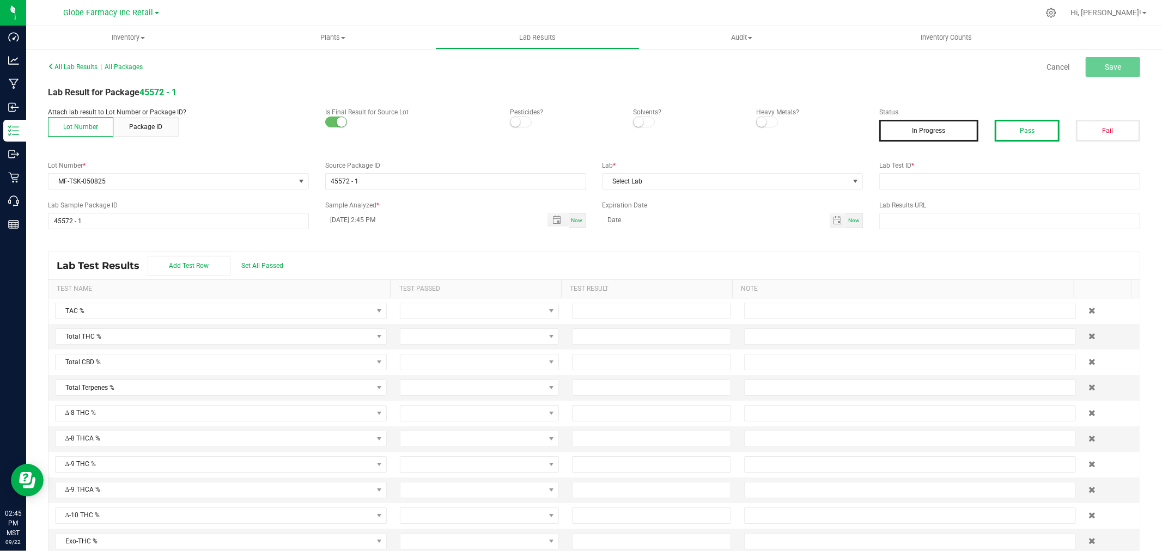
click at [1027, 133] on button "Pass" at bounding box center [1027, 131] width 64 height 22
click at [1017, 164] on label "Lab Test ID *" at bounding box center [1009, 166] width 261 height 10
click at [1020, 184] on input "text" at bounding box center [1009, 181] width 261 height 16
paste input "TE50512001-011"
type input "TE50512001-011"
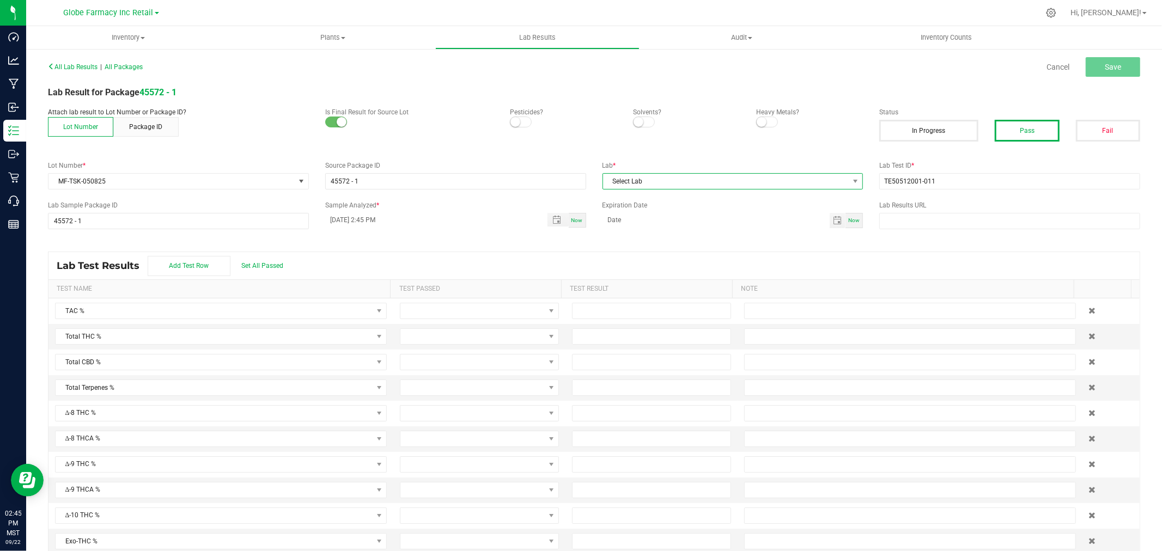
click at [768, 183] on span "Select Lab" at bounding box center [726, 181] width 246 height 15
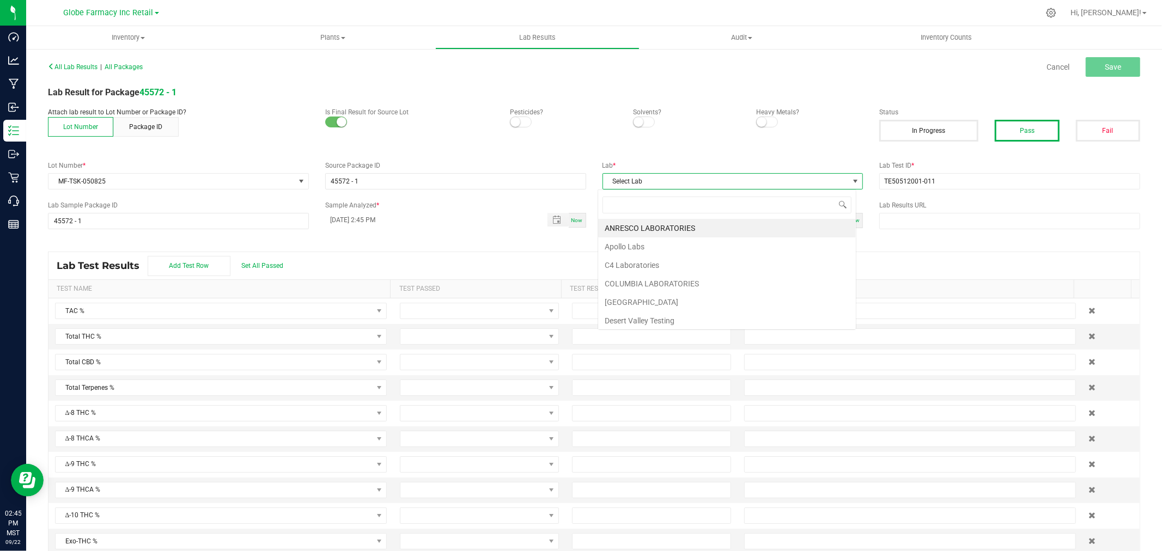
scroll to position [16, 258]
type input "kay"
click at [647, 225] on li "KAYCHA LABS" at bounding box center [727, 228] width 258 height 19
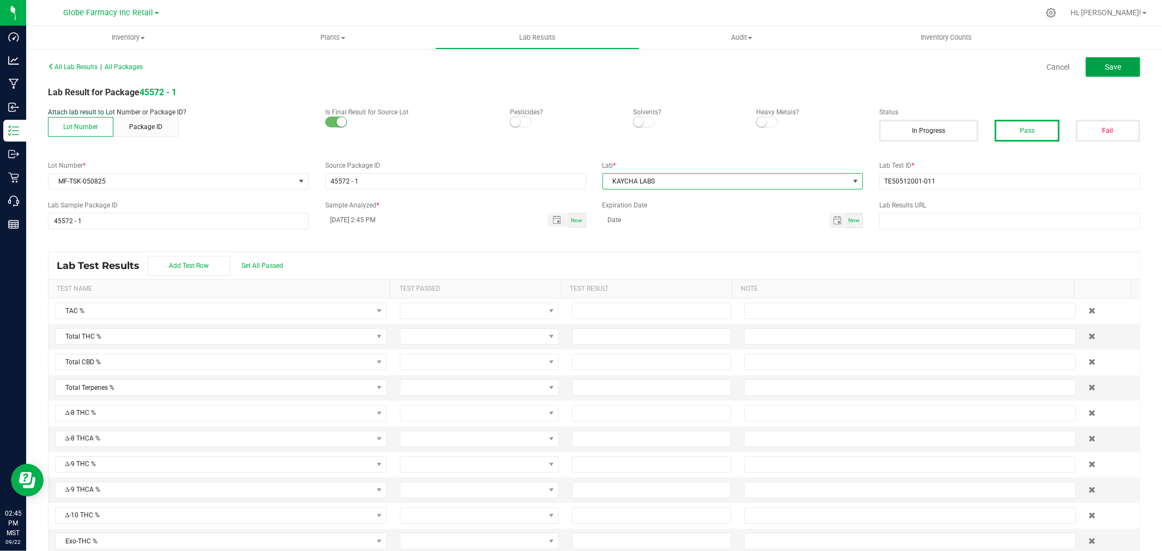
click at [1105, 66] on span "Save" at bounding box center [1113, 67] width 16 height 9
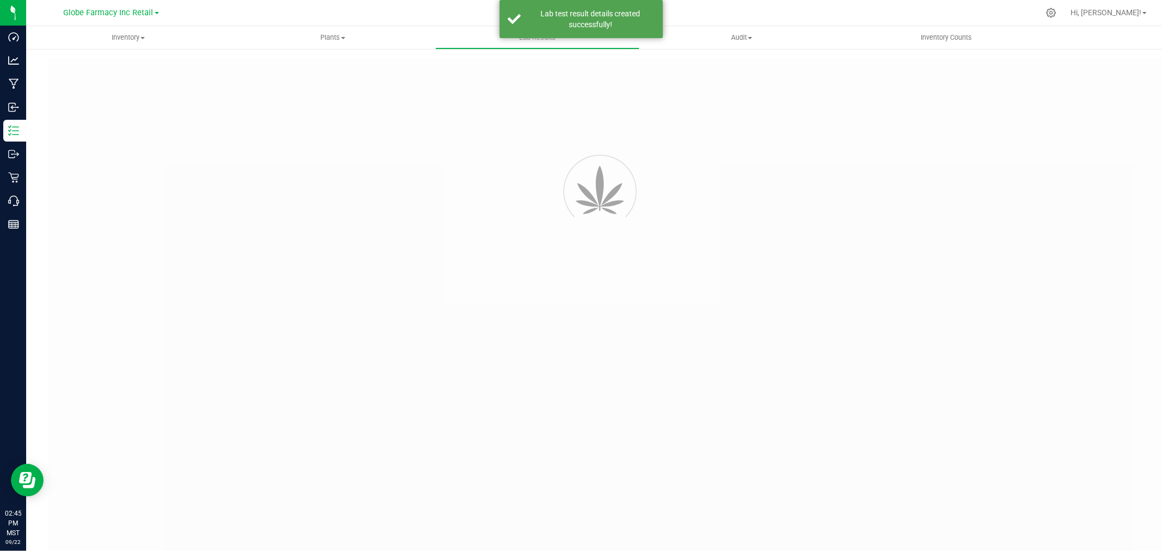
type input "45572 - 1"
type input "TE50512001-011"
type input "45572 - 1"
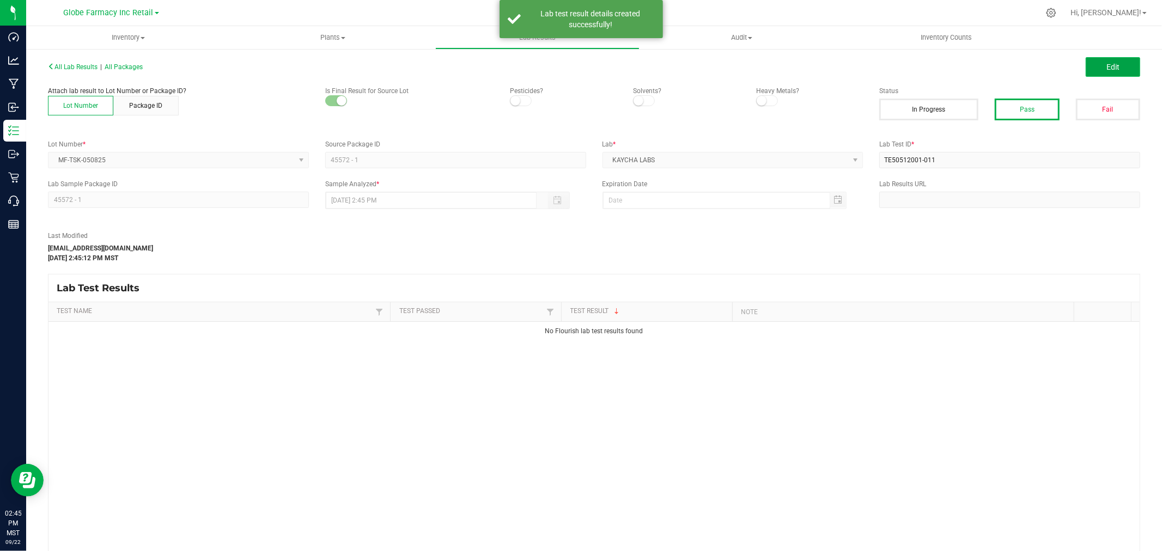
click at [1106, 67] on span "Edit" at bounding box center [1112, 67] width 13 height 9
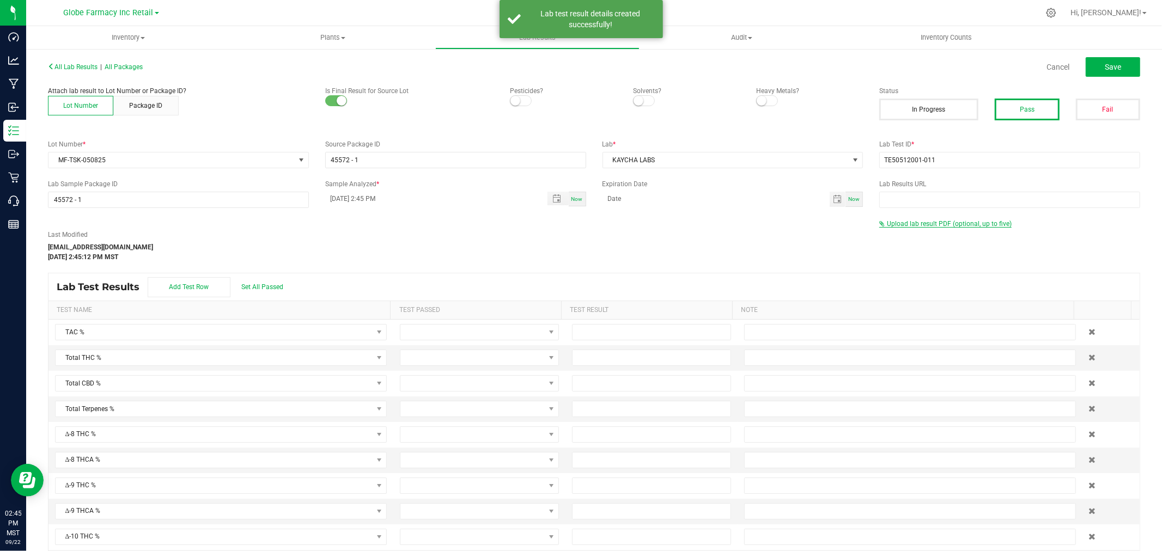
click at [907, 222] on span "Upload lab result PDF (optional, up to five)" at bounding box center [949, 224] width 125 height 8
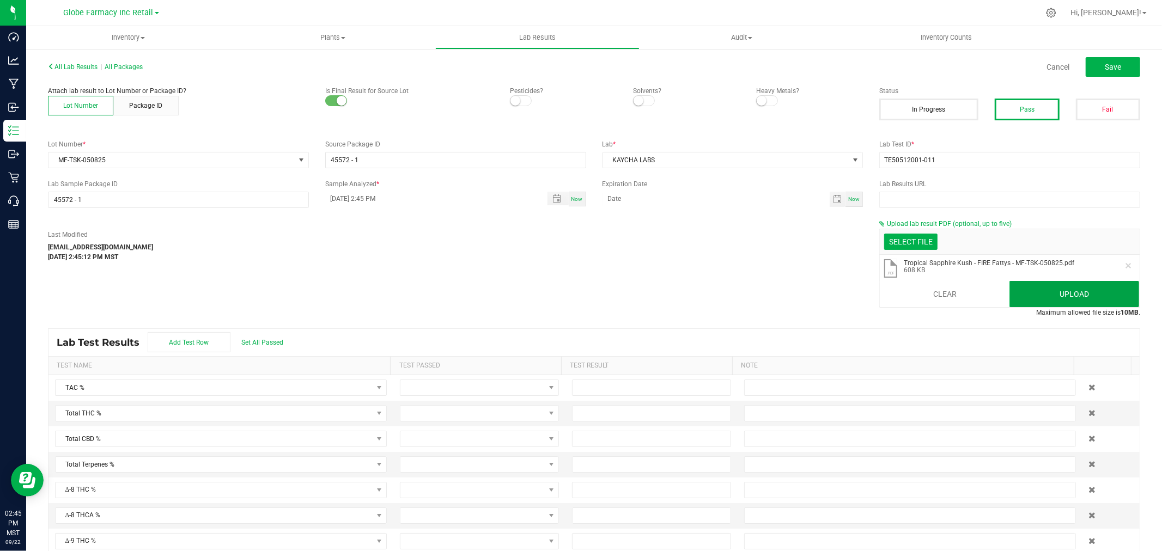
click at [1039, 296] on button "Upload" at bounding box center [1074, 294] width 130 height 26
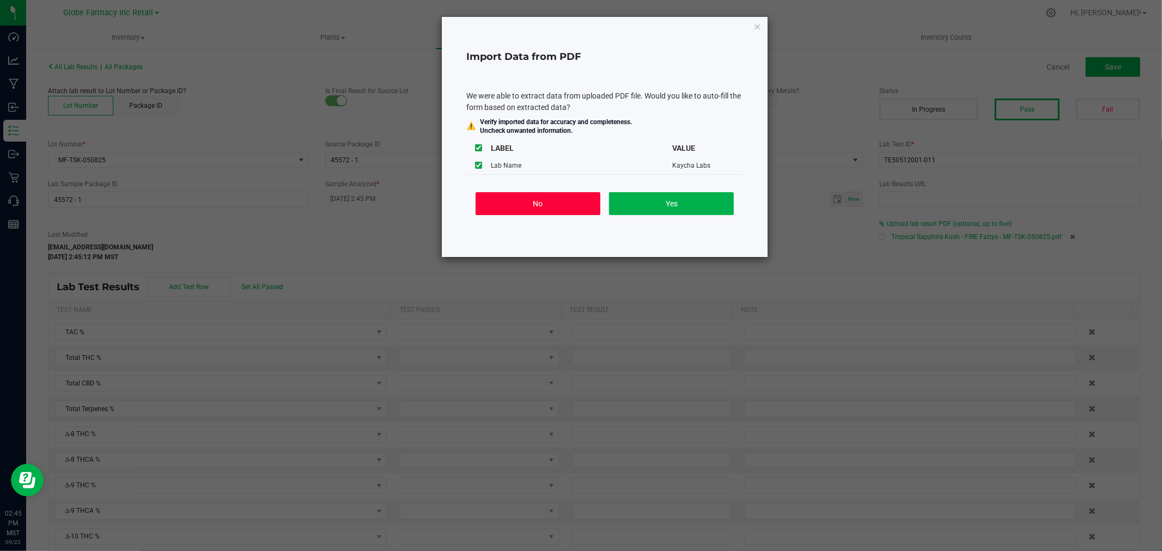
click at [547, 205] on button "No" at bounding box center [538, 203] width 125 height 23
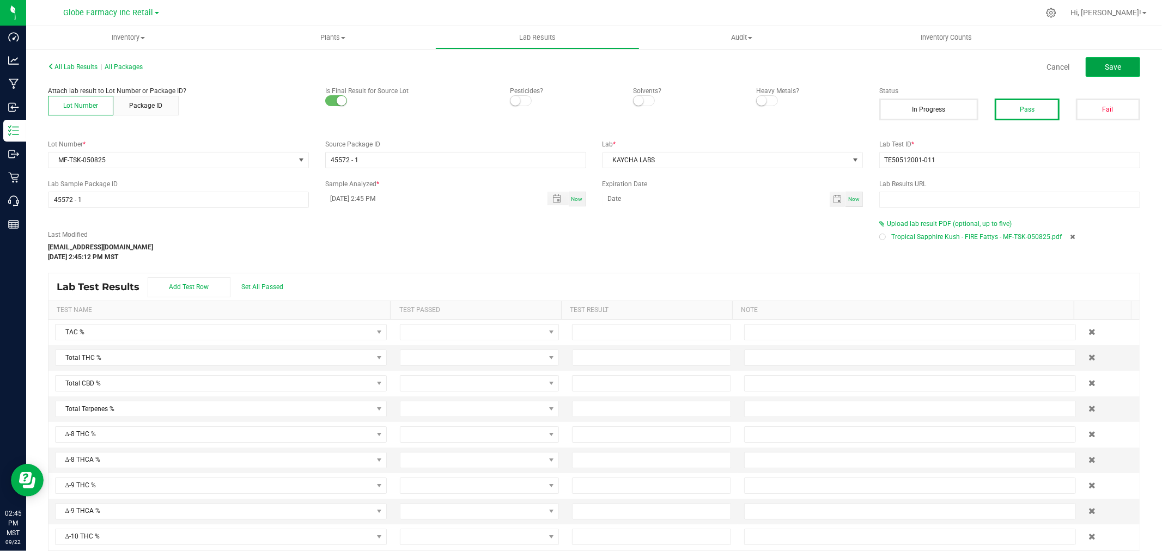
click at [1110, 64] on span "Save" at bounding box center [1113, 67] width 16 height 9
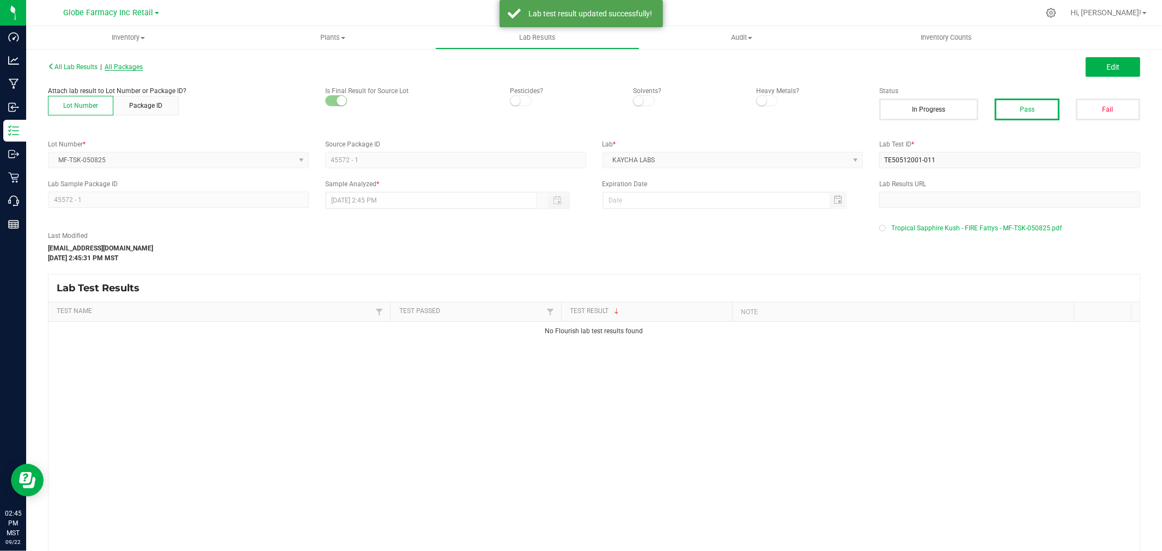
click at [123, 69] on span "All Packages" at bounding box center [124, 67] width 38 height 8
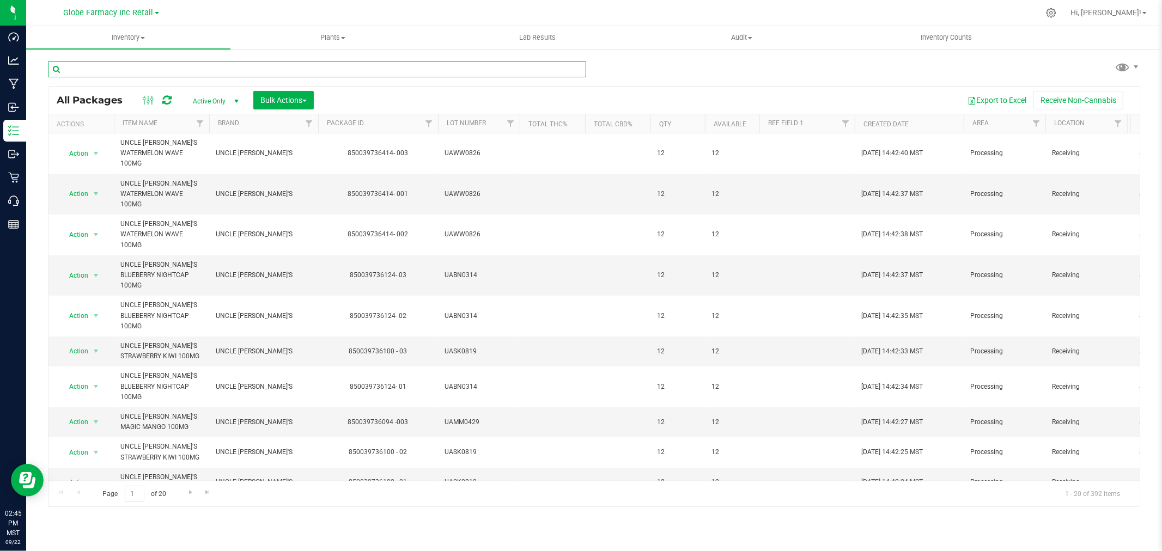
click at [292, 70] on input "text" at bounding box center [317, 69] width 538 height 16
paste input "MF-TT-050825"
type input "MF-TT-050825"
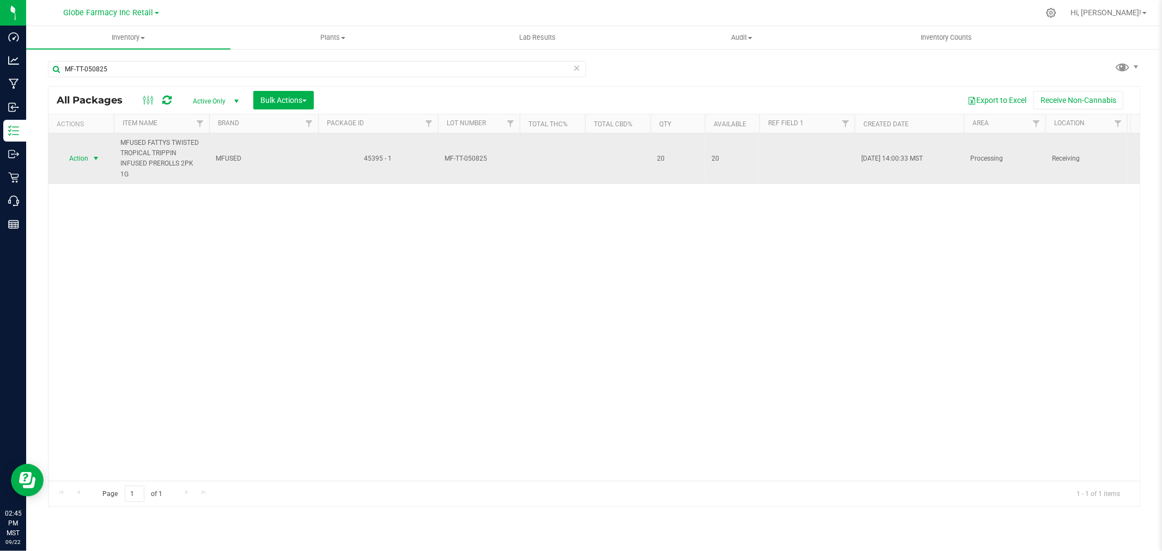
click at [87, 156] on span "Action" at bounding box center [73, 158] width 29 height 15
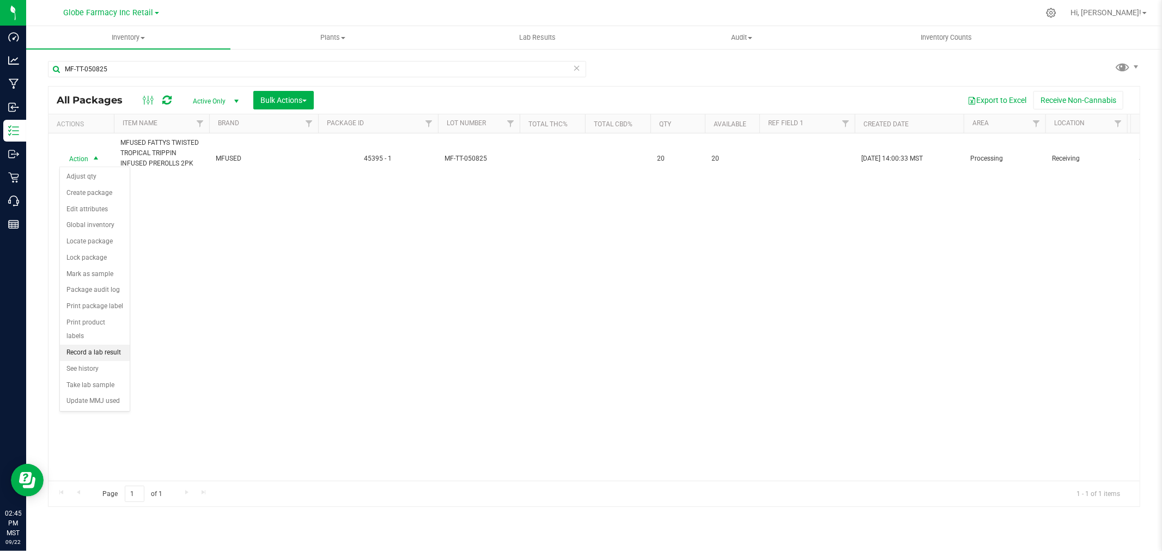
click at [89, 350] on li "Record a lab result" at bounding box center [95, 353] width 70 height 16
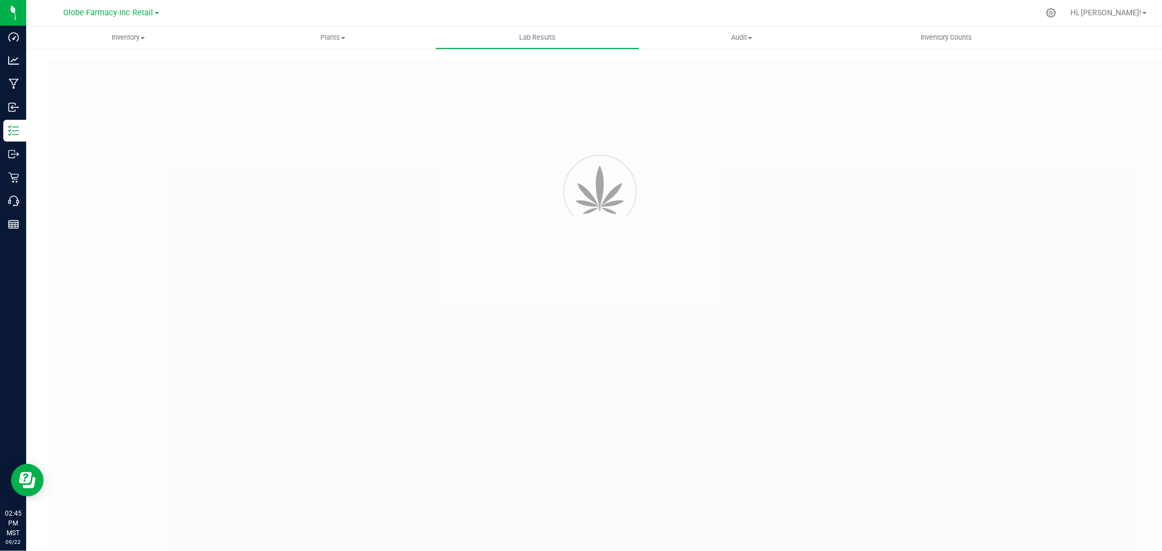
type input "45395 - 1"
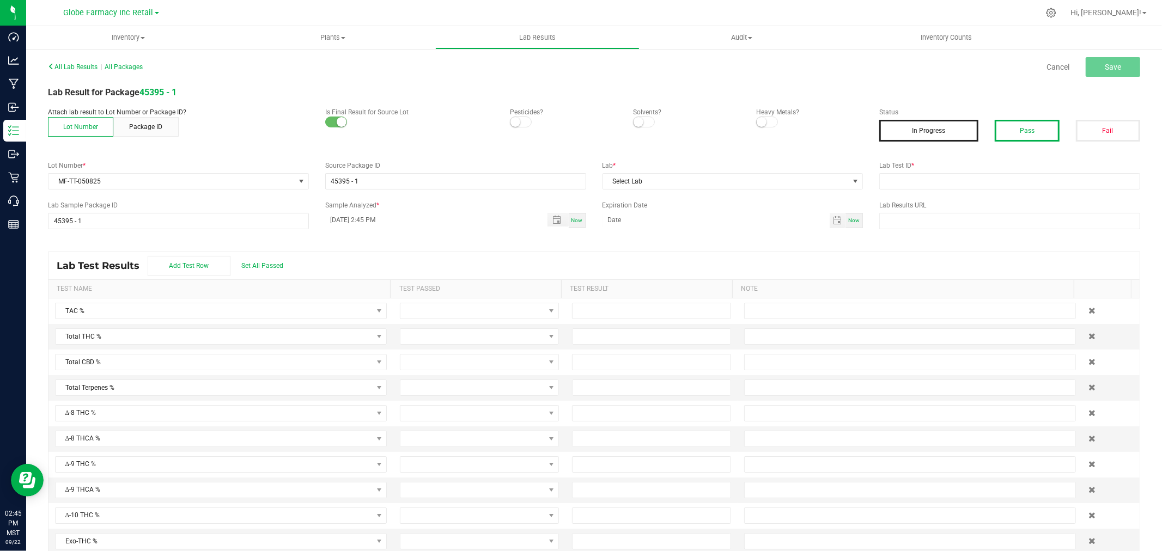
click at [1032, 131] on button "Pass" at bounding box center [1027, 131] width 64 height 22
drag, startPoint x: 968, startPoint y: 187, endPoint x: 955, endPoint y: 188, distance: 13.1
click at [968, 187] on input "text" at bounding box center [1009, 181] width 261 height 16
paste input "TE50512001-004"
type input "TE50512001-004"
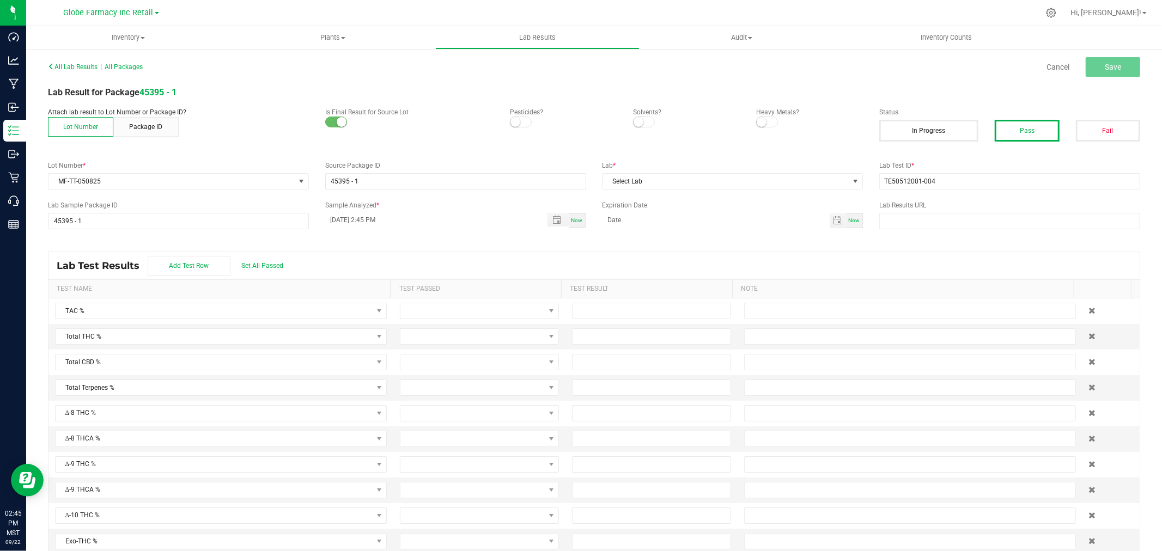
click at [714, 192] on div "All Lab Results | All Packages Cancel Save Lab Result for Package 45395 - 1 Att…" at bounding box center [594, 311] width 1092 height 504
click at [711, 185] on span "Select Lab" at bounding box center [726, 181] width 246 height 15
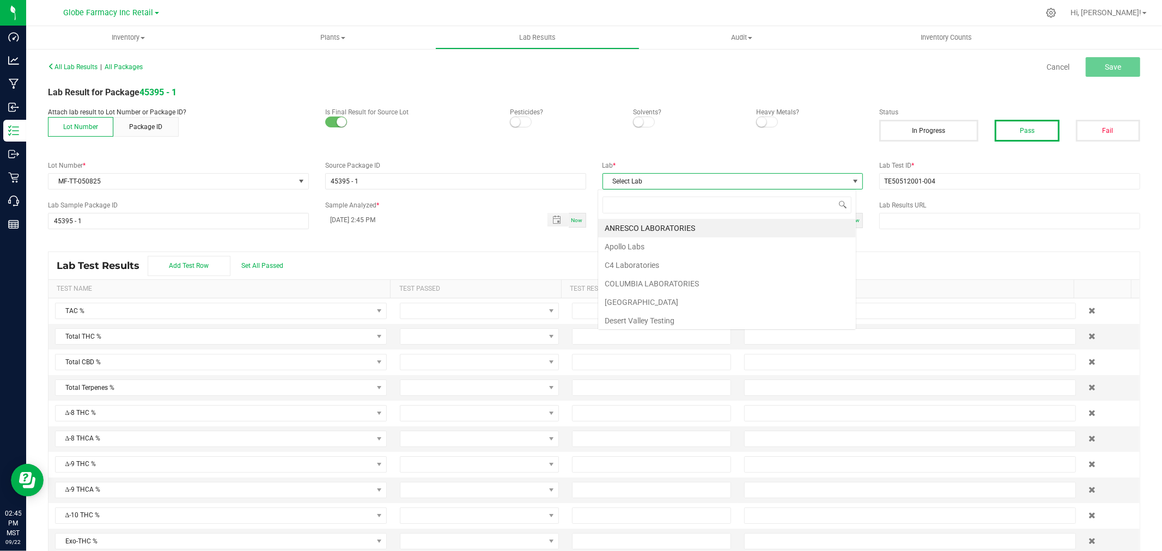
scroll to position [16, 258]
type input "kay"
click at [629, 226] on li "KAYCHA LABS" at bounding box center [727, 228] width 258 height 19
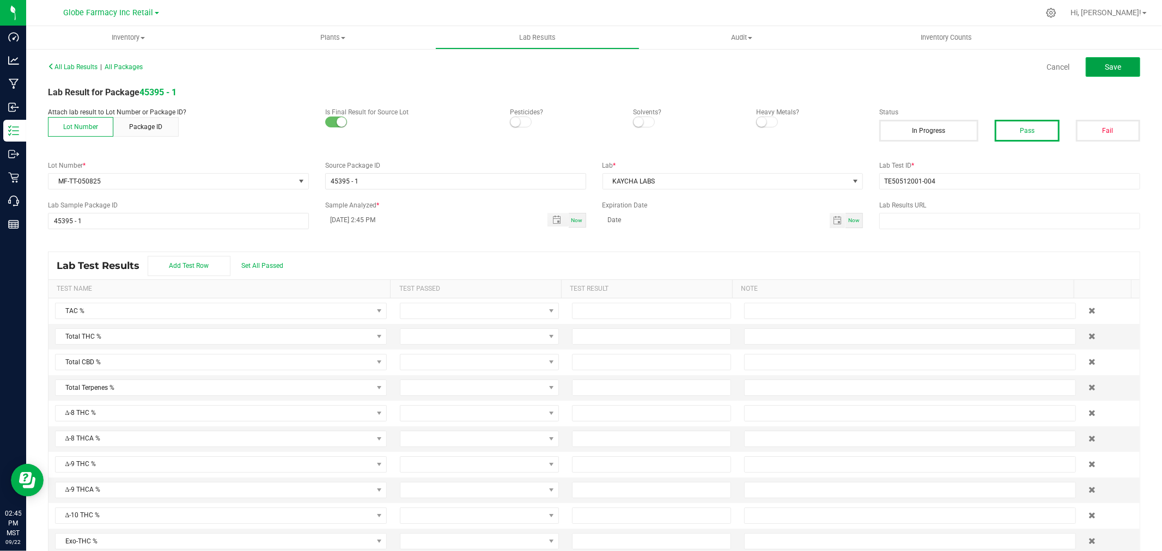
click at [1089, 71] on button "Save" at bounding box center [1113, 67] width 54 height 20
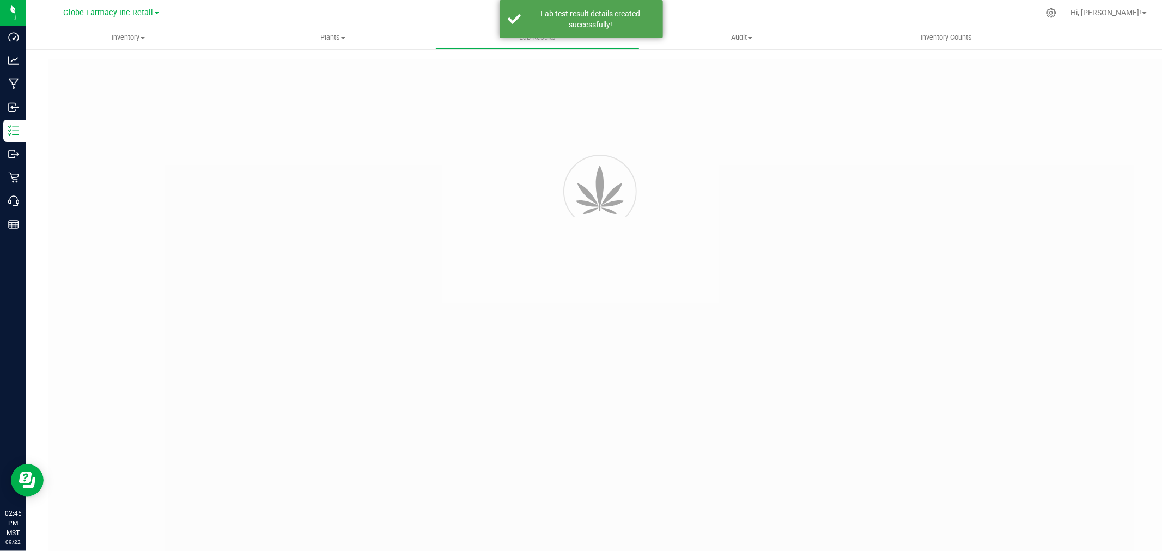
type input "45395 - 1"
type input "TE50512001-004"
type input "45395 - 1"
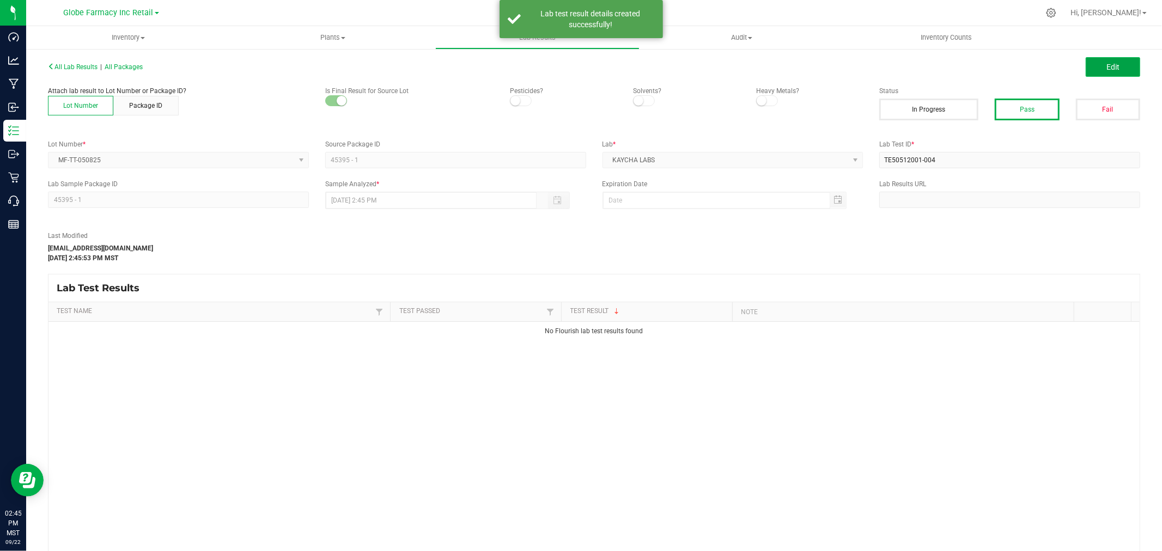
click at [1106, 66] on span "Edit" at bounding box center [1112, 67] width 13 height 9
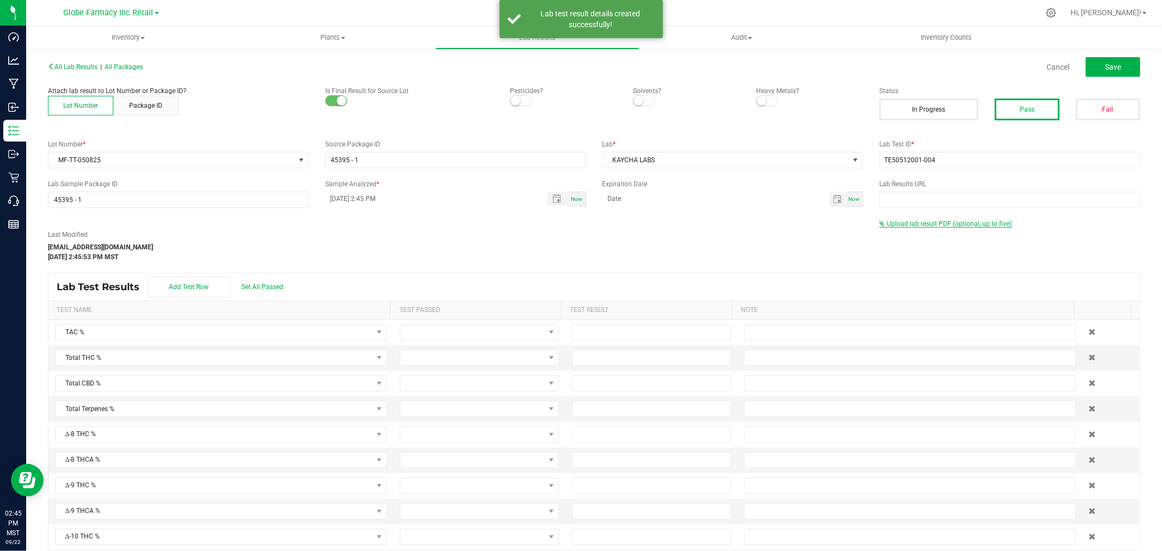
click at [925, 224] on span "Upload lab result PDF (optional, up to five)" at bounding box center [949, 224] width 125 height 8
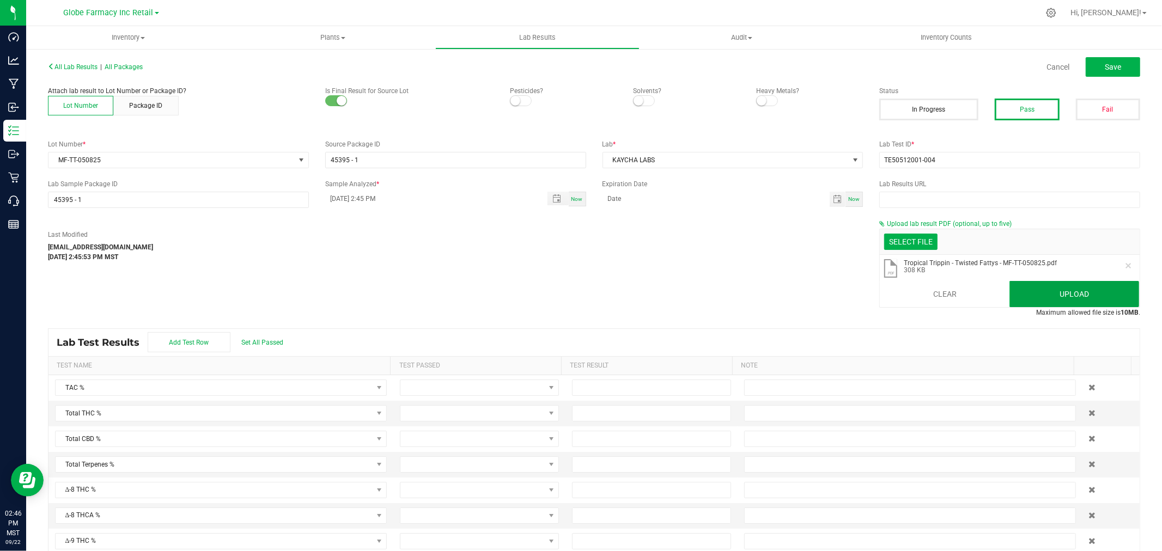
click at [1070, 295] on button "Upload" at bounding box center [1074, 294] width 130 height 26
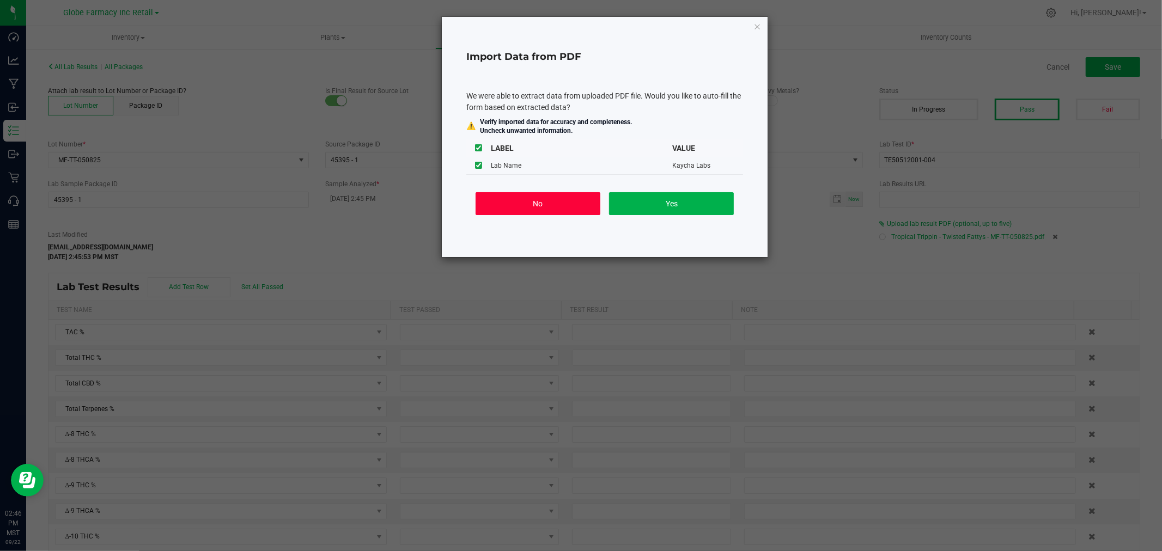
click at [556, 210] on button "No" at bounding box center [538, 203] width 125 height 23
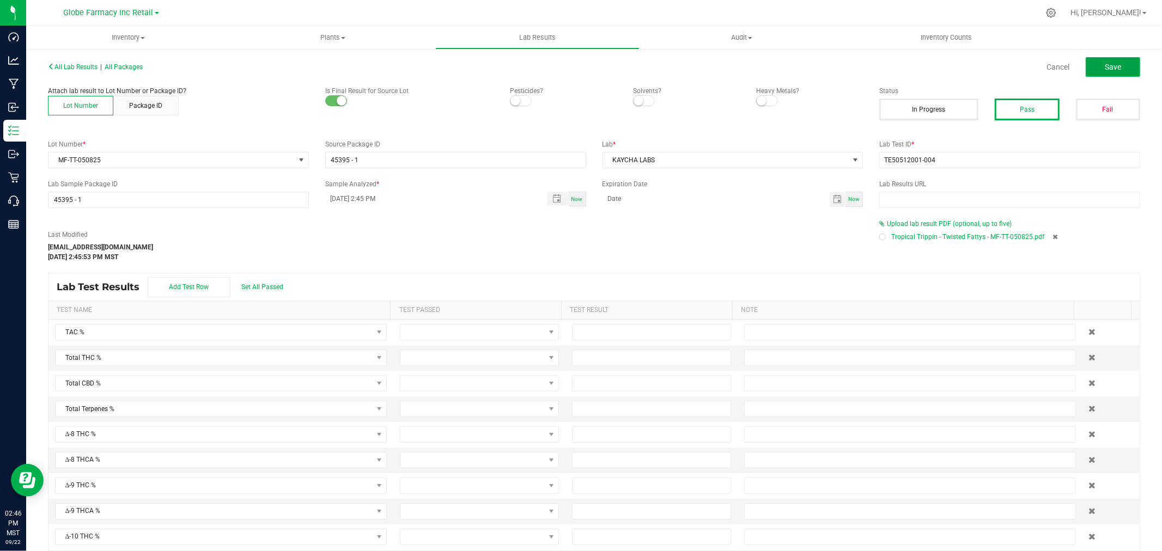
click at [1110, 67] on span "Save" at bounding box center [1113, 67] width 16 height 9
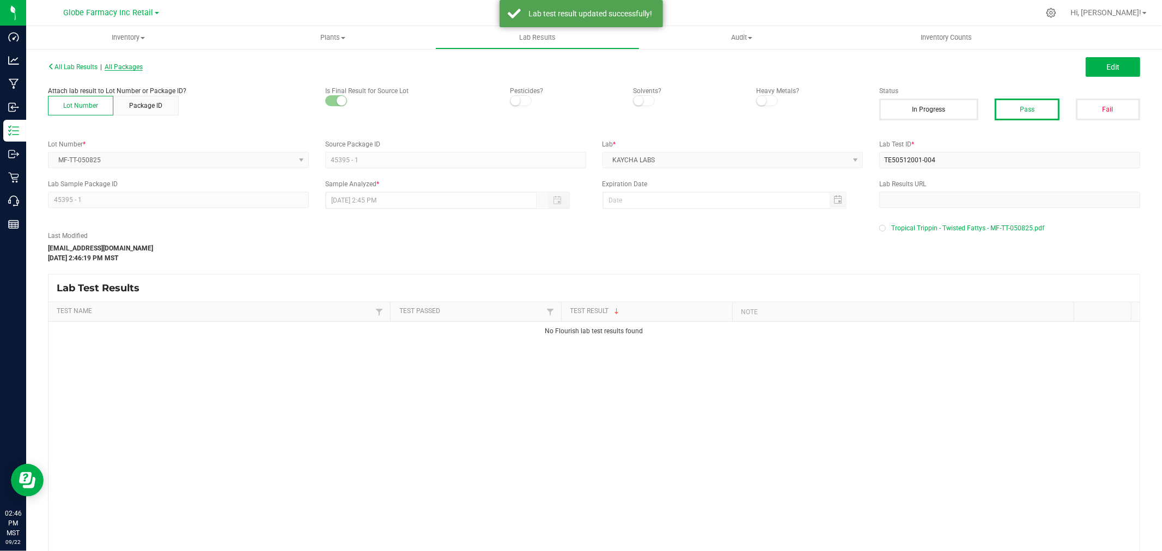
click at [135, 69] on span "All Packages" at bounding box center [124, 67] width 38 height 8
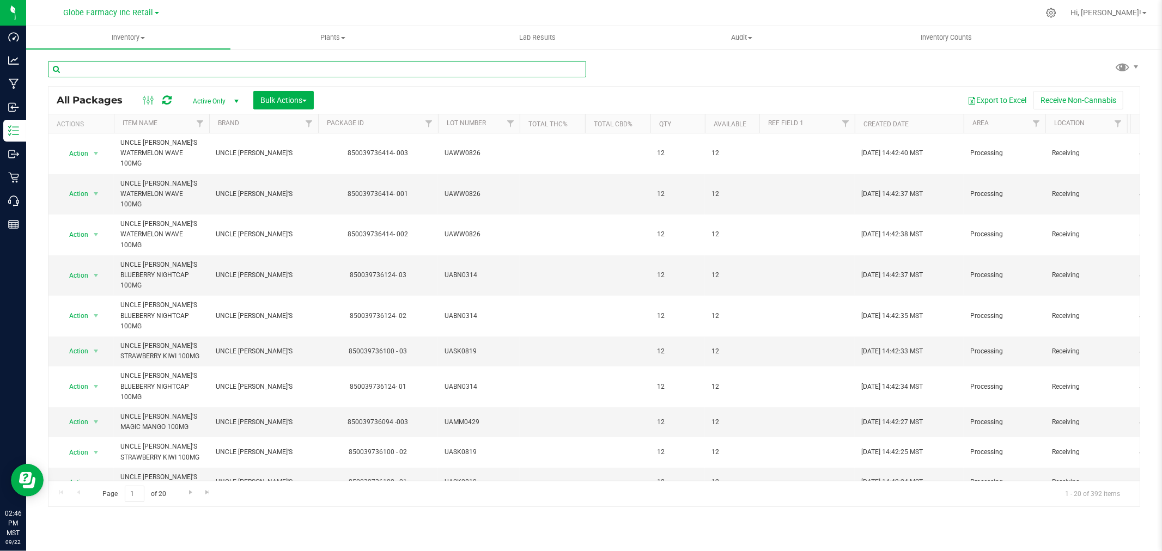
click at [302, 68] on input "text" at bounding box center [317, 69] width 538 height 16
paste input "MF-WW-031125"
type input "MF-WW-031125"
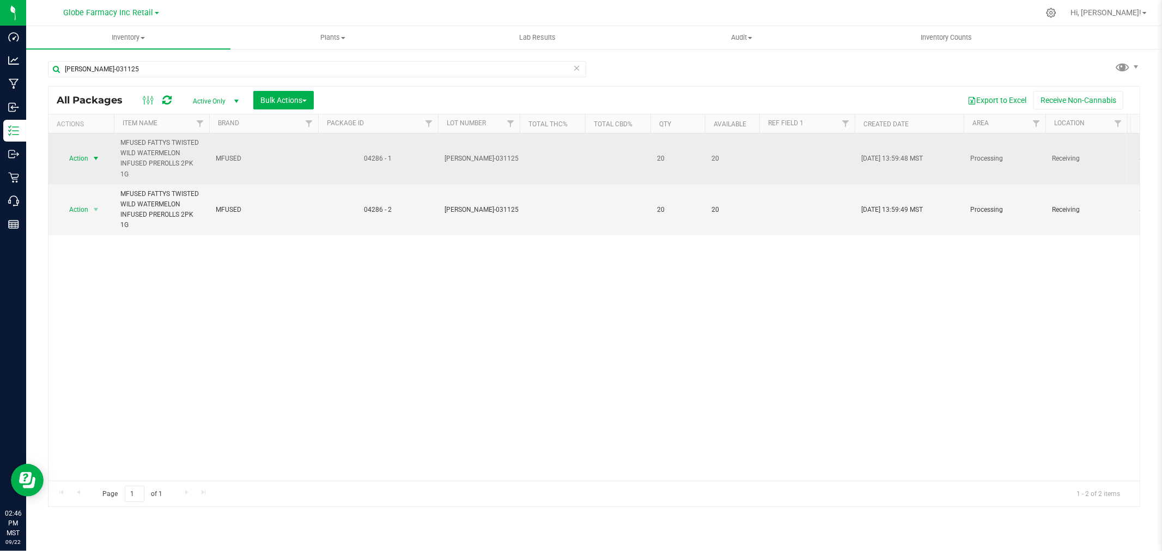
click at [95, 154] on span "select" at bounding box center [96, 158] width 9 height 9
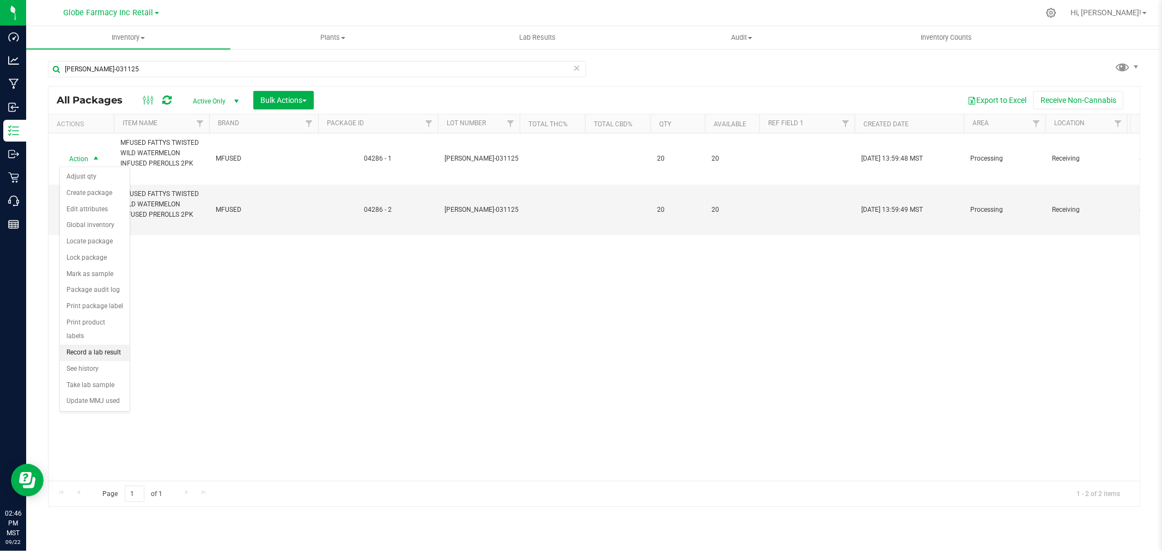
click at [83, 356] on li "Record a lab result" at bounding box center [95, 353] width 70 height 16
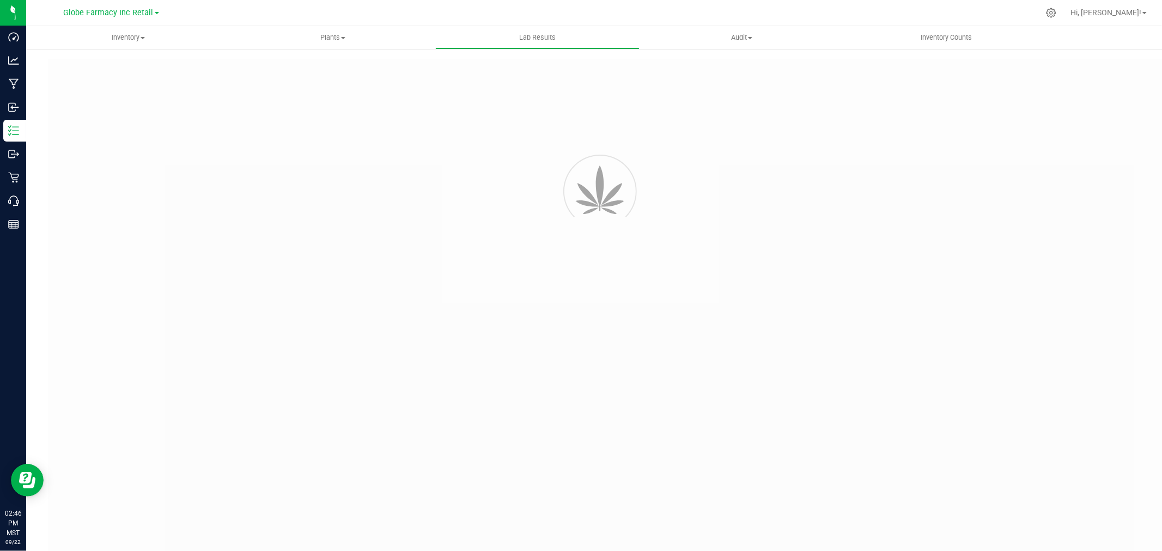
type input "04286 - 1"
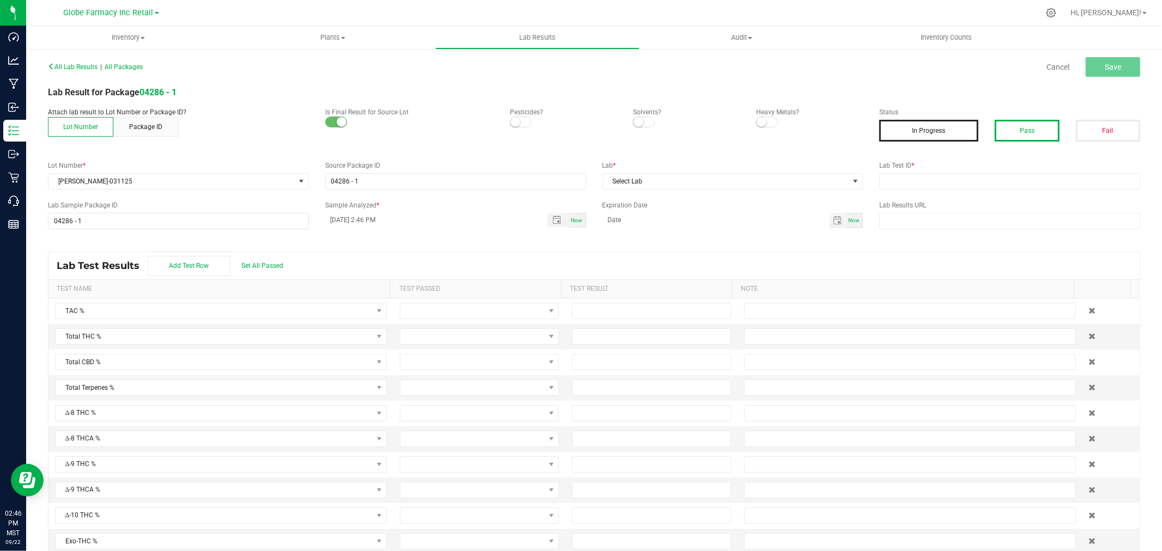
click at [1025, 132] on button "Pass" at bounding box center [1027, 131] width 64 height 22
click at [984, 190] on div "All Lab Results | All Packages Cancel Save Lab Result for Package 04286 - 1 Att…" at bounding box center [594, 311] width 1092 height 504
click at [976, 188] on input "text" at bounding box center [1009, 181] width 261 height 16
paste input "TE50321001-014"
type input "TE50321001-014"
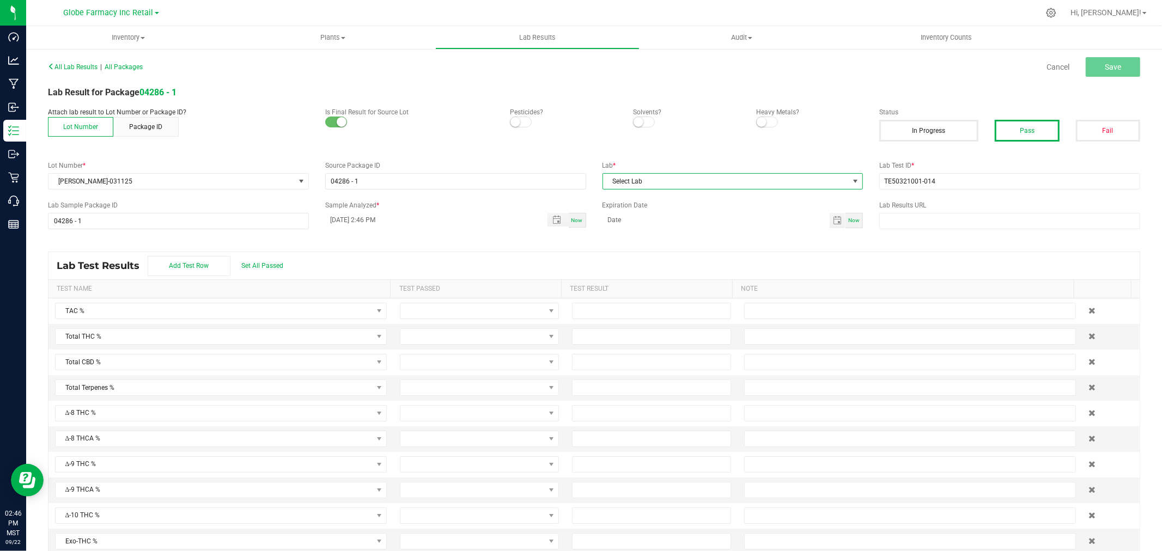
click at [686, 181] on span "Select Lab" at bounding box center [726, 181] width 246 height 15
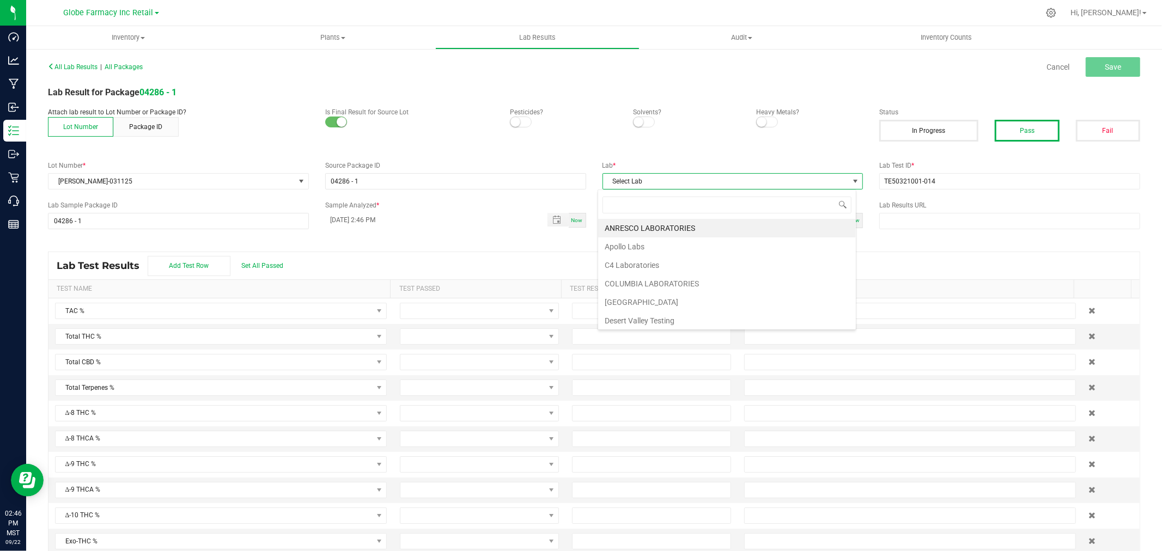
scroll to position [16, 258]
type input "kay"
drag, startPoint x: 639, startPoint y: 227, endPoint x: 689, endPoint y: 198, distance: 57.6
click at [639, 227] on li "KAYCHA LABS" at bounding box center [727, 228] width 258 height 19
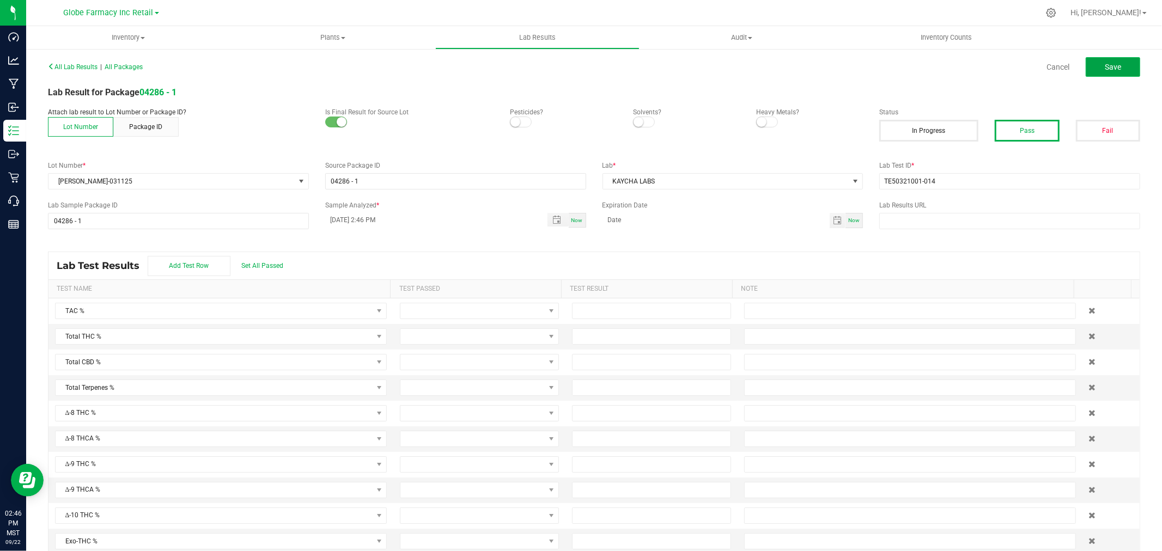
click at [1105, 63] on span "Save" at bounding box center [1113, 67] width 16 height 9
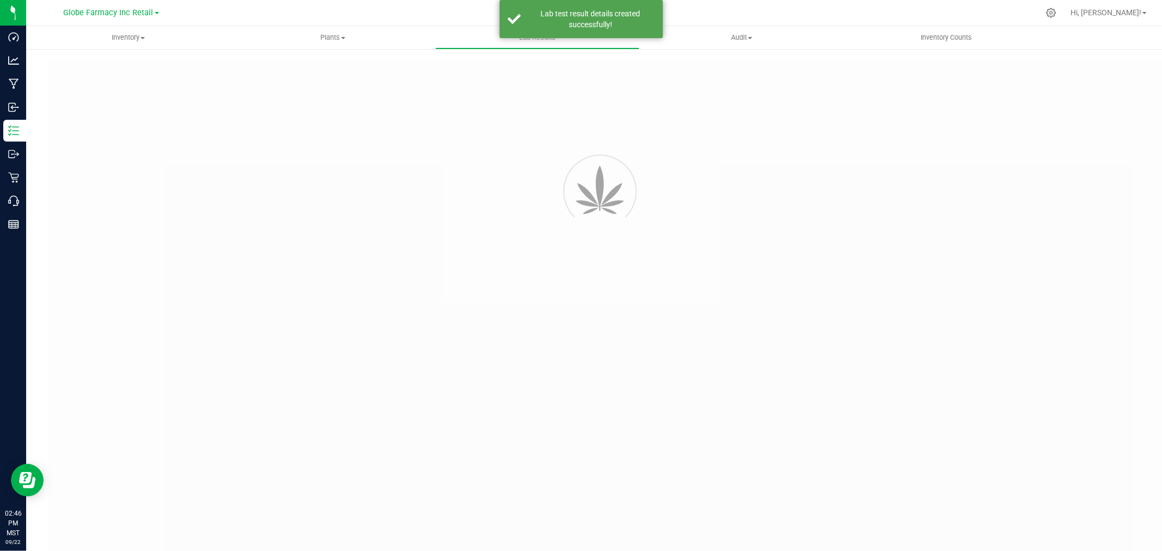
type input "04286 - 1"
type input "TE50321001-014"
type input "04286 - 1"
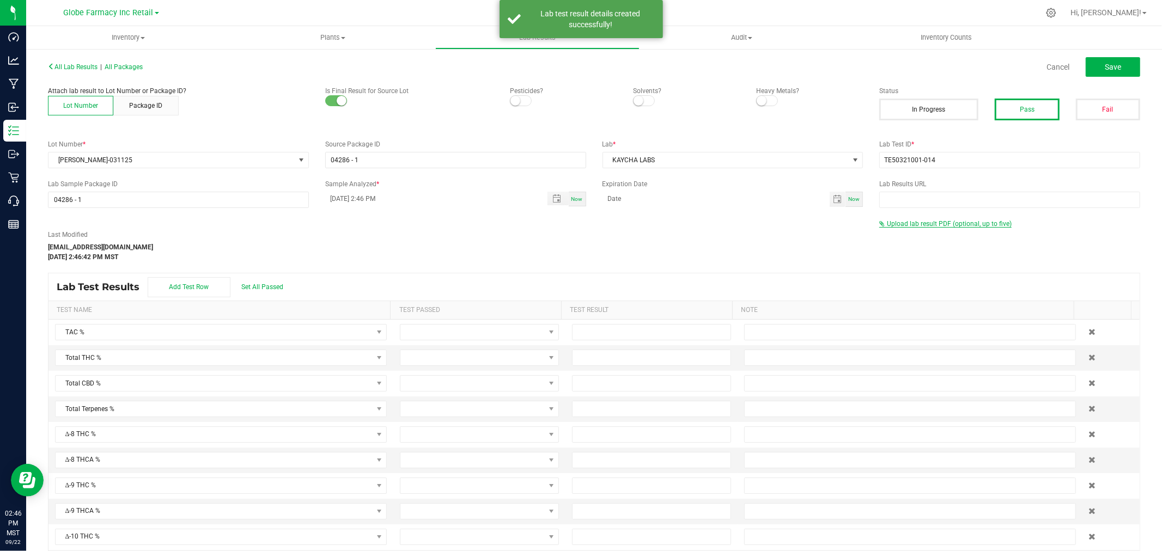
click at [909, 226] on span "Upload lab result PDF (optional, up to five)" at bounding box center [949, 224] width 125 height 8
click at [901, 252] on div "Select file Drop files here to upload" at bounding box center [1010, 241] width 260 height 25
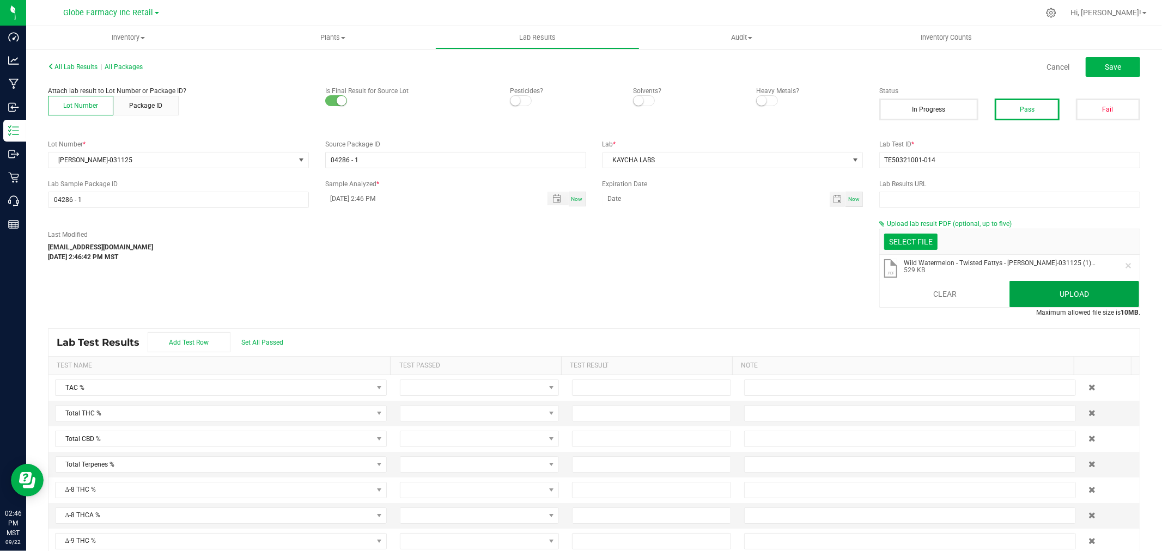
click at [1038, 297] on button "Upload" at bounding box center [1074, 294] width 130 height 26
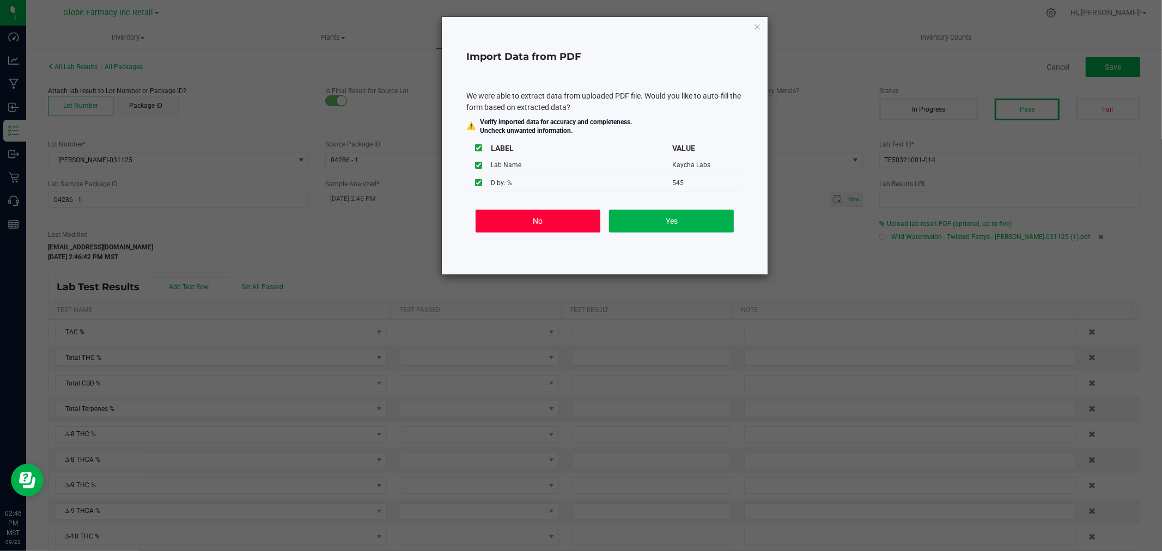
click at [565, 223] on button "No" at bounding box center [538, 221] width 125 height 23
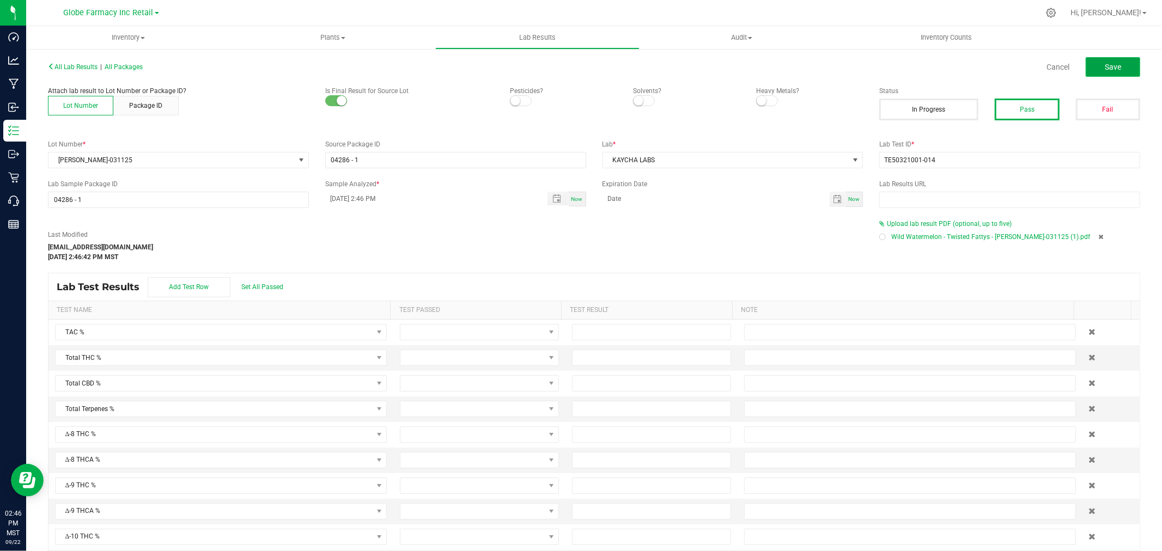
click at [1105, 63] on span "Save" at bounding box center [1113, 67] width 16 height 9
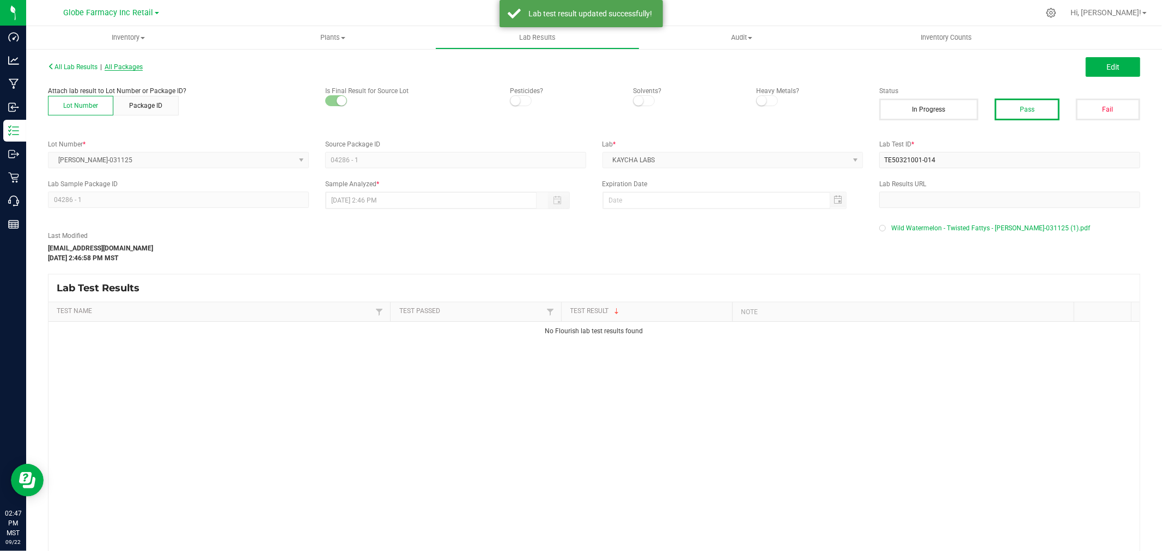
click at [139, 69] on span "All Packages" at bounding box center [124, 67] width 38 height 8
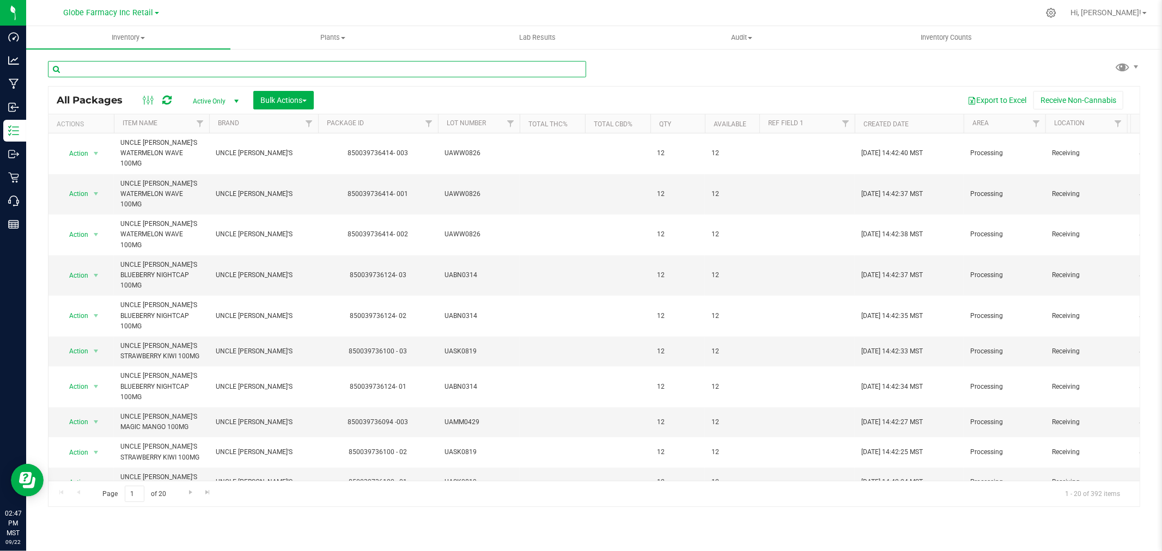
click at [211, 69] on input "text" at bounding box center [317, 69] width 538 height 16
paste input "TE50321001-014"
type input "TE50321001-014"
click at [391, 68] on input "text" at bounding box center [317, 69] width 538 height 16
paste input "(MF-WW-050825)"
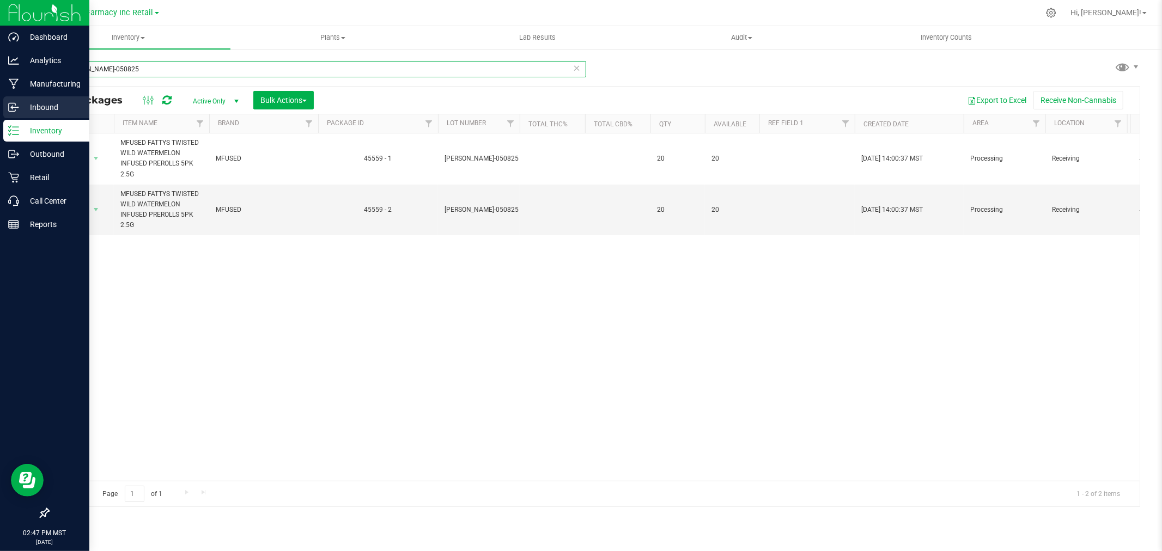
type input "MF-WW-050825"
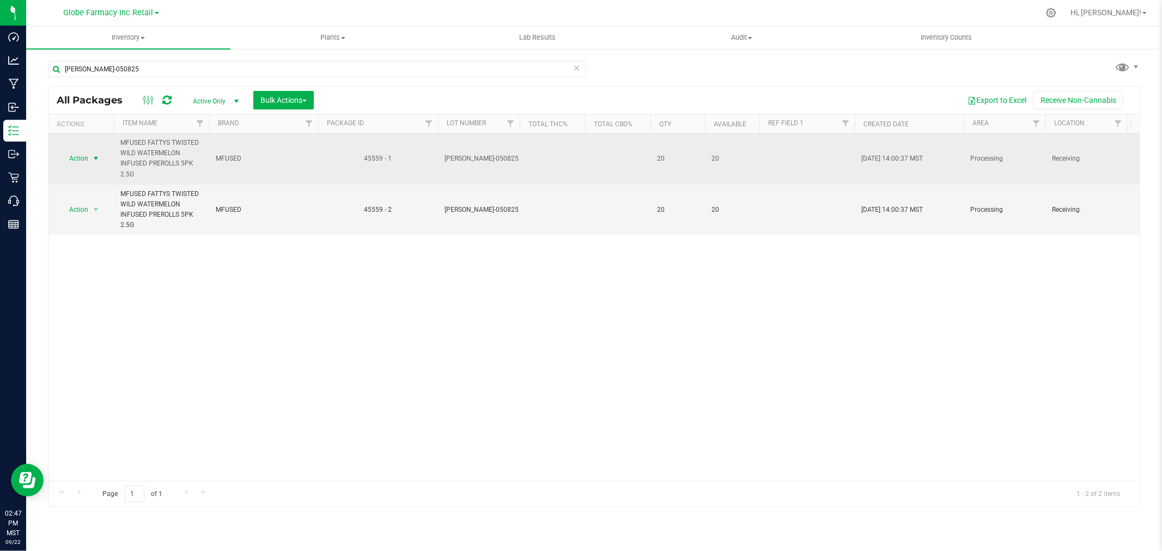
drag, startPoint x: 99, startPoint y: 154, endPoint x: 102, endPoint y: 163, distance: 9.8
click at [99, 154] on span "select" at bounding box center [96, 158] width 9 height 9
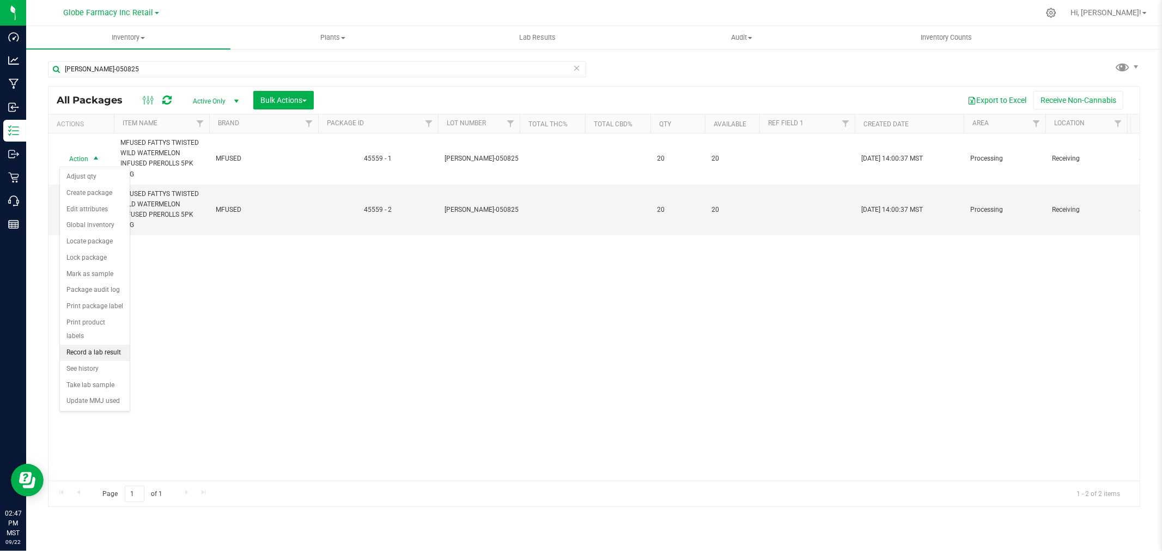
click at [110, 355] on li "Record a lab result" at bounding box center [95, 353] width 70 height 16
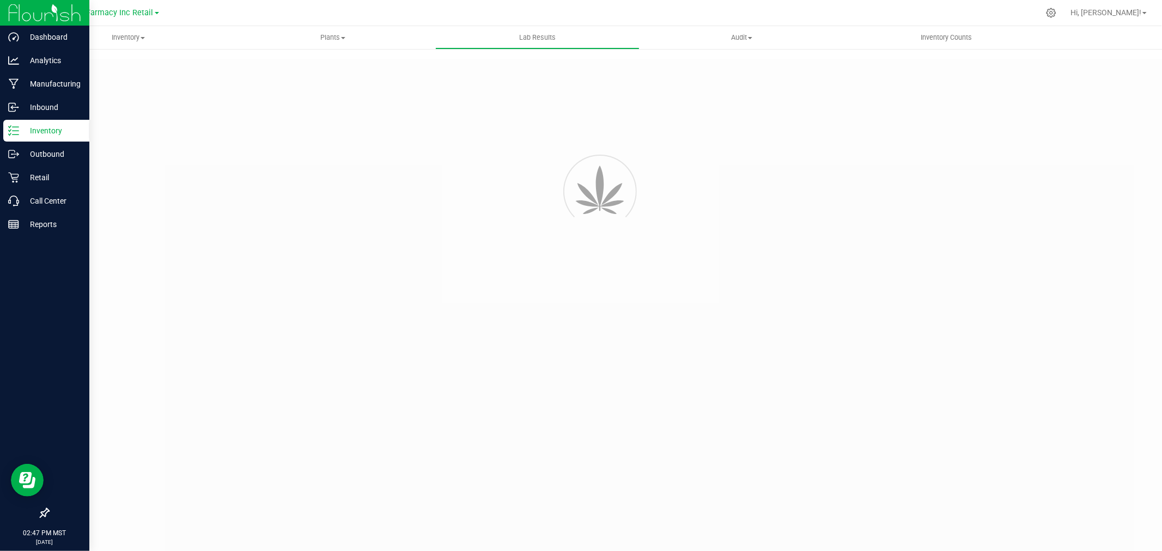
type input "45559 - 1"
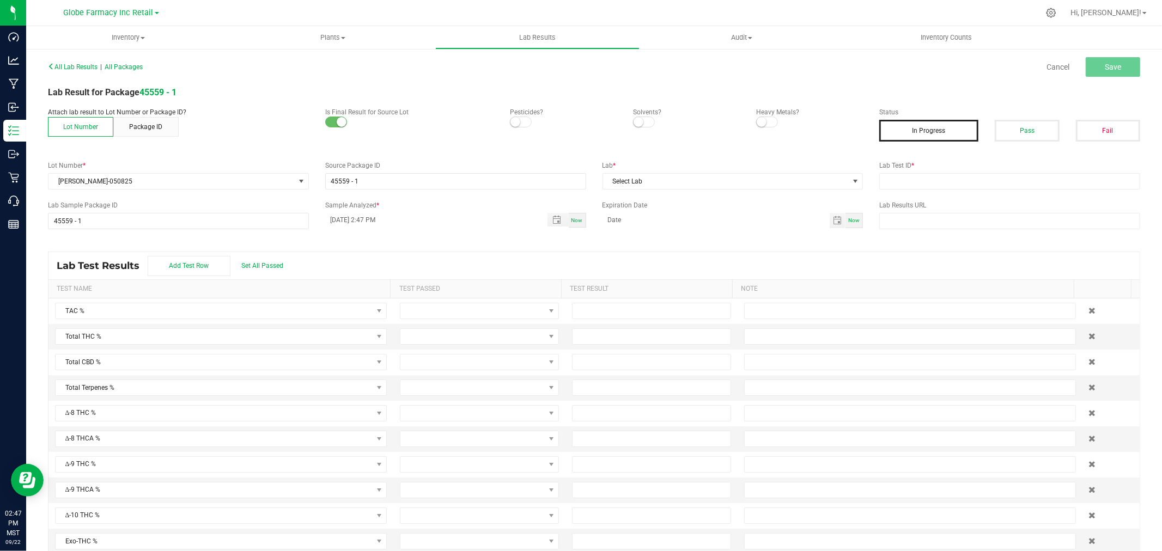
drag, startPoint x: 1025, startPoint y: 128, endPoint x: 1006, endPoint y: 165, distance: 41.7
click at [1025, 128] on button "Pass" at bounding box center [1027, 131] width 64 height 22
click at [970, 182] on input "text" at bounding box center [1009, 181] width 261 height 16
paste input "TE50512001-002"
type input "TE50512001-002"
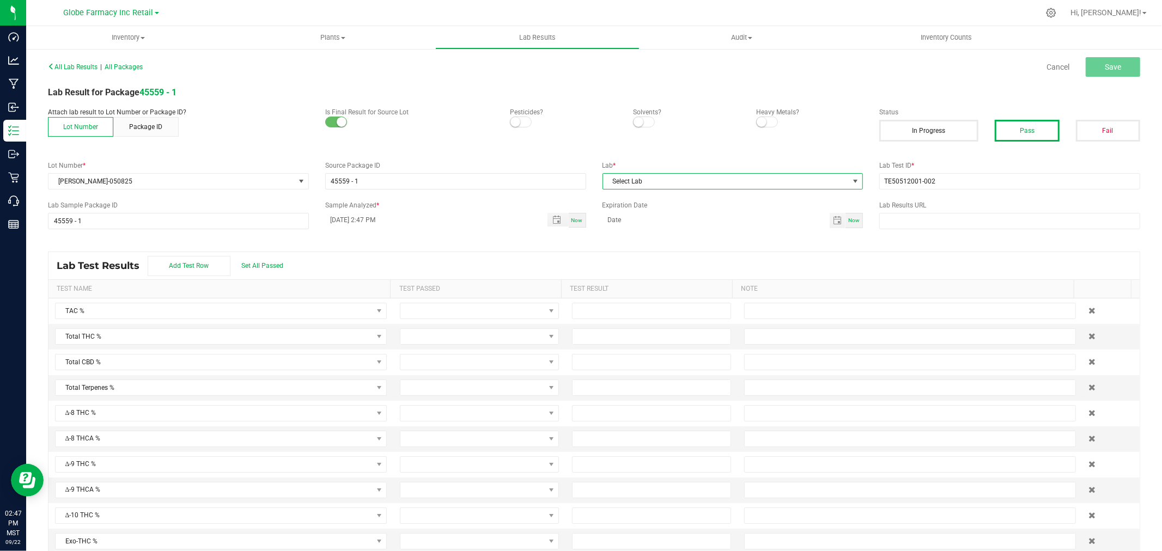
click at [786, 186] on span "Select Lab" at bounding box center [726, 181] width 246 height 15
type input "kay"
click at [620, 228] on li "KAYCHA LABS" at bounding box center [727, 228] width 258 height 19
click at [1100, 58] on button "Save" at bounding box center [1113, 67] width 54 height 20
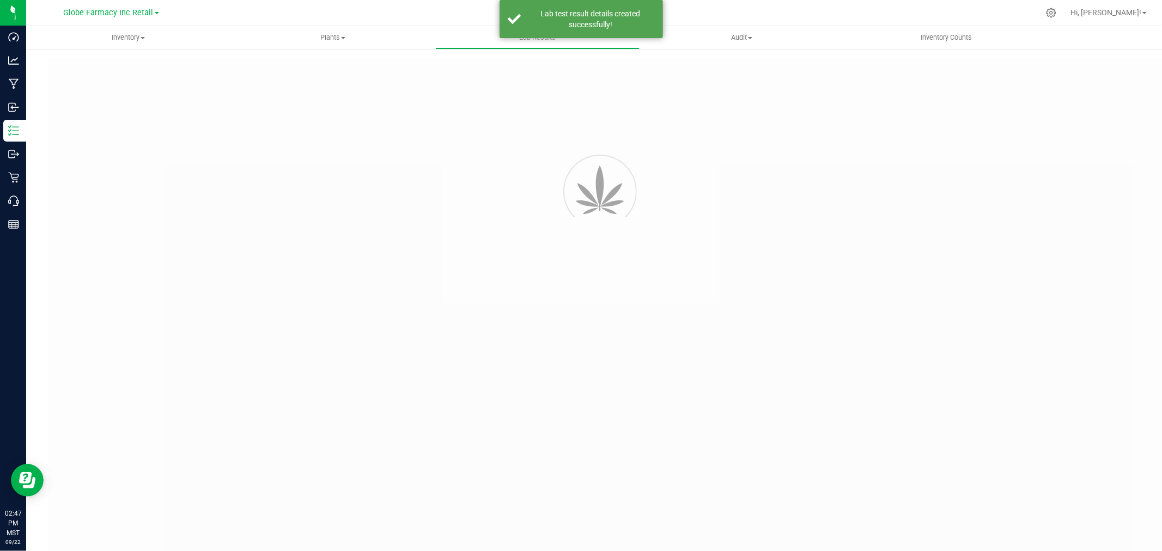
type input "45559 - 1"
type input "TE50512001-002"
type input "45559 - 1"
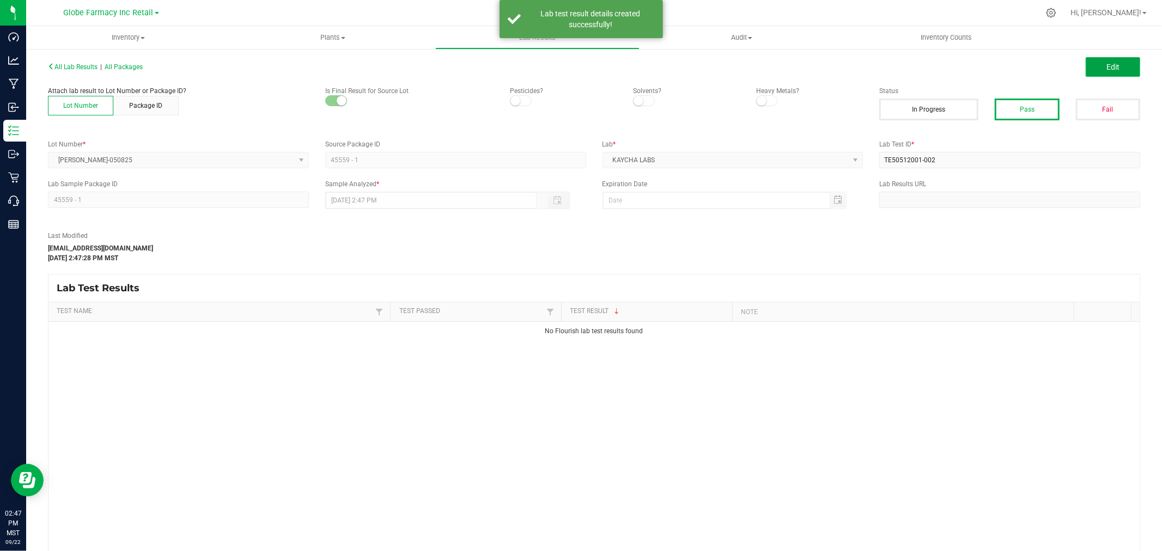
click at [1110, 70] on button "Edit" at bounding box center [1113, 67] width 54 height 20
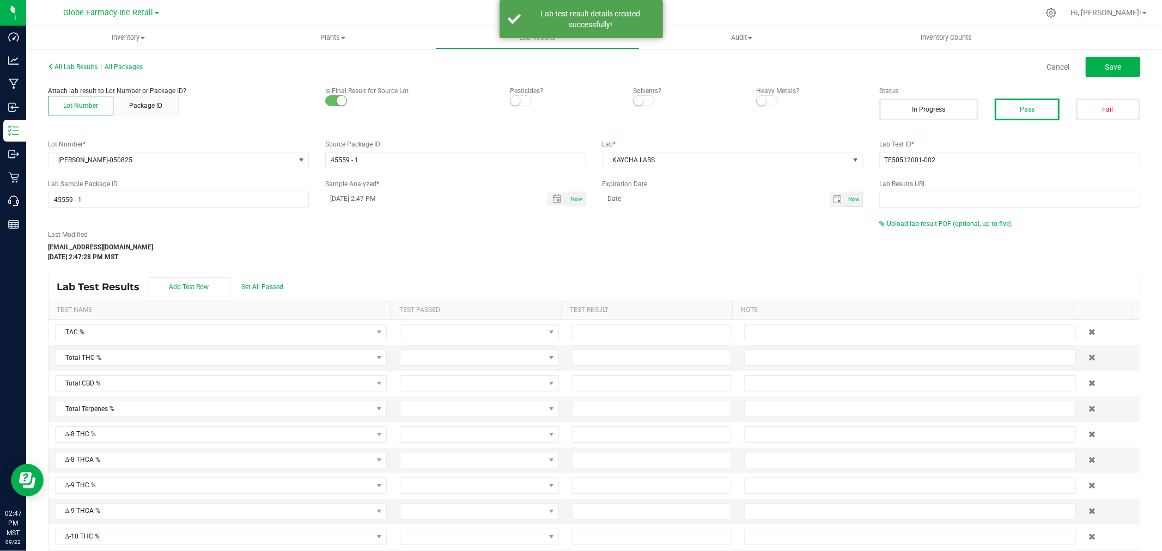
click at [905, 219] on div "Upload lab result PDF (optional, up to five)" at bounding box center [1009, 224] width 261 height 10
click at [903, 227] on span "Upload lab result PDF (optional, up to five)" at bounding box center [945, 224] width 132 height 8
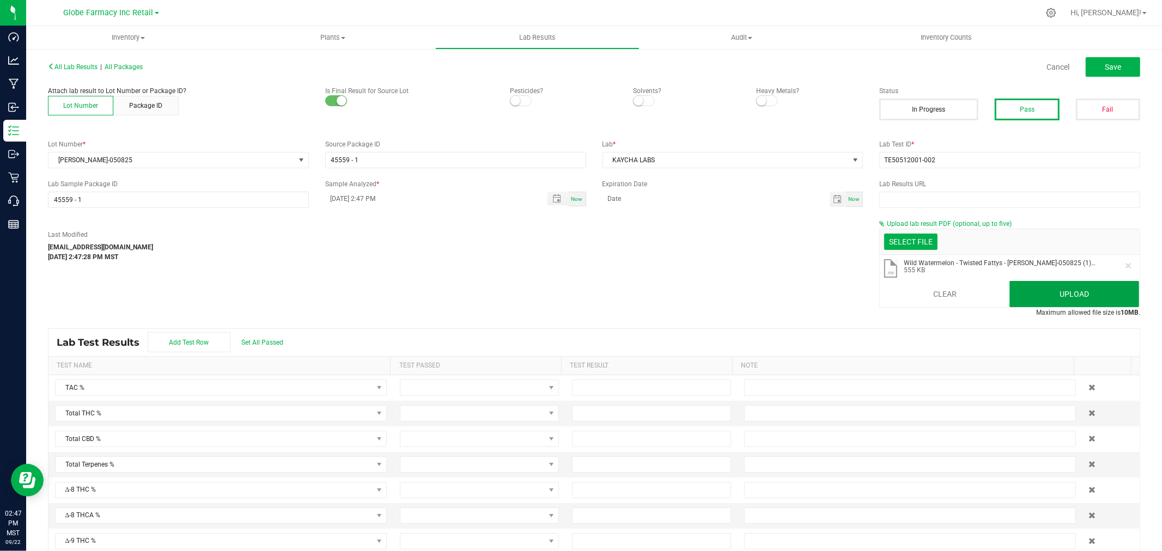
click at [1058, 288] on button "Upload" at bounding box center [1074, 294] width 130 height 26
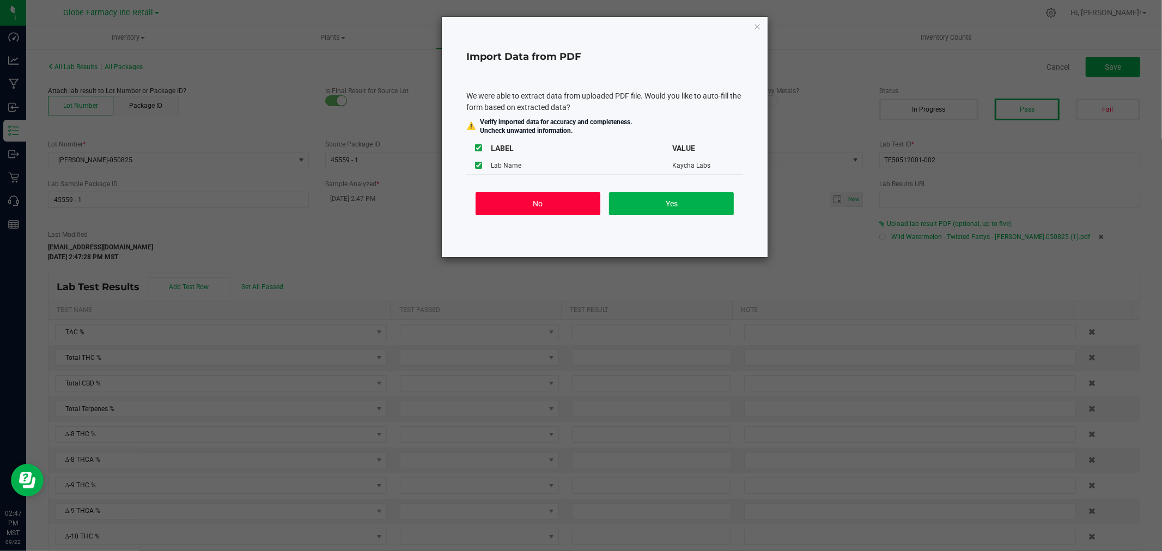
click at [535, 205] on button "No" at bounding box center [538, 203] width 125 height 23
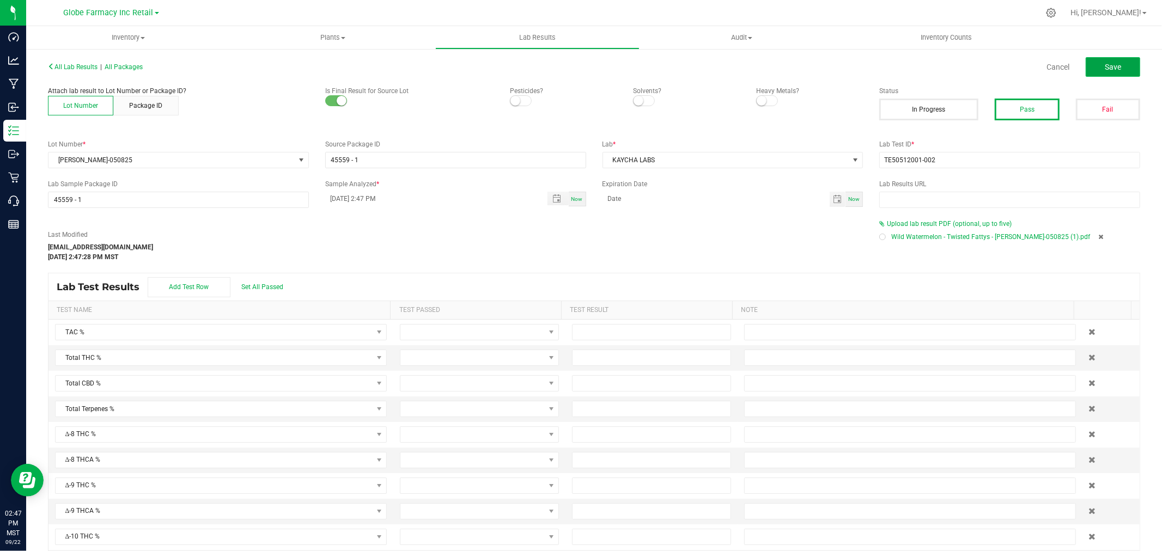
click at [1105, 63] on span "Save" at bounding box center [1113, 67] width 16 height 9
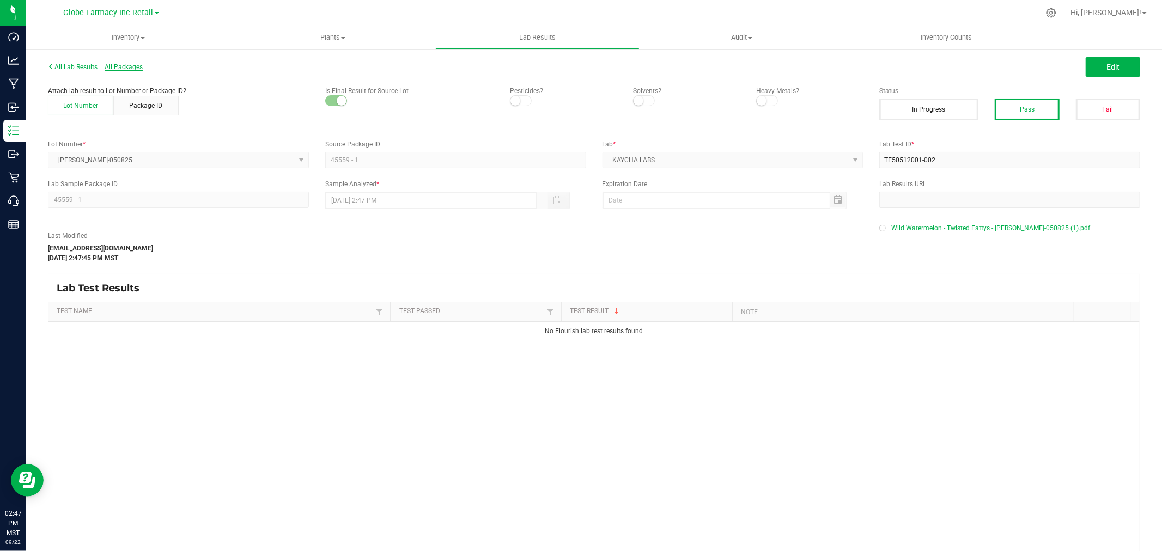
click at [135, 68] on span "All Packages" at bounding box center [124, 67] width 38 height 8
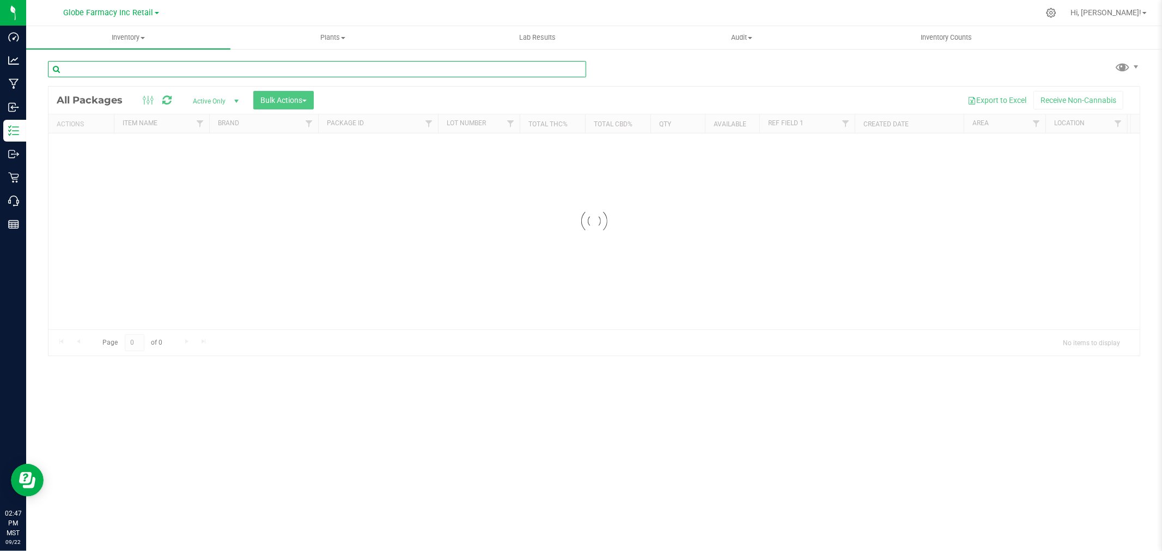
click at [202, 70] on input "text" at bounding box center [317, 69] width 538 height 16
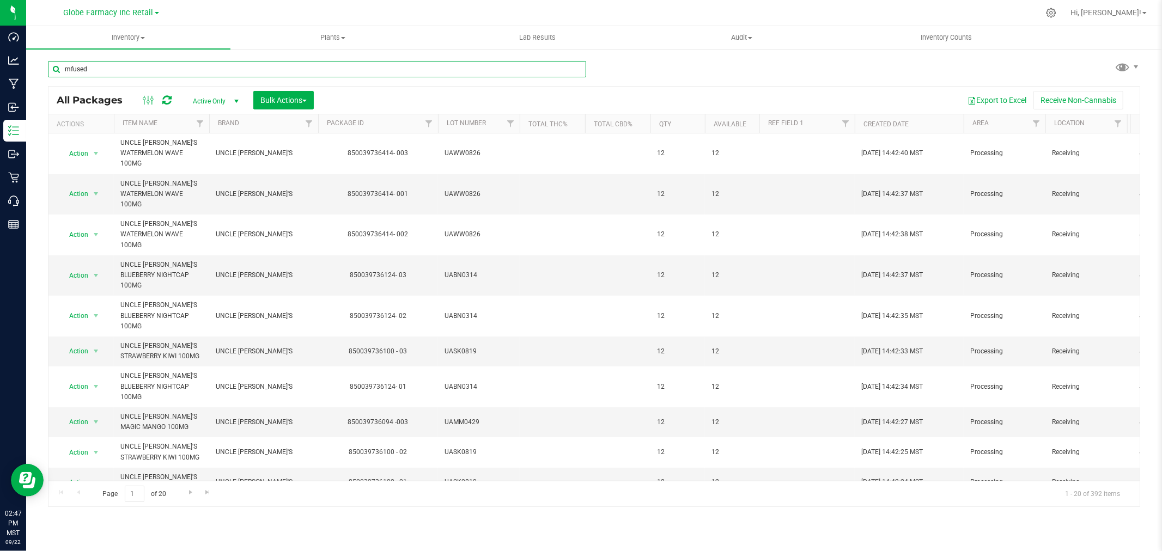
type input "mfused"
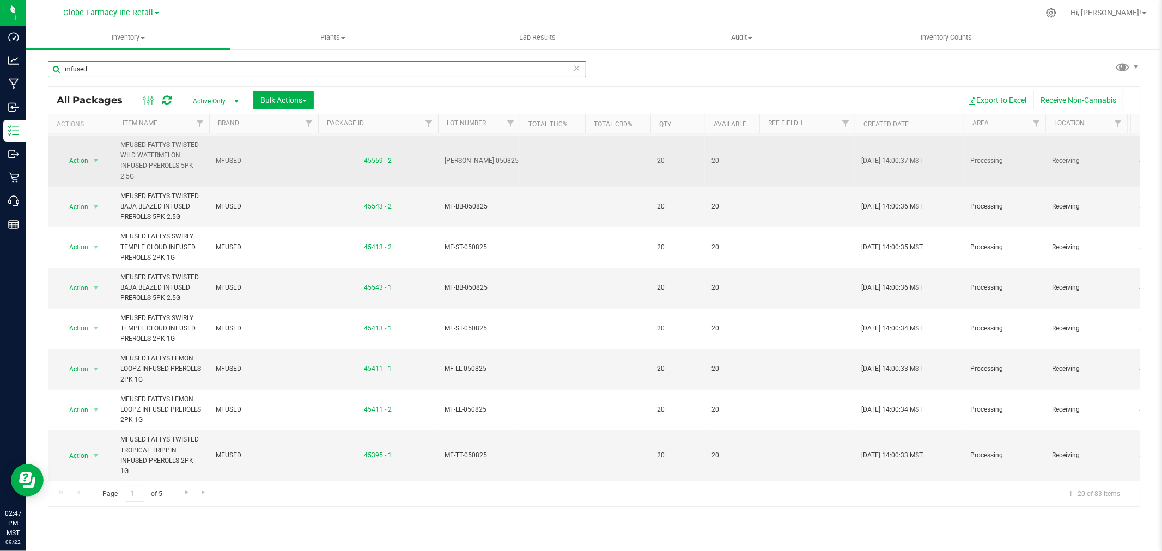
scroll to position [547, 0]
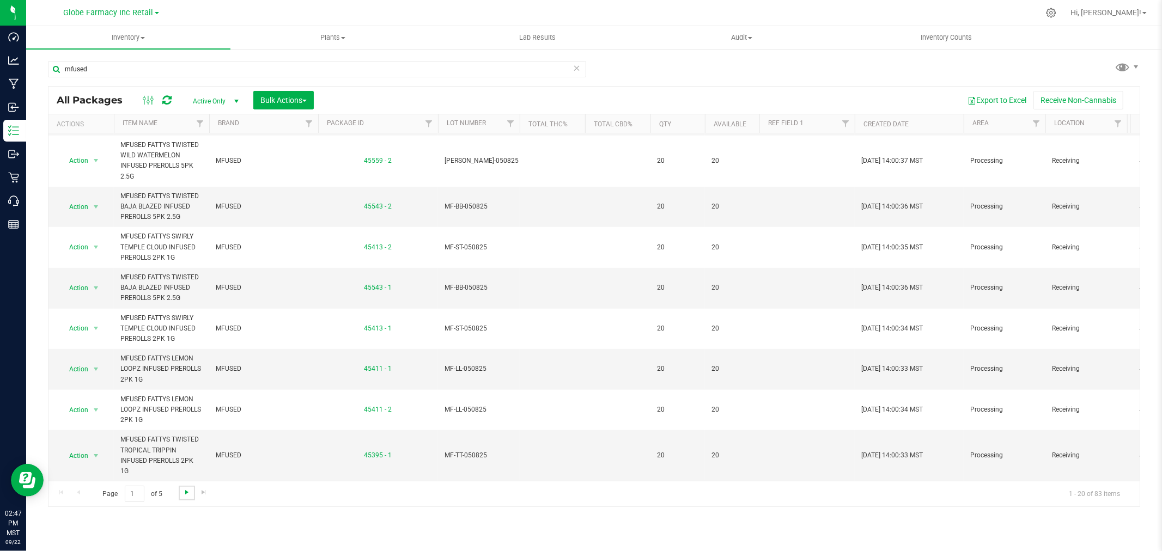
click at [184, 493] on span "Go to the next page" at bounding box center [186, 492] width 9 height 9
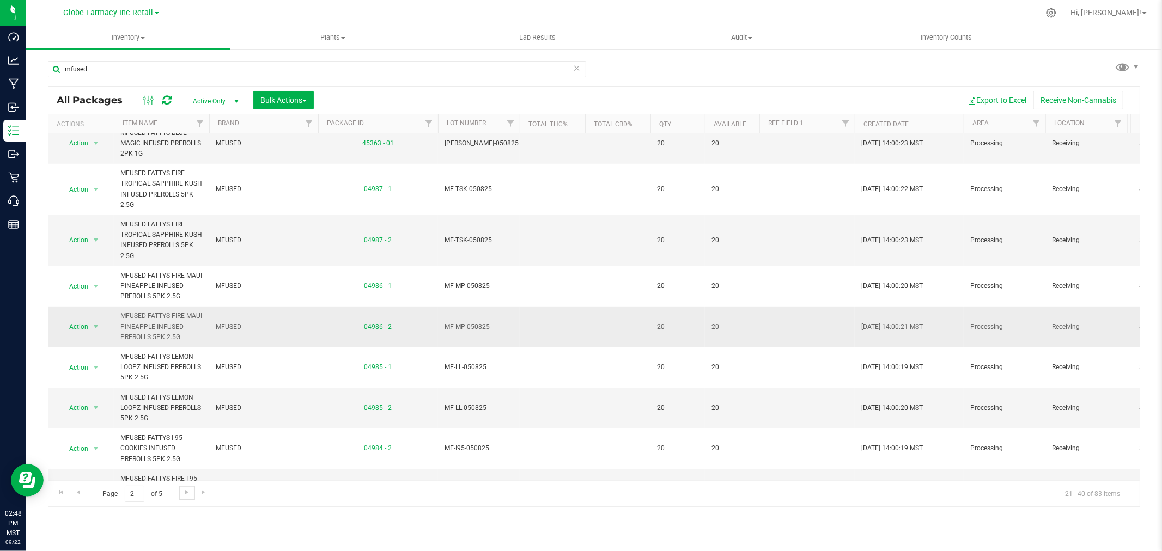
scroll to position [537, 0]
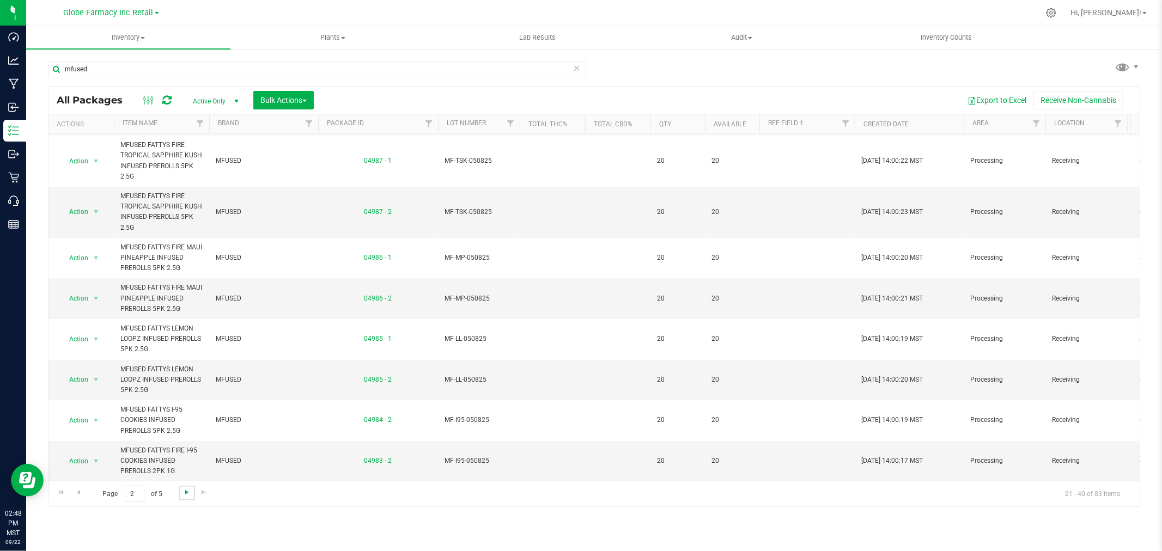
click at [189, 496] on span "Go to the next page" at bounding box center [186, 492] width 9 height 9
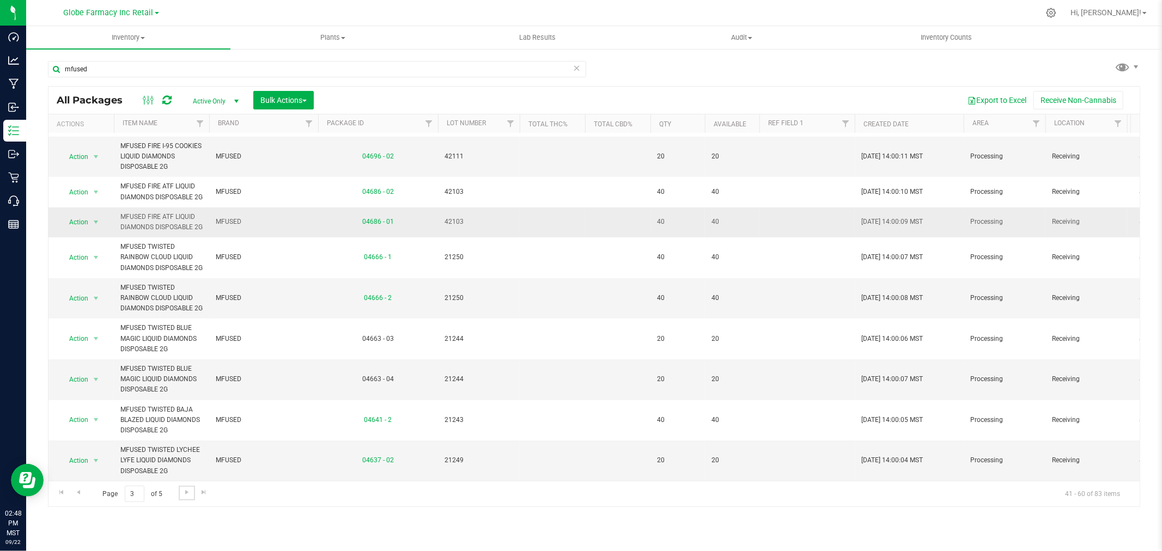
scroll to position [516, 0]
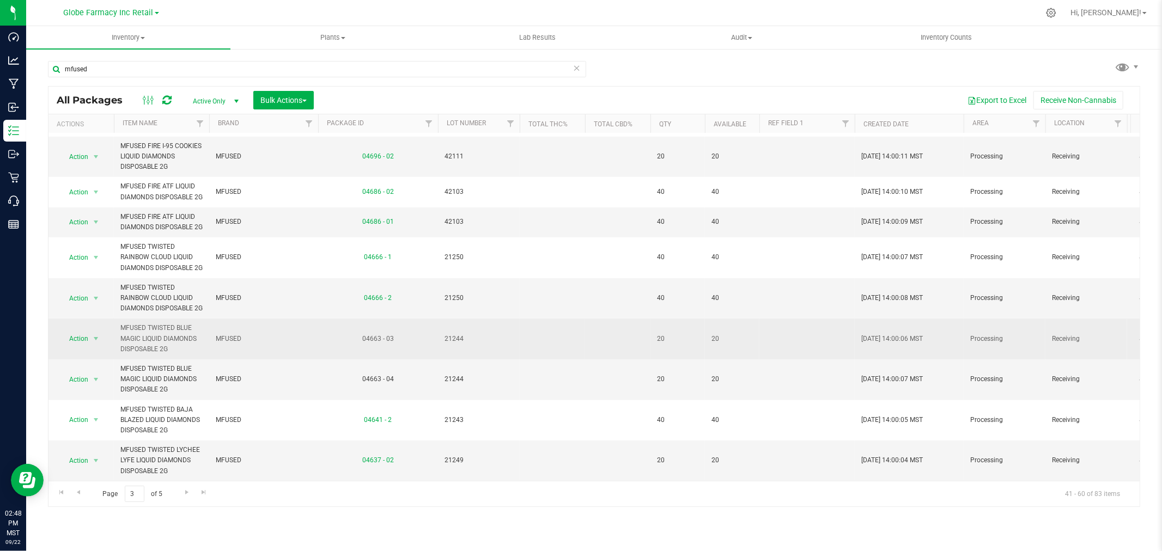
click at [447, 334] on span "21244" at bounding box center [478, 339] width 69 height 10
click at [447, 331] on input "21244" at bounding box center [476, 339] width 78 height 17
click at [565, 330] on td at bounding box center [552, 339] width 65 height 41
click at [102, 334] on span "select" at bounding box center [96, 338] width 14 height 15
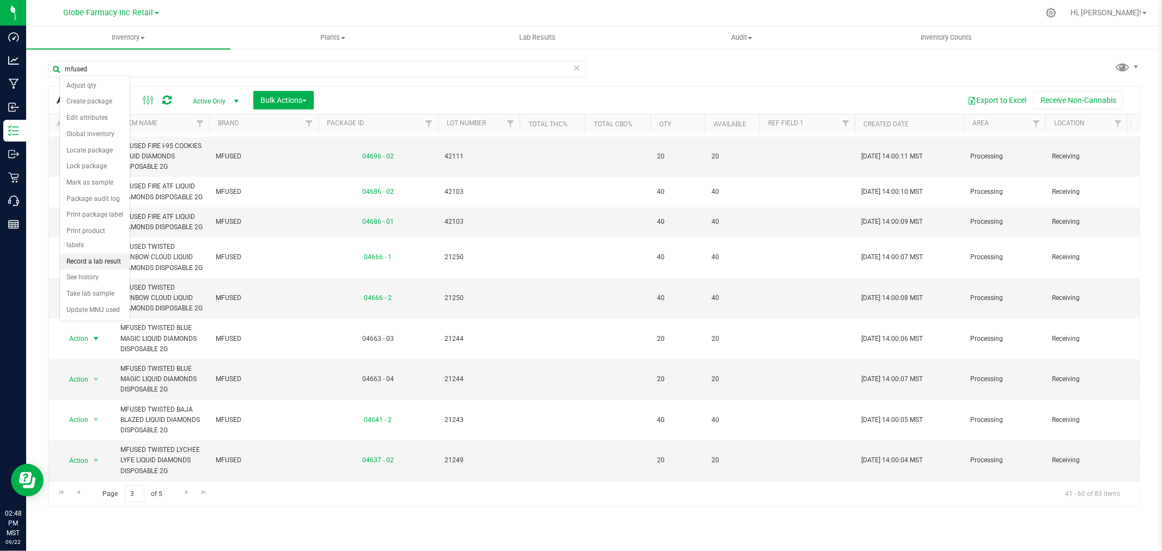
click at [105, 261] on li "Record a lab result" at bounding box center [95, 262] width 70 height 16
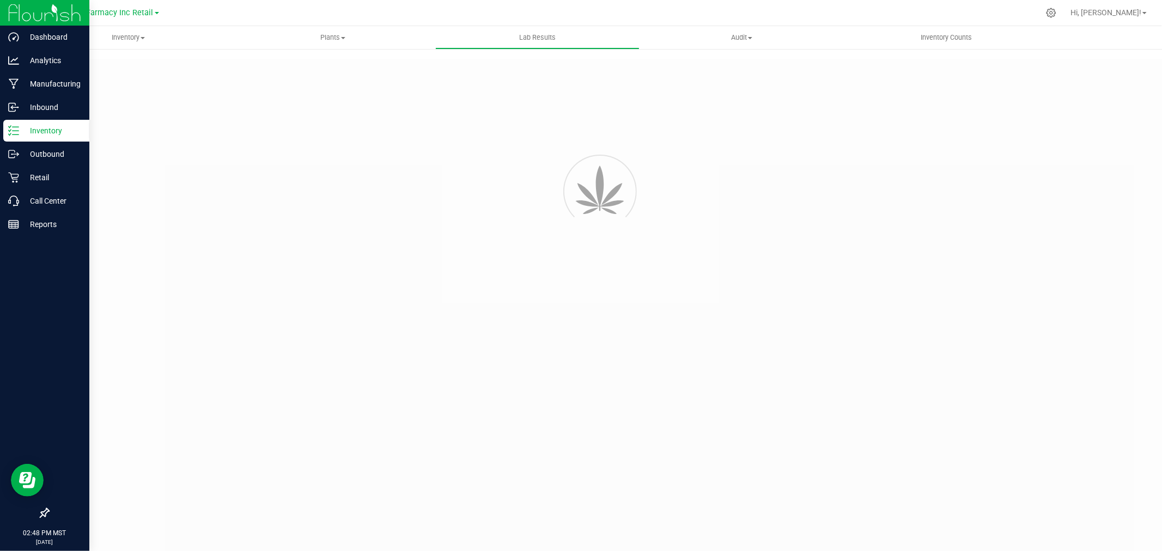
type input "04663 - 03"
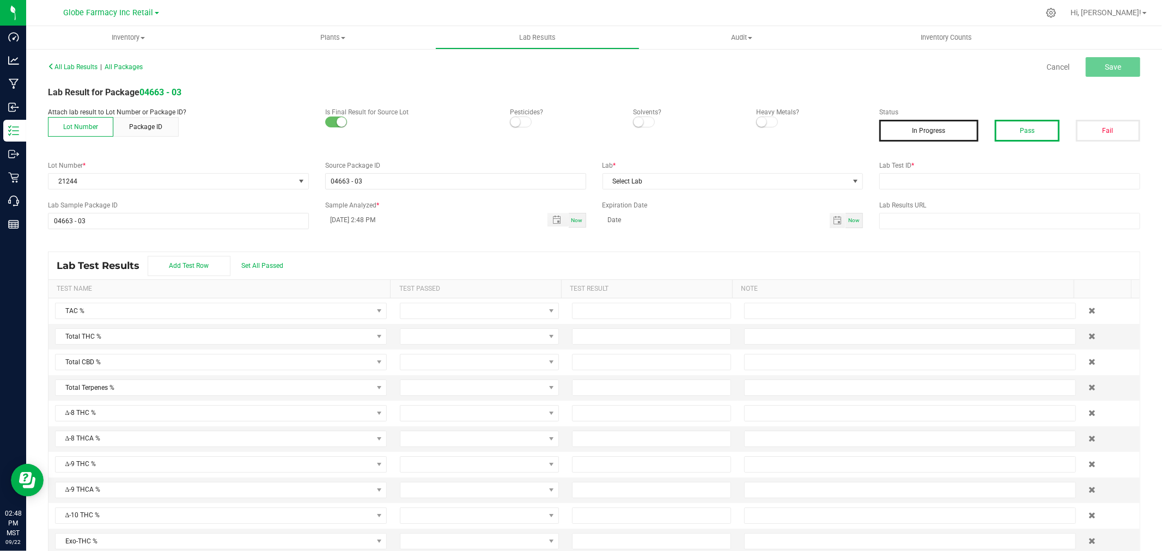
click at [1019, 134] on button "Pass" at bounding box center [1027, 131] width 64 height 22
drag, startPoint x: 1011, startPoint y: 165, endPoint x: 1014, endPoint y: 178, distance: 13.4
click at [1010, 167] on label "Lab Test ID *" at bounding box center [1009, 166] width 261 height 10
click at [1014, 183] on input "text" at bounding box center [1009, 181] width 261 height 16
drag, startPoint x: 905, startPoint y: 183, endPoint x: 779, endPoint y: 178, distance: 125.9
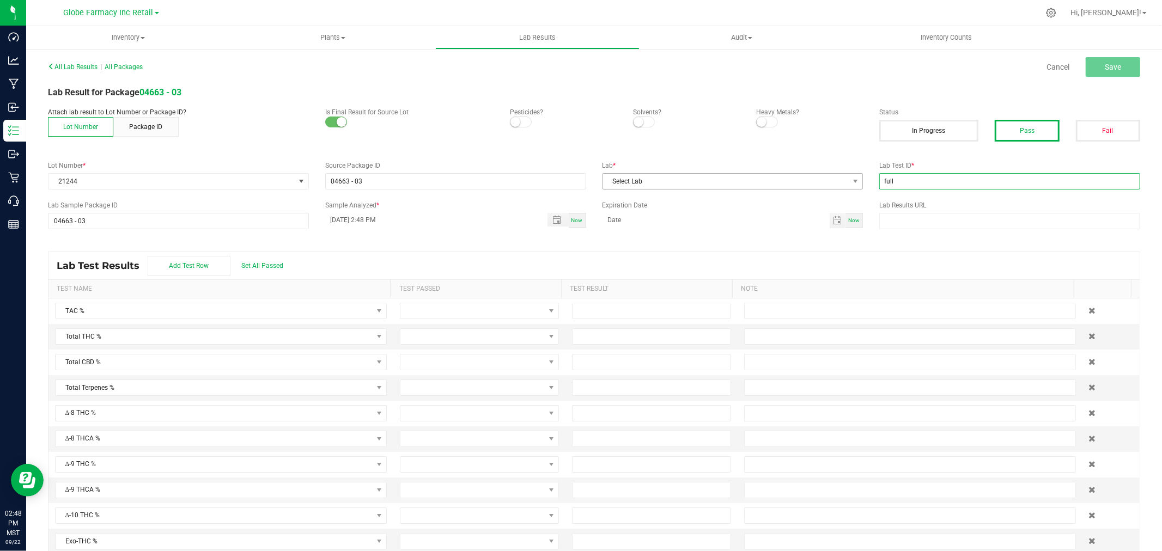
click at [780, 178] on div "Lot Number * 21244 Source Package ID 04663 - 03 Lab * Select Lab Lab Test ID * …" at bounding box center [594, 175] width 1108 height 29
click at [902, 182] on input "full" at bounding box center [1009, 181] width 261 height 16
click at [903, 181] on input "full" at bounding box center [1009, 181] width 261 height 16
paste input "2505FSL0213.1124"
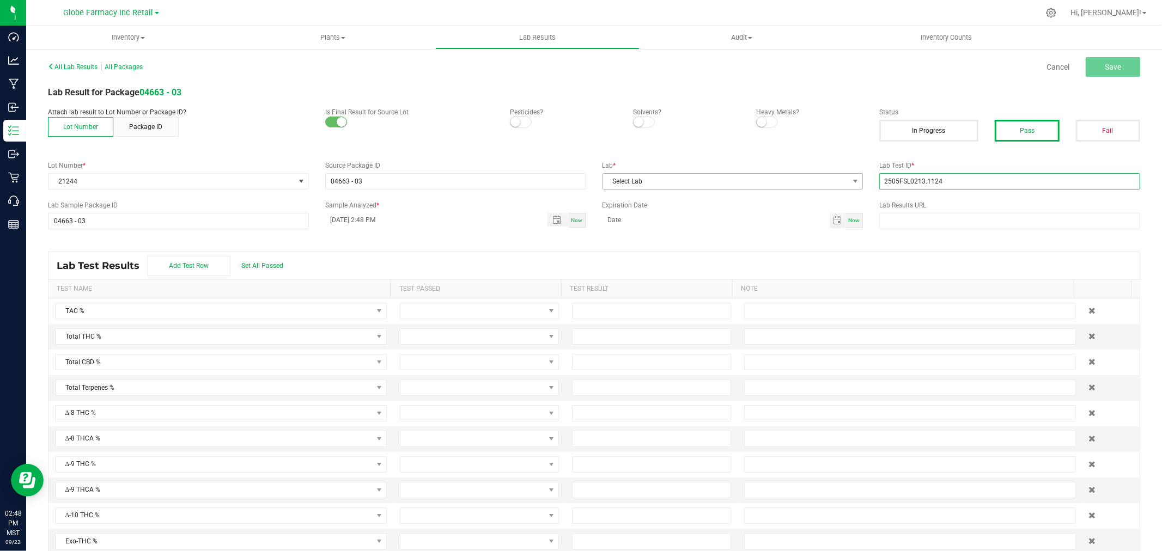
type input "2505FSL0213.1124"
click at [611, 181] on span "Select Lab" at bounding box center [726, 181] width 246 height 15
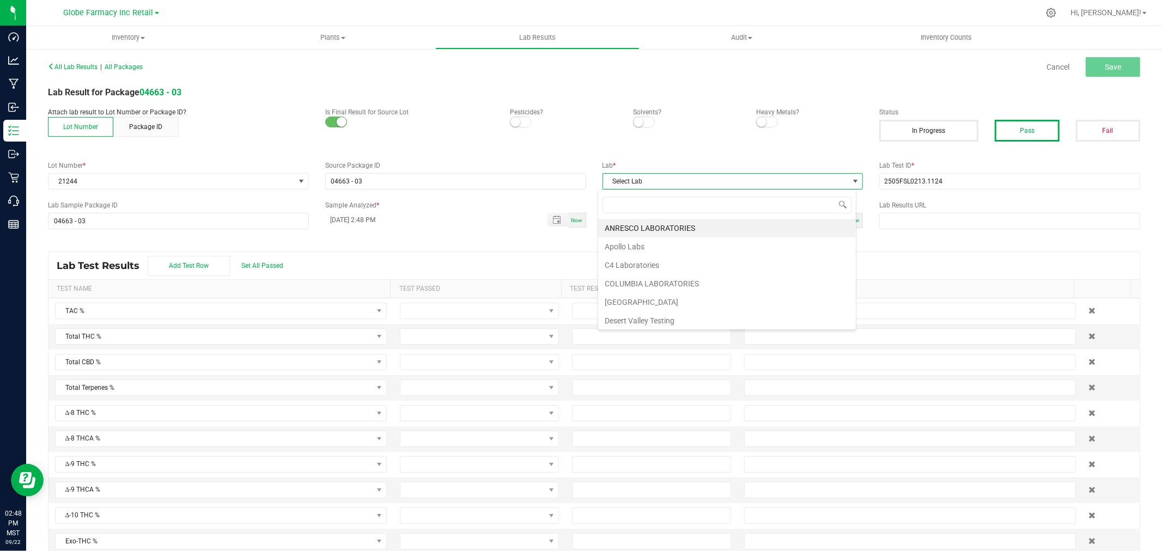
scroll to position [16, 258]
type input "full"
click at [632, 235] on li "Full Spectrum Lab" at bounding box center [727, 228] width 258 height 19
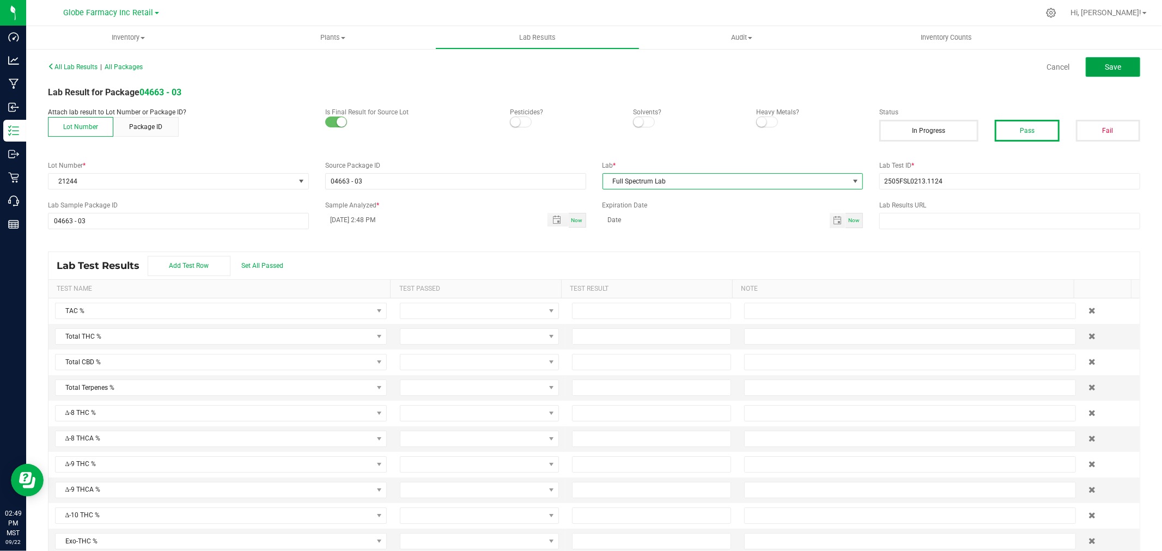
click at [1110, 64] on span "Save" at bounding box center [1113, 67] width 16 height 9
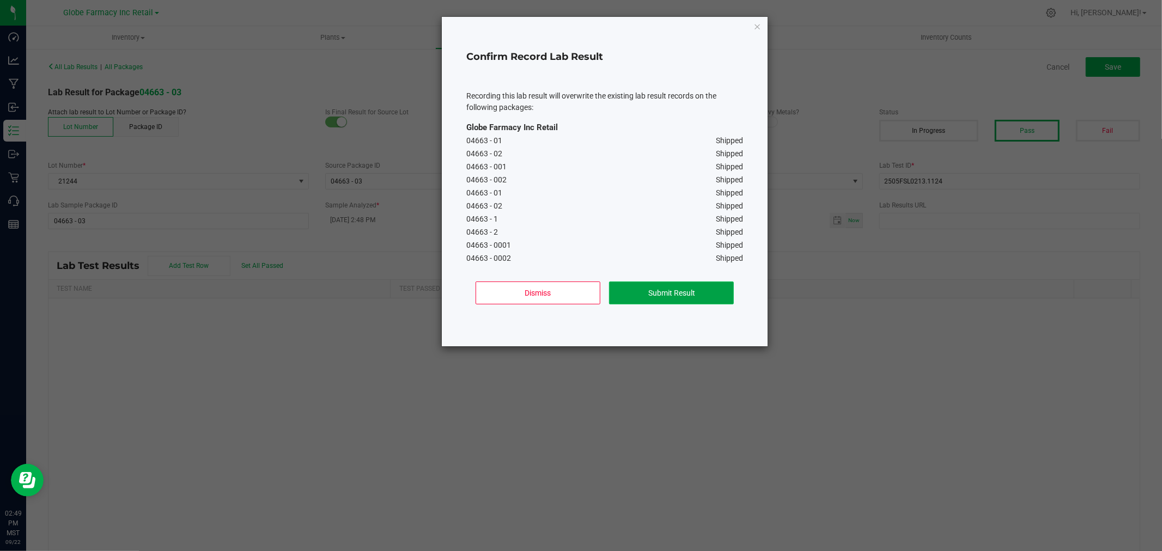
click at [690, 291] on button "Submit Result" at bounding box center [671, 293] width 125 height 23
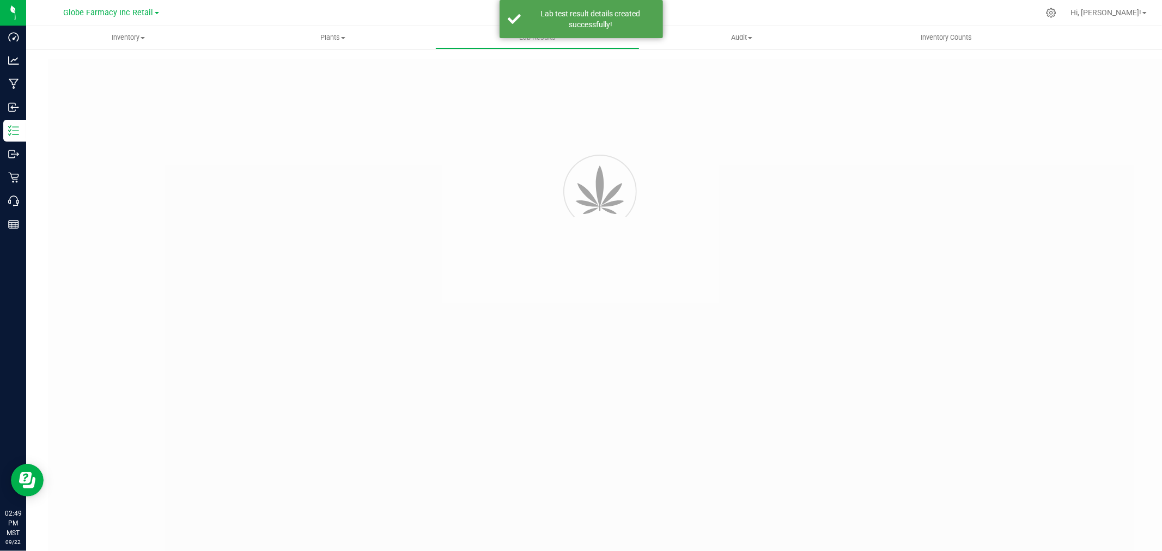
type input "04663 - 03"
type input "2505FSL0213.1124"
type input "04663 - 03"
type input "09/22/2025 2:48 PM"
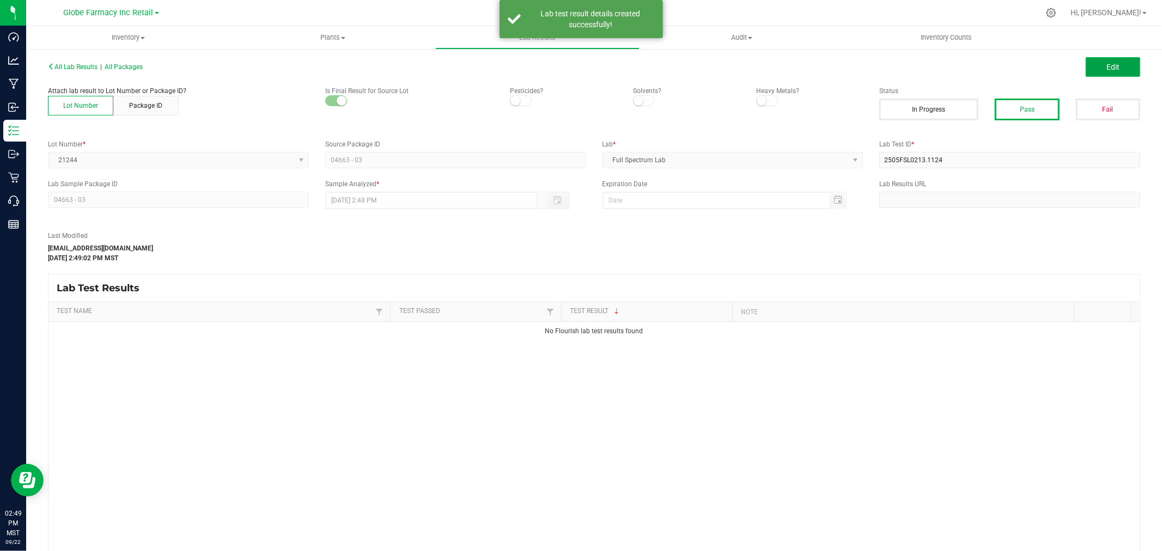
click at [1107, 65] on span "Edit" at bounding box center [1112, 67] width 13 height 9
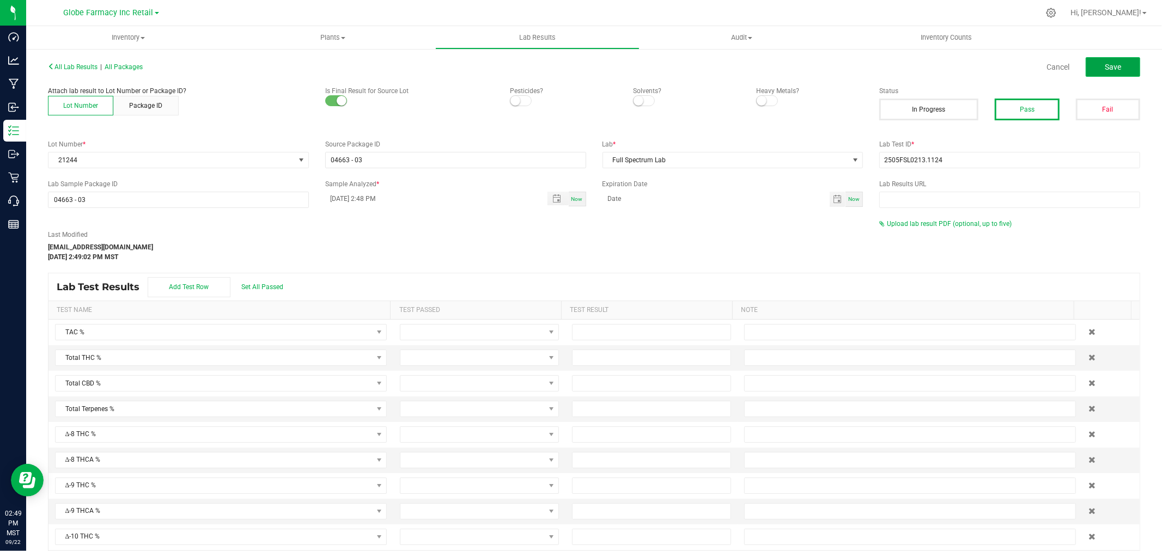
click at [1105, 67] on span "Save" at bounding box center [1113, 67] width 16 height 9
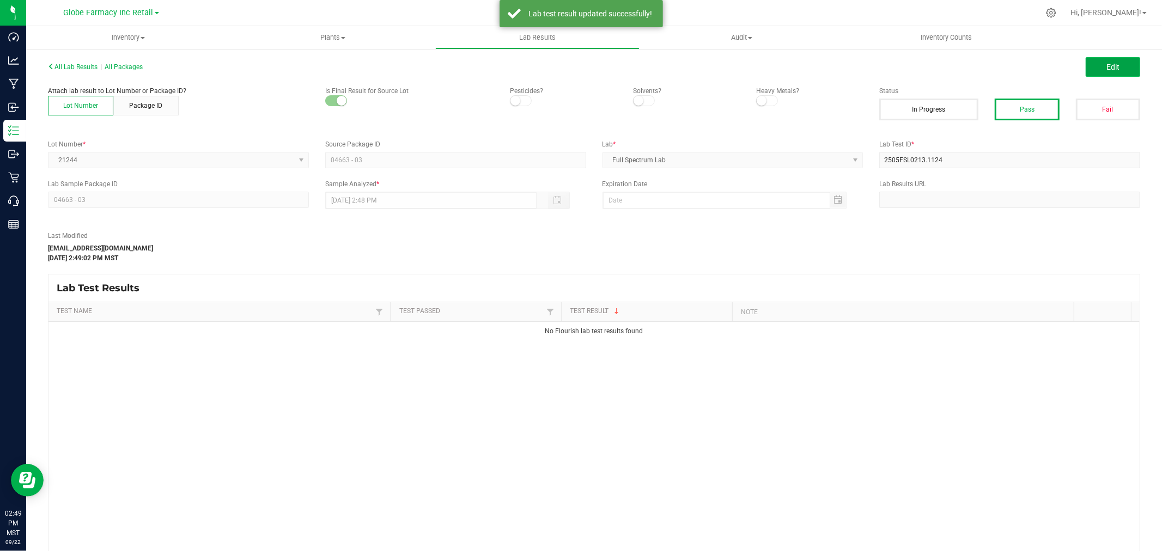
click at [1106, 64] on span "Edit" at bounding box center [1112, 67] width 13 height 9
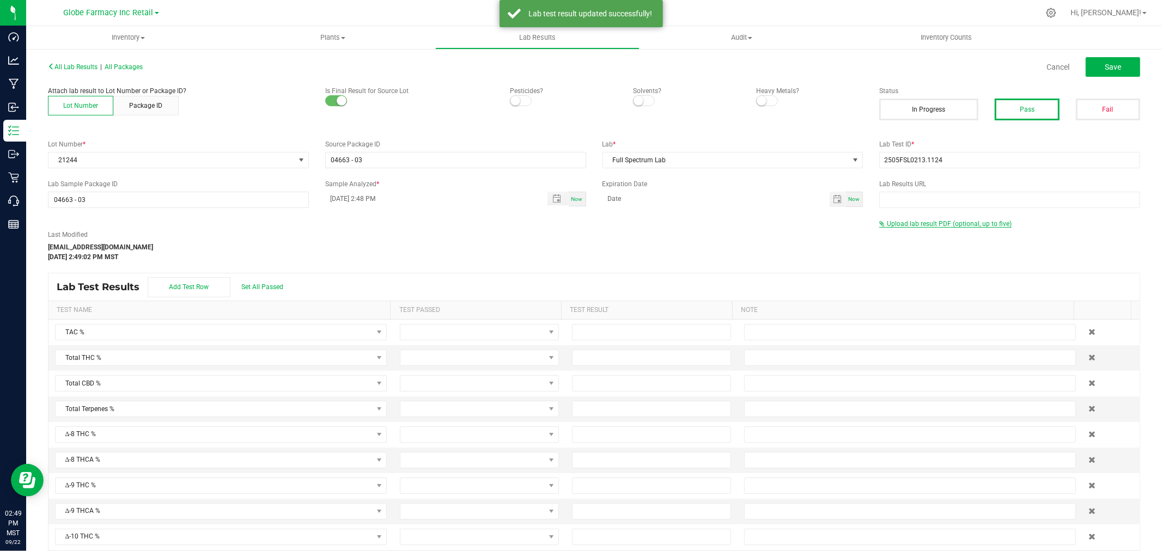
click at [923, 225] on span "Upload lab result PDF (optional, up to five)" at bounding box center [949, 224] width 125 height 8
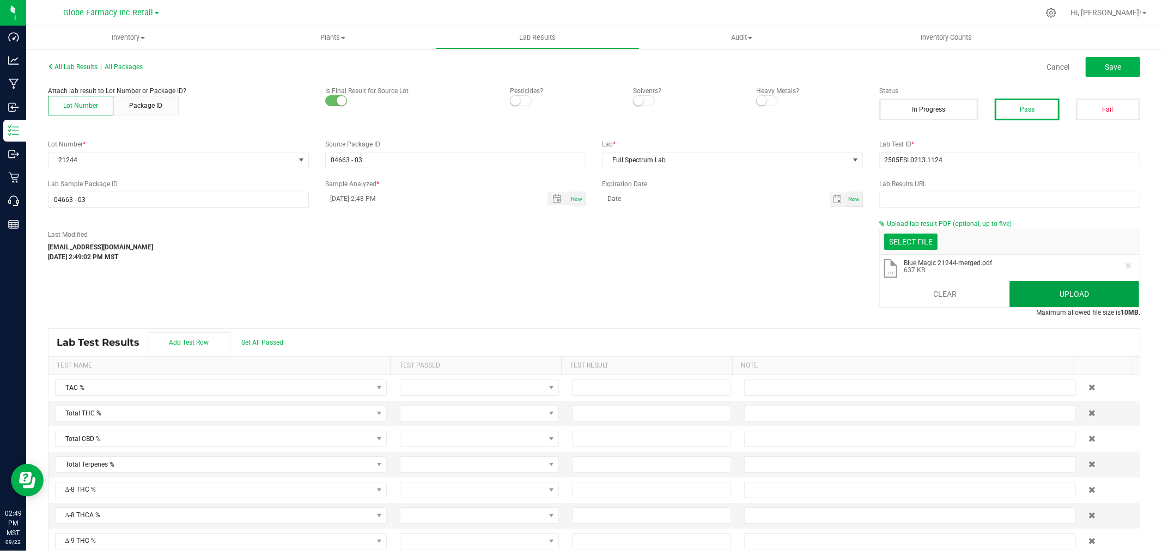
click at [1030, 290] on button "Upload" at bounding box center [1074, 294] width 130 height 26
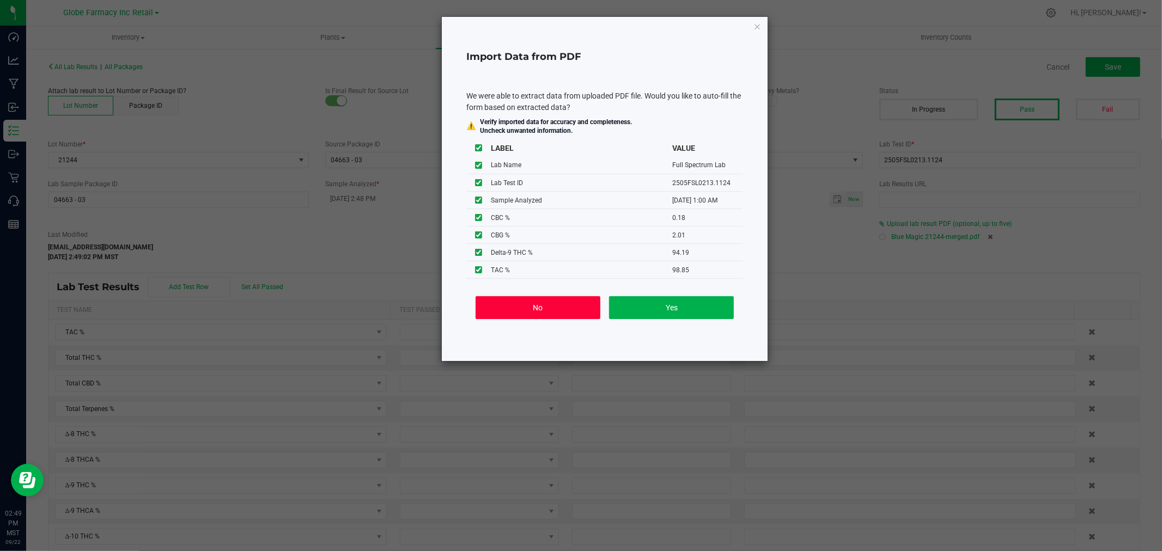
click at [562, 310] on button "No" at bounding box center [538, 307] width 125 height 23
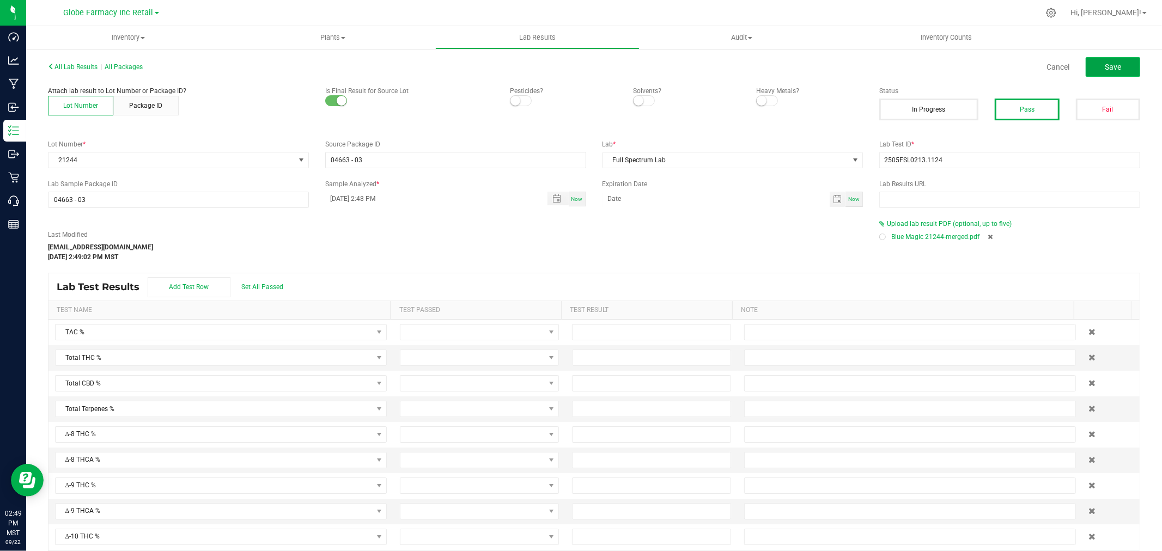
click at [1108, 61] on button "Save" at bounding box center [1113, 67] width 54 height 20
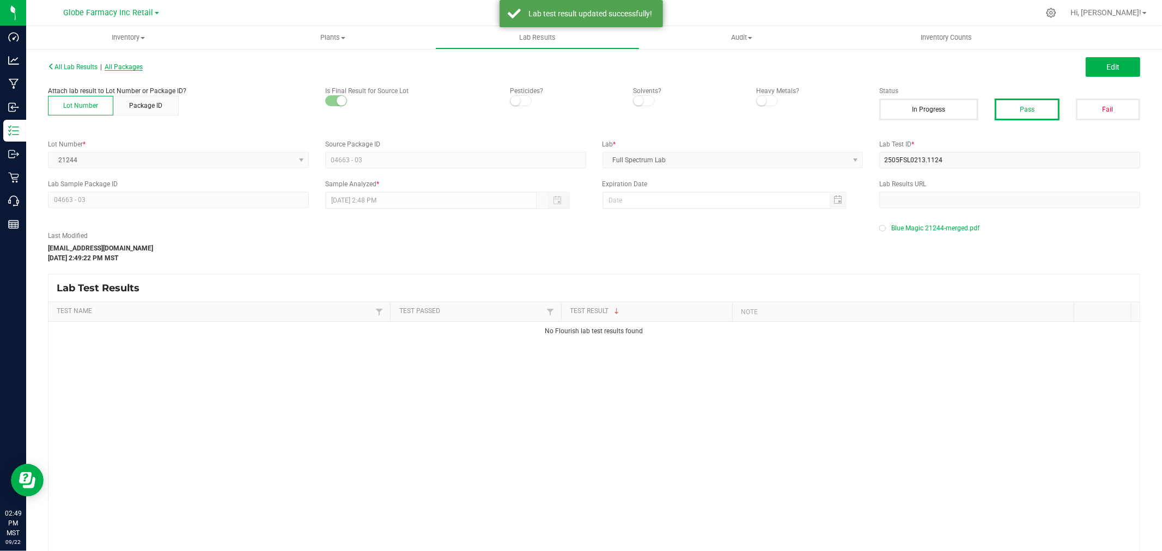
click at [123, 66] on span "All Packages" at bounding box center [124, 67] width 38 height 8
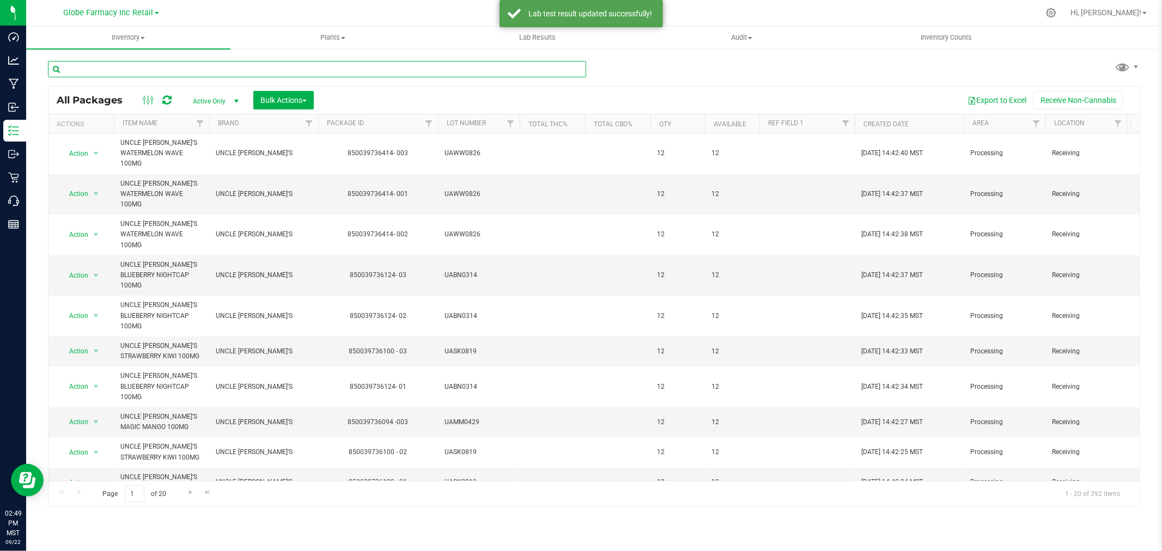
click at [221, 69] on input "text" at bounding box center [317, 69] width 538 height 16
type input "mfused"
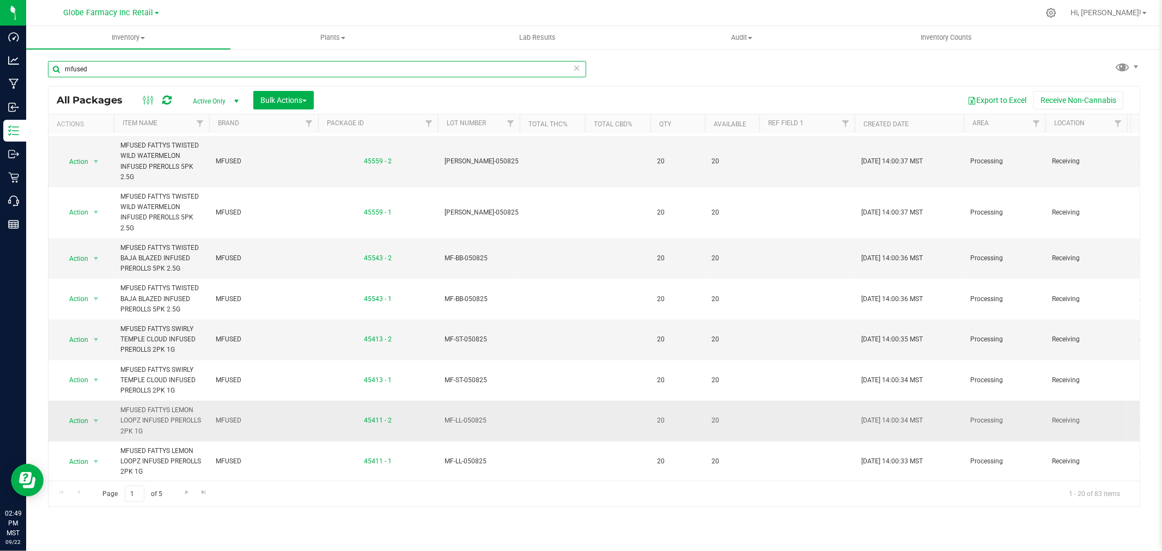
scroll to position [547, 0]
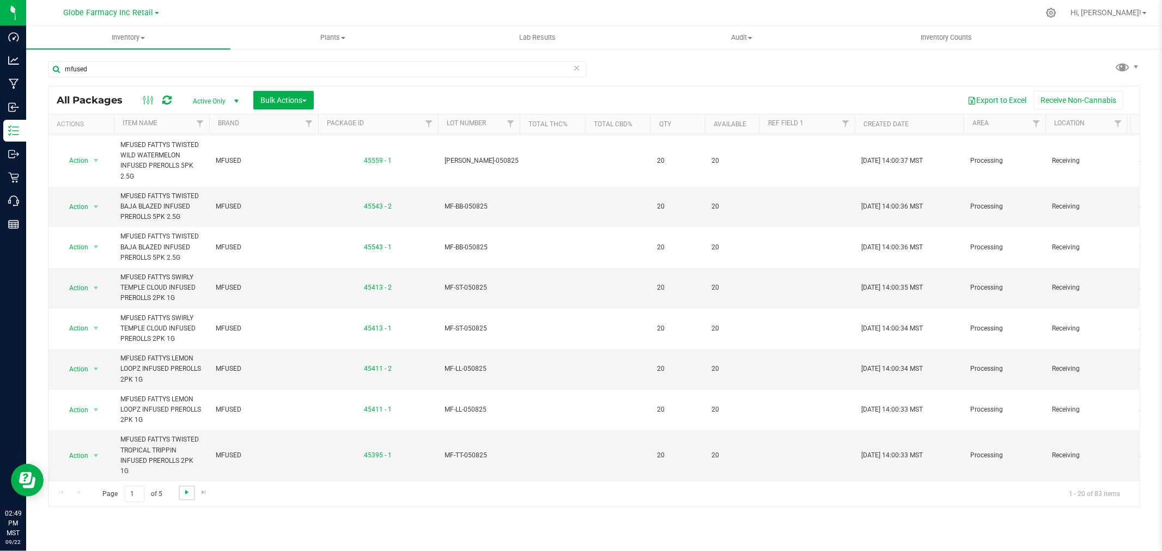
click at [187, 492] on span "Go to the next page" at bounding box center [186, 492] width 9 height 9
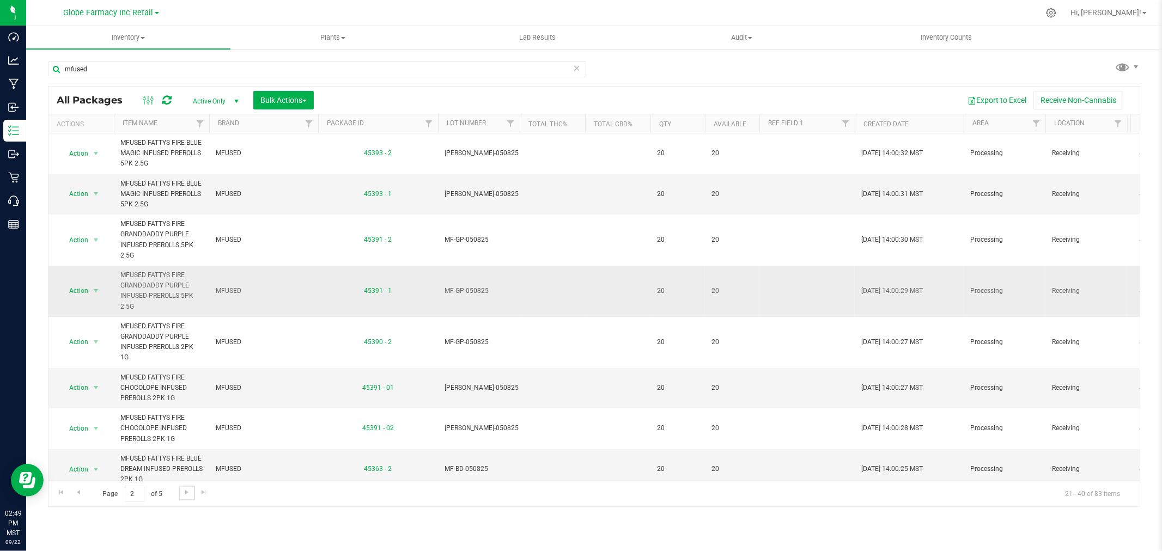
scroll to position [537, 0]
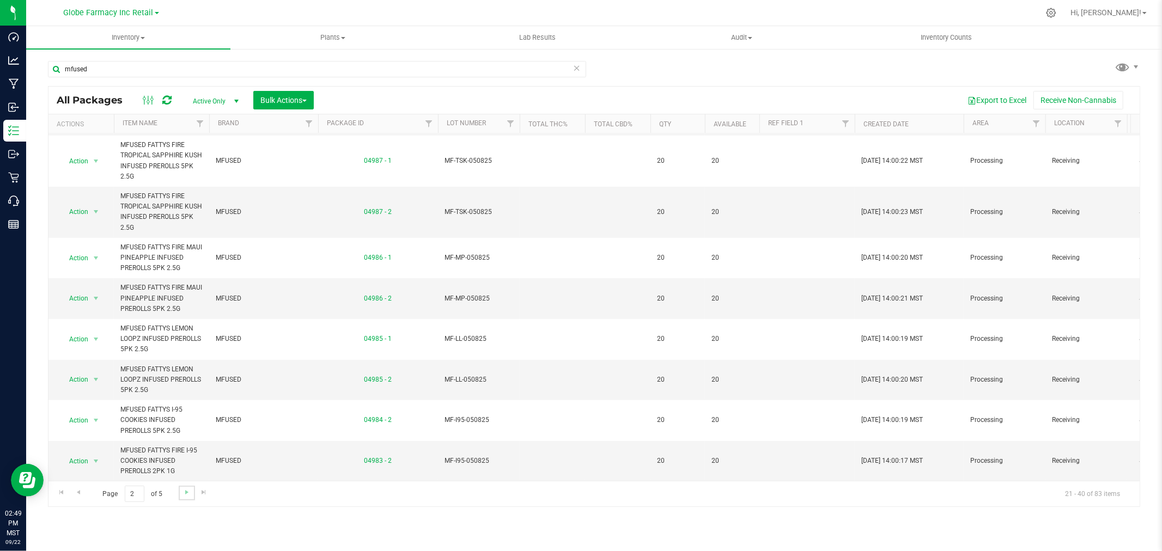
click at [191, 496] on link "Go to the next page" at bounding box center [187, 493] width 16 height 15
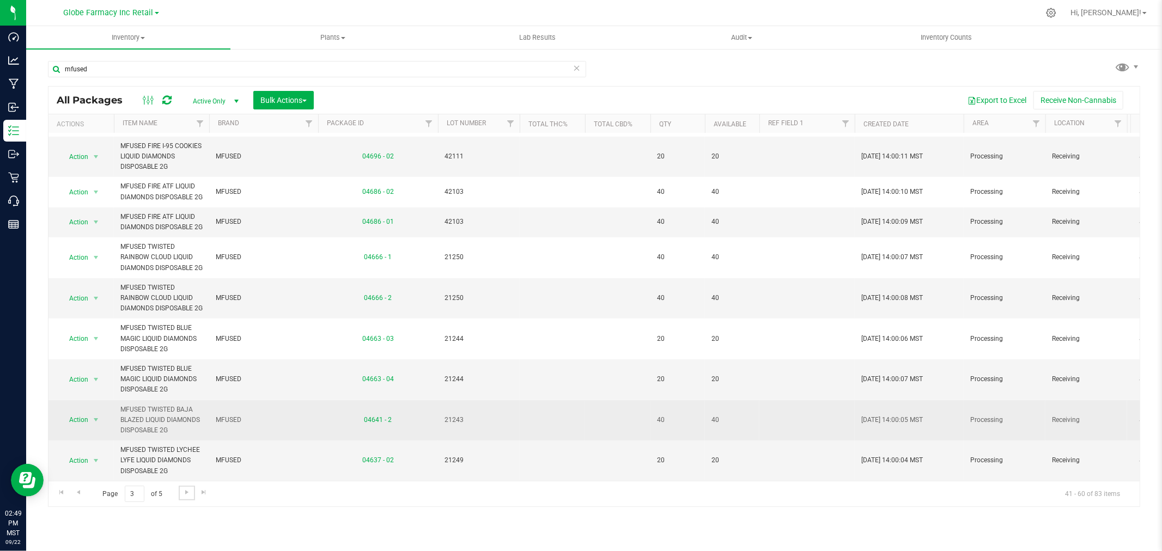
scroll to position [516, 0]
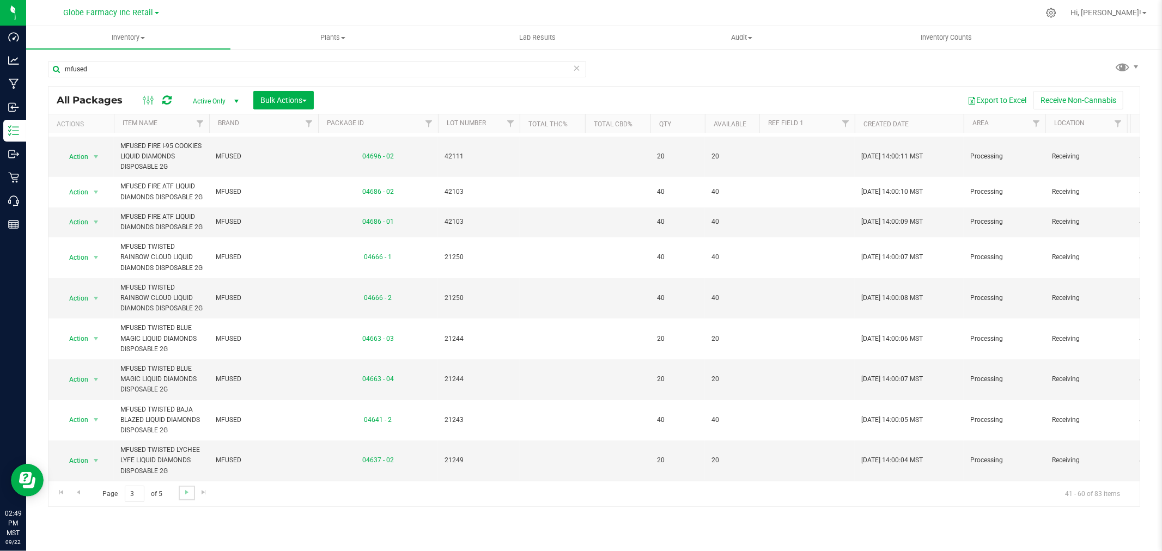
click at [185, 499] on link "Go to the next page" at bounding box center [187, 493] width 16 height 15
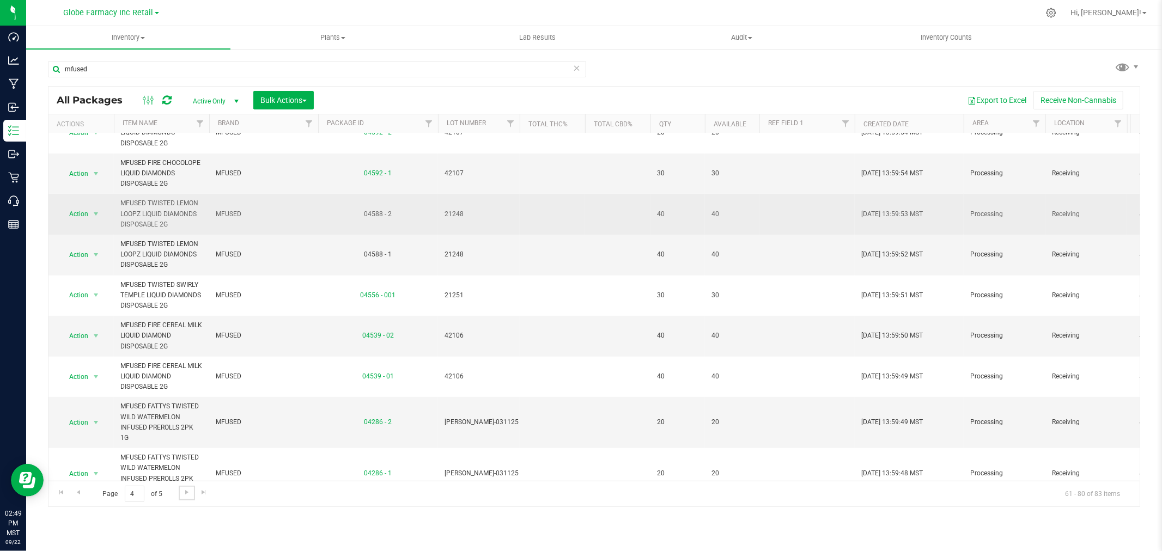
scroll to position [426, 0]
click at [449, 220] on span "21248" at bounding box center [478, 215] width 69 height 10
click at [449, 223] on input "21248" at bounding box center [476, 214] width 78 height 17
click at [565, 235] on td at bounding box center [552, 214] width 65 height 41
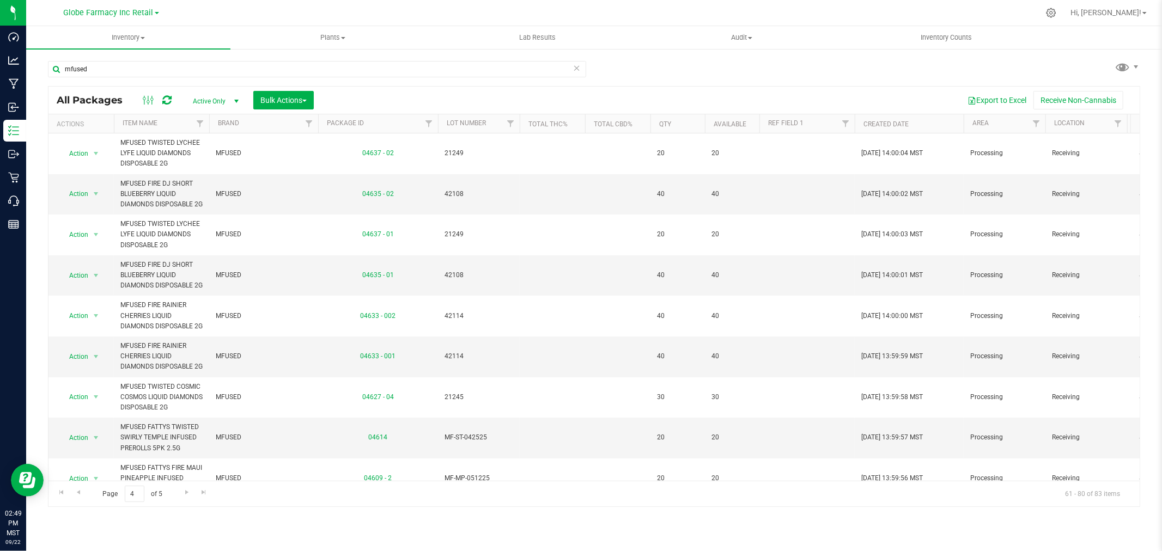
scroll to position [426, 0]
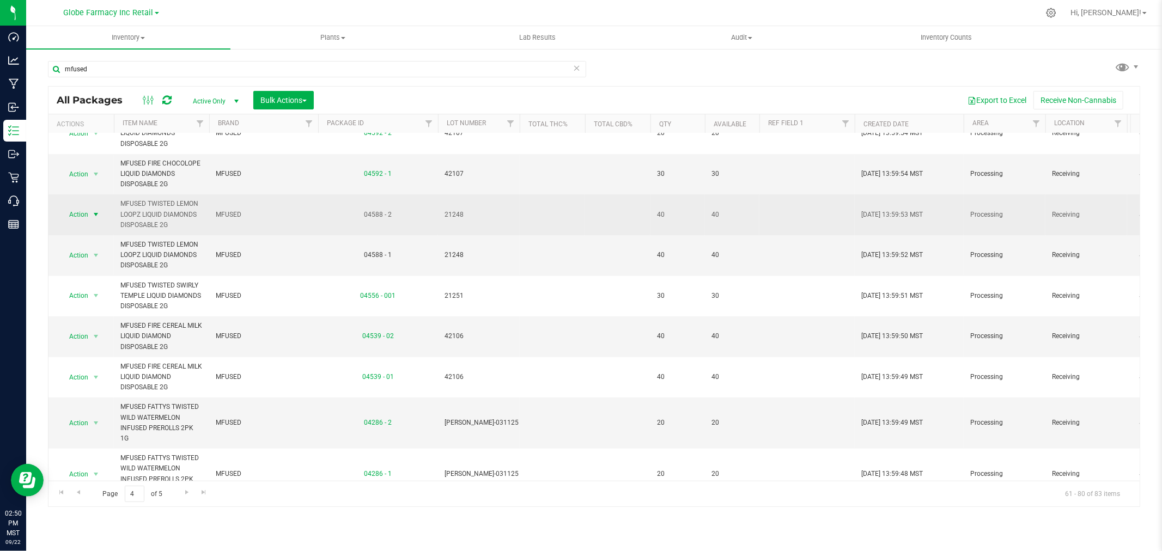
click at [95, 219] on span "select" at bounding box center [96, 214] width 9 height 9
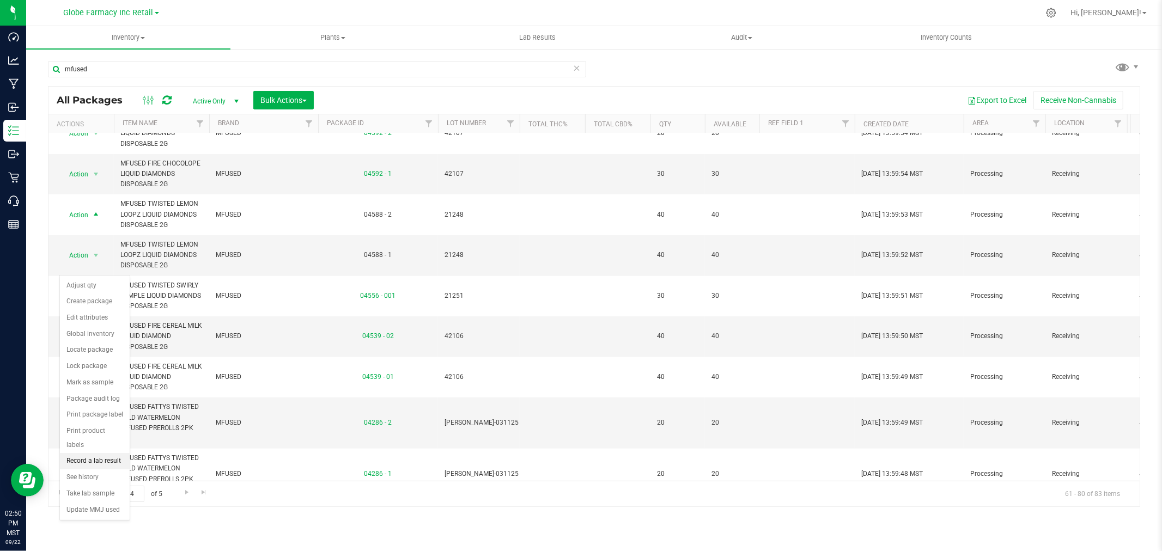
click at [109, 466] on li "Record a lab result" at bounding box center [95, 461] width 70 height 16
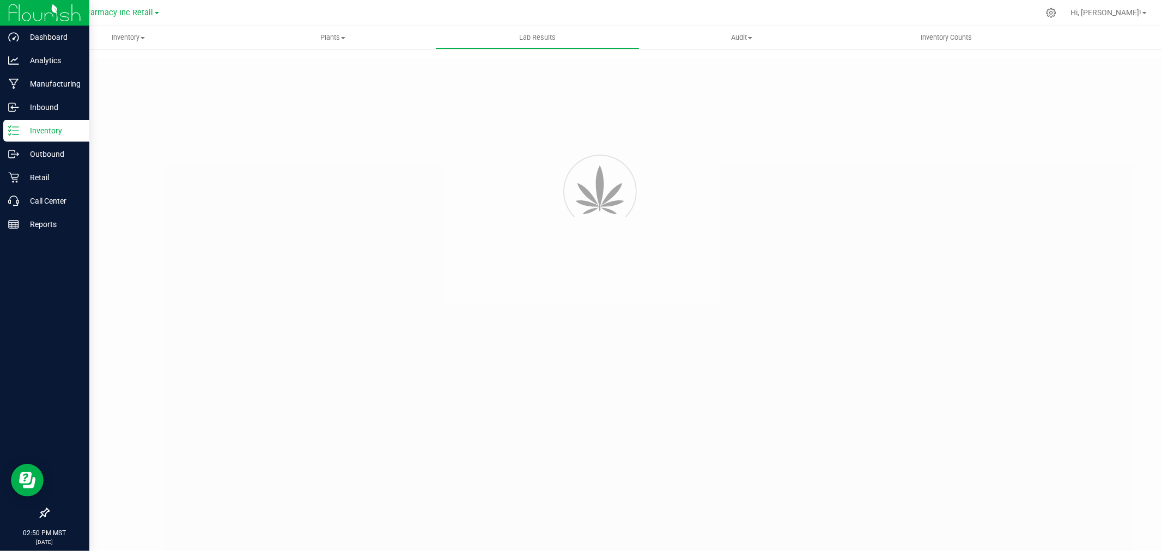
type input "04588 - 2"
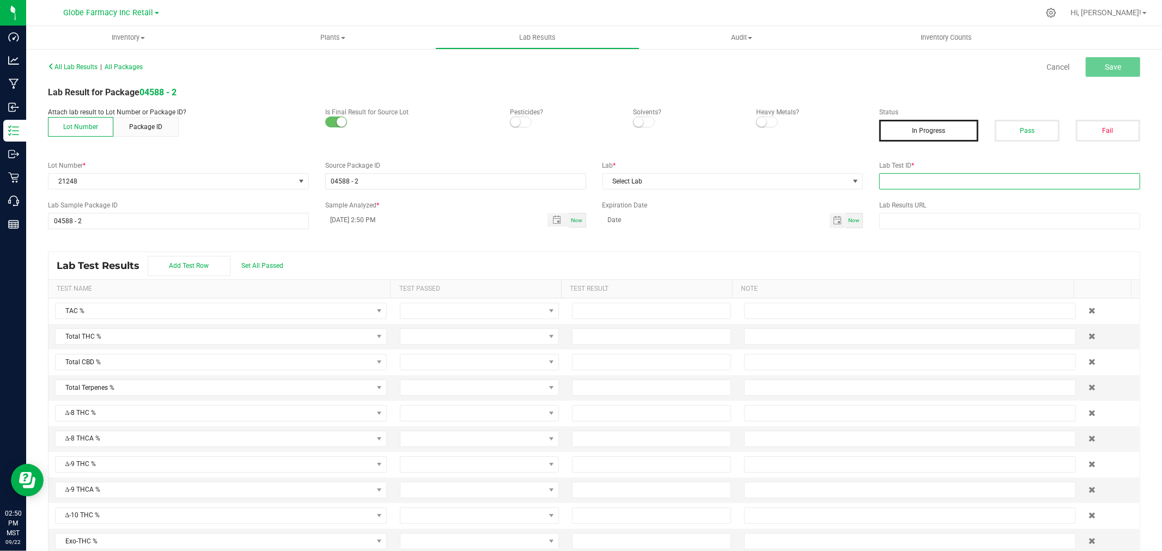
click at [1013, 176] on input "text" at bounding box center [1009, 181] width 261 height 16
paste input "2505FSL0213.1128"
type input "2505FSL0213.1128"
click at [1014, 133] on button "Pass" at bounding box center [1027, 131] width 64 height 22
click at [770, 187] on span "Select Lab" at bounding box center [726, 181] width 246 height 15
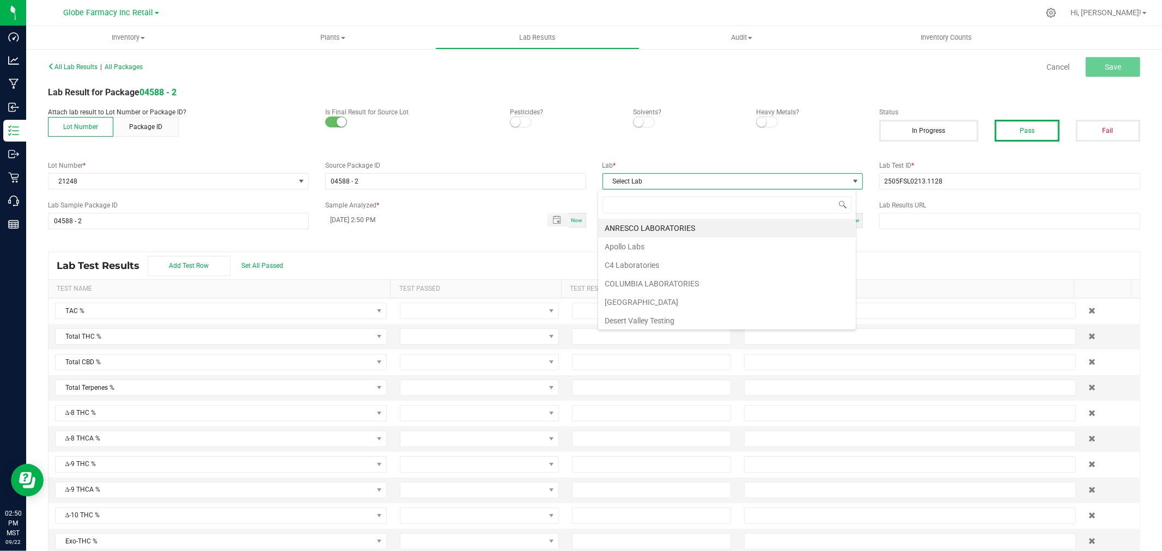
scroll to position [16, 258]
type input "full"
click at [647, 225] on li "Full Spectrum Lab" at bounding box center [727, 228] width 258 height 19
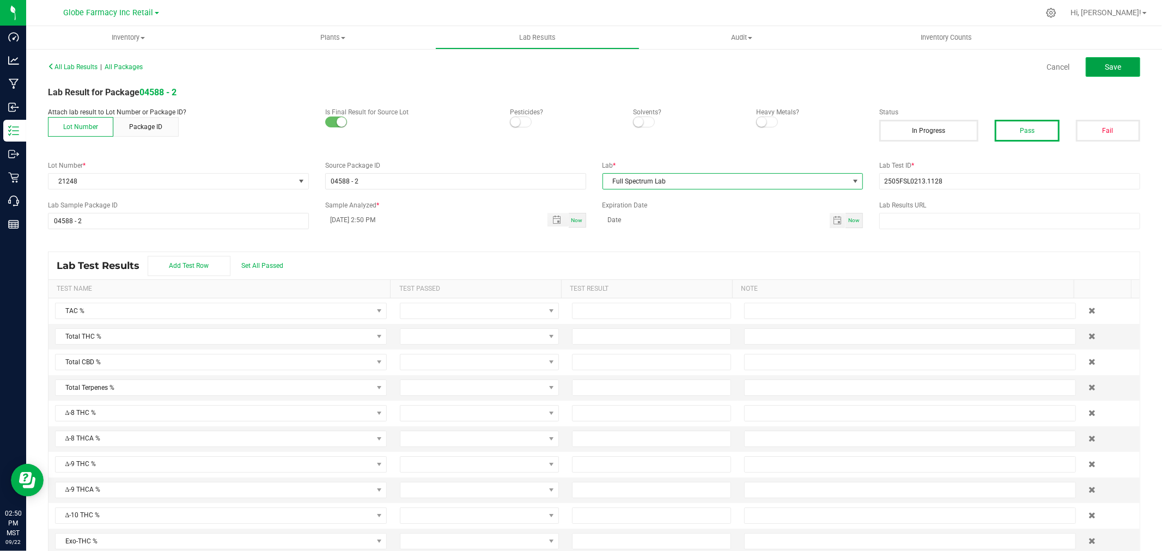
click at [1092, 60] on button "Save" at bounding box center [1113, 67] width 54 height 20
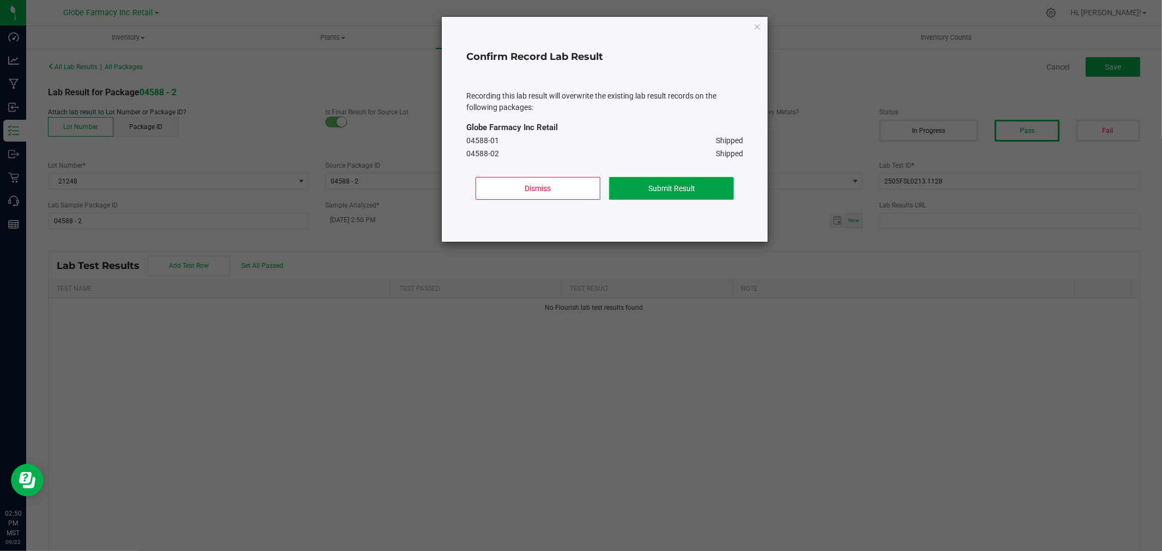
click at [657, 188] on button "Submit Result" at bounding box center [671, 188] width 125 height 23
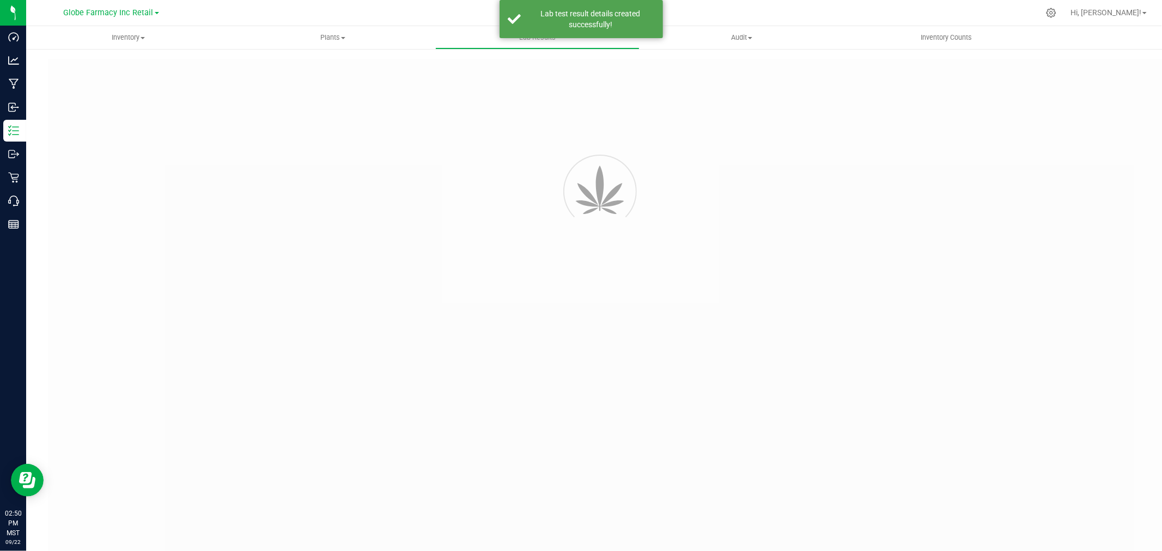
type input "04588 - 2"
type input "2505FSL0213.1128"
type input "04588 - 2"
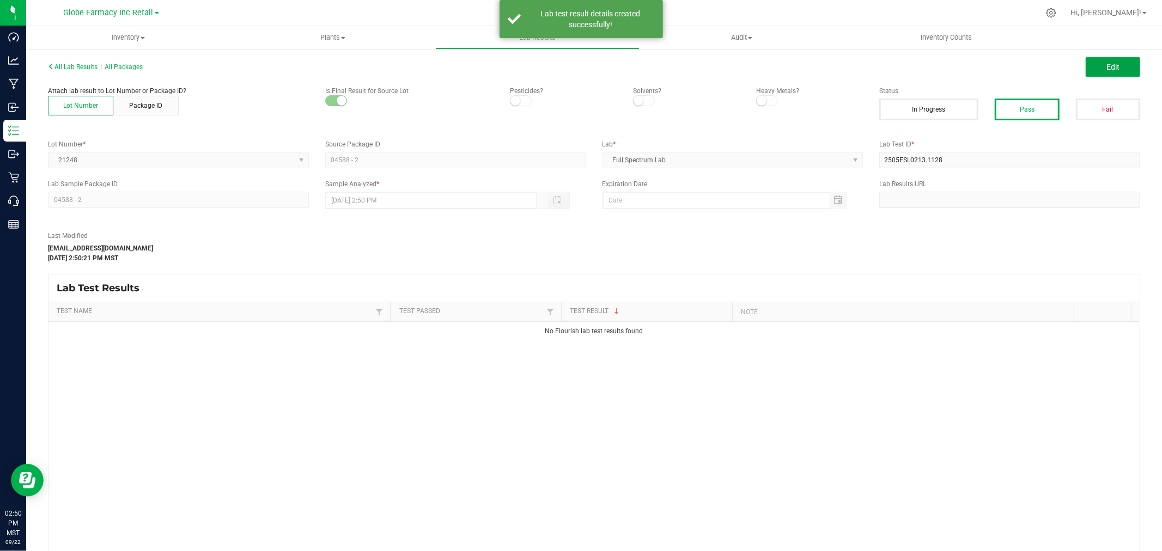
click at [1106, 68] on span "Edit" at bounding box center [1112, 67] width 13 height 9
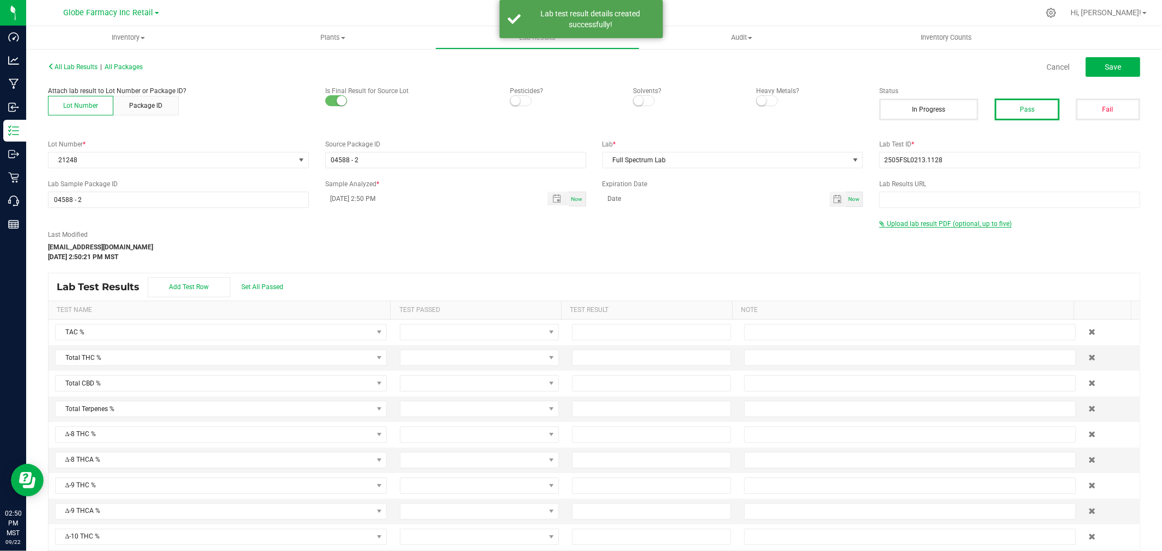
click at [903, 225] on span "Upload lab result PDF (optional, up to five)" at bounding box center [949, 224] width 125 height 8
click at [898, 231] on div "Select file Drop files here to upload" at bounding box center [1010, 241] width 260 height 25
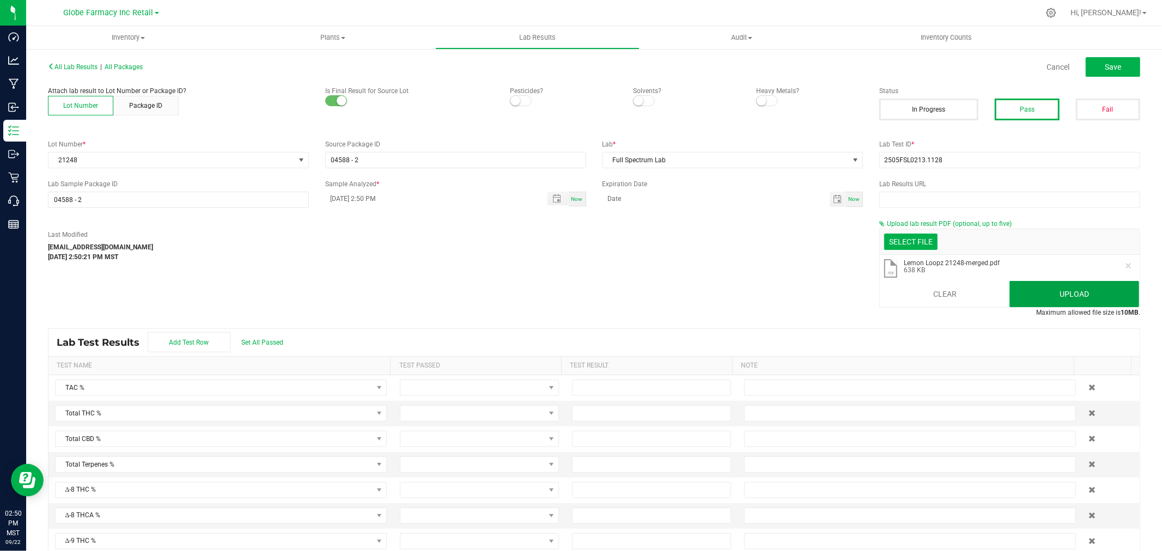
click at [1037, 294] on button "Upload" at bounding box center [1074, 294] width 130 height 26
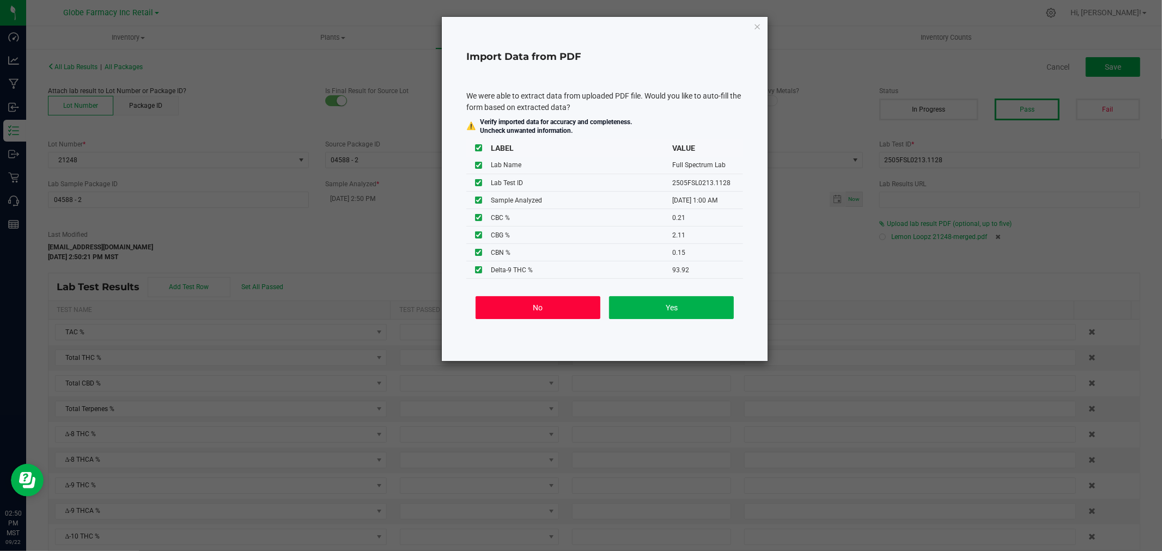
click at [521, 314] on button "No" at bounding box center [538, 307] width 125 height 23
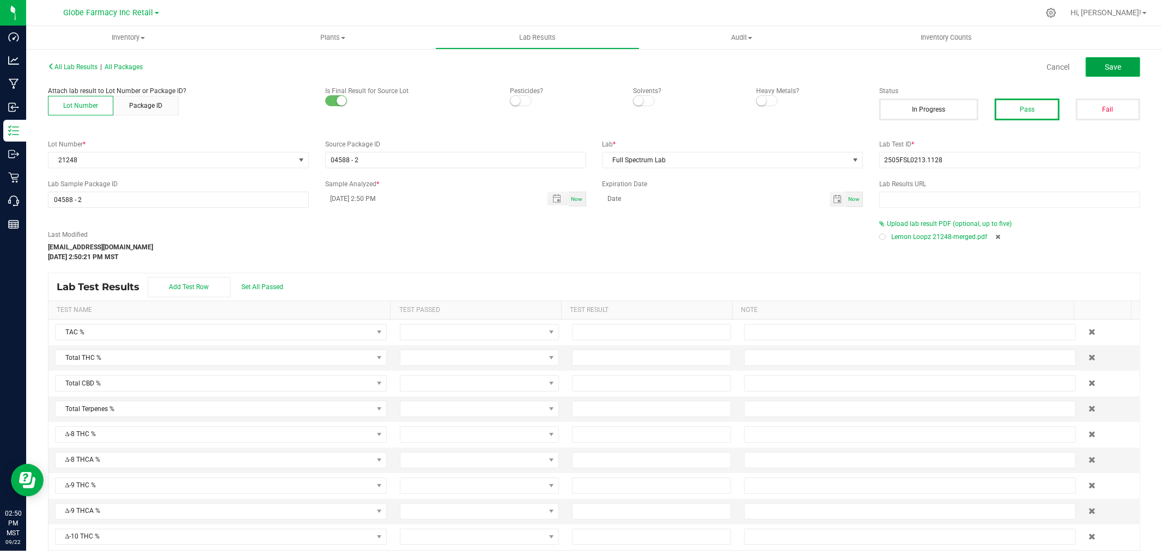
click at [1126, 63] on button "Save" at bounding box center [1113, 67] width 54 height 20
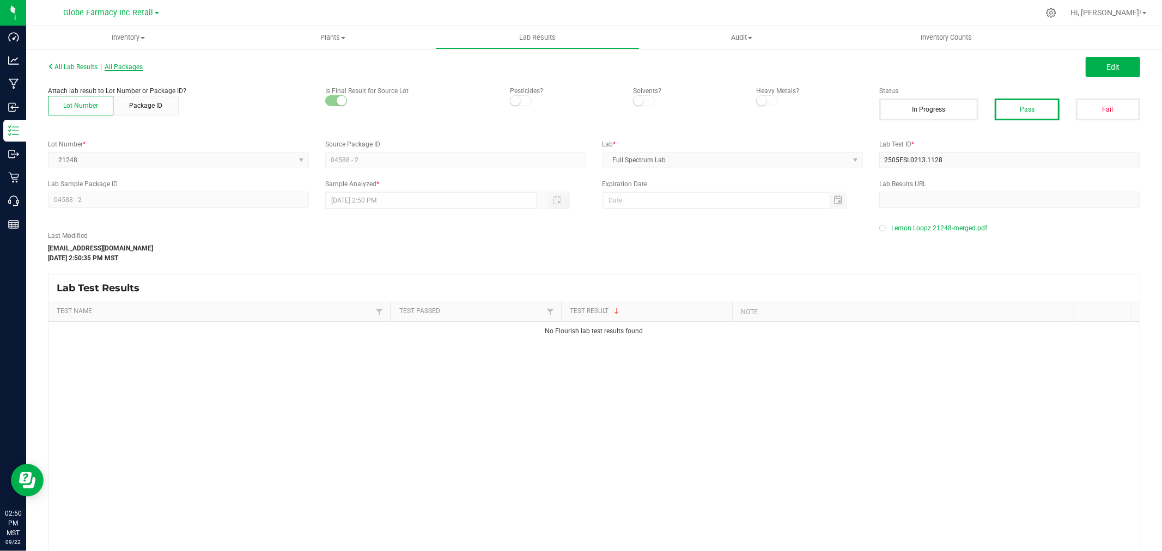
click at [136, 64] on span "All Packages" at bounding box center [124, 67] width 38 height 8
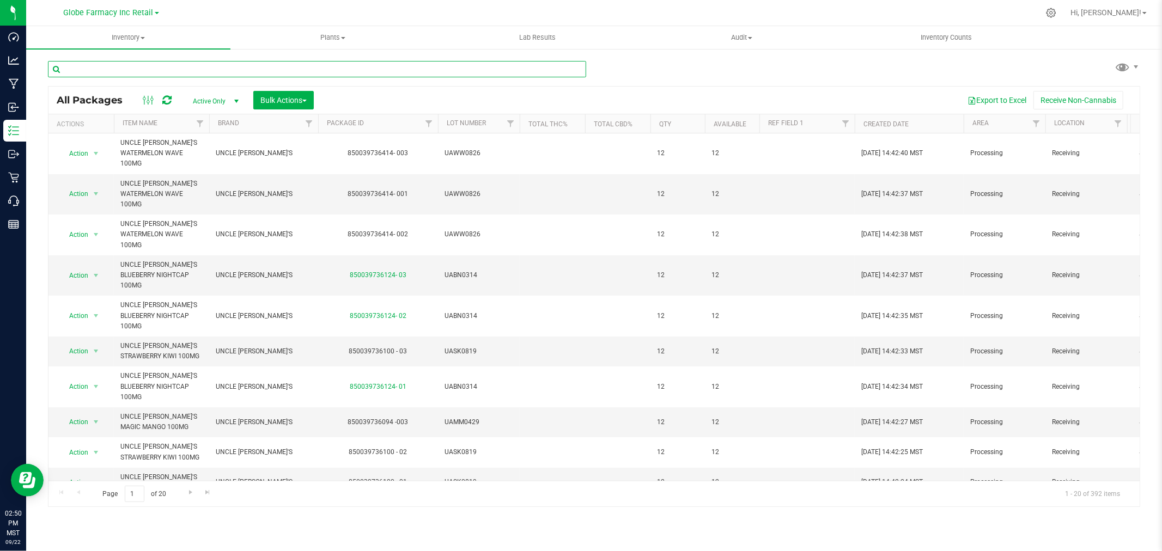
click at [215, 67] on input "text" at bounding box center [317, 69] width 538 height 16
type input "mfused"
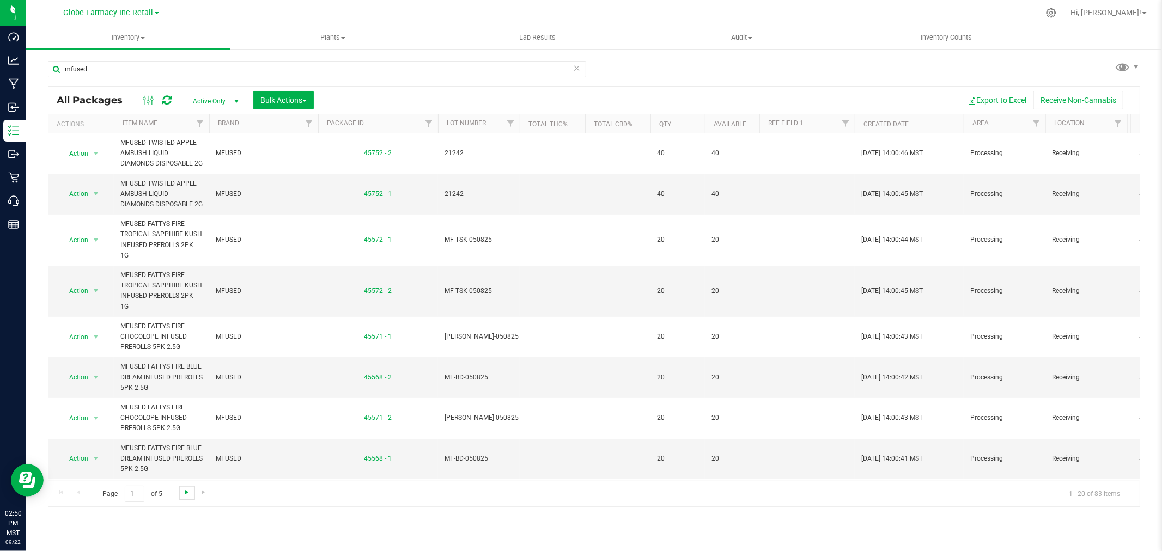
click at [185, 493] on span "Go to the next page" at bounding box center [186, 492] width 9 height 9
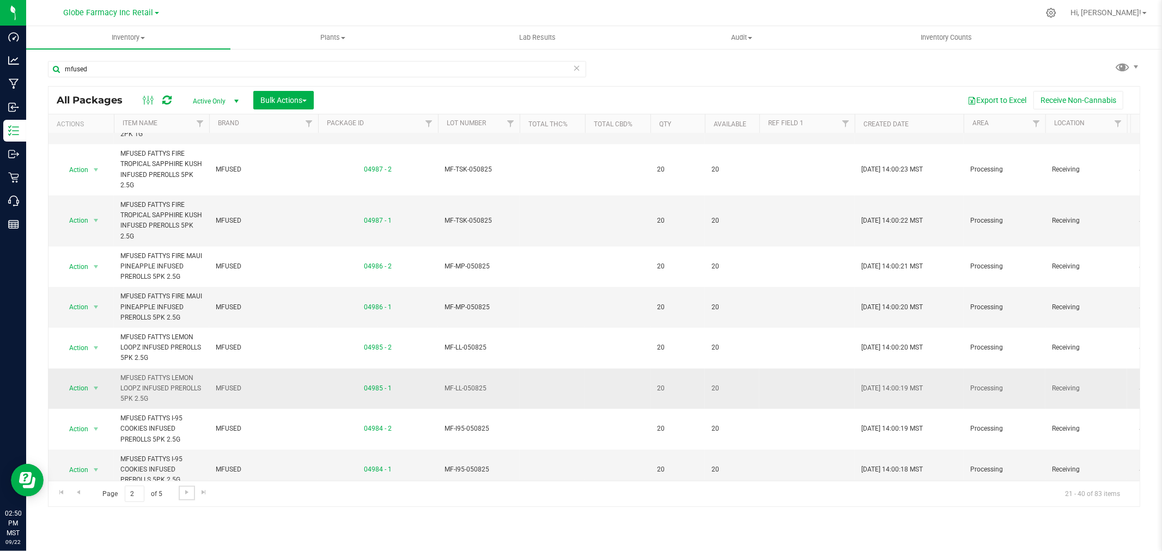
scroll to position [537, 0]
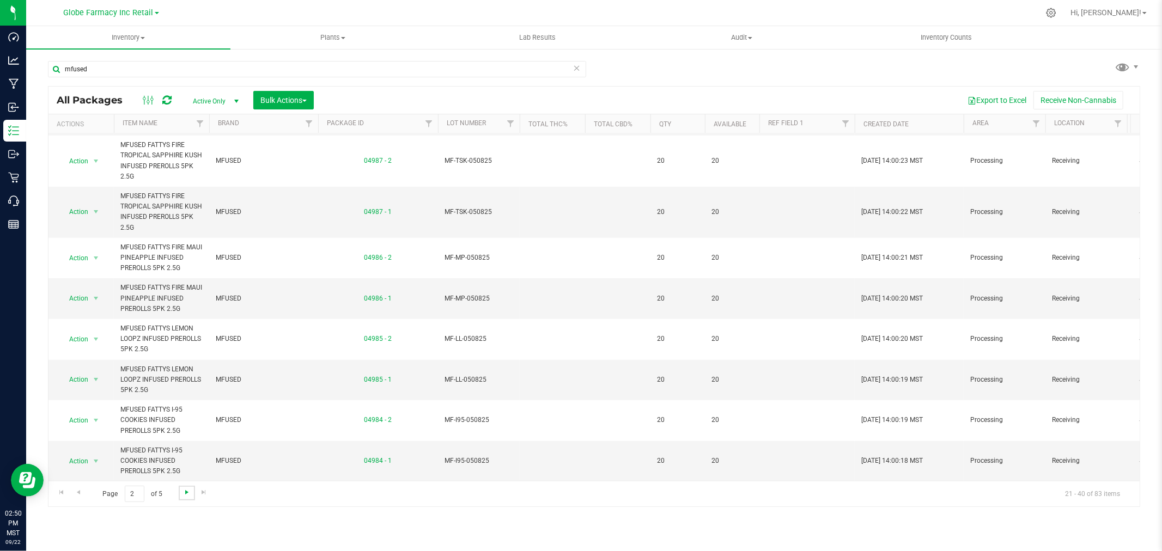
click at [185, 491] on span "Go to the next page" at bounding box center [186, 492] width 9 height 9
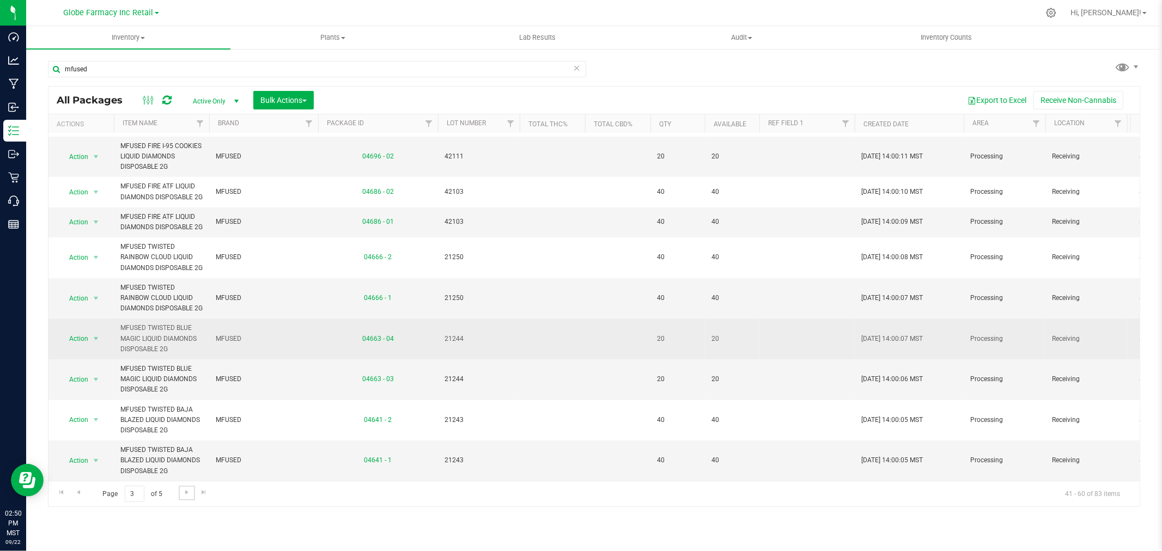
scroll to position [516, 0]
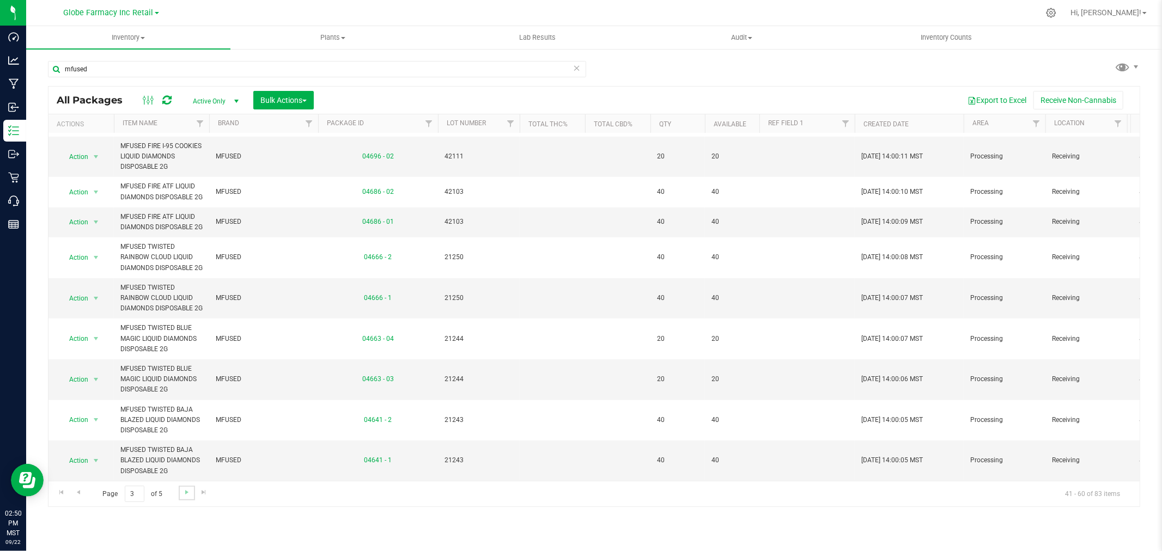
click at [184, 497] on link "Go to the next page" at bounding box center [187, 493] width 16 height 15
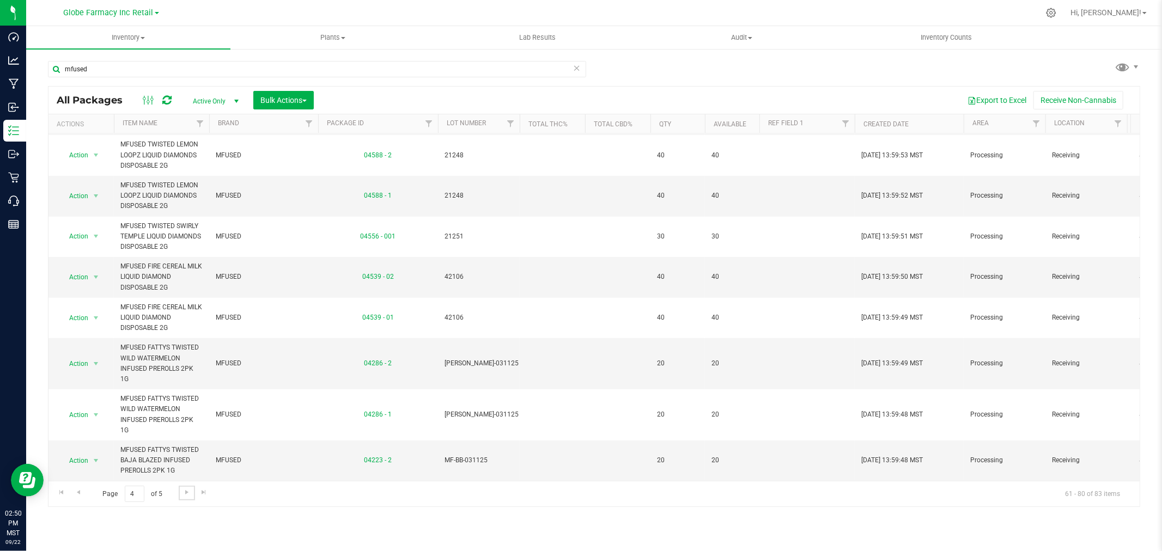
scroll to position [547, 0]
click at [188, 494] on span "Go to the next page" at bounding box center [186, 492] width 9 height 9
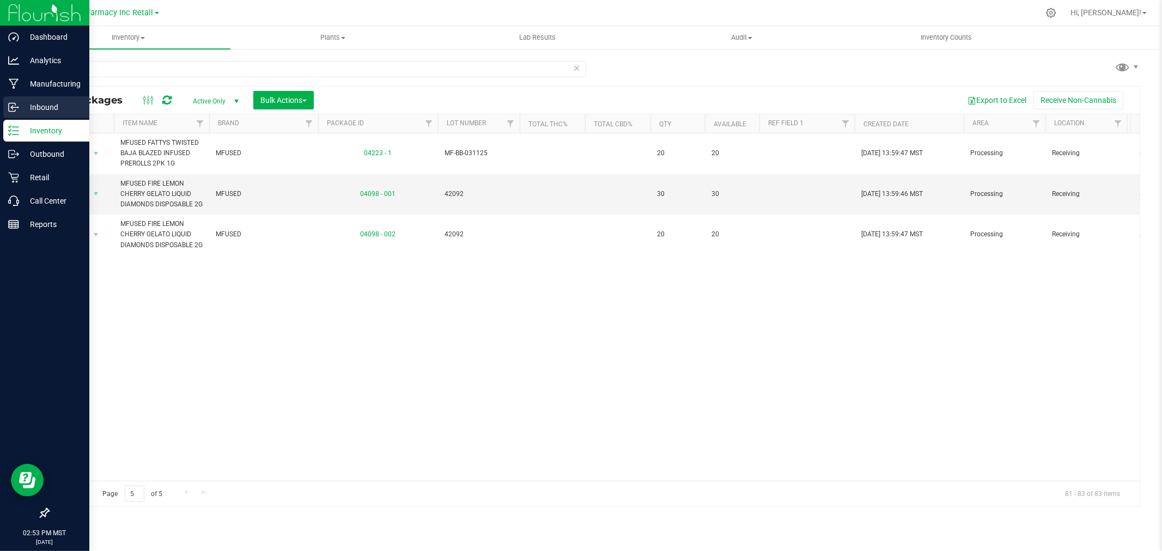
click at [18, 100] on div "Inbound" at bounding box center [46, 107] width 86 height 22
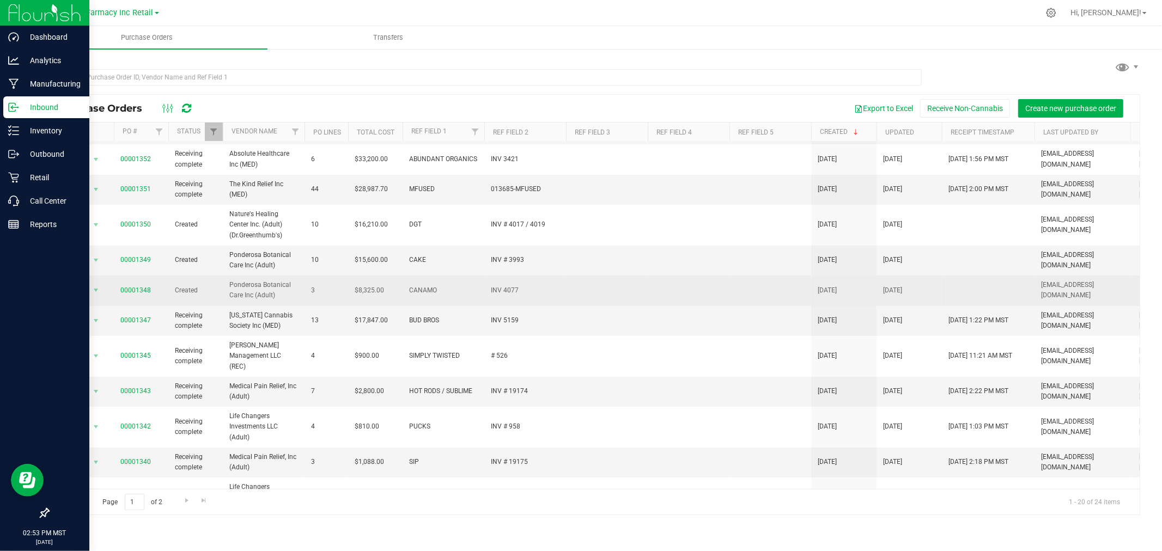
scroll to position [181, 0]
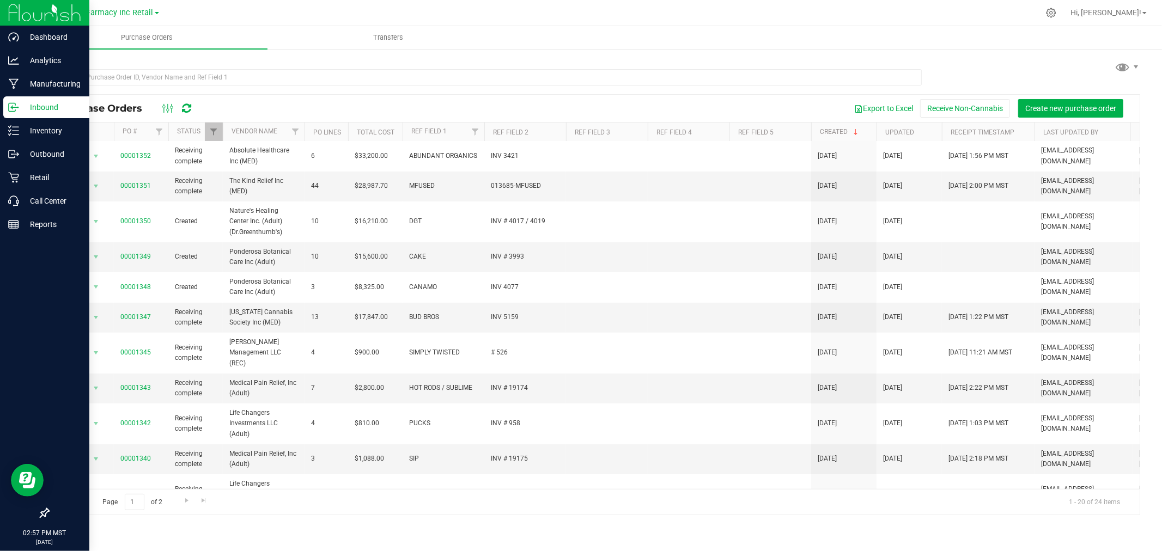
click at [1009, 56] on div "Purchase Orders Export to Excel Receive Non-Cannabis Create new purchase order …" at bounding box center [594, 287] width 1136 height 478
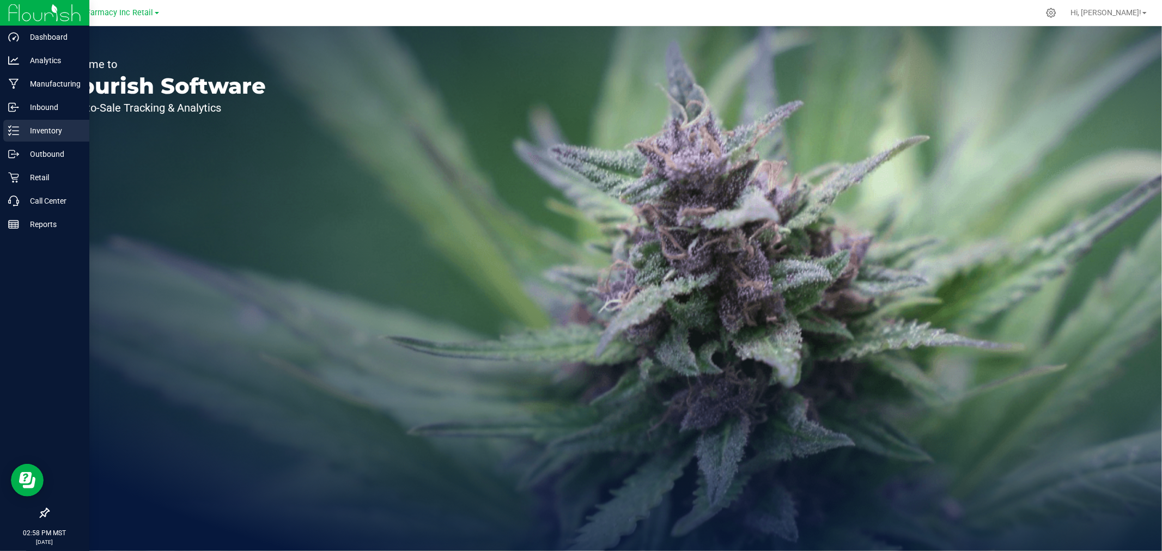
click at [42, 129] on p "Inventory" at bounding box center [51, 130] width 65 height 13
